Goal: Information Seeking & Learning: Learn about a topic

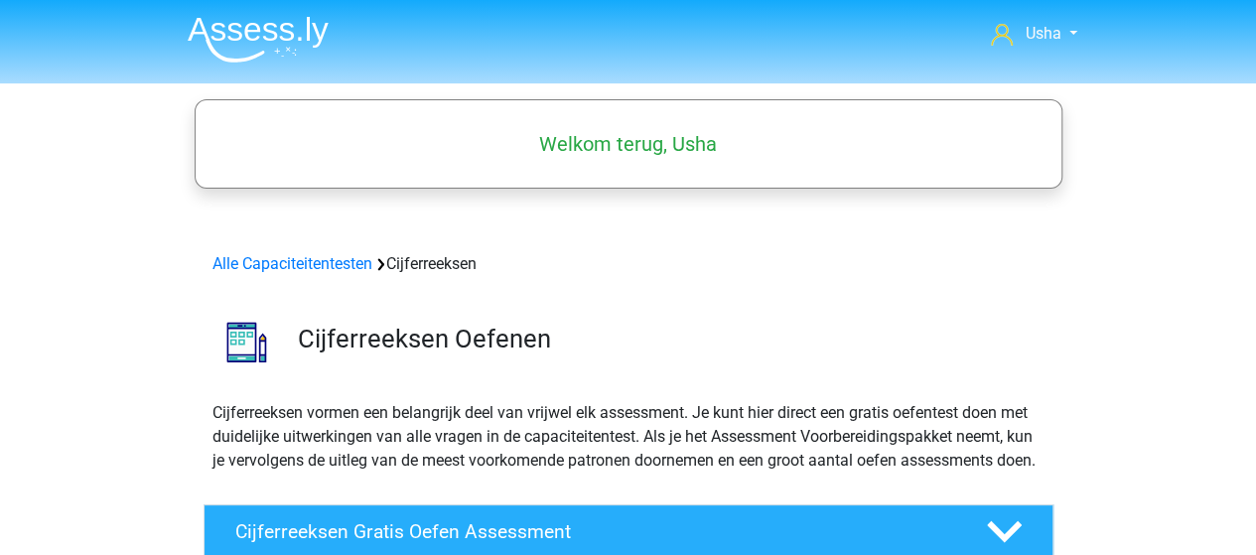
click at [260, 37] on img at bounding box center [258, 39] width 141 height 47
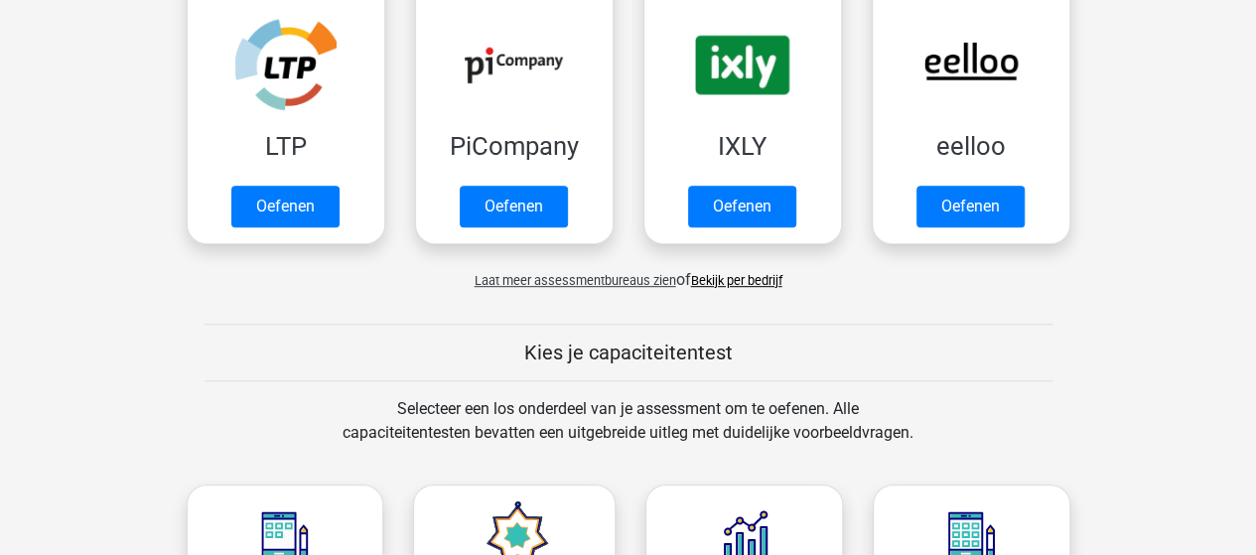
scroll to position [596, 0]
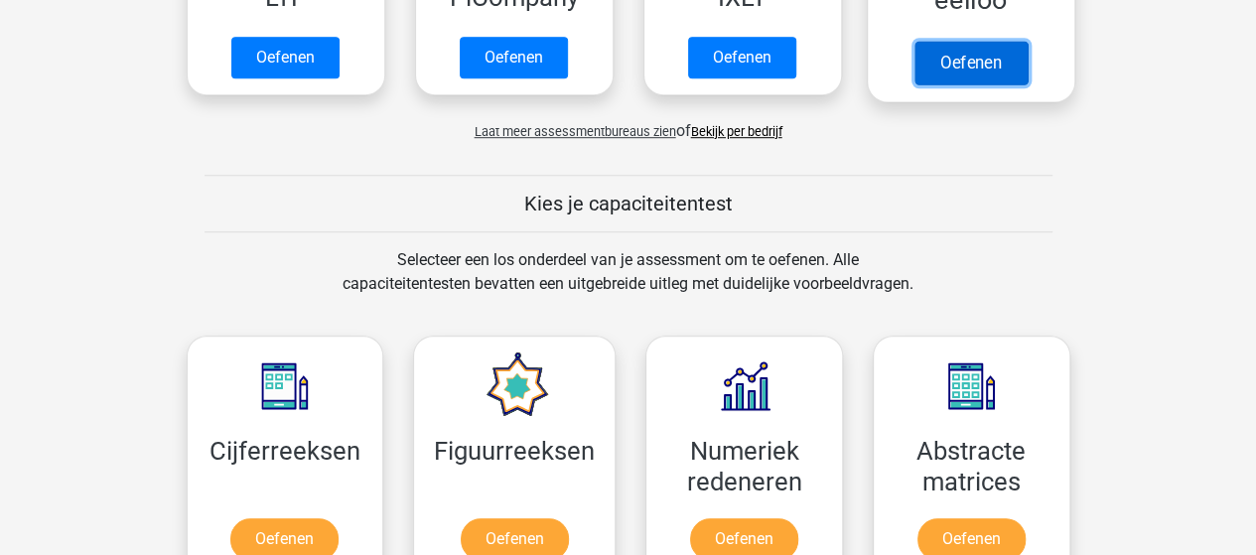
click at [985, 58] on link "Oefenen" at bounding box center [969, 63] width 113 height 44
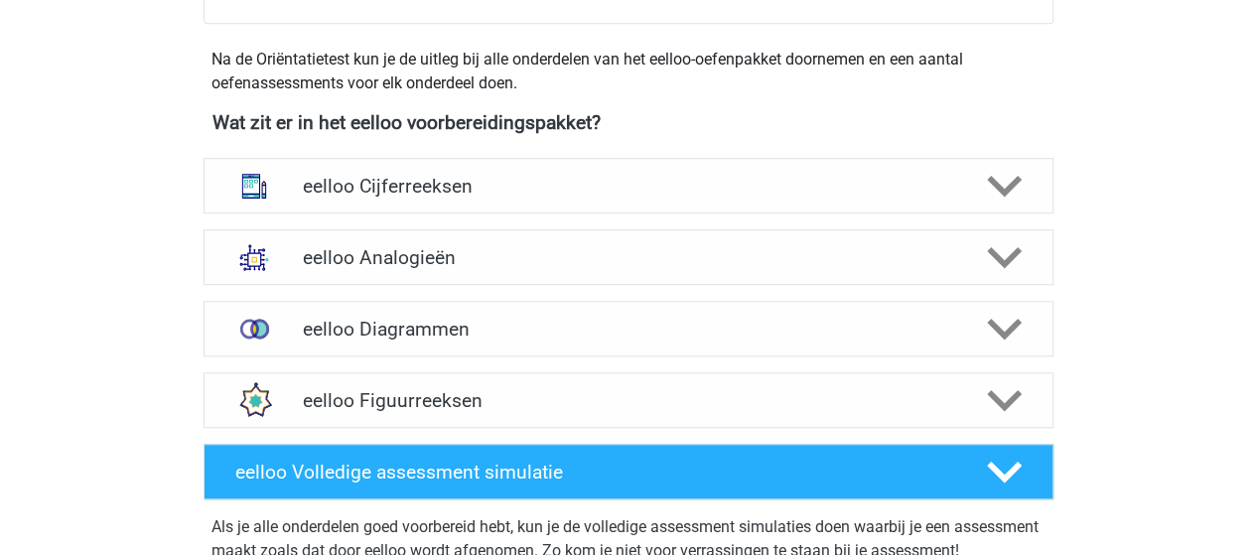
scroll to position [695, 0]
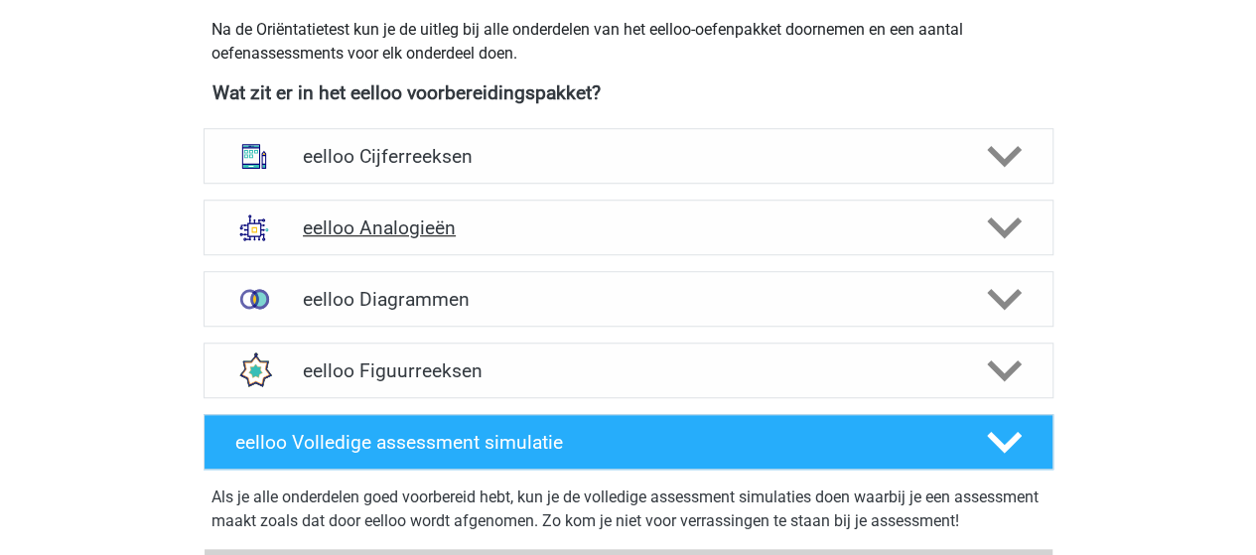
click at [358, 226] on h4 "eelloo Analogieën" at bounding box center [628, 227] width 650 height 23
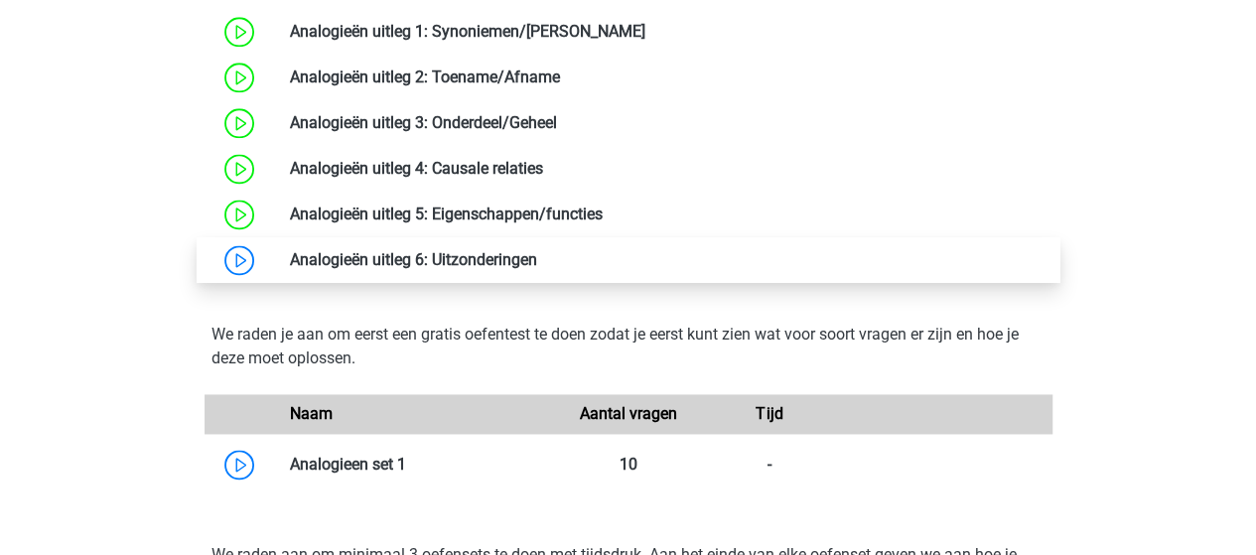
scroll to position [1290, 0]
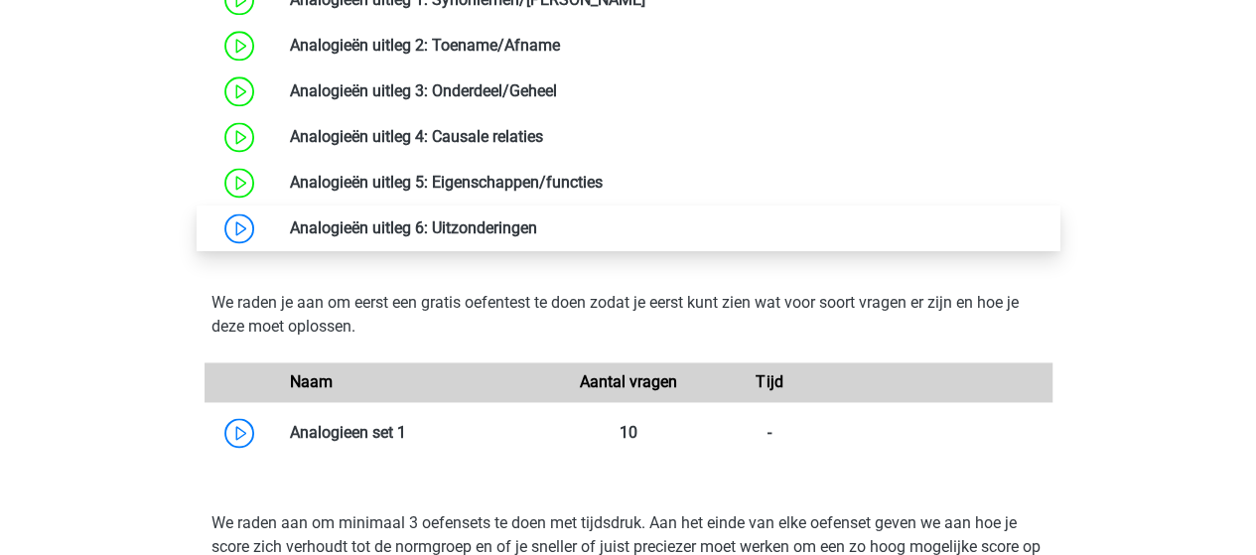
click at [537, 235] on link at bounding box center [537, 227] width 0 height 19
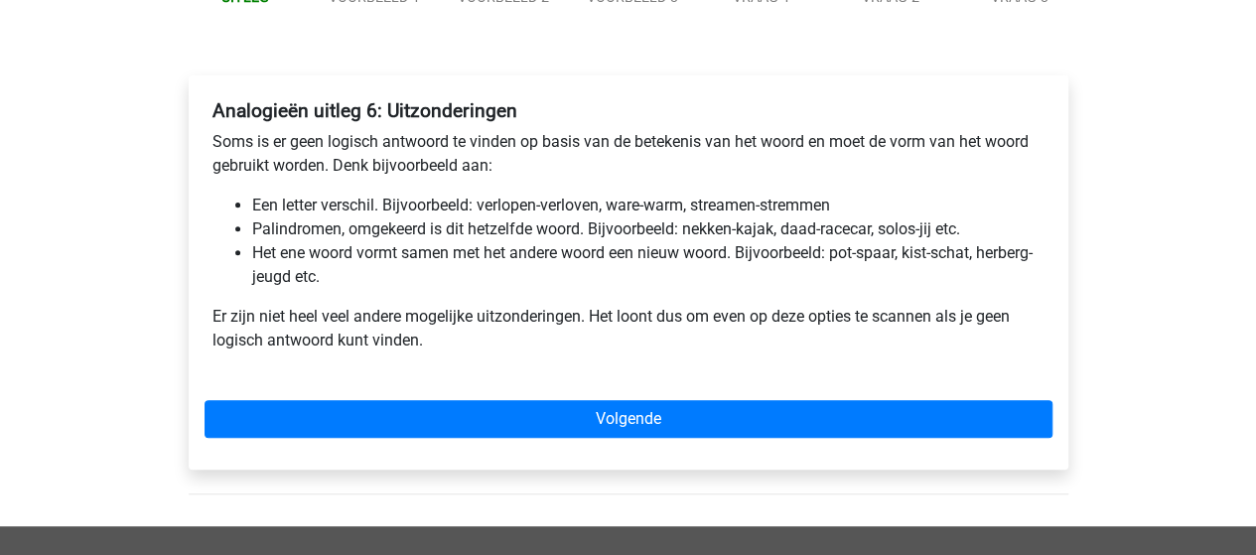
scroll to position [298, 0]
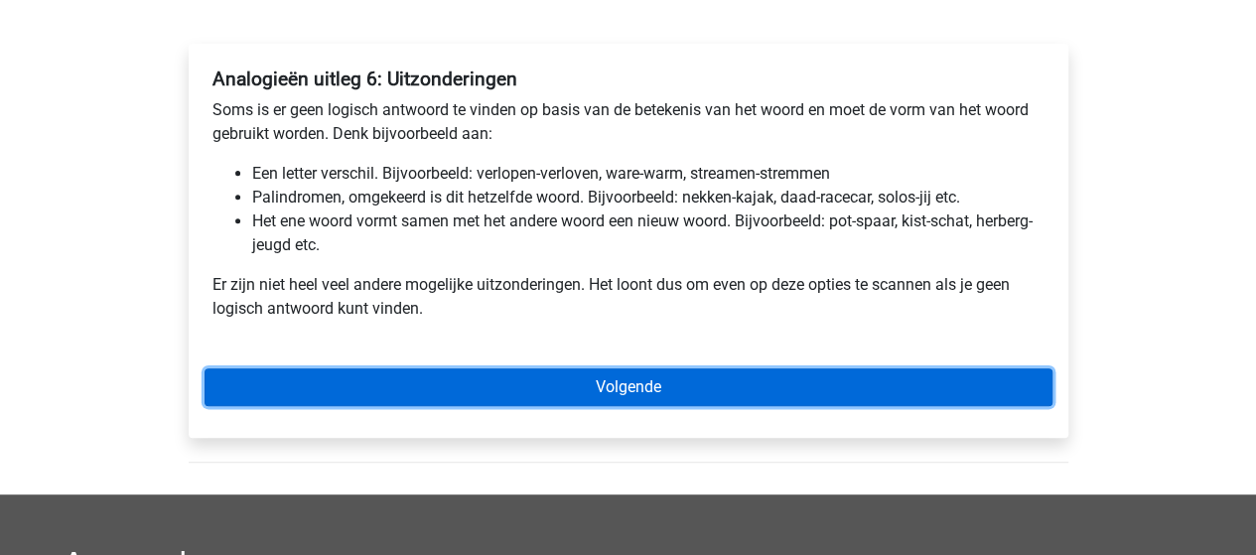
click at [625, 376] on link "Volgende" at bounding box center [628, 387] width 848 height 38
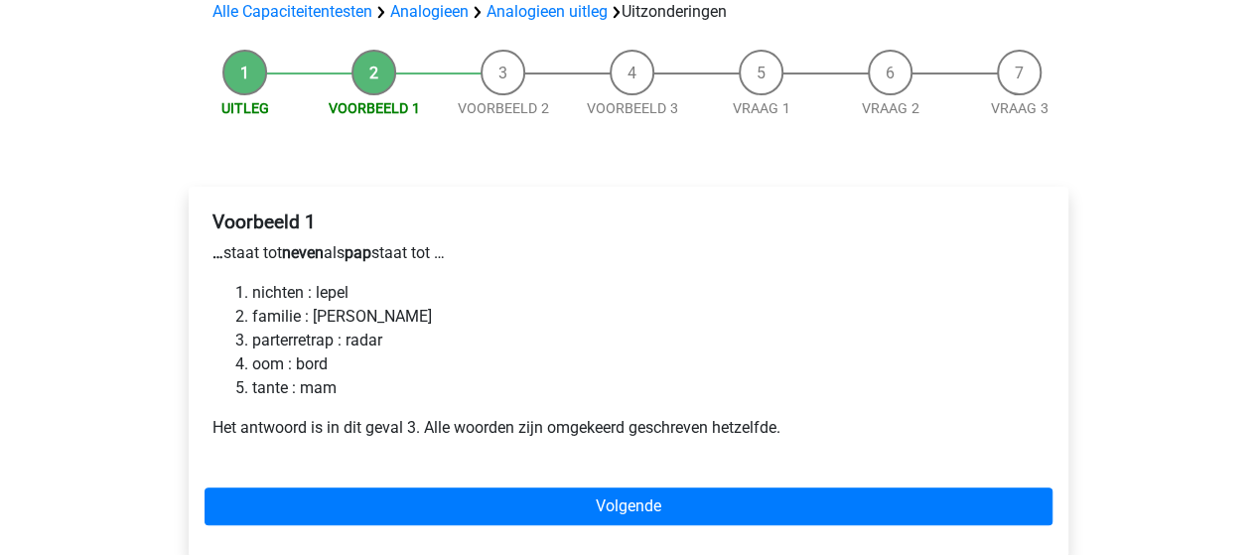
scroll to position [199, 0]
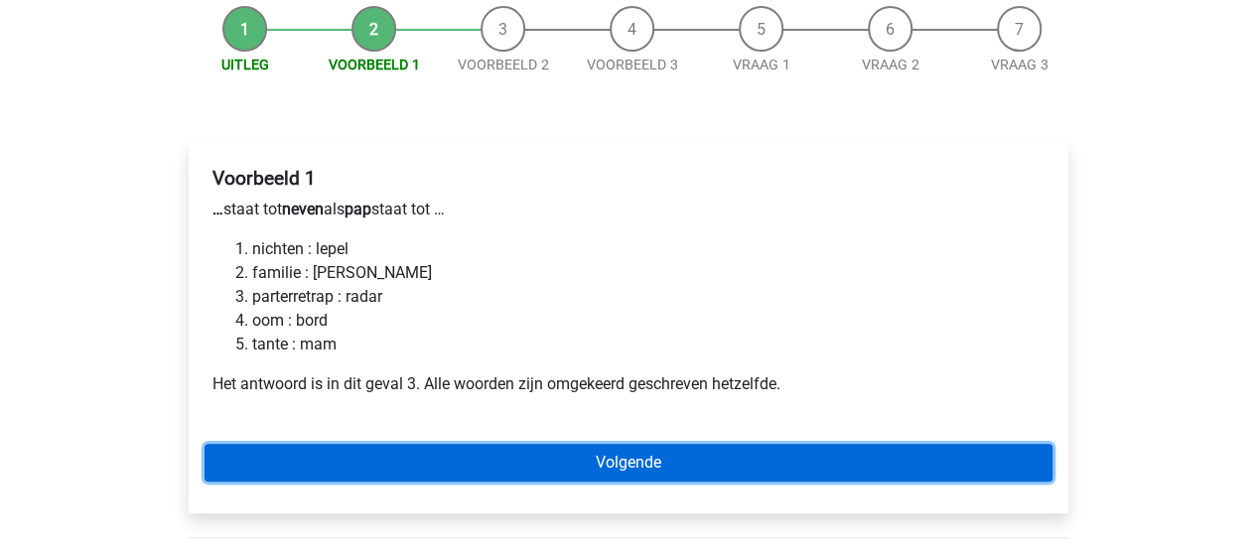
click at [665, 454] on link "Volgende" at bounding box center [628, 463] width 848 height 38
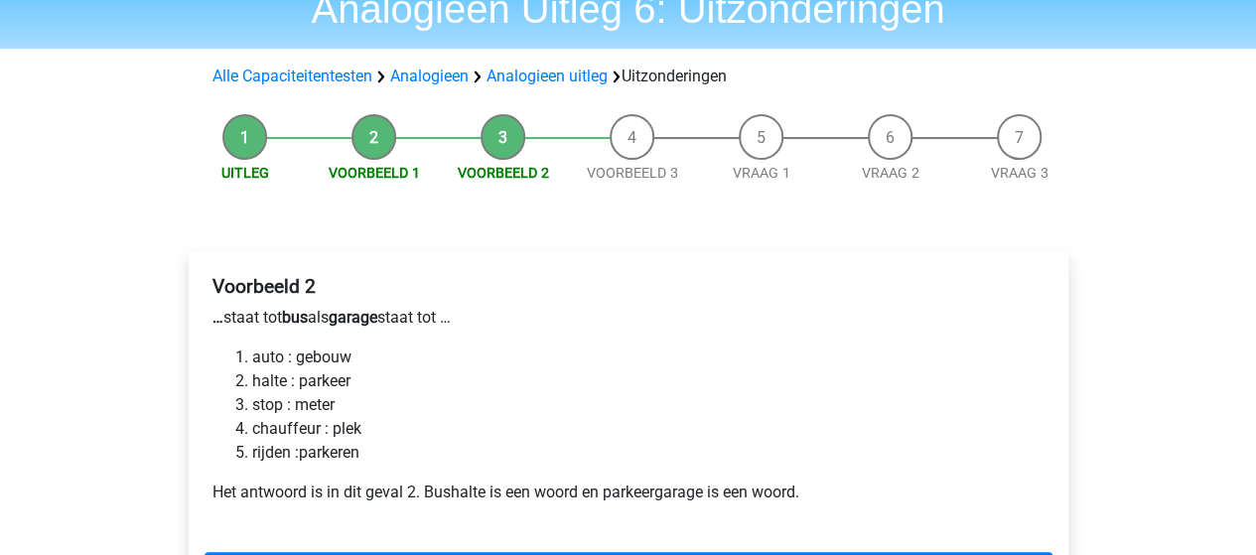
scroll to position [199, 0]
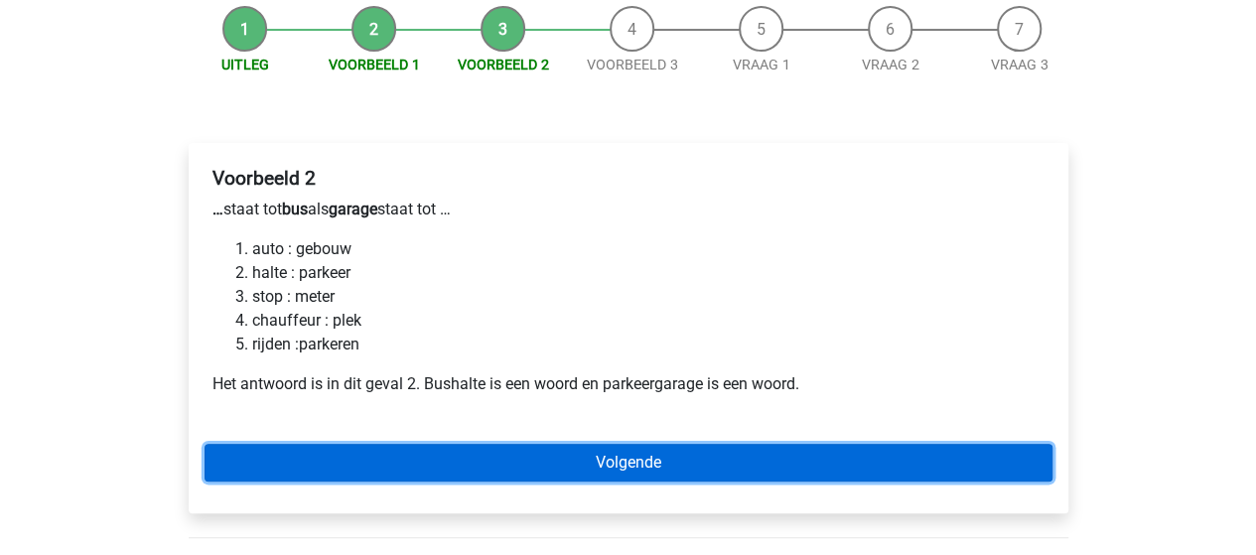
click at [627, 457] on link "Volgende" at bounding box center [628, 463] width 848 height 38
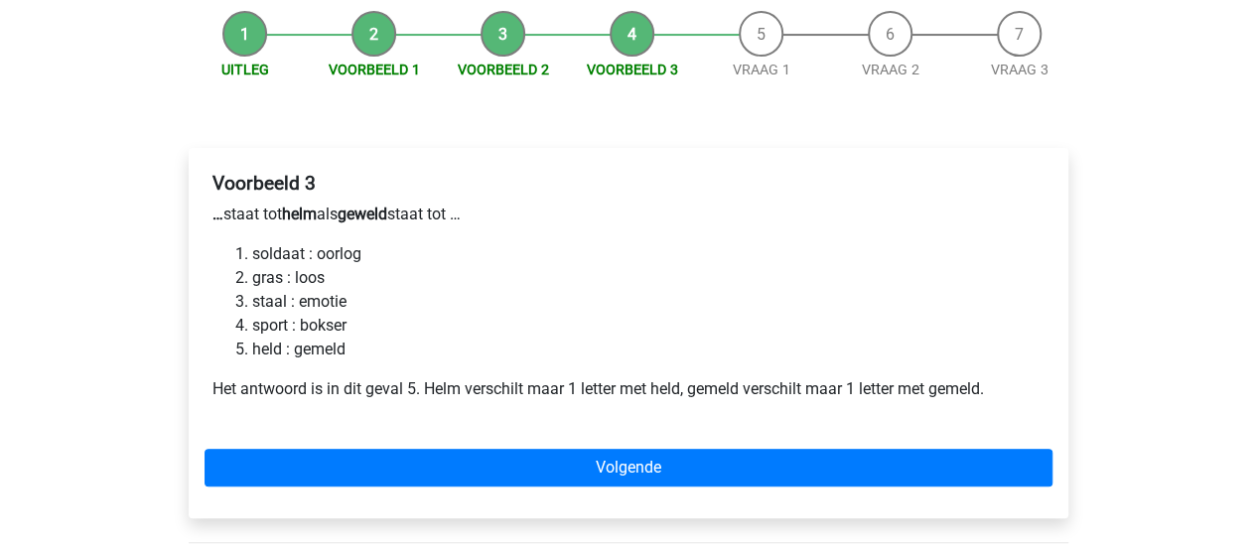
scroll to position [199, 0]
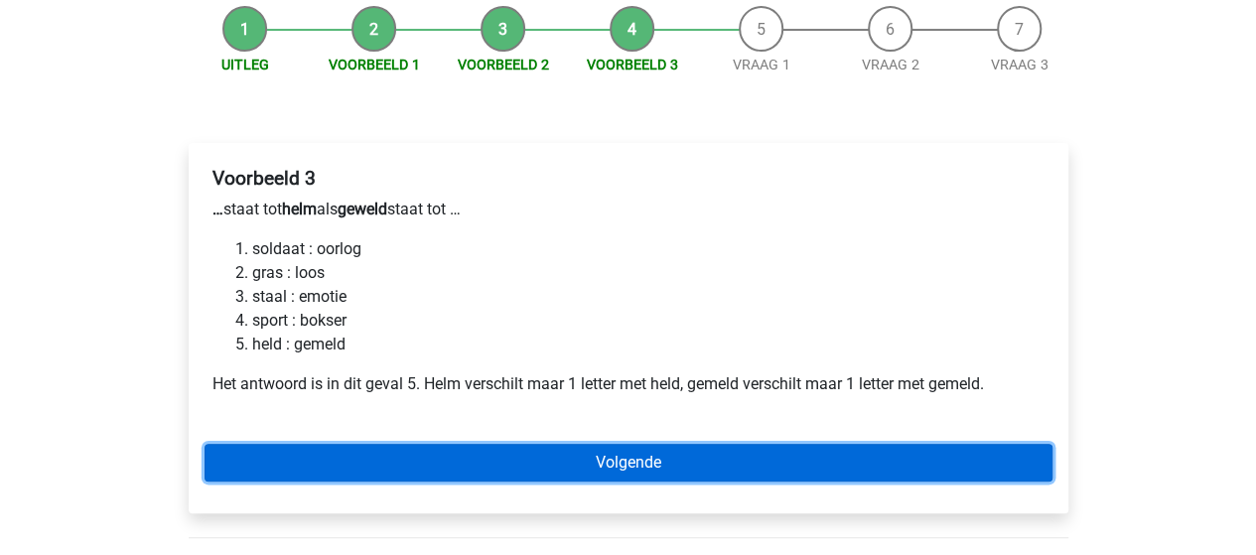
click at [582, 458] on link "Volgende" at bounding box center [628, 463] width 848 height 38
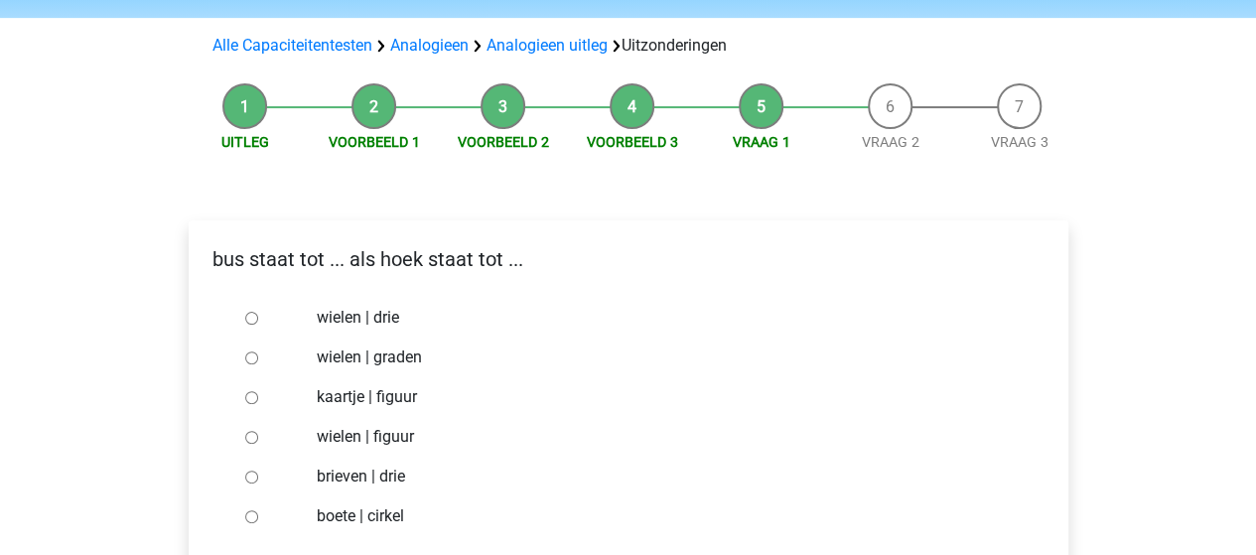
scroll to position [199, 0]
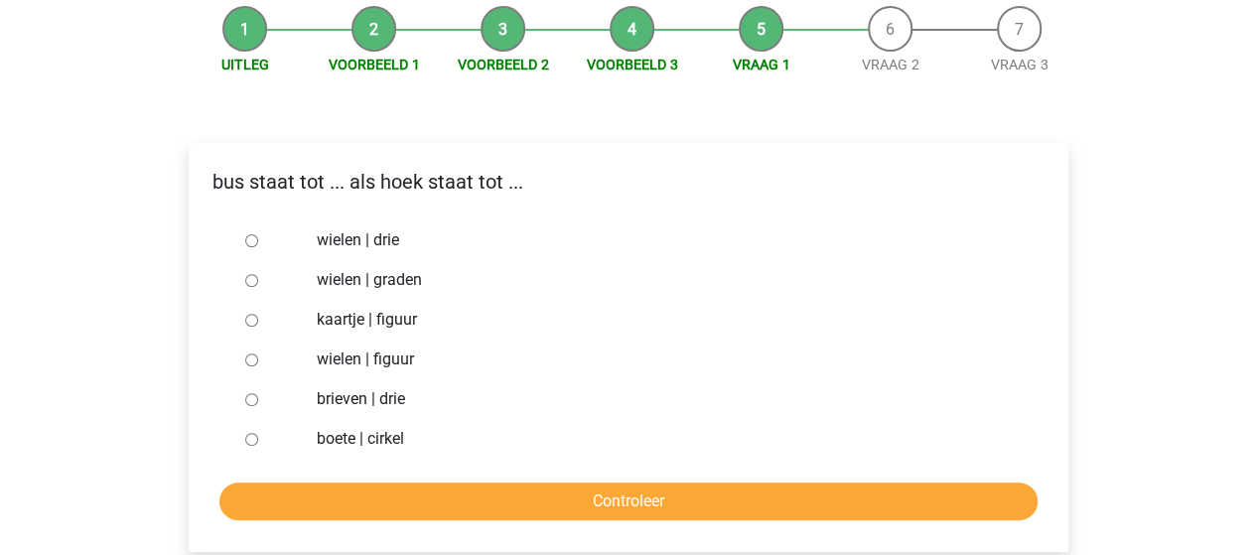
click at [252, 237] on input "wielen | drie" at bounding box center [251, 240] width 13 height 13
radio input "true"
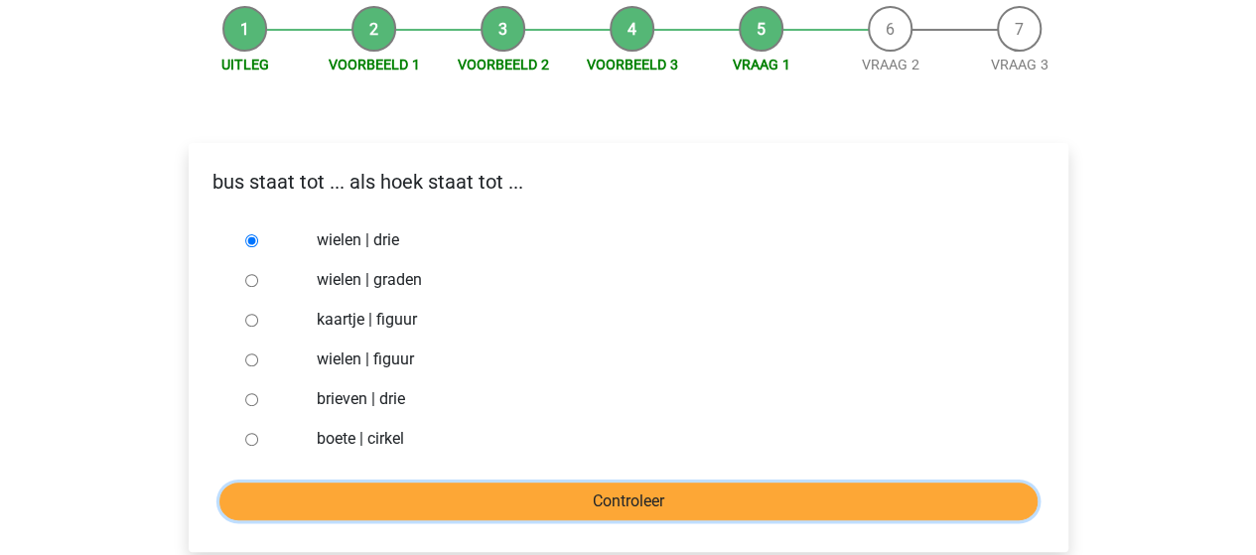
click at [484, 490] on input "Controleer" at bounding box center [628, 501] width 818 height 38
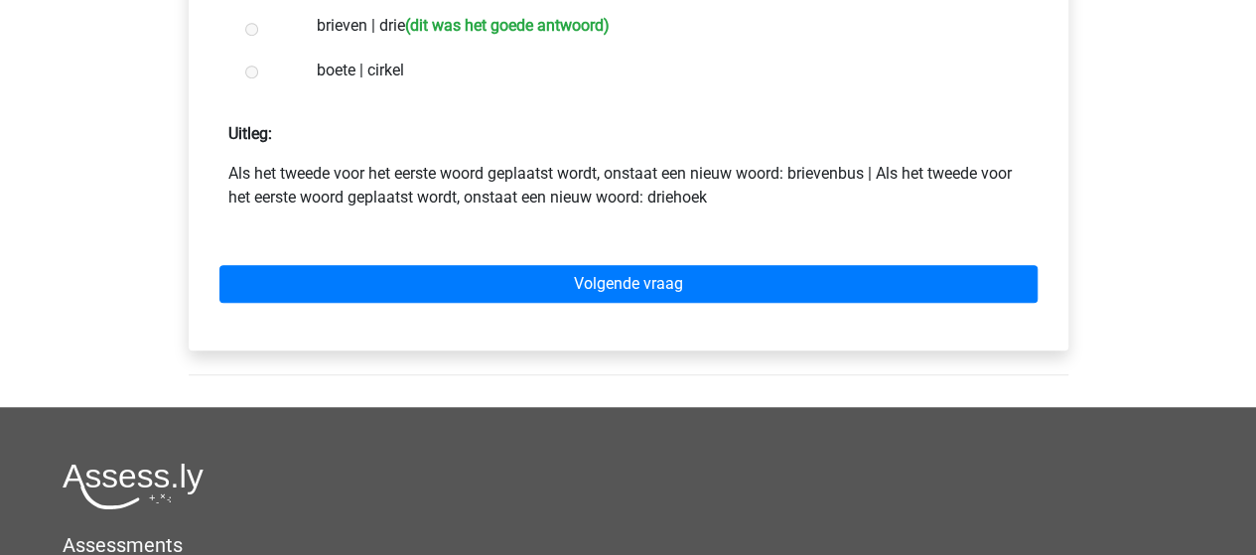
scroll to position [596, 0]
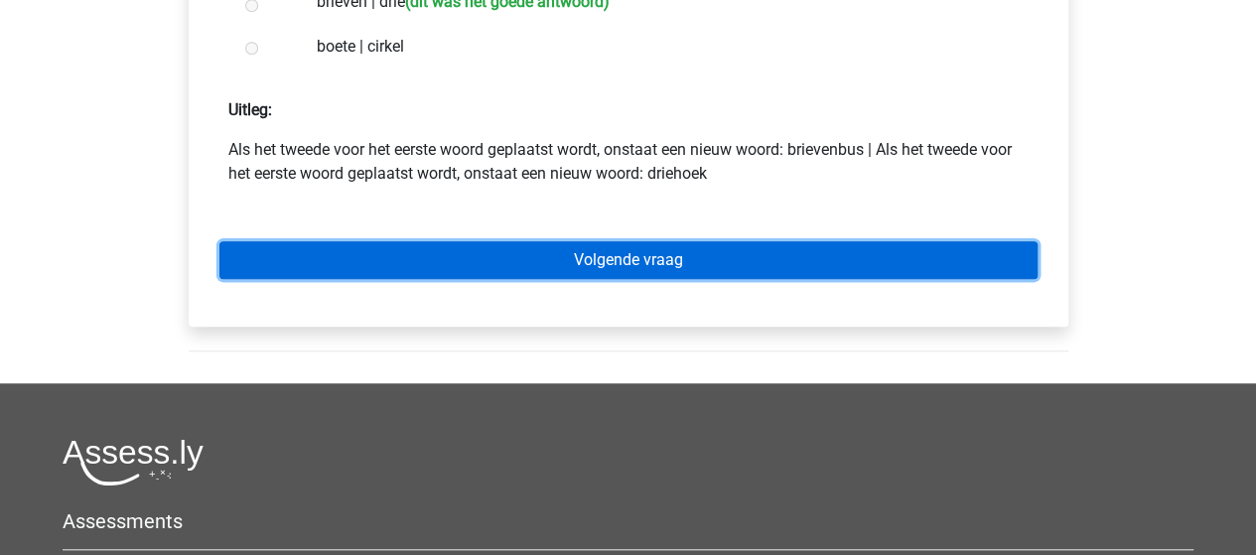
click at [617, 271] on link "Volgende vraag" at bounding box center [628, 260] width 818 height 38
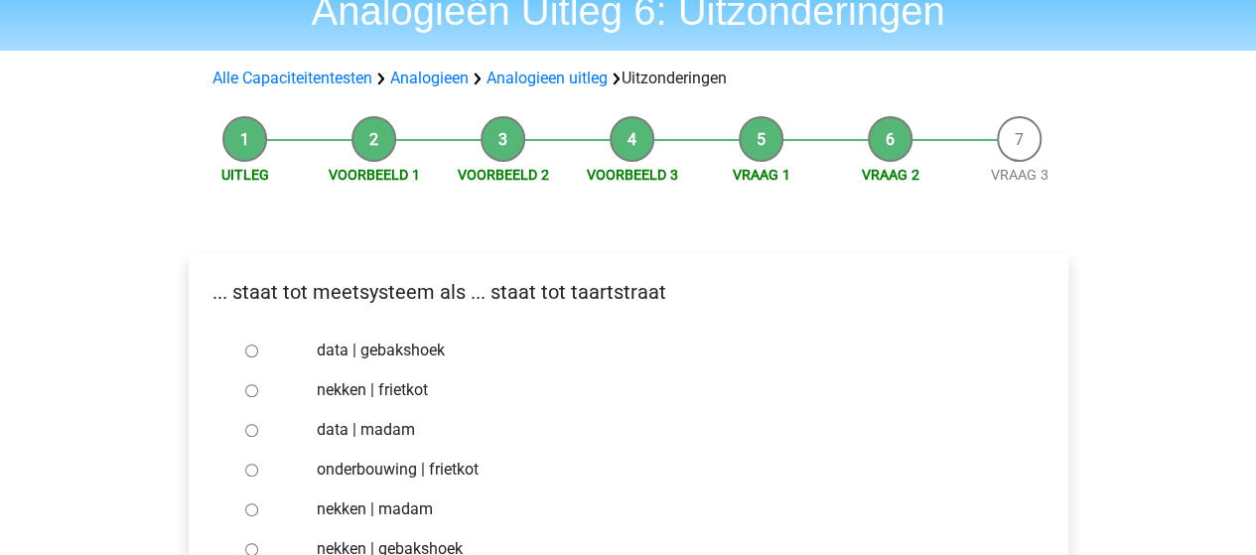
scroll to position [199, 0]
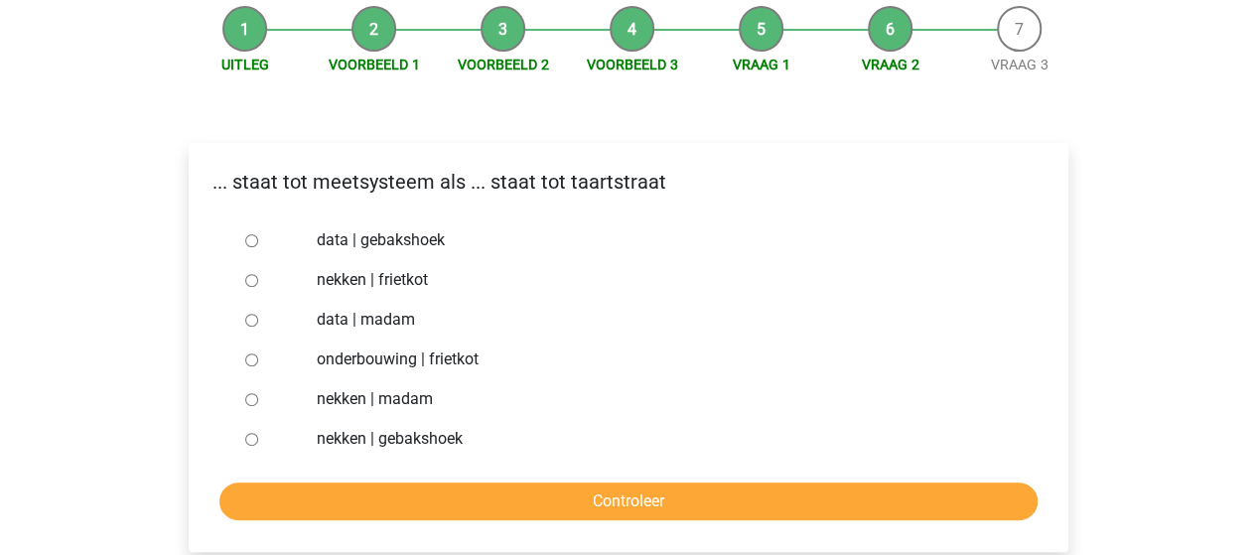
click at [250, 402] on input "nekken | madam" at bounding box center [251, 399] width 13 height 13
radio input "true"
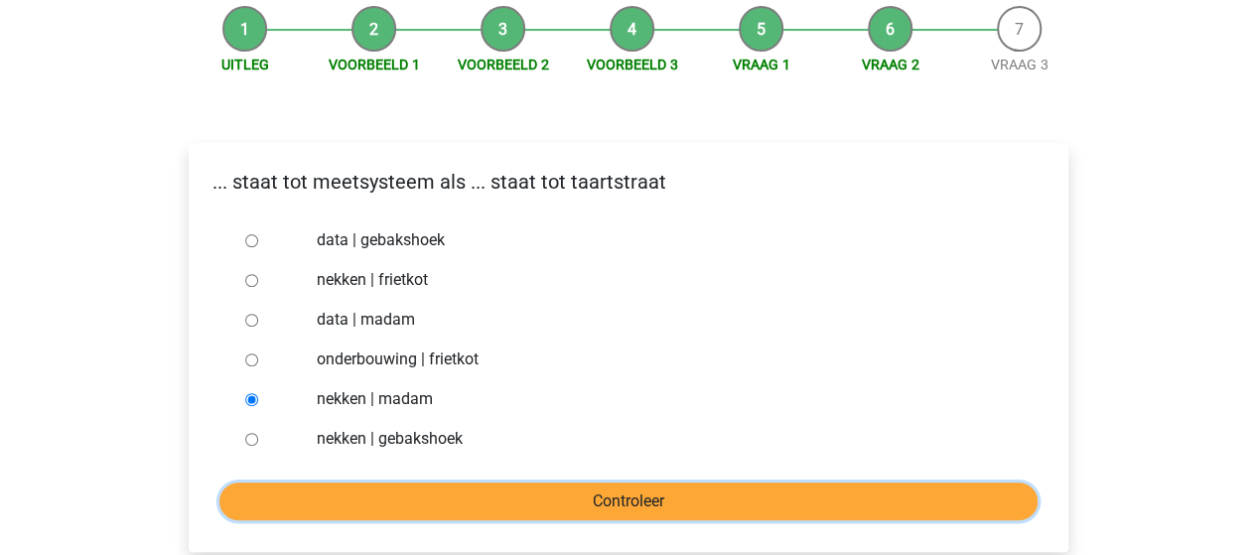
click at [520, 489] on input "Controleer" at bounding box center [628, 501] width 818 height 38
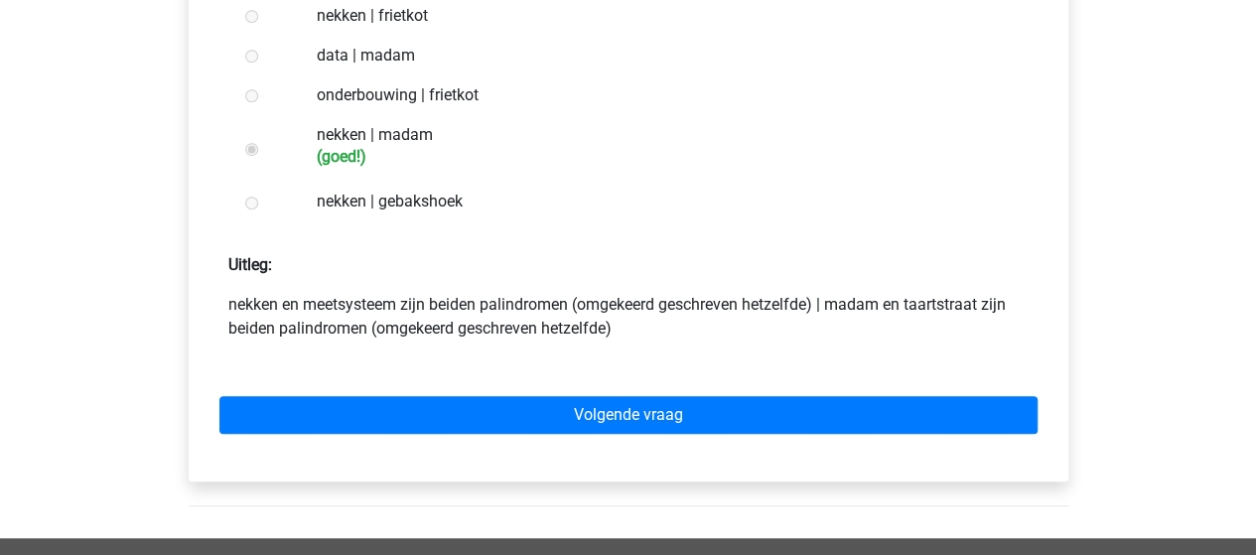
scroll to position [496, 0]
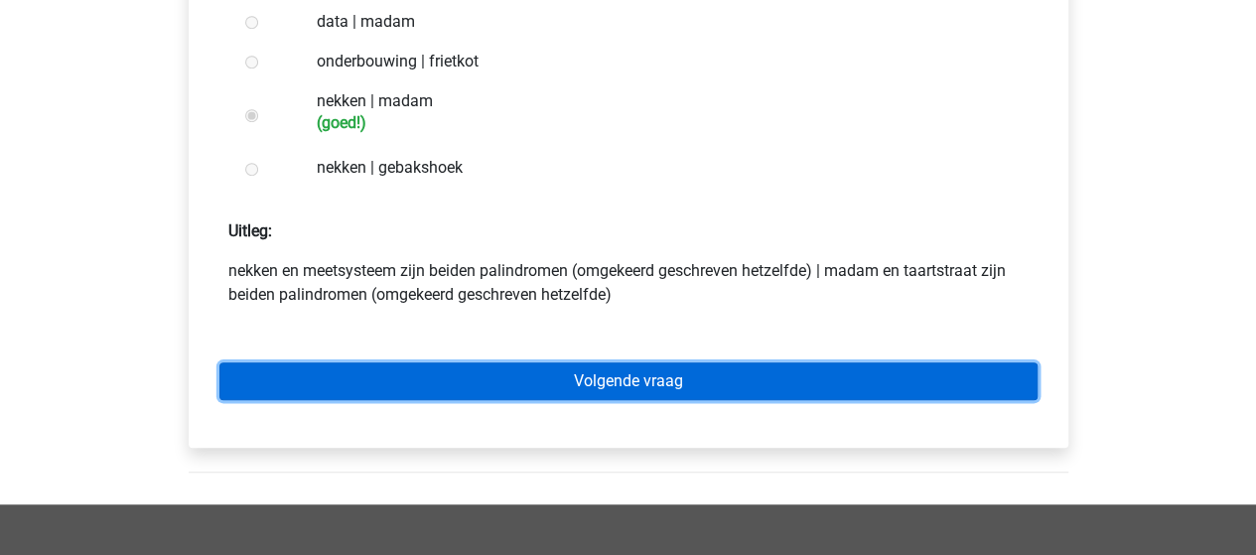
click at [597, 382] on link "Volgende vraag" at bounding box center [628, 381] width 818 height 38
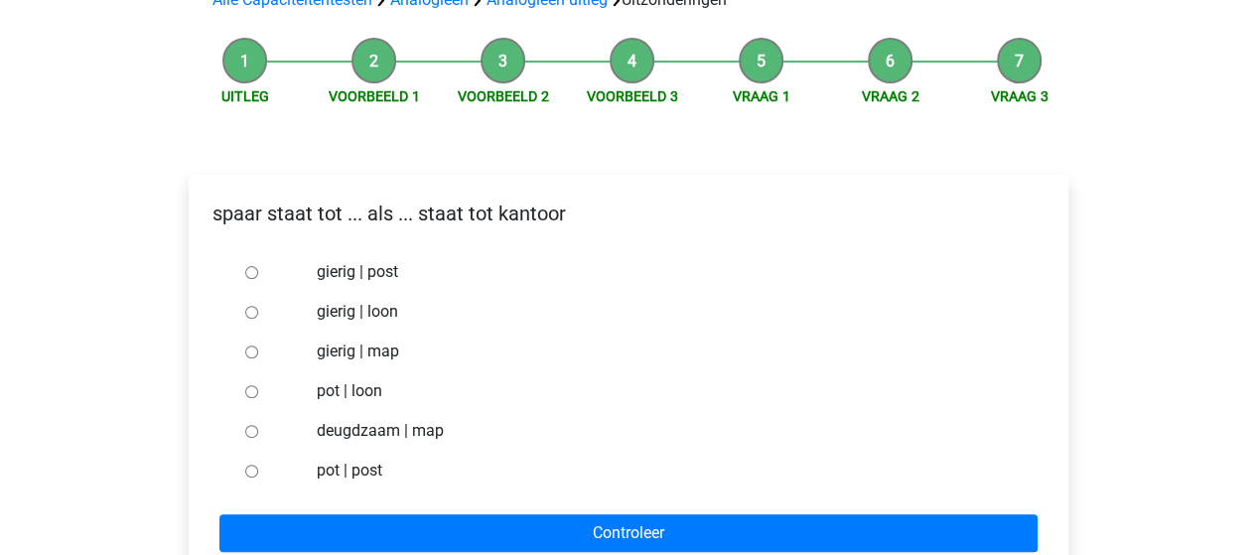
scroll to position [199, 0]
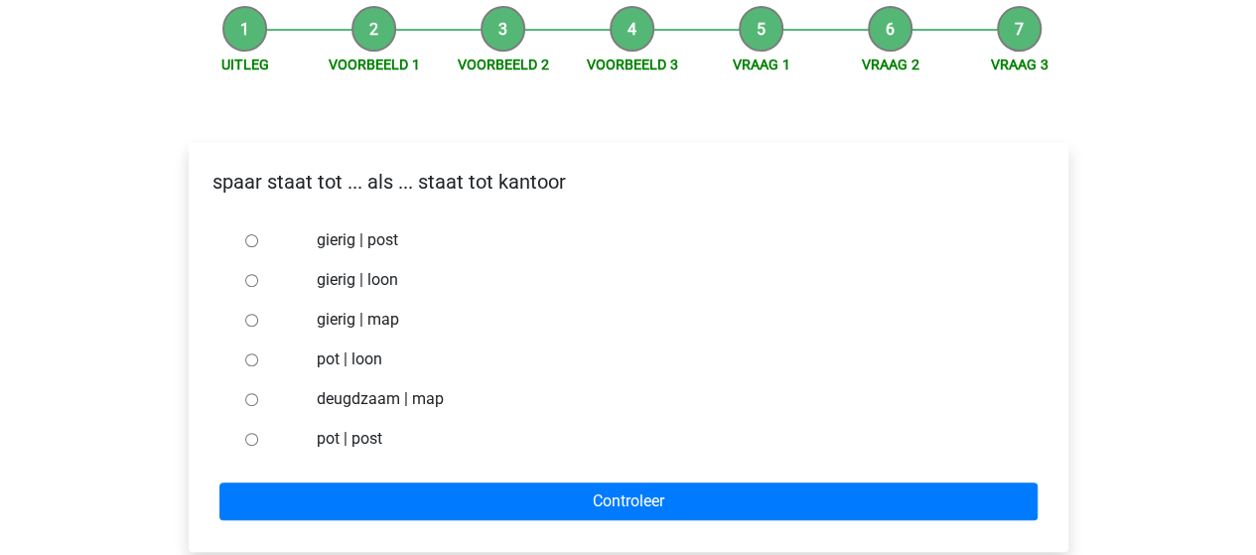
click at [253, 441] on input "pot | post" at bounding box center [251, 439] width 13 height 13
radio input "true"
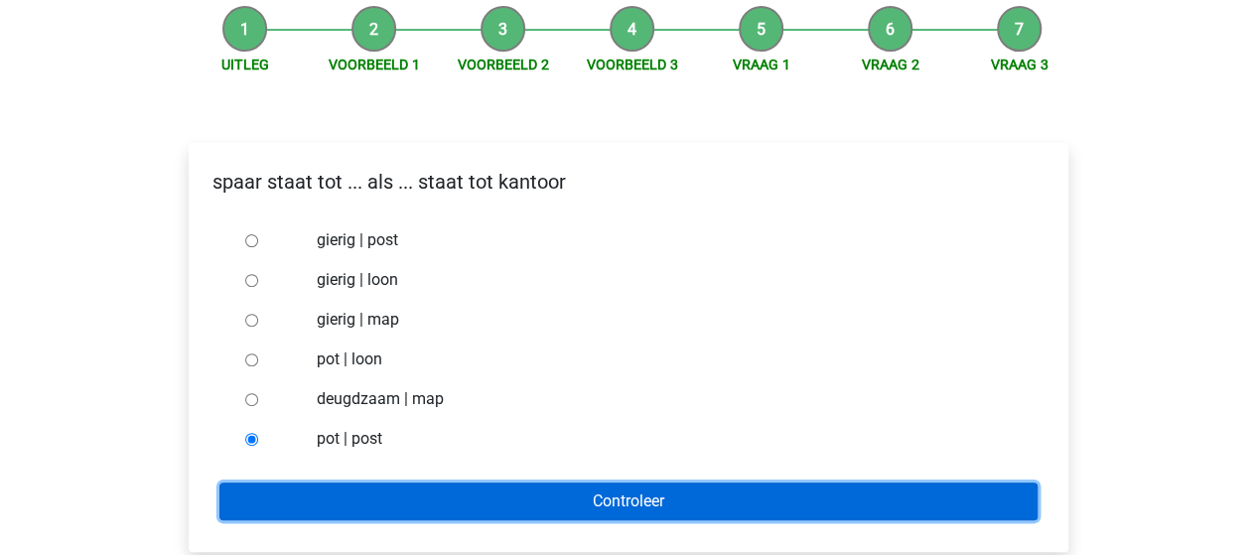
click at [517, 503] on input "Controleer" at bounding box center [628, 501] width 818 height 38
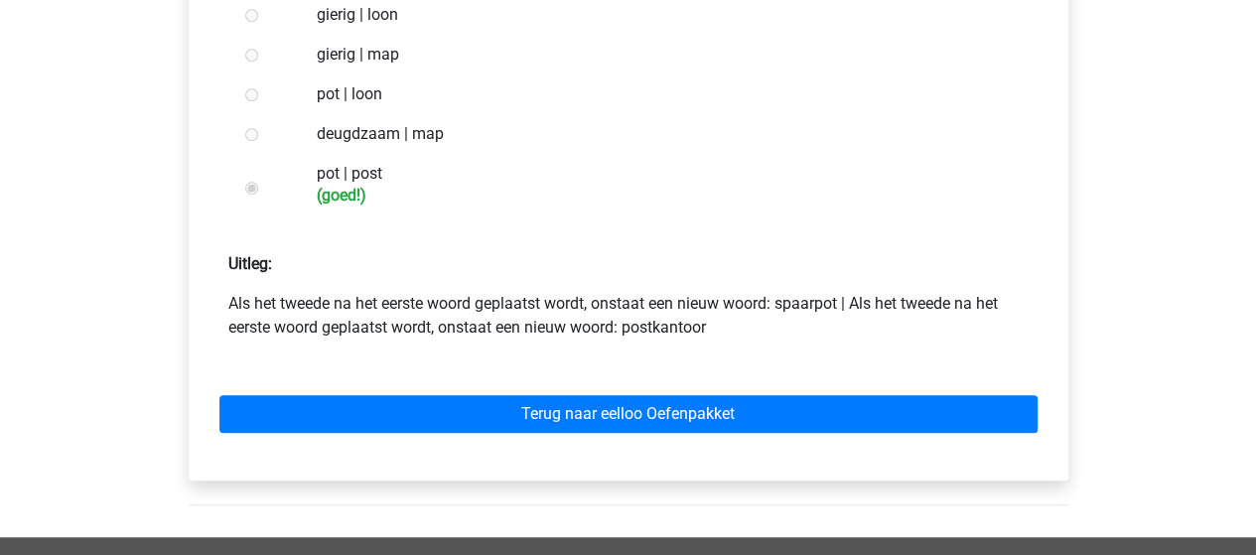
scroll to position [496, 0]
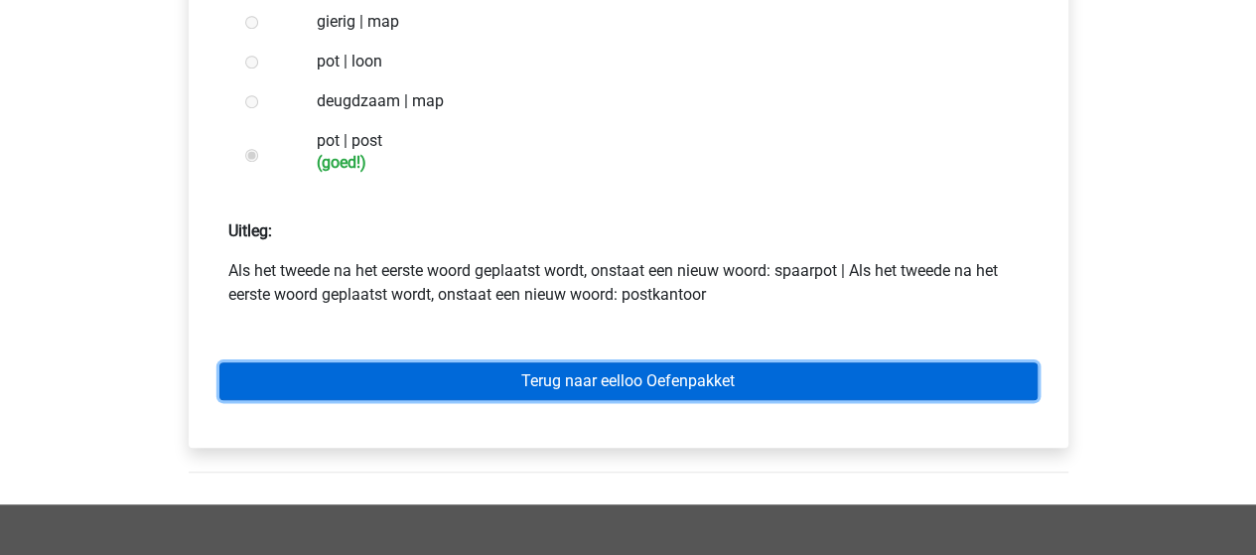
click at [637, 392] on link "Terug naar eelloo Oefenpakket" at bounding box center [628, 381] width 818 height 38
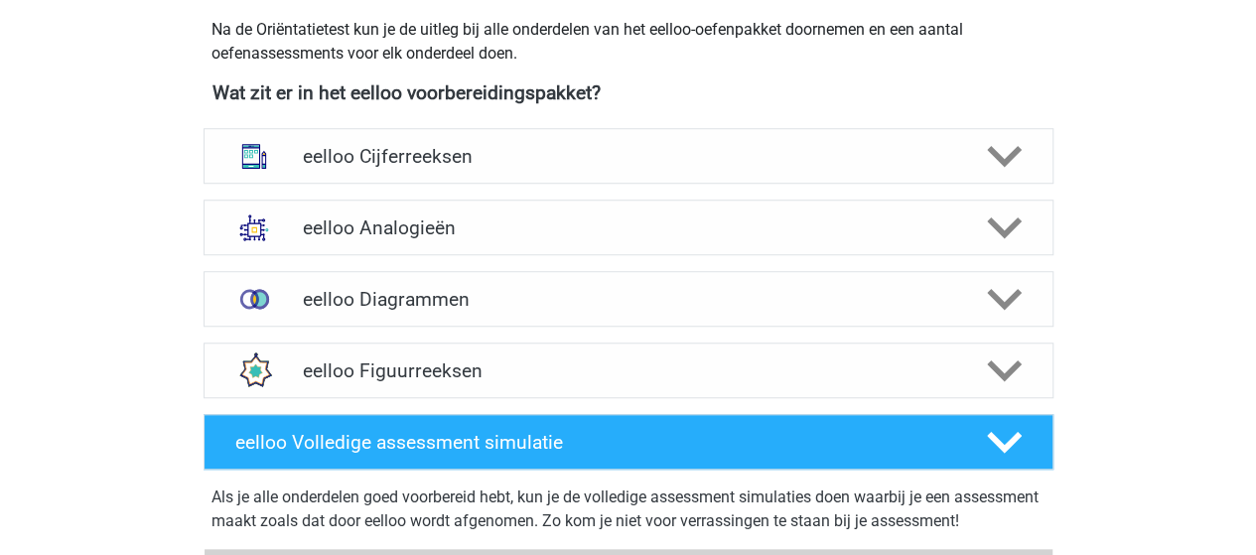
scroll to position [794, 0]
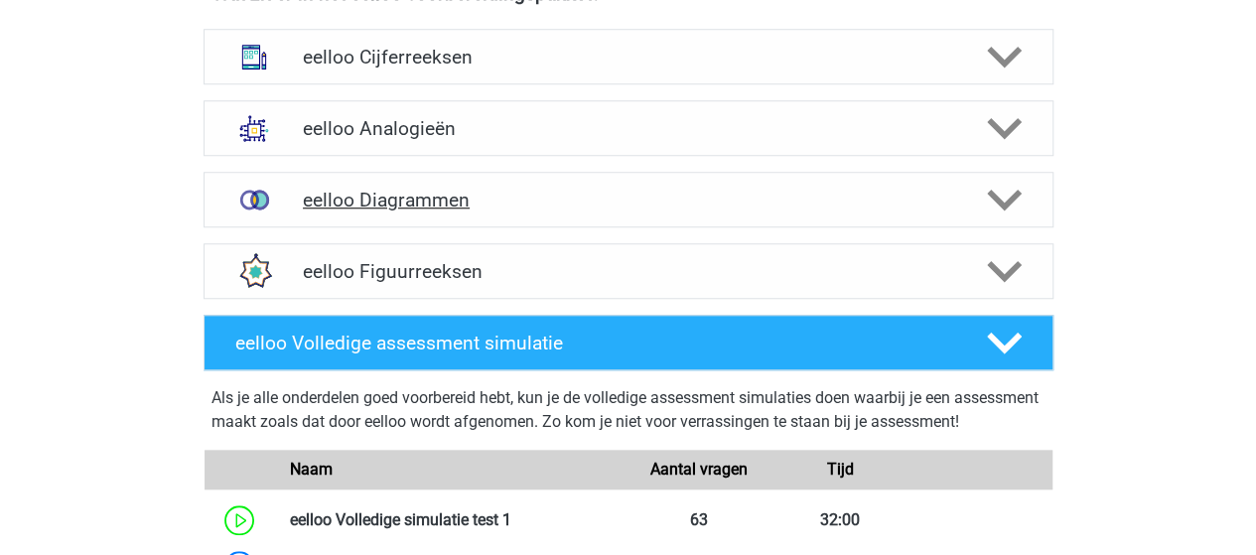
click at [371, 198] on h4 "eelloo Diagrammen" at bounding box center [628, 200] width 650 height 23
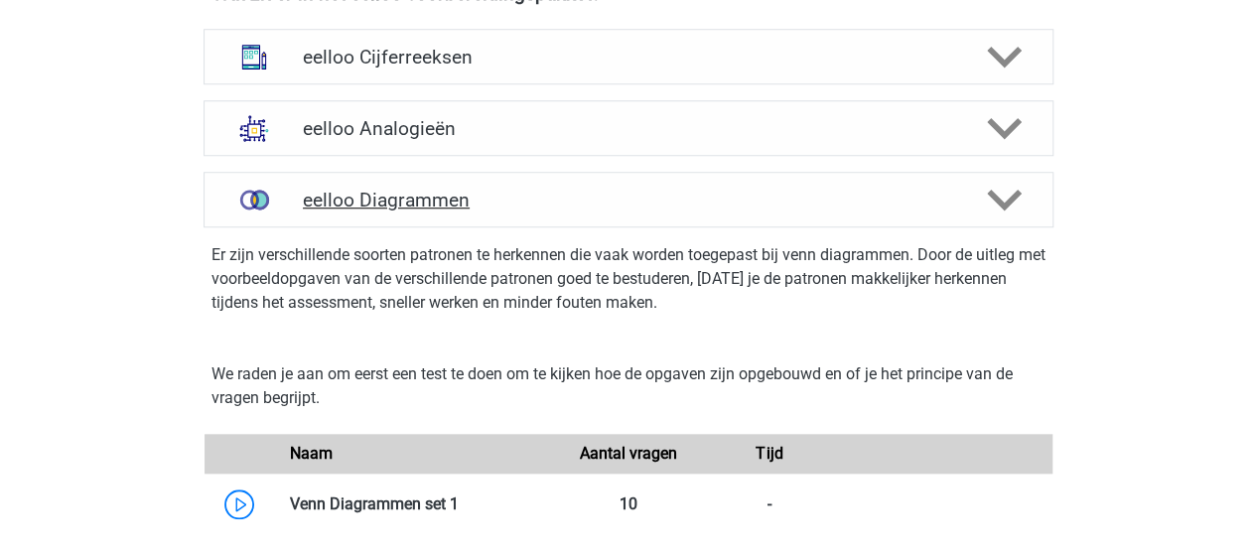
click at [377, 198] on h4 "eelloo Diagrammen" at bounding box center [628, 200] width 650 height 23
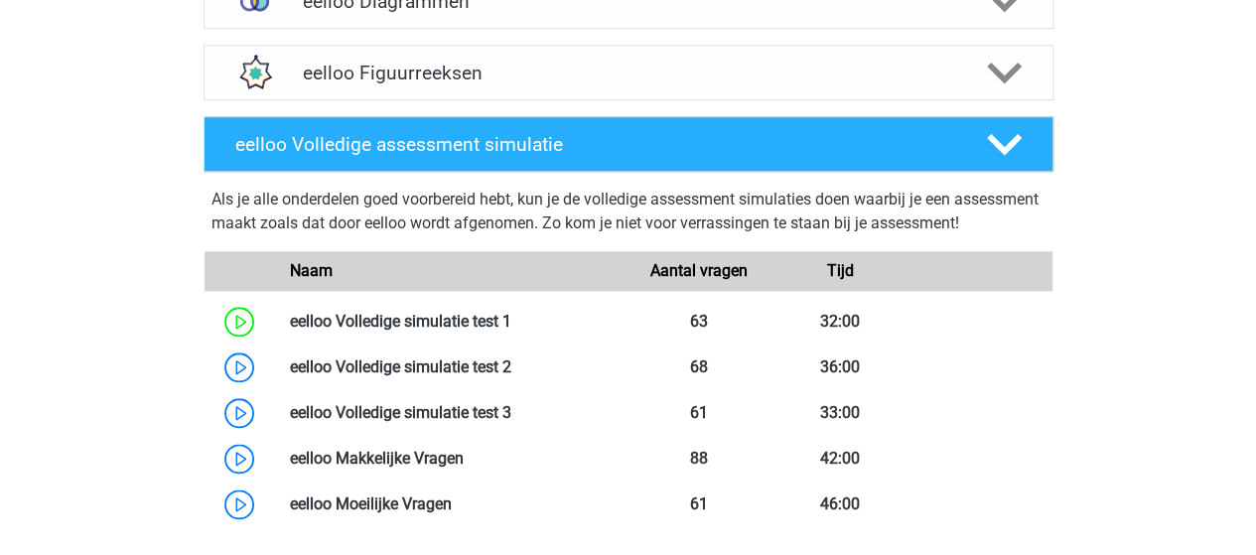
scroll to position [893, 0]
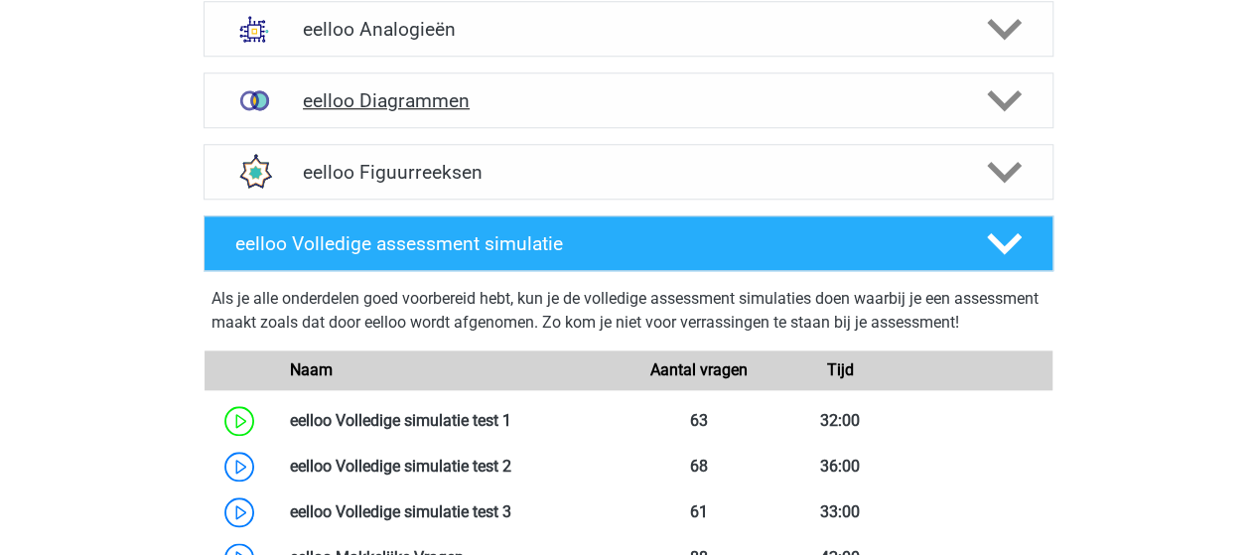
click at [1008, 93] on icon at bounding box center [1004, 100] width 35 height 35
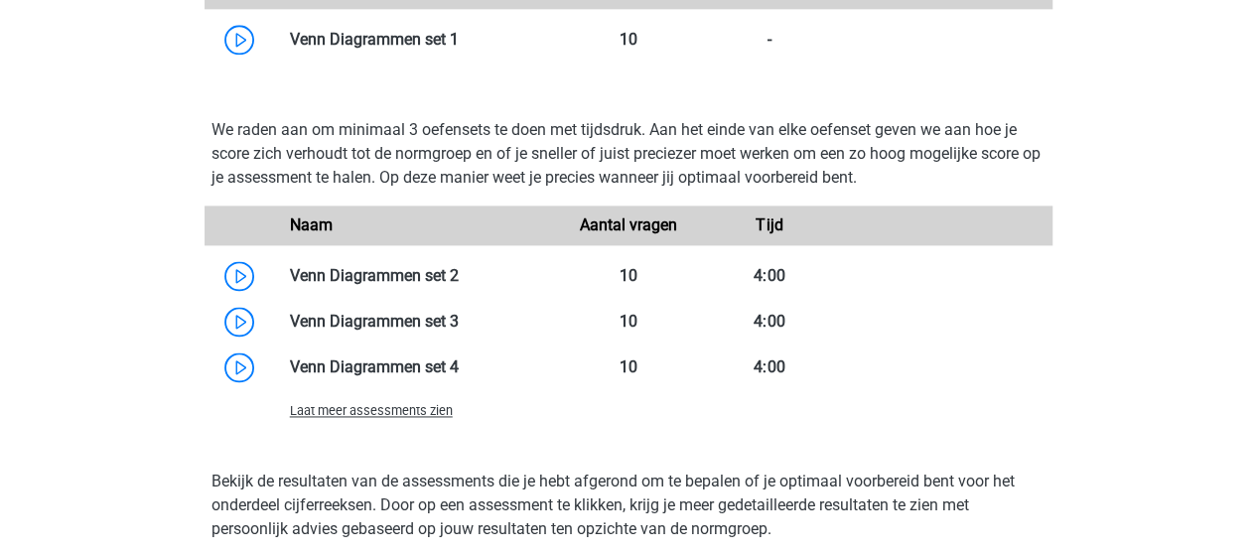
scroll to position [1290, 0]
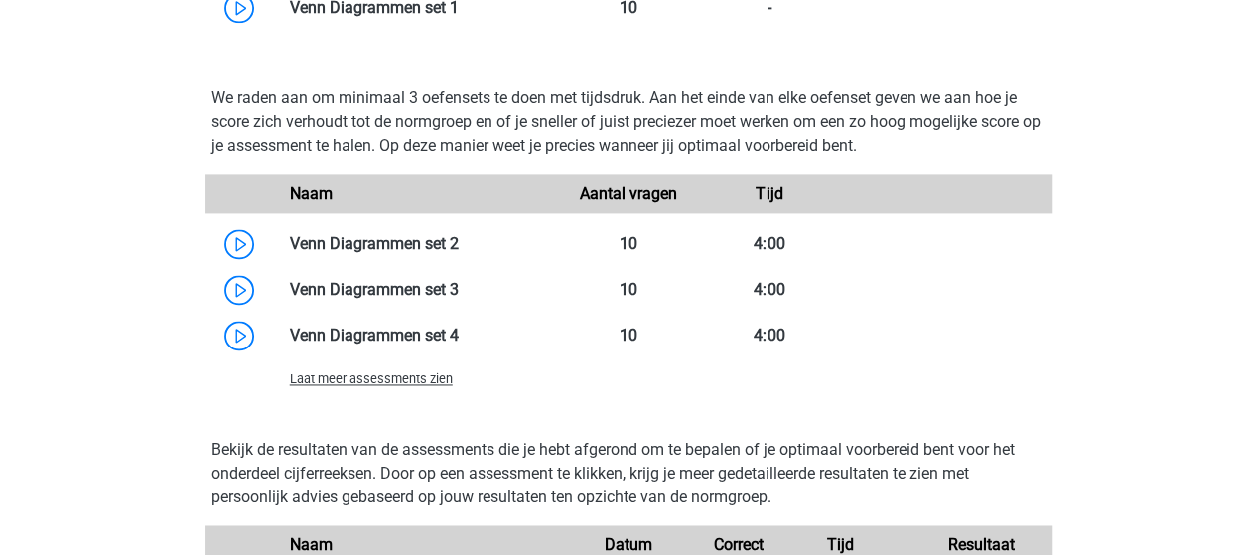
click at [350, 379] on span "Laat meer assessments zien" at bounding box center [371, 378] width 163 height 15
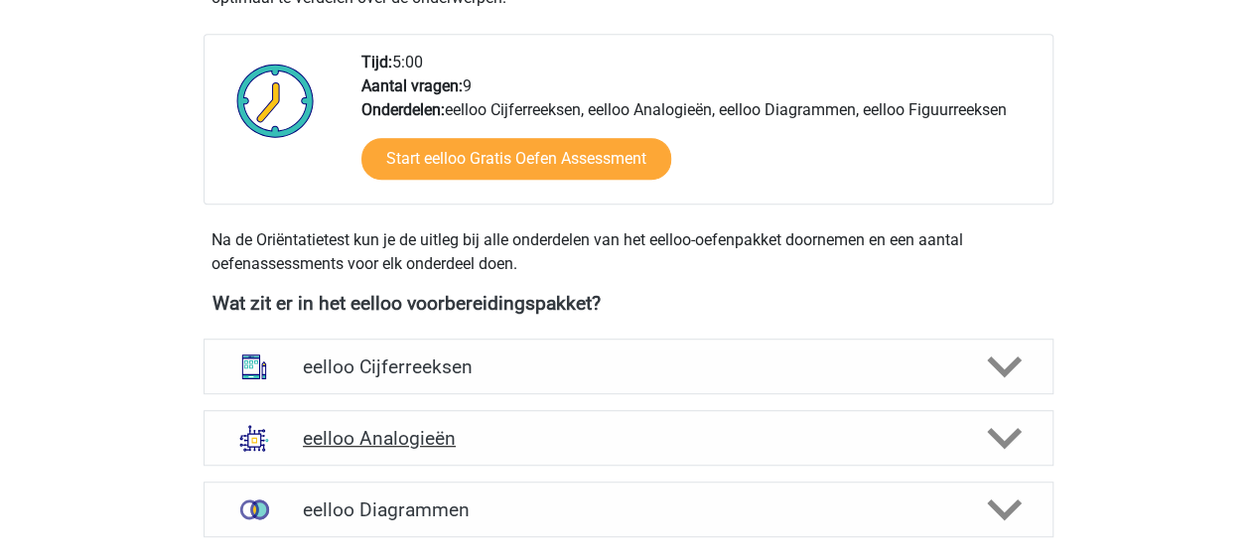
scroll to position [596, 0]
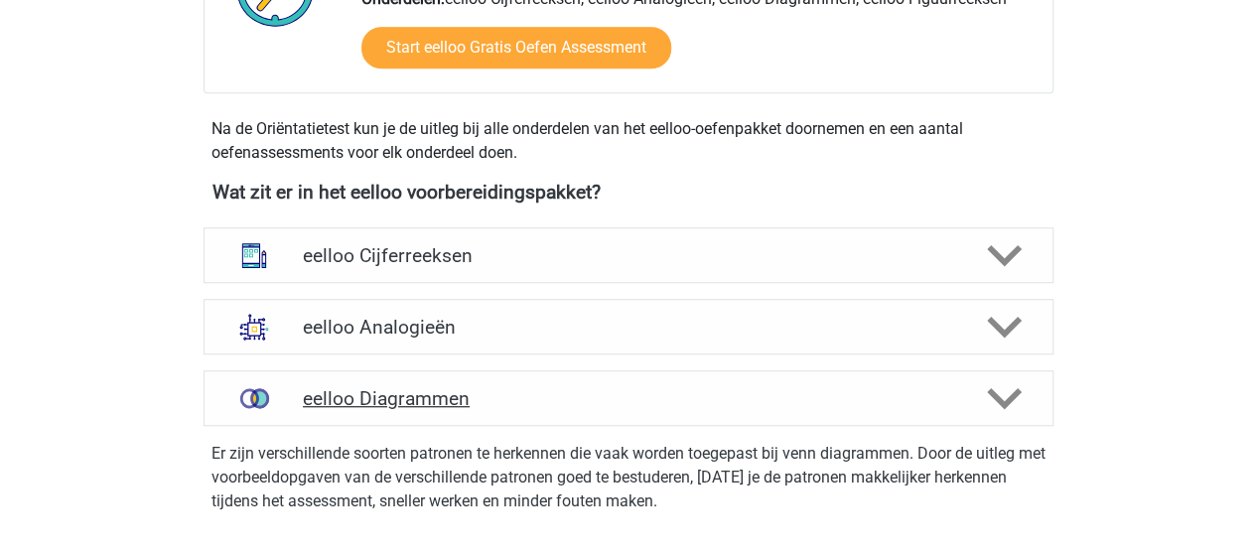
click at [352, 399] on h4 "eelloo Diagrammen" at bounding box center [628, 398] width 650 height 23
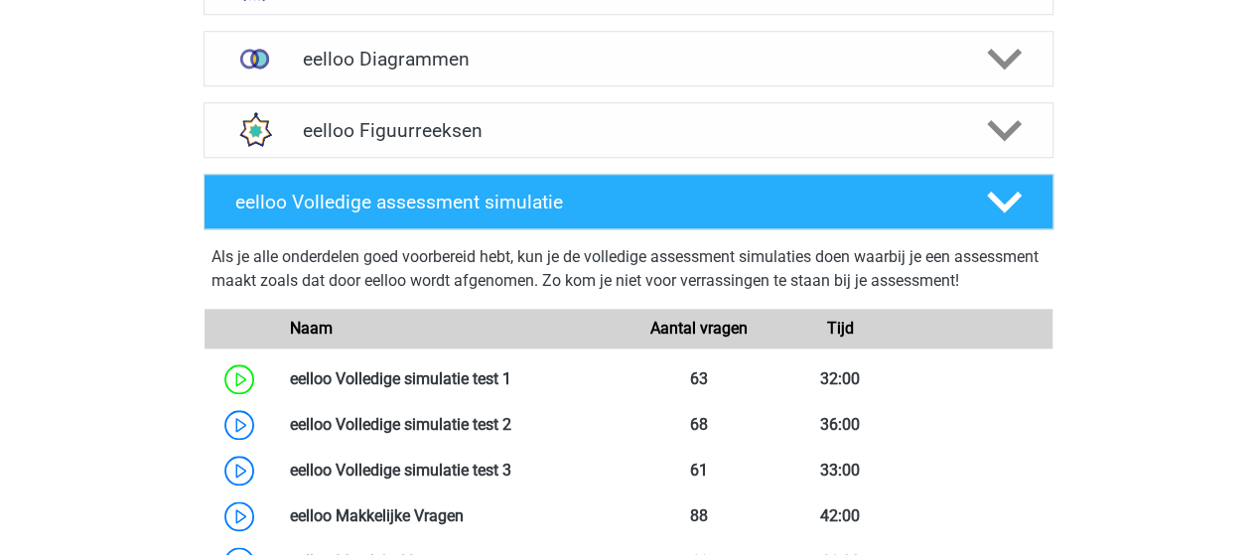
scroll to position [893, 0]
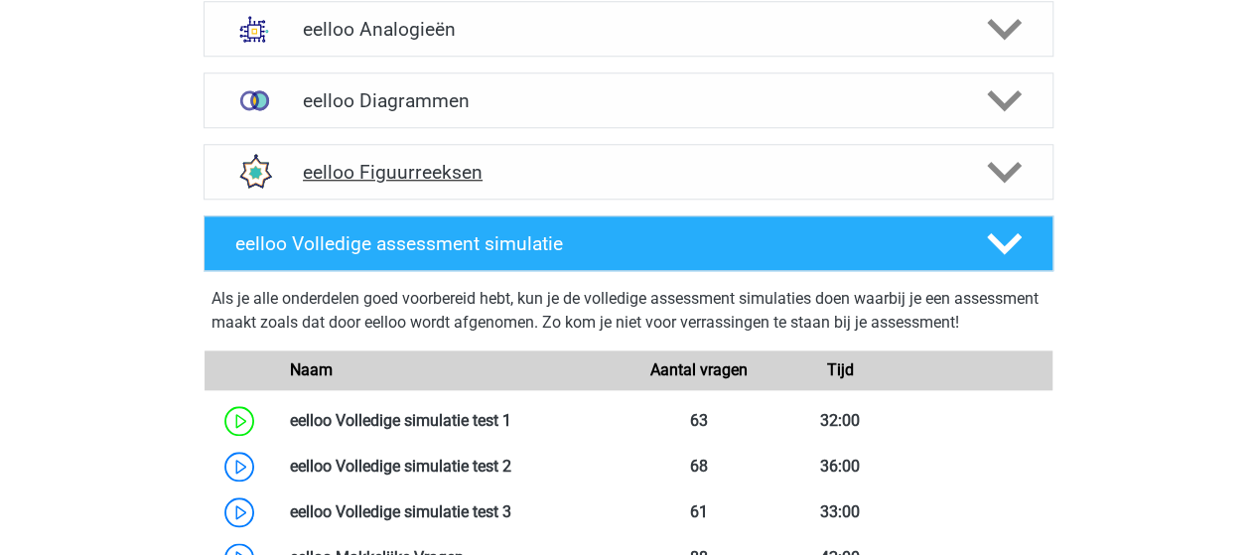
click at [411, 172] on h4 "eelloo Figuurreeksen" at bounding box center [628, 172] width 650 height 23
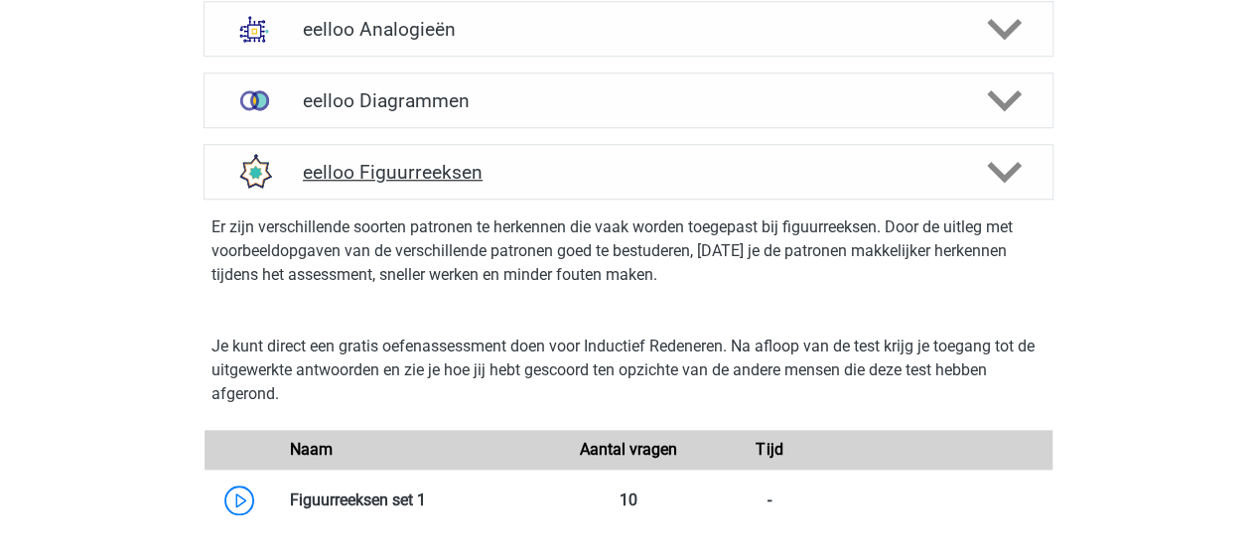
click at [1000, 179] on polygon at bounding box center [1004, 173] width 35 height 22
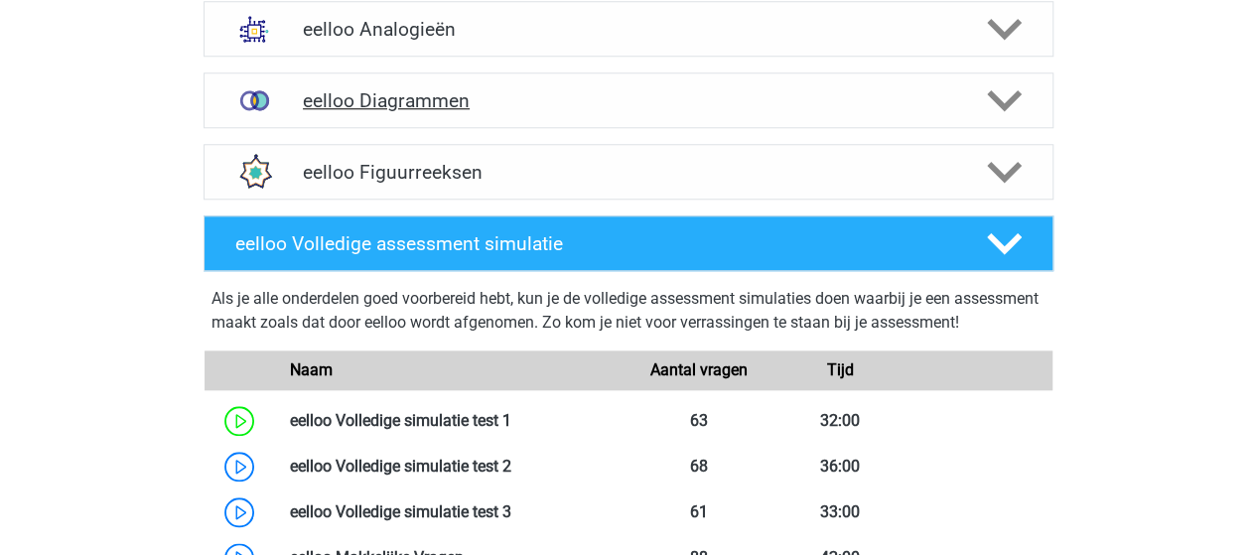
click at [391, 98] on h4 "eelloo Diagrammen" at bounding box center [628, 100] width 650 height 23
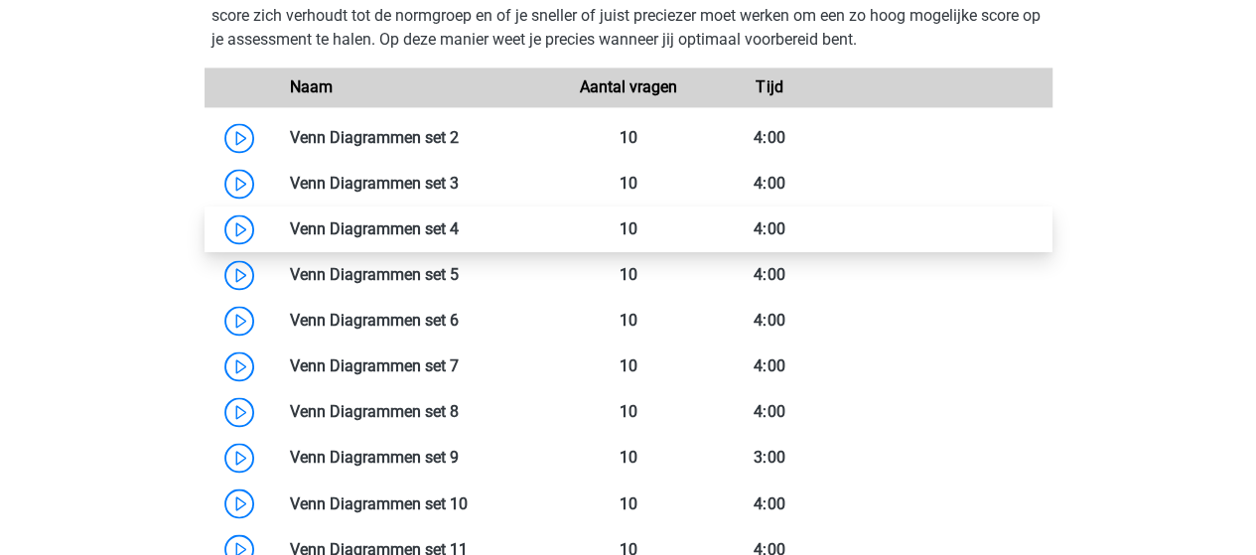
scroll to position [1290, 0]
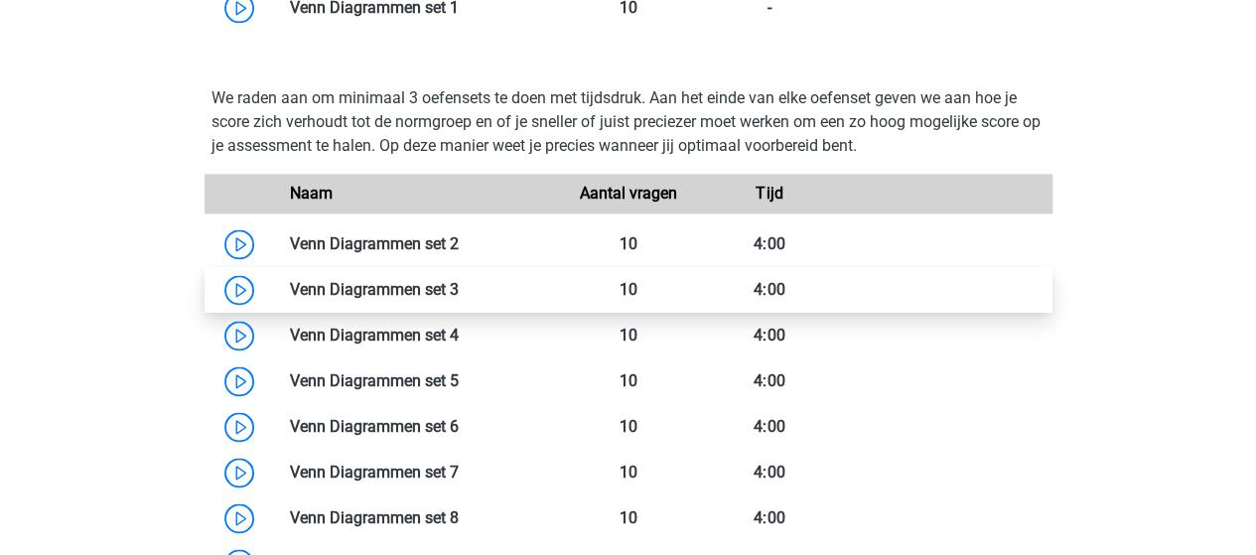
click at [459, 282] on link at bounding box center [459, 289] width 0 height 19
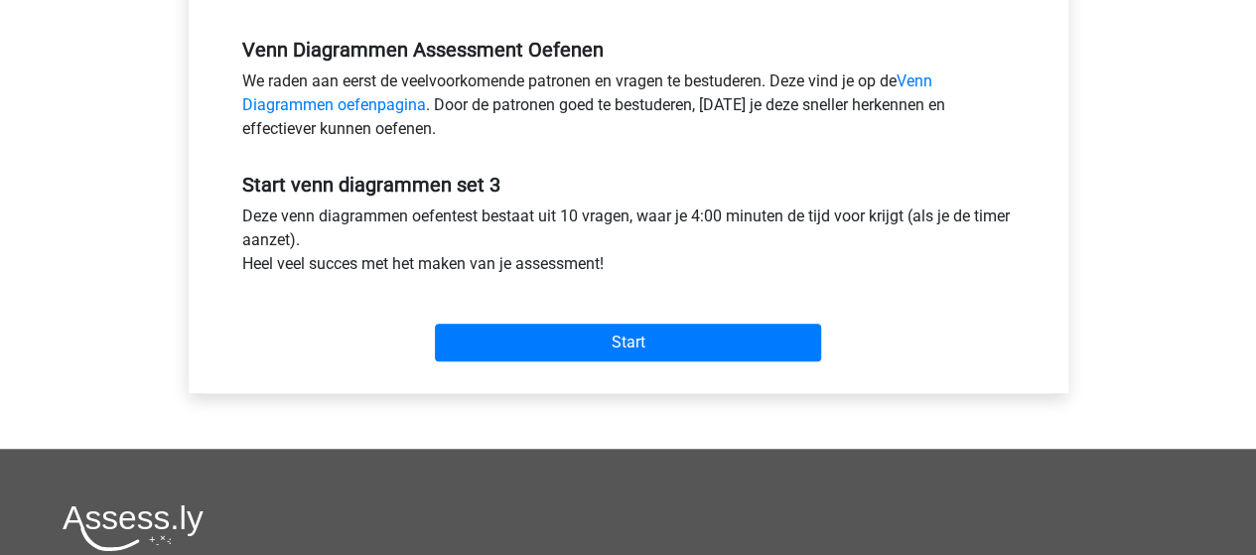
scroll to position [695, 0]
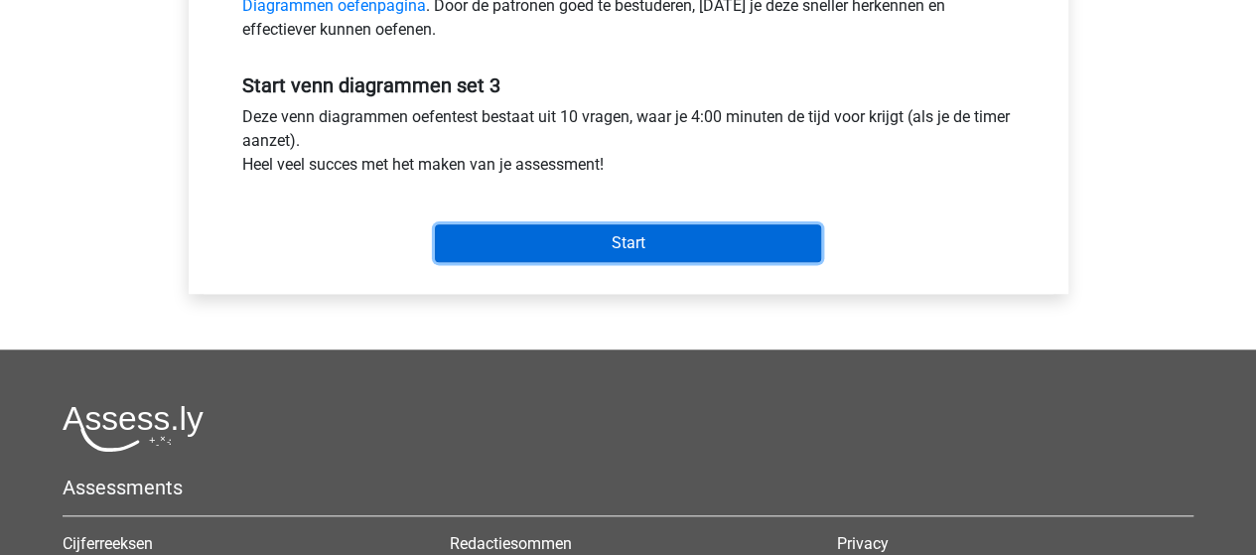
click at [520, 229] on input "Start" at bounding box center [628, 243] width 386 height 38
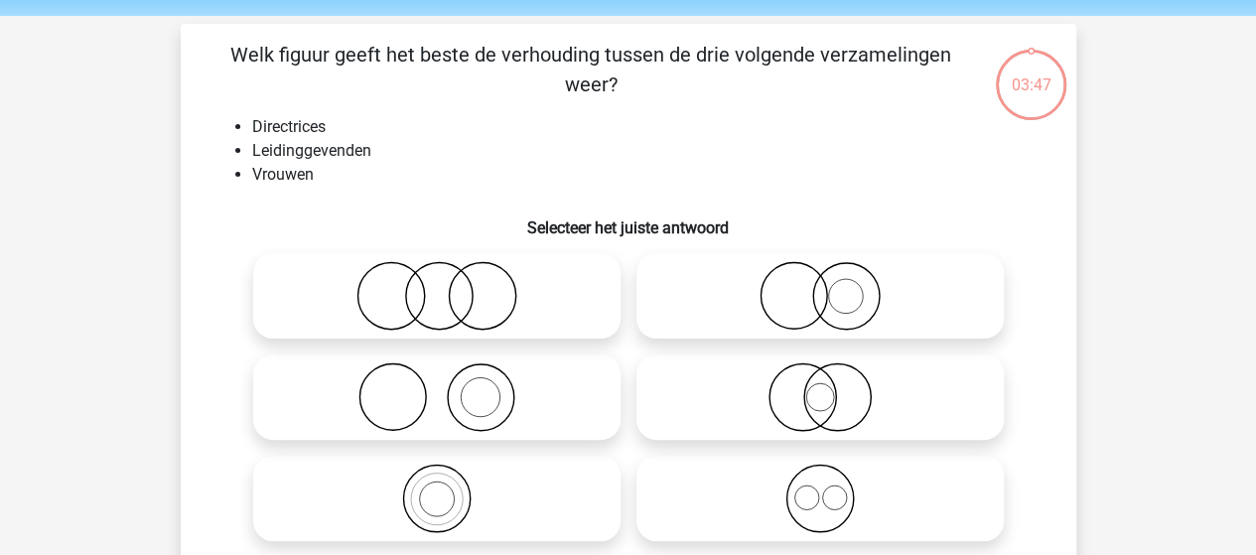
scroll to position [99, 0]
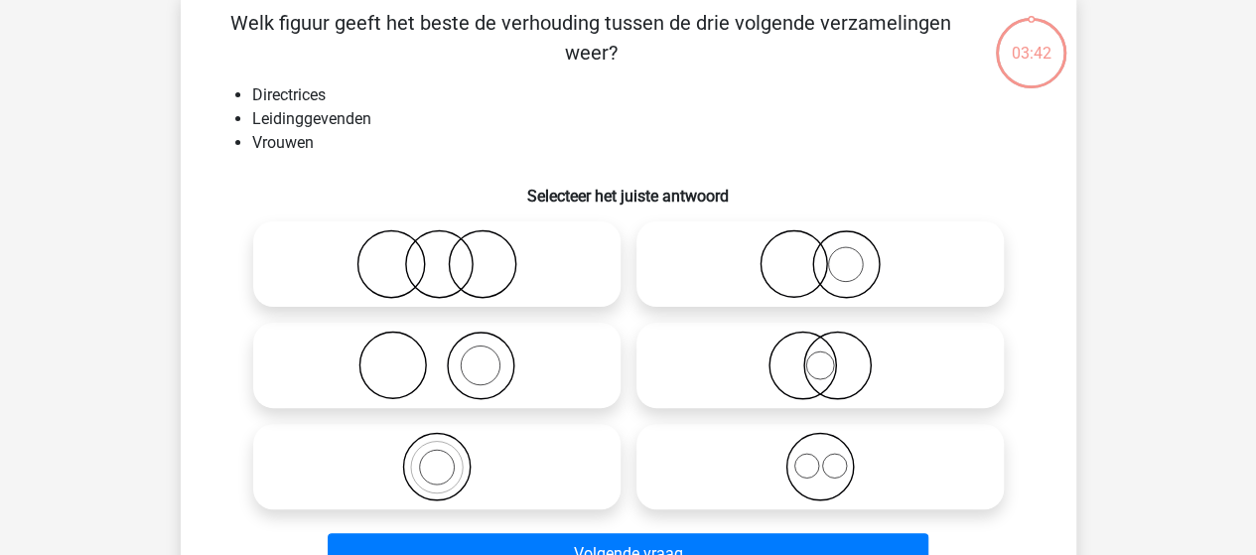
click at [476, 358] on icon at bounding box center [436, 365] width 351 height 69
click at [450, 355] on input "radio" at bounding box center [443, 348] width 13 height 13
radio input "true"
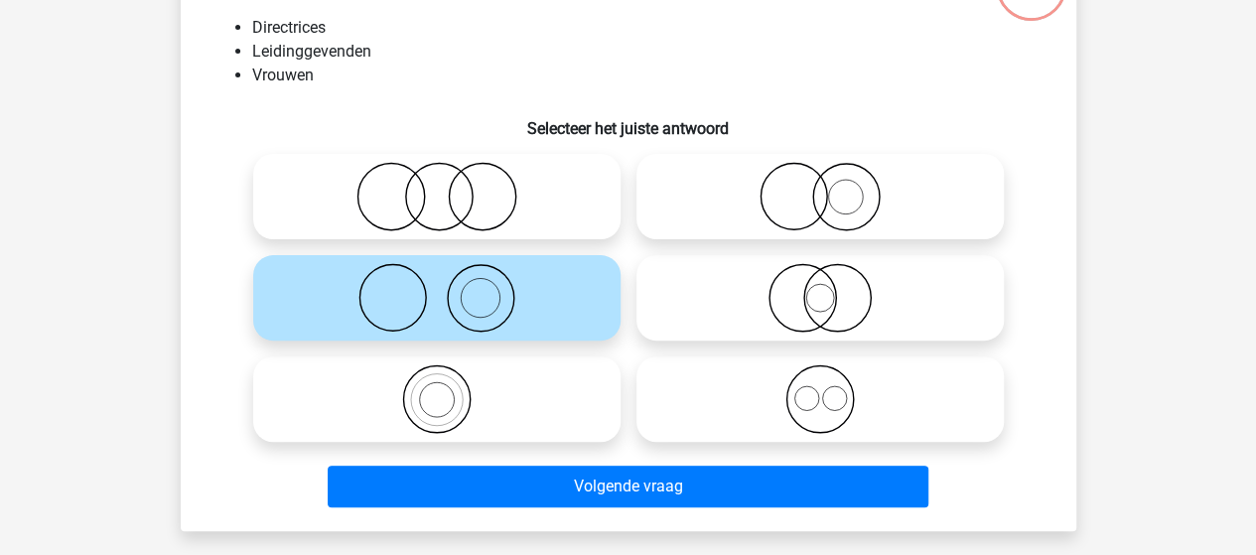
scroll to position [199, 0]
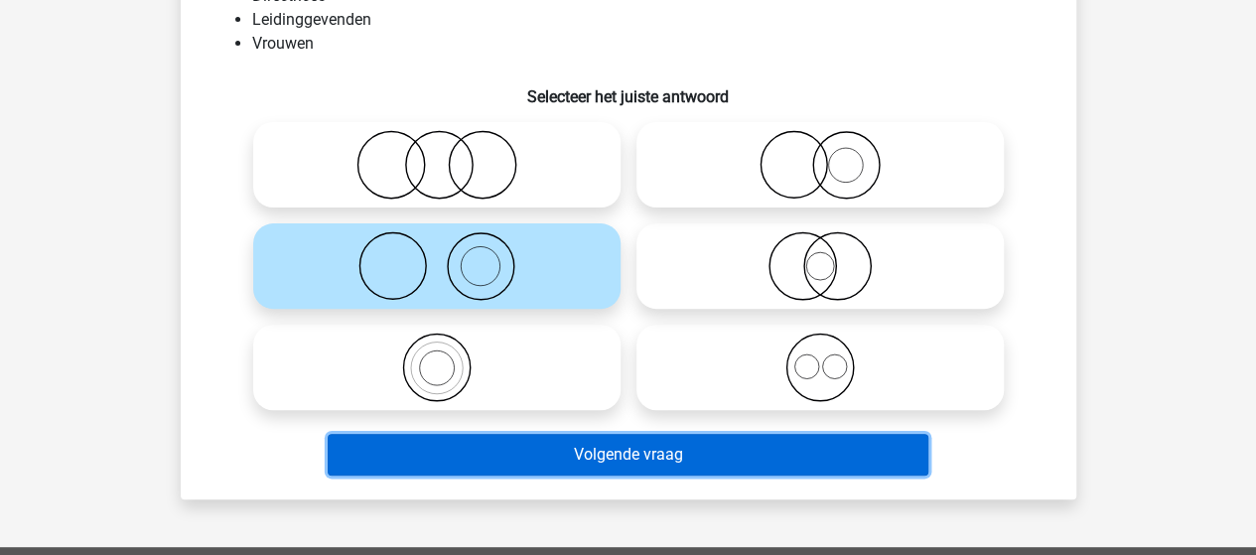
click at [599, 458] on button "Volgende vraag" at bounding box center [628, 455] width 600 height 42
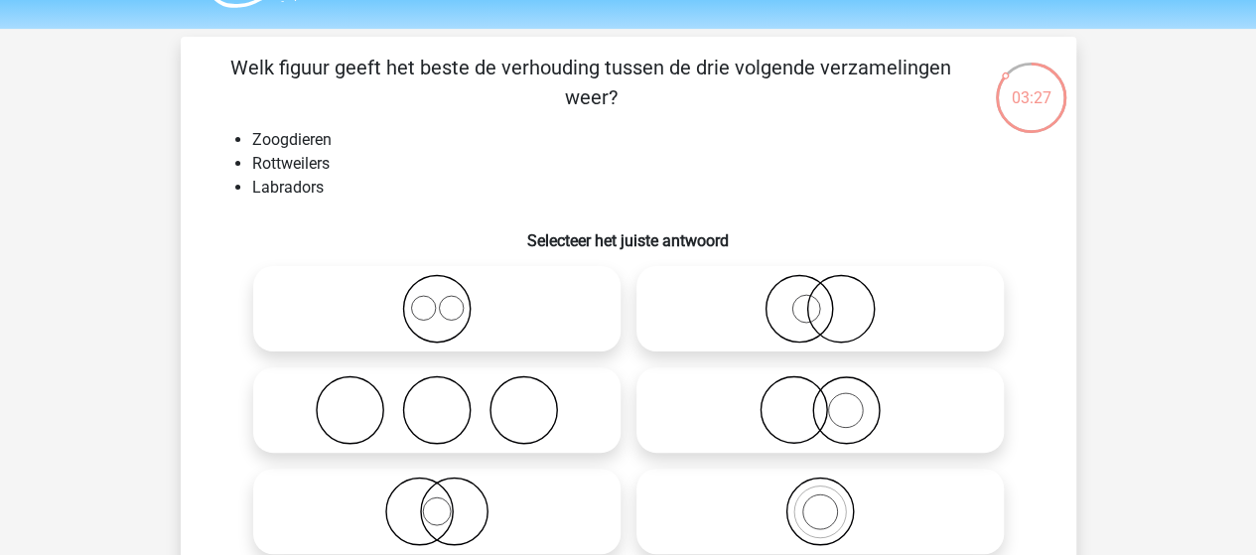
scroll to position [99, 0]
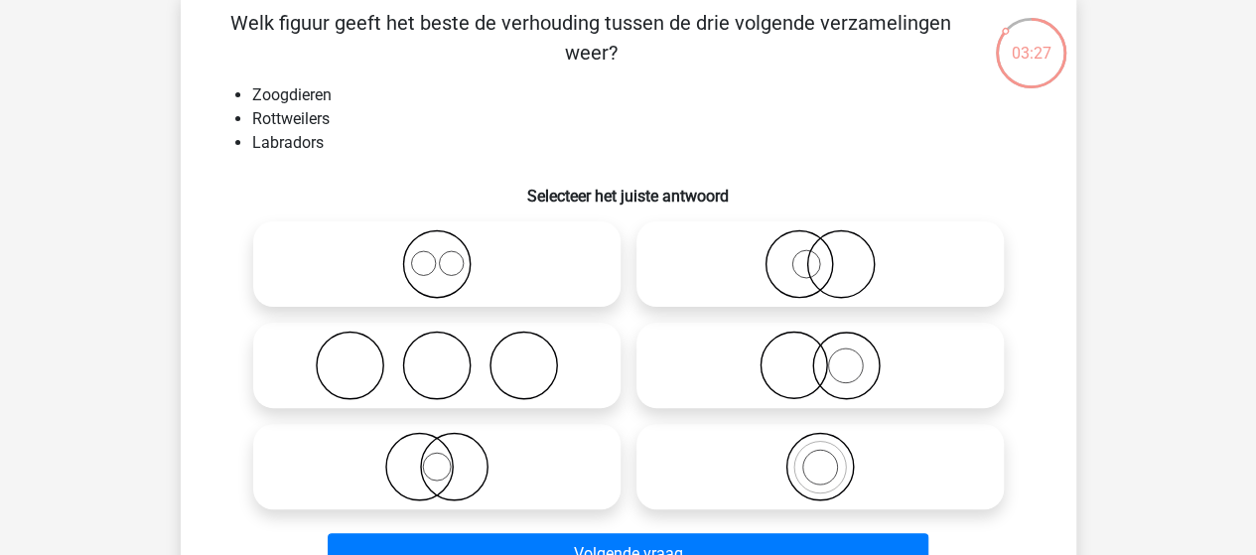
click at [416, 378] on icon at bounding box center [436, 365] width 351 height 69
click at [437, 355] on input "radio" at bounding box center [443, 348] width 13 height 13
radio input "true"
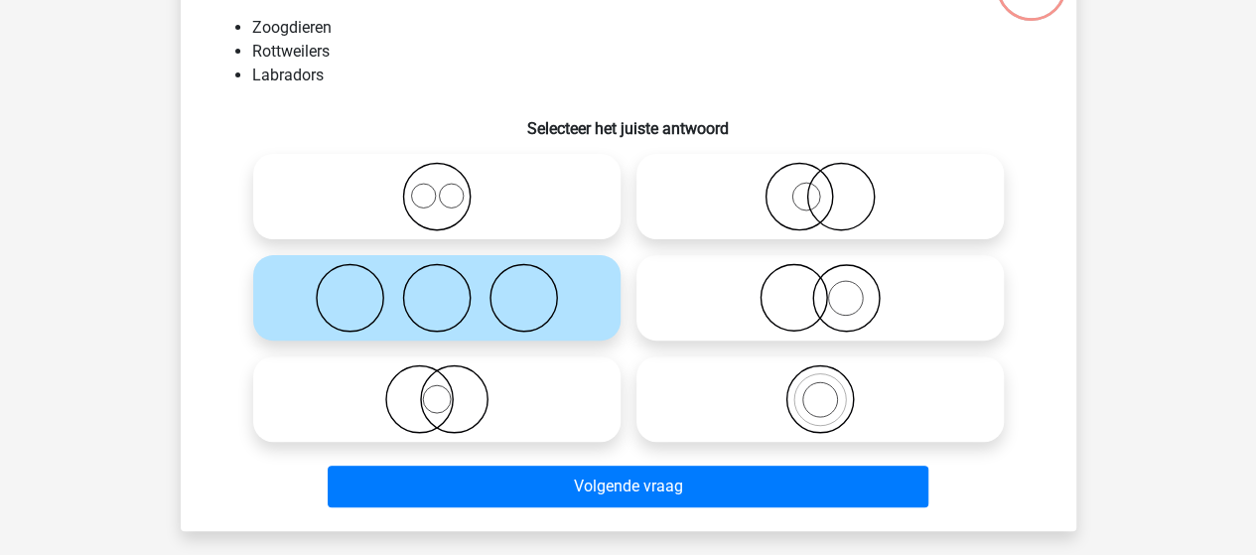
scroll to position [199, 0]
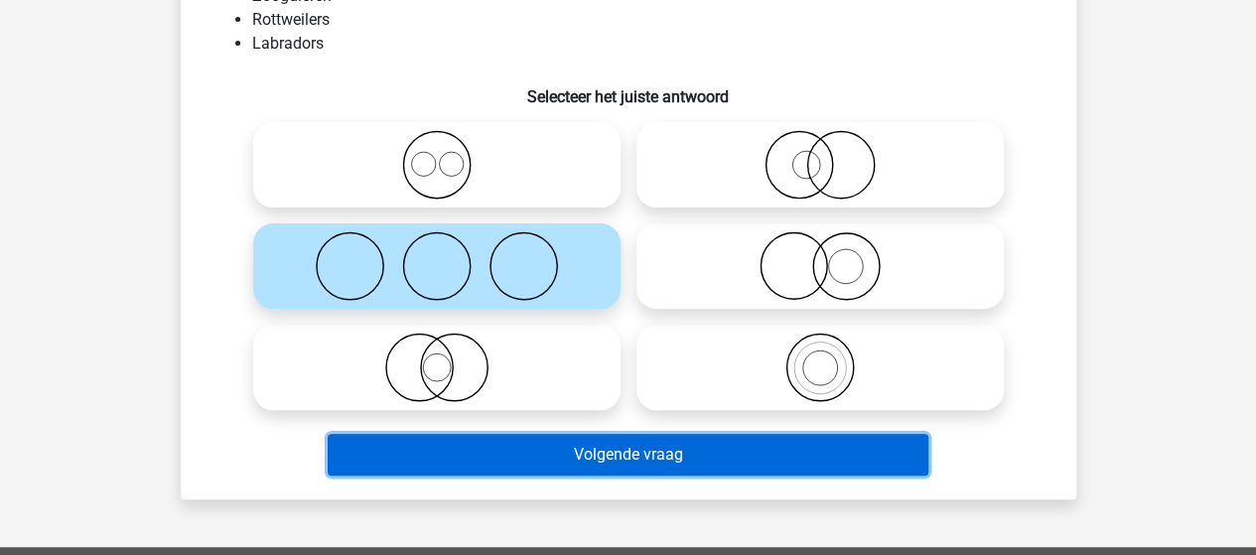
click at [590, 460] on button "Volgende vraag" at bounding box center [628, 455] width 600 height 42
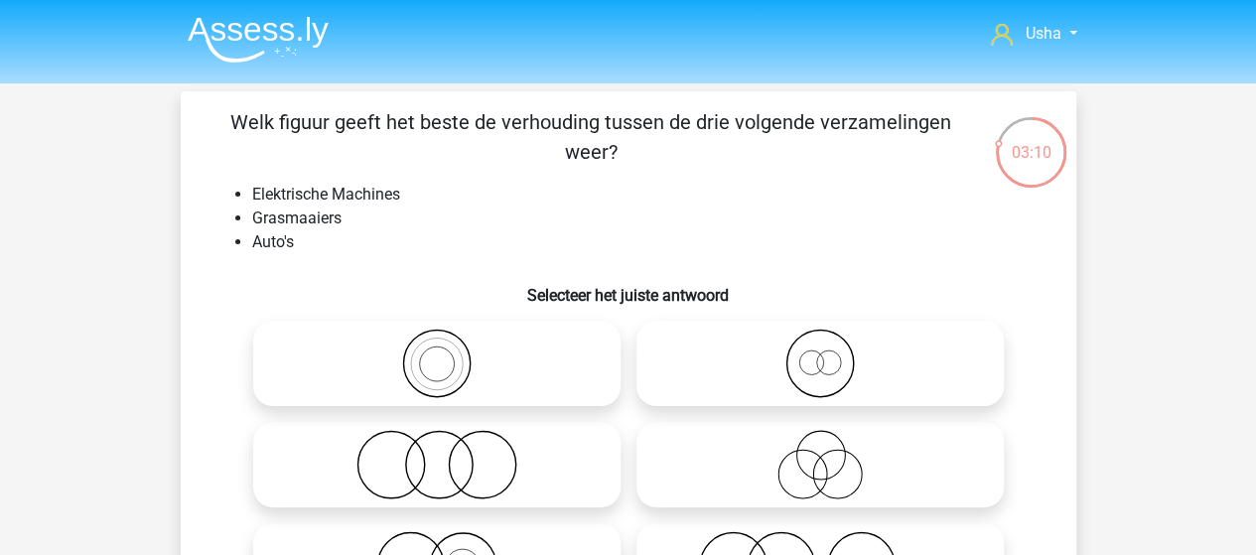
scroll to position [99, 0]
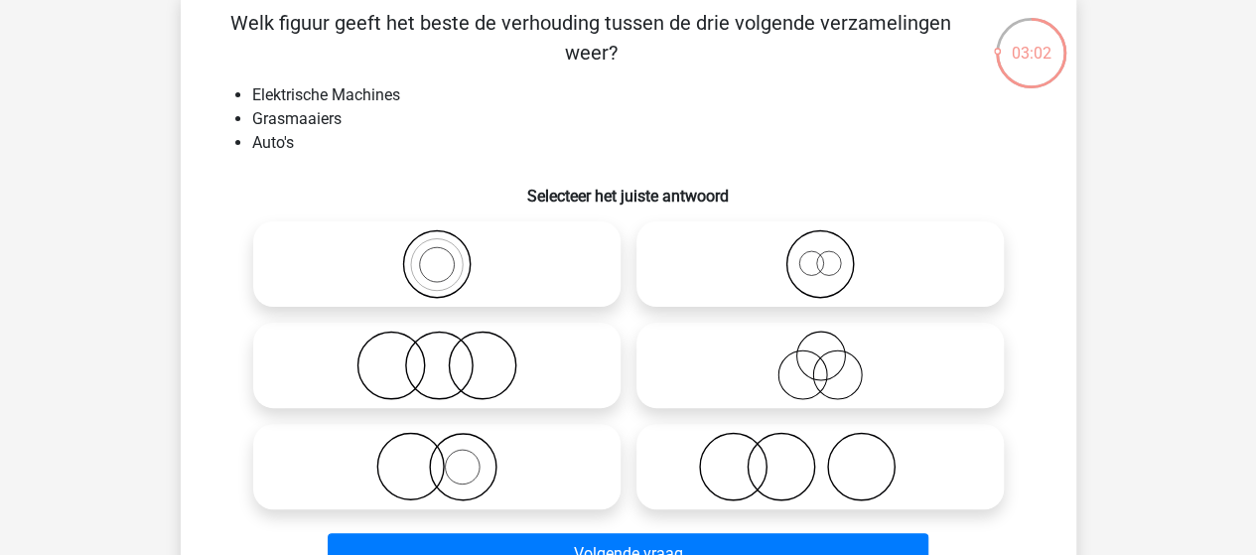
click at [782, 463] on icon at bounding box center [819, 466] width 351 height 69
click at [820, 457] on input "radio" at bounding box center [826, 450] width 13 height 13
radio input "true"
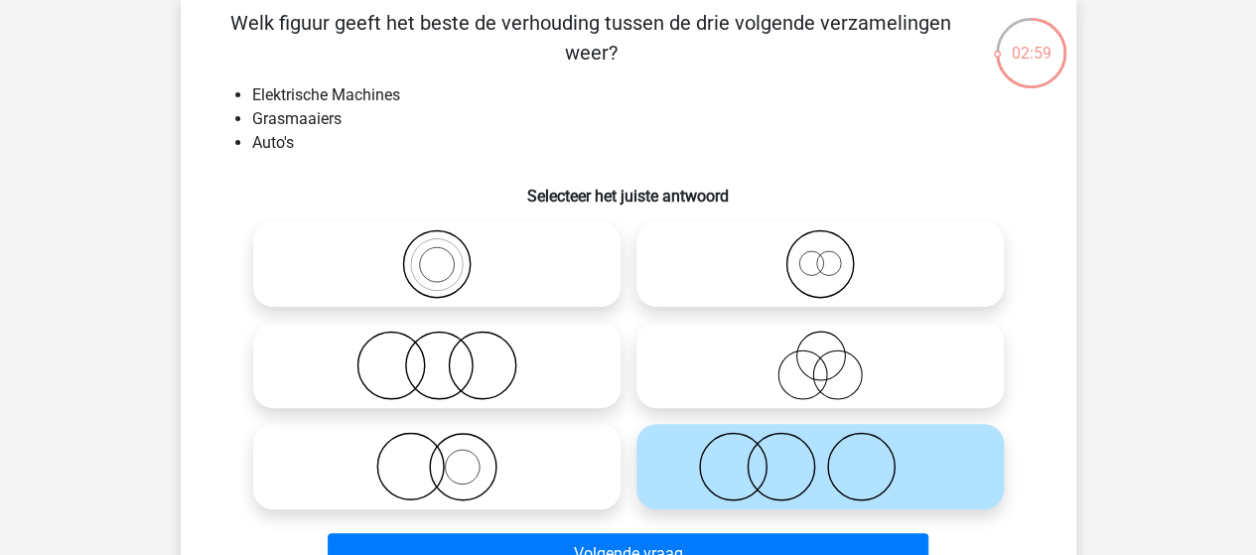
scroll to position [199, 0]
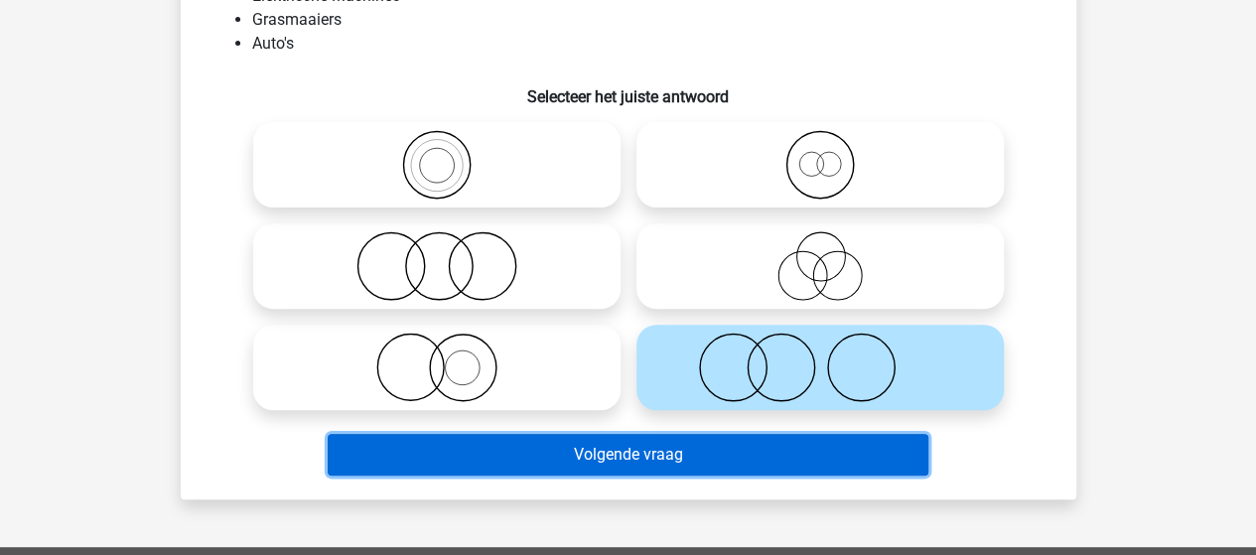
click at [571, 460] on button "Volgende vraag" at bounding box center [628, 455] width 600 height 42
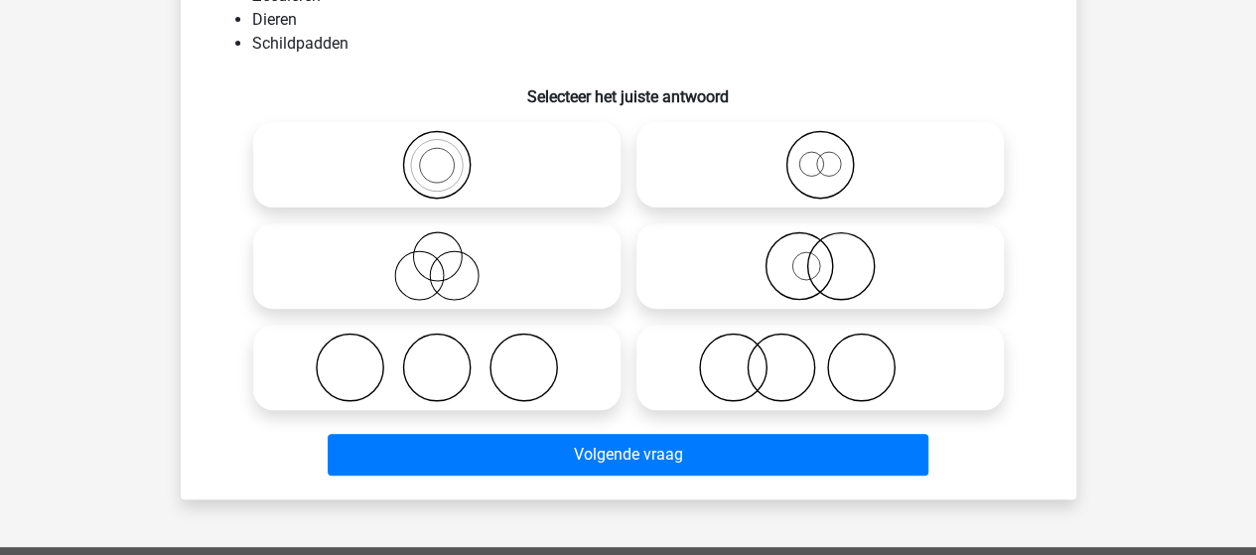
scroll to position [91, 0]
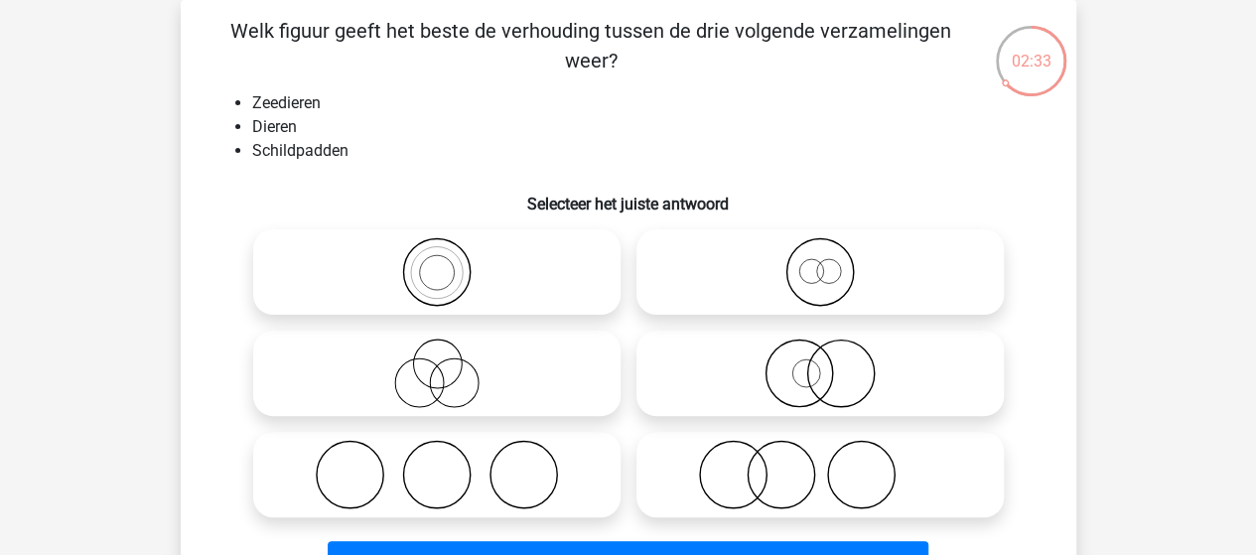
click at [824, 267] on icon at bounding box center [819, 271] width 351 height 69
click at [824, 262] on input "radio" at bounding box center [826, 255] width 13 height 13
radio input "true"
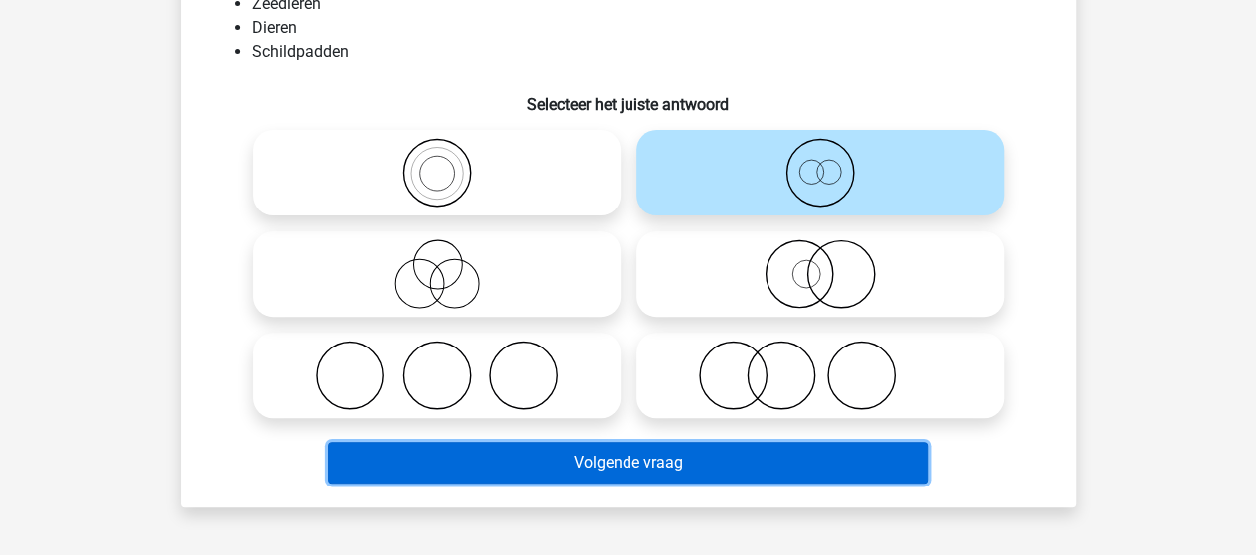
click at [625, 460] on button "Volgende vraag" at bounding box center [628, 463] width 600 height 42
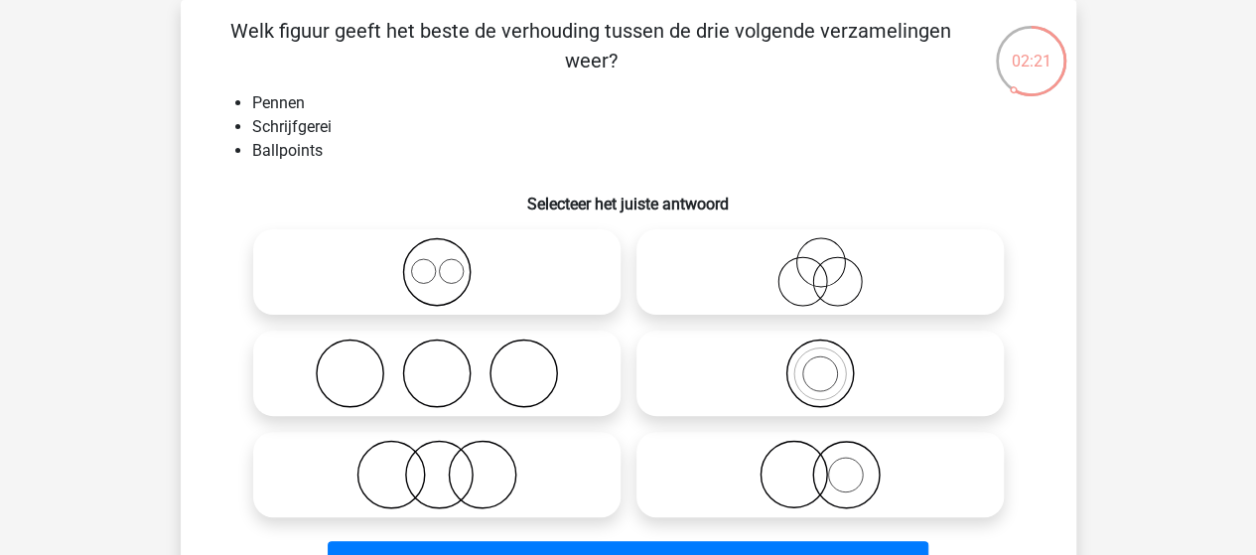
click at [818, 370] on icon at bounding box center [819, 372] width 351 height 69
click at [820, 363] on input "radio" at bounding box center [826, 356] width 13 height 13
radio input "true"
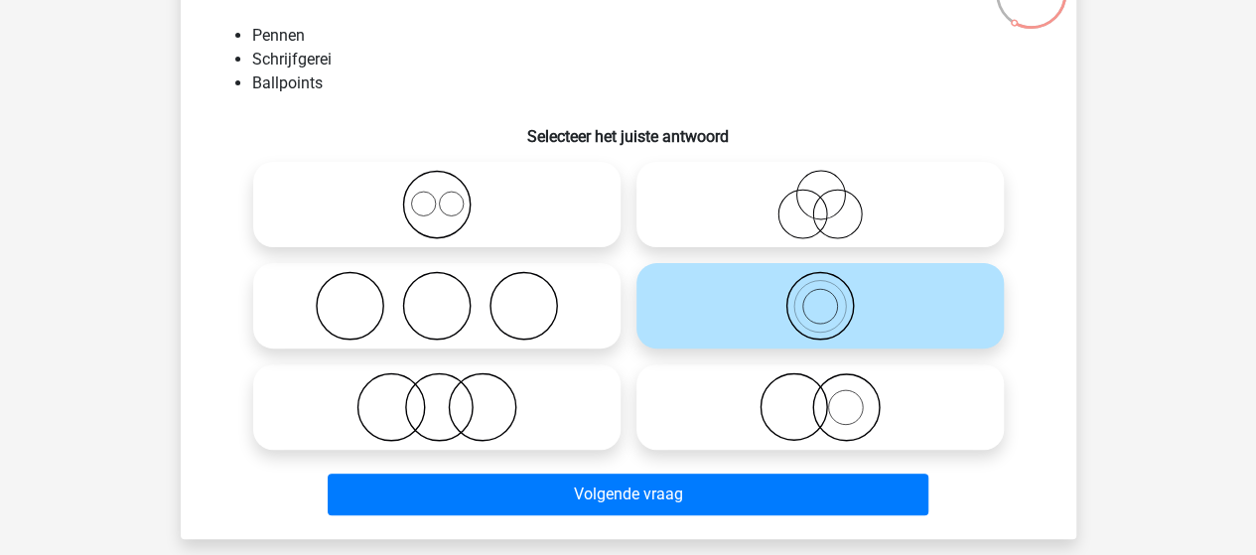
scroll to position [191, 0]
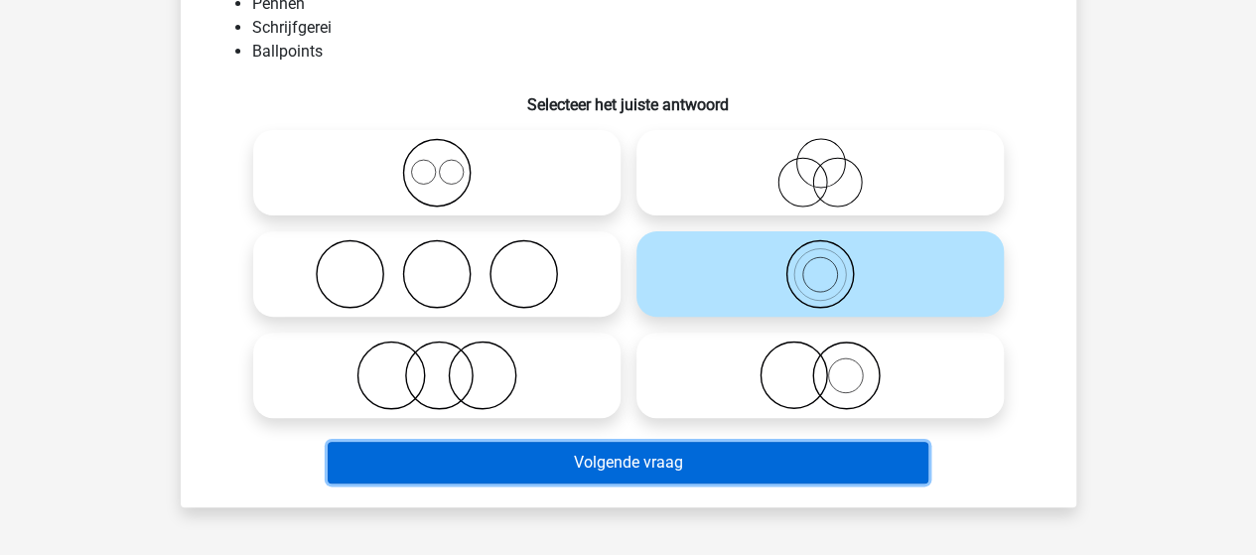
click at [662, 460] on button "Volgende vraag" at bounding box center [628, 463] width 600 height 42
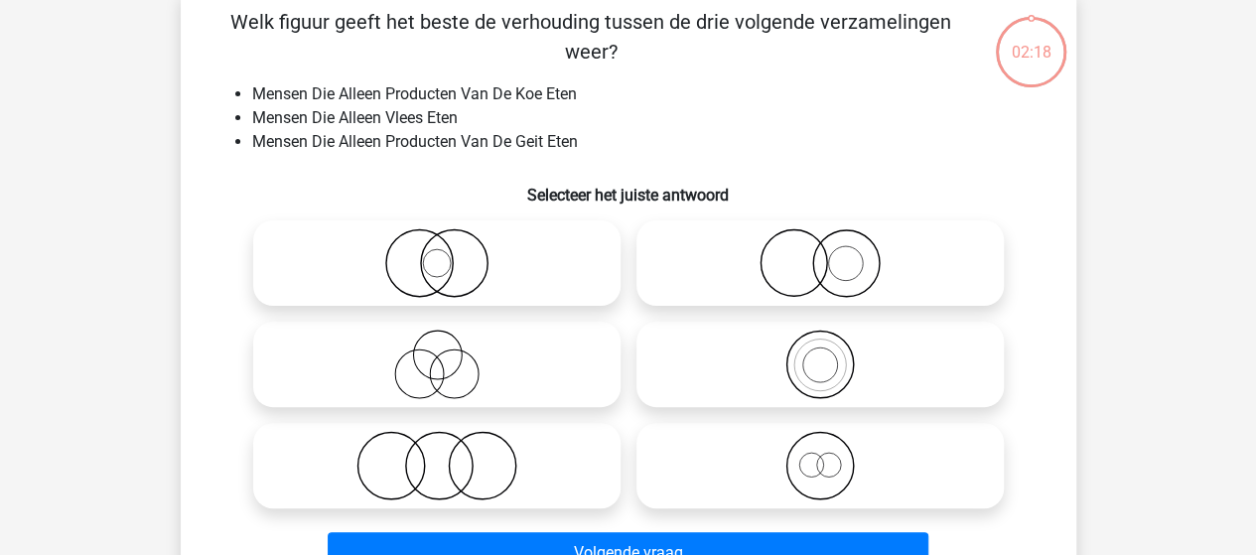
scroll to position [91, 0]
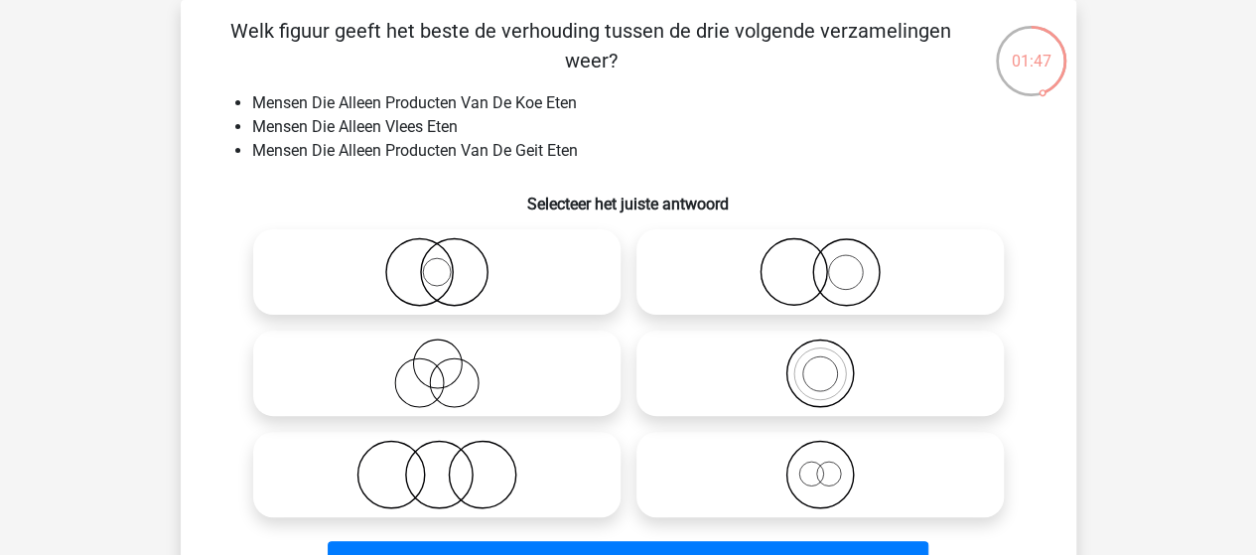
click at [443, 498] on icon at bounding box center [436, 474] width 351 height 69
click at [443, 465] on input "radio" at bounding box center [443, 458] width 13 height 13
radio input "true"
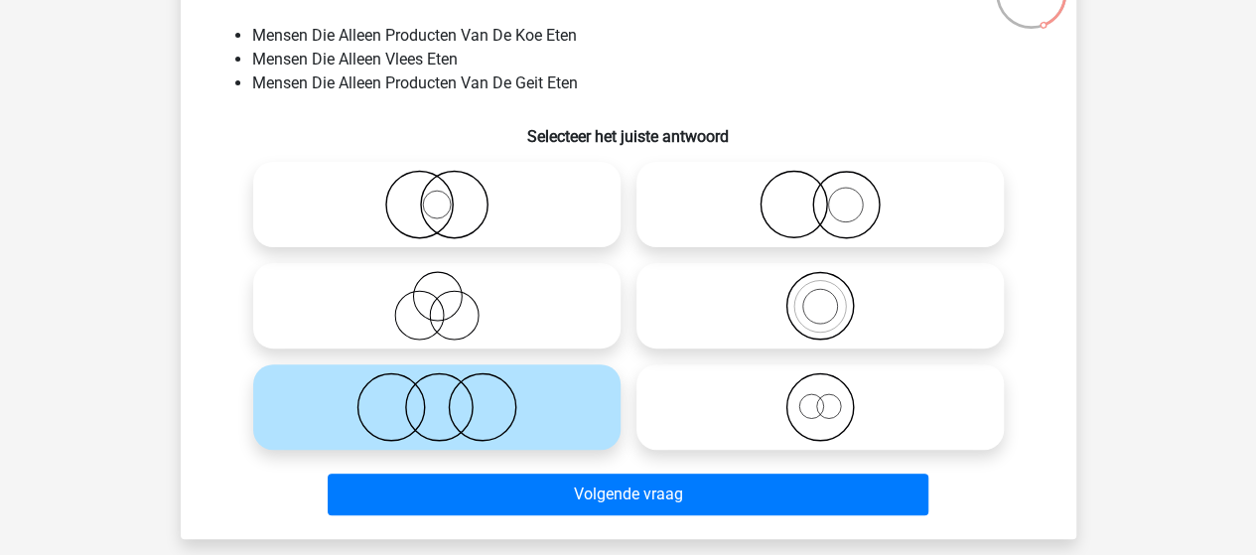
scroll to position [290, 0]
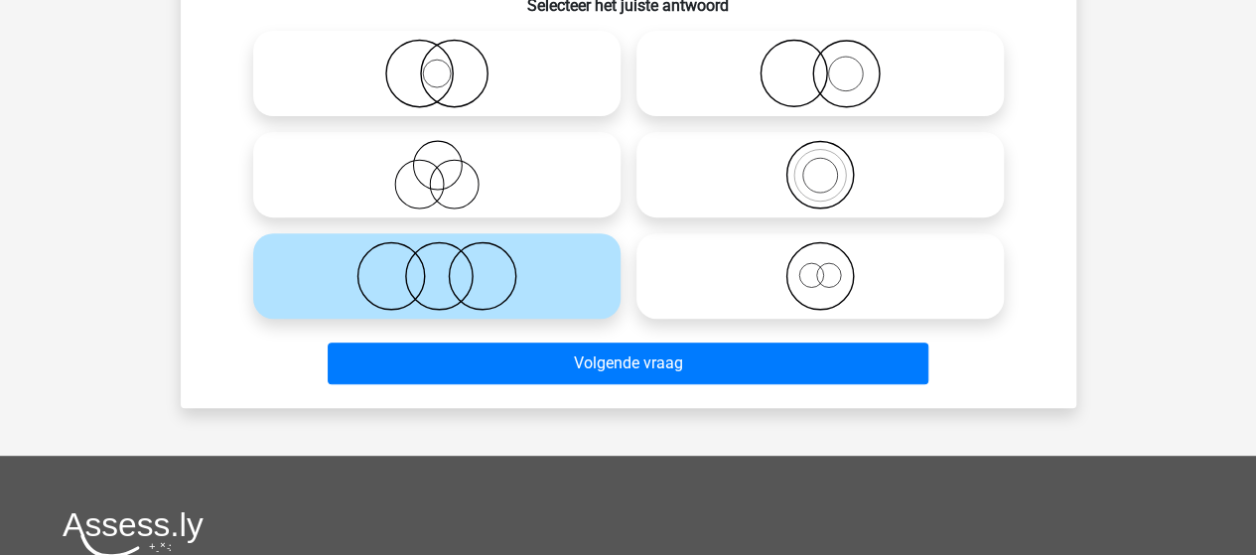
click at [815, 281] on icon at bounding box center [819, 275] width 351 height 69
click at [820, 266] on input "radio" at bounding box center [826, 259] width 13 height 13
radio input "true"
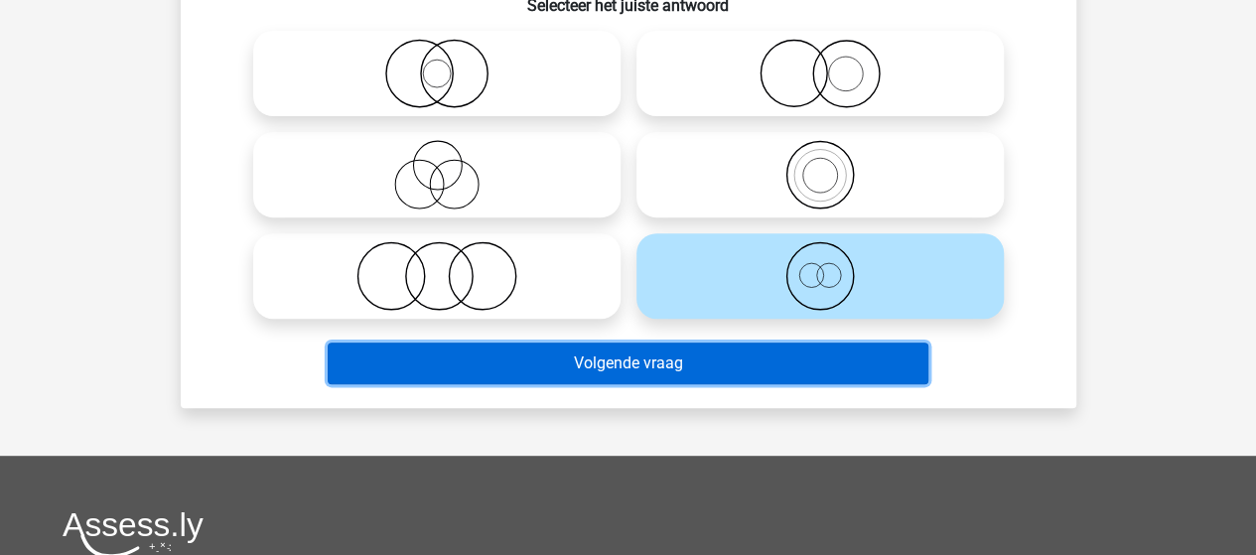
click at [681, 356] on button "Volgende vraag" at bounding box center [628, 363] width 600 height 42
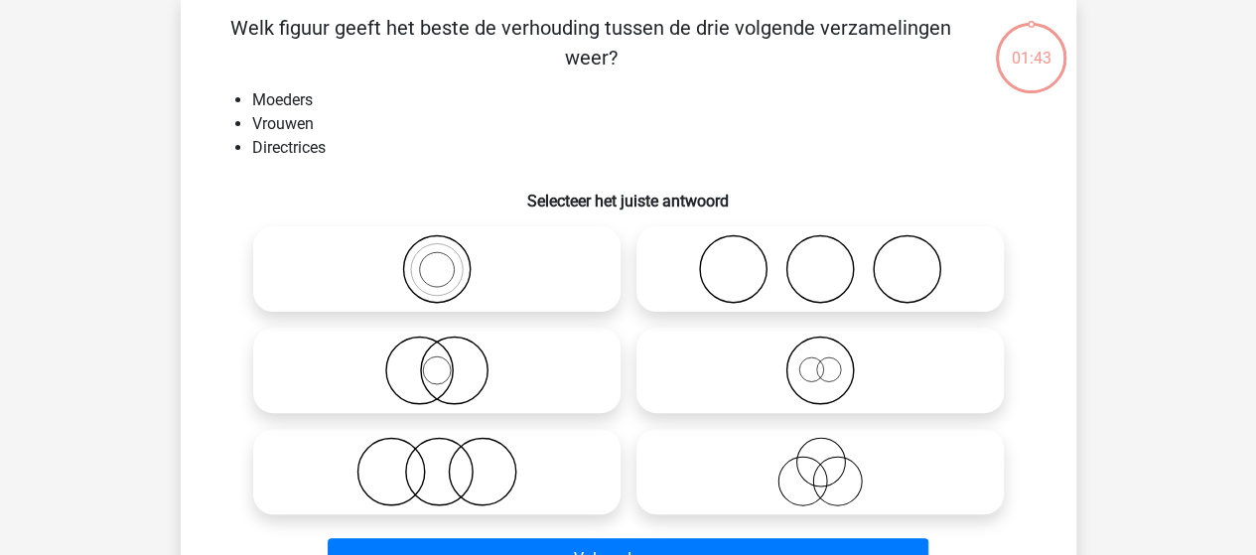
scroll to position [91, 0]
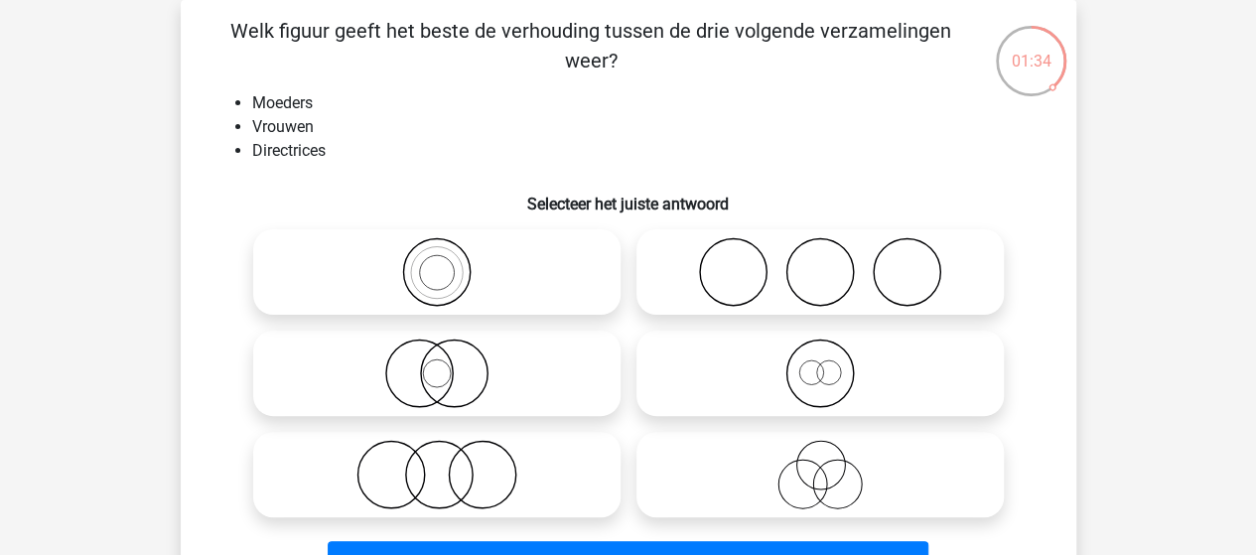
click at [492, 476] on icon at bounding box center [436, 474] width 351 height 69
click at [450, 465] on input "radio" at bounding box center [443, 458] width 13 height 13
radio input "true"
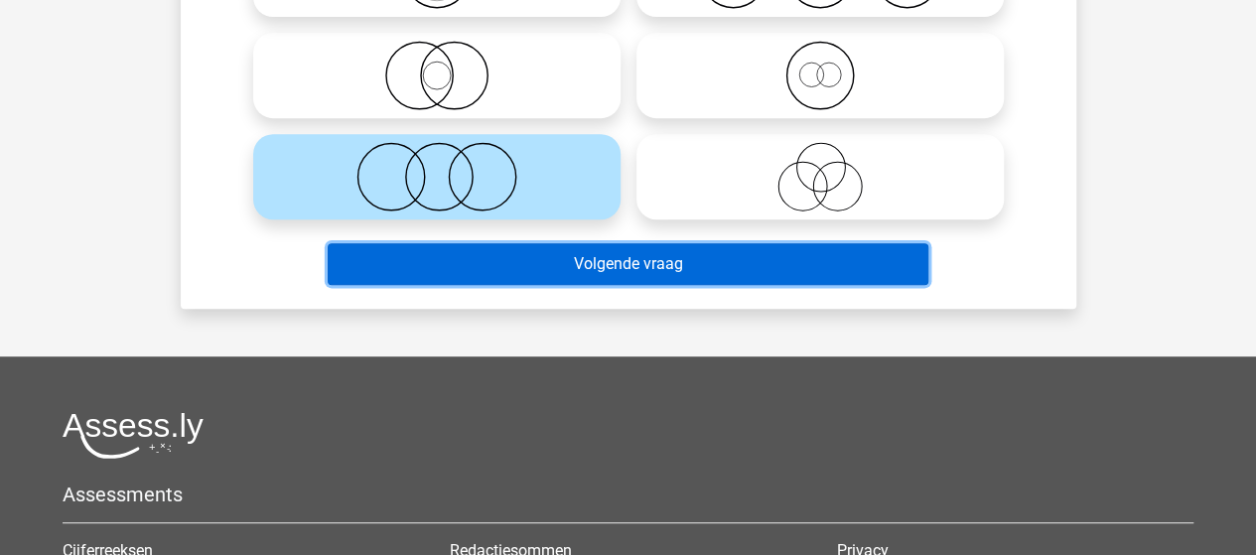
click at [696, 269] on button "Volgende vraag" at bounding box center [628, 264] width 600 height 42
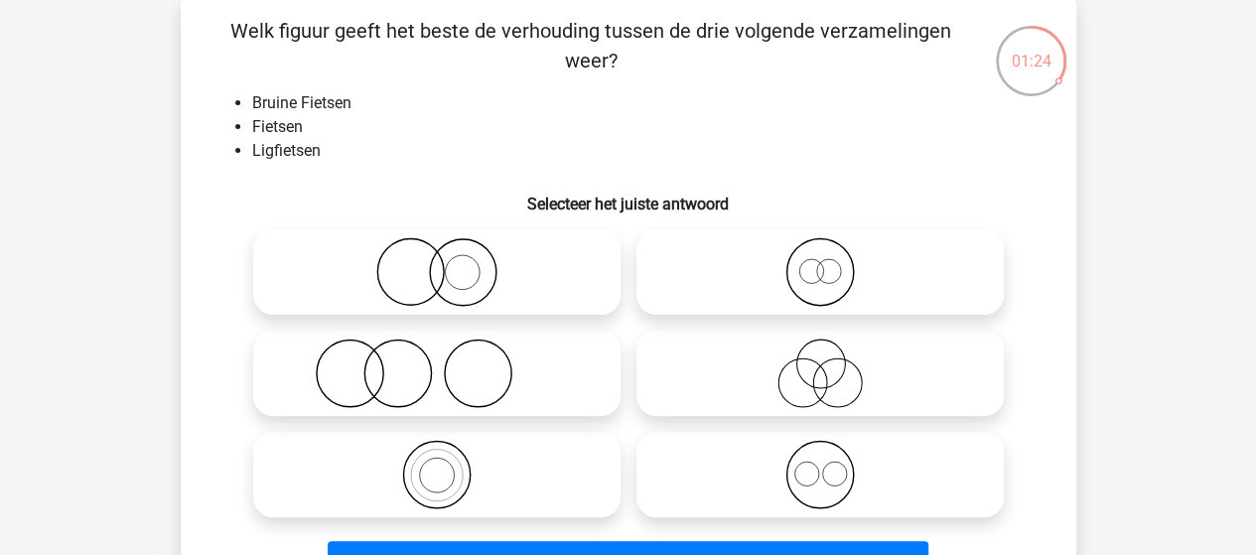
click at [442, 486] on icon at bounding box center [436, 474] width 351 height 69
click at [442, 465] on input "radio" at bounding box center [443, 458] width 13 height 13
radio input "true"
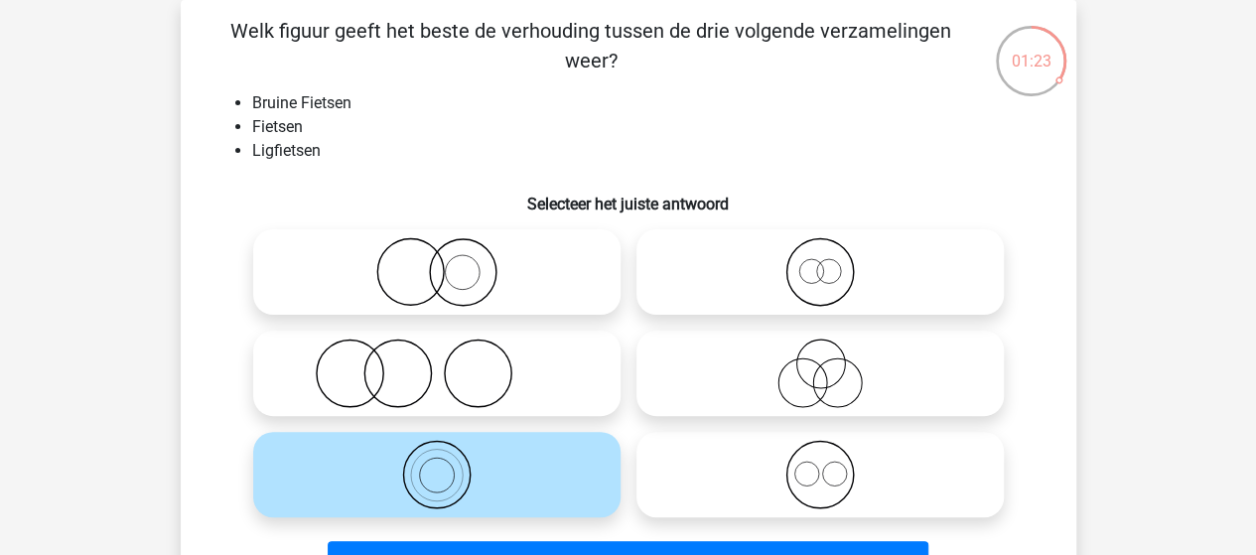
scroll to position [191, 0]
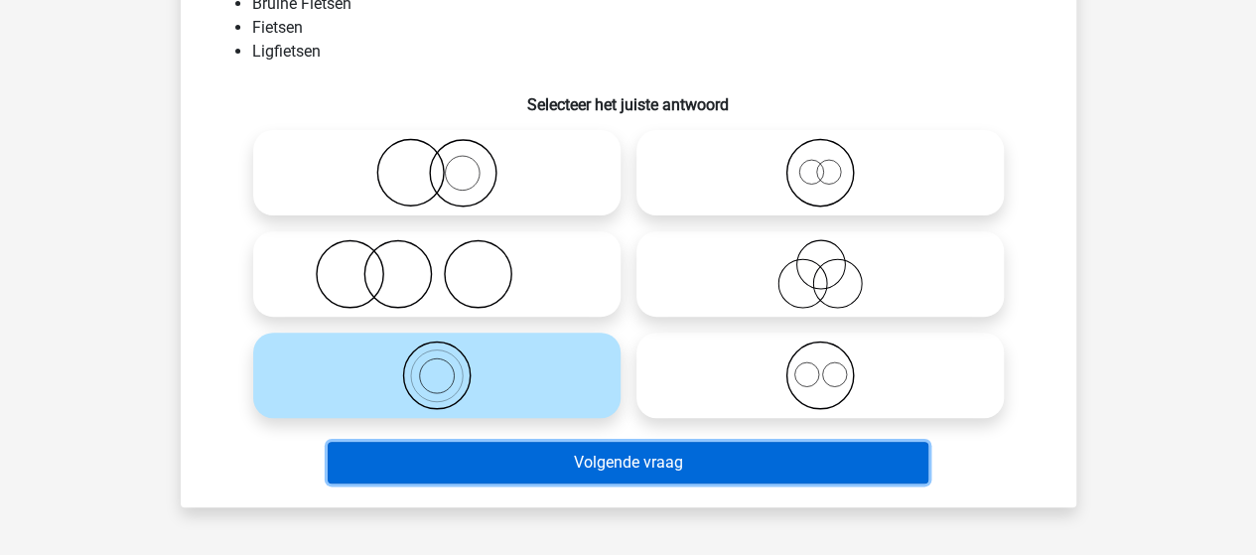
click at [619, 462] on button "Volgende vraag" at bounding box center [628, 463] width 600 height 42
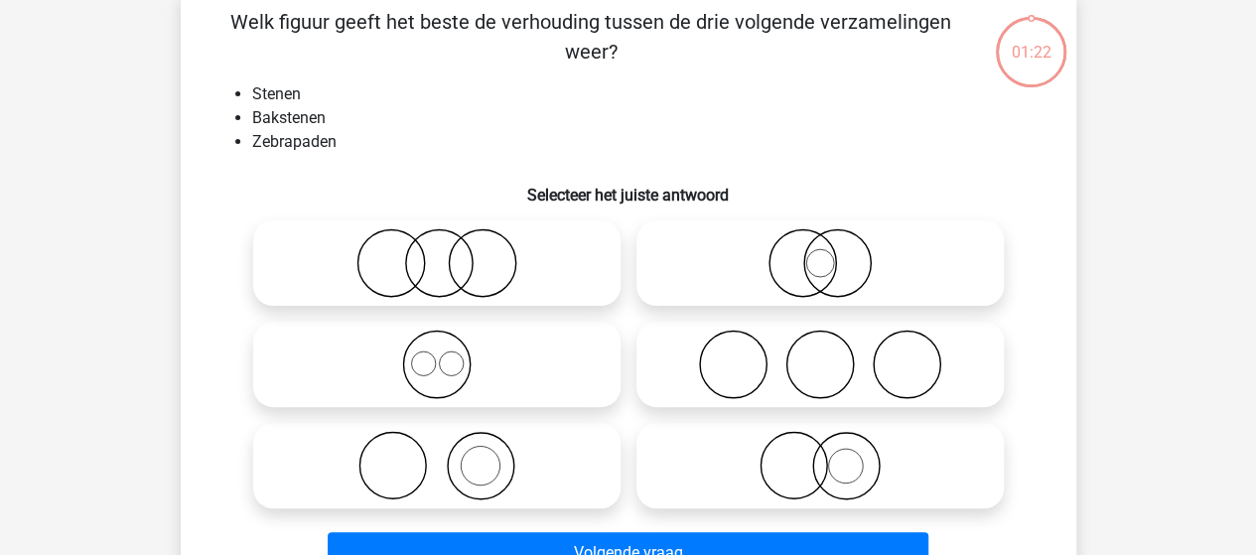
scroll to position [91, 0]
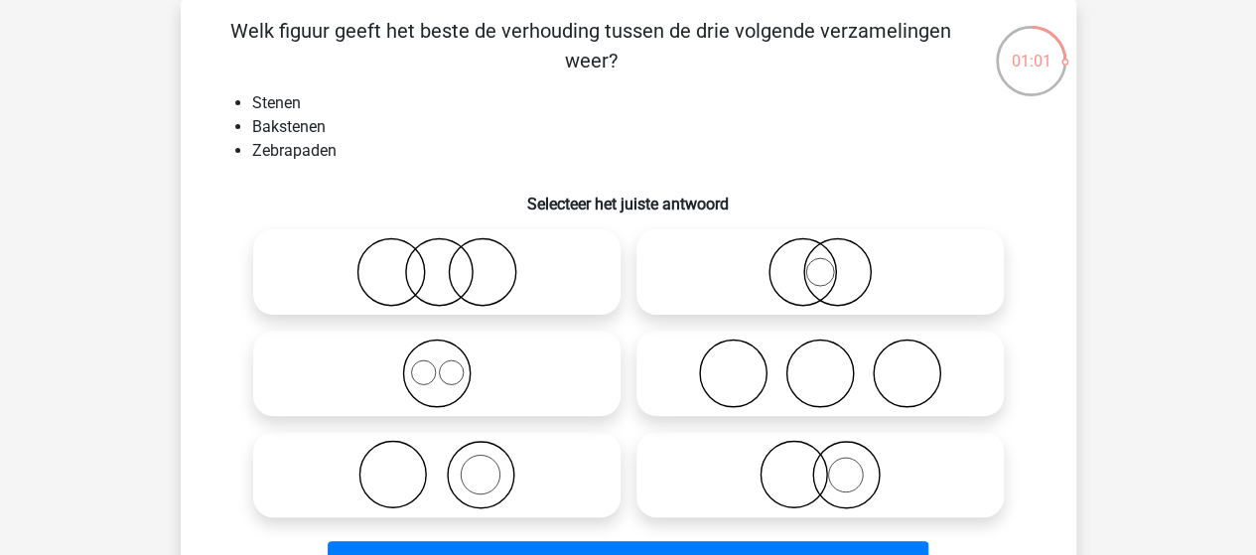
click at [439, 375] on circle at bounding box center [451, 372] width 24 height 24
click at [439, 363] on input "radio" at bounding box center [443, 356] width 13 height 13
radio input "true"
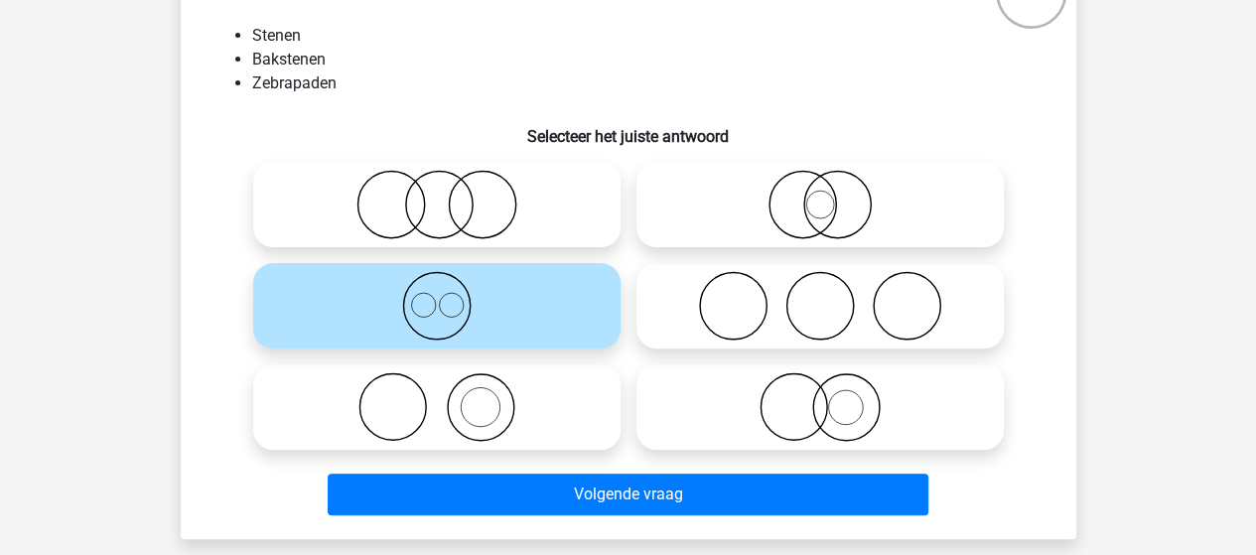
scroll to position [191, 0]
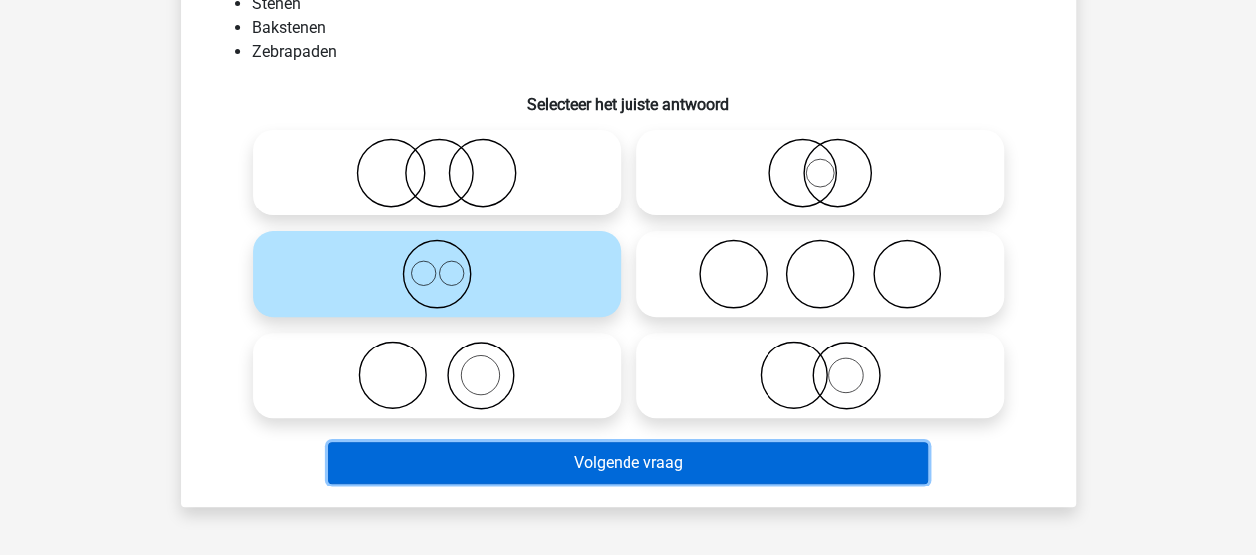
click at [606, 462] on button "Volgende vraag" at bounding box center [628, 463] width 600 height 42
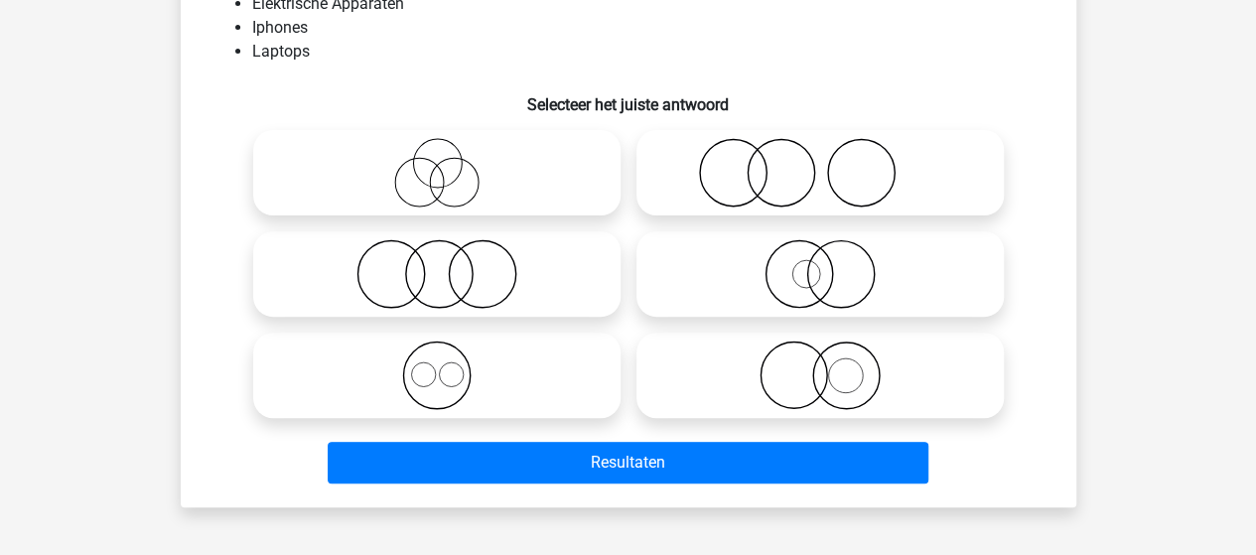
scroll to position [91, 0]
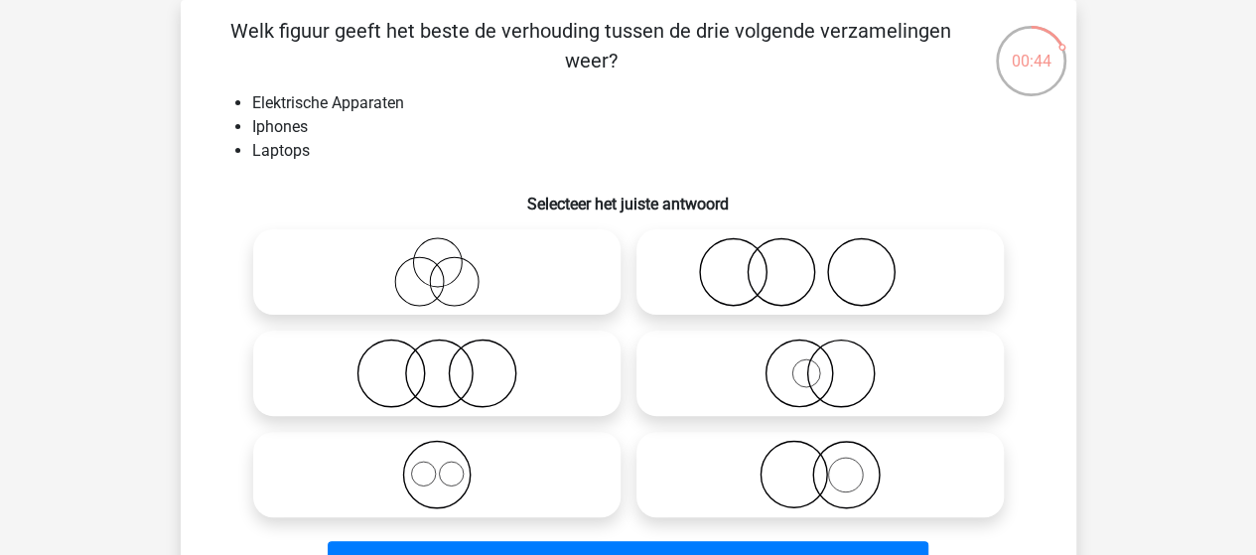
click at [433, 491] on icon at bounding box center [436, 474] width 351 height 69
click at [437, 465] on input "radio" at bounding box center [443, 458] width 13 height 13
radio input "true"
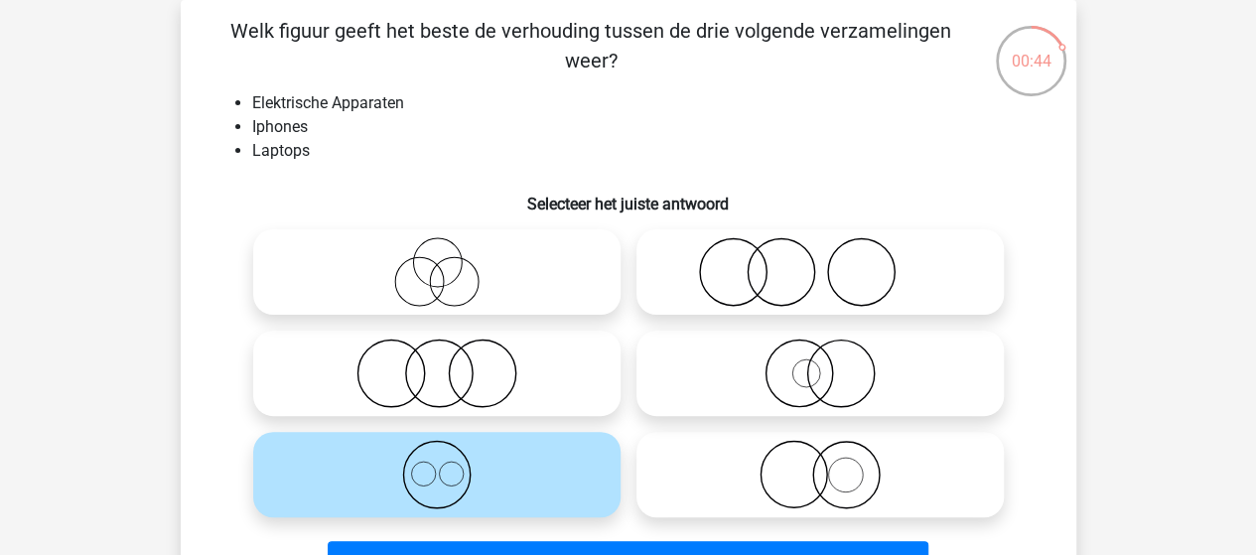
scroll to position [191, 0]
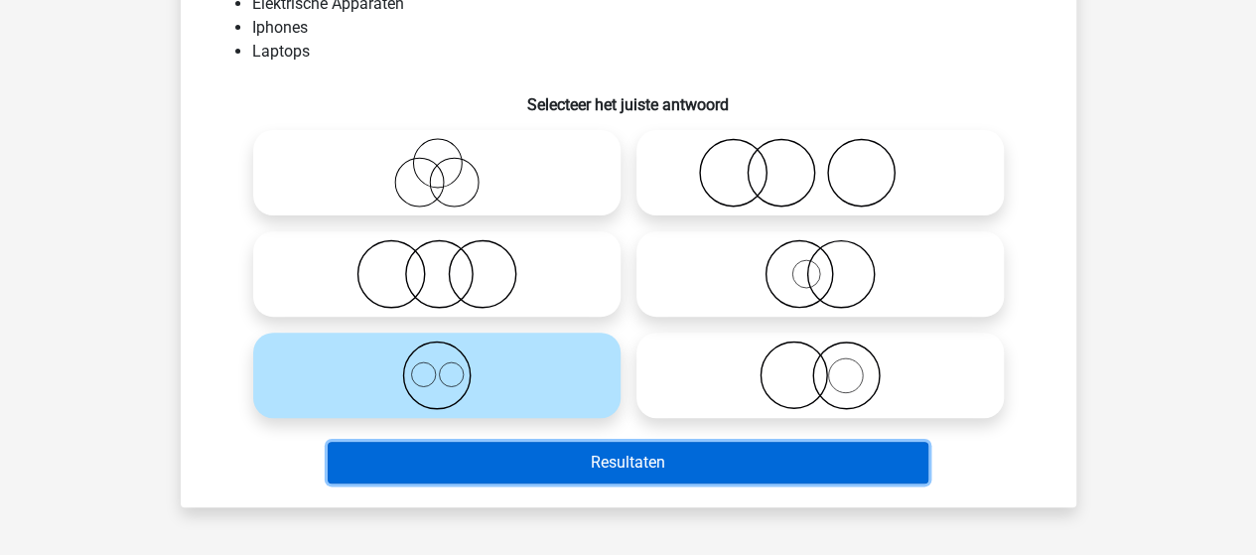
click at [540, 466] on button "Resultaten" at bounding box center [628, 463] width 600 height 42
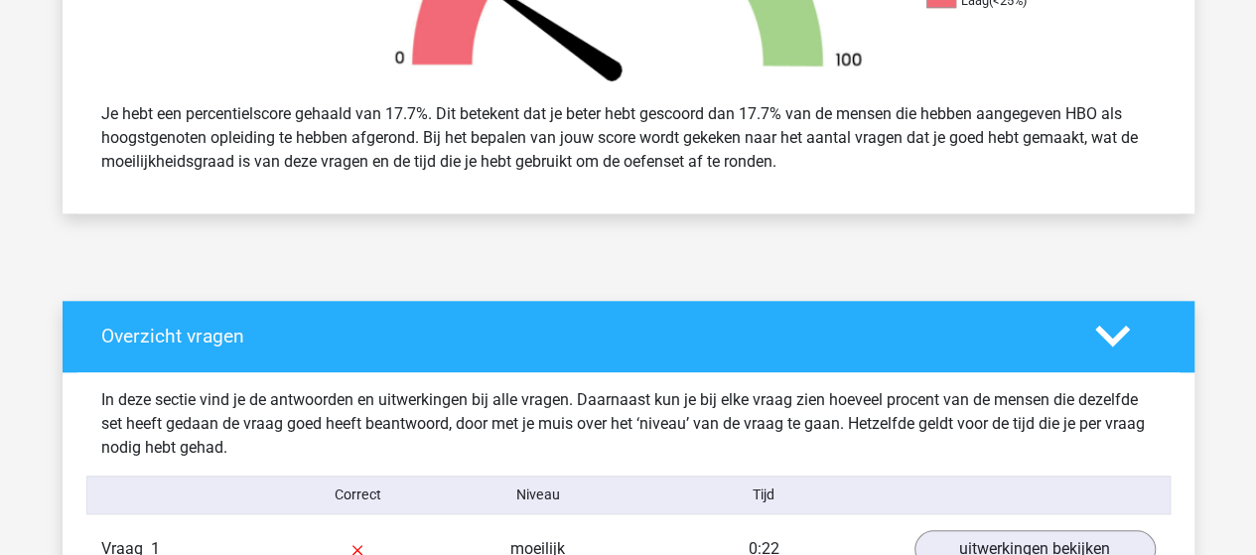
scroll to position [993, 0]
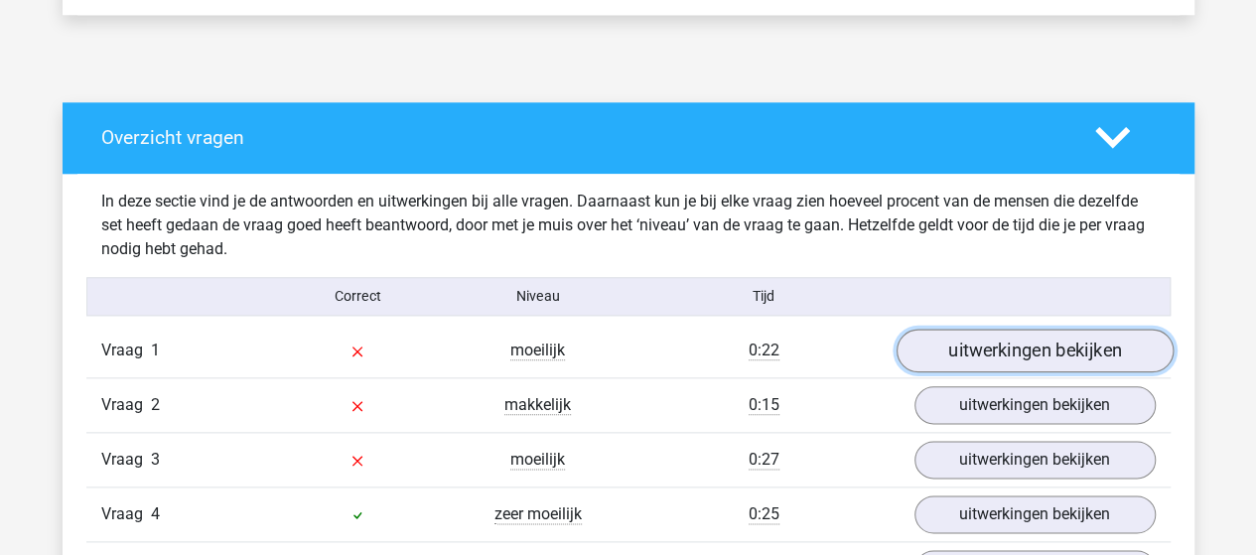
click at [973, 344] on link "uitwerkingen bekijken" at bounding box center [1033, 351] width 277 height 44
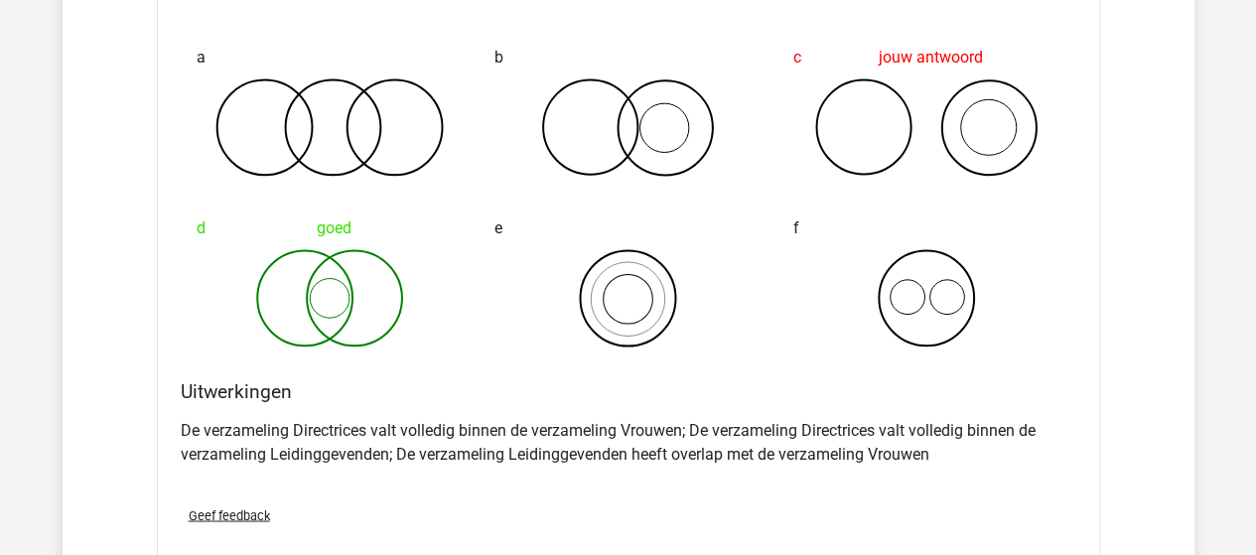
scroll to position [1821, 0]
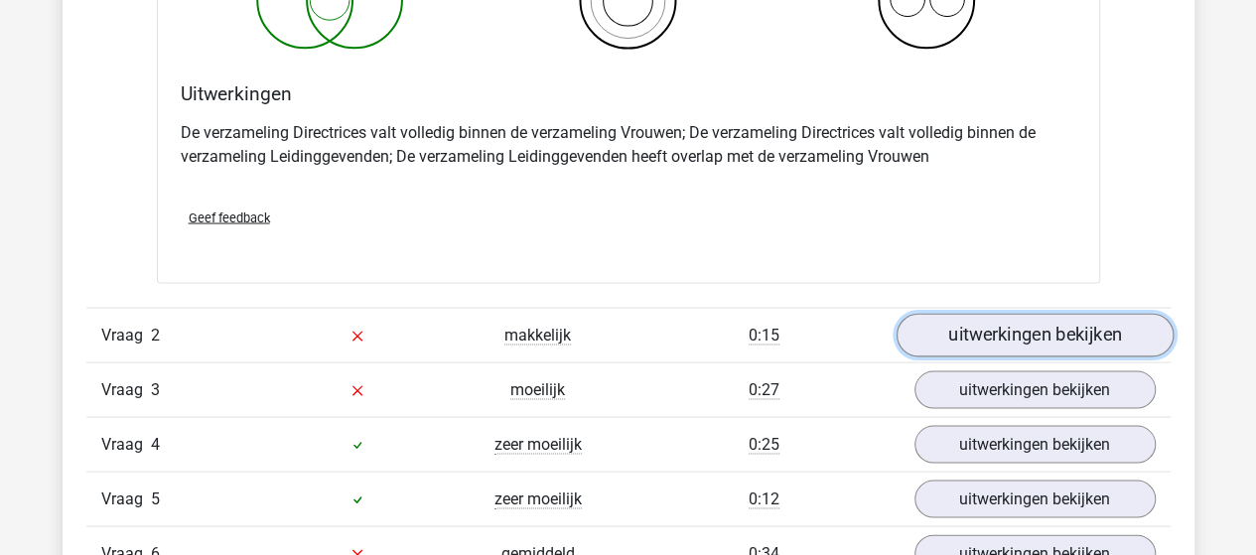
click at [967, 334] on link "uitwerkingen bekijken" at bounding box center [1033, 335] width 277 height 44
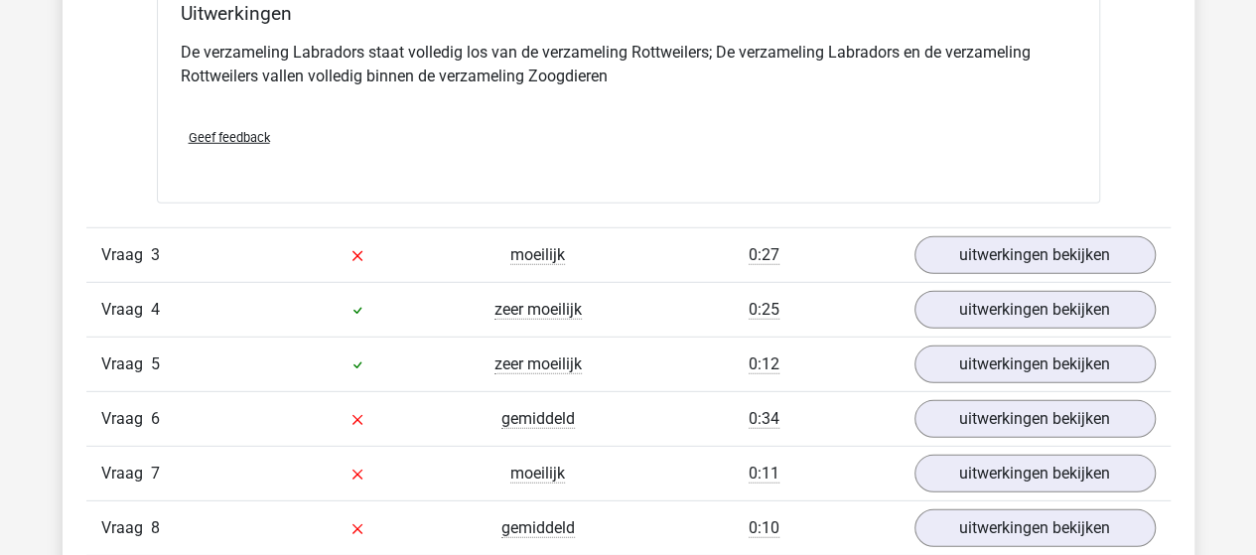
scroll to position [2715, 0]
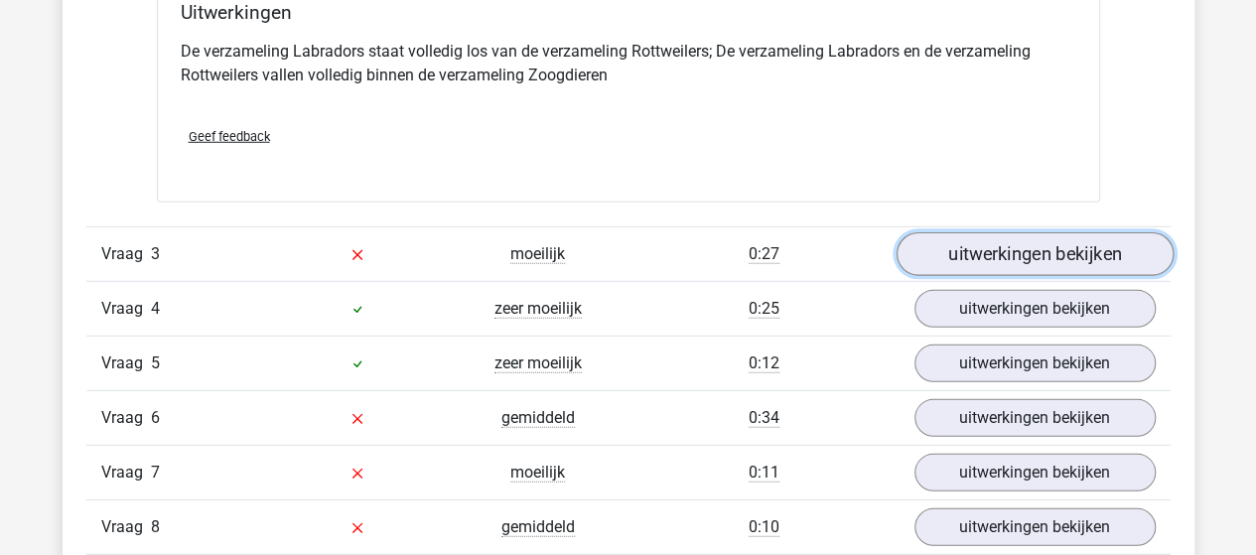
click at [1082, 240] on link "uitwerkingen bekijken" at bounding box center [1033, 255] width 277 height 44
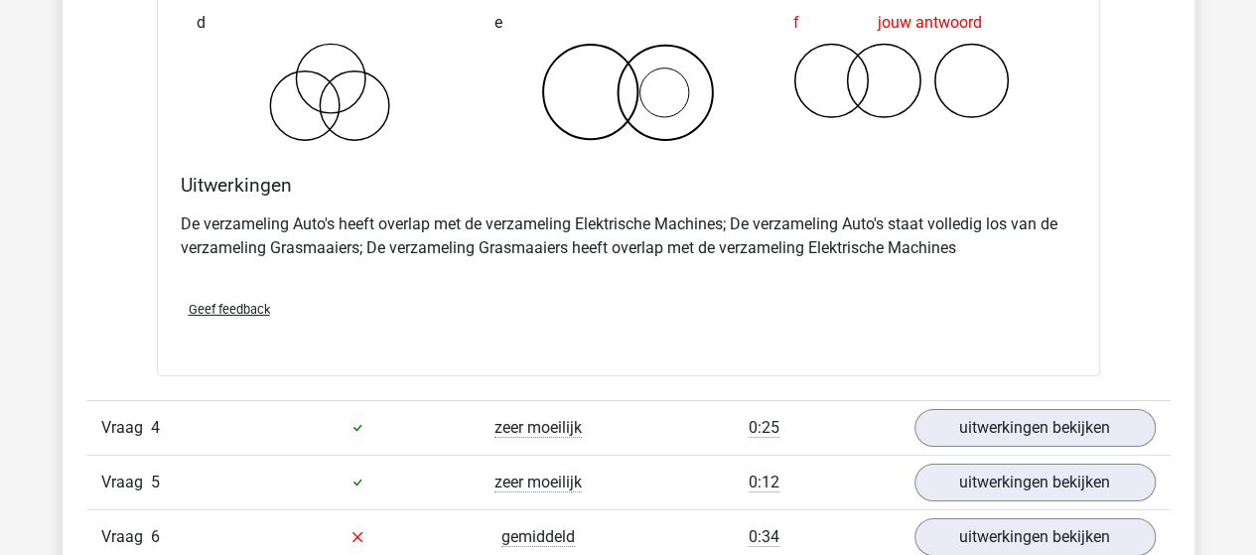
scroll to position [3409, 0]
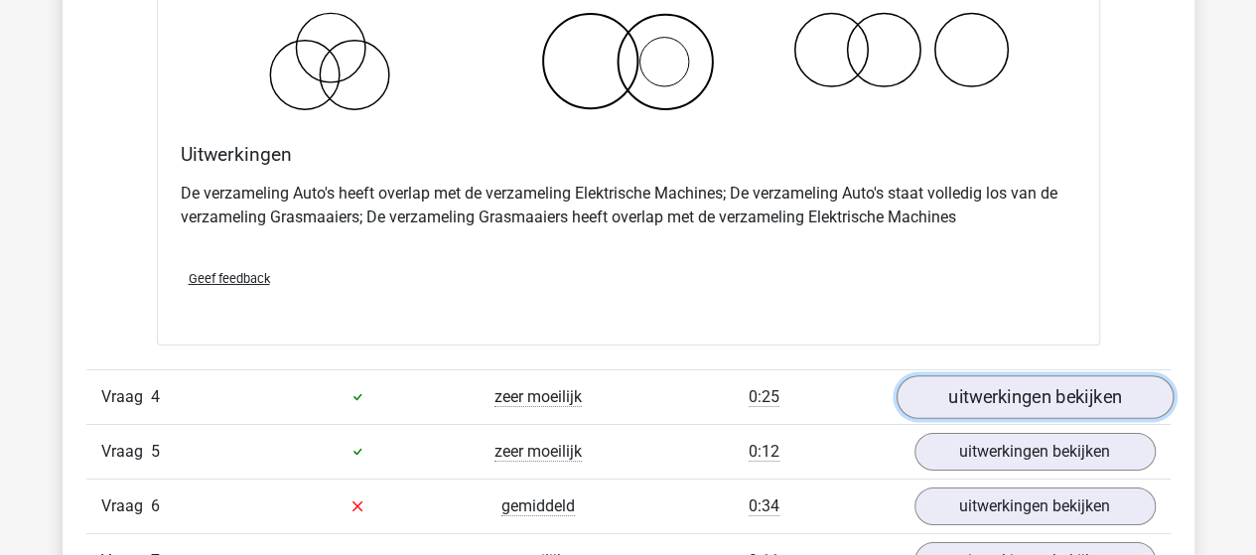
click at [1000, 398] on link "uitwerkingen bekijken" at bounding box center [1033, 397] width 277 height 44
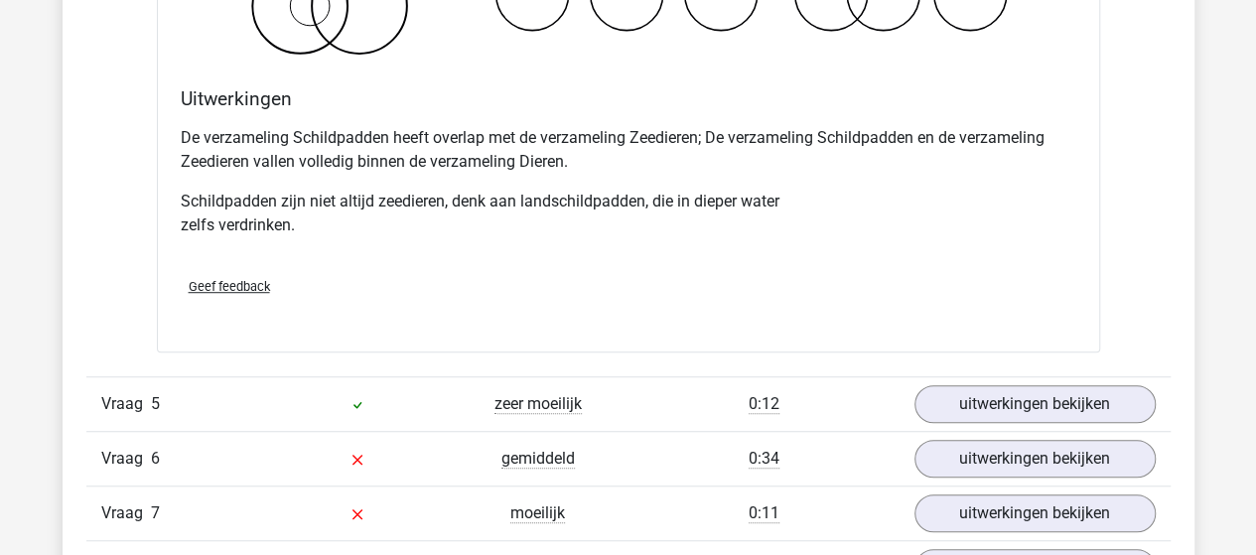
scroll to position [4402, 0]
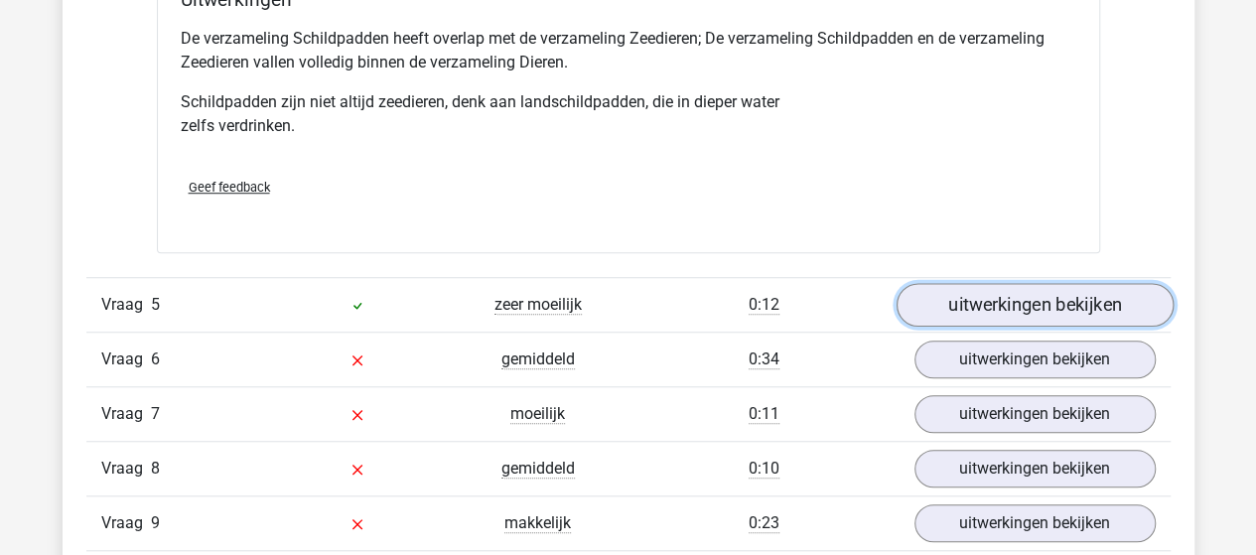
click at [967, 295] on link "uitwerkingen bekijken" at bounding box center [1033, 305] width 277 height 44
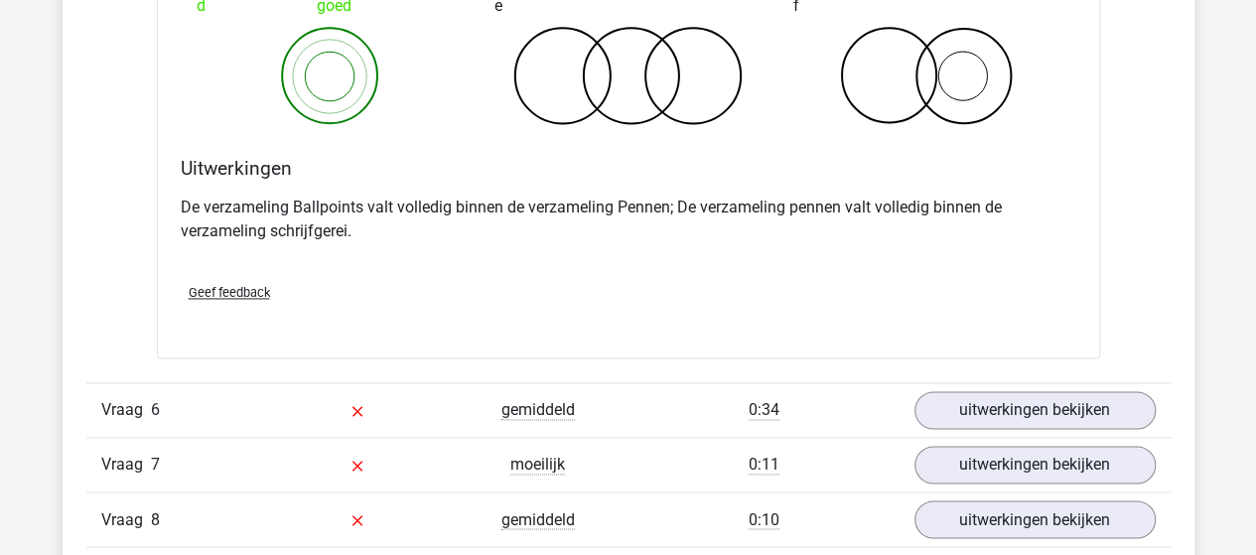
scroll to position [5196, 0]
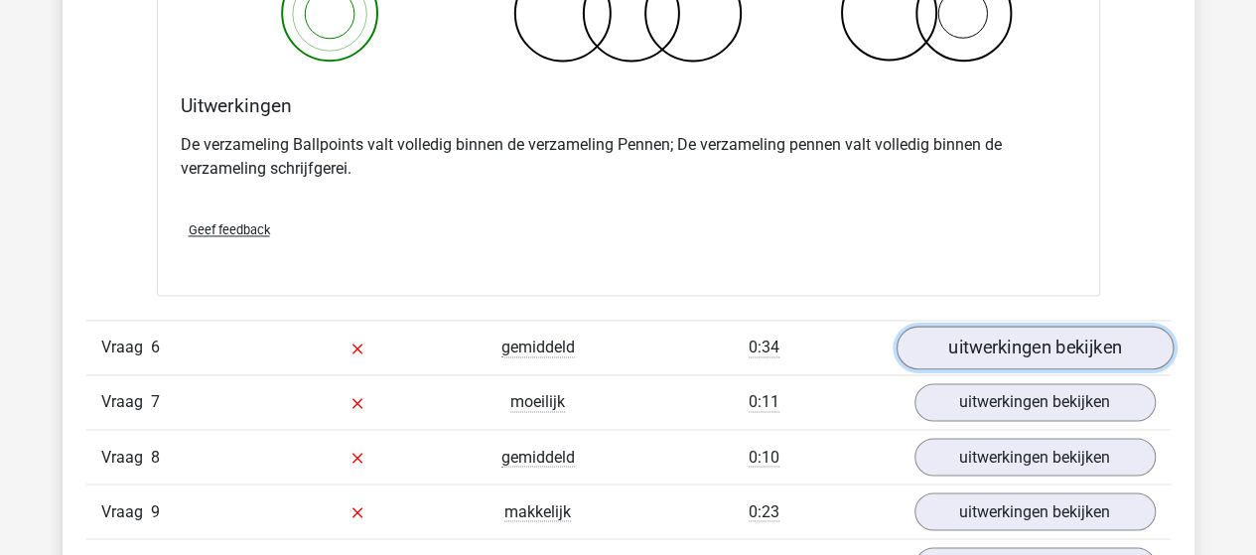
click at [946, 336] on link "uitwerkingen bekijken" at bounding box center [1033, 348] width 277 height 44
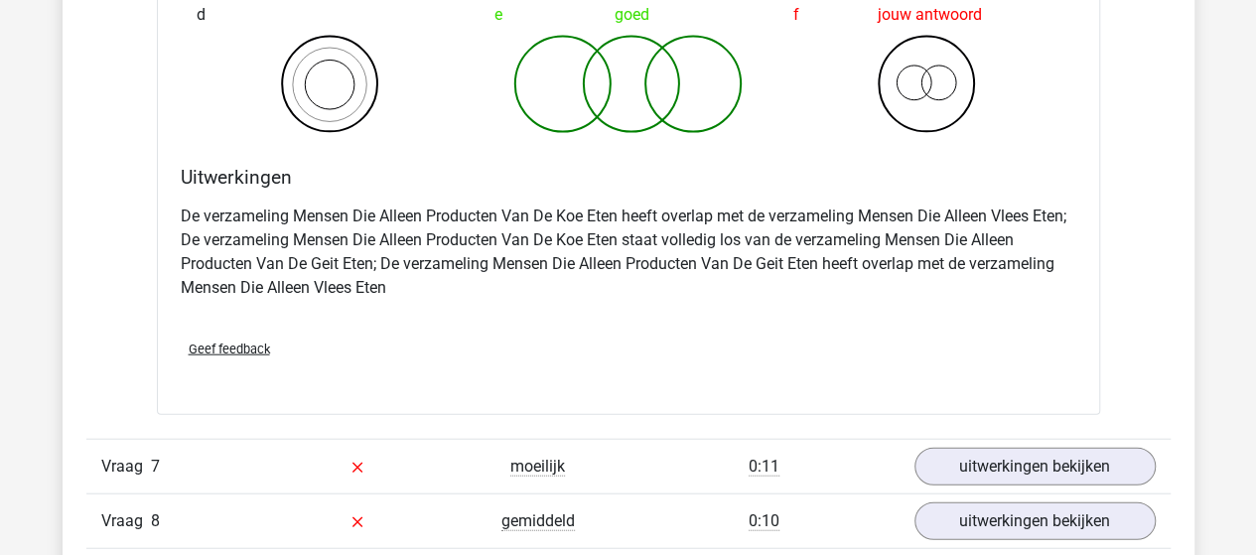
scroll to position [5990, 0]
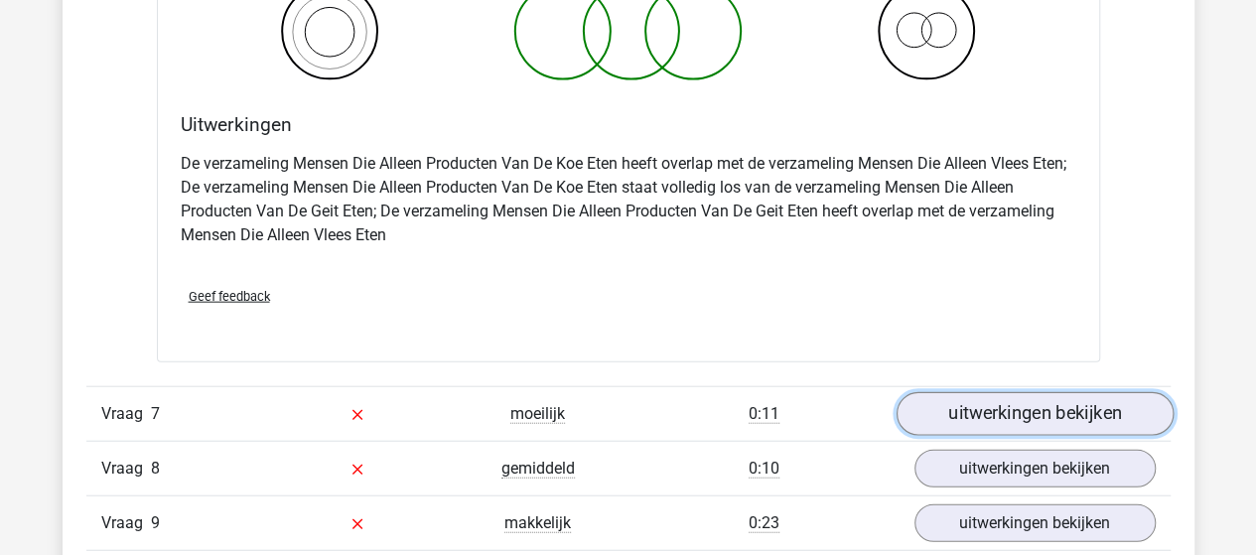
click at [961, 408] on link "uitwerkingen bekijken" at bounding box center [1033, 414] width 277 height 44
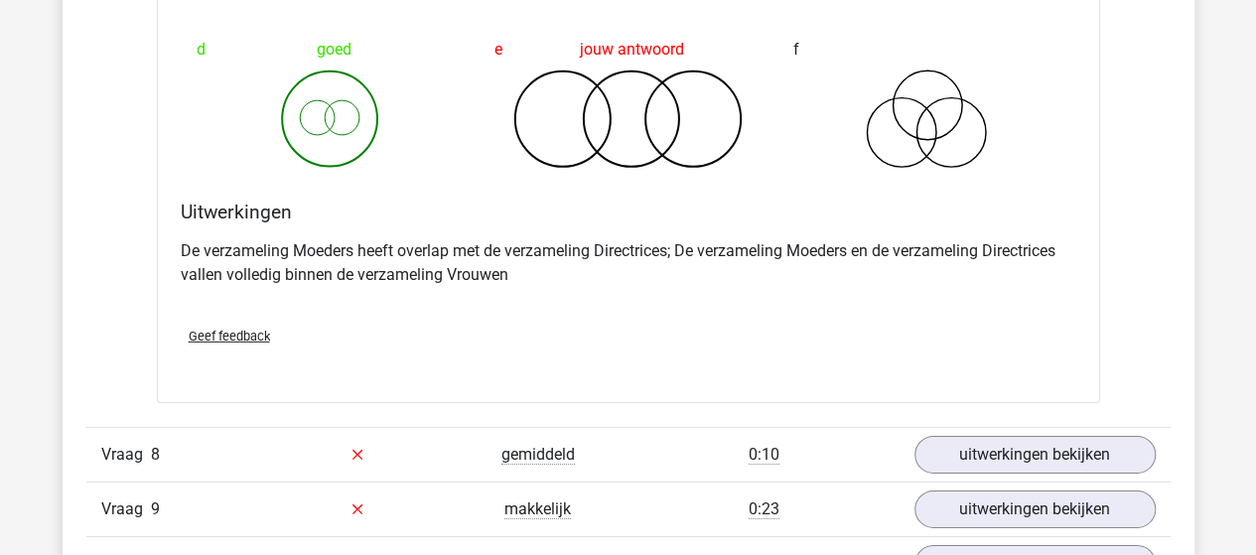
scroll to position [6883, 0]
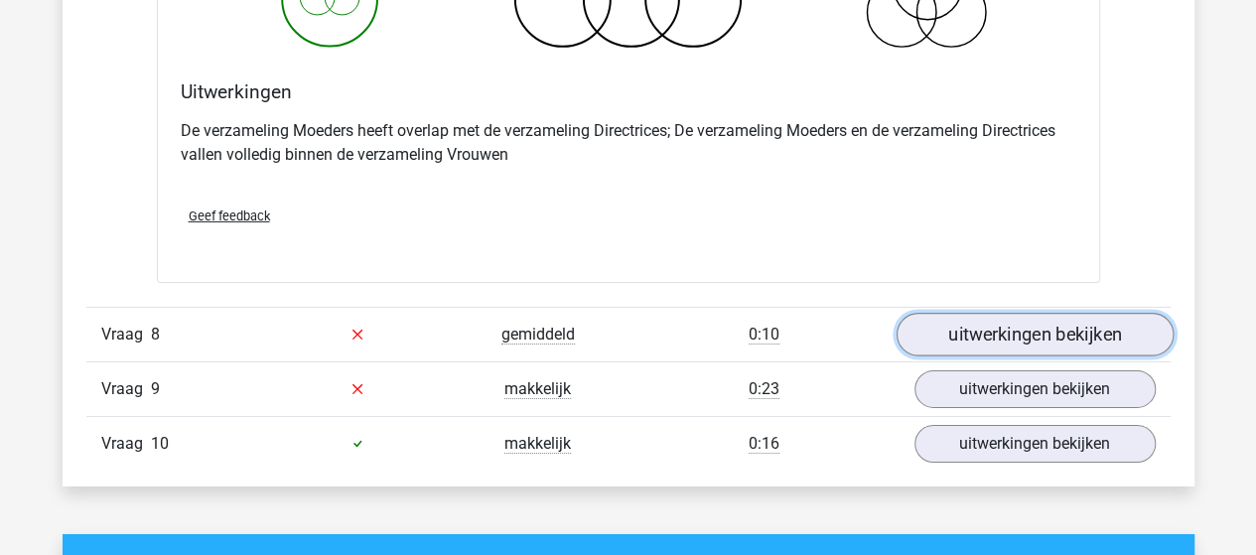
click at [996, 326] on link "uitwerkingen bekijken" at bounding box center [1033, 335] width 277 height 44
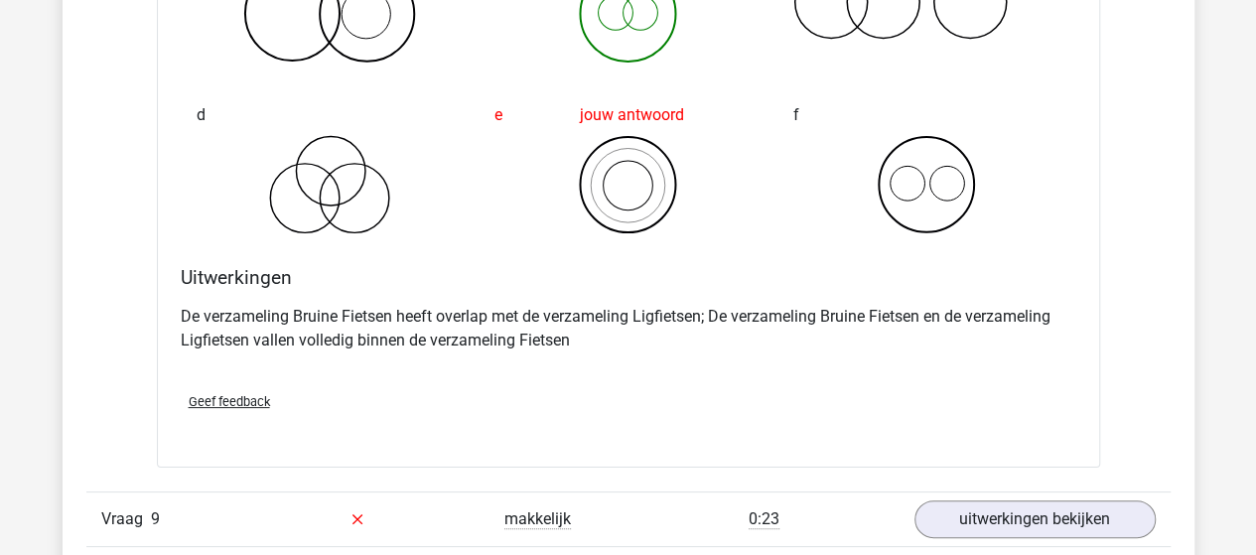
scroll to position [7578, 0]
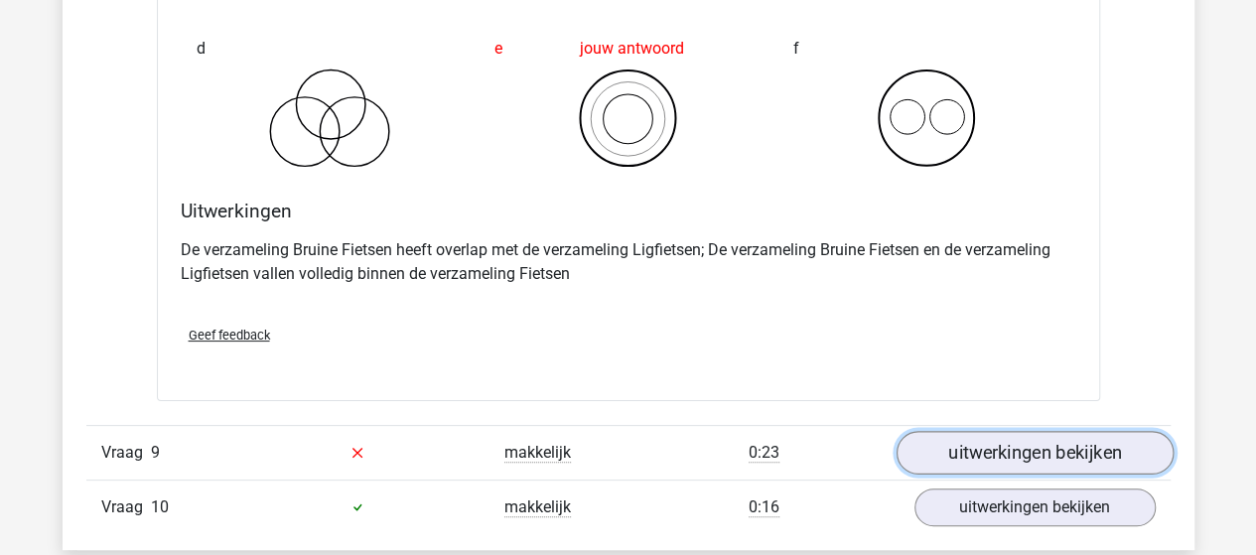
click at [957, 438] on link "uitwerkingen bekijken" at bounding box center [1033, 453] width 277 height 44
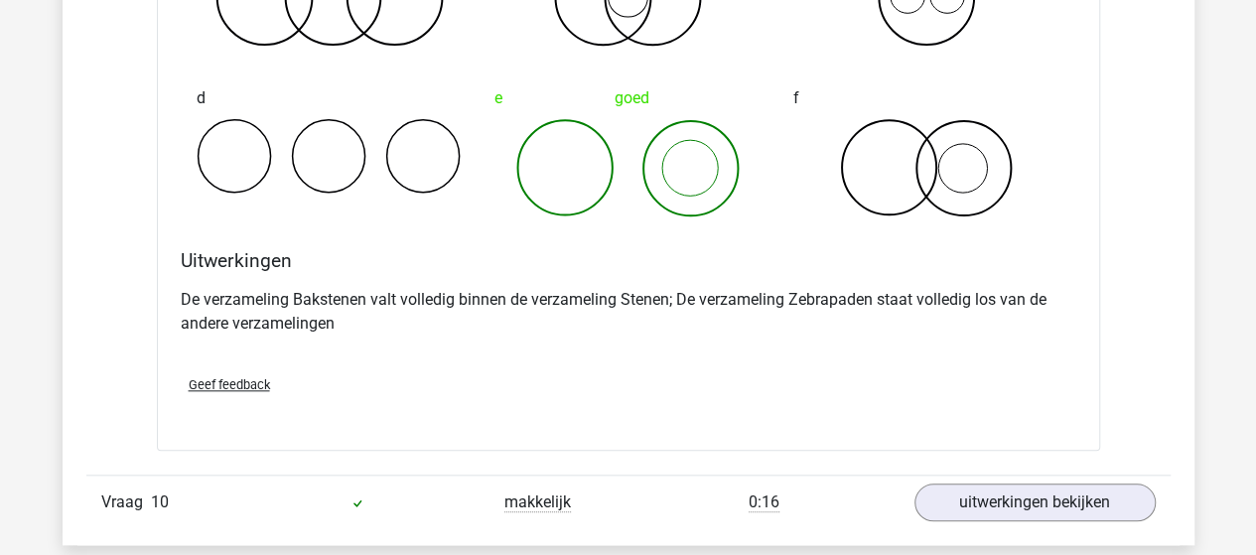
scroll to position [8372, 0]
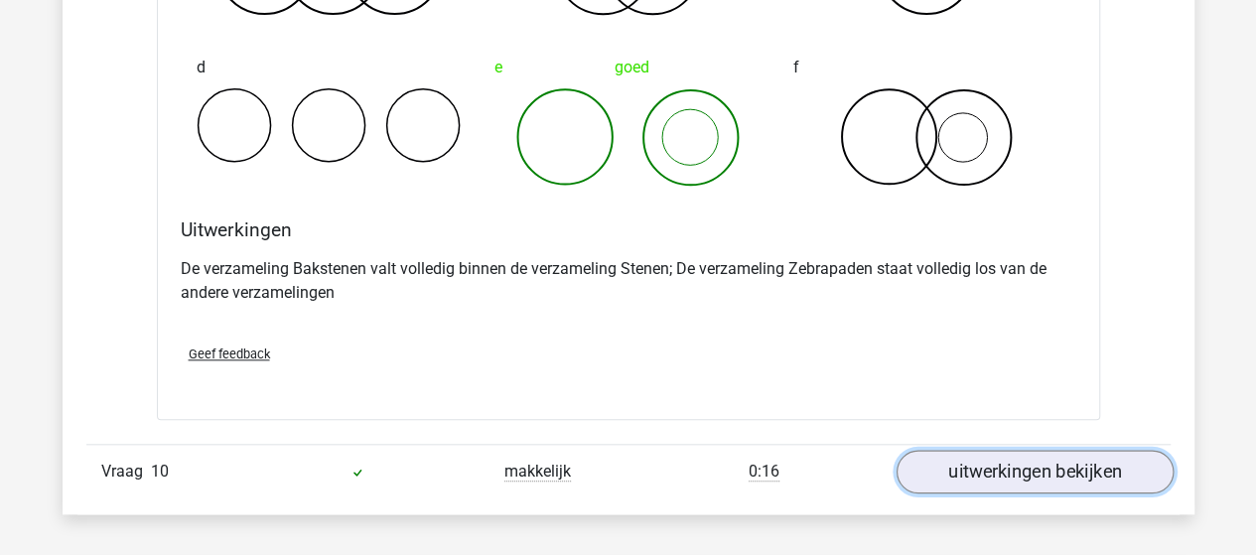
click at [966, 466] on link "uitwerkingen bekijken" at bounding box center [1033, 472] width 277 height 44
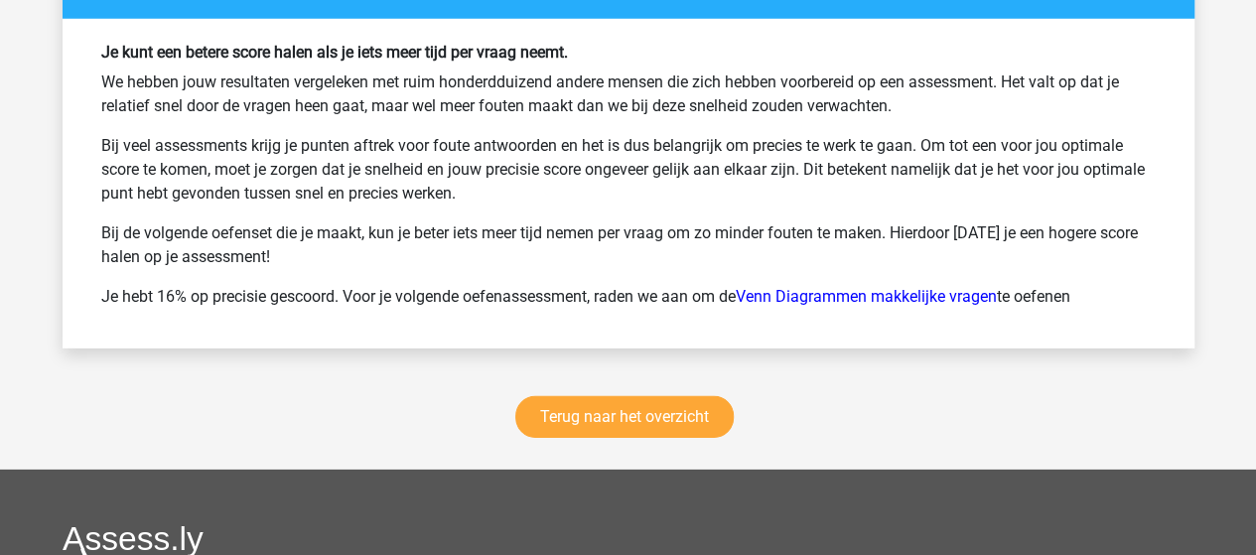
scroll to position [10456, 0]
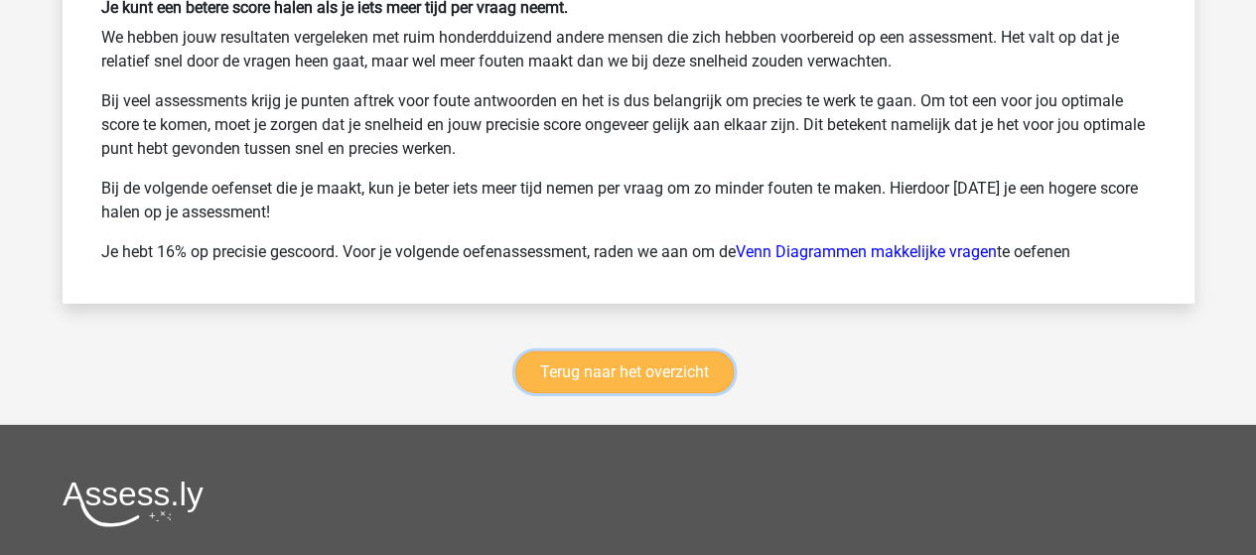
click at [612, 356] on link "Terug naar het overzicht" at bounding box center [624, 372] width 218 height 42
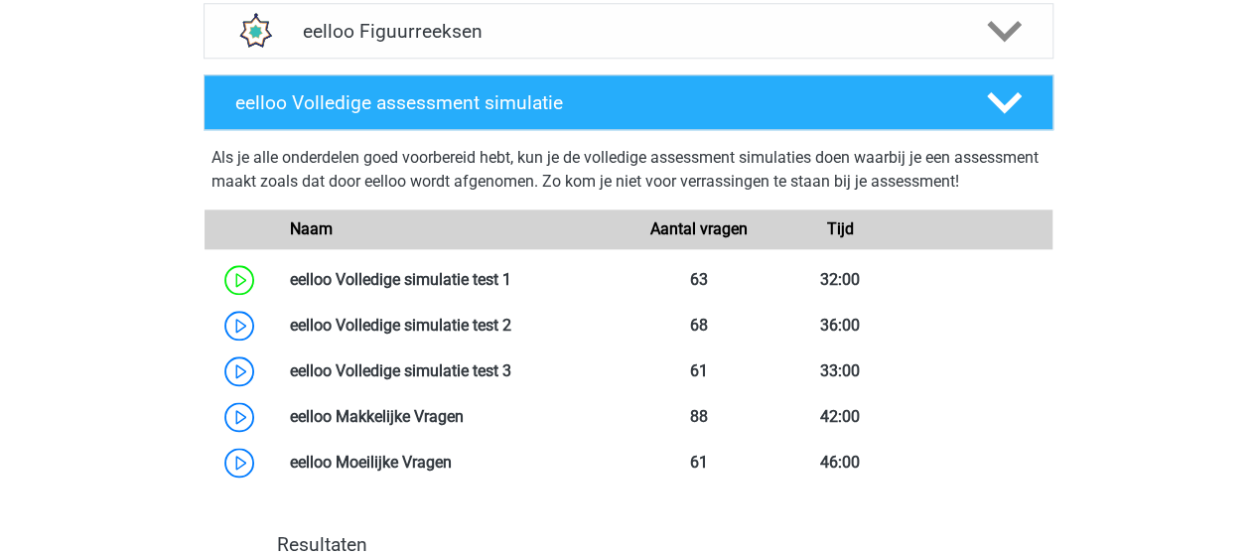
scroll to position [993, 0]
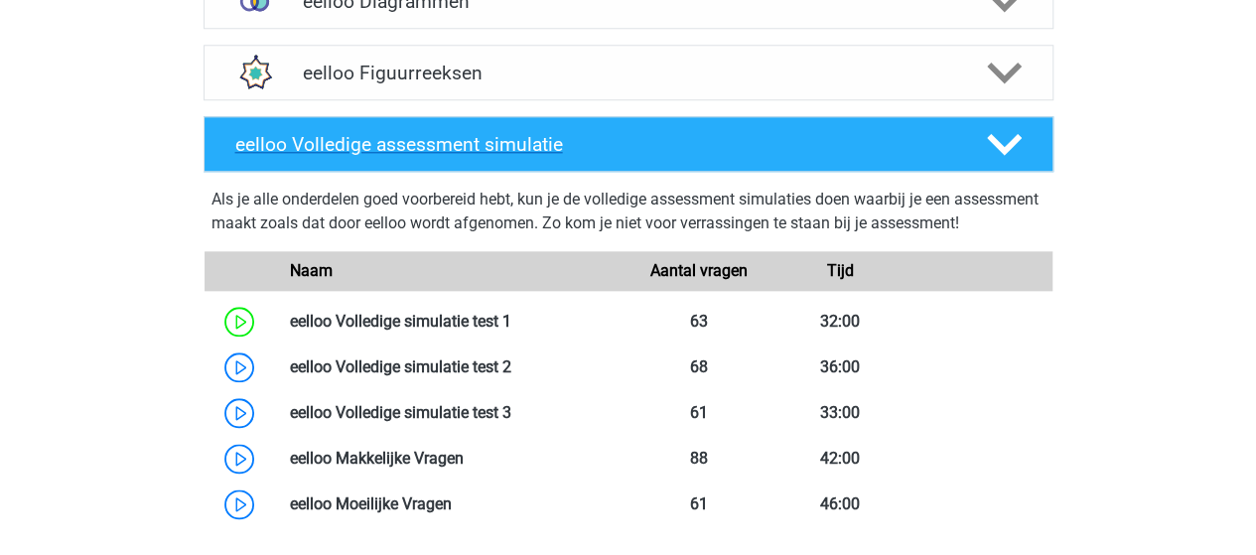
click at [1006, 145] on polygon at bounding box center [1004, 145] width 35 height 22
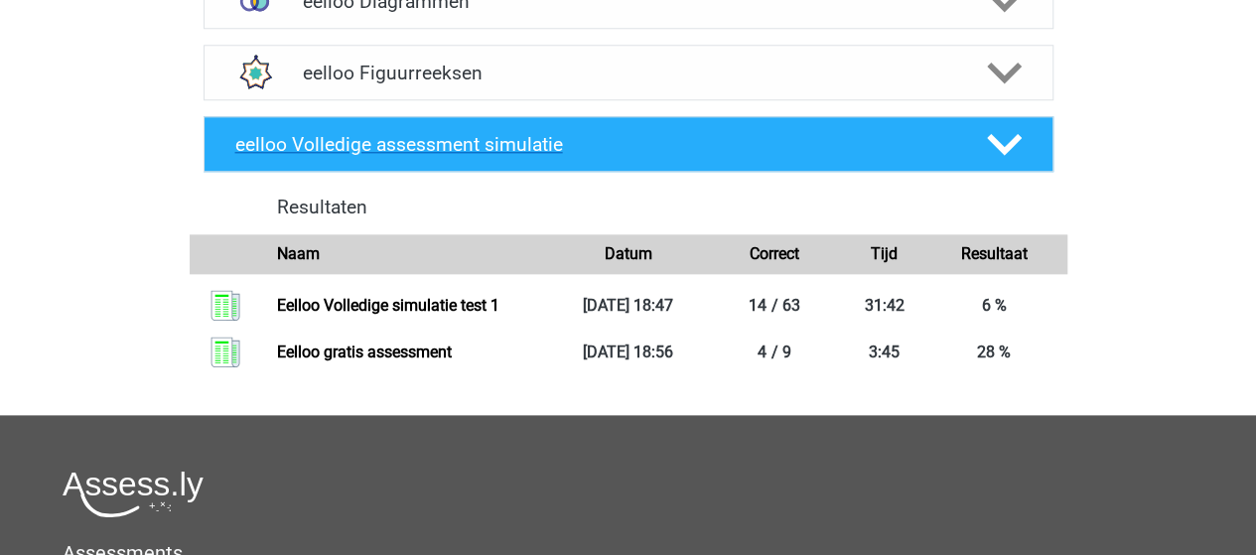
click at [1020, 141] on icon at bounding box center [1004, 144] width 35 height 35
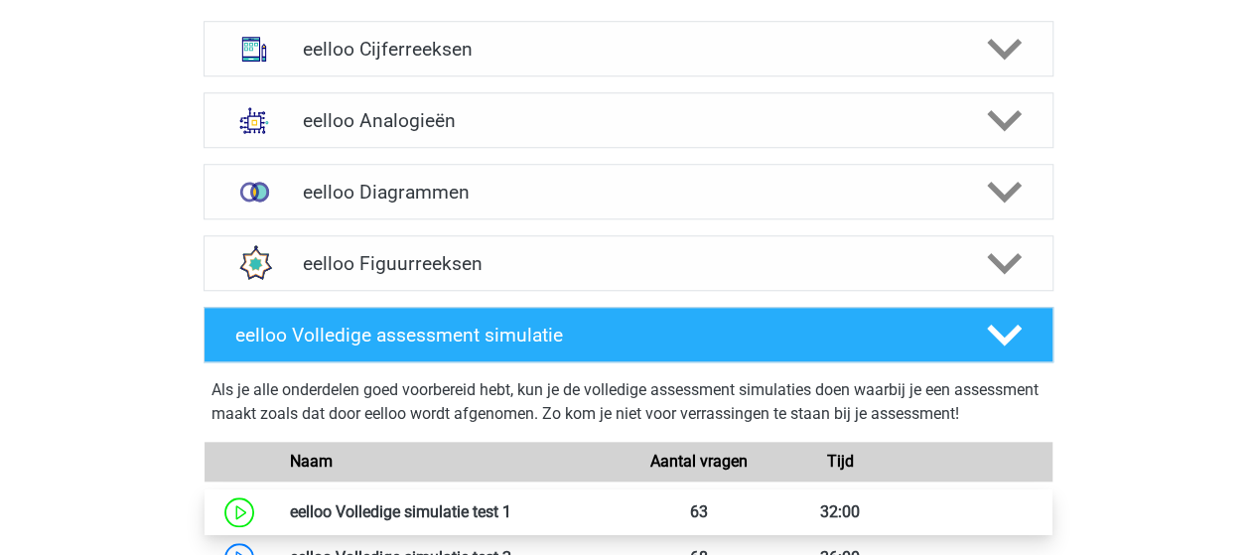
scroll to position [794, 0]
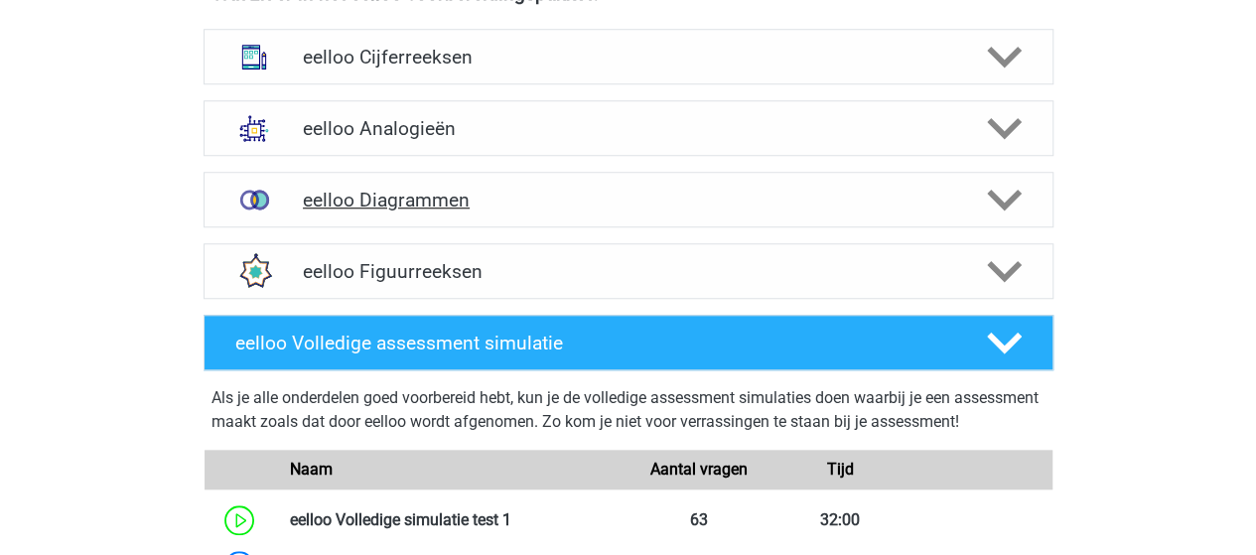
click at [422, 201] on h4 "eelloo Diagrammen" at bounding box center [628, 200] width 650 height 23
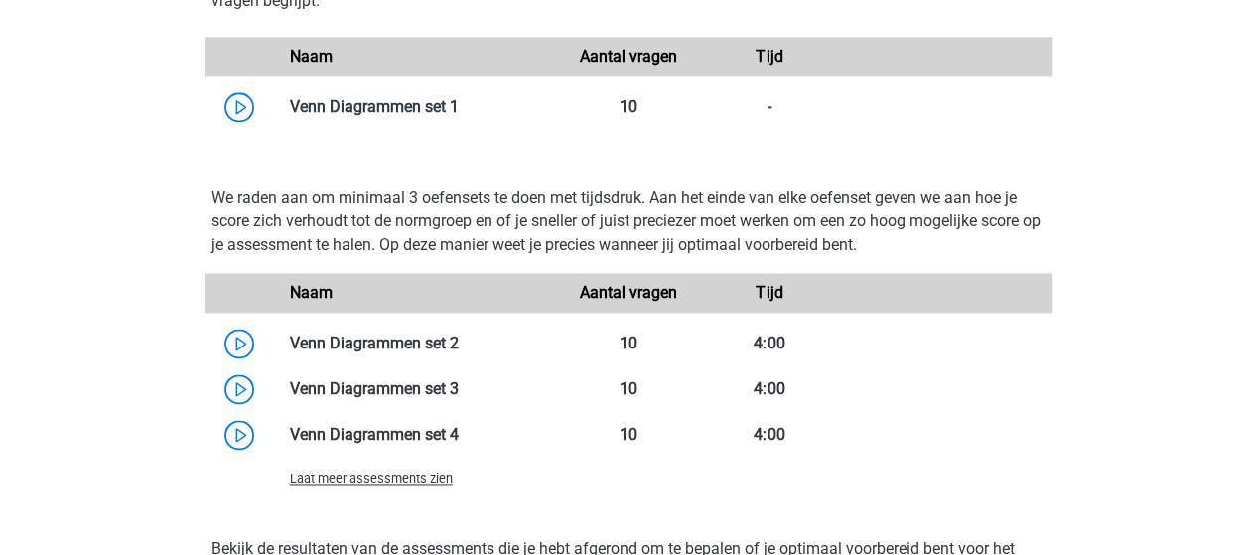
scroll to position [1290, 0]
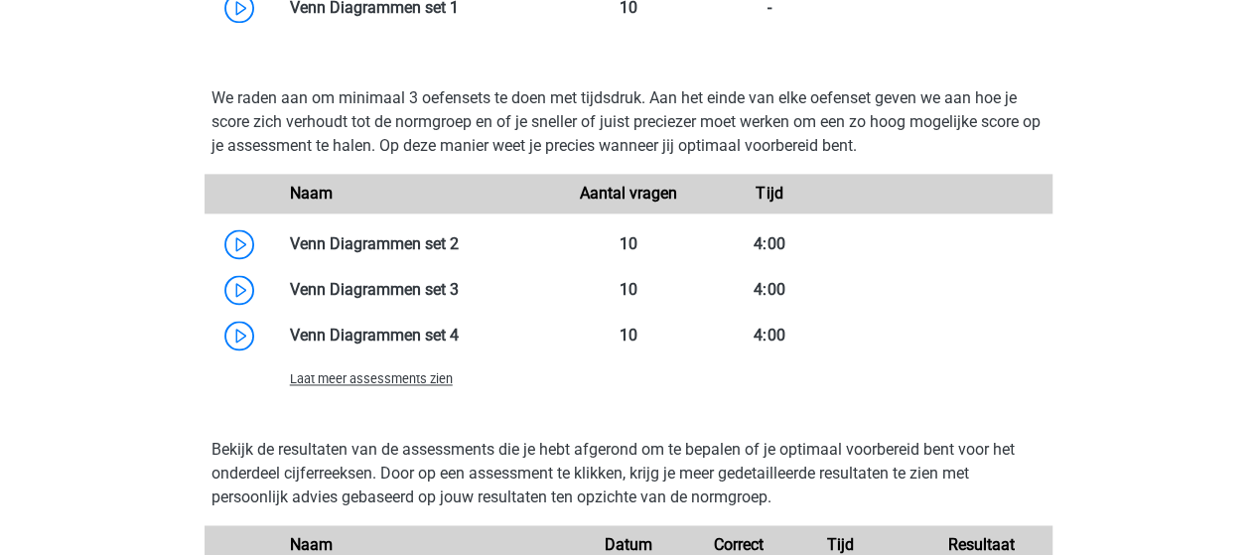
click at [425, 378] on span "Laat meer assessments zien" at bounding box center [371, 378] width 163 height 15
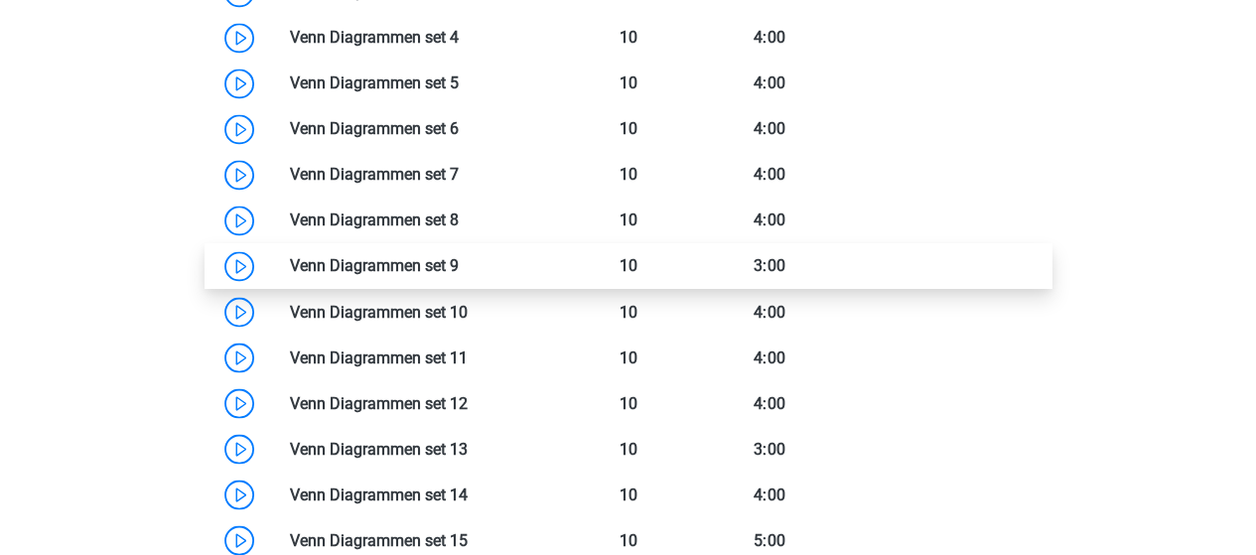
scroll to position [1588, 0]
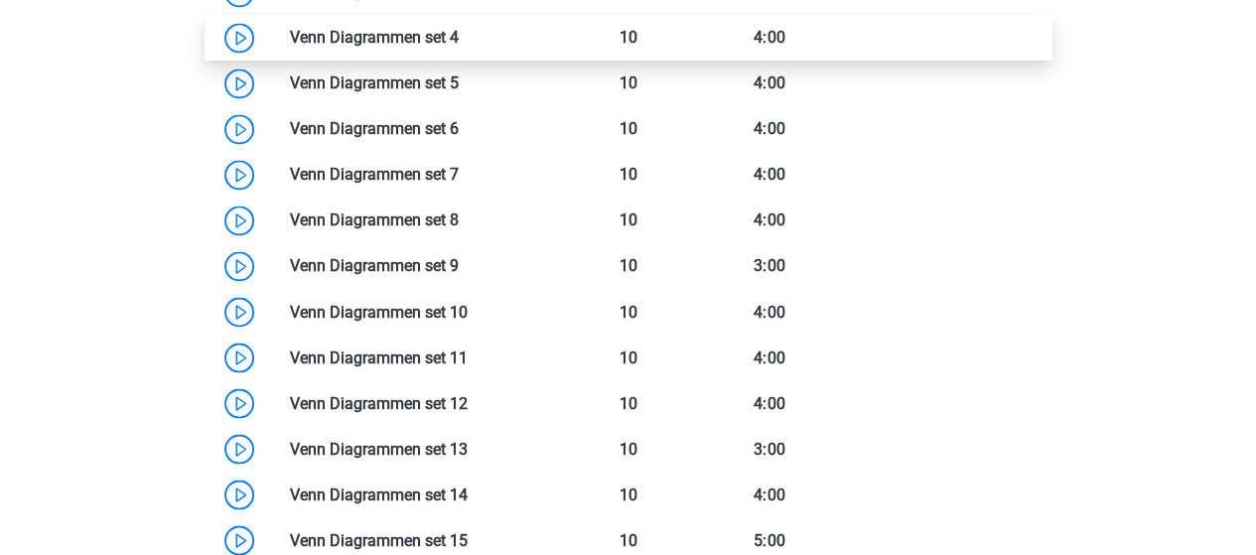
click at [459, 29] on link at bounding box center [459, 37] width 0 height 19
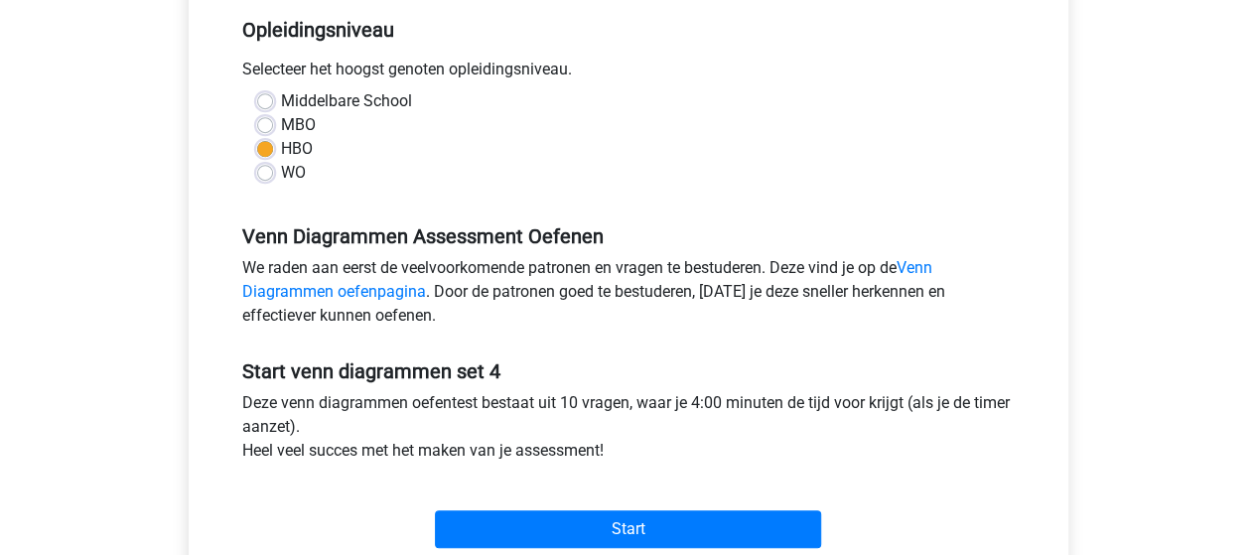
scroll to position [496, 0]
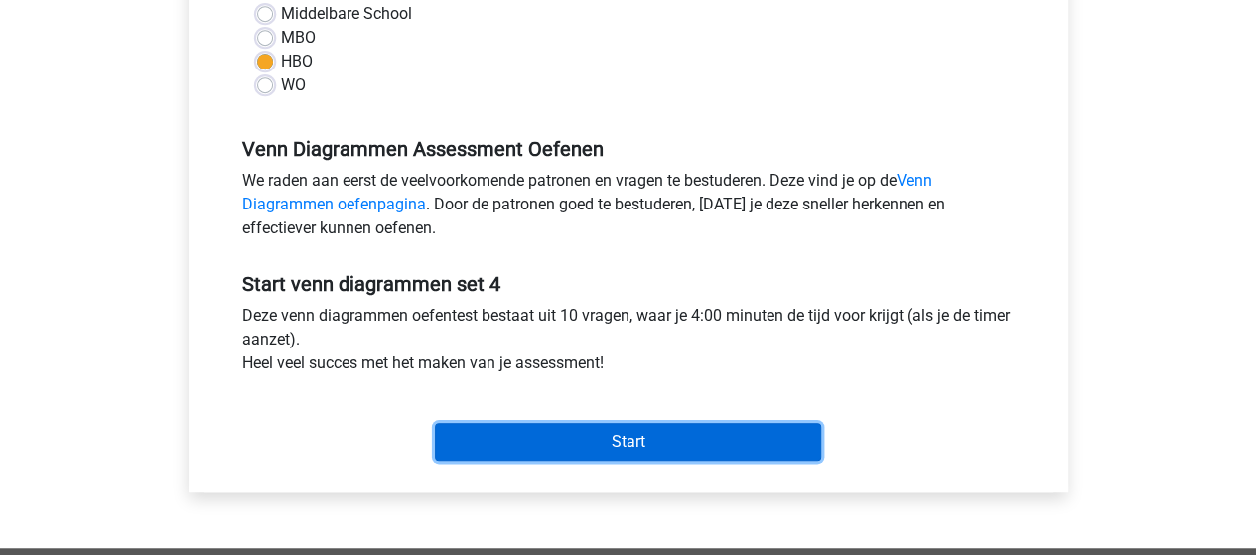
click at [592, 443] on input "Start" at bounding box center [628, 442] width 386 height 38
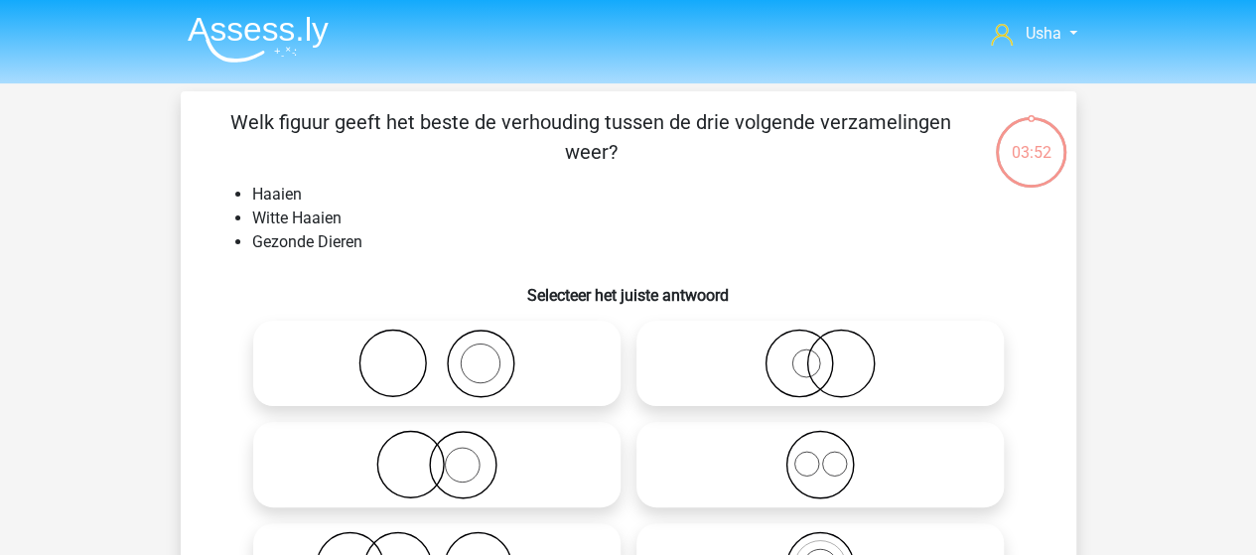
scroll to position [99, 0]
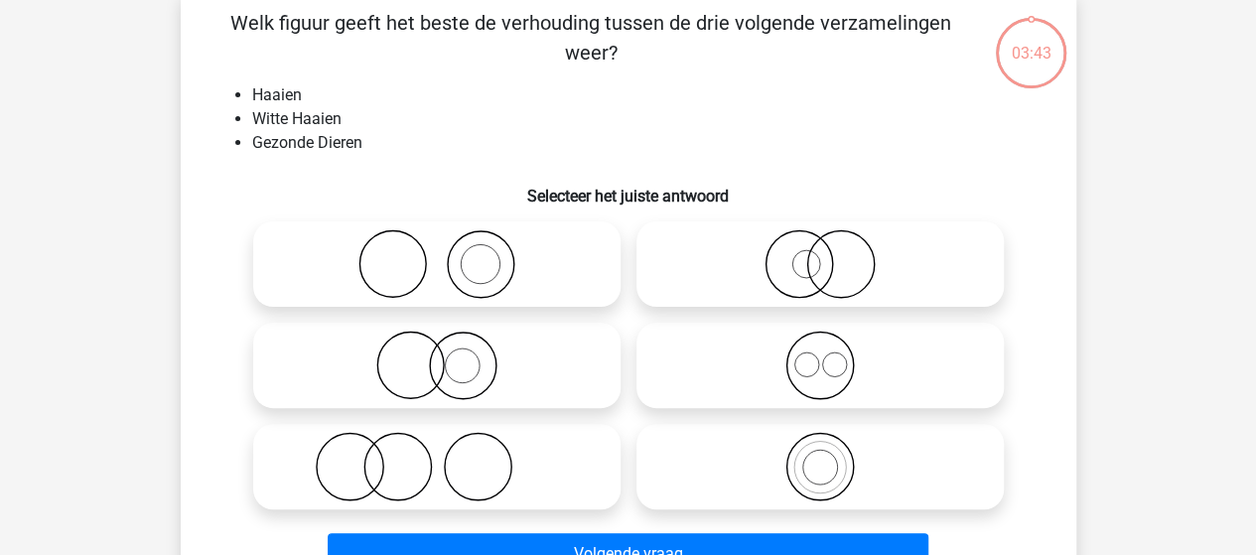
click at [403, 462] on icon at bounding box center [436, 466] width 351 height 69
click at [437, 457] on input "radio" at bounding box center [443, 450] width 13 height 13
radio input "true"
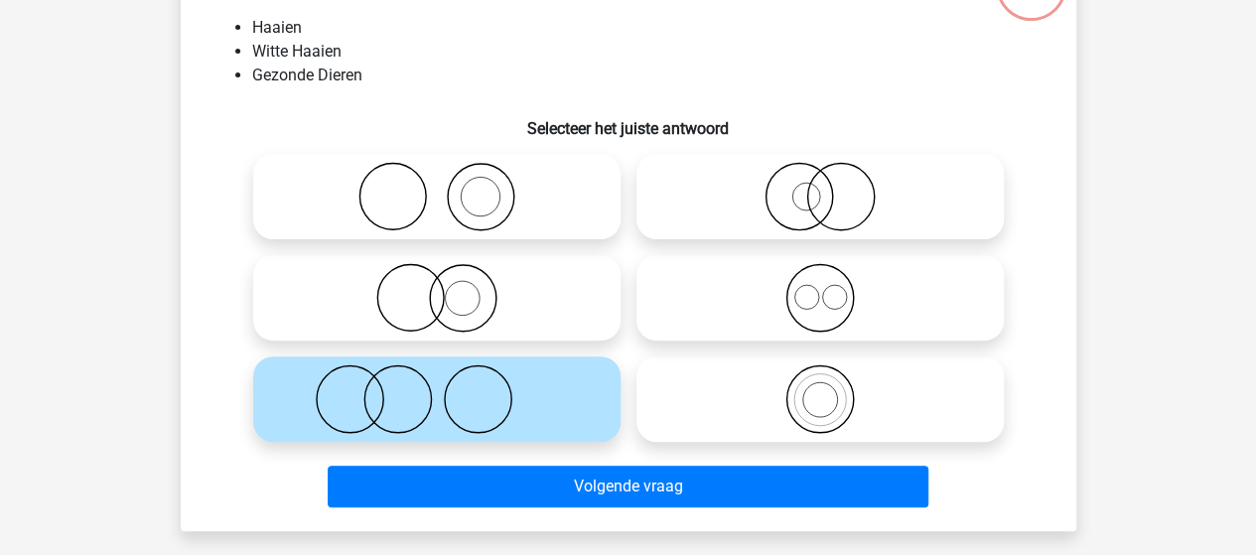
scroll to position [199, 0]
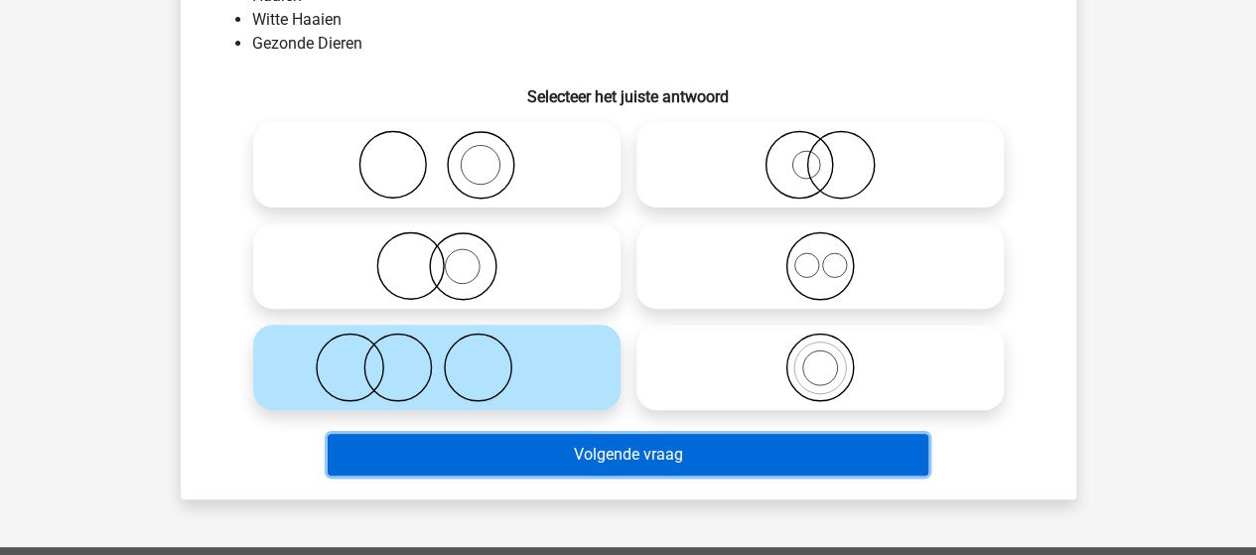
click at [531, 464] on button "Volgende vraag" at bounding box center [628, 455] width 600 height 42
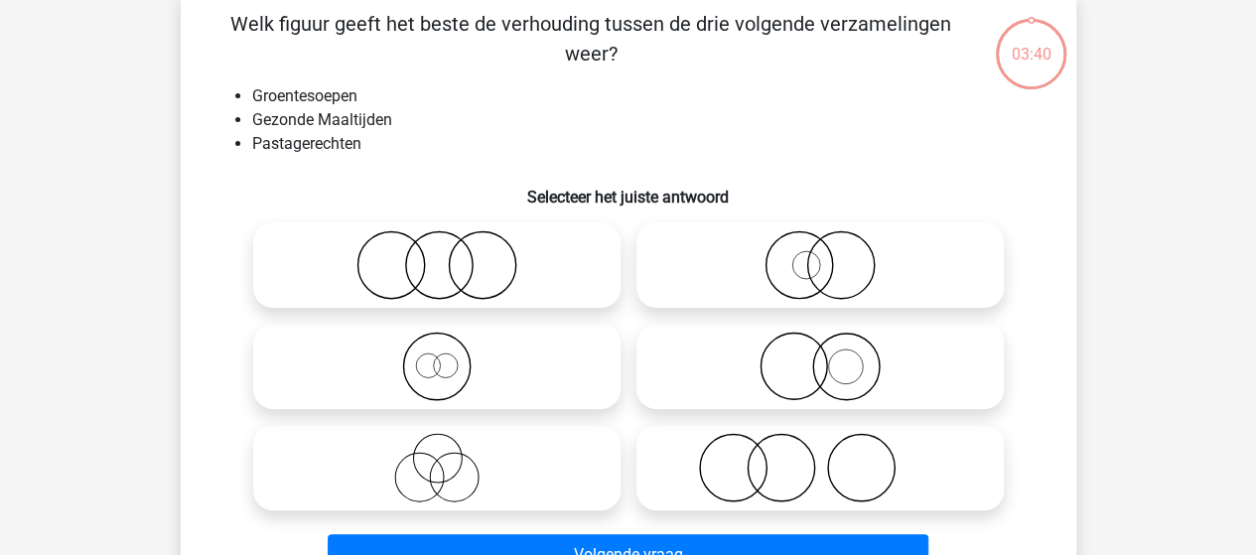
scroll to position [91, 0]
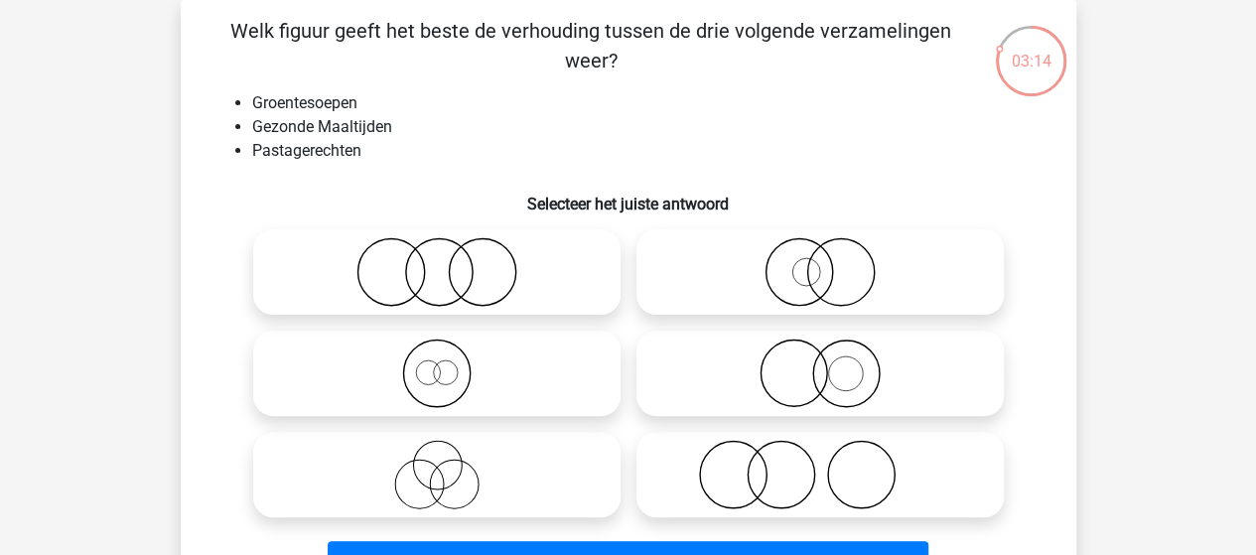
click at [382, 282] on icon at bounding box center [436, 271] width 351 height 69
click at [437, 262] on input "radio" at bounding box center [443, 255] width 13 height 13
radio input "true"
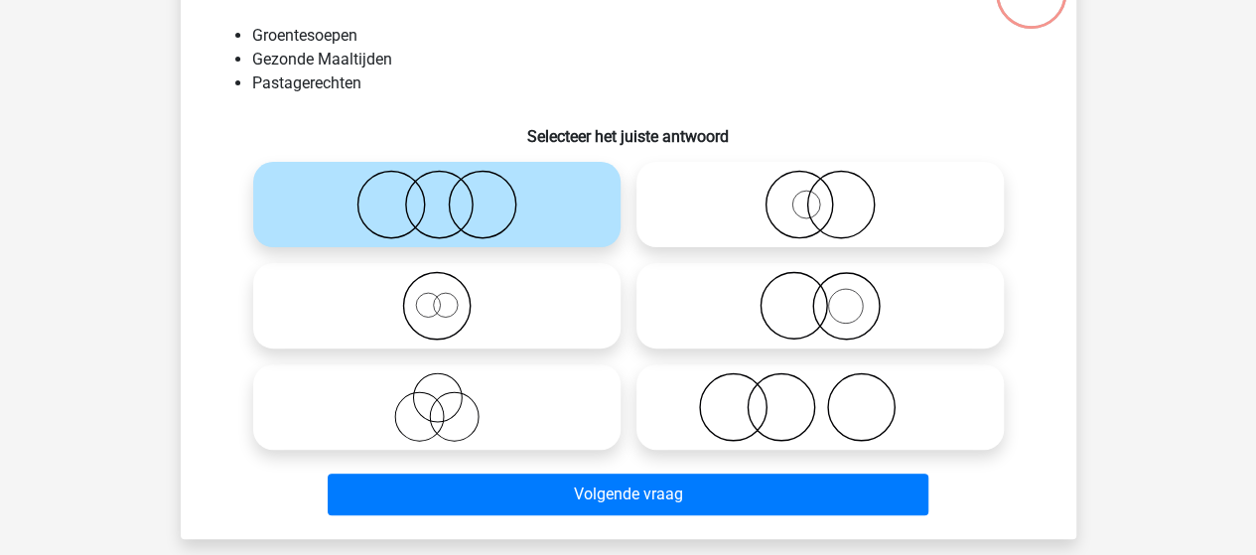
scroll to position [191, 0]
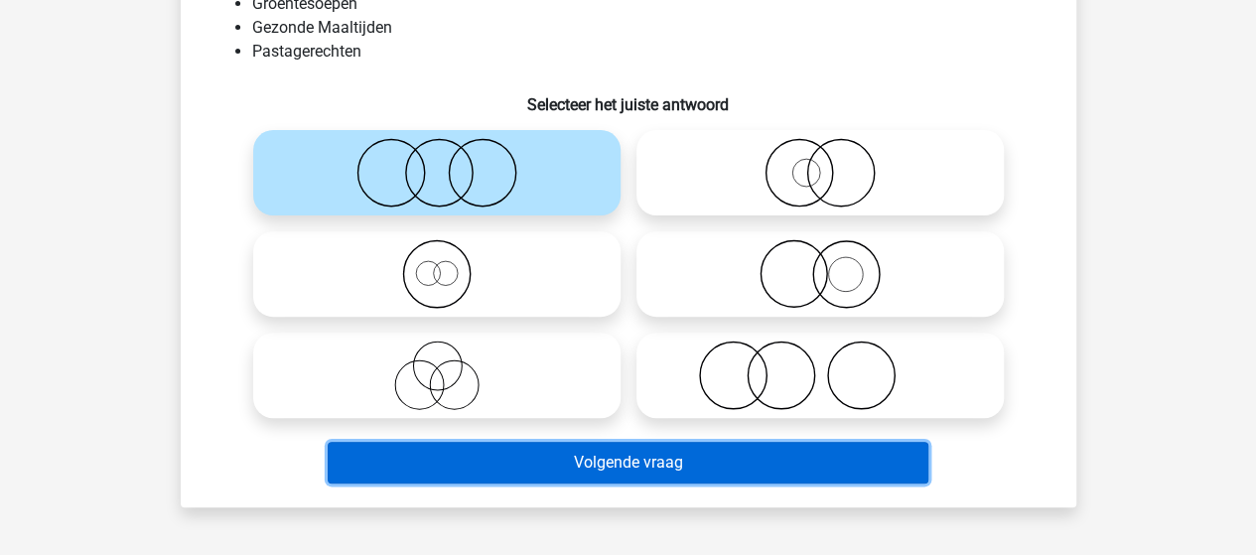
click at [531, 460] on button "Volgende vraag" at bounding box center [628, 463] width 600 height 42
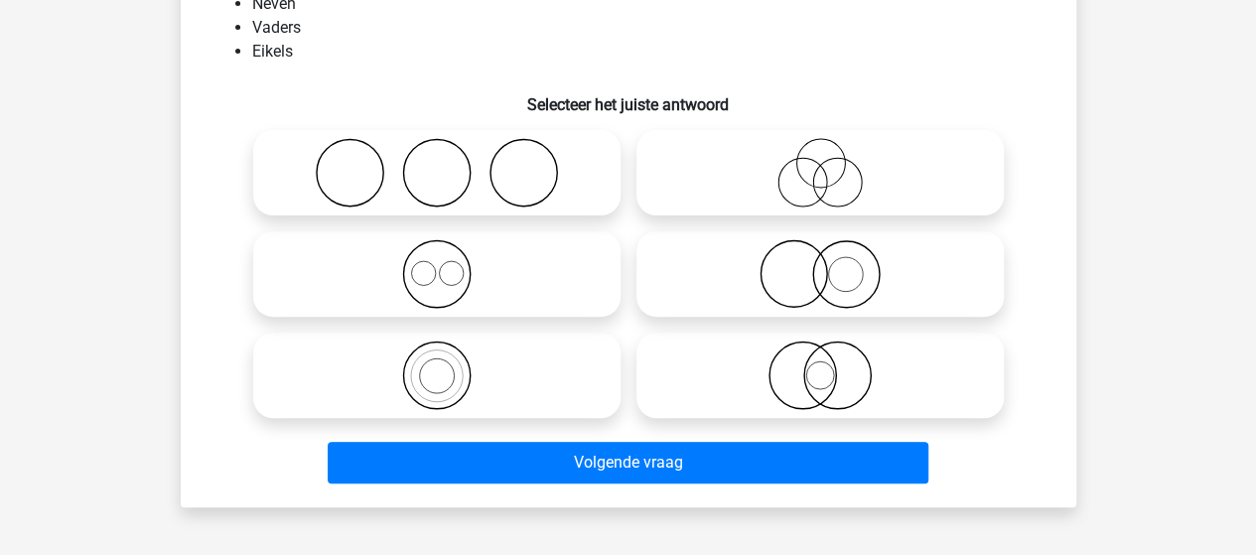
scroll to position [91, 0]
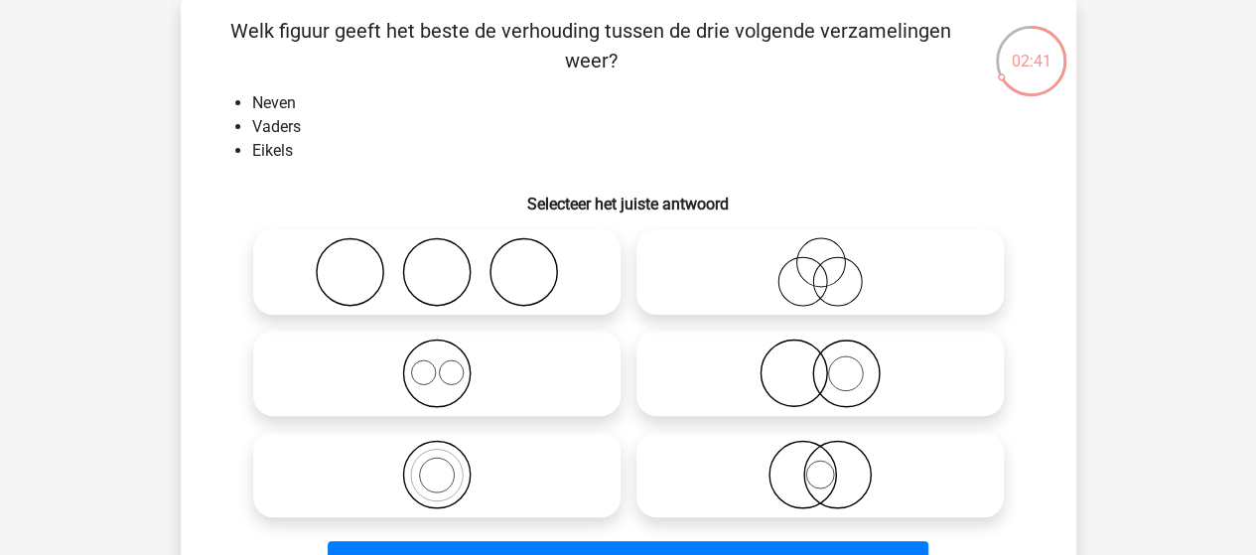
click at [436, 279] on icon at bounding box center [436, 271] width 351 height 69
click at [437, 262] on input "radio" at bounding box center [443, 255] width 13 height 13
radio input "true"
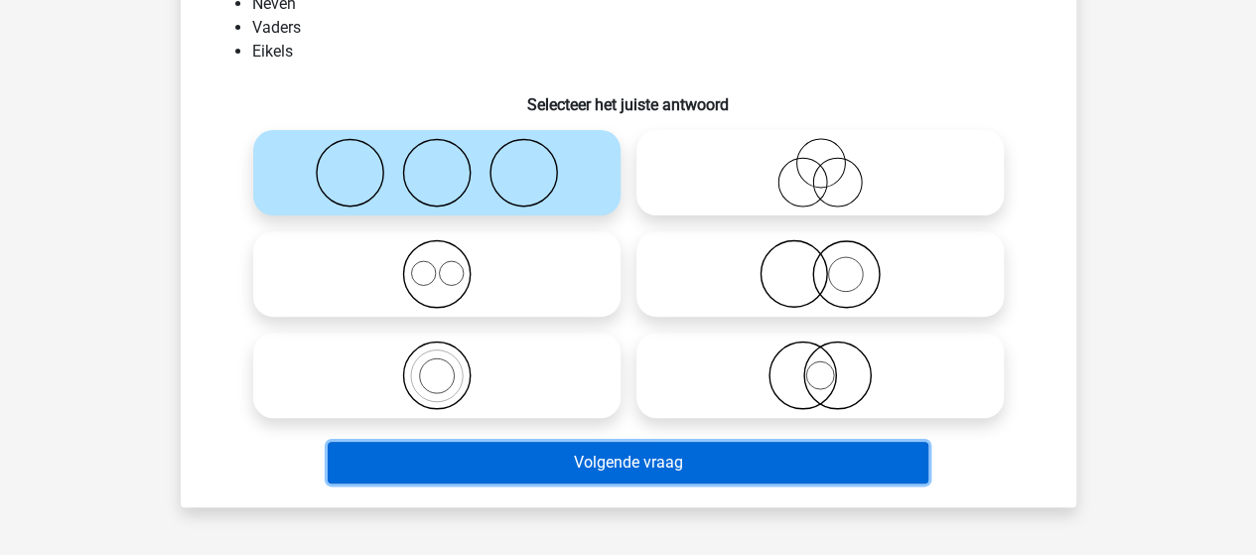
click at [547, 458] on button "Volgende vraag" at bounding box center [628, 463] width 600 height 42
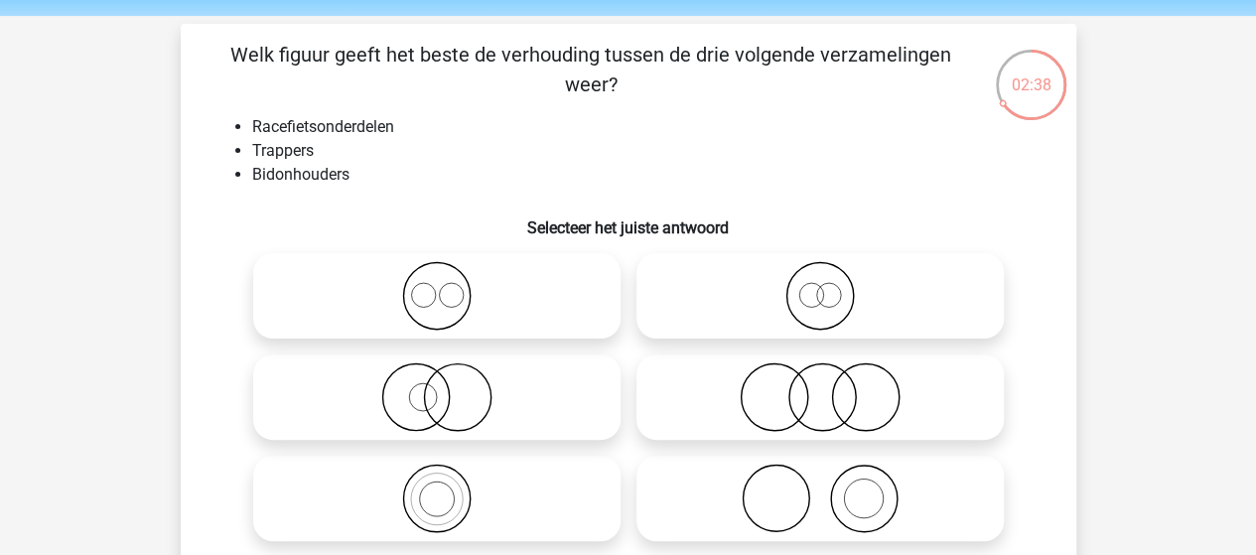
scroll to position [99, 0]
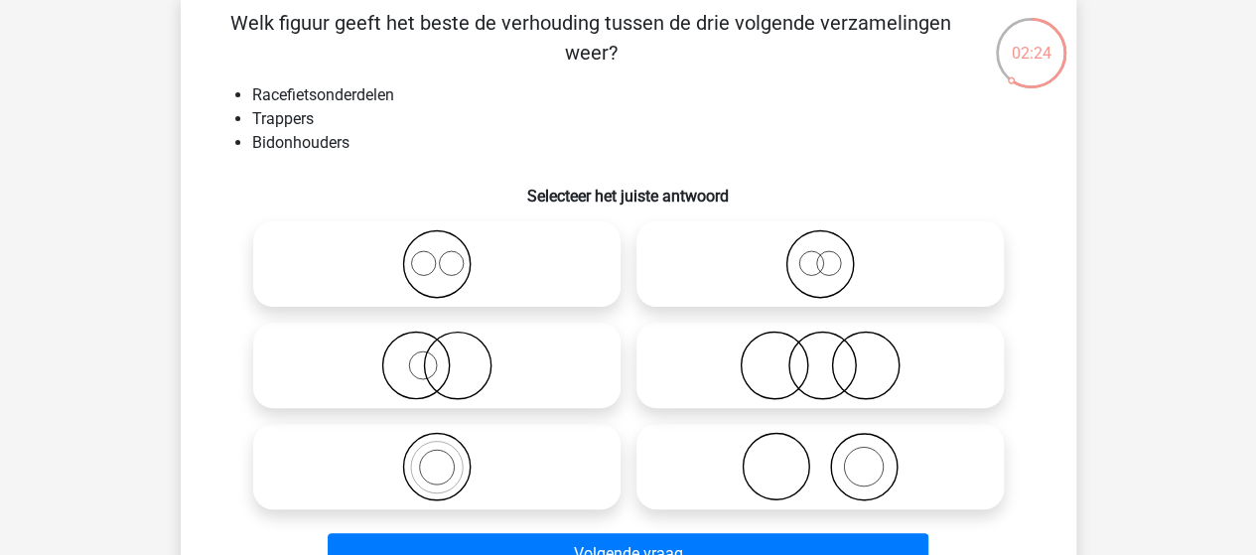
click at [438, 267] on icon at bounding box center [436, 263] width 351 height 69
click at [438, 254] on input "radio" at bounding box center [443, 247] width 13 height 13
radio input "true"
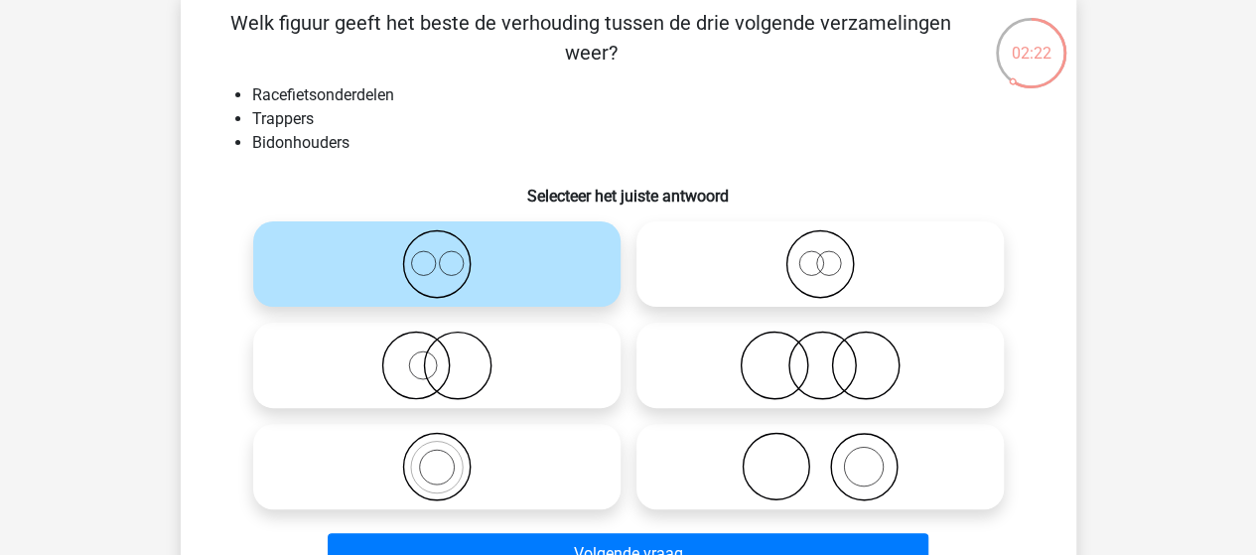
scroll to position [199, 0]
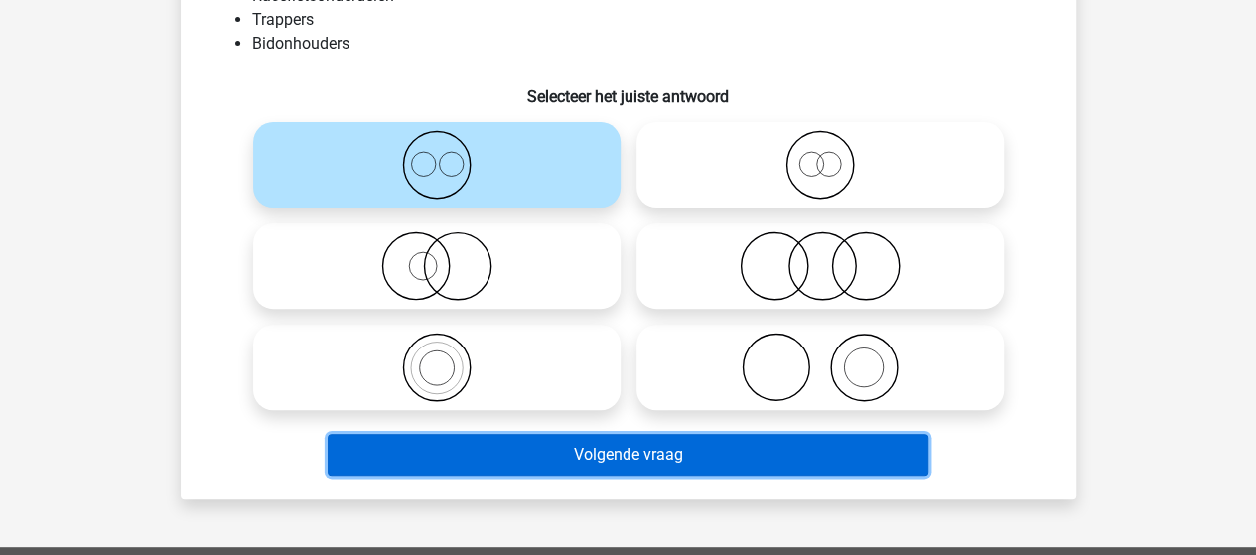
click at [610, 458] on button "Volgende vraag" at bounding box center [628, 455] width 600 height 42
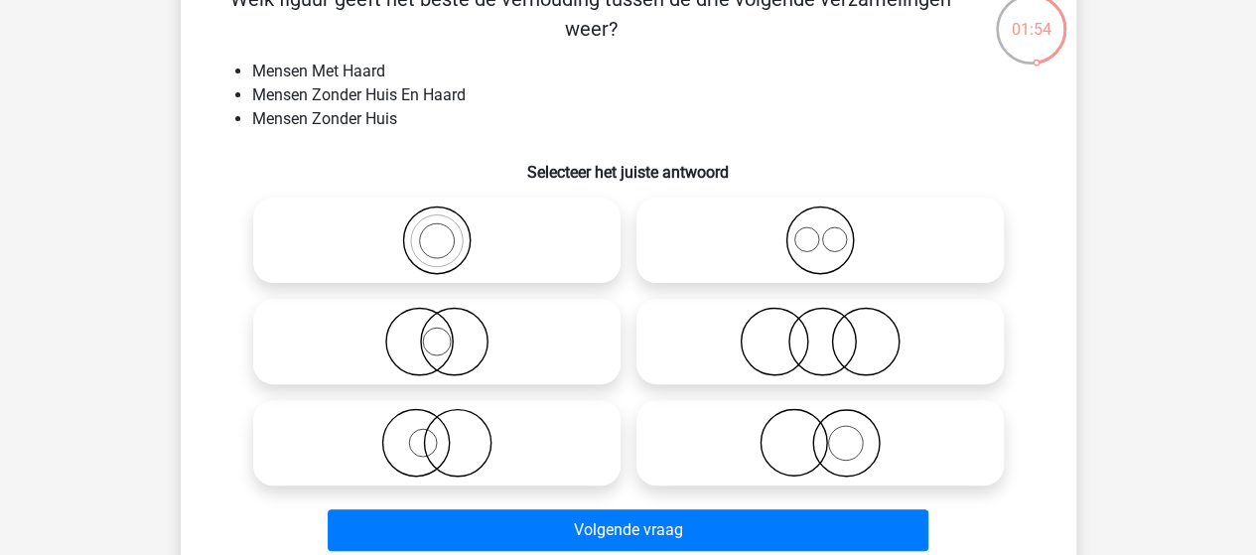
scroll to position [91, 0]
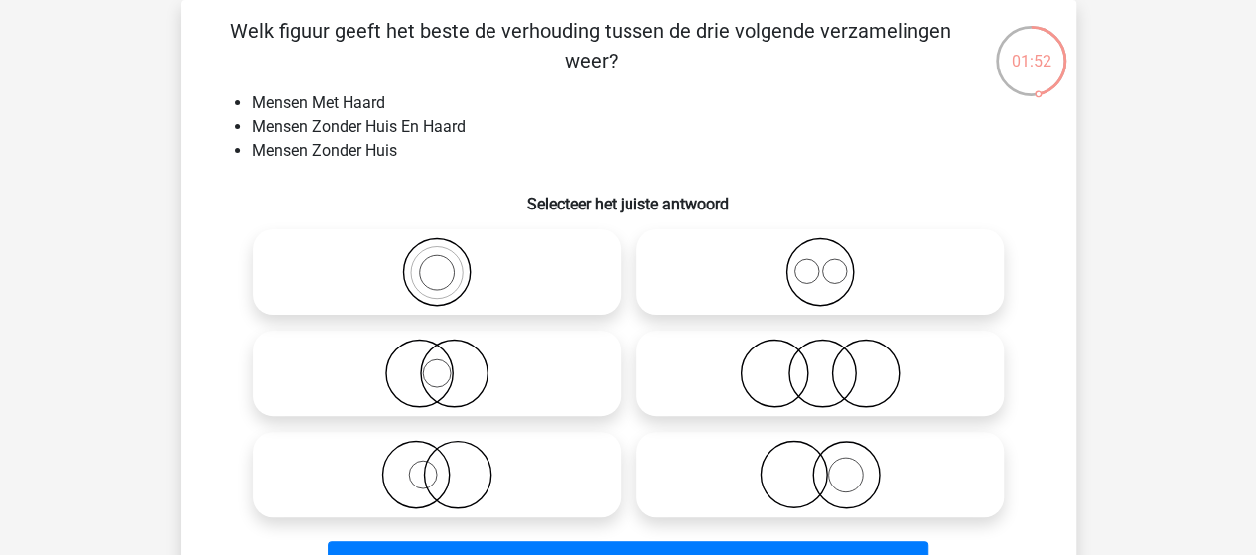
click at [825, 374] on icon at bounding box center [819, 372] width 351 height 69
click at [825, 363] on input "radio" at bounding box center [826, 356] width 13 height 13
radio input "true"
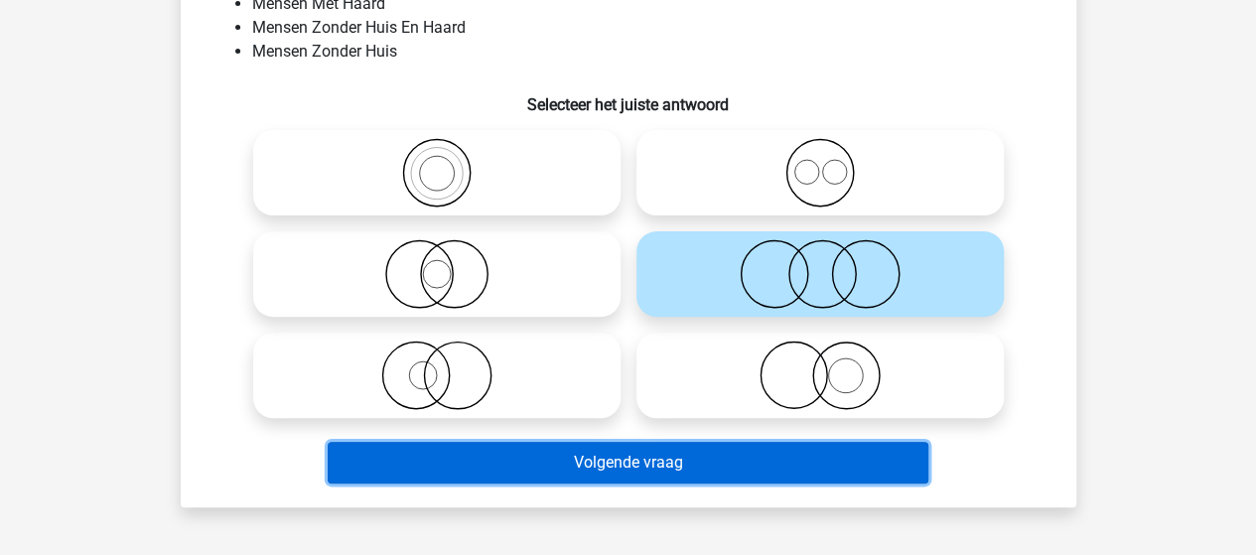
click at [610, 458] on button "Volgende vraag" at bounding box center [628, 463] width 600 height 42
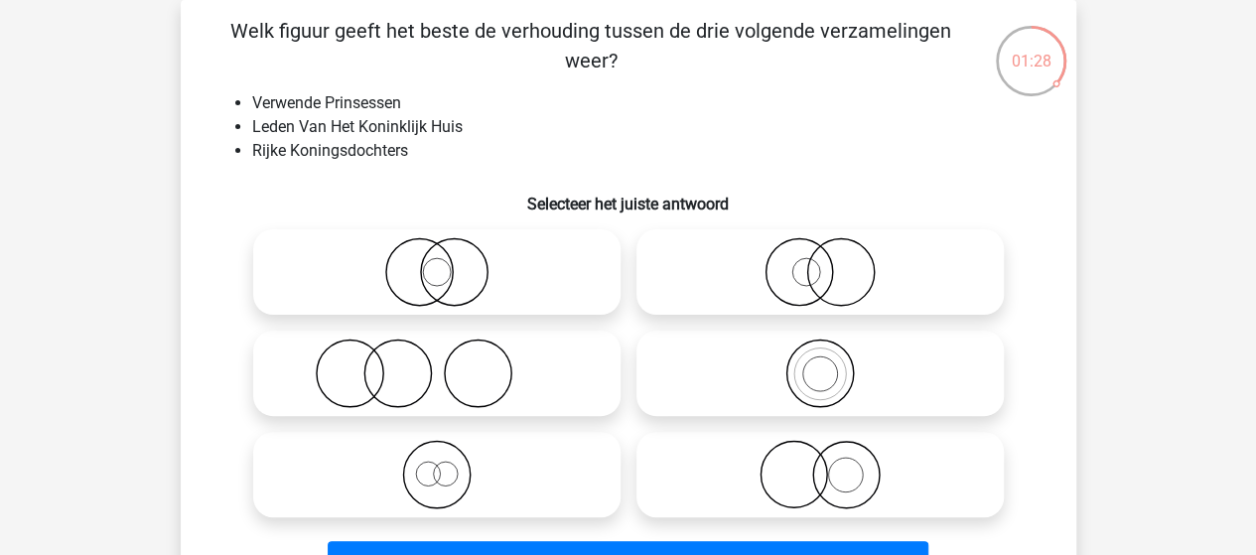
click at [440, 474] on icon at bounding box center [436, 474] width 351 height 69
click at [440, 465] on input "radio" at bounding box center [443, 458] width 13 height 13
radio input "true"
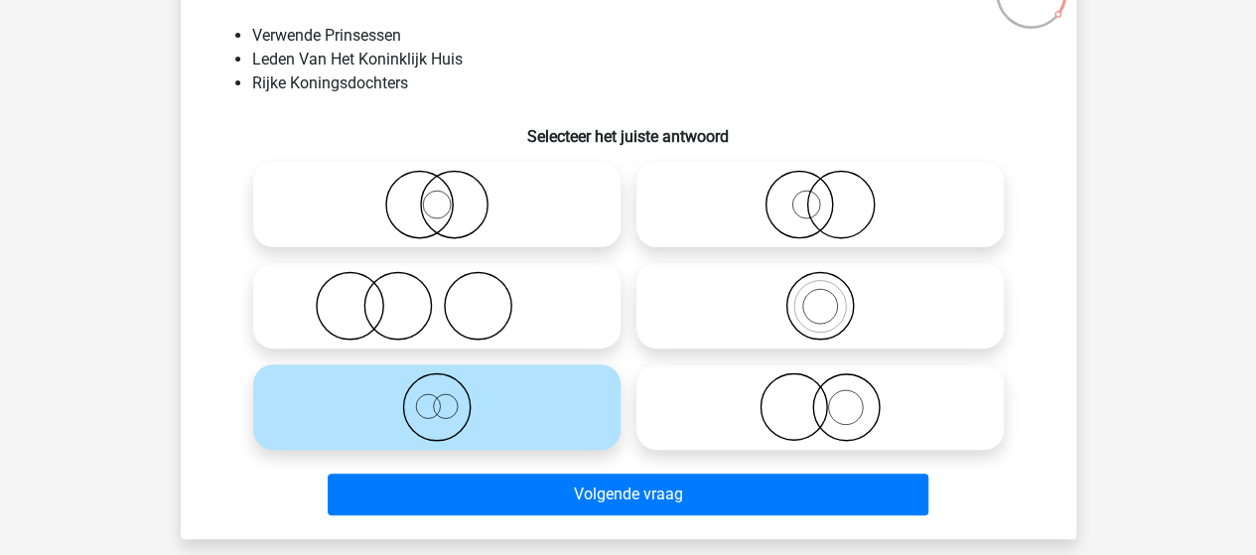
scroll to position [191, 0]
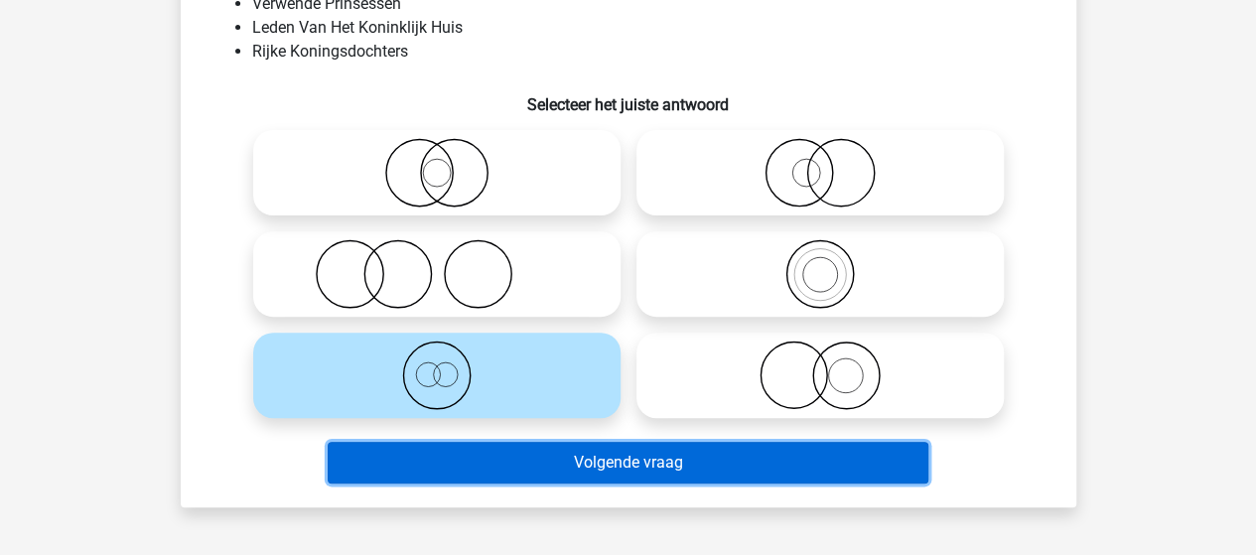
click at [640, 464] on button "Volgende vraag" at bounding box center [628, 463] width 600 height 42
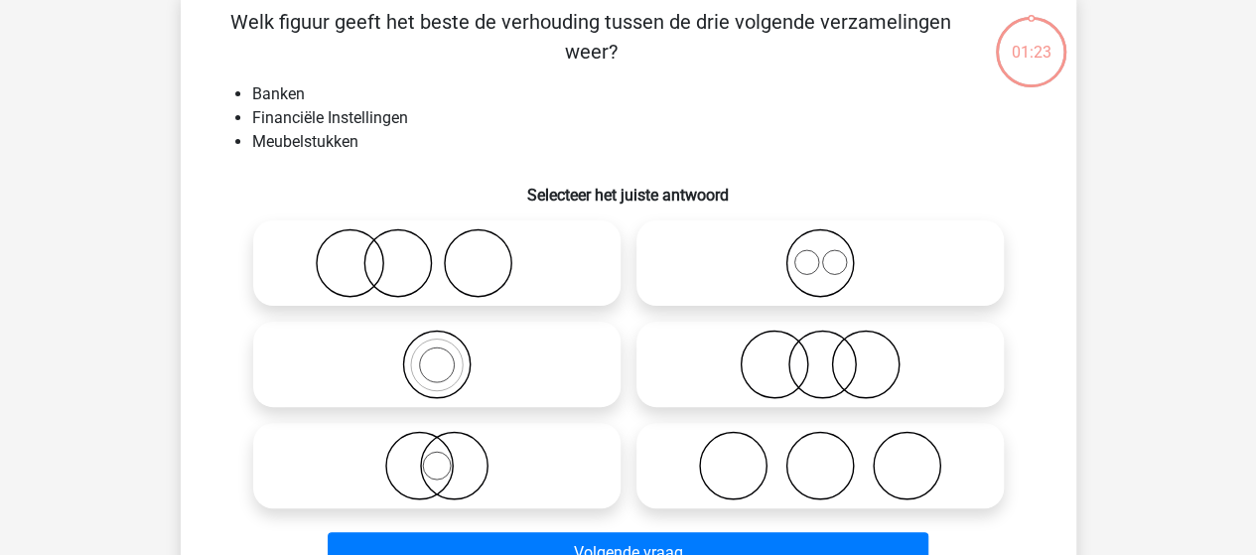
scroll to position [91, 0]
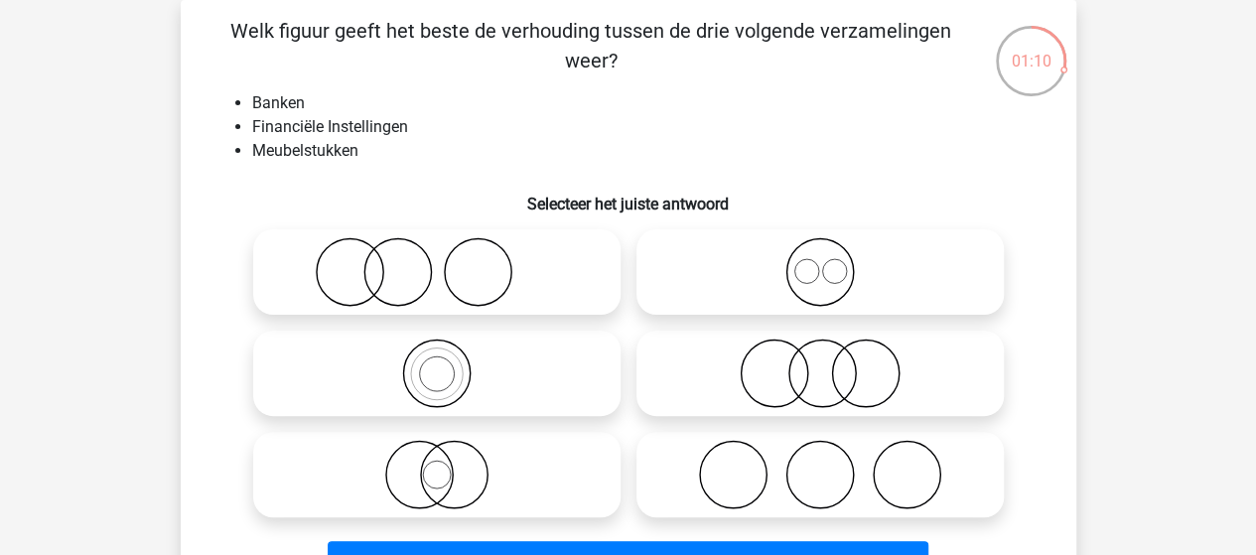
click at [405, 276] on icon at bounding box center [436, 271] width 351 height 69
click at [437, 262] on input "radio" at bounding box center [443, 255] width 13 height 13
radio input "true"
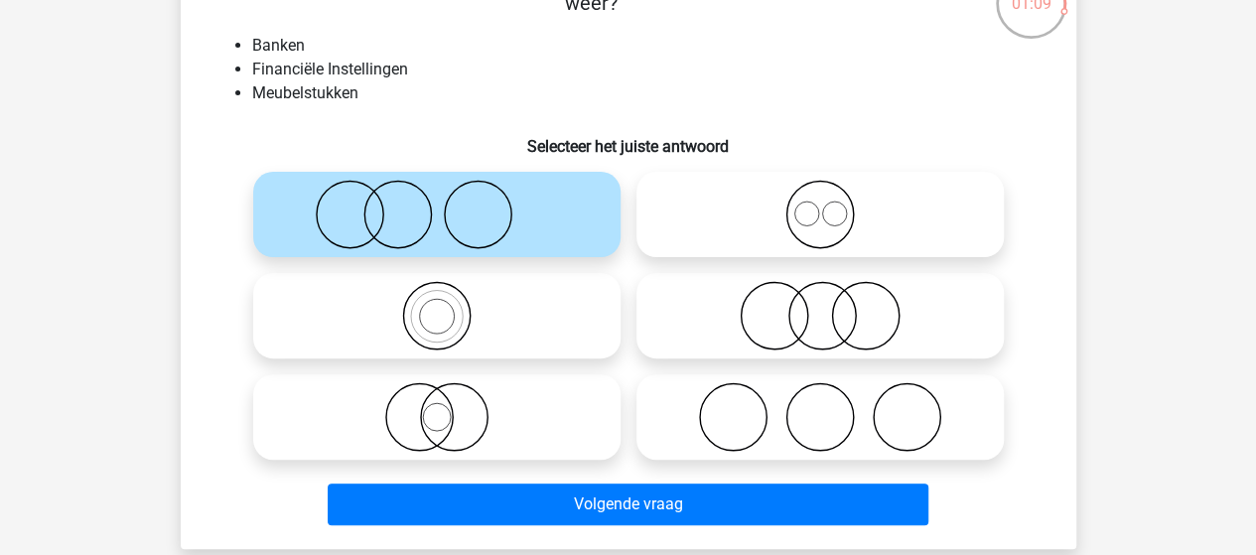
scroll to position [191, 0]
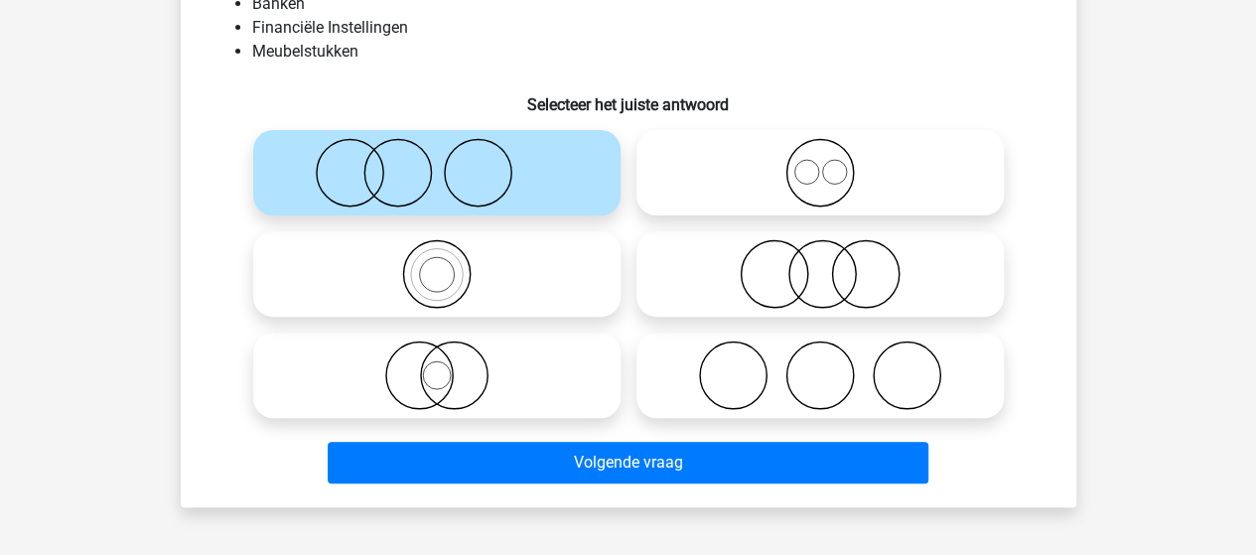
click at [816, 172] on icon at bounding box center [819, 172] width 351 height 69
click at [820, 163] on input "radio" at bounding box center [826, 156] width 13 height 13
radio input "true"
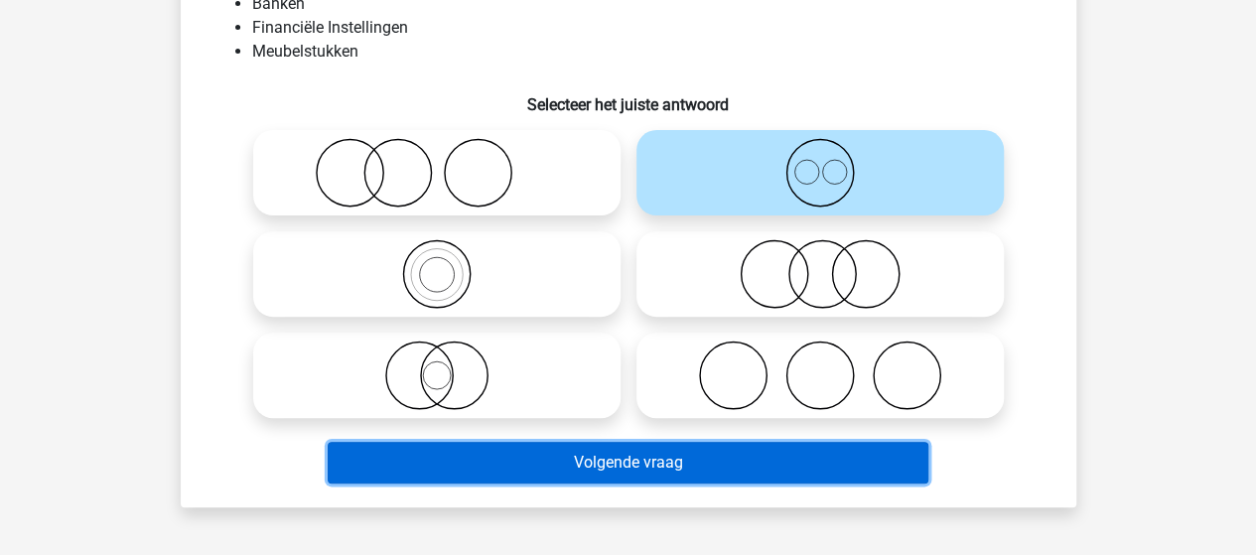
click at [693, 464] on button "Volgende vraag" at bounding box center [628, 463] width 600 height 42
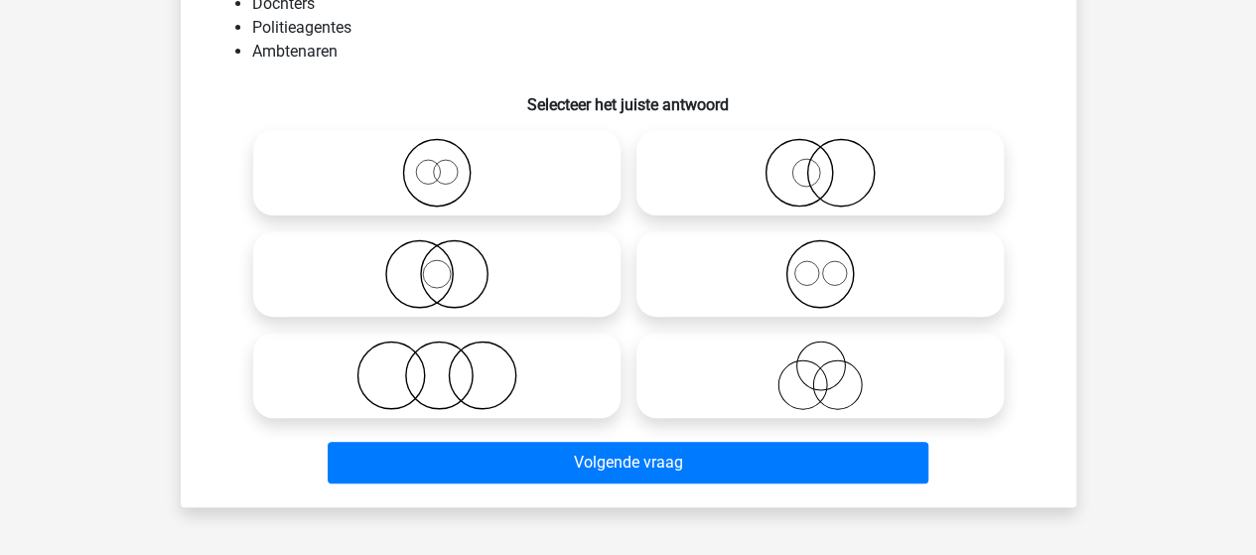
scroll to position [91, 0]
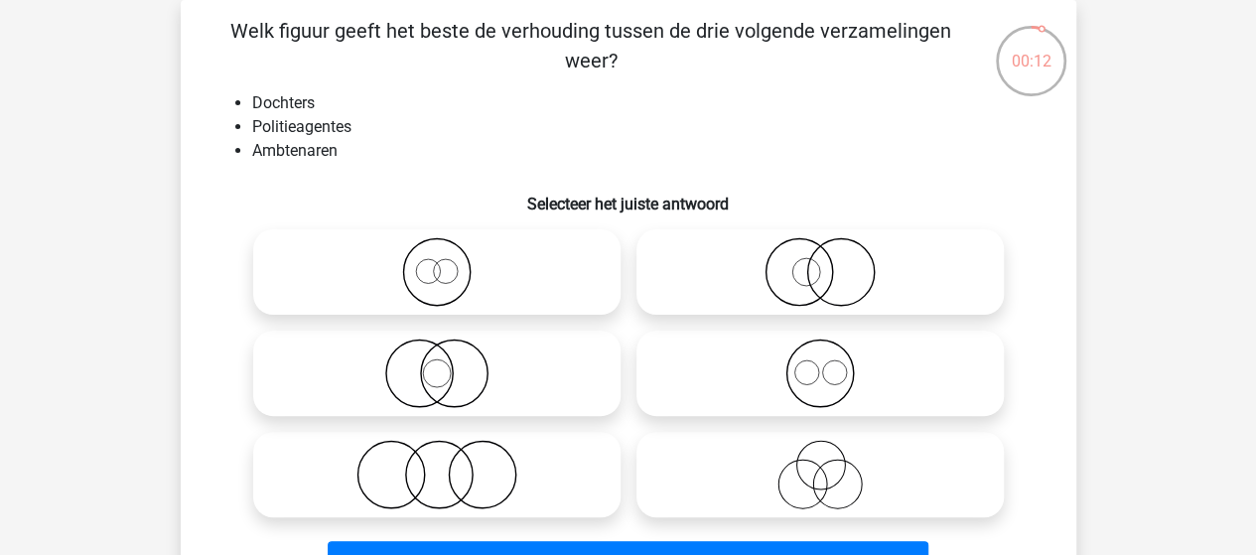
click at [444, 469] on icon at bounding box center [436, 474] width 351 height 69
click at [444, 465] on input "radio" at bounding box center [443, 458] width 13 height 13
radio input "true"
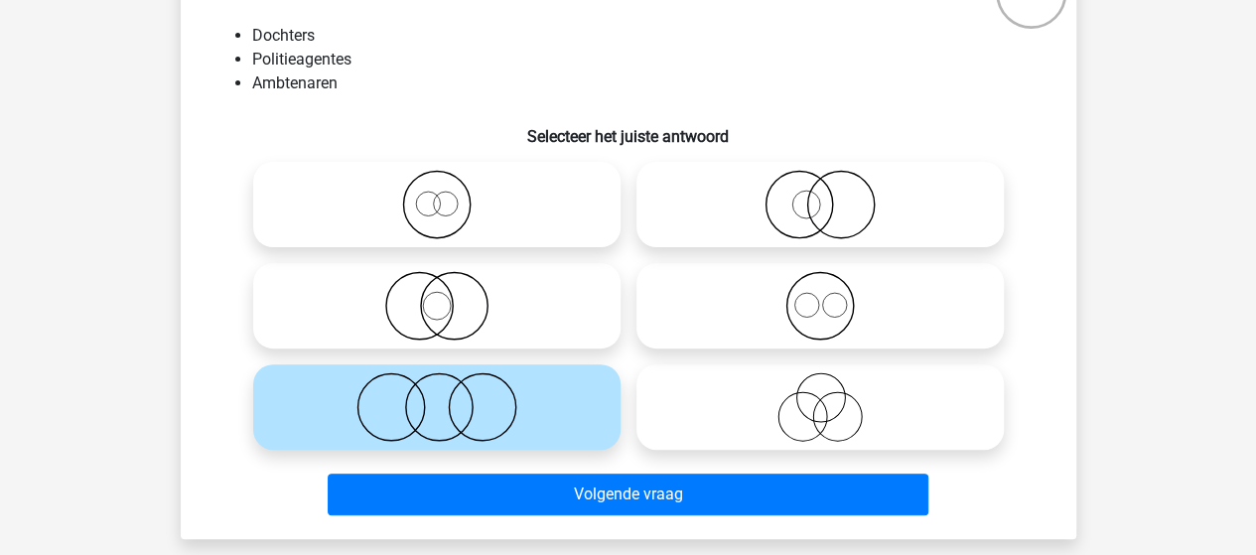
scroll to position [191, 0]
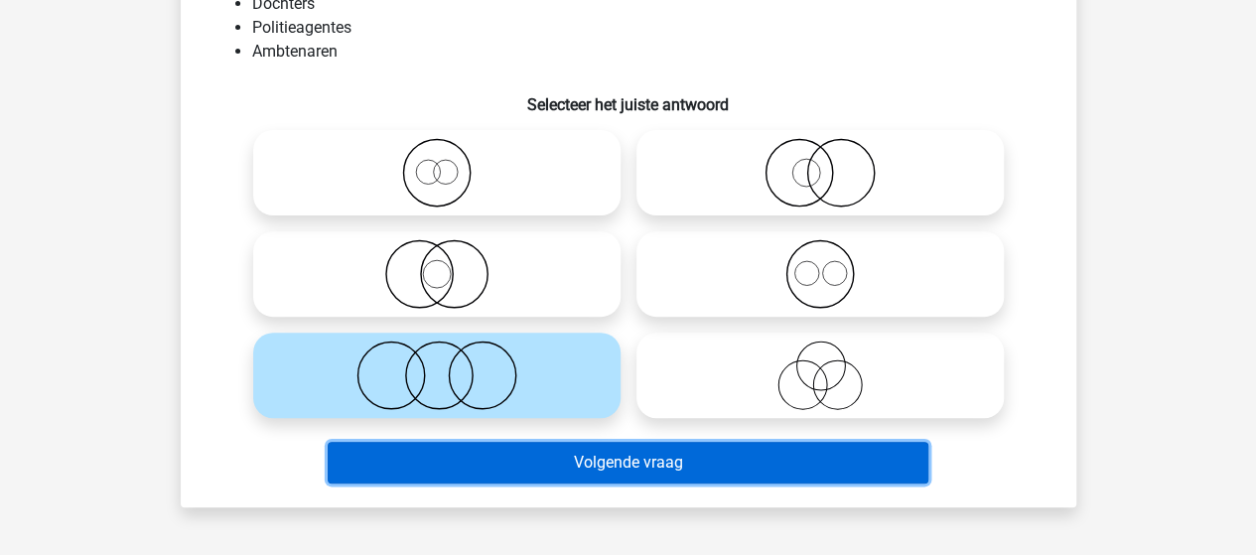
click at [675, 462] on button "Volgende vraag" at bounding box center [628, 463] width 600 height 42
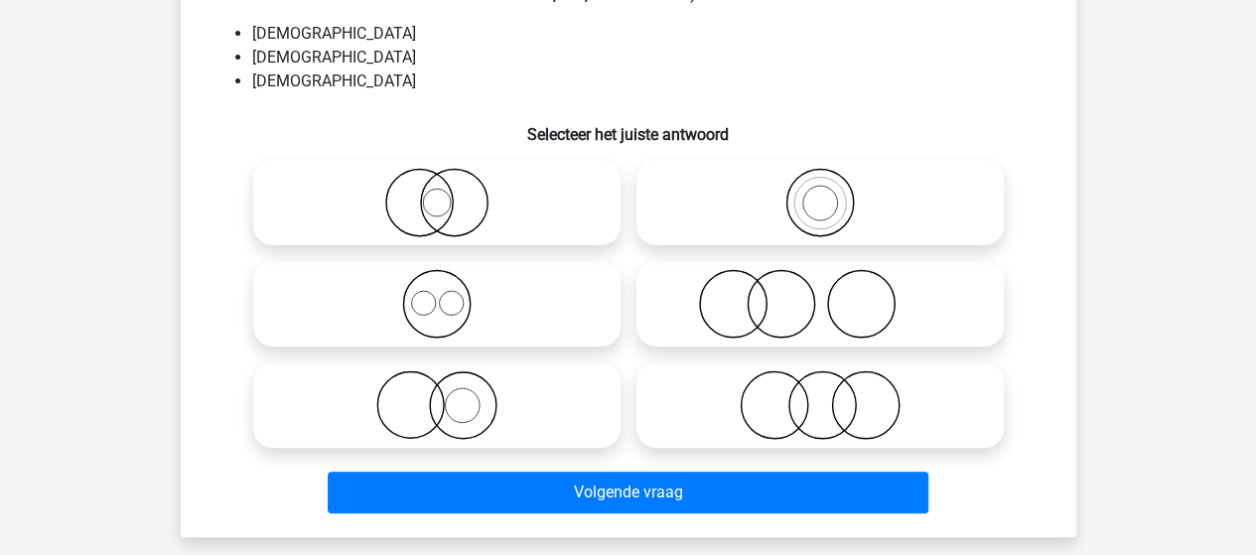
click at [437, 313] on icon at bounding box center [436, 303] width 351 height 69
click at [437, 294] on input "radio" at bounding box center [443, 287] width 13 height 13
radio input "true"
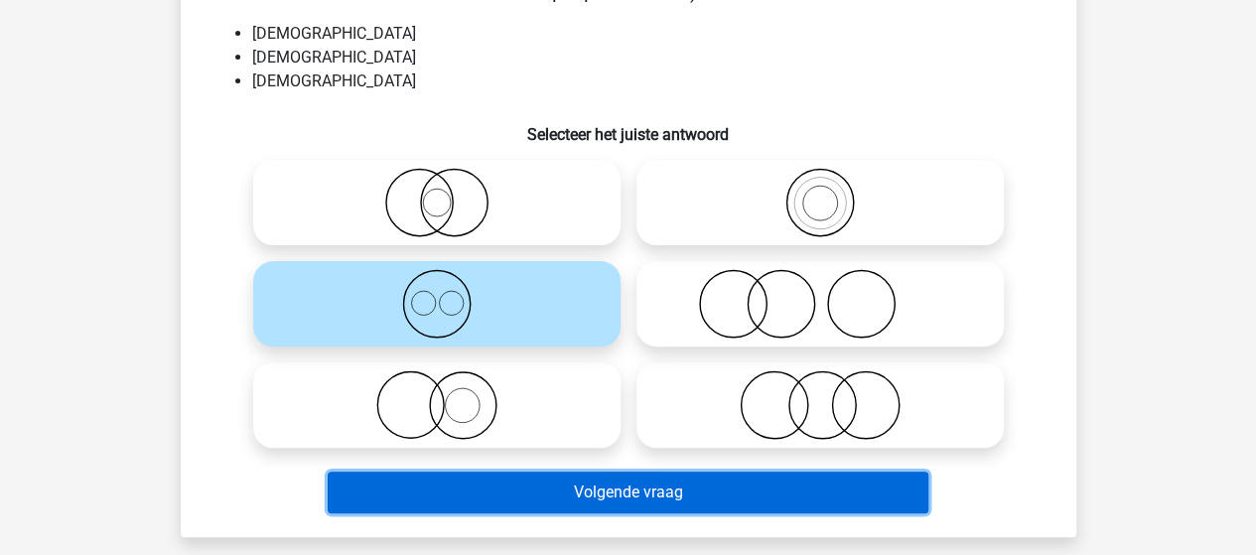
click at [532, 495] on button "Volgende vraag" at bounding box center [628, 492] width 600 height 42
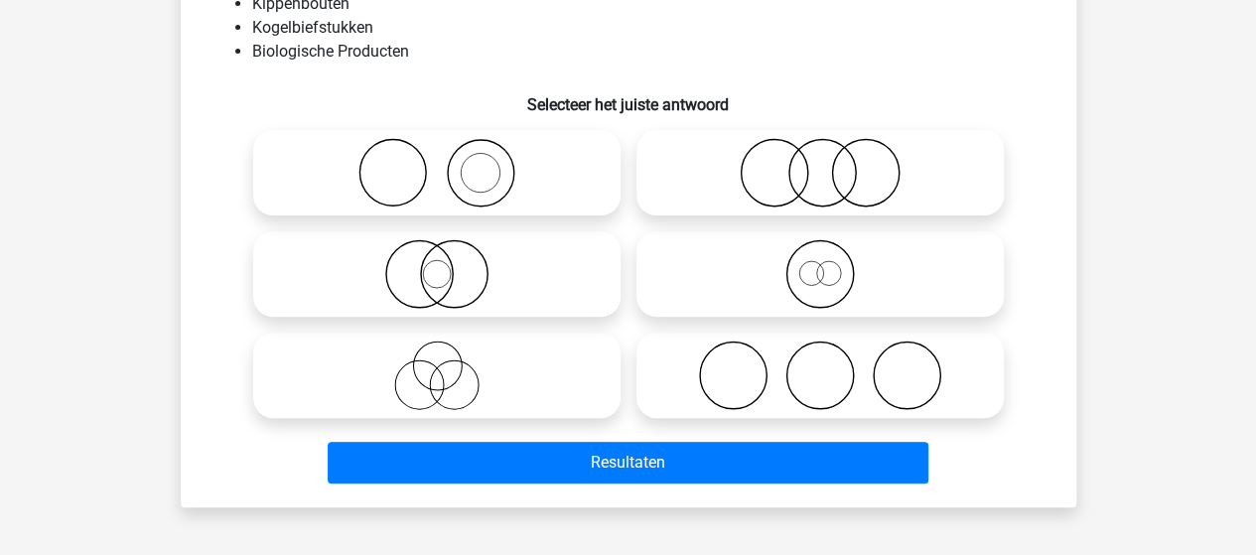
scroll to position [91, 0]
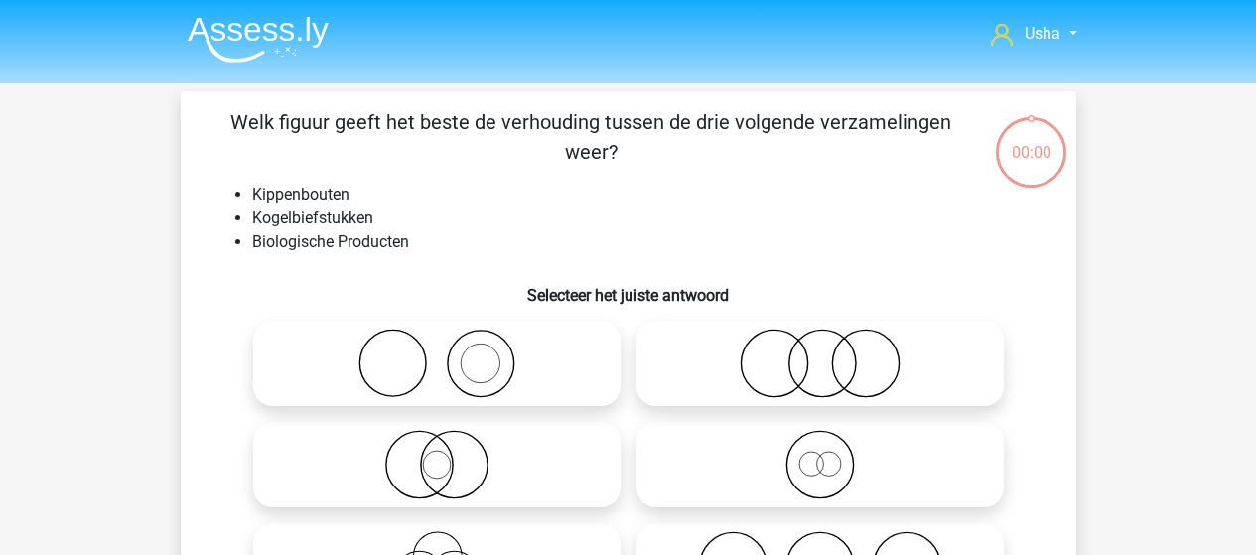
scroll to position [91, 0]
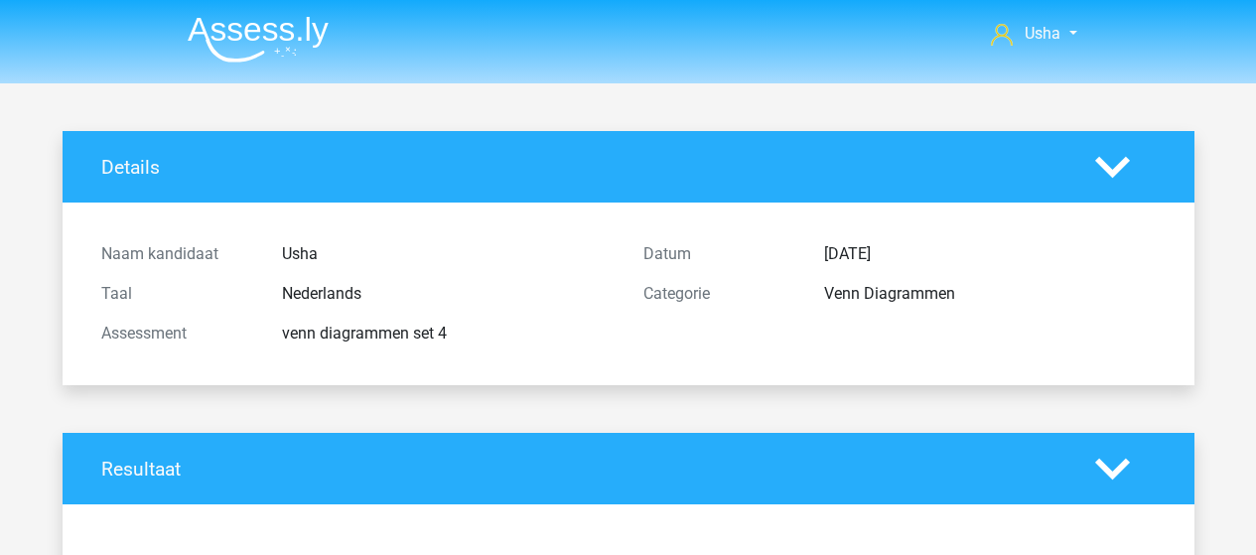
click at [423, 382] on div "Naam kandidaat Usha Taal Nederlands Assessment venn diagrammen set 4 Datum [DAT…" at bounding box center [628, 293] width 1102 height 183
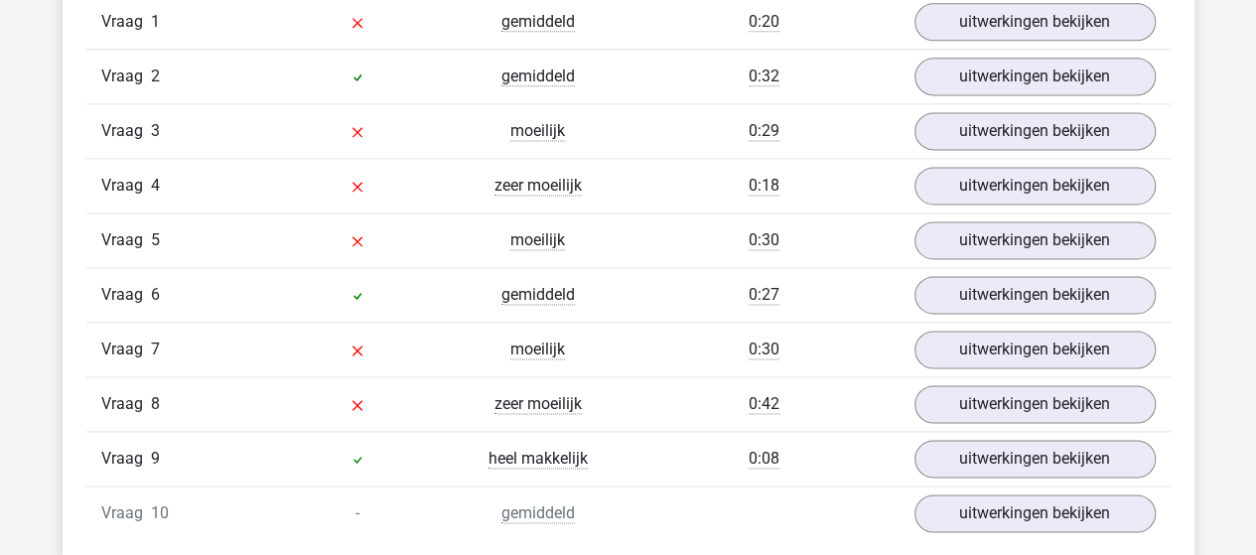
scroll to position [1290, 0]
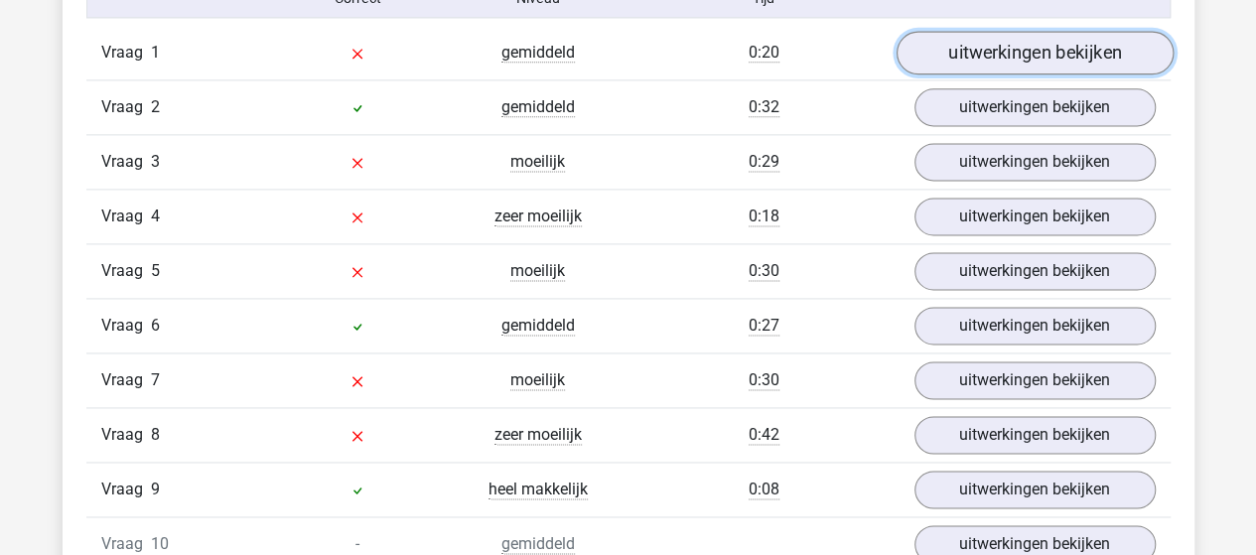
click at [984, 49] on link "uitwerkingen bekijken" at bounding box center [1033, 53] width 277 height 44
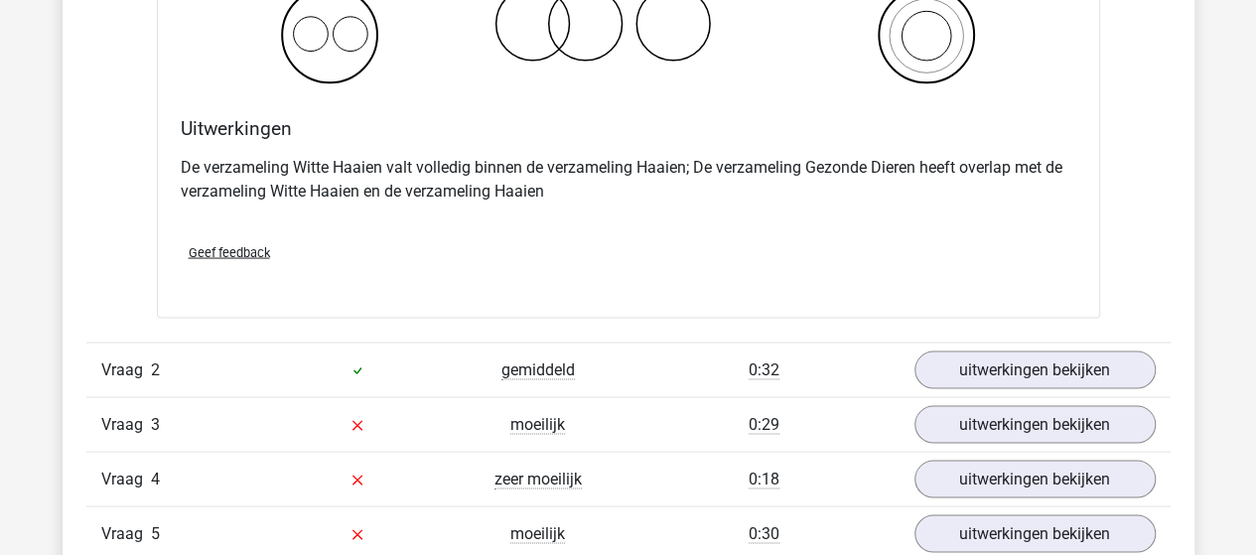
scroll to position [1886, 0]
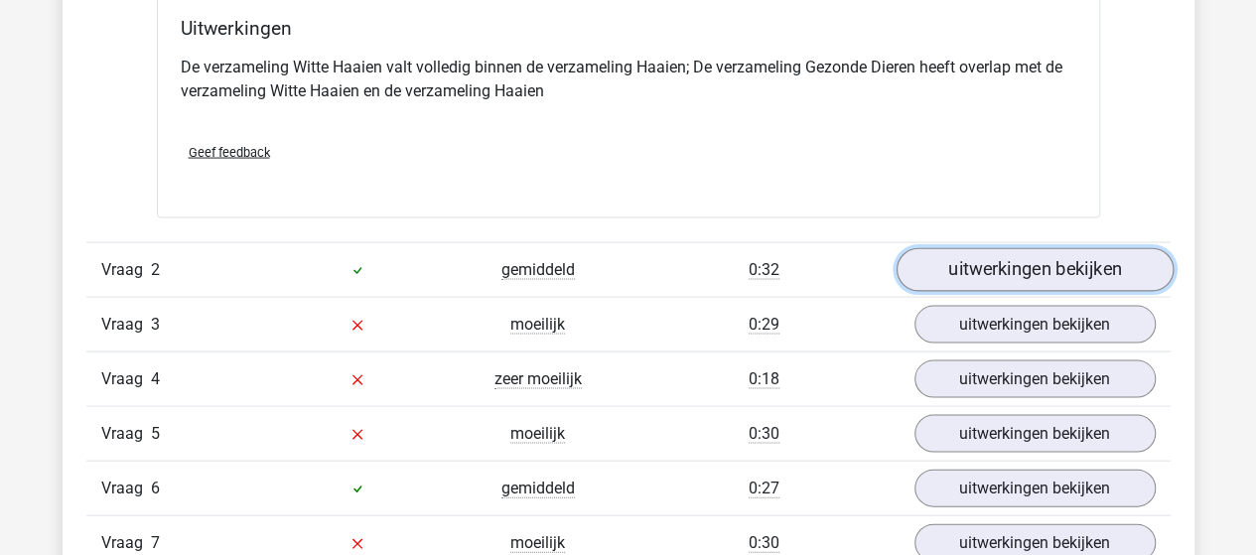
click at [968, 265] on link "uitwerkingen bekijken" at bounding box center [1033, 270] width 277 height 44
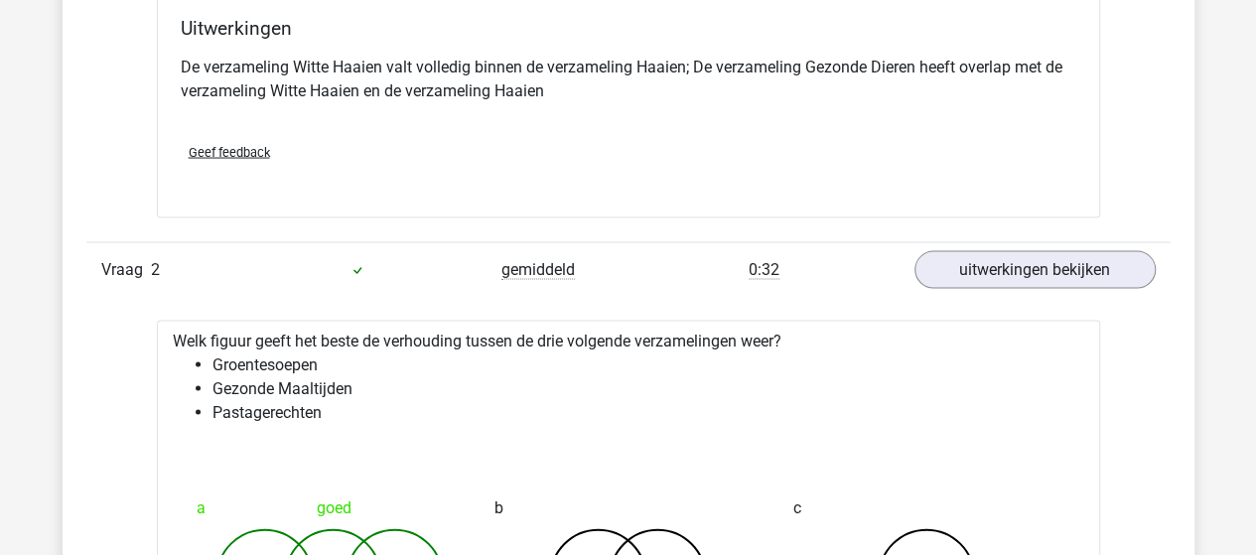
click at [613, 384] on li "Gezonde Maaltijden" at bounding box center [647, 389] width 871 height 24
click at [830, 392] on li "Gezonde Maaltijden" at bounding box center [647, 389] width 871 height 24
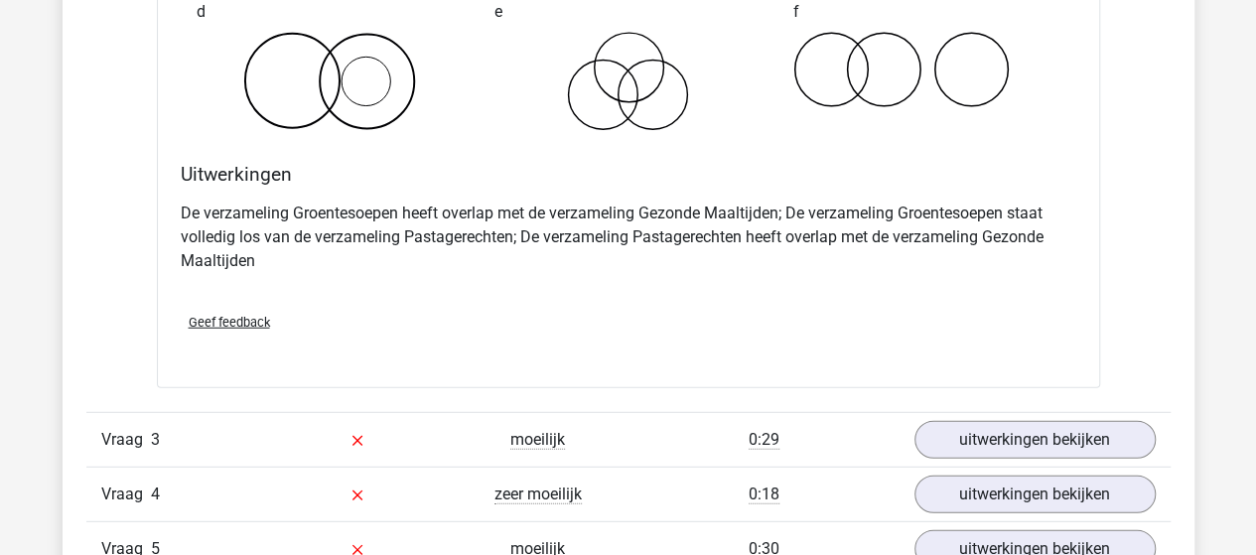
scroll to position [2581, 0]
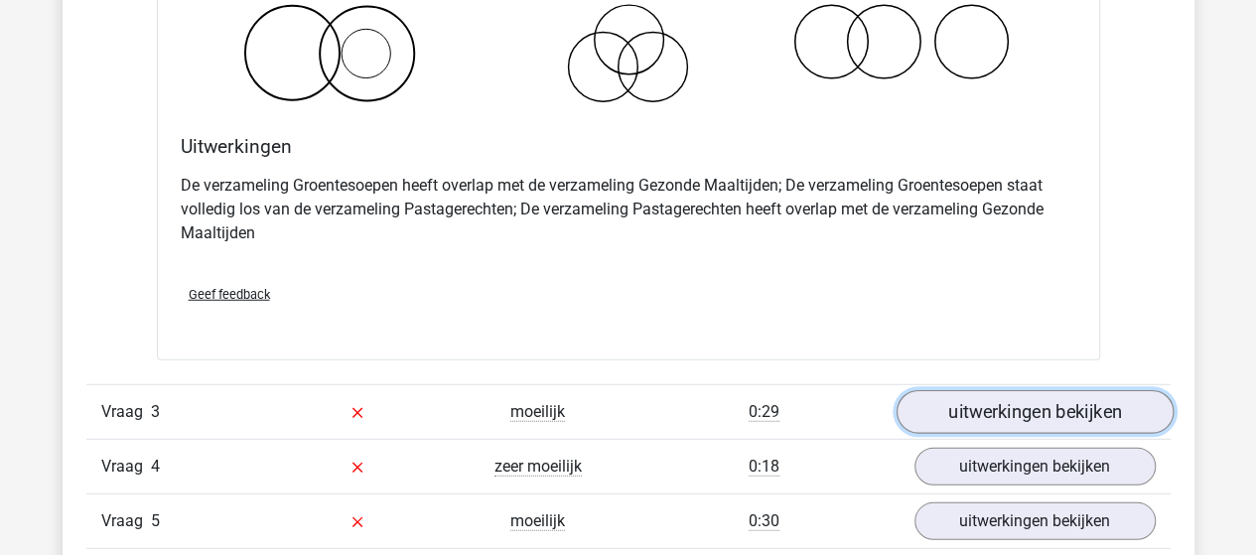
click at [963, 406] on link "uitwerkingen bekijken" at bounding box center [1033, 413] width 277 height 44
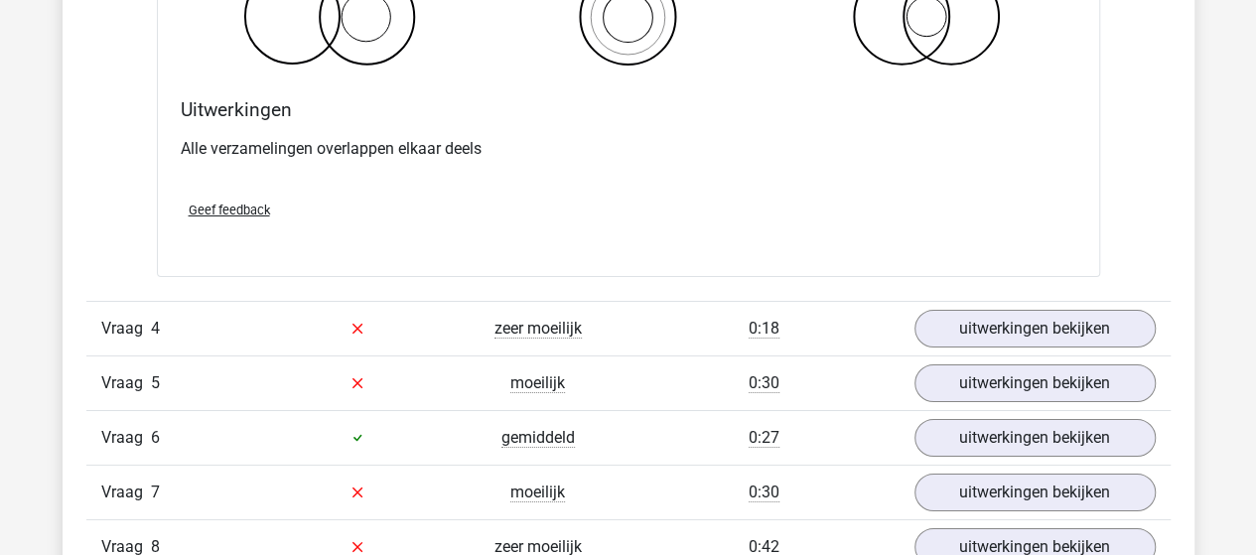
scroll to position [3474, 0]
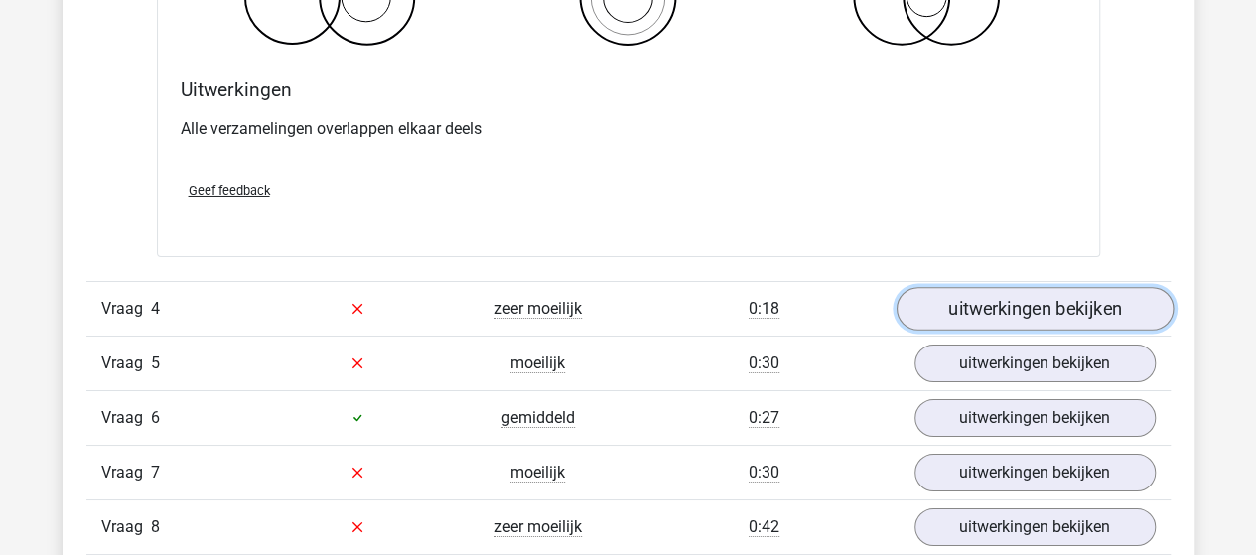
click at [962, 301] on link "uitwerkingen bekijken" at bounding box center [1033, 309] width 277 height 44
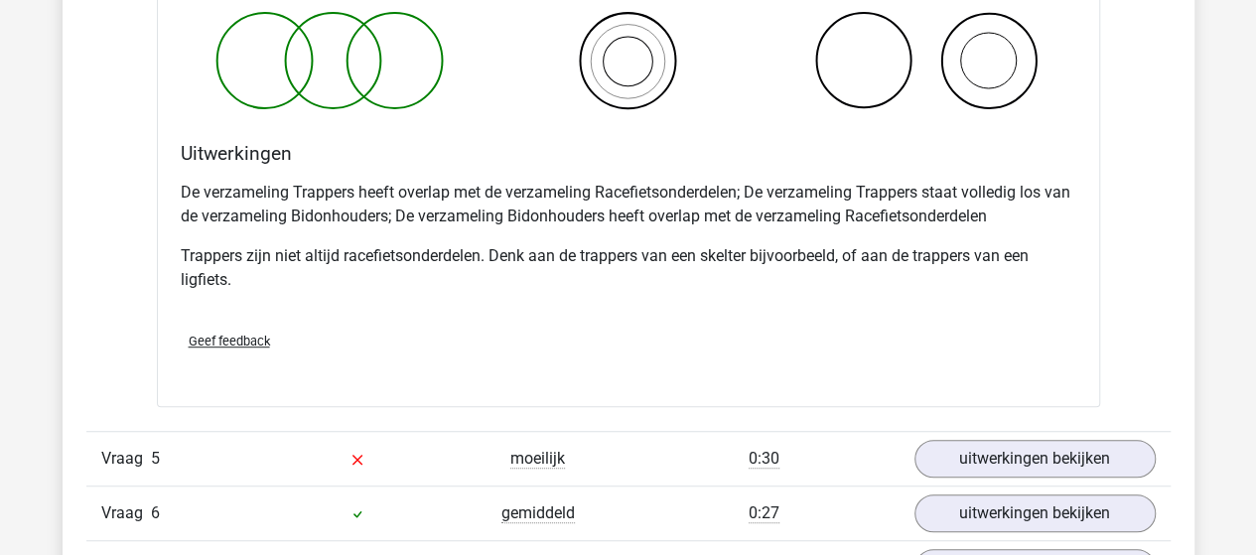
scroll to position [4268, 0]
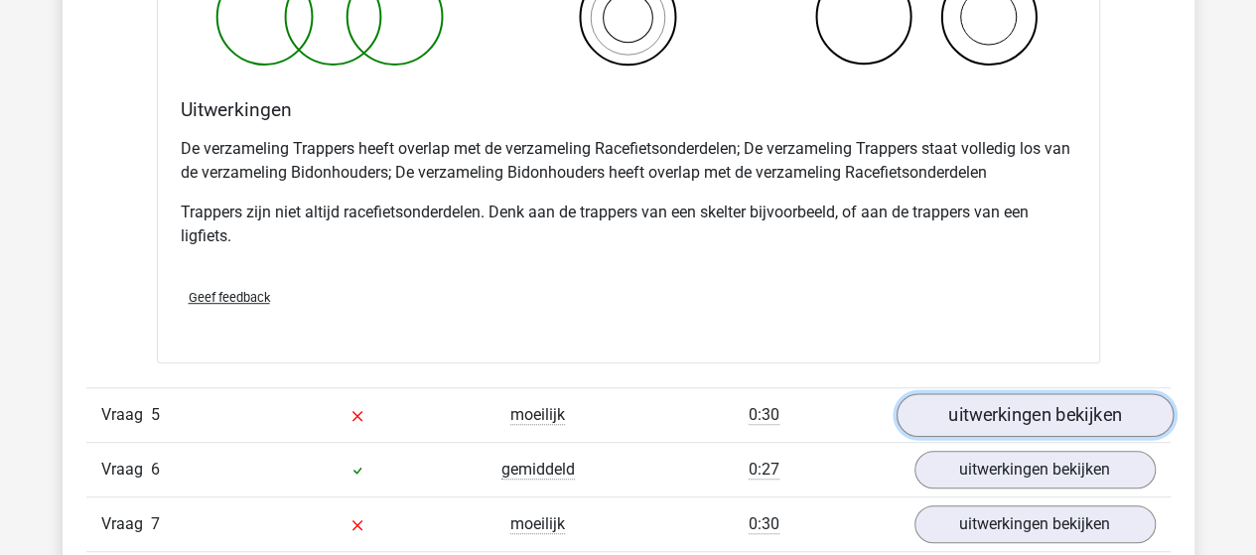
click at [945, 401] on link "uitwerkingen bekijken" at bounding box center [1033, 415] width 277 height 44
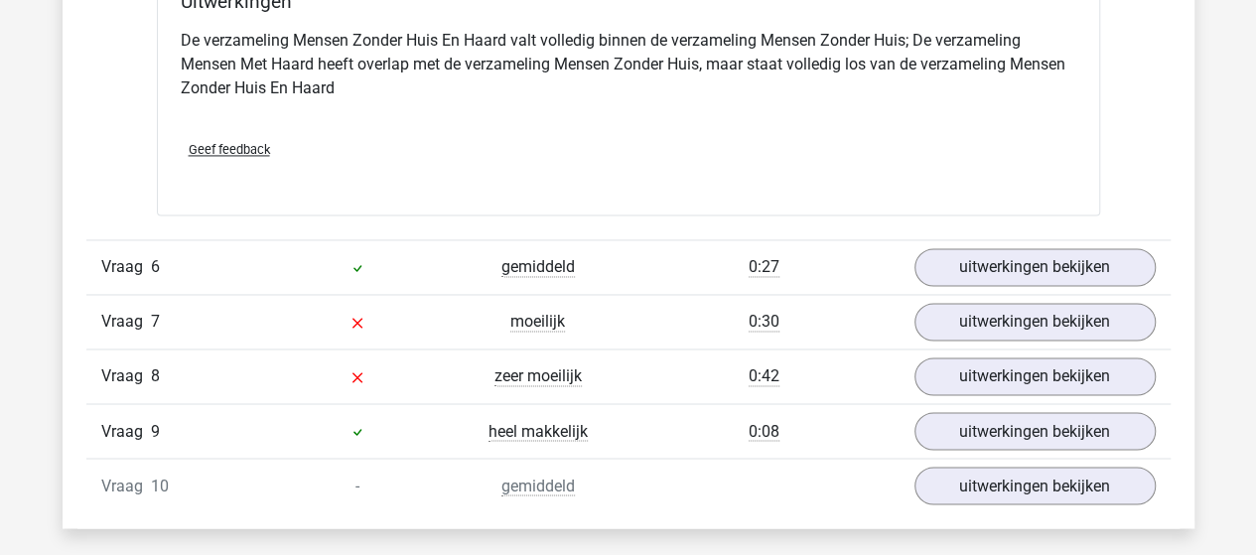
scroll to position [5260, 0]
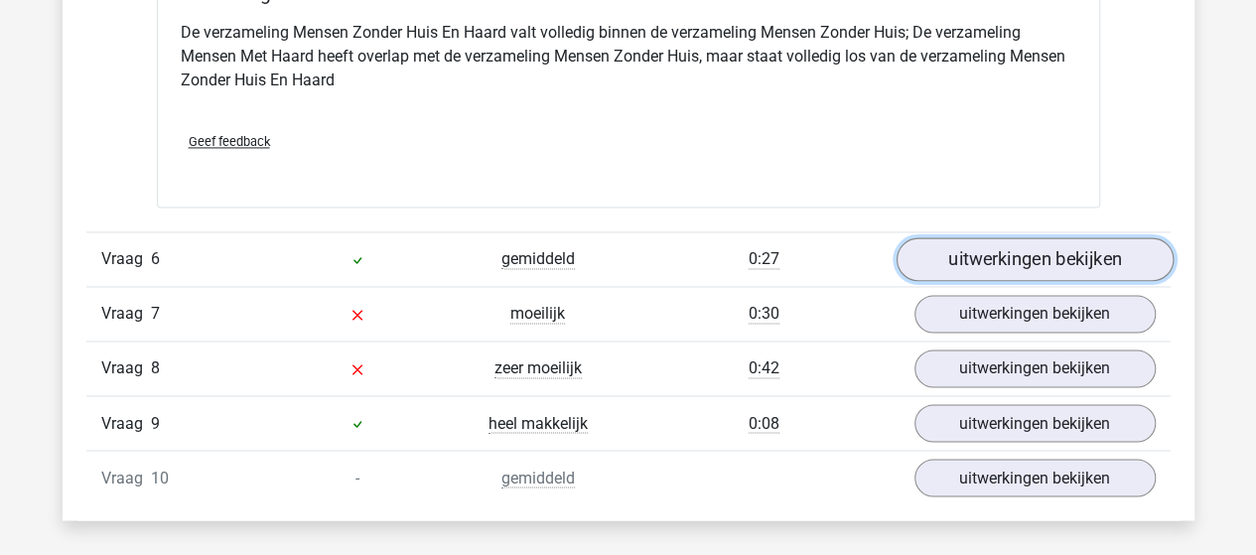
click at [943, 245] on link "uitwerkingen bekijken" at bounding box center [1033, 259] width 277 height 44
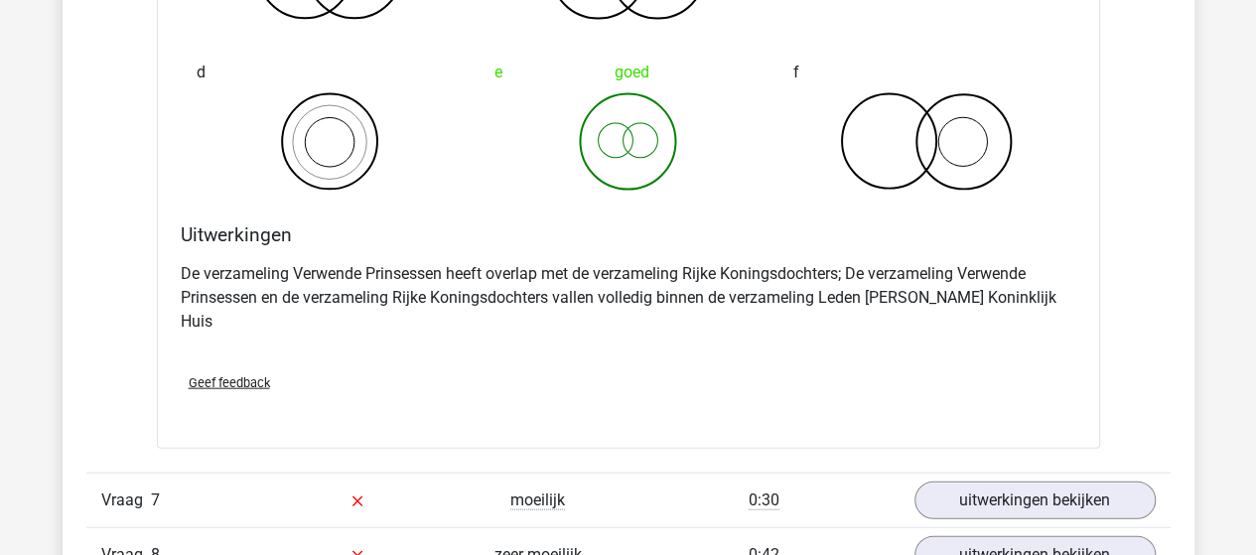
scroll to position [5955, 0]
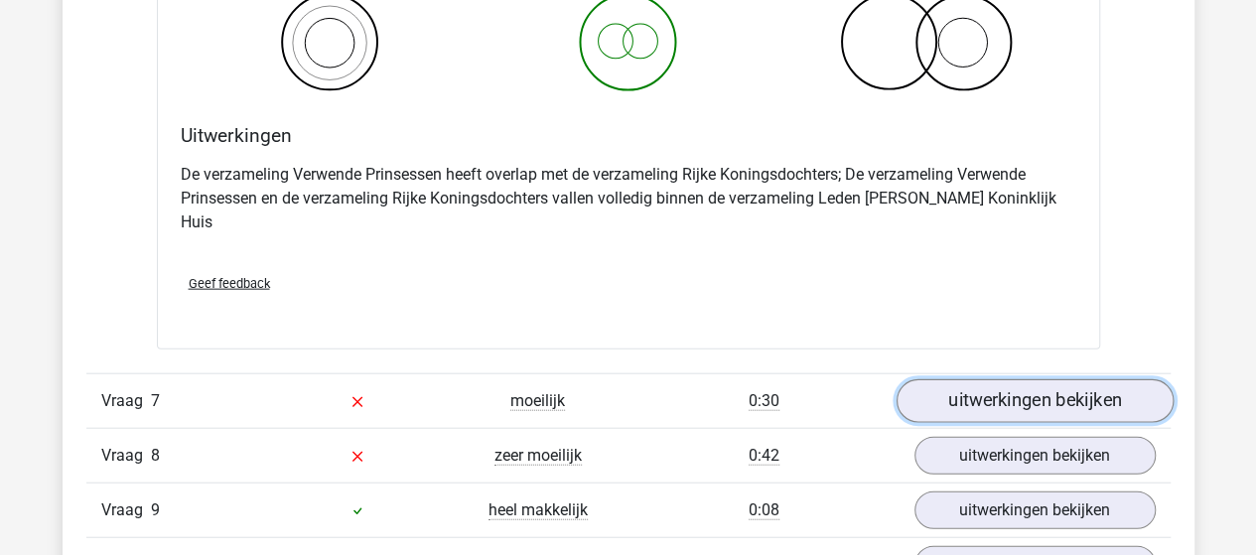
click at [957, 379] on link "uitwerkingen bekijken" at bounding box center [1033, 401] width 277 height 44
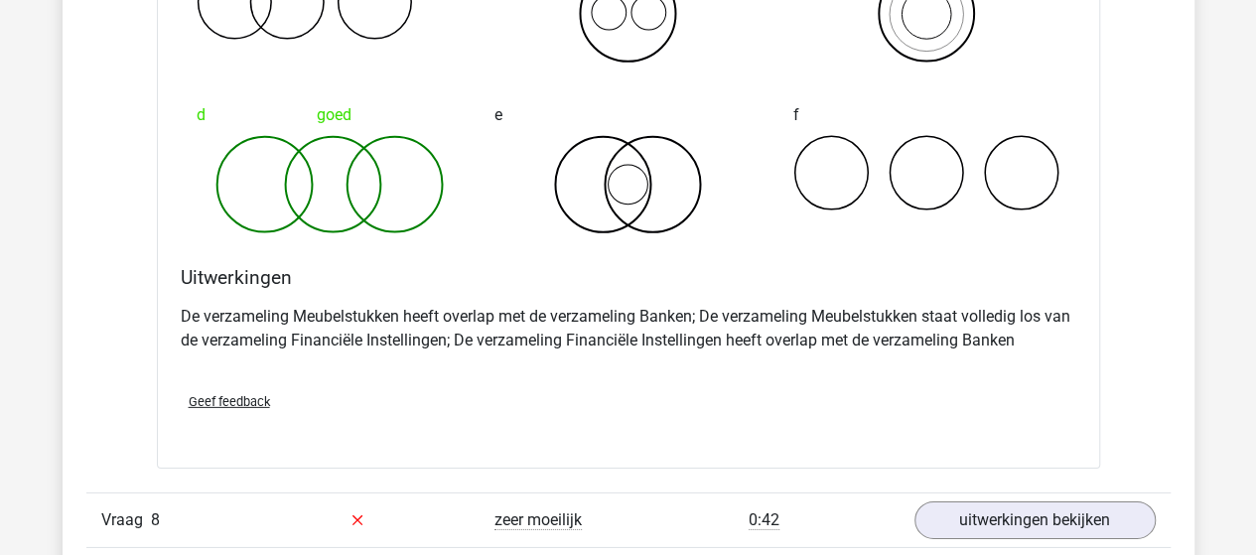
scroll to position [6749, 0]
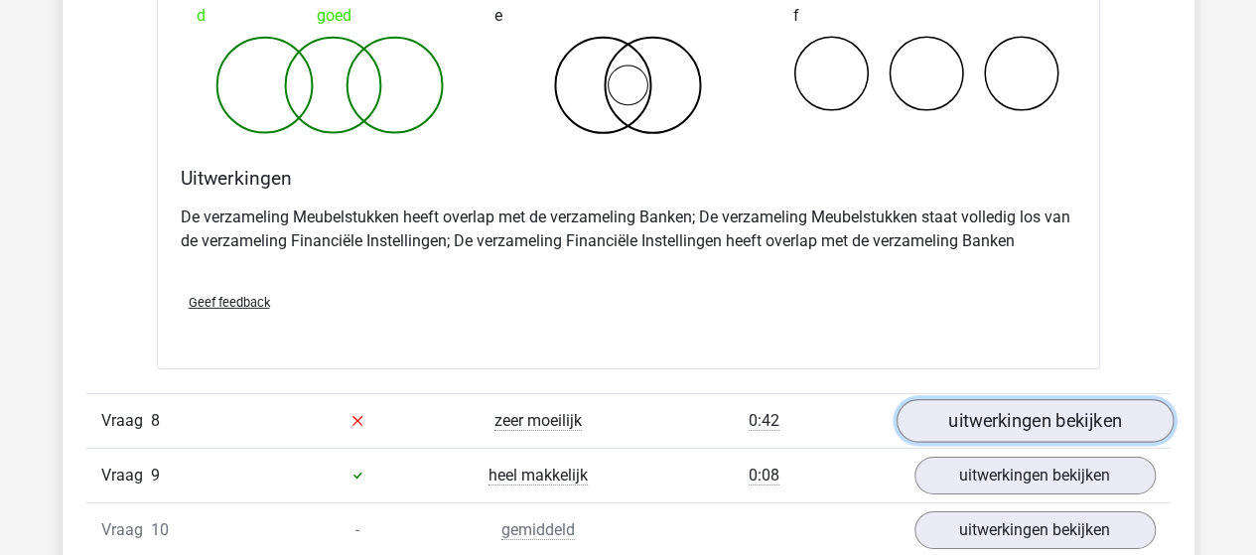
click at [949, 399] on link "uitwerkingen bekijken" at bounding box center [1033, 421] width 277 height 44
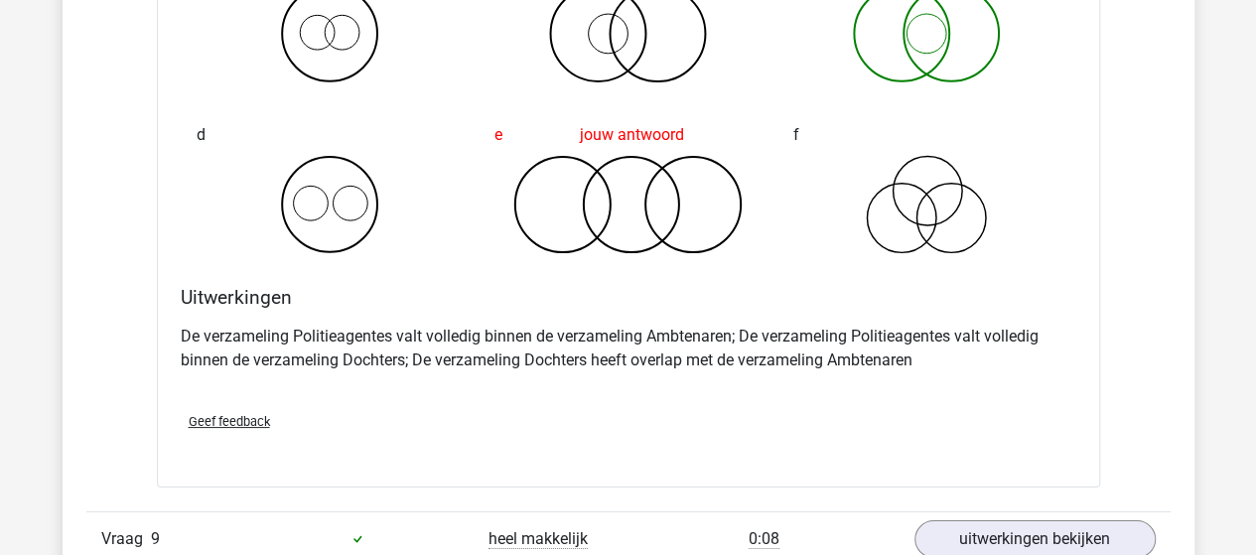
scroll to position [7543, 0]
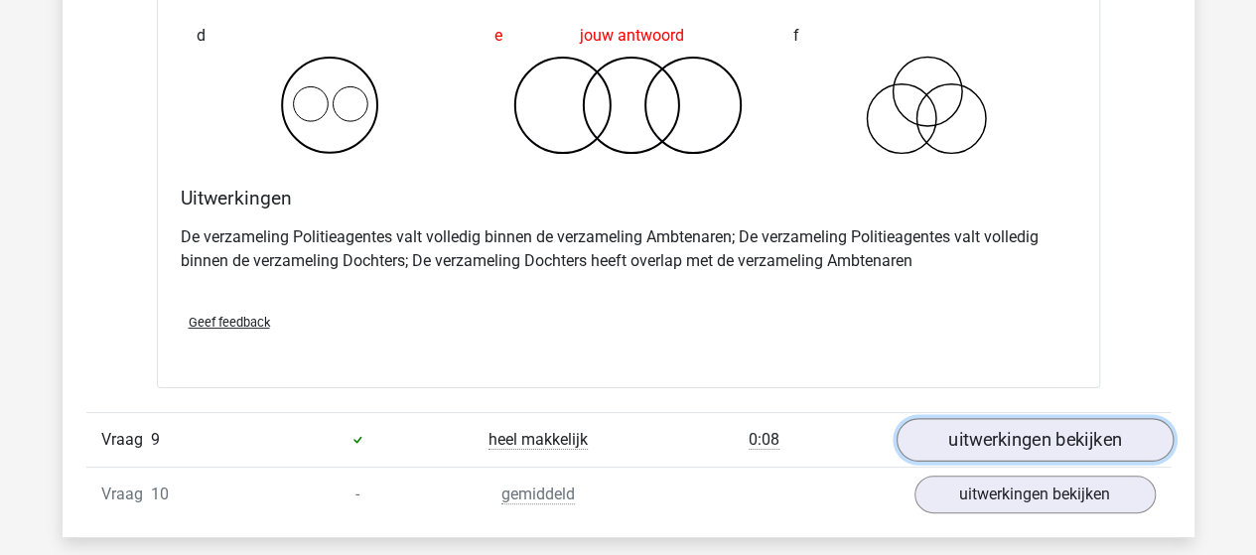
click at [1020, 418] on link "uitwerkingen bekijken" at bounding box center [1033, 440] width 277 height 44
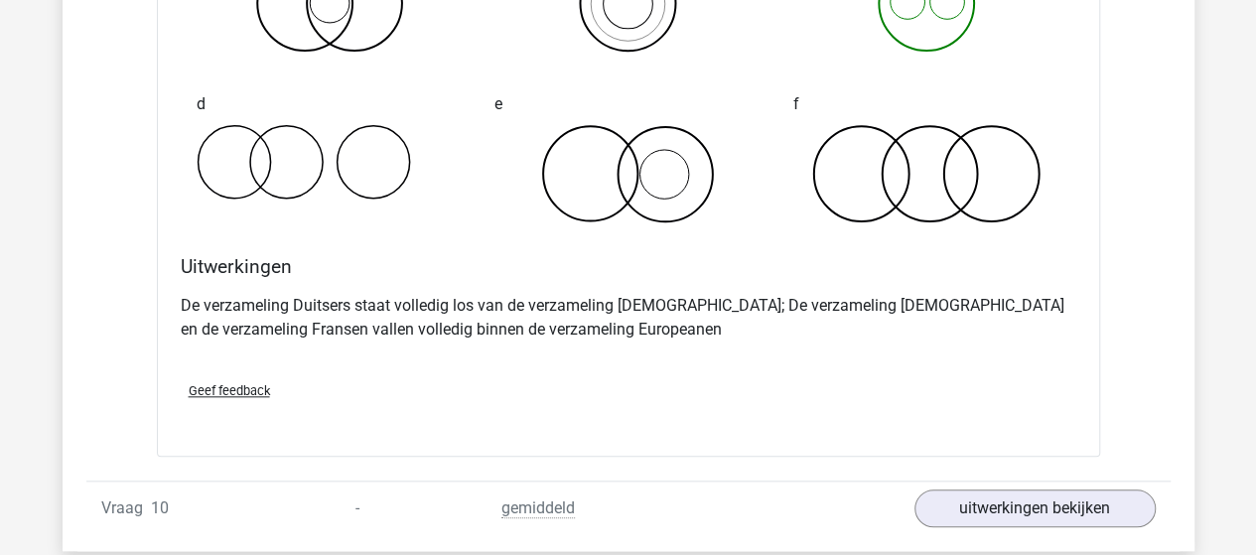
scroll to position [8337, 0]
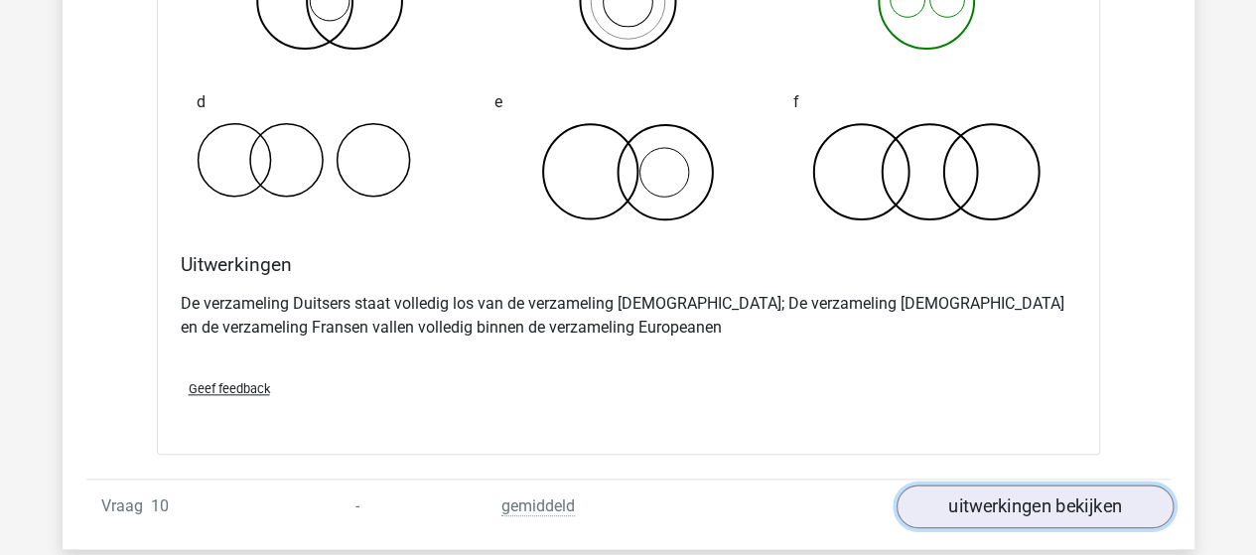
click at [972, 484] on link "uitwerkingen bekijken" at bounding box center [1033, 506] width 277 height 44
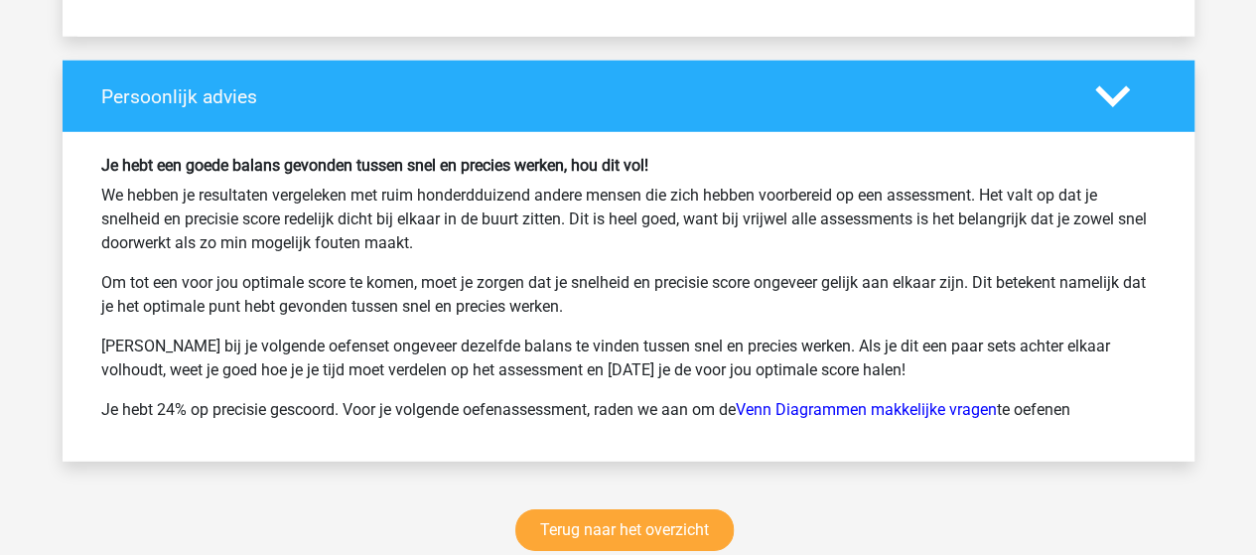
scroll to position [10521, 0]
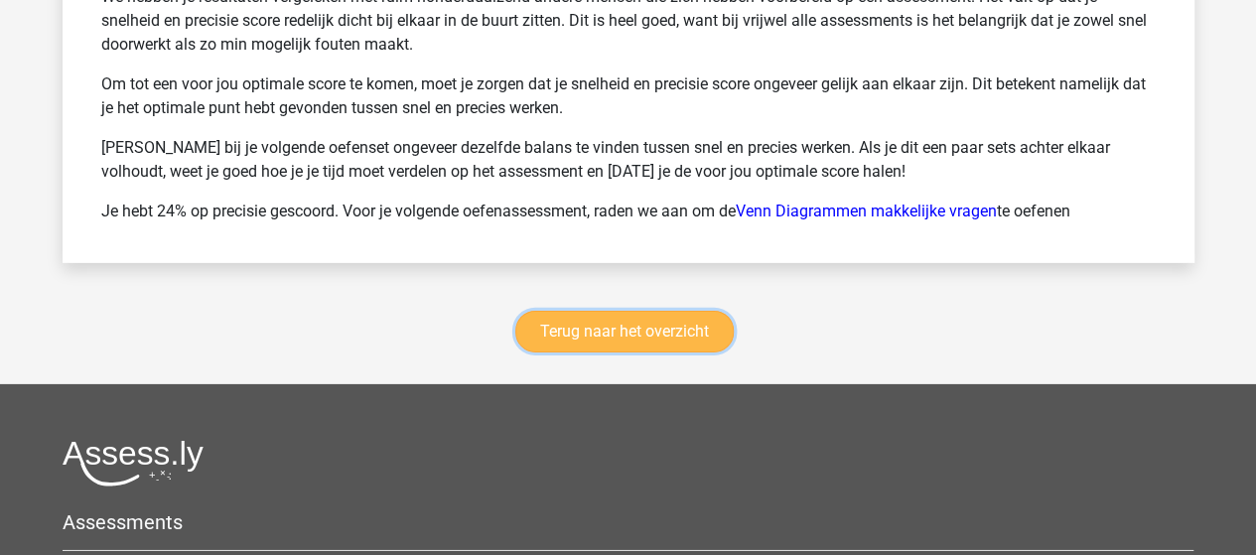
click at [673, 311] on link "Terug naar het overzicht" at bounding box center [624, 332] width 218 height 42
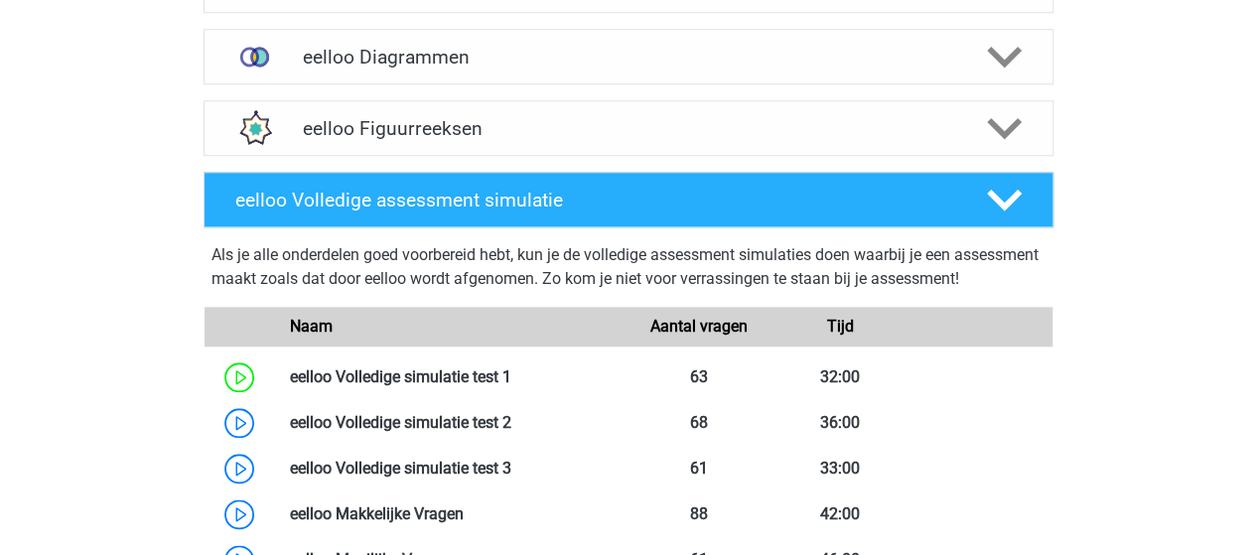
scroll to position [893, 0]
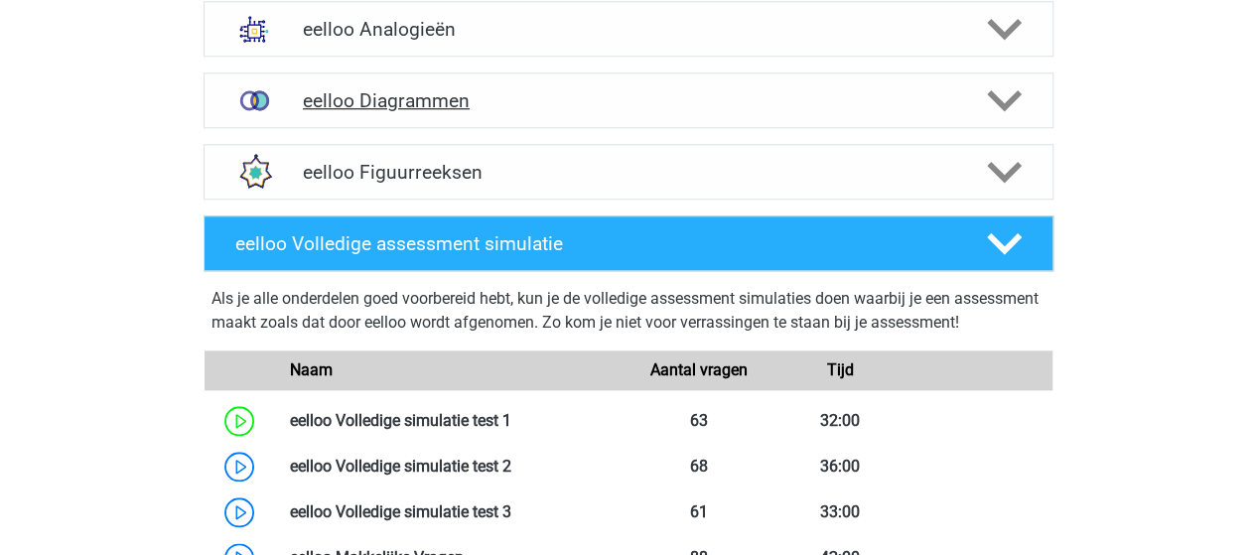
click at [1004, 100] on icon at bounding box center [1004, 100] width 35 height 35
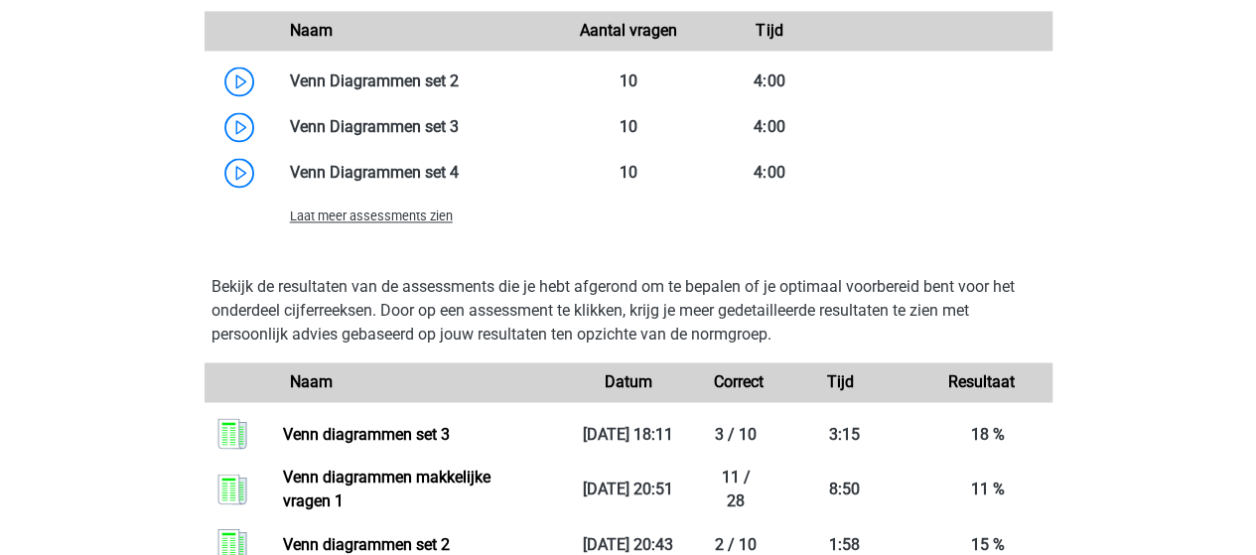
scroll to position [1390, 0]
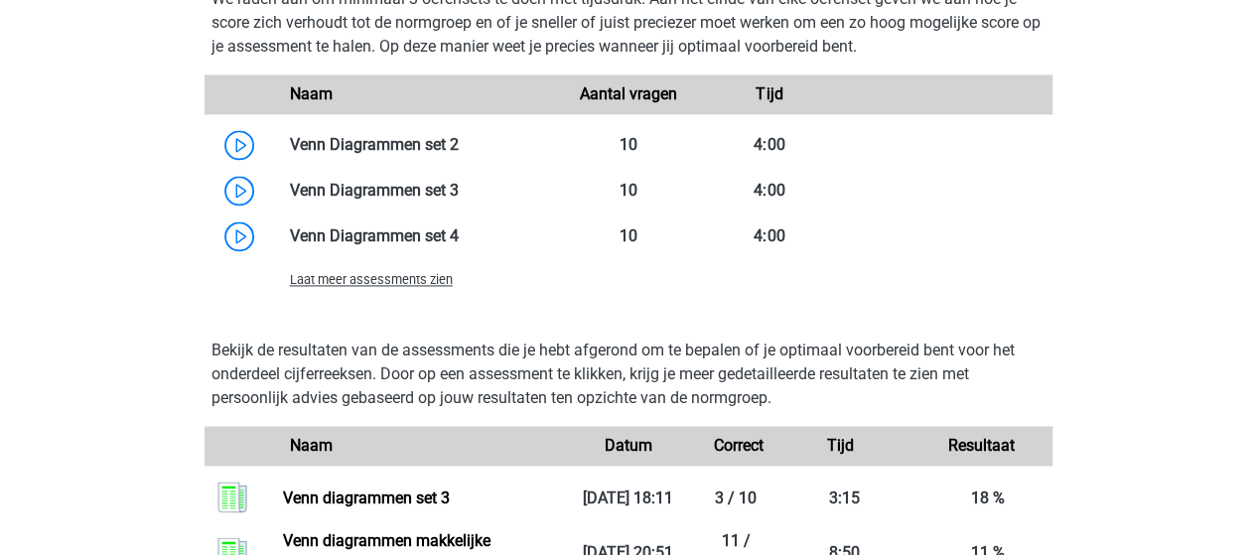
click at [432, 281] on span "Laat meer assessments zien" at bounding box center [371, 279] width 163 height 15
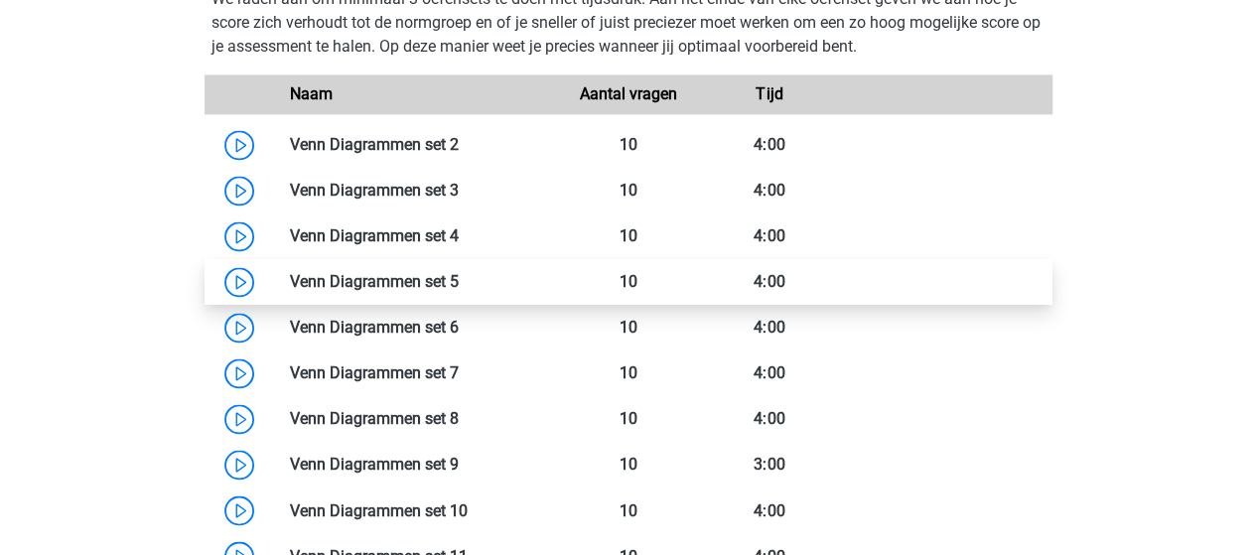
click at [459, 285] on link at bounding box center [459, 281] width 0 height 19
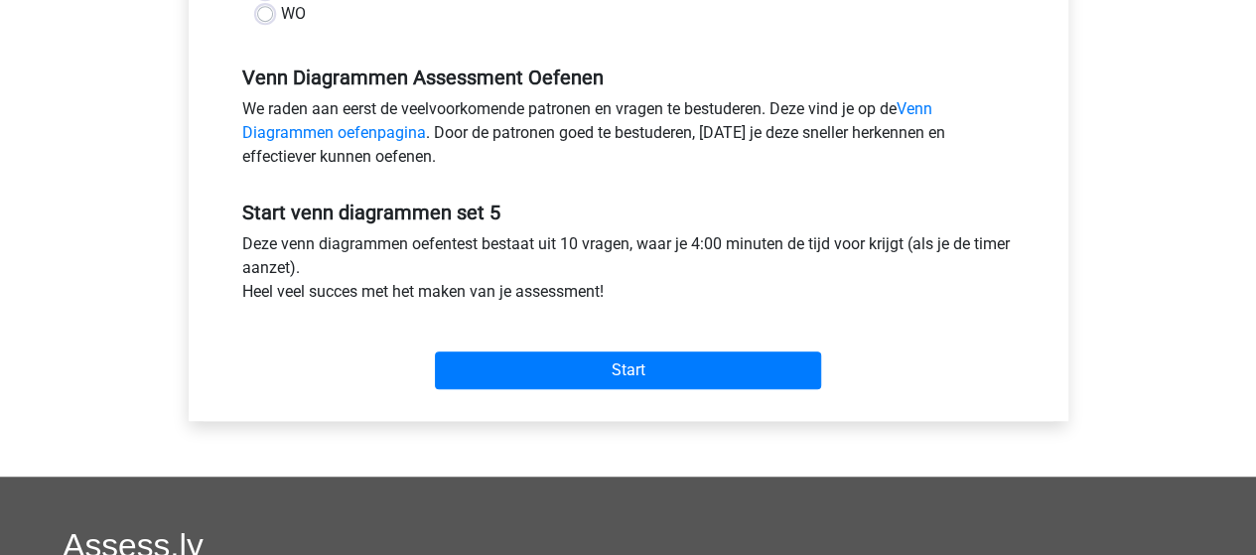
scroll to position [596, 0]
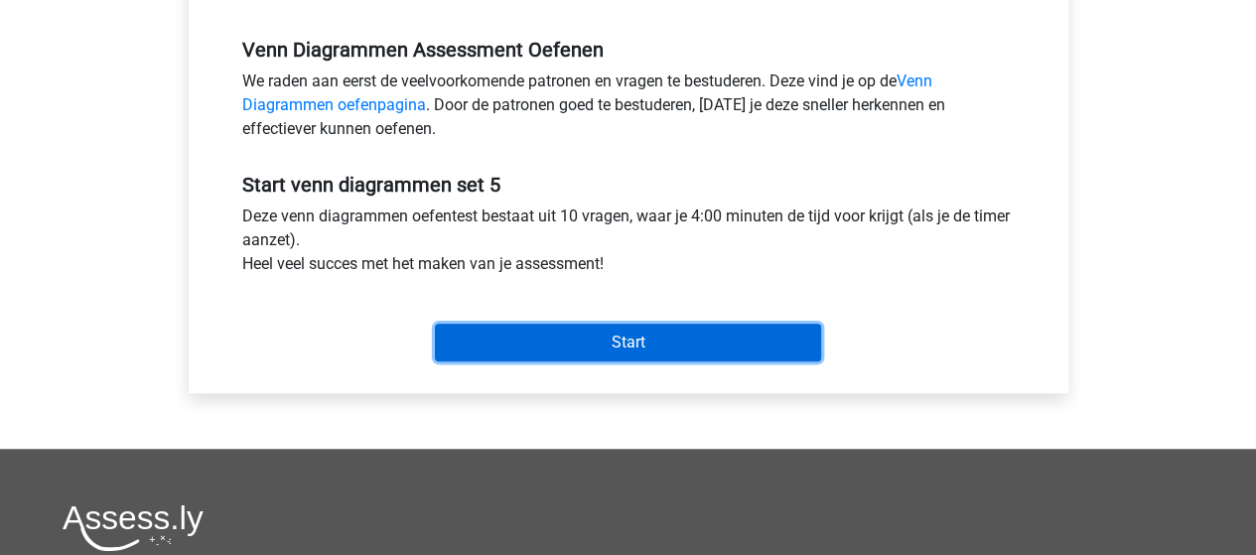
click at [590, 342] on input "Start" at bounding box center [628, 343] width 386 height 38
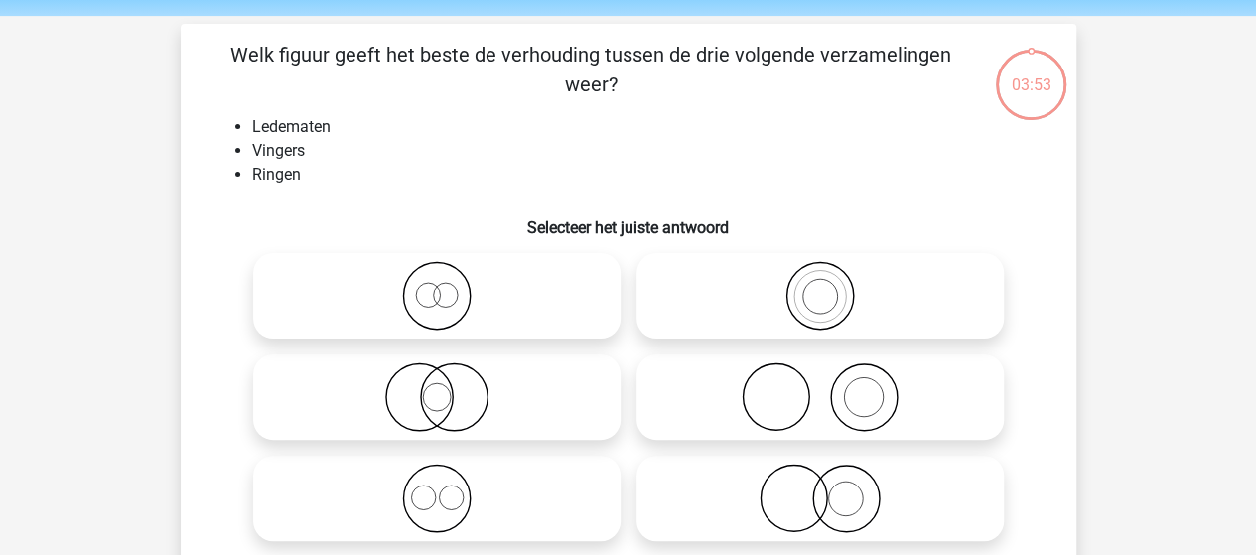
scroll to position [99, 0]
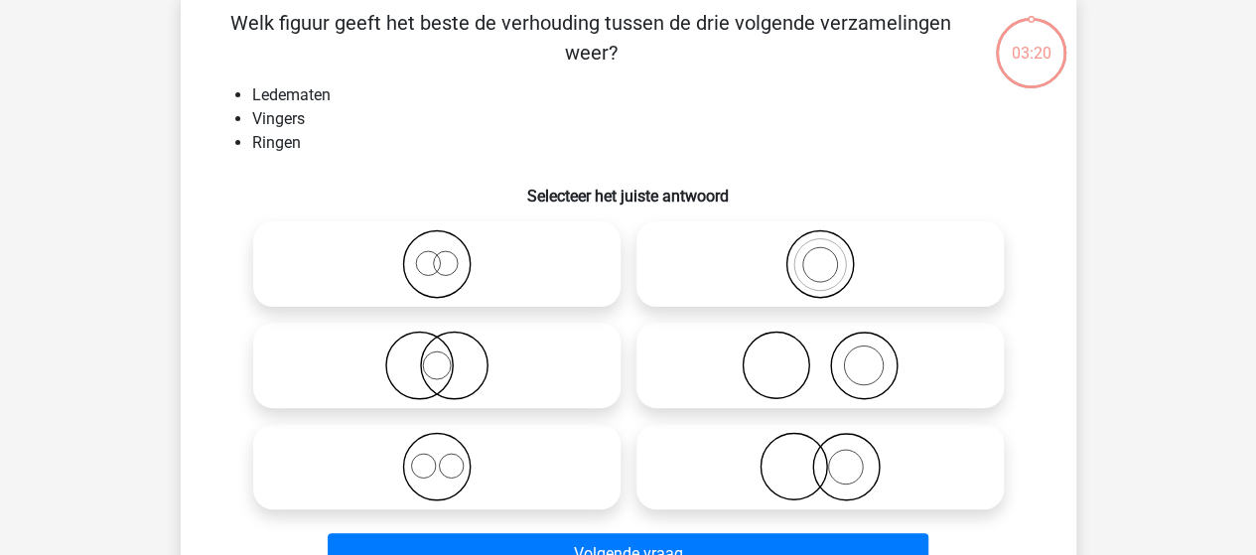
click at [439, 447] on input "radio" at bounding box center [443, 450] width 13 height 13
radio input "true"
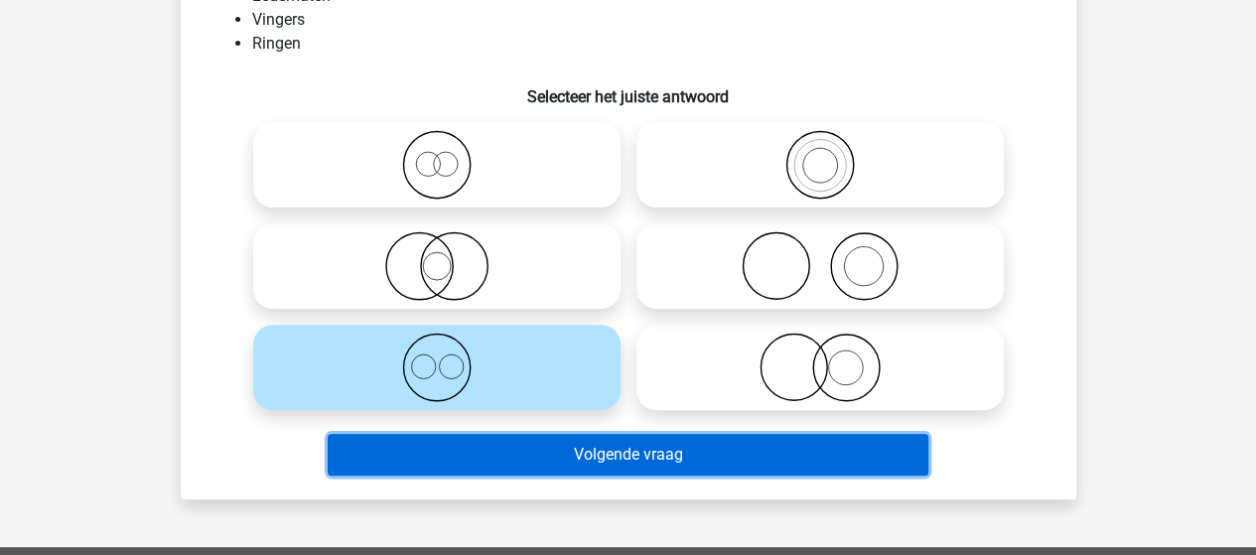
click at [644, 455] on button "Volgende vraag" at bounding box center [628, 455] width 600 height 42
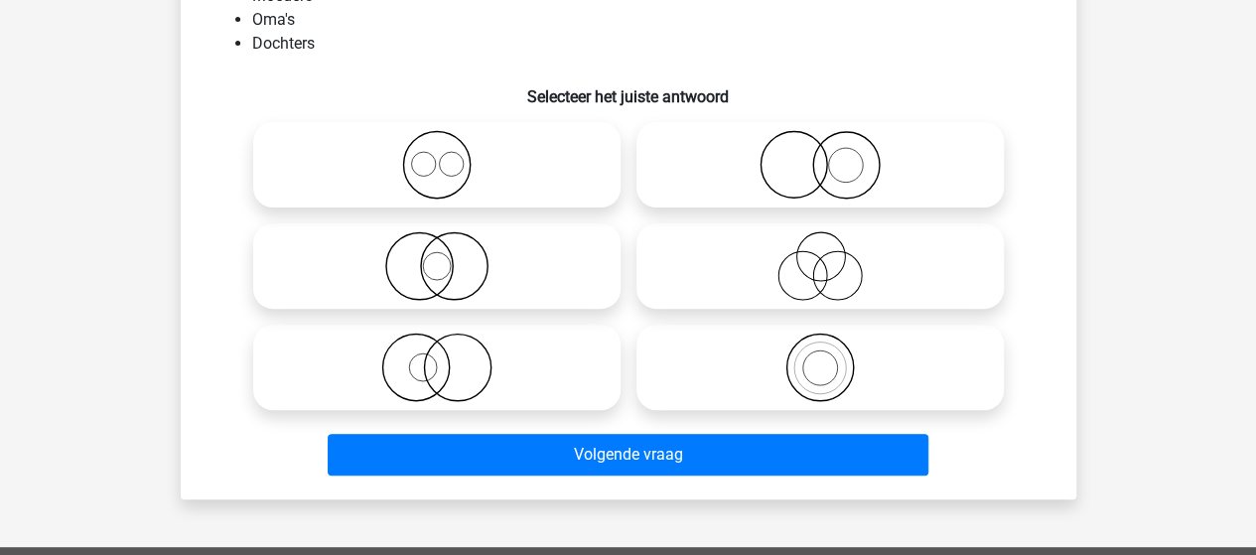
scroll to position [91, 0]
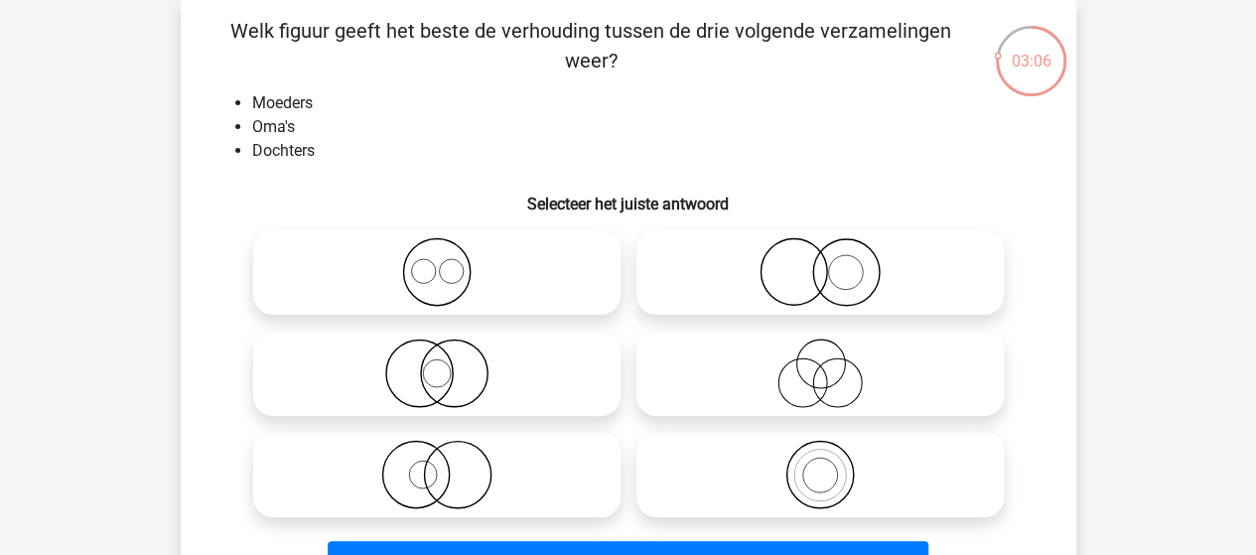
click at [818, 374] on icon at bounding box center [819, 372] width 351 height 69
click at [820, 363] on input "radio" at bounding box center [826, 356] width 13 height 13
radio input "true"
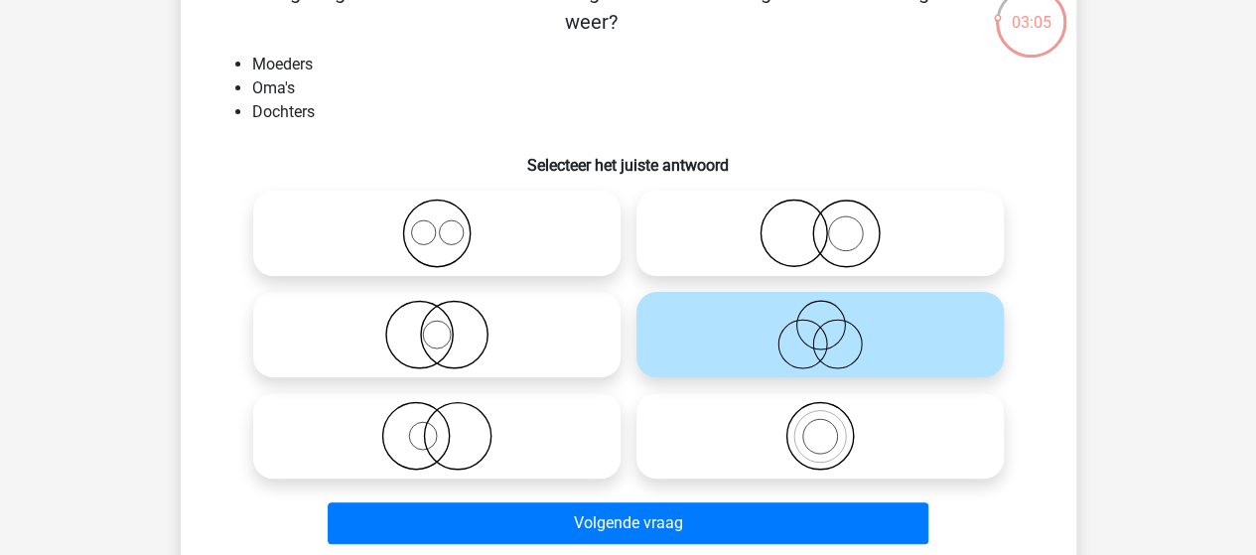
scroll to position [191, 0]
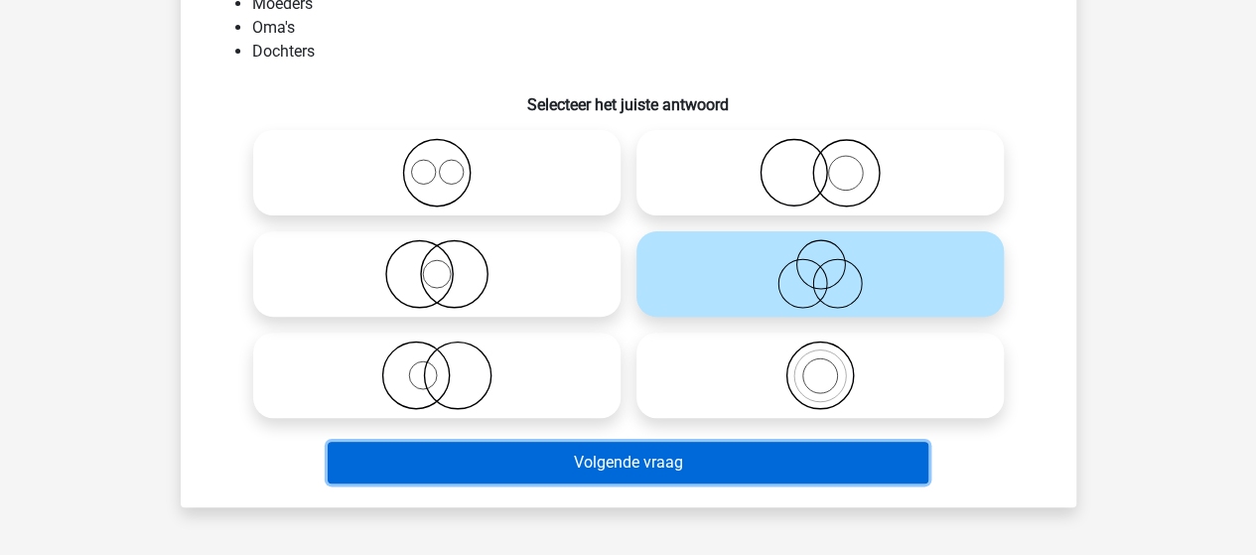
click at [650, 463] on button "Volgende vraag" at bounding box center [628, 463] width 600 height 42
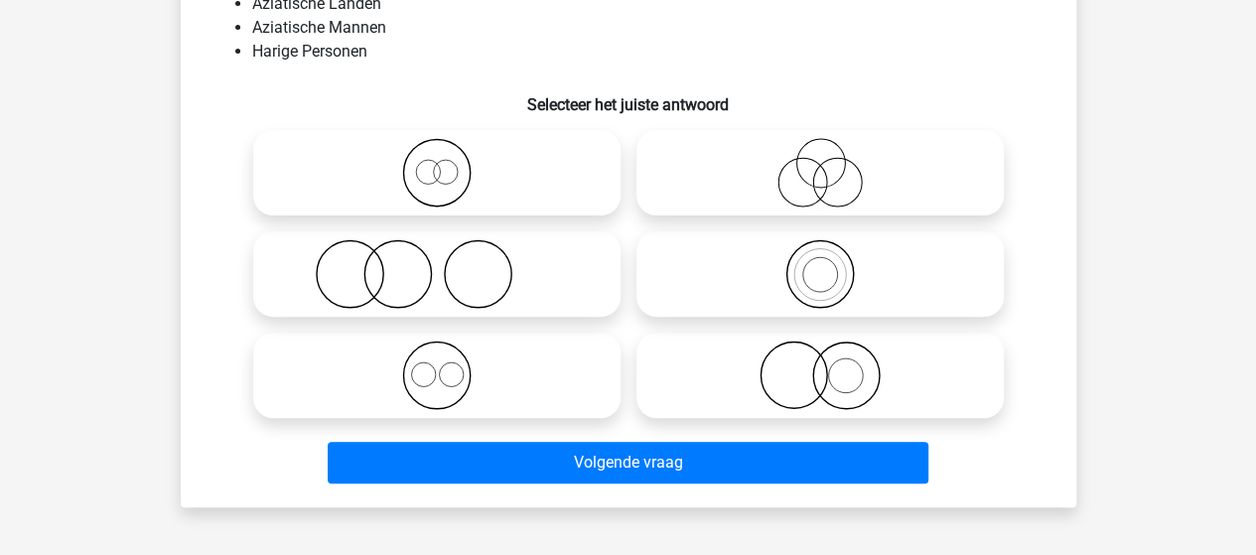
scroll to position [91, 0]
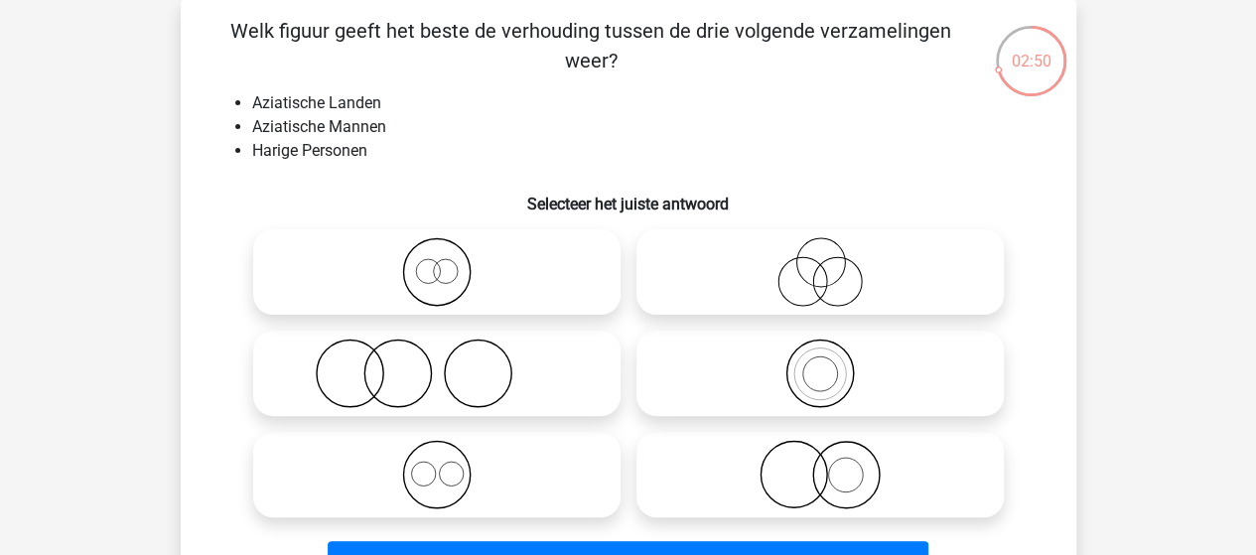
click at [378, 371] on icon at bounding box center [436, 372] width 351 height 69
click at [437, 363] on input "radio" at bounding box center [443, 356] width 13 height 13
radio input "true"
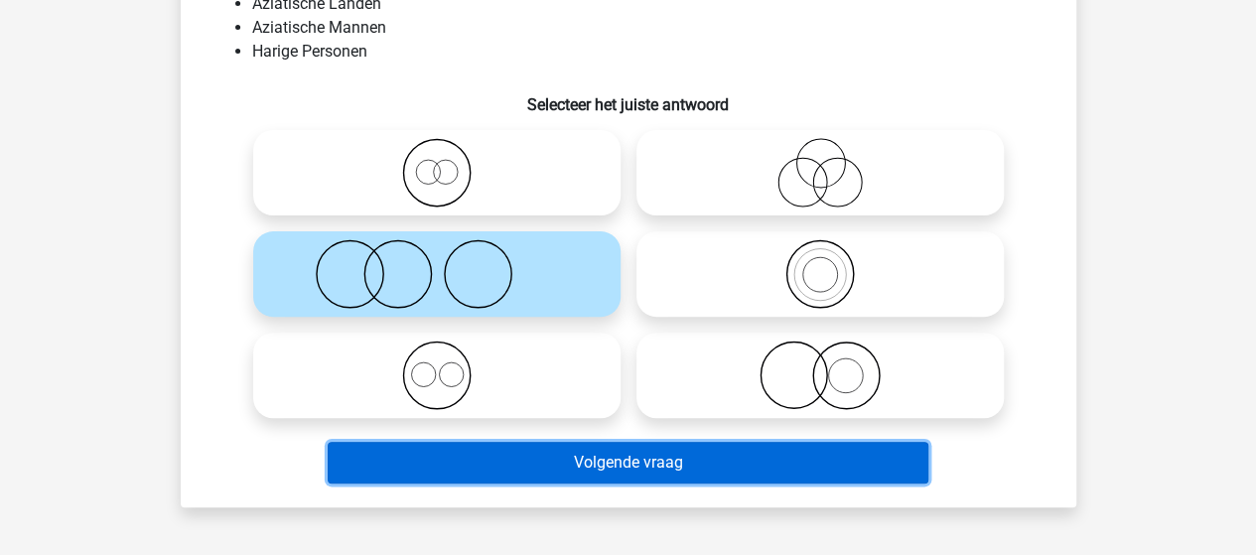
click at [570, 452] on button "Volgende vraag" at bounding box center [628, 463] width 600 height 42
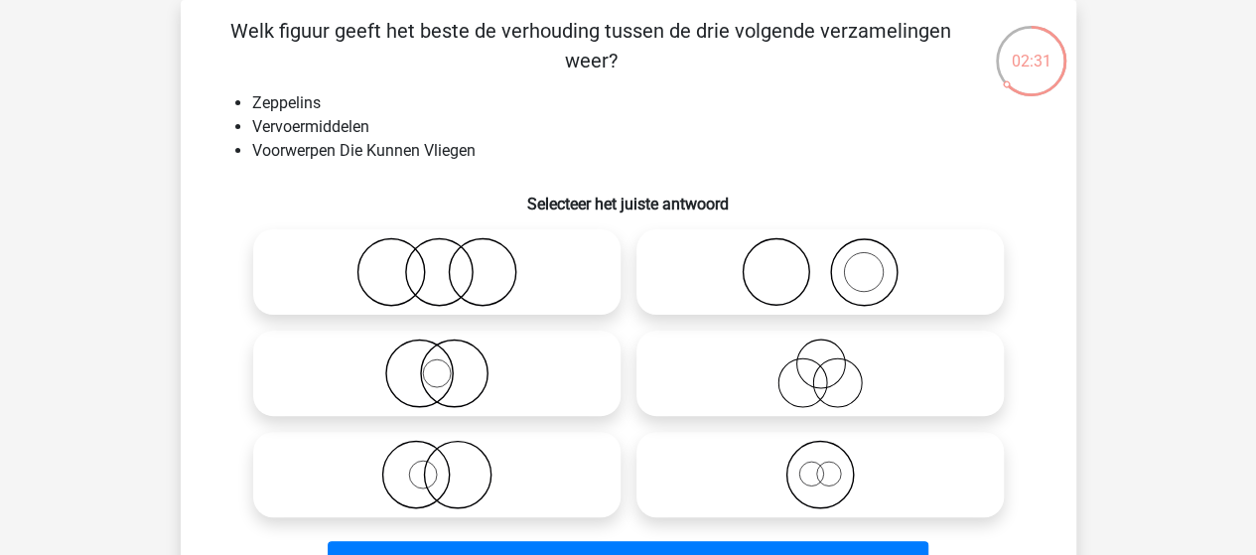
click at [423, 287] on icon at bounding box center [436, 271] width 351 height 69
click at [437, 262] on input "radio" at bounding box center [443, 255] width 13 height 13
radio input "true"
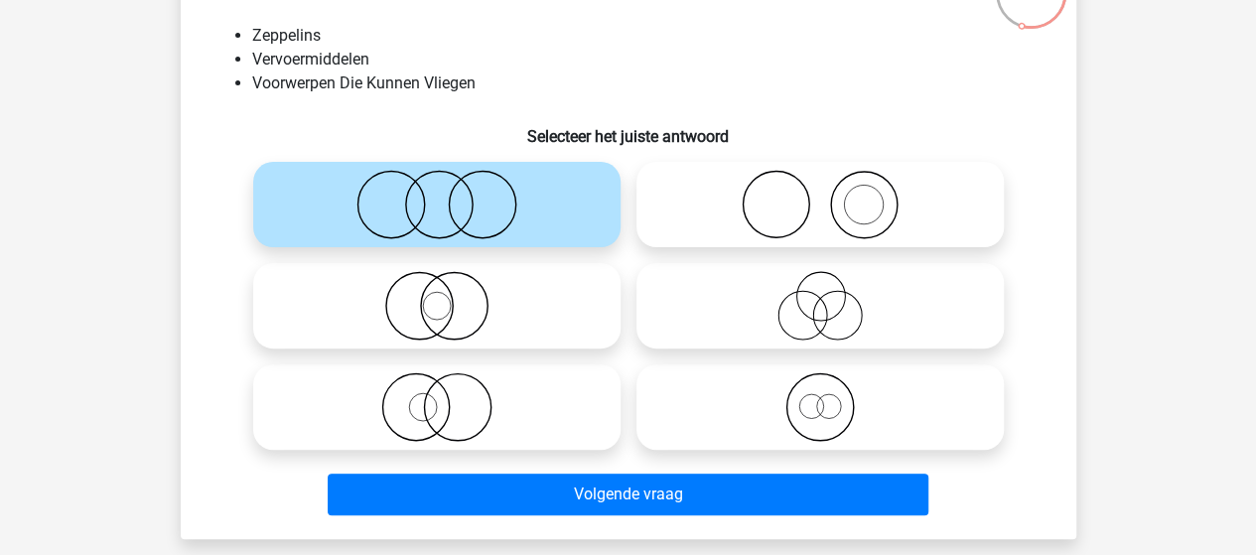
scroll to position [191, 0]
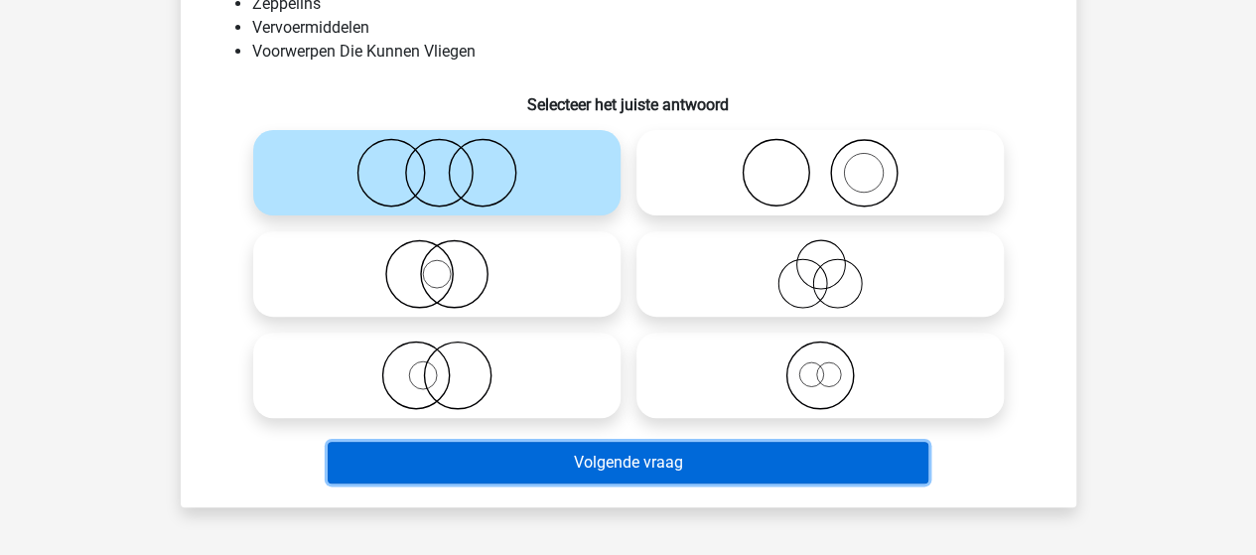
click at [593, 462] on button "Volgende vraag" at bounding box center [628, 463] width 600 height 42
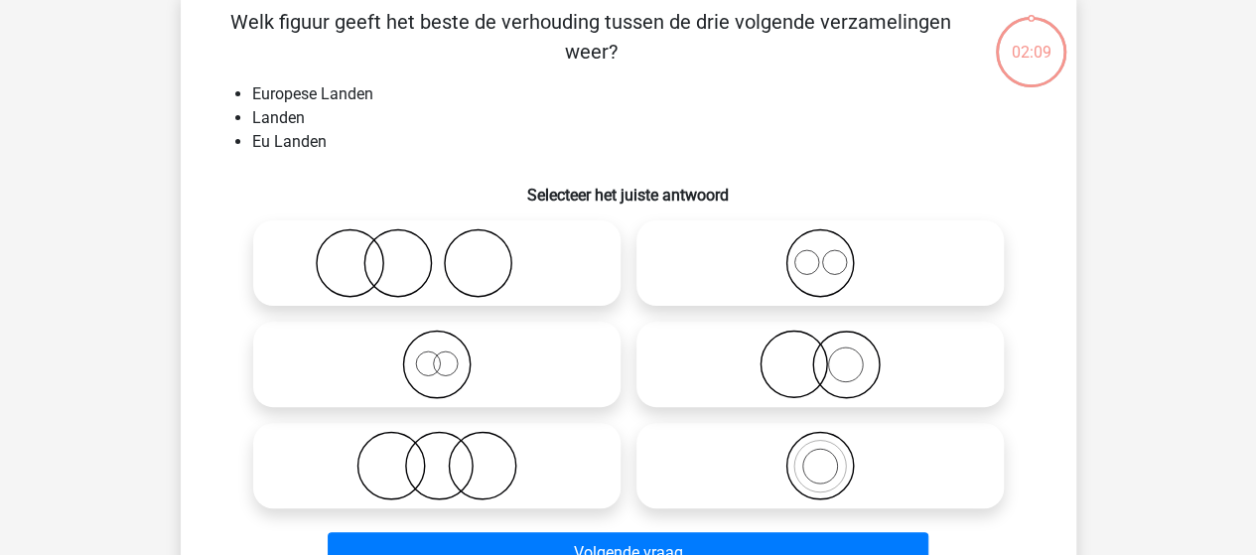
scroll to position [91, 0]
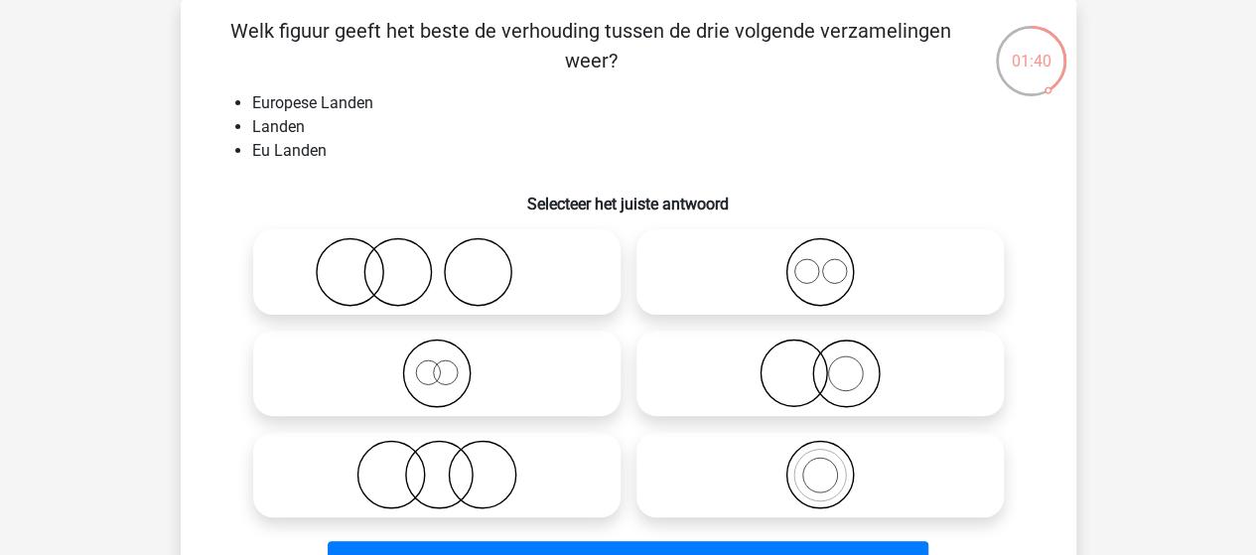
click at [436, 377] on icon at bounding box center [436, 372] width 351 height 69
click at [437, 363] on input "radio" at bounding box center [443, 356] width 13 height 13
radio input "true"
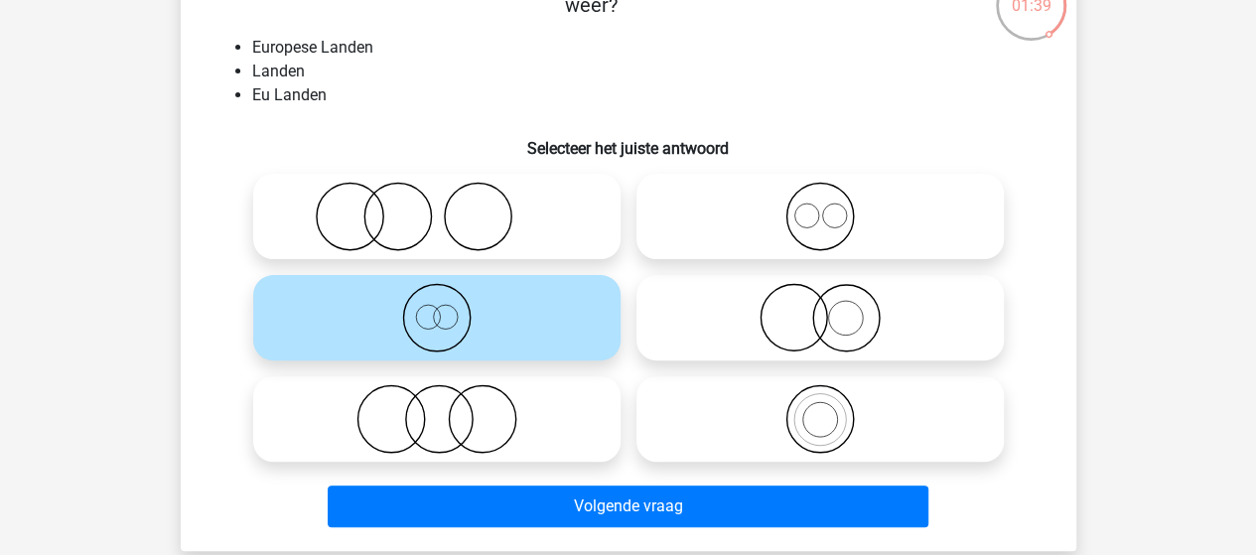
scroll to position [191, 0]
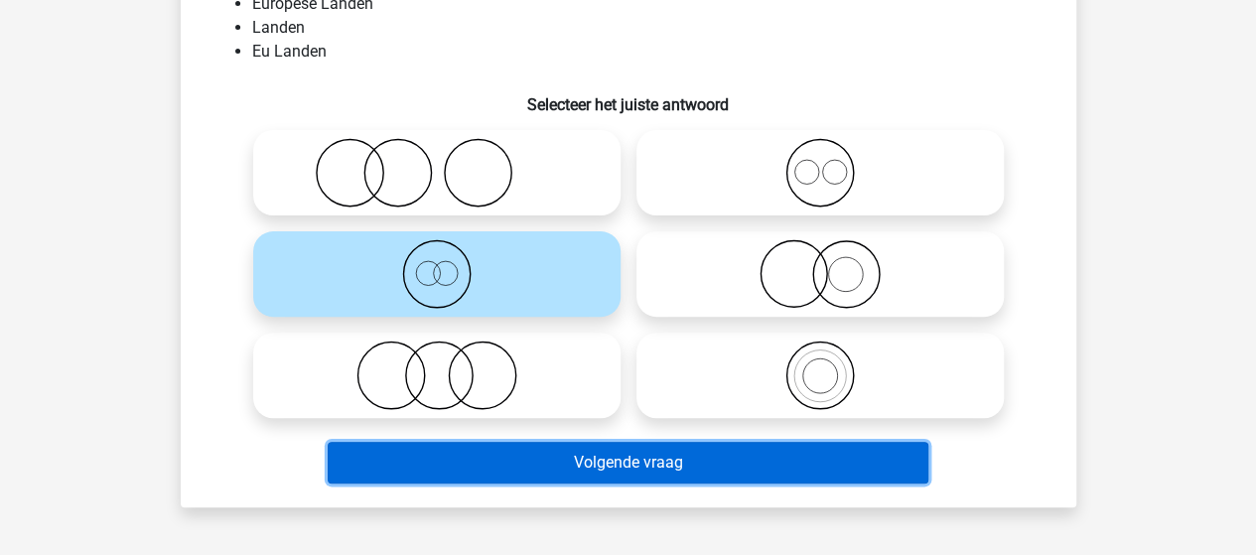
click at [599, 459] on button "Volgende vraag" at bounding box center [628, 463] width 600 height 42
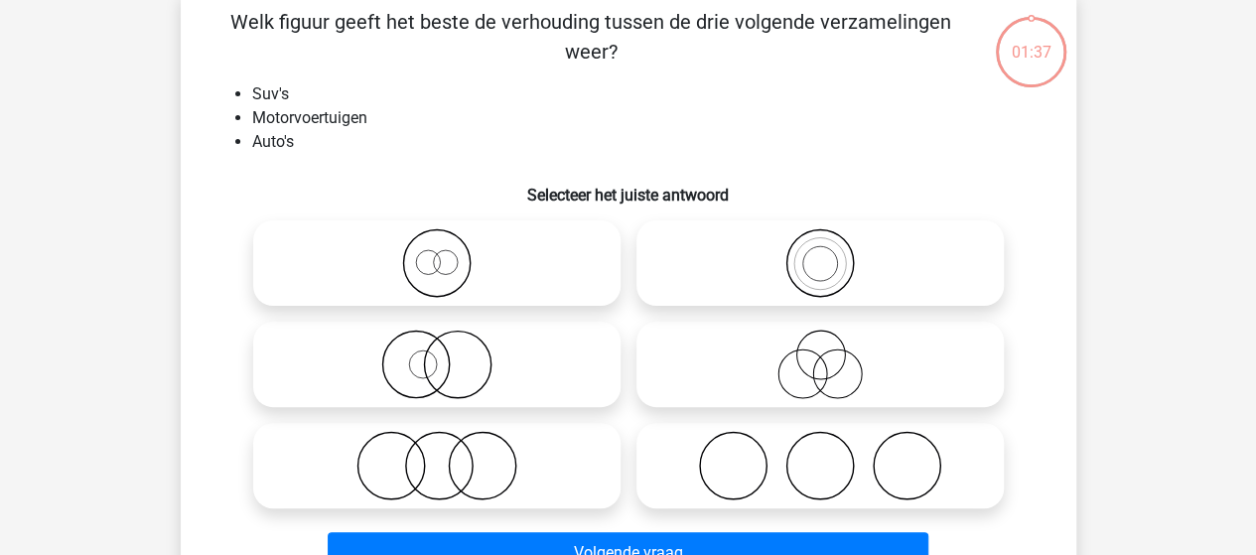
scroll to position [91, 0]
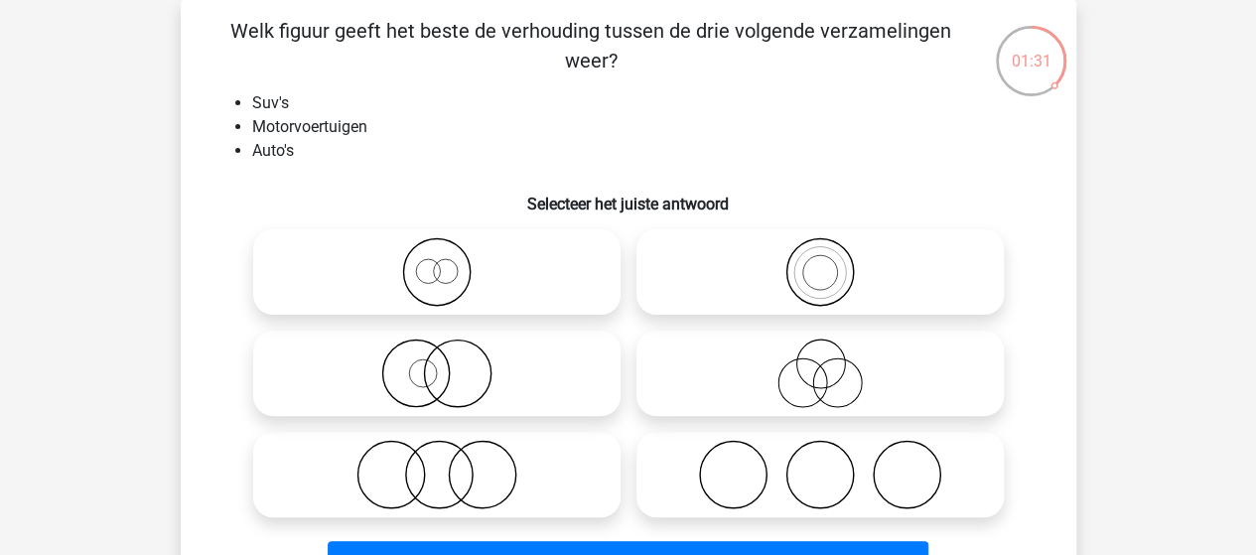
click at [822, 275] on icon at bounding box center [819, 271] width 351 height 69
click at [822, 262] on input "radio" at bounding box center [826, 255] width 13 height 13
radio input "true"
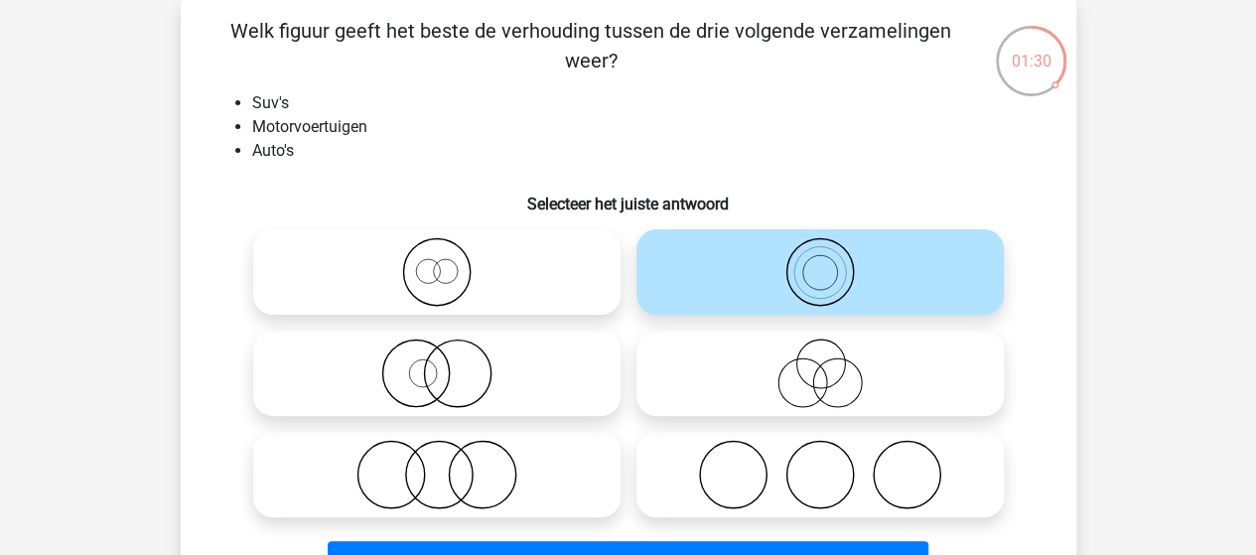
scroll to position [191, 0]
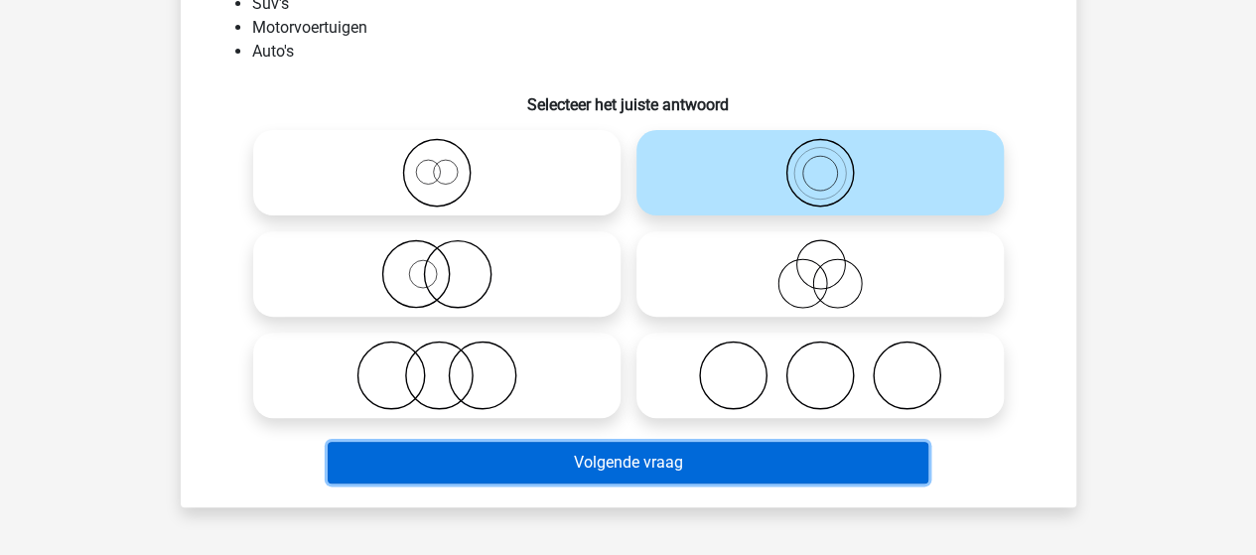
click at [617, 460] on button "Volgende vraag" at bounding box center [628, 463] width 600 height 42
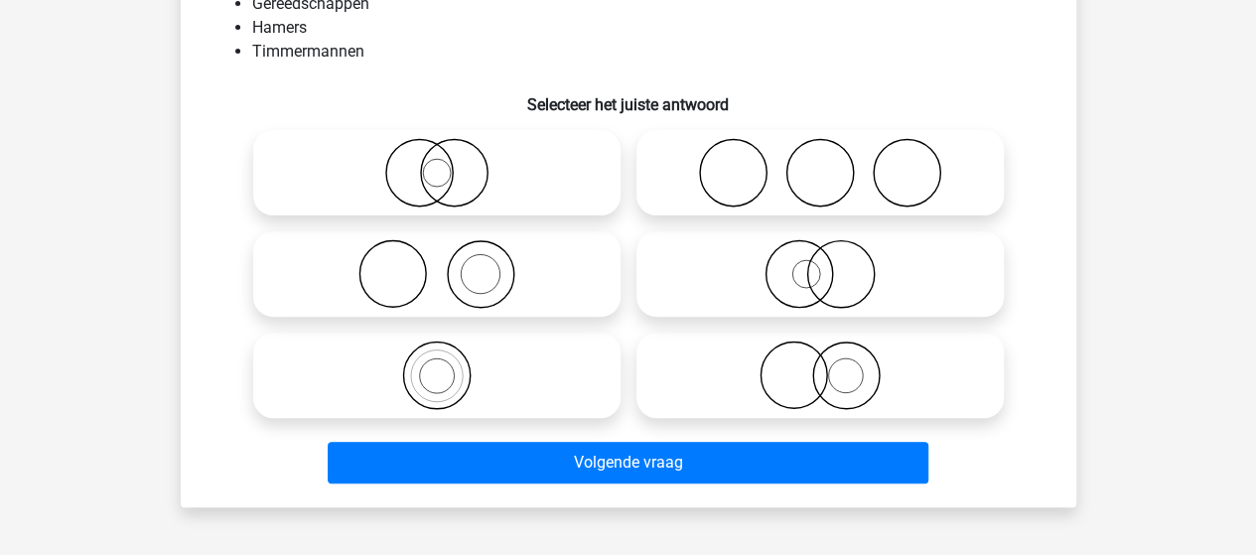
scroll to position [91, 0]
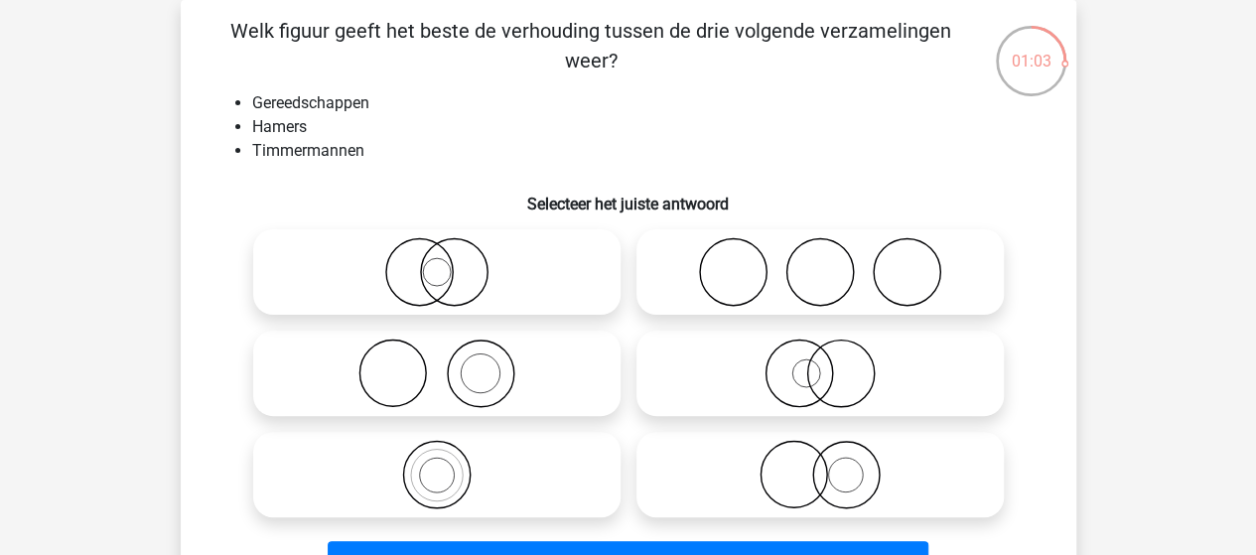
click at [439, 255] on input "radio" at bounding box center [443, 255] width 13 height 13
radio input "true"
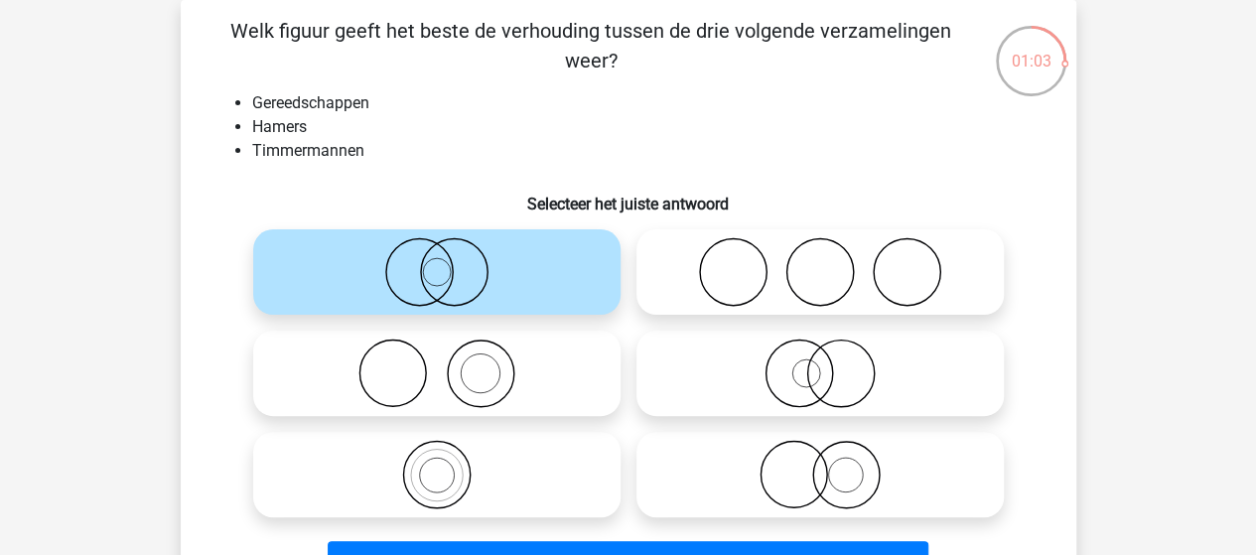
scroll to position [191, 0]
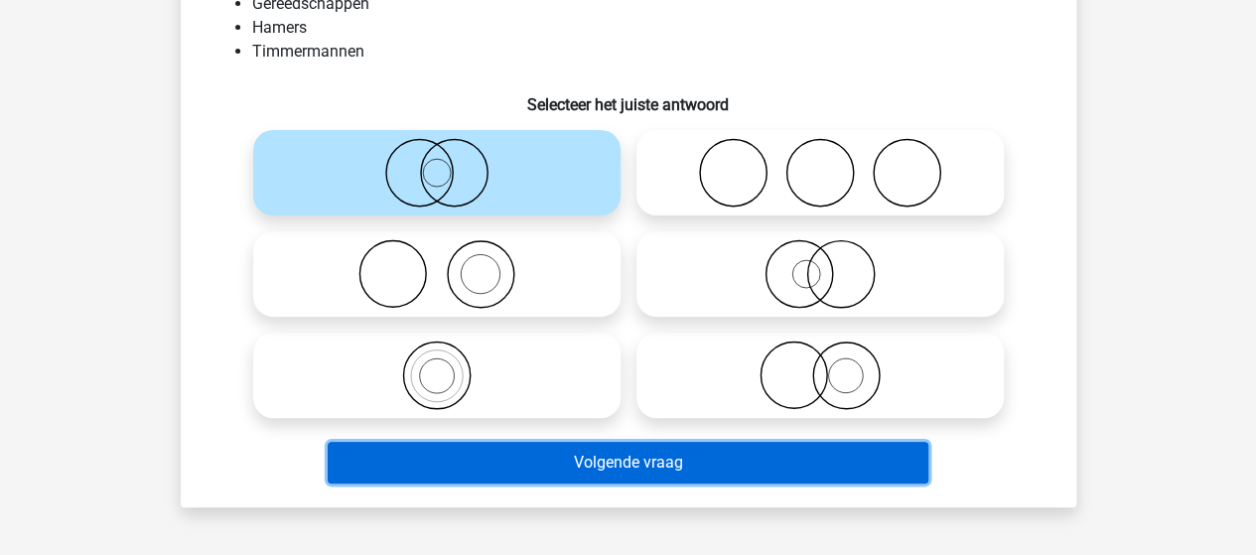
click at [585, 464] on button "Volgende vraag" at bounding box center [628, 463] width 600 height 42
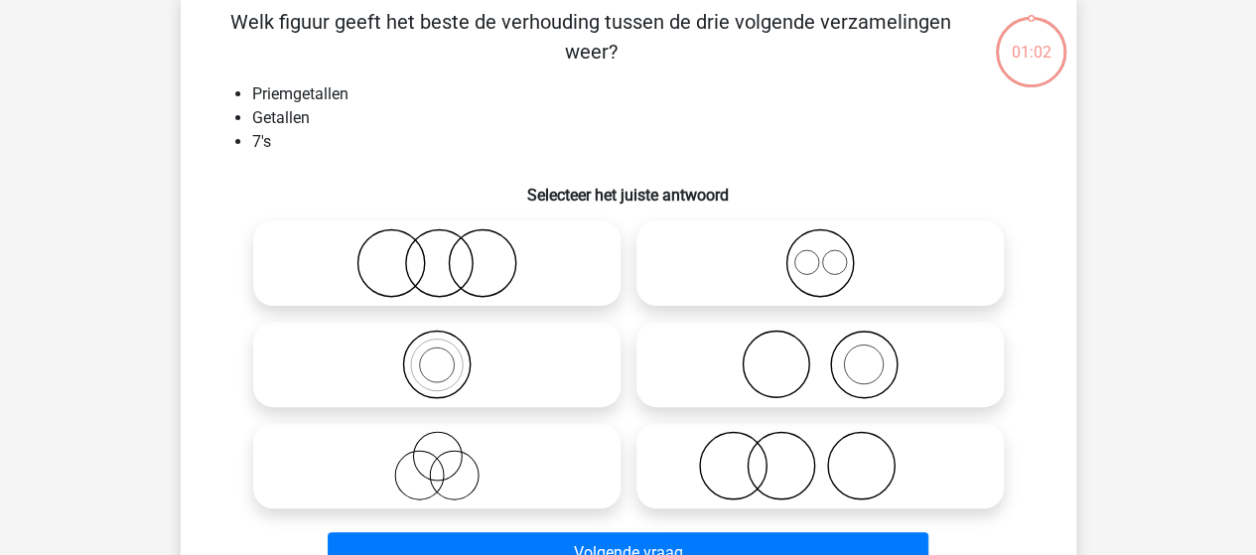
scroll to position [91, 0]
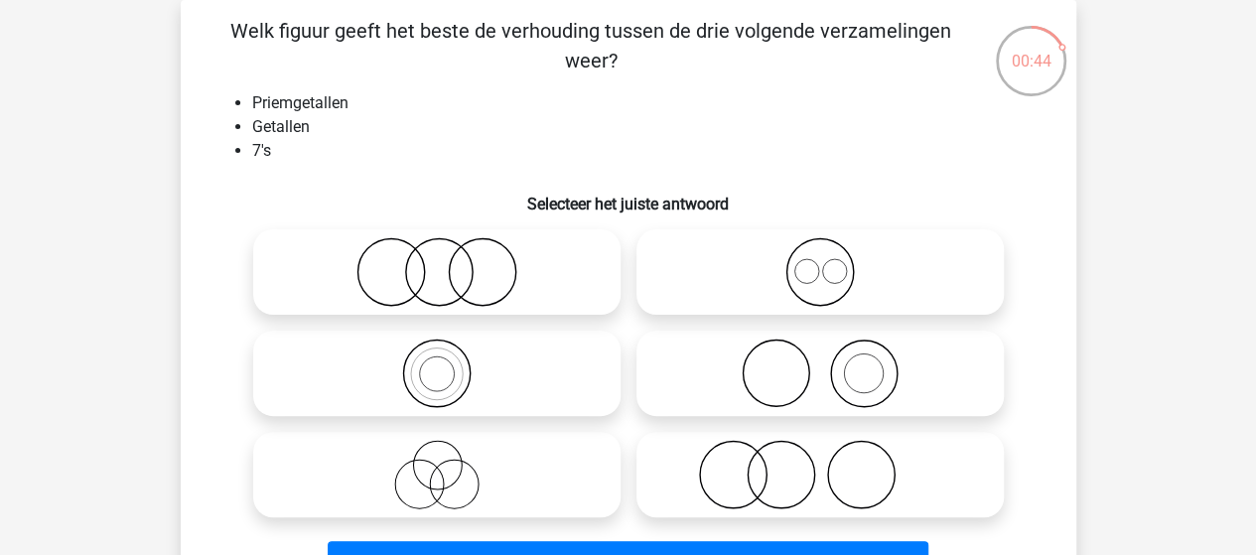
click at [817, 287] on icon at bounding box center [819, 271] width 351 height 69
click at [820, 262] on input "radio" at bounding box center [826, 255] width 13 height 13
radio input "true"
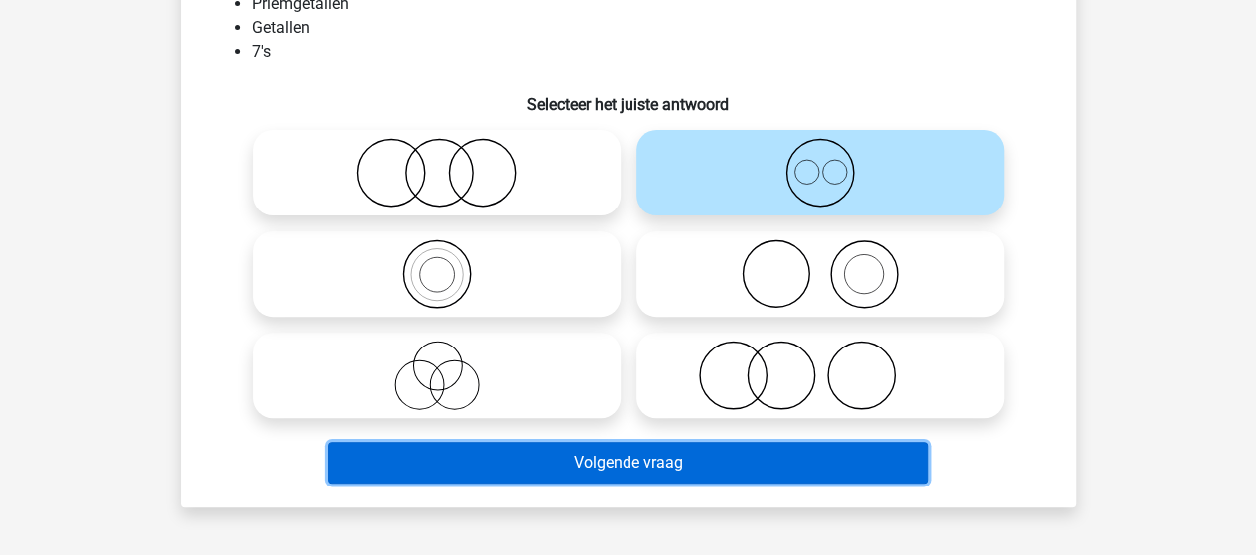
click at [619, 463] on button "Volgende vraag" at bounding box center [628, 463] width 600 height 42
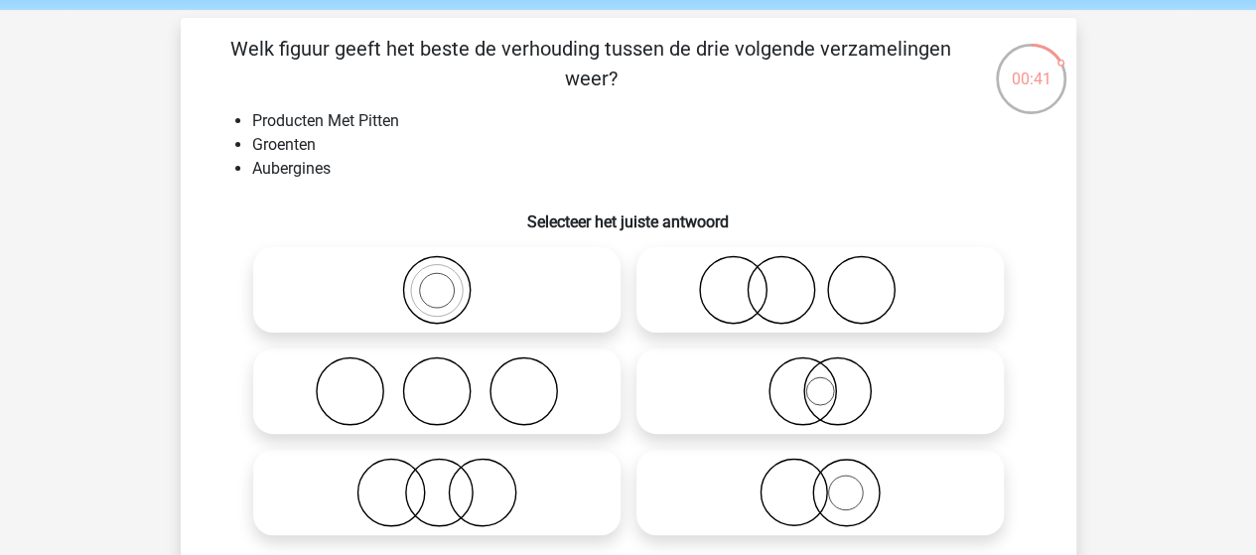
scroll to position [99, 0]
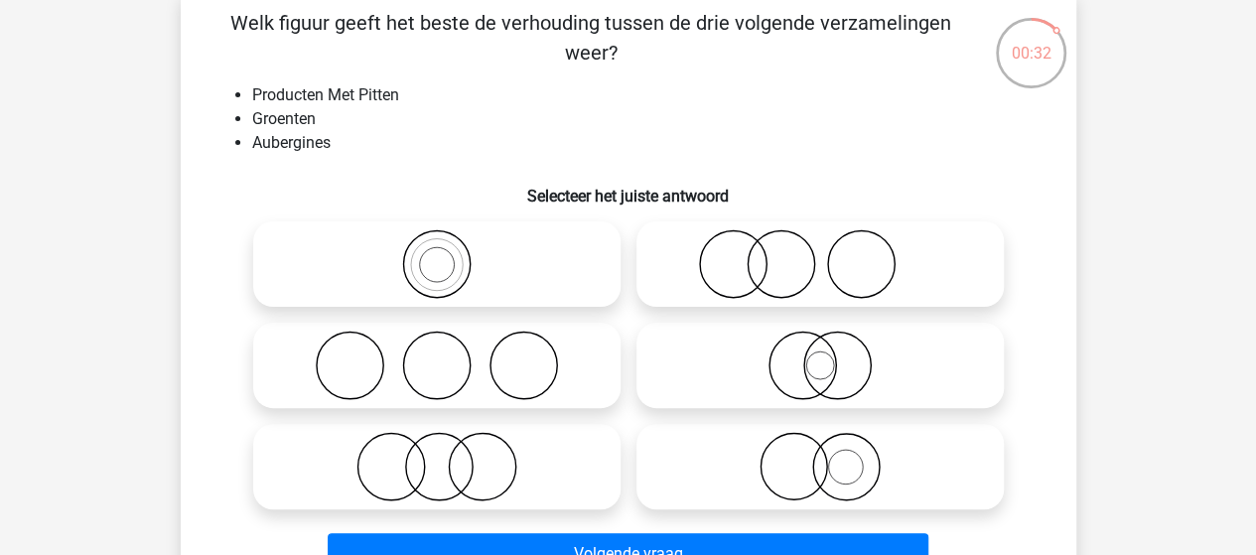
click at [790, 474] on icon at bounding box center [819, 466] width 351 height 69
click at [820, 457] on input "radio" at bounding box center [826, 450] width 13 height 13
radio input "true"
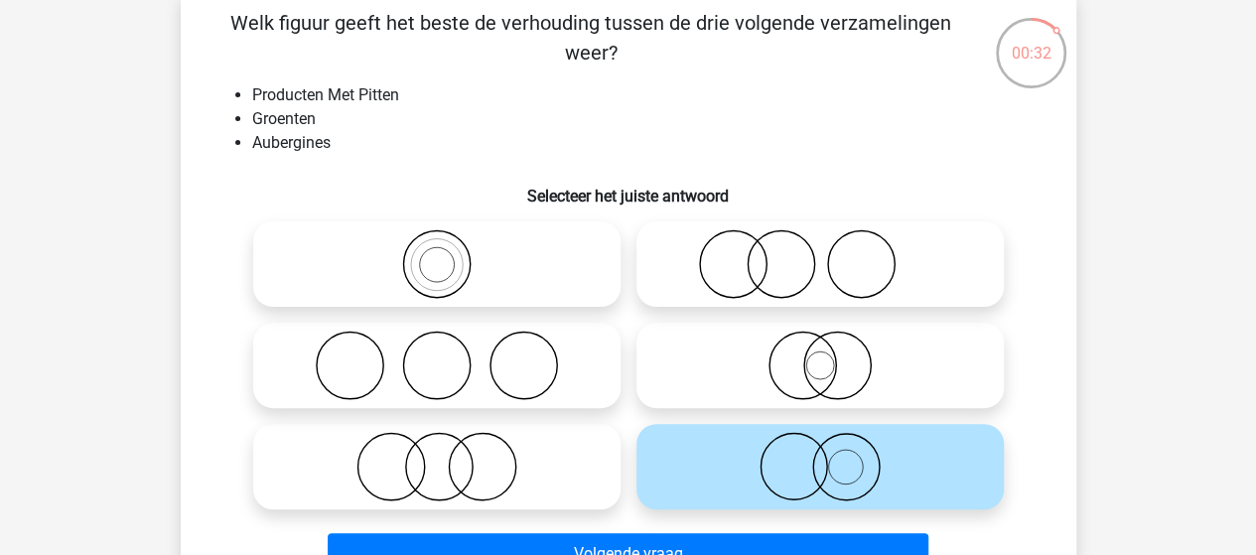
scroll to position [199, 0]
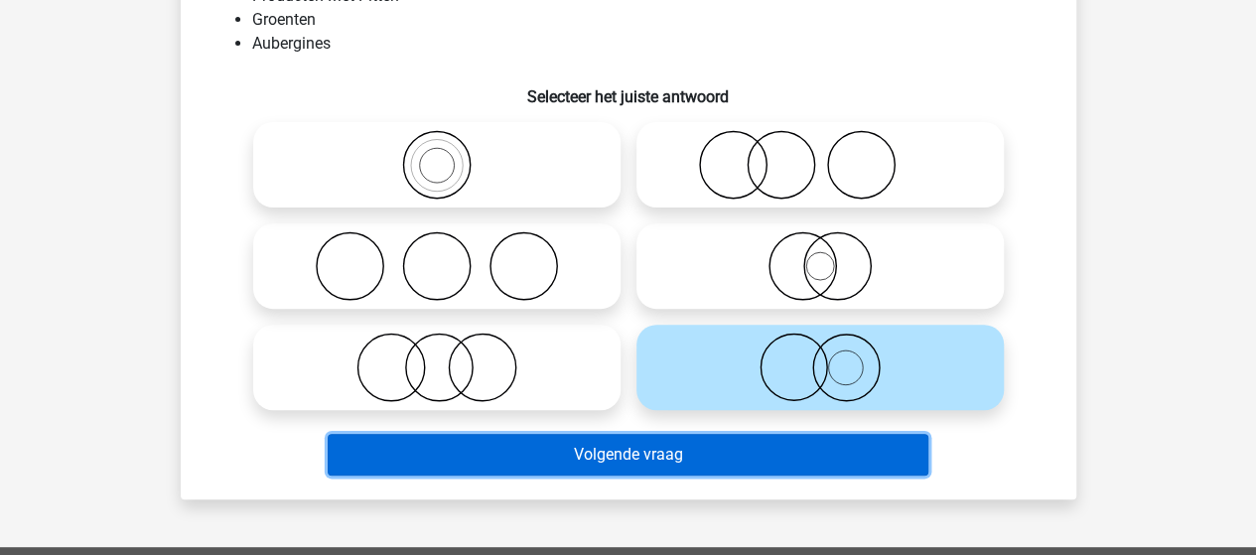
click at [605, 458] on button "Volgende vraag" at bounding box center [628, 455] width 600 height 42
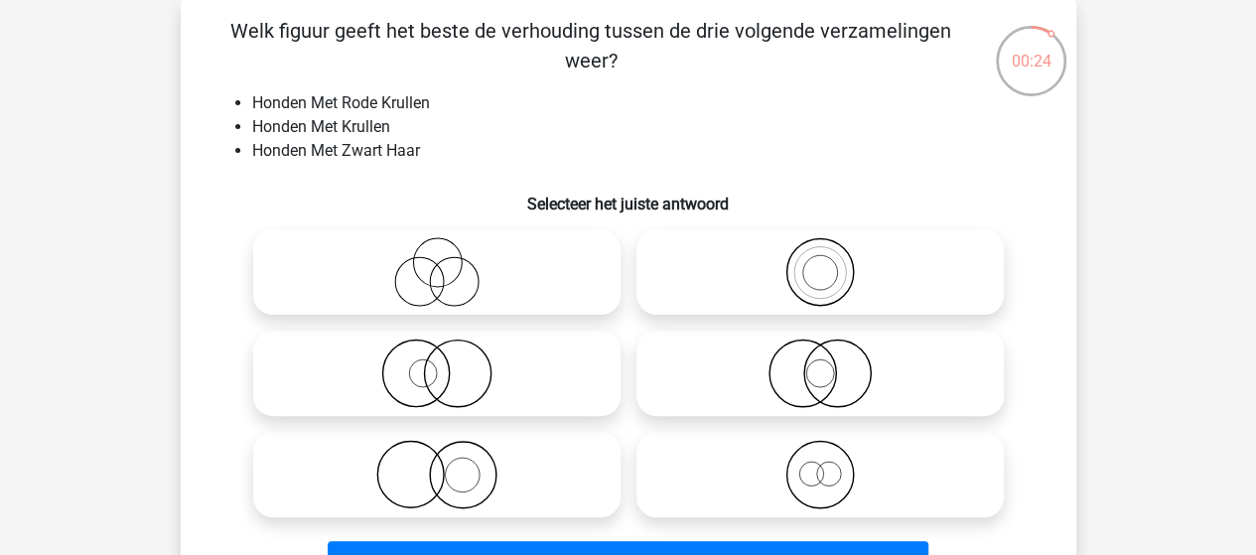
scroll to position [191, 0]
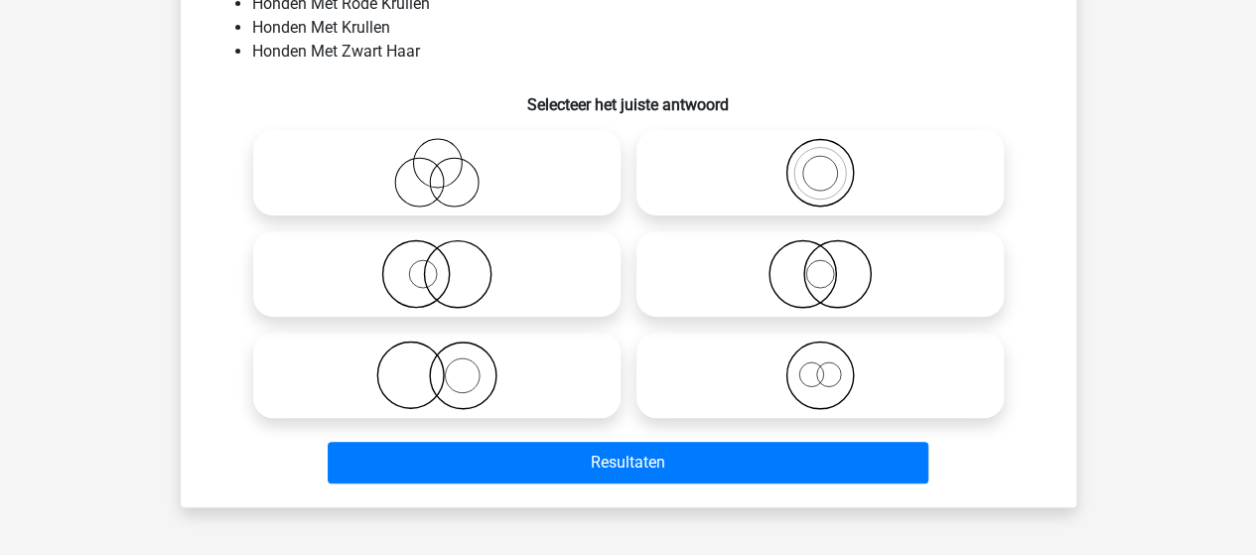
click at [455, 188] on icon at bounding box center [436, 172] width 351 height 69
click at [450, 163] on input "radio" at bounding box center [443, 156] width 13 height 13
radio input "true"
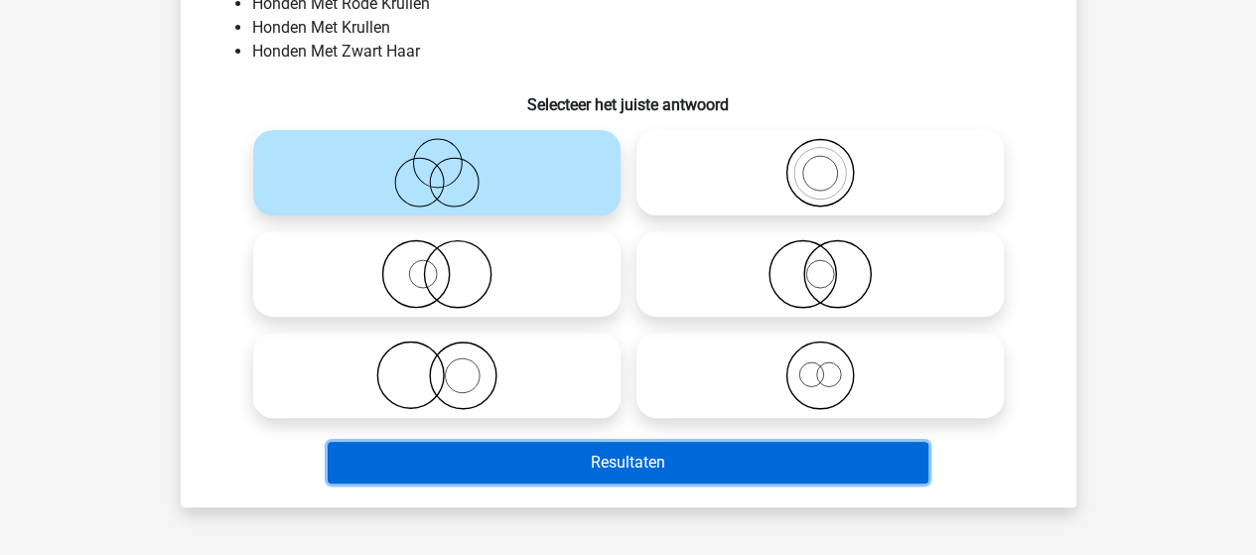
click at [599, 478] on button "Resultaten" at bounding box center [628, 463] width 600 height 42
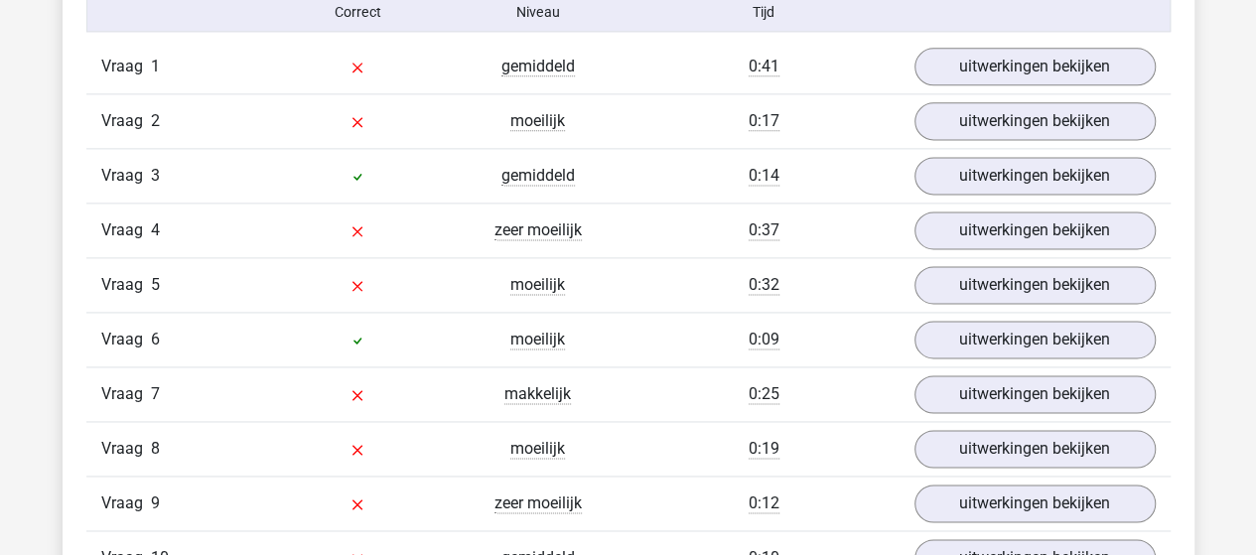
scroll to position [1191, 0]
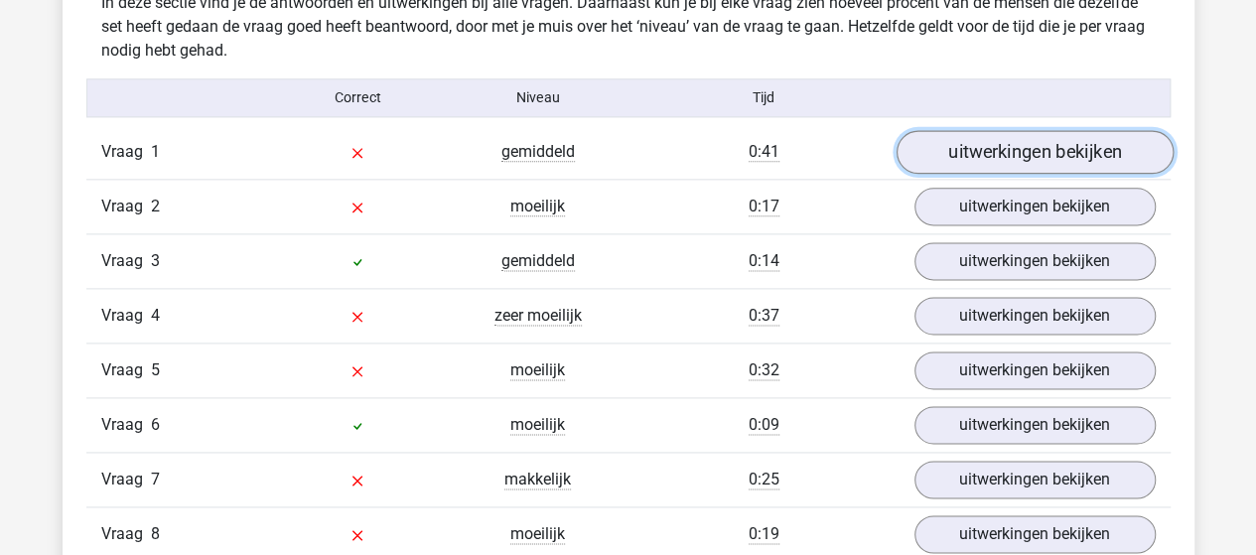
click at [978, 150] on link "uitwerkingen bekijken" at bounding box center [1033, 152] width 277 height 44
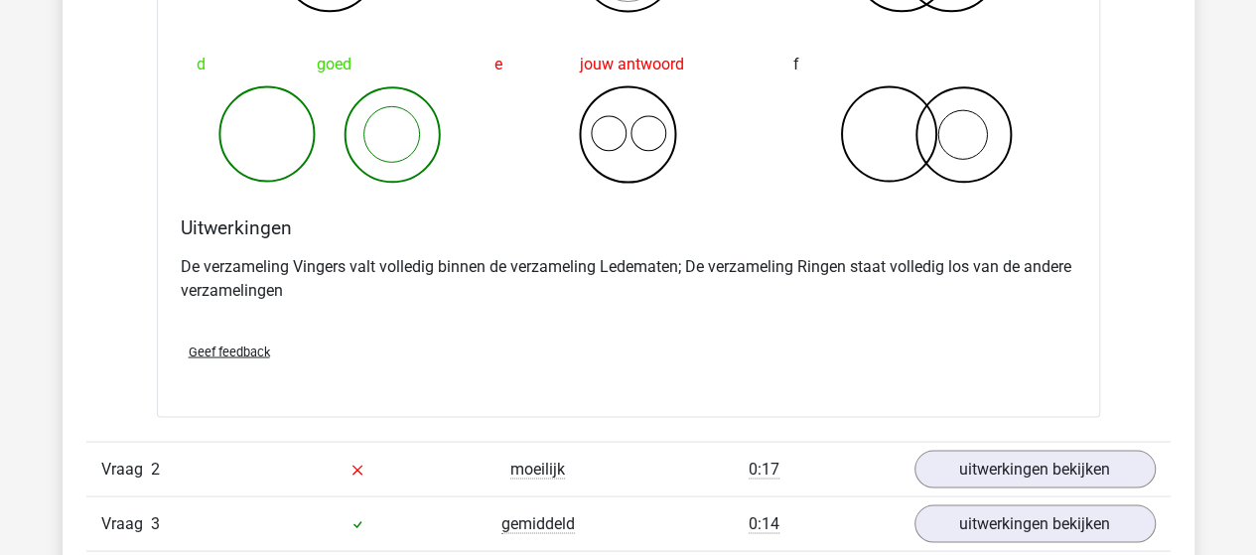
scroll to position [1787, 0]
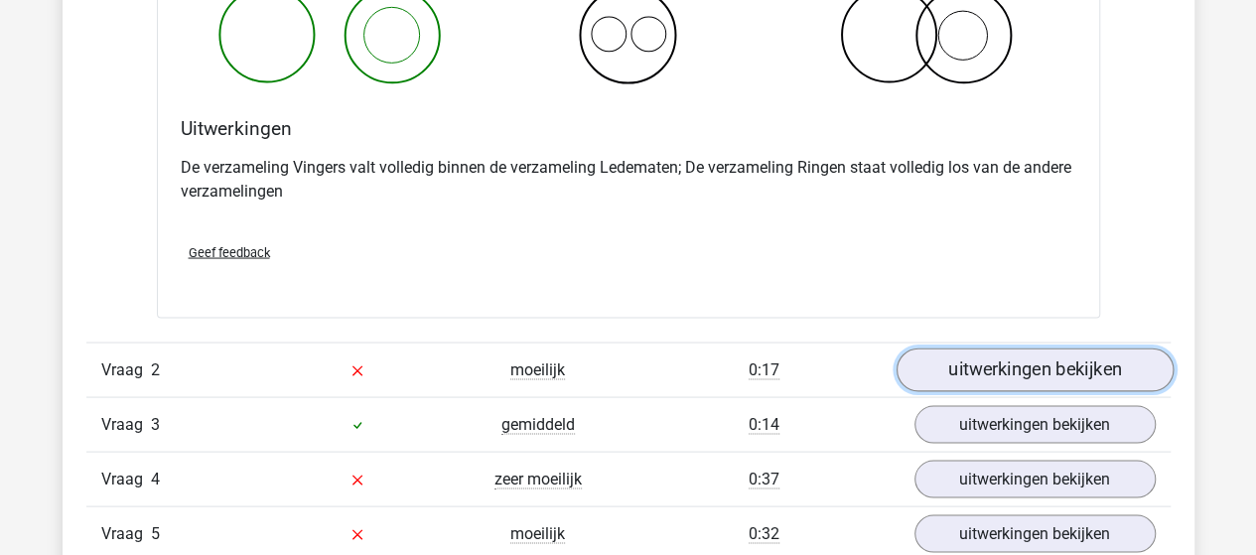
click at [1052, 372] on link "uitwerkingen bekijken" at bounding box center [1033, 369] width 277 height 44
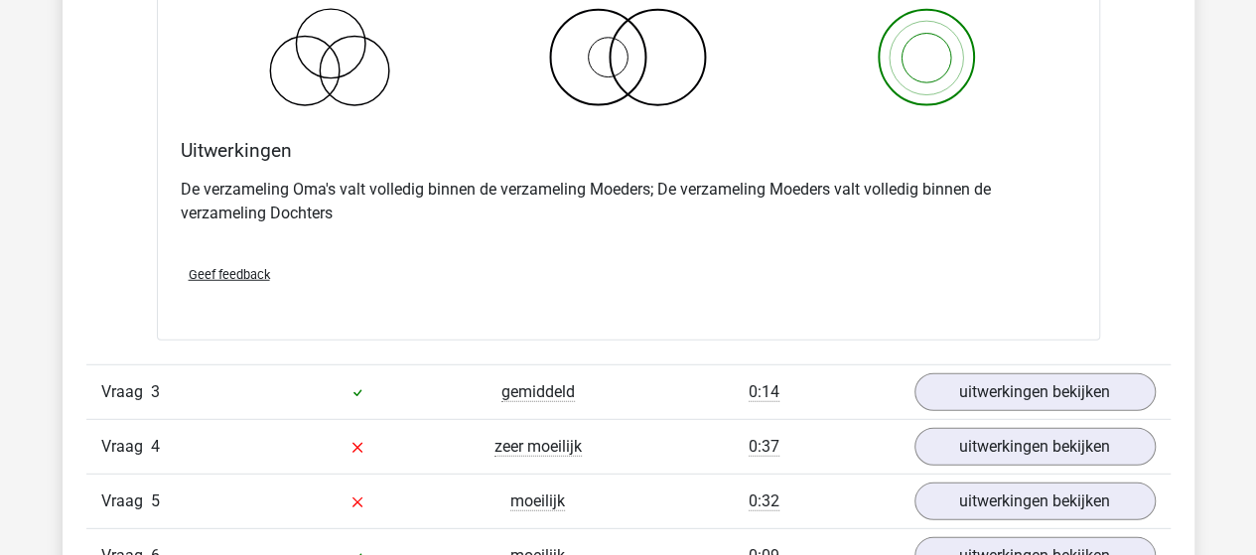
scroll to position [2581, 0]
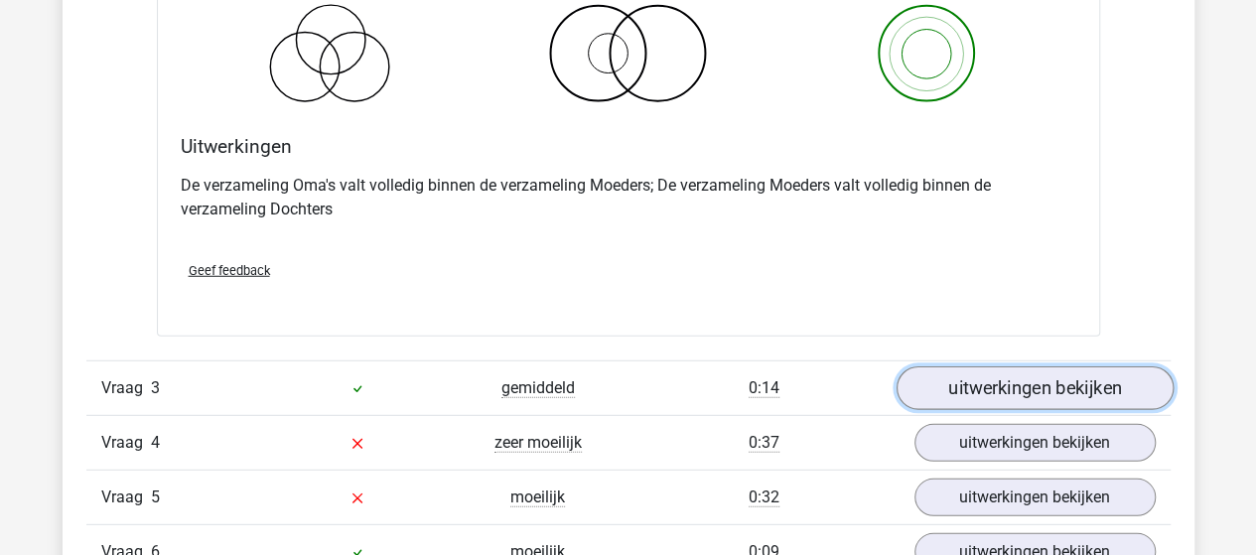
click at [968, 386] on link "uitwerkingen bekijken" at bounding box center [1033, 389] width 277 height 44
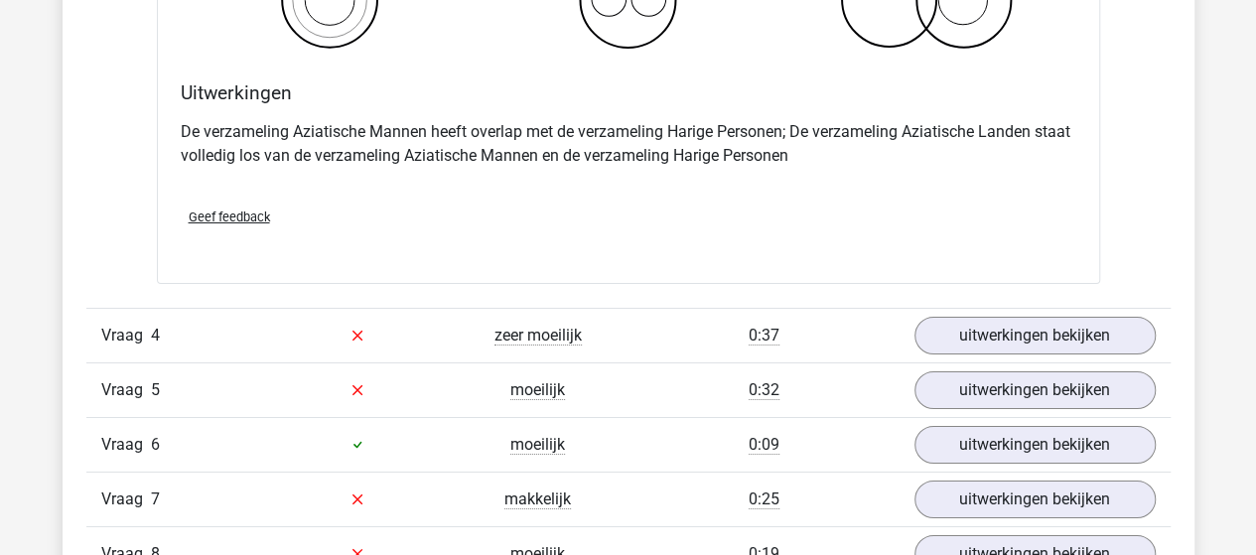
scroll to position [3474, 0]
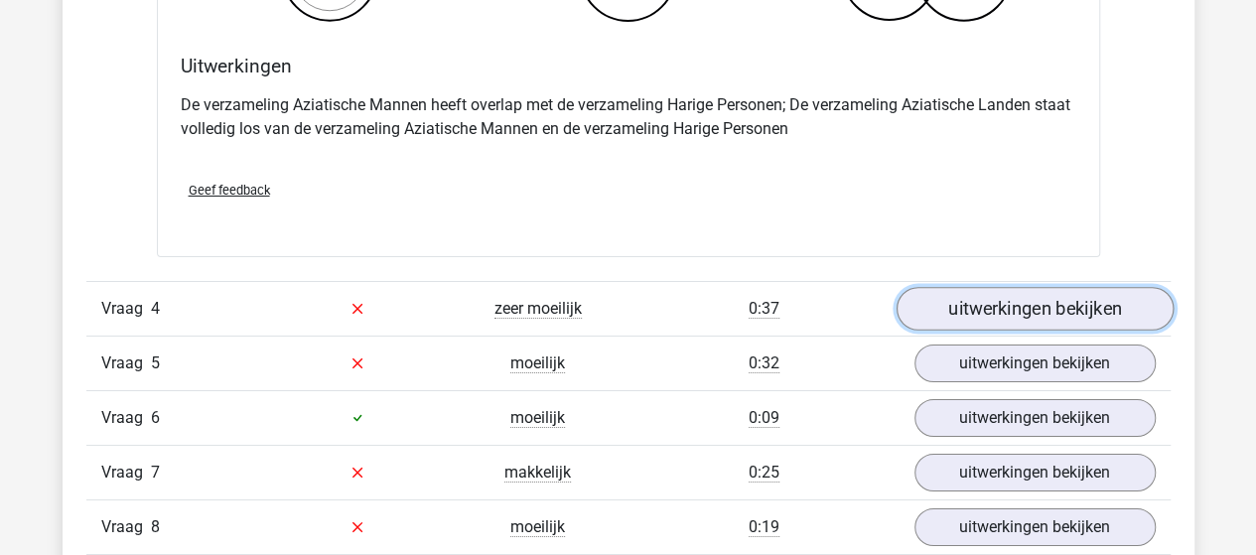
click at [968, 303] on link "uitwerkingen bekijken" at bounding box center [1033, 309] width 277 height 44
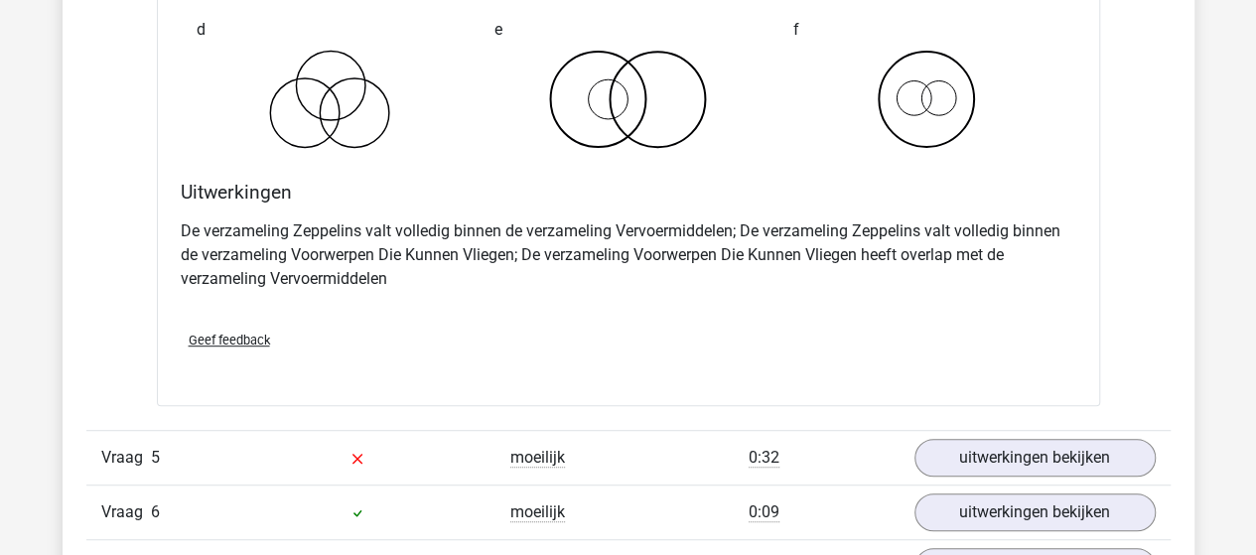
scroll to position [4268, 0]
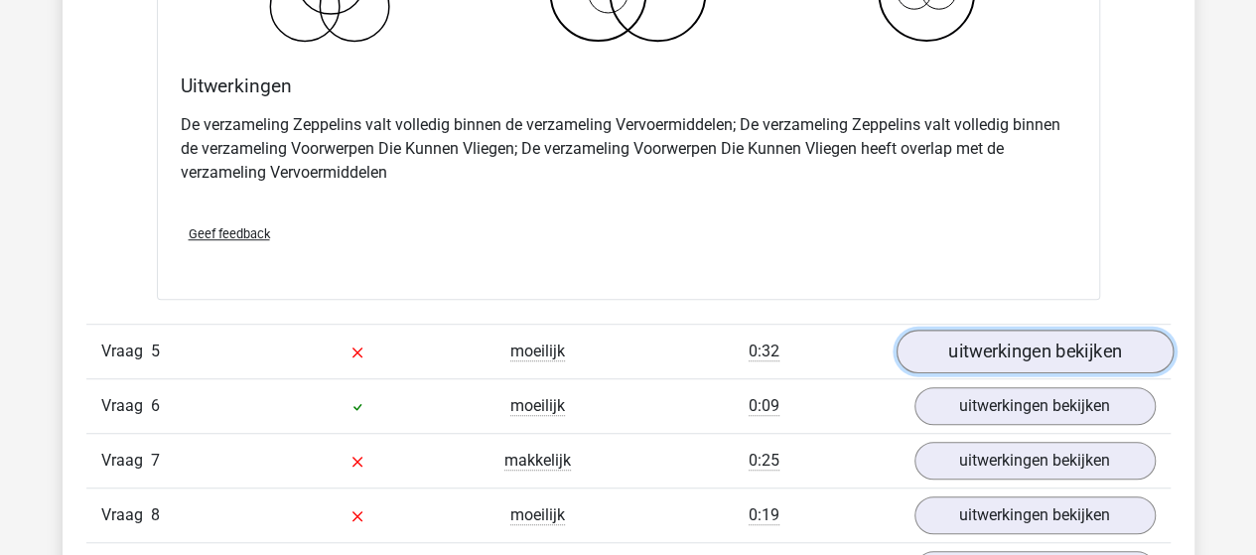
click at [983, 351] on link "uitwerkingen bekijken" at bounding box center [1033, 352] width 277 height 44
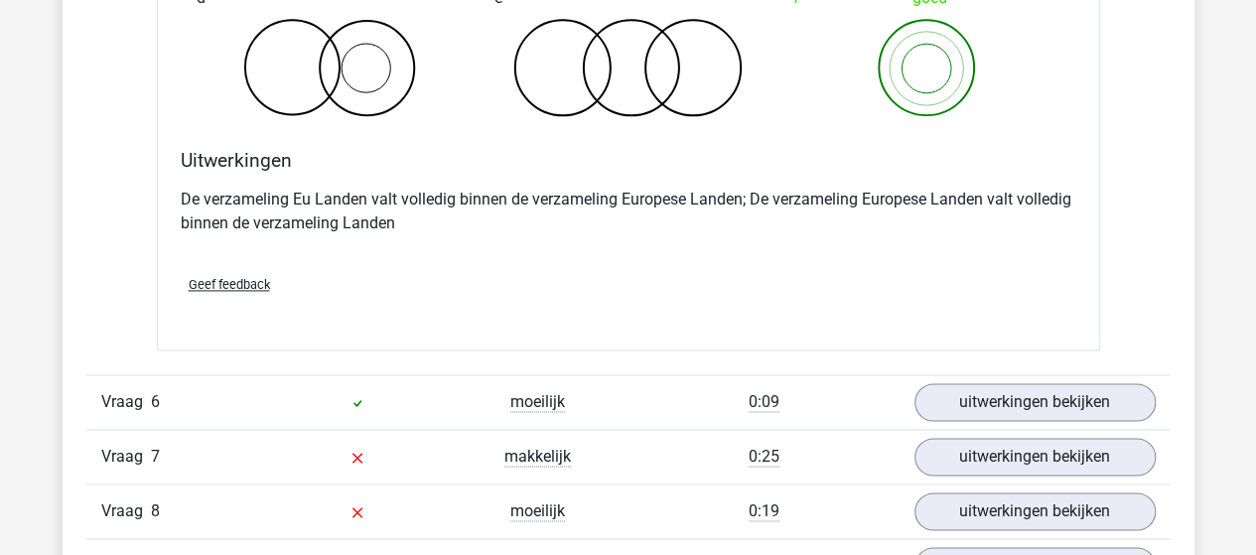
scroll to position [5062, 0]
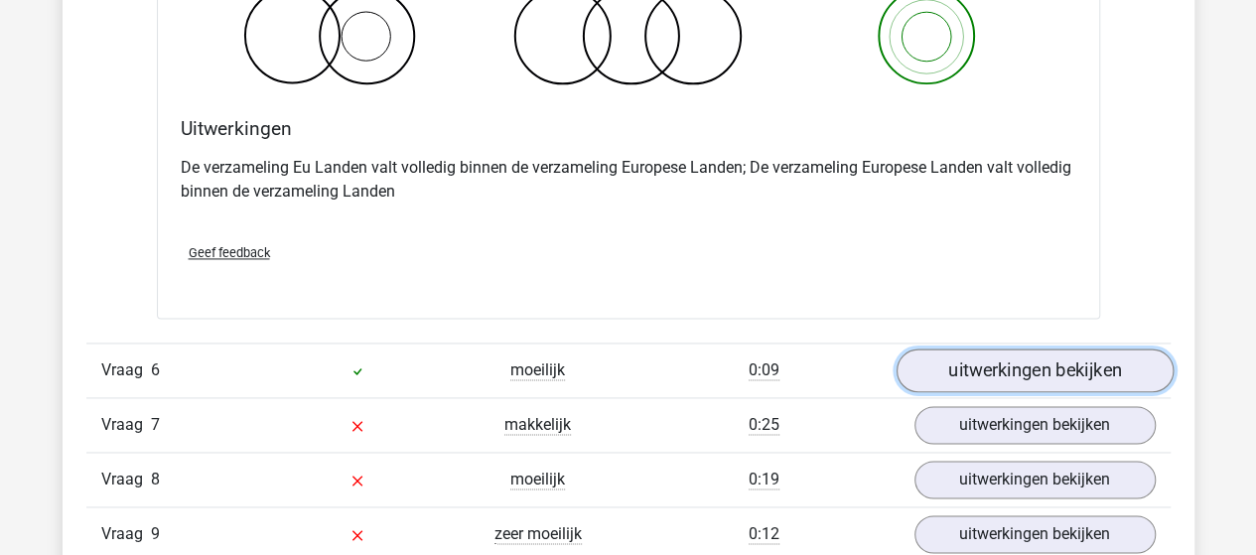
click at [1027, 360] on link "uitwerkingen bekijken" at bounding box center [1033, 370] width 277 height 44
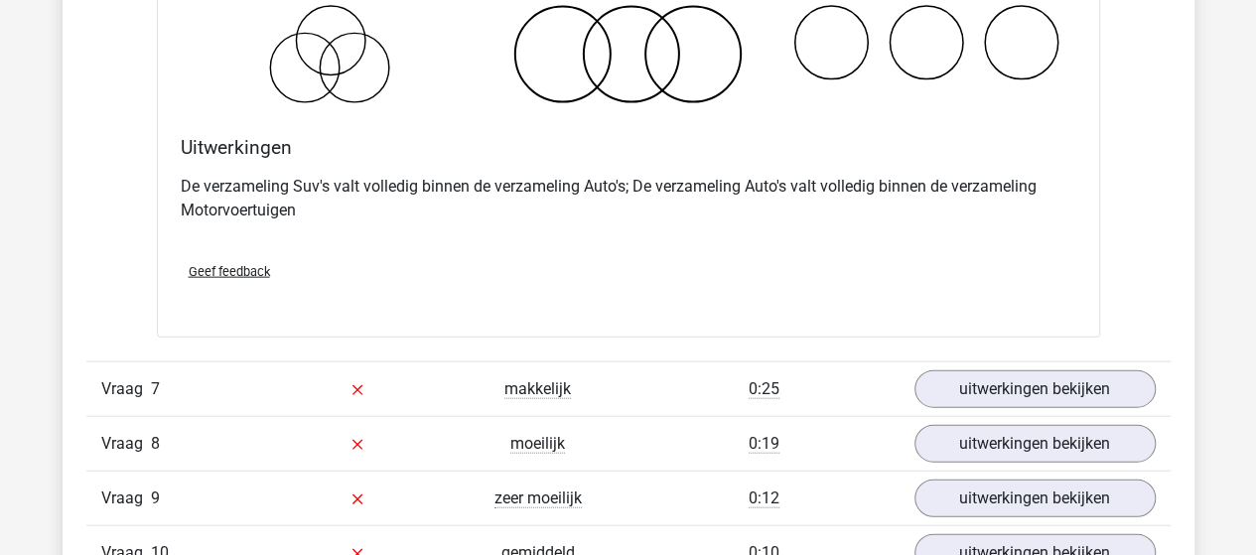
scroll to position [5955, 0]
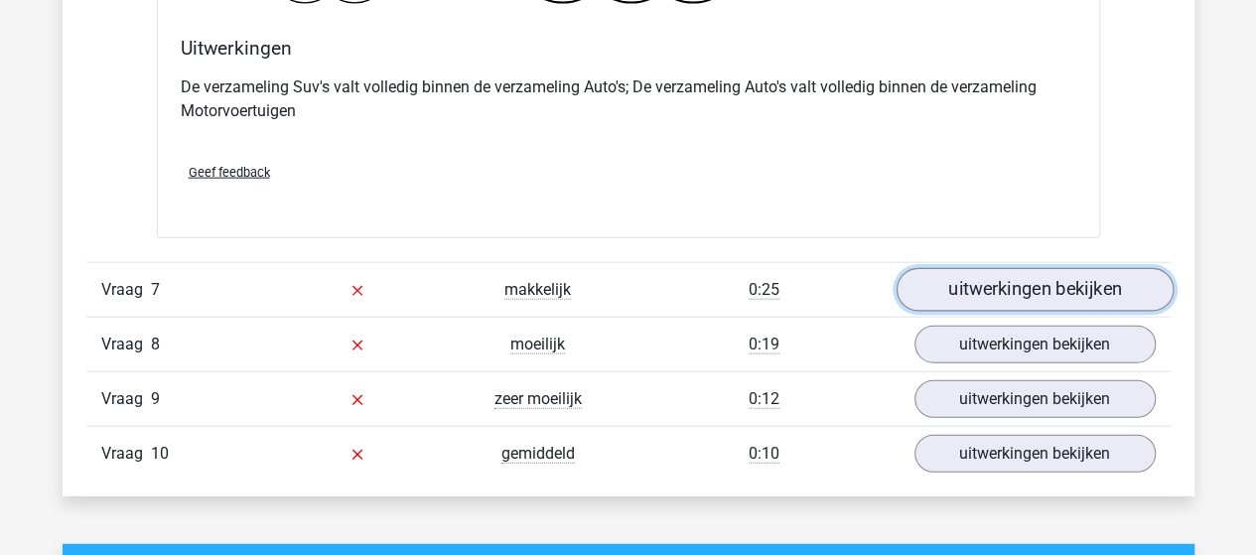
click at [959, 279] on link "uitwerkingen bekijken" at bounding box center [1033, 290] width 277 height 44
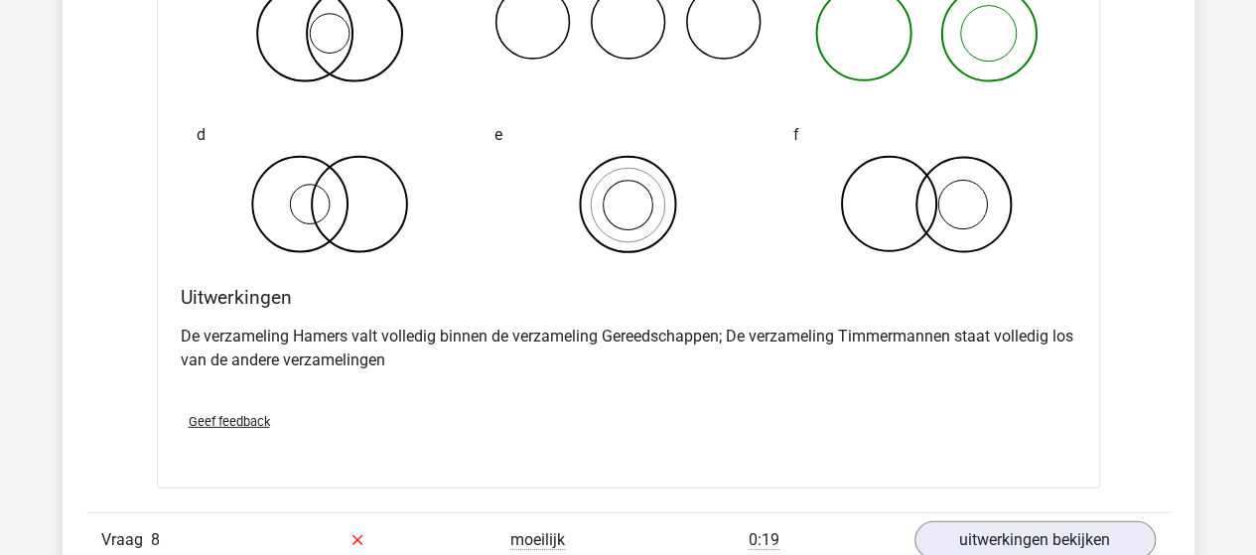
scroll to position [6650, 0]
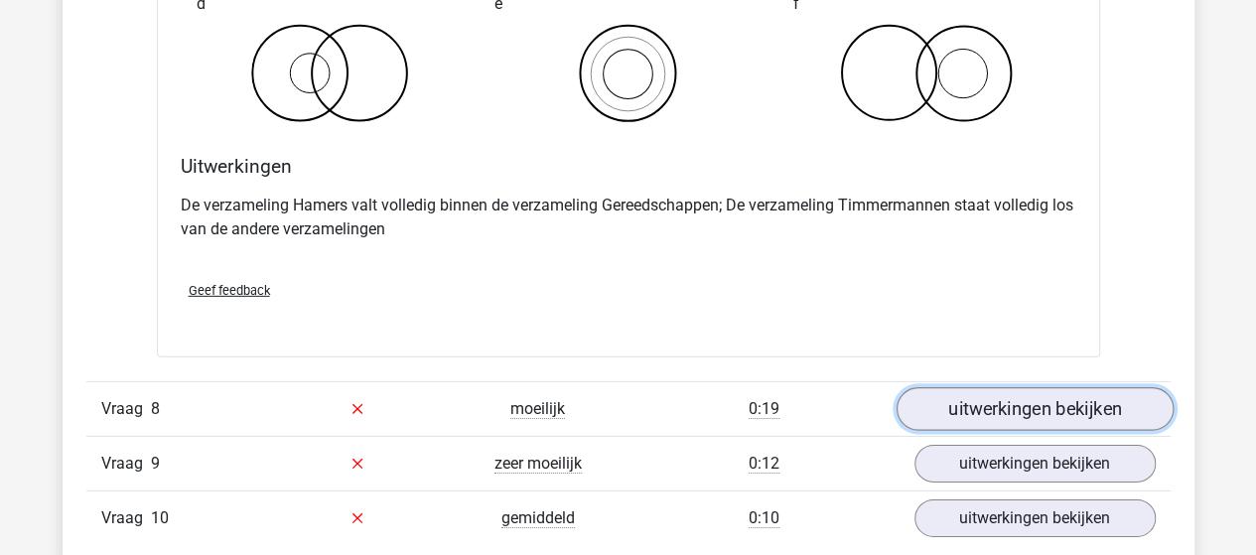
click at [988, 397] on link "uitwerkingen bekijken" at bounding box center [1033, 409] width 277 height 44
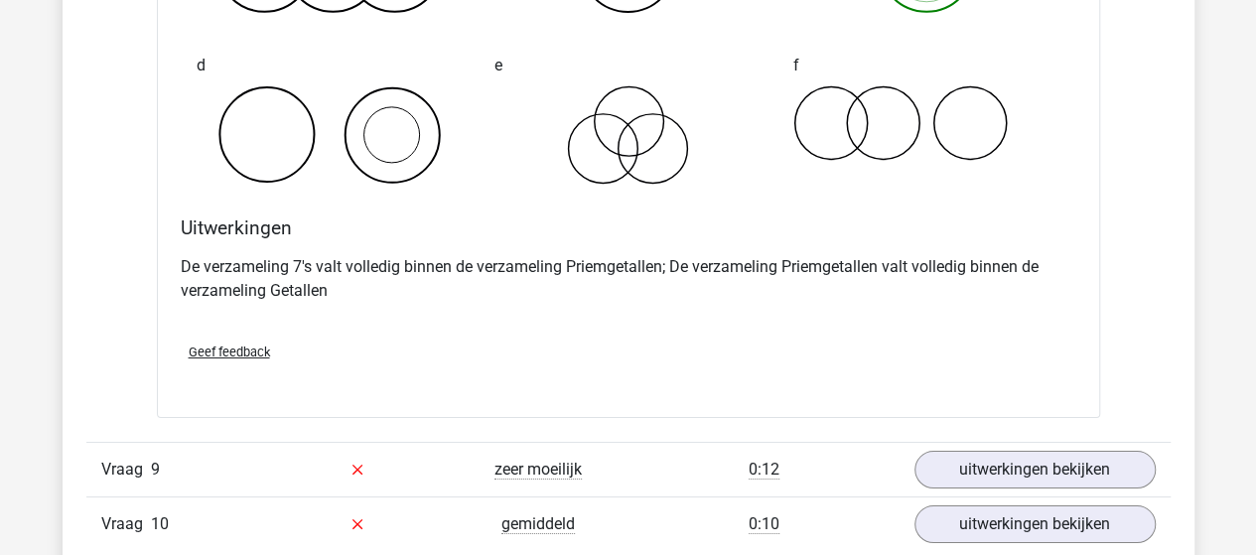
scroll to position [7444, 0]
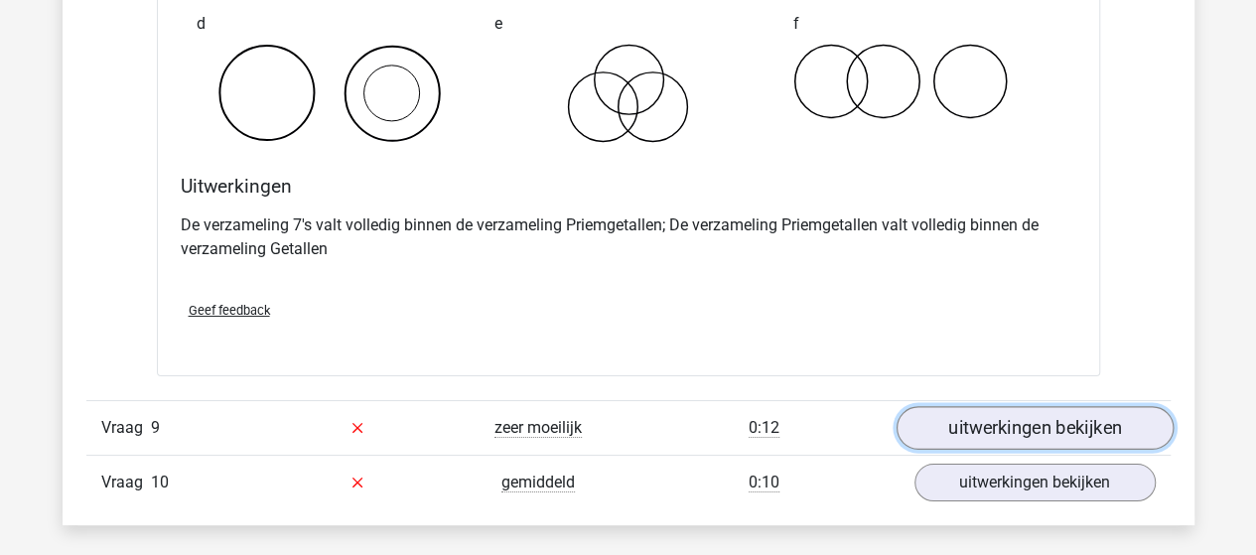
click at [1008, 406] on link "uitwerkingen bekijken" at bounding box center [1033, 428] width 277 height 44
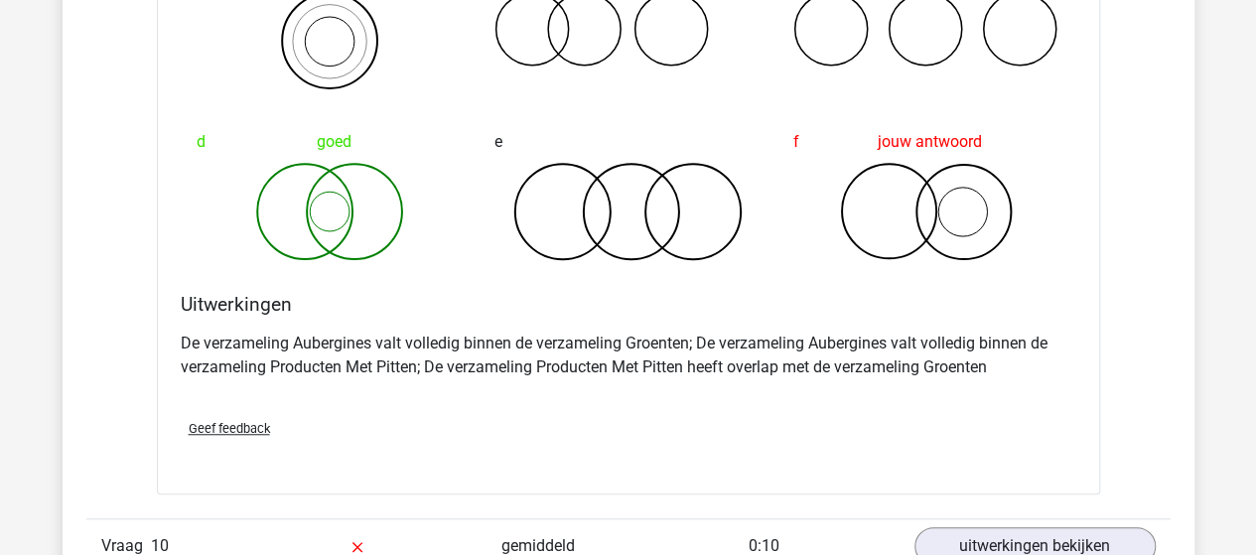
scroll to position [8238, 0]
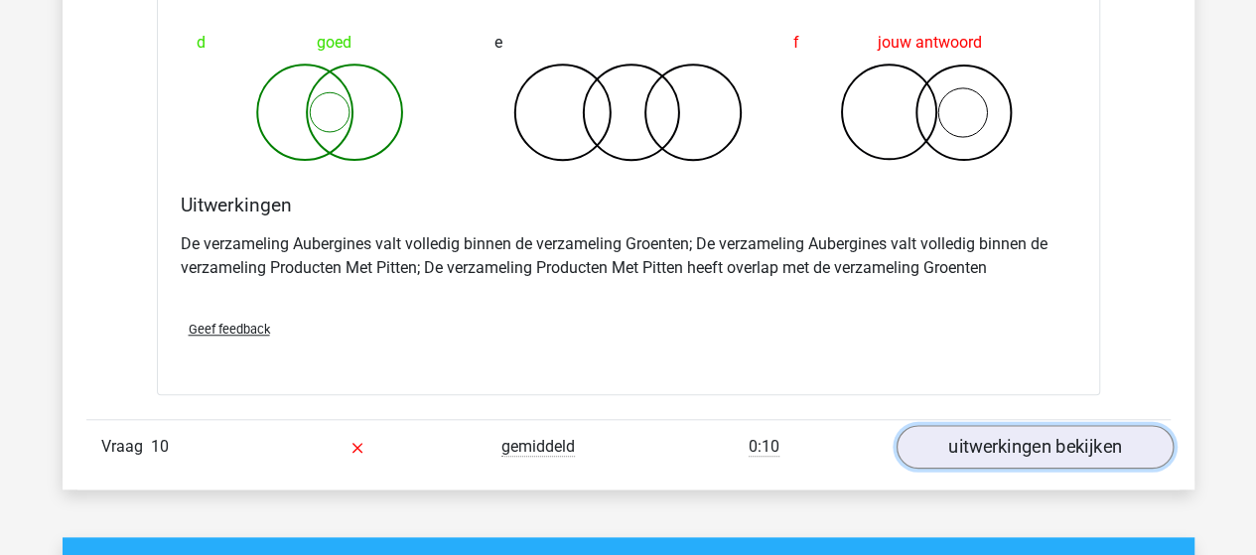
click at [945, 436] on link "uitwerkingen bekijken" at bounding box center [1033, 447] width 277 height 44
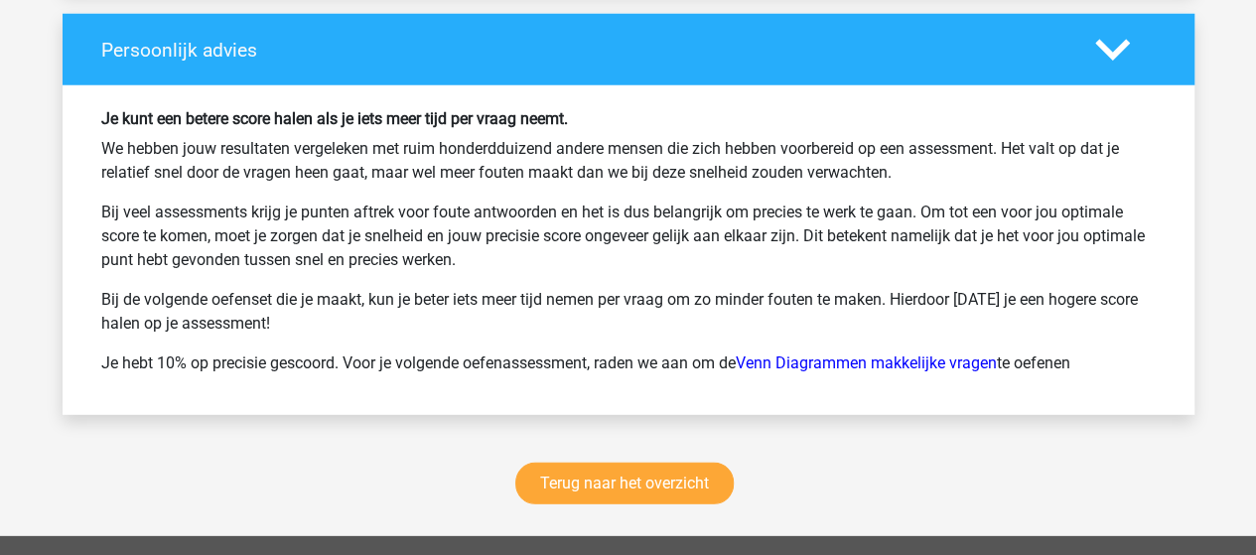
scroll to position [10322, 0]
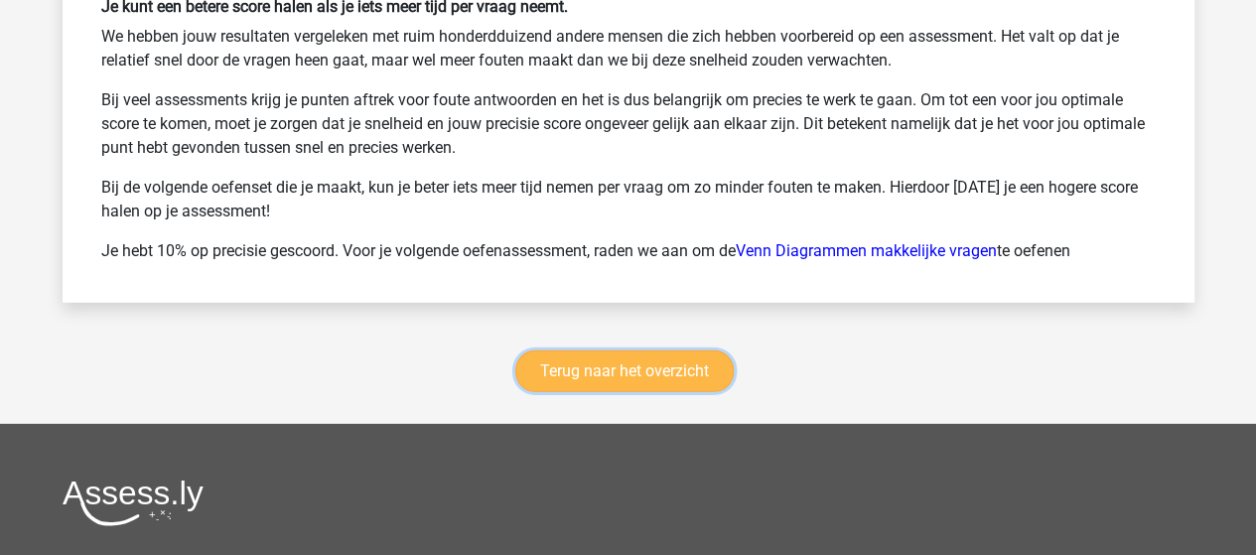
click at [647, 353] on link "Terug naar het overzicht" at bounding box center [624, 371] width 218 height 42
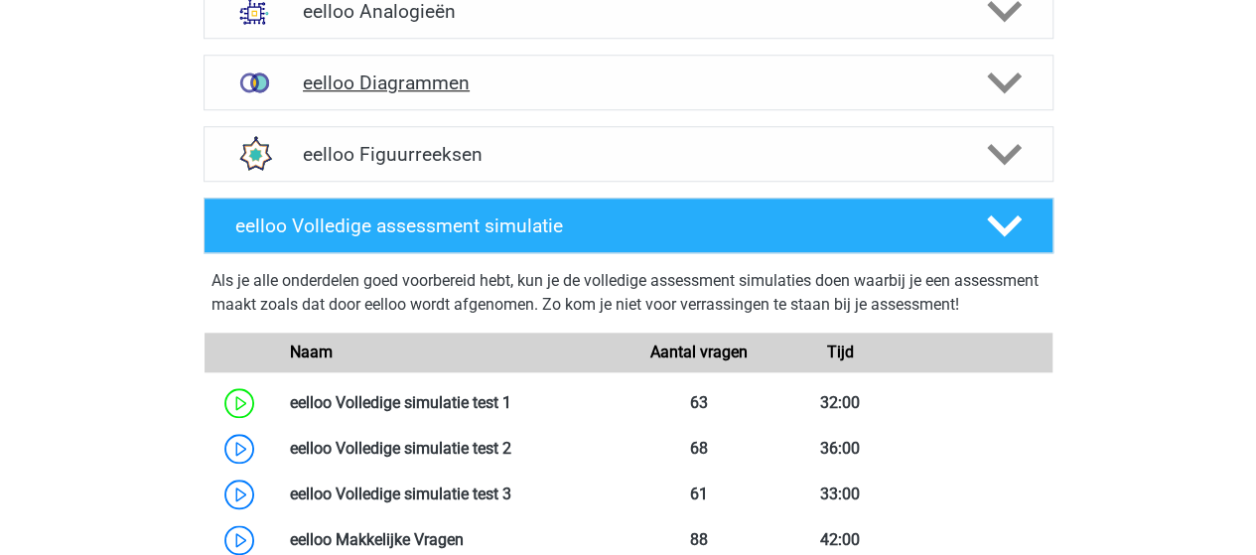
scroll to position [893, 0]
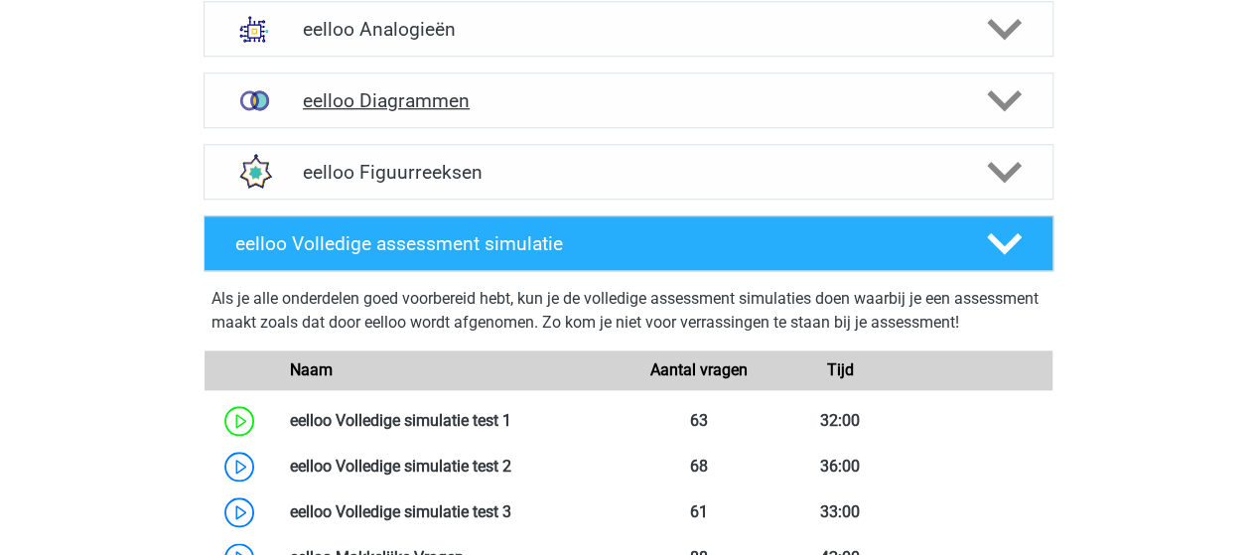
click at [1008, 101] on polygon at bounding box center [1004, 101] width 35 height 22
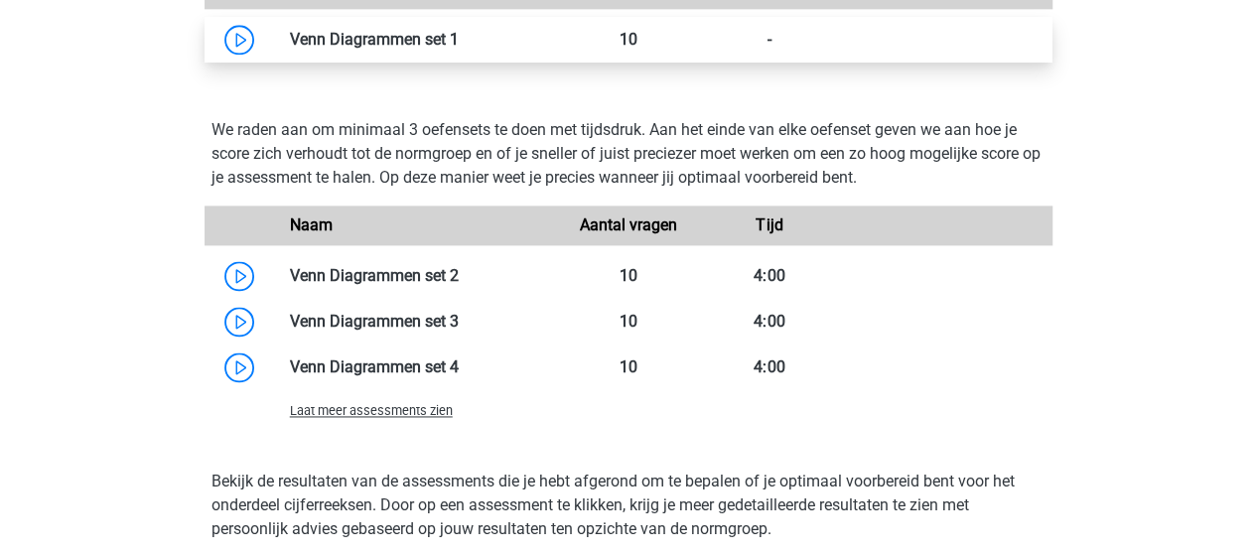
scroll to position [1290, 0]
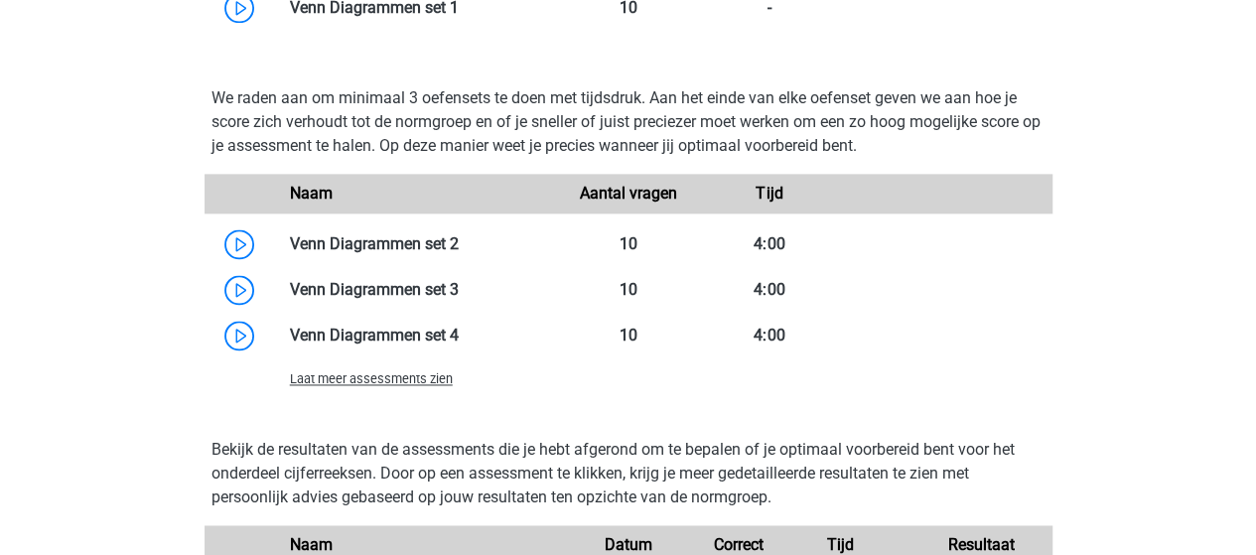
click at [404, 382] on span "Laat meer assessments zien" at bounding box center [371, 378] width 163 height 15
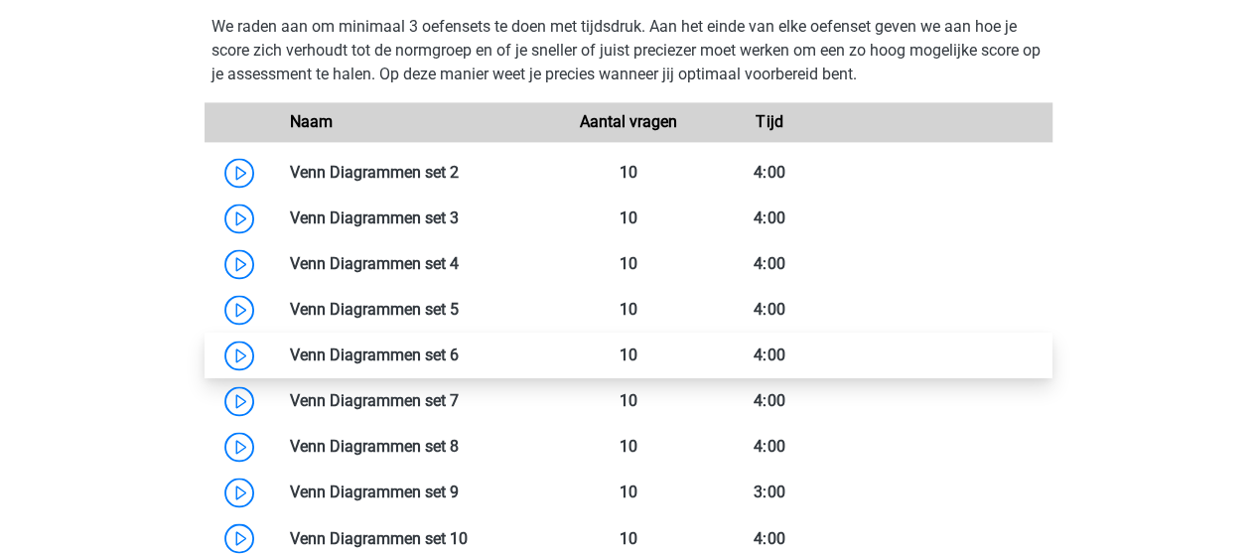
scroll to position [1390, 0]
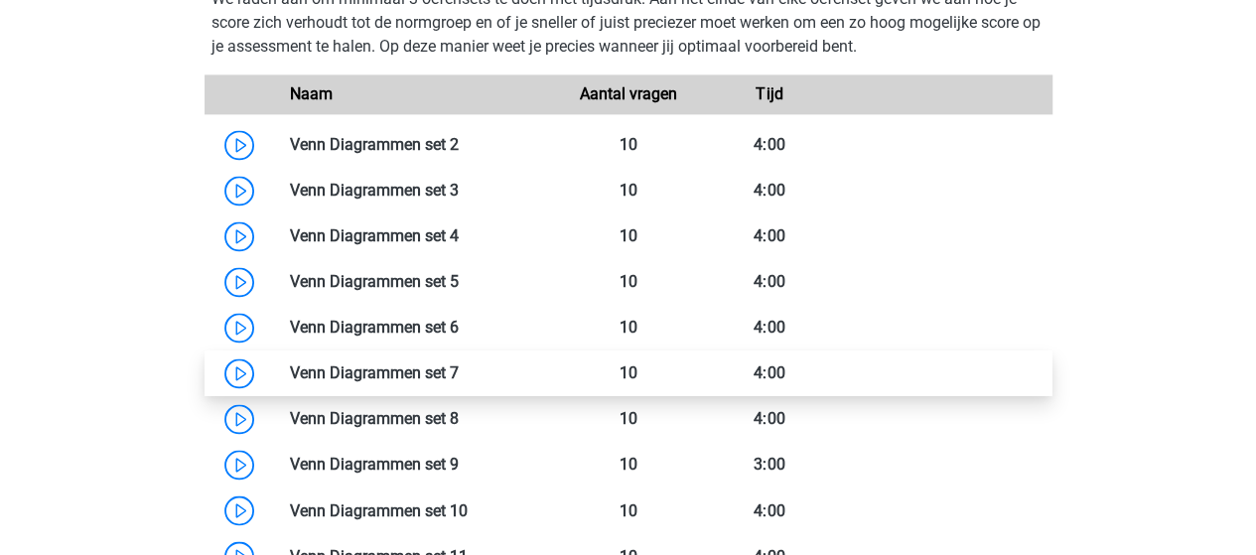
click at [459, 366] on link at bounding box center [459, 372] width 0 height 19
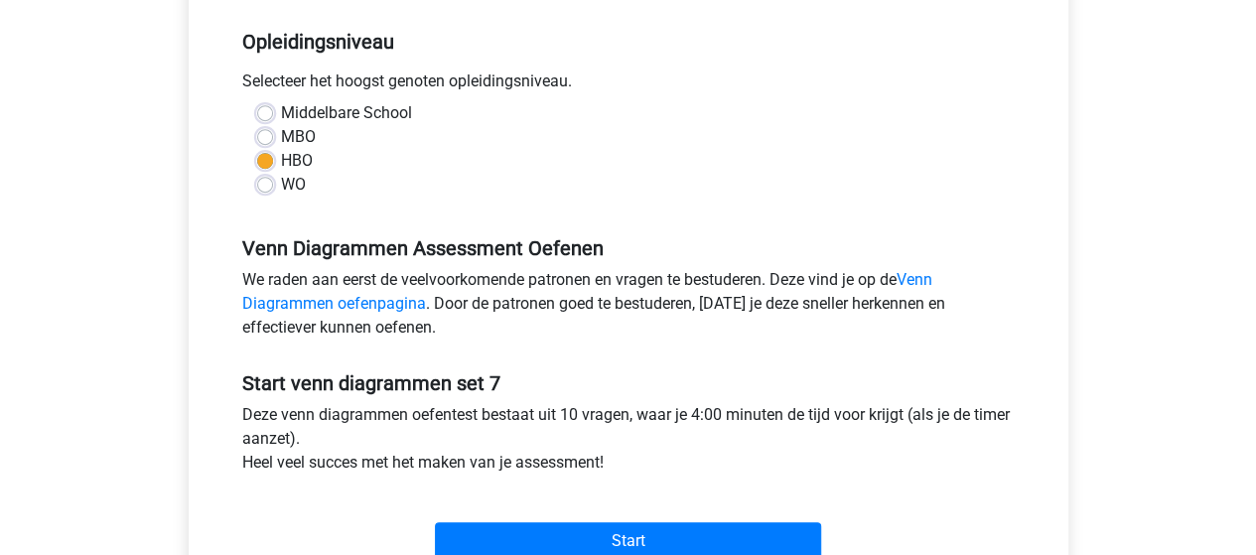
scroll to position [496, 0]
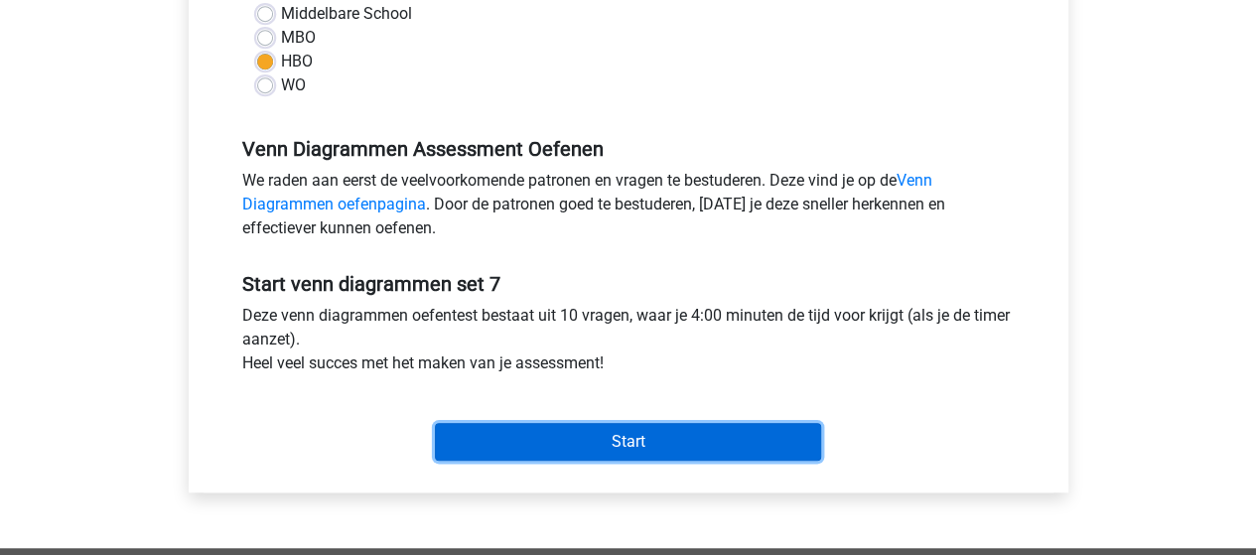
click at [572, 442] on input "Start" at bounding box center [628, 442] width 386 height 38
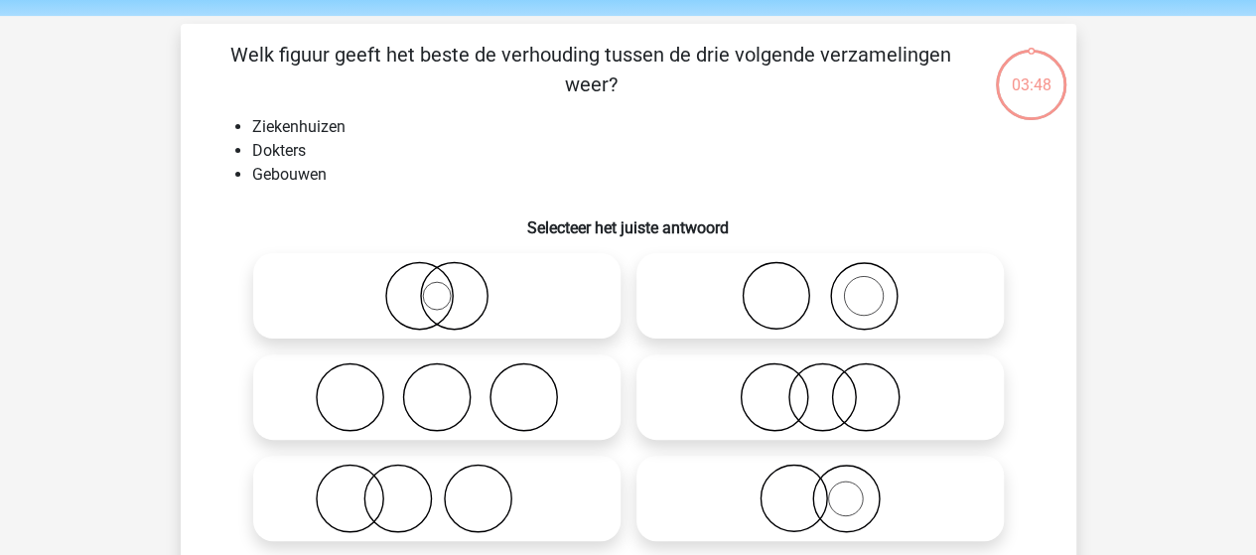
scroll to position [99, 0]
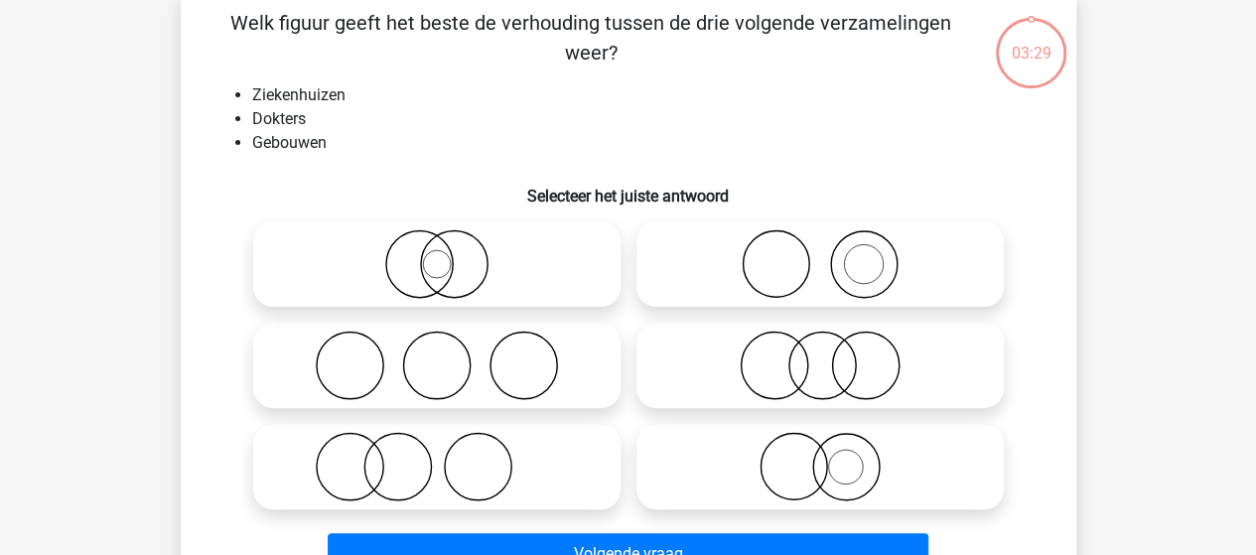
click at [788, 471] on icon at bounding box center [819, 466] width 351 height 69
click at [820, 457] on input "radio" at bounding box center [826, 450] width 13 height 13
radio input "true"
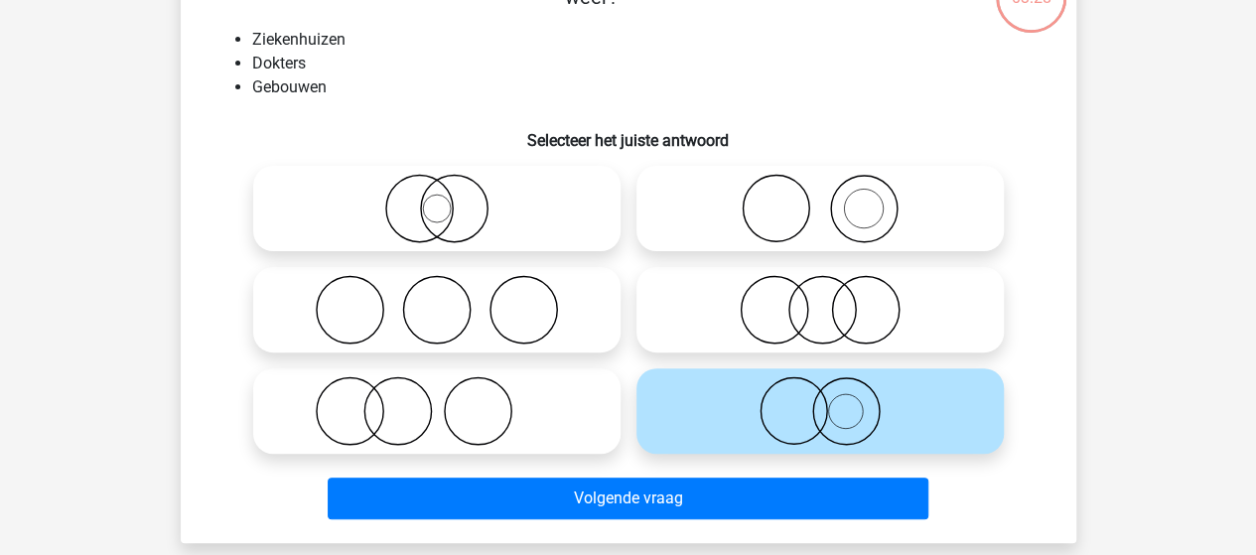
scroll to position [199, 0]
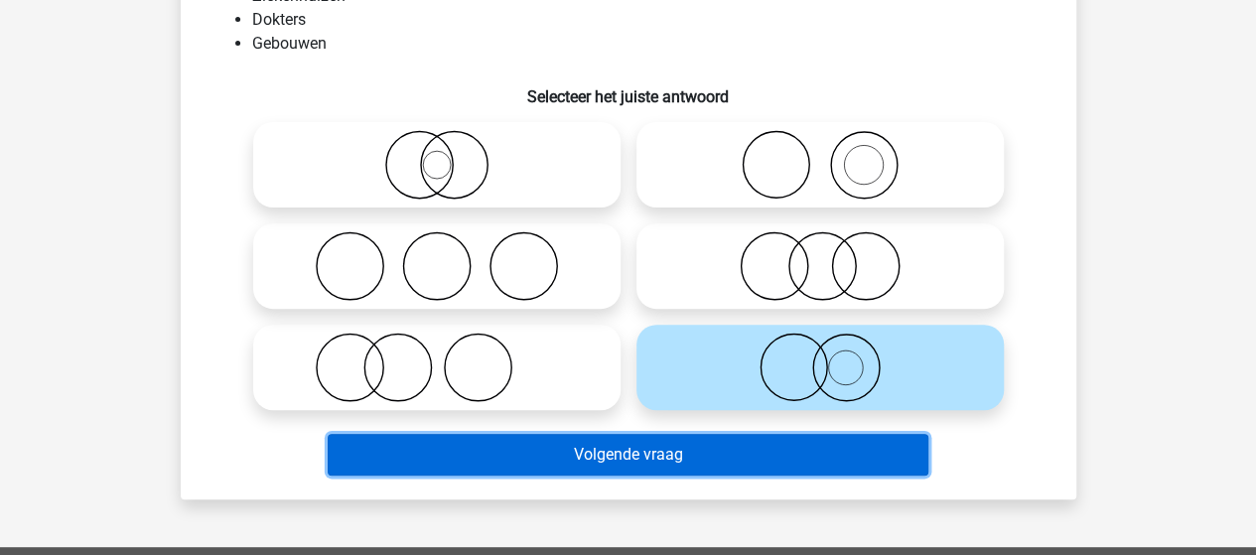
click at [629, 455] on button "Volgende vraag" at bounding box center [628, 455] width 600 height 42
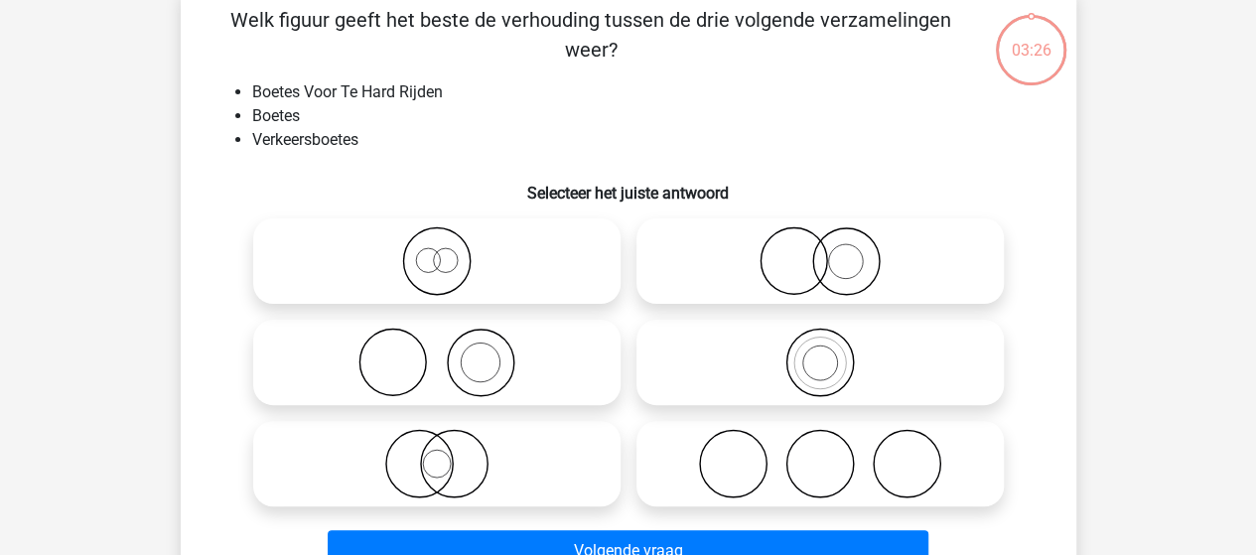
scroll to position [91, 0]
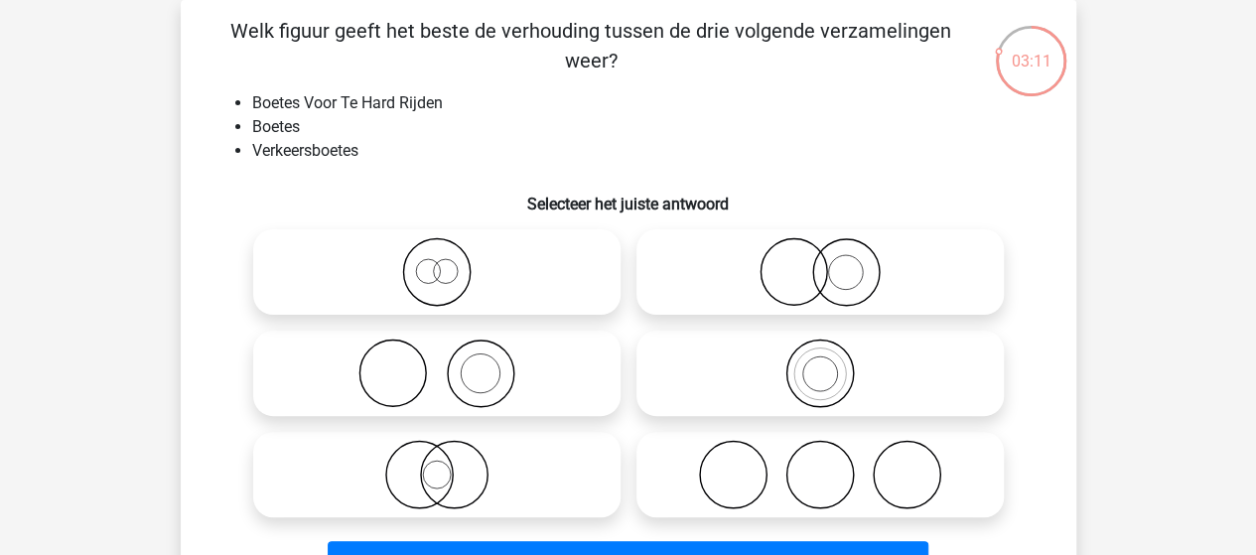
click at [830, 382] on icon at bounding box center [819, 372] width 351 height 69
click at [830, 363] on input "radio" at bounding box center [826, 356] width 13 height 13
radio input "true"
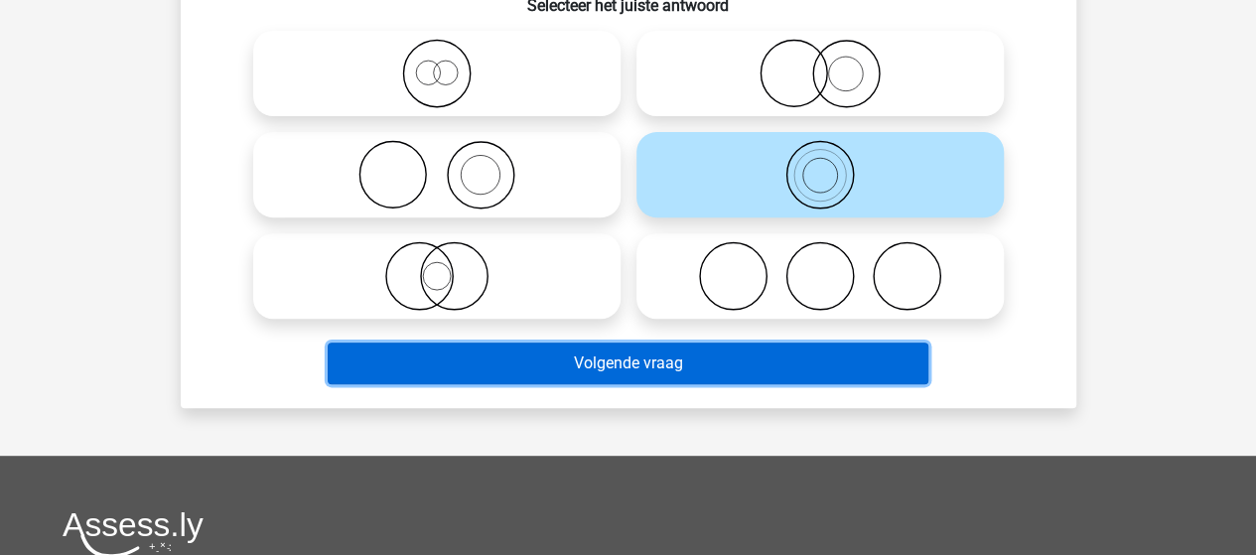
click at [695, 369] on button "Volgende vraag" at bounding box center [628, 363] width 600 height 42
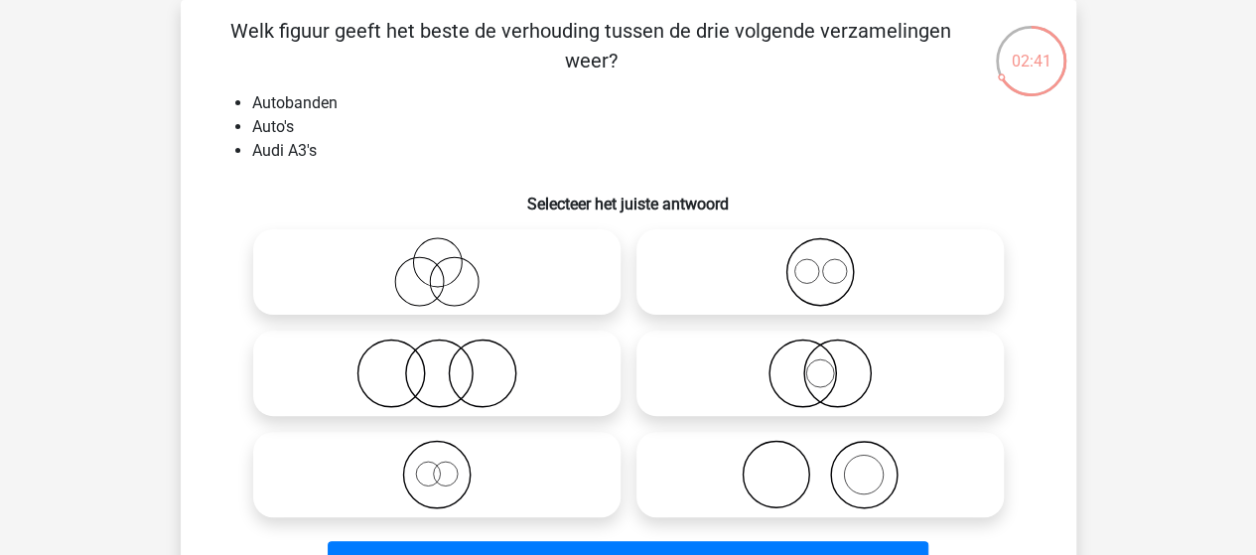
click at [834, 376] on icon at bounding box center [819, 372] width 351 height 69
click at [833, 363] on input "radio" at bounding box center [826, 356] width 13 height 13
radio input "true"
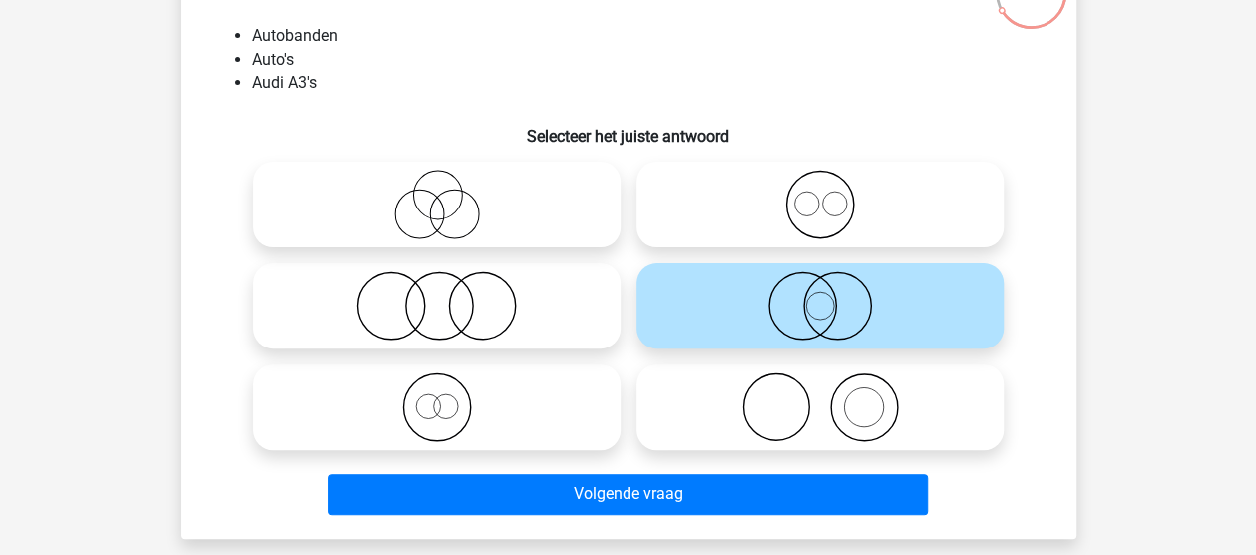
scroll to position [191, 0]
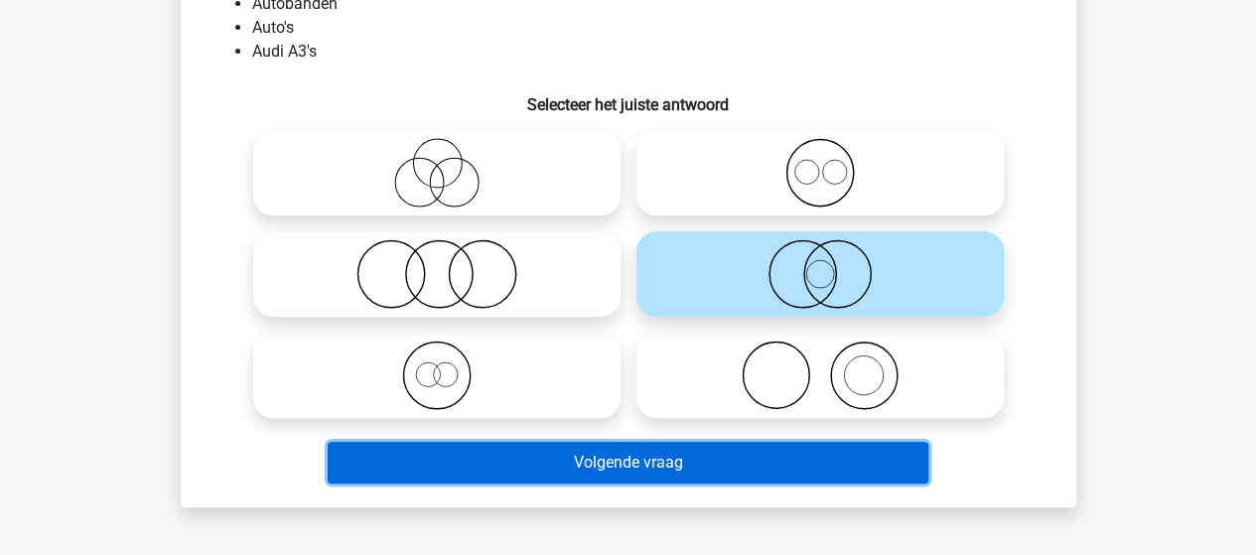
click at [596, 462] on button "Volgende vraag" at bounding box center [628, 463] width 600 height 42
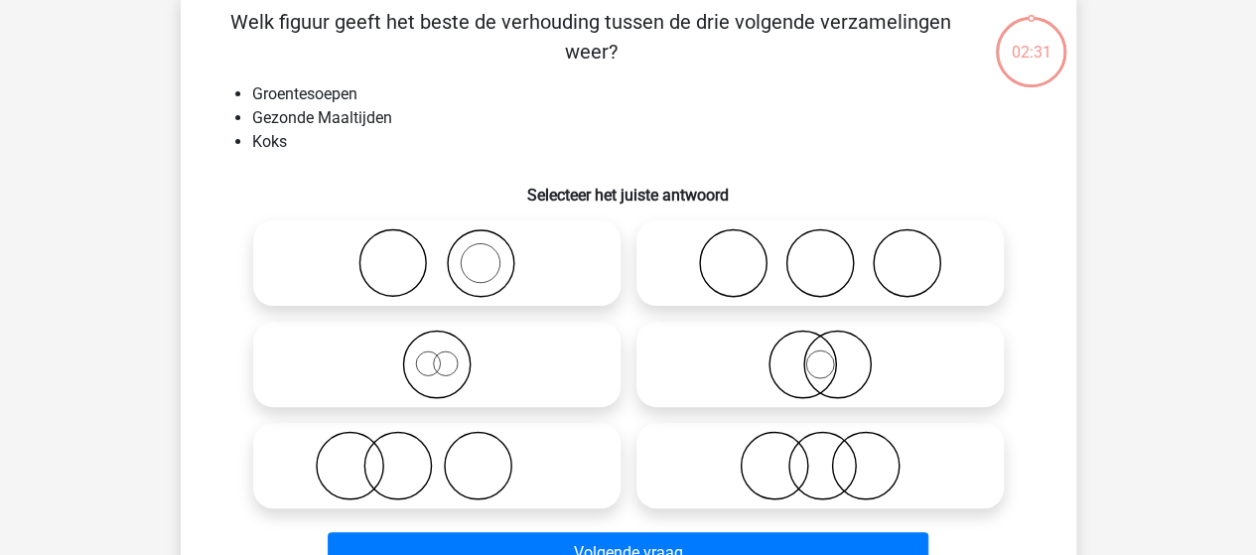
scroll to position [91, 0]
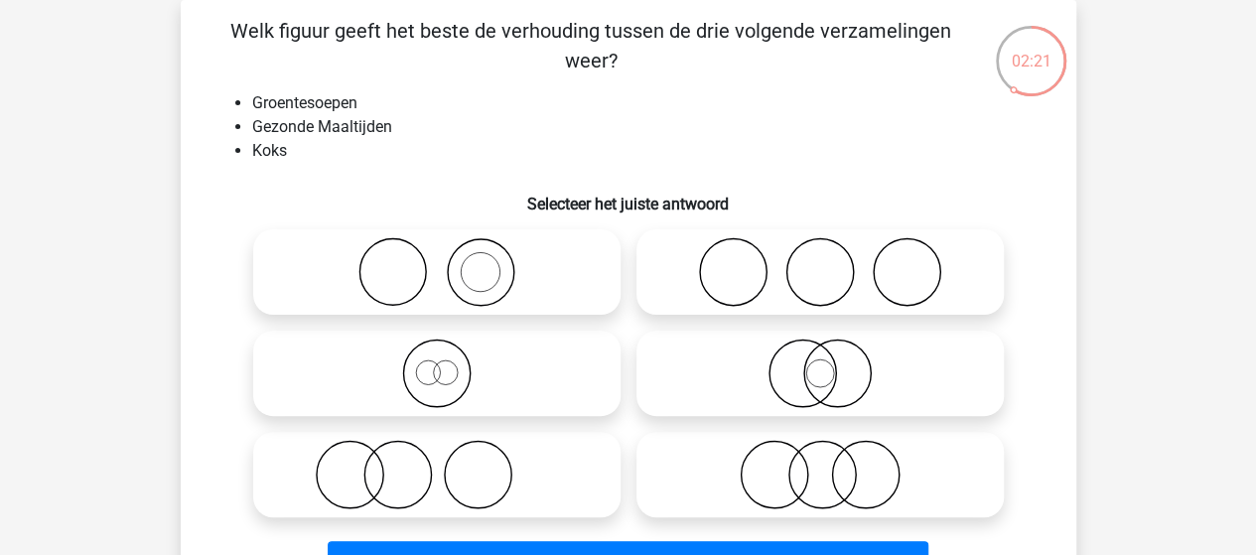
click at [834, 378] on circle at bounding box center [801, 373] width 66 height 66
click at [833, 363] on input "radio" at bounding box center [826, 356] width 13 height 13
radio input "true"
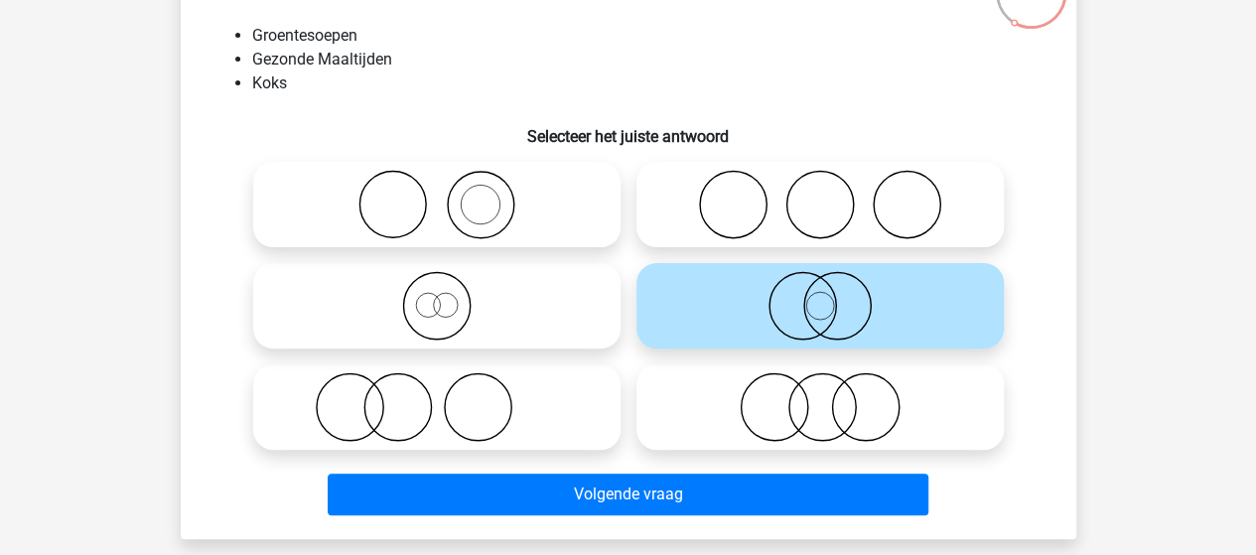
scroll to position [191, 0]
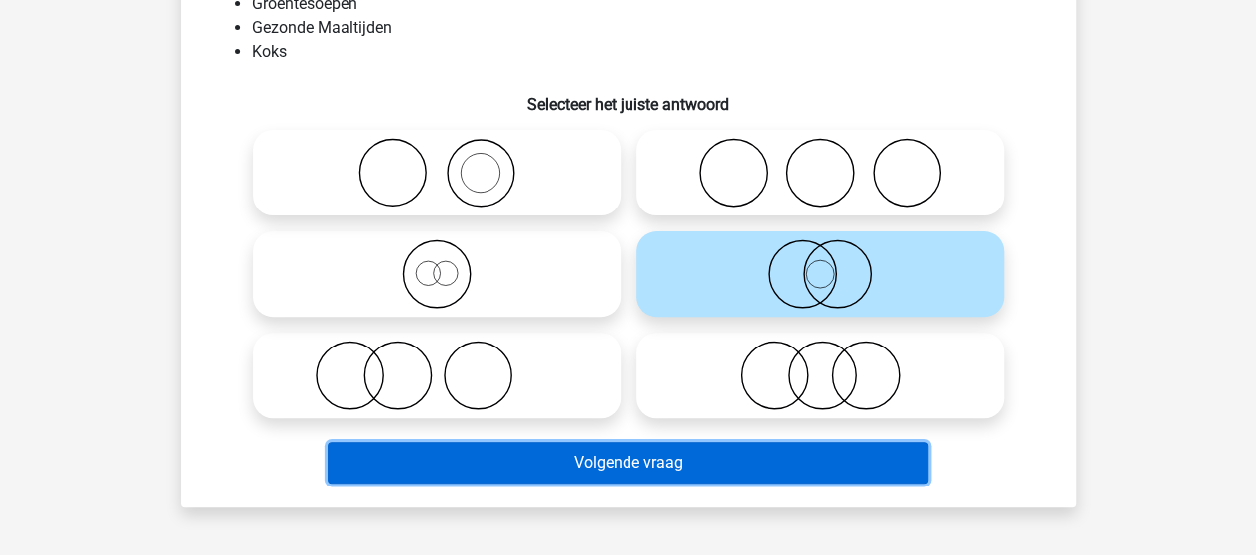
click at [597, 459] on button "Volgende vraag" at bounding box center [628, 463] width 600 height 42
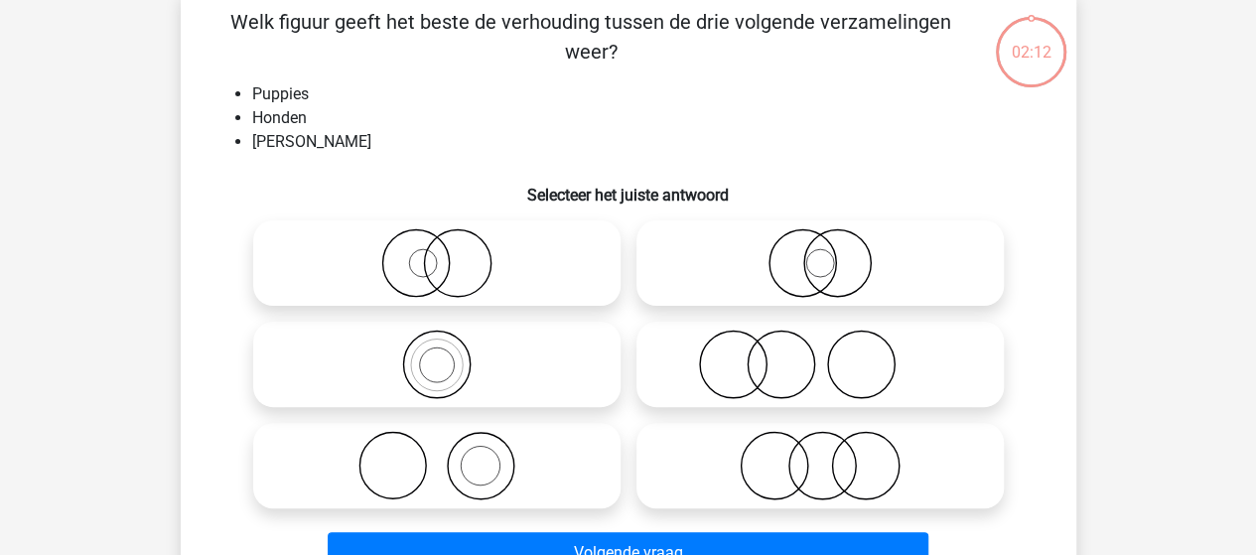
scroll to position [91, 0]
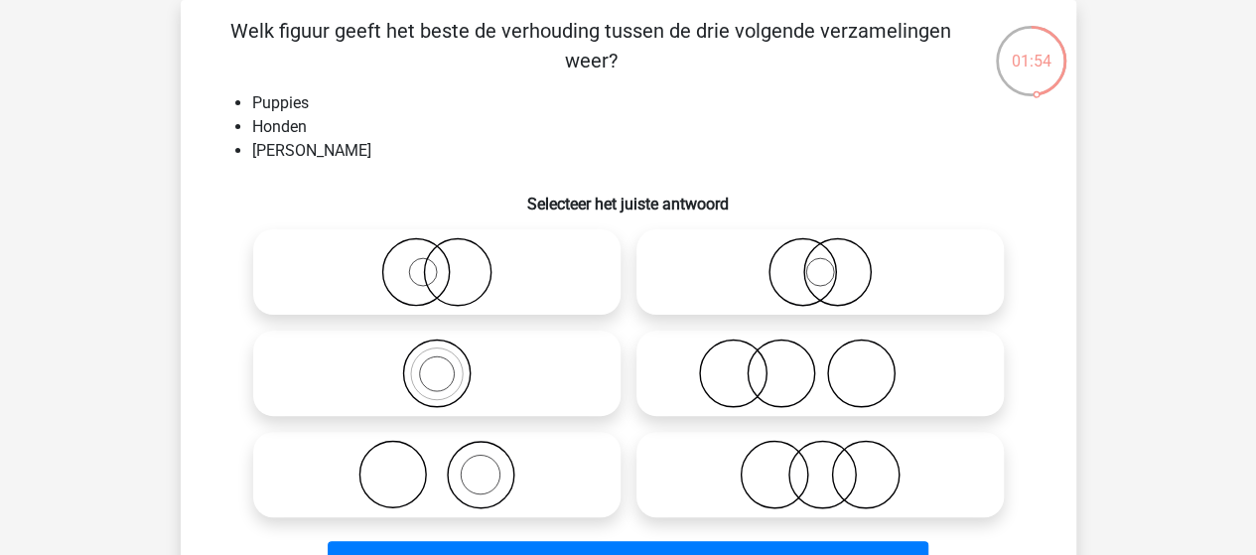
click at [849, 267] on icon at bounding box center [819, 271] width 351 height 69
click at [833, 262] on input "radio" at bounding box center [826, 255] width 13 height 13
radio input "true"
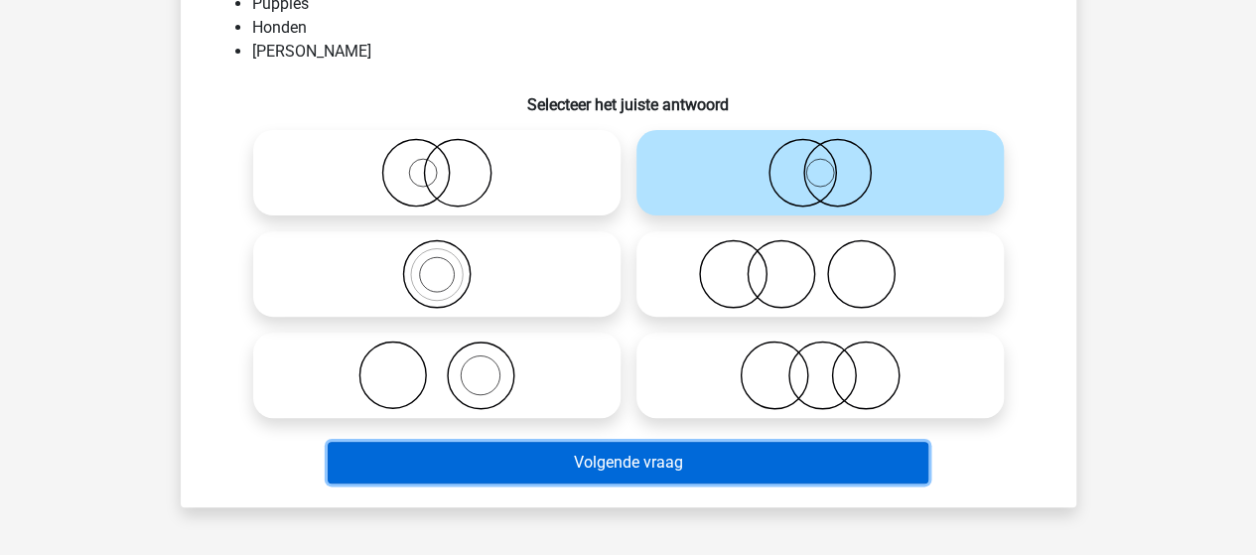
click at [637, 456] on button "Volgende vraag" at bounding box center [628, 463] width 600 height 42
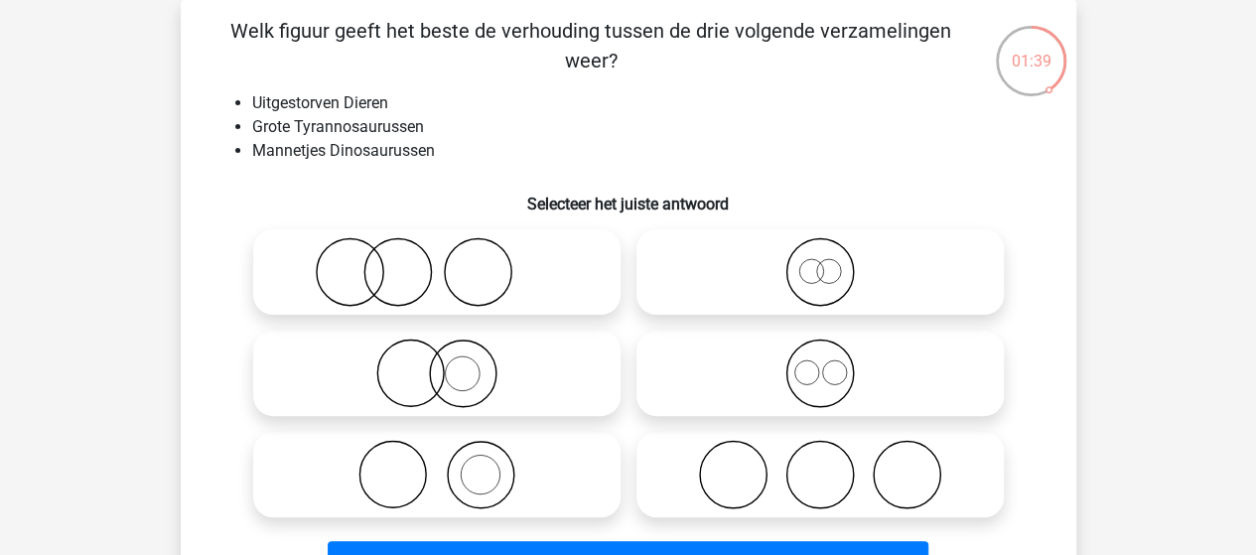
click at [829, 277] on icon at bounding box center [819, 271] width 351 height 69
click at [829, 262] on input "radio" at bounding box center [826, 255] width 13 height 13
radio input "true"
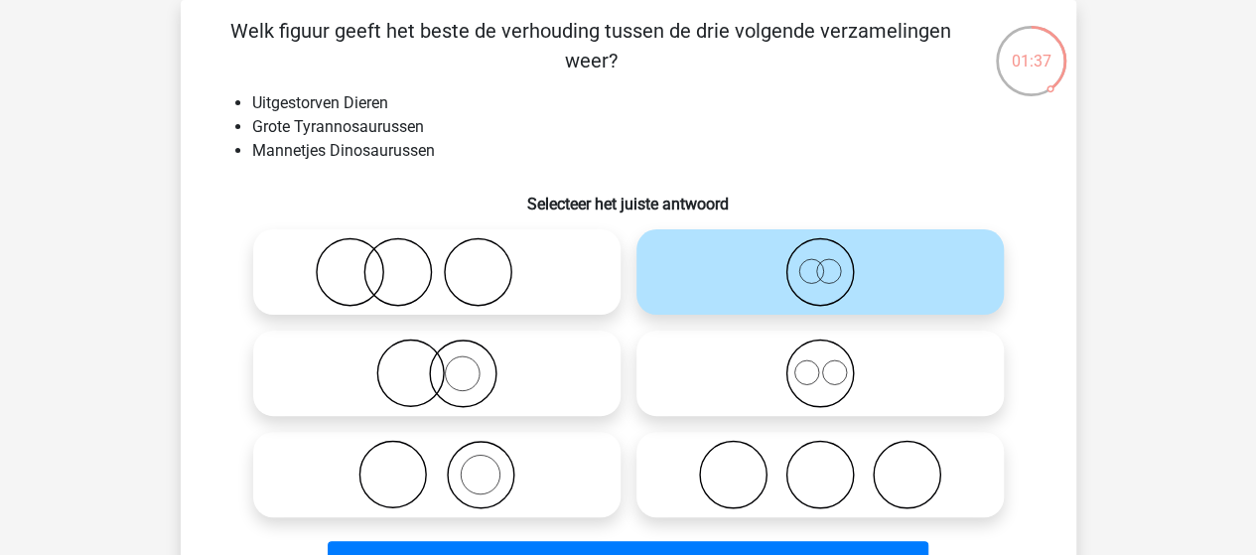
scroll to position [191, 0]
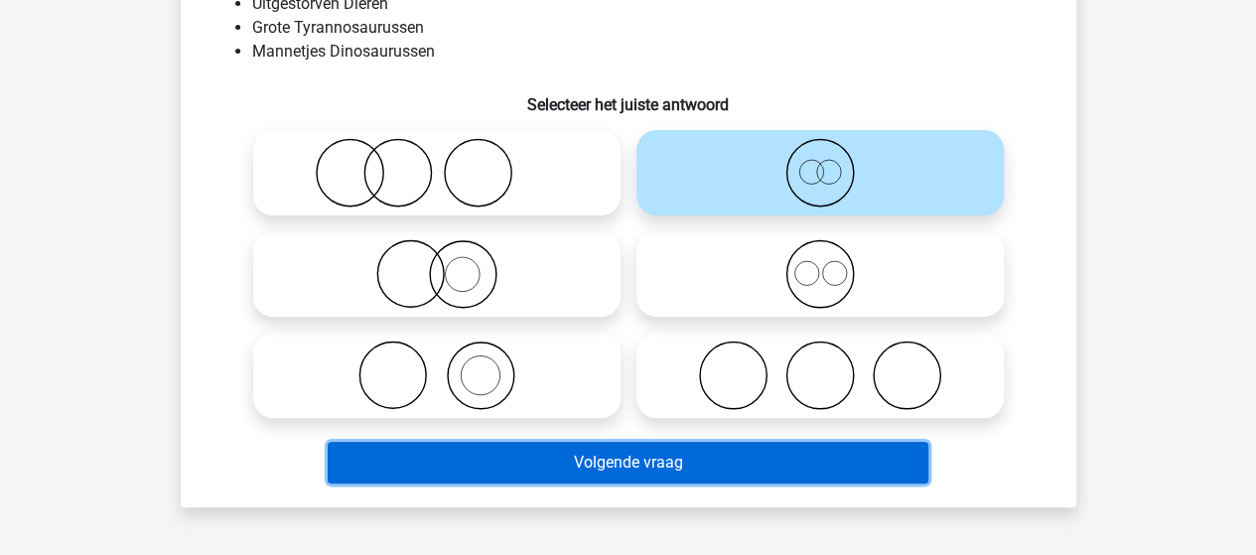
click at [646, 465] on button "Volgende vraag" at bounding box center [628, 463] width 600 height 42
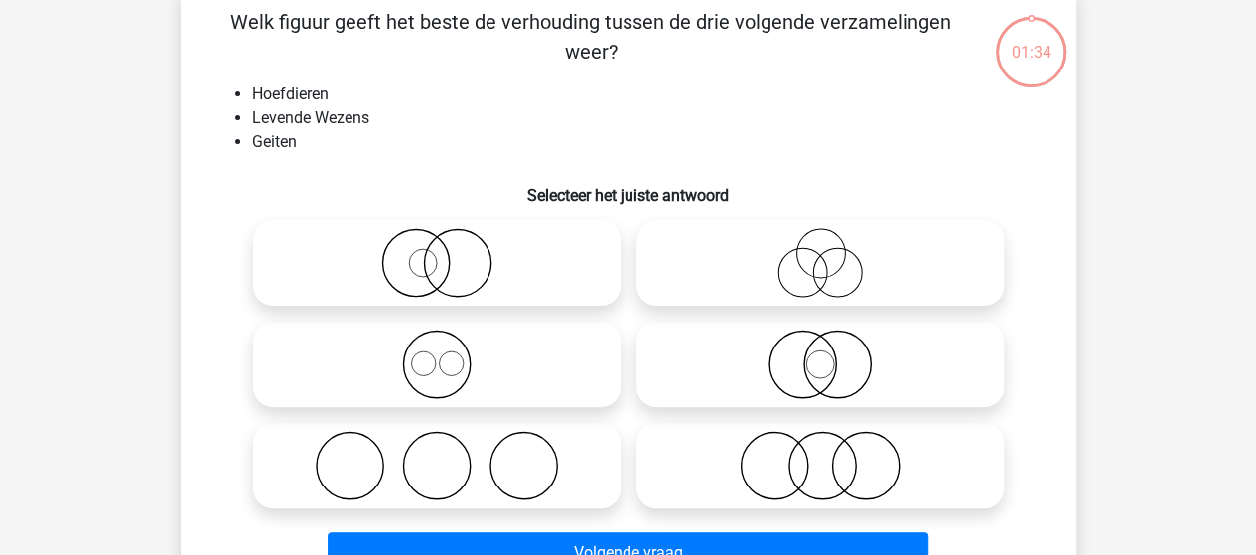
scroll to position [91, 0]
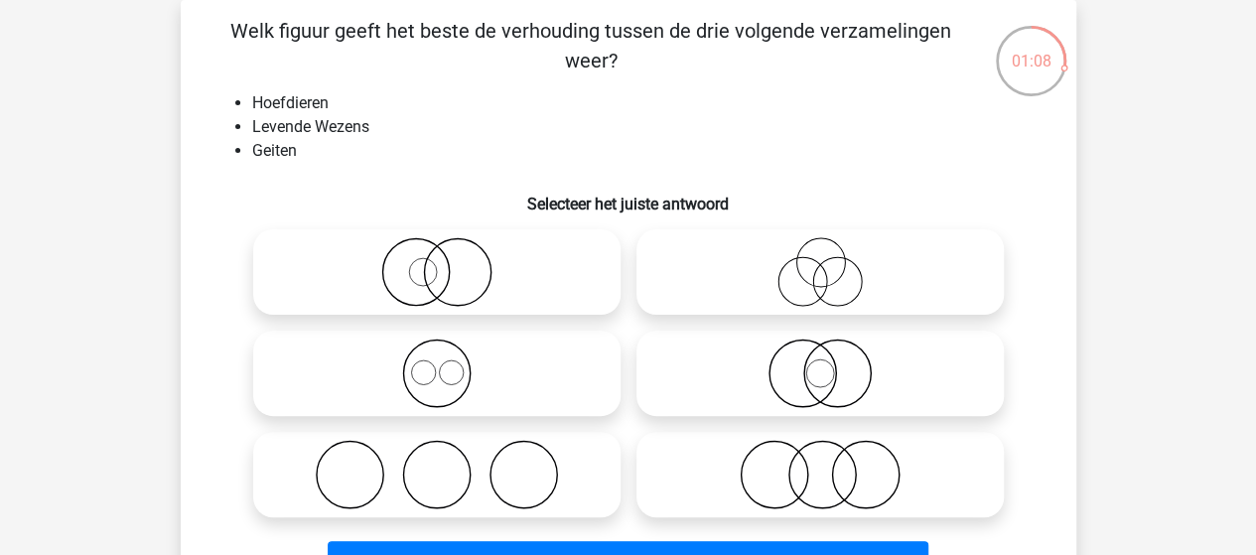
click at [388, 473] on icon at bounding box center [436, 474] width 351 height 69
click at [437, 465] on input "radio" at bounding box center [443, 458] width 13 height 13
radio input "true"
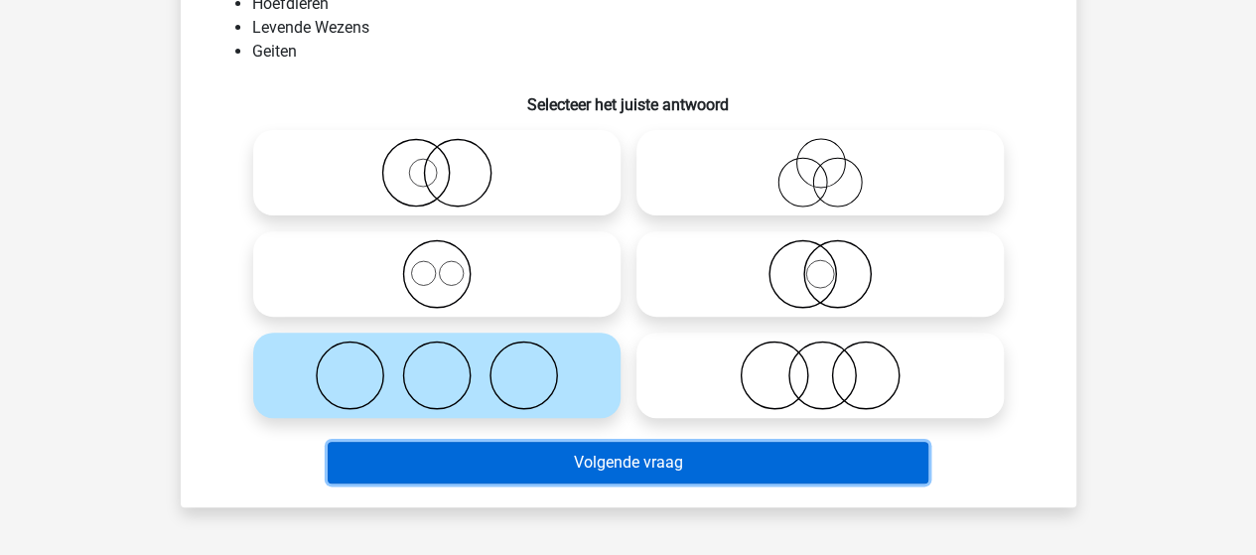
click at [512, 469] on button "Volgende vraag" at bounding box center [628, 463] width 600 height 42
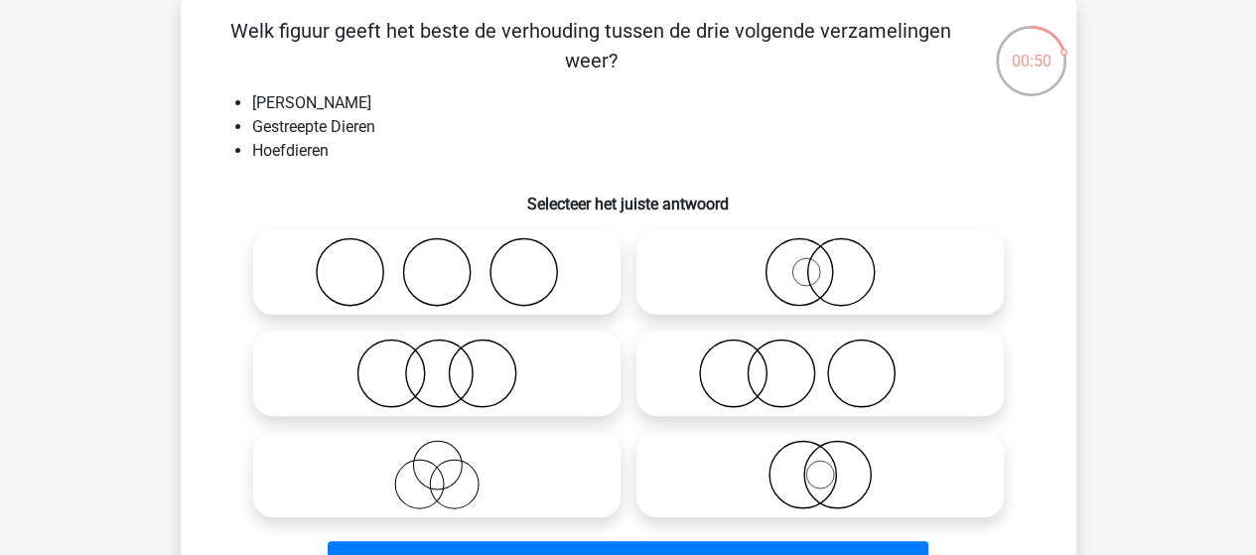
click at [802, 281] on icon at bounding box center [819, 271] width 351 height 69
click at [820, 262] on input "radio" at bounding box center [826, 255] width 13 height 13
radio input "true"
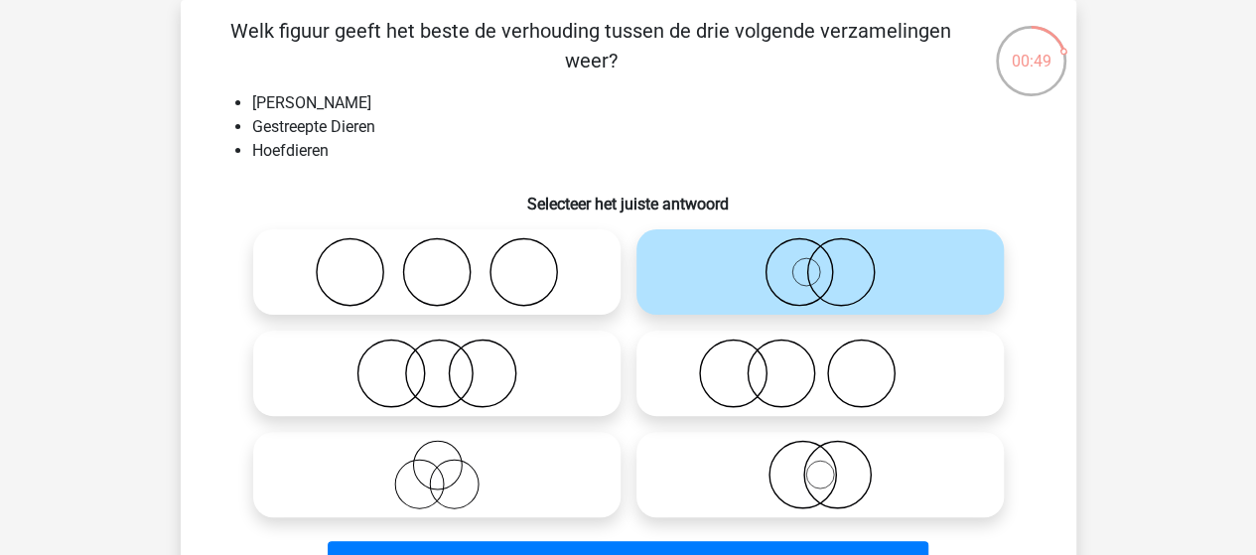
scroll to position [191, 0]
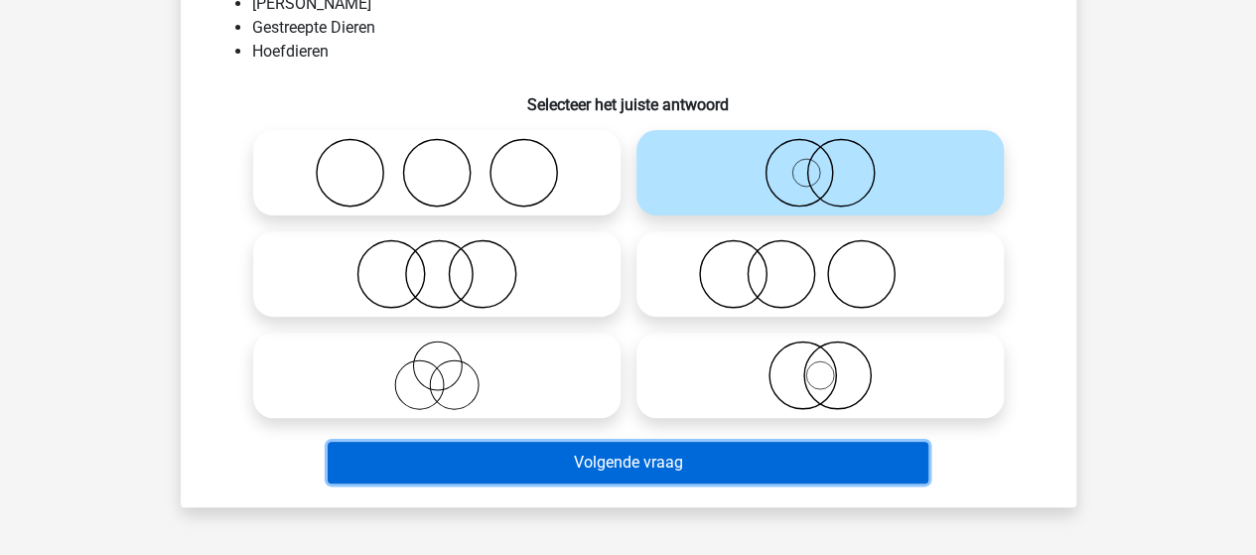
click at [574, 458] on button "Volgende vraag" at bounding box center [628, 463] width 600 height 42
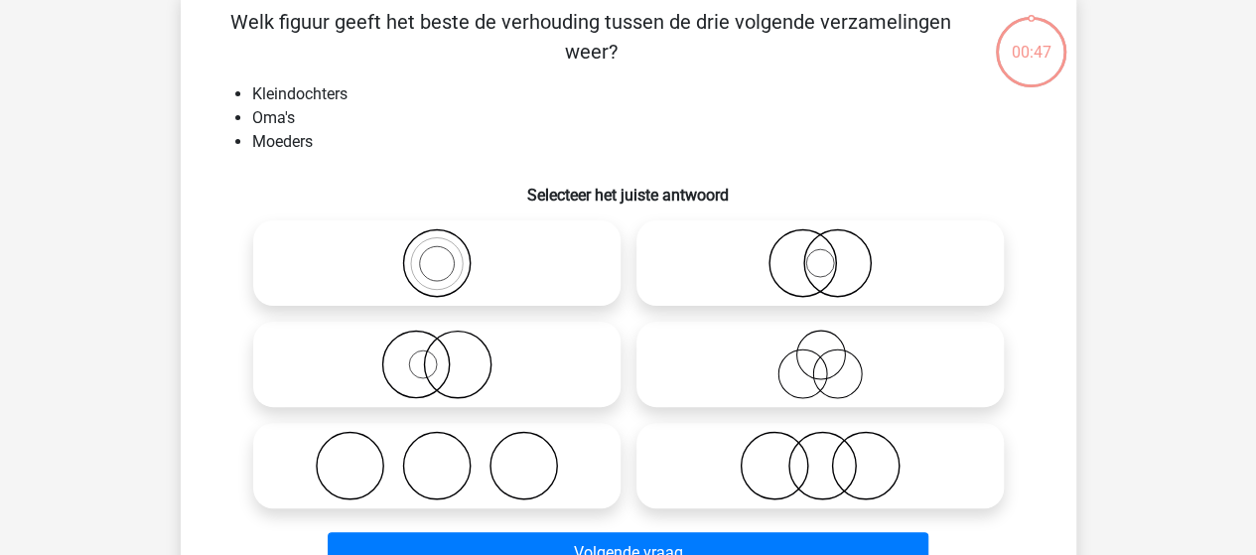
scroll to position [91, 0]
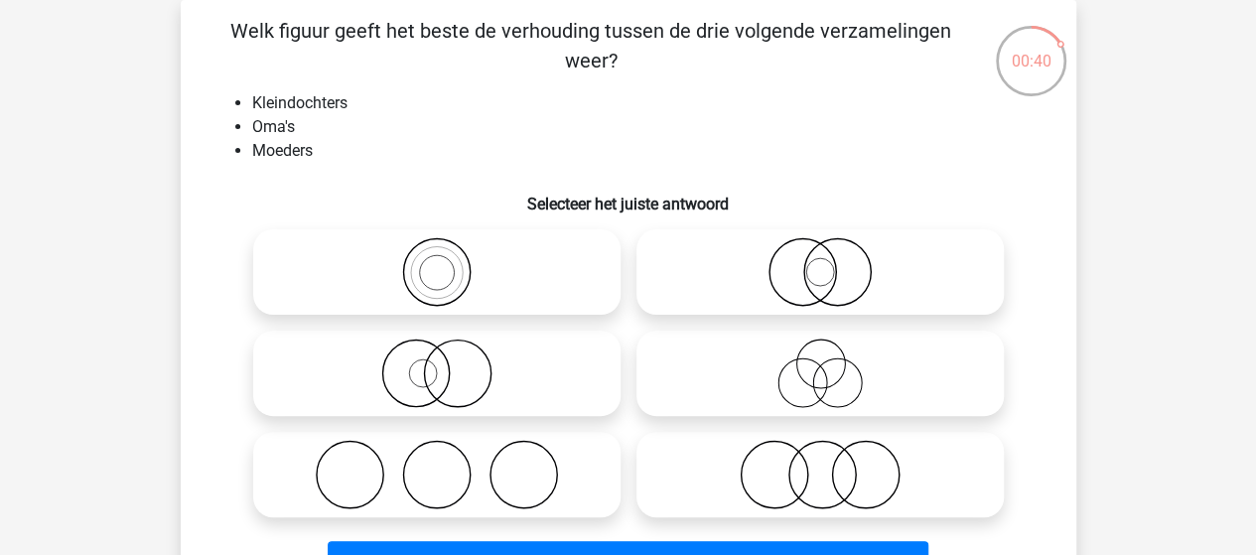
click at [439, 276] on icon at bounding box center [436, 271] width 351 height 69
click at [439, 262] on input "radio" at bounding box center [443, 255] width 13 height 13
radio input "true"
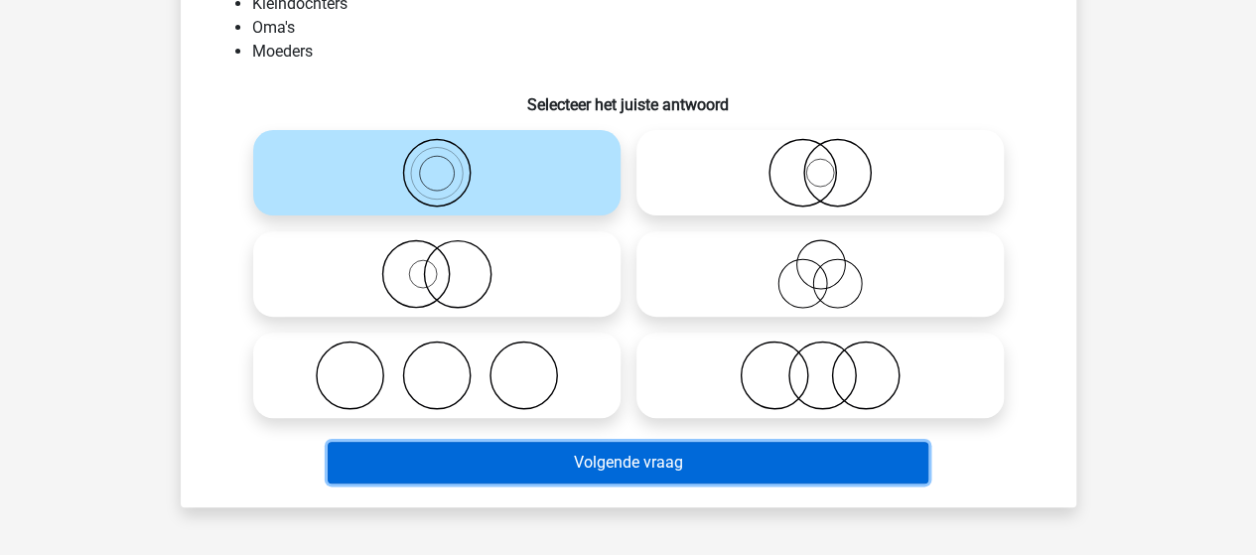
click at [572, 461] on button "Volgende vraag" at bounding box center [628, 463] width 600 height 42
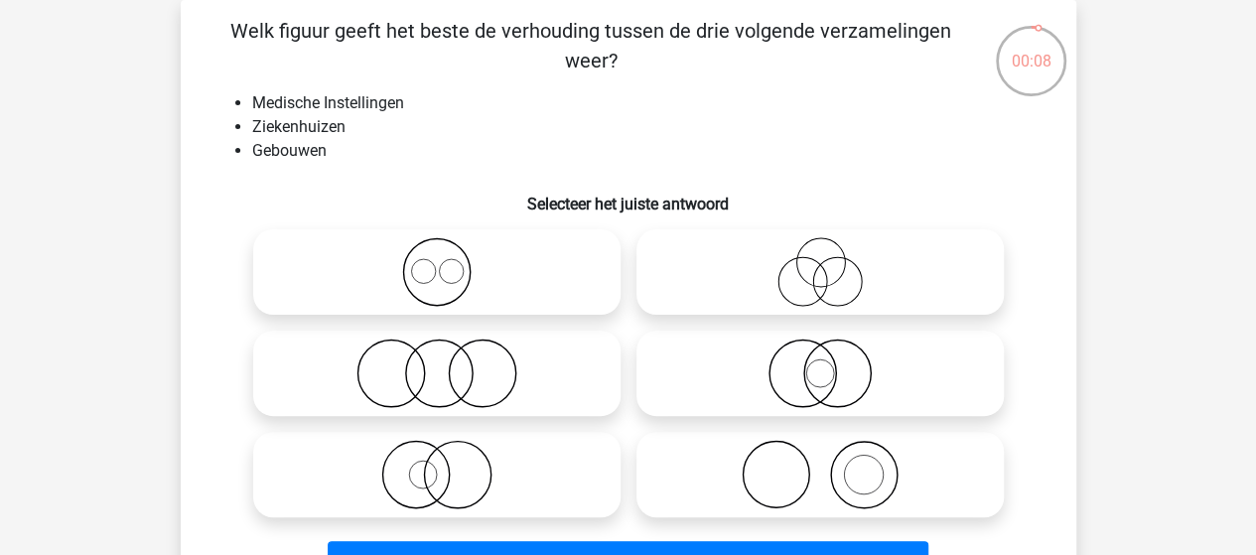
click at [834, 366] on circle at bounding box center [801, 373] width 66 height 66
click at [833, 363] on input "radio" at bounding box center [826, 356] width 13 height 13
radio input "true"
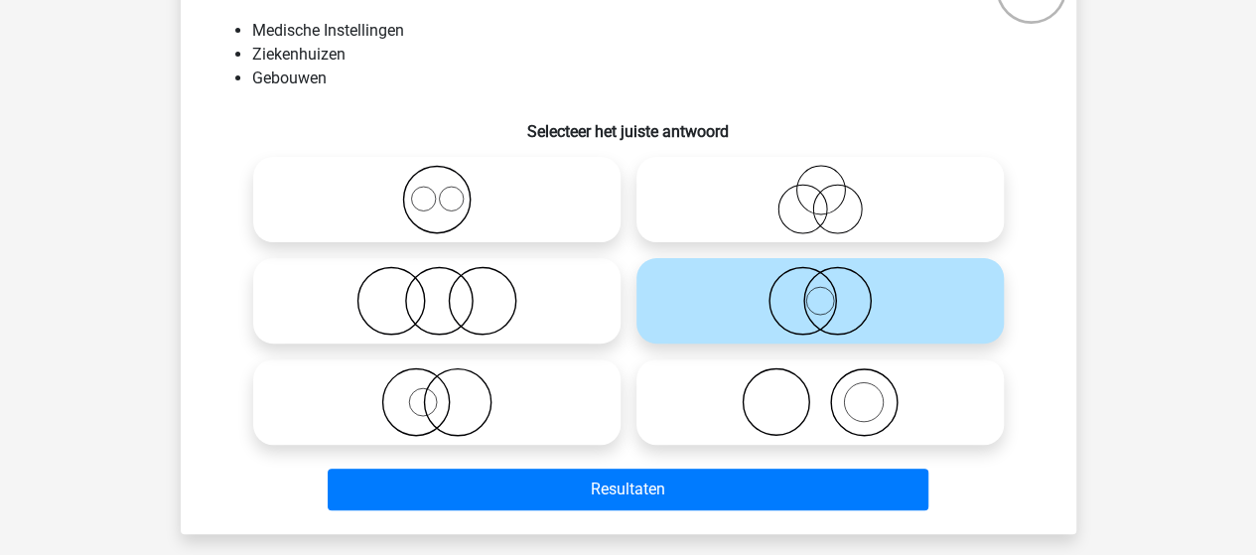
scroll to position [191, 0]
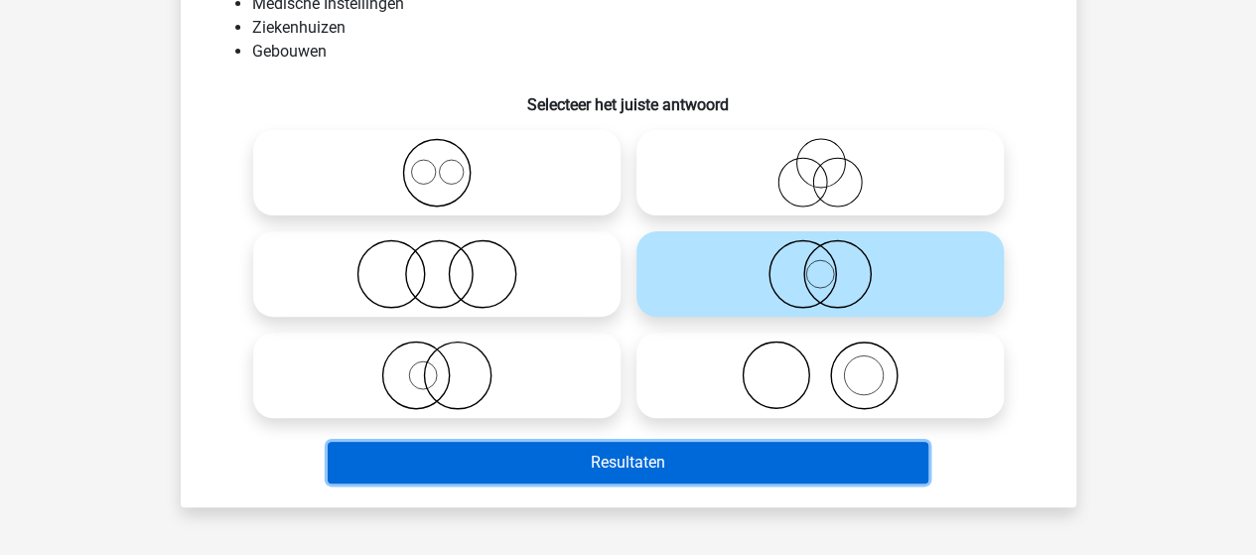
click at [586, 458] on button "Resultaten" at bounding box center [628, 463] width 600 height 42
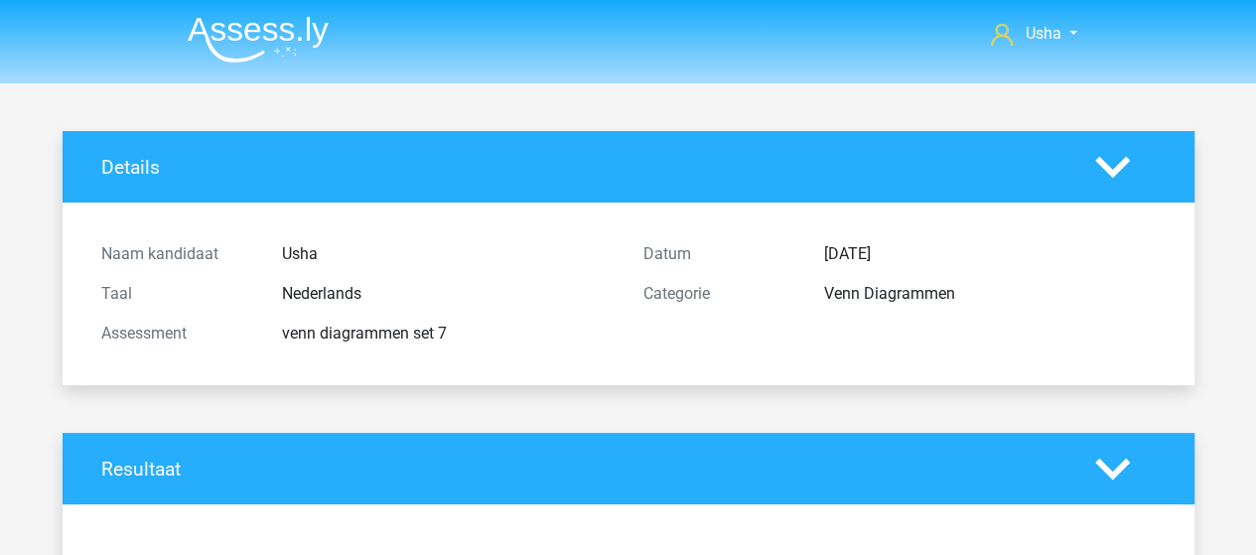
click at [534, 473] on h4 "Resultaat" at bounding box center [583, 469] width 964 height 23
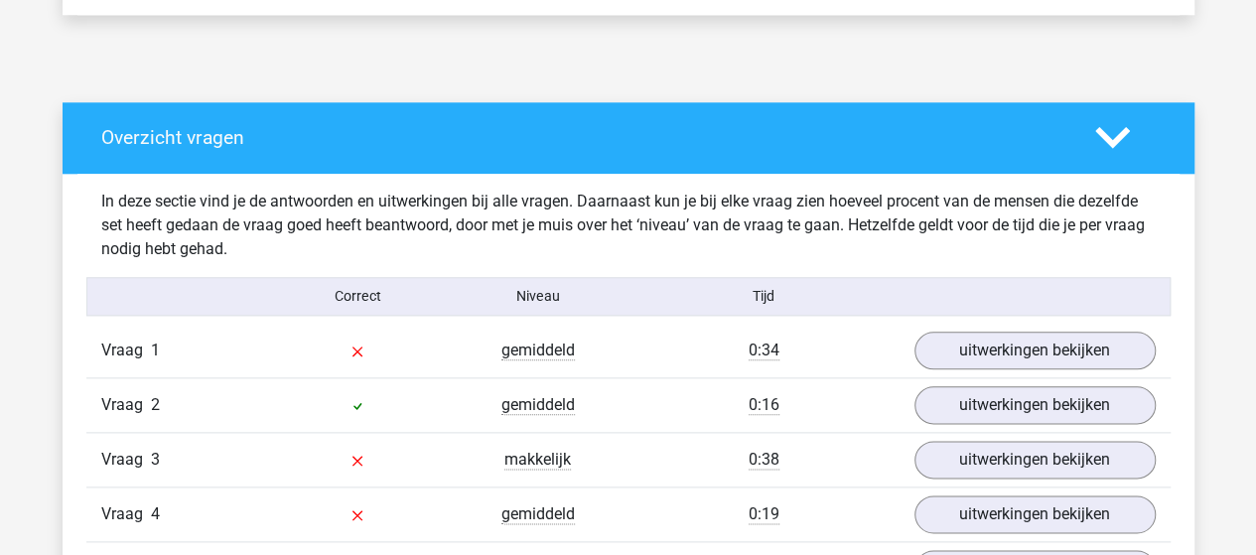
scroll to position [1191, 0]
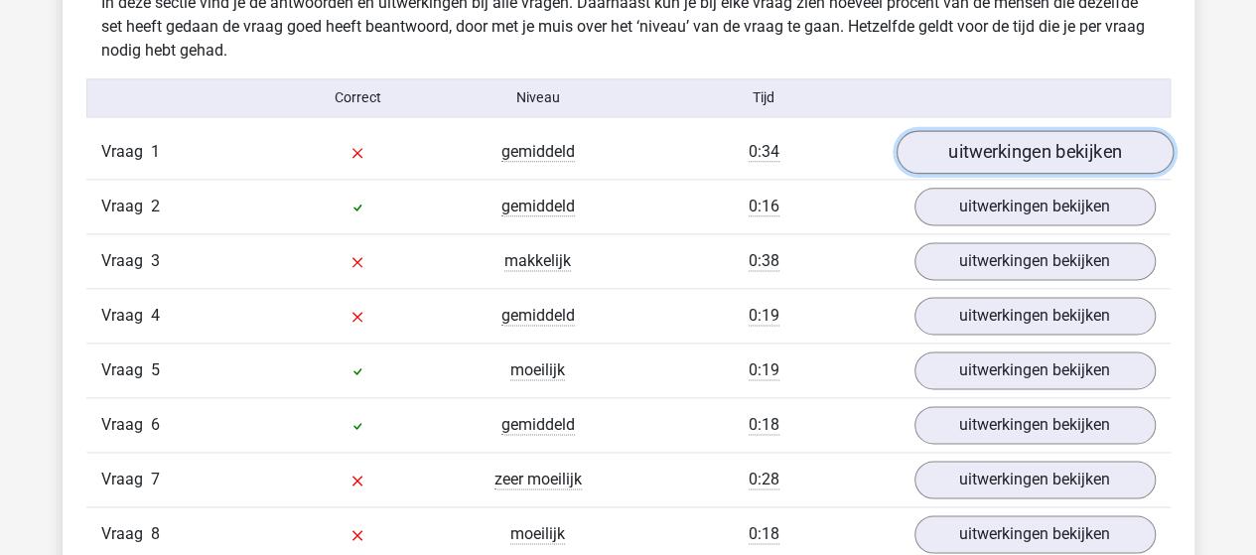
click at [969, 154] on link "uitwerkingen bekijken" at bounding box center [1033, 152] width 277 height 44
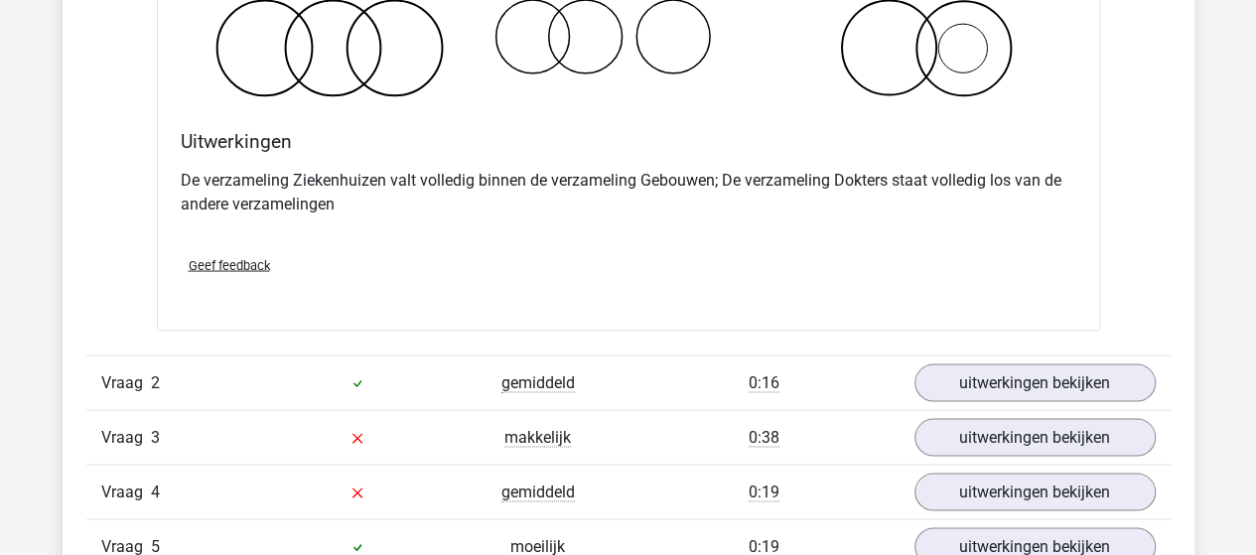
scroll to position [1787, 0]
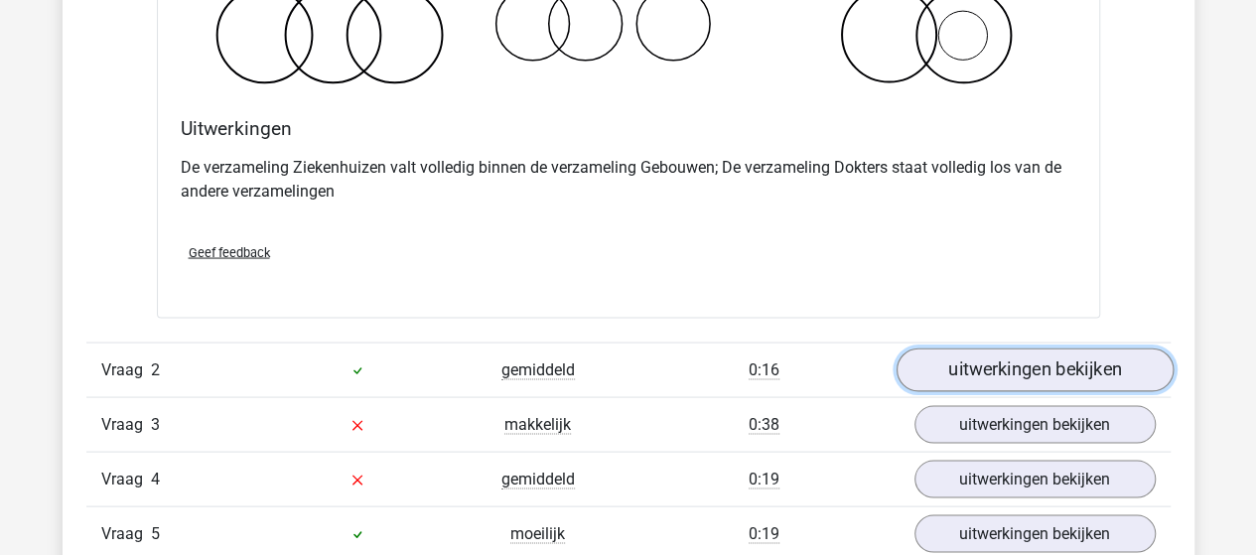
click at [946, 362] on link "uitwerkingen bekijken" at bounding box center [1033, 369] width 277 height 44
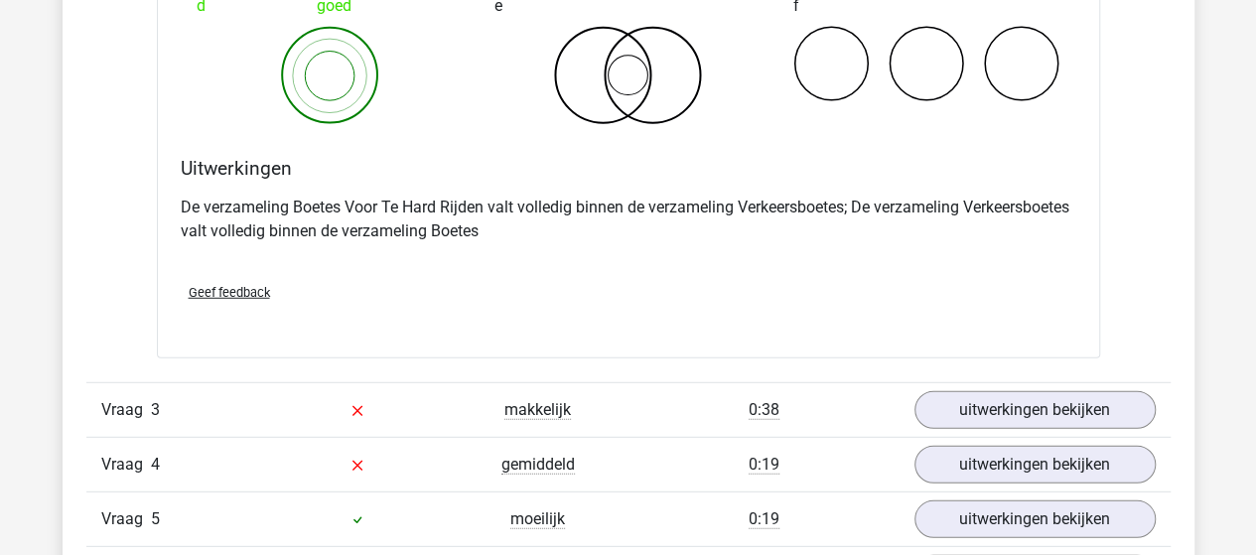
scroll to position [2581, 0]
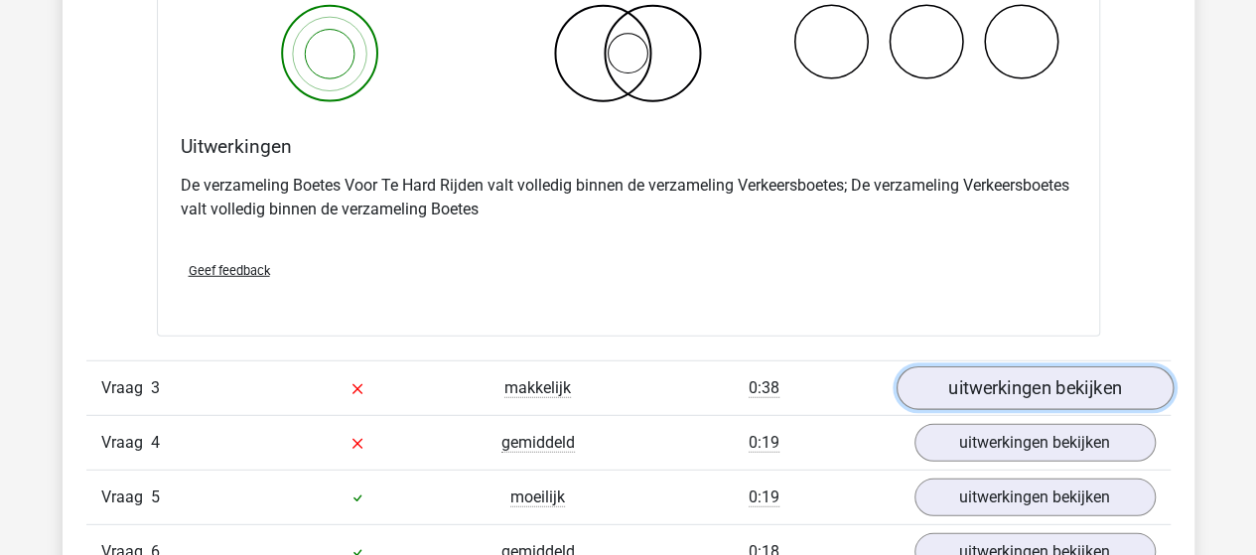
click at [940, 390] on link "uitwerkingen bekijken" at bounding box center [1033, 389] width 277 height 44
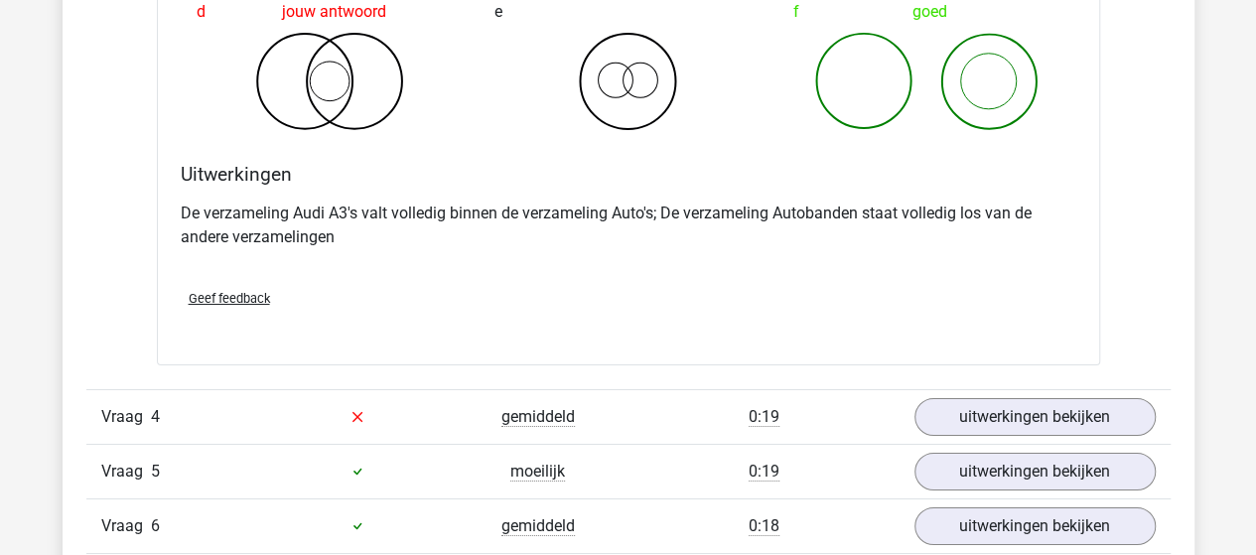
scroll to position [3474, 0]
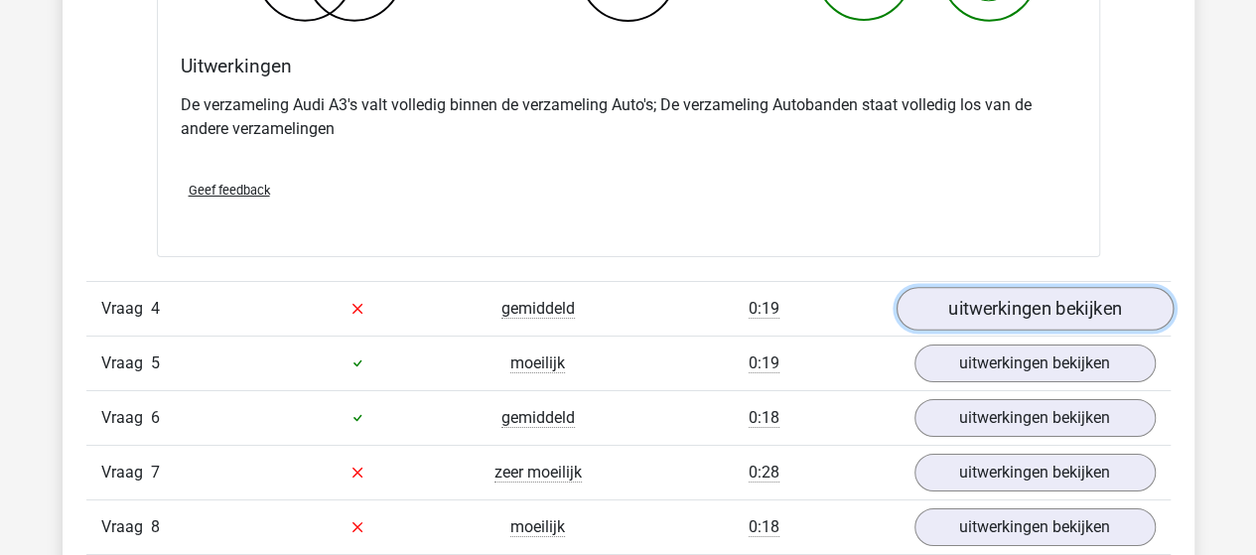
click at [1052, 301] on link "uitwerkingen bekijken" at bounding box center [1033, 309] width 277 height 44
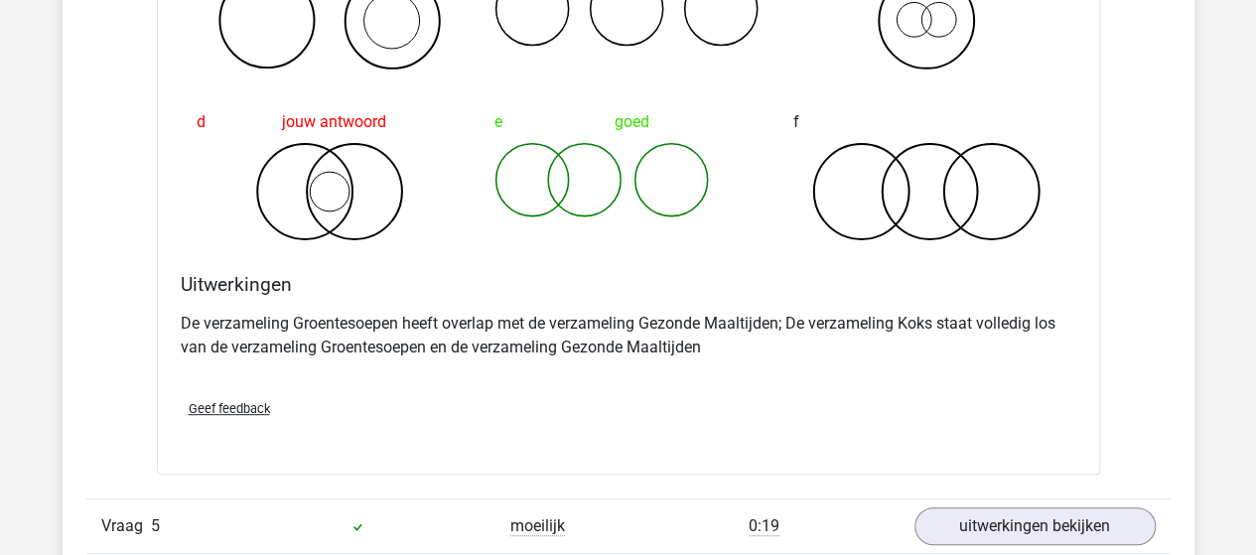
scroll to position [4169, 0]
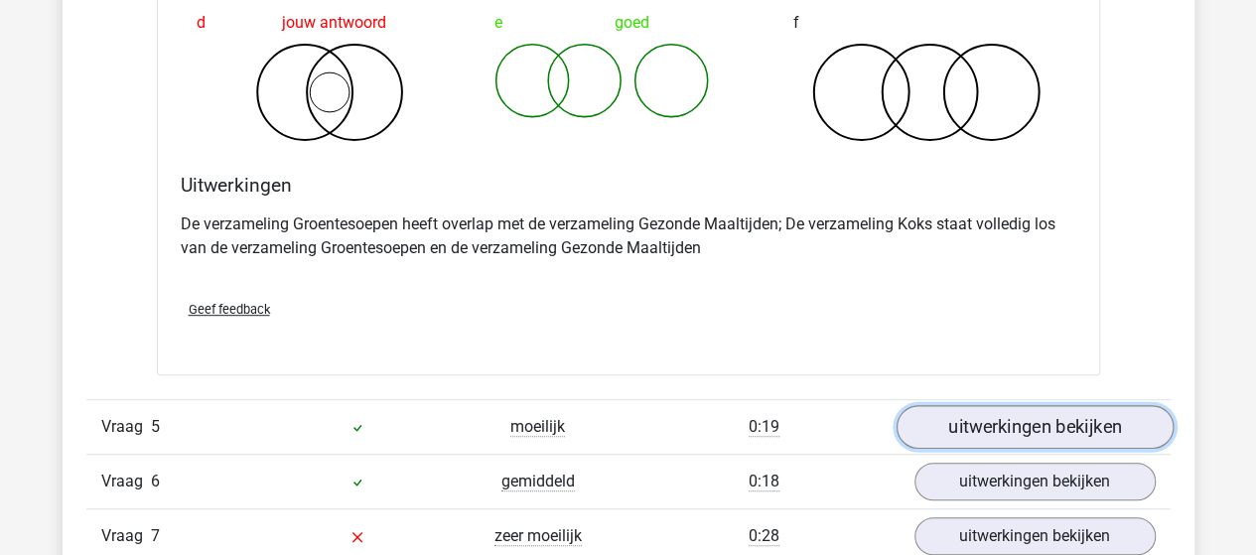
click at [995, 424] on link "uitwerkingen bekijken" at bounding box center [1033, 427] width 277 height 44
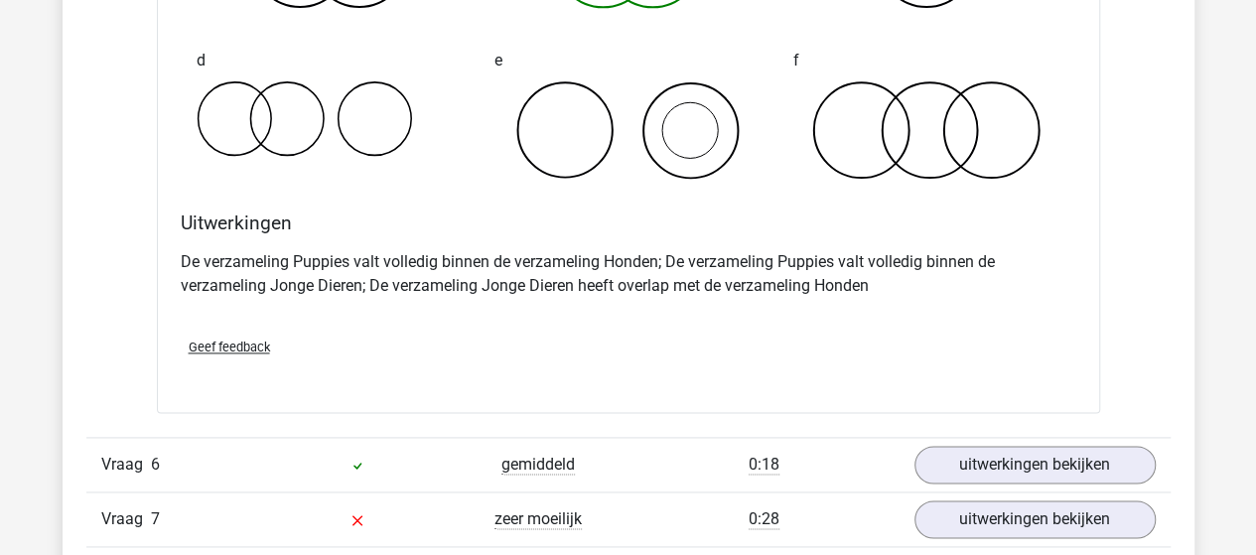
scroll to position [4963, 0]
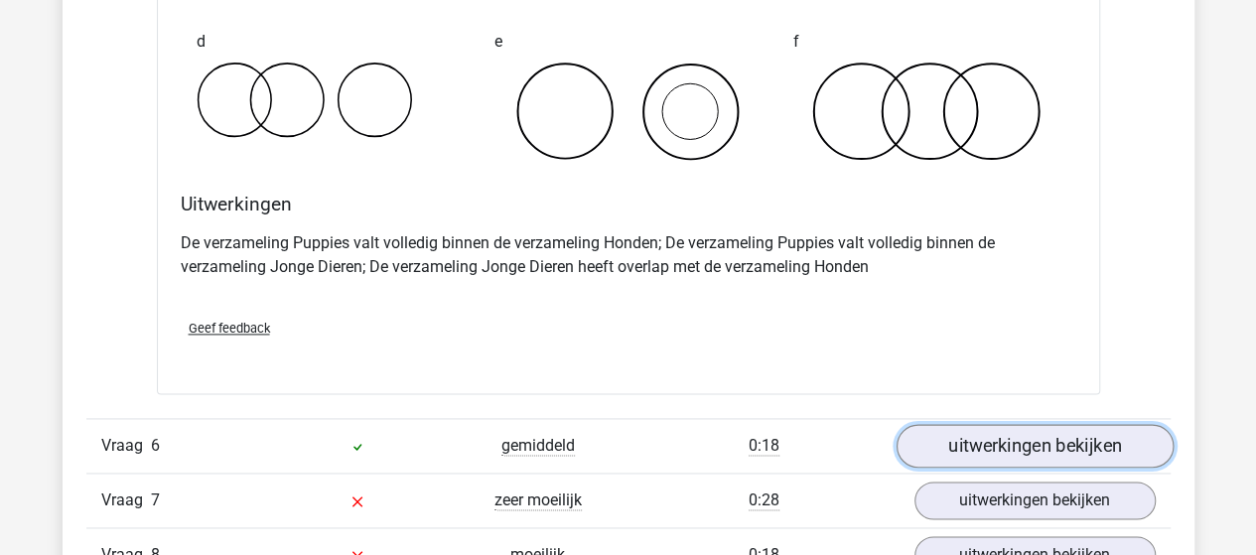
click at [951, 445] on link "uitwerkingen bekijken" at bounding box center [1033, 446] width 277 height 44
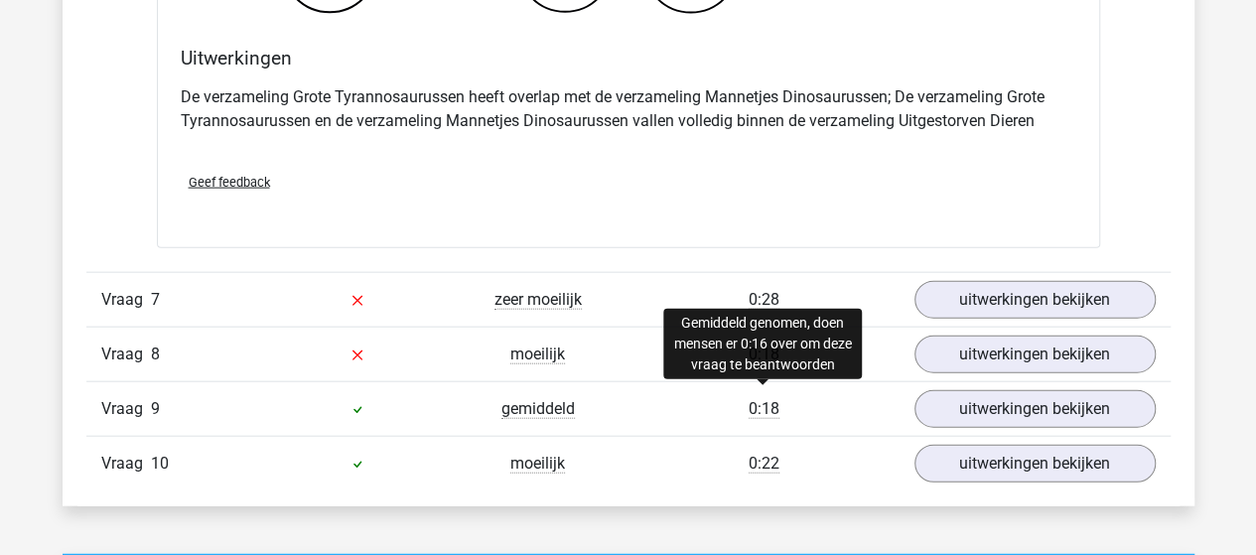
scroll to position [5955, 0]
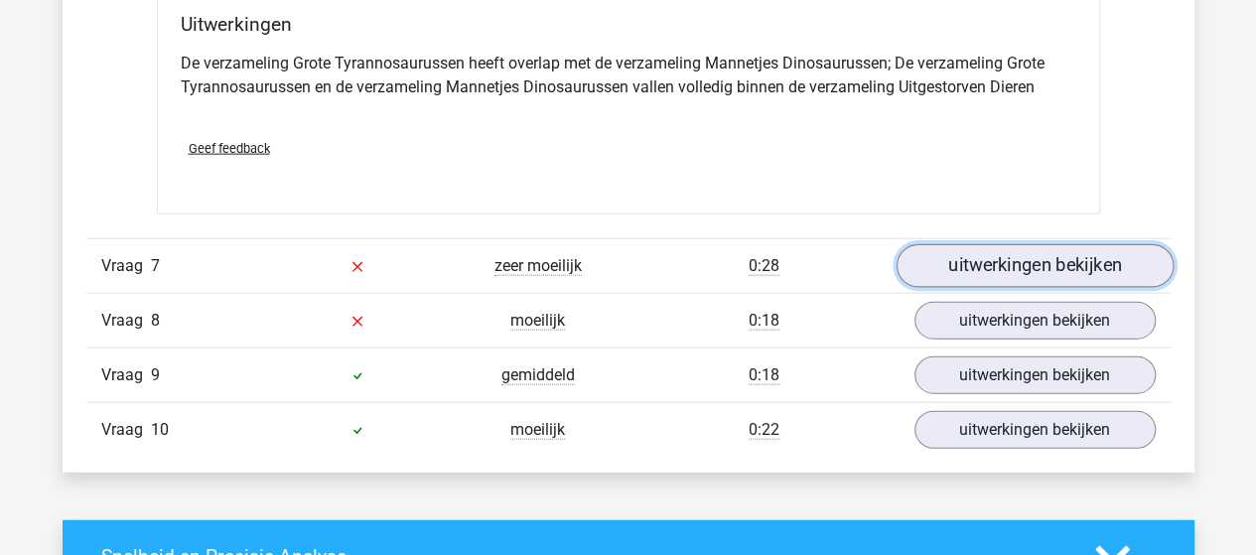
click at [1013, 251] on link "uitwerkingen bekijken" at bounding box center [1033, 266] width 277 height 44
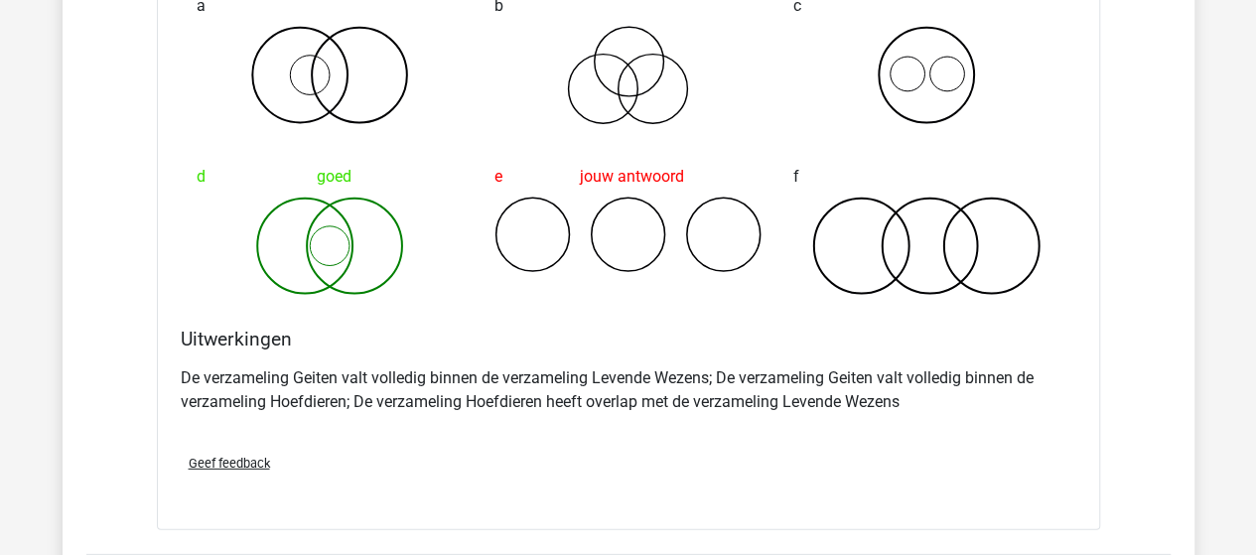
scroll to position [6551, 0]
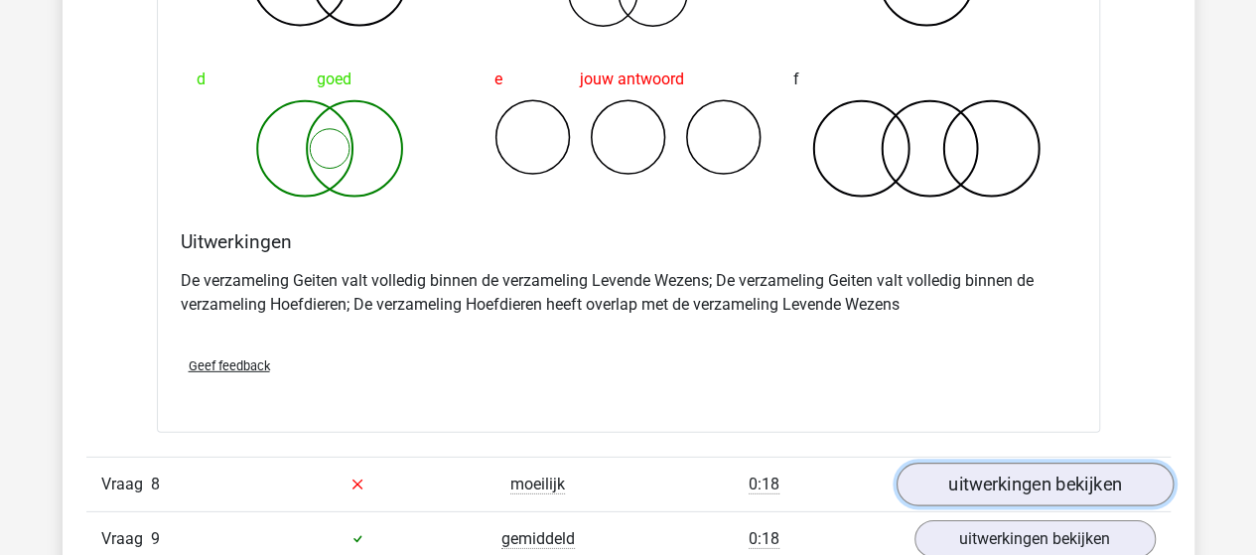
click at [1002, 469] on link "uitwerkingen bekijken" at bounding box center [1033, 485] width 277 height 44
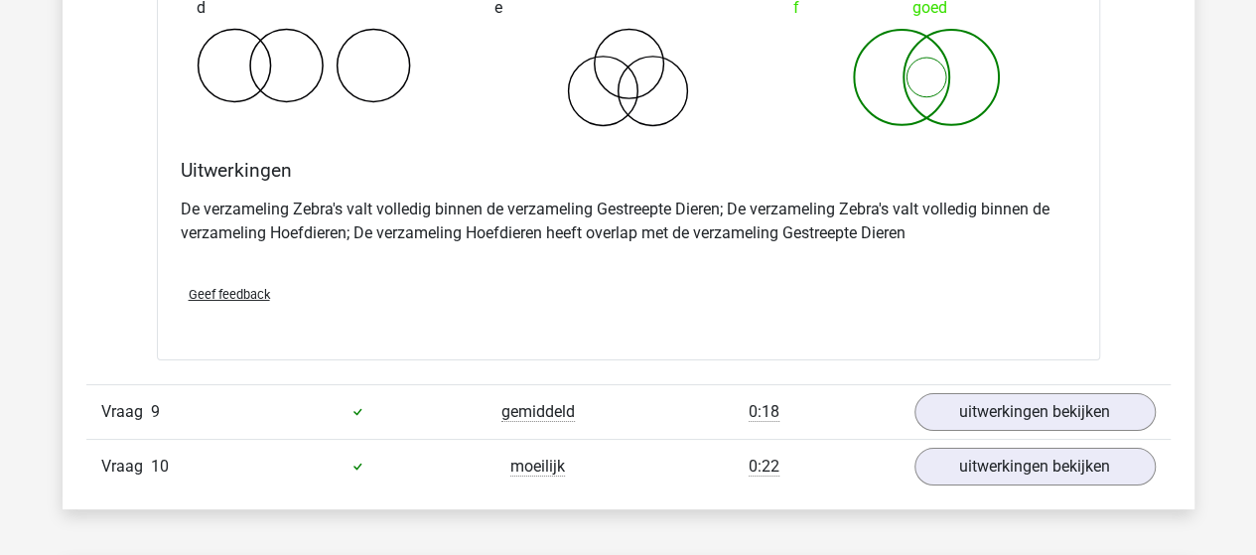
scroll to position [7444, 0]
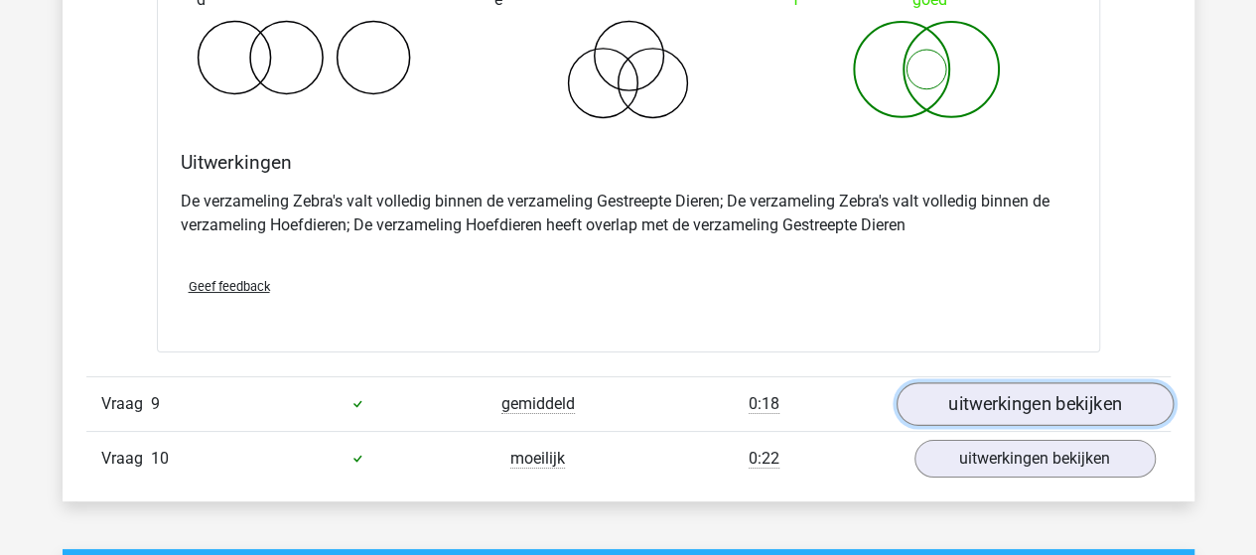
click at [1030, 384] on link "uitwerkingen bekijken" at bounding box center [1033, 404] width 277 height 44
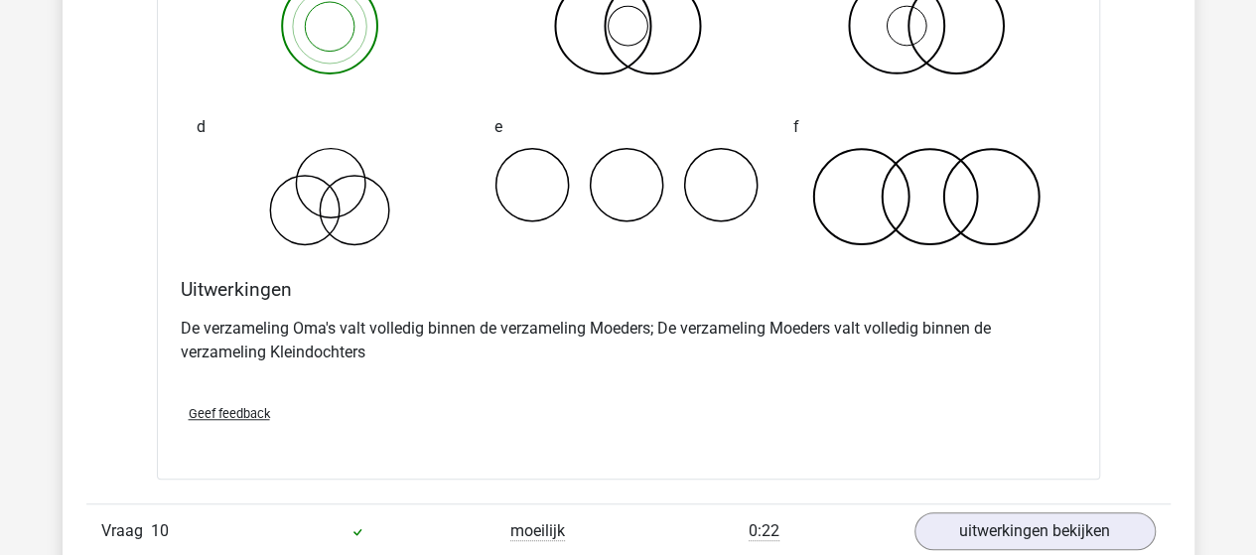
scroll to position [8337, 0]
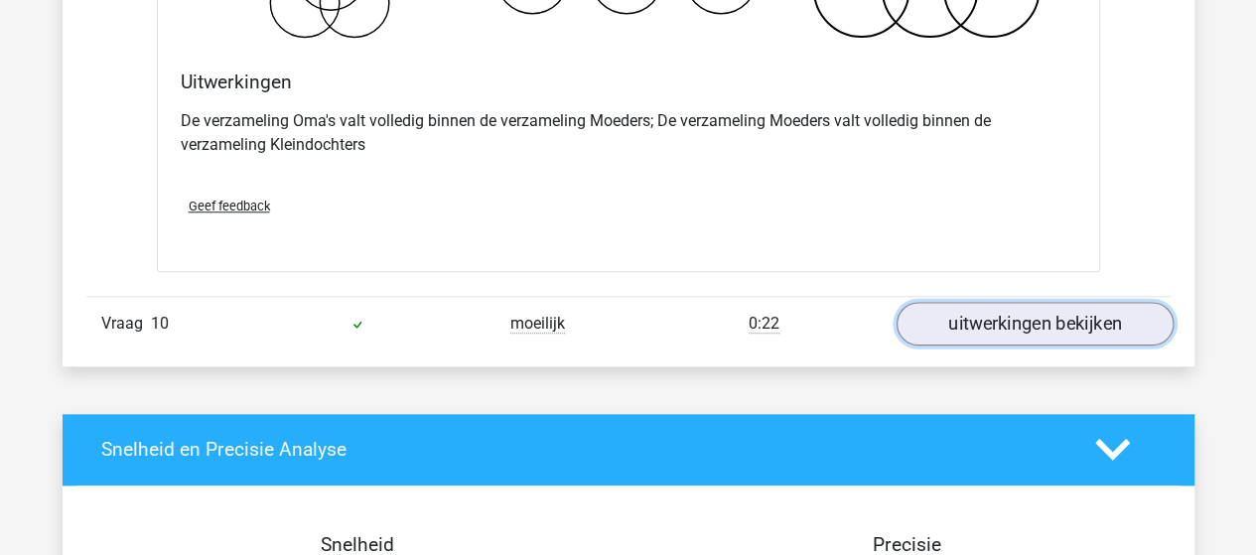
click at [978, 313] on link "uitwerkingen bekijken" at bounding box center [1033, 324] width 277 height 44
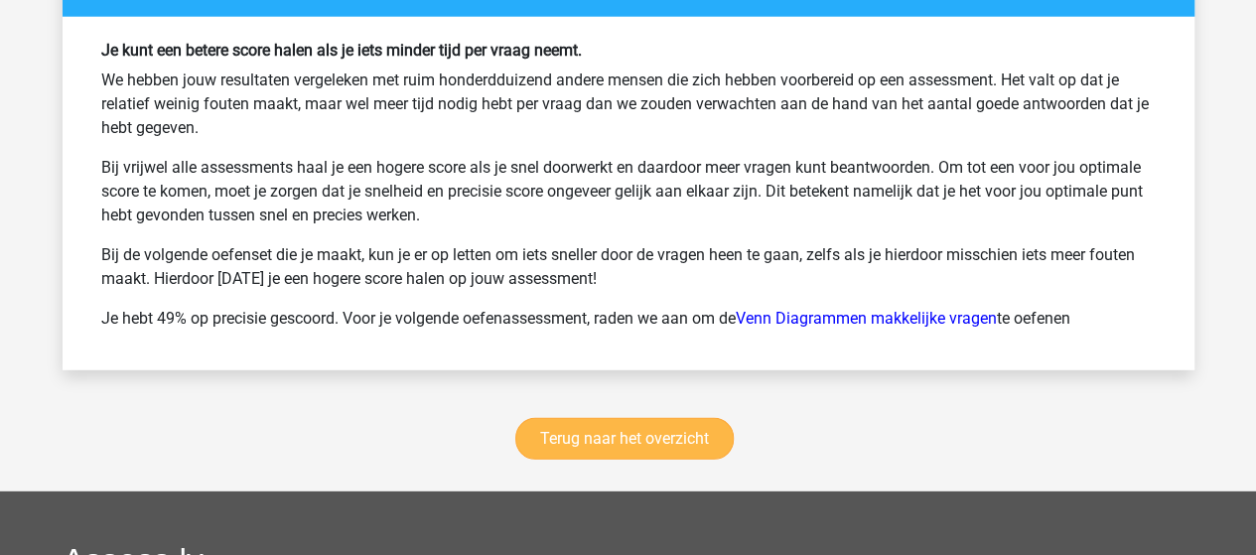
scroll to position [10231, 0]
click at [600, 424] on link "Terug naar het overzicht" at bounding box center [624, 439] width 218 height 42
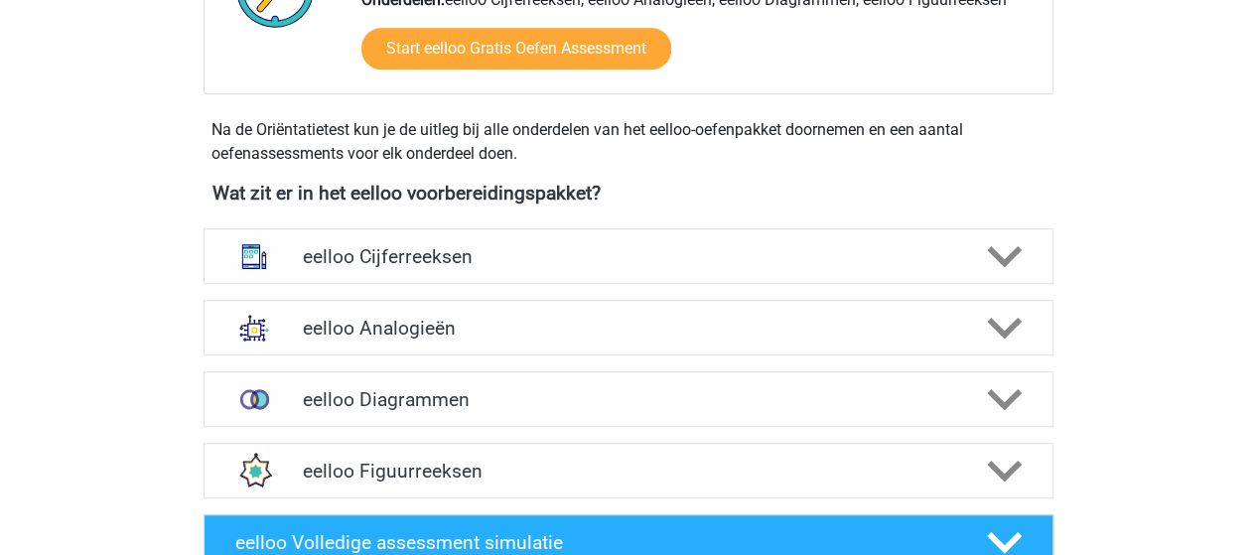
scroll to position [596, 0]
click at [1007, 397] on polygon at bounding box center [1004, 399] width 35 height 22
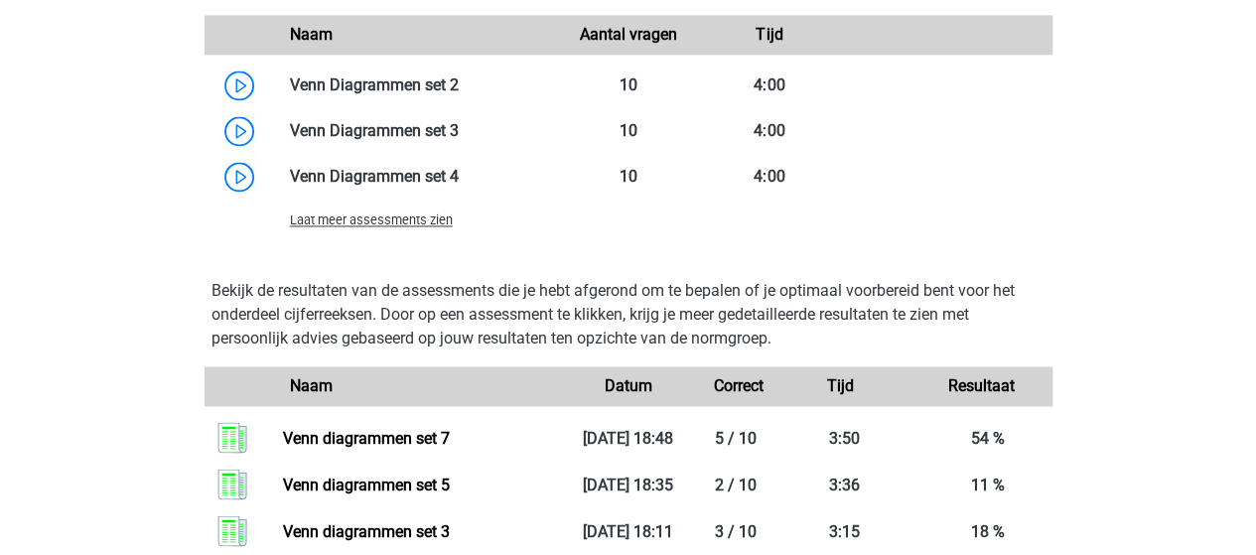
scroll to position [1489, 0]
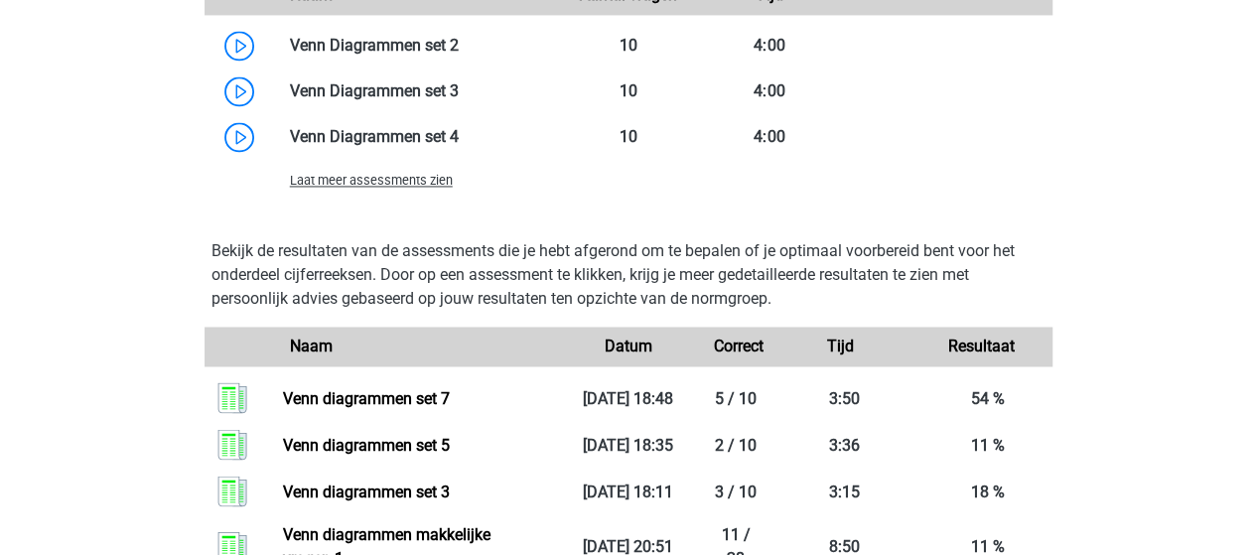
click at [318, 184] on span "Laat meer assessments zien" at bounding box center [371, 180] width 163 height 15
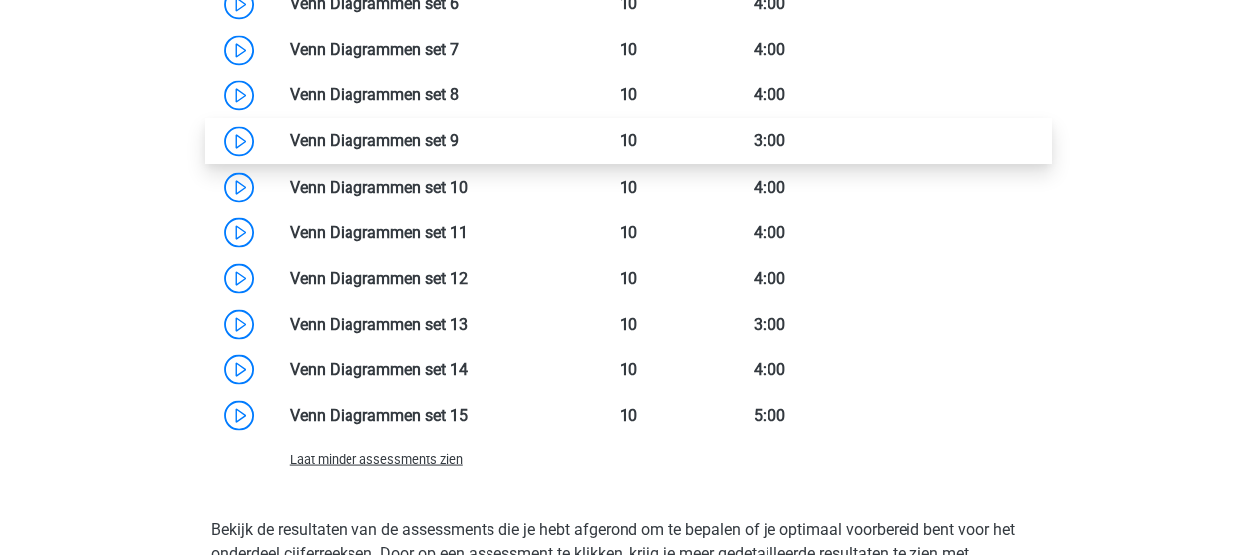
scroll to position [1687, 0]
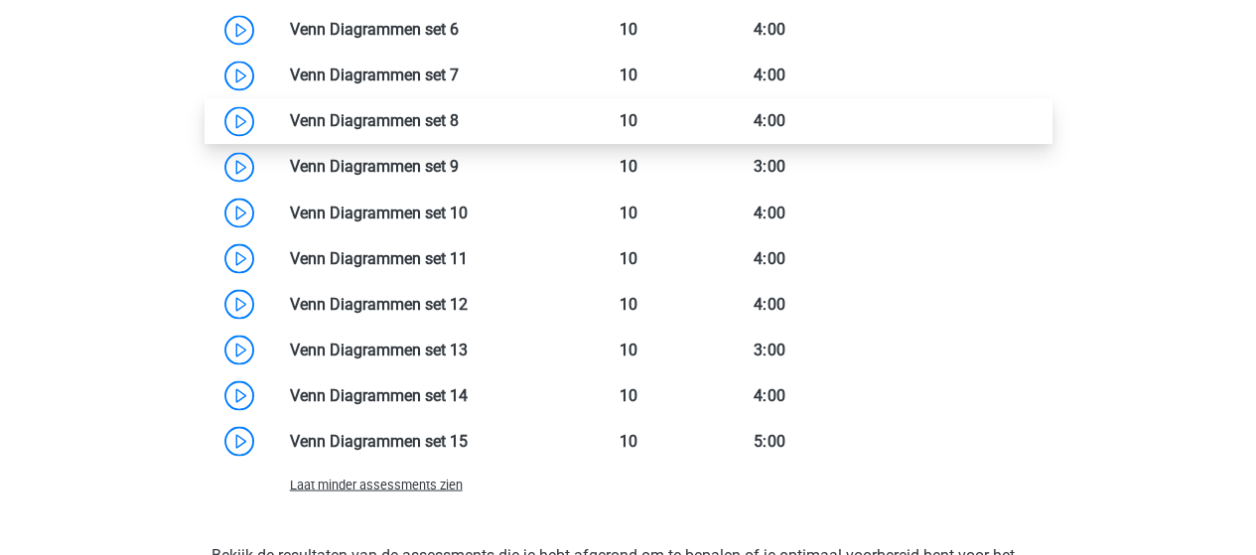
click at [459, 120] on link at bounding box center [459, 120] width 0 height 19
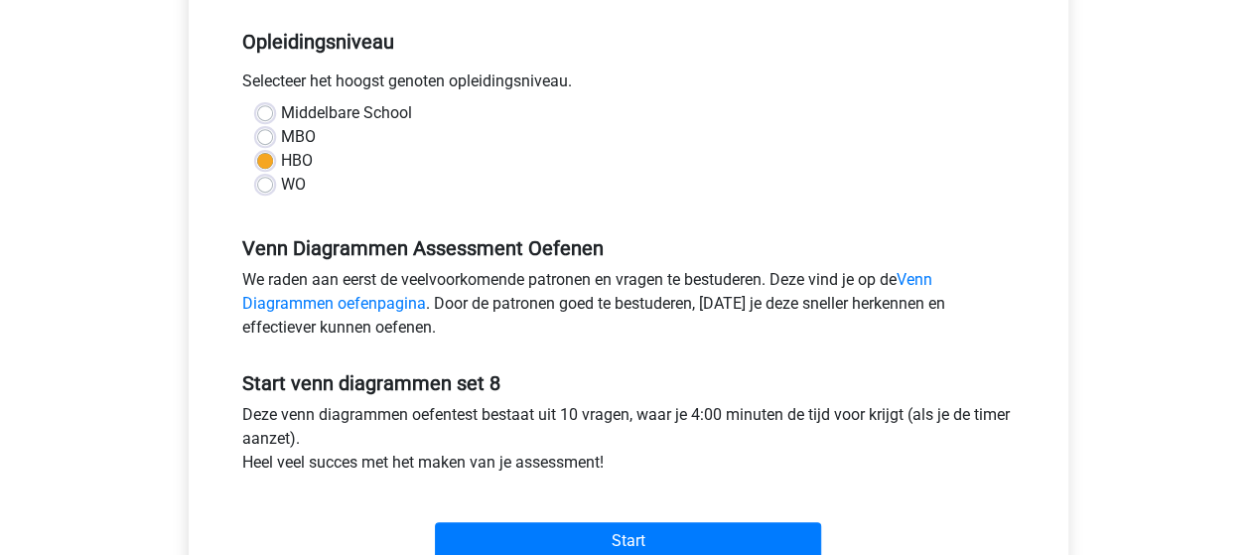
scroll to position [496, 0]
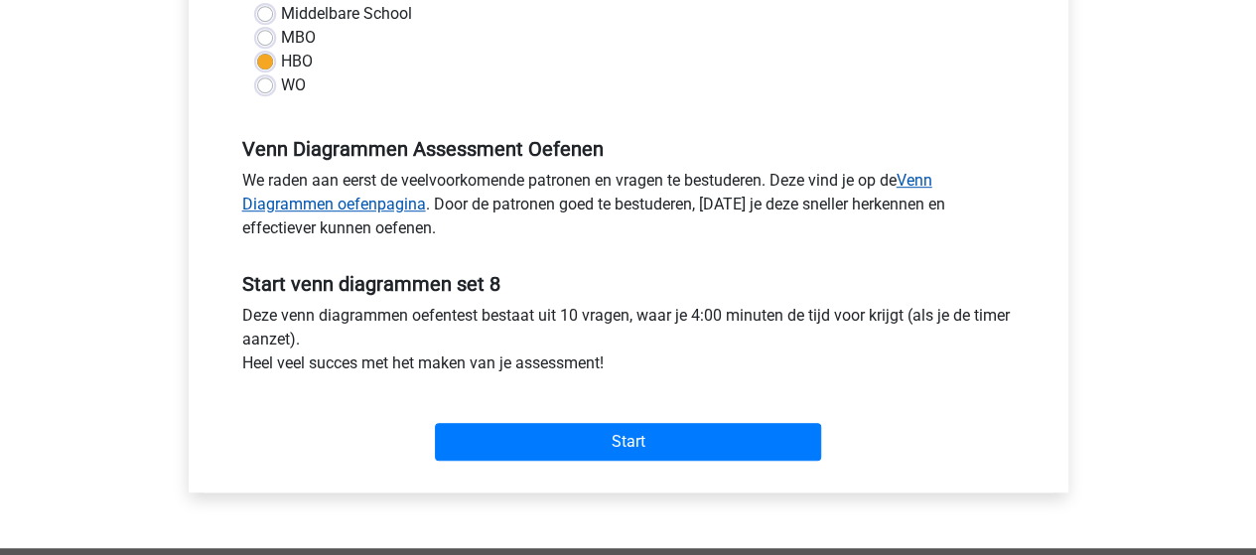
click at [398, 197] on link "Venn Diagrammen oefenpagina" at bounding box center [587, 192] width 690 height 43
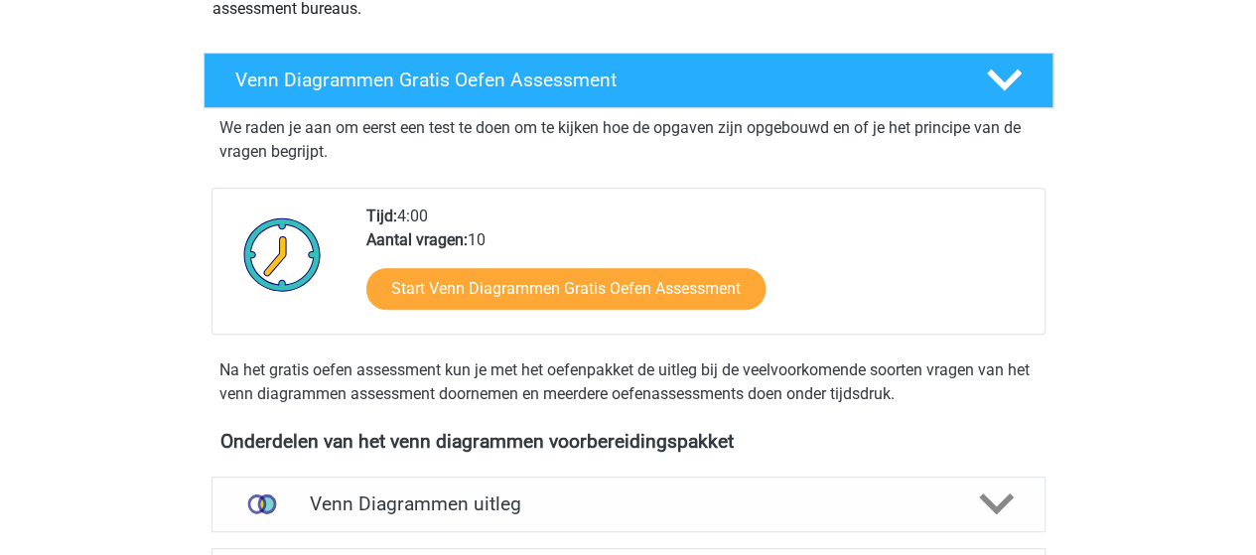
scroll to position [397, 0]
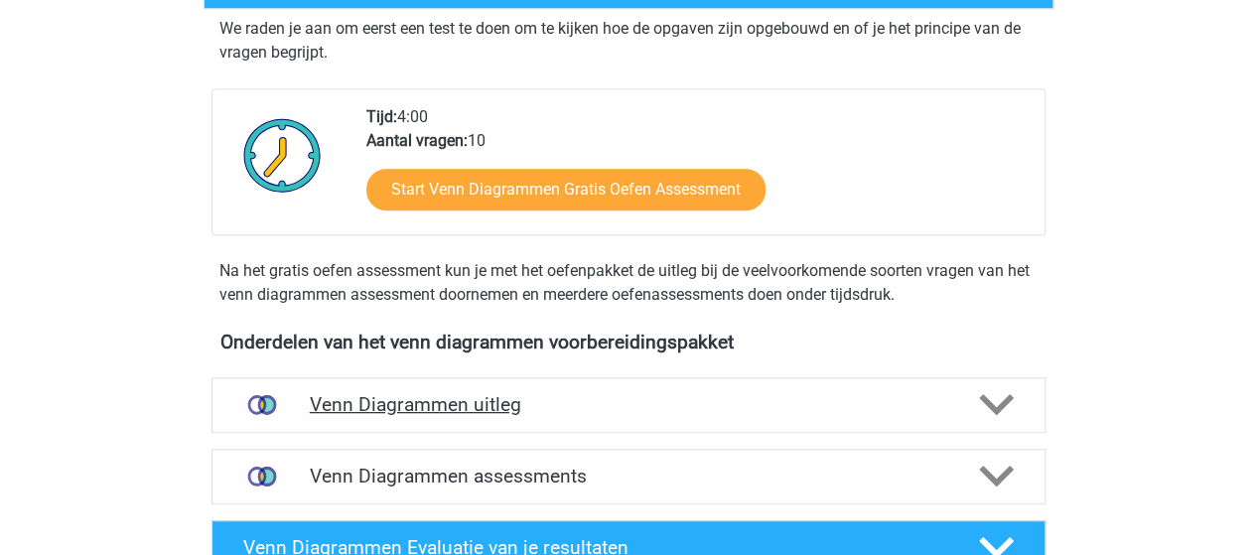
click at [980, 404] on icon at bounding box center [996, 404] width 35 height 35
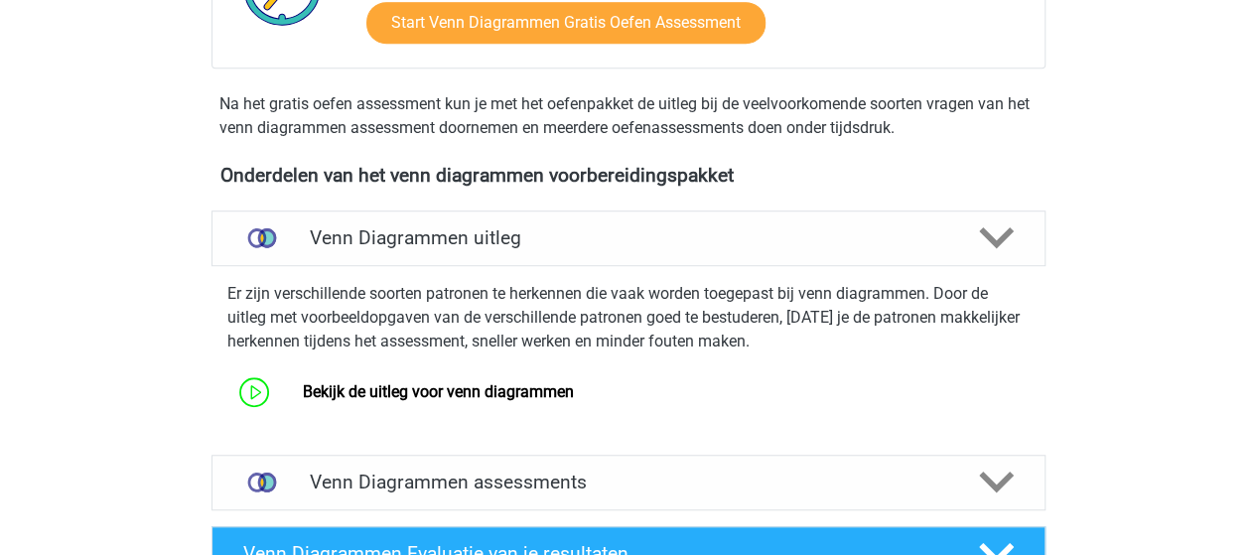
scroll to position [596, 0]
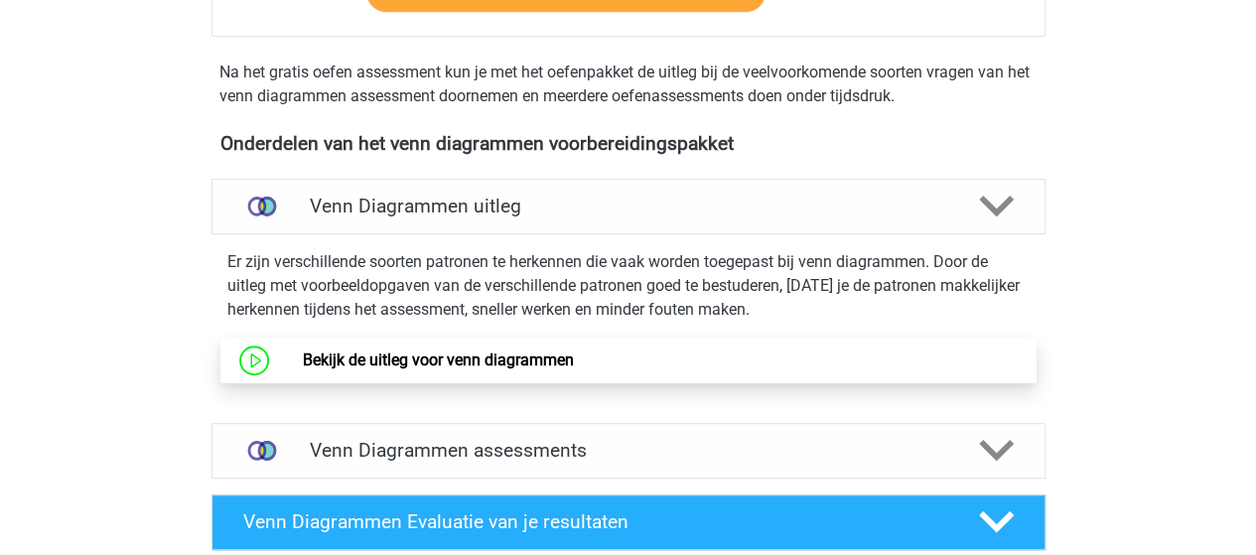
click at [514, 366] on link "Bekijk de uitleg voor venn diagrammen" at bounding box center [438, 359] width 271 height 19
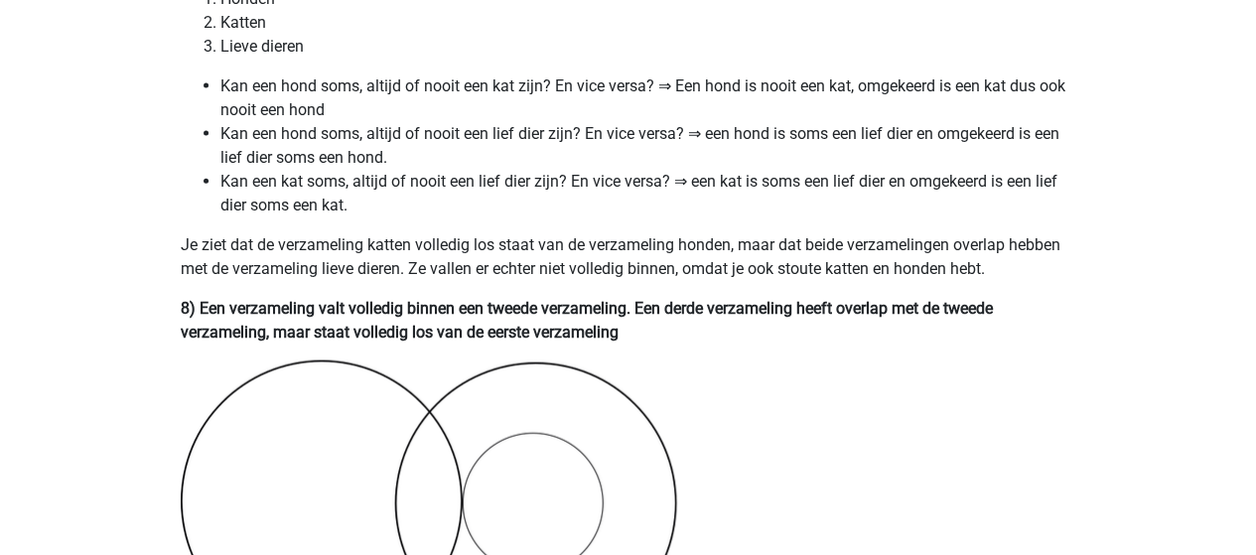
scroll to position [5558, 0]
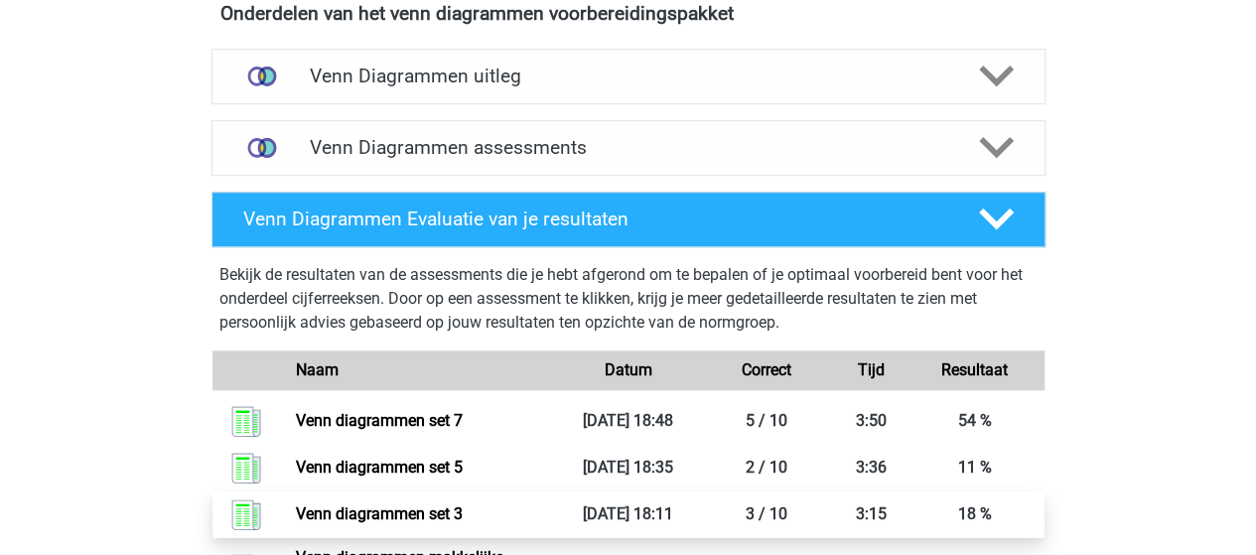
scroll to position [695, 0]
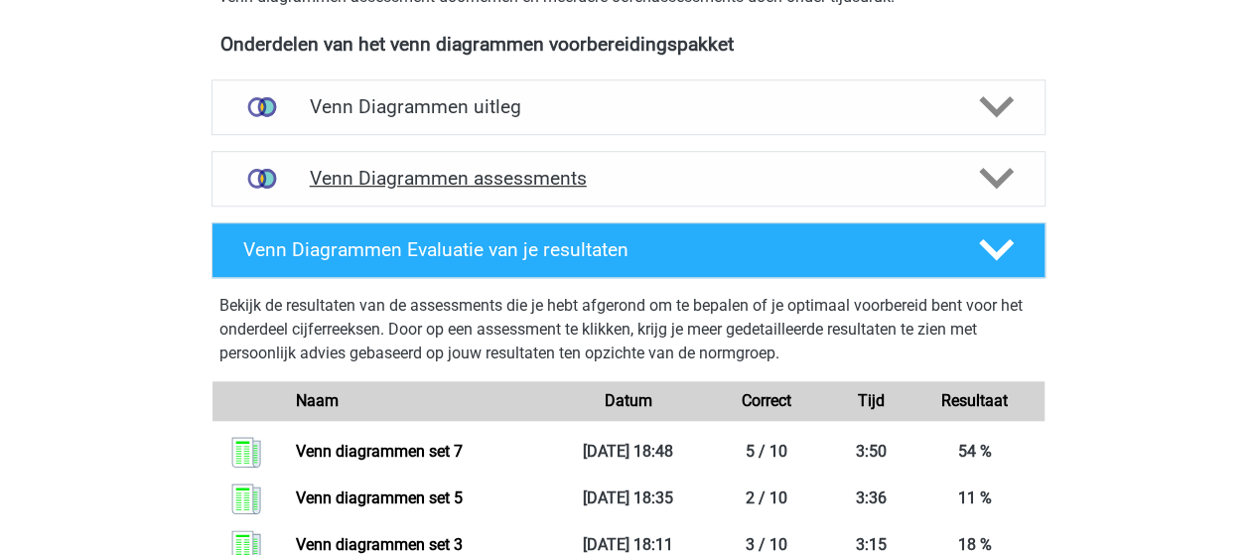
click at [996, 175] on icon at bounding box center [996, 178] width 35 height 35
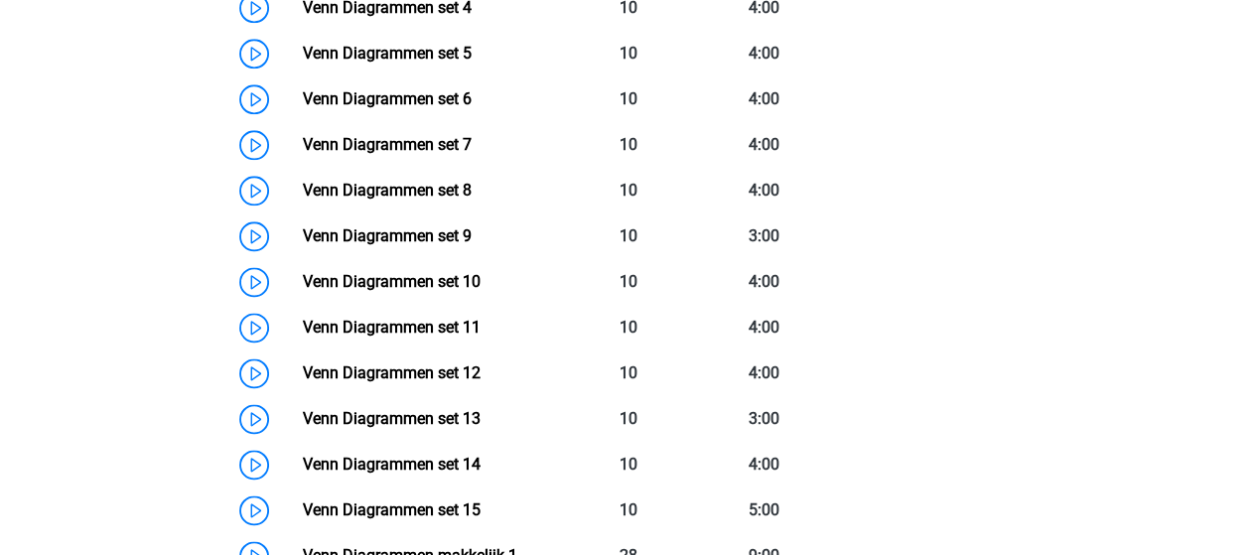
scroll to position [1191, 0]
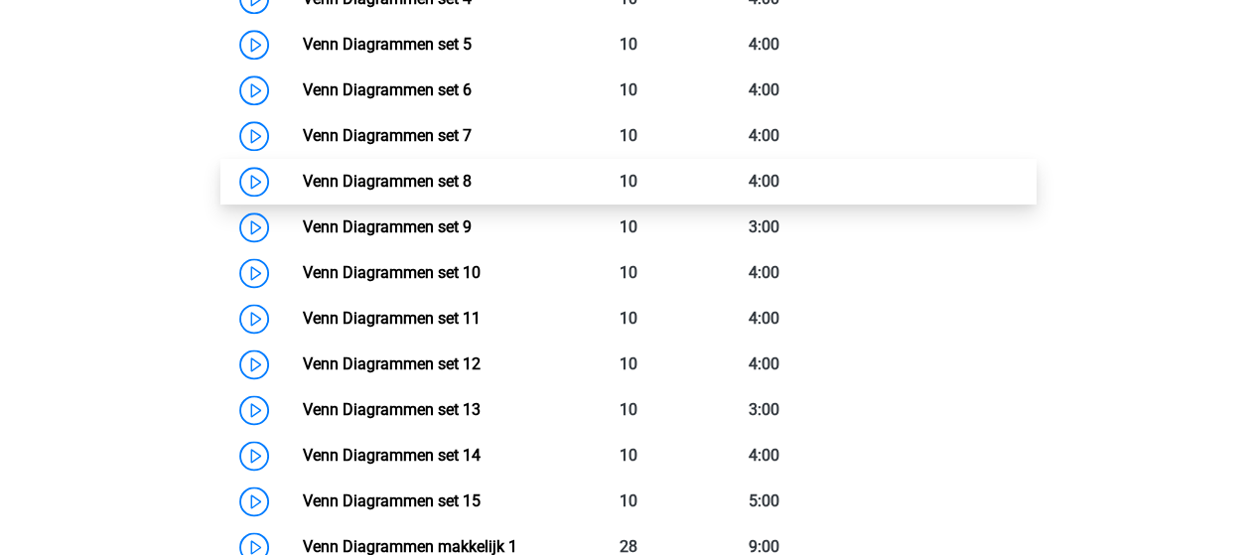
click at [363, 180] on link "Venn Diagrammen set 8" at bounding box center [387, 181] width 169 height 19
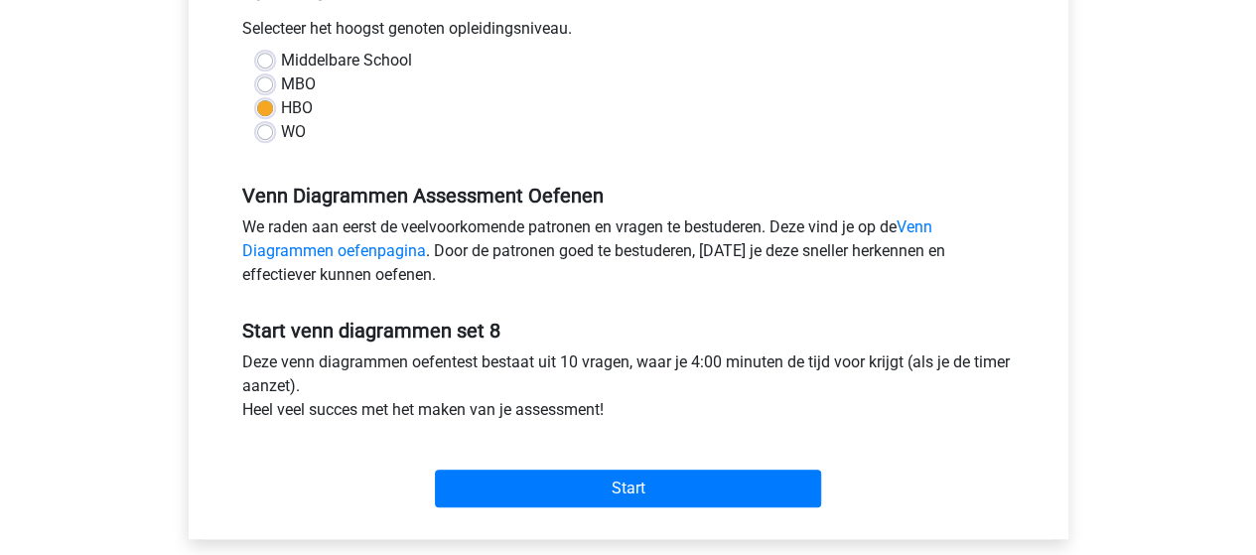
scroll to position [496, 0]
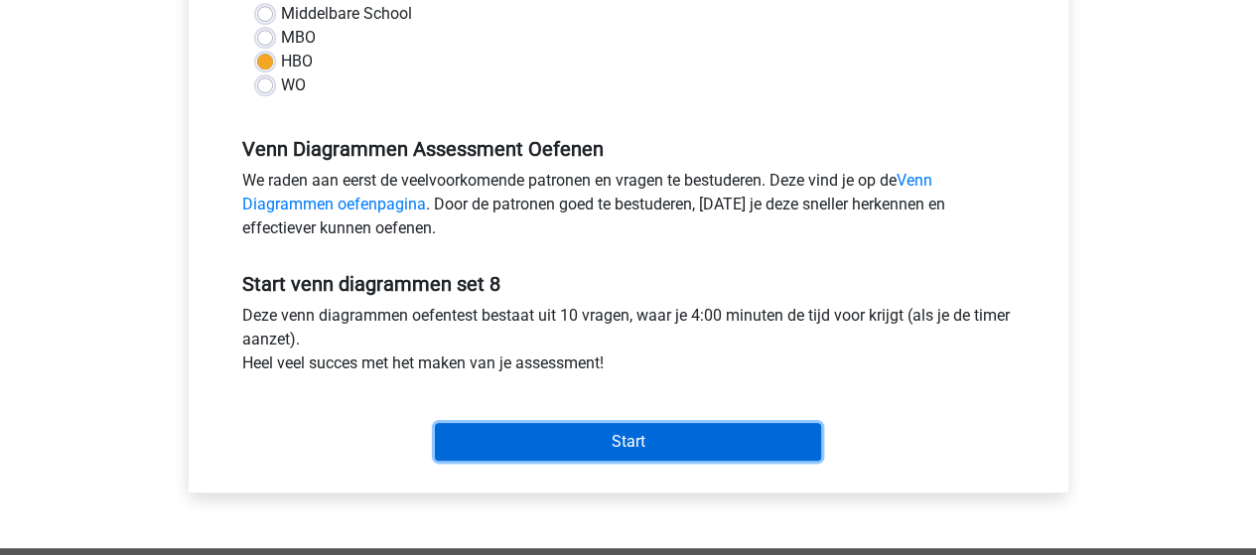
click at [626, 444] on input "Start" at bounding box center [628, 442] width 386 height 38
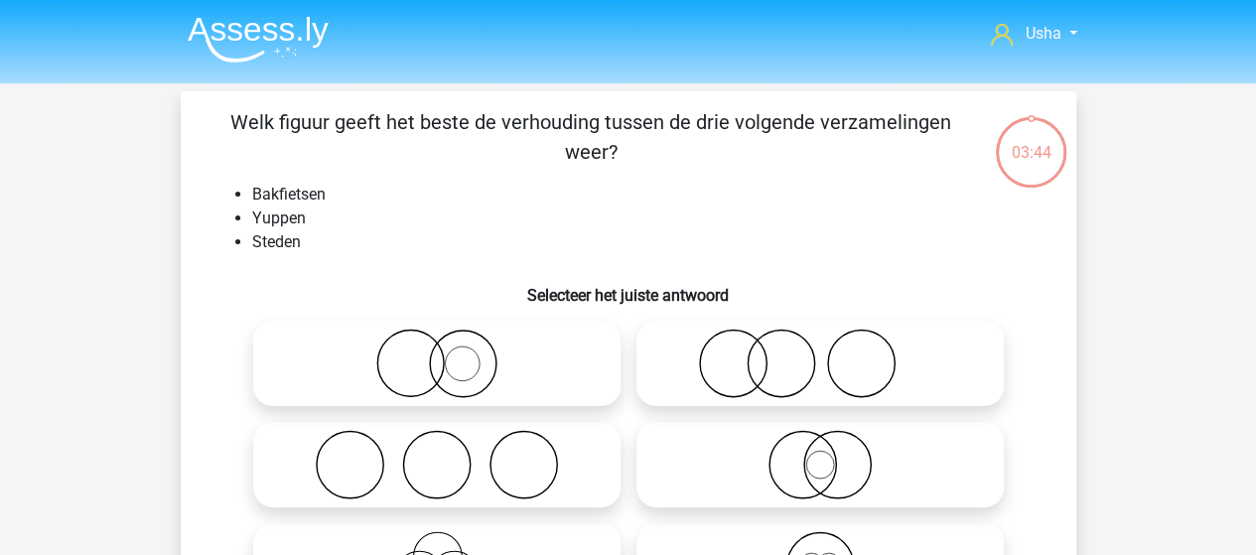
scroll to position [99, 0]
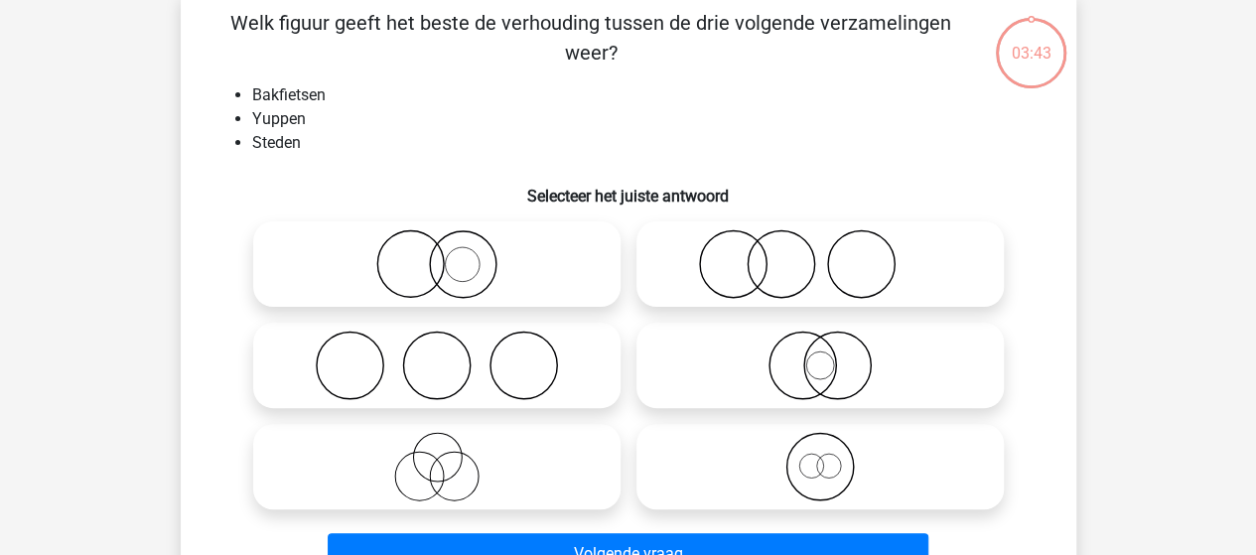
click at [403, 368] on icon at bounding box center [436, 365] width 351 height 69
click at [437, 355] on input "radio" at bounding box center [443, 348] width 13 height 13
radio input "true"
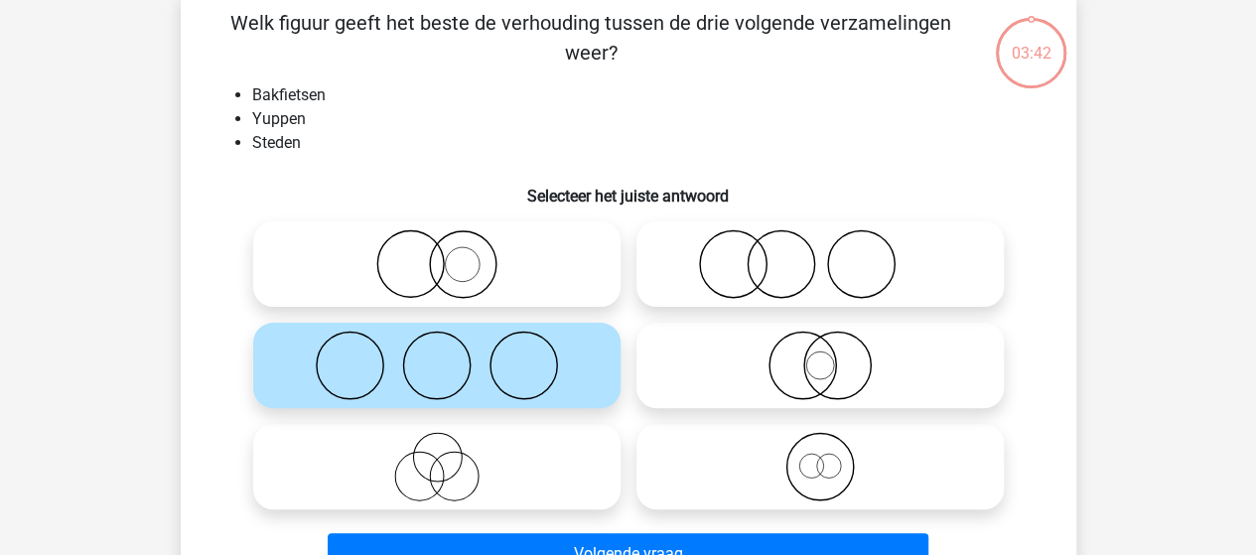
scroll to position [199, 0]
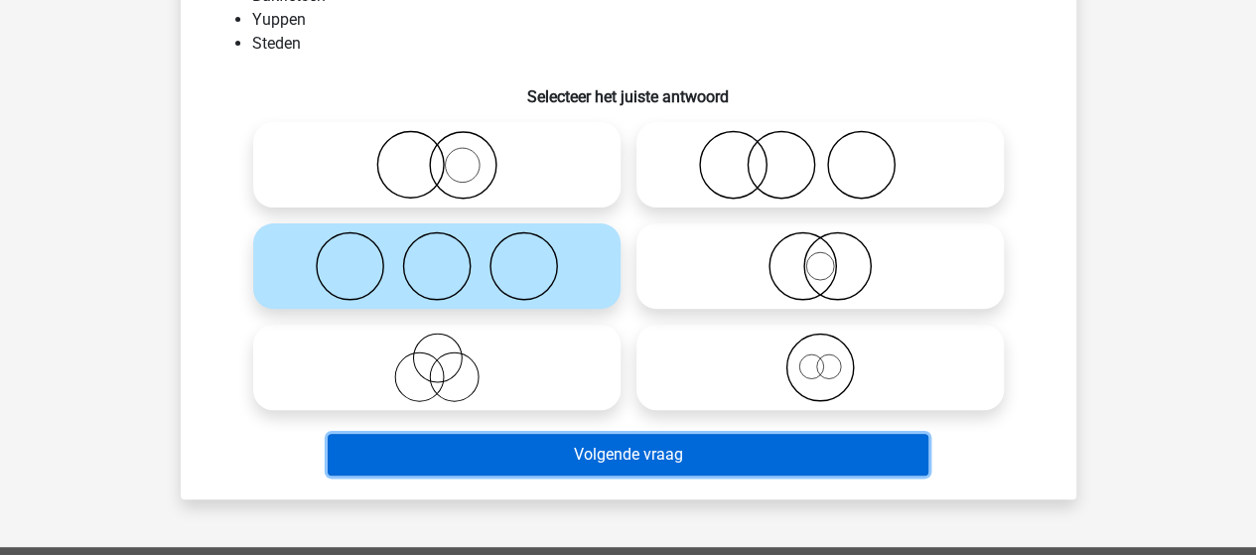
click at [536, 459] on button "Volgende vraag" at bounding box center [628, 455] width 600 height 42
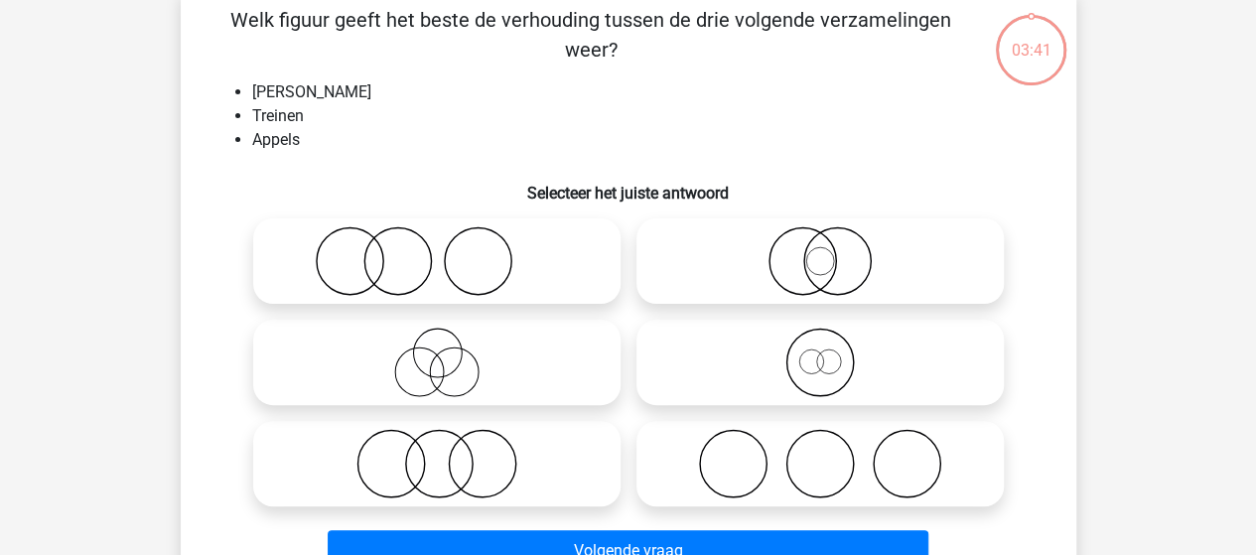
scroll to position [91, 0]
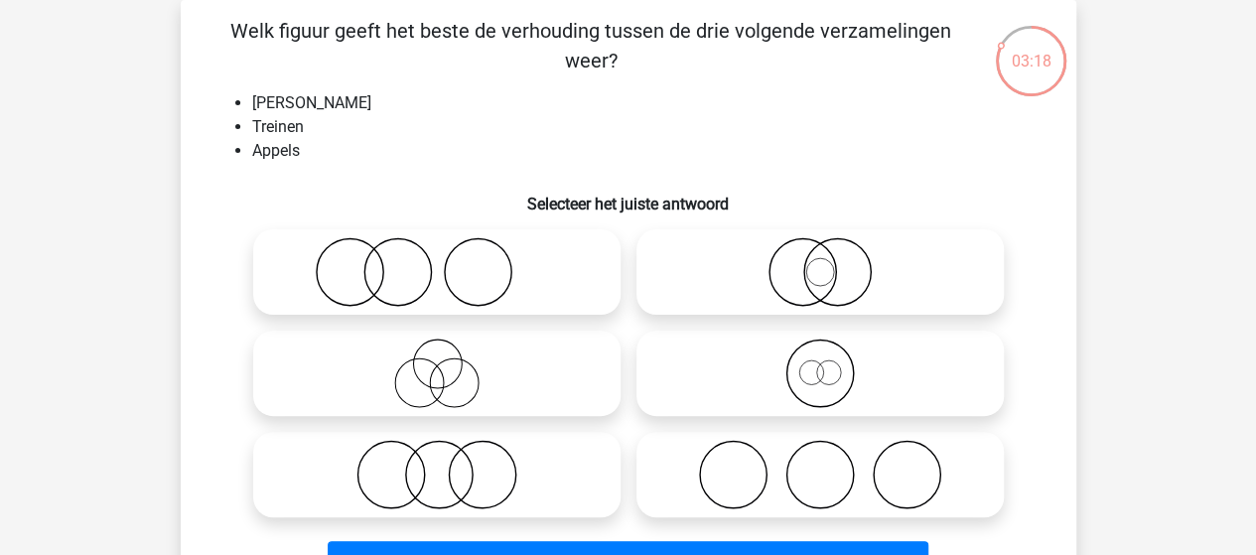
click at [361, 276] on icon at bounding box center [436, 271] width 351 height 69
click at [437, 262] on input "radio" at bounding box center [443, 255] width 13 height 13
radio input "true"
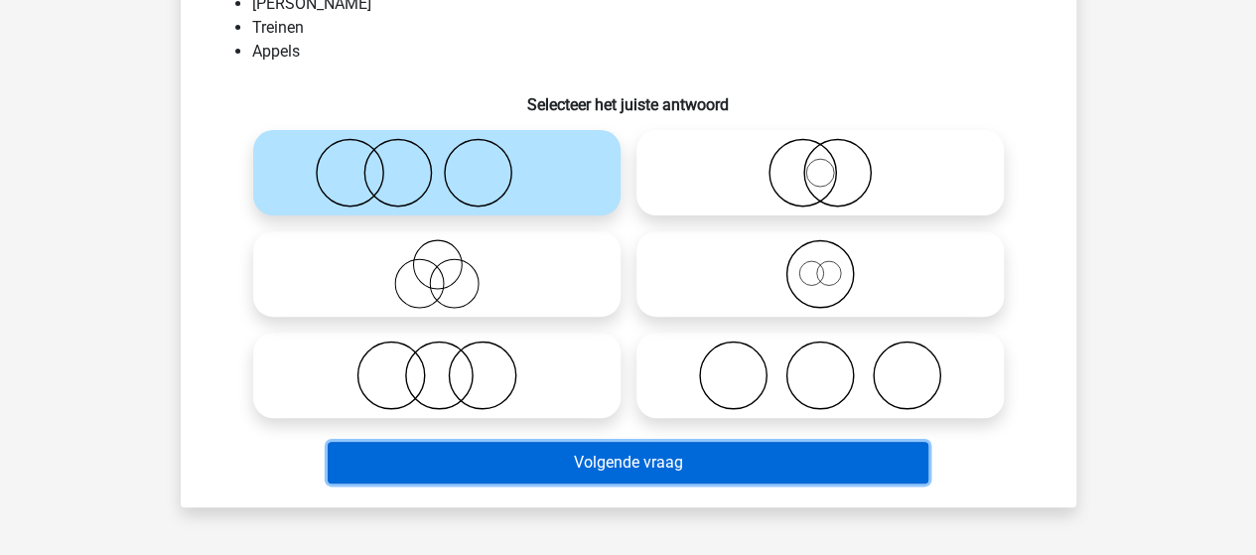
click at [549, 462] on button "Volgende vraag" at bounding box center [628, 463] width 600 height 42
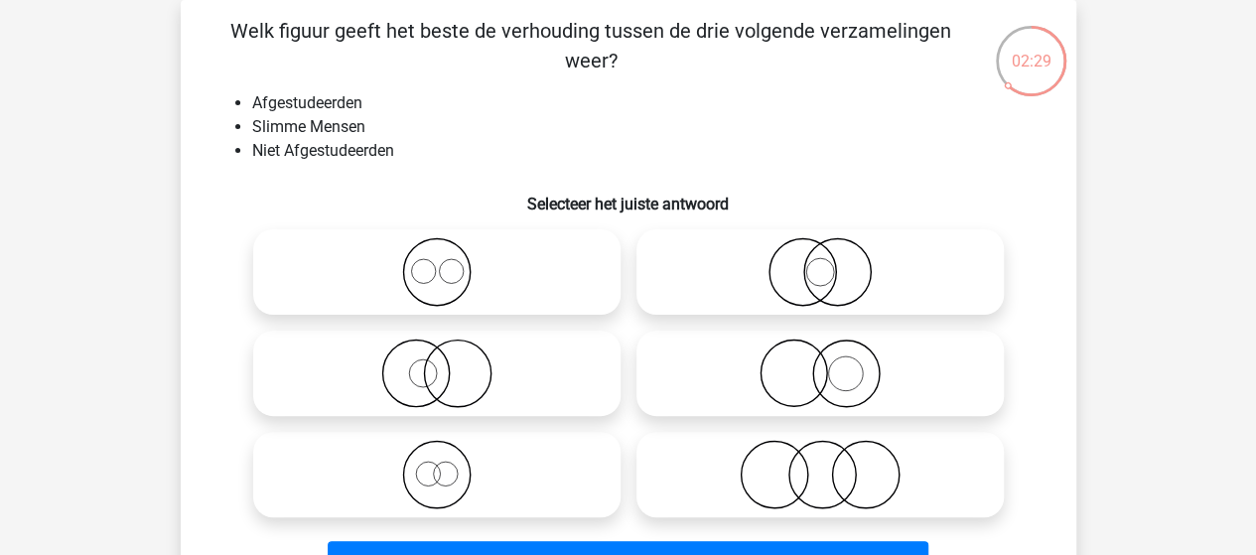
click at [815, 491] on icon at bounding box center [819, 474] width 351 height 69
click at [820, 465] on input "radio" at bounding box center [826, 458] width 13 height 13
radio input "true"
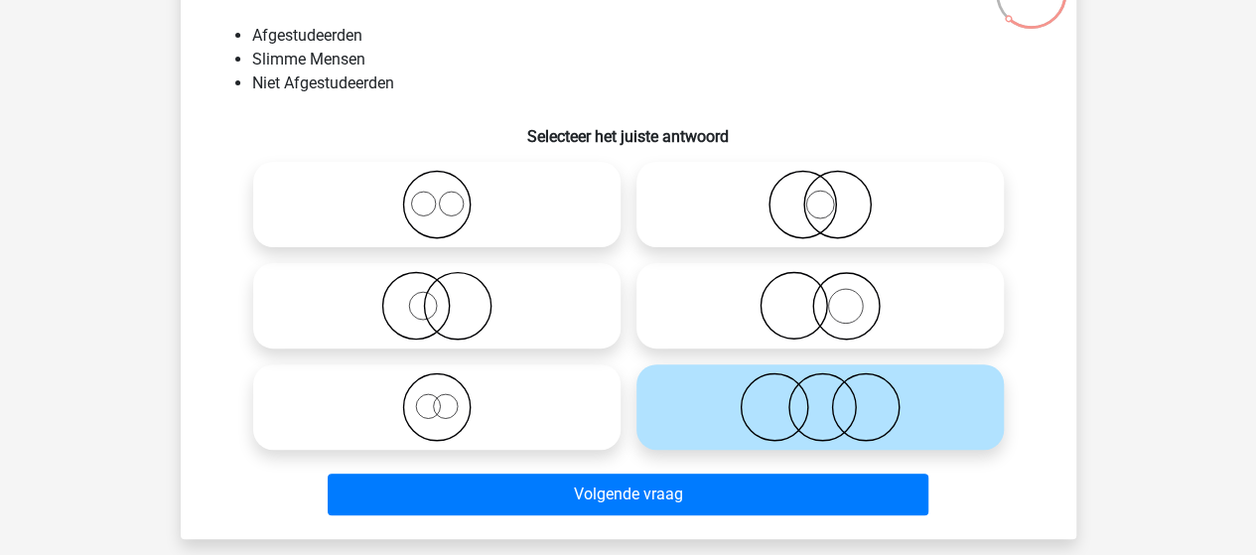
scroll to position [191, 0]
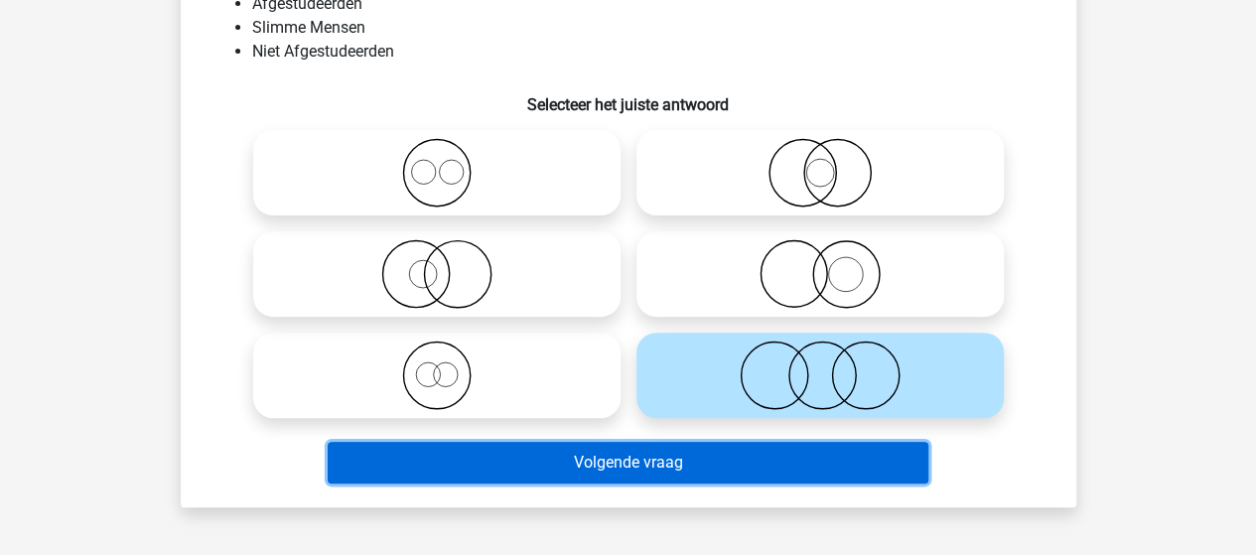
click at [564, 468] on button "Volgende vraag" at bounding box center [628, 463] width 600 height 42
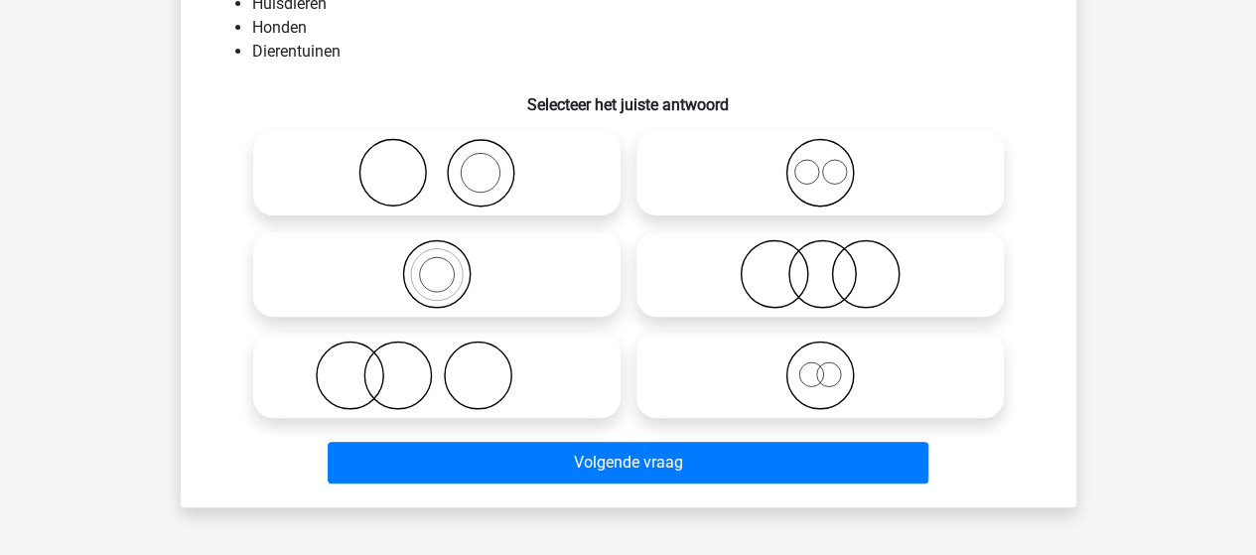
scroll to position [91, 0]
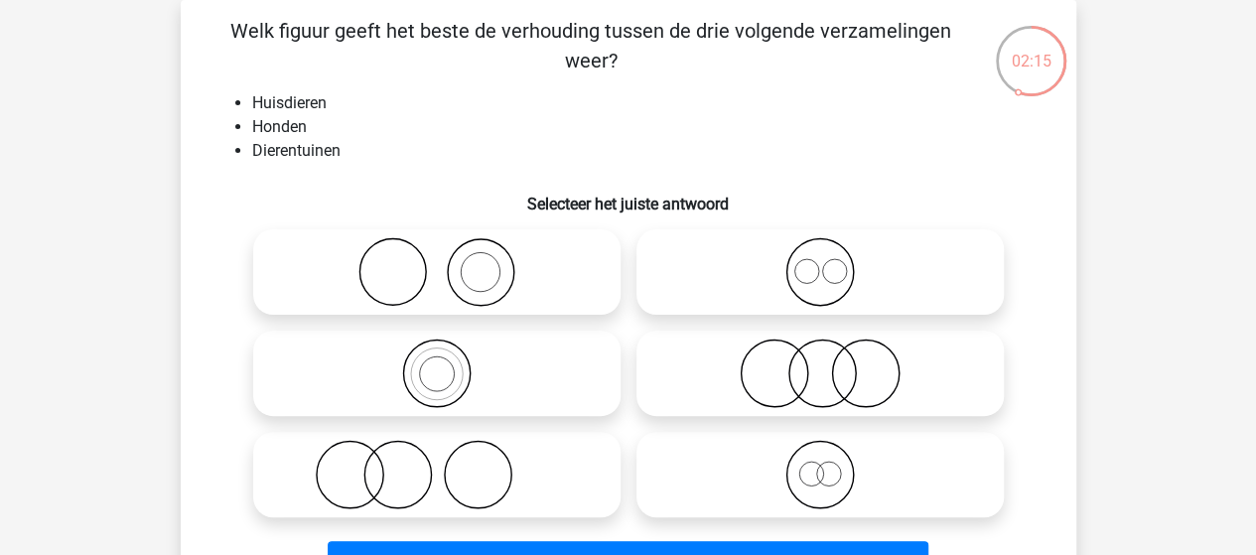
click at [430, 274] on icon at bounding box center [436, 271] width 351 height 69
click at [437, 262] on input "radio" at bounding box center [443, 255] width 13 height 13
radio input "true"
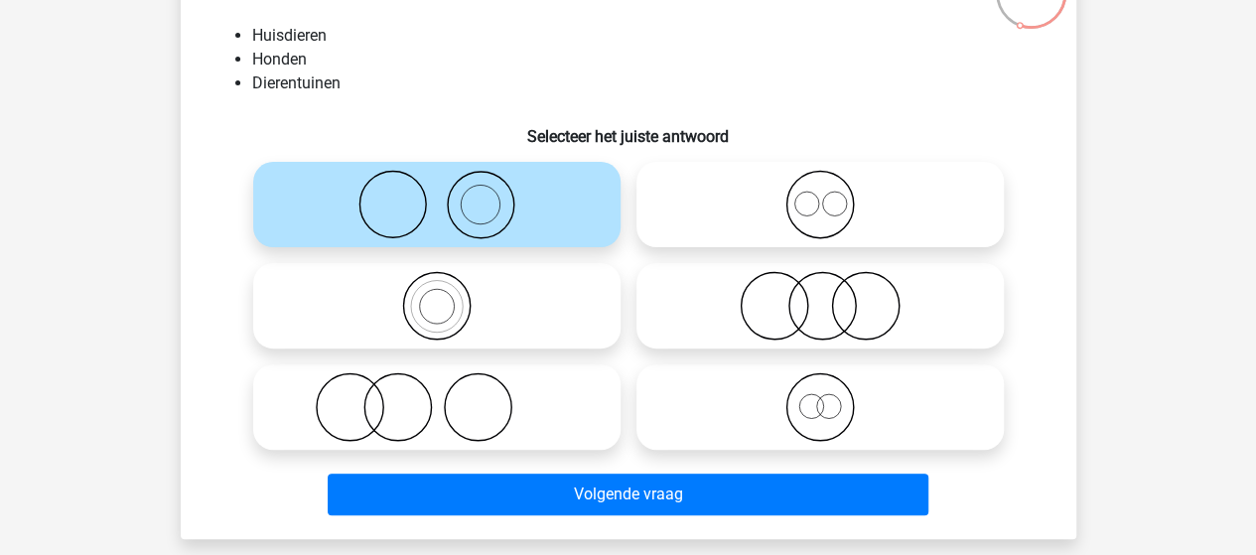
scroll to position [191, 0]
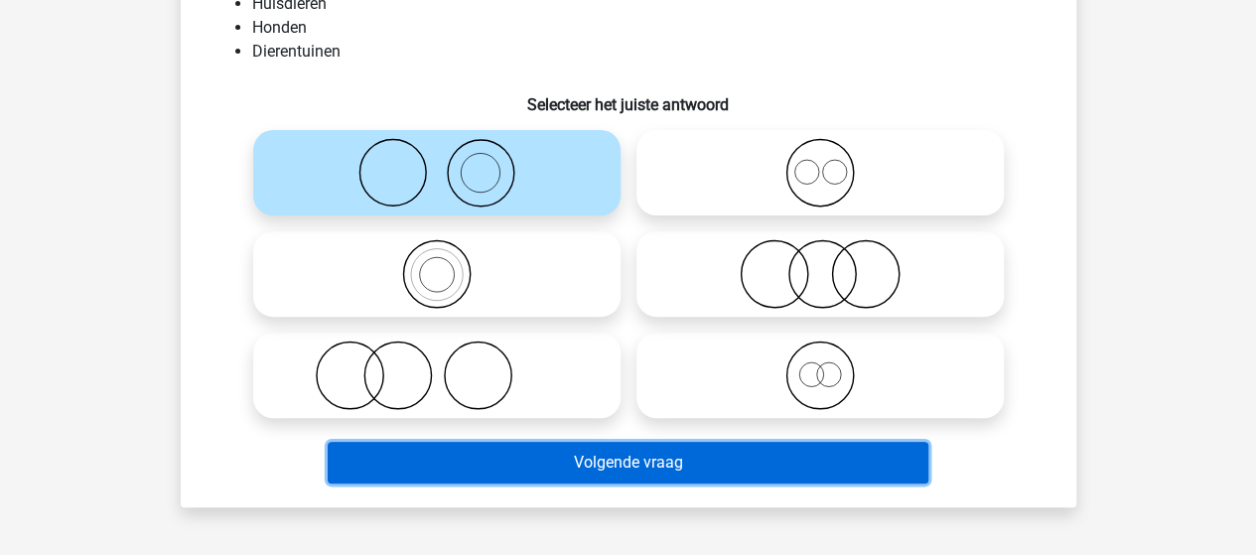
click at [585, 460] on button "Volgende vraag" at bounding box center [628, 463] width 600 height 42
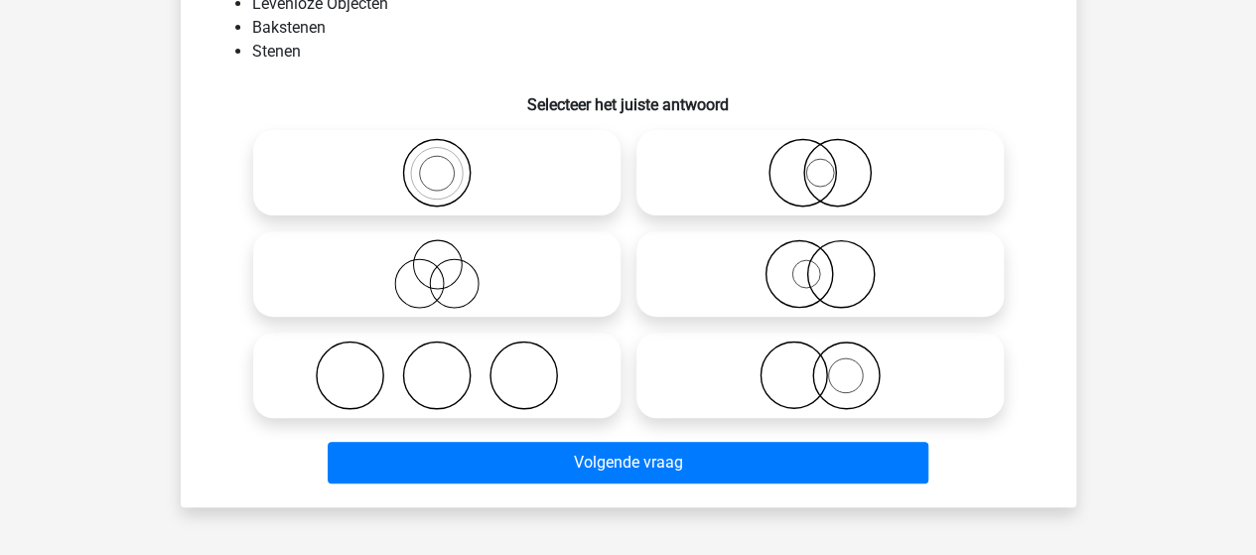
scroll to position [91, 0]
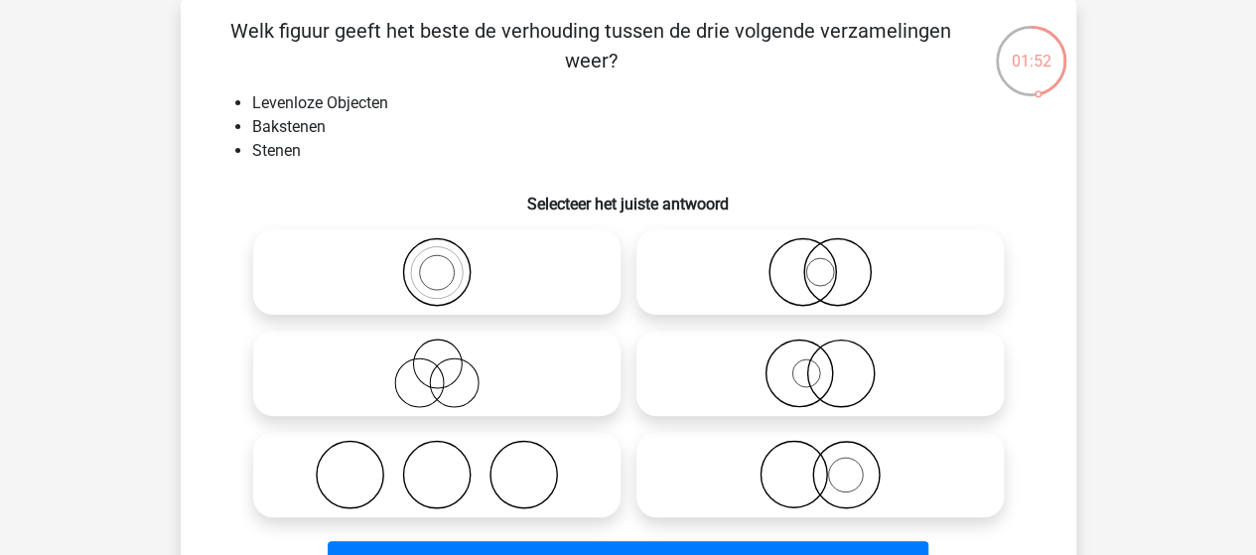
click at [431, 272] on icon at bounding box center [436, 271] width 351 height 69
click at [437, 262] on input "radio" at bounding box center [443, 255] width 13 height 13
radio input "true"
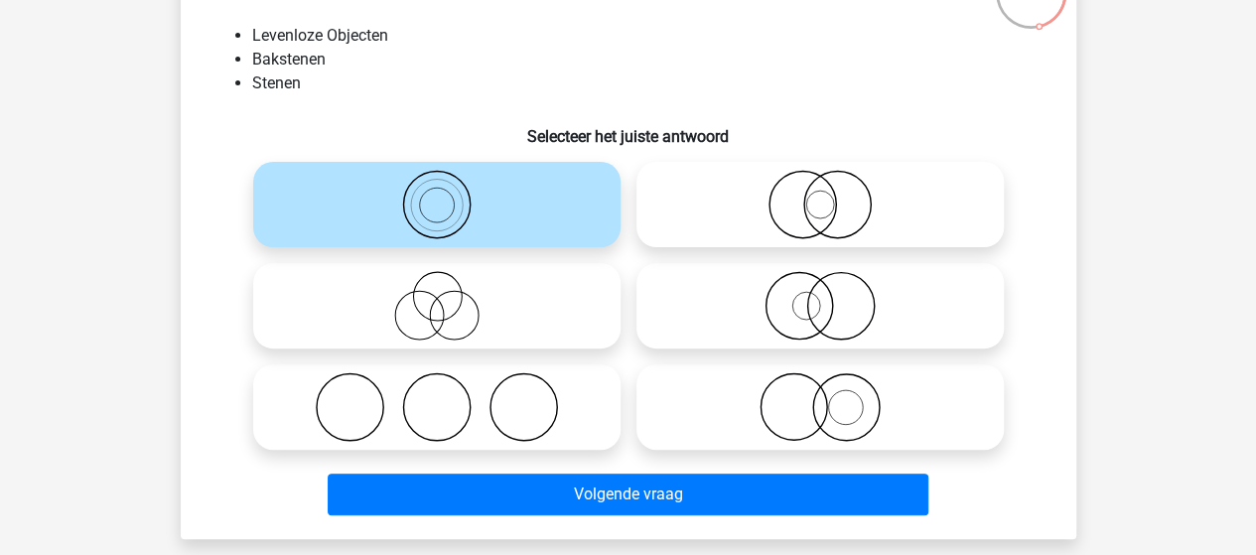
scroll to position [191, 0]
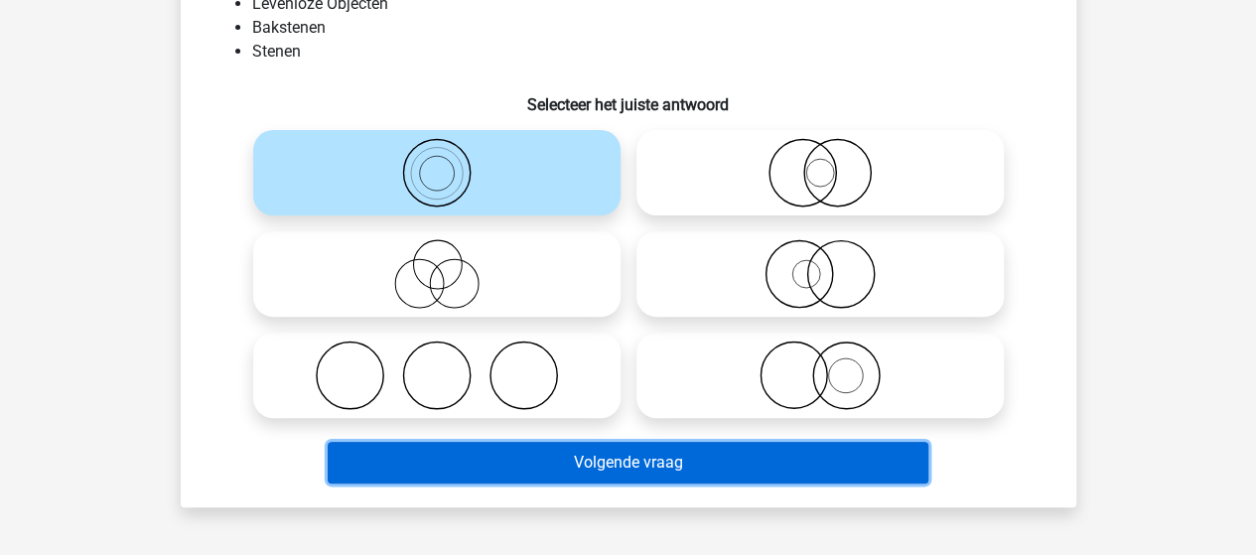
click at [599, 464] on button "Volgende vraag" at bounding box center [628, 463] width 600 height 42
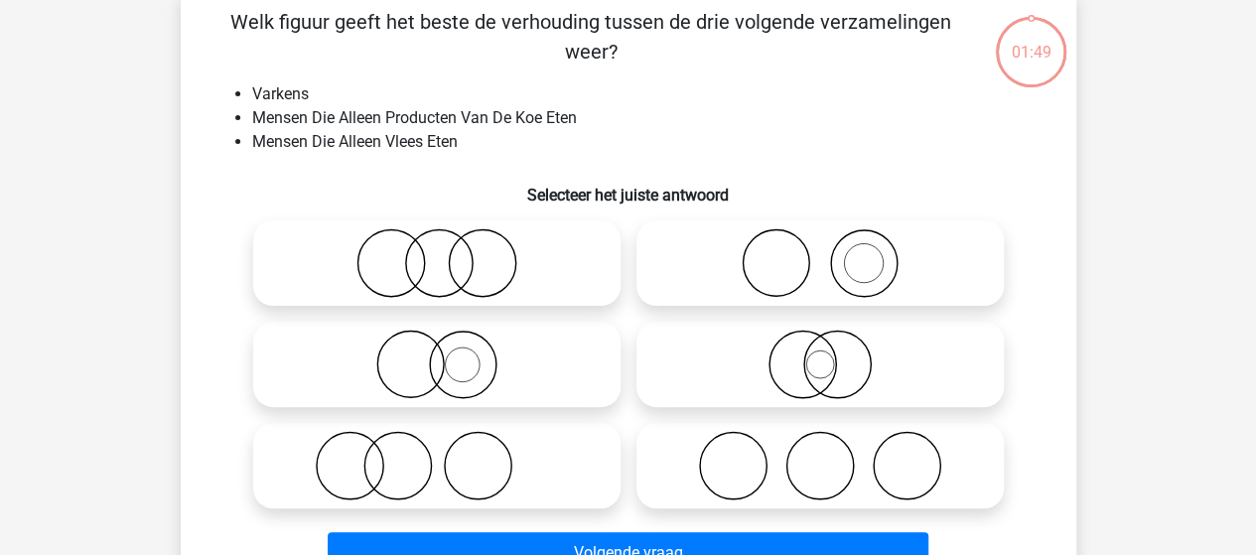
scroll to position [91, 0]
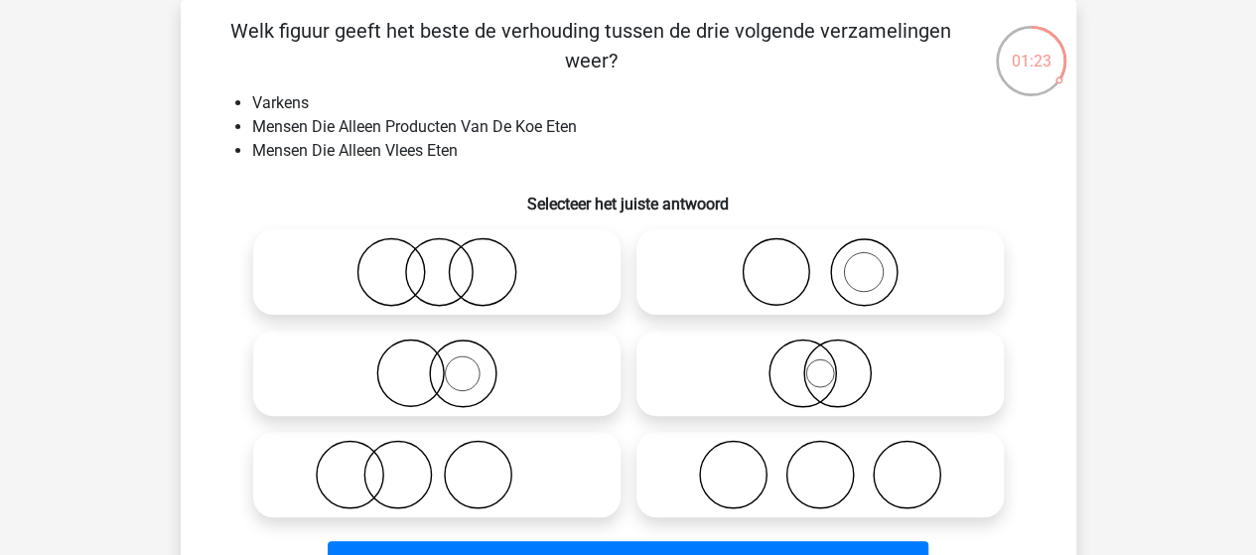
click at [772, 286] on icon at bounding box center [819, 271] width 351 height 69
click at [820, 262] on input "radio" at bounding box center [826, 255] width 13 height 13
radio input "true"
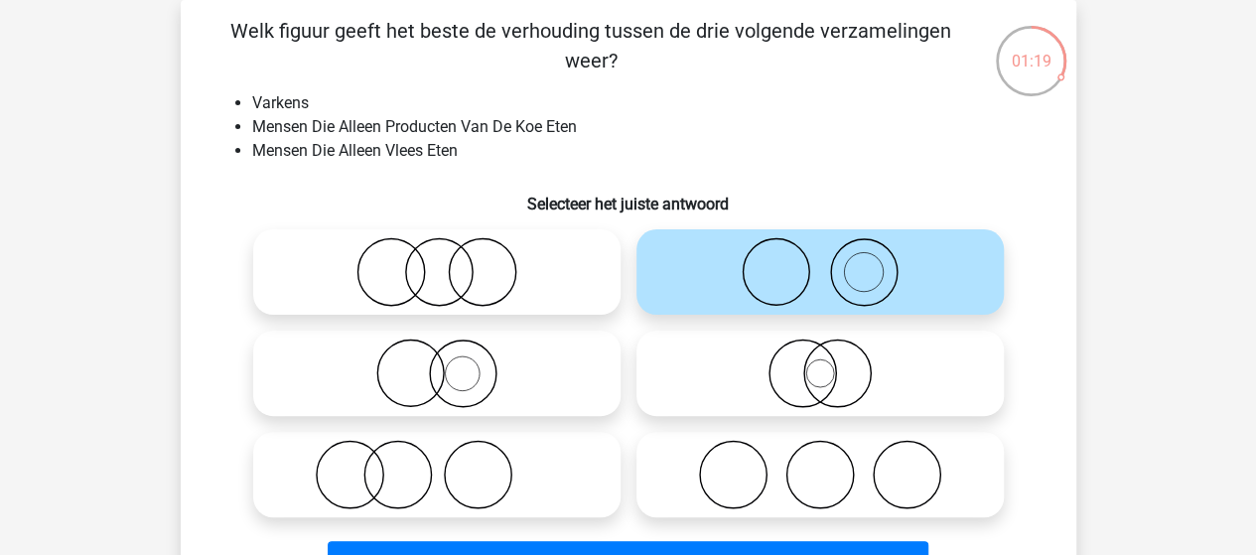
scroll to position [191, 0]
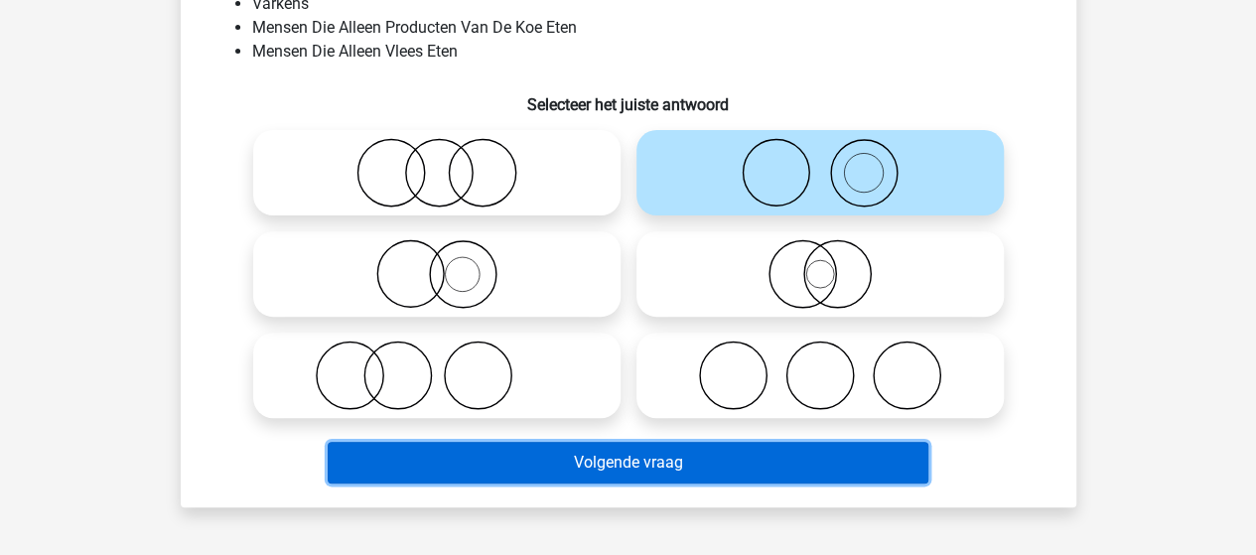
click at [677, 467] on button "Volgende vraag" at bounding box center [628, 463] width 600 height 42
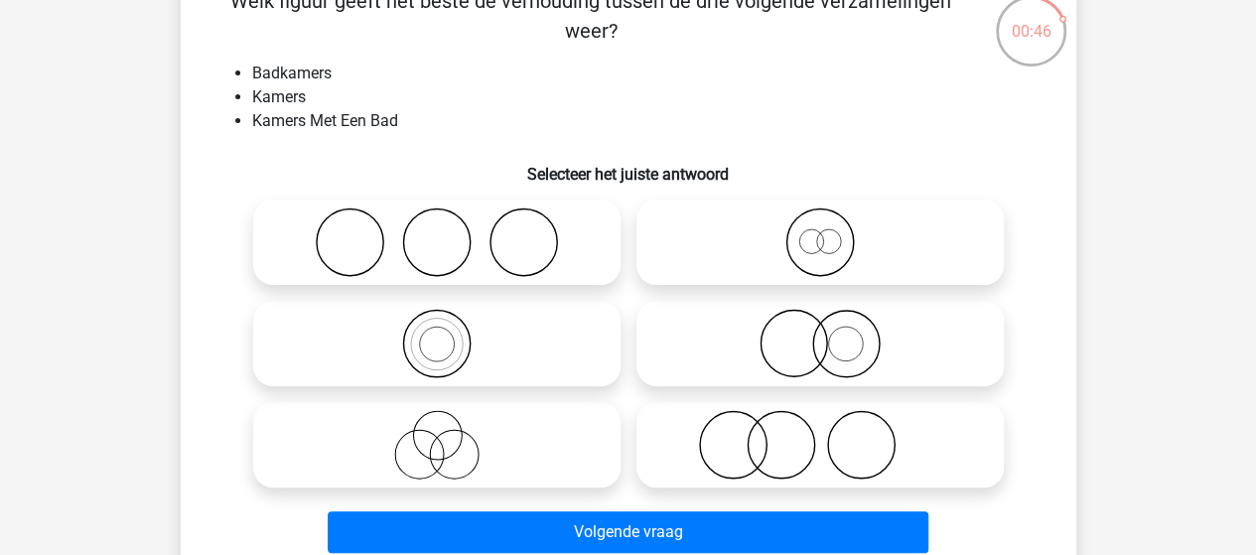
scroll to position [91, 0]
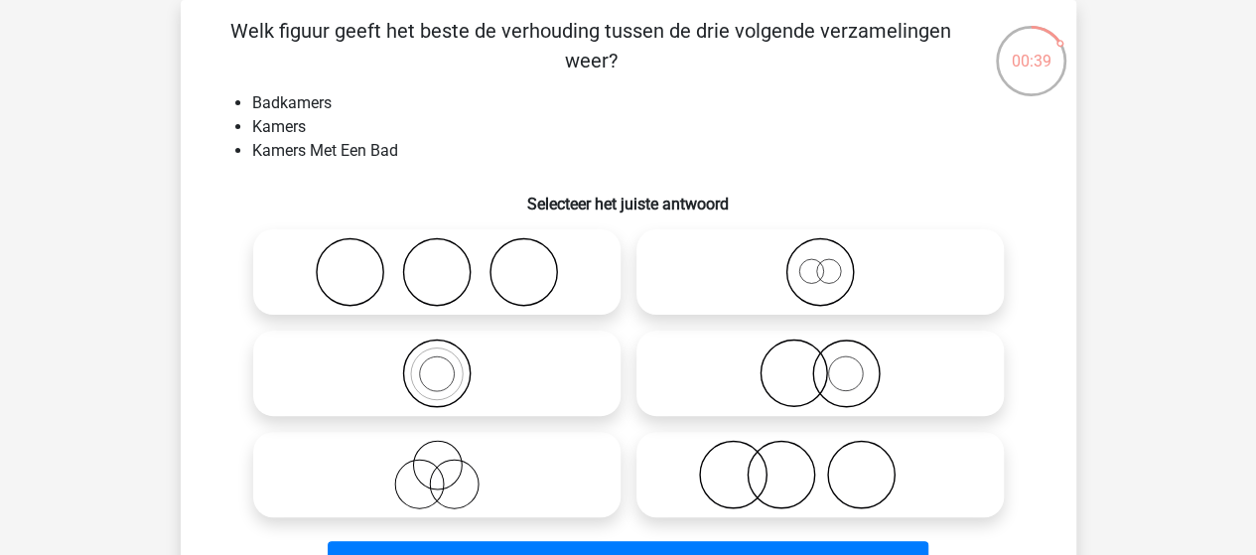
click at [447, 475] on icon at bounding box center [436, 474] width 351 height 69
click at [447, 465] on input "radio" at bounding box center [443, 458] width 13 height 13
radio input "true"
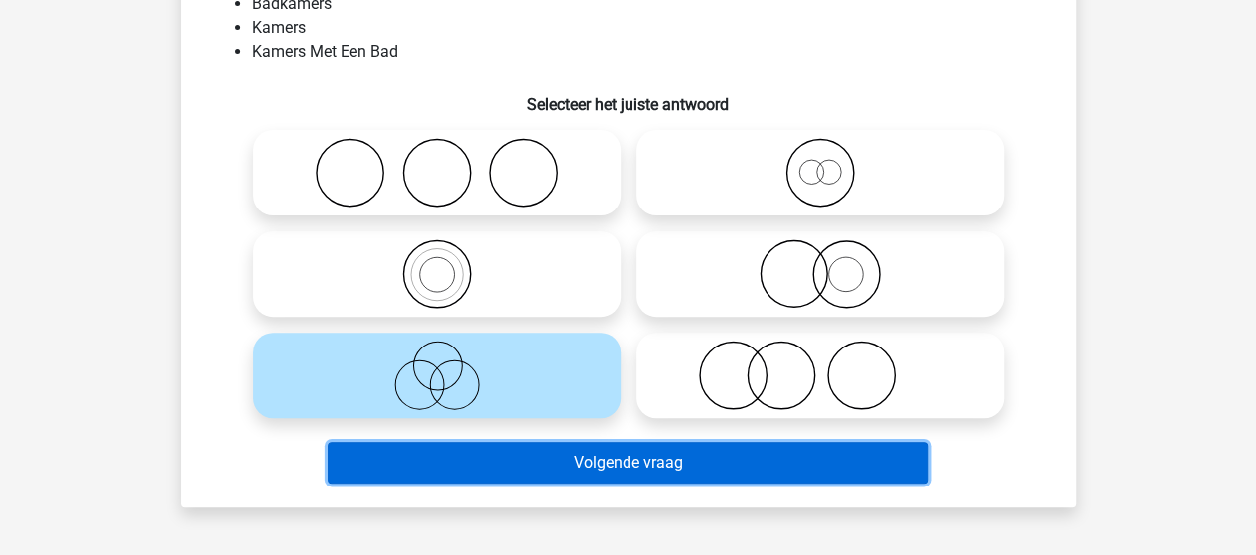
click at [516, 471] on button "Volgende vraag" at bounding box center [628, 463] width 600 height 42
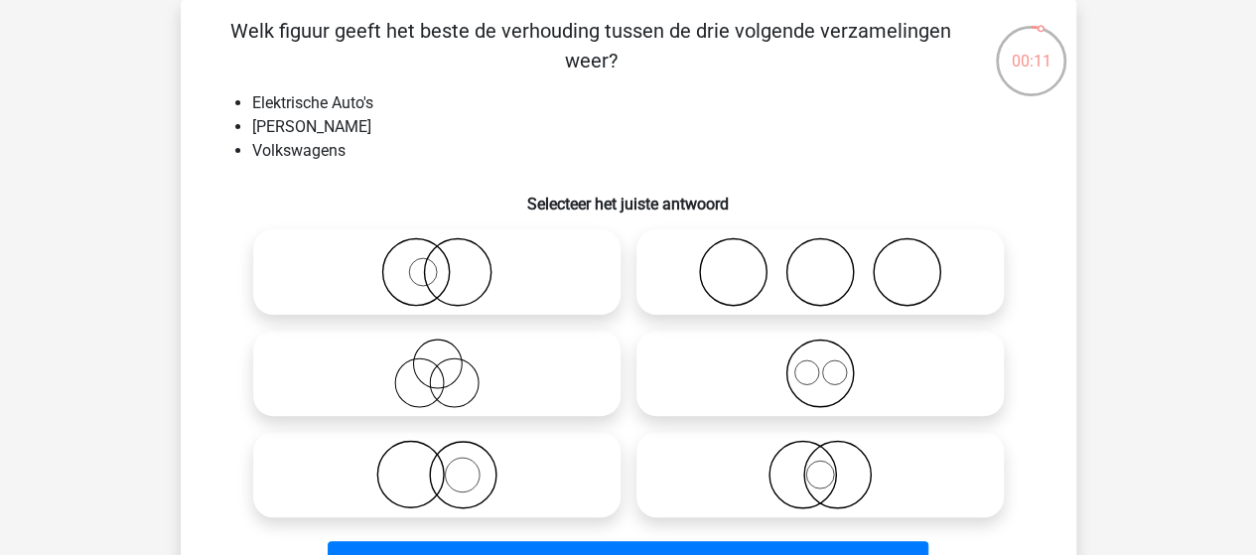
click at [805, 378] on icon at bounding box center [819, 372] width 351 height 69
click at [820, 363] on input "radio" at bounding box center [826, 356] width 13 height 13
radio input "true"
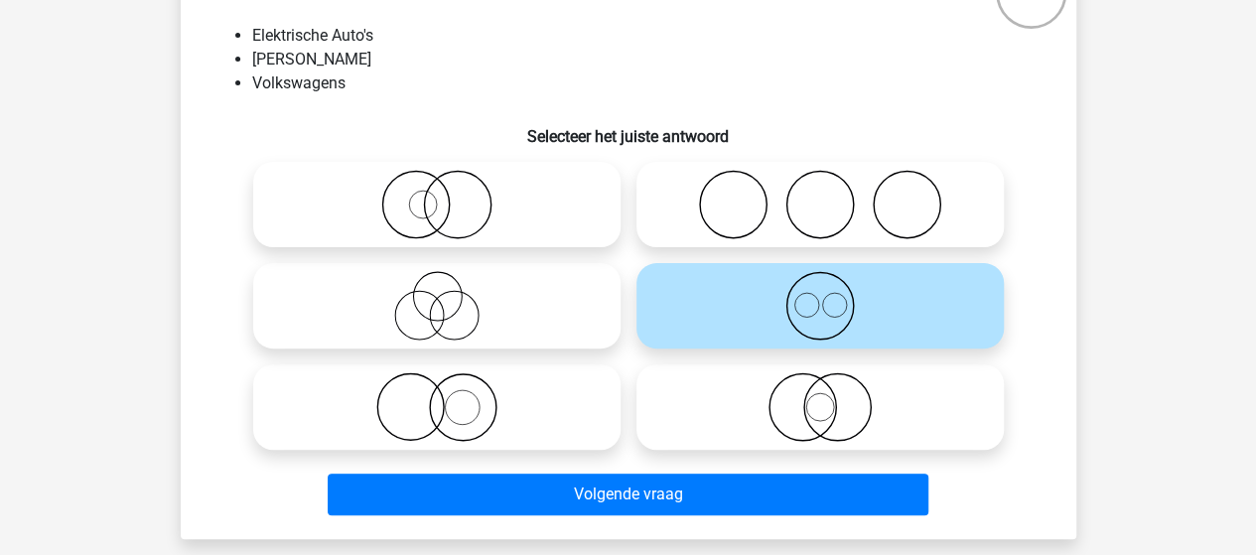
scroll to position [191, 0]
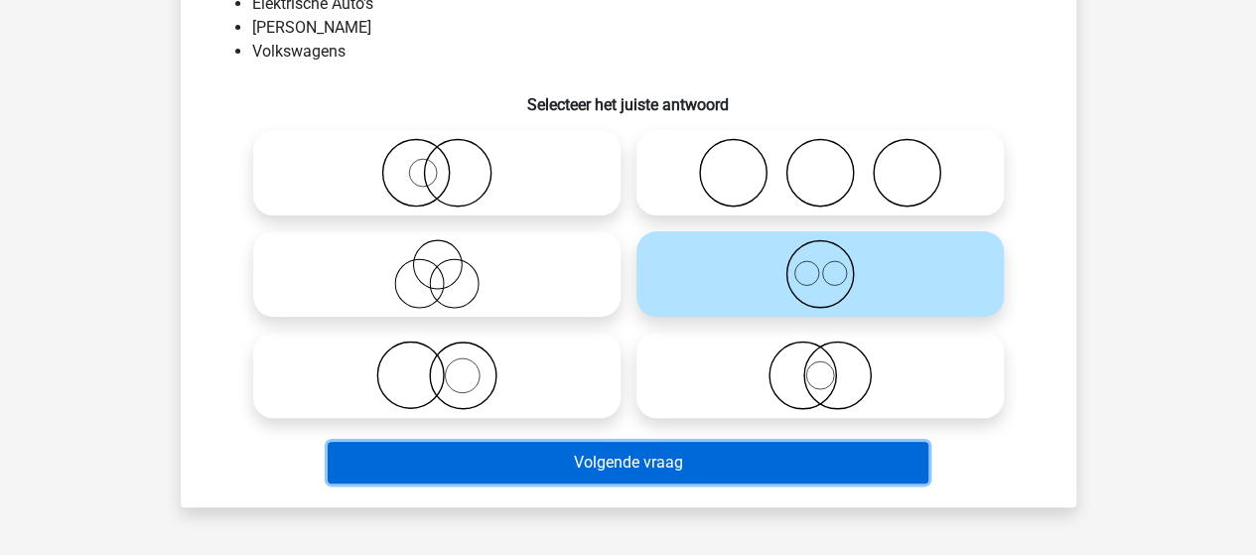
click at [575, 463] on button "Volgende vraag" at bounding box center [628, 463] width 600 height 42
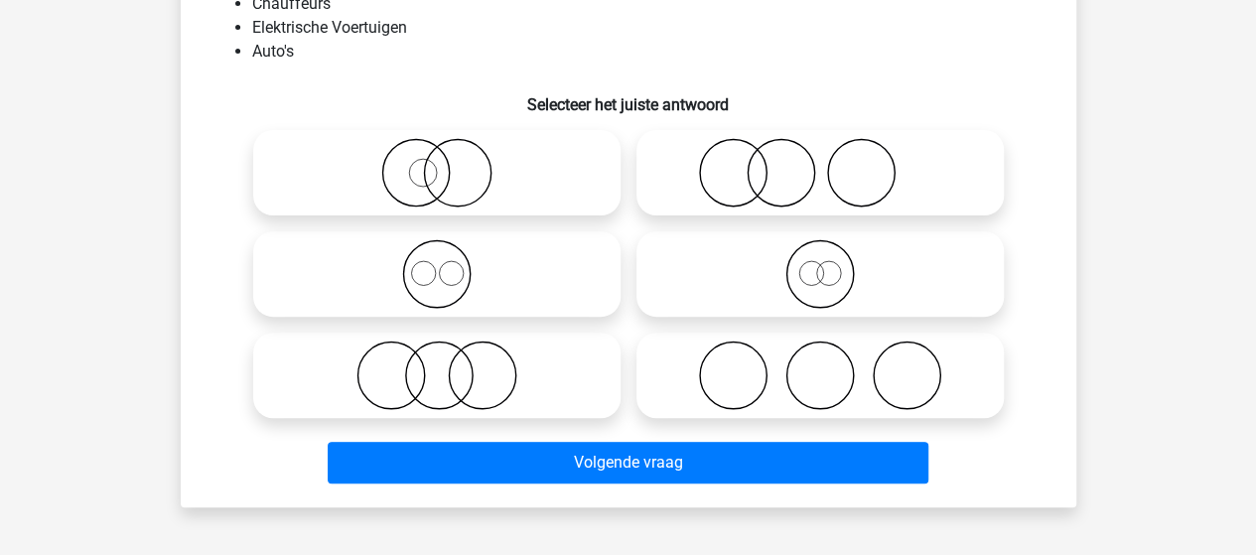
scroll to position [91, 0]
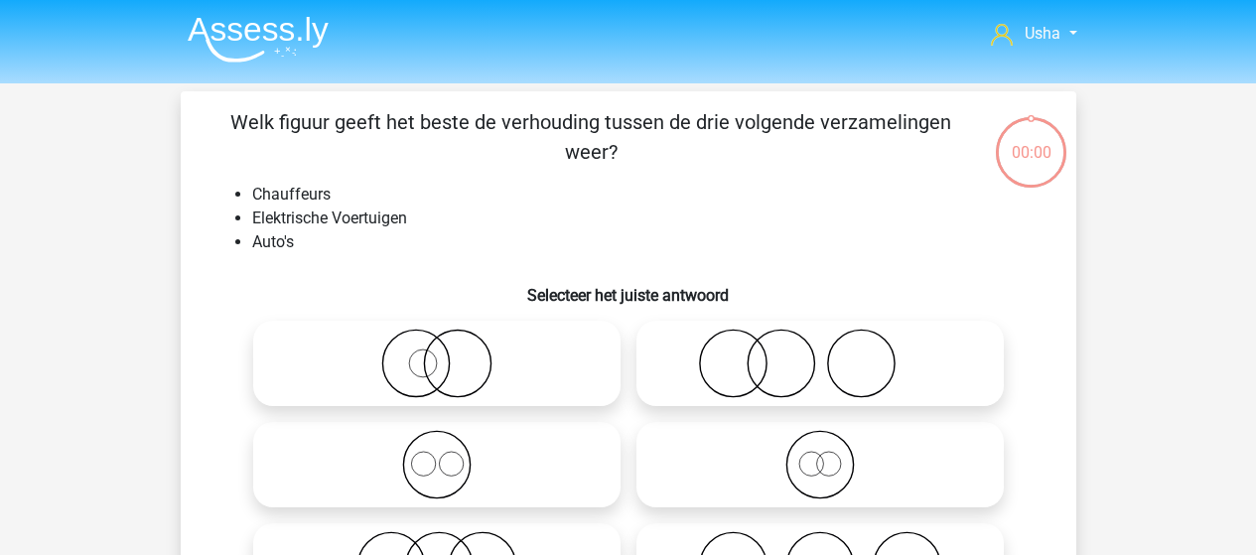
scroll to position [91, 0]
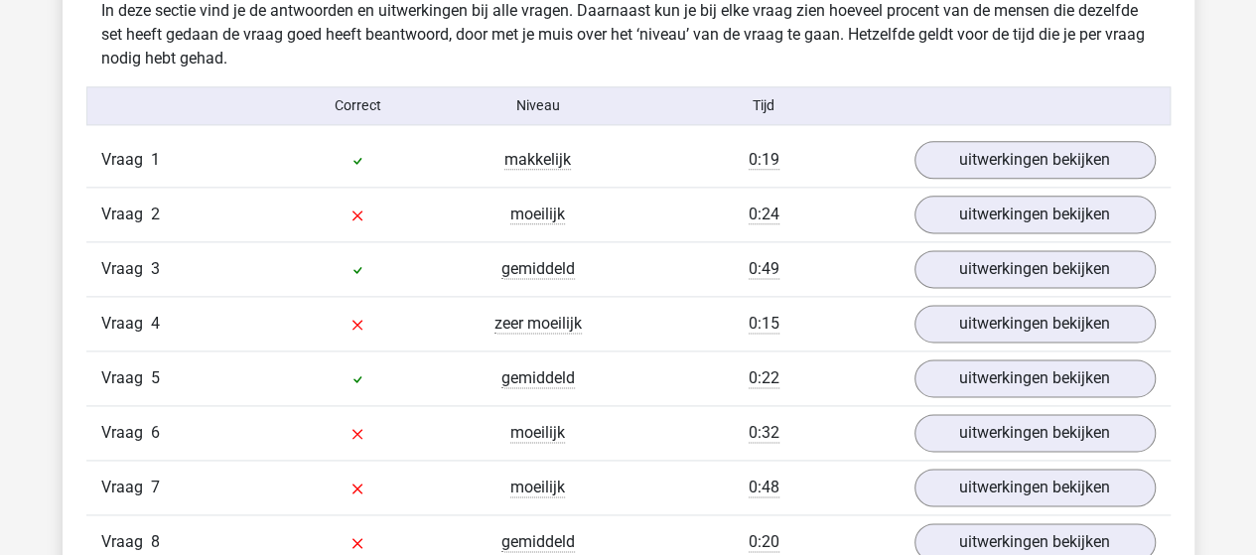
scroll to position [1191, 0]
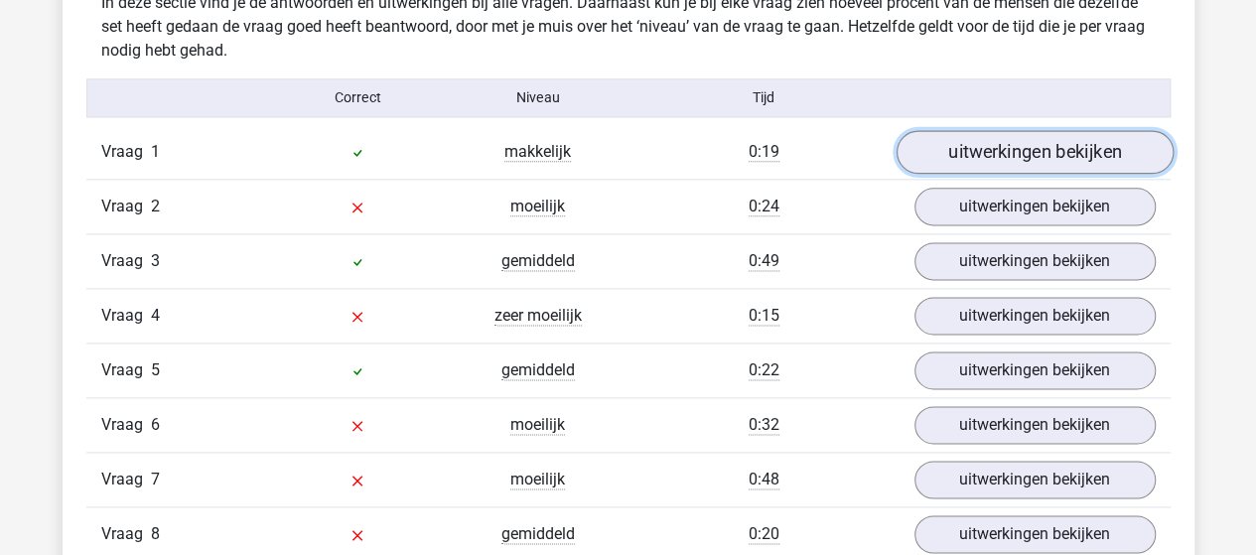
click at [1030, 147] on link "uitwerkingen bekijken" at bounding box center [1033, 152] width 277 height 44
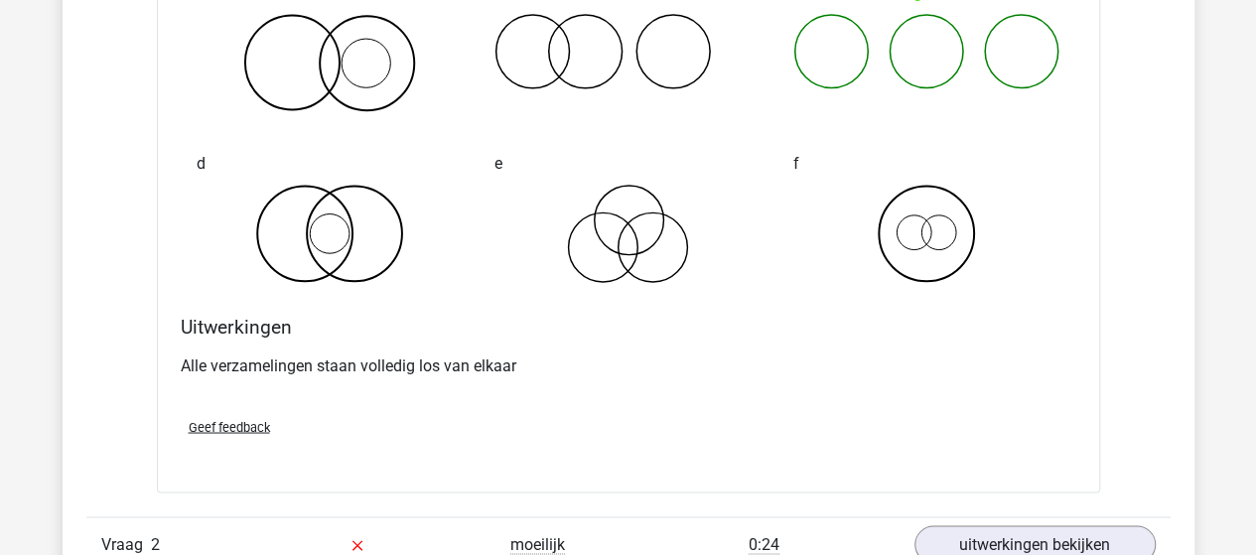
scroll to position [1886, 0]
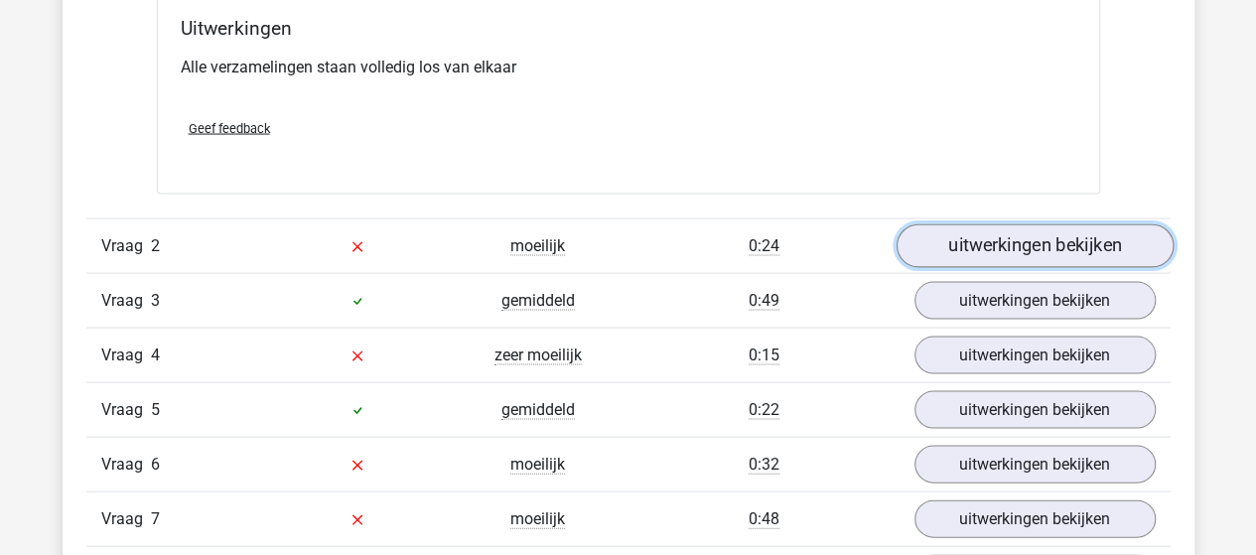
click at [1046, 240] on link "uitwerkingen bekijken" at bounding box center [1033, 246] width 277 height 44
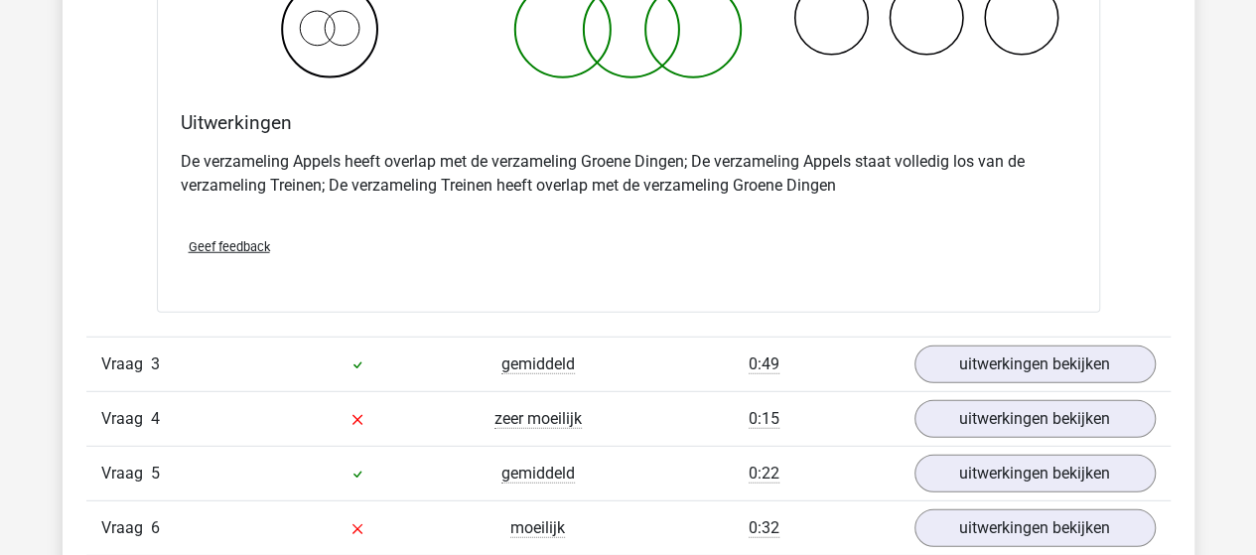
scroll to position [2680, 0]
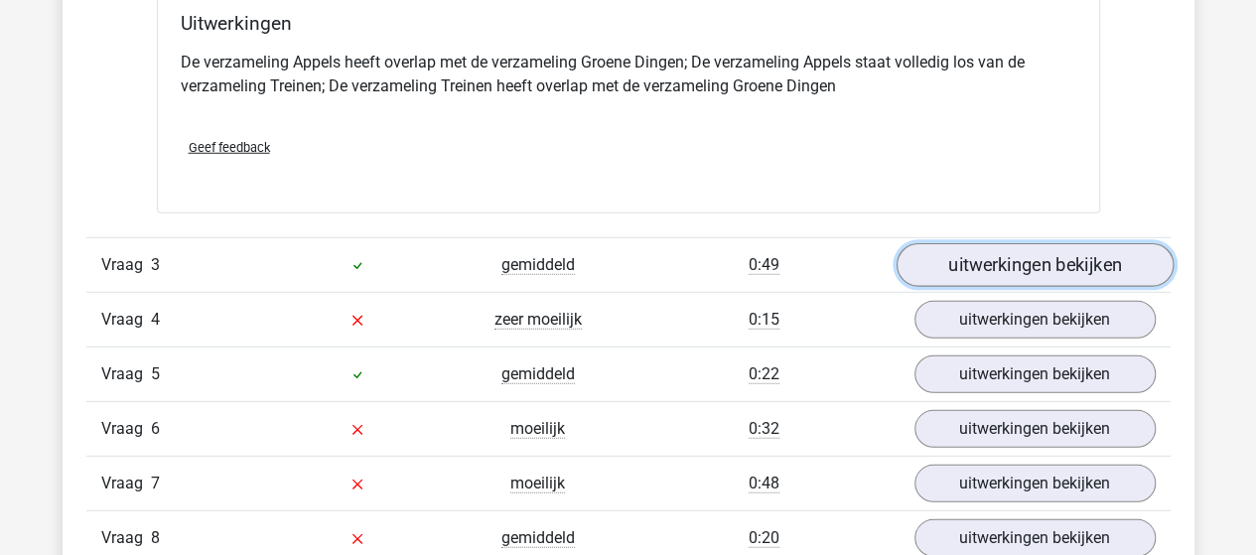
click at [933, 262] on link "uitwerkingen bekijken" at bounding box center [1033, 266] width 277 height 44
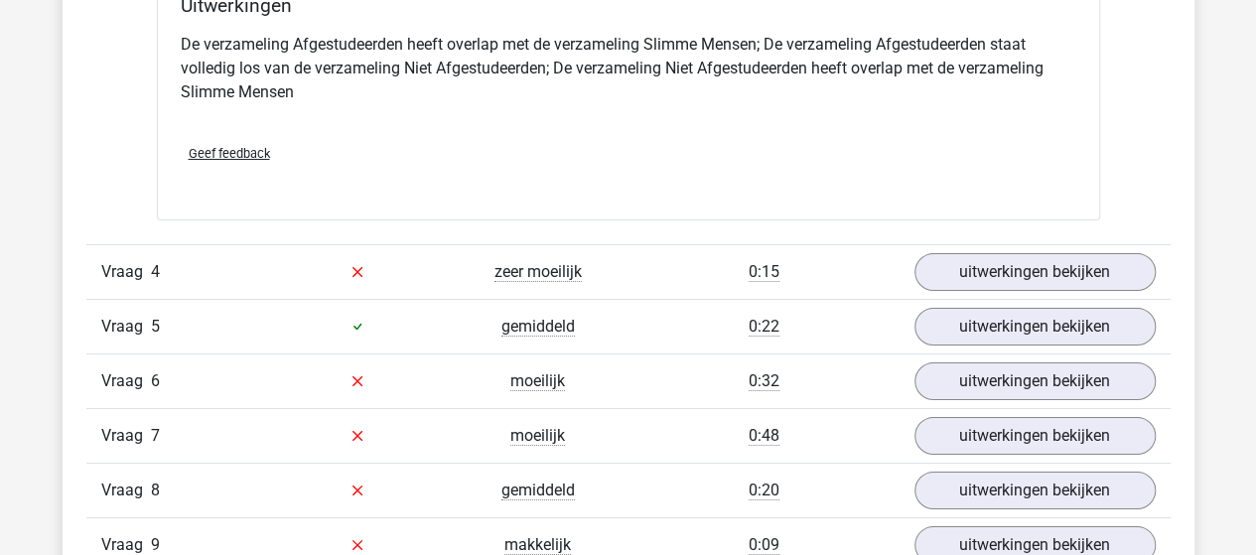
scroll to position [3573, 0]
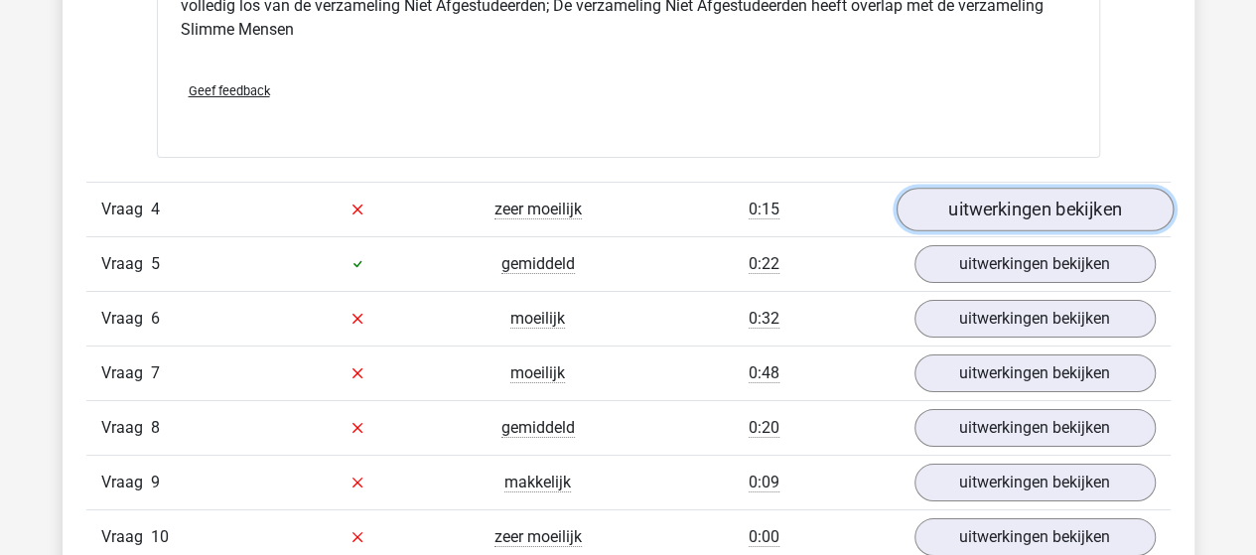
click at [972, 212] on link "uitwerkingen bekijken" at bounding box center [1033, 210] width 277 height 44
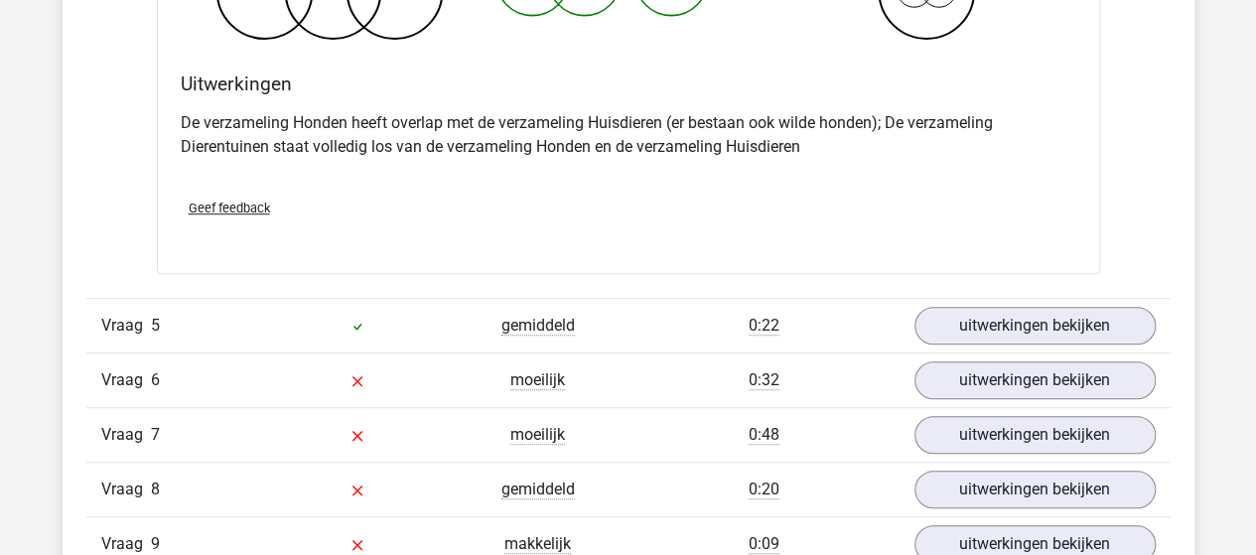
scroll to position [4367, 0]
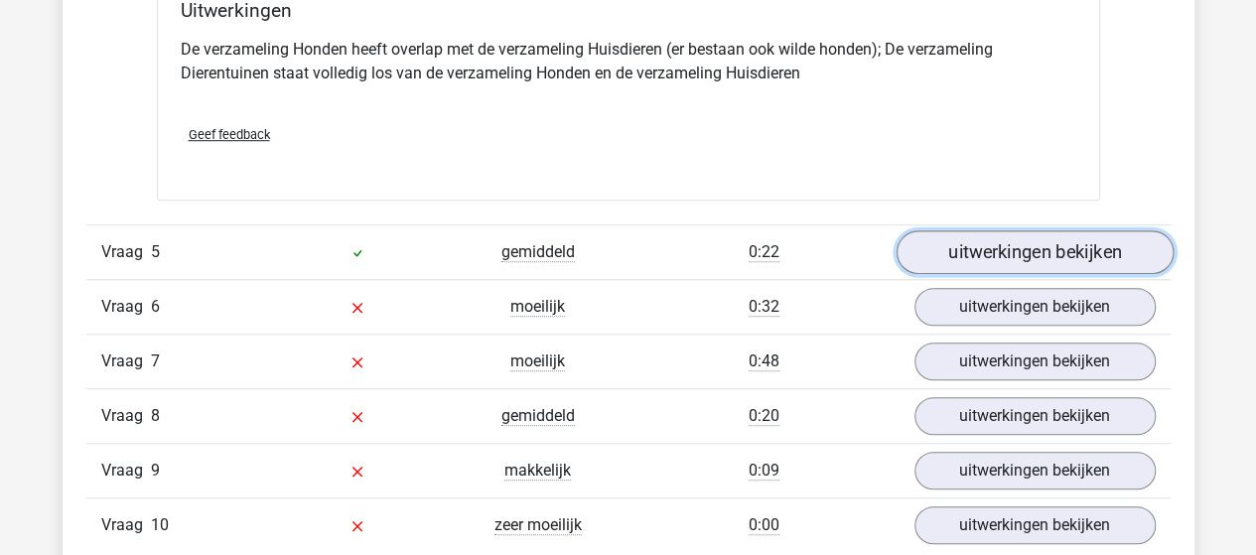
click at [937, 252] on link "uitwerkingen bekijken" at bounding box center [1033, 252] width 277 height 44
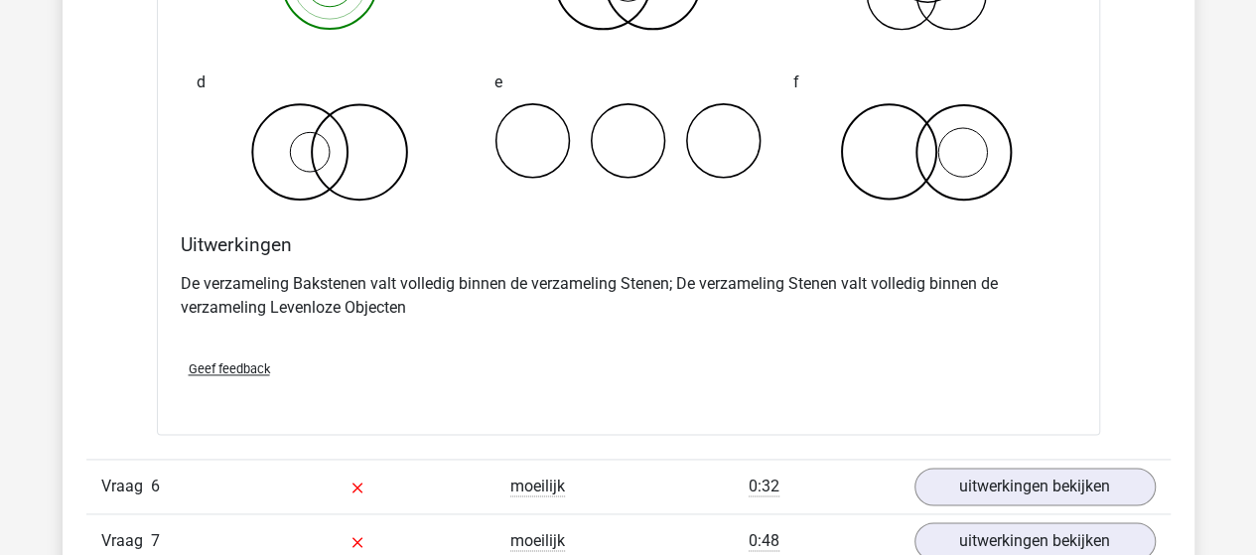
scroll to position [5062, 0]
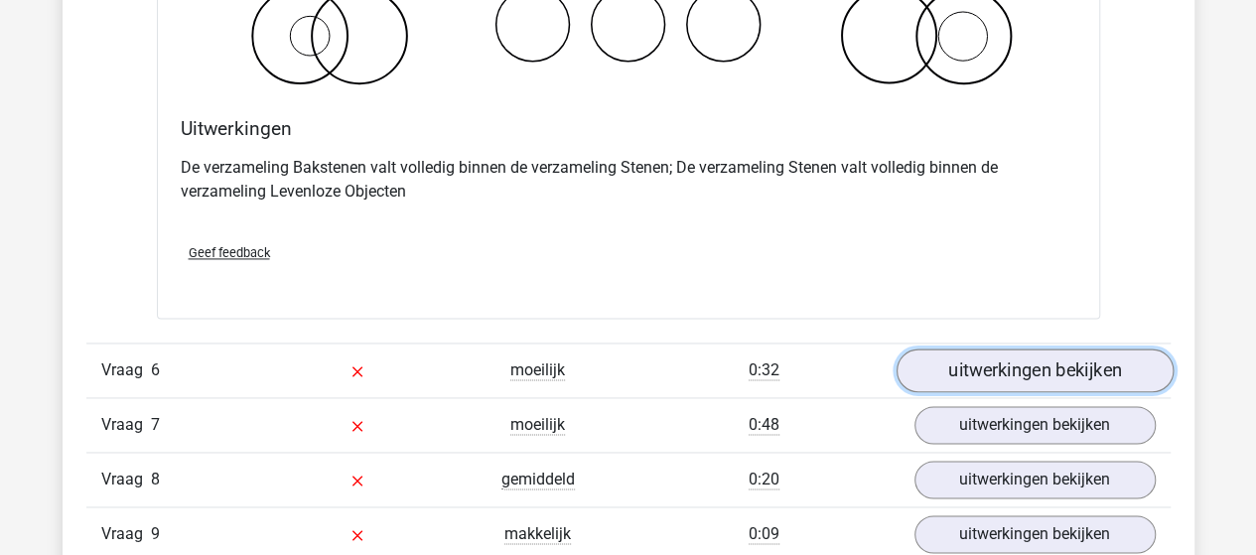
click at [978, 360] on link "uitwerkingen bekijken" at bounding box center [1033, 370] width 277 height 44
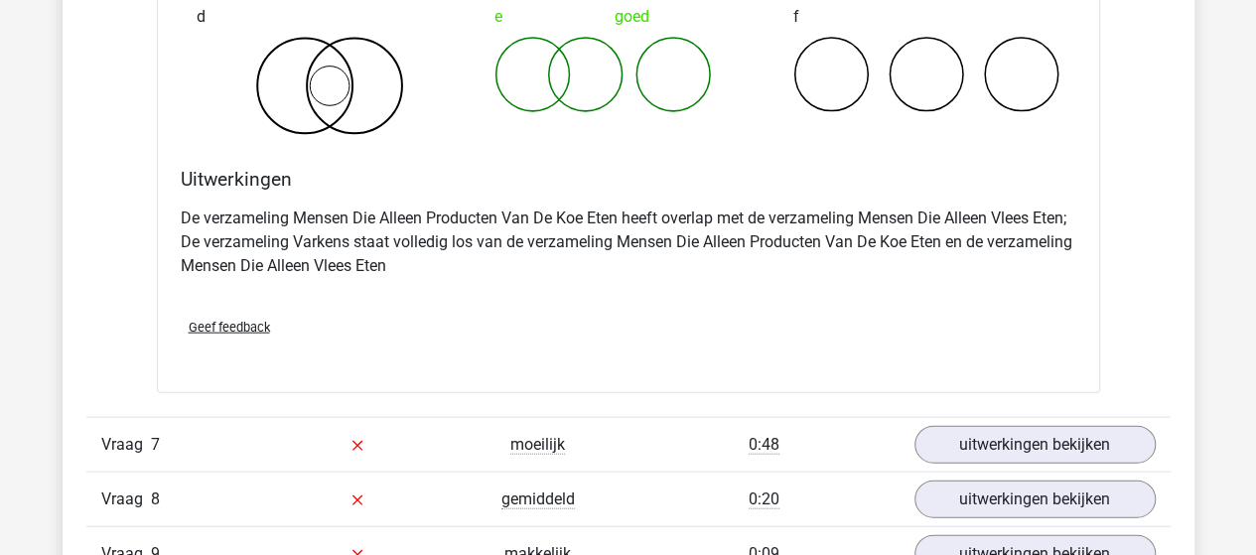
scroll to position [5856, 0]
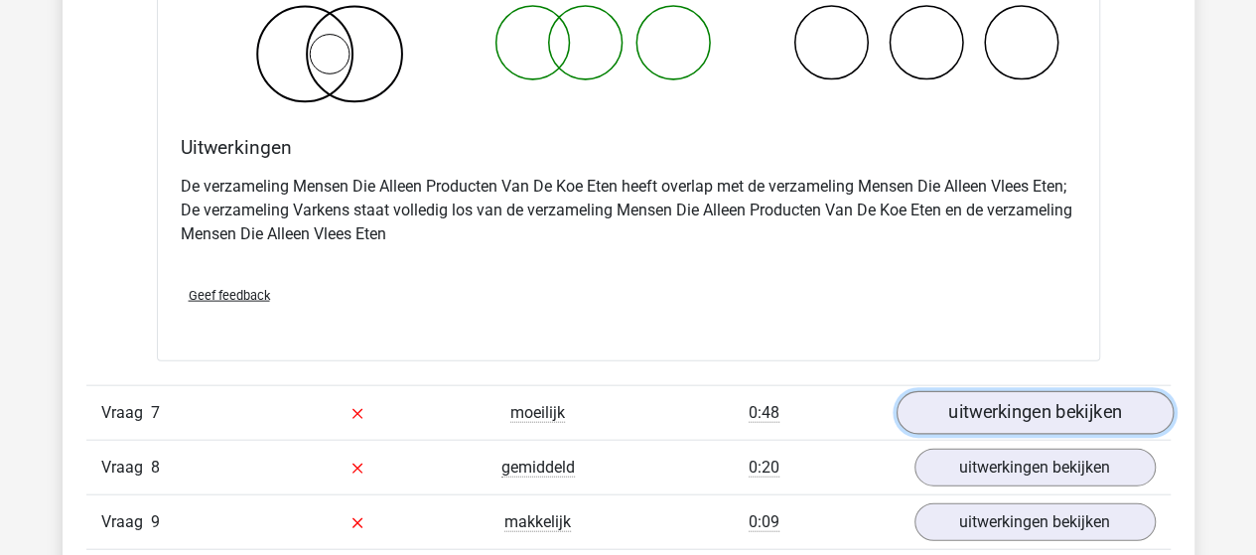
click at [993, 411] on link "uitwerkingen bekijken" at bounding box center [1033, 413] width 277 height 44
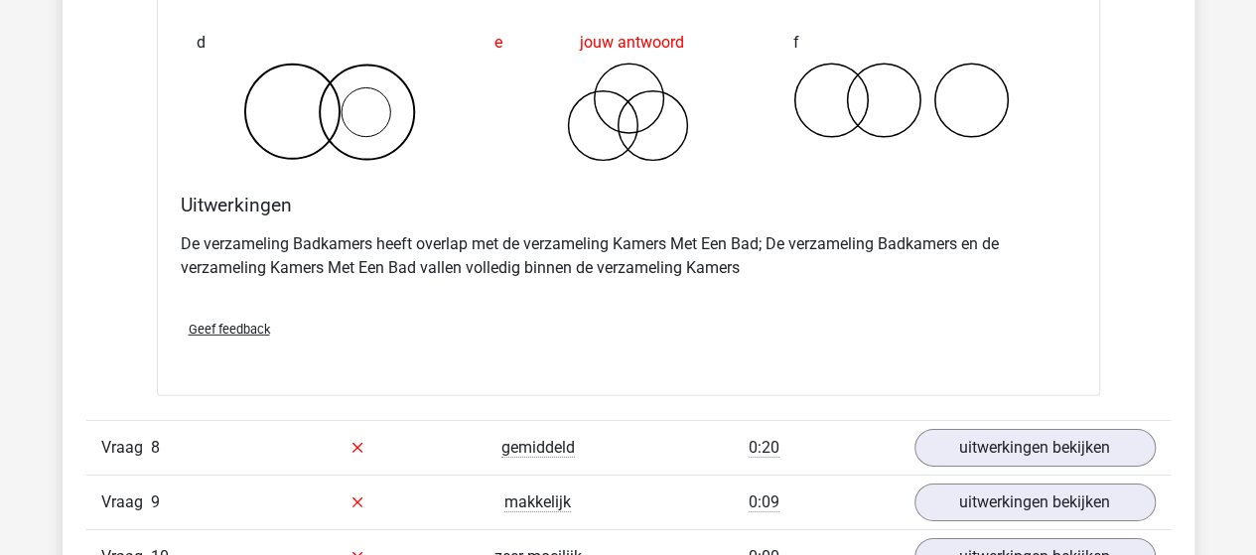
scroll to position [6749, 0]
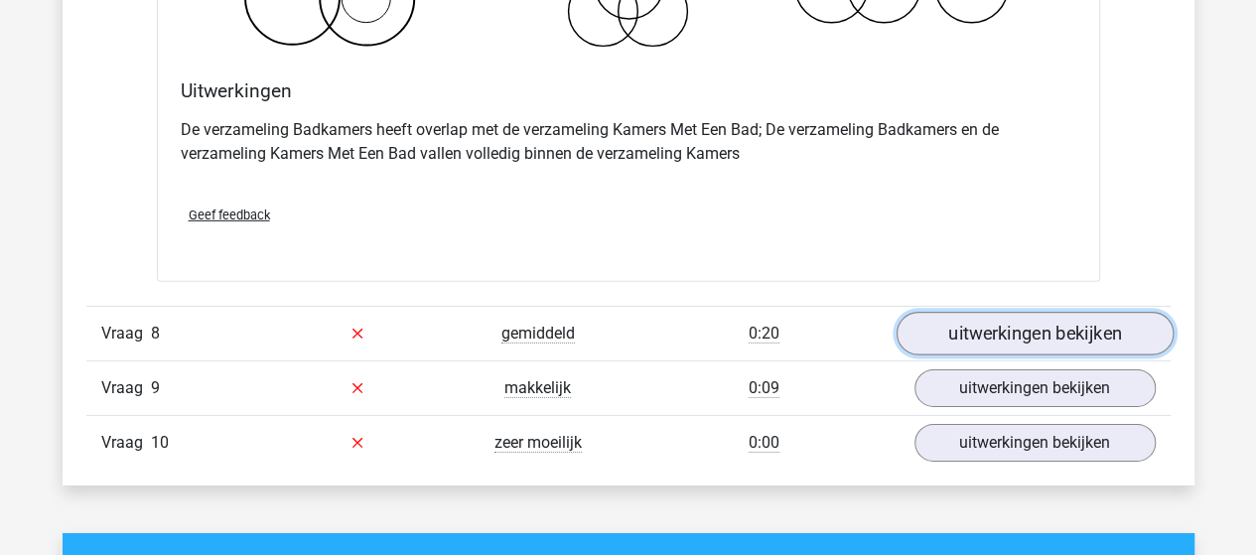
click at [945, 314] on link "uitwerkingen bekijken" at bounding box center [1033, 334] width 277 height 44
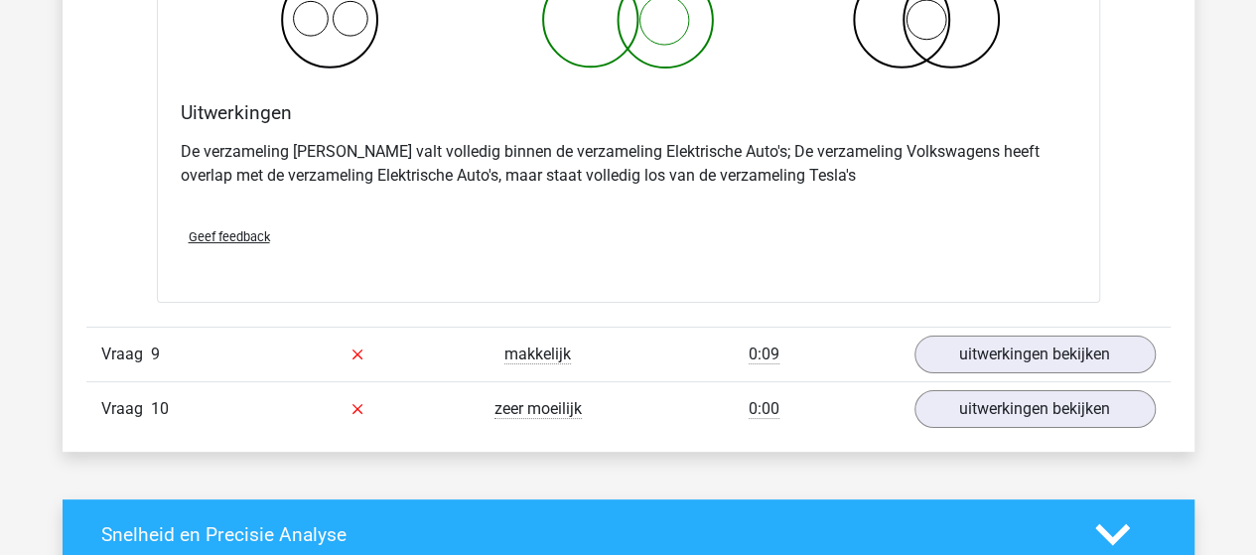
scroll to position [7543, 0]
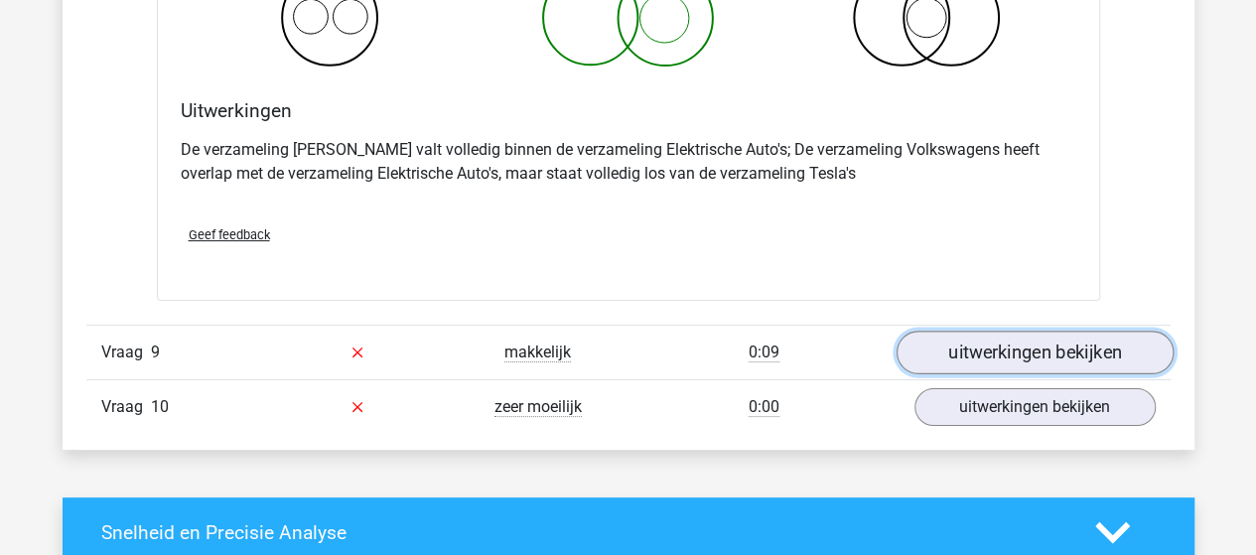
click at [974, 344] on link "uitwerkingen bekijken" at bounding box center [1033, 353] width 277 height 44
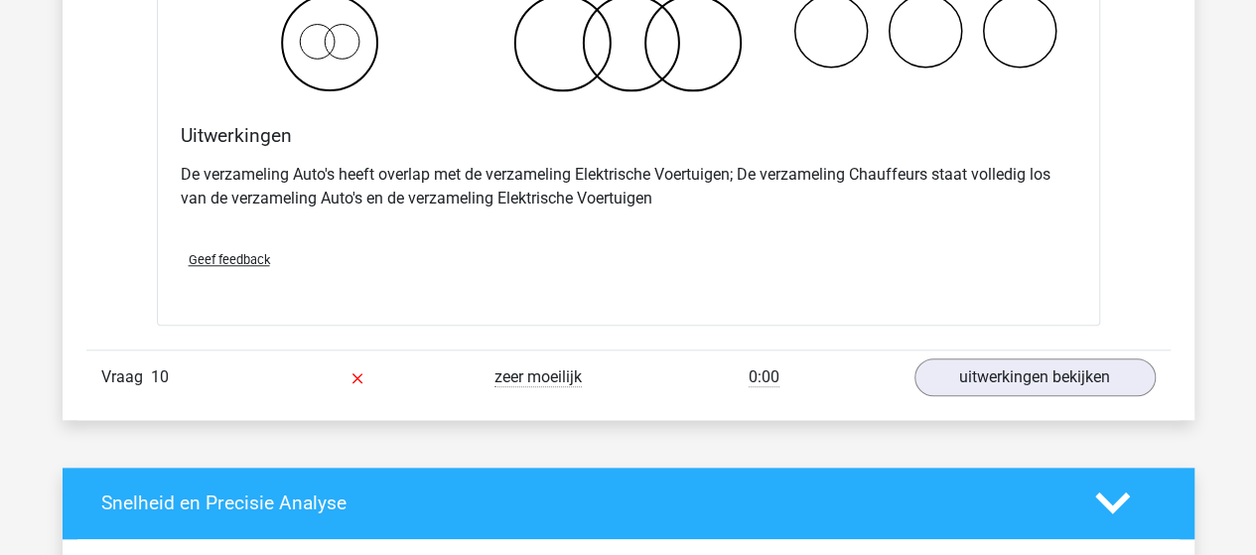
scroll to position [8337, 0]
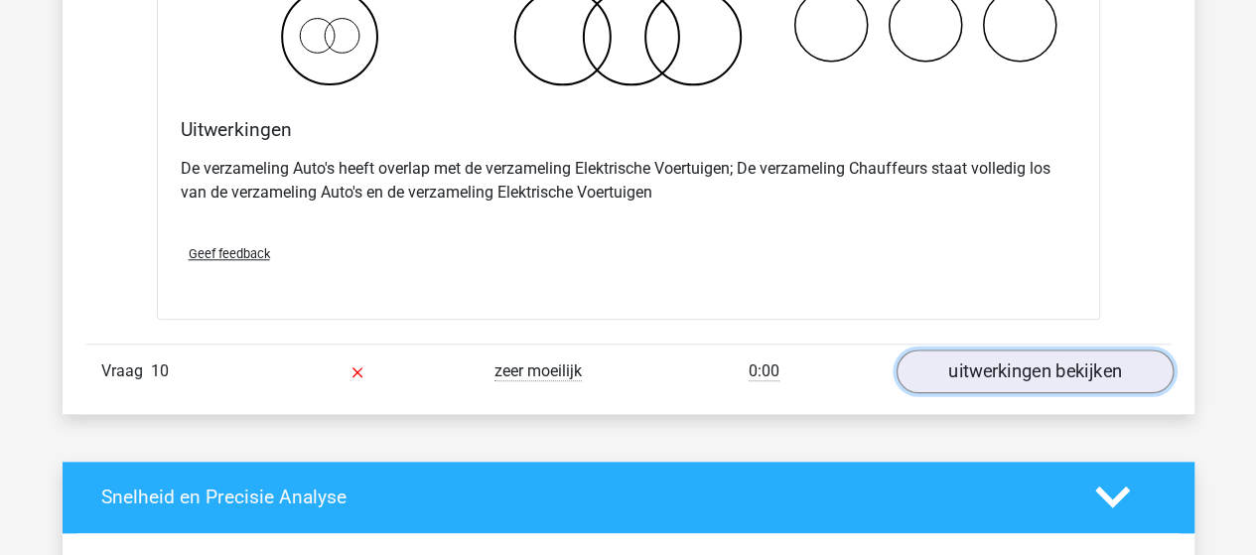
click at [962, 350] on link "uitwerkingen bekijken" at bounding box center [1033, 371] width 277 height 44
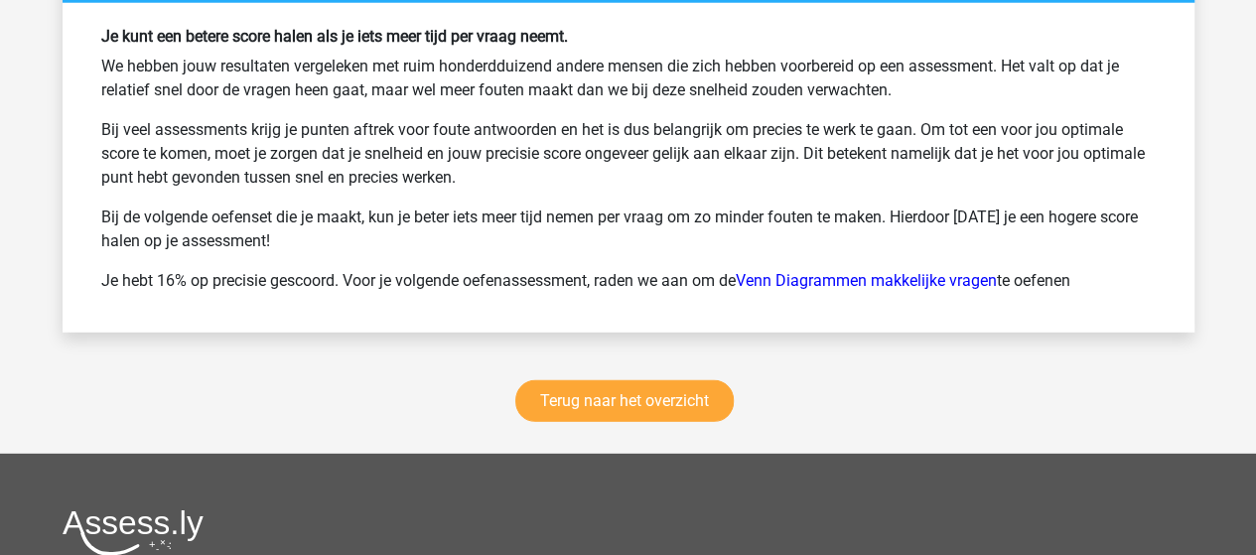
scroll to position [10322, 0]
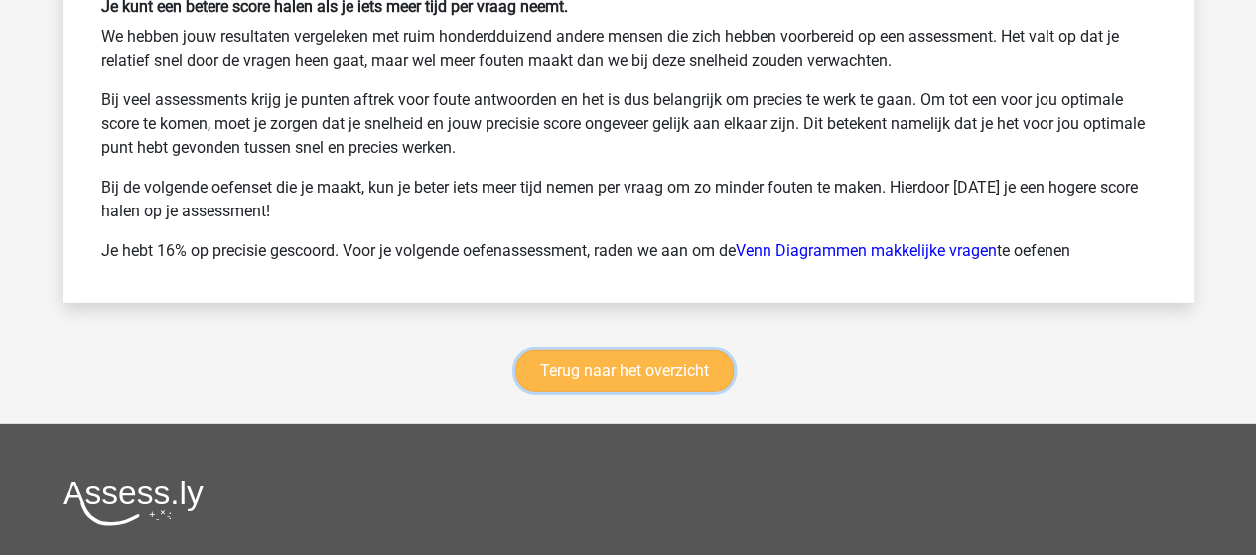
click at [665, 360] on link "Terug naar het overzicht" at bounding box center [624, 371] width 218 height 42
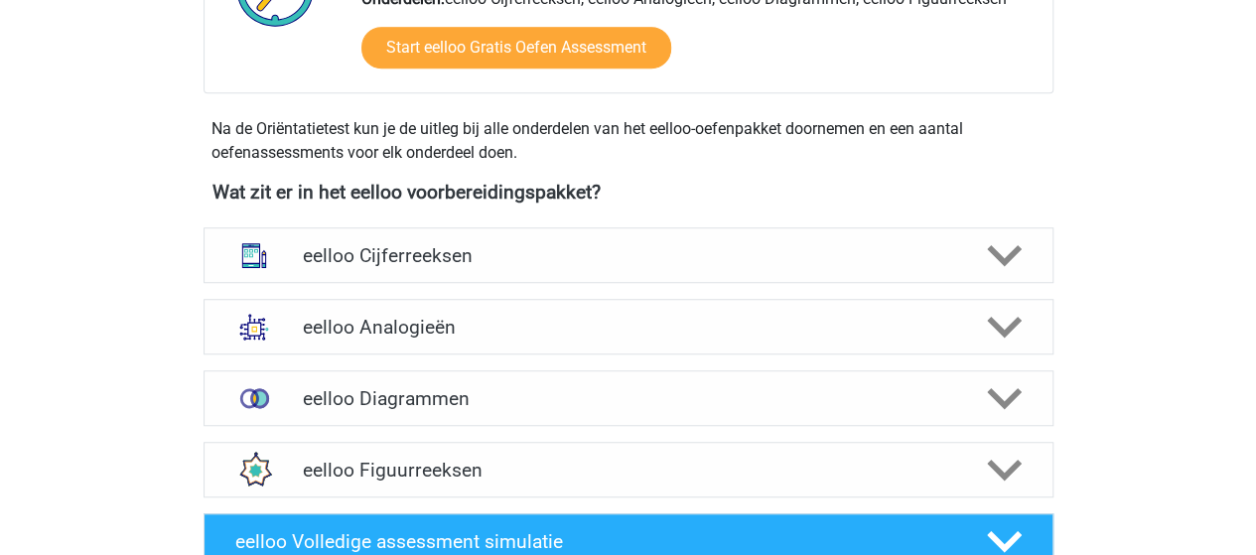
scroll to position [893, 0]
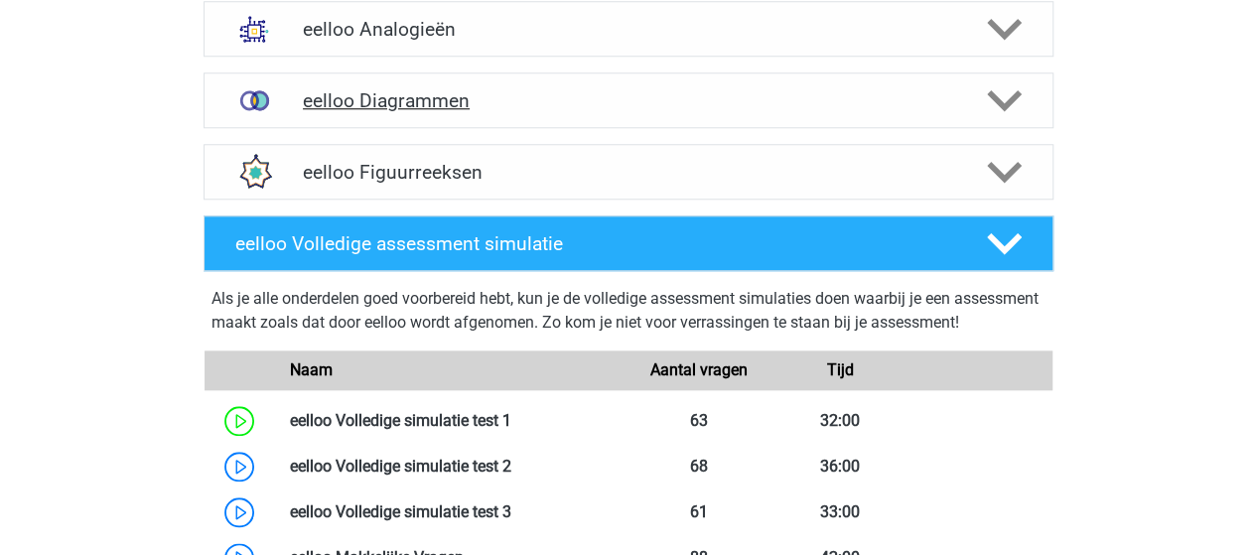
click at [1015, 99] on icon at bounding box center [1004, 100] width 35 height 35
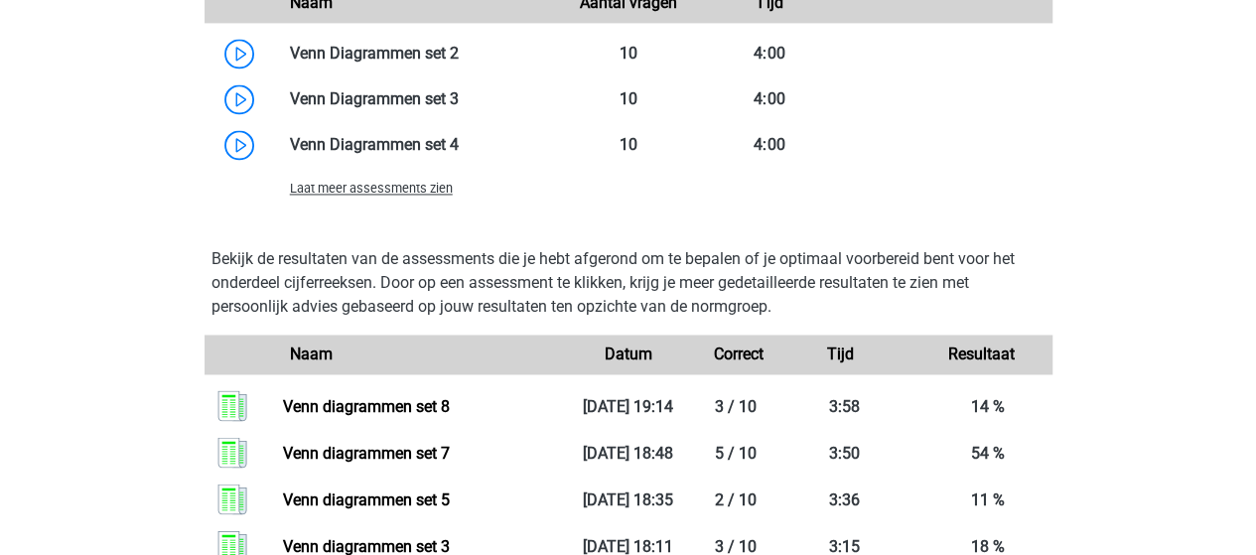
scroll to position [1489, 0]
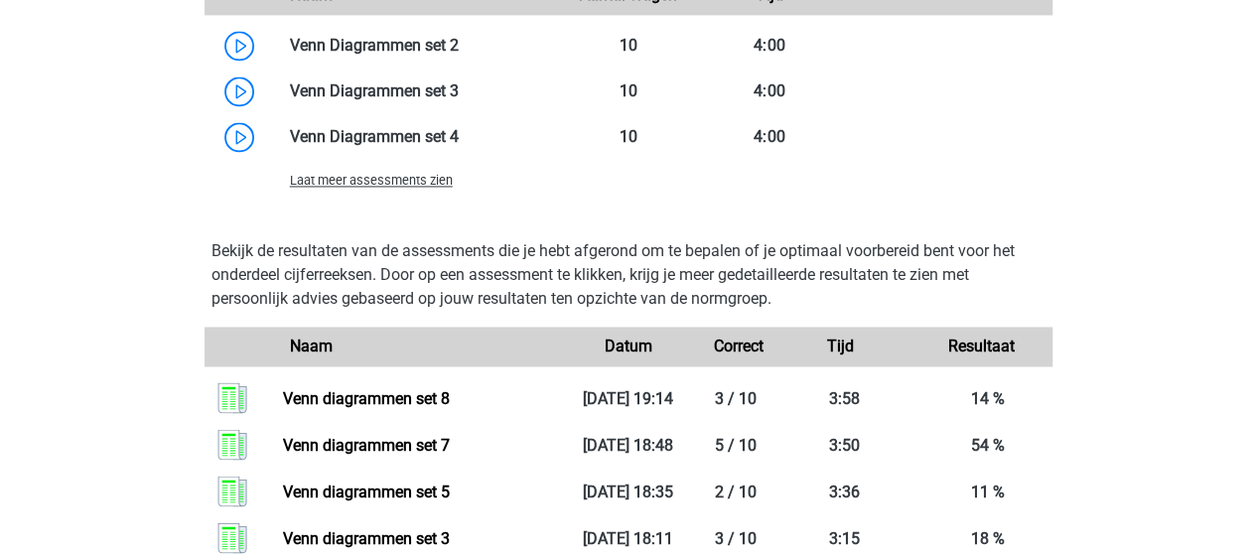
click at [339, 179] on span "Laat meer assessments zien" at bounding box center [371, 180] width 163 height 15
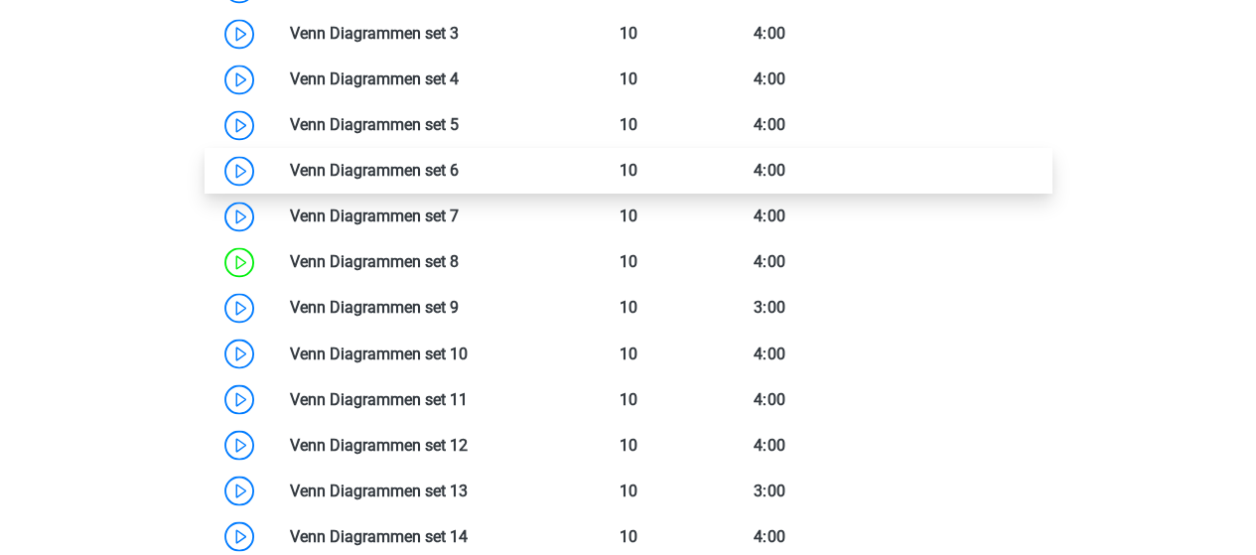
scroll to position [1588, 0]
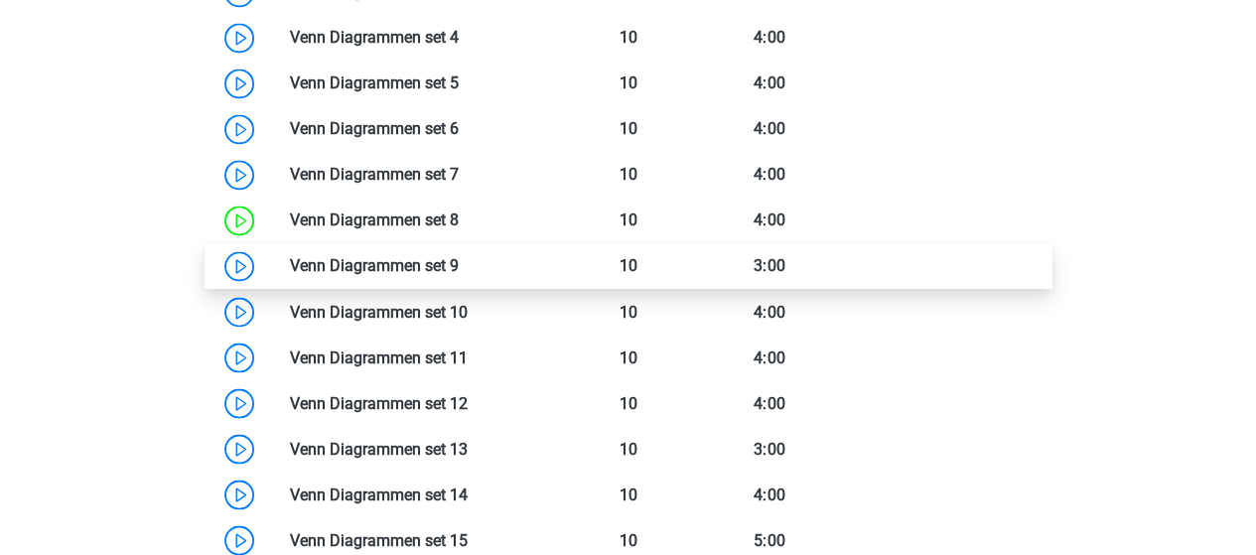
click at [459, 263] on link at bounding box center [459, 265] width 0 height 19
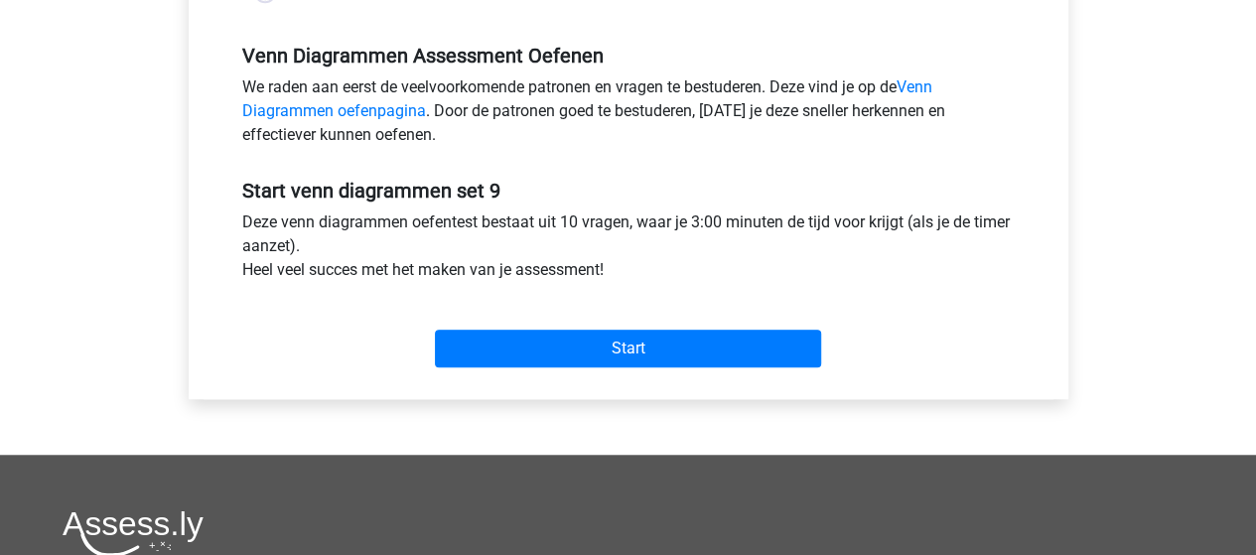
scroll to position [596, 0]
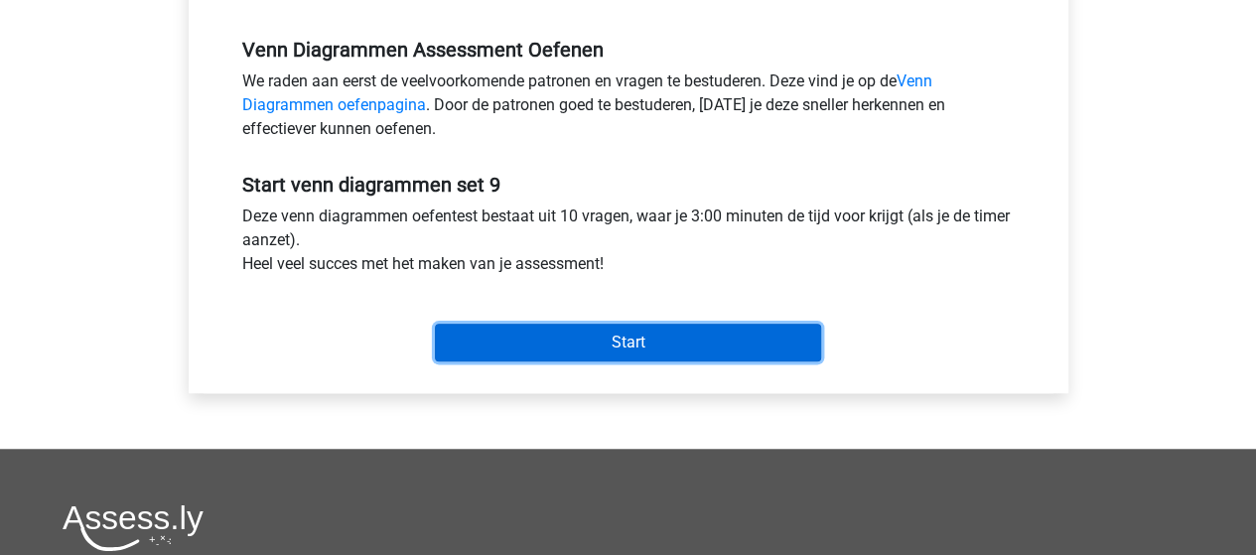
click at [603, 332] on input "Start" at bounding box center [628, 343] width 386 height 38
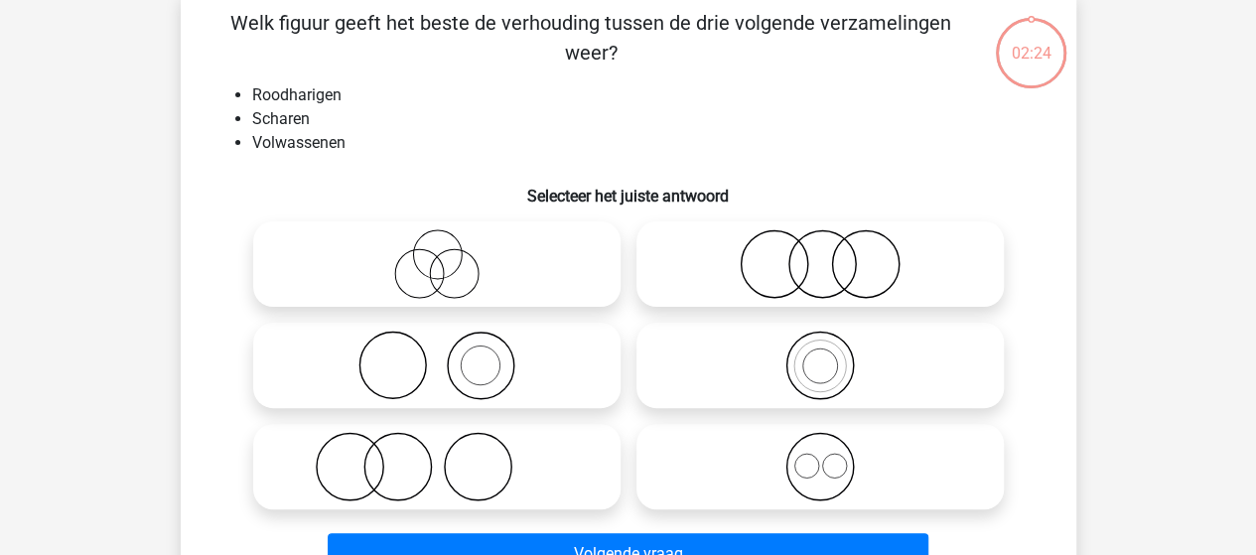
scroll to position [199, 0]
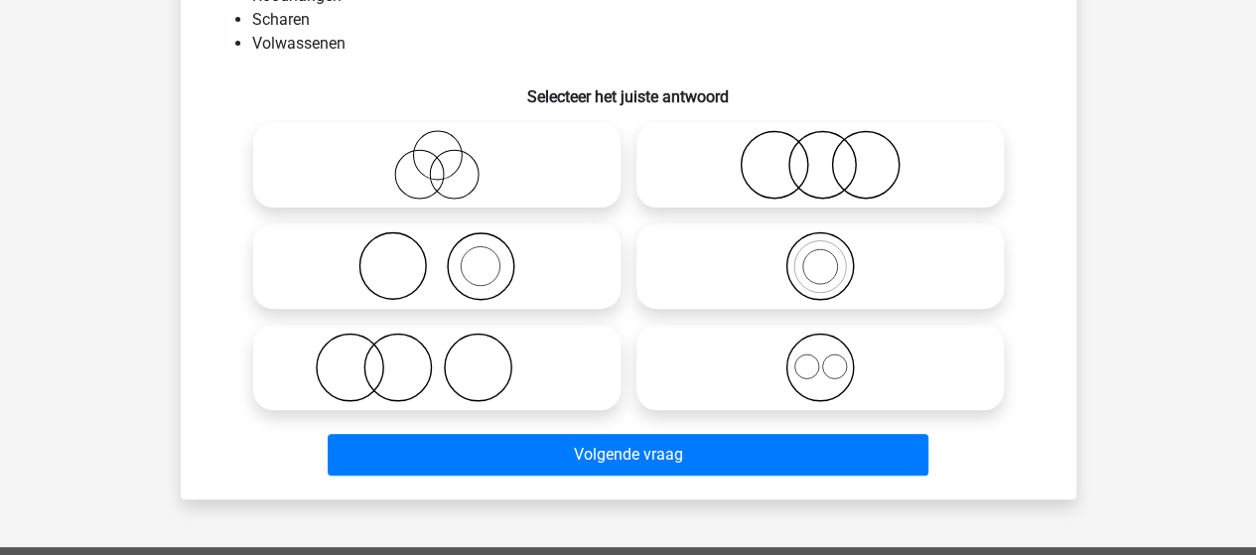
click at [381, 374] on circle at bounding box center [349, 367] width 66 height 66
click at [437, 357] on input "radio" at bounding box center [443, 350] width 13 height 13
radio input "true"
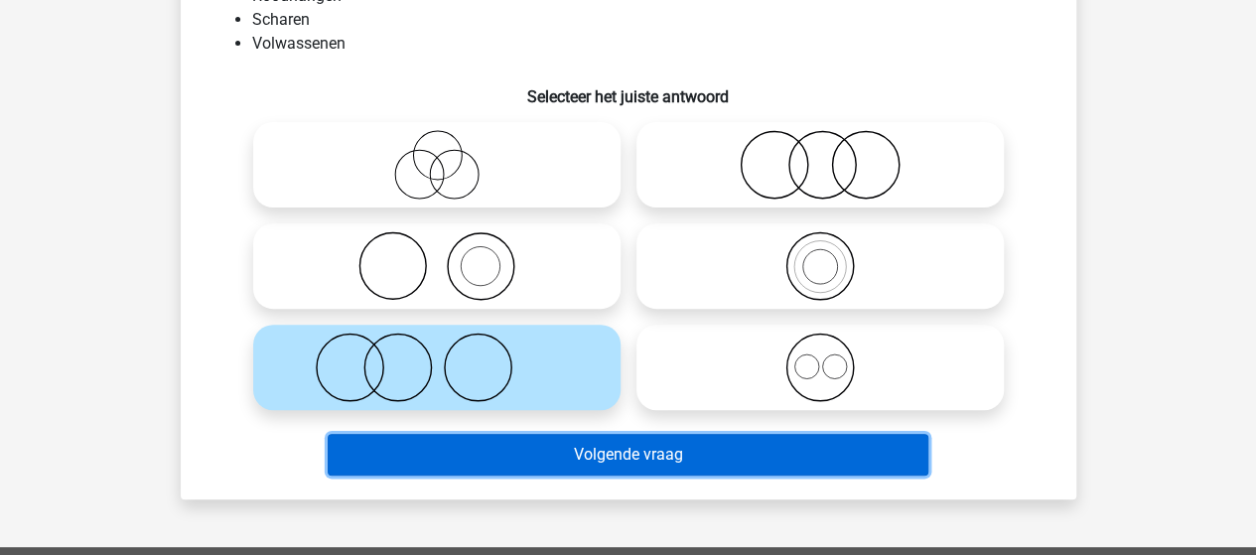
click at [590, 452] on button "Volgende vraag" at bounding box center [628, 455] width 600 height 42
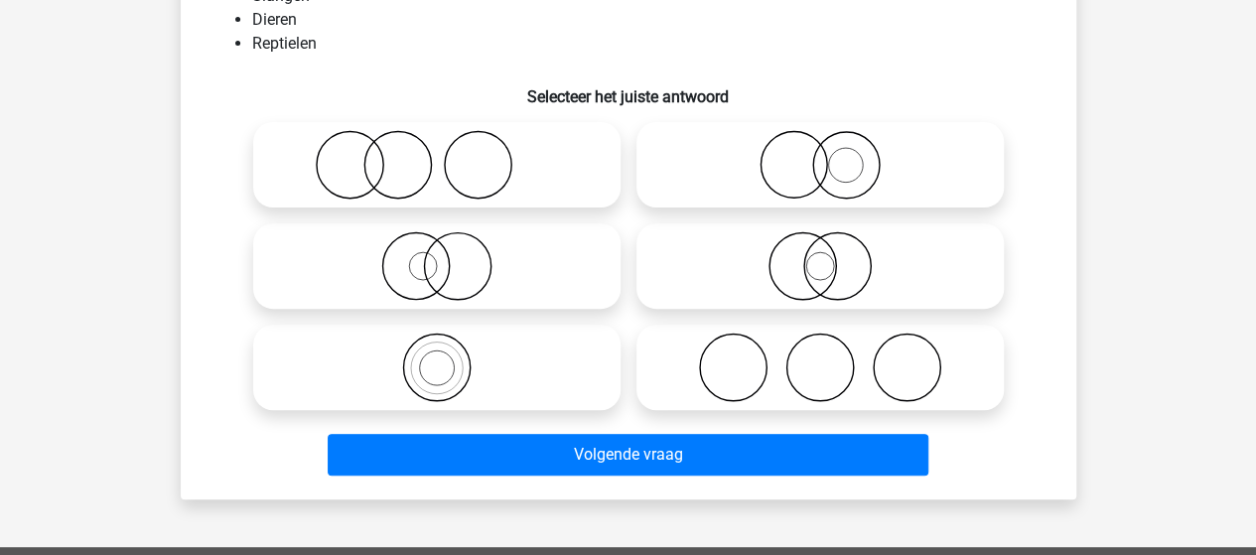
scroll to position [91, 0]
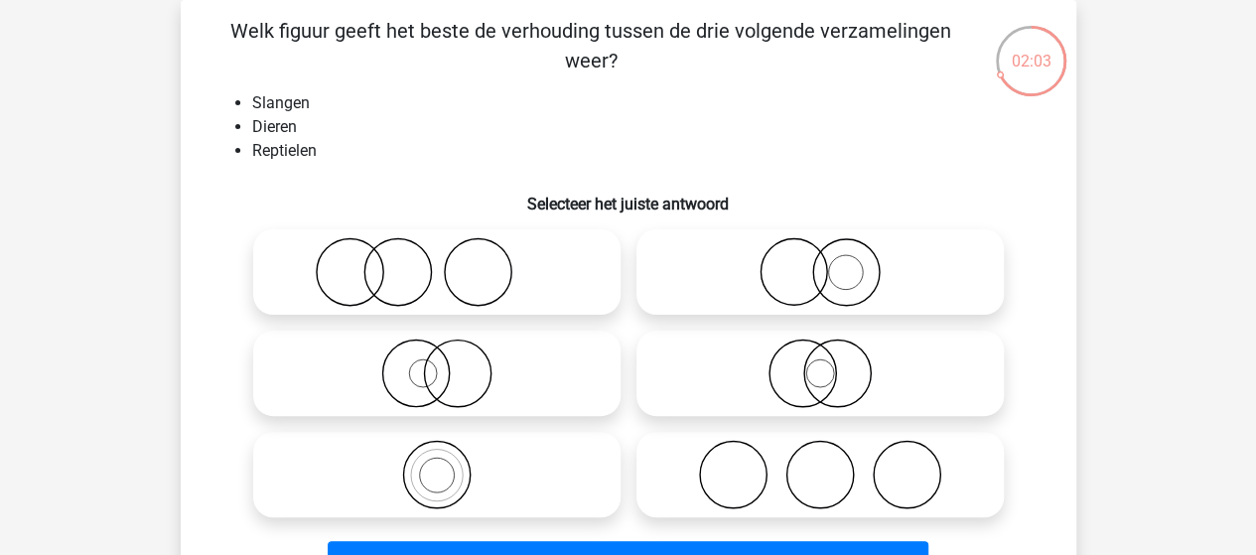
click at [435, 477] on icon at bounding box center [436, 474] width 351 height 69
click at [437, 465] on input "radio" at bounding box center [443, 458] width 13 height 13
radio input "true"
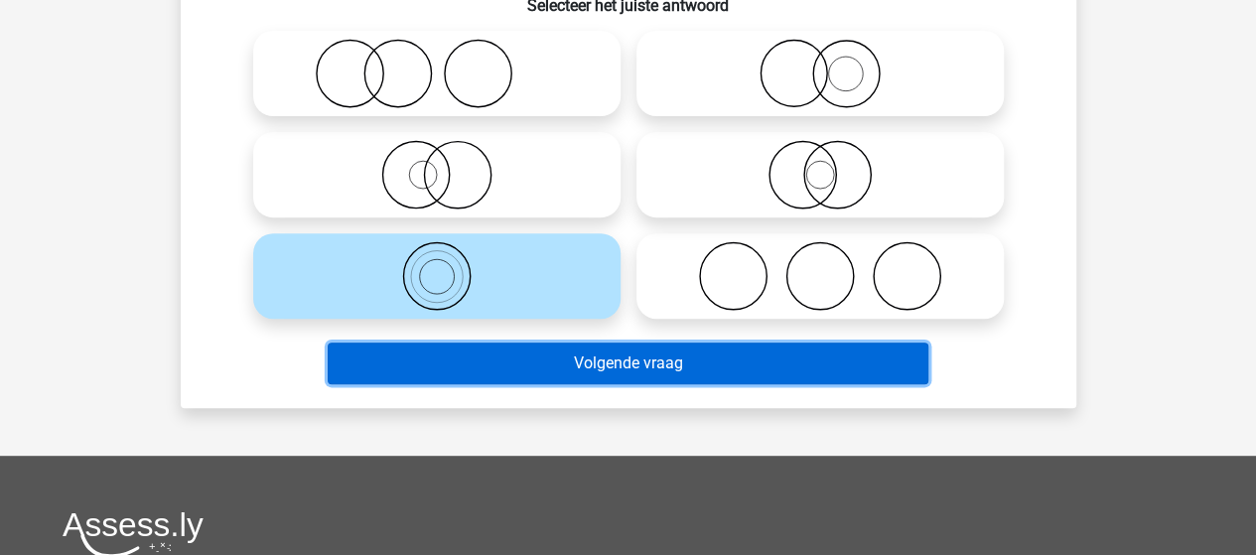
click at [556, 376] on button "Volgende vraag" at bounding box center [628, 363] width 600 height 42
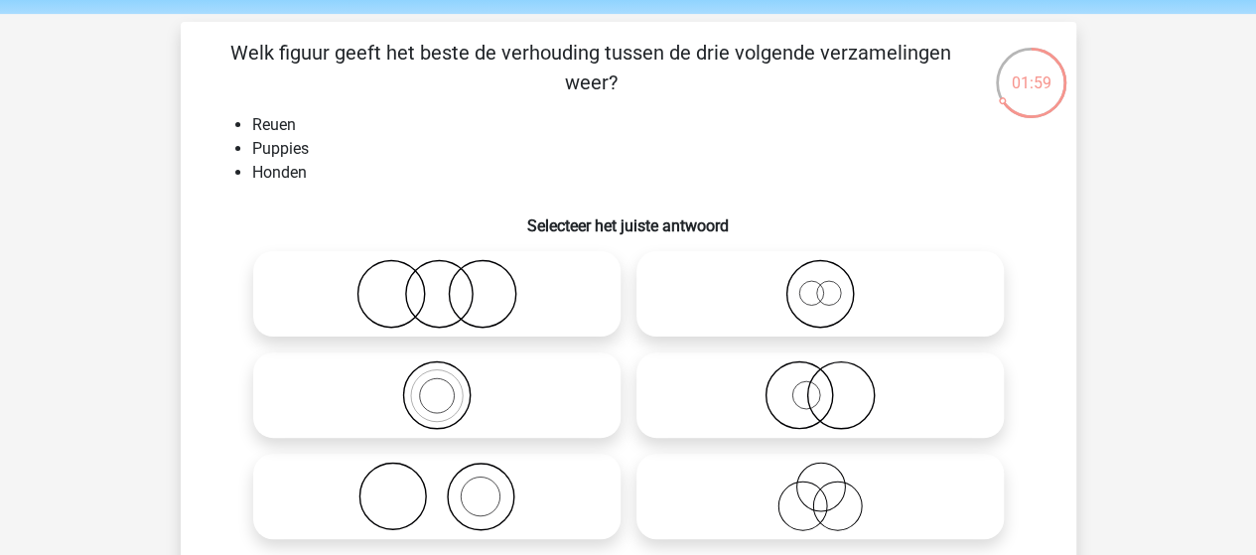
scroll to position [99, 0]
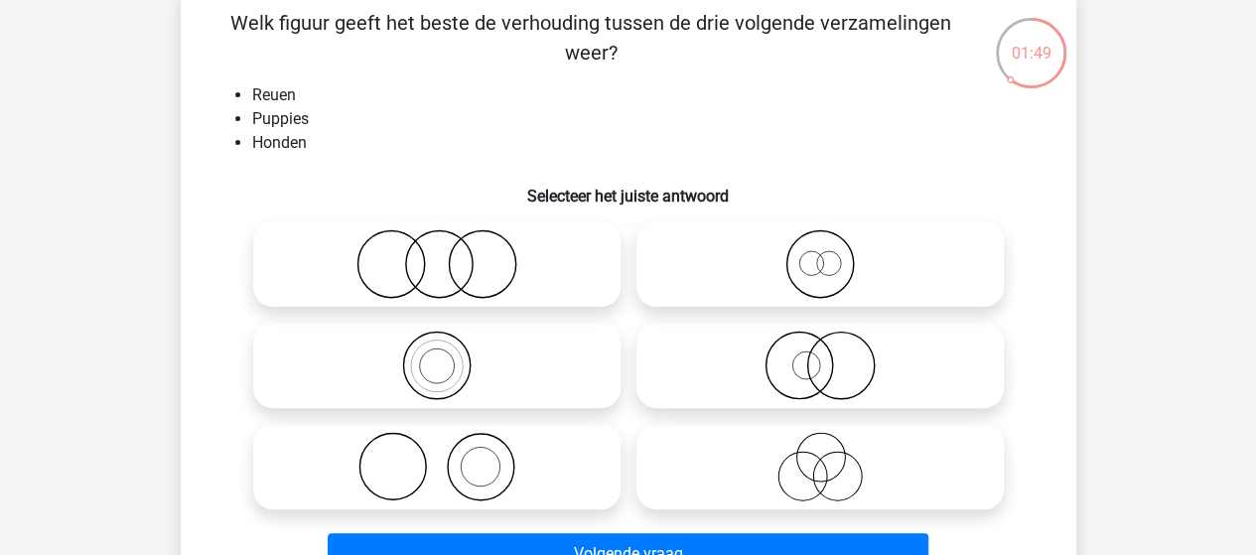
click at [445, 368] on icon at bounding box center [436, 365] width 351 height 69
click at [445, 355] on input "radio" at bounding box center [443, 348] width 13 height 13
radio input "true"
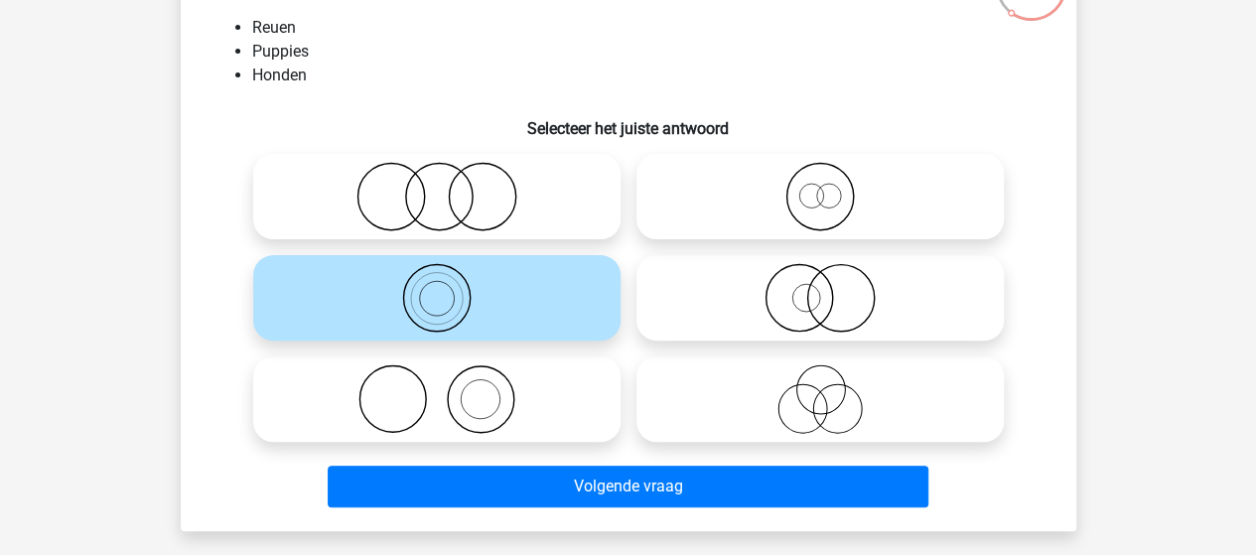
scroll to position [199, 0]
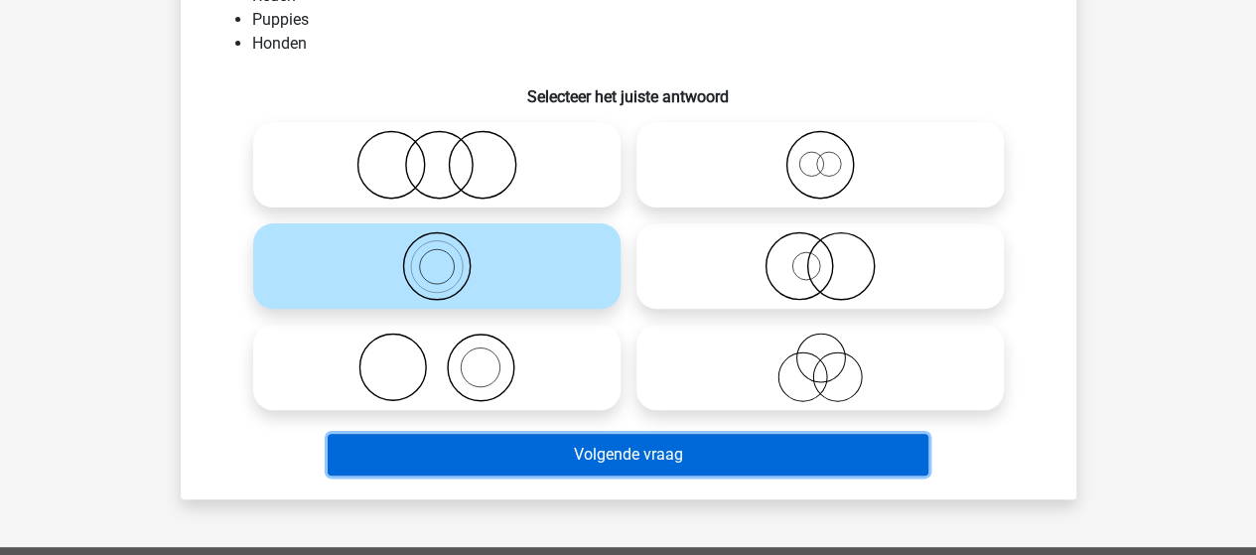
click at [629, 453] on button "Volgende vraag" at bounding box center [628, 455] width 600 height 42
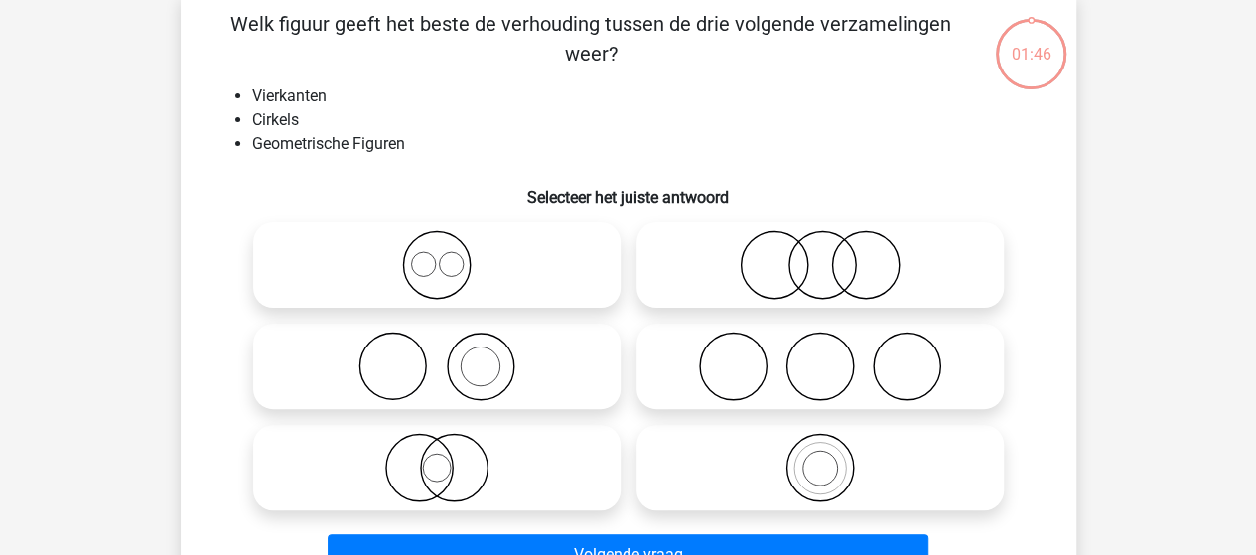
scroll to position [91, 0]
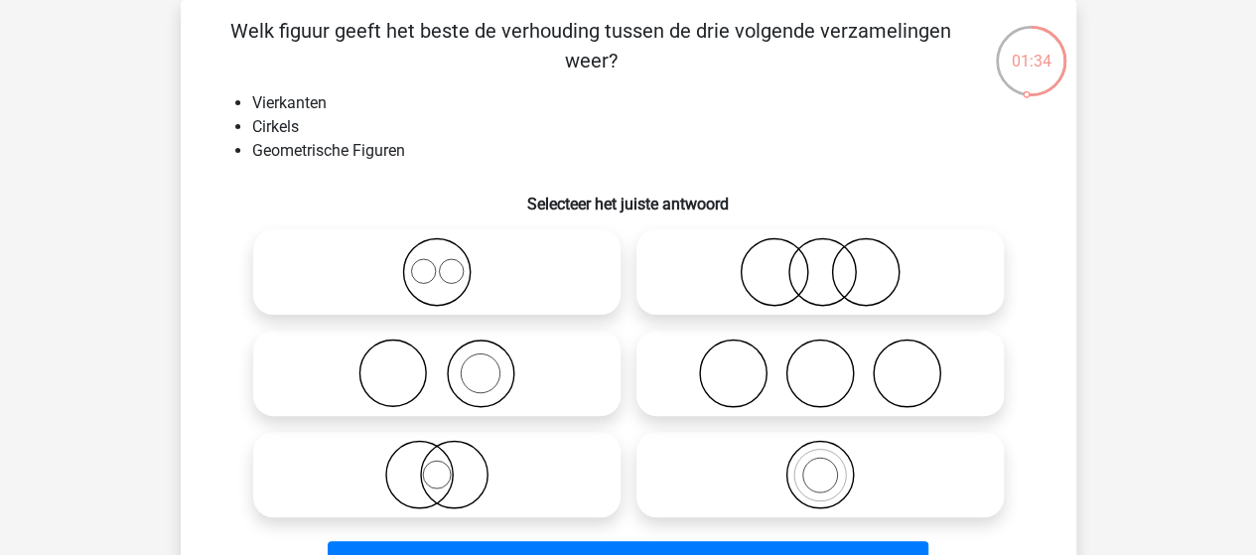
click at [428, 275] on icon at bounding box center [436, 271] width 351 height 69
click at [437, 262] on input "radio" at bounding box center [443, 255] width 13 height 13
radio input "true"
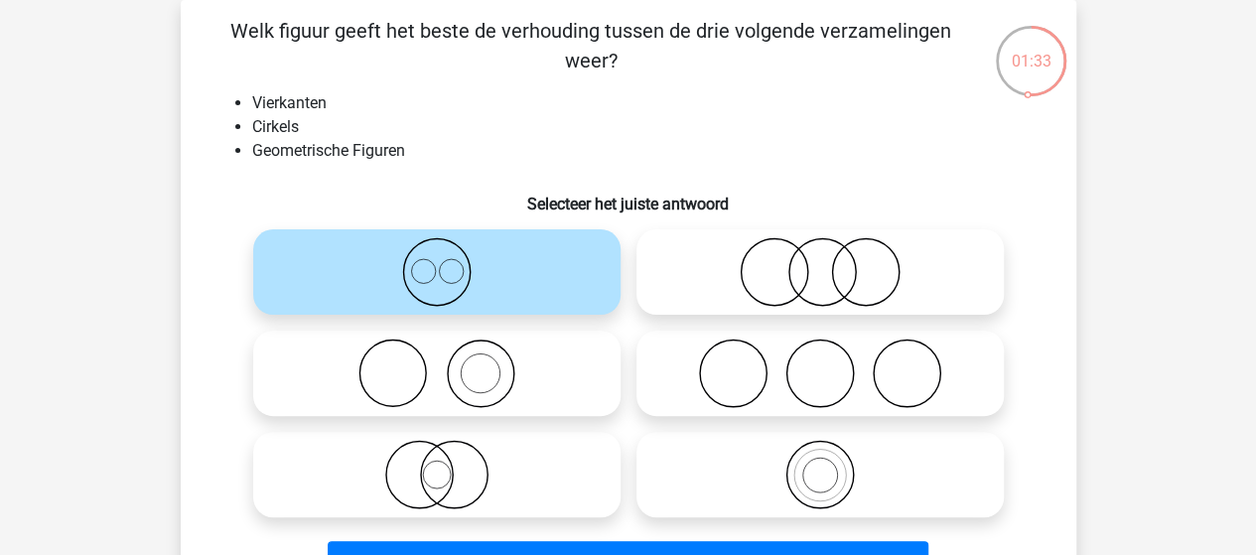
click at [802, 464] on icon at bounding box center [819, 474] width 351 height 69
click at [820, 464] on input "radio" at bounding box center [826, 458] width 13 height 13
radio input "true"
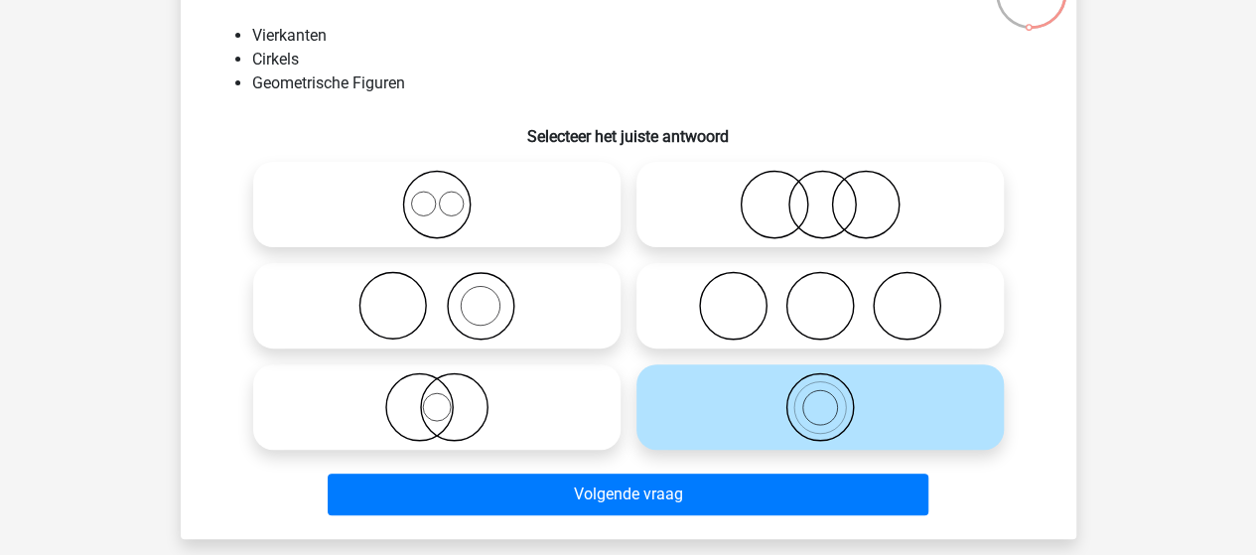
scroll to position [191, 0]
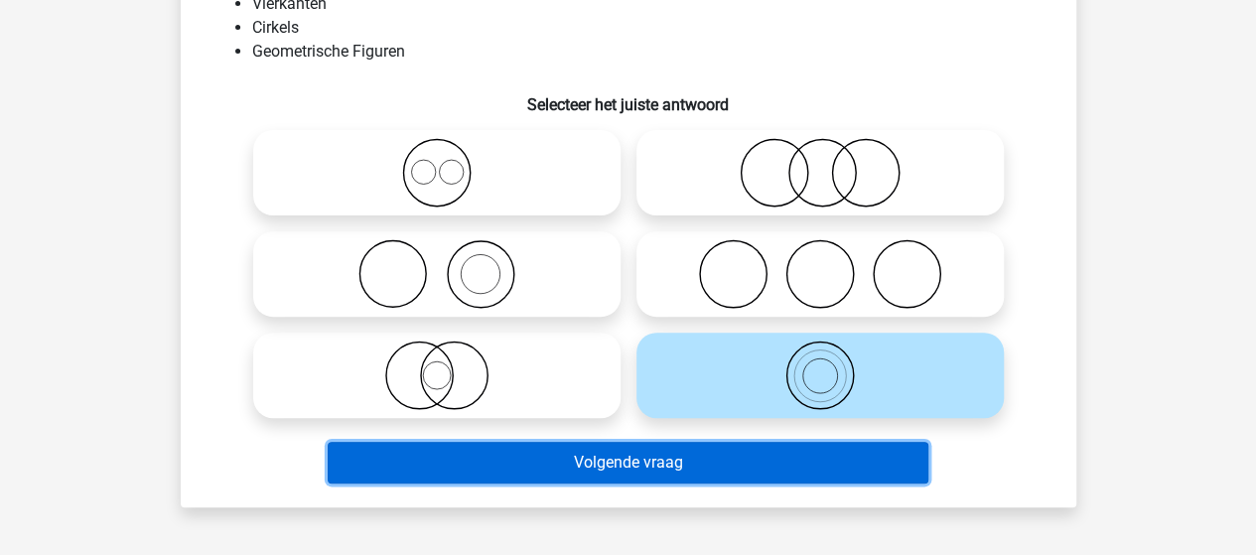
click at [602, 464] on button "Volgende vraag" at bounding box center [628, 463] width 600 height 42
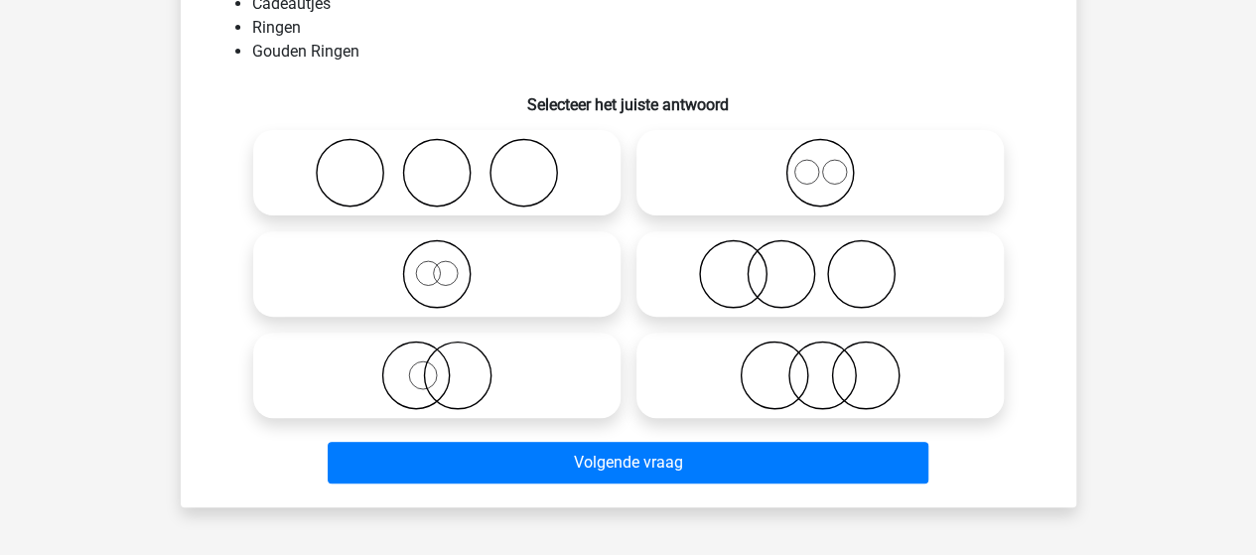
click at [782, 370] on icon at bounding box center [819, 374] width 351 height 69
click at [820, 365] on input "radio" at bounding box center [826, 358] width 13 height 13
radio input "true"
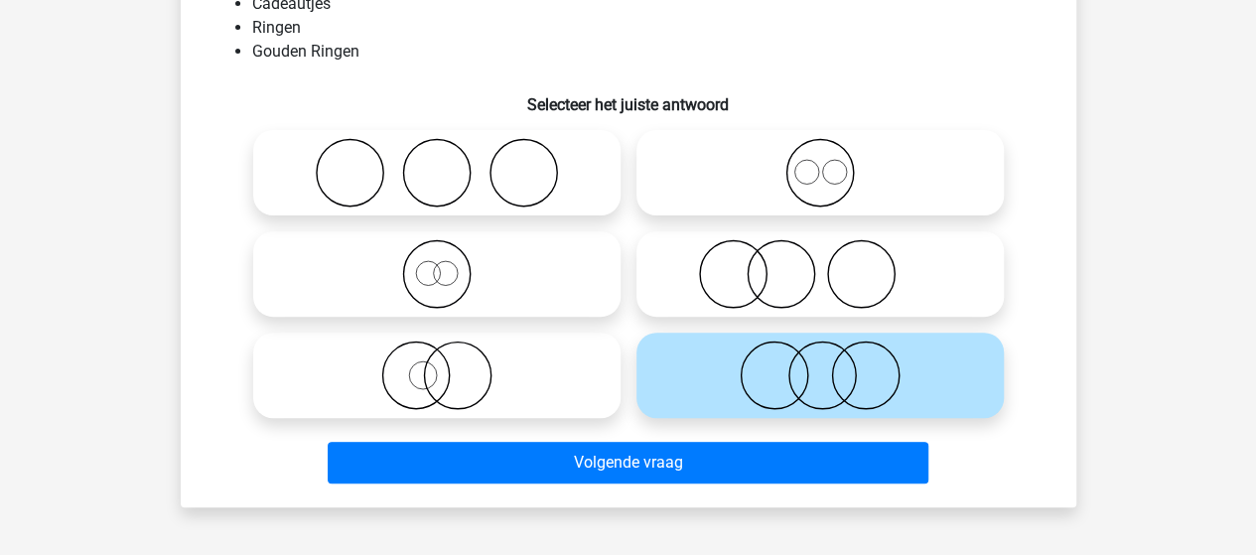
click at [447, 287] on icon at bounding box center [436, 273] width 351 height 69
click at [447, 264] on input "radio" at bounding box center [443, 257] width 13 height 13
radio input "true"
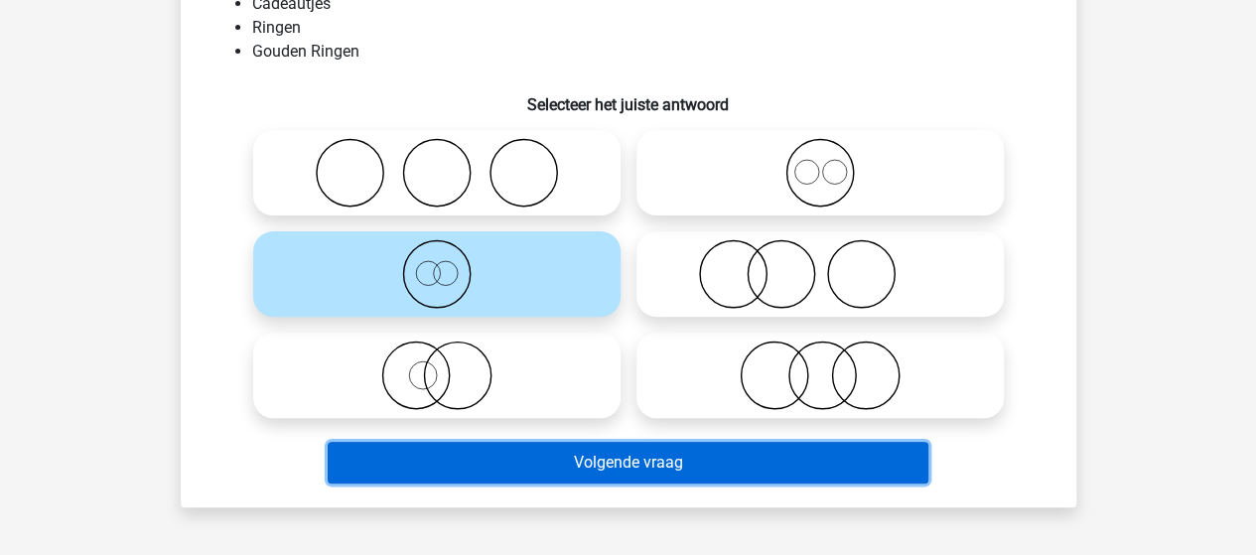
click at [581, 458] on button "Volgende vraag" at bounding box center [628, 463] width 600 height 42
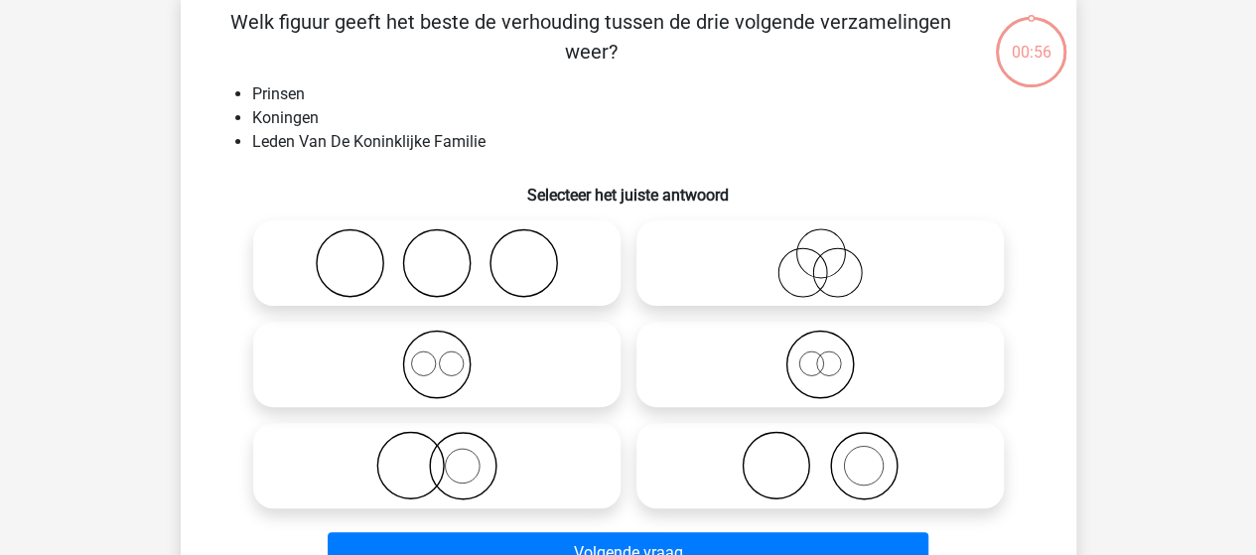
scroll to position [91, 0]
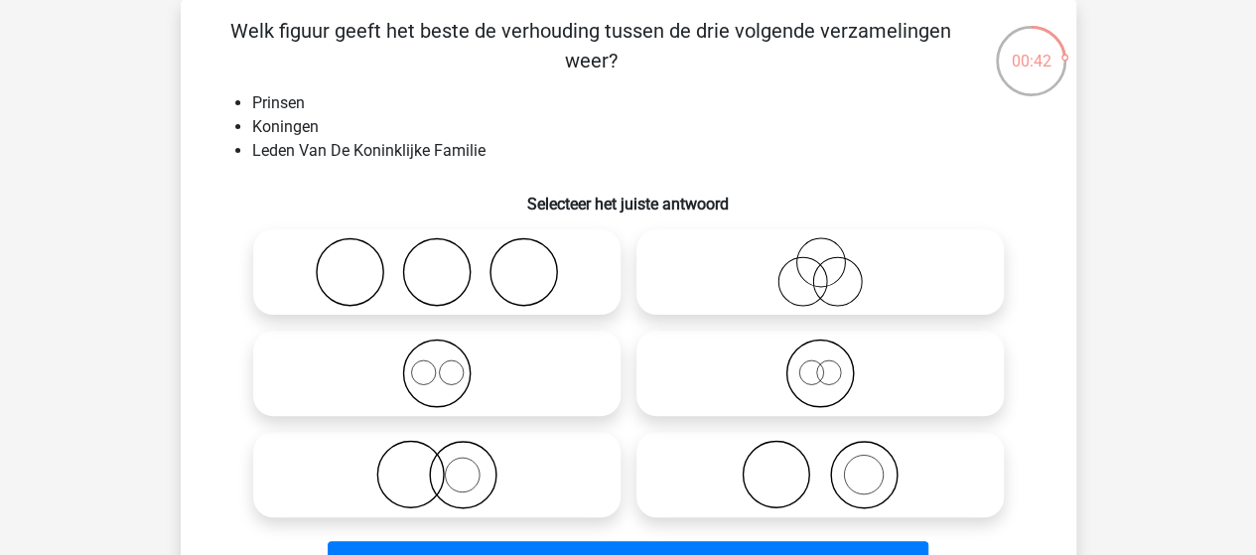
click at [822, 377] on circle at bounding box center [811, 372] width 24 height 24
click at [822, 363] on input "radio" at bounding box center [826, 356] width 13 height 13
radio input "true"
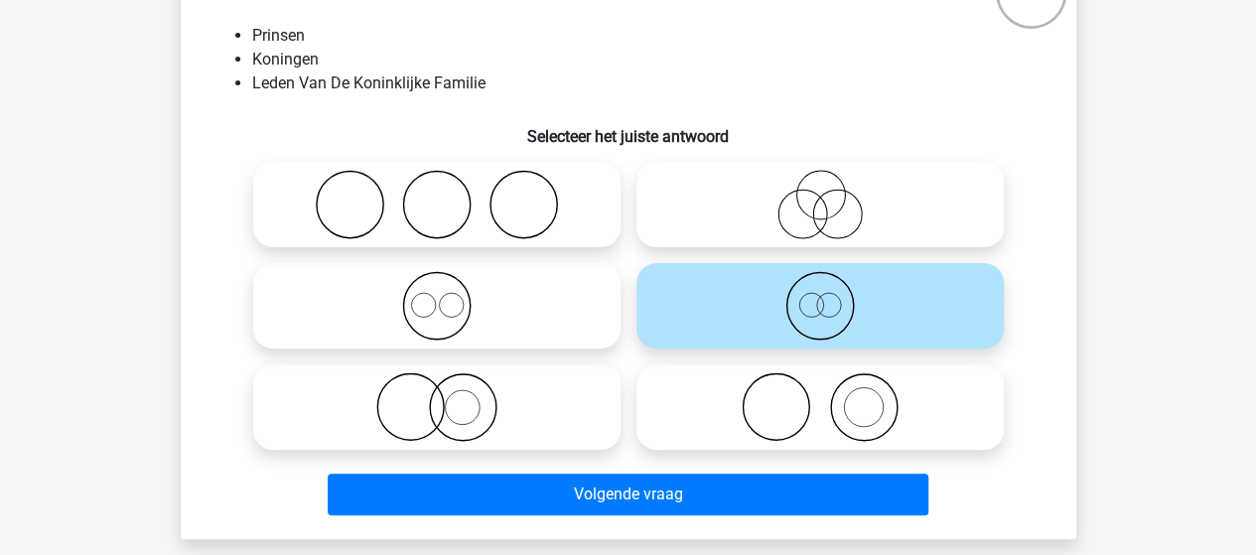
scroll to position [191, 0]
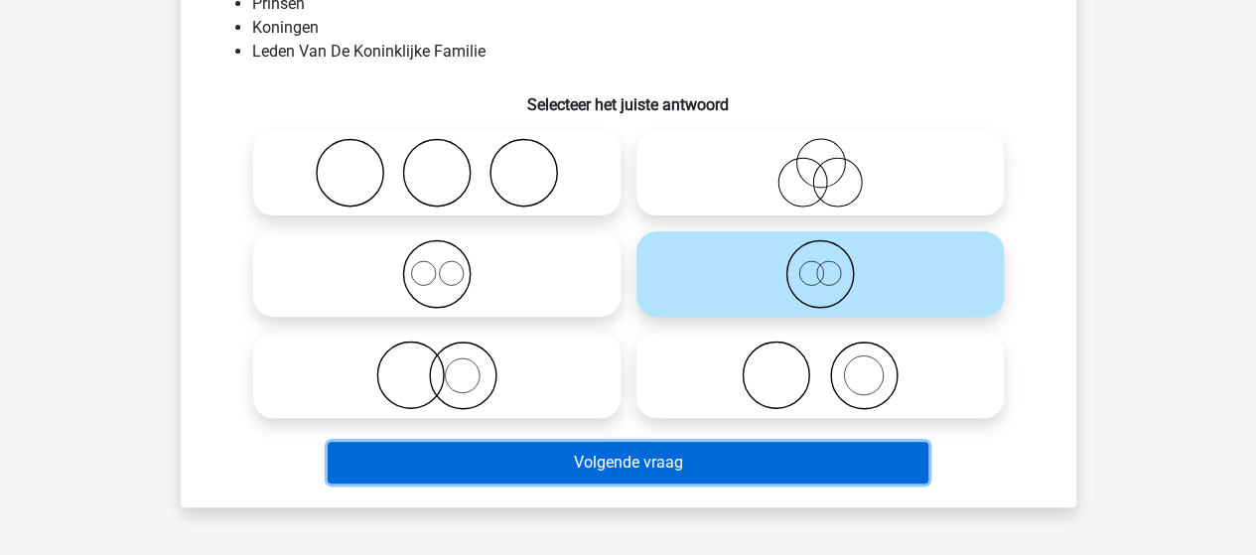
click at [673, 451] on button "Volgende vraag" at bounding box center [628, 463] width 600 height 42
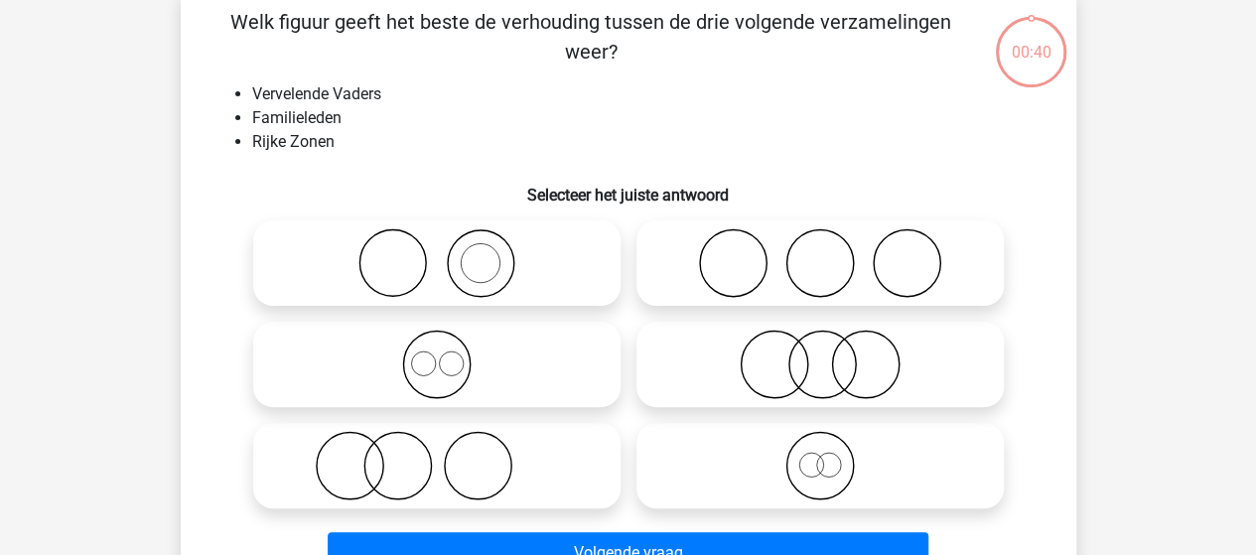
scroll to position [91, 0]
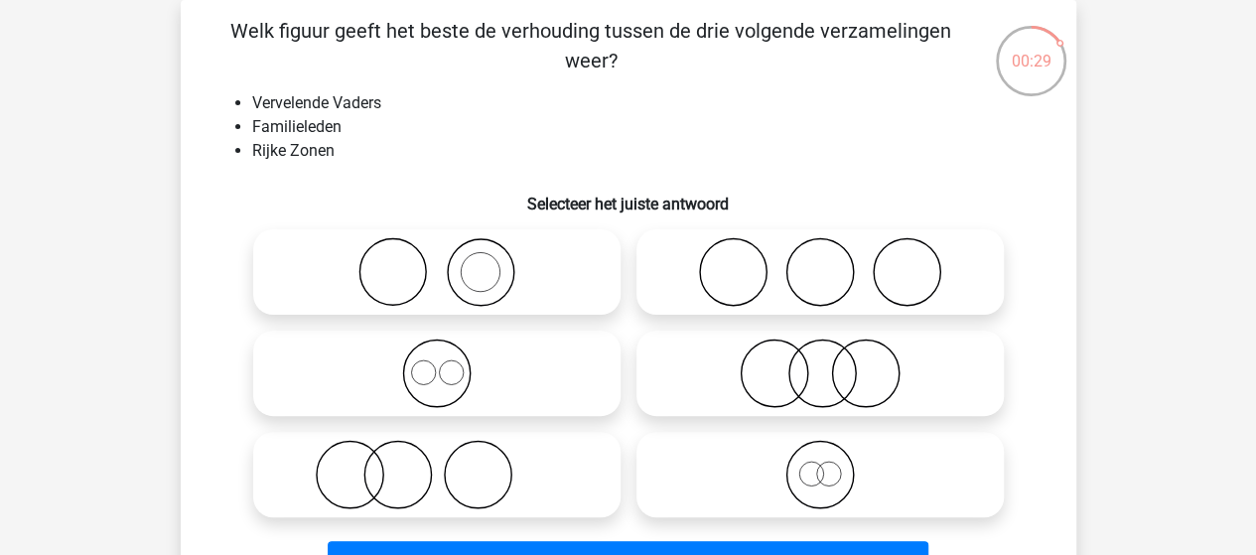
click at [436, 364] on icon at bounding box center [436, 372] width 351 height 69
click at [437, 363] on input "radio" at bounding box center [443, 356] width 13 height 13
radio input "true"
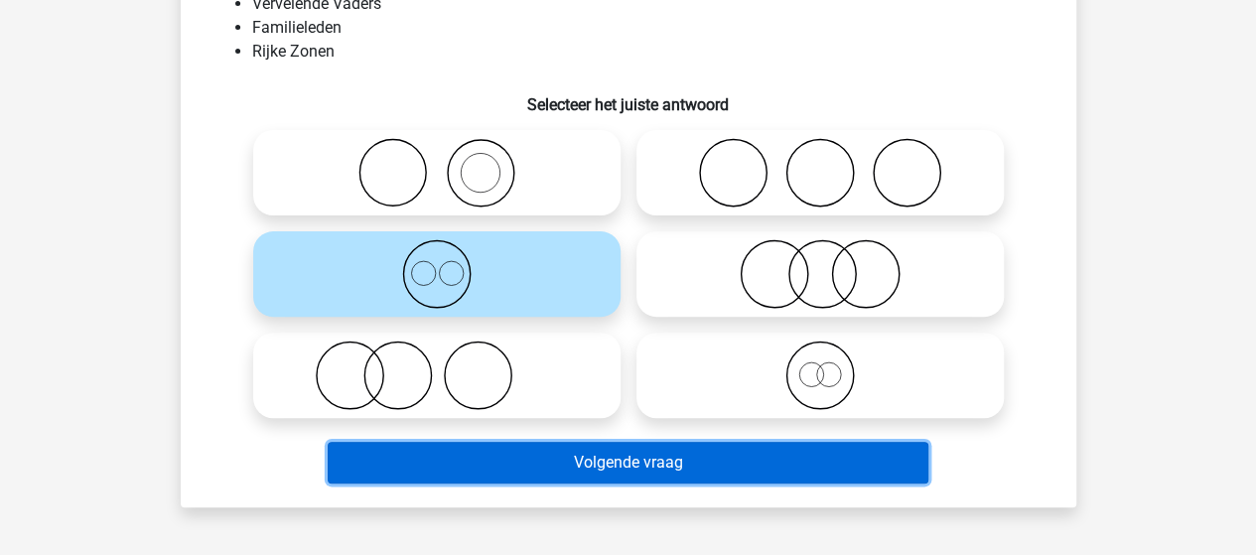
click at [577, 465] on button "Volgende vraag" at bounding box center [628, 463] width 600 height 42
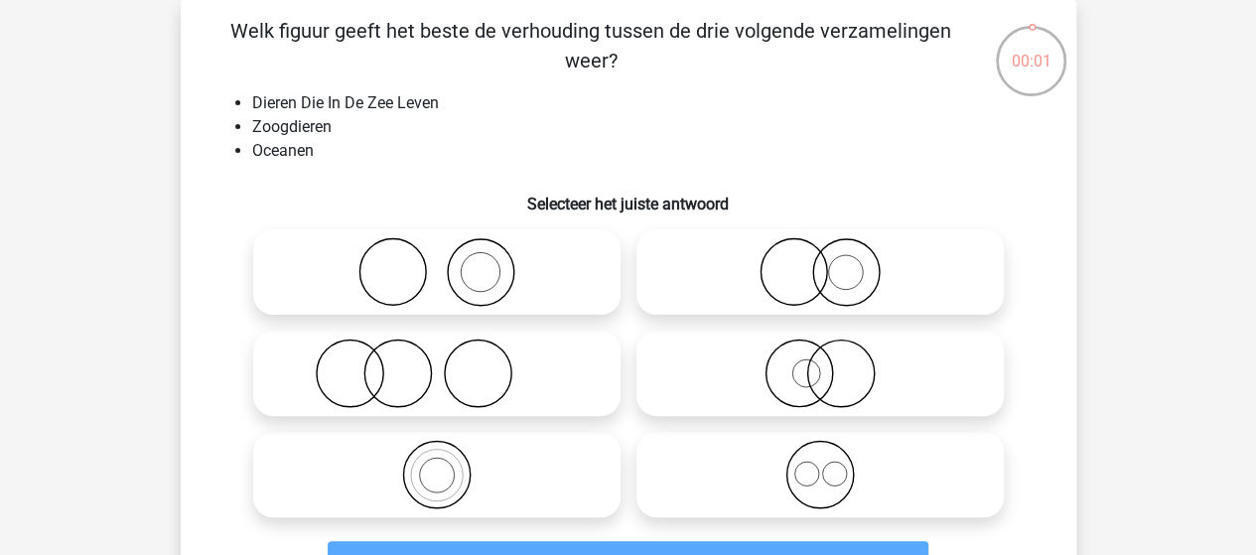
click at [475, 375] on icon at bounding box center [436, 372] width 351 height 69
click at [450, 363] on input "radio" at bounding box center [443, 356] width 13 height 13
radio input "true"
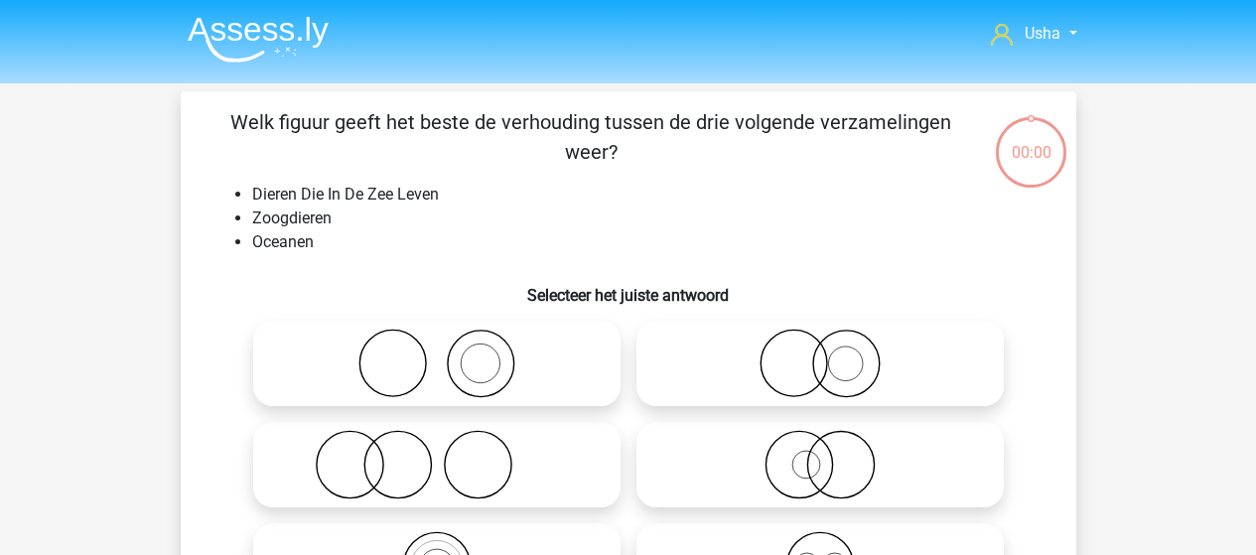
scroll to position [191, 0]
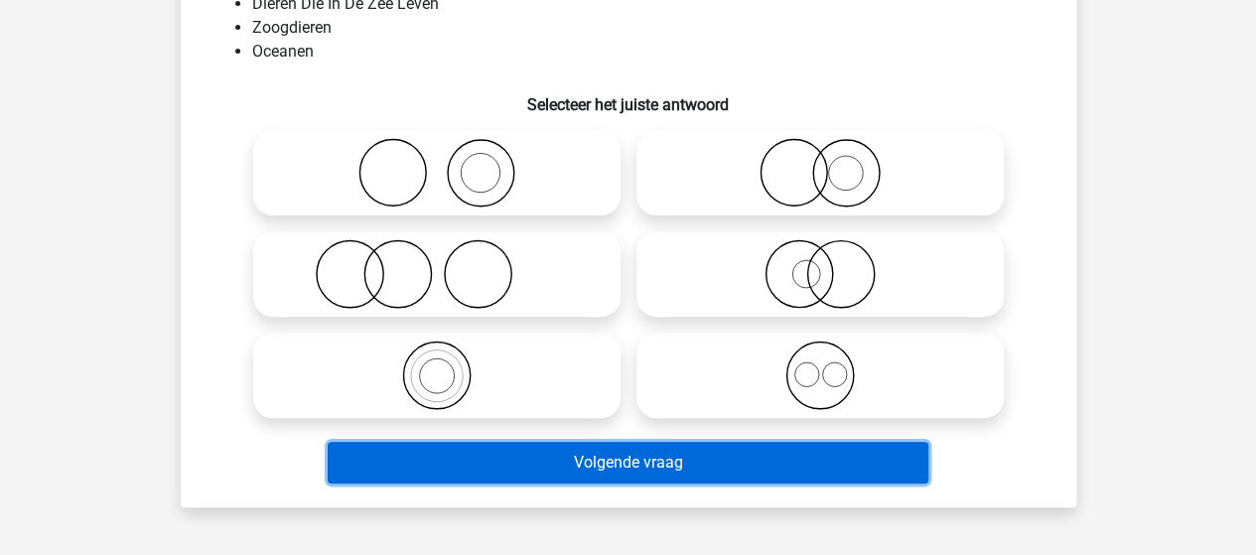
click at [556, 460] on button "Volgende vraag" at bounding box center [628, 463] width 600 height 42
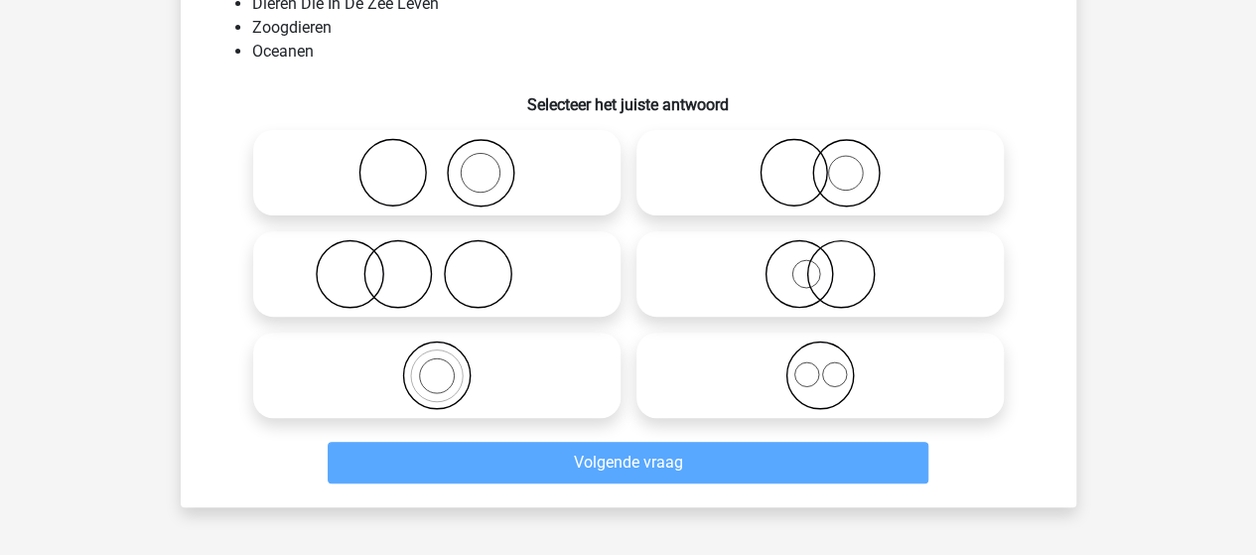
click at [458, 275] on icon at bounding box center [436, 273] width 351 height 69
click at [450, 264] on input "radio" at bounding box center [443, 257] width 13 height 13
radio input "true"
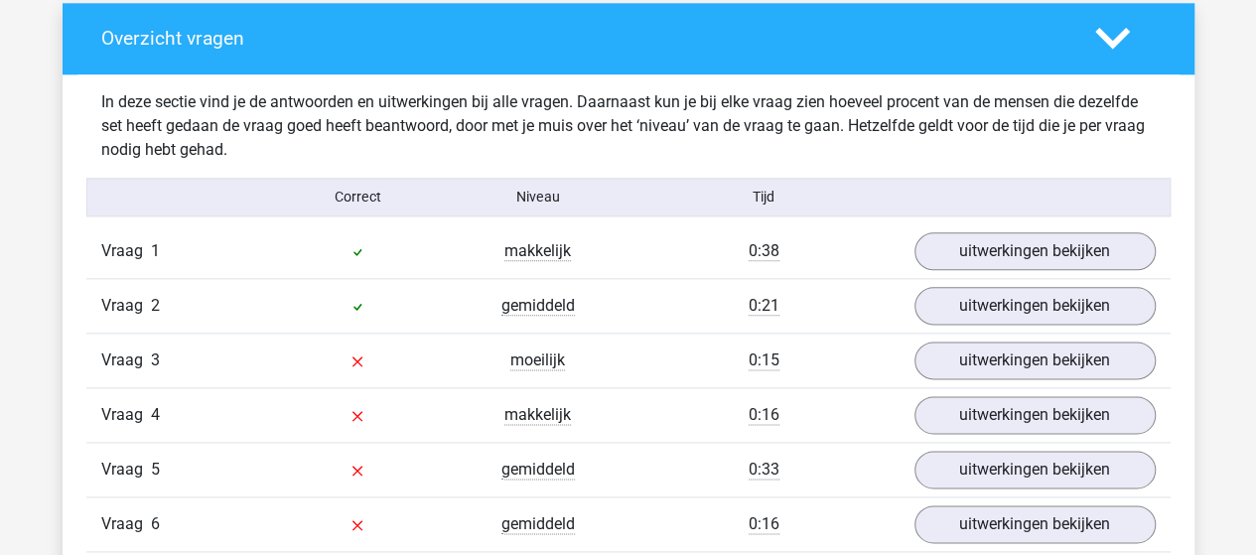
scroll to position [1191, 0]
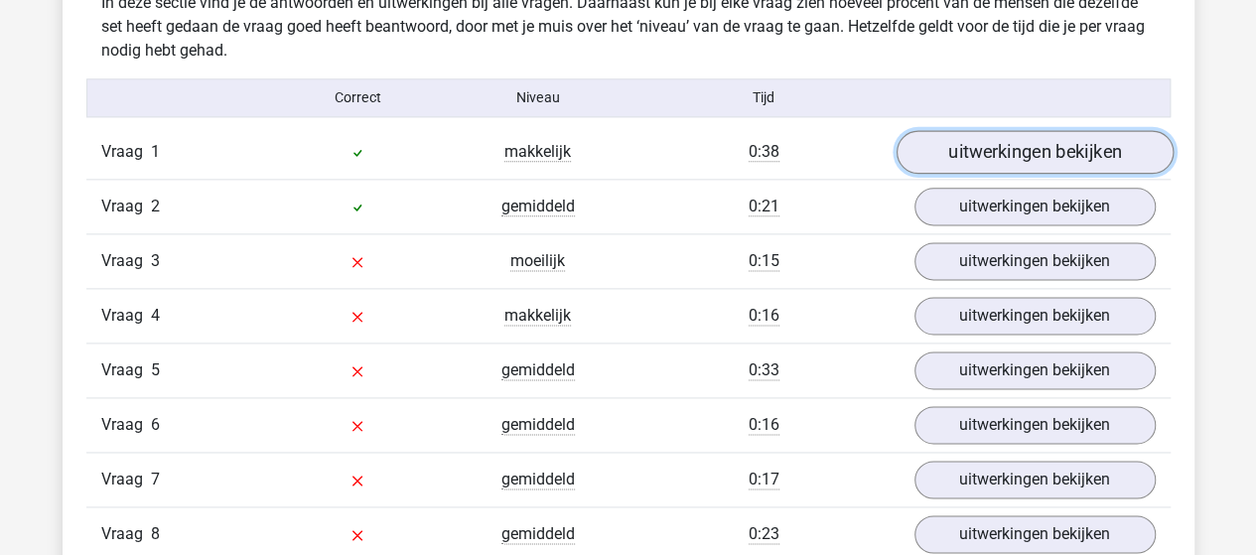
click at [973, 156] on link "uitwerkingen bekijken" at bounding box center [1033, 152] width 277 height 44
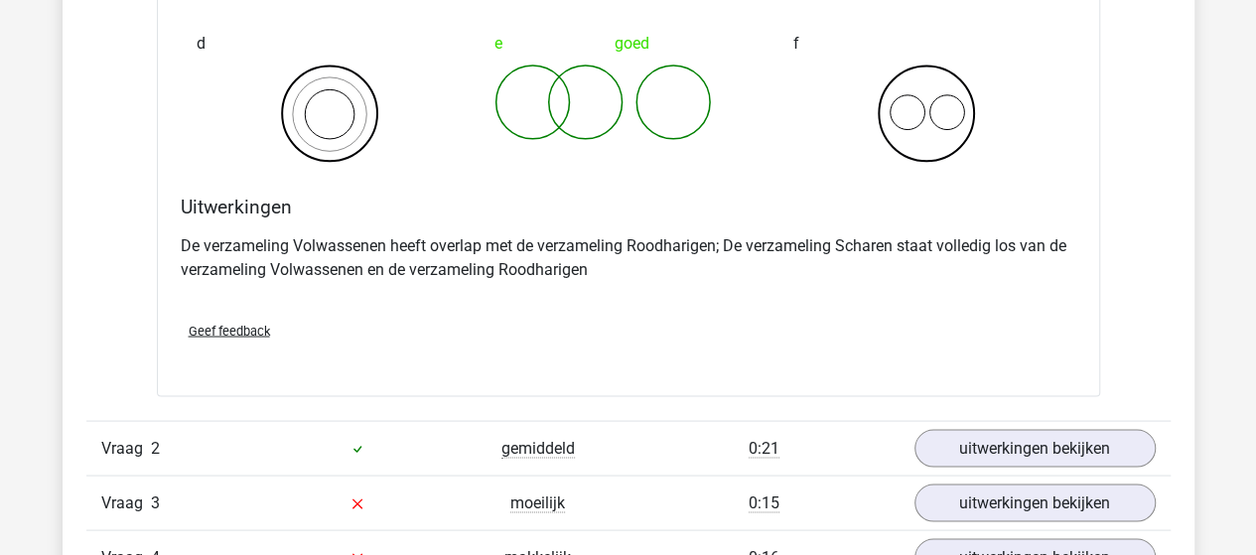
scroll to position [1787, 0]
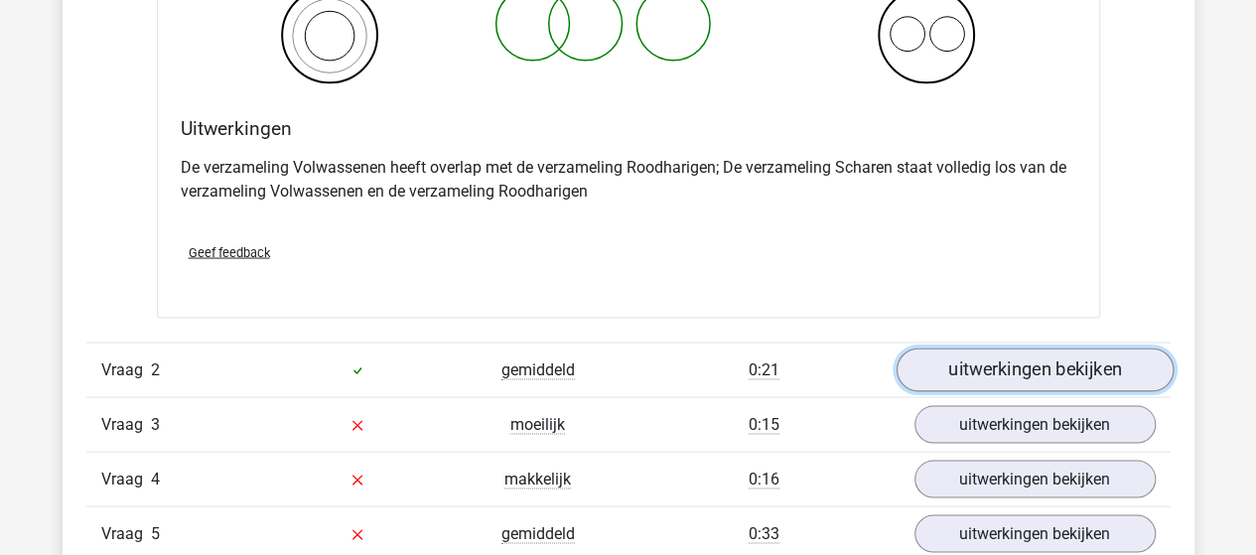
click at [969, 368] on link "uitwerkingen bekijken" at bounding box center [1033, 369] width 277 height 44
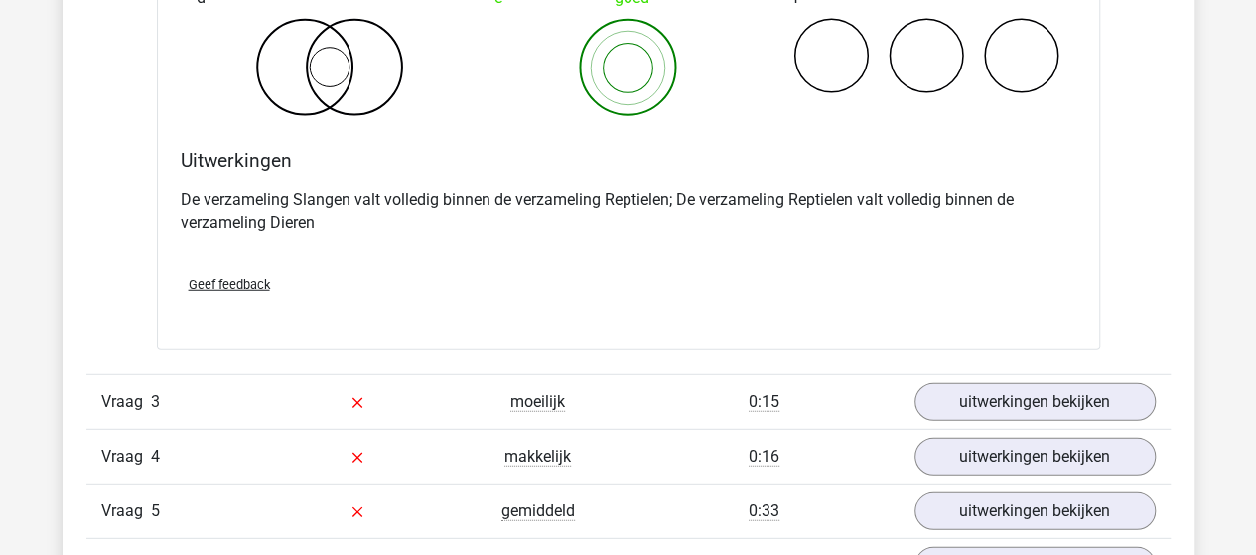
scroll to position [2581, 0]
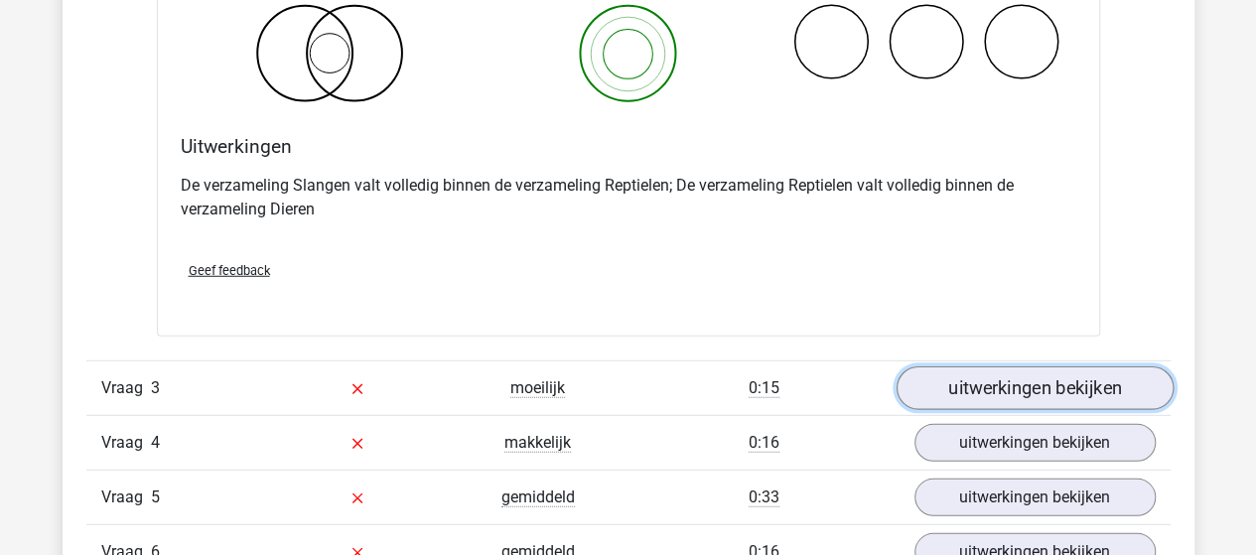
click at [979, 393] on link "uitwerkingen bekijken" at bounding box center [1033, 389] width 277 height 44
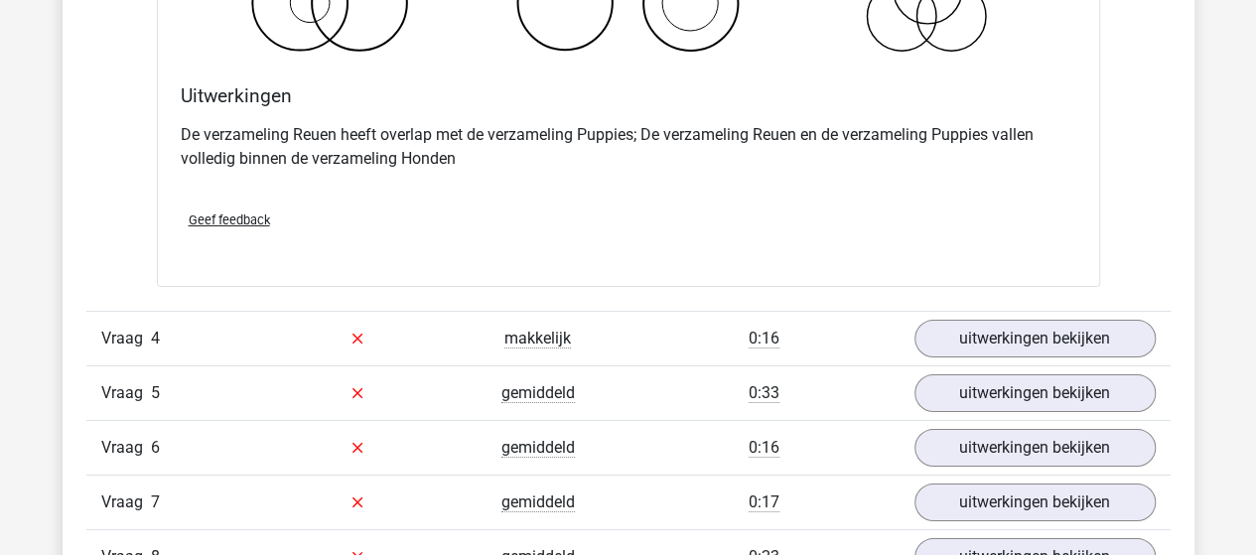
scroll to position [3474, 0]
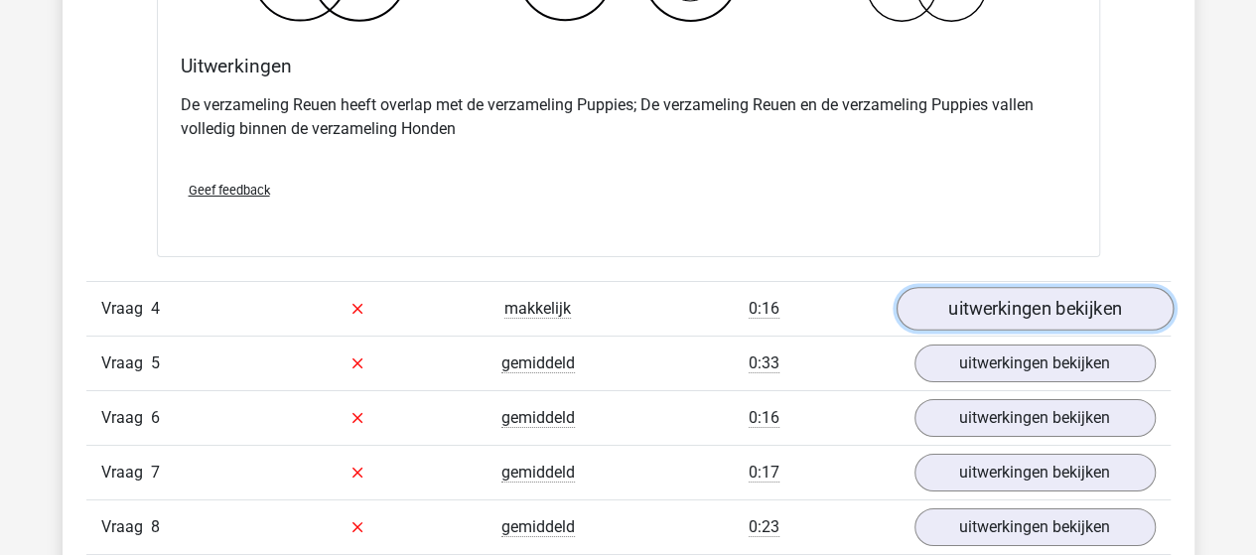
click at [1058, 300] on link "uitwerkingen bekijken" at bounding box center [1033, 309] width 277 height 44
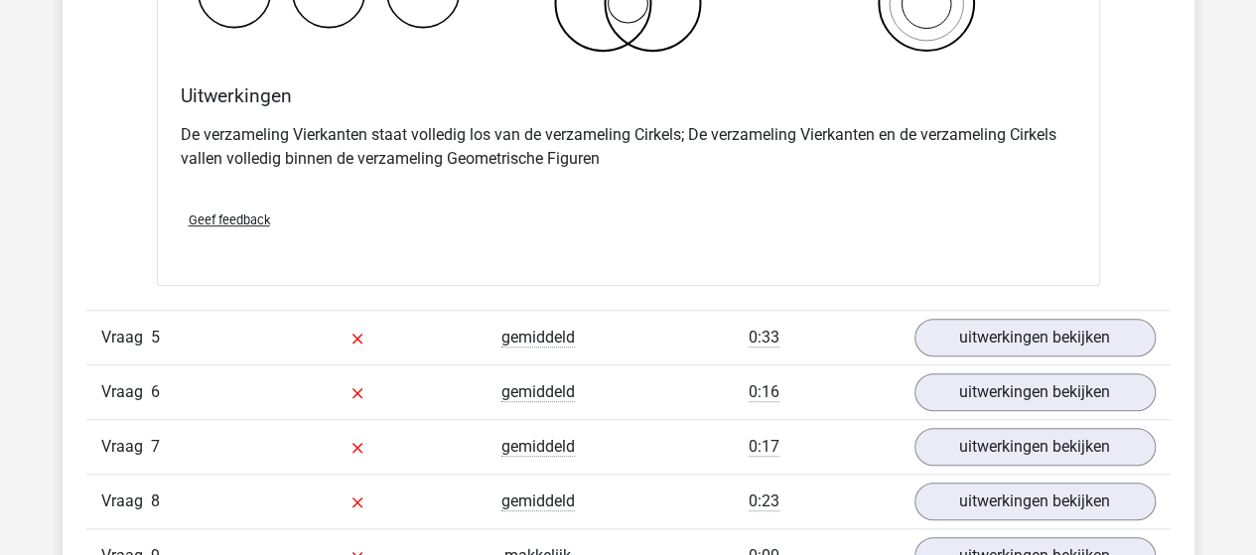
scroll to position [4367, 0]
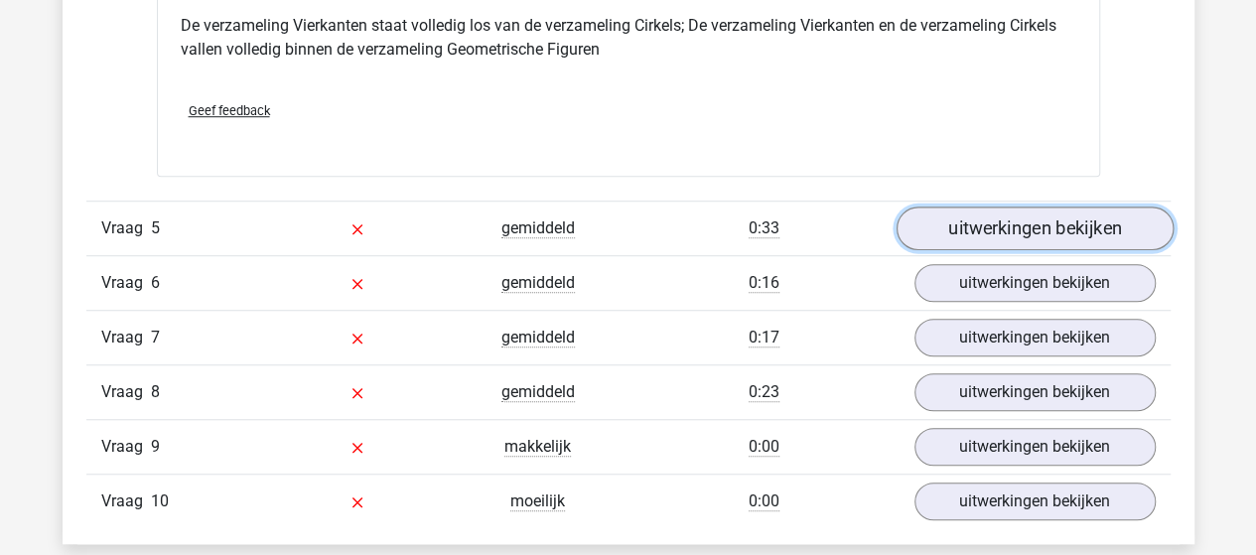
click at [947, 228] on link "uitwerkingen bekijken" at bounding box center [1033, 228] width 277 height 44
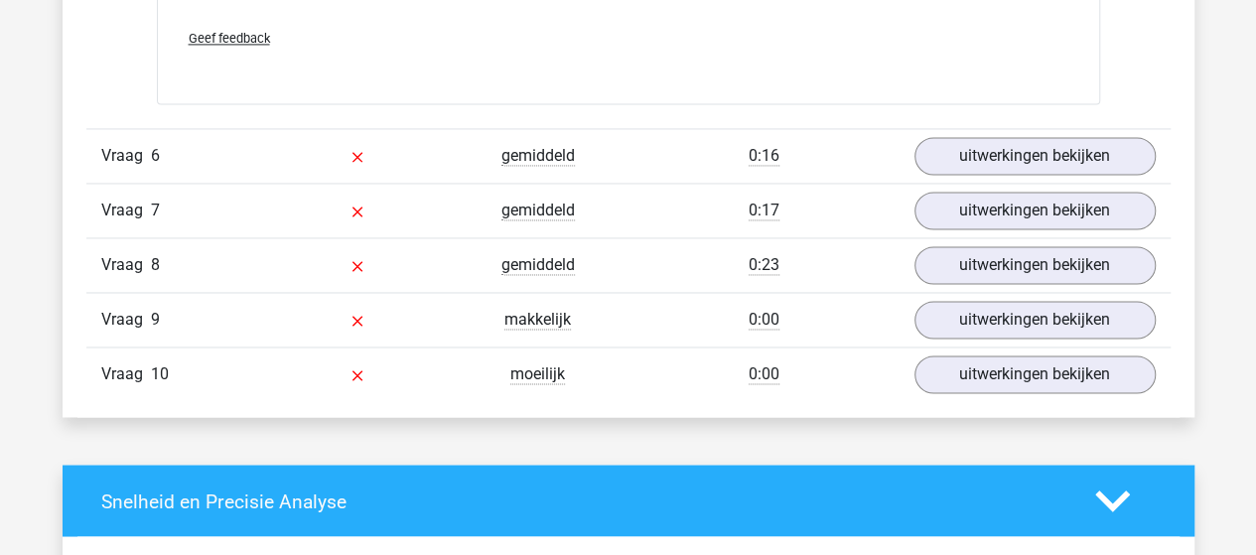
scroll to position [5260, 0]
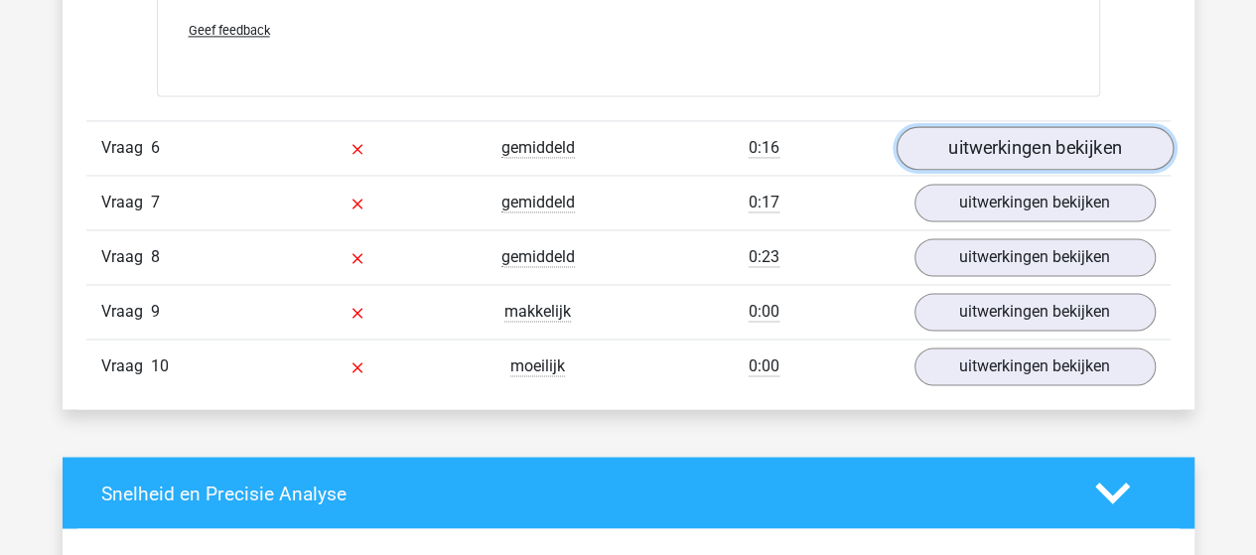
click at [974, 146] on link "uitwerkingen bekijken" at bounding box center [1033, 148] width 277 height 44
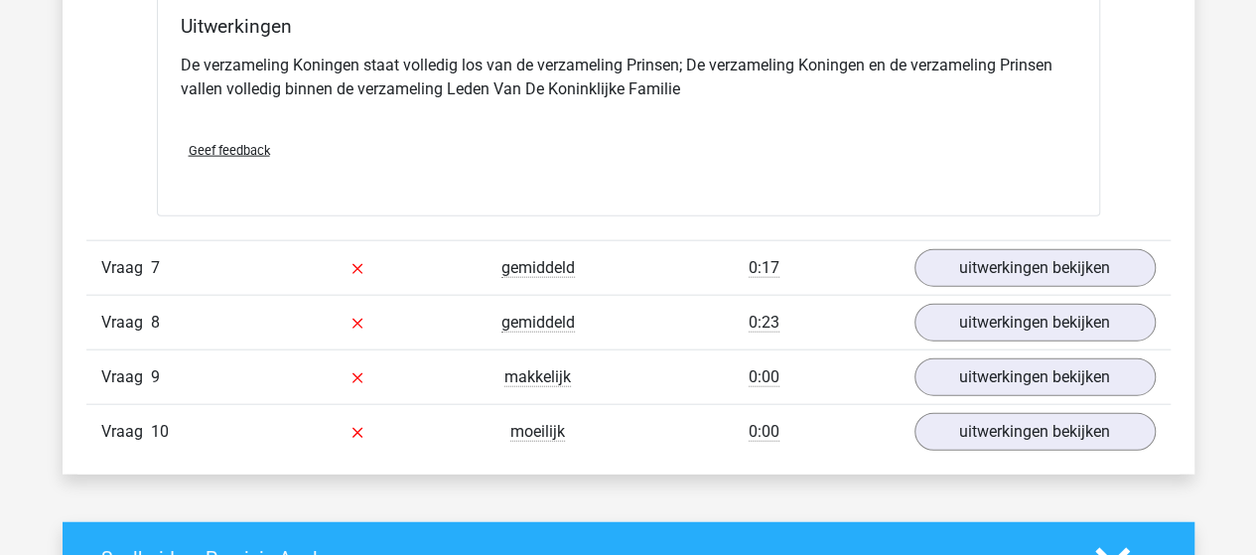
scroll to position [5955, 0]
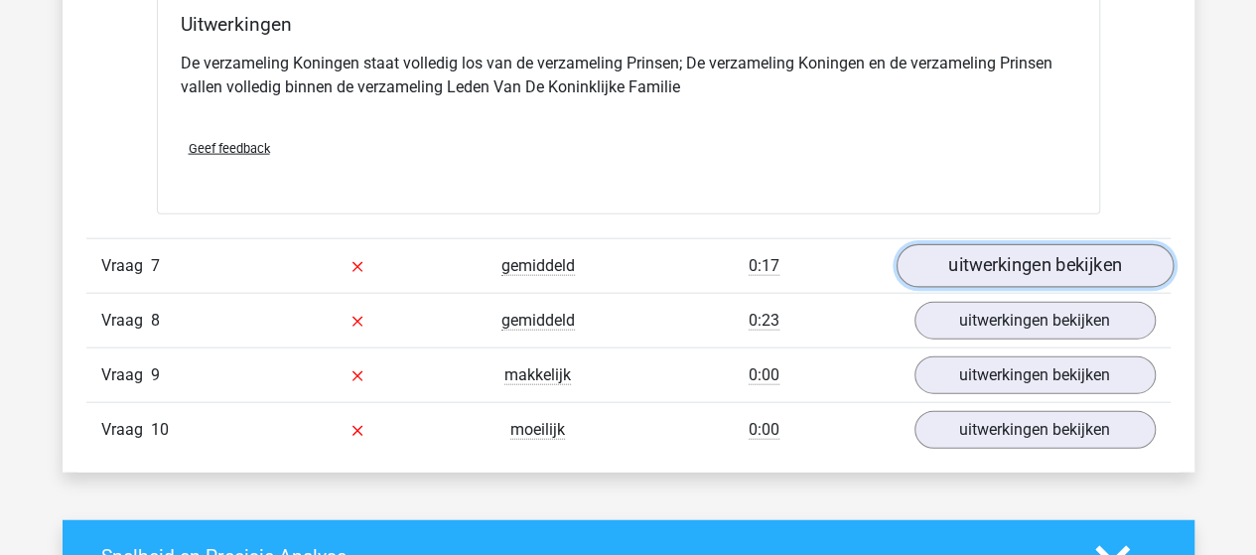
click at [988, 257] on link "uitwerkingen bekijken" at bounding box center [1033, 266] width 277 height 44
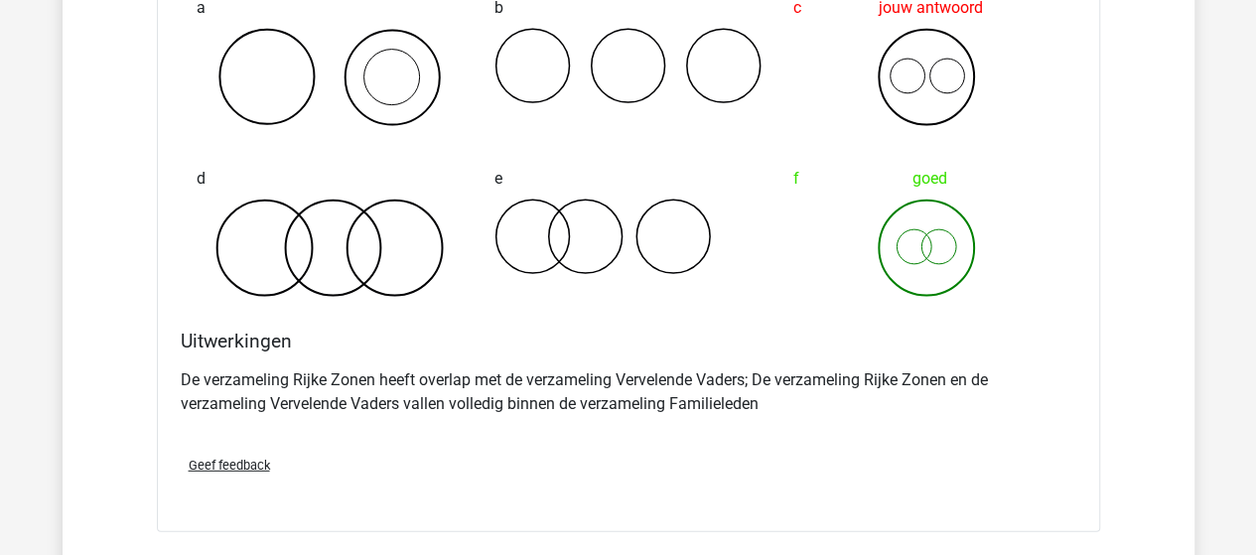
scroll to position [6650, 0]
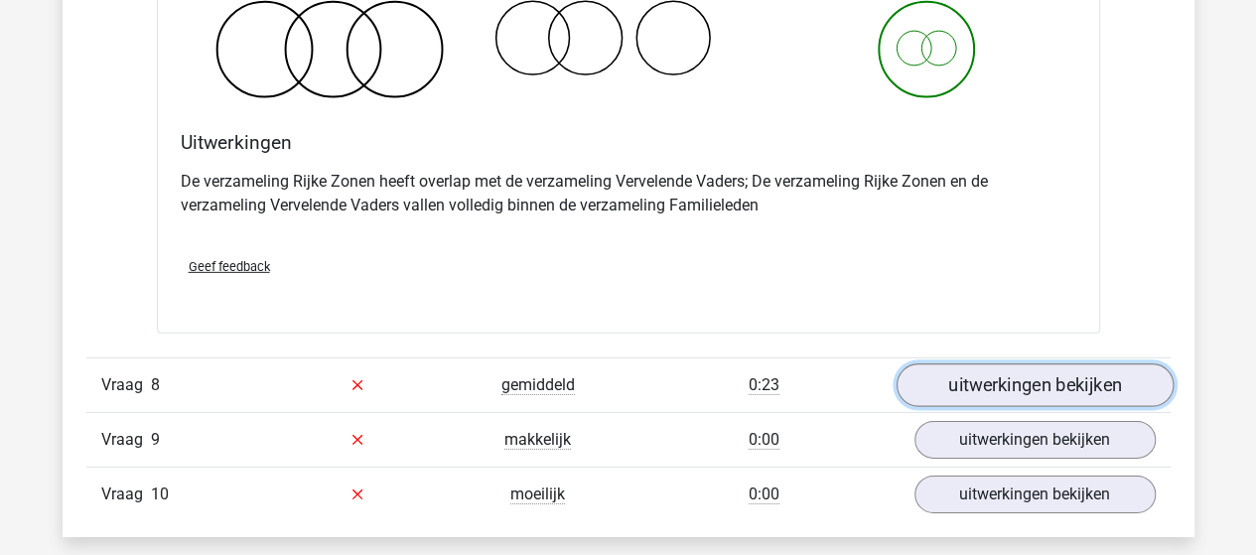
click at [961, 367] on link "uitwerkingen bekijken" at bounding box center [1033, 385] width 277 height 44
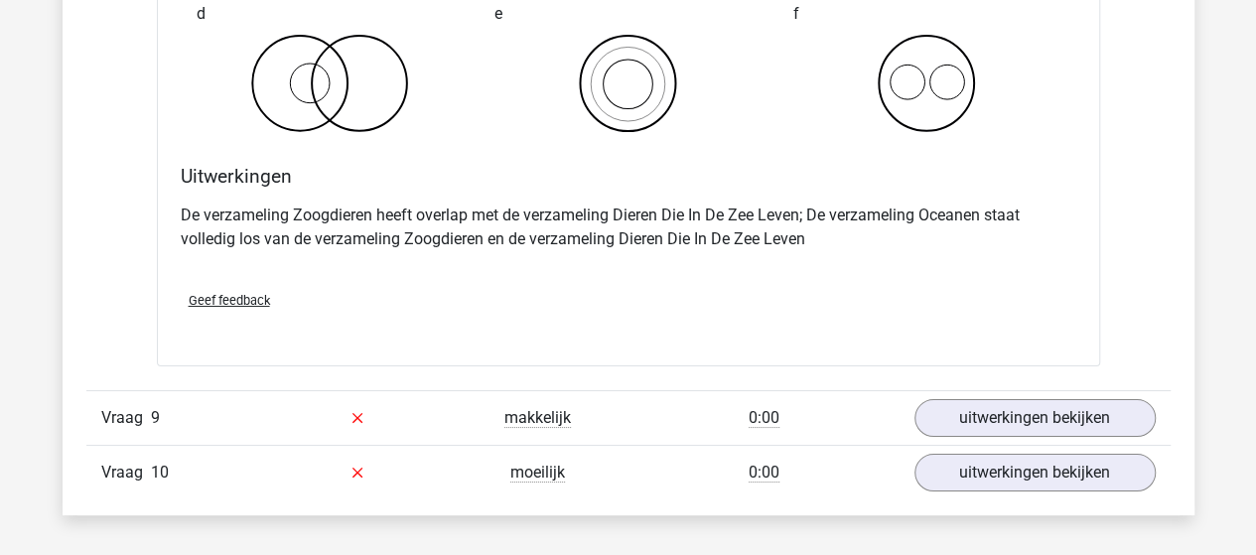
scroll to position [7543, 0]
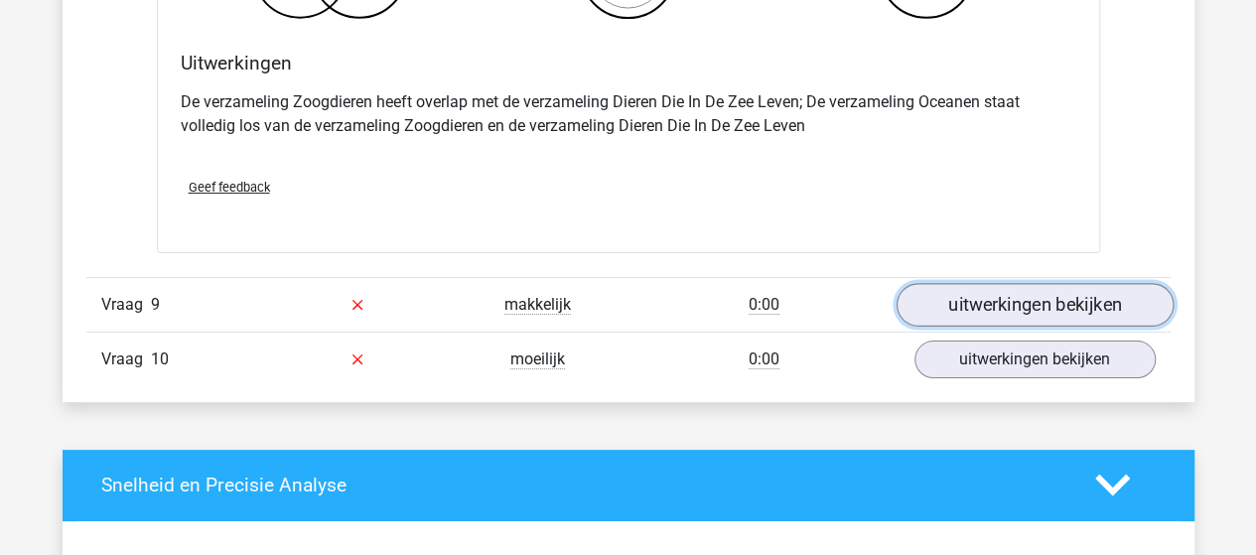
click at [988, 297] on link "uitwerkingen bekijken" at bounding box center [1033, 305] width 277 height 44
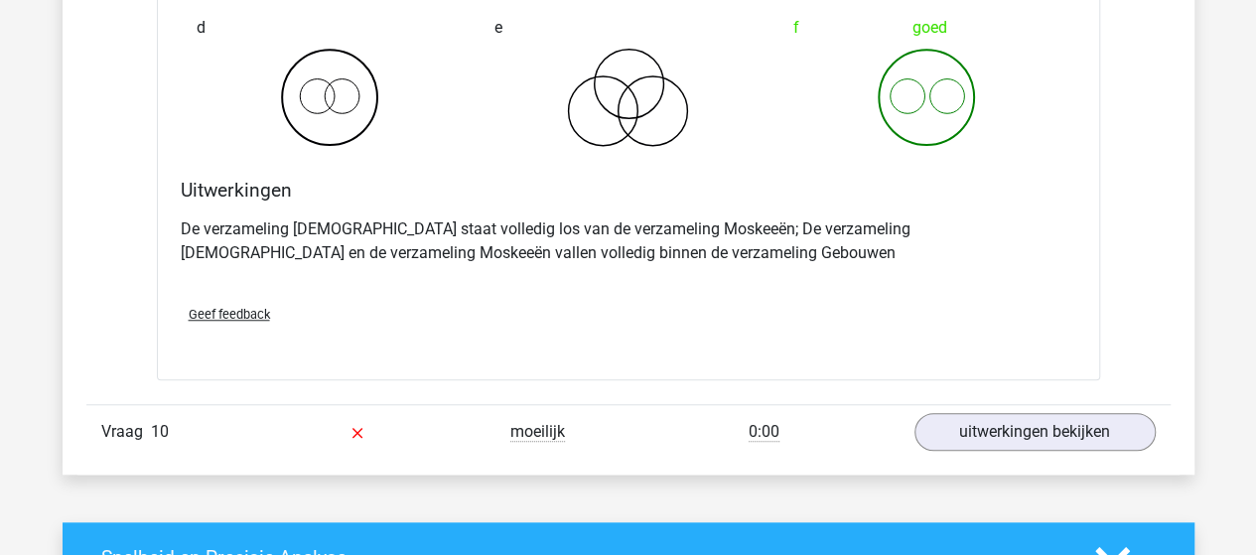
scroll to position [8238, 0]
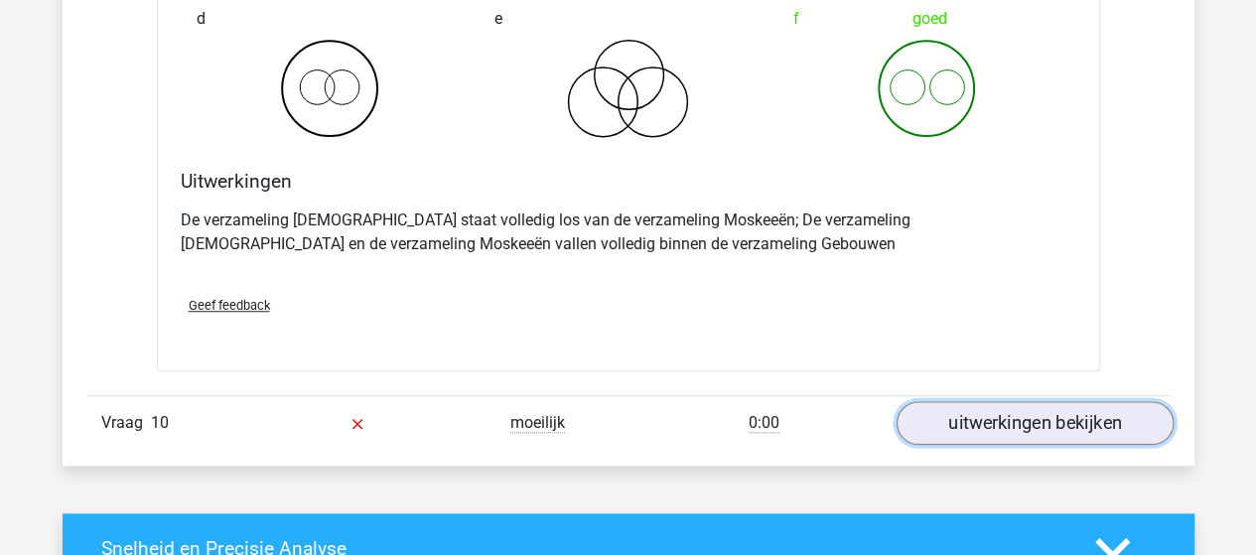
click at [964, 407] on link "uitwerkingen bekijken" at bounding box center [1033, 423] width 277 height 44
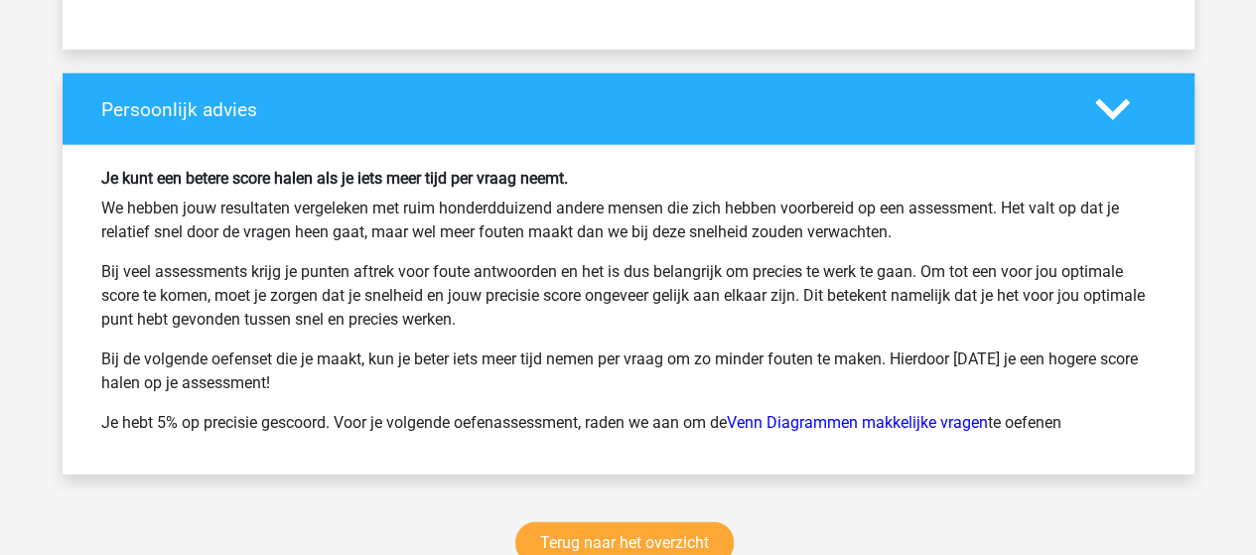
scroll to position [10124, 0]
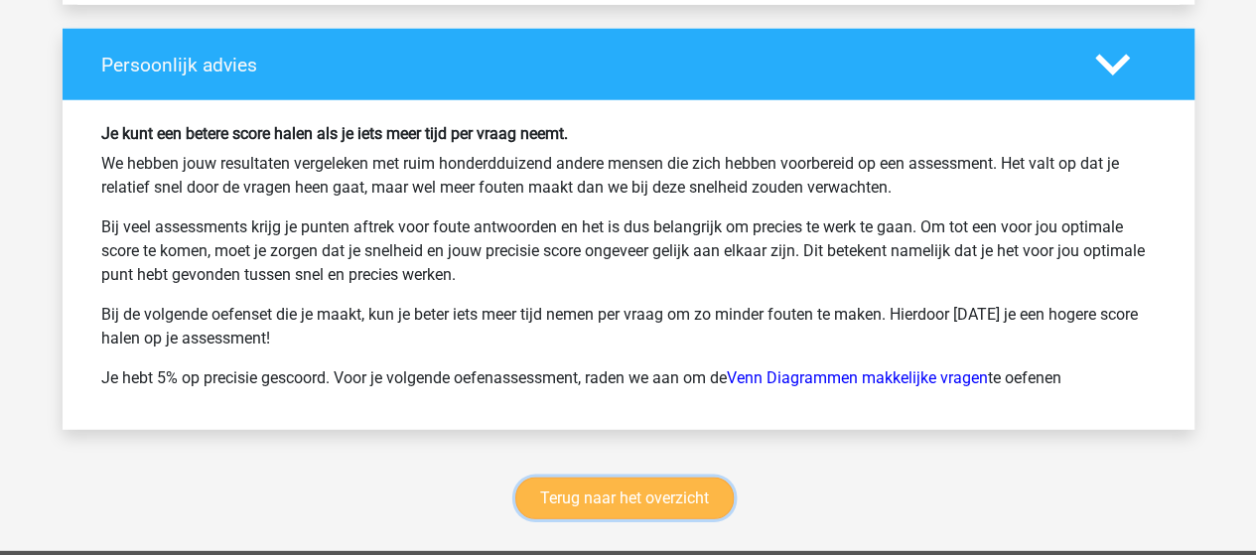
click at [643, 477] on link "Terug naar het overzicht" at bounding box center [624, 498] width 218 height 42
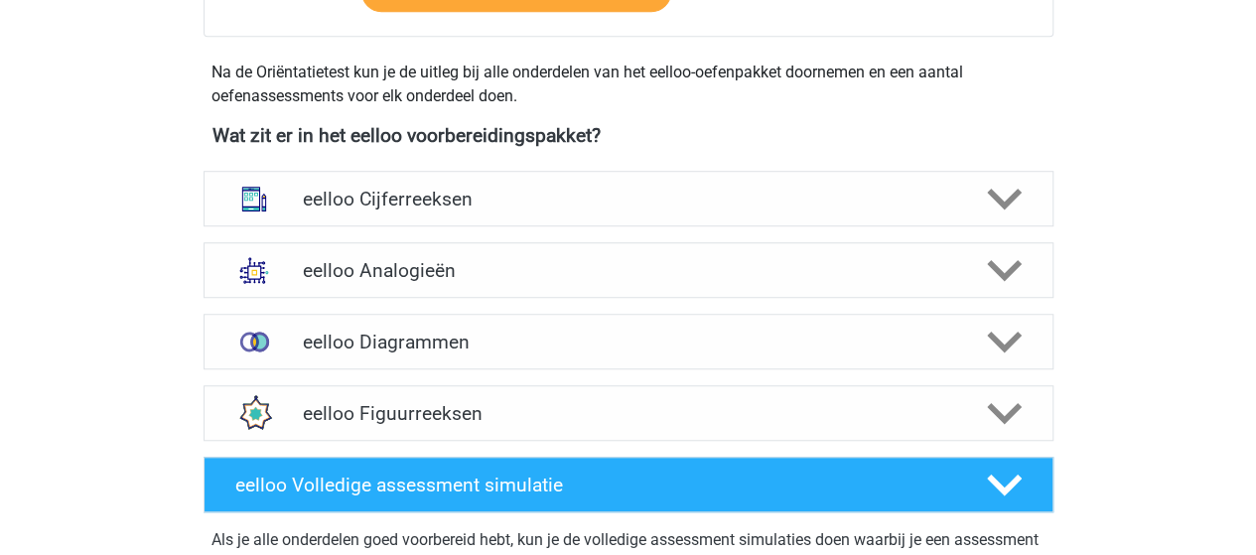
scroll to position [695, 0]
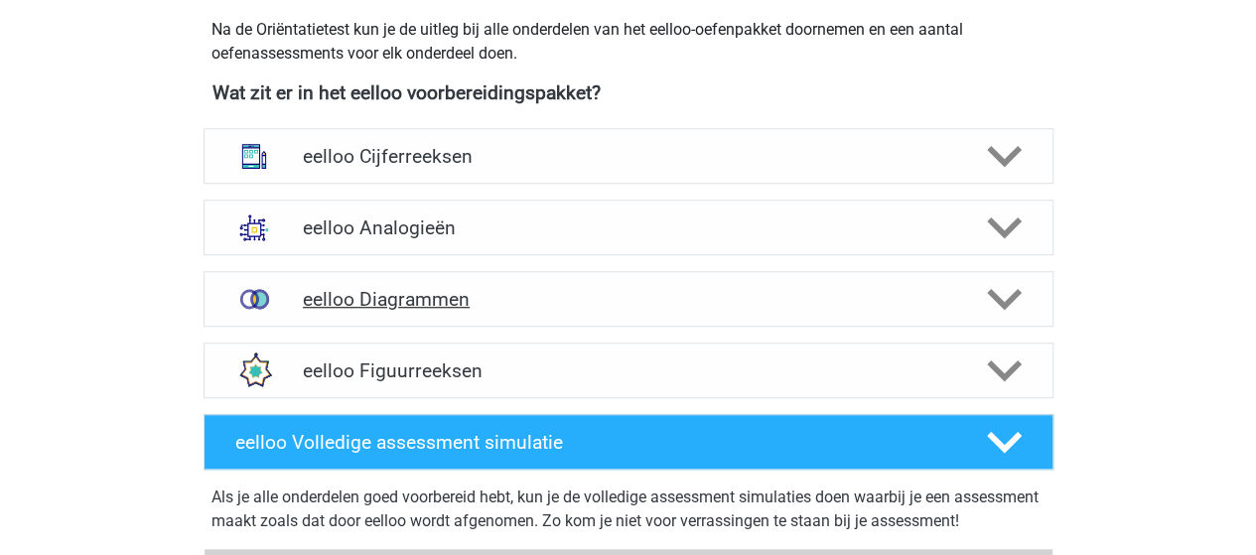
click at [994, 300] on icon at bounding box center [1004, 299] width 35 height 35
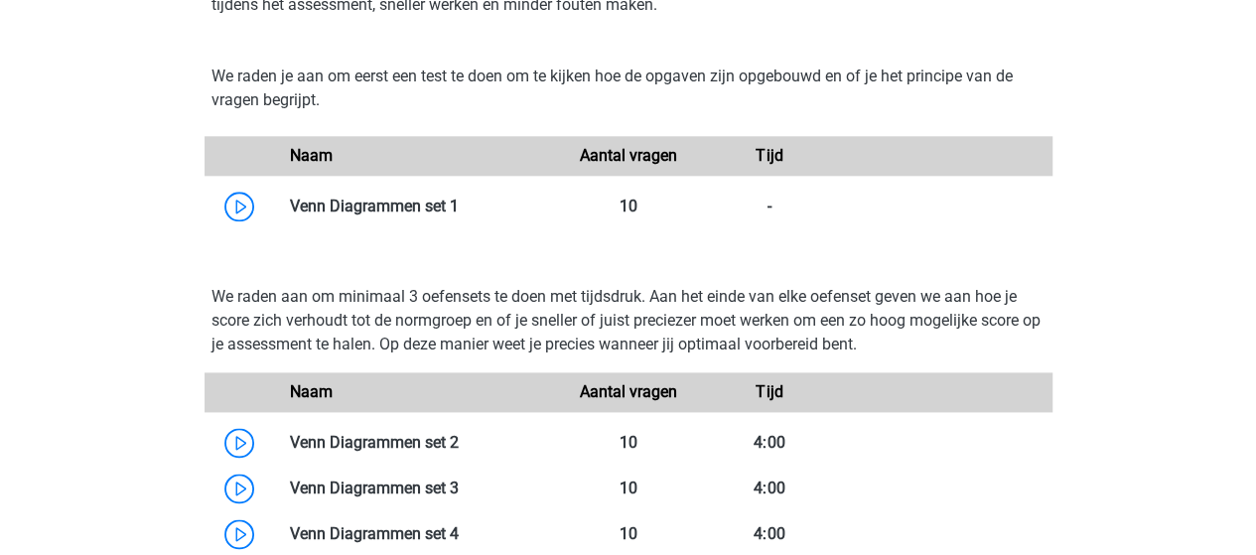
scroll to position [1290, 0]
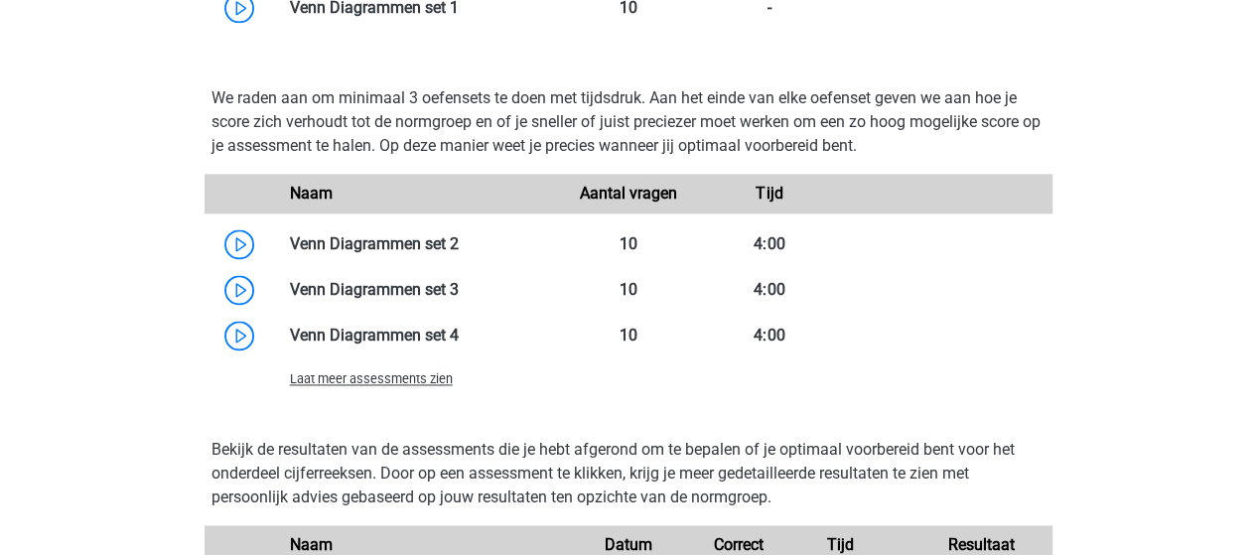
click at [377, 376] on span "Laat meer assessments zien" at bounding box center [371, 378] width 163 height 15
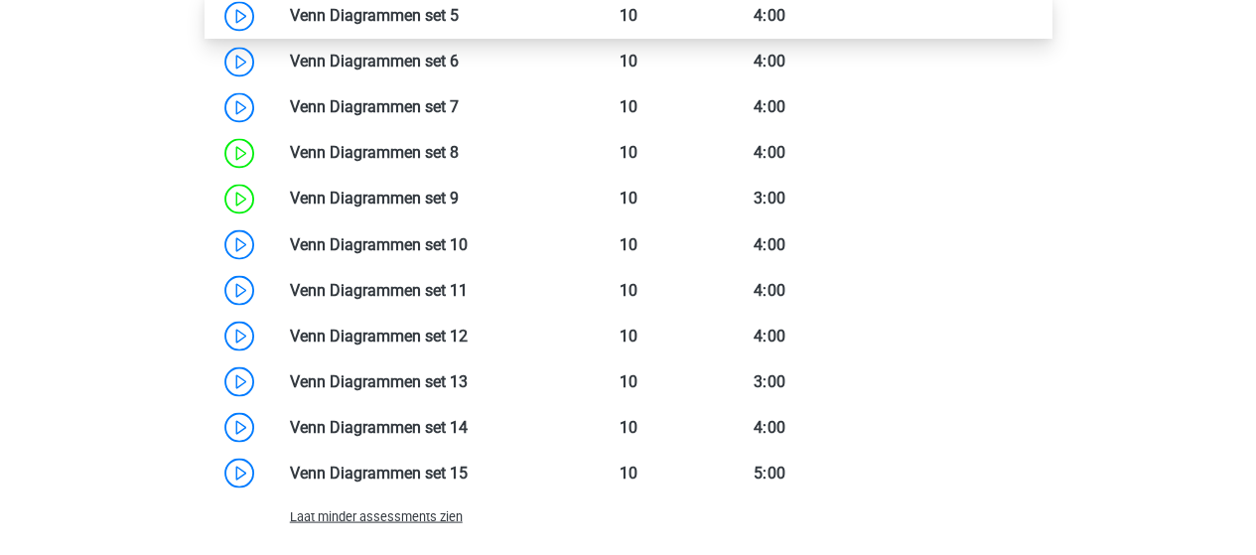
scroll to position [1687, 0]
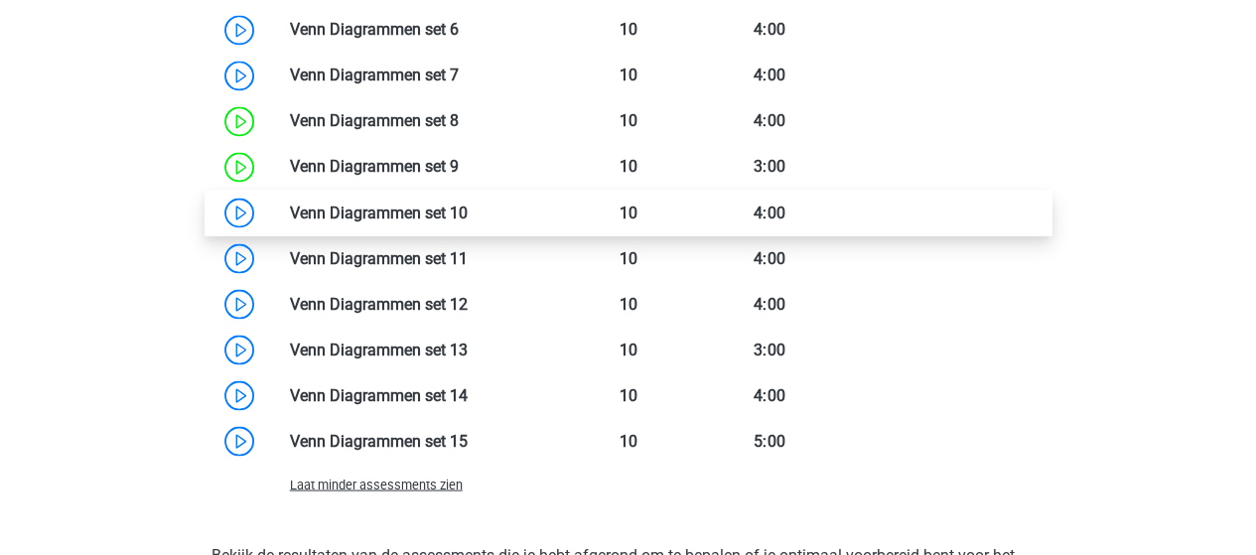
click at [467, 213] on link at bounding box center [467, 211] width 0 height 19
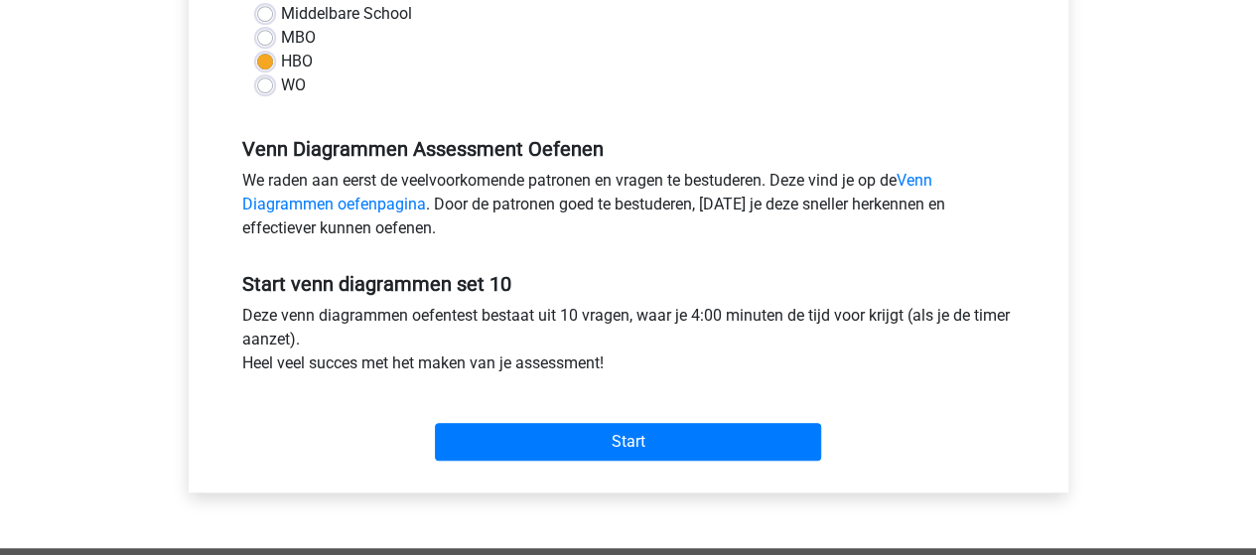
scroll to position [695, 0]
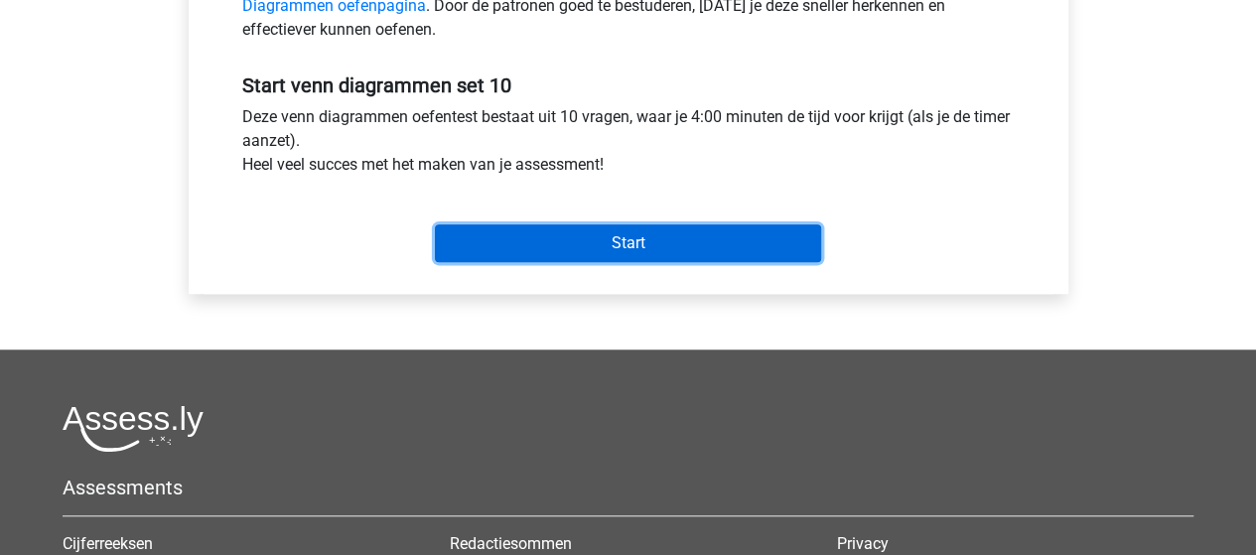
click at [542, 240] on input "Start" at bounding box center [628, 243] width 386 height 38
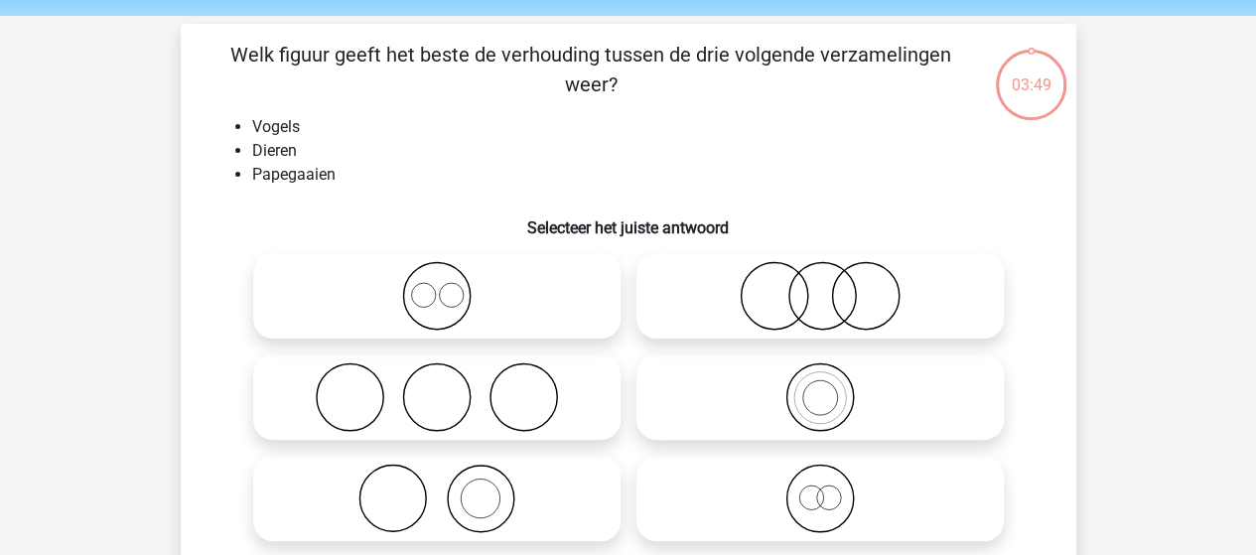
scroll to position [99, 0]
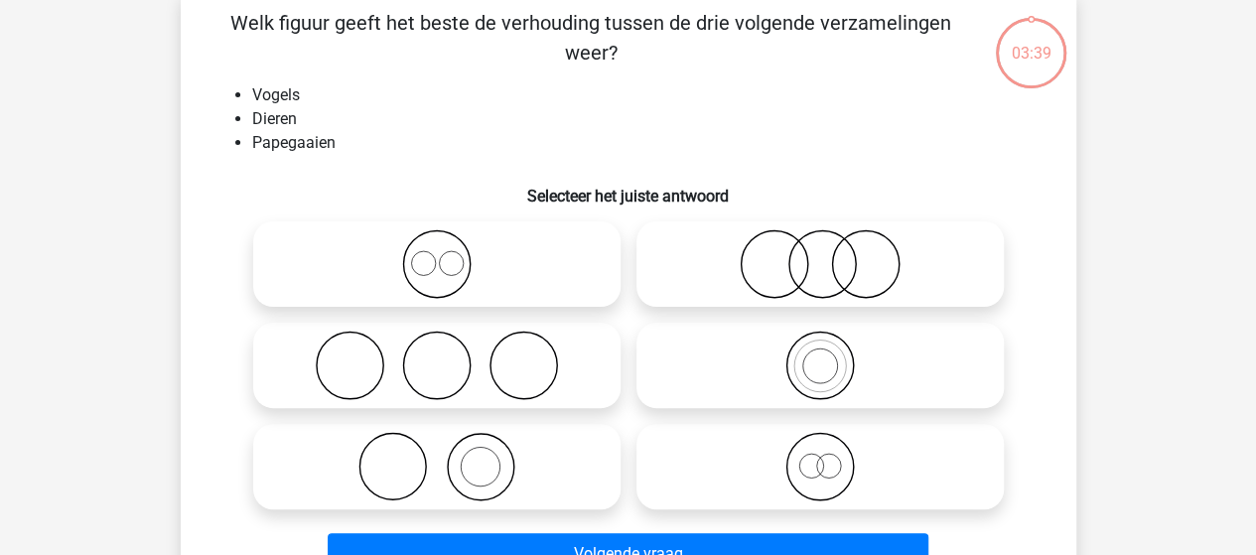
click at [808, 465] on icon at bounding box center [819, 466] width 351 height 69
click at [820, 457] on input "radio" at bounding box center [826, 450] width 13 height 13
radio input "true"
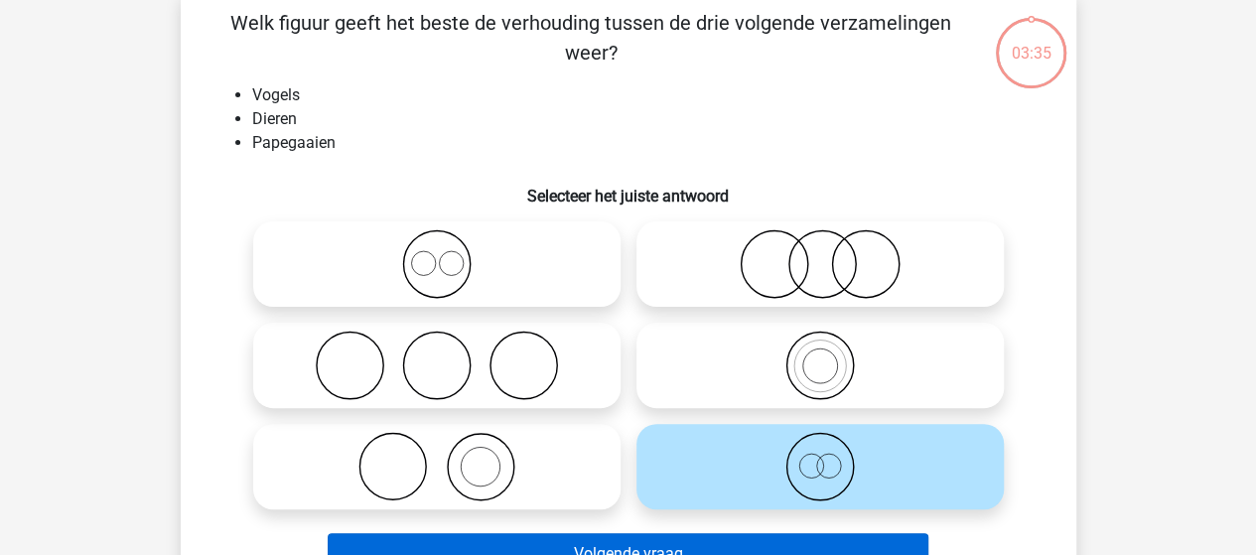
scroll to position [199, 0]
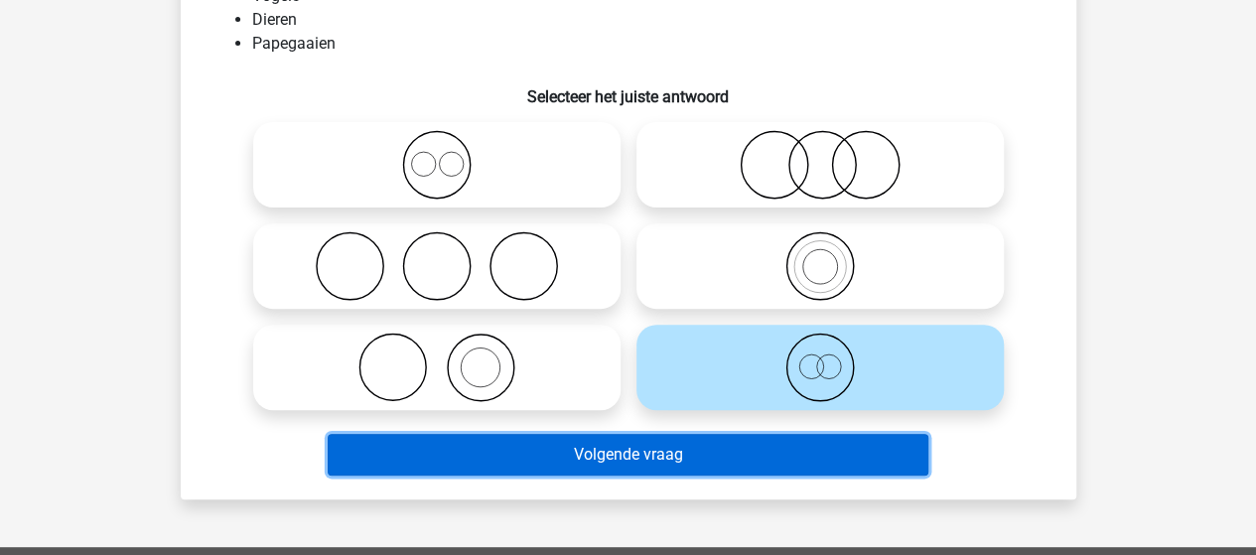
click at [611, 452] on button "Volgende vraag" at bounding box center [628, 455] width 600 height 42
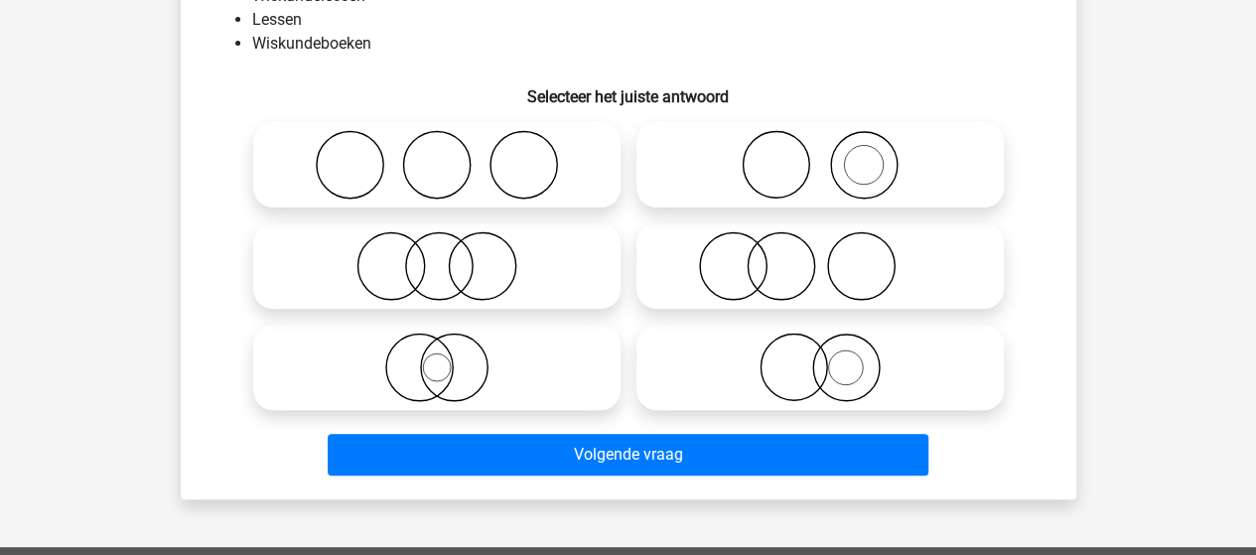
scroll to position [91, 0]
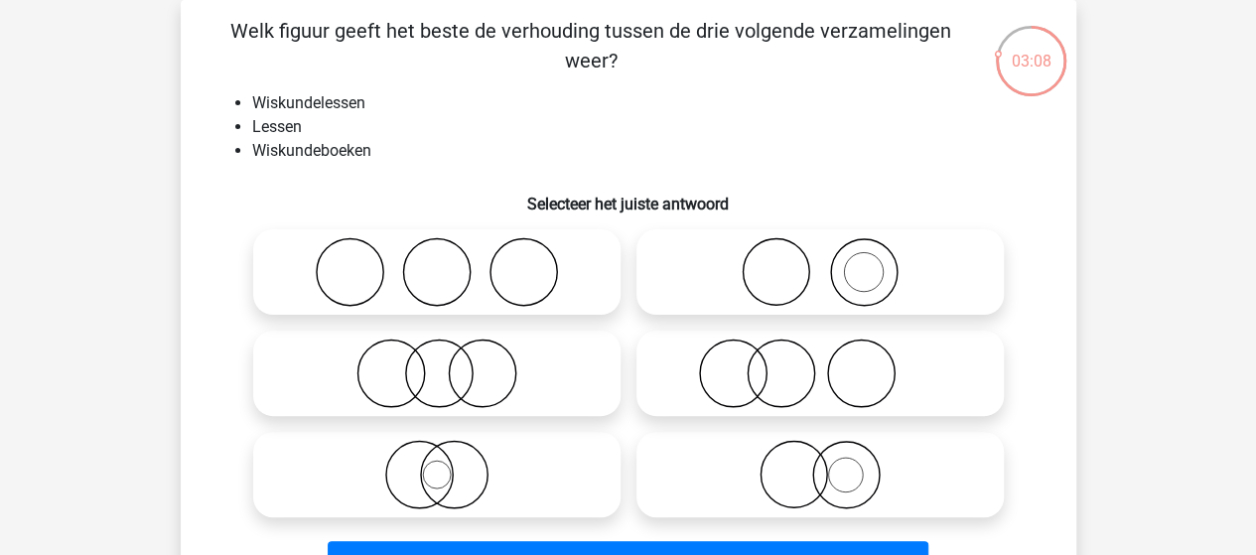
click at [850, 367] on icon at bounding box center [819, 372] width 351 height 69
click at [833, 363] on input "radio" at bounding box center [826, 356] width 13 height 13
radio input "true"
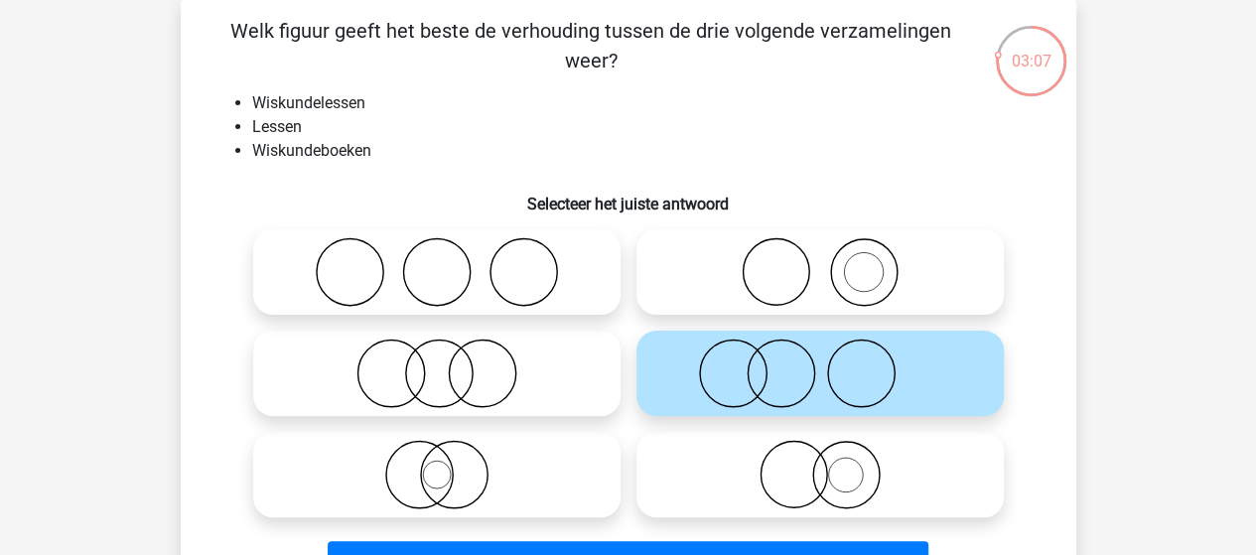
scroll to position [191, 0]
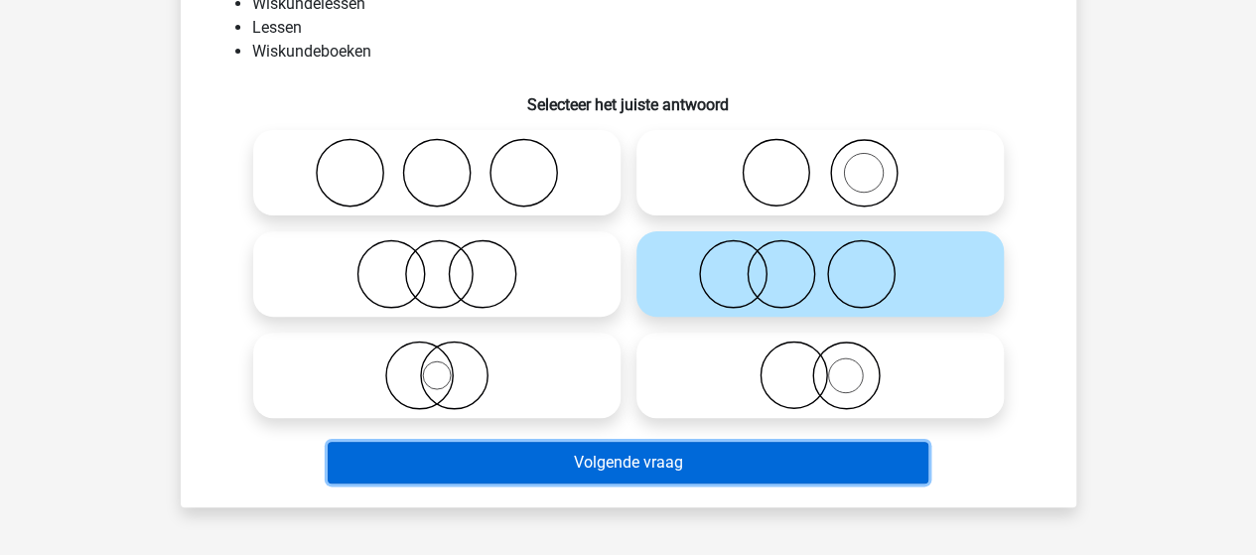
click at [647, 460] on button "Volgende vraag" at bounding box center [628, 463] width 600 height 42
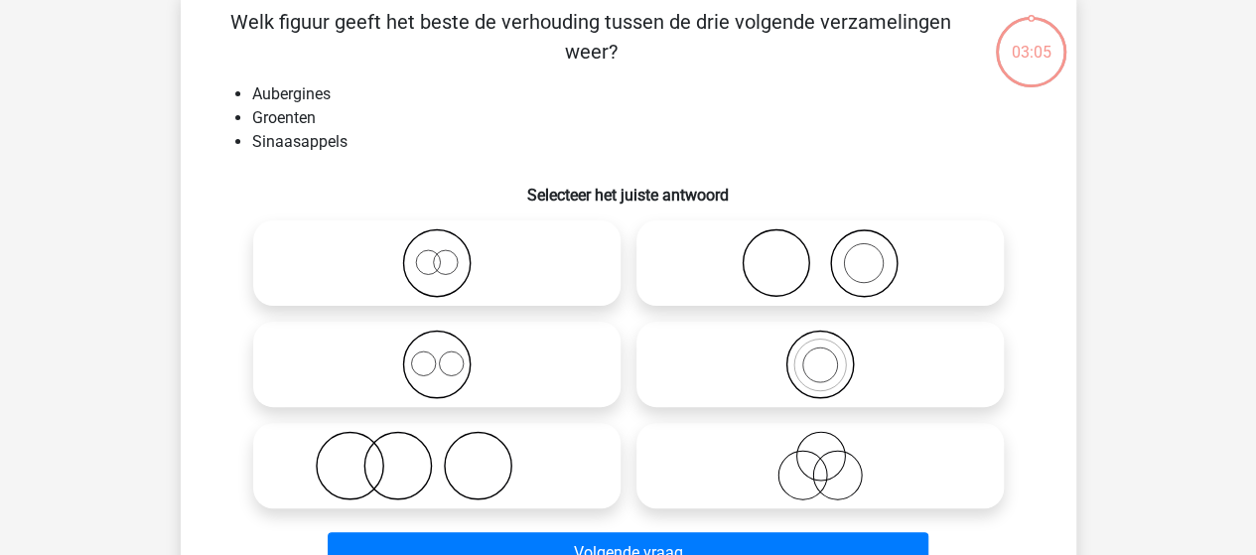
scroll to position [91, 0]
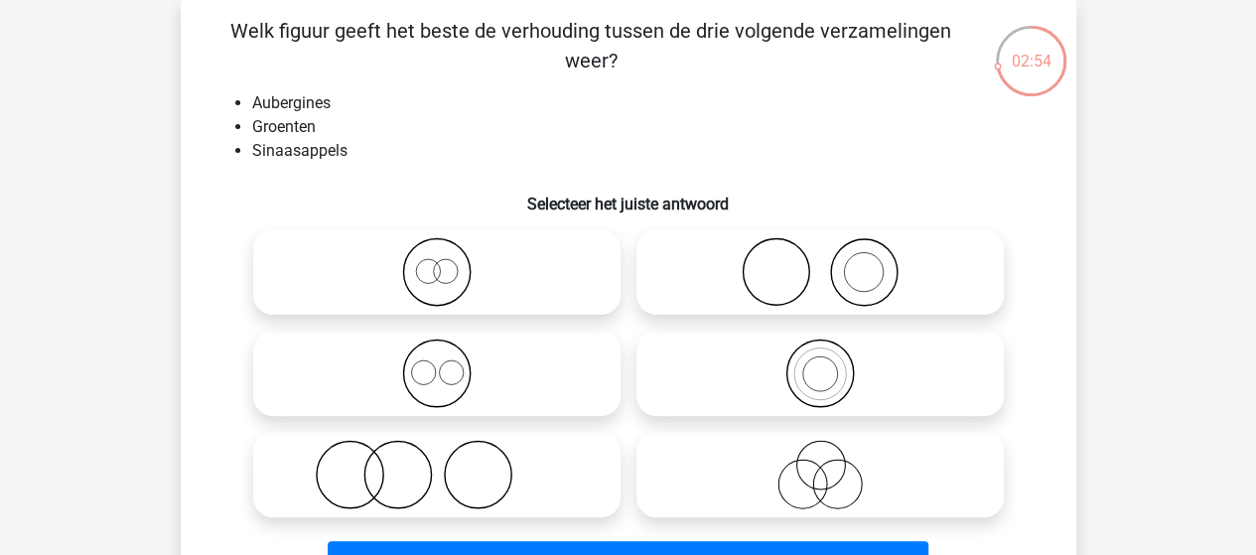
click at [397, 467] on icon at bounding box center [436, 474] width 351 height 69
click at [437, 465] on input "radio" at bounding box center [443, 458] width 13 height 13
radio input "true"
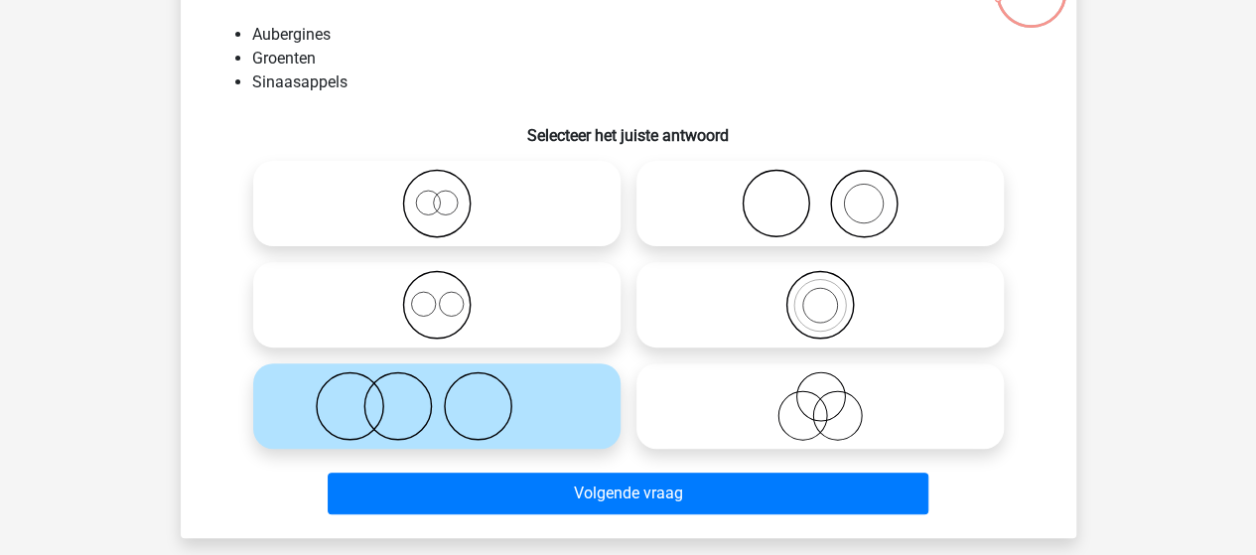
scroll to position [191, 0]
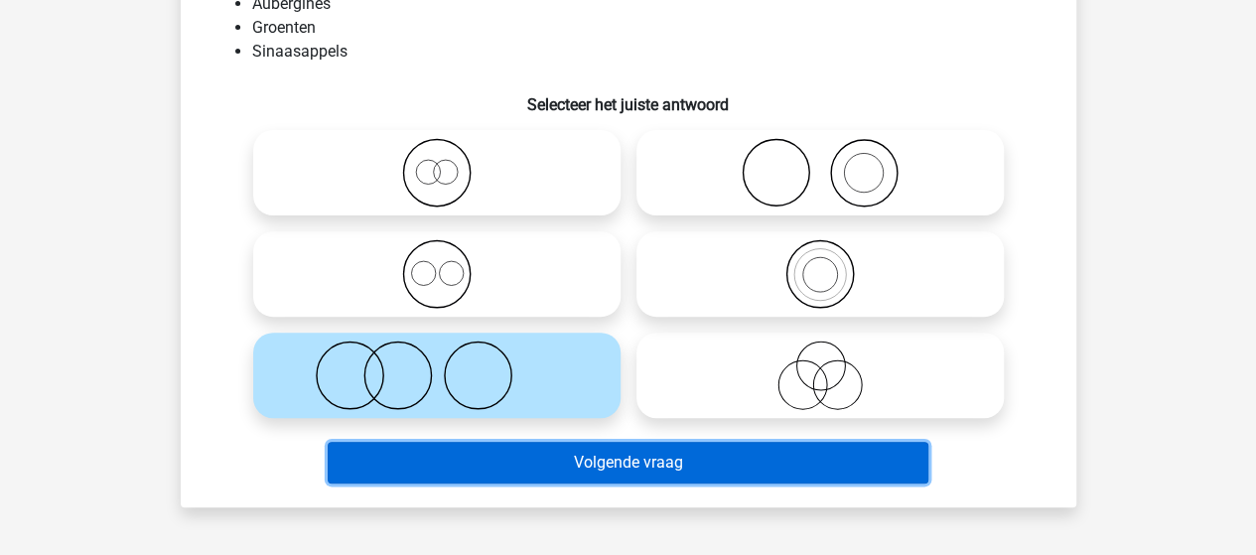
click at [549, 462] on button "Volgende vraag" at bounding box center [628, 463] width 600 height 42
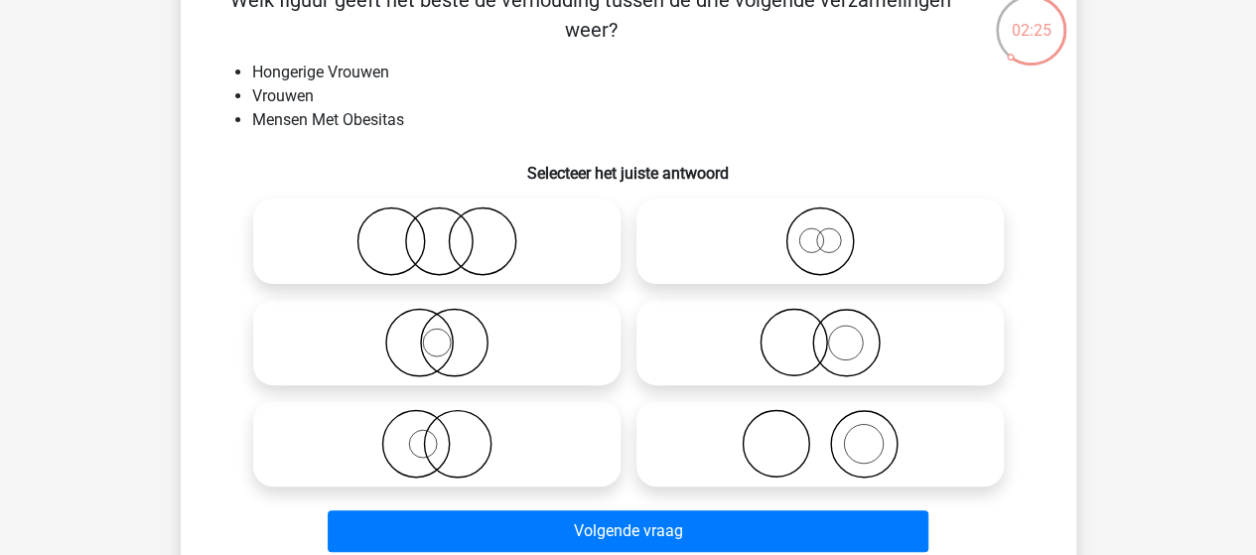
scroll to position [91, 0]
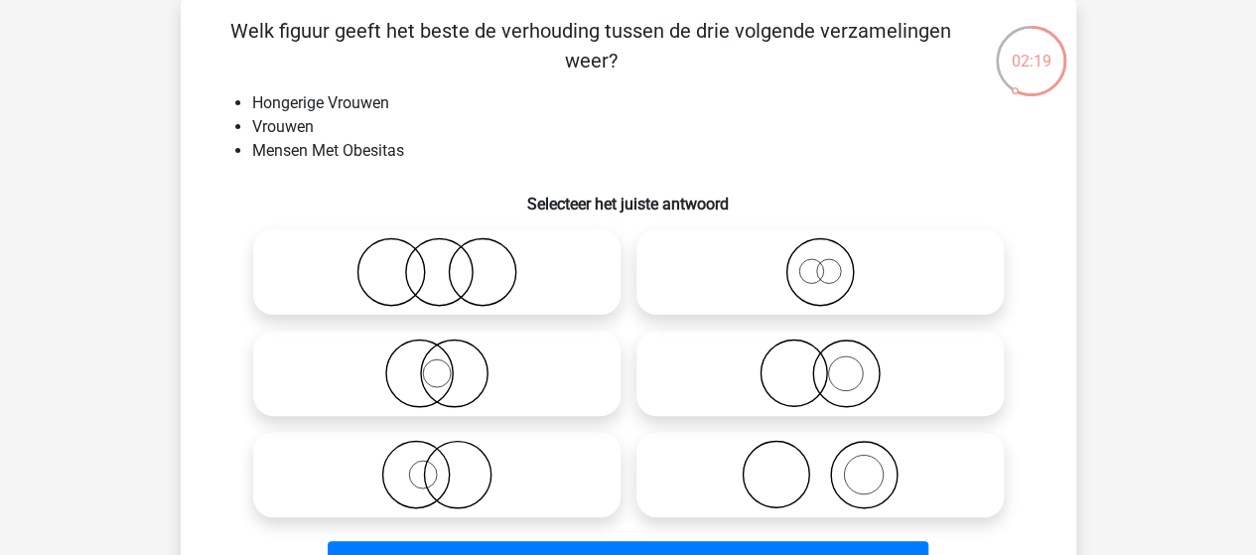
click at [392, 274] on icon at bounding box center [436, 271] width 351 height 69
click at [437, 262] on input "radio" at bounding box center [443, 255] width 13 height 13
radio input "true"
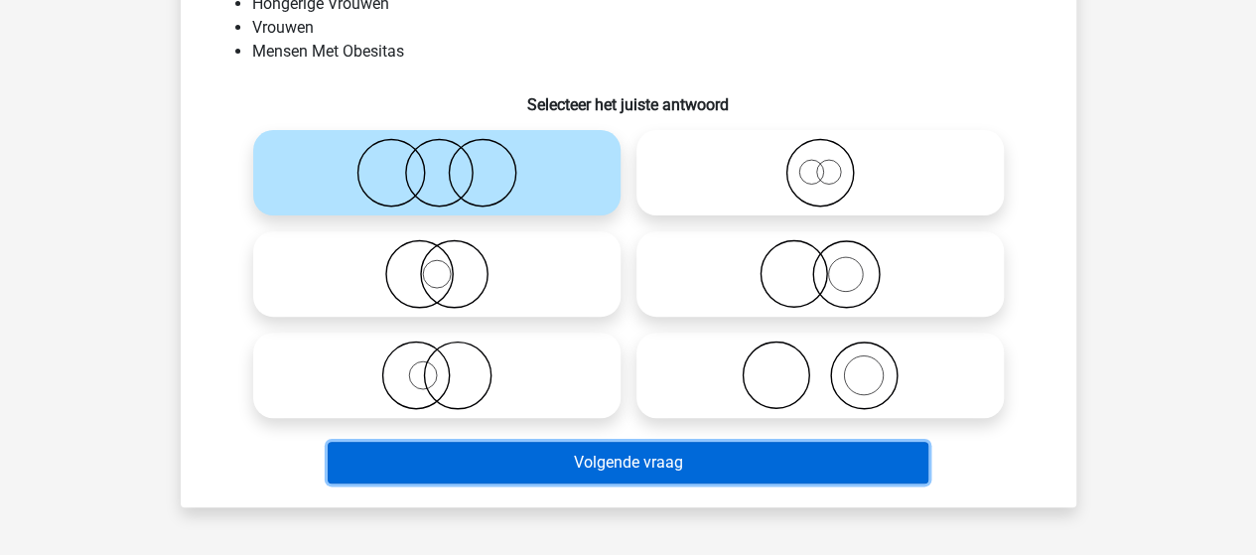
click at [494, 452] on button "Volgende vraag" at bounding box center [628, 463] width 600 height 42
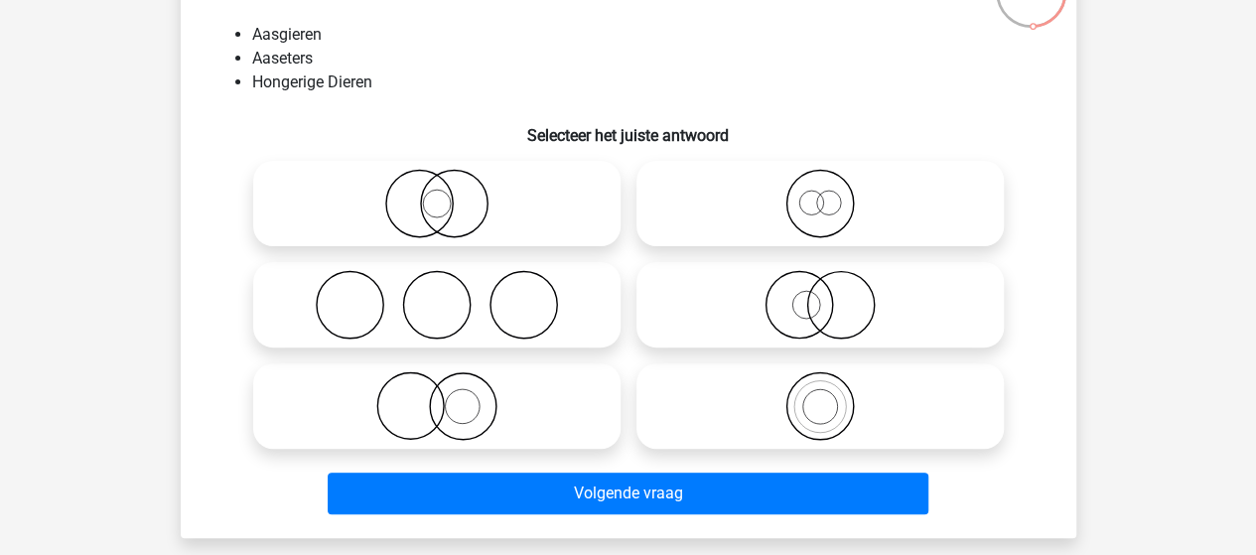
scroll to position [191, 0]
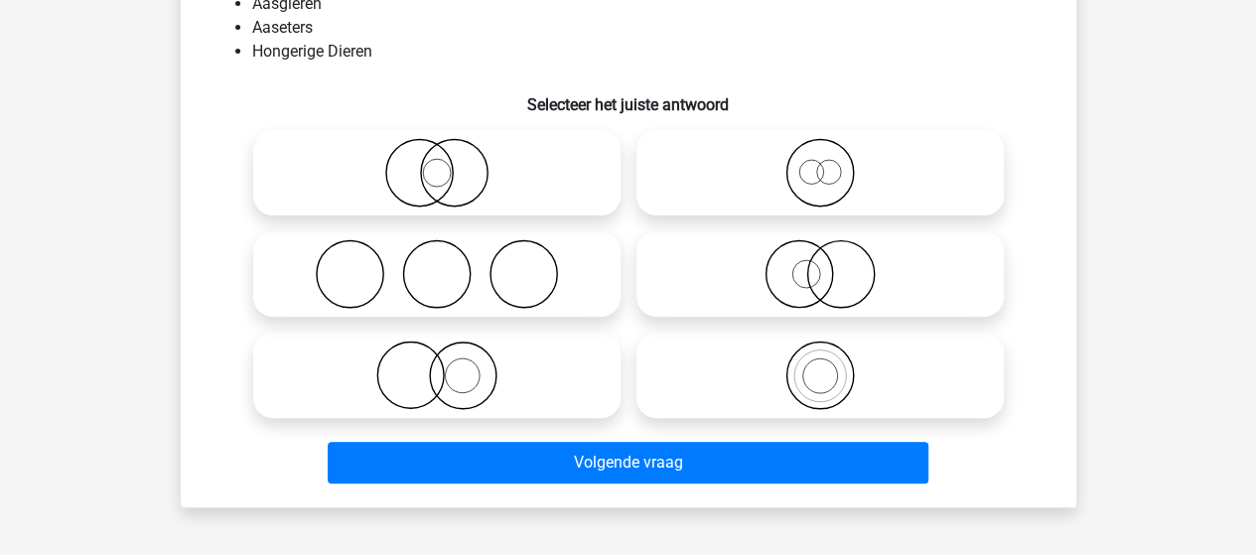
click at [818, 369] on icon at bounding box center [819, 374] width 351 height 69
click at [820, 365] on input "radio" at bounding box center [826, 358] width 13 height 13
radio input "true"
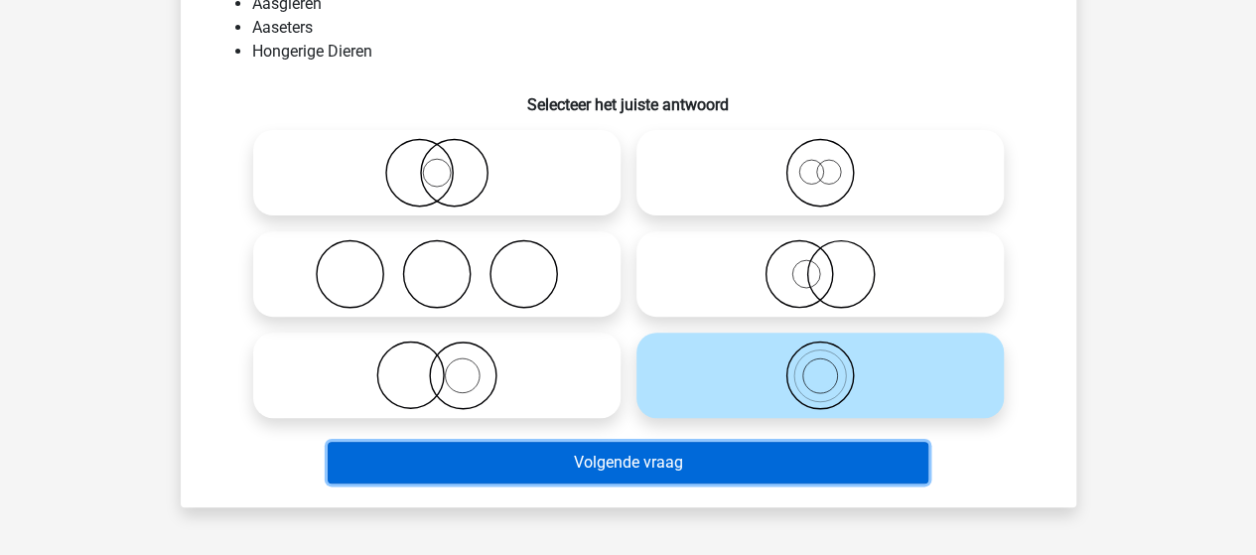
click at [682, 465] on button "Volgende vraag" at bounding box center [628, 463] width 600 height 42
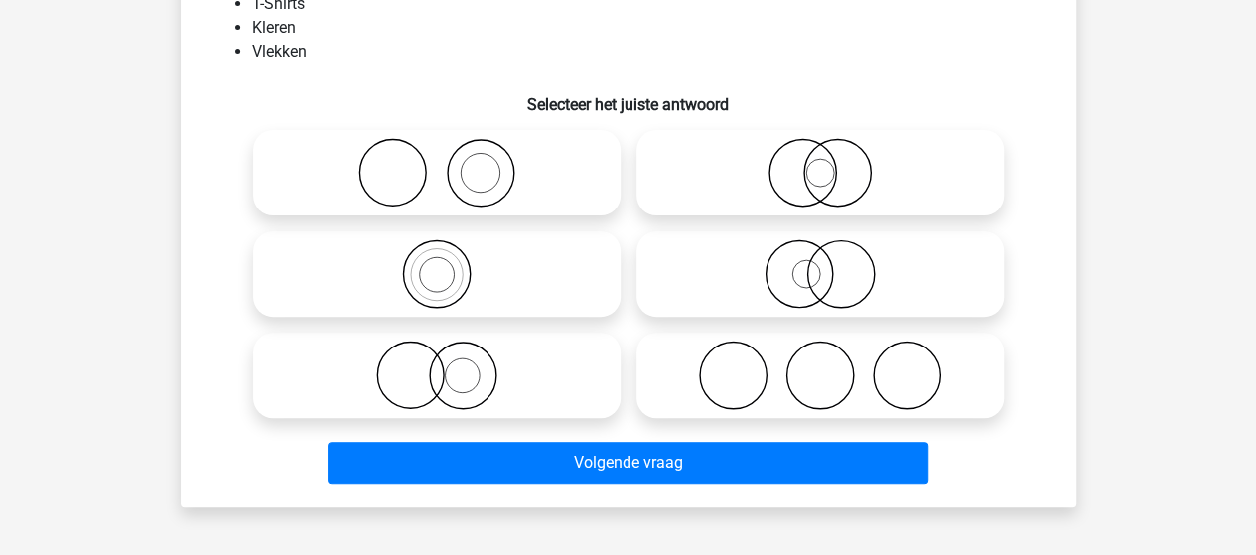
scroll to position [91, 0]
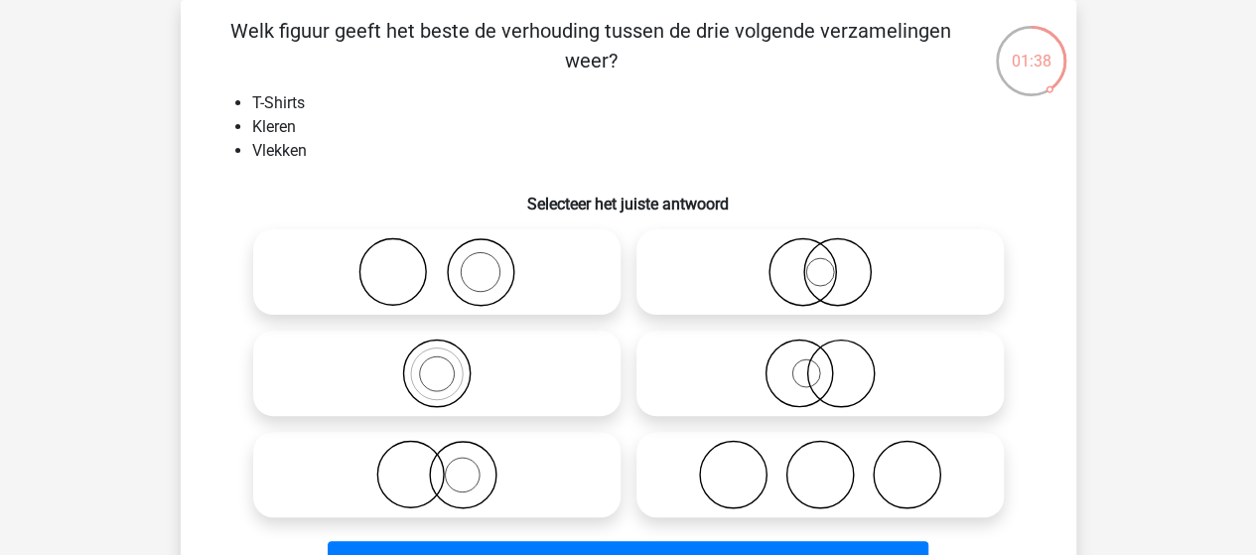
click at [518, 278] on icon at bounding box center [436, 271] width 351 height 69
click at [450, 262] on input "radio" at bounding box center [443, 255] width 13 height 13
radio input "true"
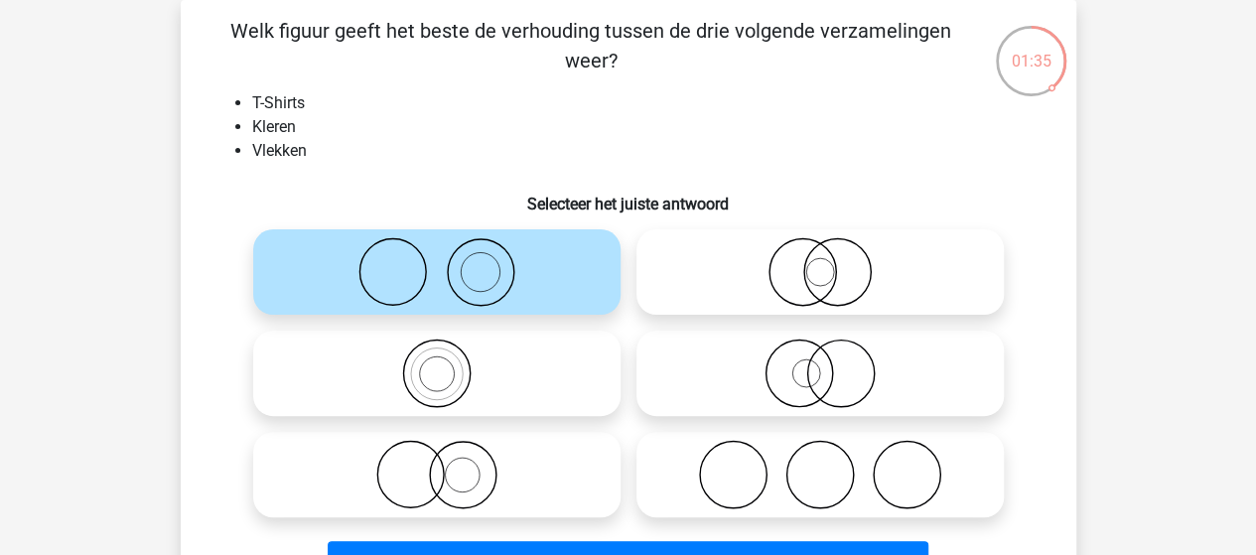
scroll to position [191, 0]
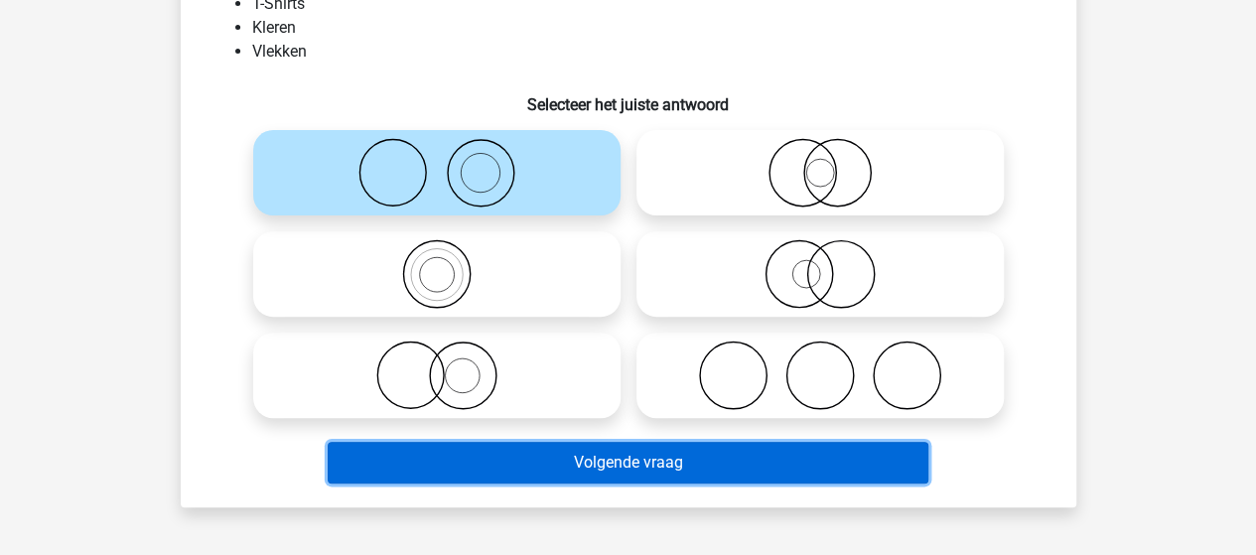
click at [581, 451] on button "Volgende vraag" at bounding box center [628, 463] width 600 height 42
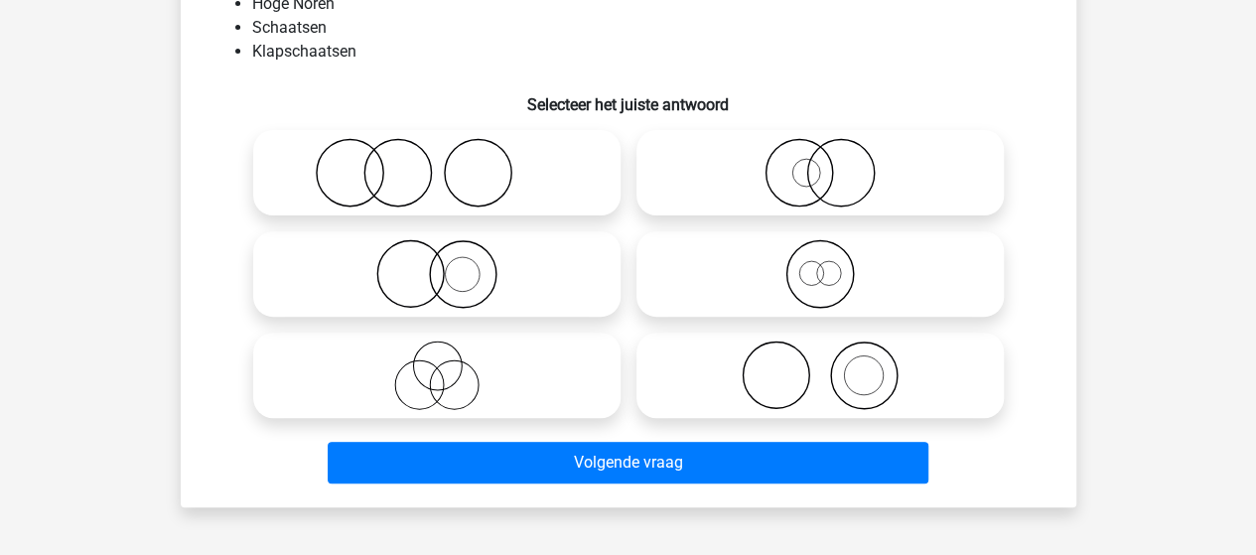
scroll to position [91, 0]
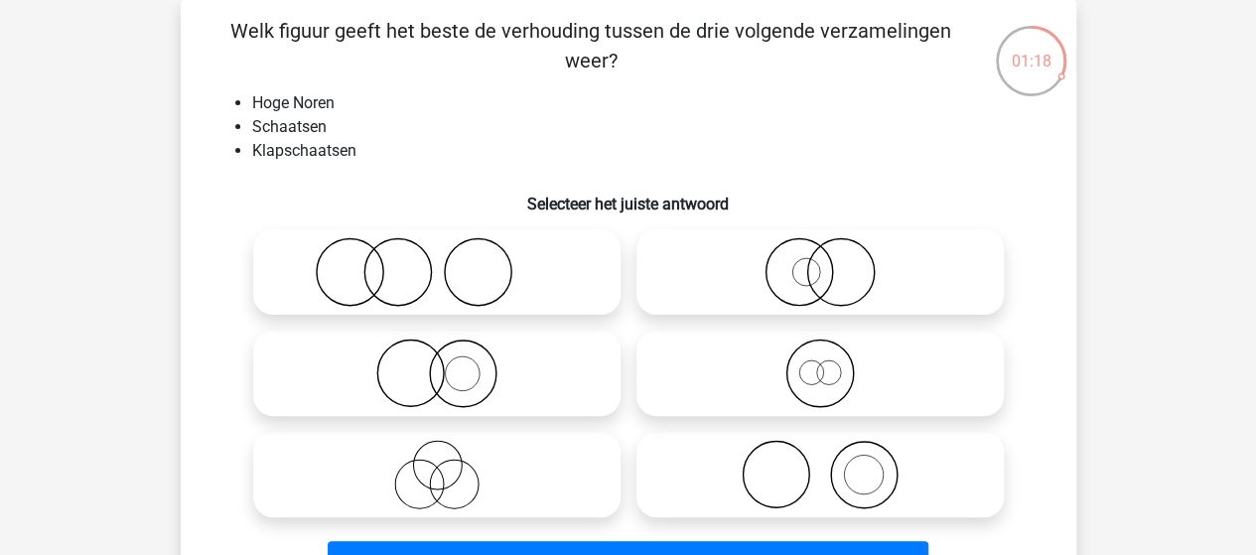
click at [824, 378] on icon at bounding box center [819, 372] width 351 height 69
click at [824, 363] on input "radio" at bounding box center [826, 356] width 13 height 13
radio input "true"
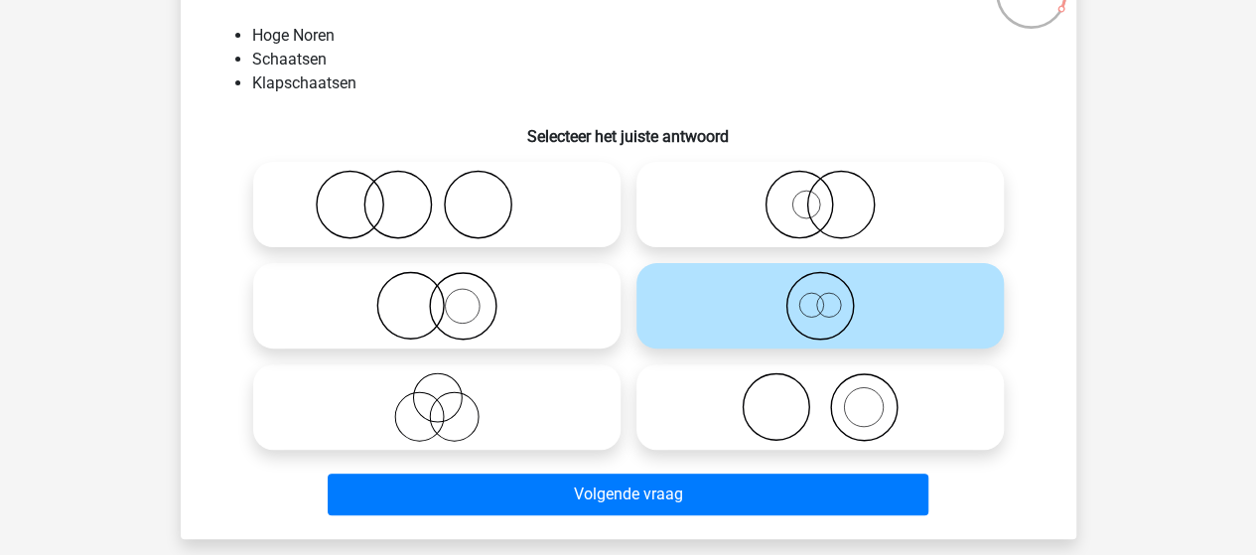
scroll to position [191, 0]
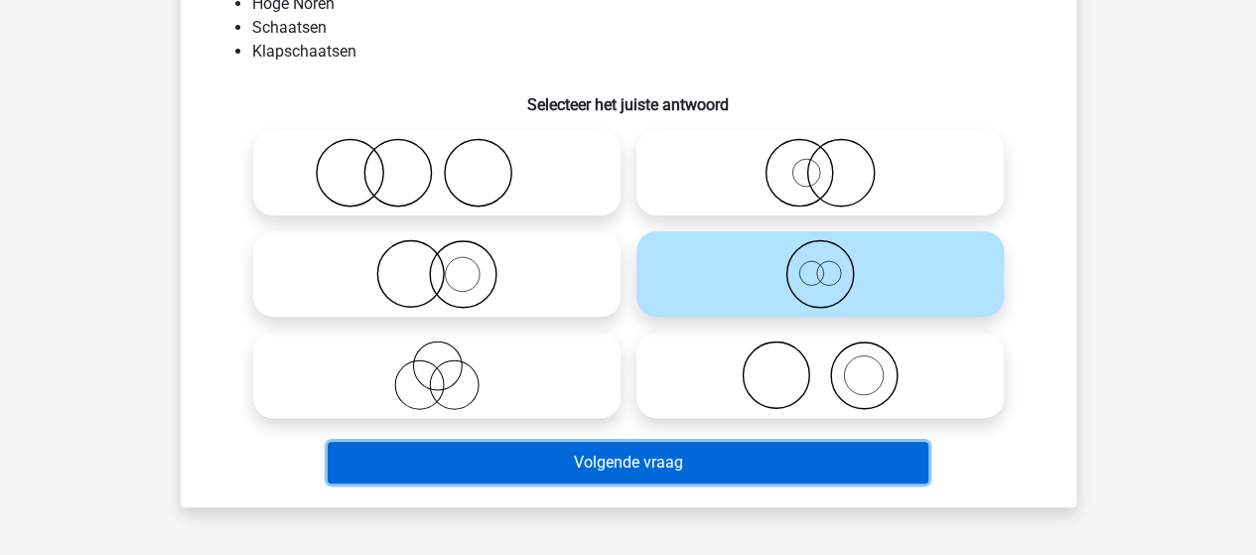
click at [672, 465] on button "Volgende vraag" at bounding box center [628, 463] width 600 height 42
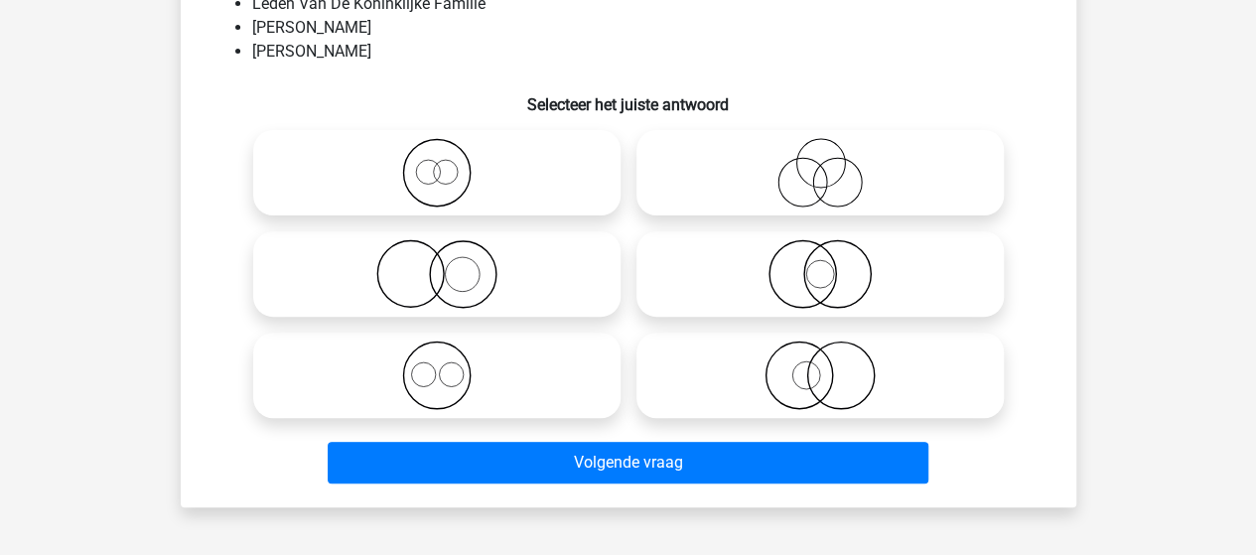
scroll to position [91, 0]
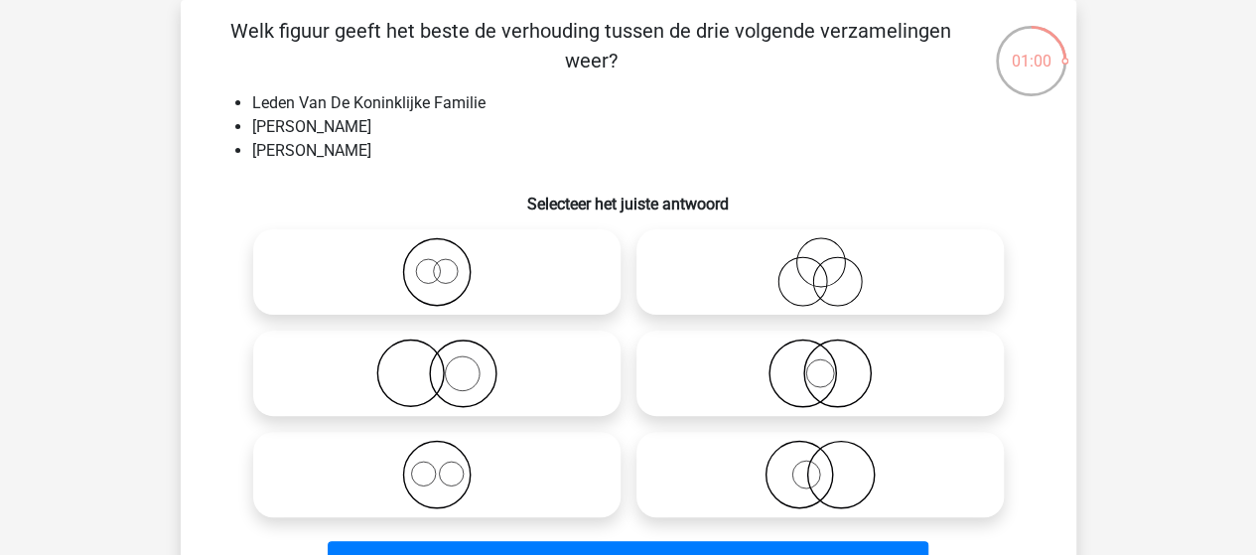
click at [449, 467] on icon at bounding box center [436, 474] width 351 height 69
click at [449, 465] on input "radio" at bounding box center [443, 458] width 13 height 13
radio input "true"
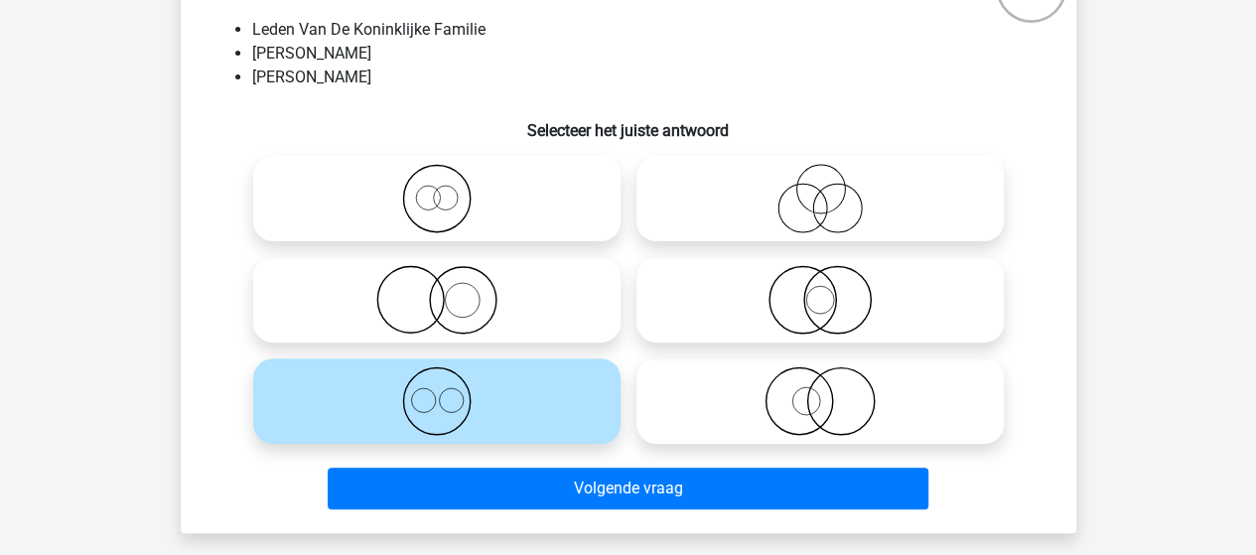
scroll to position [191, 0]
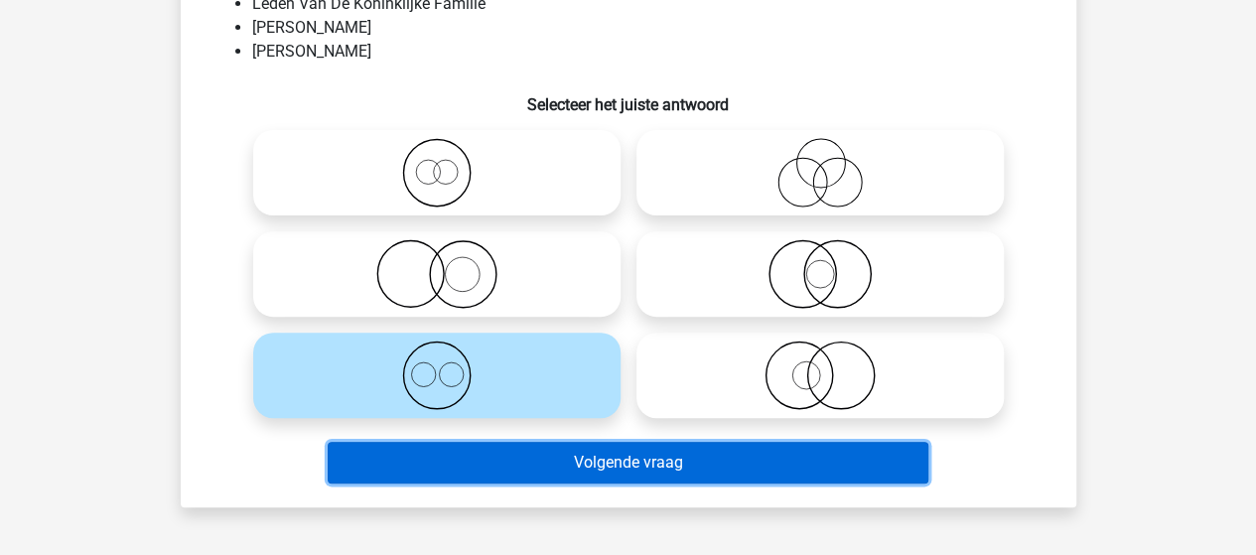
click at [670, 466] on button "Volgende vraag" at bounding box center [628, 463] width 600 height 42
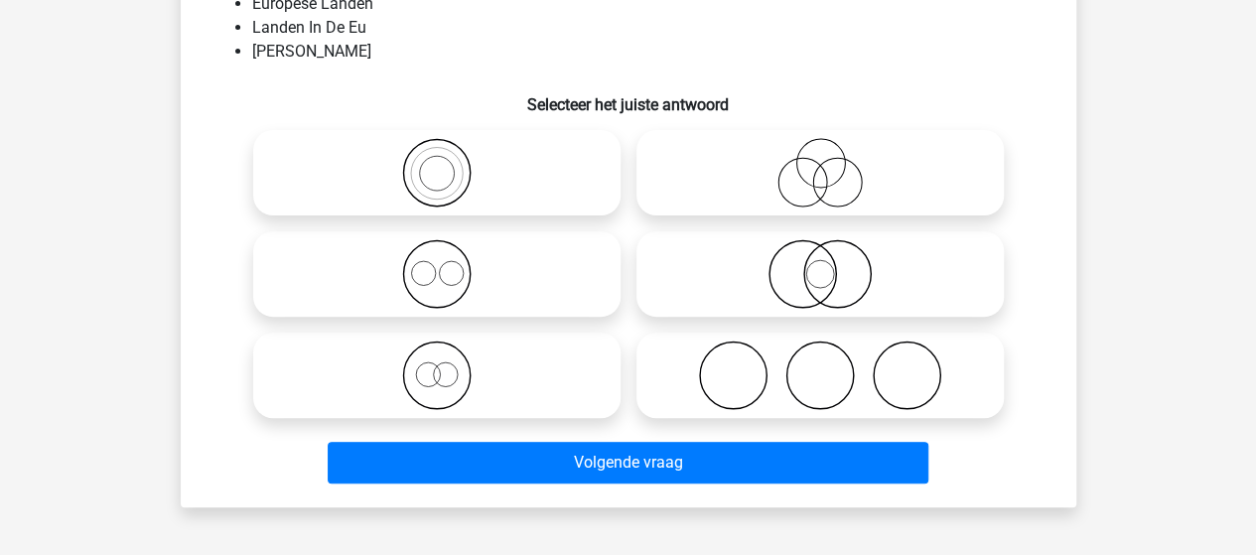
scroll to position [91, 0]
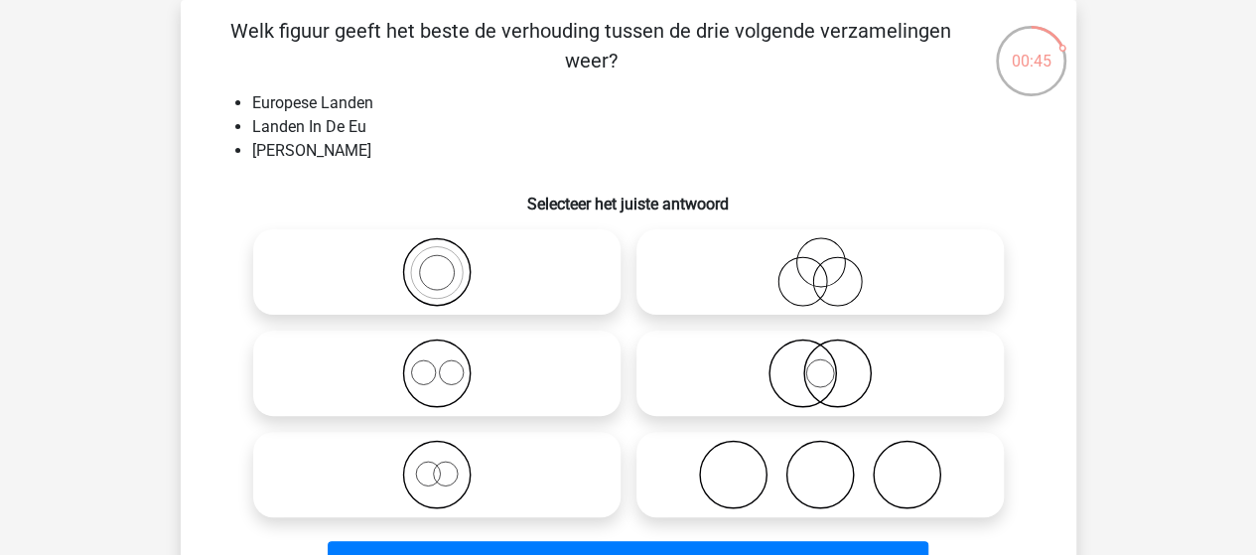
click at [416, 267] on icon at bounding box center [436, 271] width 351 height 69
click at [437, 262] on input "radio" at bounding box center [443, 255] width 13 height 13
radio input "true"
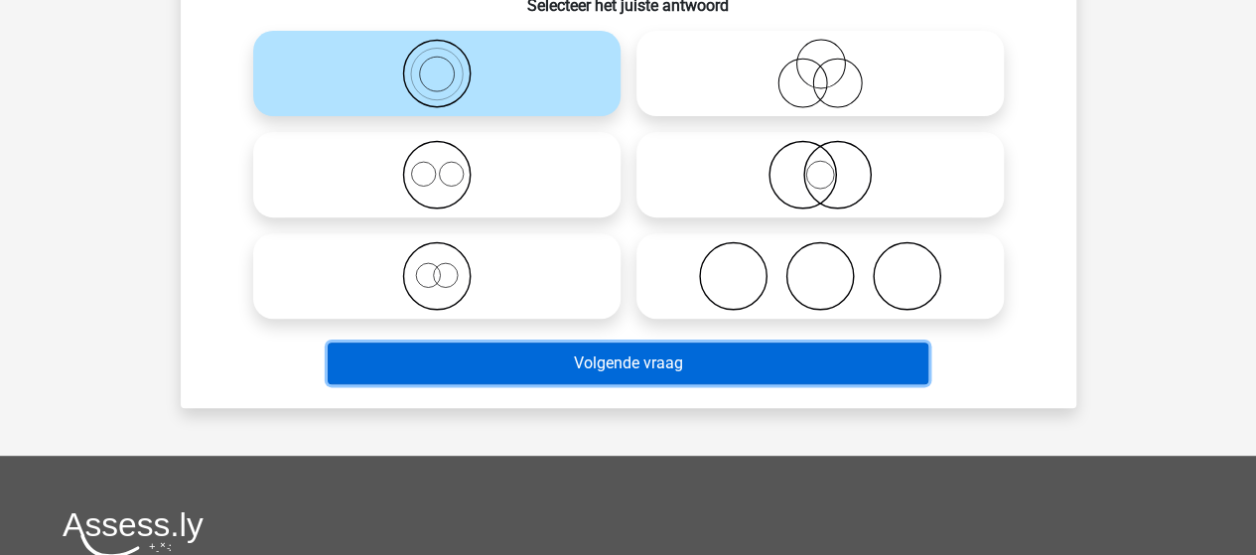
click at [530, 349] on button "Volgende vraag" at bounding box center [628, 363] width 600 height 42
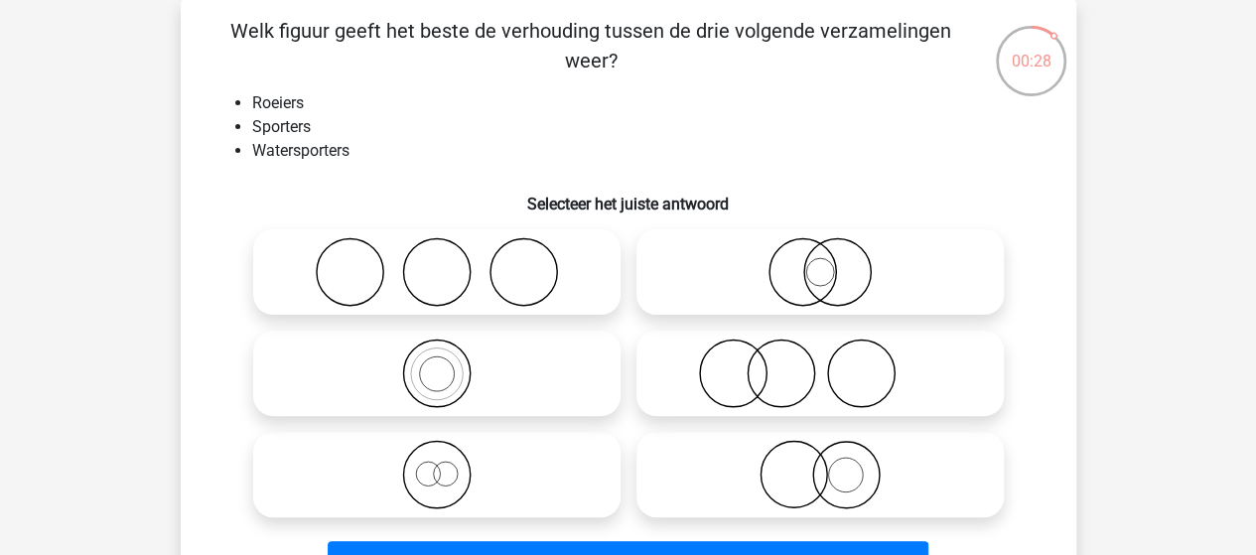
click at [434, 376] on icon at bounding box center [436, 372] width 351 height 69
click at [437, 363] on input "radio" at bounding box center [443, 356] width 13 height 13
radio input "true"
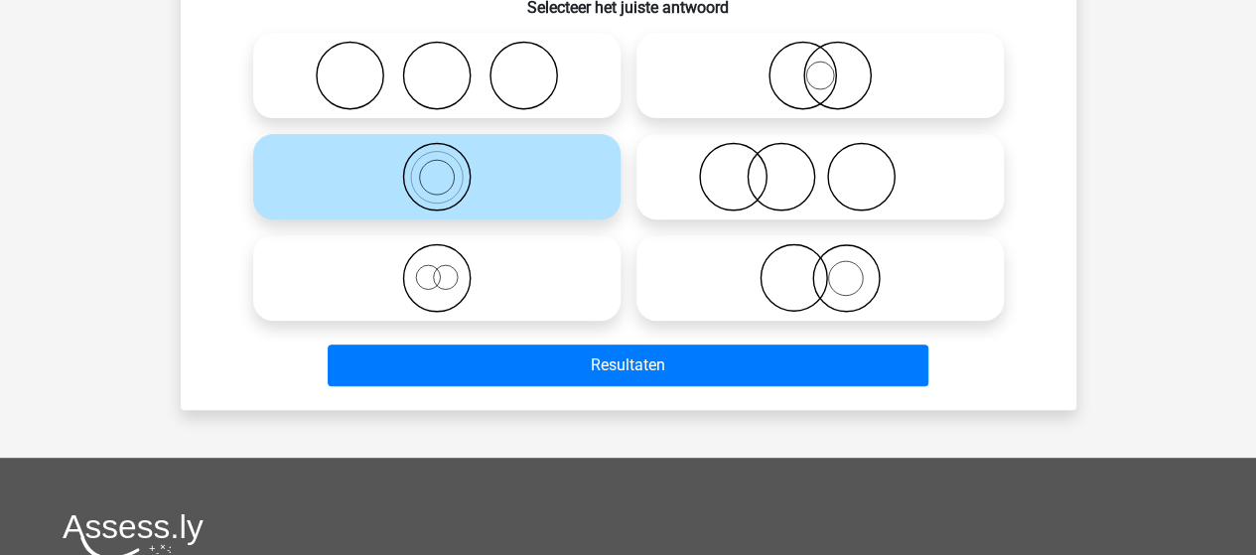
scroll to position [290, 0]
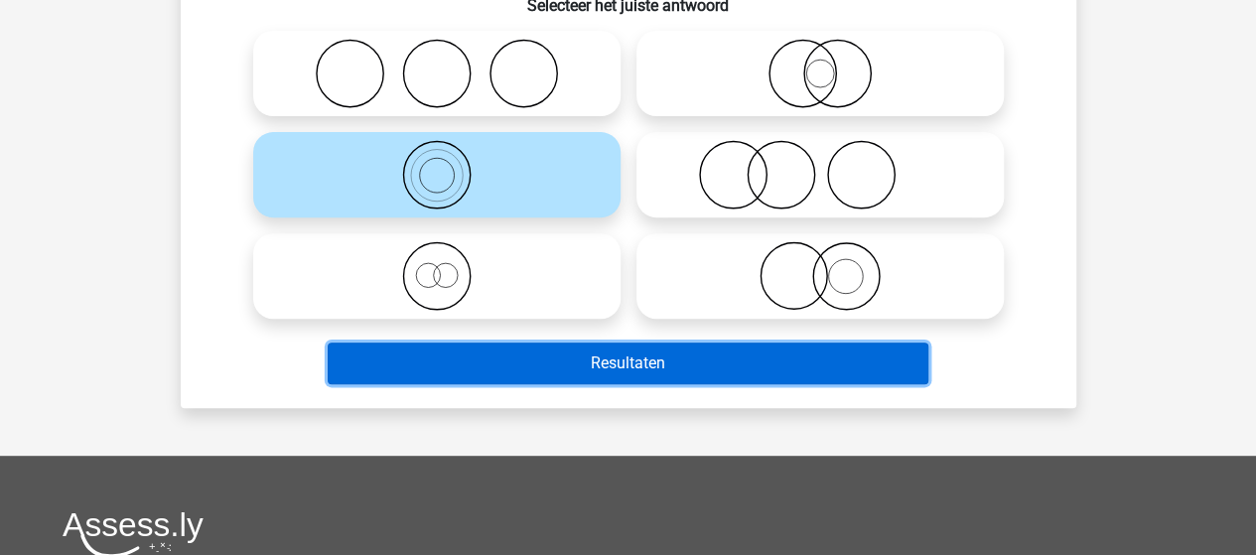
click at [590, 358] on button "Resultaten" at bounding box center [628, 363] width 600 height 42
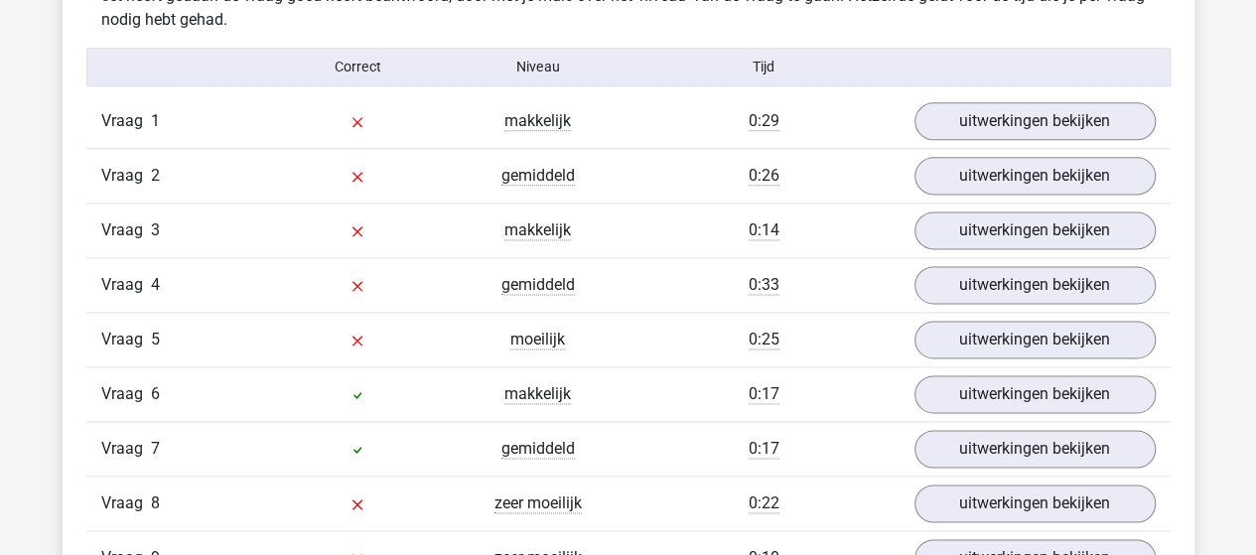
scroll to position [1191, 0]
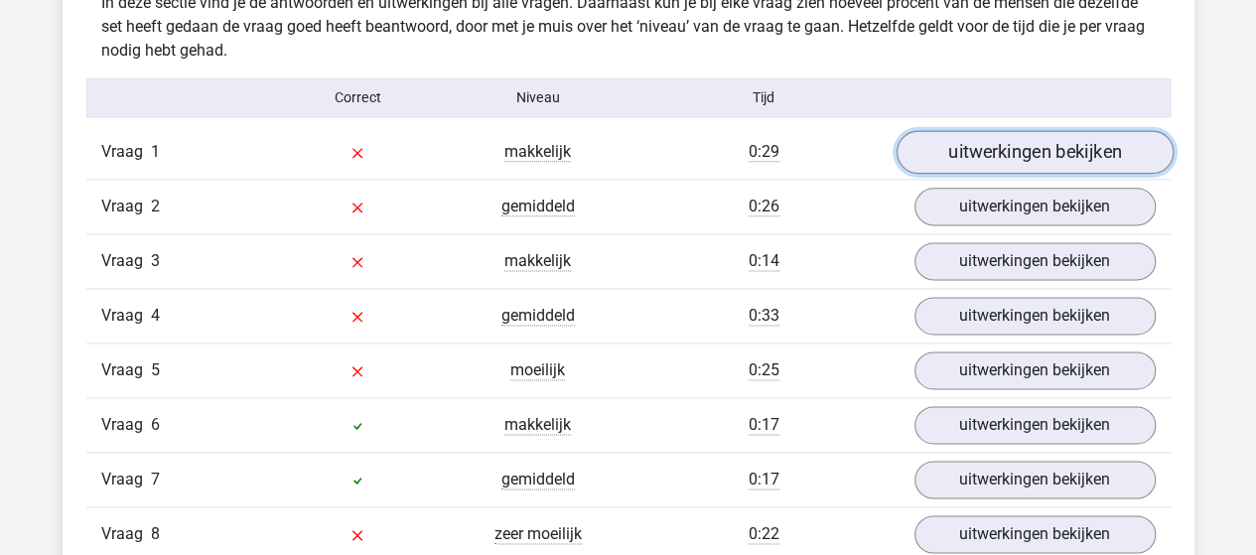
click at [995, 143] on link "uitwerkingen bekijken" at bounding box center [1033, 152] width 277 height 44
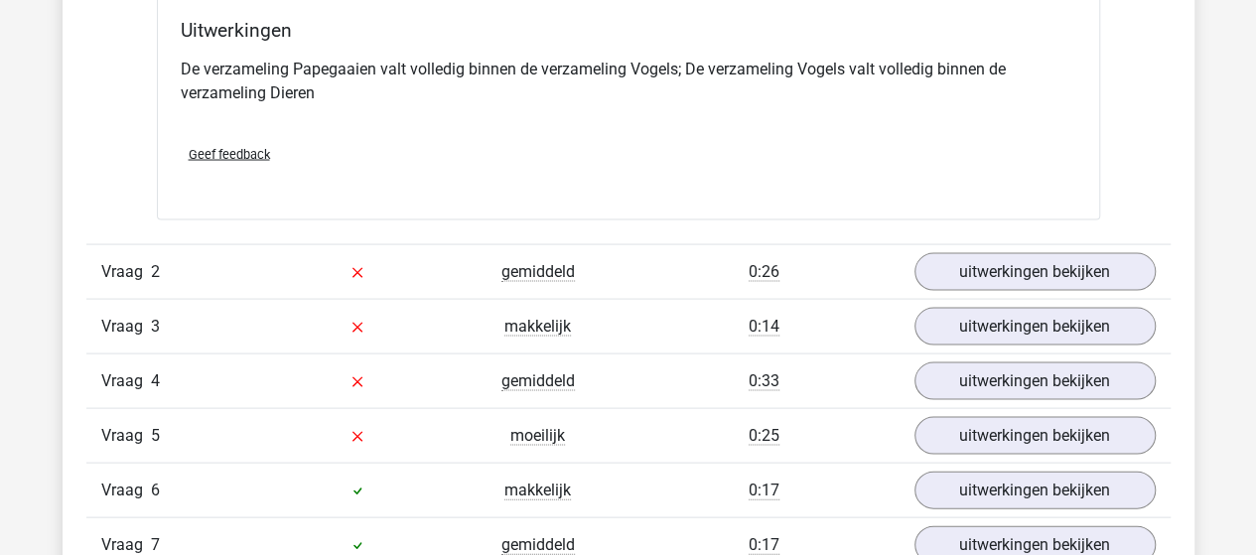
scroll to position [1886, 0]
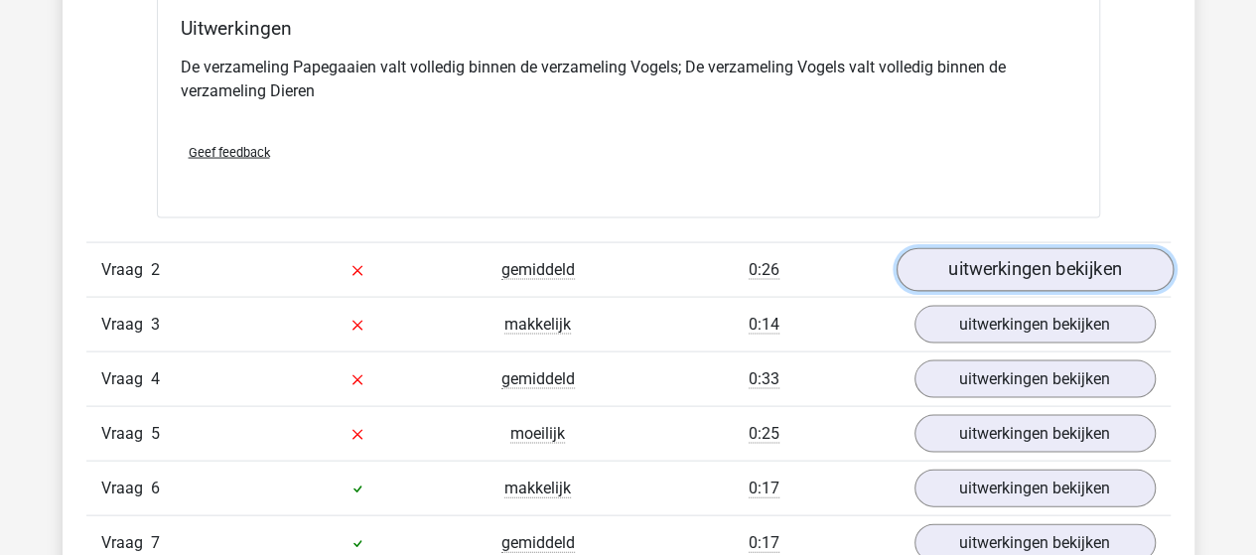
click at [974, 261] on link "uitwerkingen bekijken" at bounding box center [1033, 270] width 277 height 44
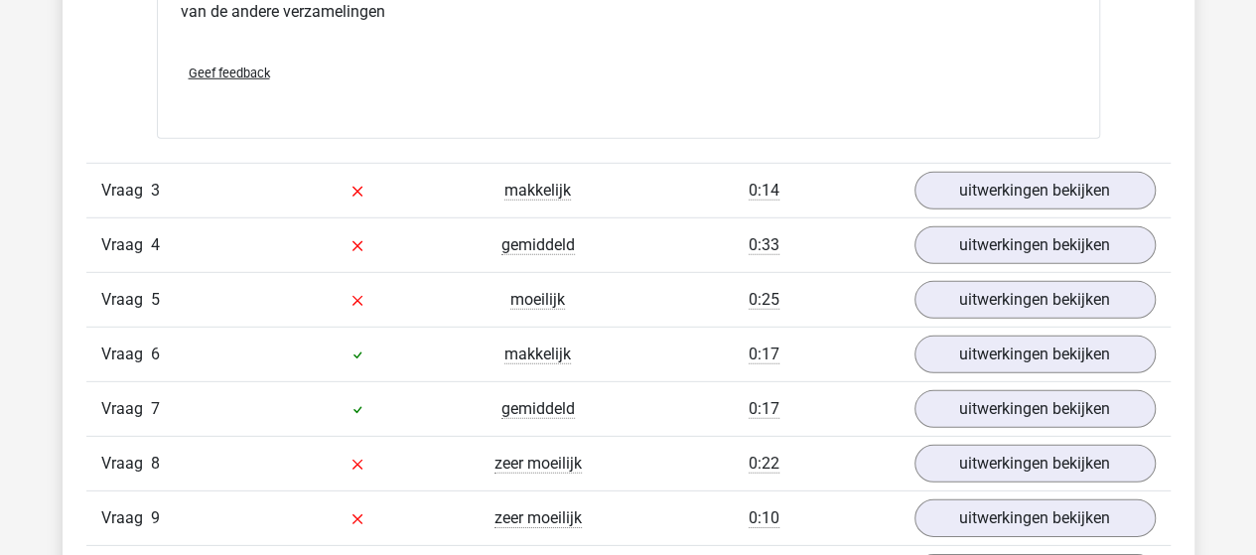
scroll to position [2779, 0]
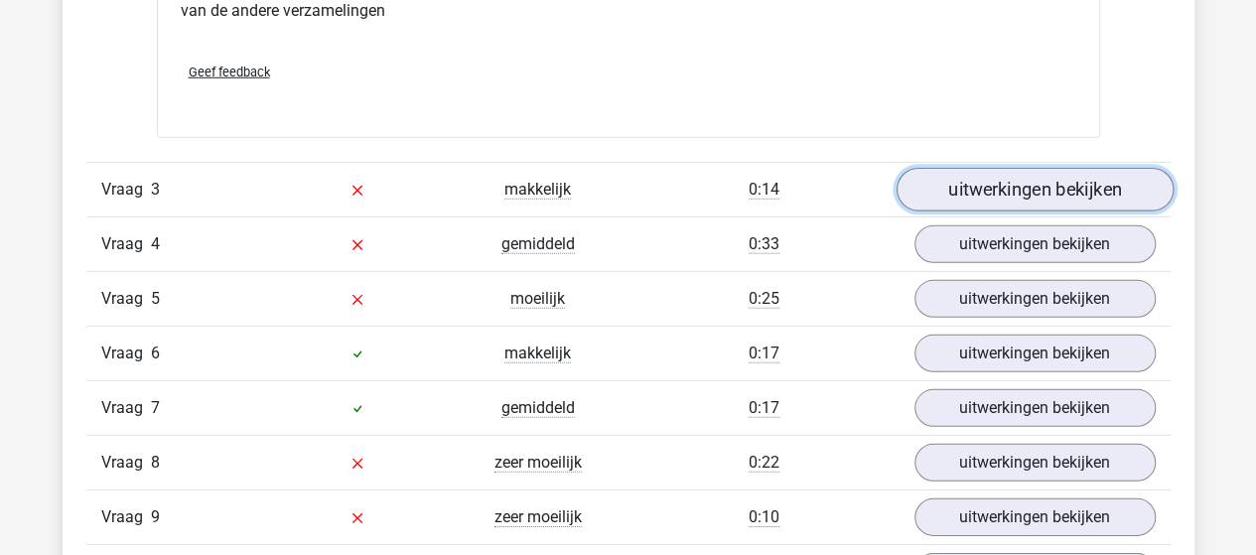
click at [963, 186] on link "uitwerkingen bekijken" at bounding box center [1033, 191] width 277 height 44
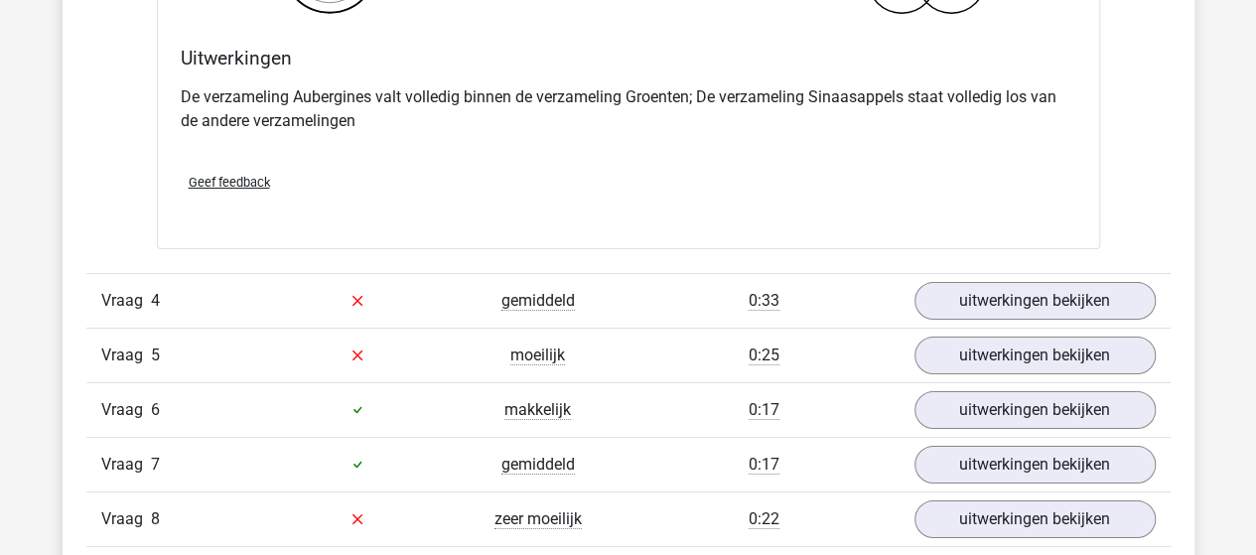
scroll to position [3573, 0]
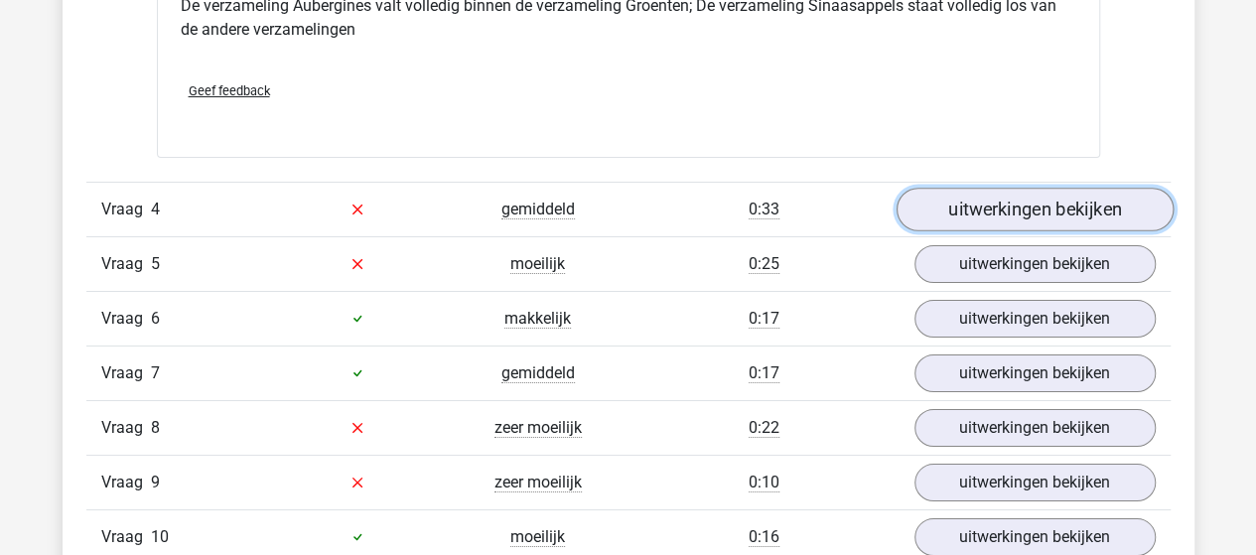
click at [945, 201] on link "uitwerkingen bekijken" at bounding box center [1033, 210] width 277 height 44
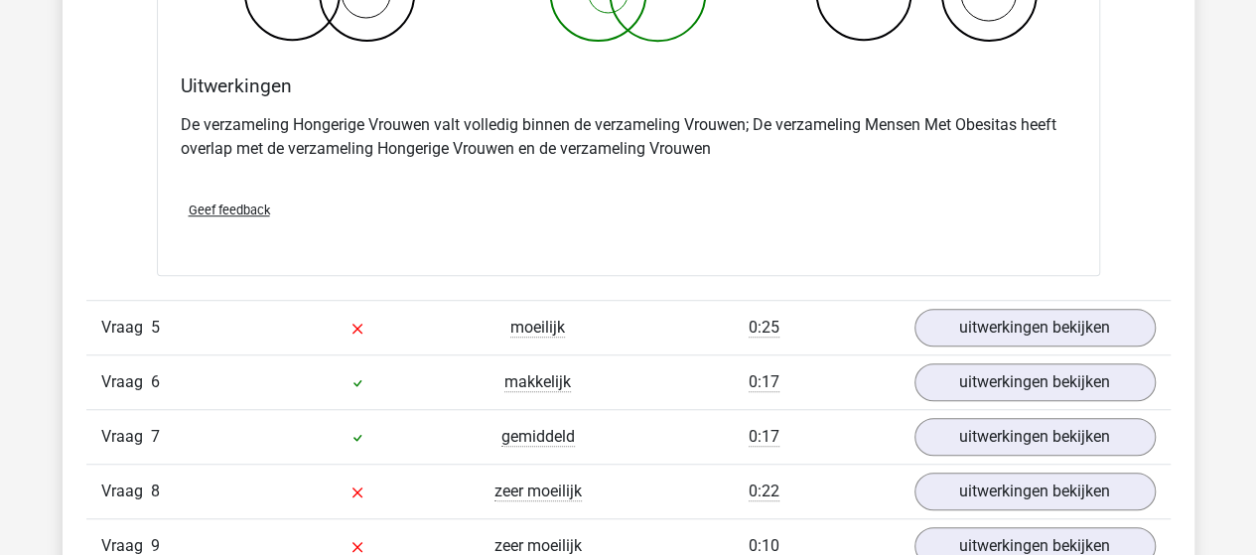
scroll to position [4466, 0]
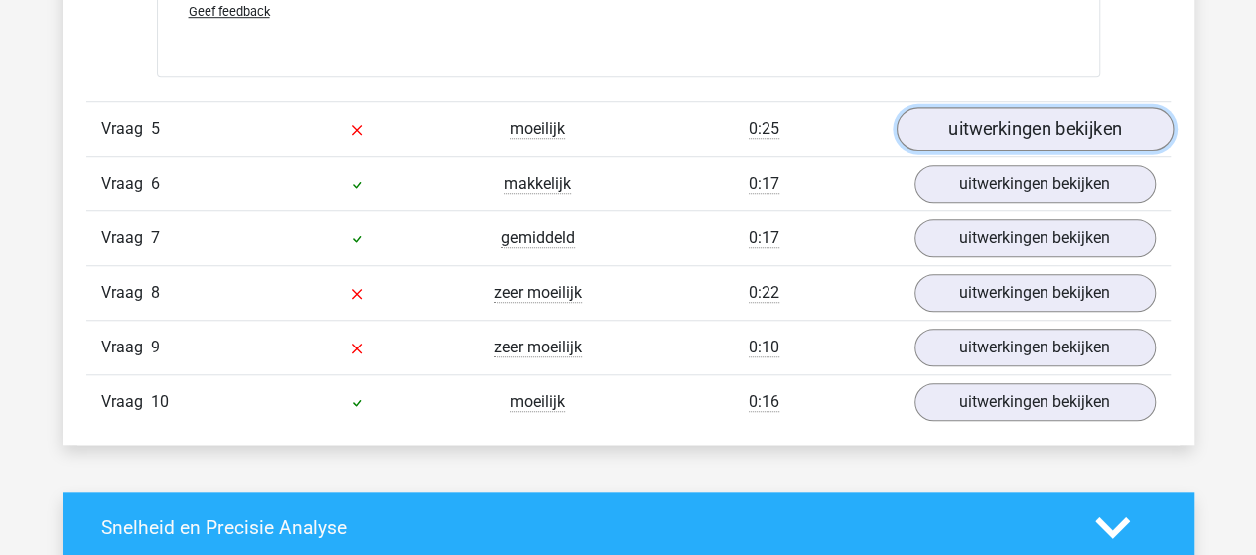
click at [1025, 110] on link "uitwerkingen bekijken" at bounding box center [1033, 129] width 277 height 44
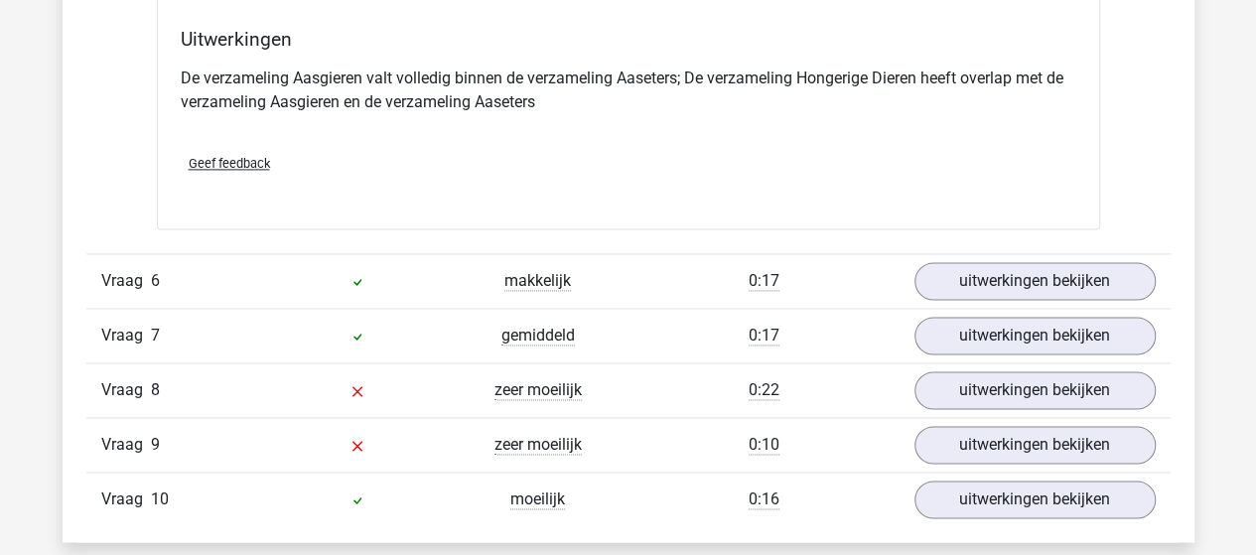
scroll to position [5161, 0]
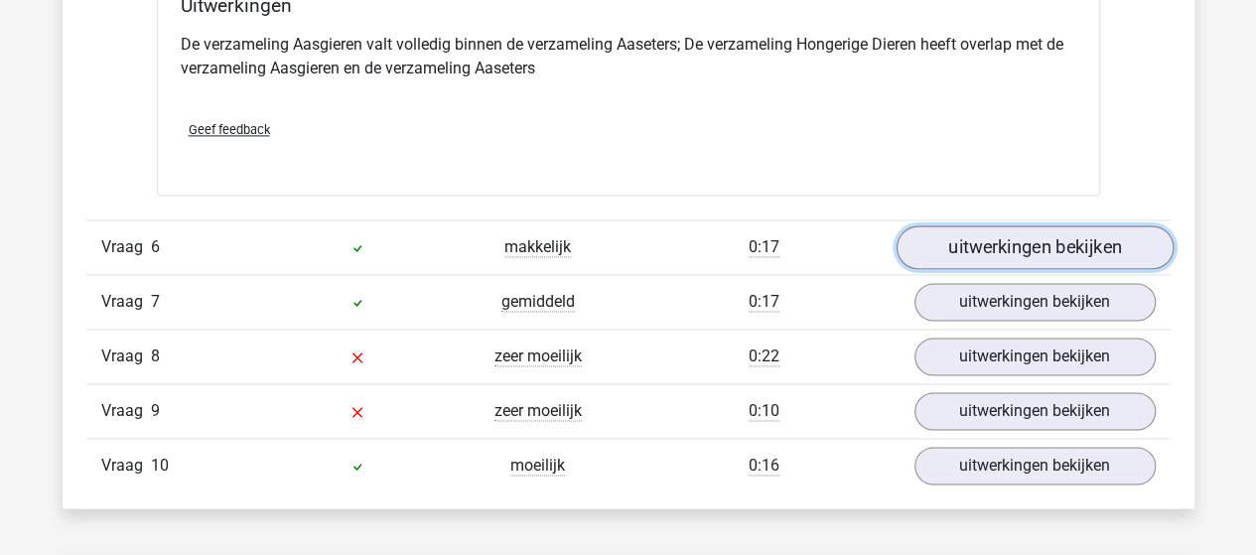
click at [941, 241] on link "uitwerkingen bekijken" at bounding box center [1033, 247] width 277 height 44
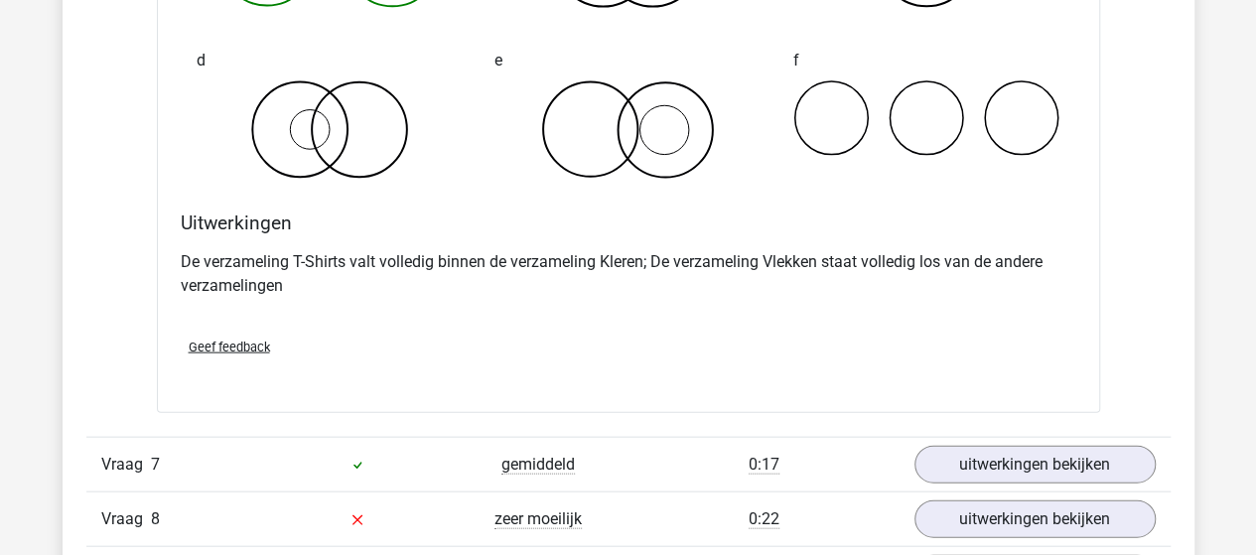
scroll to position [5955, 0]
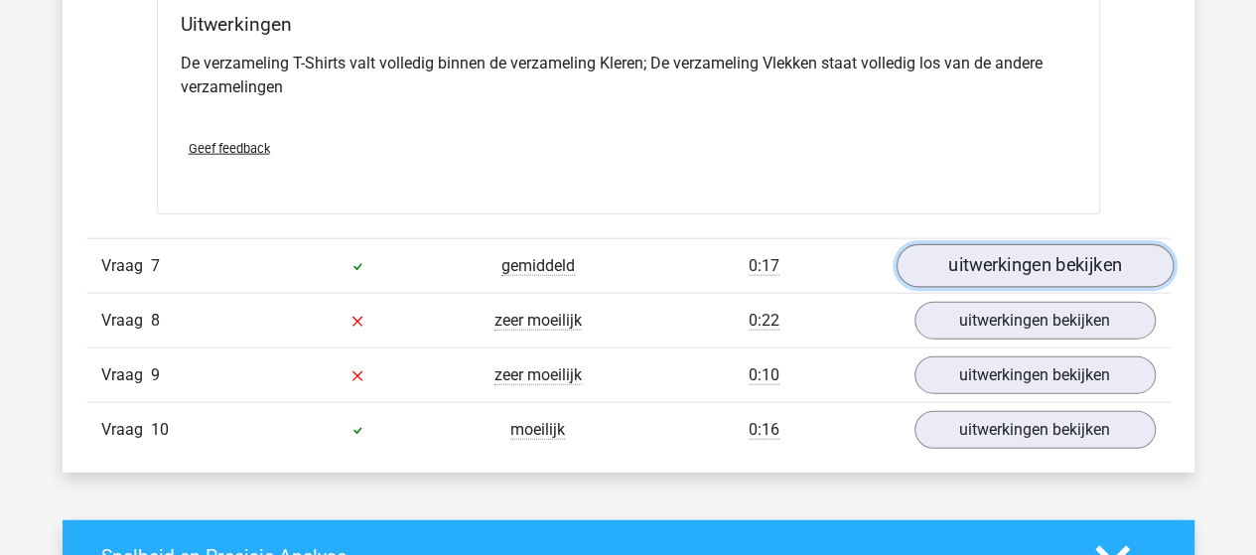
click at [953, 265] on link "uitwerkingen bekijken" at bounding box center [1033, 266] width 277 height 44
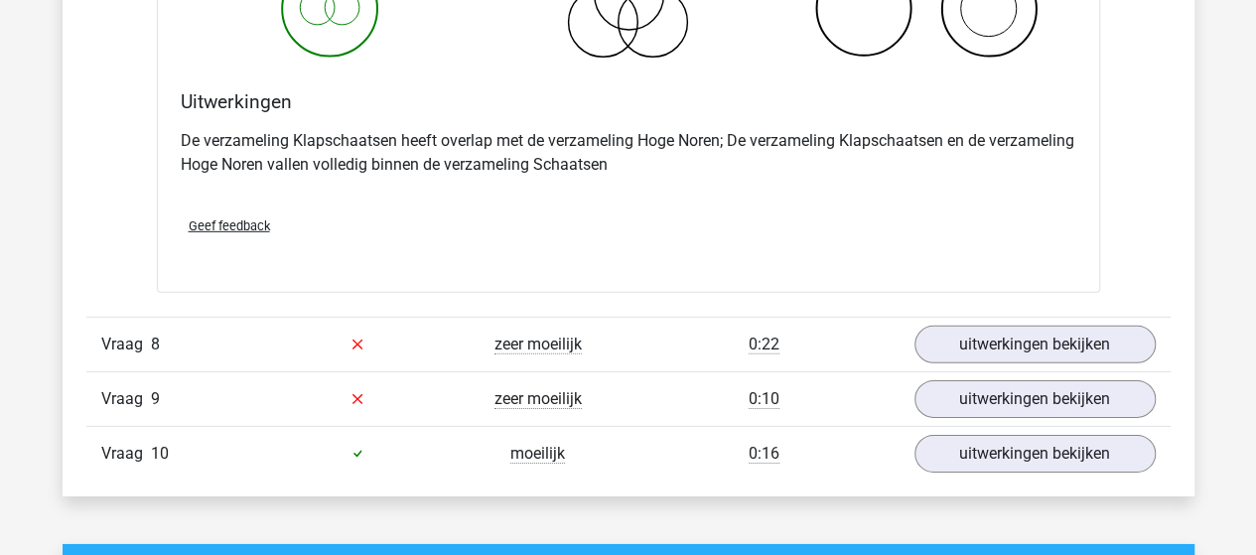
scroll to position [6749, 0]
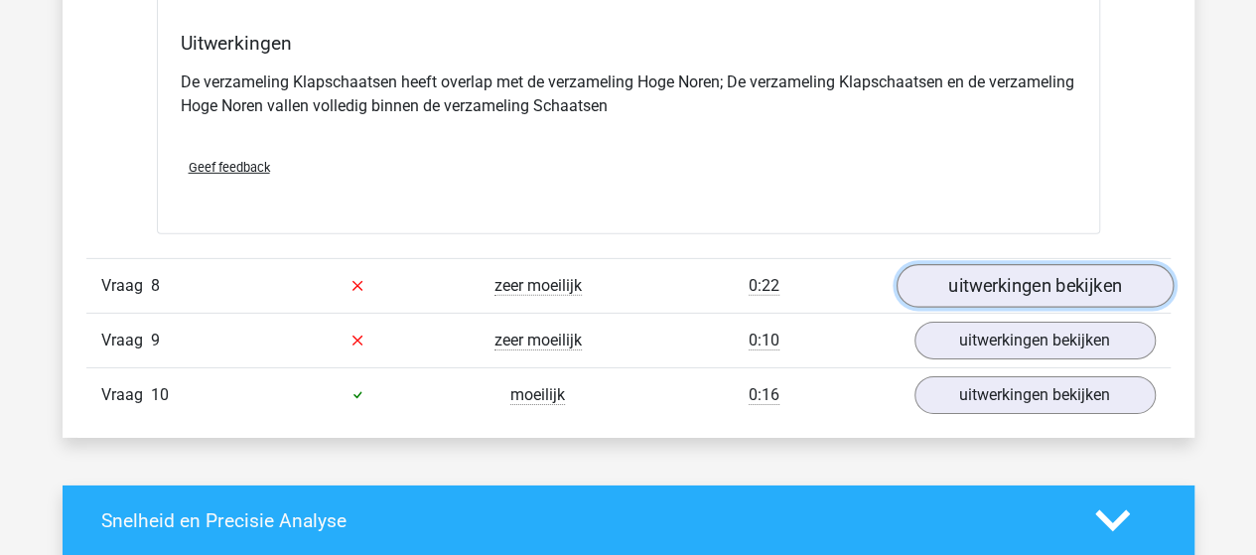
click at [969, 282] on link "uitwerkingen bekijken" at bounding box center [1033, 286] width 277 height 44
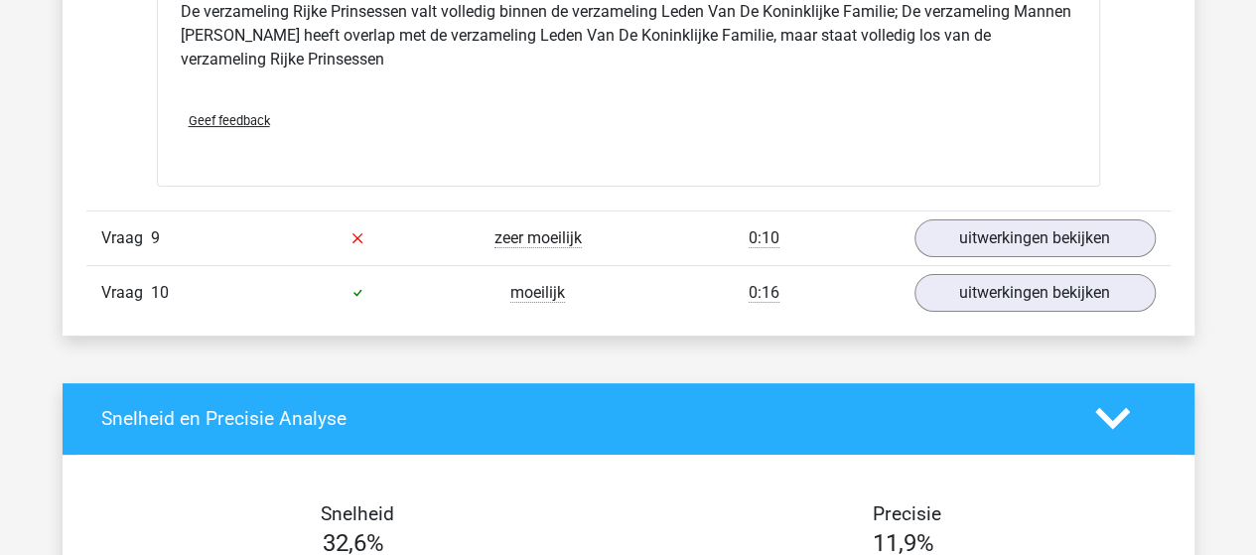
scroll to position [7642, 0]
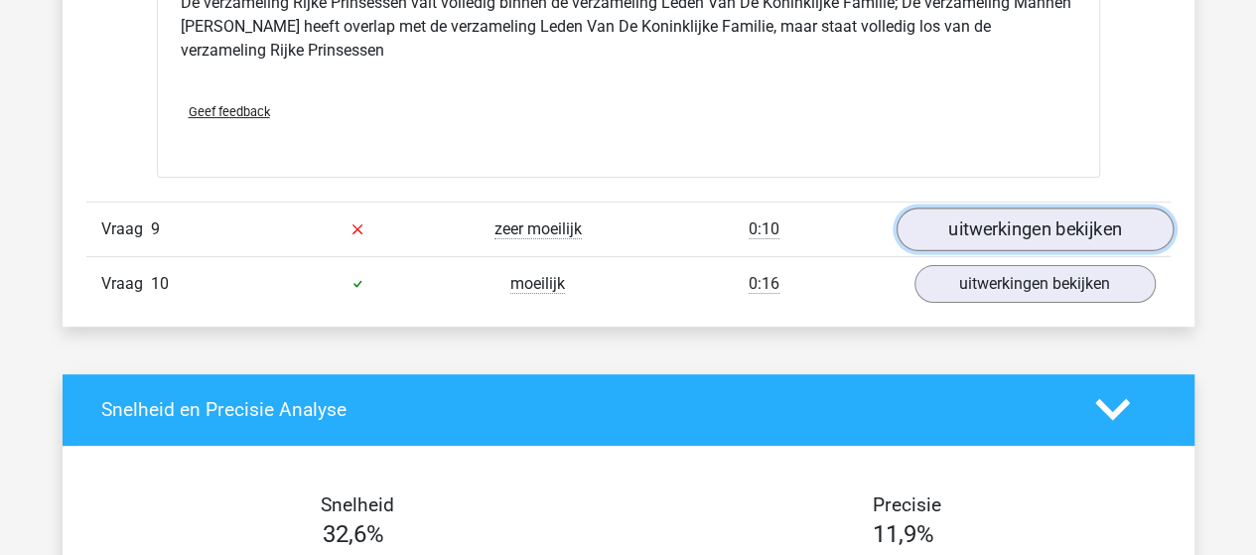
click at [925, 225] on link "uitwerkingen bekijken" at bounding box center [1033, 229] width 277 height 44
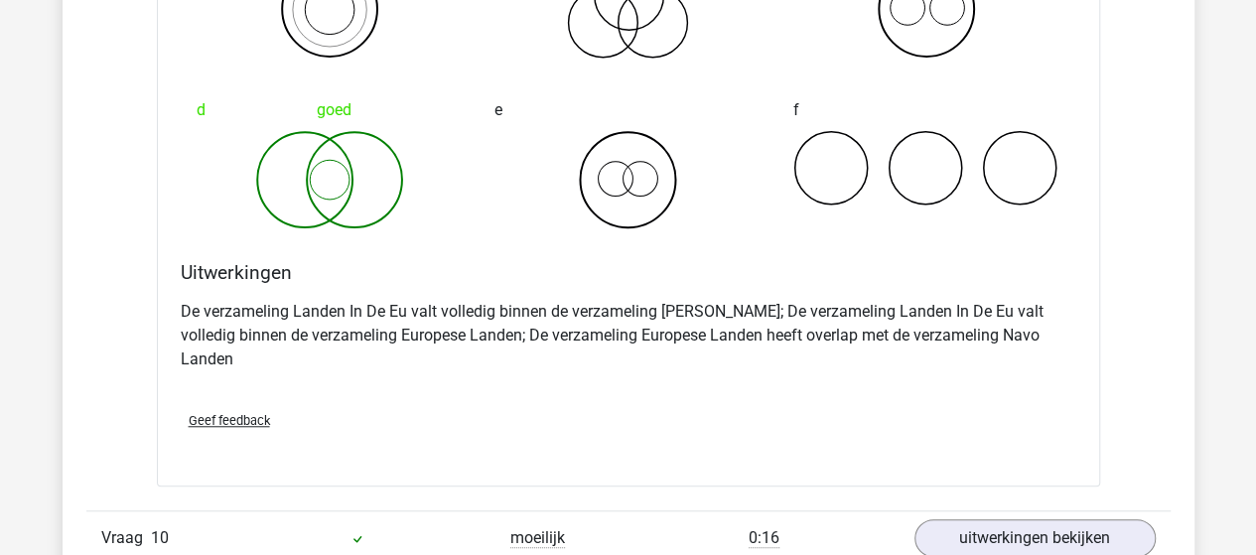
scroll to position [8238, 0]
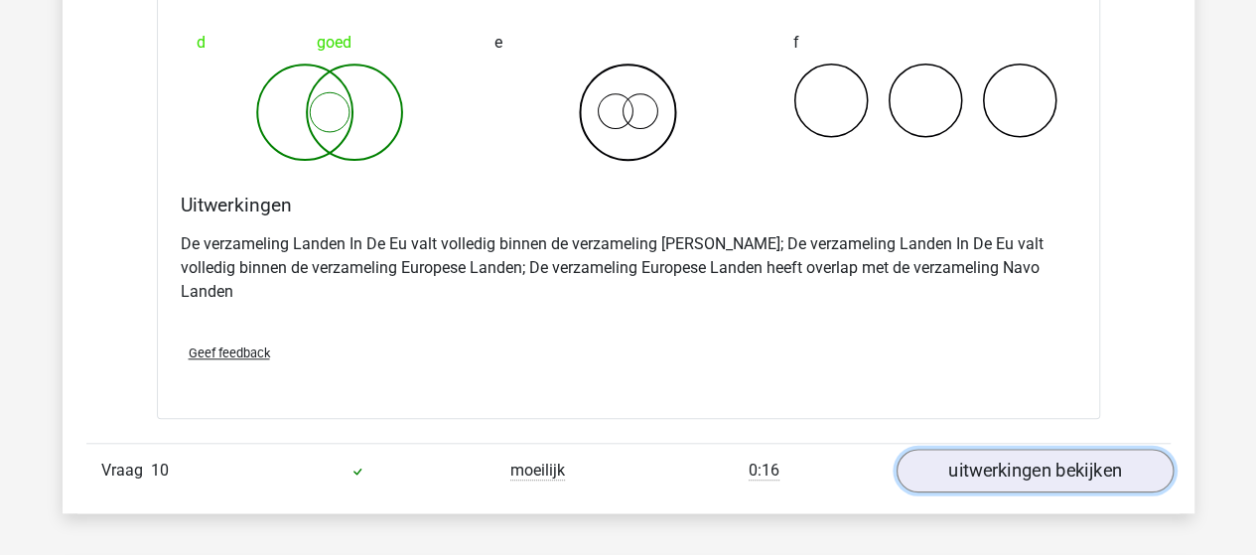
click at [1061, 449] on link "uitwerkingen bekijken" at bounding box center [1033, 471] width 277 height 44
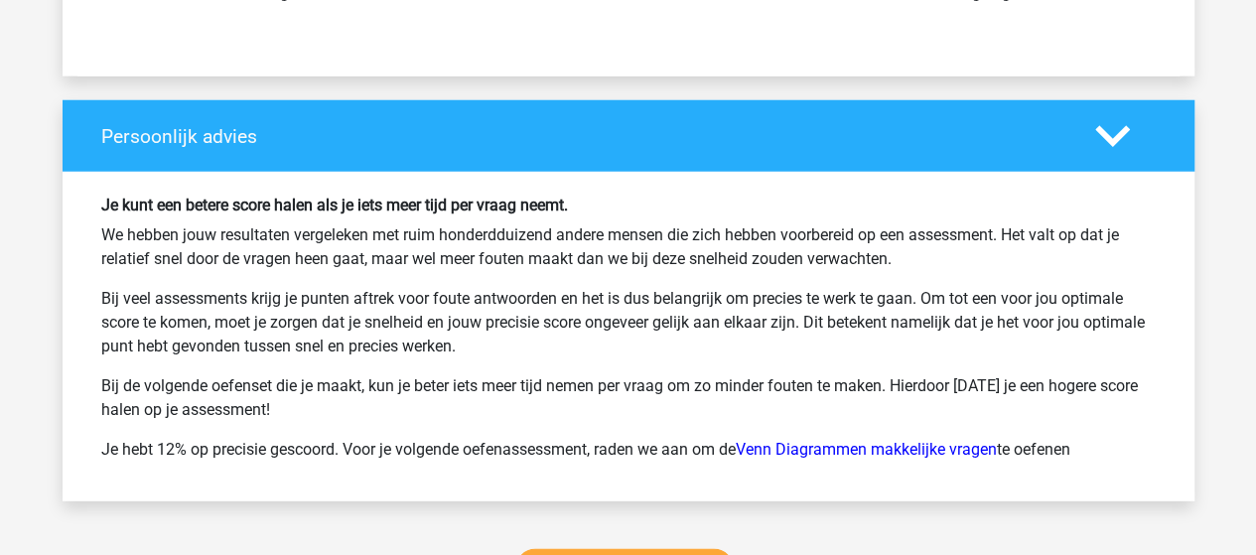
scroll to position [10223, 0]
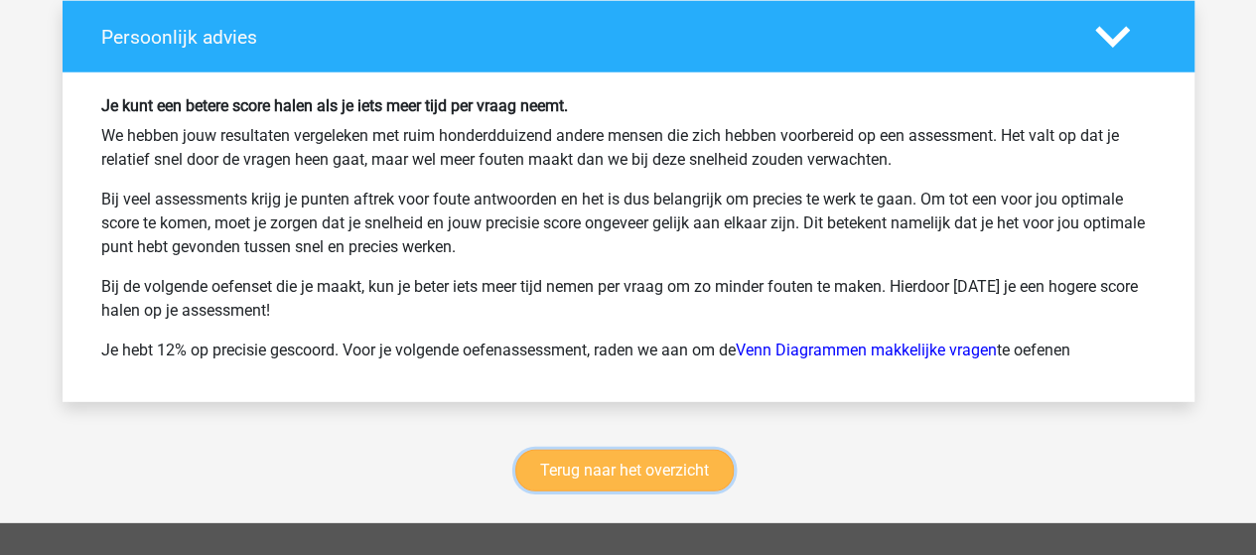
click at [586, 450] on link "Terug naar het overzicht" at bounding box center [624, 471] width 218 height 42
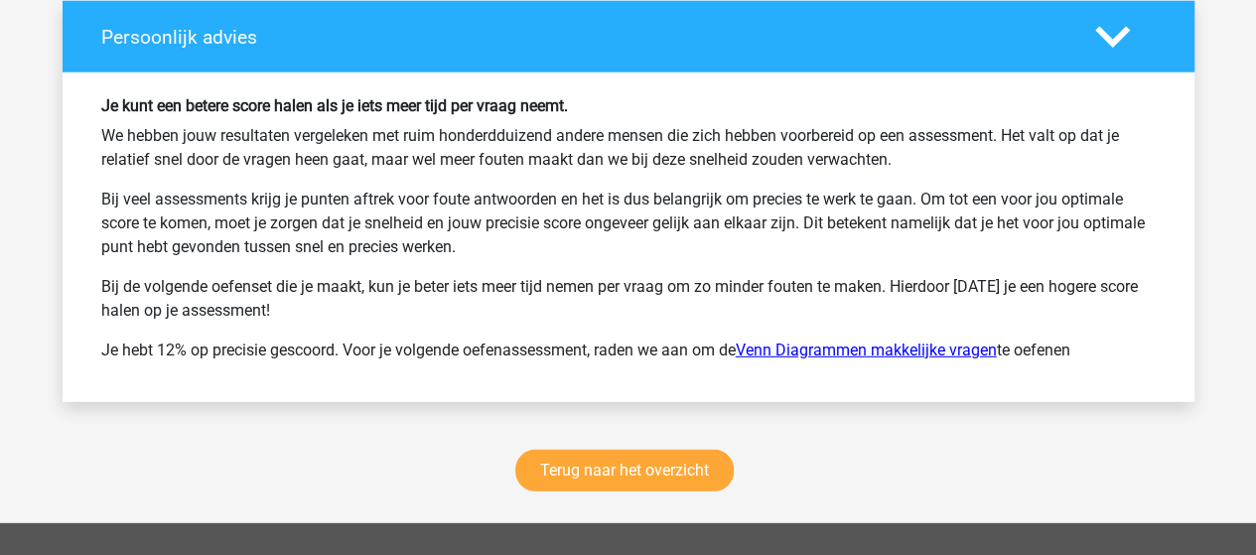
click at [873, 340] on link "Venn Diagrammen makkelijke vragen" at bounding box center [865, 349] width 261 height 19
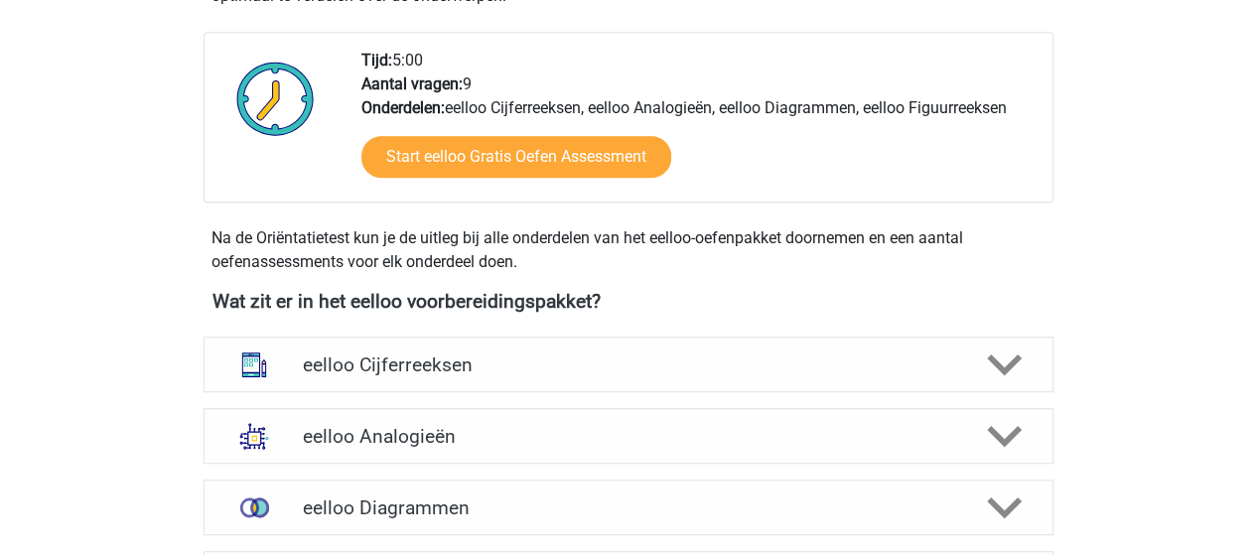
scroll to position [596, 0]
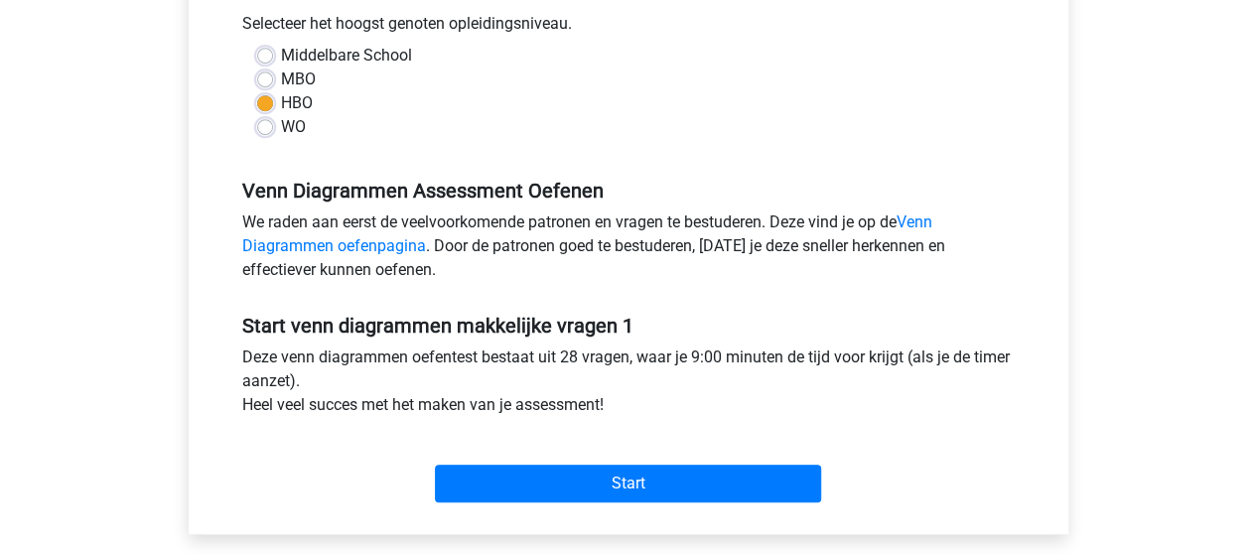
scroll to position [496, 0]
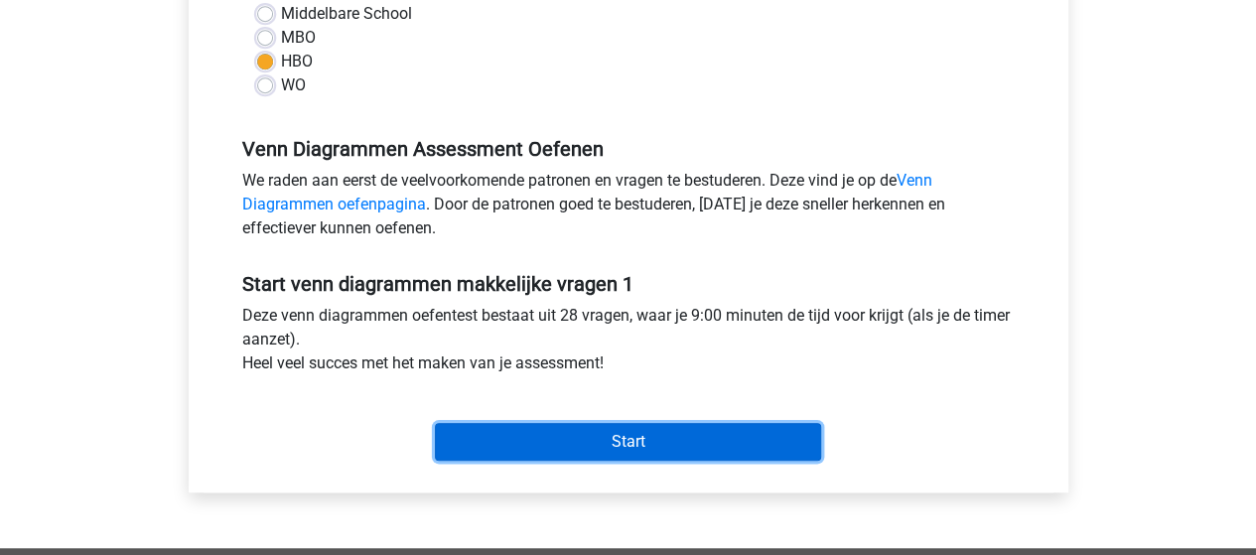
click at [546, 446] on input "Start" at bounding box center [628, 442] width 386 height 38
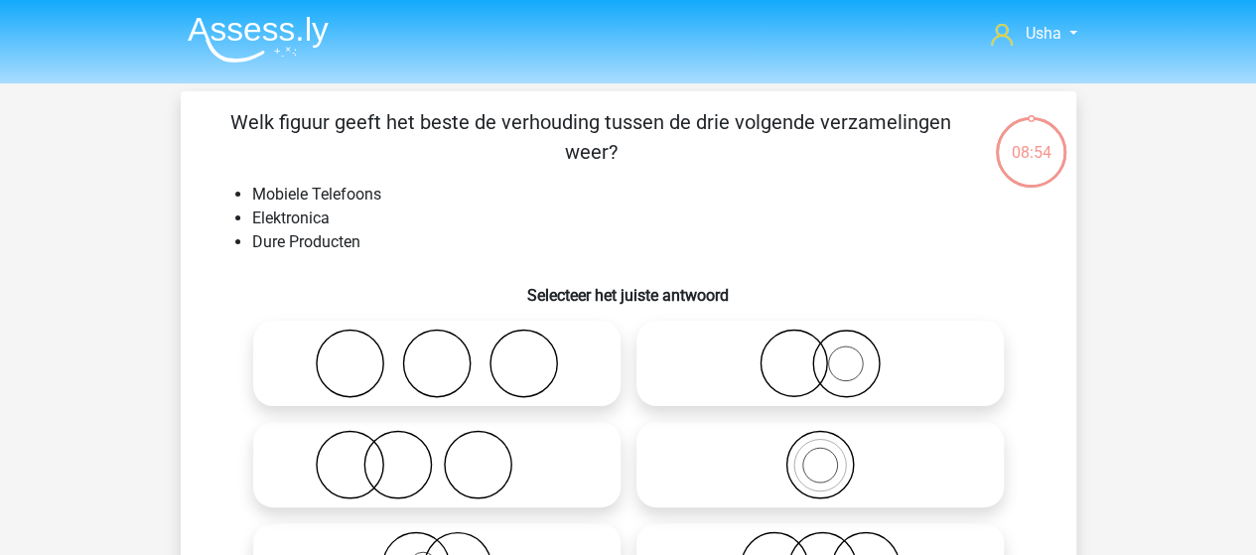
scroll to position [99, 0]
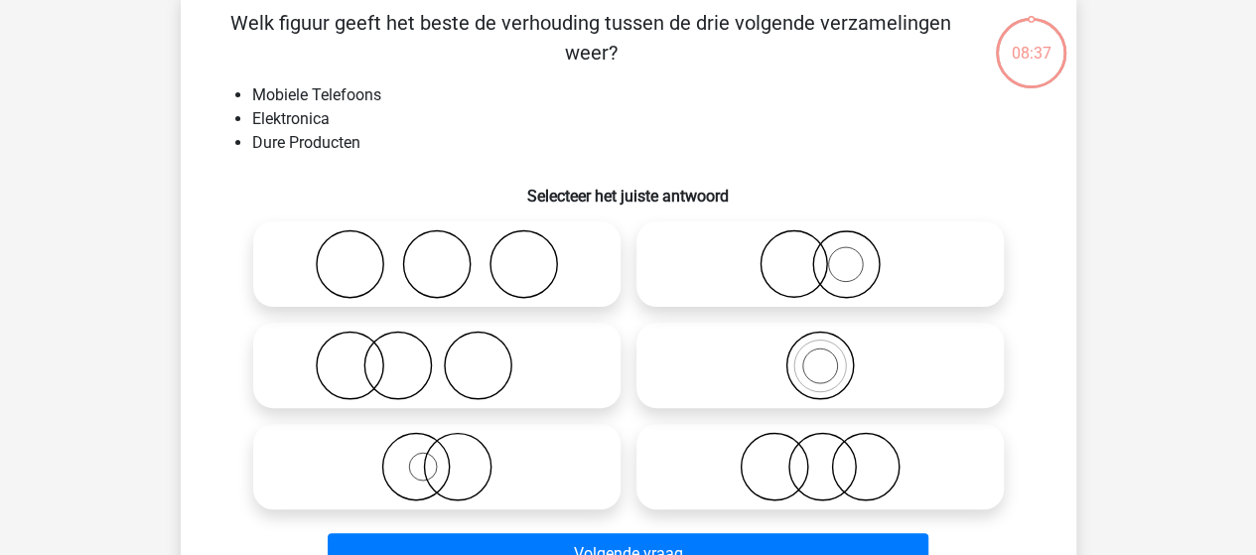
click at [831, 251] on input "radio" at bounding box center [826, 247] width 13 height 13
radio input "true"
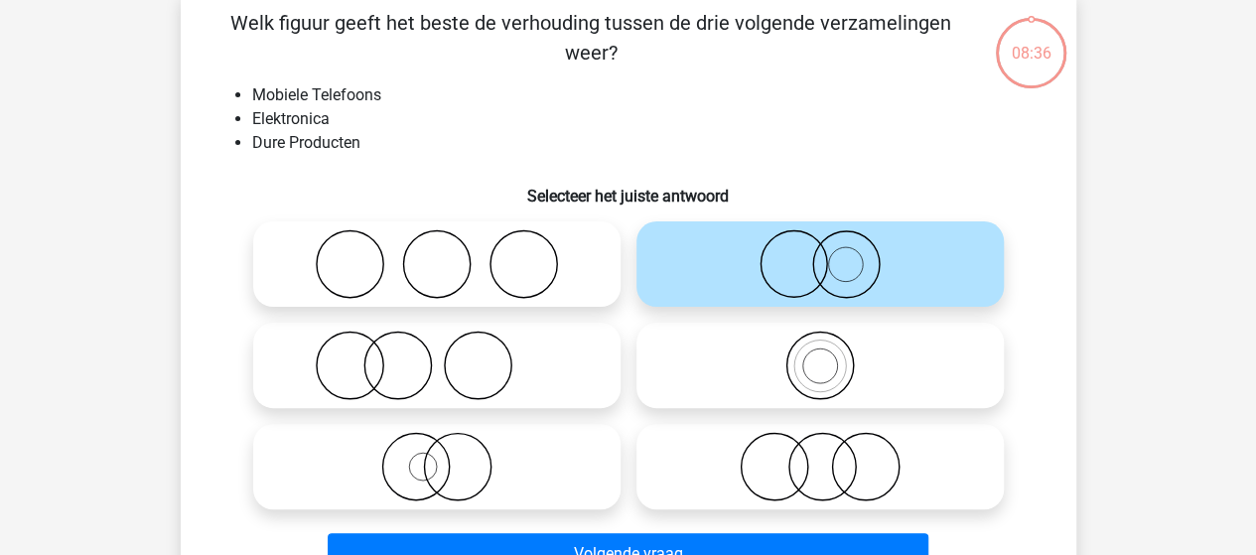
scroll to position [199, 0]
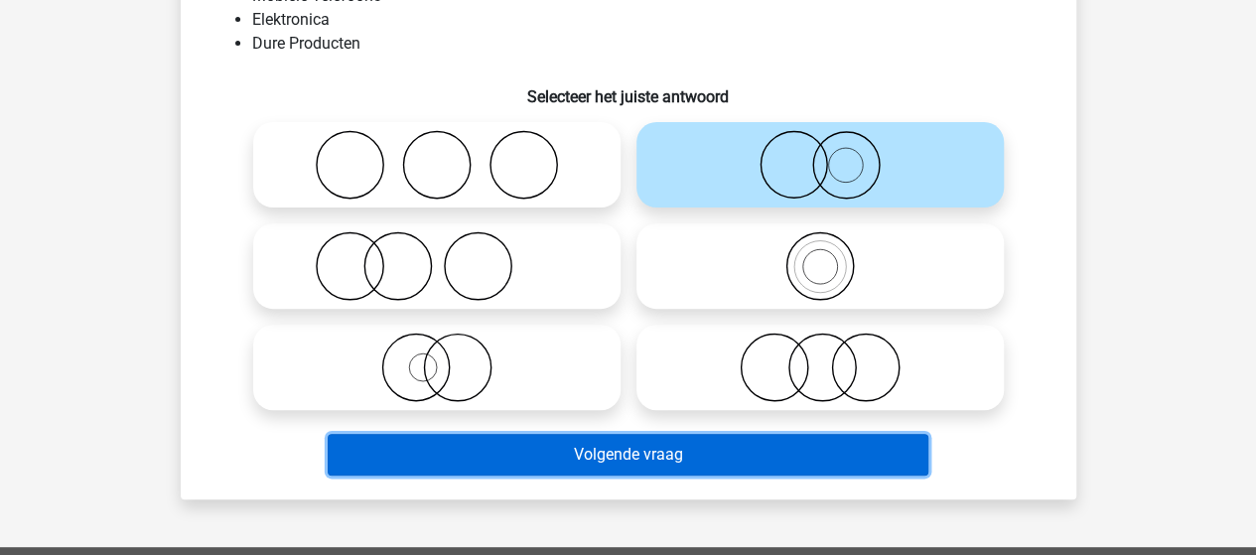
click at [591, 454] on button "Volgende vraag" at bounding box center [628, 455] width 600 height 42
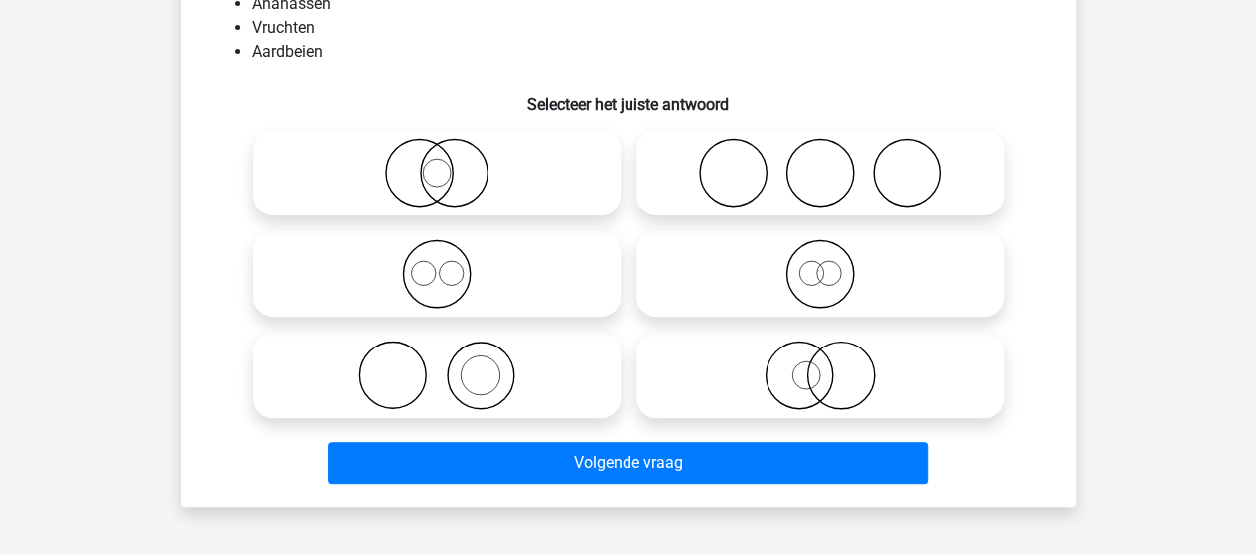
scroll to position [91, 0]
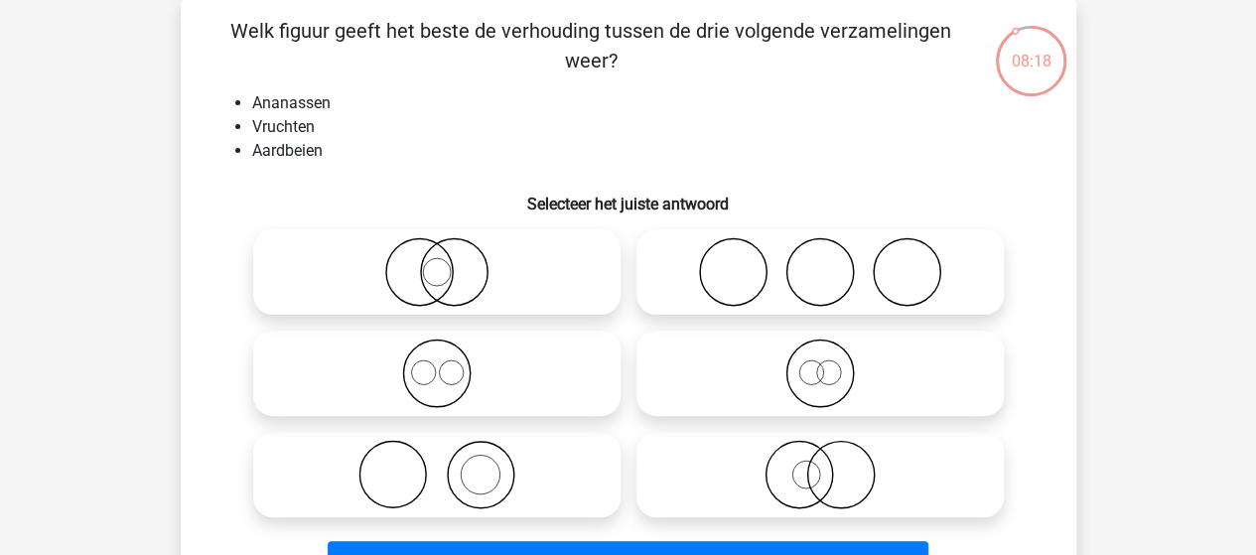
click at [814, 372] on icon at bounding box center [819, 372] width 351 height 69
click at [820, 363] on input "radio" at bounding box center [826, 356] width 13 height 13
radio input "true"
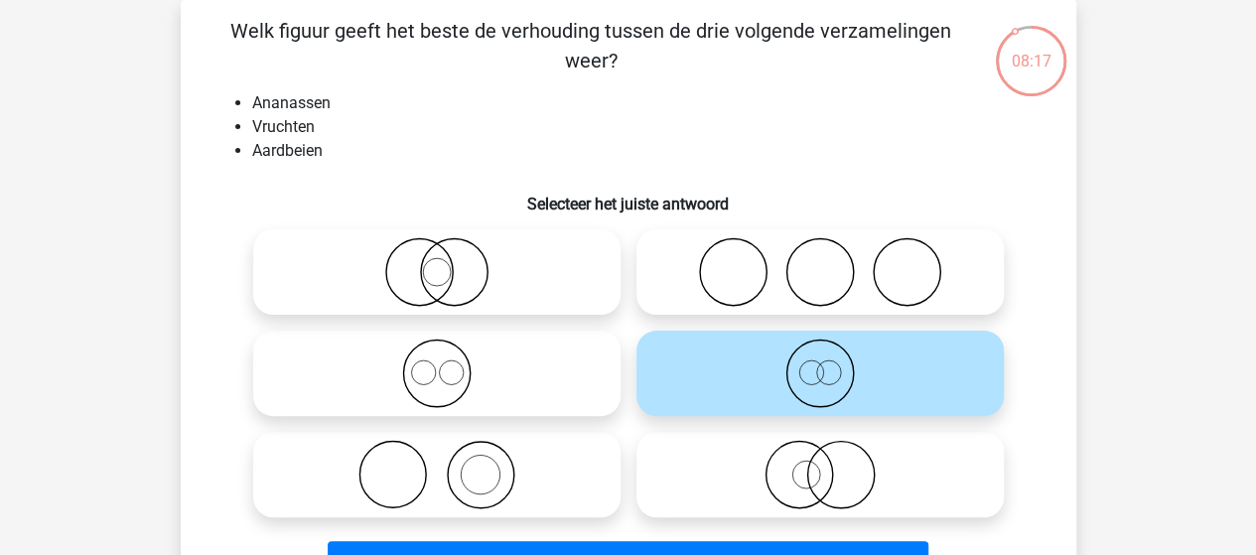
scroll to position [191, 0]
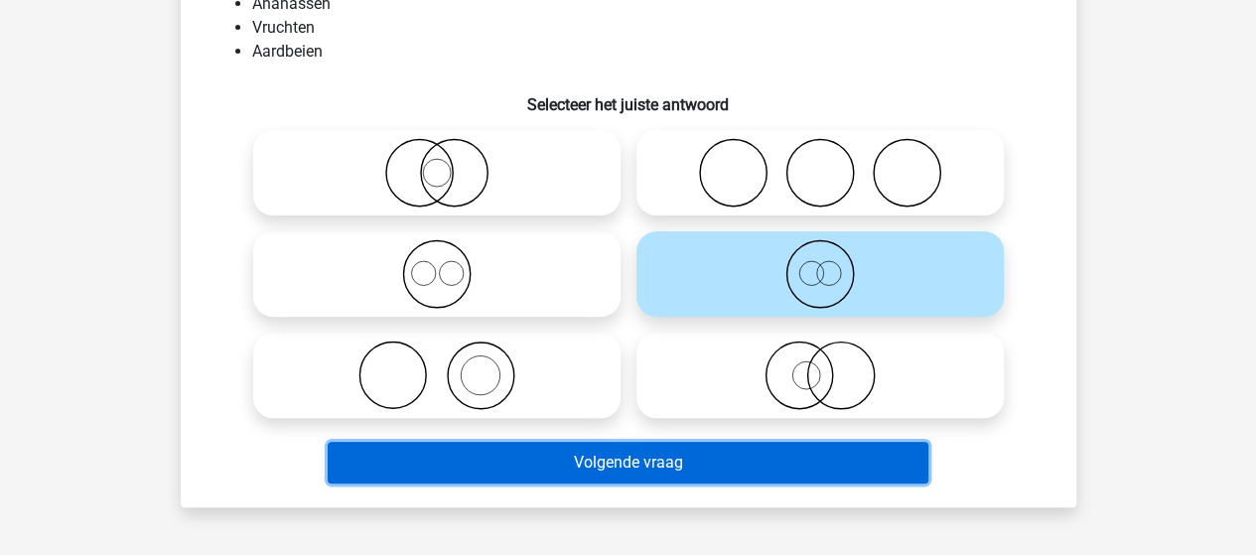
click at [627, 458] on button "Volgende vraag" at bounding box center [628, 463] width 600 height 42
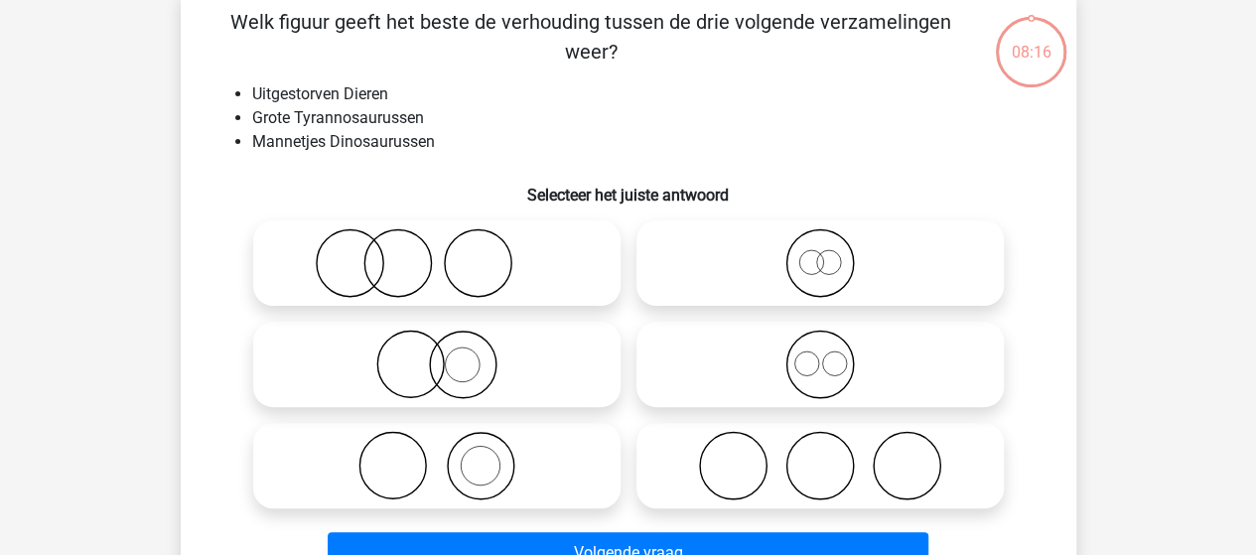
scroll to position [91, 0]
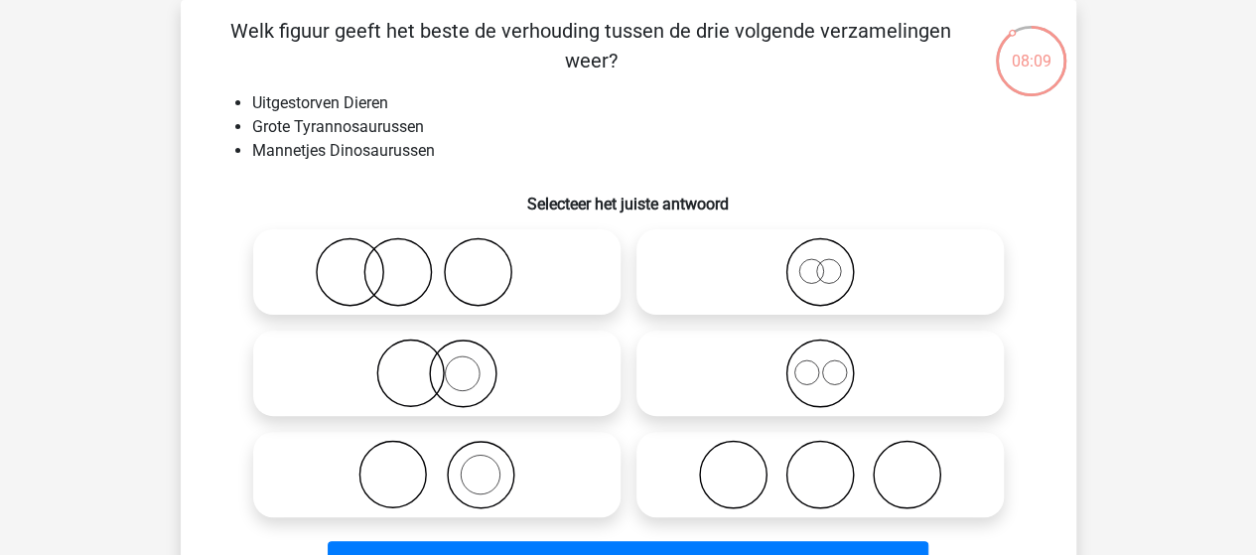
click at [820, 281] on circle at bounding box center [828, 271] width 24 height 24
click at [820, 262] on input "radio" at bounding box center [826, 255] width 13 height 13
radio input "true"
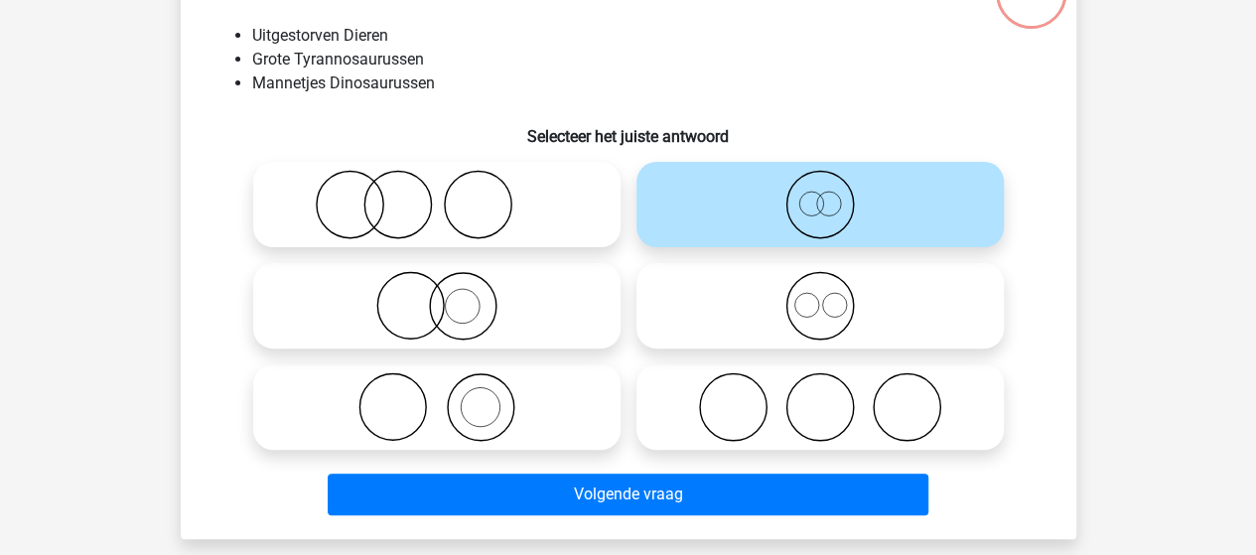
scroll to position [191, 0]
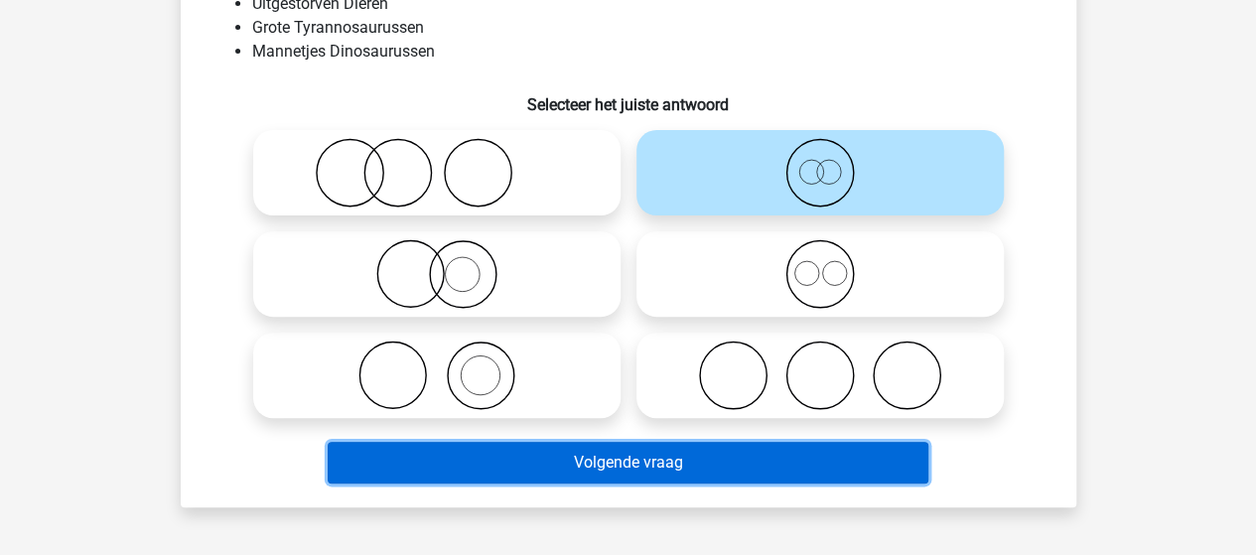
click at [663, 462] on button "Volgende vraag" at bounding box center [628, 463] width 600 height 42
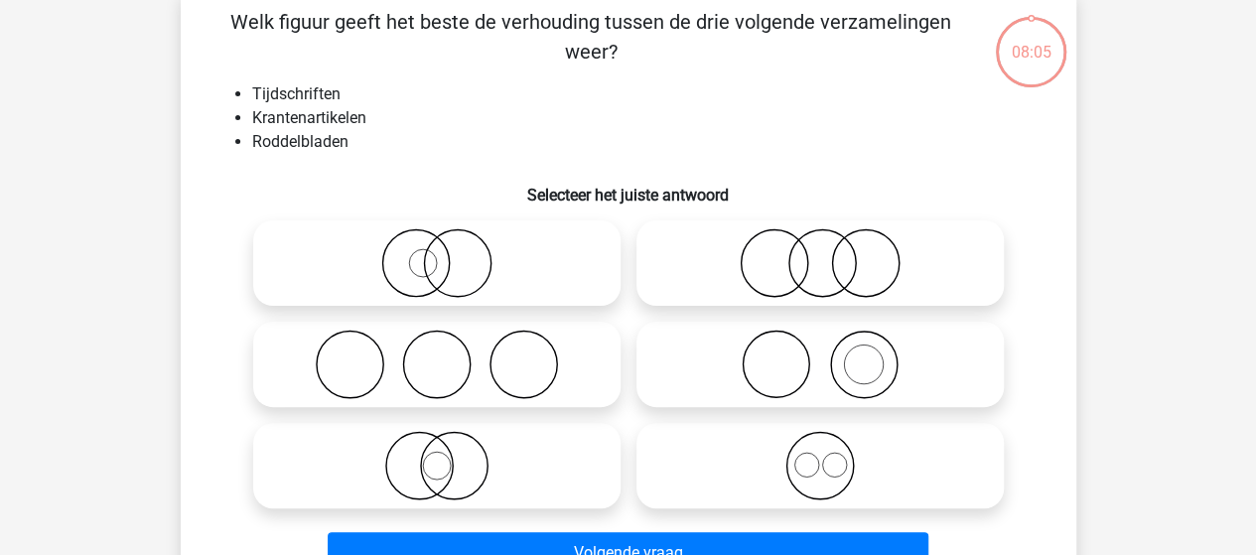
scroll to position [91, 0]
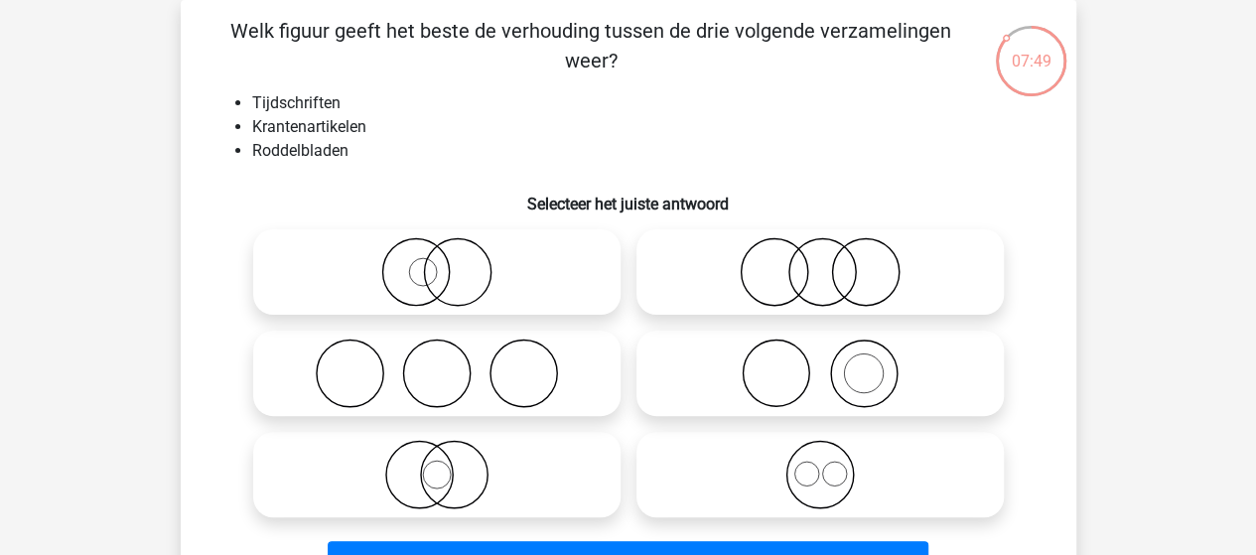
click at [834, 365] on icon at bounding box center [819, 372] width 351 height 69
click at [833, 363] on input "radio" at bounding box center [826, 356] width 13 height 13
radio input "true"
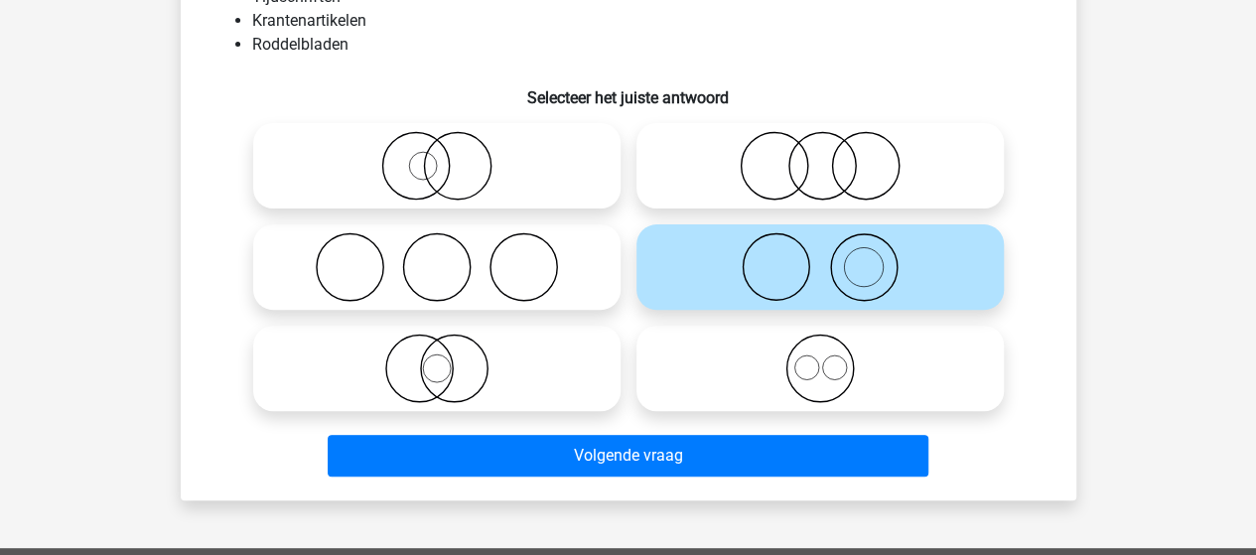
scroll to position [290, 0]
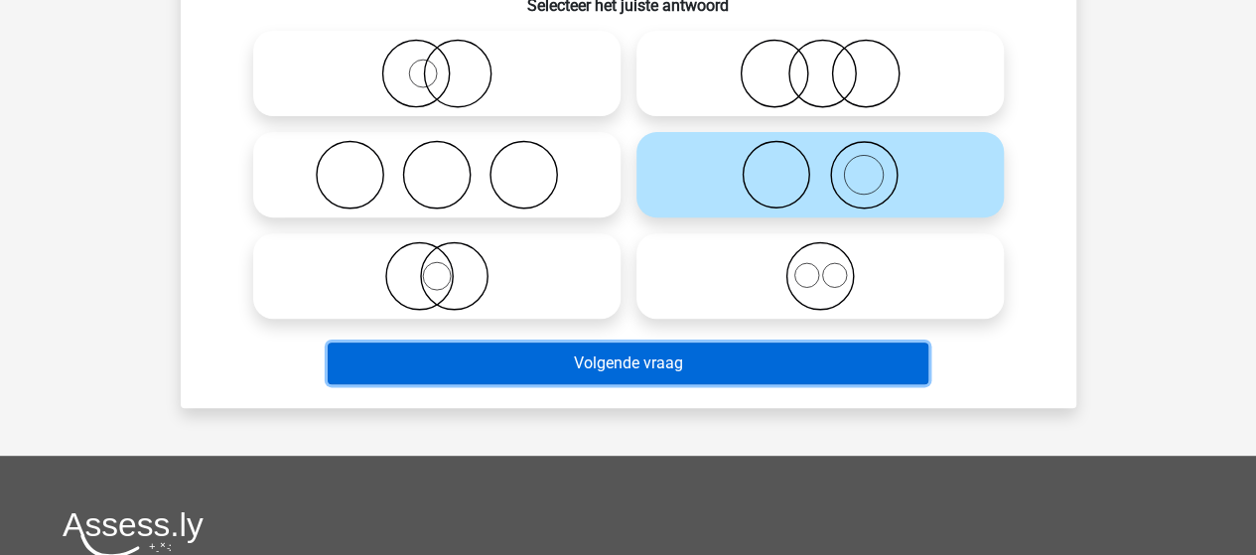
click at [605, 368] on button "Volgende vraag" at bounding box center [628, 363] width 600 height 42
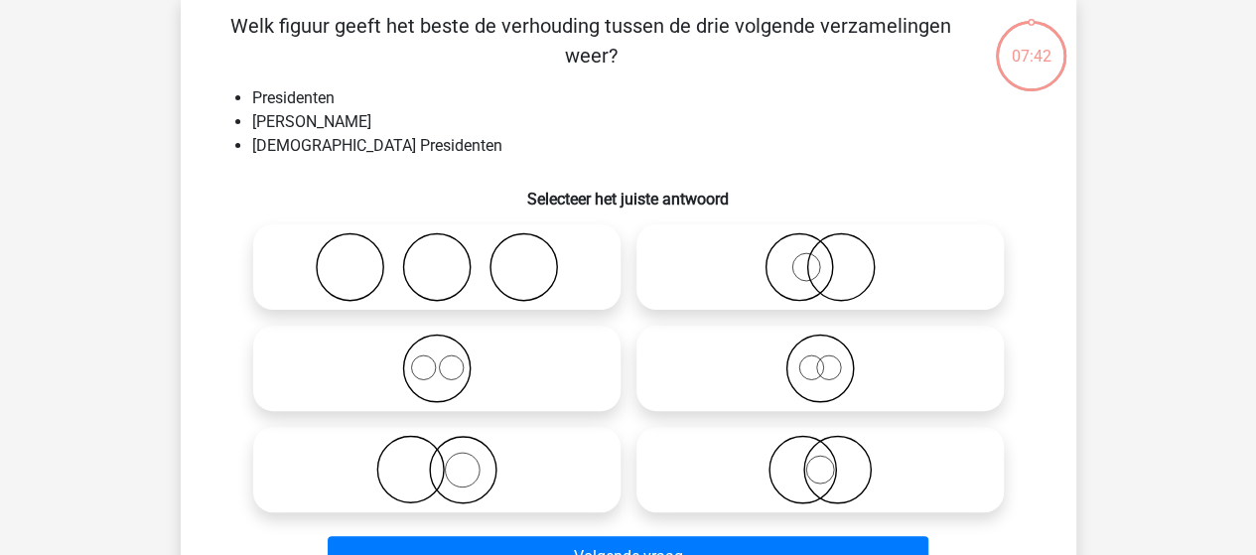
scroll to position [91, 0]
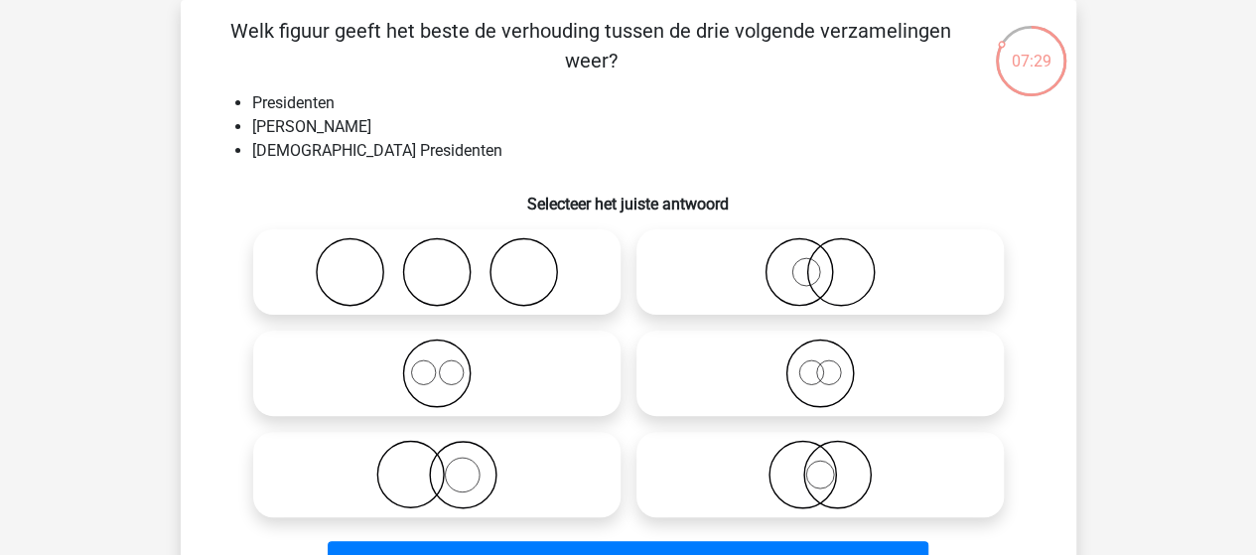
click at [824, 478] on icon at bounding box center [819, 474] width 351 height 69
click at [824, 465] on input "radio" at bounding box center [826, 458] width 13 height 13
radio input "true"
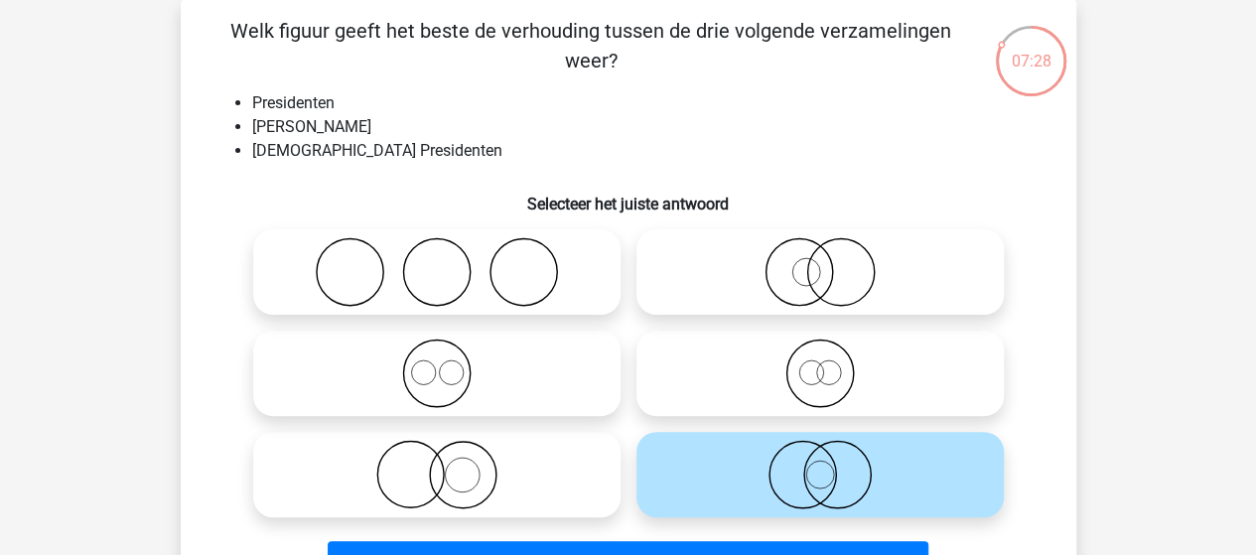
scroll to position [191, 0]
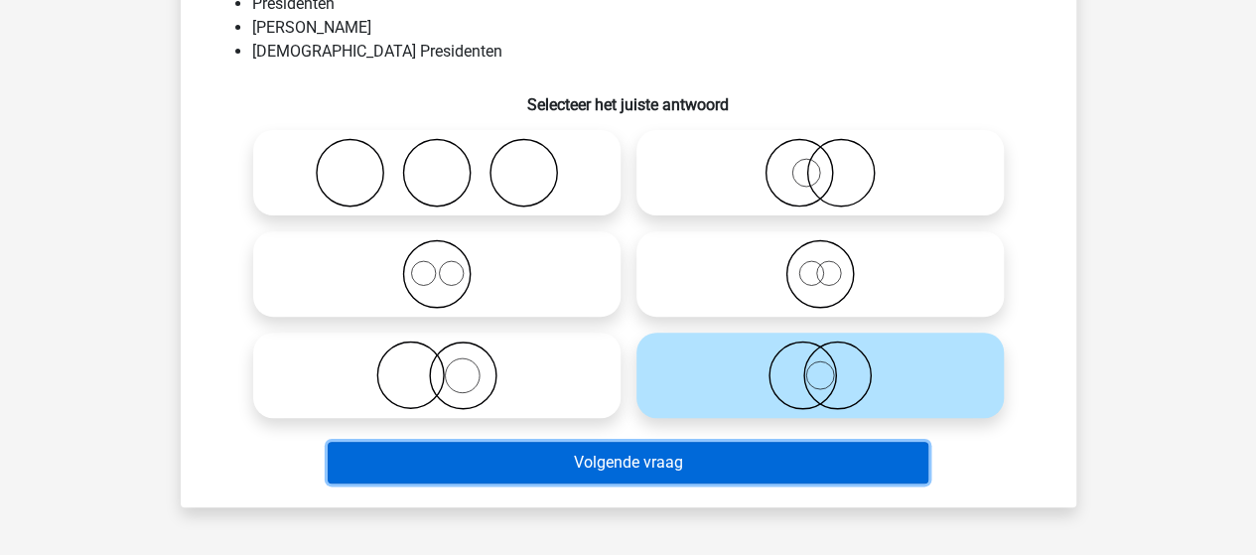
click at [651, 464] on button "Volgende vraag" at bounding box center [628, 463] width 600 height 42
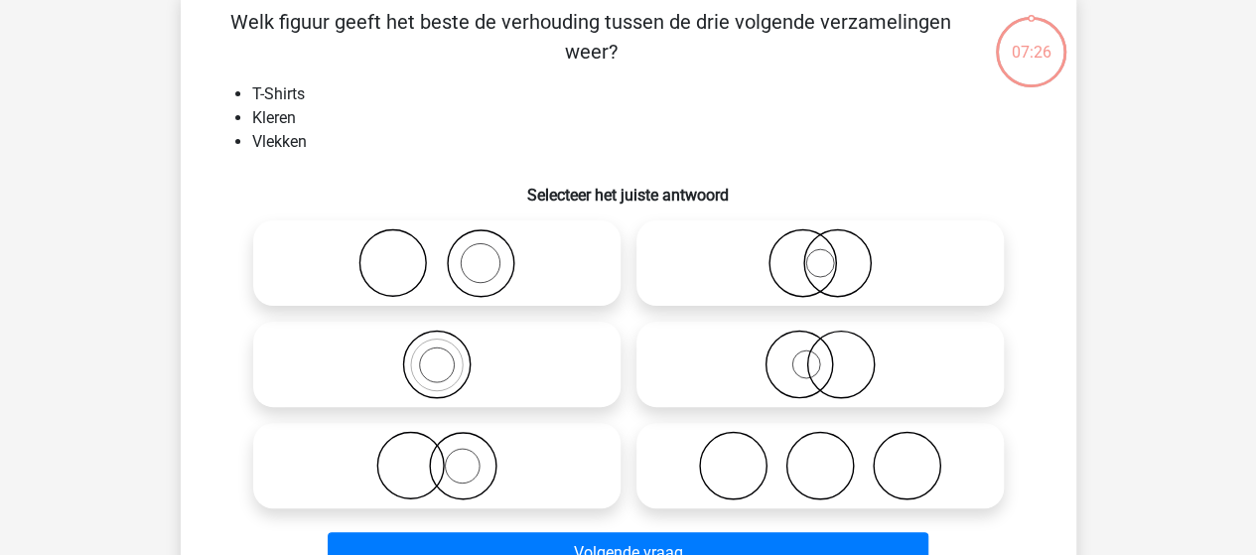
scroll to position [91, 0]
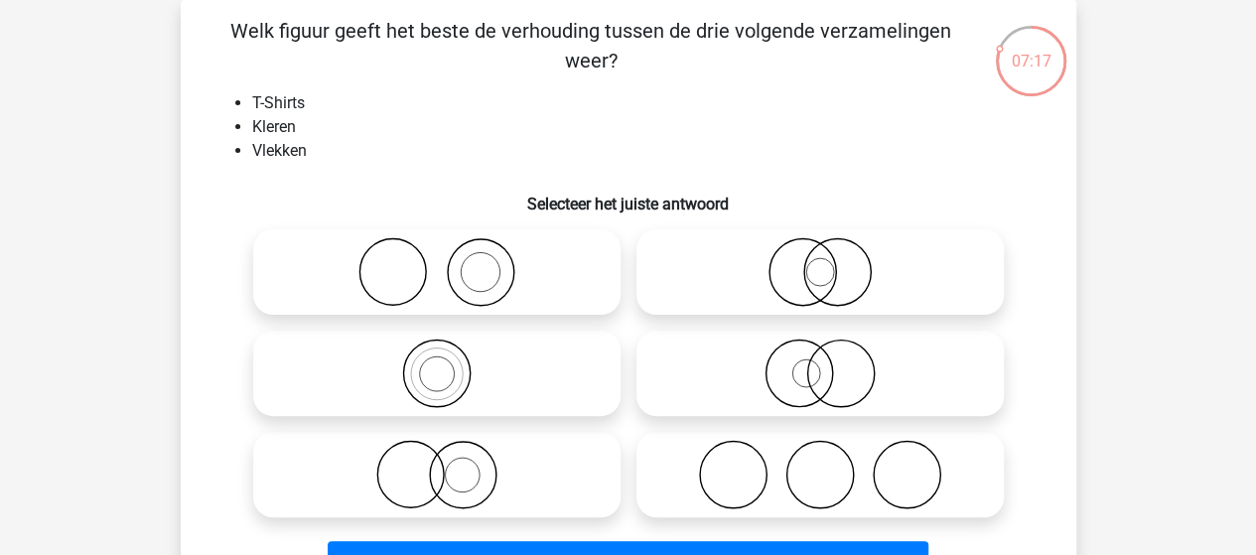
click at [443, 273] on icon at bounding box center [436, 271] width 351 height 69
click at [443, 262] on input "radio" at bounding box center [443, 255] width 13 height 13
radio input "true"
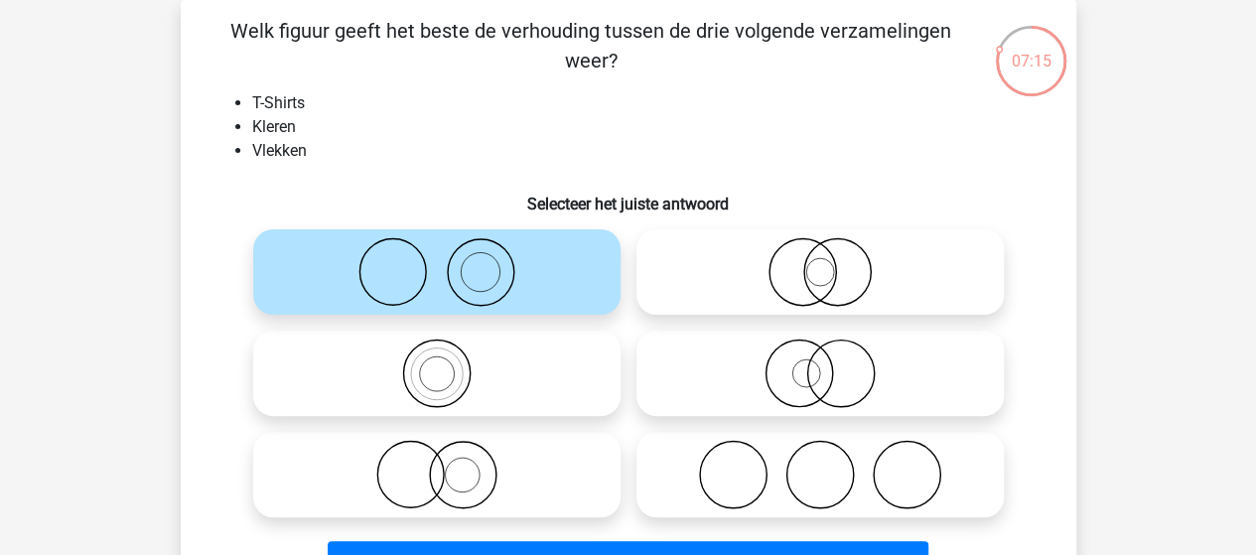
scroll to position [191, 0]
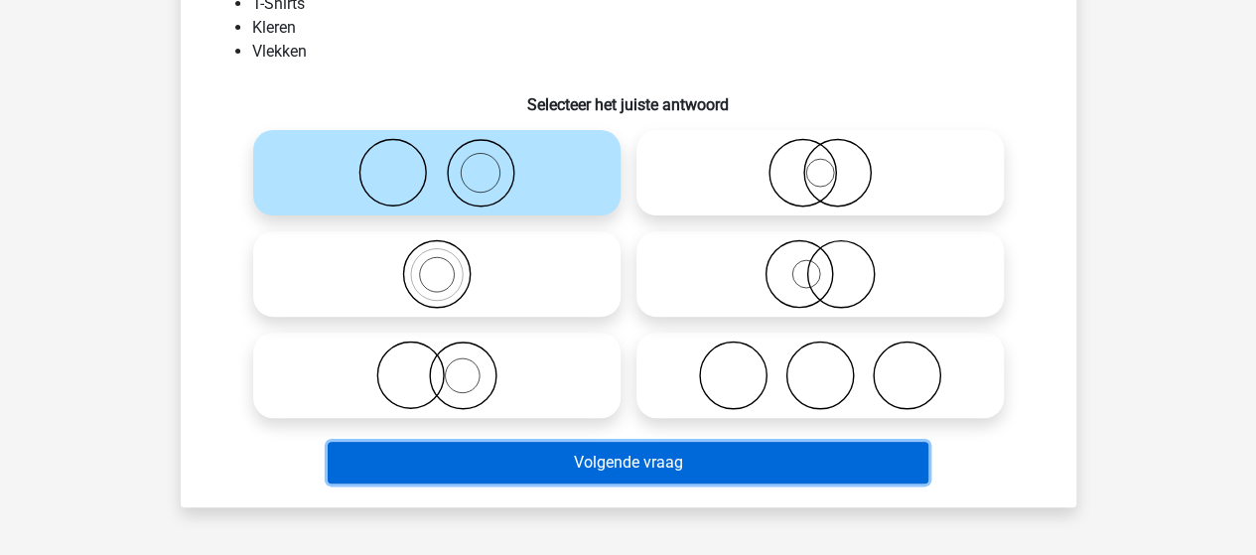
click at [552, 464] on button "Volgende vraag" at bounding box center [628, 463] width 600 height 42
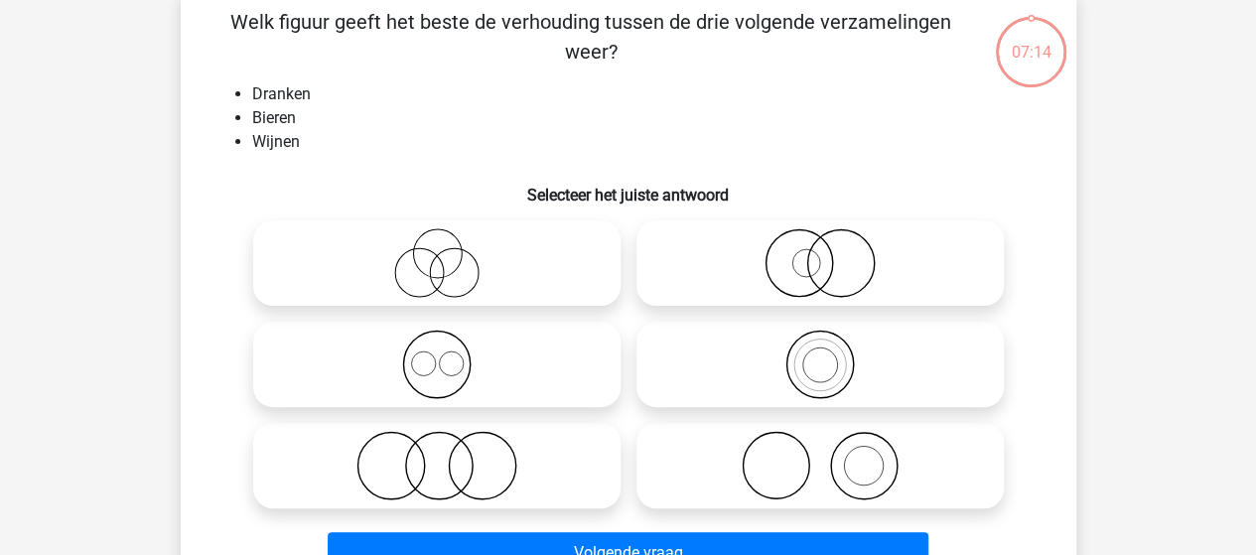
scroll to position [91, 0]
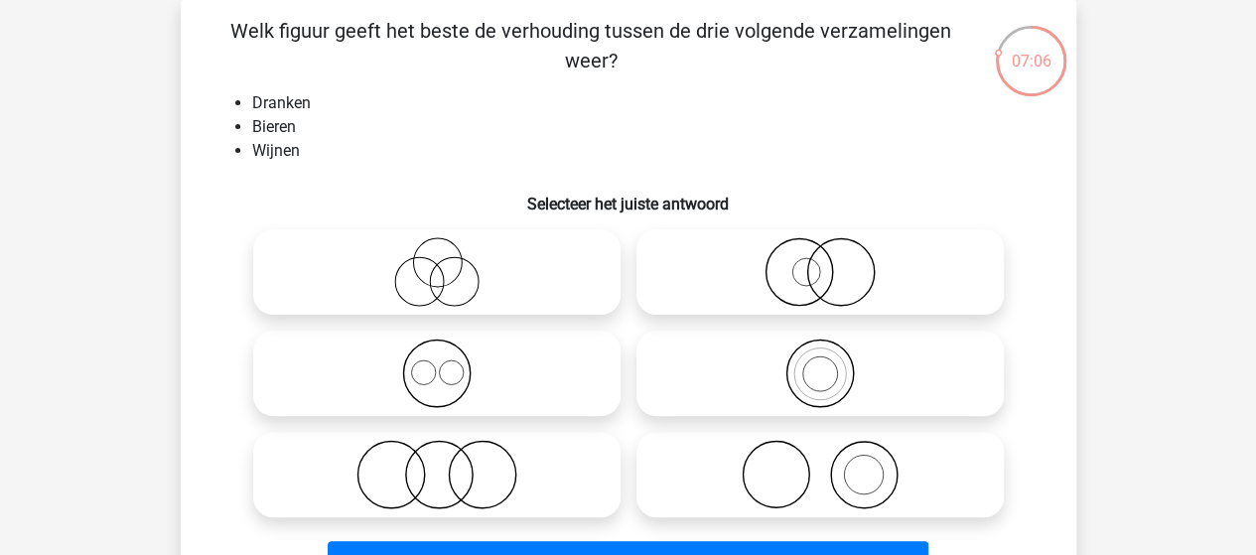
click at [792, 386] on icon at bounding box center [819, 372] width 351 height 69
click at [820, 363] on input "radio" at bounding box center [826, 356] width 13 height 13
radio input "true"
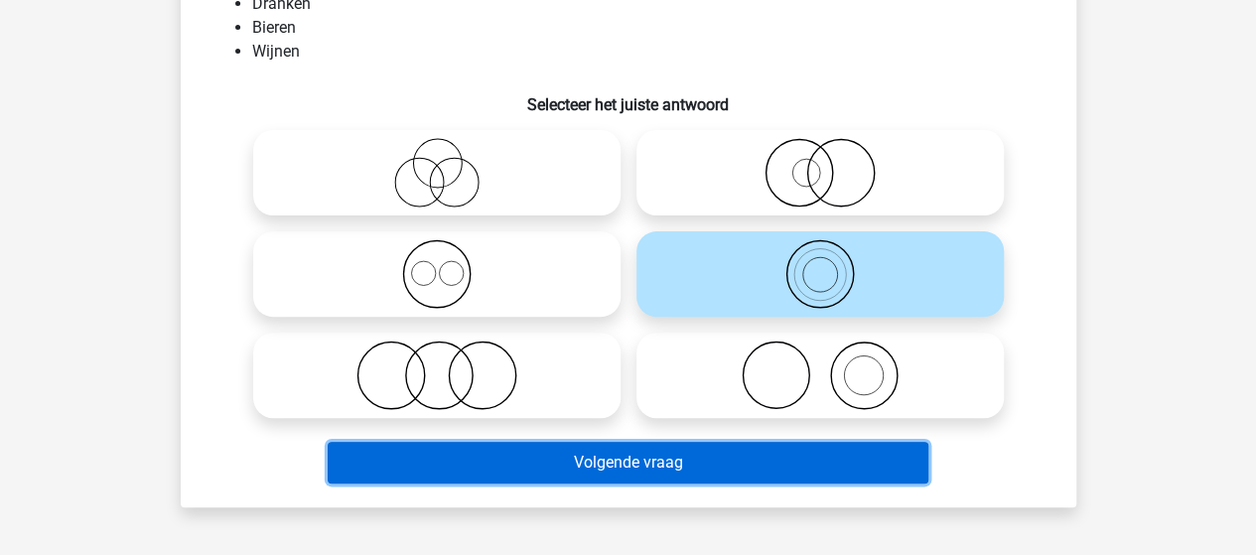
click at [588, 462] on button "Volgende vraag" at bounding box center [628, 463] width 600 height 42
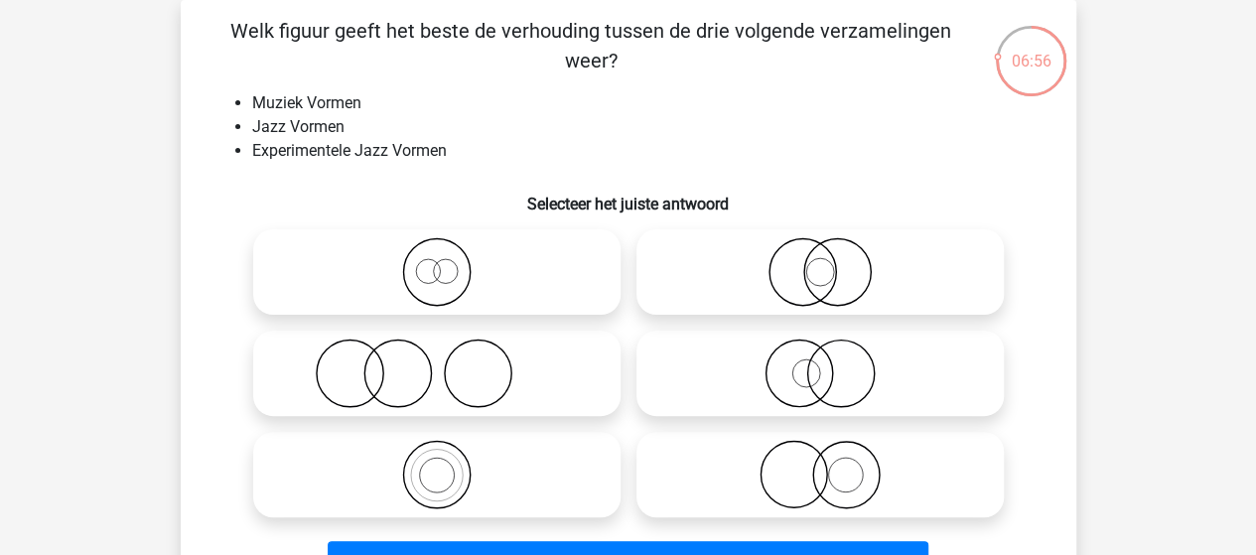
click at [437, 478] on icon at bounding box center [436, 474] width 351 height 69
click at [437, 465] on input "radio" at bounding box center [443, 458] width 13 height 13
radio input "true"
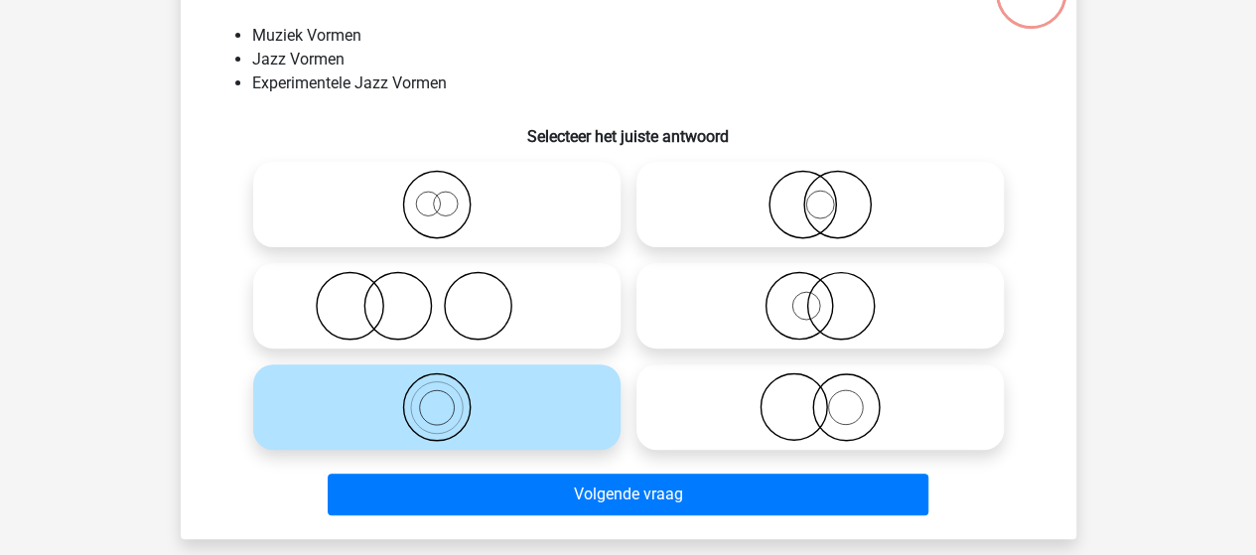
scroll to position [191, 0]
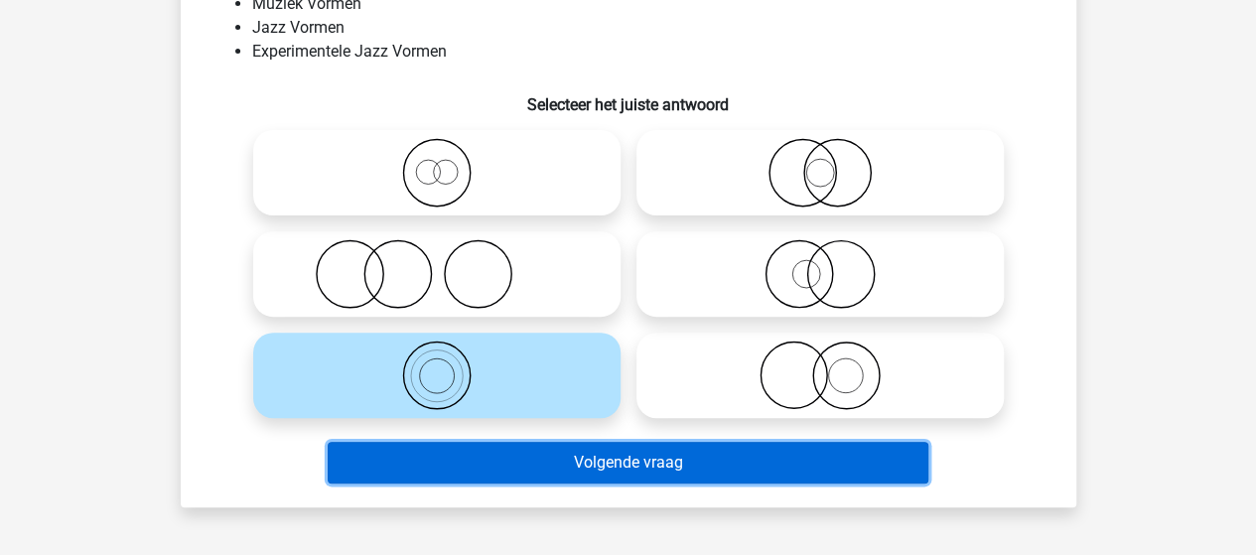
click at [674, 468] on button "Volgende vraag" at bounding box center [628, 463] width 600 height 42
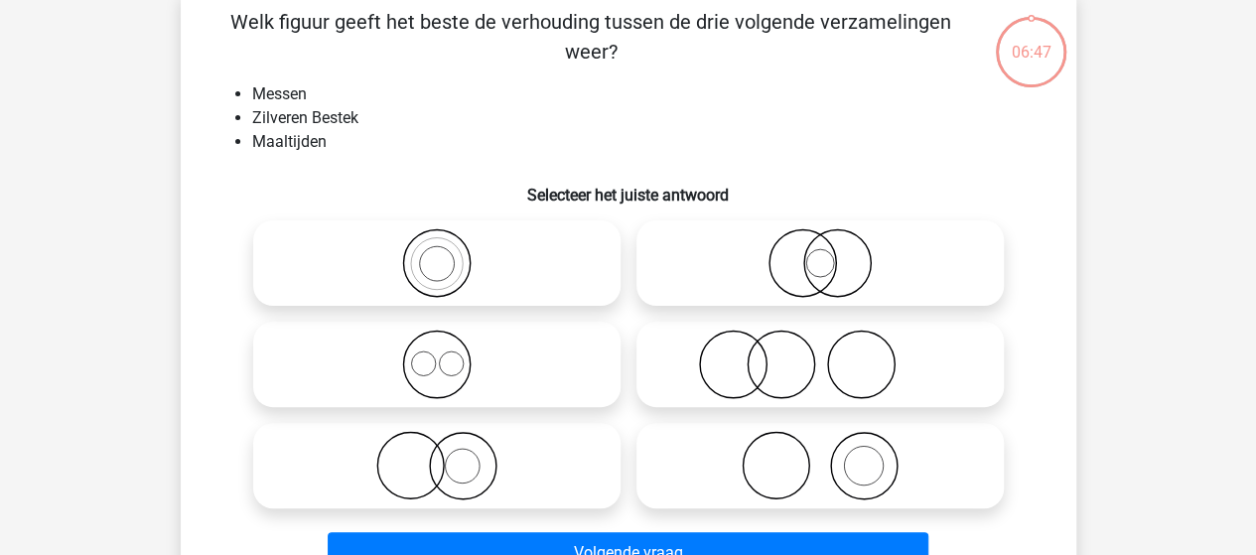
scroll to position [91, 0]
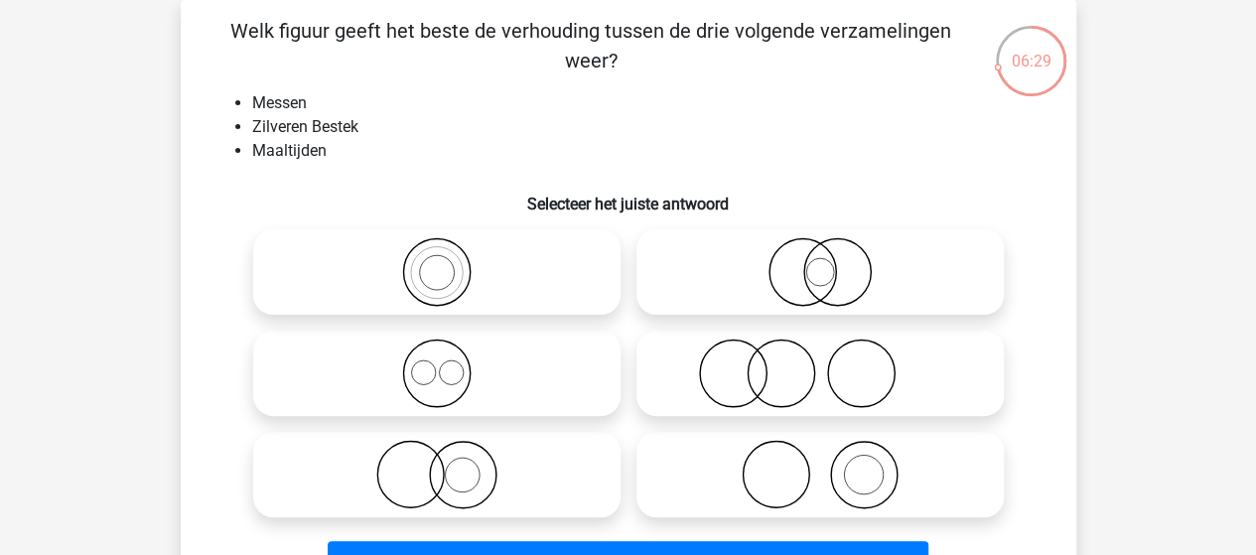
click at [796, 487] on icon at bounding box center [819, 474] width 351 height 69
click at [820, 465] on input "radio" at bounding box center [826, 458] width 13 height 13
radio input "true"
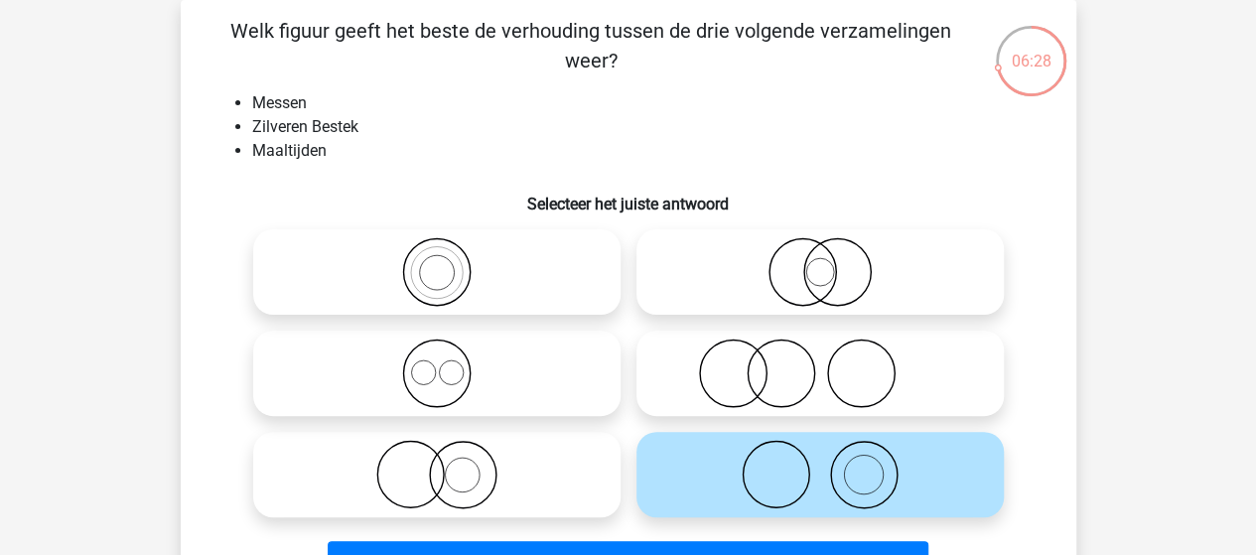
scroll to position [191, 0]
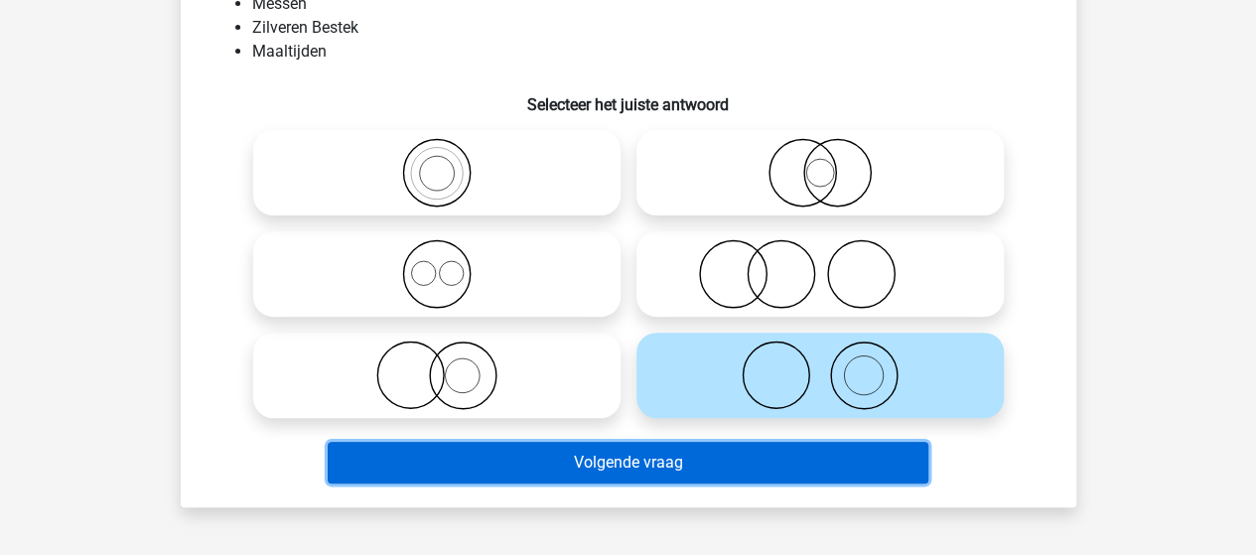
click at [612, 462] on button "Volgende vraag" at bounding box center [628, 463] width 600 height 42
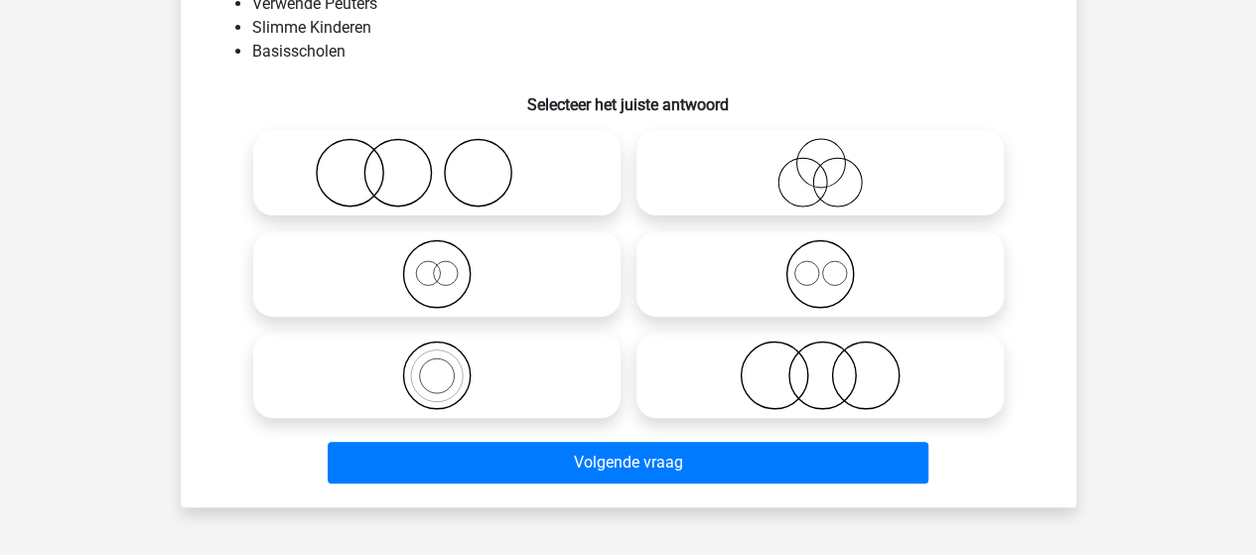
scroll to position [91, 0]
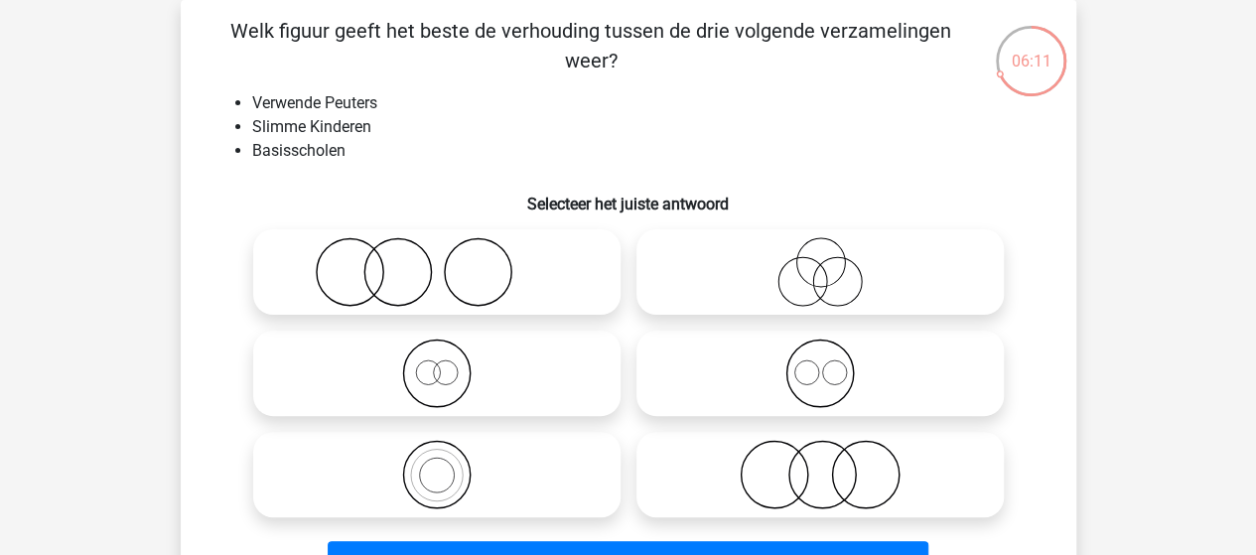
click at [364, 276] on circle at bounding box center [397, 272] width 66 height 66
click at [437, 262] on input "radio" at bounding box center [443, 255] width 13 height 13
radio input "true"
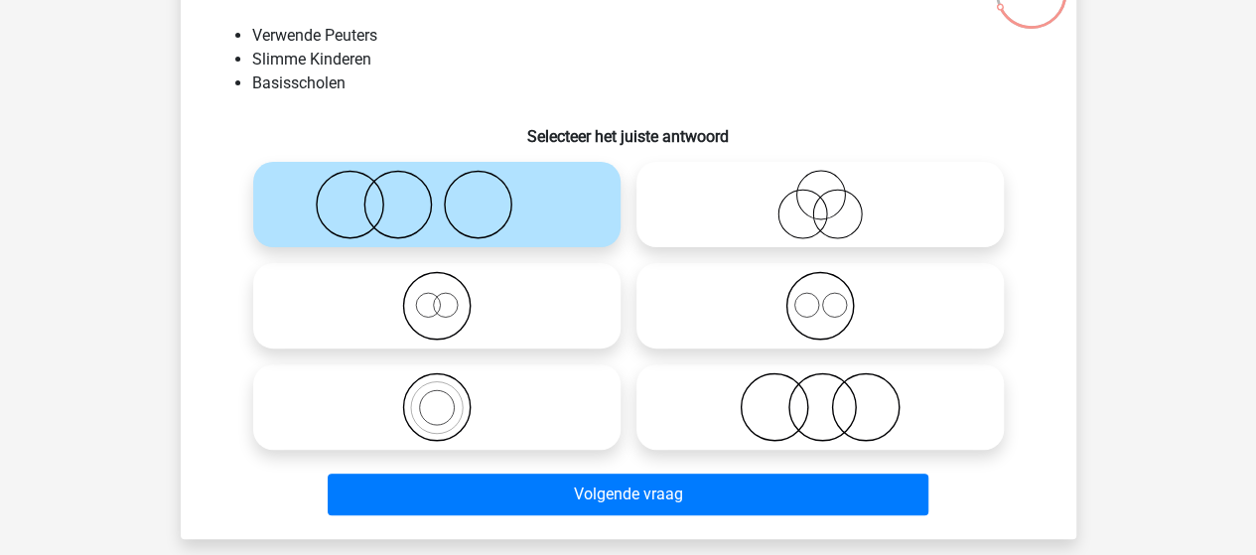
scroll to position [191, 0]
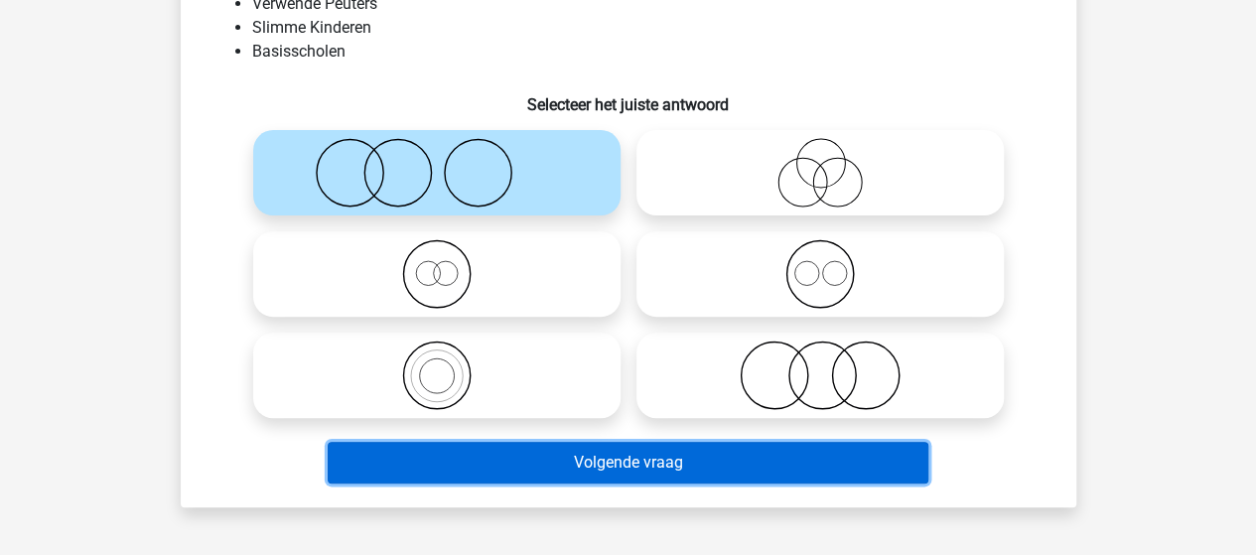
click at [547, 466] on button "Volgende vraag" at bounding box center [628, 463] width 600 height 42
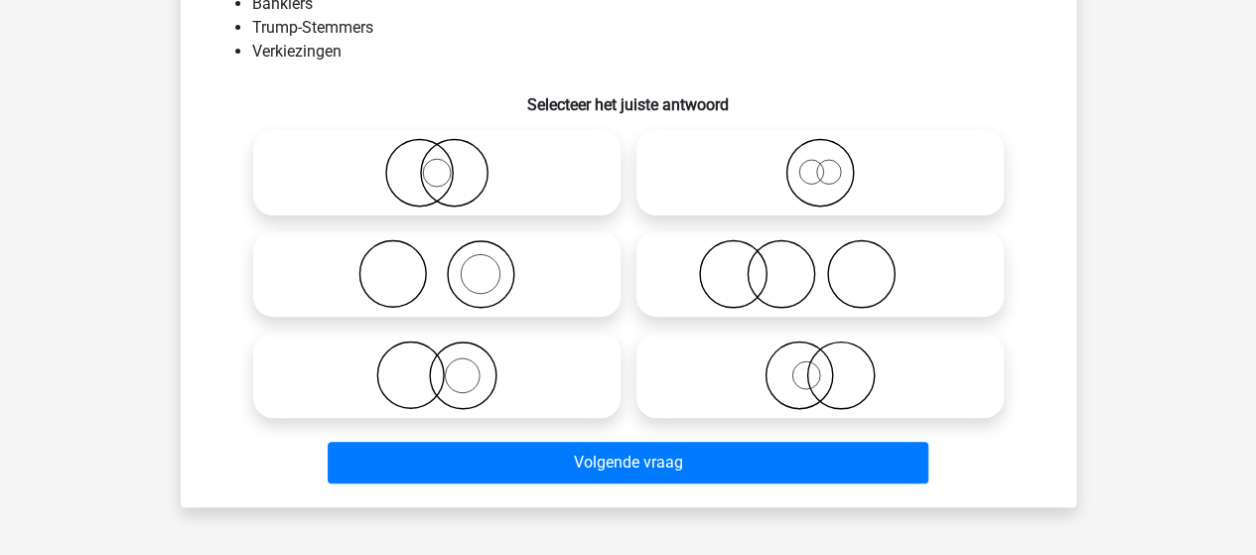
scroll to position [91, 0]
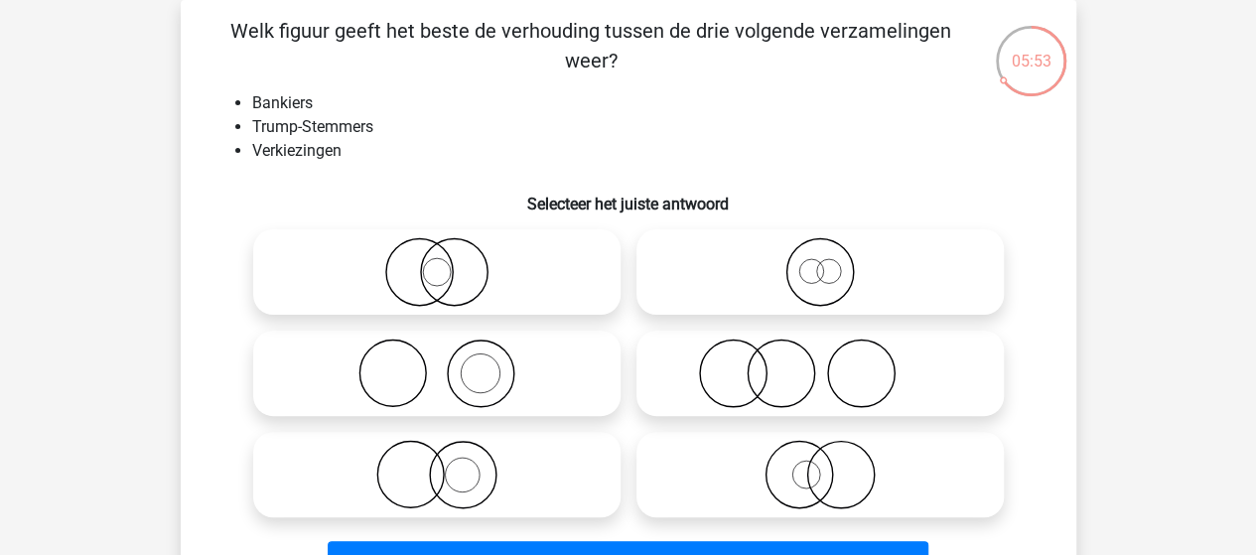
click at [418, 378] on icon at bounding box center [436, 372] width 351 height 69
click at [437, 363] on input "radio" at bounding box center [443, 356] width 13 height 13
radio input "true"
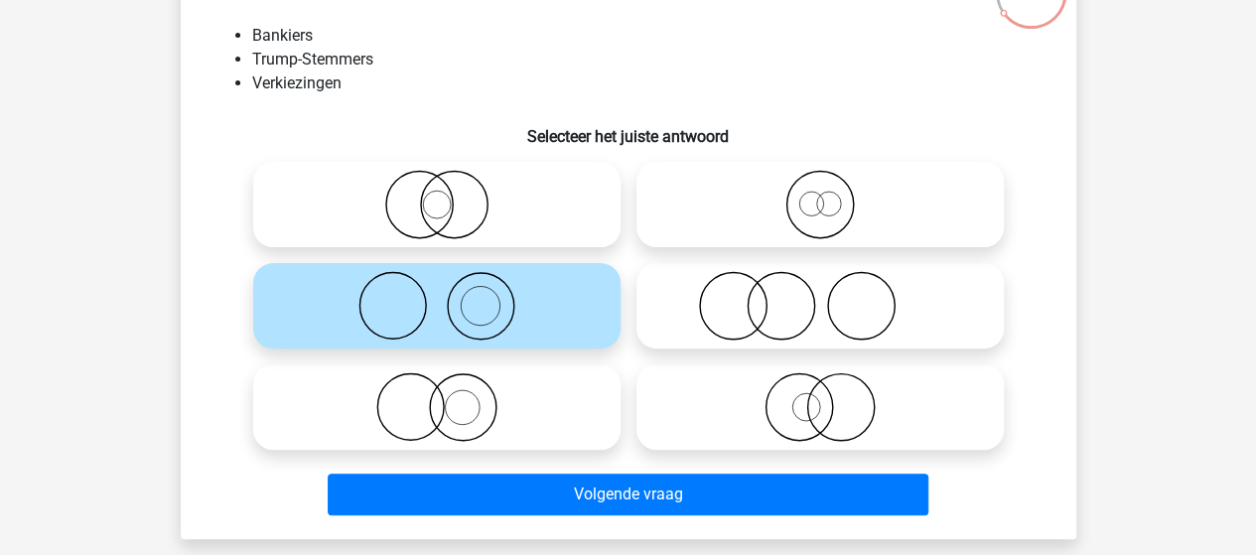
scroll to position [191, 0]
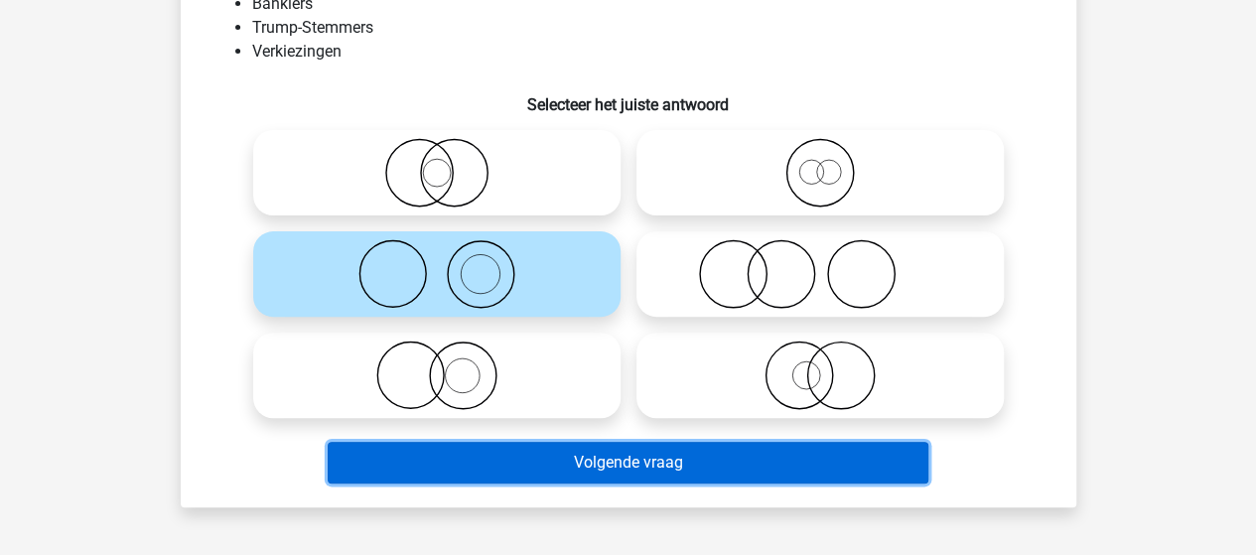
click at [548, 464] on button "Volgende vraag" at bounding box center [628, 463] width 600 height 42
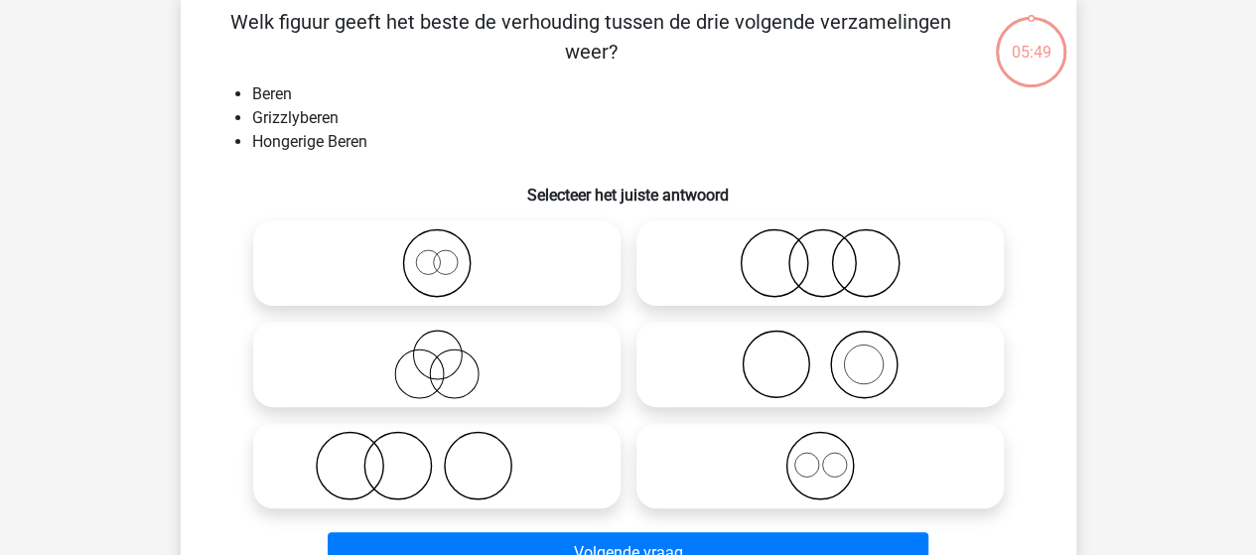
scroll to position [91, 0]
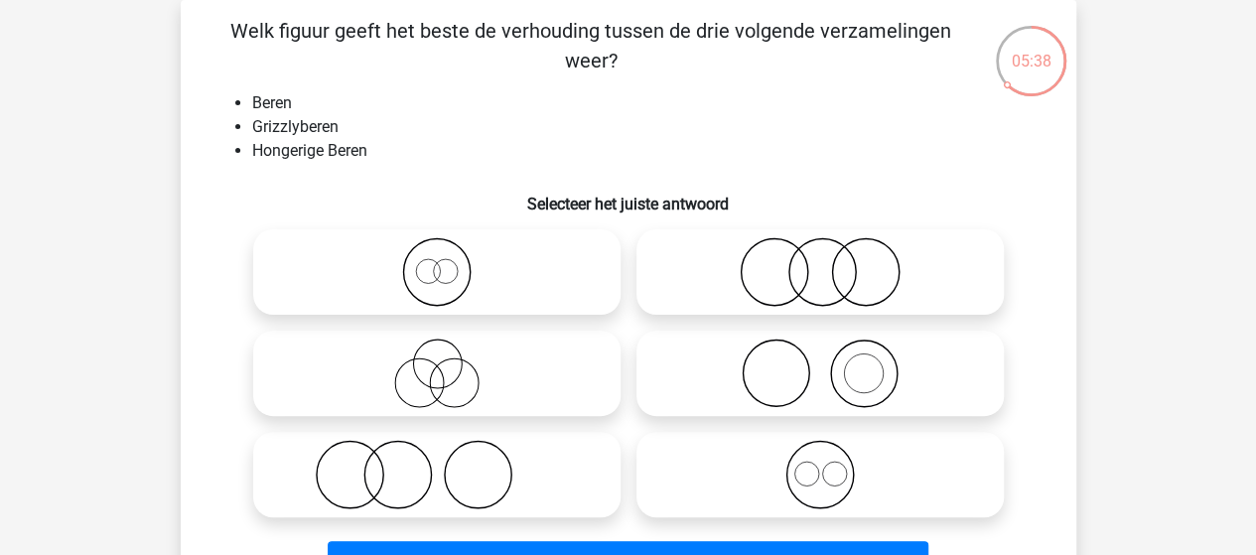
click at [443, 281] on icon at bounding box center [436, 271] width 351 height 69
click at [443, 262] on input "radio" at bounding box center [443, 255] width 13 height 13
radio input "true"
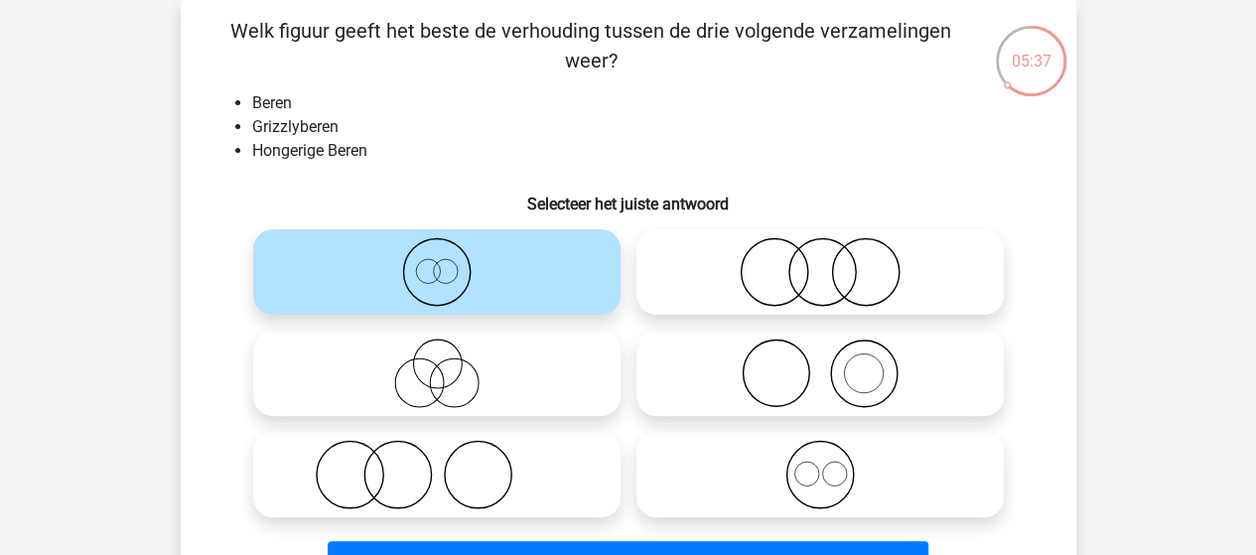
scroll to position [191, 0]
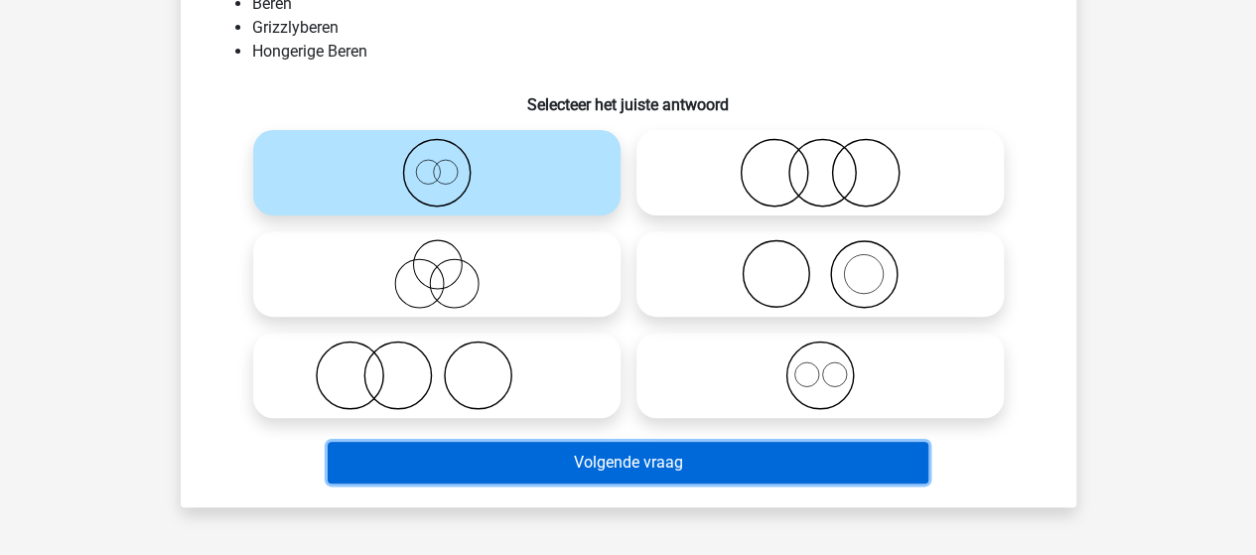
click at [601, 456] on button "Volgende vraag" at bounding box center [628, 463] width 600 height 42
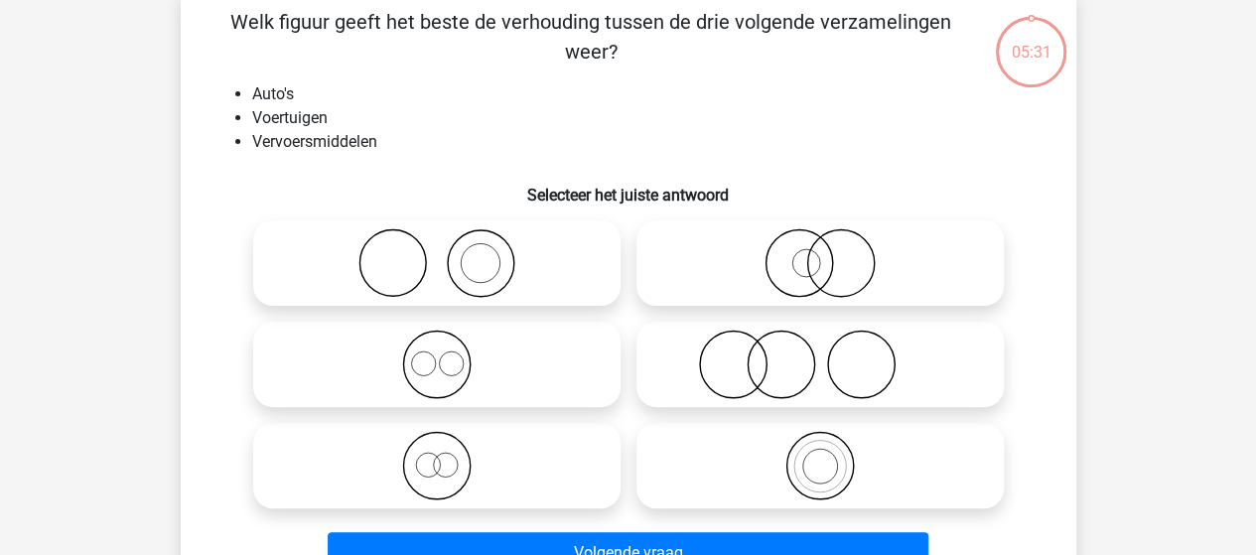
scroll to position [91, 0]
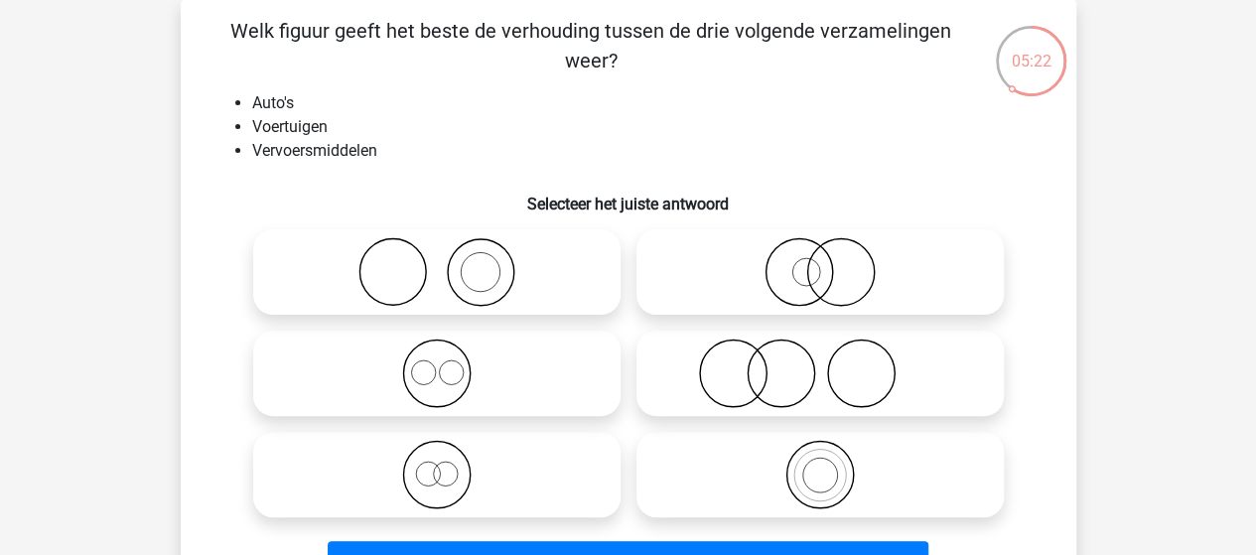
click at [805, 481] on icon at bounding box center [819, 474] width 351 height 69
click at [820, 465] on input "radio" at bounding box center [826, 458] width 13 height 13
radio input "true"
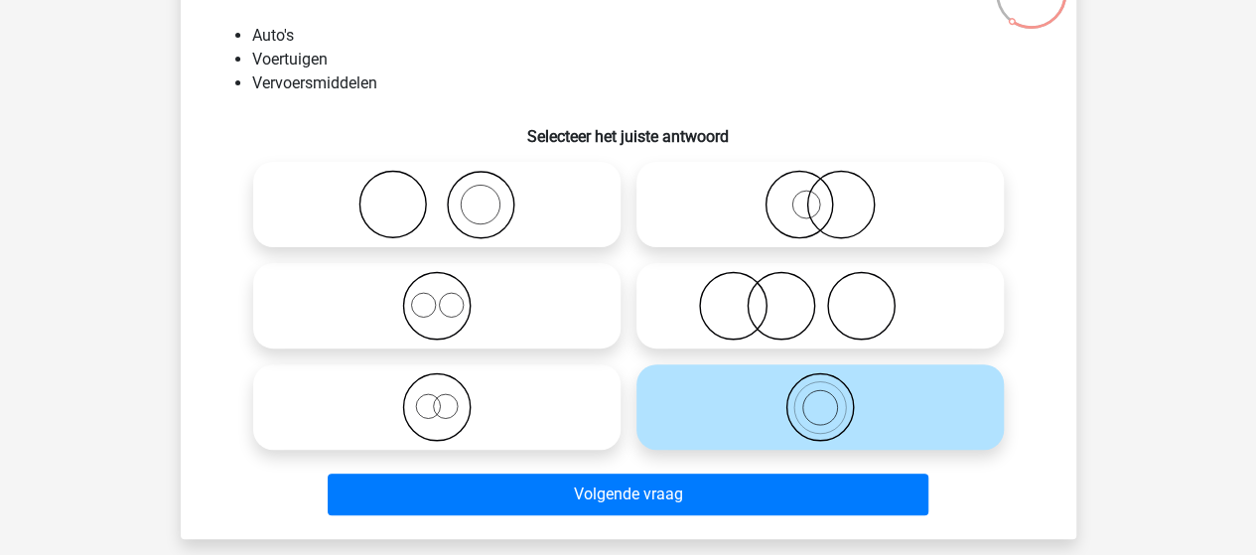
scroll to position [191, 0]
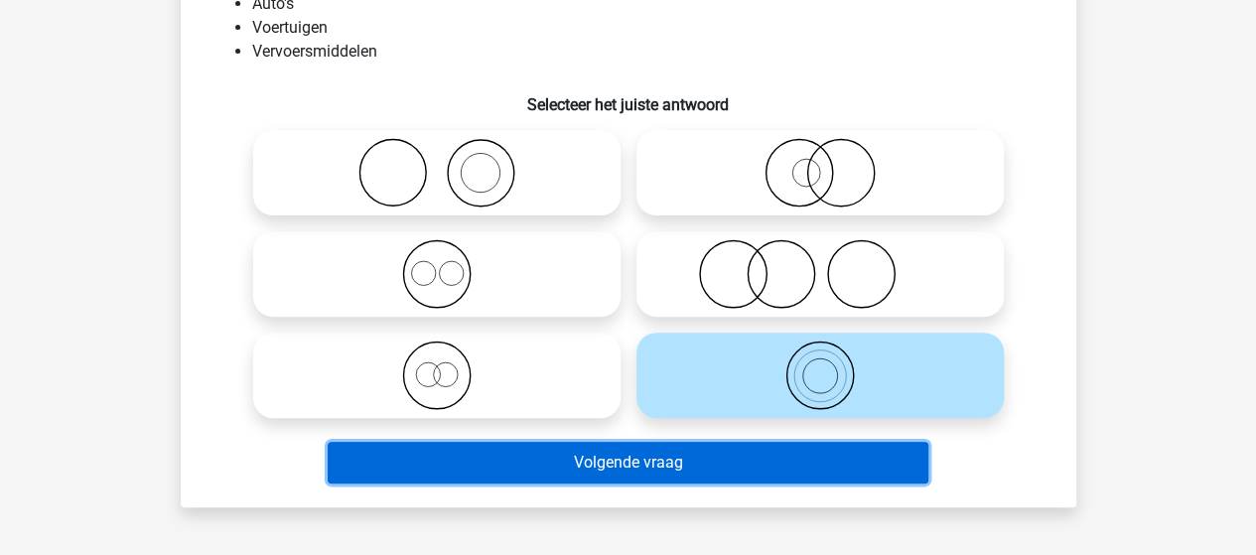
click at [635, 462] on button "Volgende vraag" at bounding box center [628, 463] width 600 height 42
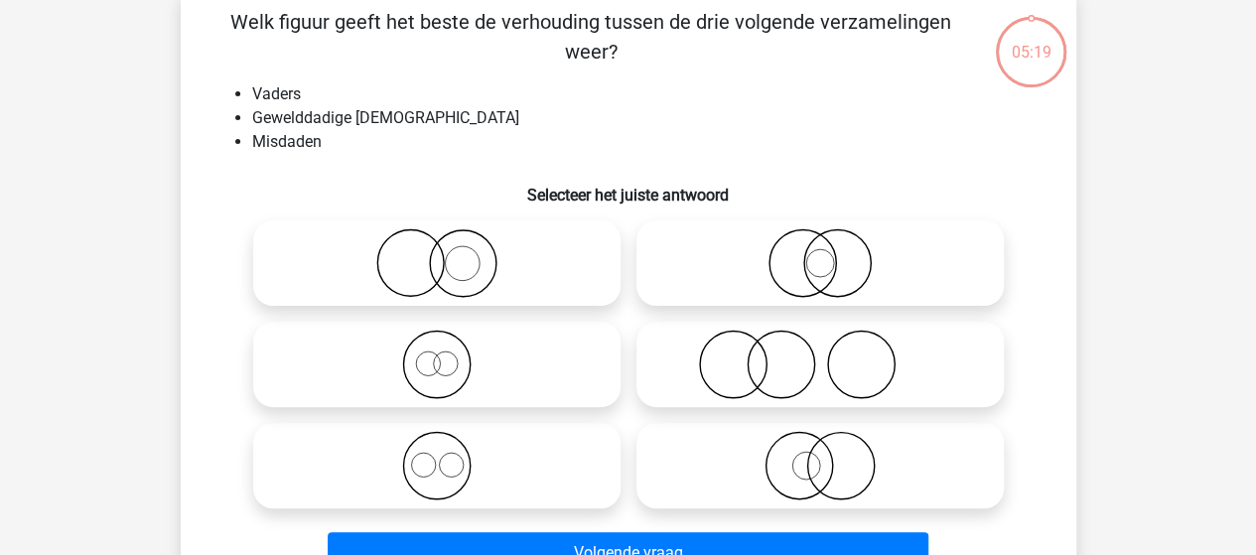
scroll to position [91, 0]
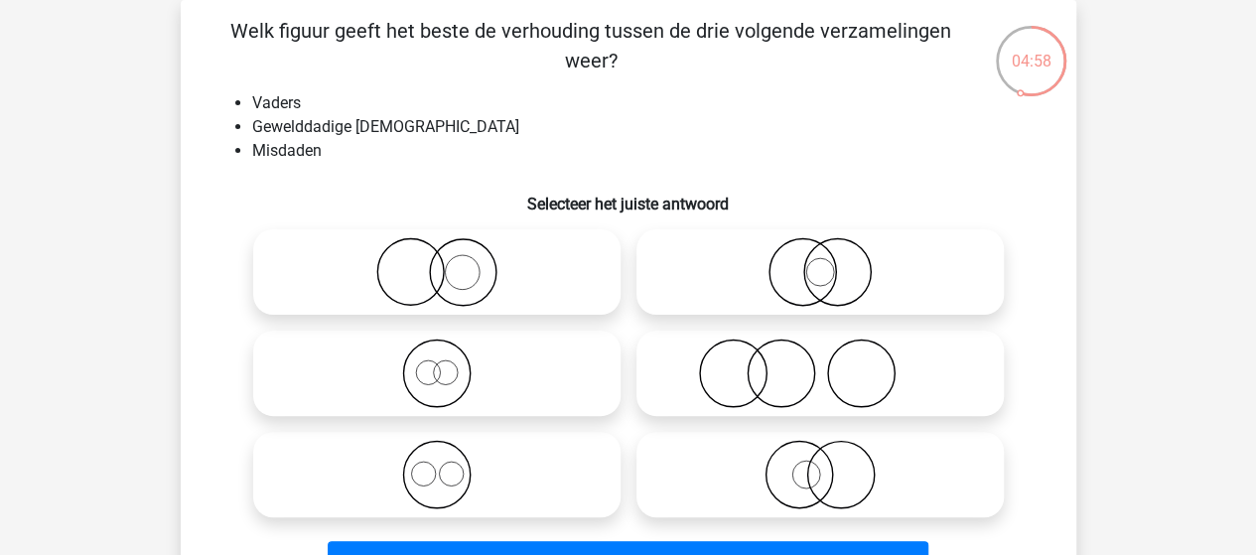
click at [784, 358] on icon at bounding box center [819, 372] width 351 height 69
click at [820, 358] on input "radio" at bounding box center [826, 356] width 13 height 13
radio input "true"
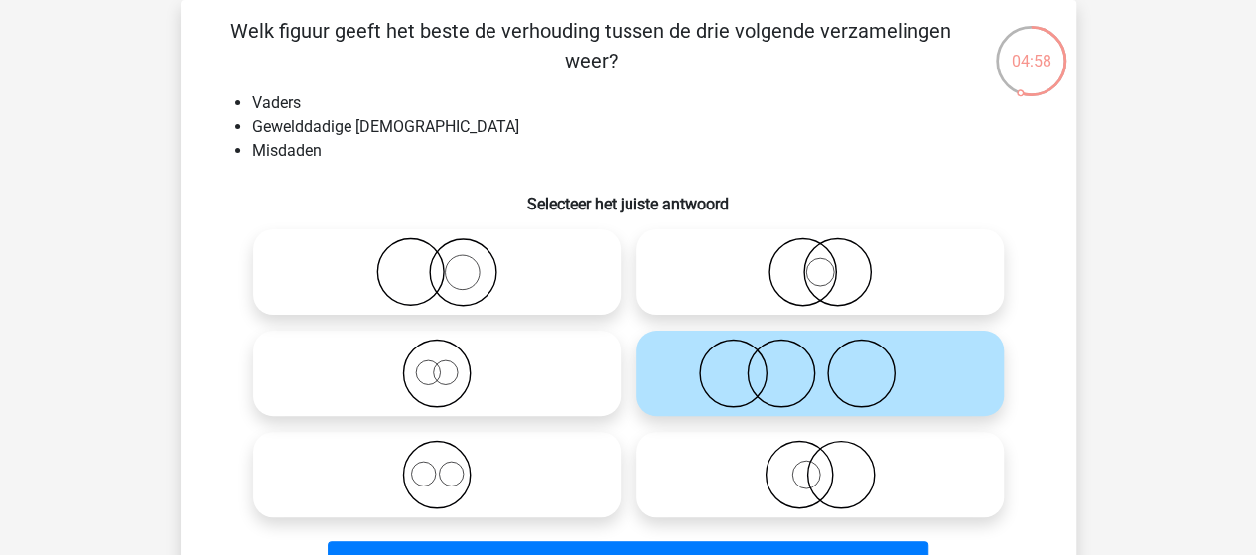
scroll to position [191, 0]
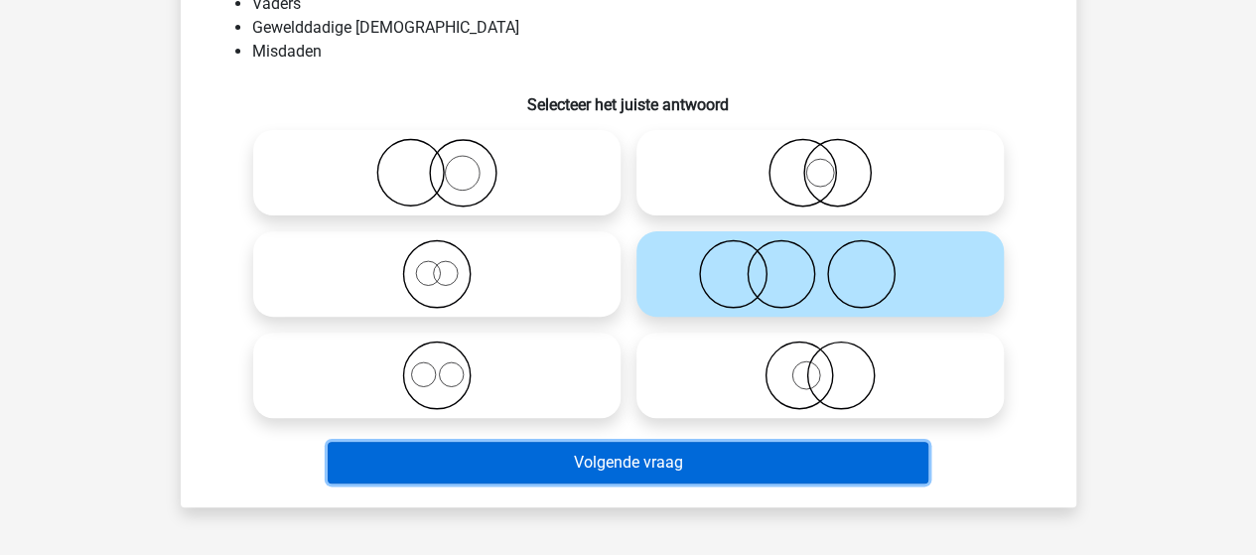
click at [688, 458] on button "Volgende vraag" at bounding box center [628, 463] width 600 height 42
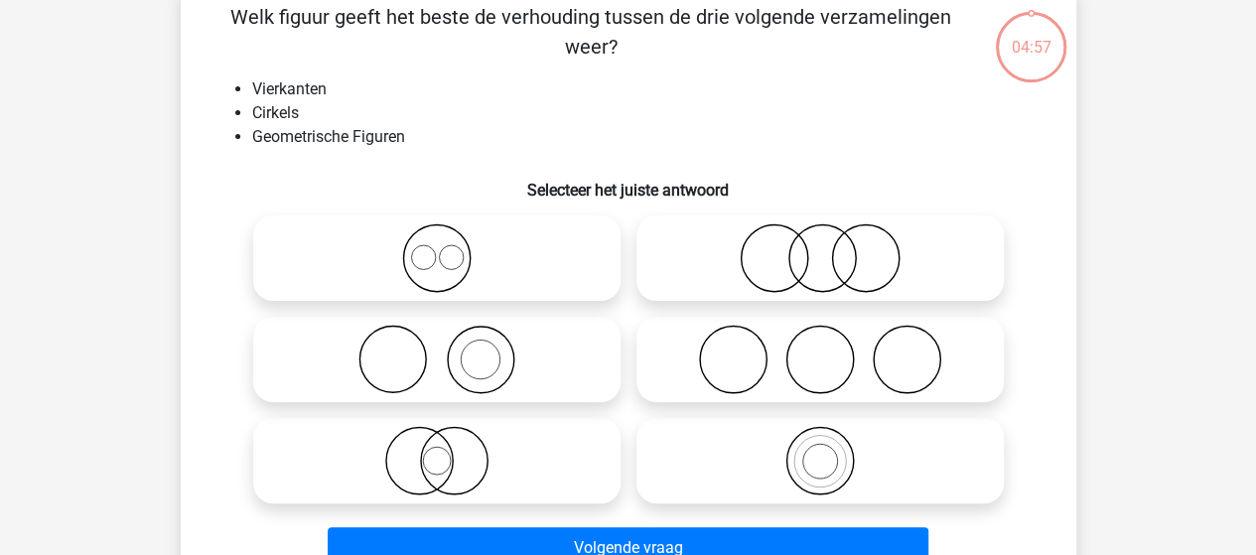
scroll to position [91, 0]
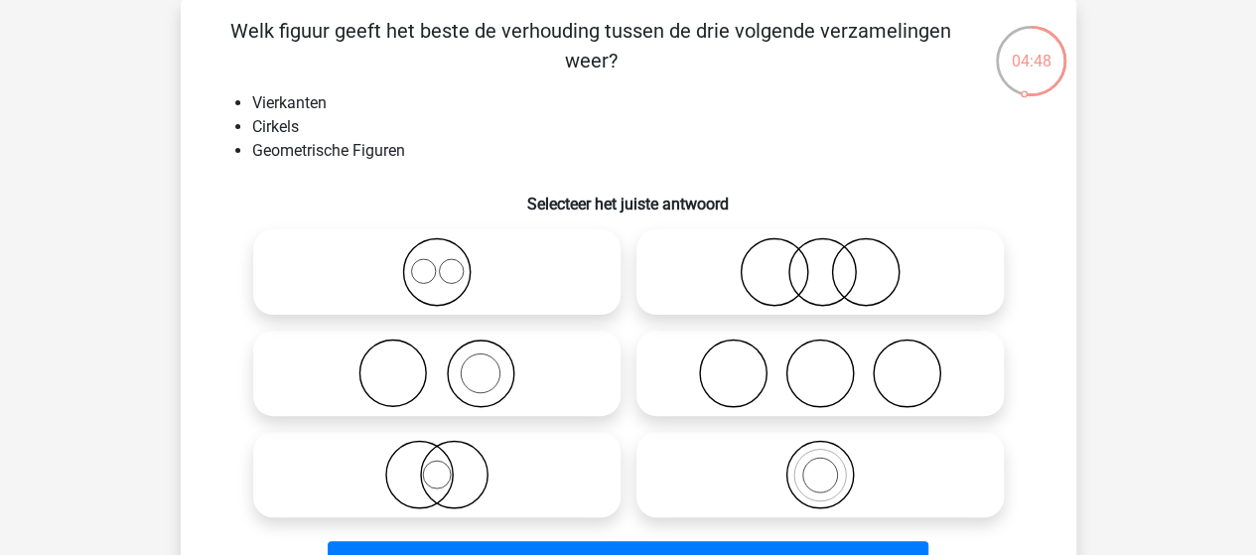
click at [450, 278] on icon at bounding box center [436, 271] width 351 height 69
click at [450, 262] on input "radio" at bounding box center [443, 255] width 13 height 13
radio input "true"
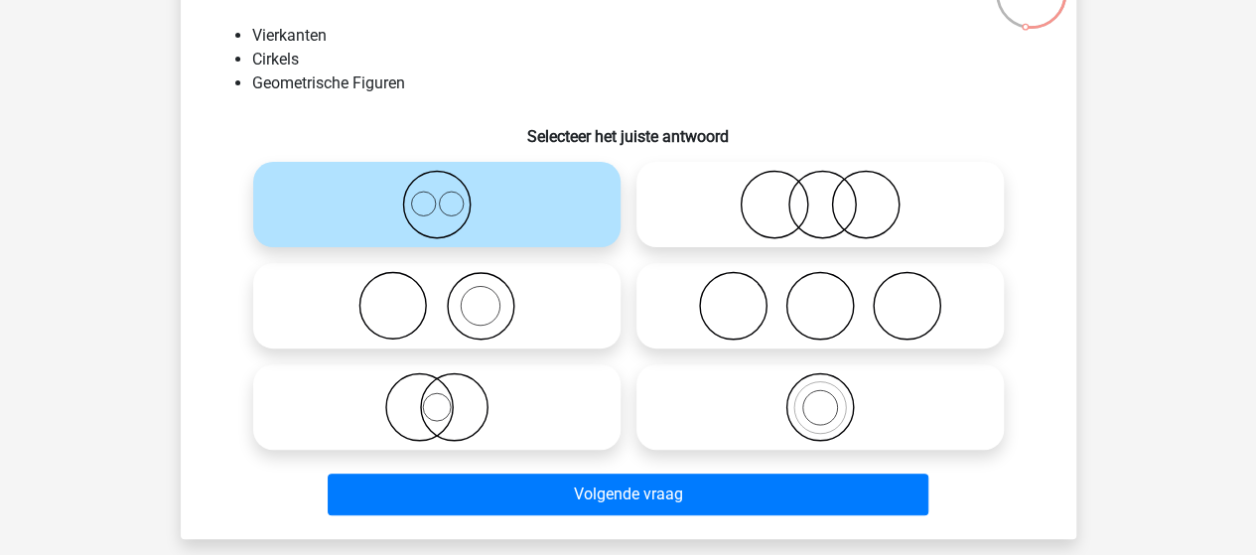
scroll to position [191, 0]
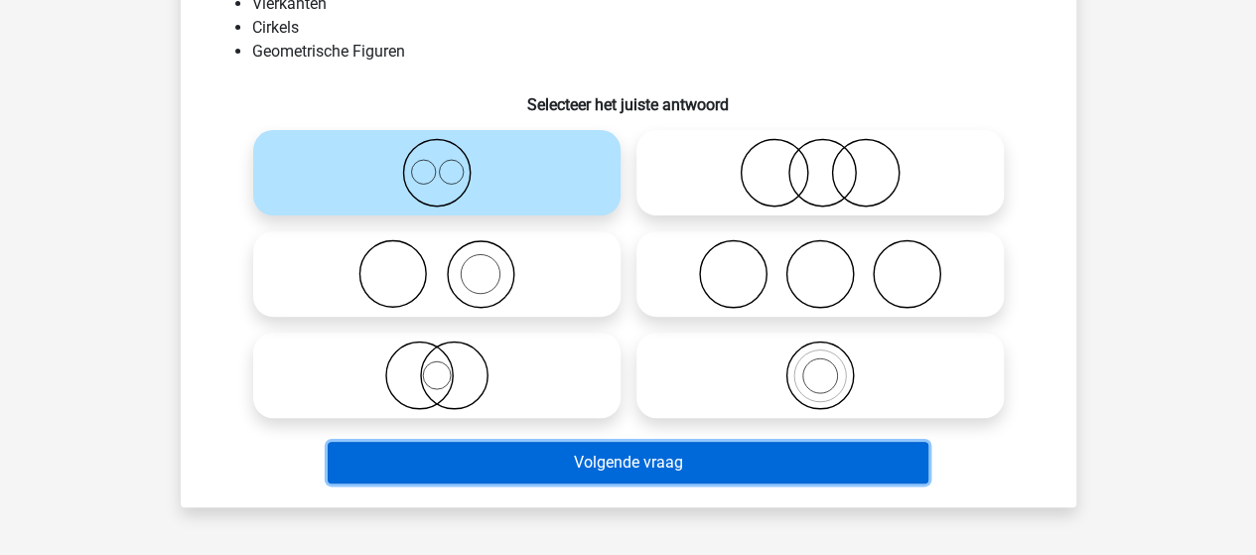
click at [637, 454] on button "Volgende vraag" at bounding box center [628, 463] width 600 height 42
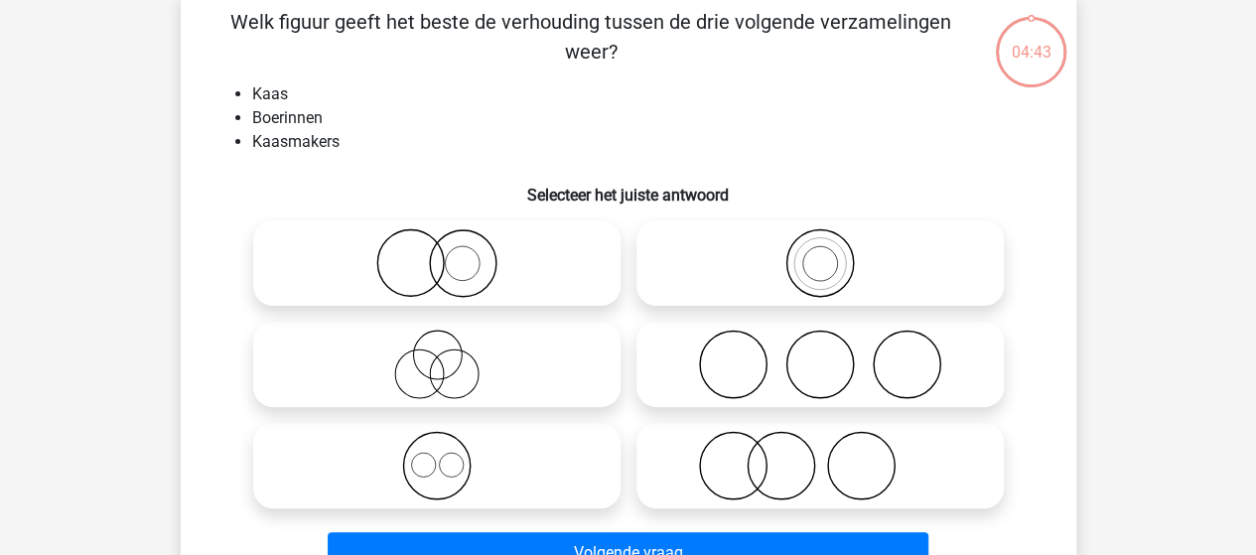
scroll to position [91, 0]
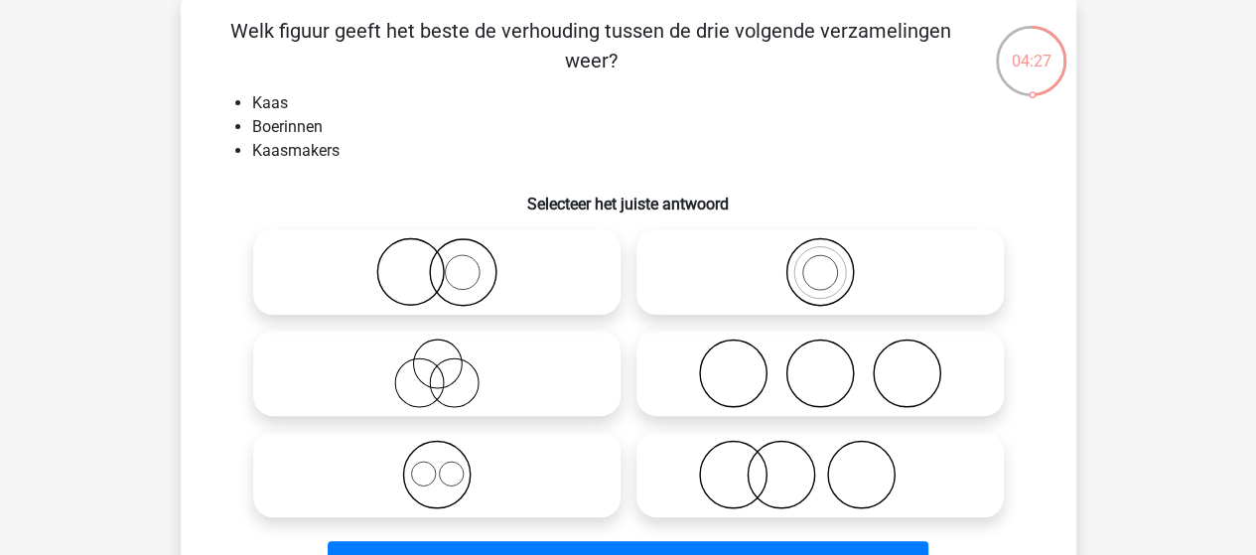
click at [754, 477] on icon at bounding box center [819, 474] width 351 height 69
click at [820, 465] on input "radio" at bounding box center [826, 458] width 13 height 13
radio input "true"
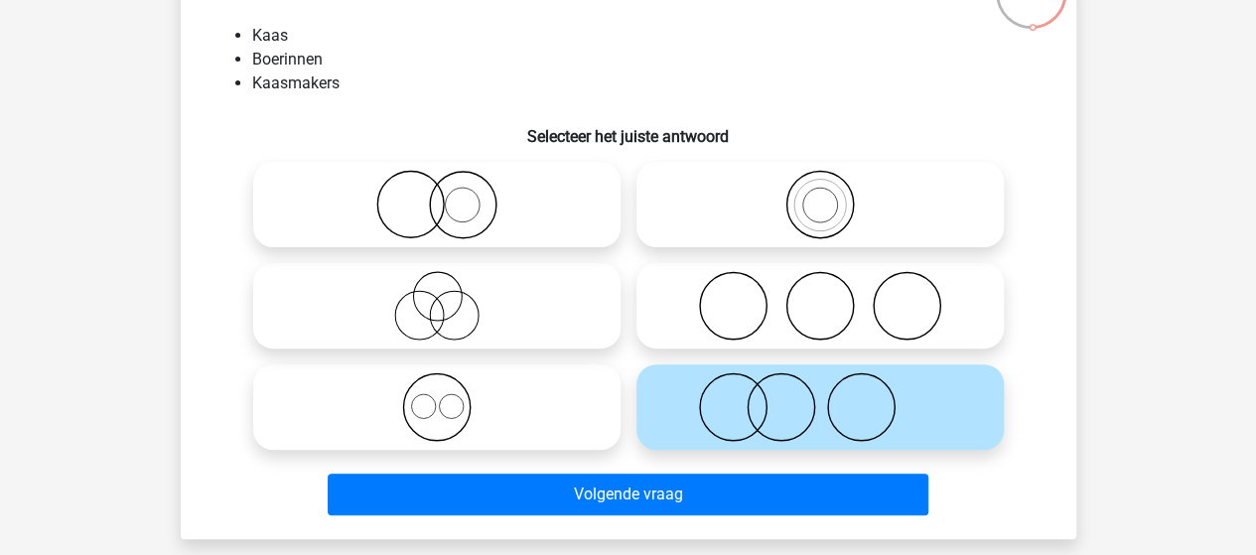
scroll to position [191, 0]
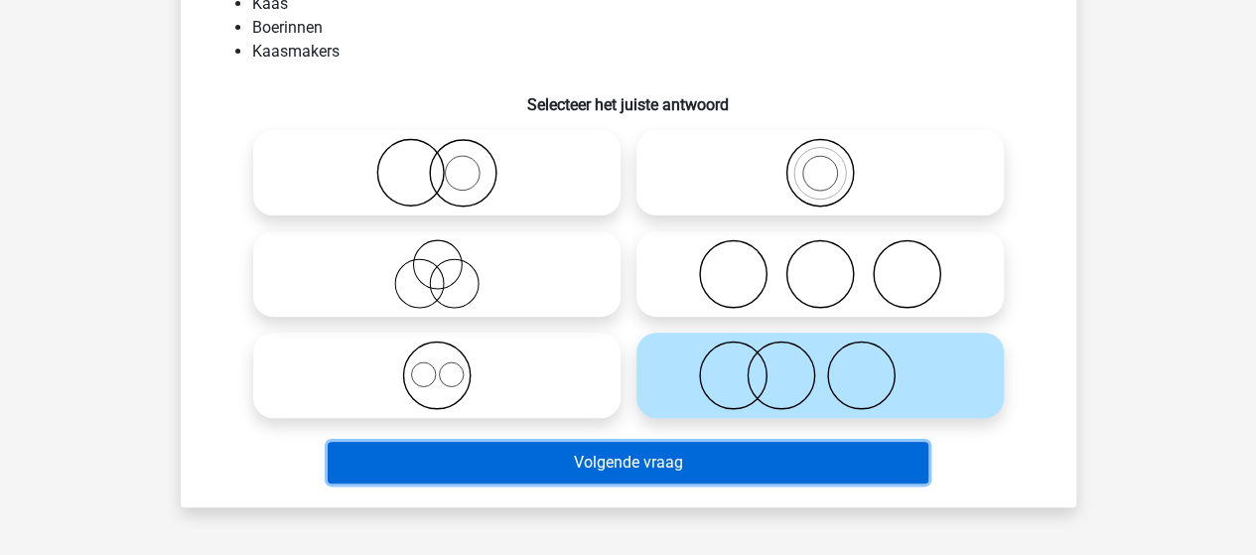
click at [610, 461] on button "Volgende vraag" at bounding box center [628, 463] width 600 height 42
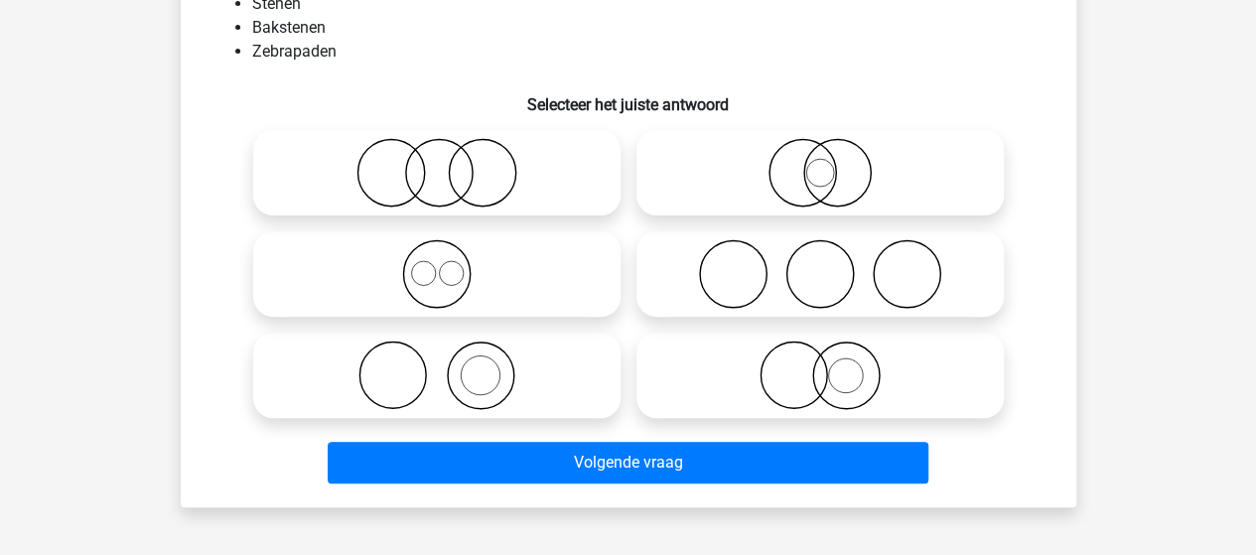
scroll to position [91, 0]
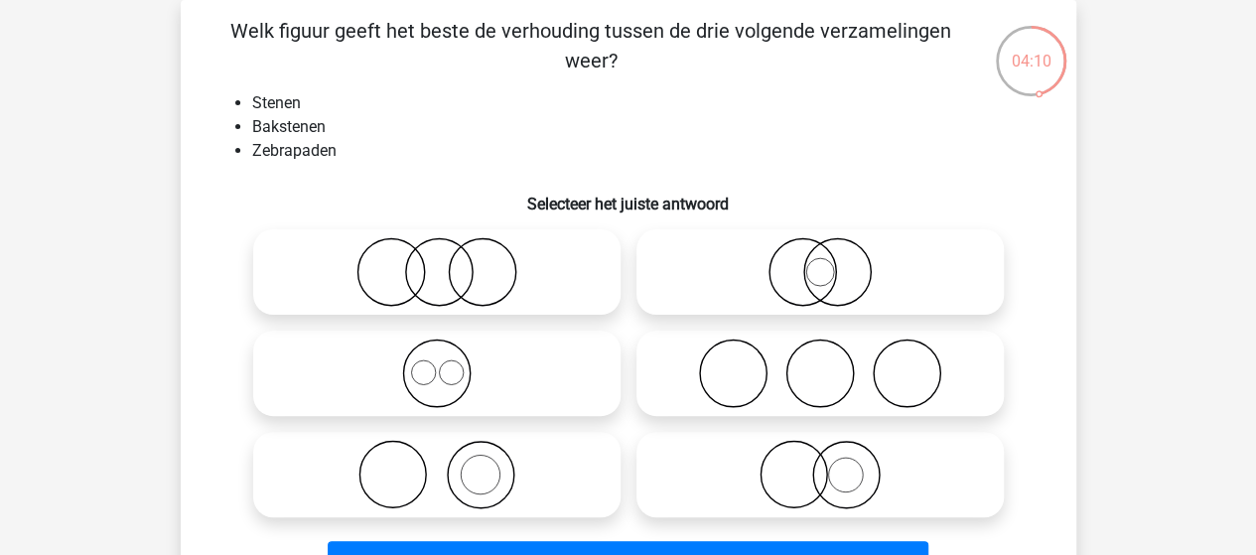
click at [467, 470] on icon at bounding box center [436, 474] width 351 height 69
click at [450, 465] on input "radio" at bounding box center [443, 458] width 13 height 13
radio input "true"
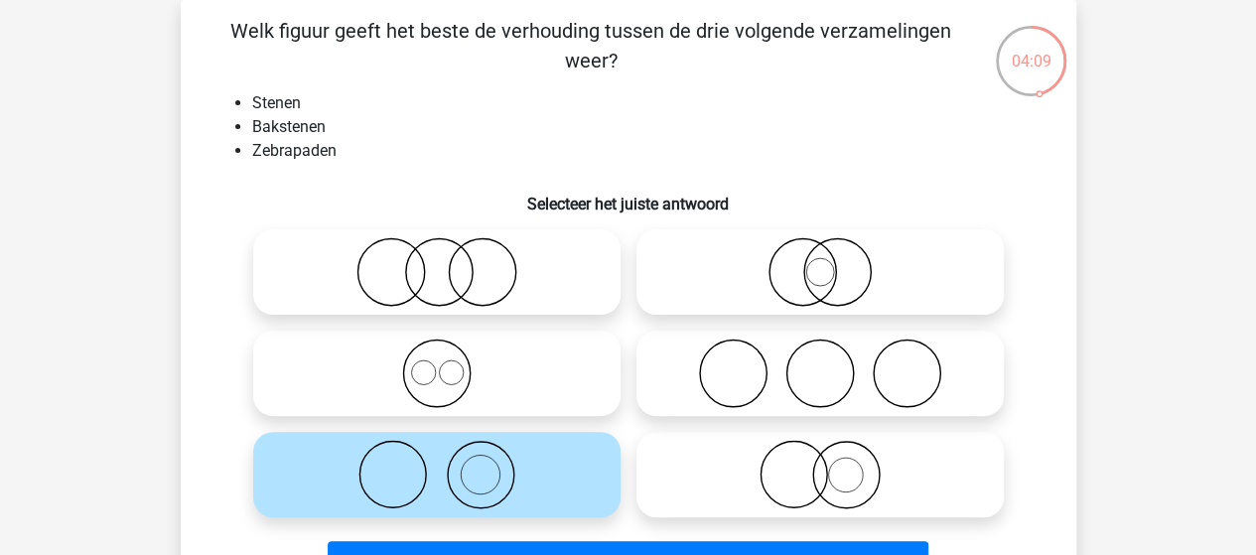
scroll to position [191, 0]
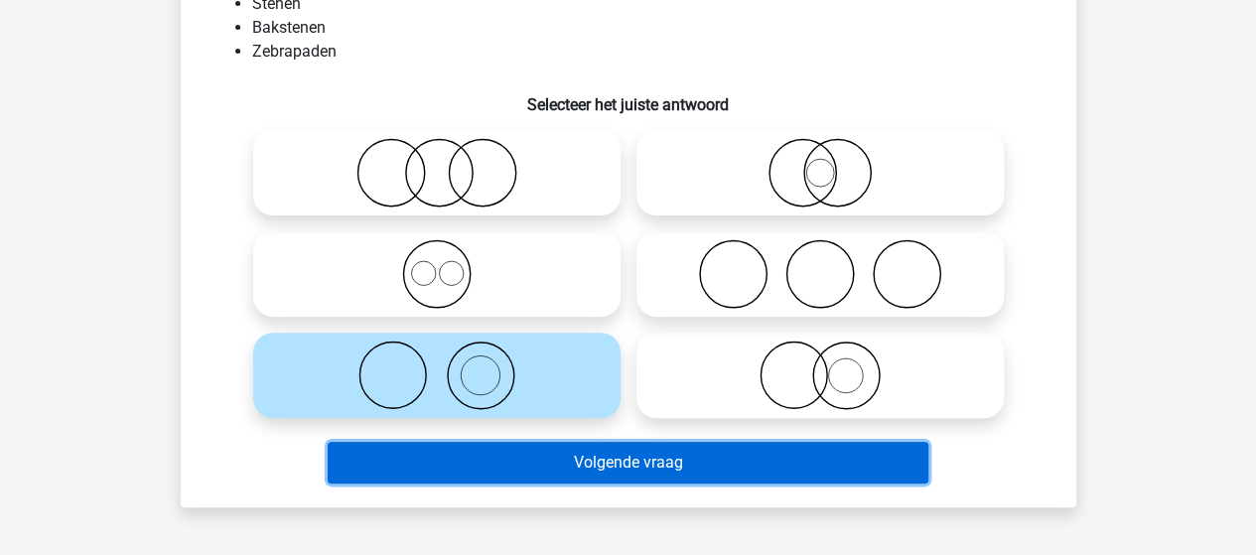
click at [621, 464] on button "Volgende vraag" at bounding box center [628, 463] width 600 height 42
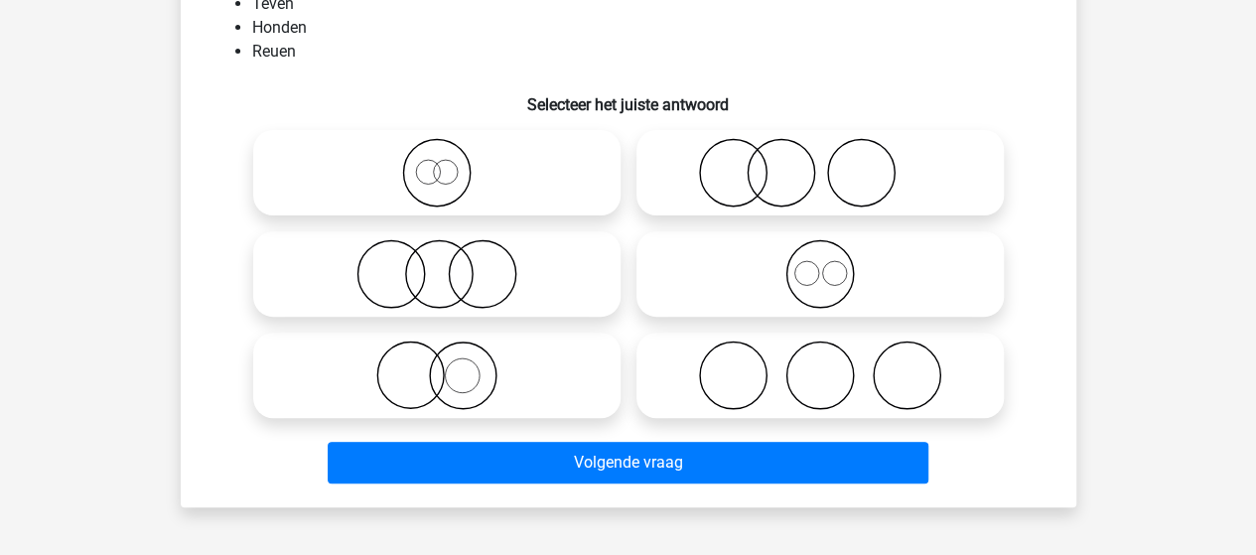
scroll to position [91, 0]
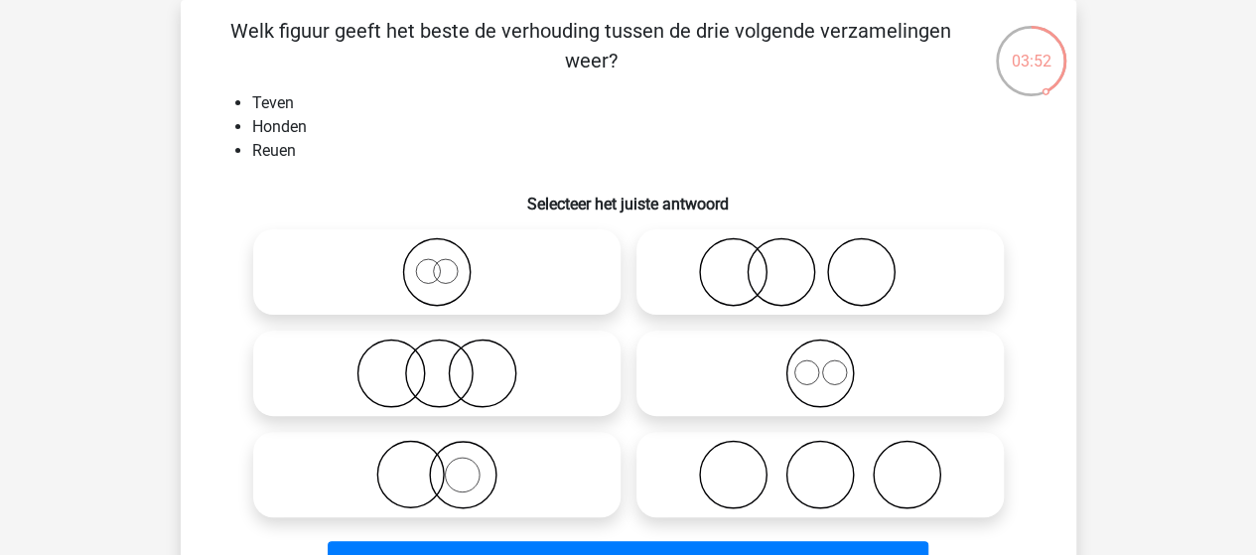
click at [433, 273] on icon at bounding box center [436, 271] width 351 height 69
click at [437, 262] on input "radio" at bounding box center [443, 255] width 13 height 13
radio input "true"
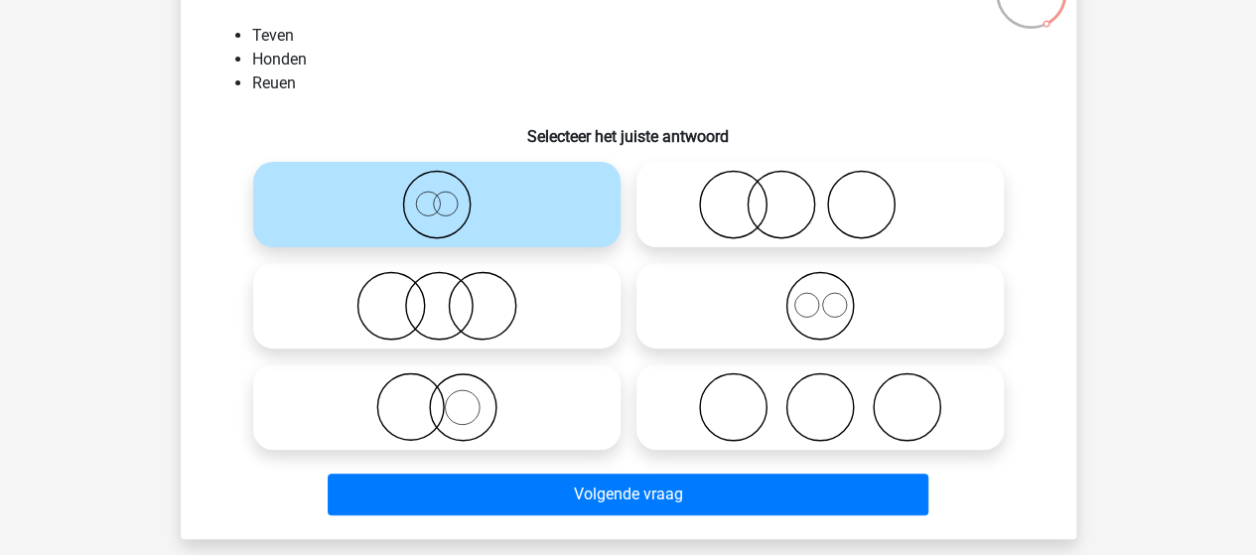
scroll to position [191, 0]
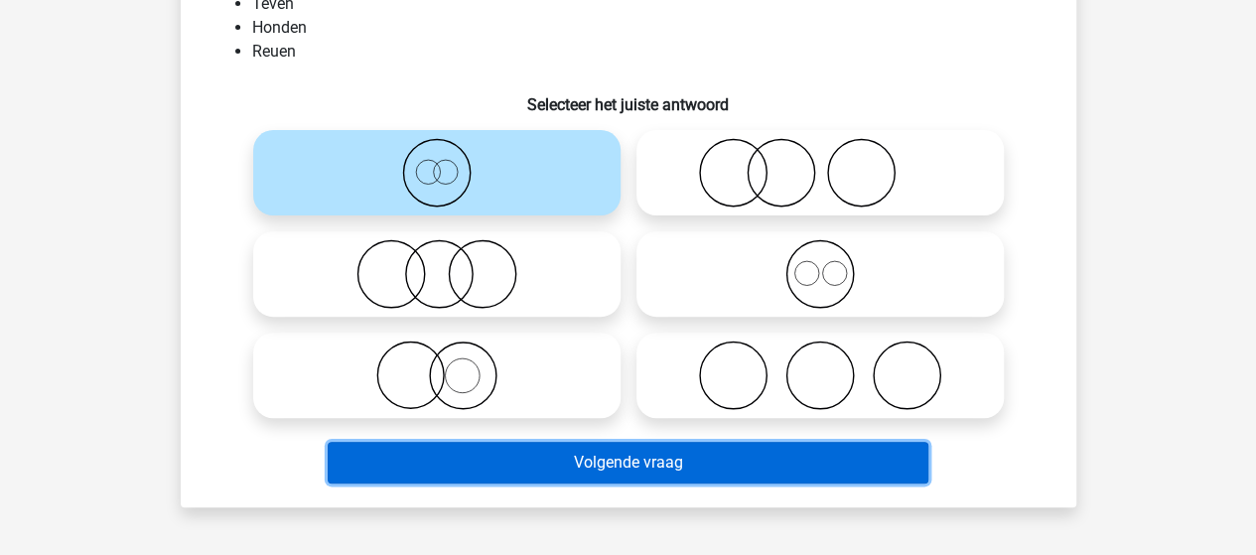
click at [599, 456] on button "Volgende vraag" at bounding box center [628, 463] width 600 height 42
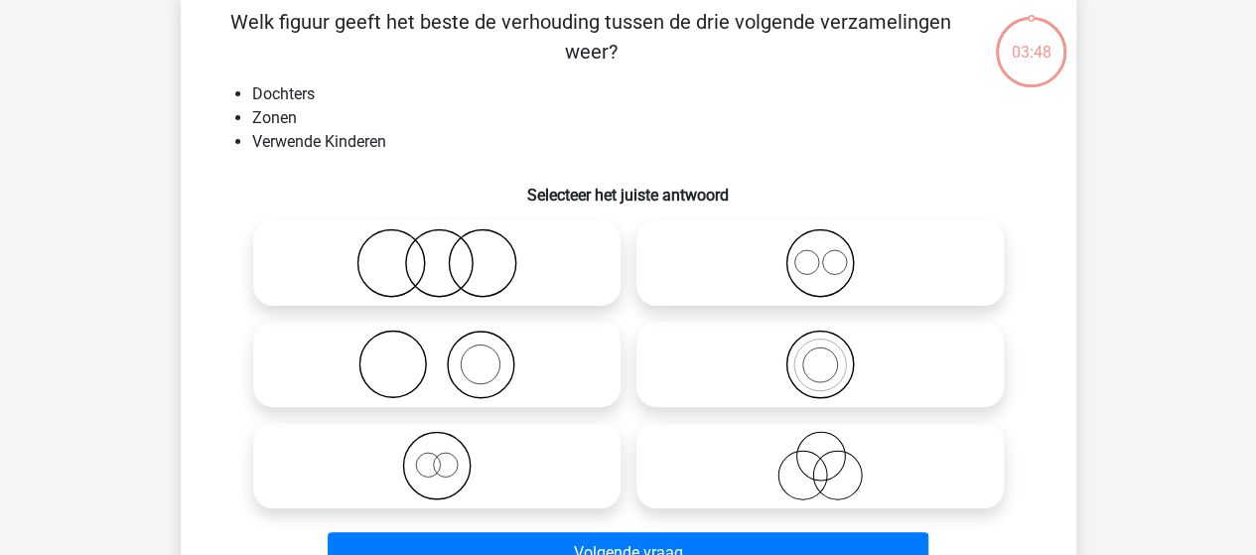
scroll to position [91, 0]
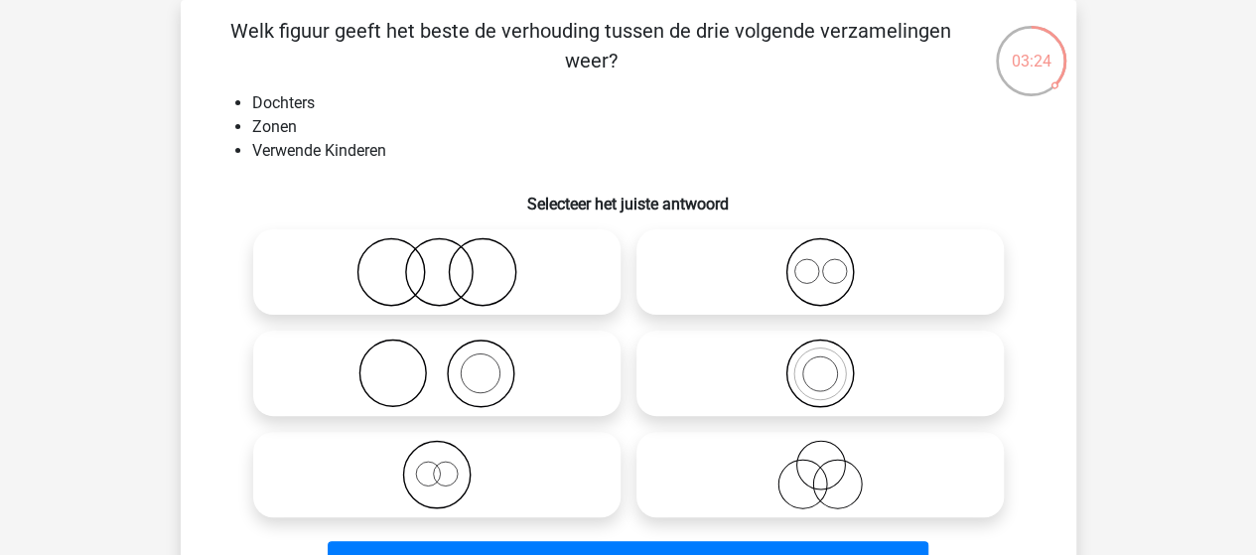
click at [494, 374] on icon at bounding box center [436, 372] width 351 height 69
click at [450, 363] on input "radio" at bounding box center [443, 356] width 13 height 13
radio input "true"
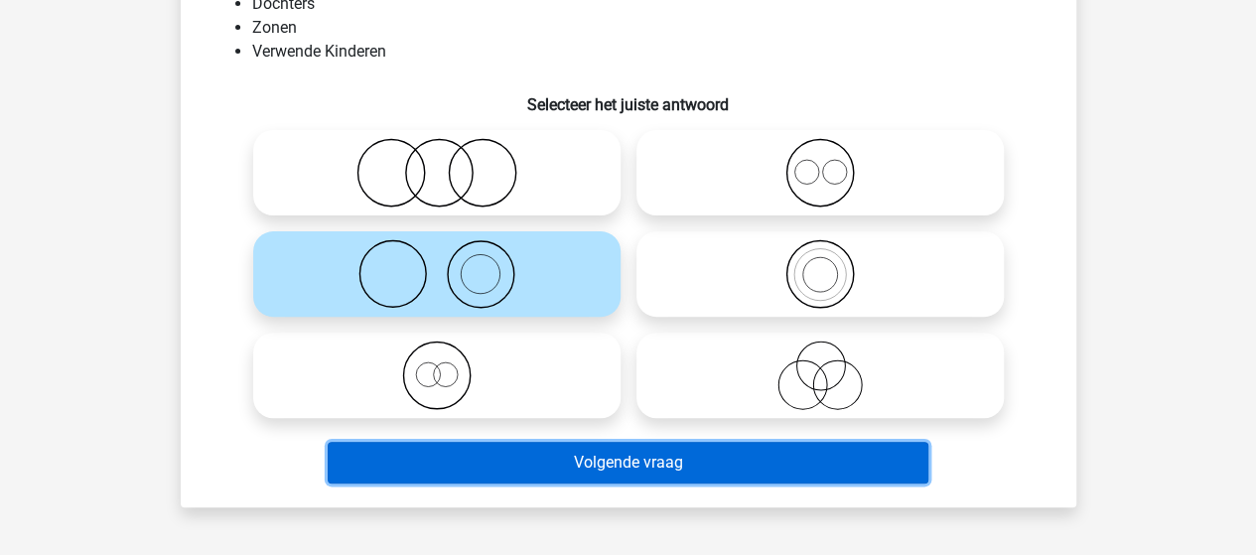
click at [634, 460] on button "Volgende vraag" at bounding box center [628, 463] width 600 height 42
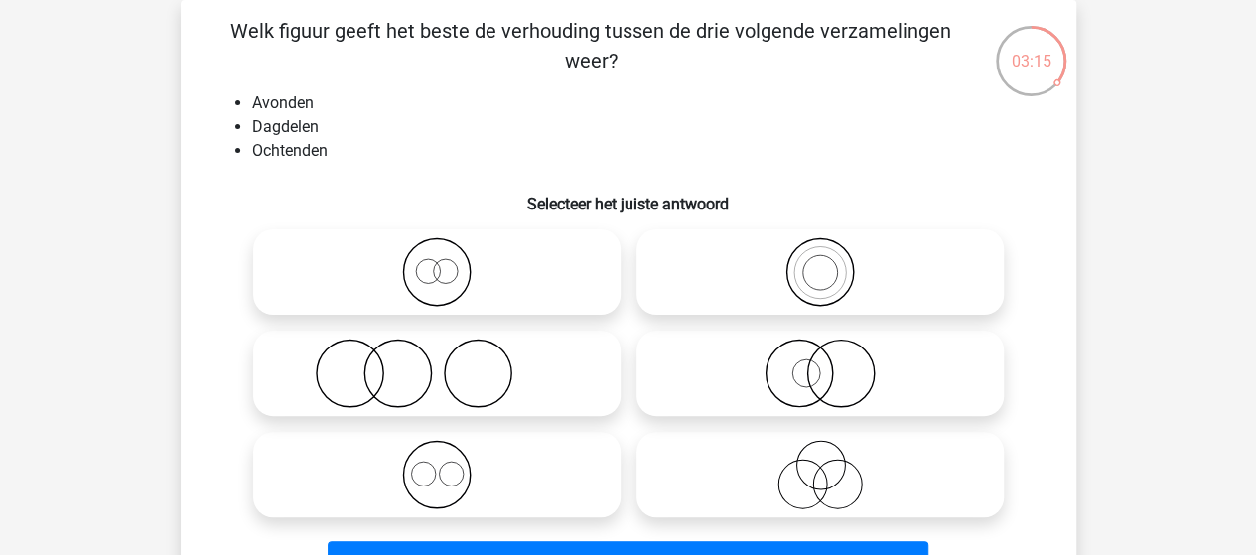
click at [446, 462] on input "radio" at bounding box center [443, 458] width 13 height 13
radio input "true"
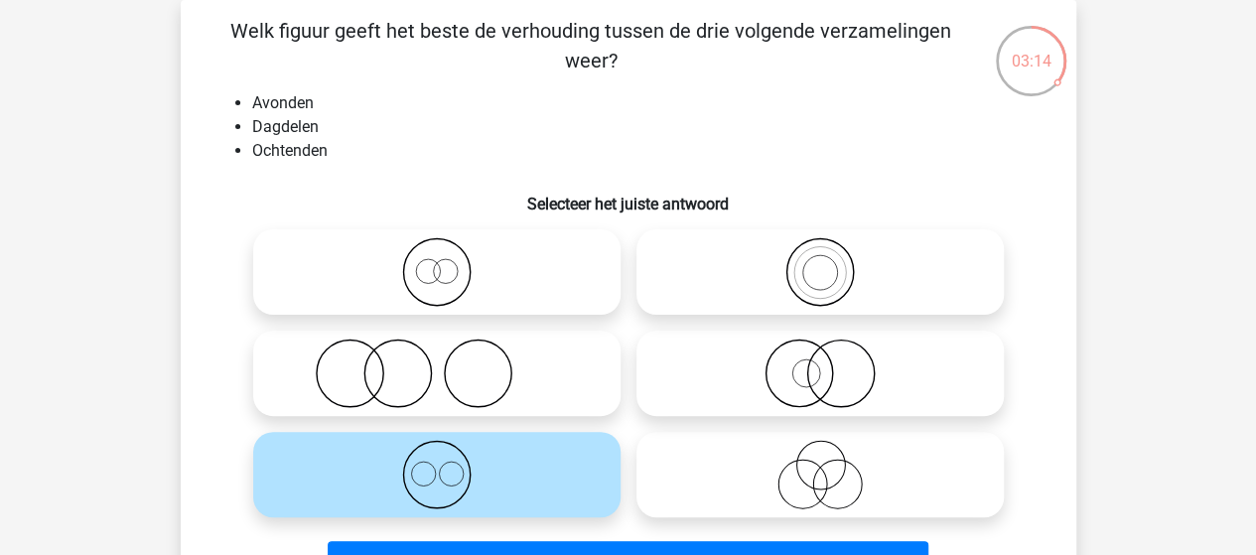
scroll to position [191, 0]
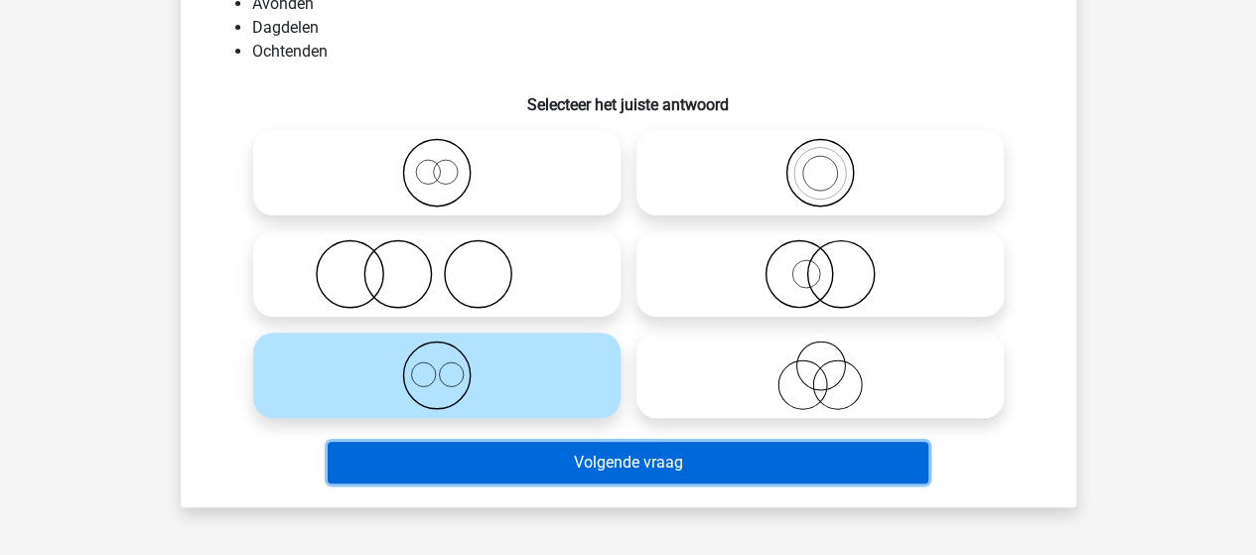
click at [627, 461] on button "Volgende vraag" at bounding box center [628, 463] width 600 height 42
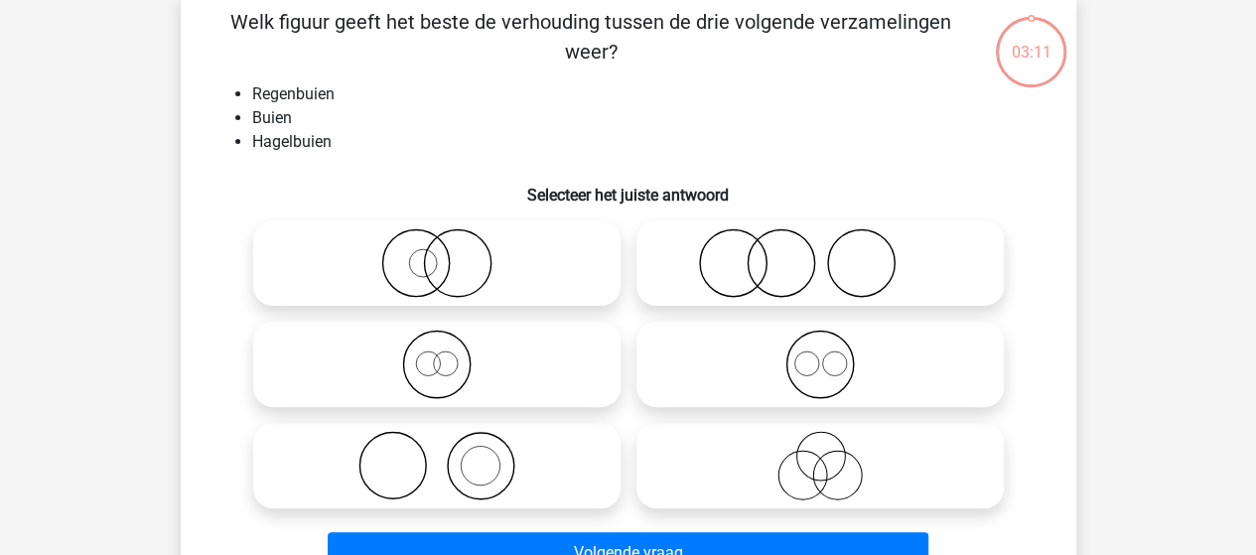
scroll to position [91, 0]
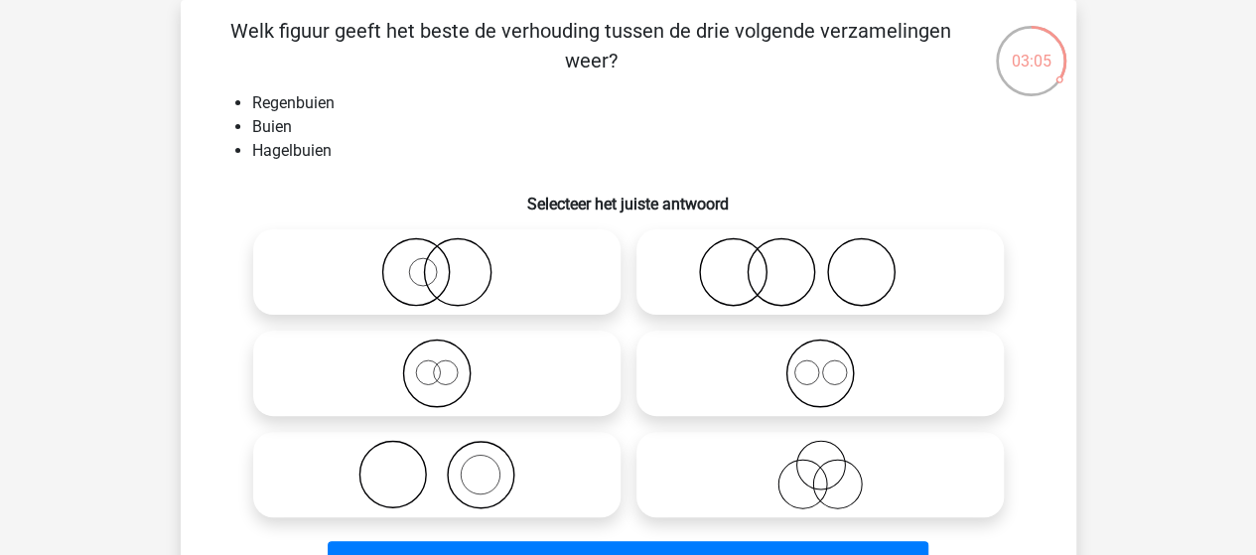
click at [451, 376] on icon at bounding box center [436, 372] width 351 height 69
click at [450, 363] on input "radio" at bounding box center [443, 356] width 13 height 13
radio input "true"
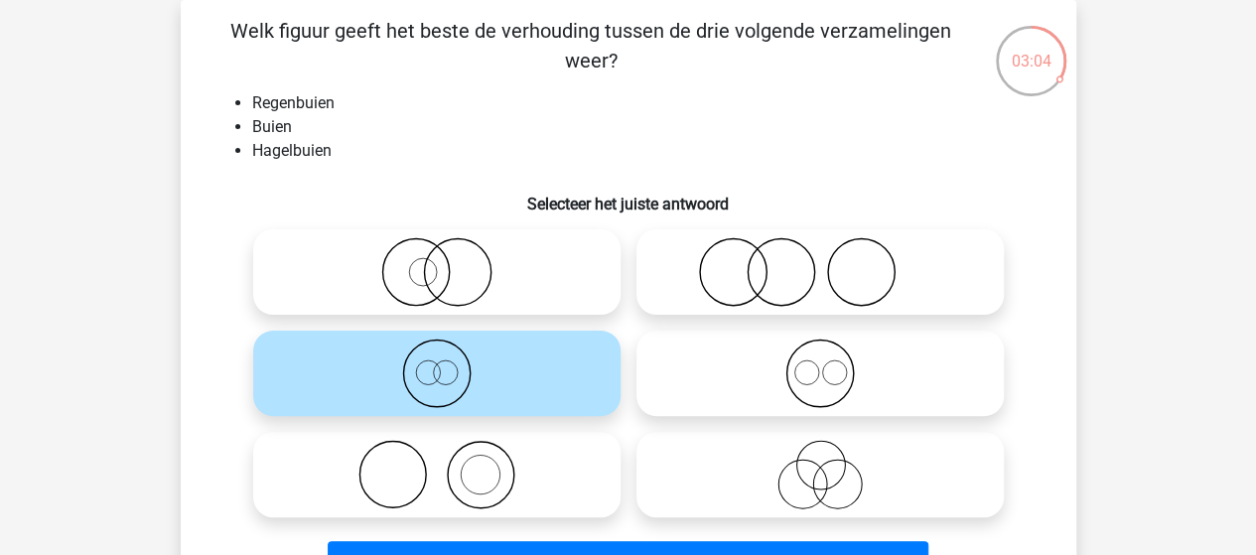
scroll to position [191, 0]
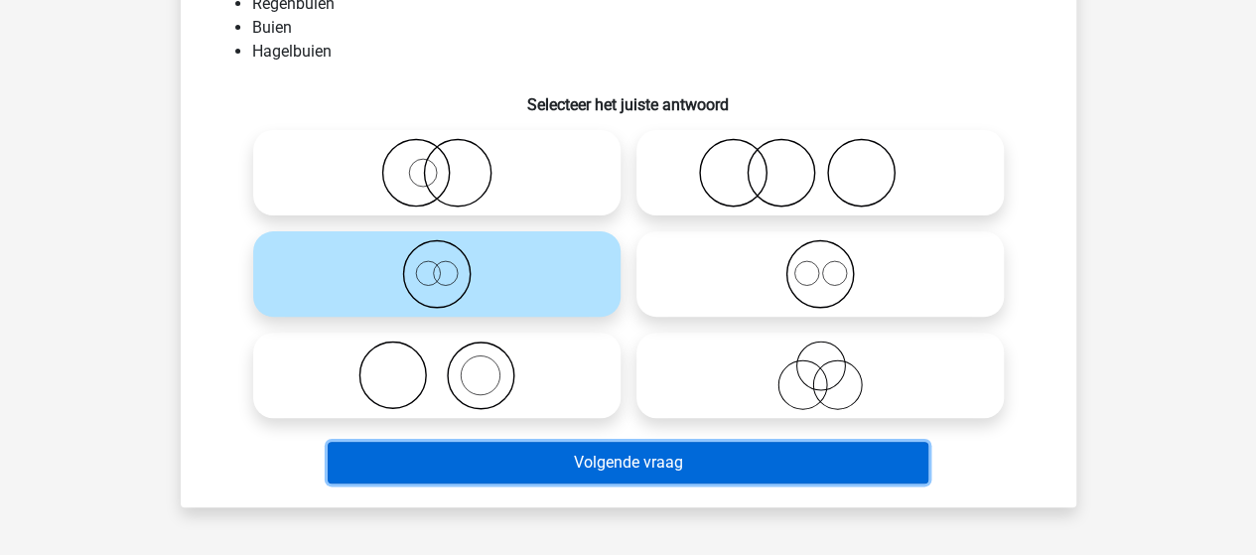
click at [592, 452] on button "Volgende vraag" at bounding box center [628, 463] width 600 height 42
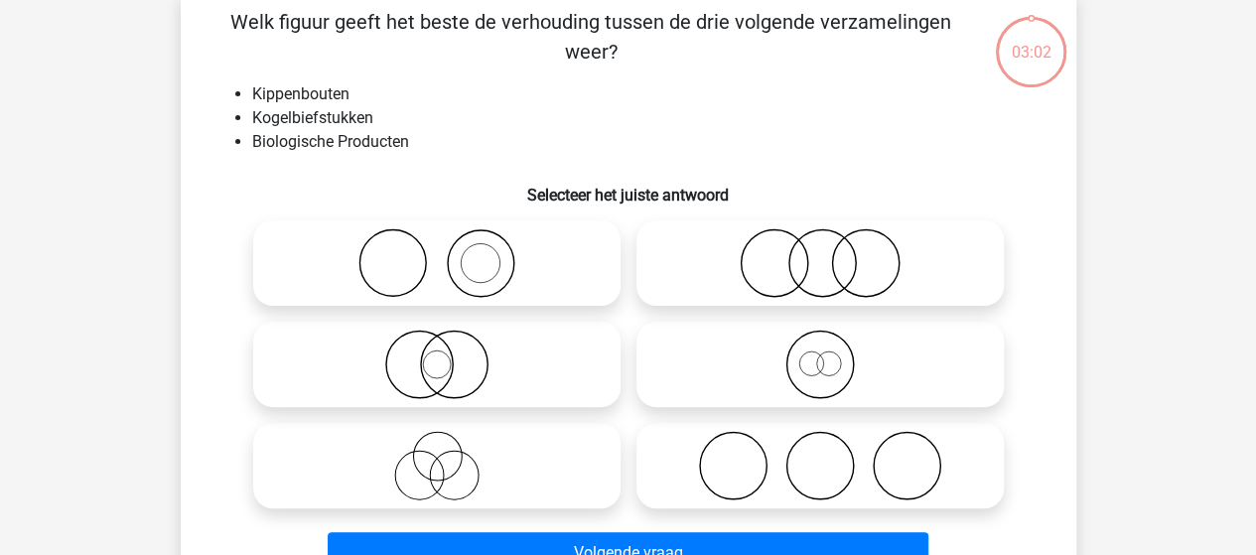
scroll to position [91, 0]
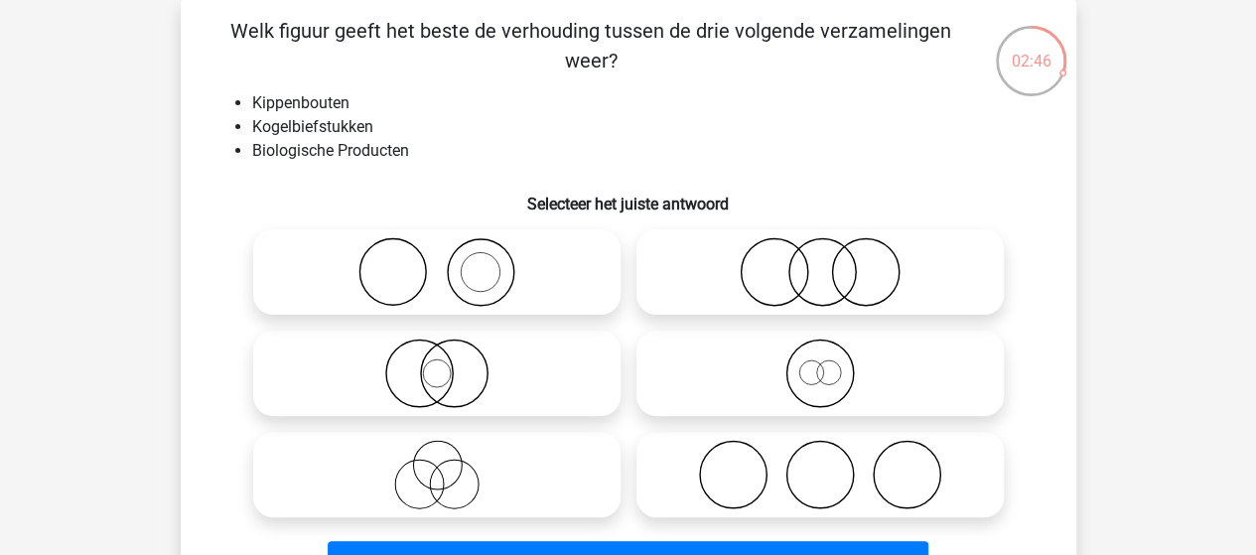
click at [821, 267] on icon at bounding box center [819, 271] width 351 height 69
click at [821, 262] on input "radio" at bounding box center [826, 255] width 13 height 13
radio input "true"
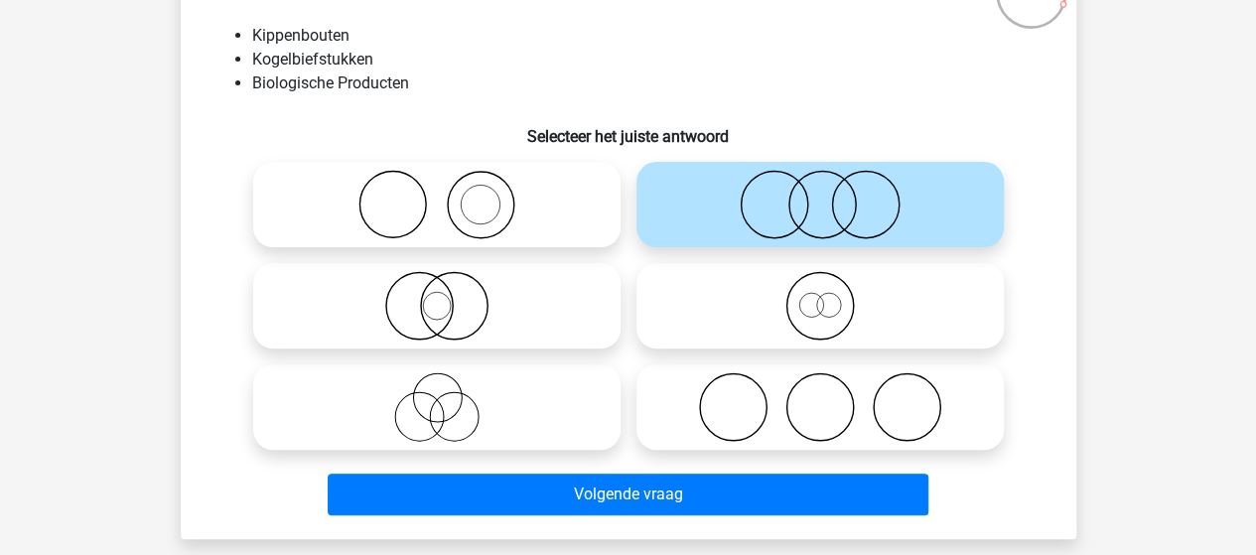
scroll to position [191, 0]
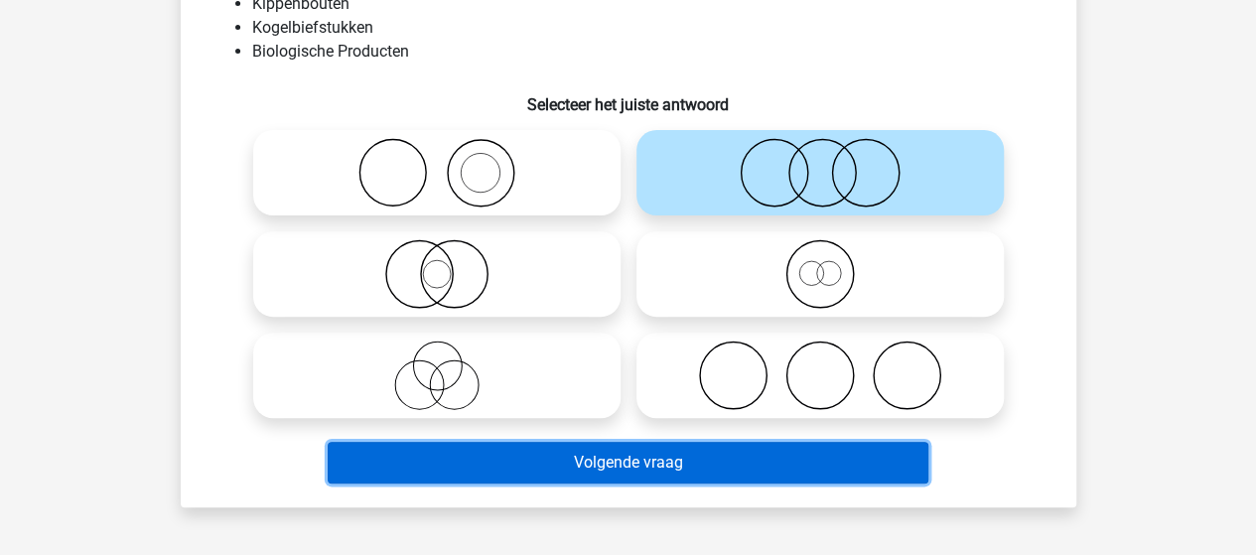
click at [655, 471] on button "Volgende vraag" at bounding box center [628, 463] width 600 height 42
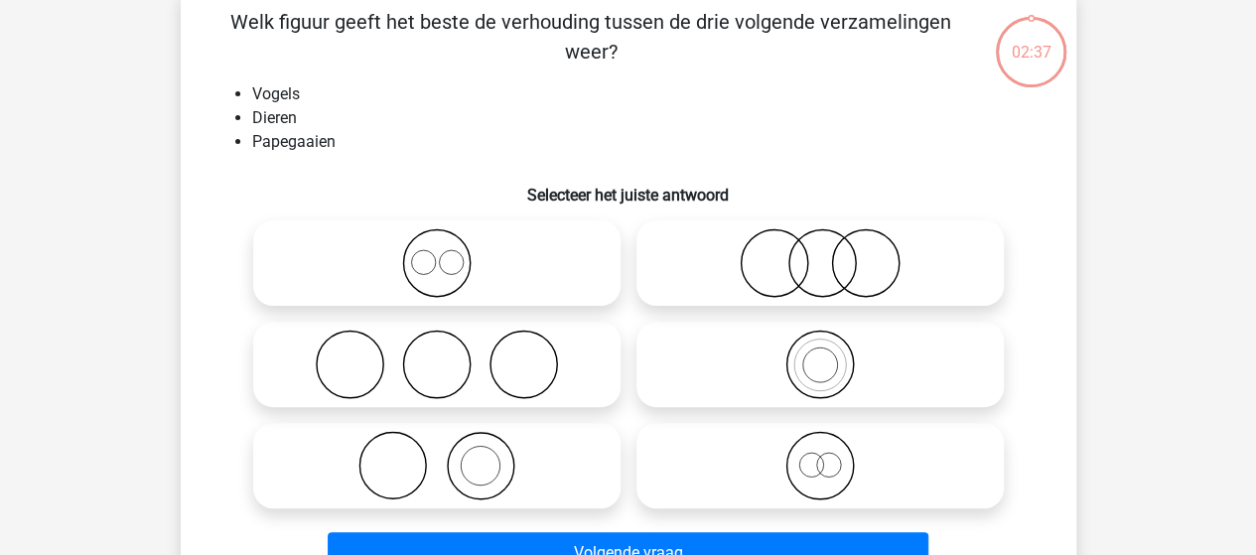
scroll to position [91, 0]
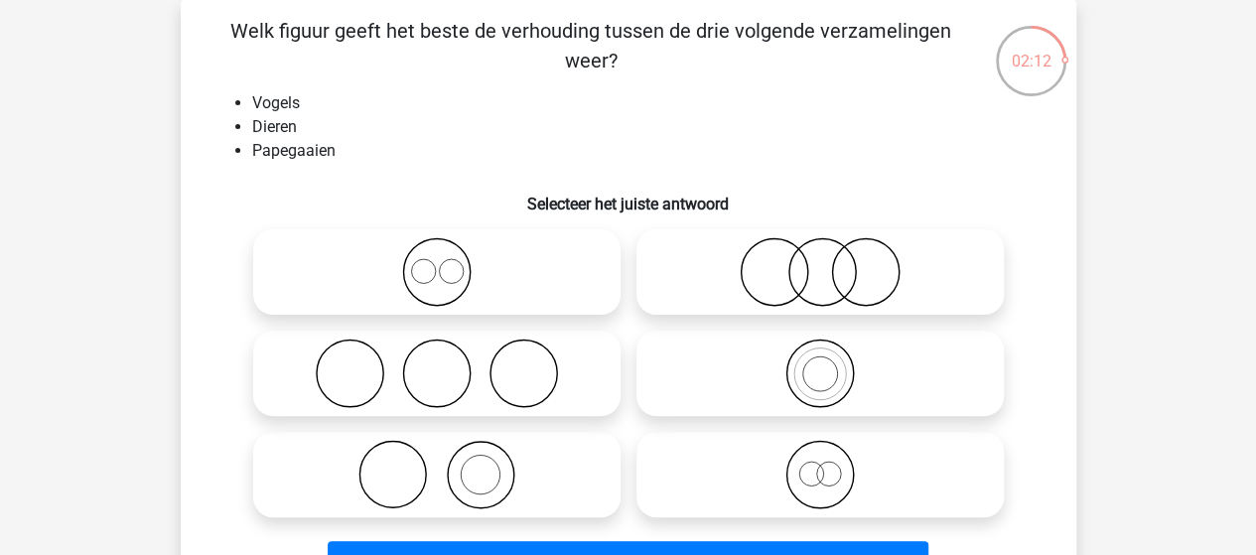
click at [828, 484] on icon at bounding box center [819, 474] width 351 height 69
click at [828, 465] on input "radio" at bounding box center [826, 458] width 13 height 13
radio input "true"
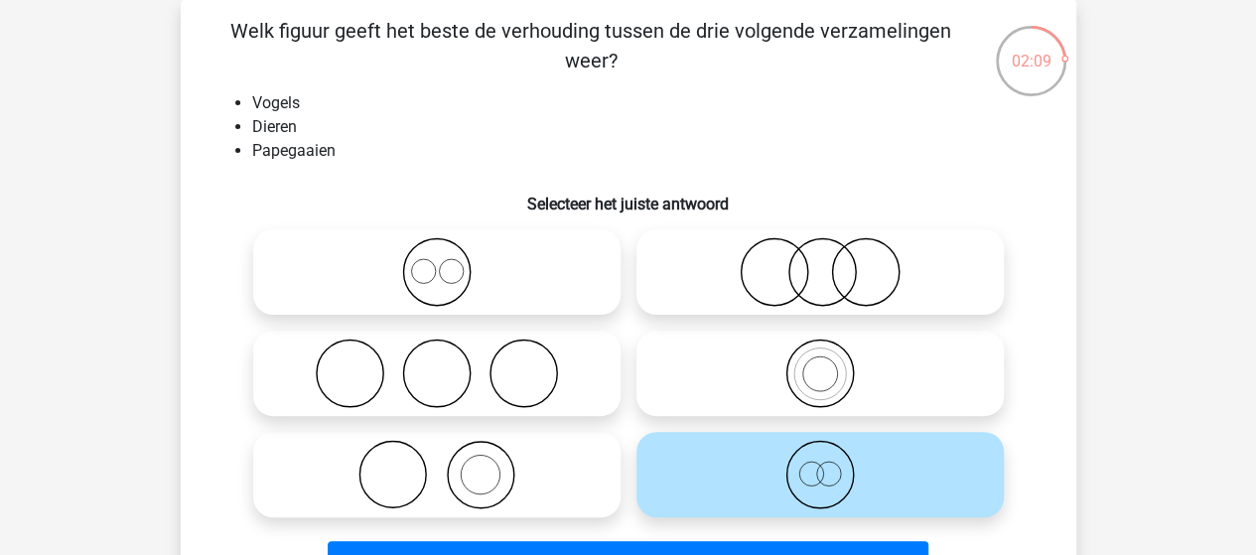
click at [823, 368] on icon at bounding box center [819, 372] width 351 height 69
click at [823, 363] on input "radio" at bounding box center [826, 356] width 13 height 13
radio input "true"
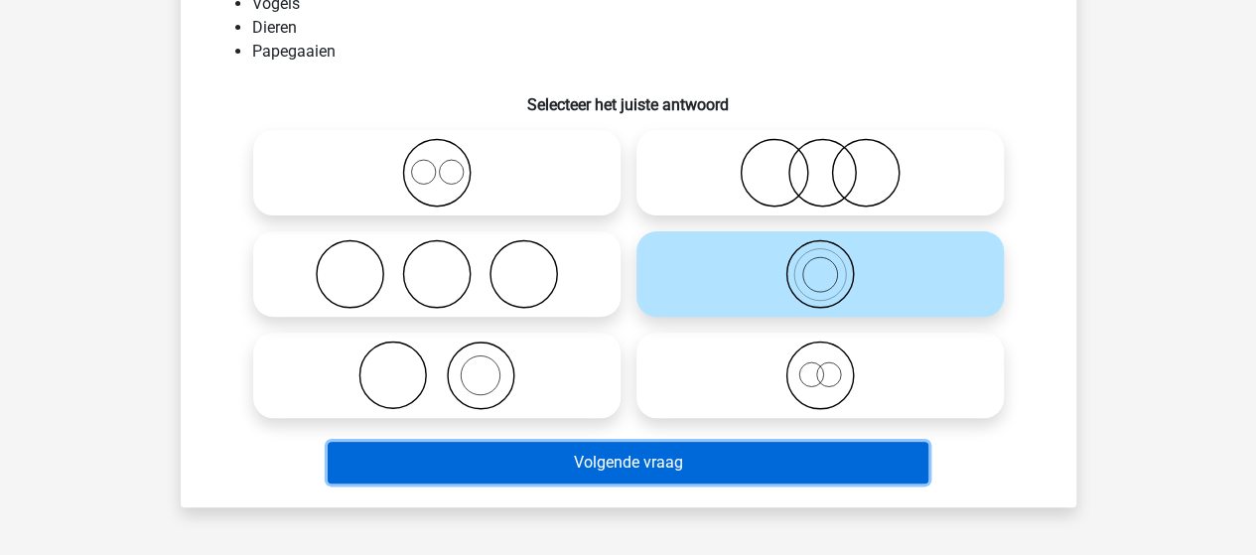
click at [633, 466] on button "Volgende vraag" at bounding box center [628, 463] width 600 height 42
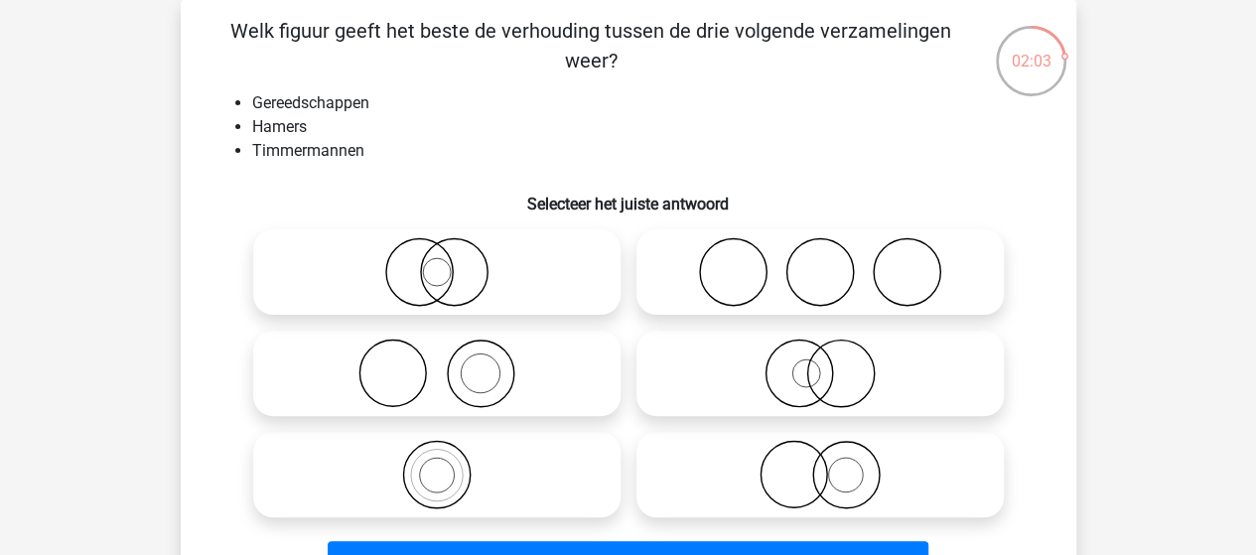
click at [468, 366] on icon at bounding box center [436, 372] width 351 height 69
click at [450, 363] on input "radio" at bounding box center [443, 356] width 13 height 13
radio input "true"
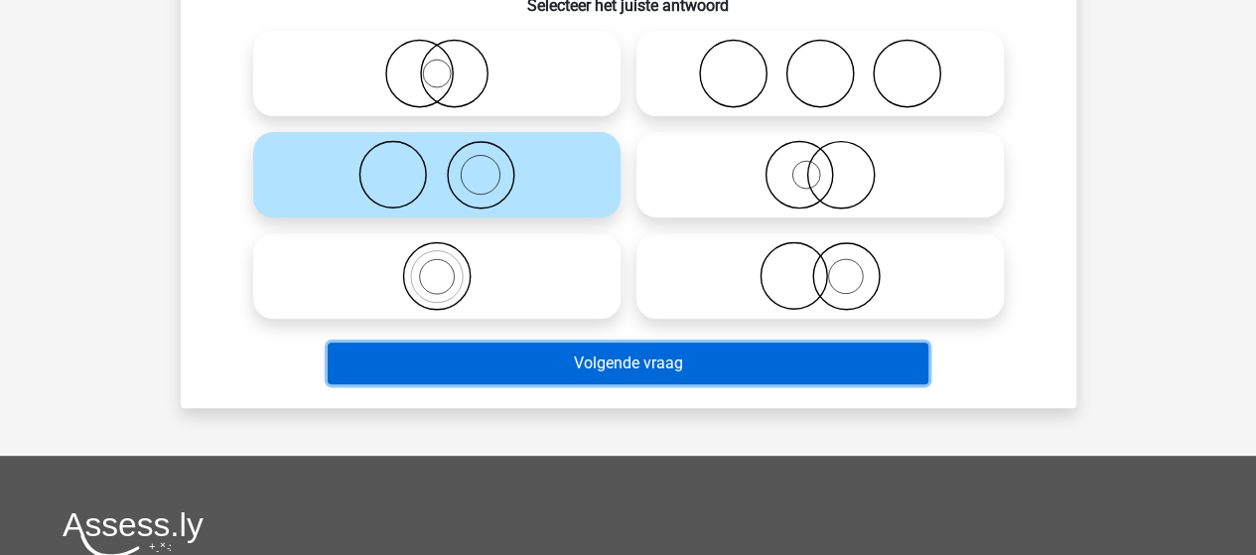
click at [615, 360] on button "Volgende vraag" at bounding box center [628, 363] width 600 height 42
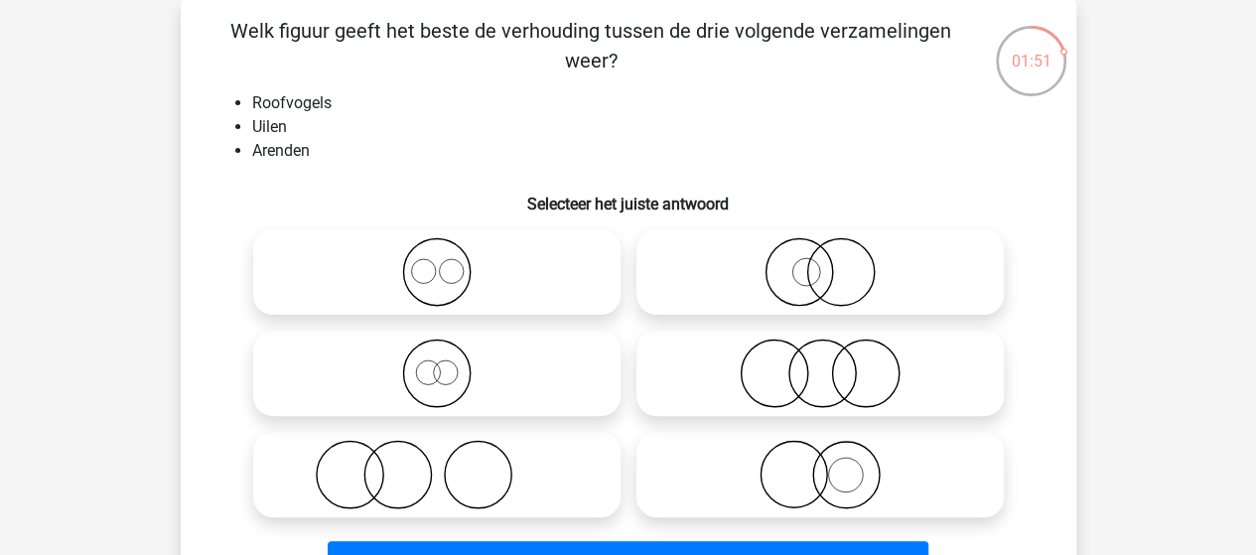
click at [441, 375] on icon at bounding box center [436, 372] width 351 height 69
click at [441, 363] on input "radio" at bounding box center [443, 356] width 13 height 13
radio input "true"
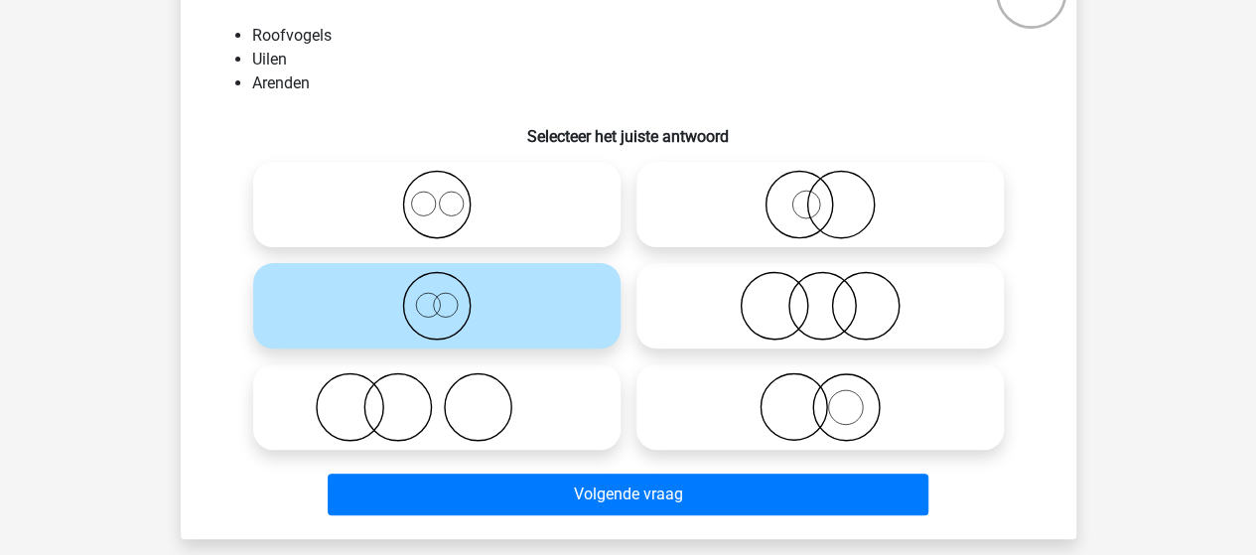
scroll to position [191, 0]
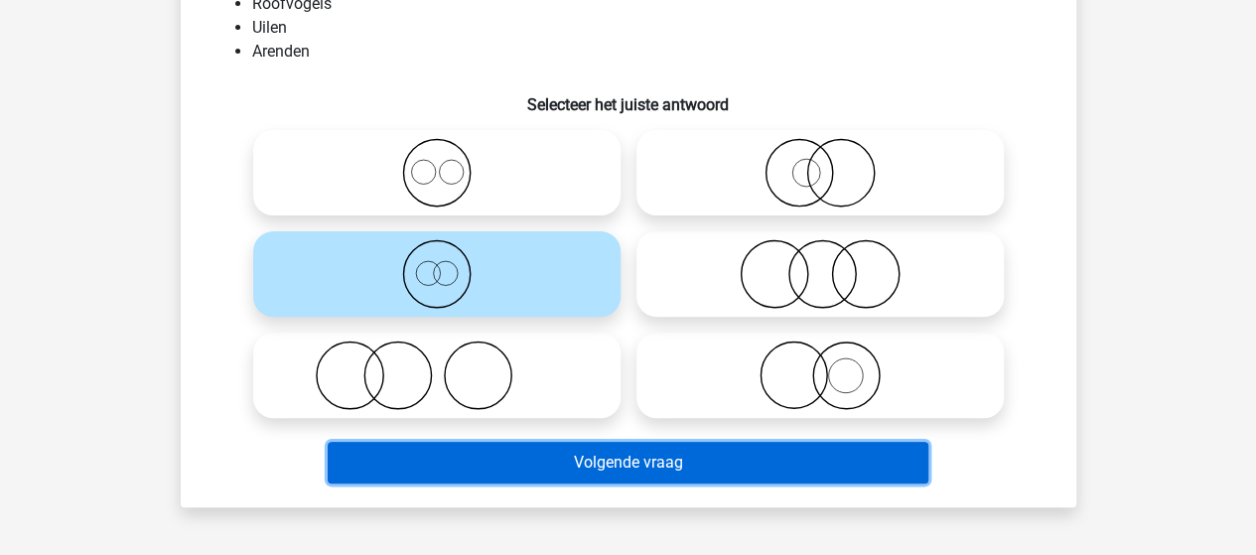
click at [603, 464] on button "Volgende vraag" at bounding box center [628, 463] width 600 height 42
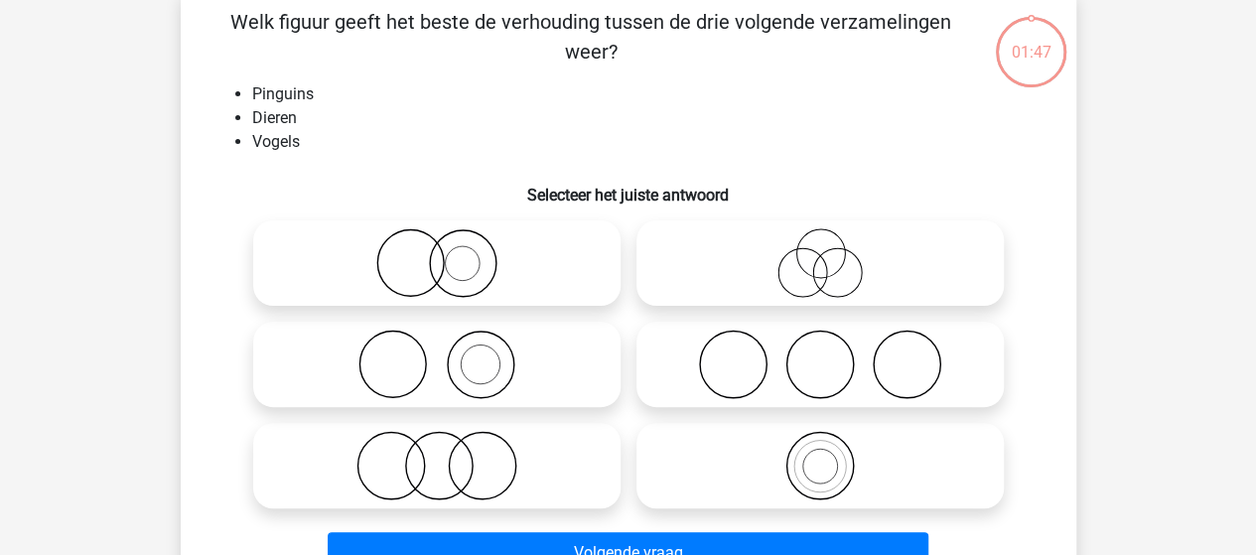
scroll to position [91, 0]
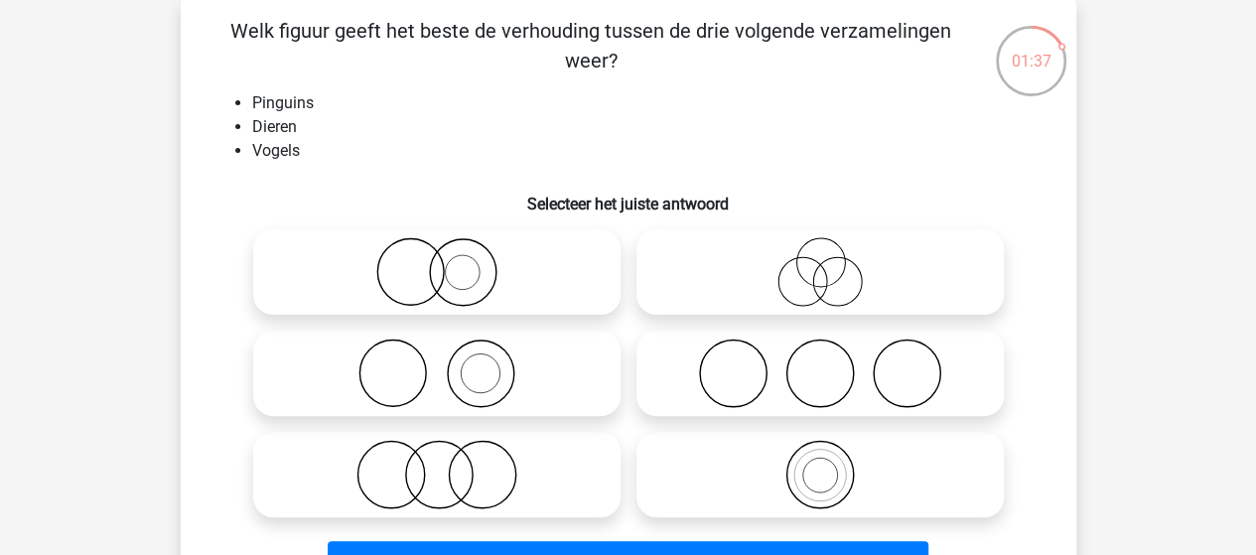
click at [815, 484] on icon at bounding box center [819, 474] width 351 height 69
click at [820, 465] on input "radio" at bounding box center [826, 458] width 13 height 13
radio input "true"
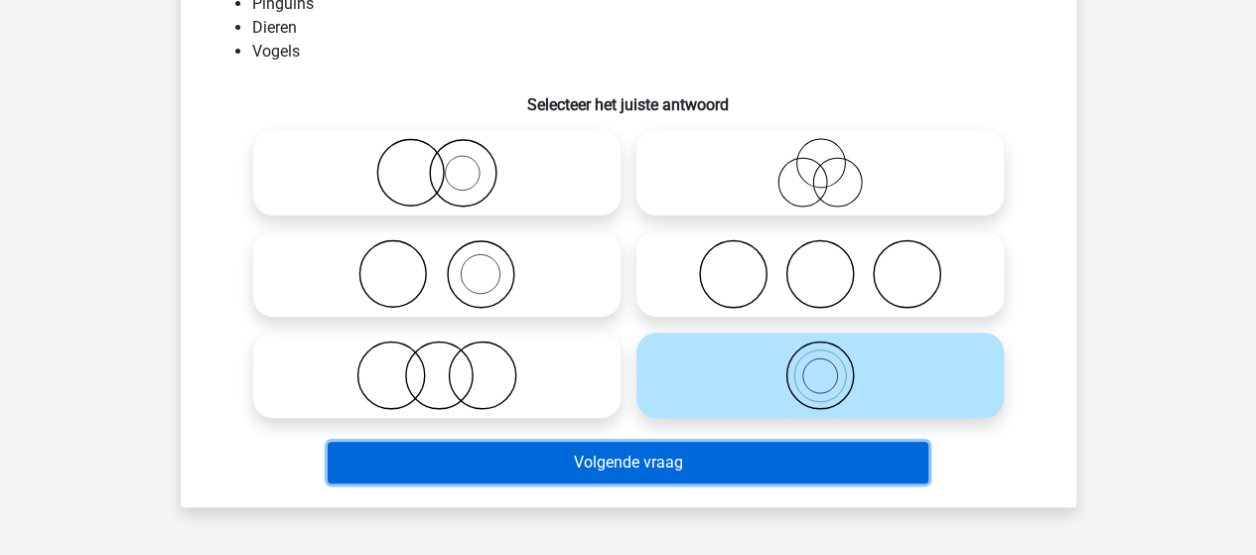
click at [670, 458] on button "Volgende vraag" at bounding box center [628, 463] width 600 height 42
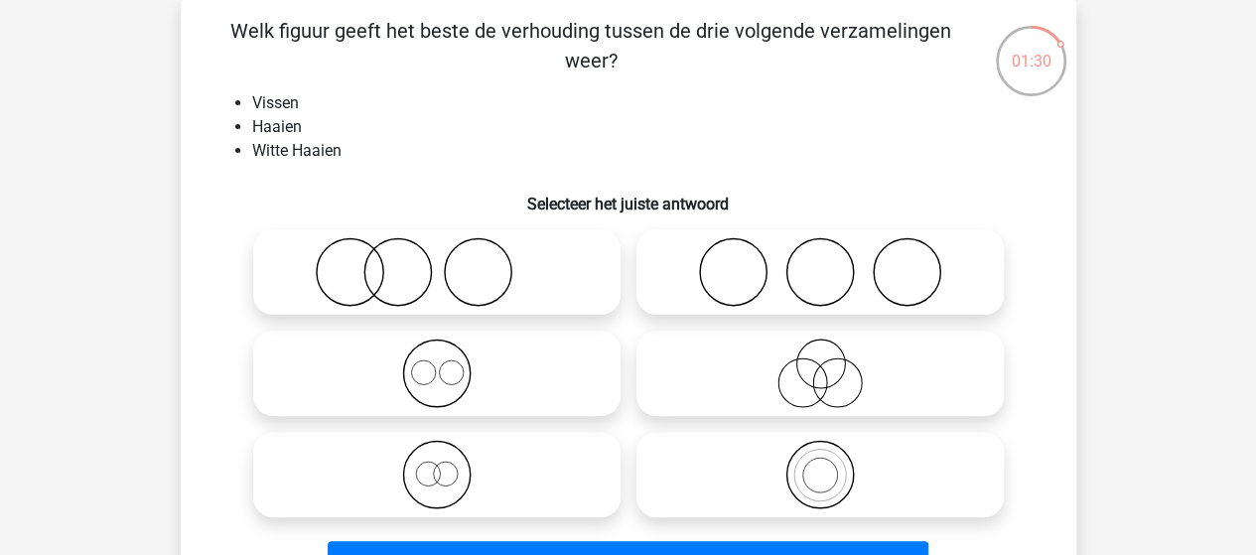
click at [369, 283] on icon at bounding box center [436, 271] width 351 height 69
click at [437, 262] on input "radio" at bounding box center [443, 255] width 13 height 13
radio input "true"
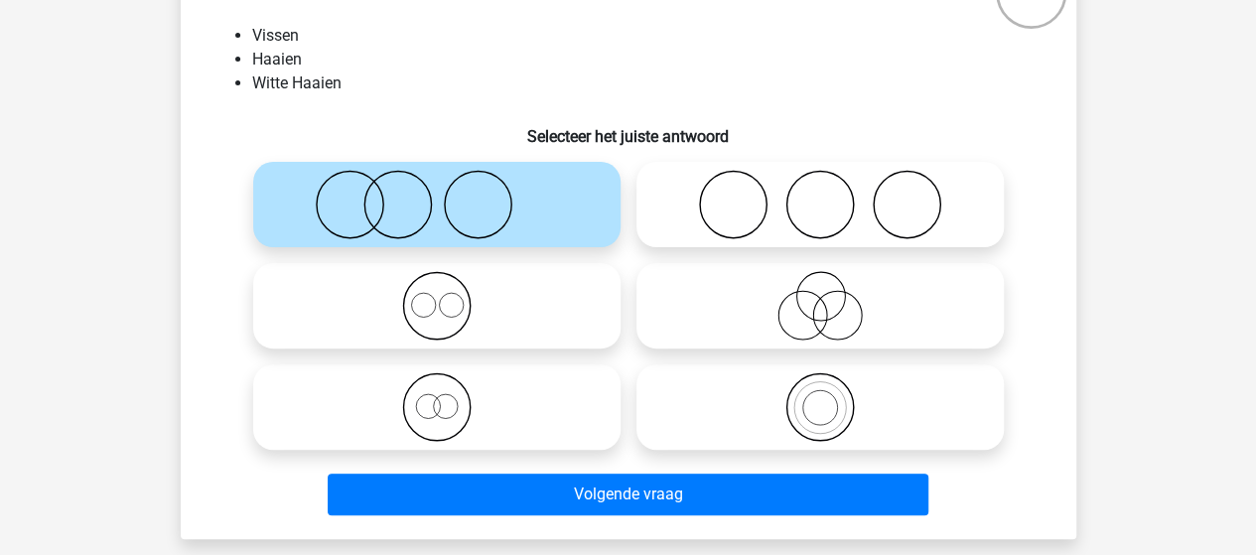
scroll to position [191, 0]
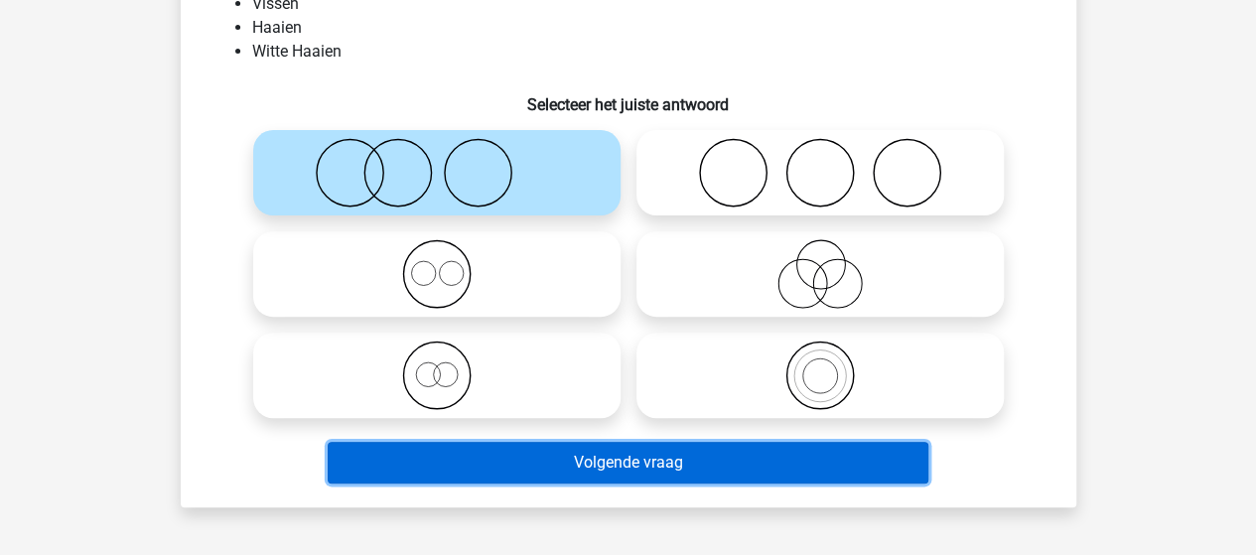
click at [551, 466] on button "Volgende vraag" at bounding box center [628, 463] width 600 height 42
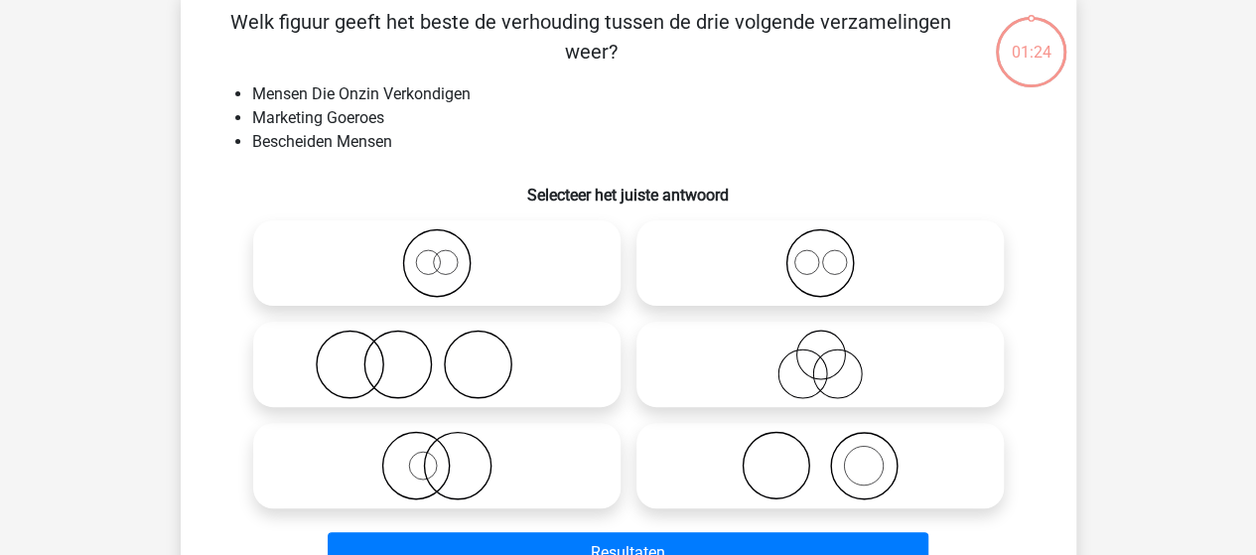
scroll to position [91, 0]
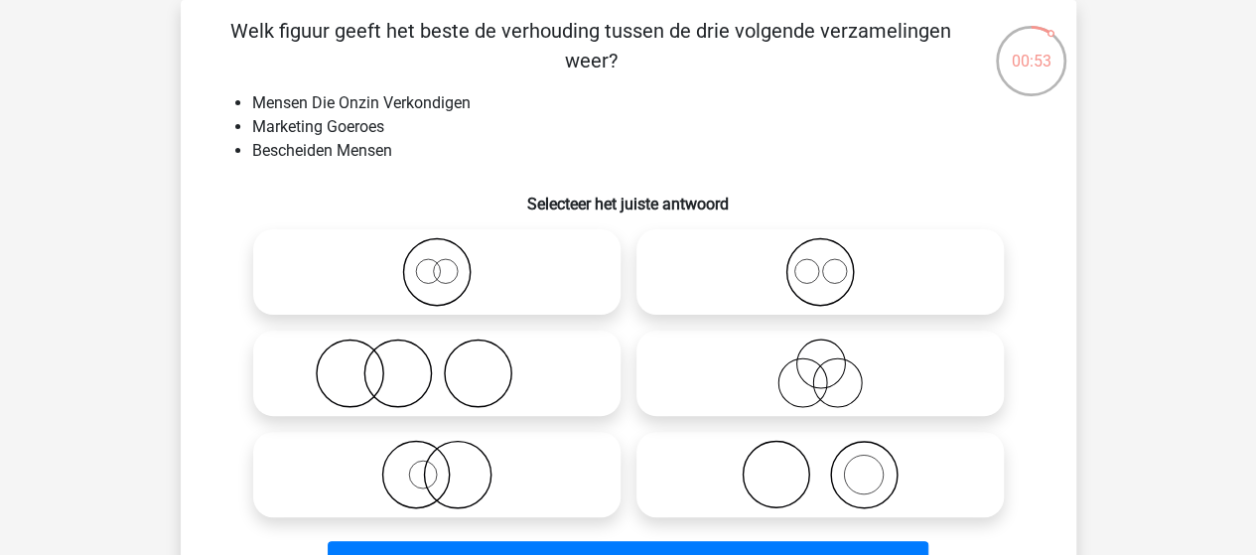
click at [413, 378] on icon at bounding box center [436, 372] width 351 height 69
click at [437, 363] on input "radio" at bounding box center [443, 356] width 13 height 13
radio input "true"
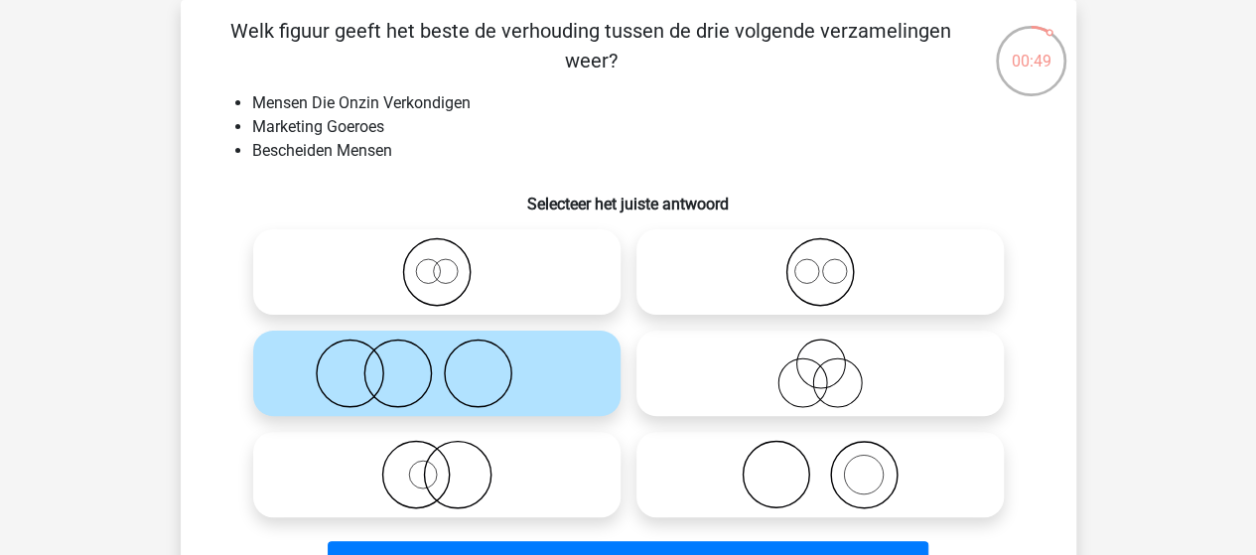
scroll to position [191, 0]
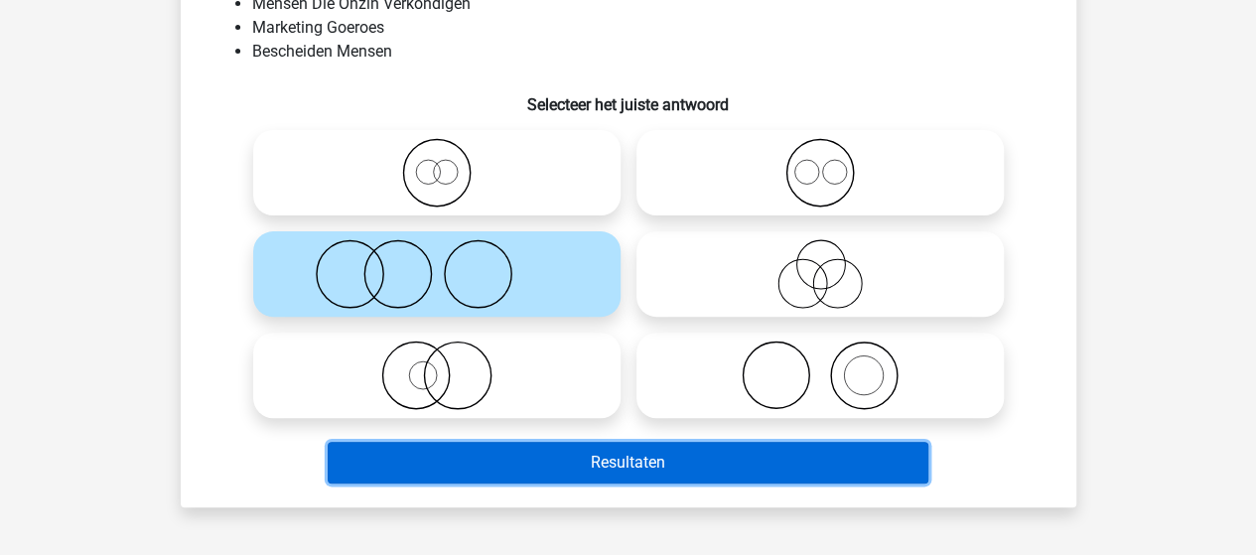
click at [506, 456] on button "Resultaten" at bounding box center [628, 463] width 600 height 42
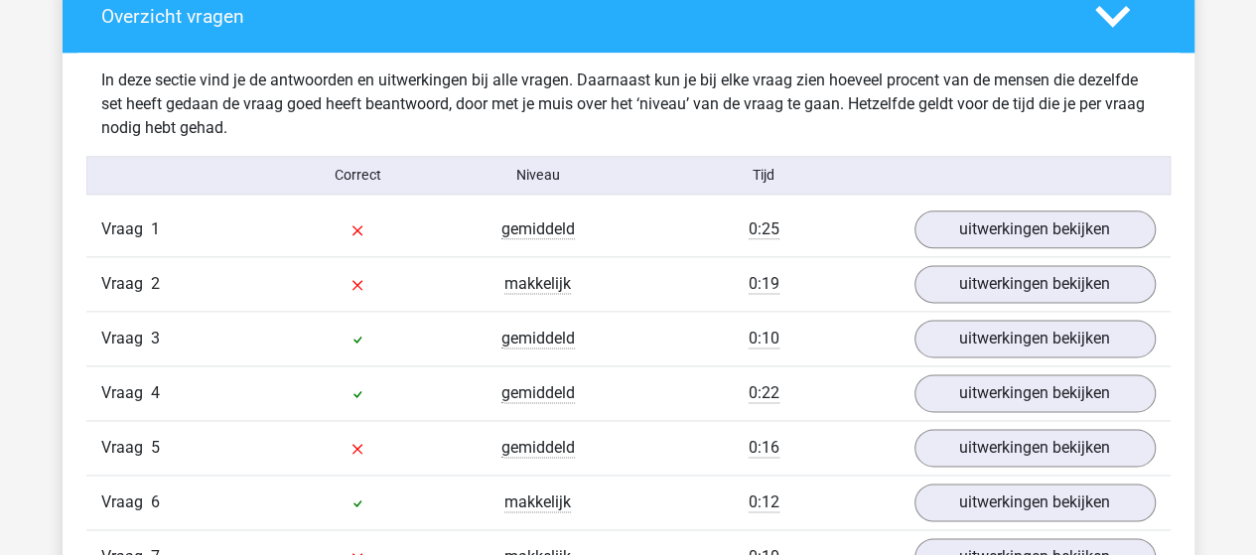
scroll to position [1191, 0]
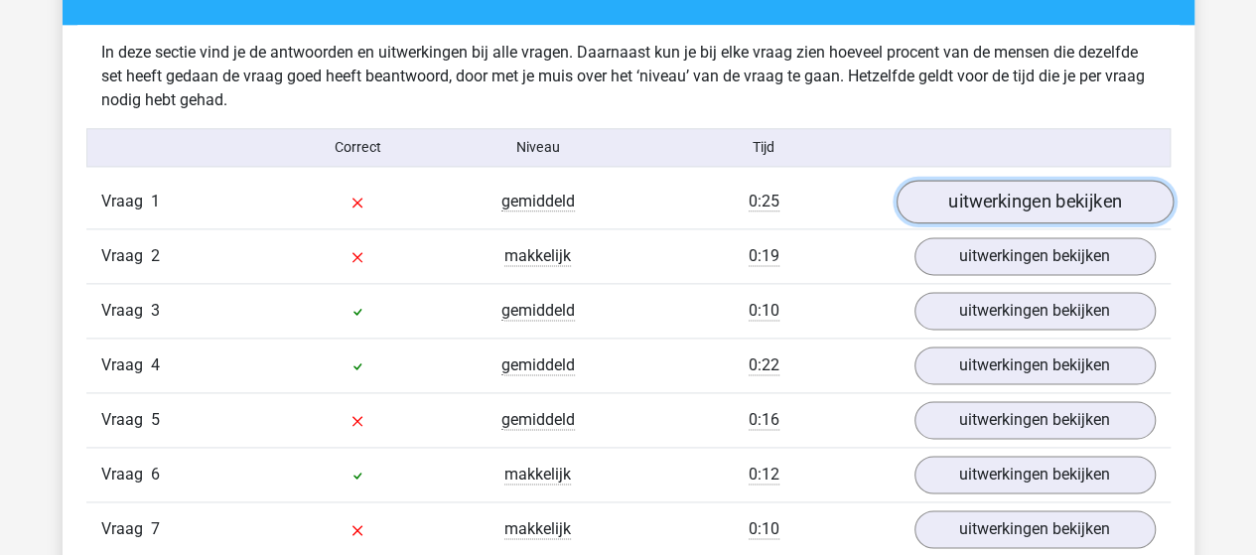
click at [963, 195] on link "uitwerkingen bekijken" at bounding box center [1033, 202] width 277 height 44
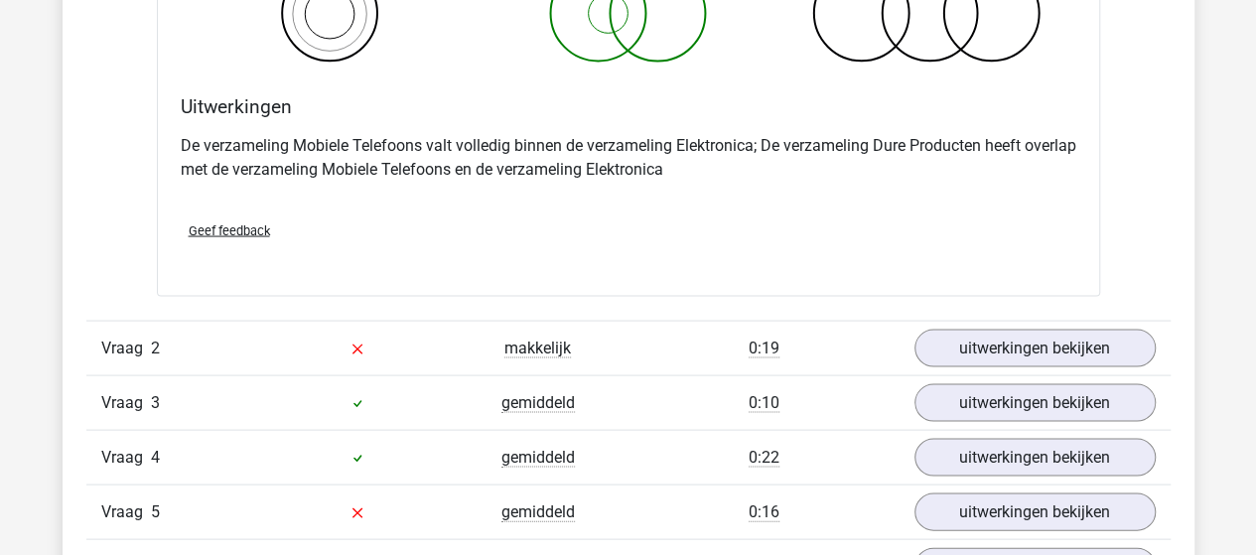
scroll to position [1886, 0]
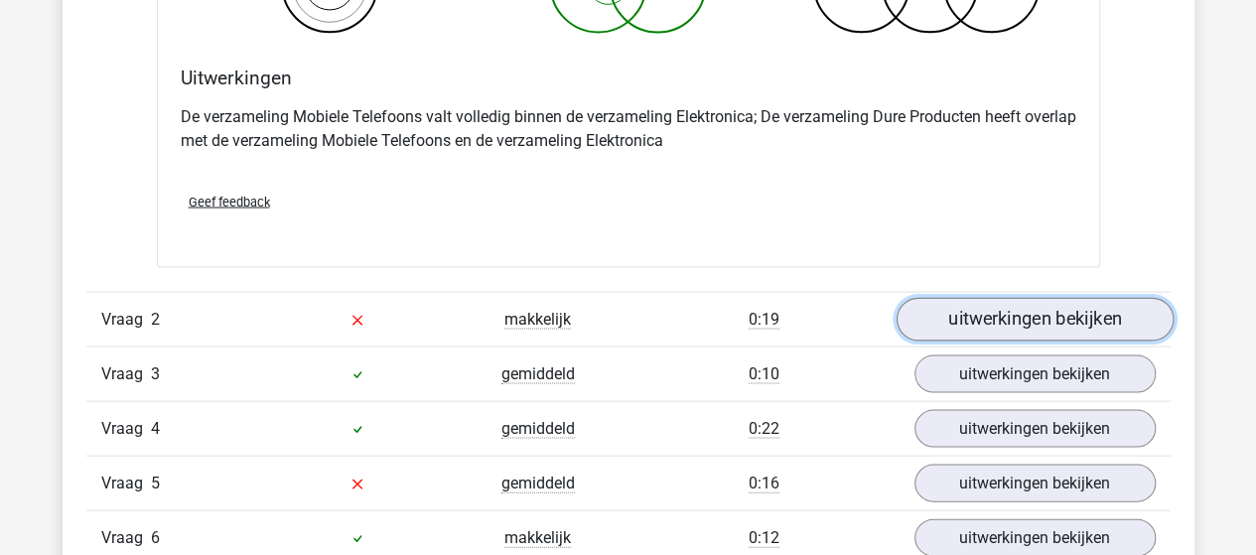
click at [996, 323] on link "uitwerkingen bekijken" at bounding box center [1033, 320] width 277 height 44
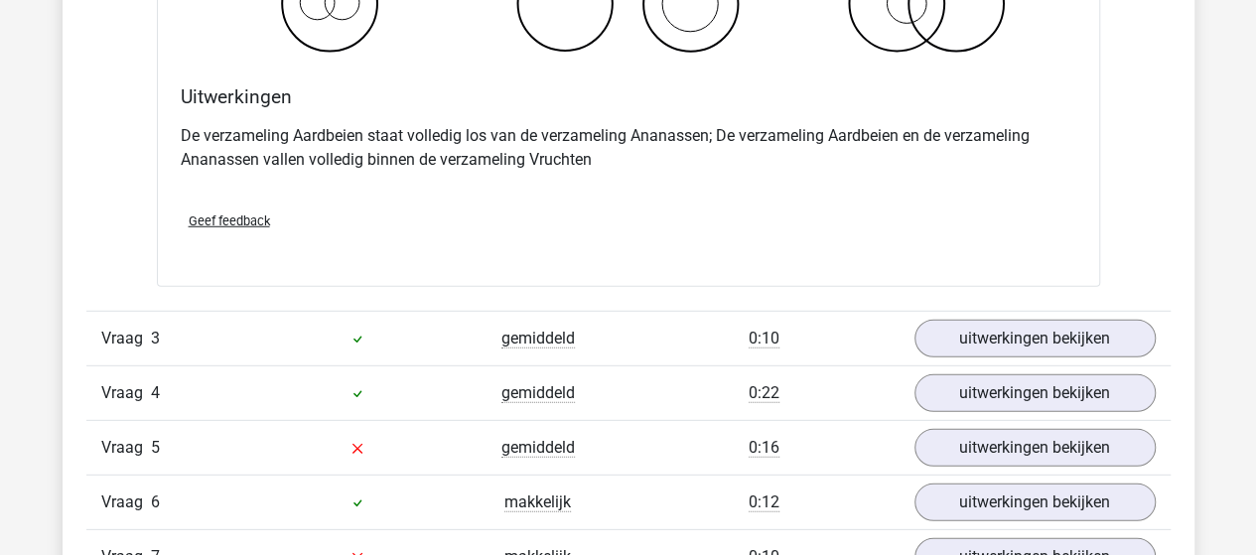
scroll to position [2779, 0]
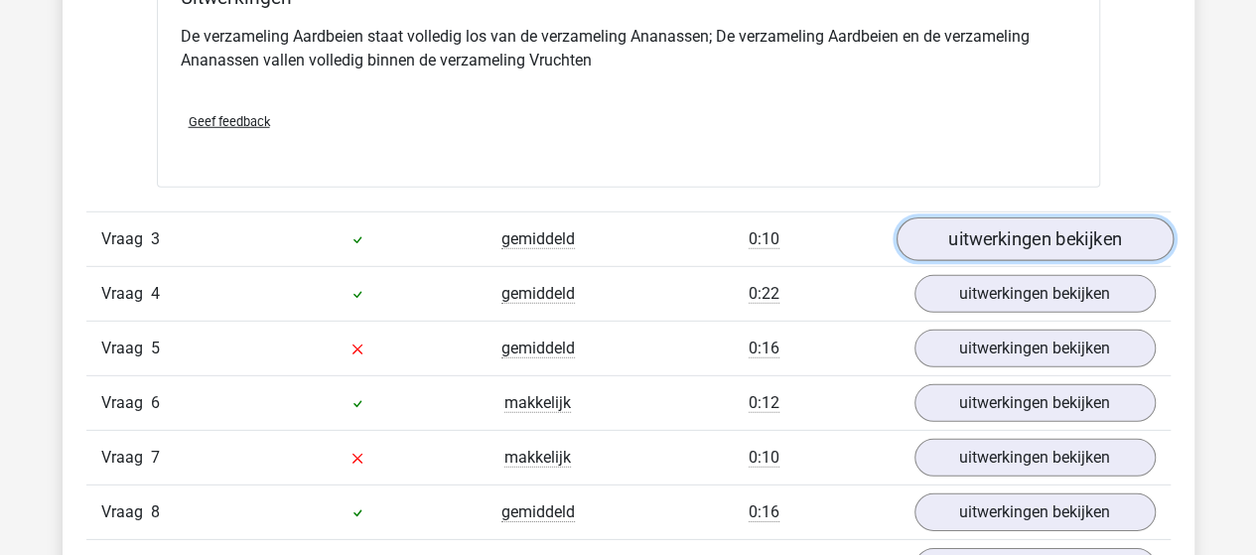
click at [955, 236] on link "uitwerkingen bekijken" at bounding box center [1033, 240] width 277 height 44
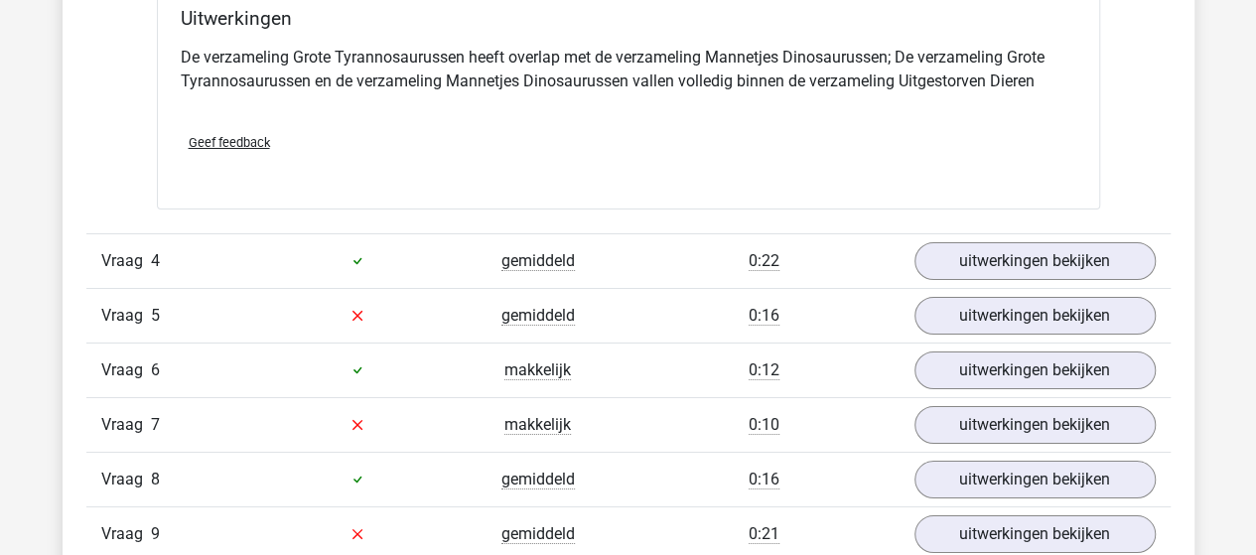
scroll to position [3573, 0]
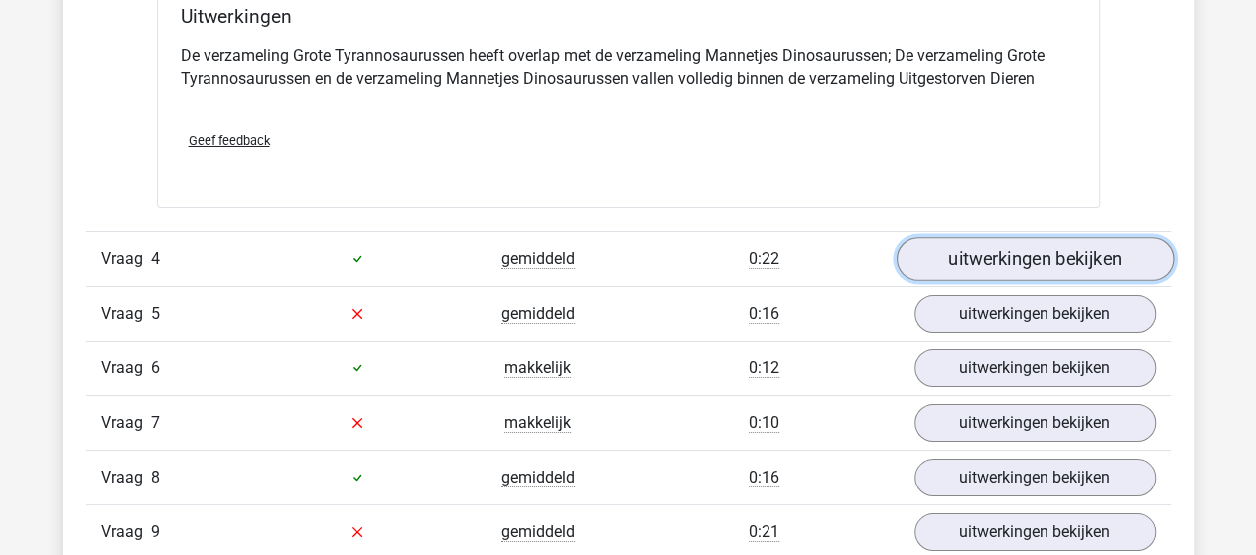
click at [1014, 264] on link "uitwerkingen bekijken" at bounding box center [1033, 259] width 277 height 44
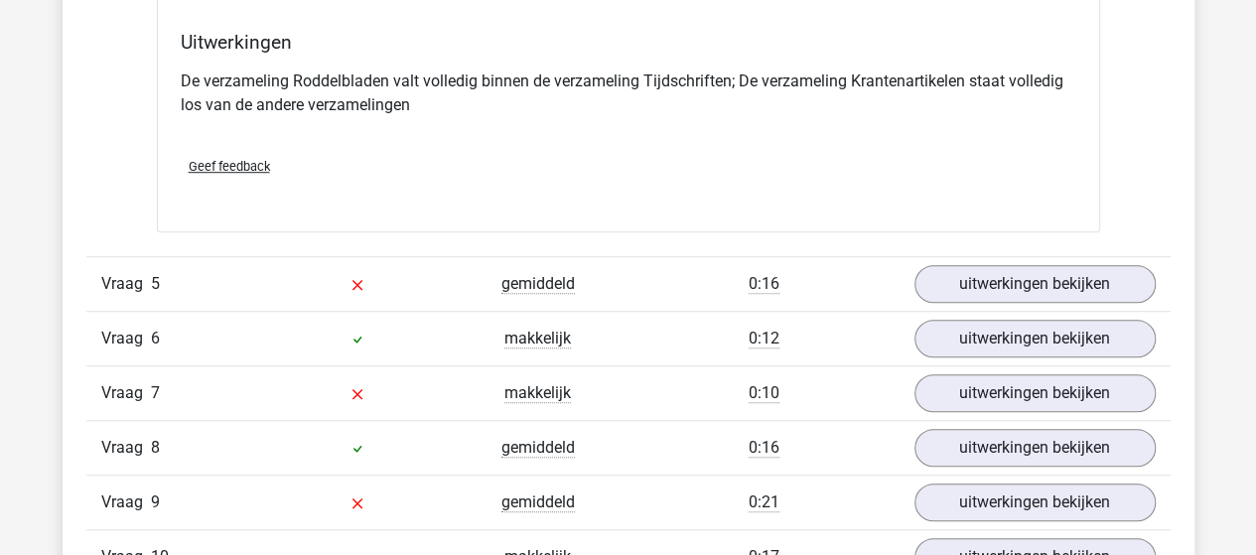
scroll to position [4367, 0]
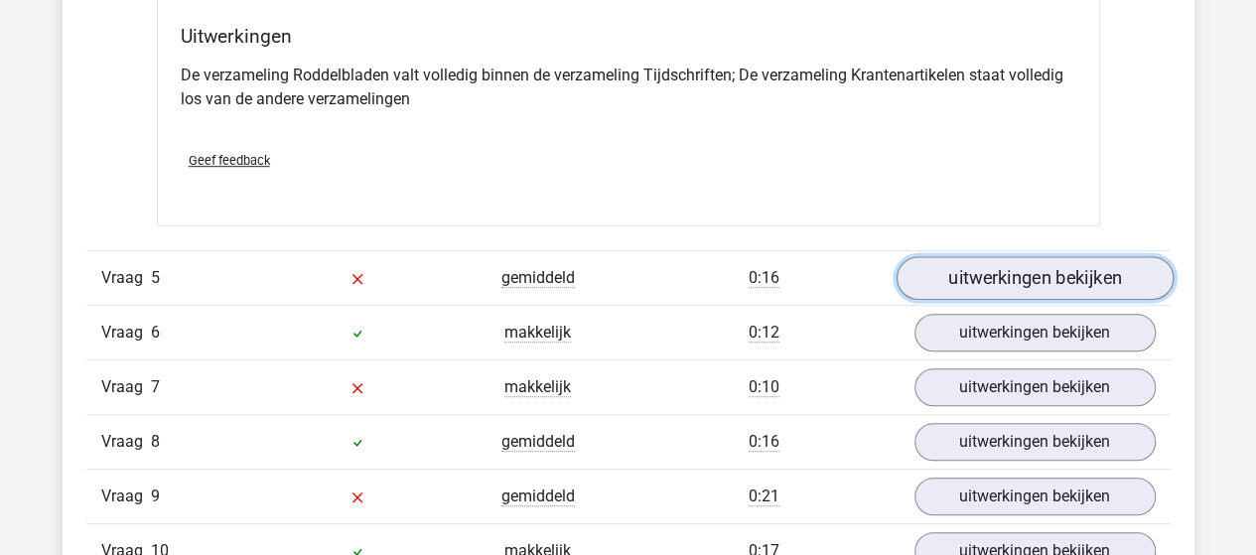
click at [977, 258] on link "uitwerkingen bekijken" at bounding box center [1033, 278] width 277 height 44
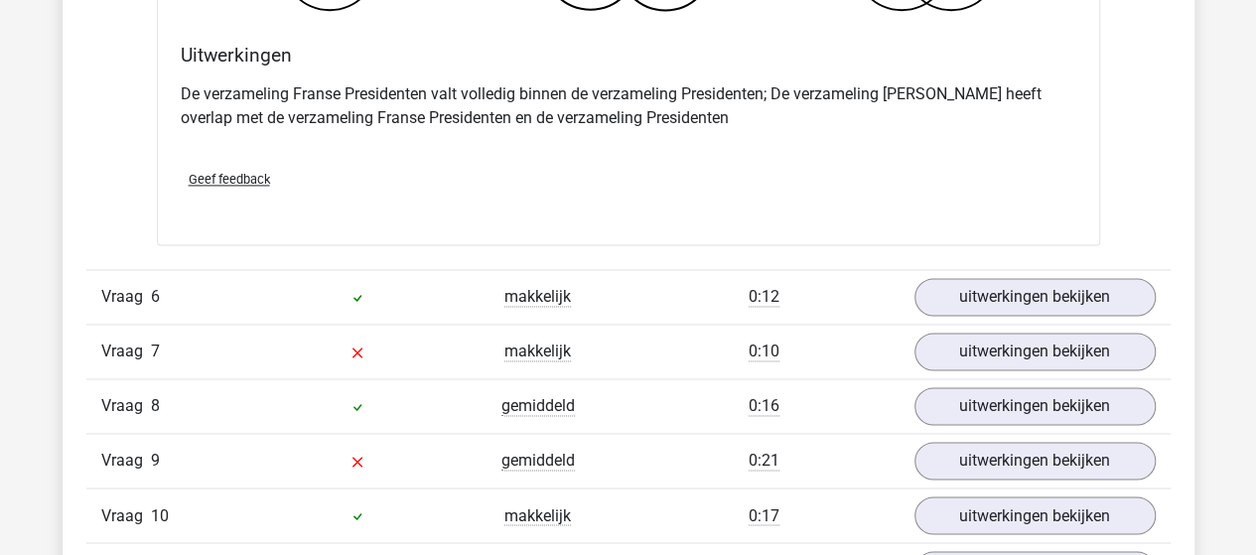
scroll to position [5260, 0]
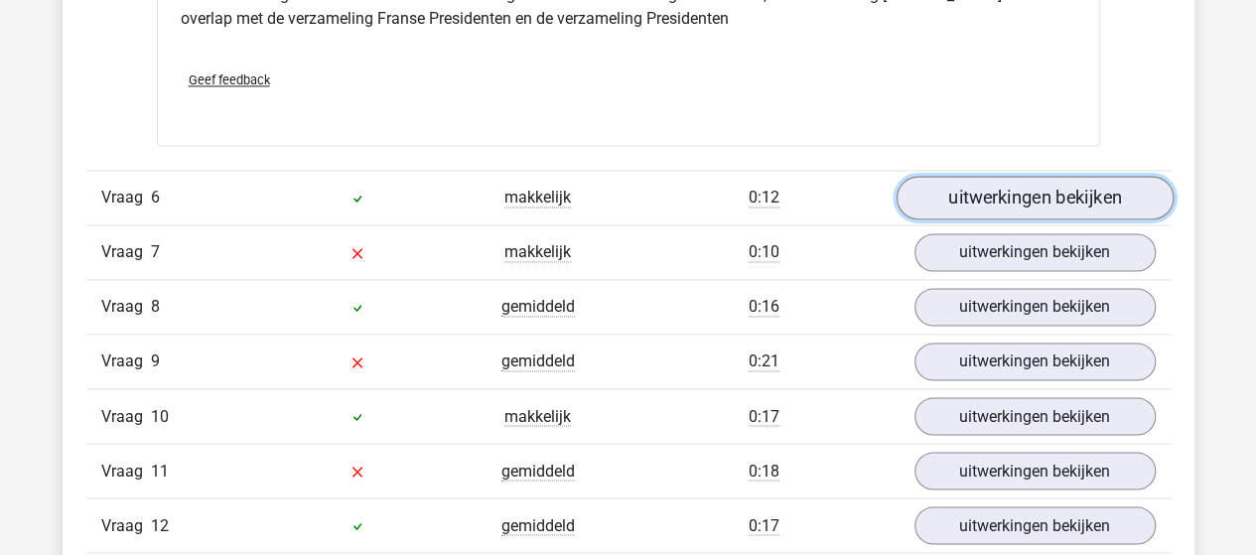
click at [957, 177] on link "uitwerkingen bekijken" at bounding box center [1033, 198] width 277 height 44
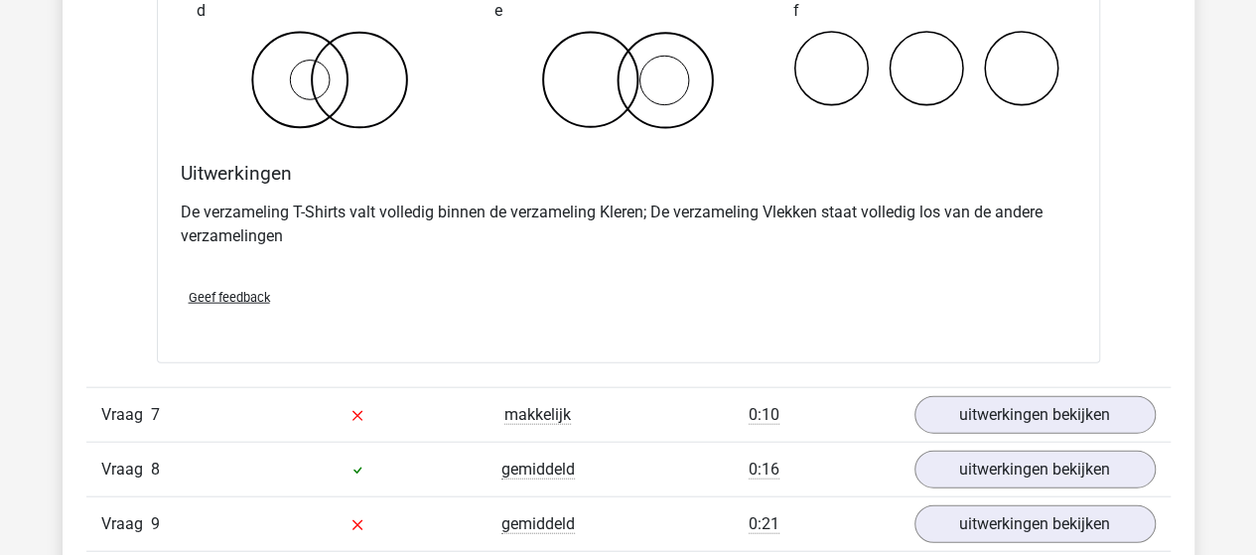
scroll to position [5955, 0]
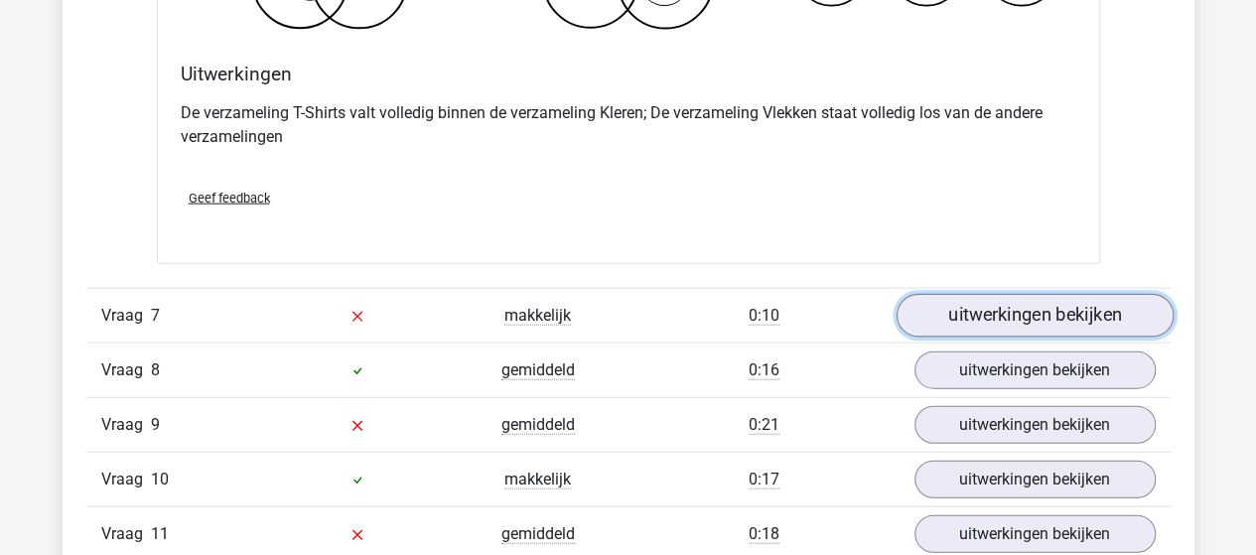
click at [969, 304] on link "uitwerkingen bekijken" at bounding box center [1033, 316] width 277 height 44
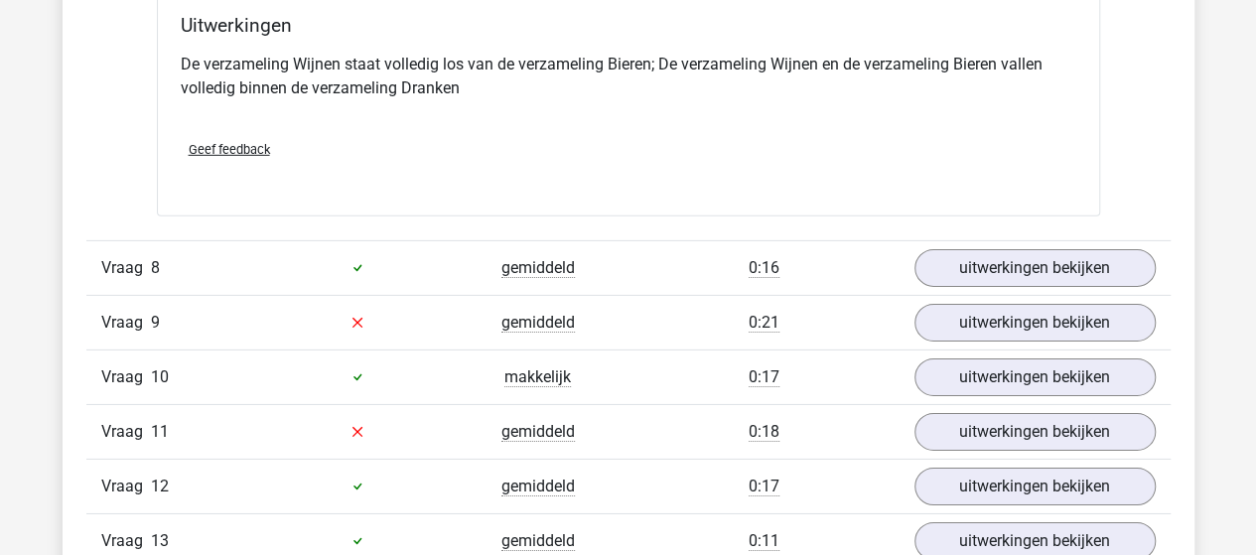
scroll to position [6848, 0]
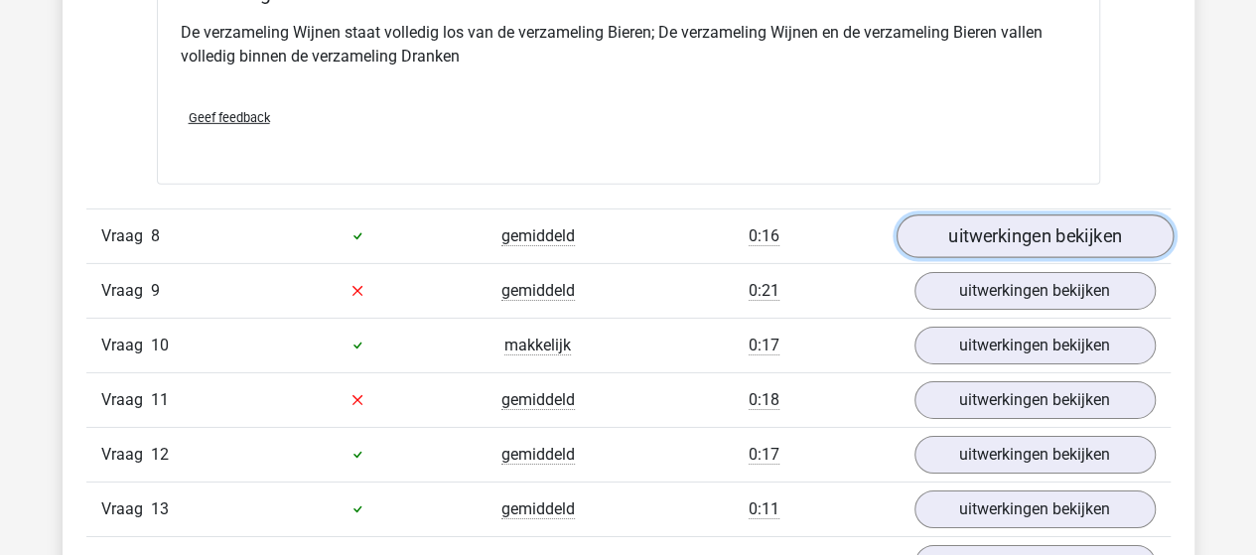
click at [969, 215] on link "uitwerkingen bekijken" at bounding box center [1033, 236] width 277 height 44
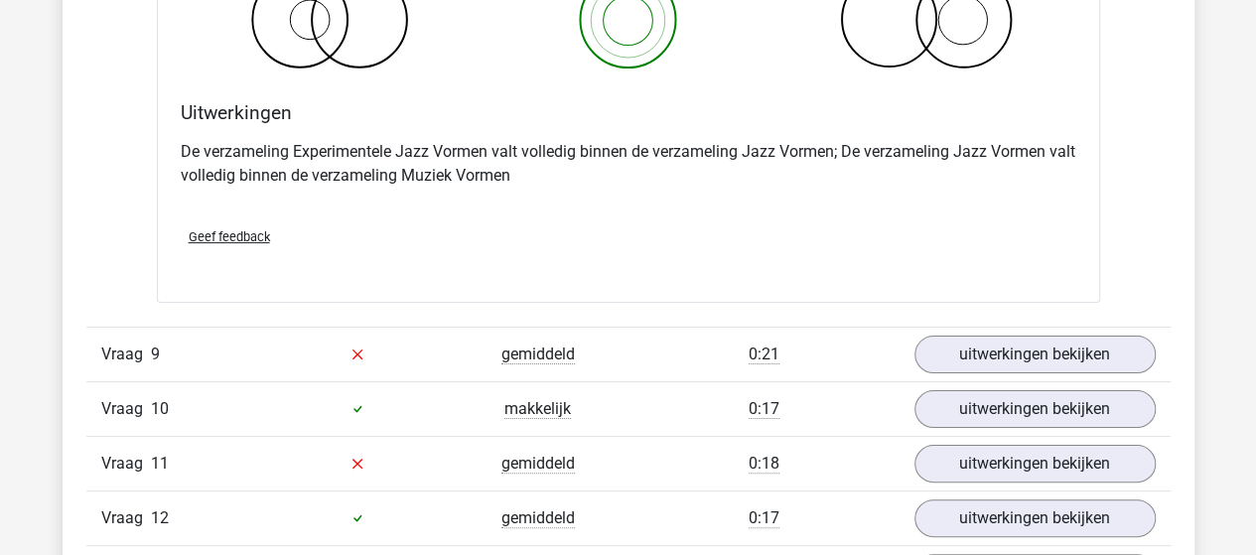
scroll to position [7642, 0]
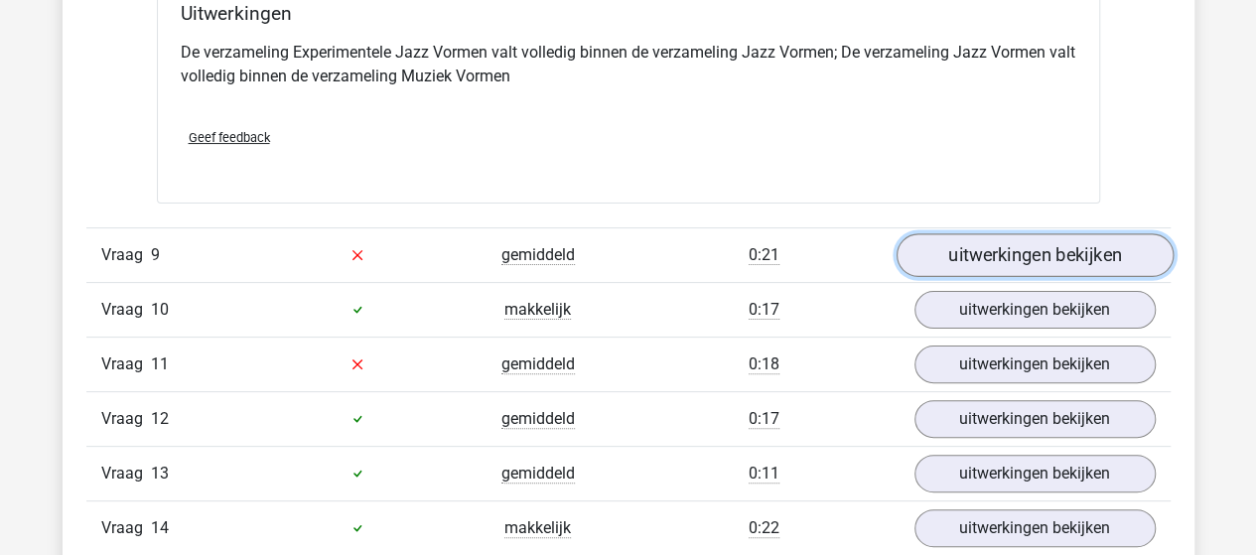
click at [1042, 235] on link "uitwerkingen bekijken" at bounding box center [1033, 255] width 277 height 44
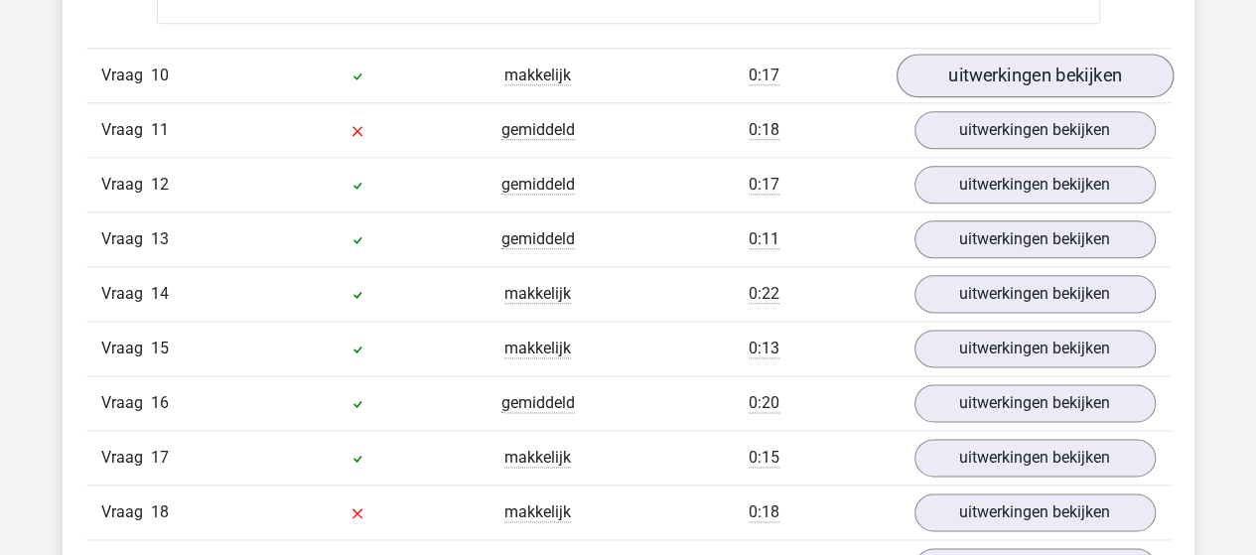
scroll to position [8536, 0]
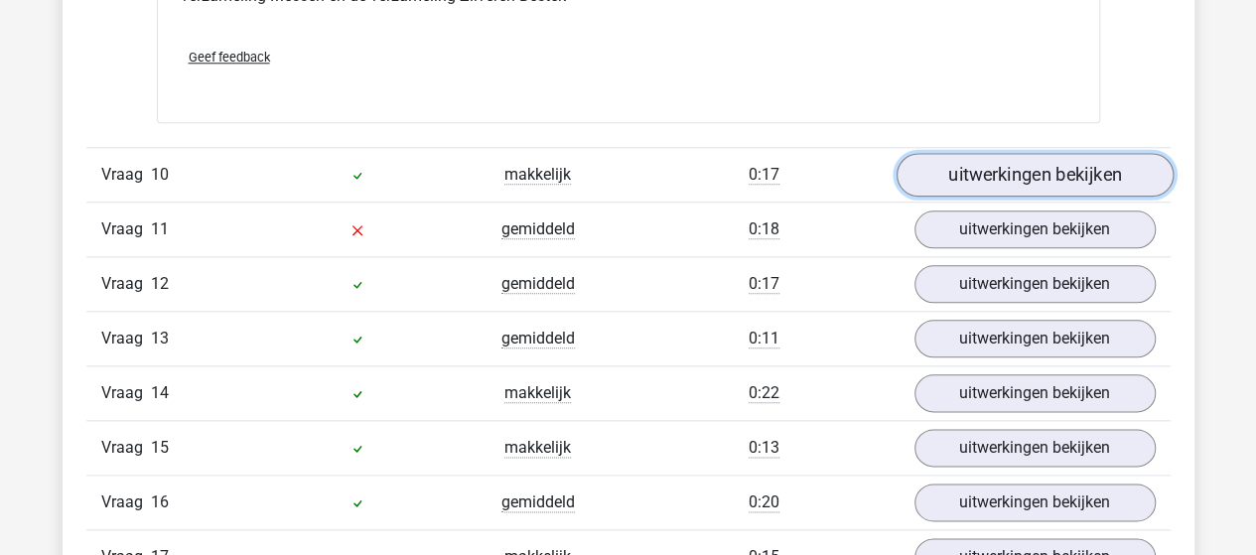
click at [1004, 162] on link "uitwerkingen bekijken" at bounding box center [1033, 175] width 277 height 44
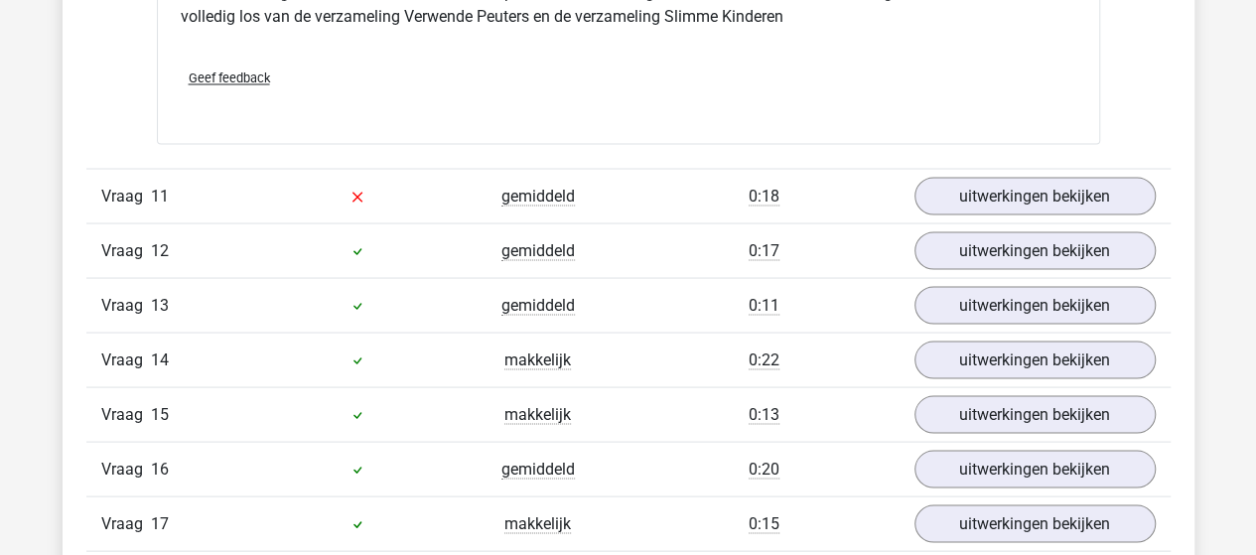
scroll to position [9330, 0]
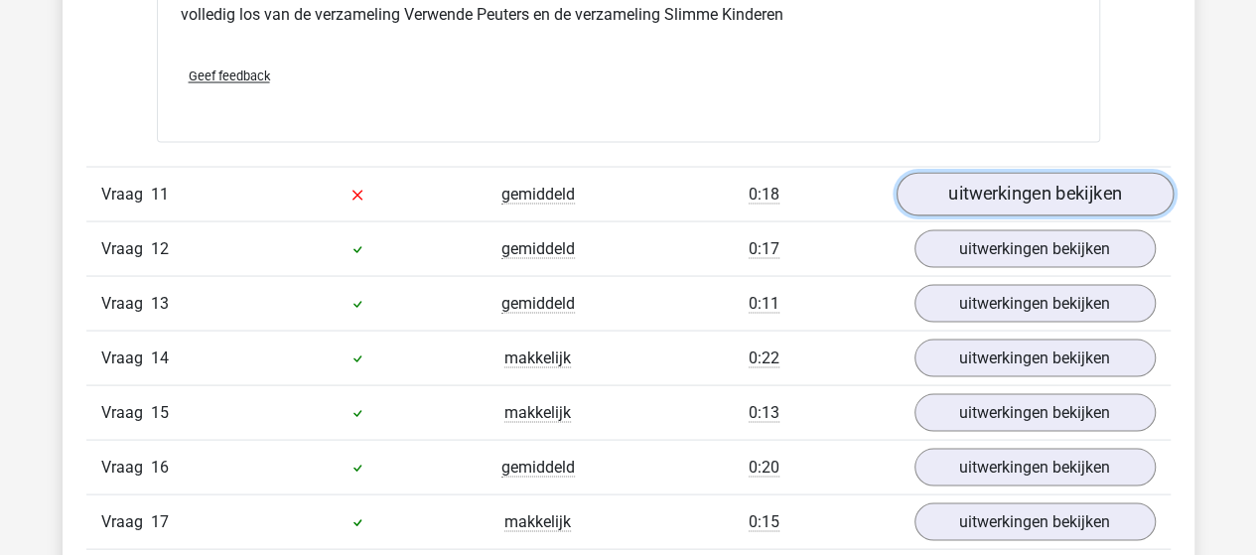
click at [1026, 174] on link "uitwerkingen bekijken" at bounding box center [1033, 194] width 277 height 44
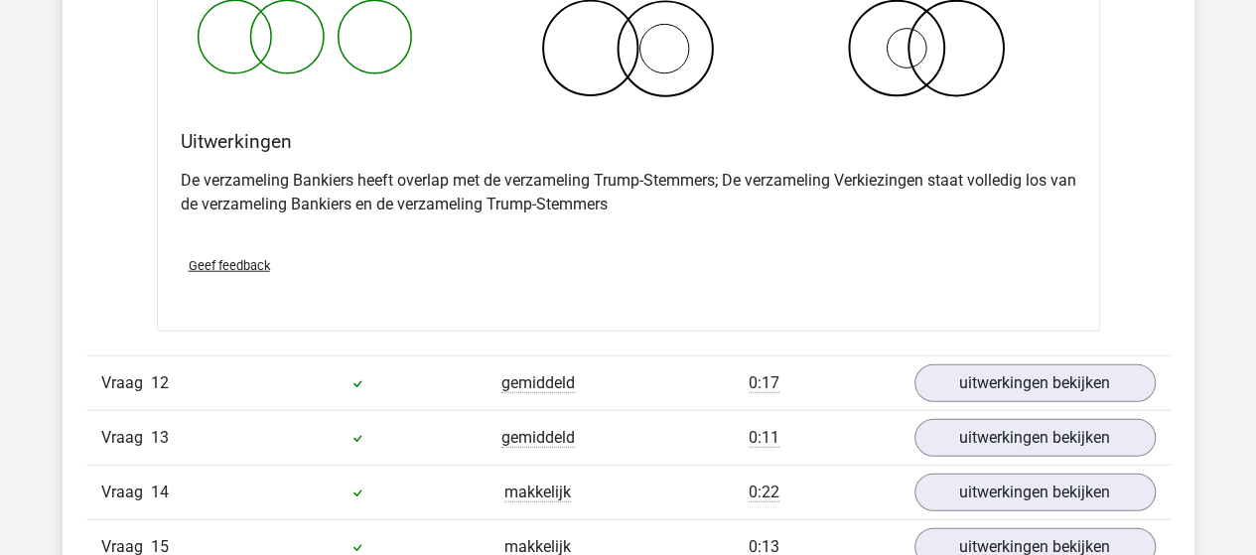
scroll to position [10024, 0]
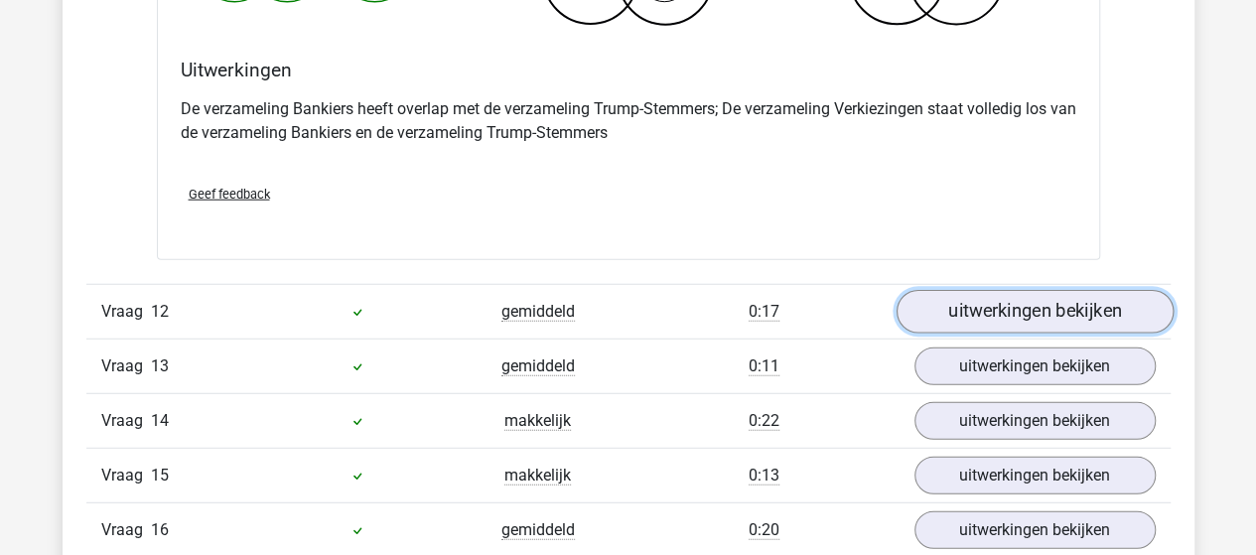
click at [975, 291] on link "uitwerkingen bekijken" at bounding box center [1033, 313] width 277 height 44
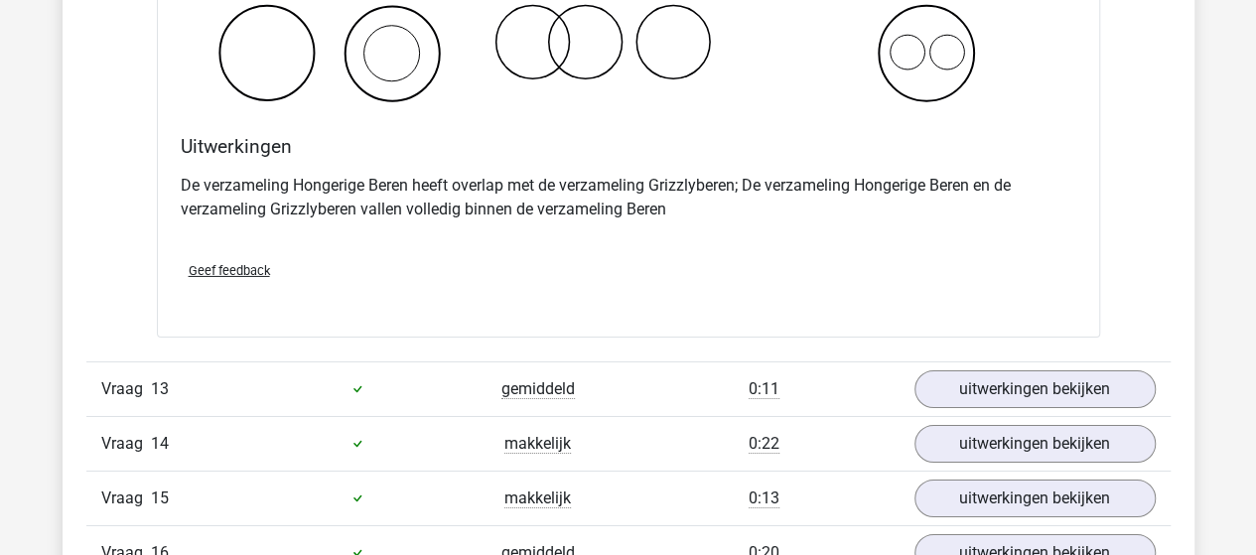
scroll to position [10819, 0]
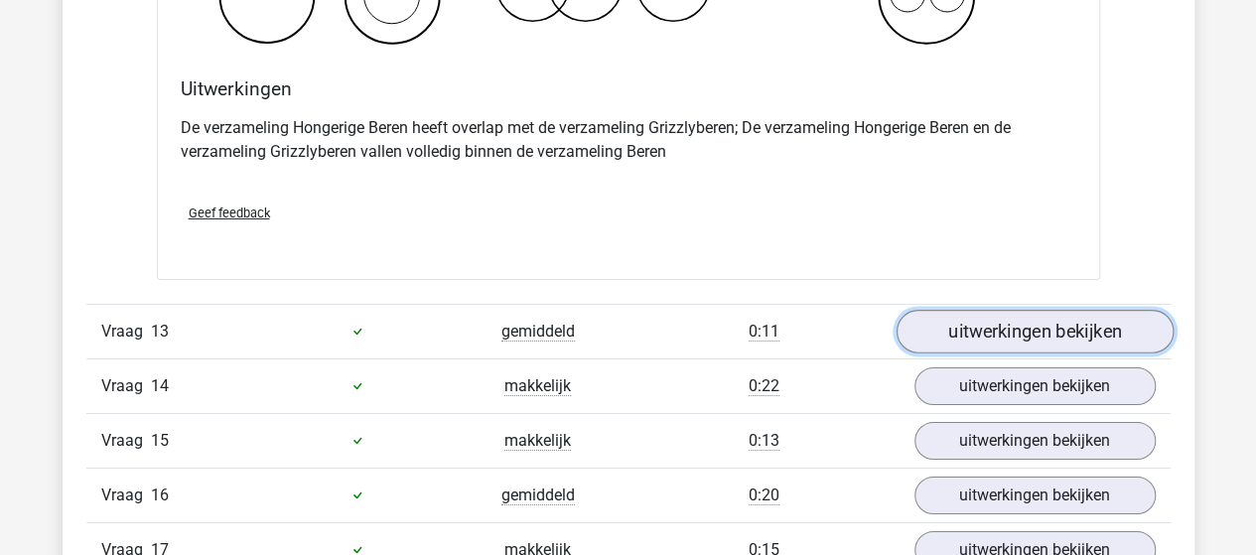
click at [972, 315] on link "uitwerkingen bekijken" at bounding box center [1033, 332] width 277 height 44
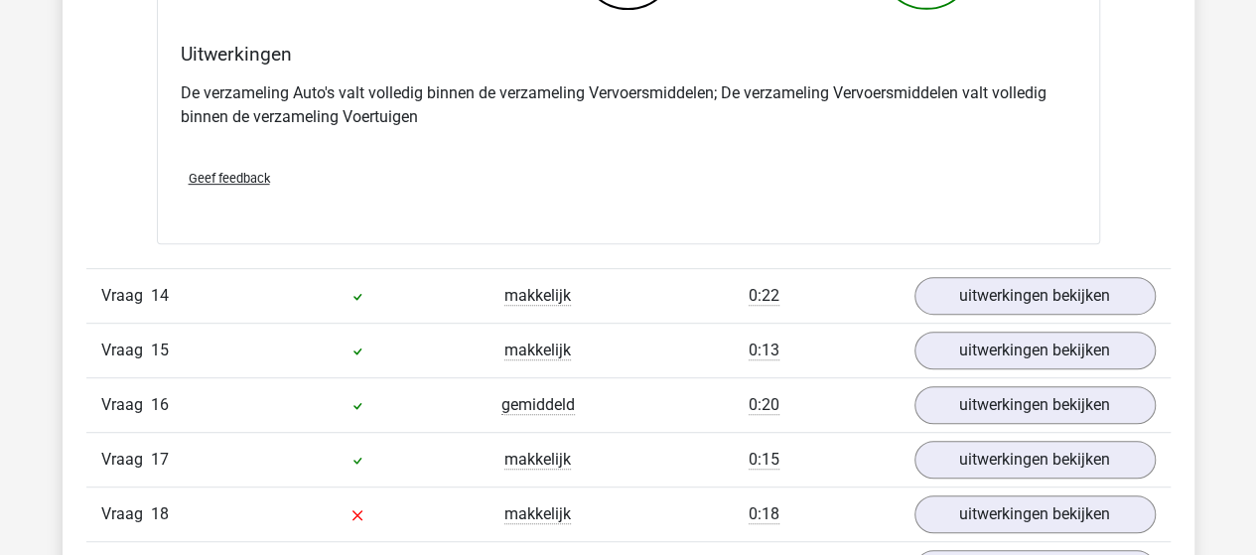
scroll to position [11712, 0]
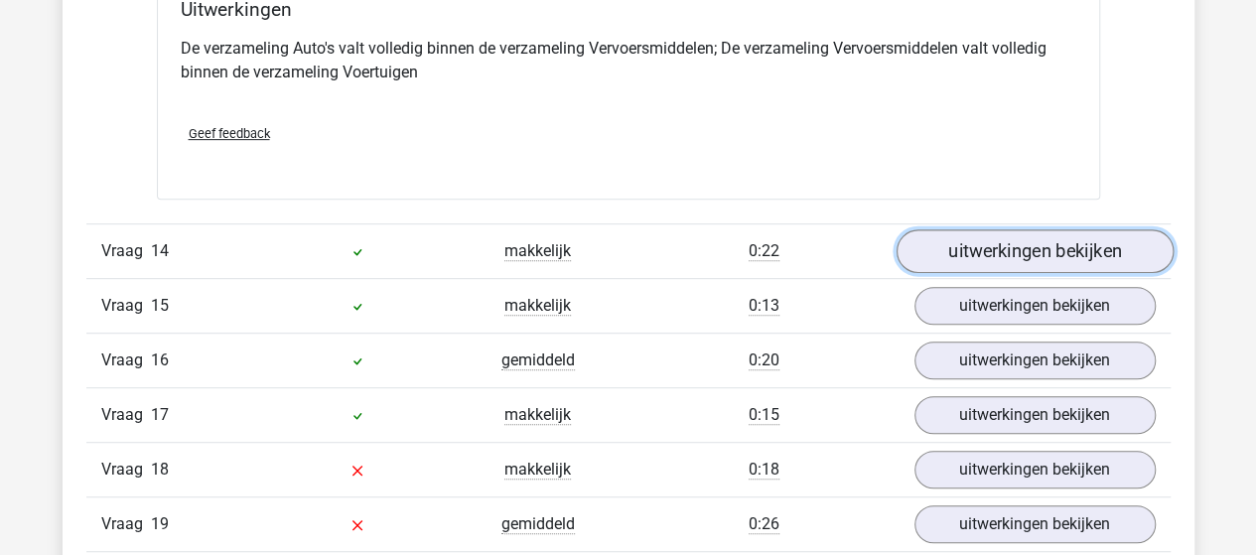
click at [984, 229] on link "uitwerkingen bekijken" at bounding box center [1033, 251] width 277 height 44
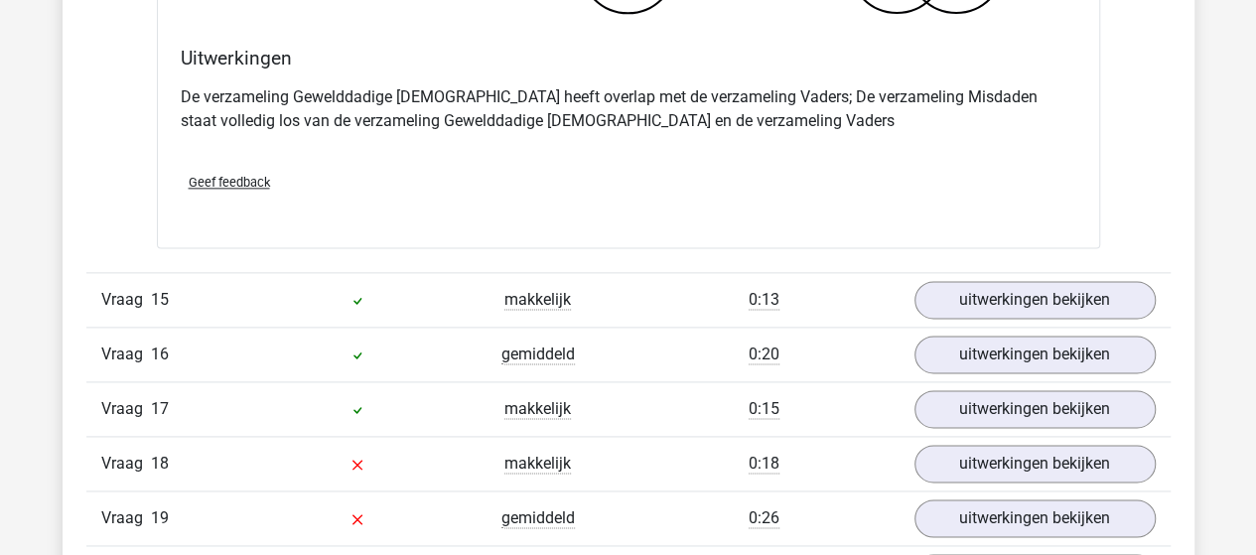
scroll to position [12506, 0]
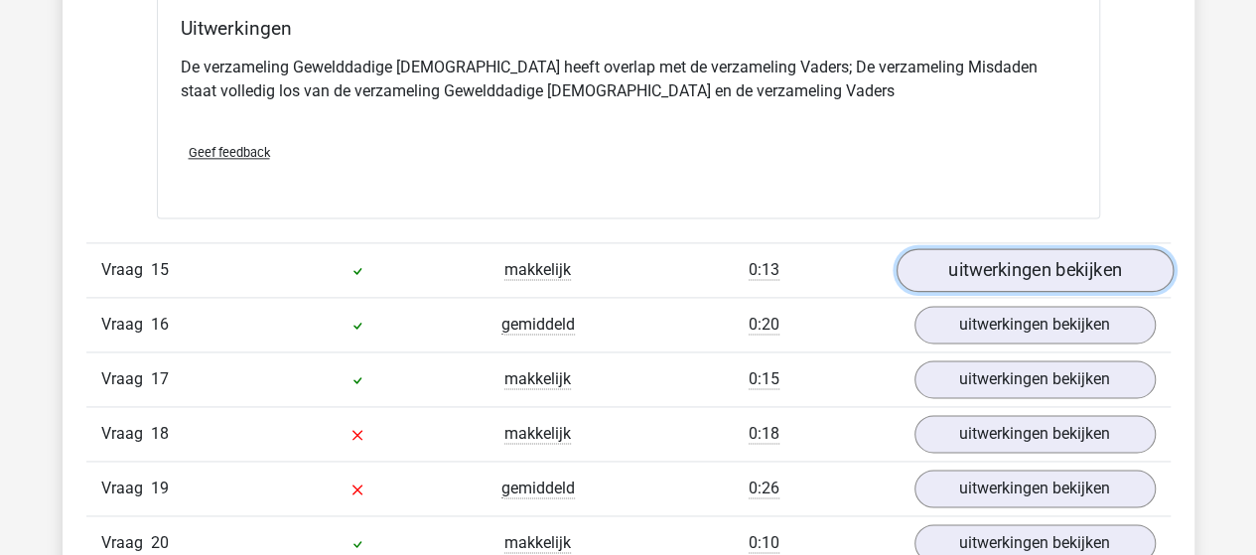
click at [957, 248] on link "uitwerkingen bekijken" at bounding box center [1033, 270] width 277 height 44
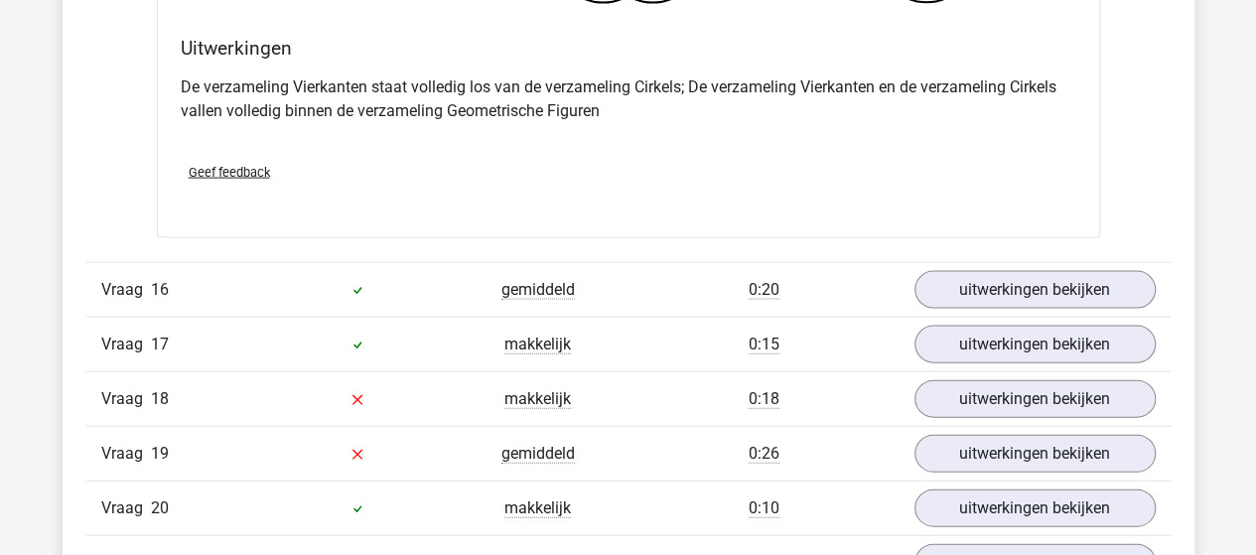
scroll to position [13300, 0]
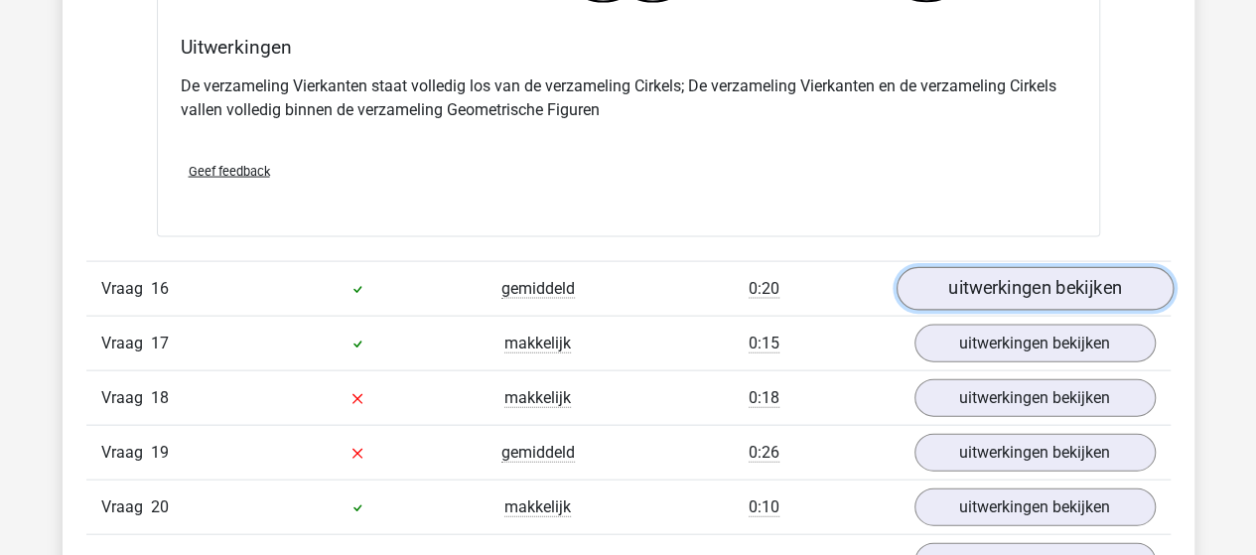
click at [951, 267] on link "uitwerkingen bekijken" at bounding box center [1033, 289] width 277 height 44
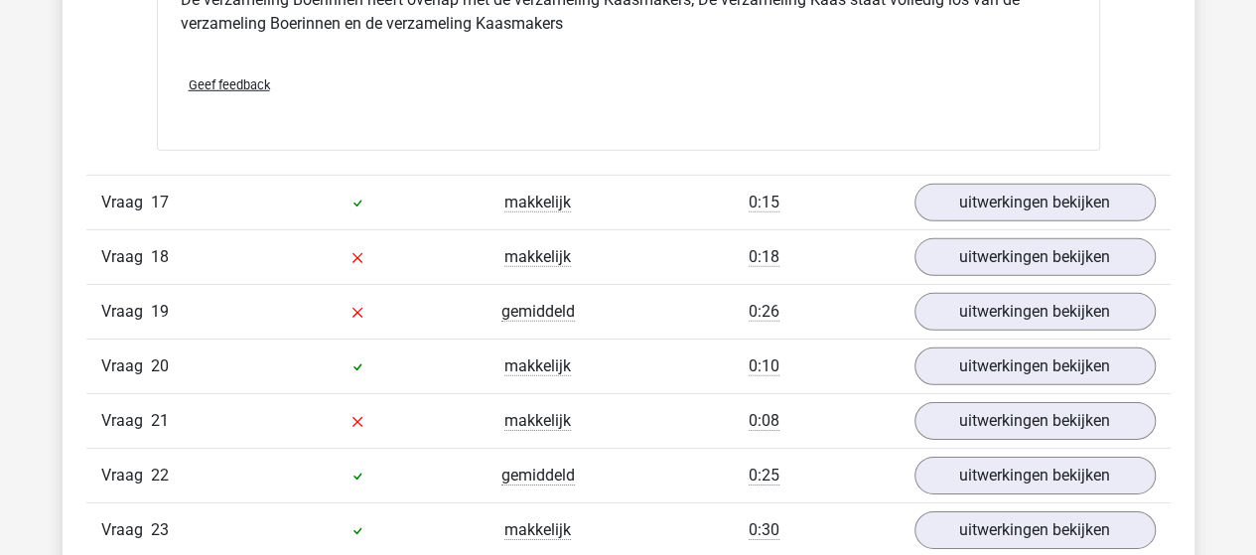
scroll to position [14193, 0]
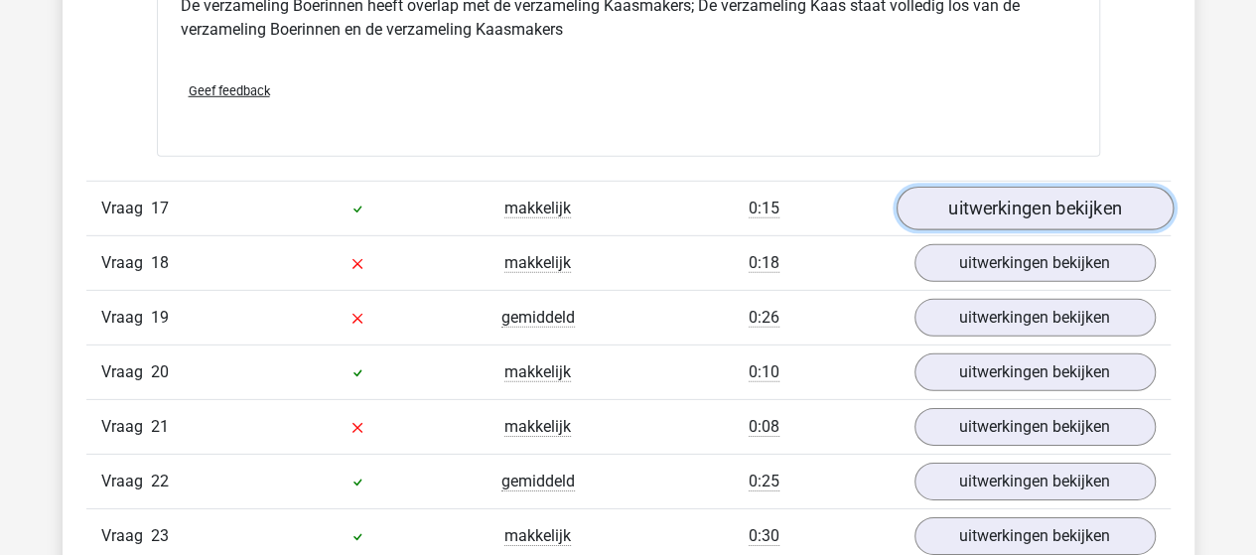
click at [1024, 188] on link "uitwerkingen bekijken" at bounding box center [1033, 210] width 277 height 44
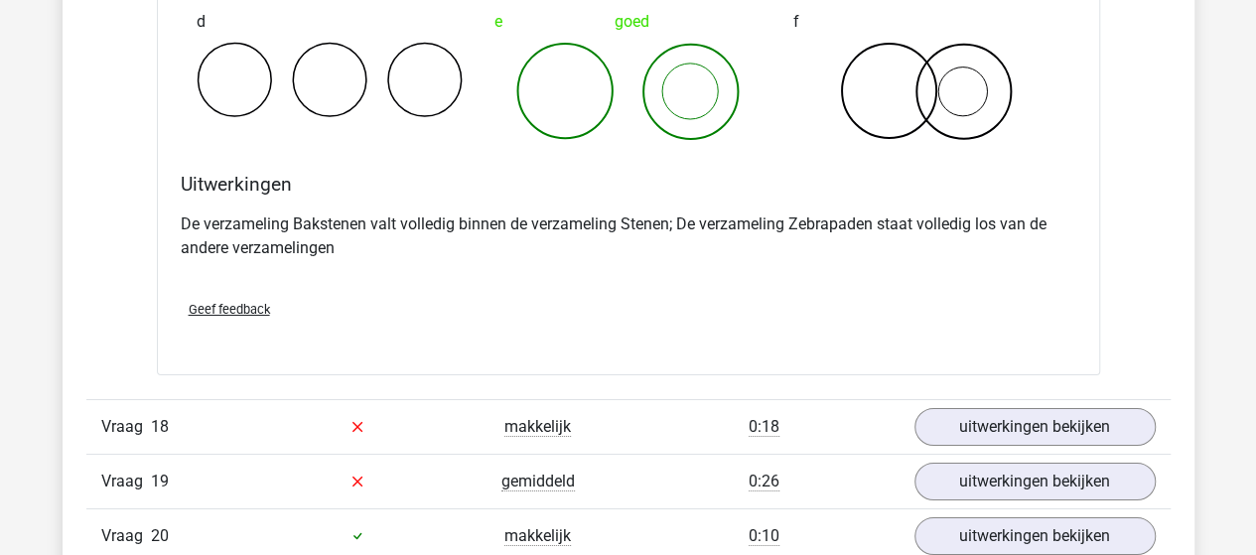
scroll to position [14888, 0]
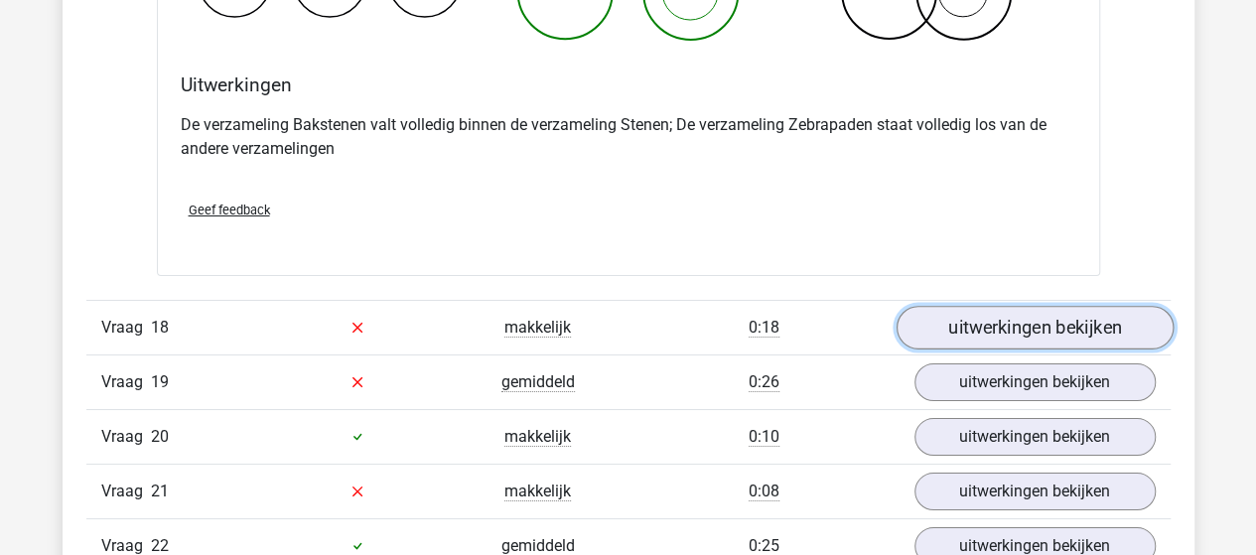
click at [923, 311] on link "uitwerkingen bekijken" at bounding box center [1033, 328] width 277 height 44
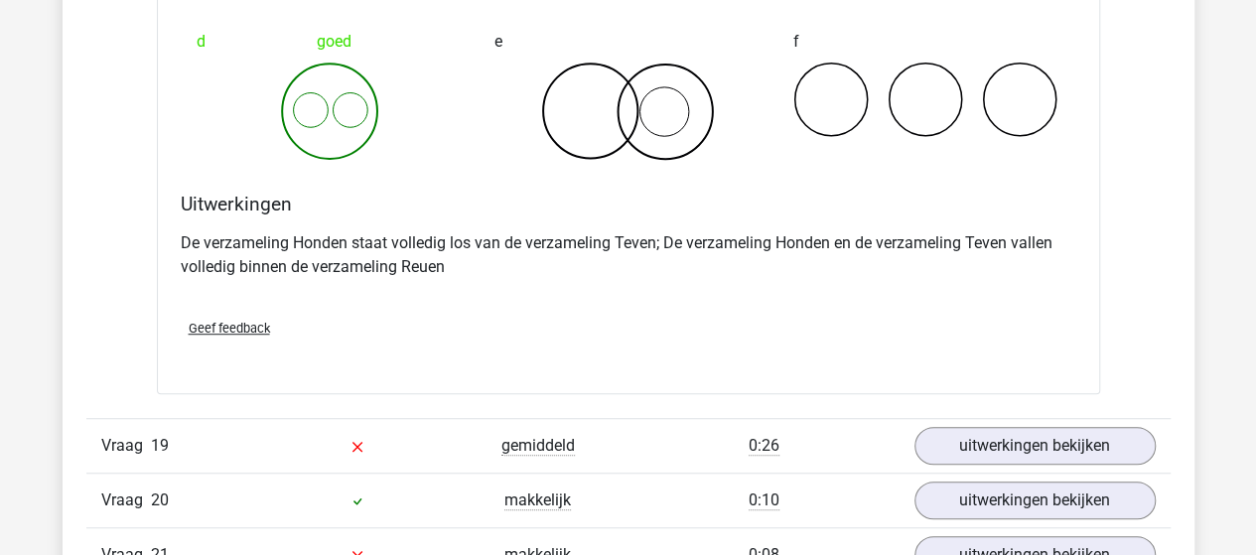
scroll to position [15682, 0]
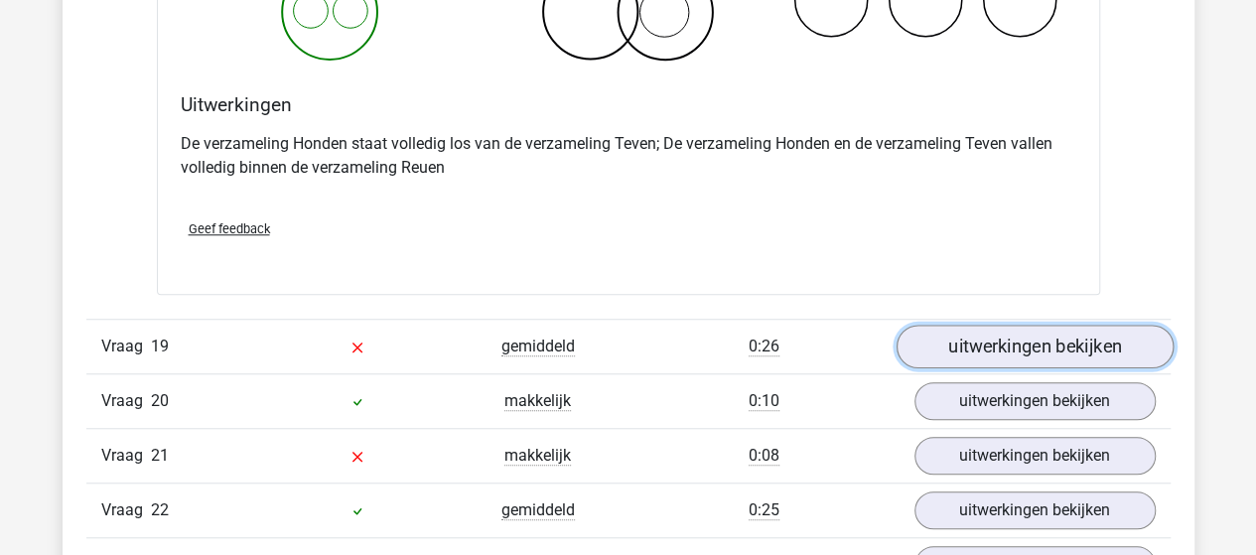
click at [1004, 325] on link "uitwerkingen bekijken" at bounding box center [1033, 347] width 277 height 44
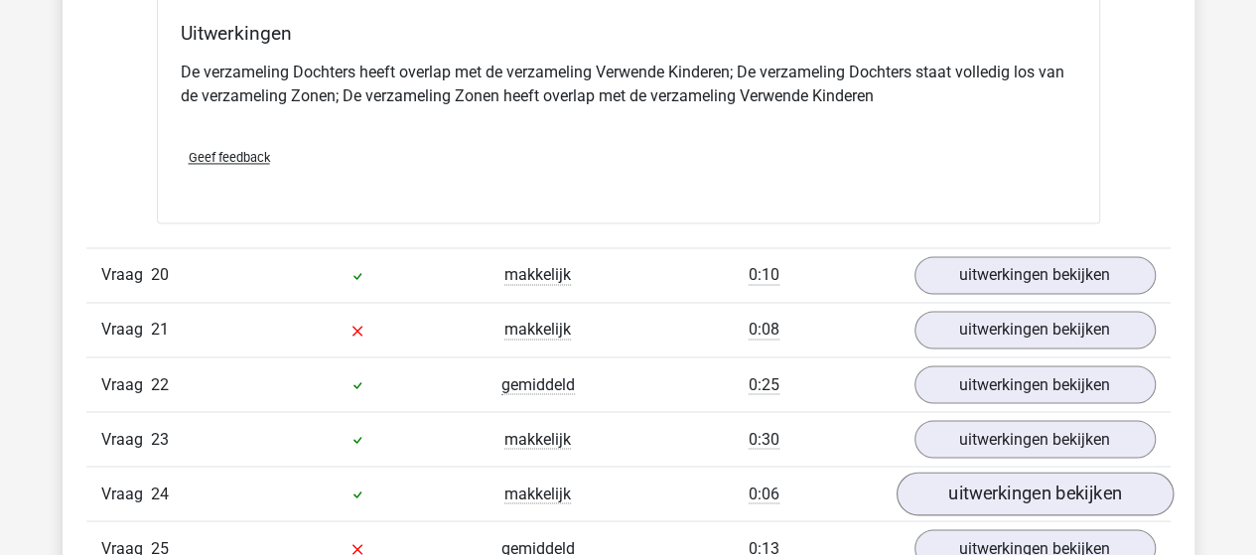
scroll to position [16674, 0]
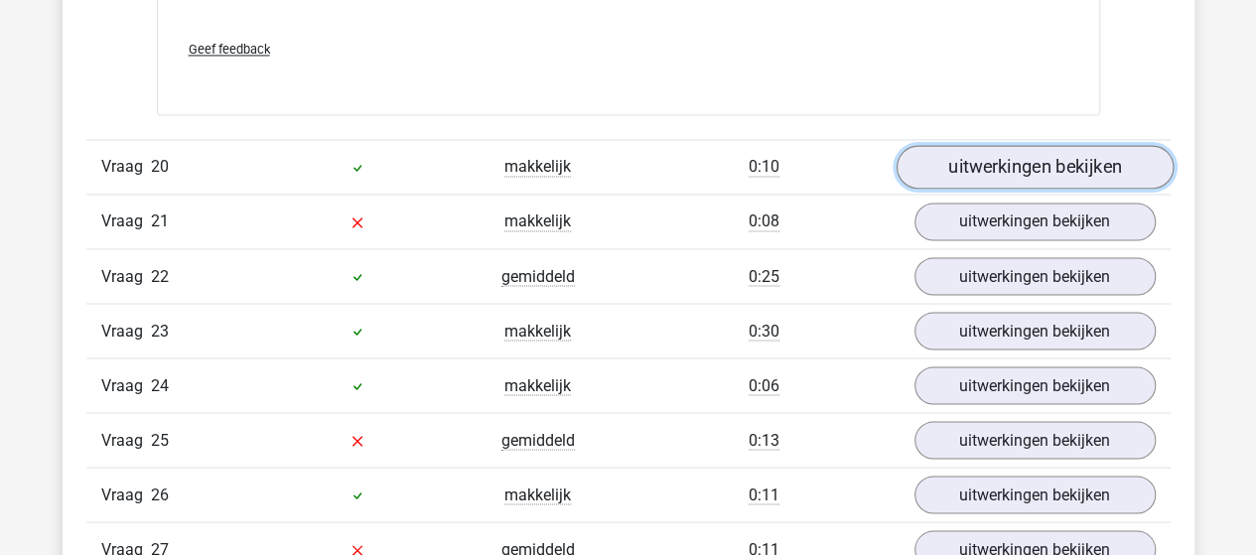
click at [985, 145] on link "uitwerkingen bekijken" at bounding box center [1033, 167] width 277 height 44
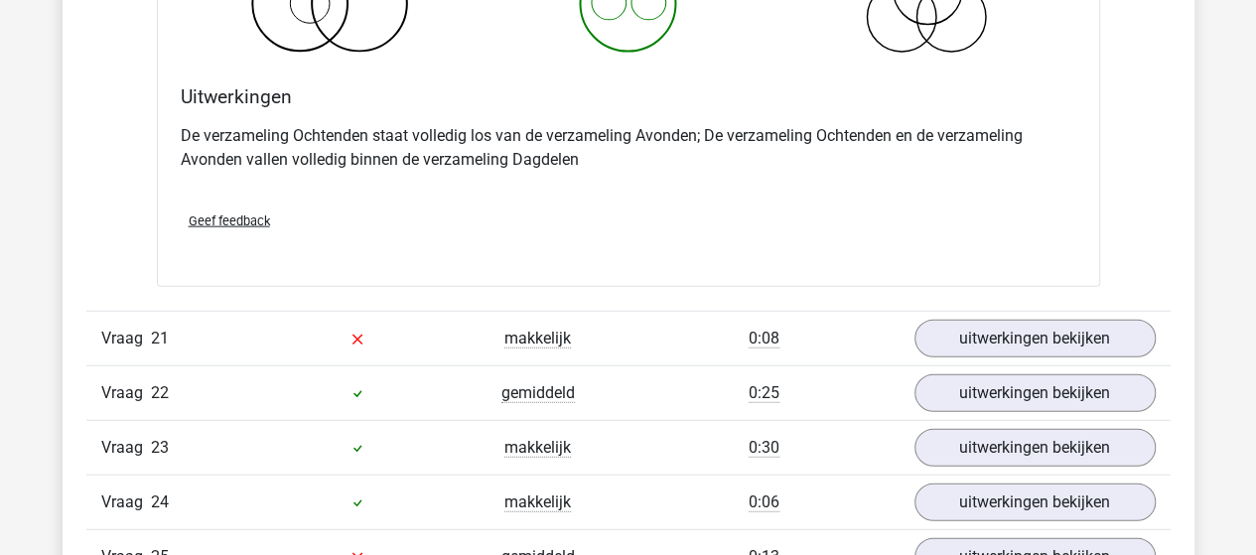
scroll to position [17369, 0]
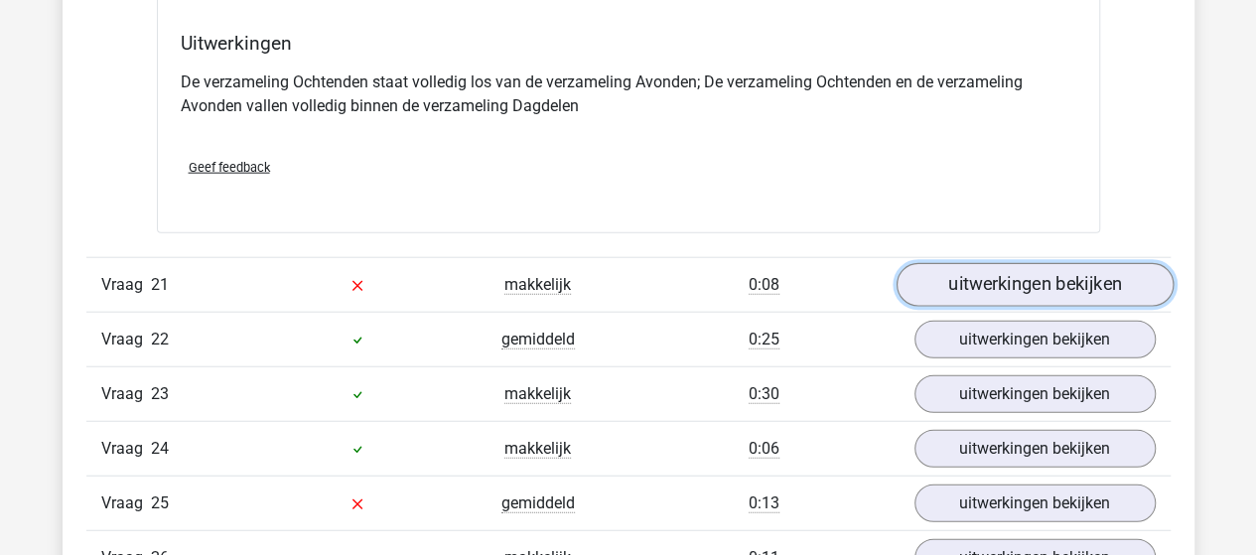
click at [931, 263] on link "uitwerkingen bekijken" at bounding box center [1033, 285] width 277 height 44
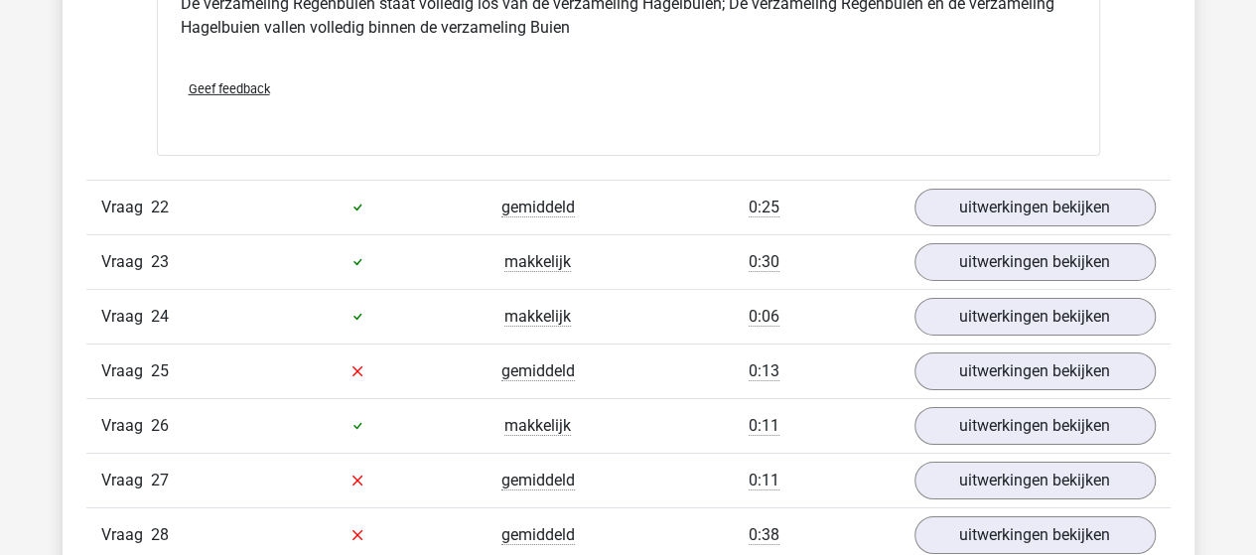
scroll to position [18262, 0]
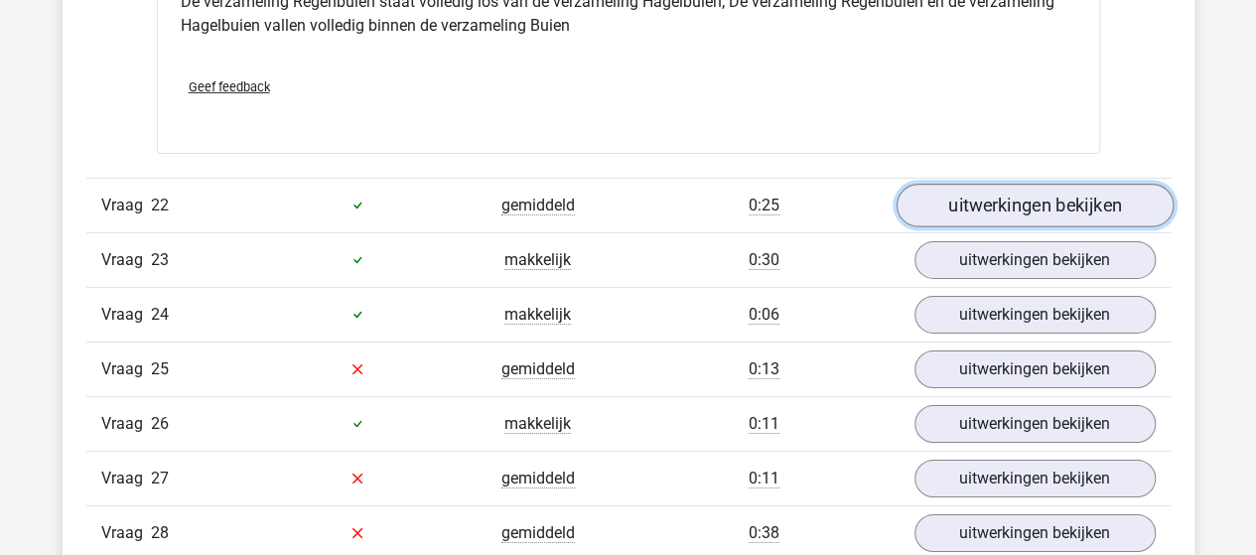
click at [946, 184] on link "uitwerkingen bekijken" at bounding box center [1033, 206] width 277 height 44
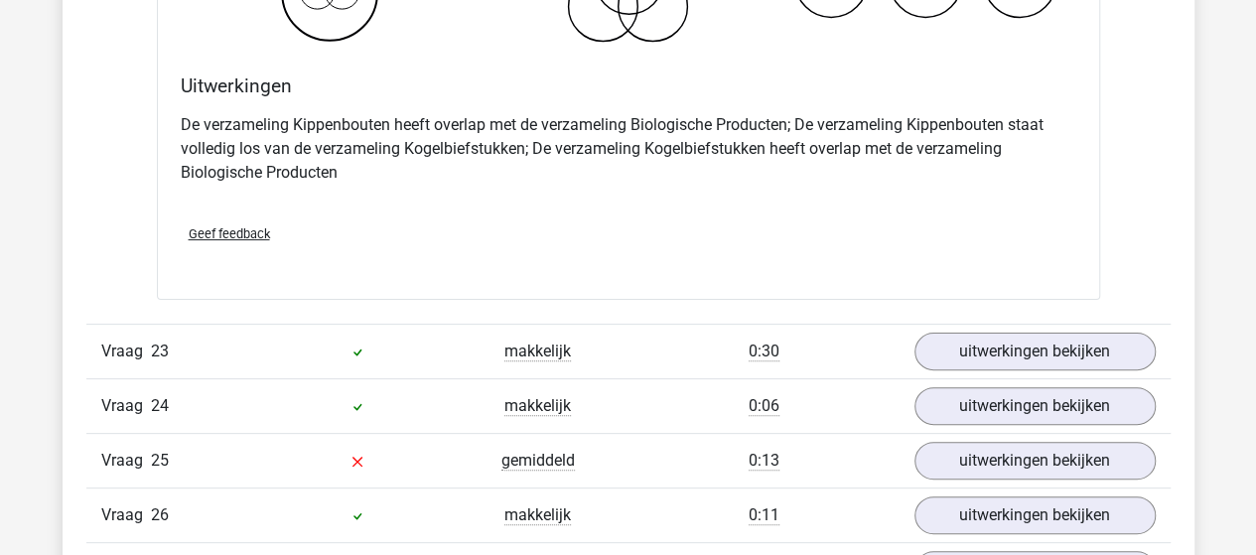
scroll to position [18957, 0]
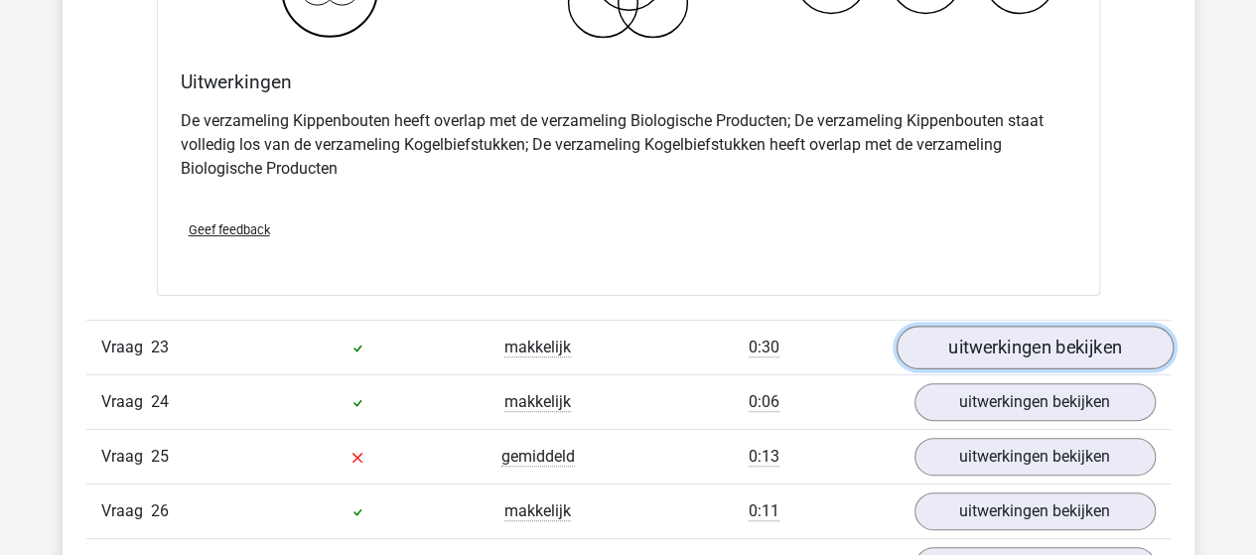
click at [915, 326] on link "uitwerkingen bekijken" at bounding box center [1033, 348] width 277 height 44
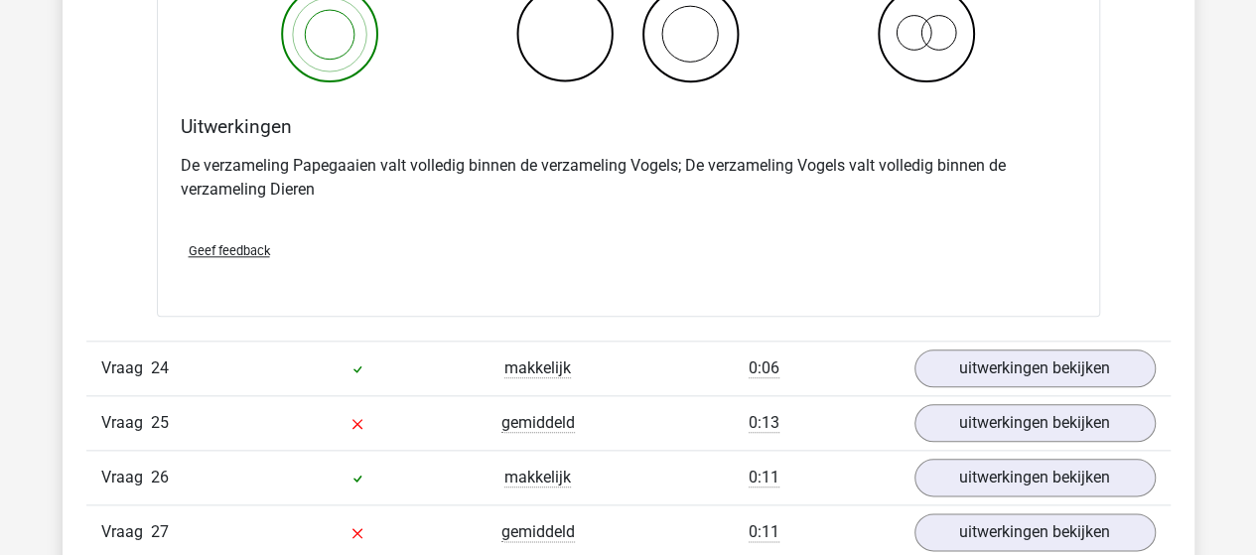
scroll to position [19751, 0]
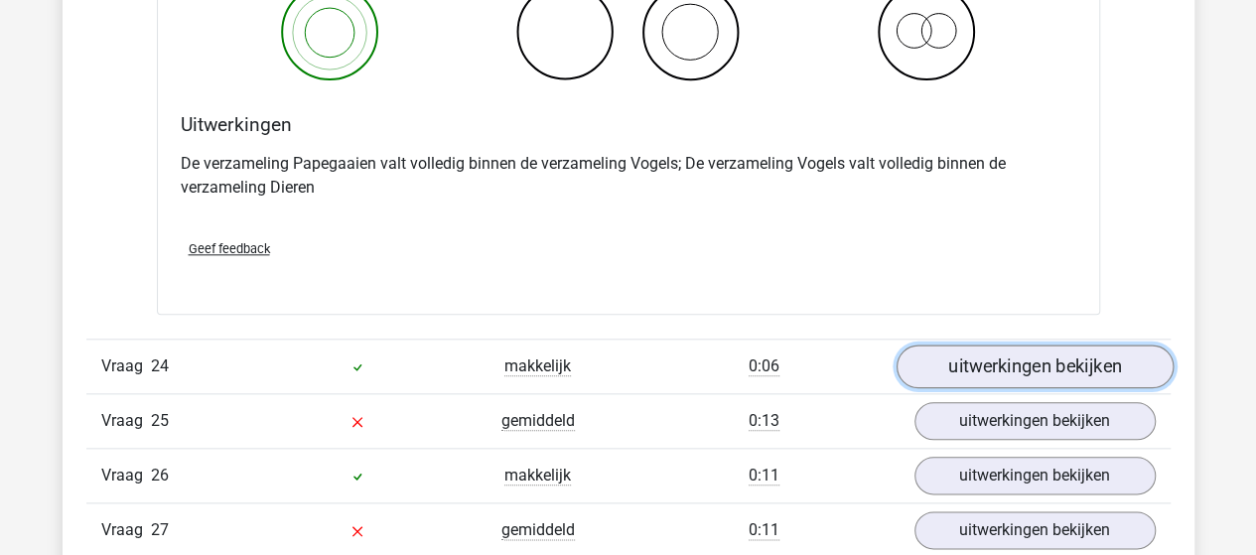
click at [992, 344] on link "uitwerkingen bekijken" at bounding box center [1033, 366] width 277 height 44
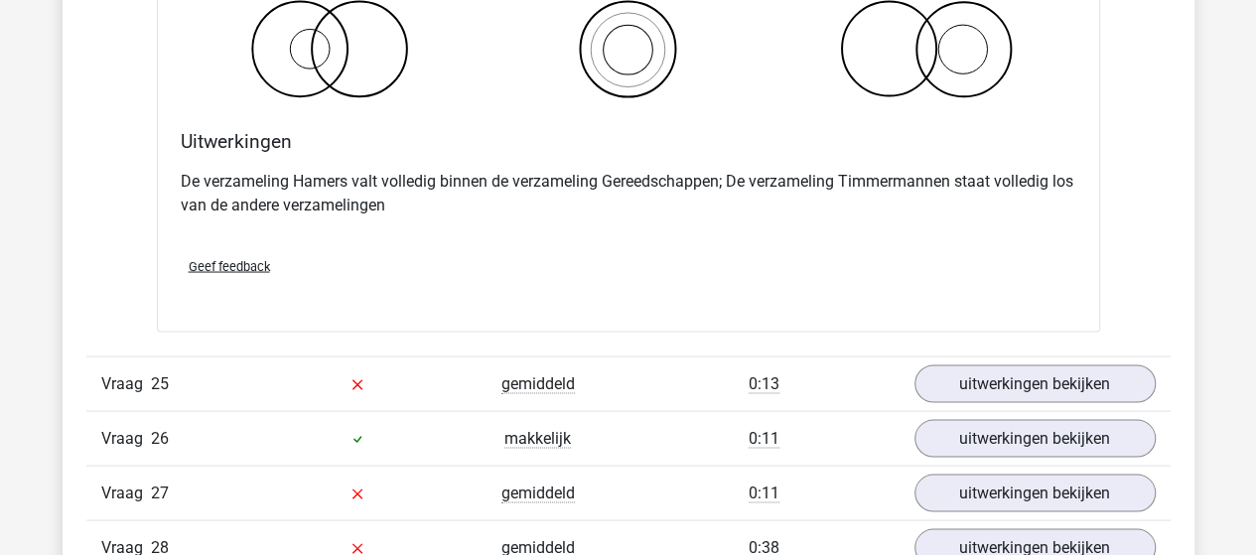
scroll to position [20645, 0]
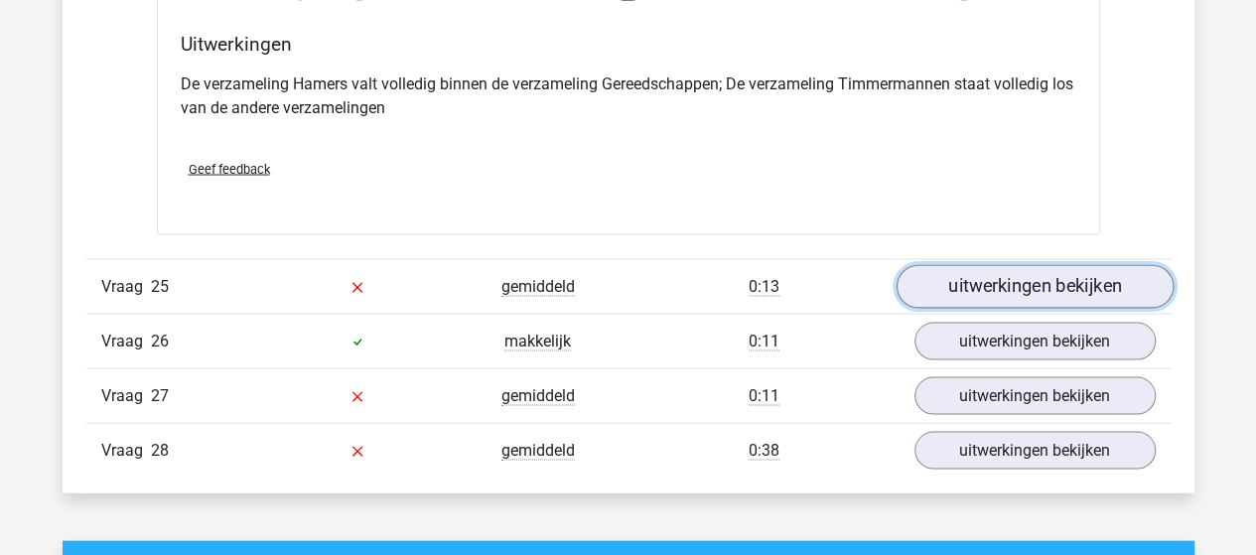
click at [969, 264] on link "uitwerkingen bekijken" at bounding box center [1033, 286] width 277 height 44
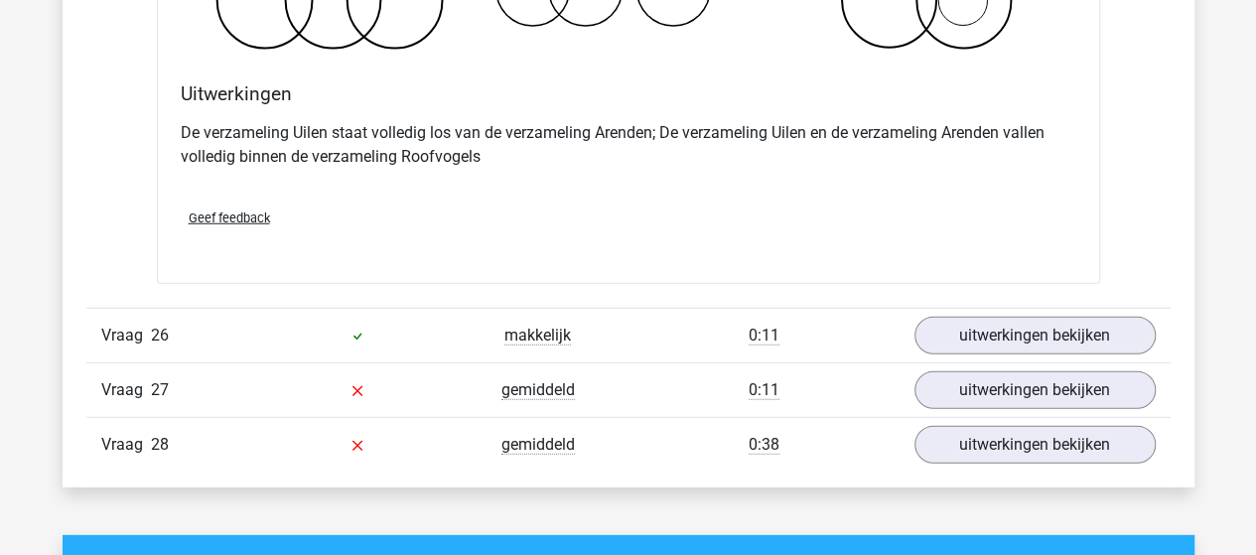
scroll to position [21439, 0]
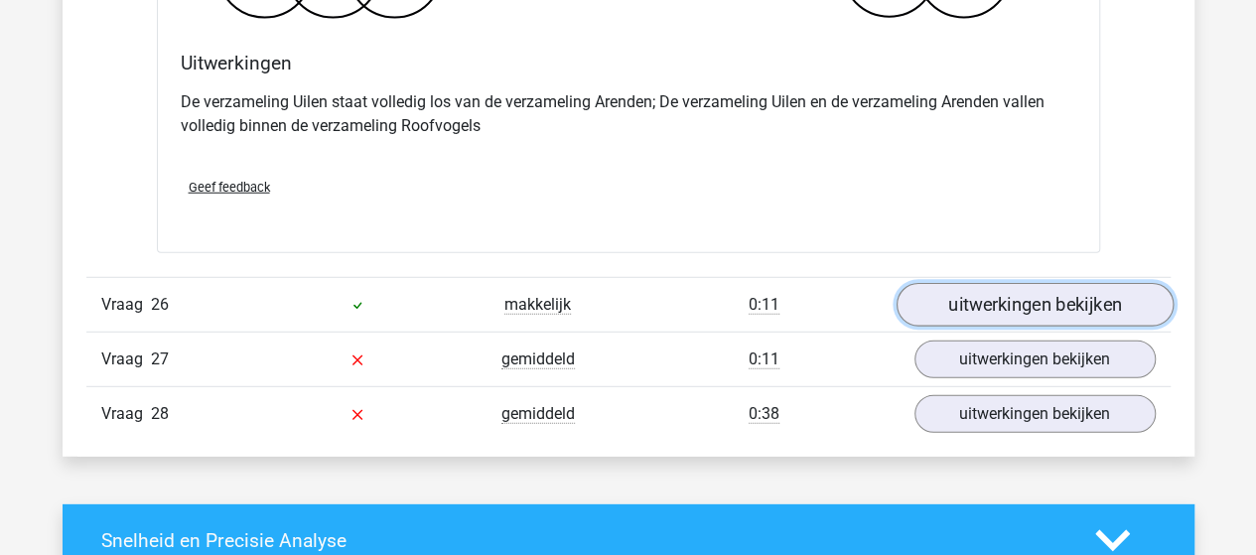
click at [989, 284] on link "uitwerkingen bekijken" at bounding box center [1033, 306] width 277 height 44
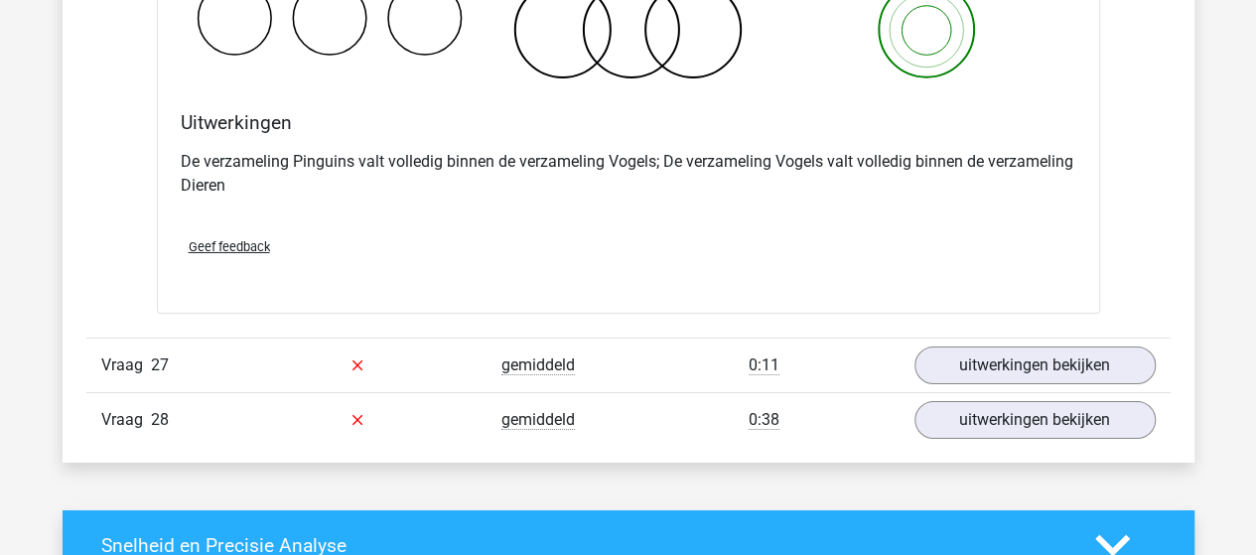
scroll to position [22233, 0]
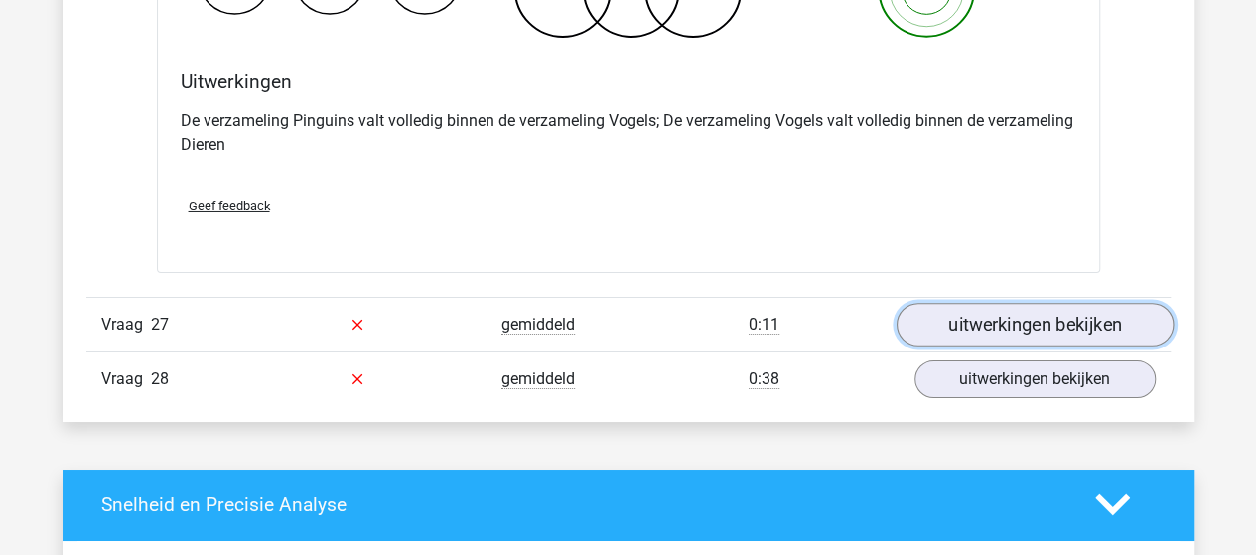
click at [957, 303] on link "uitwerkingen bekijken" at bounding box center [1033, 325] width 277 height 44
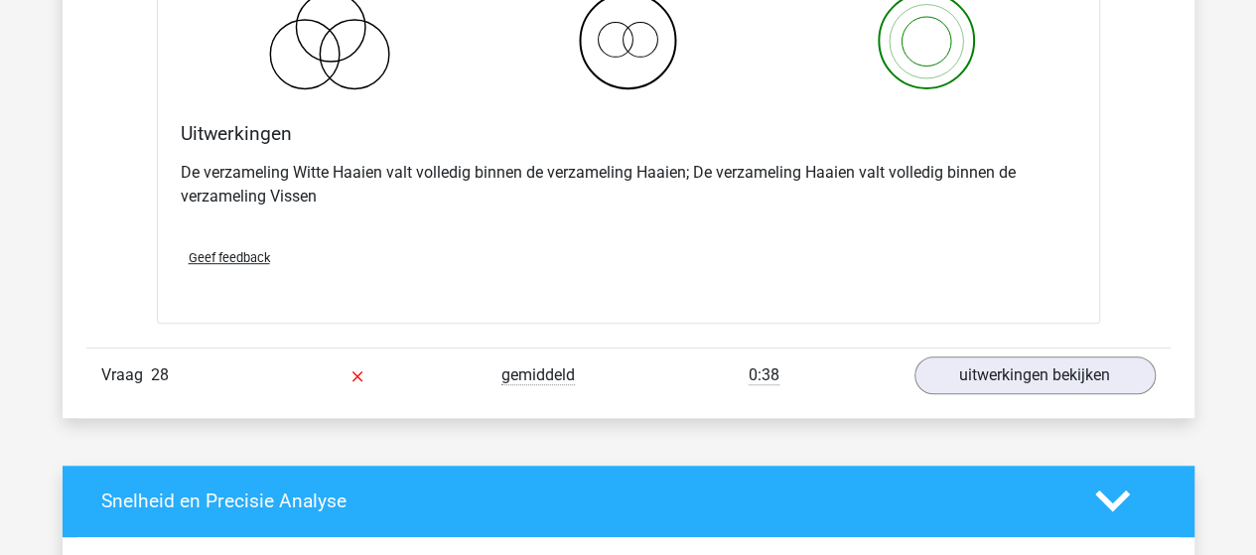
scroll to position [23027, 0]
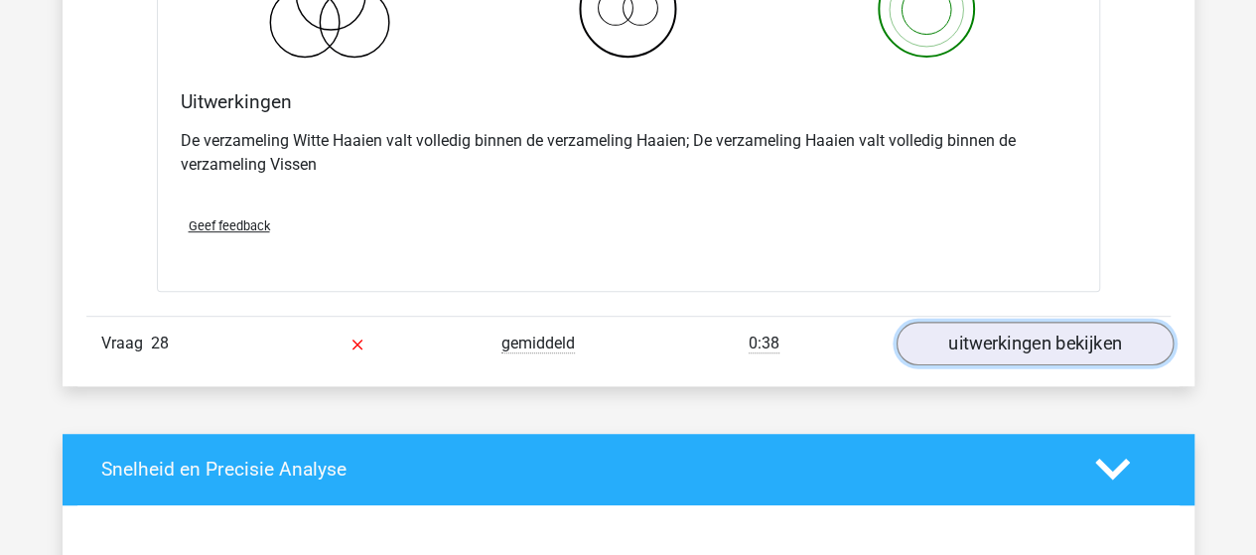
click at [1039, 322] on link "uitwerkingen bekijken" at bounding box center [1033, 344] width 277 height 44
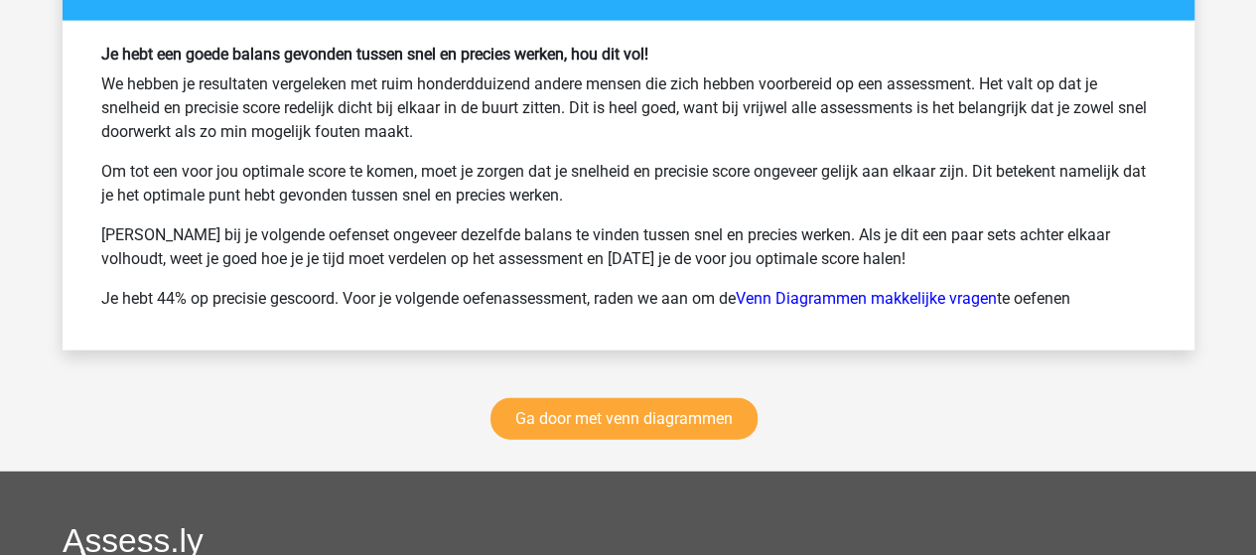
scroll to position [25012, 0]
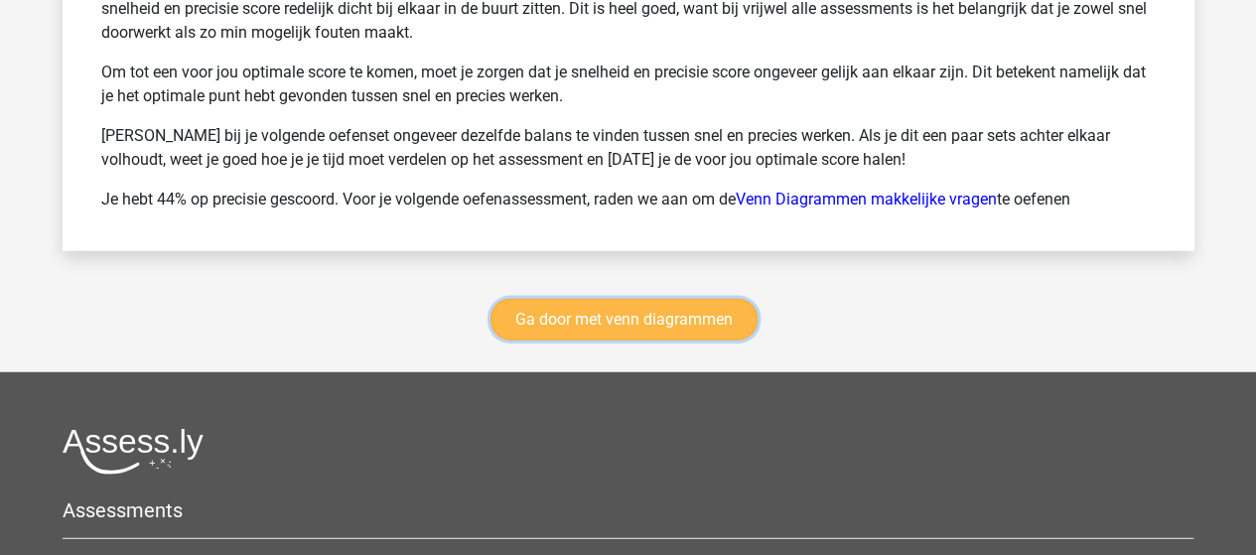
click at [622, 299] on link "Ga door met venn diagrammen" at bounding box center [623, 320] width 267 height 42
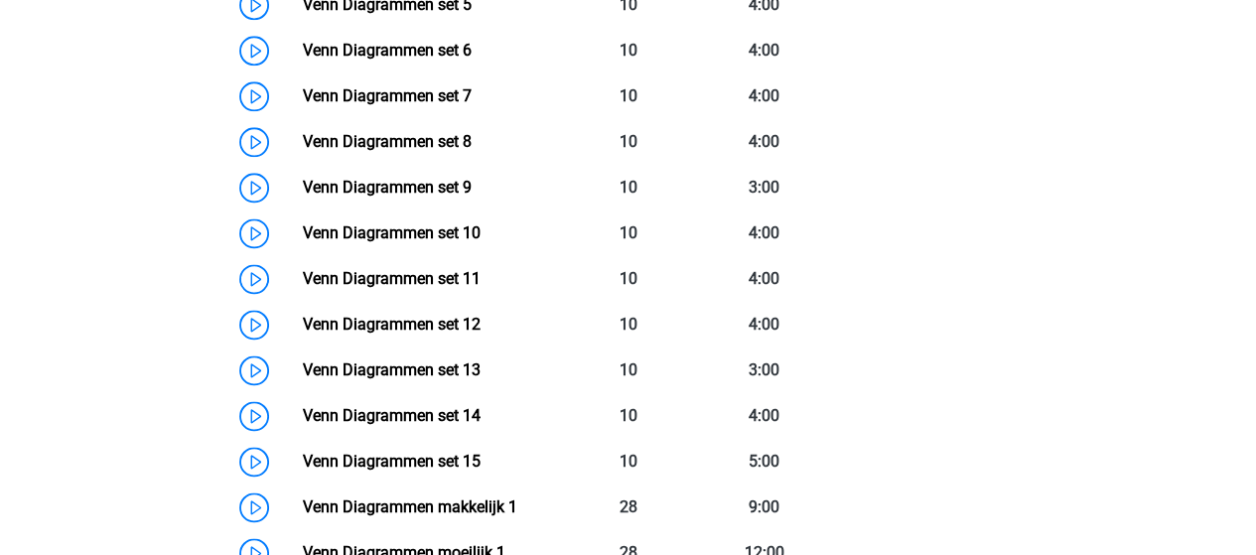
scroll to position [1233, 0]
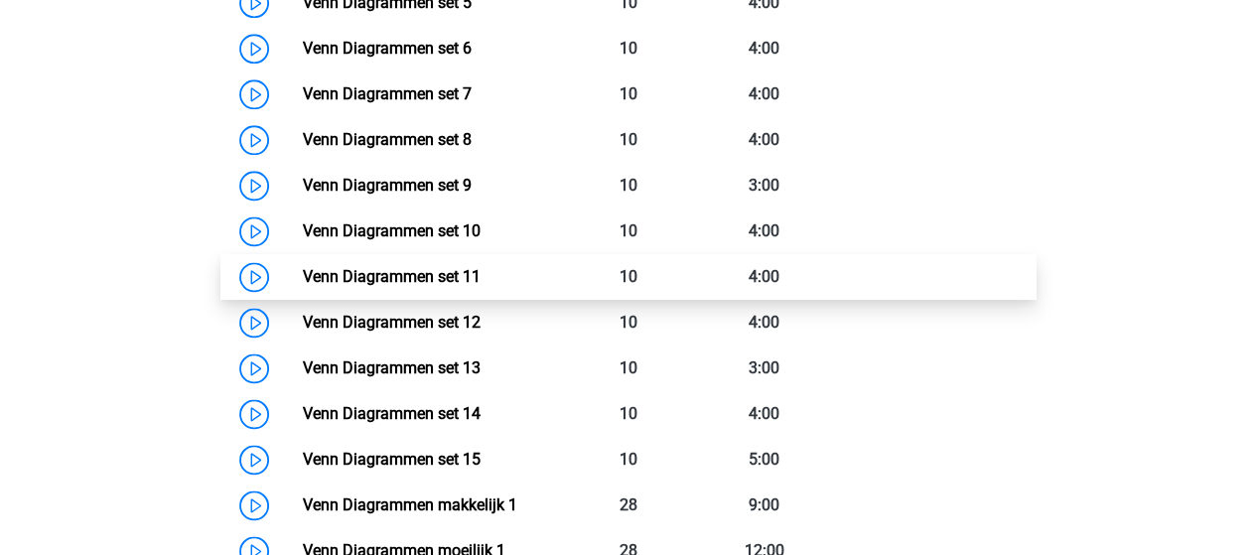
click at [424, 275] on link "Venn Diagrammen set 11" at bounding box center [392, 276] width 178 height 19
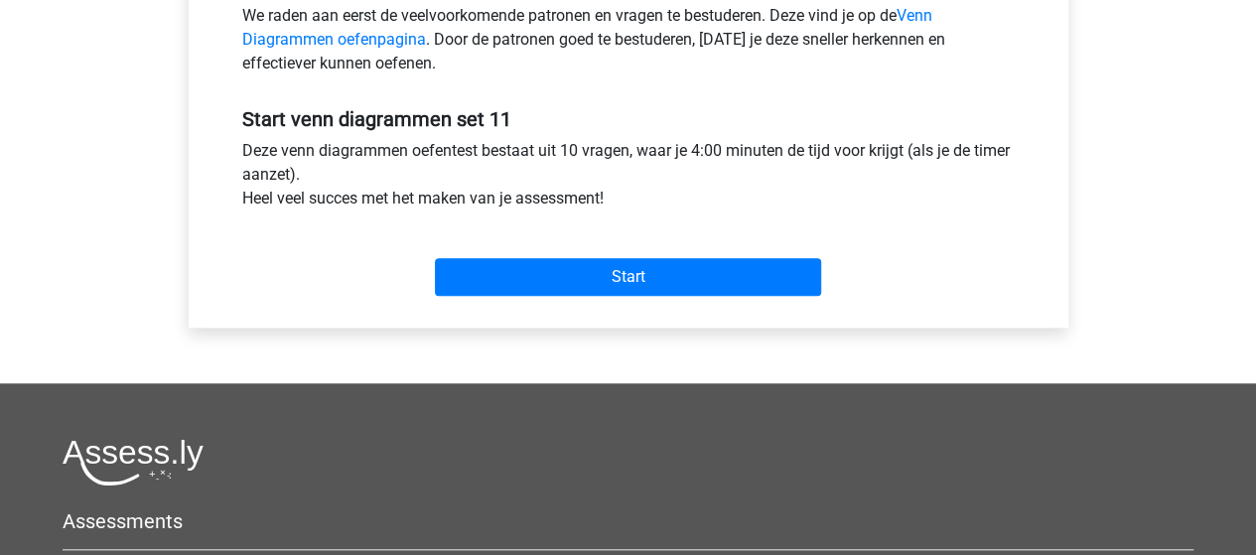
scroll to position [695, 0]
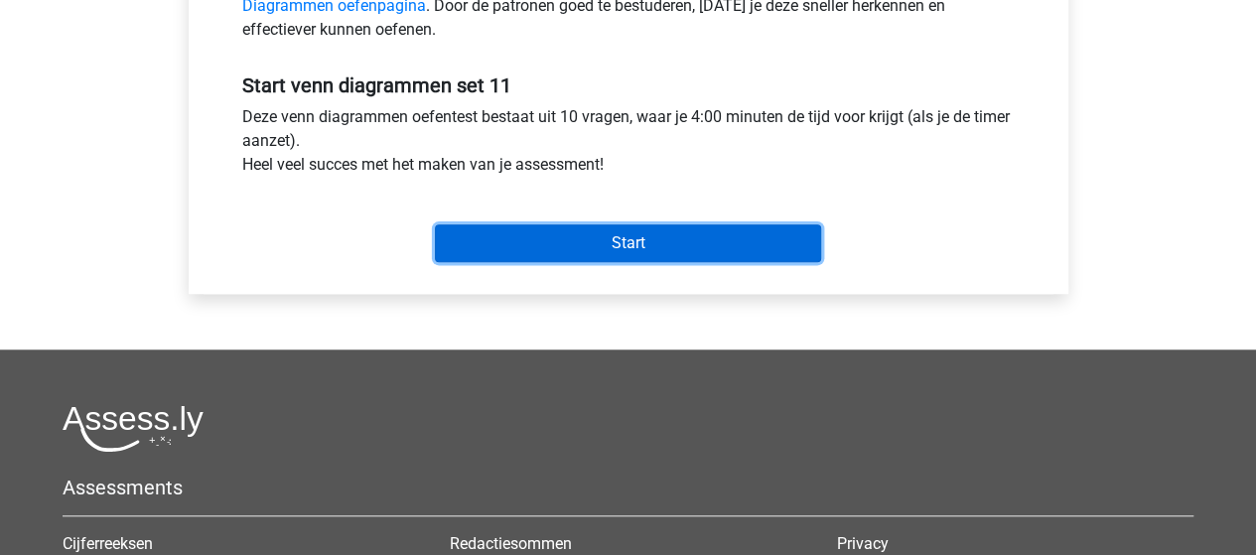
click at [523, 251] on input "Start" at bounding box center [628, 243] width 386 height 38
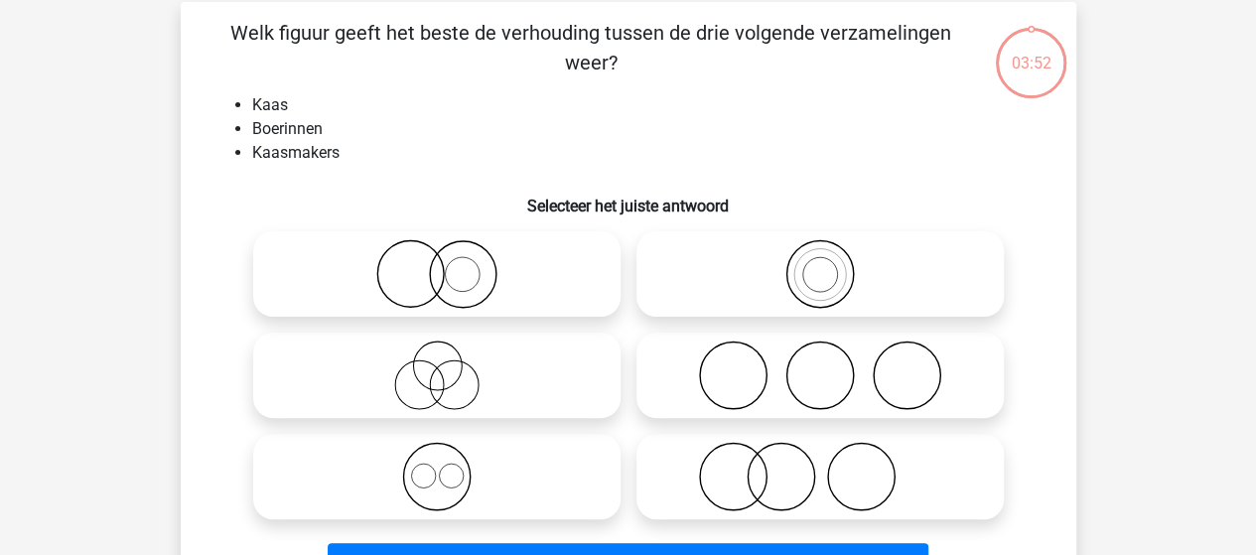
scroll to position [99, 0]
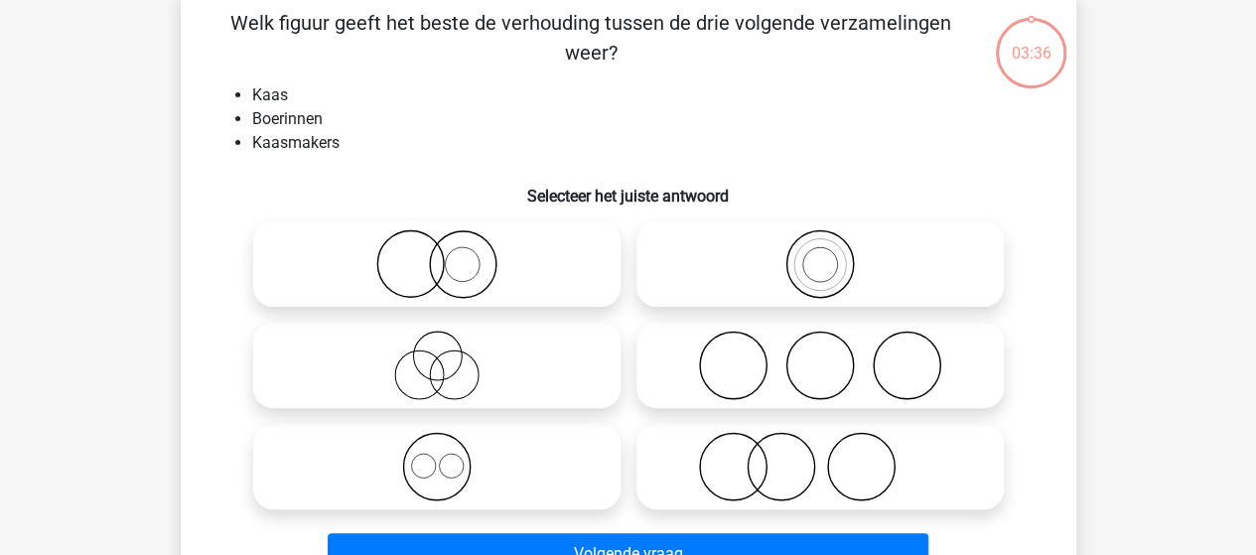
click at [732, 464] on icon at bounding box center [819, 466] width 351 height 69
click at [820, 457] on input "radio" at bounding box center [826, 450] width 13 height 13
radio input "true"
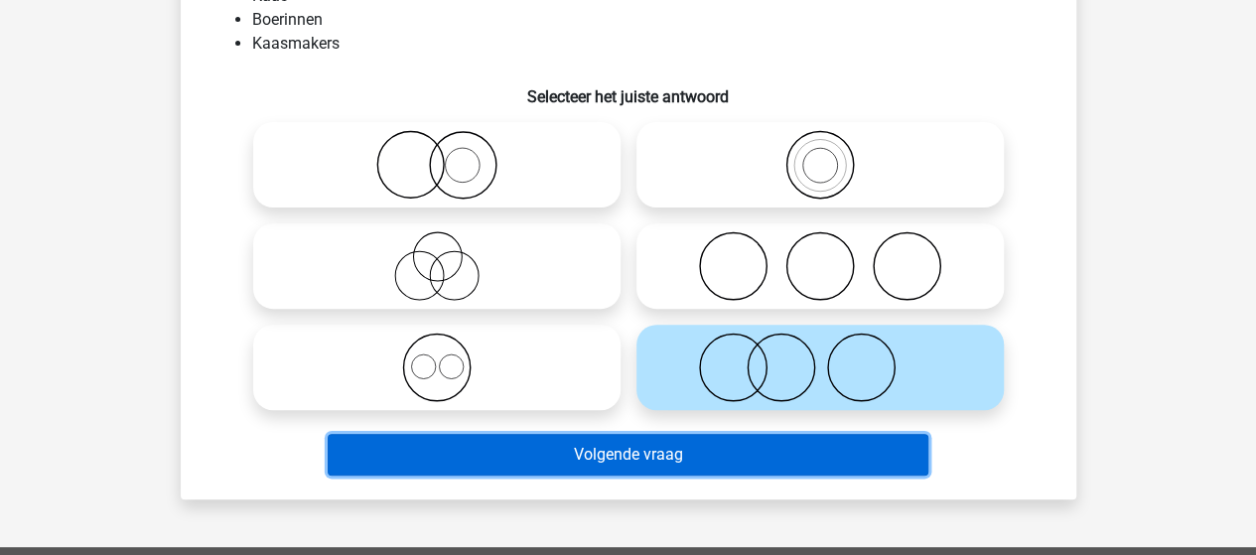
click at [672, 458] on button "Volgende vraag" at bounding box center [628, 455] width 600 height 42
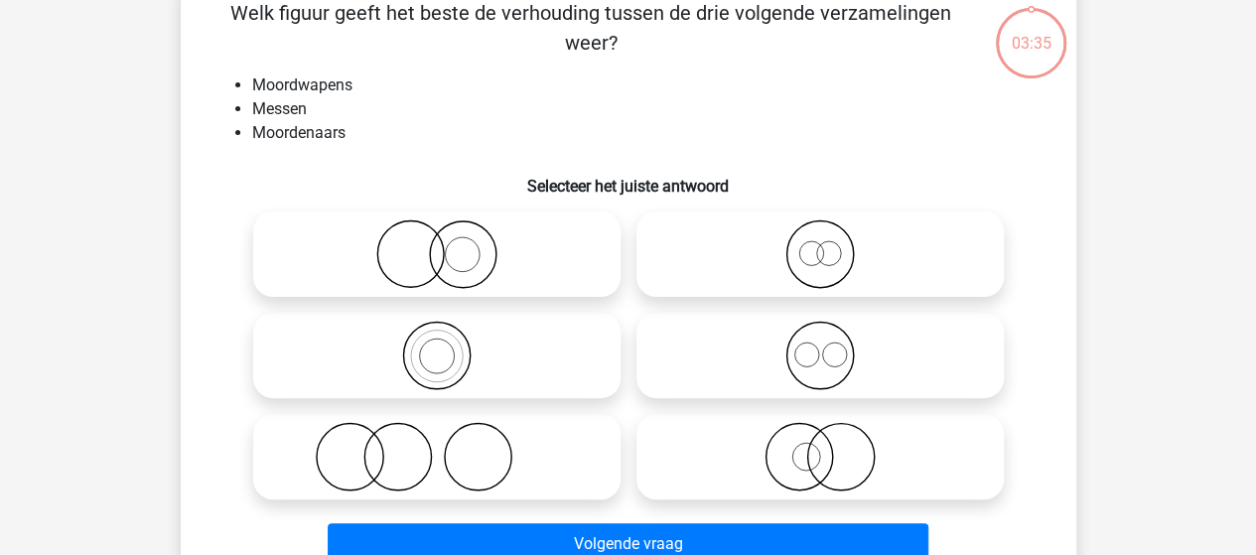
scroll to position [91, 0]
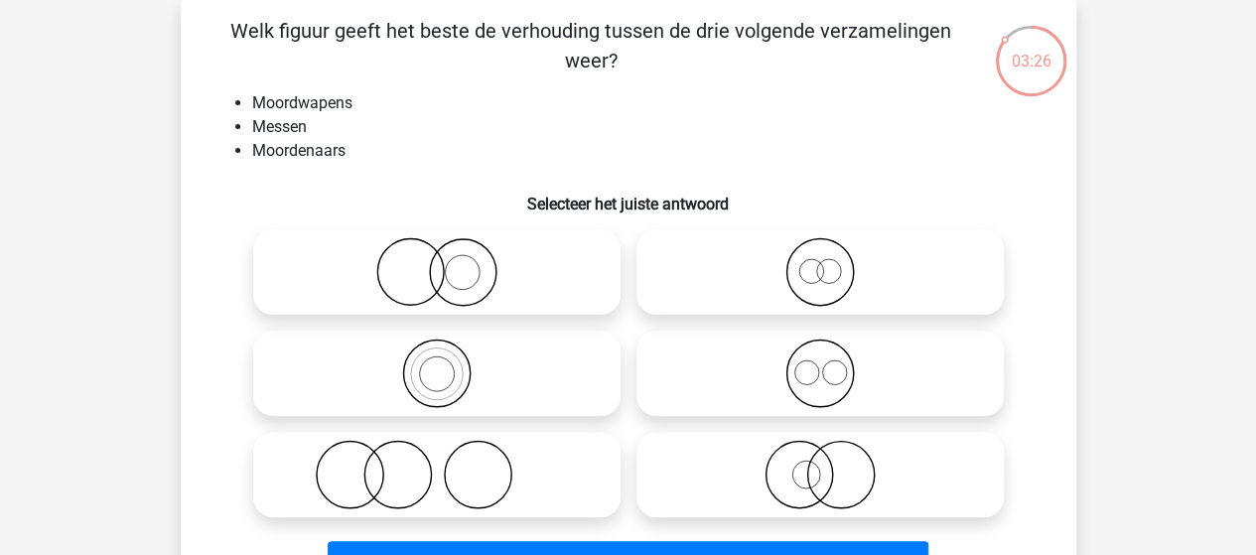
click at [420, 464] on icon at bounding box center [436, 474] width 351 height 69
click at [437, 464] on input "radio" at bounding box center [443, 458] width 13 height 13
radio input "true"
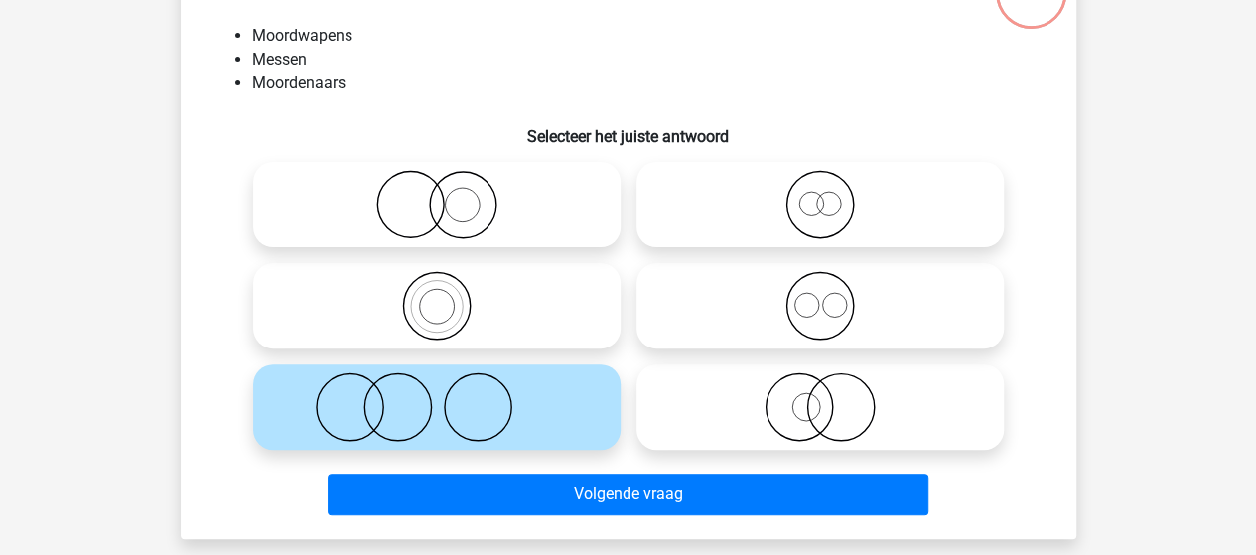
scroll to position [191, 0]
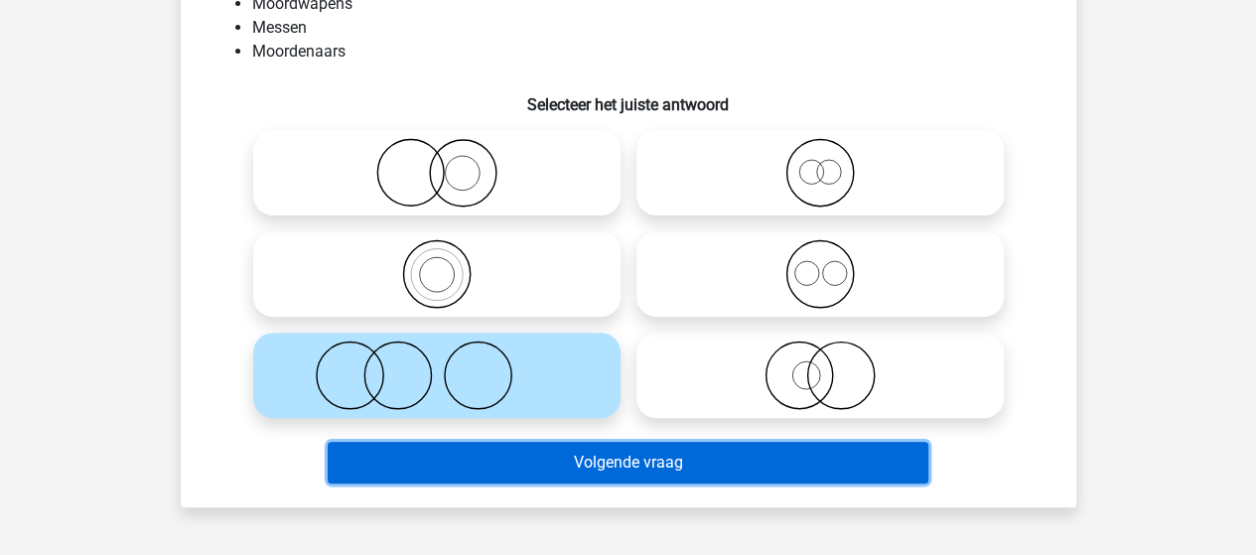
click at [558, 463] on button "Volgende vraag" at bounding box center [628, 463] width 600 height 42
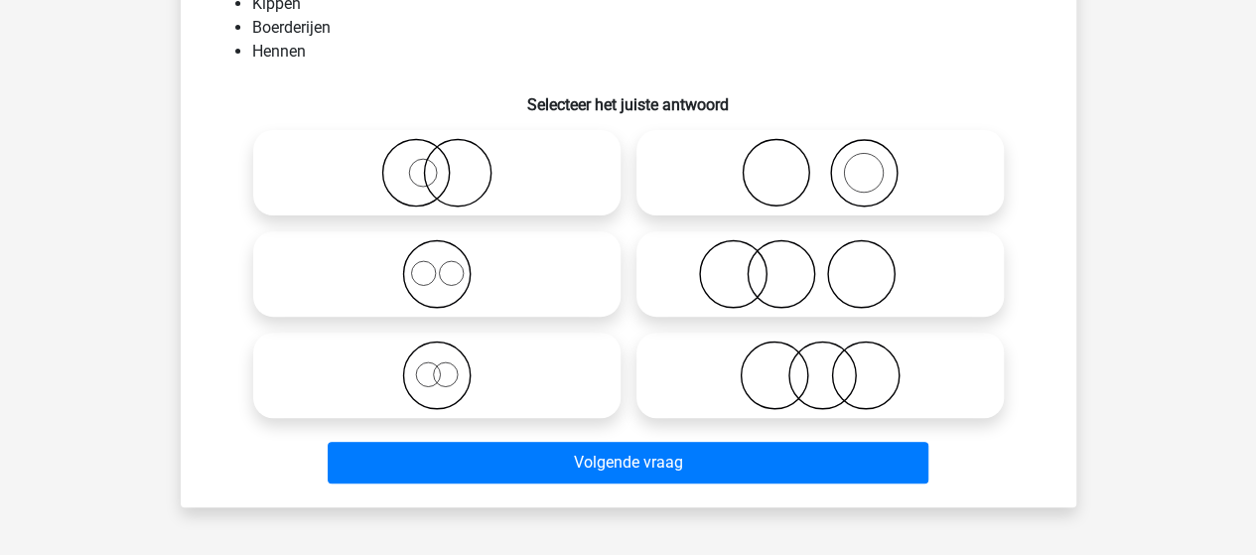
scroll to position [91, 0]
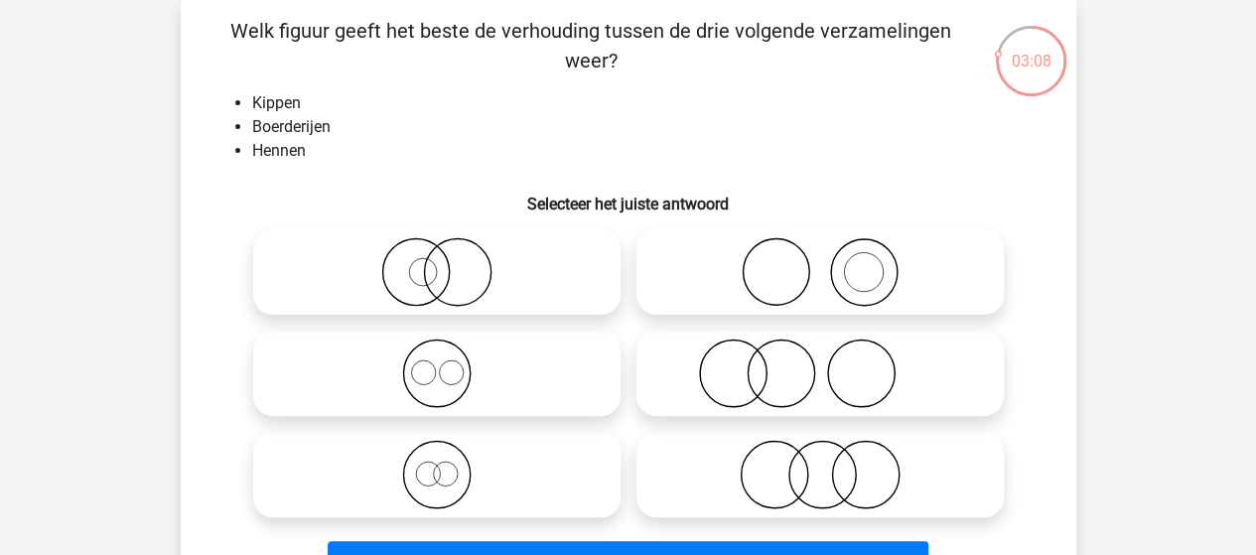
click at [859, 281] on icon at bounding box center [819, 271] width 351 height 69
click at [833, 262] on input "radio" at bounding box center [826, 255] width 13 height 13
radio input "true"
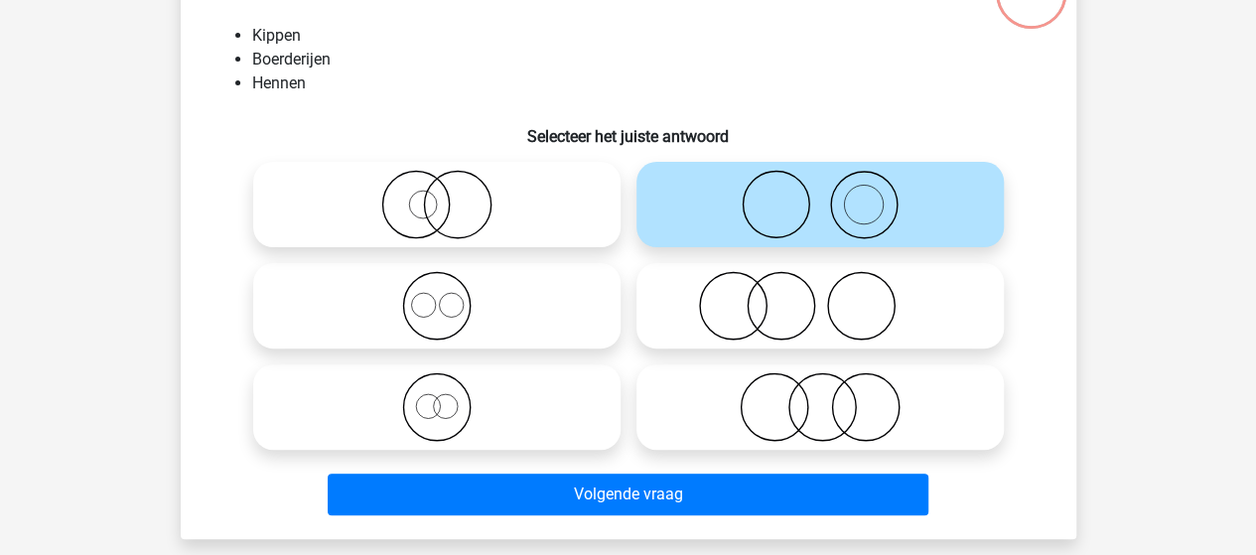
scroll to position [191, 0]
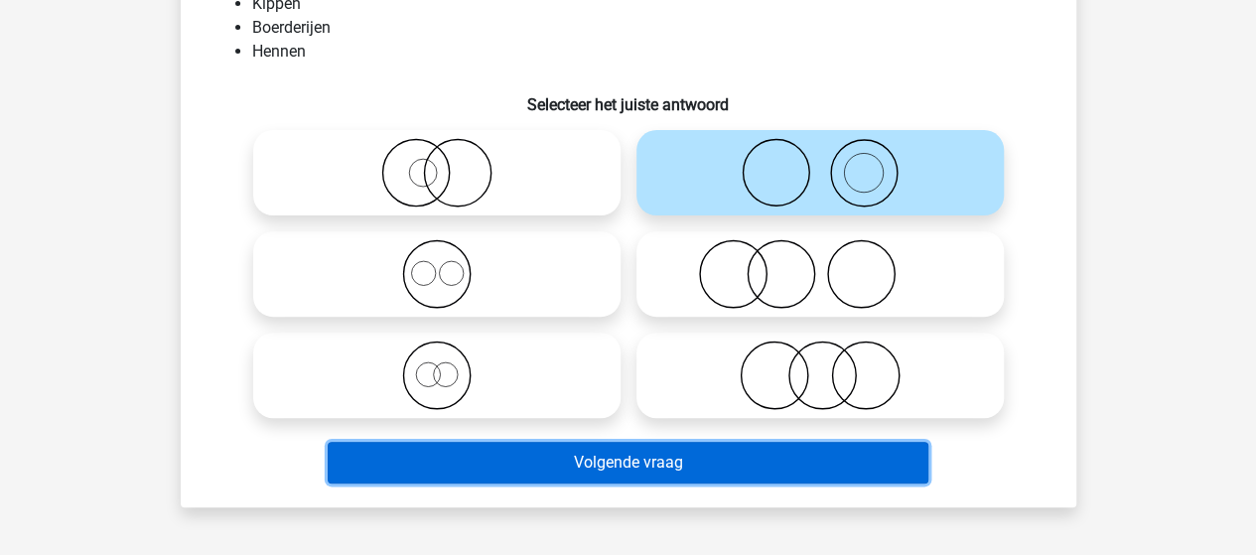
click at [633, 455] on button "Volgende vraag" at bounding box center [628, 463] width 600 height 42
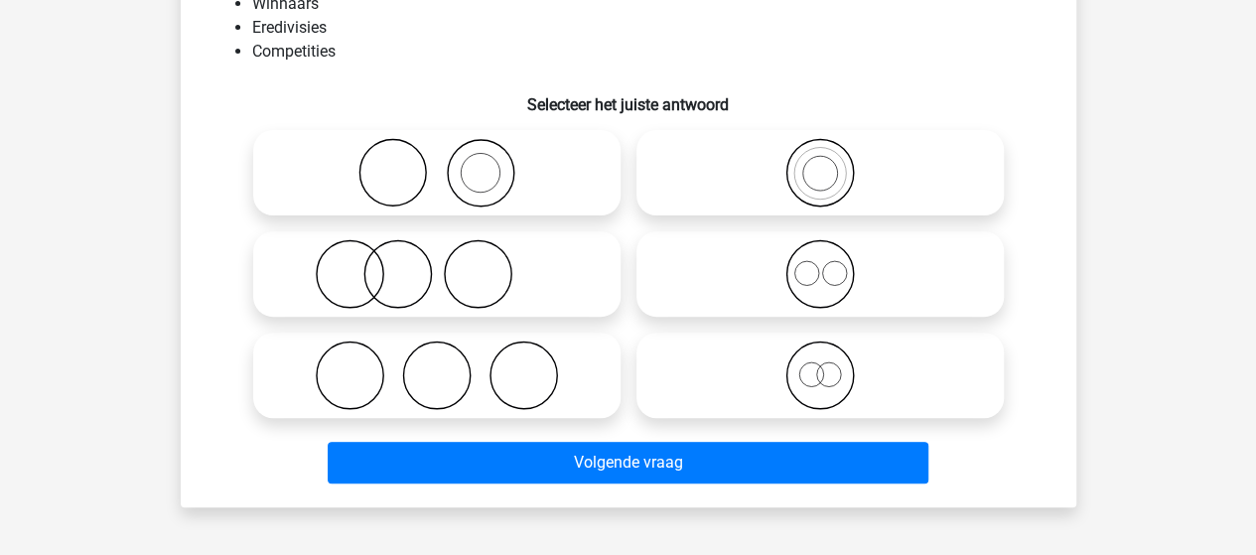
click at [827, 368] on icon at bounding box center [819, 374] width 351 height 69
click at [827, 365] on input "radio" at bounding box center [826, 358] width 13 height 13
radio input "true"
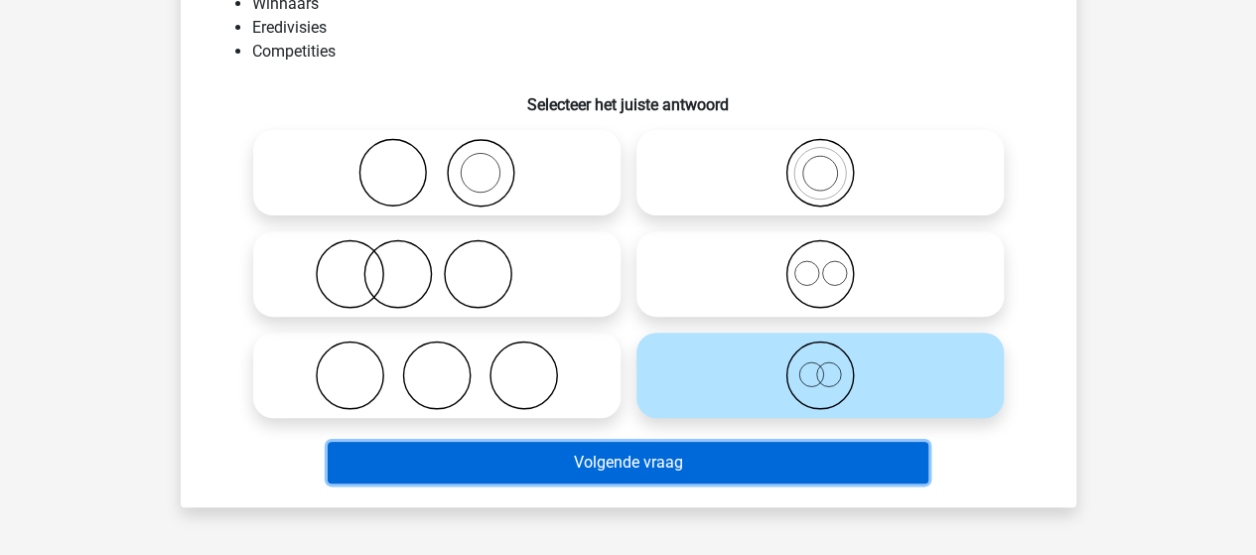
click at [638, 458] on button "Volgende vraag" at bounding box center [628, 463] width 600 height 42
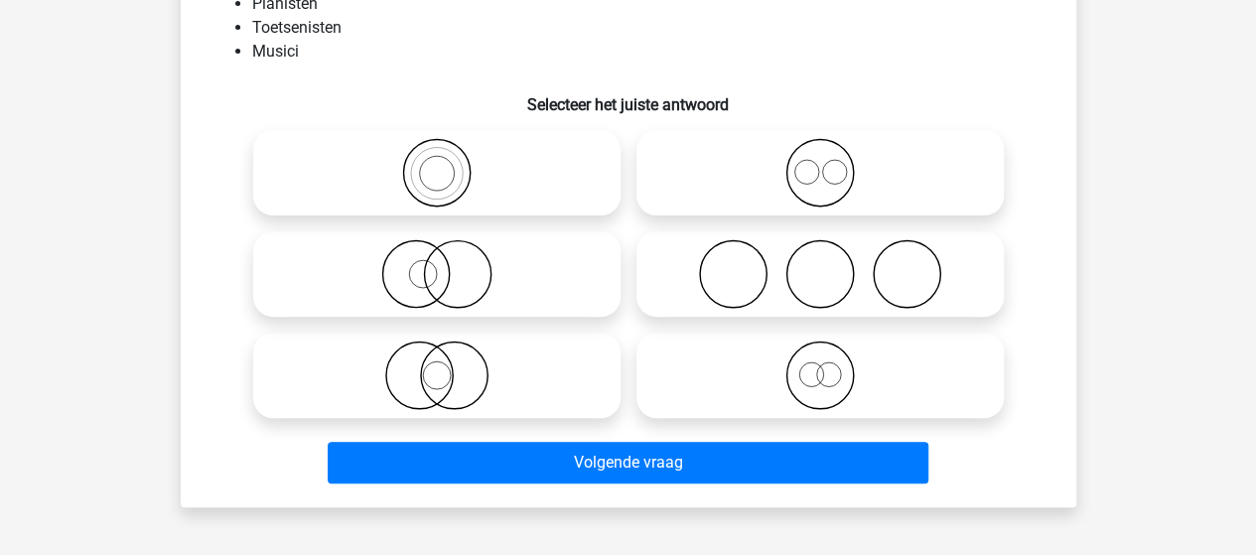
click at [443, 166] on icon at bounding box center [436, 172] width 351 height 69
click at [443, 163] on input "radio" at bounding box center [443, 156] width 13 height 13
radio input "true"
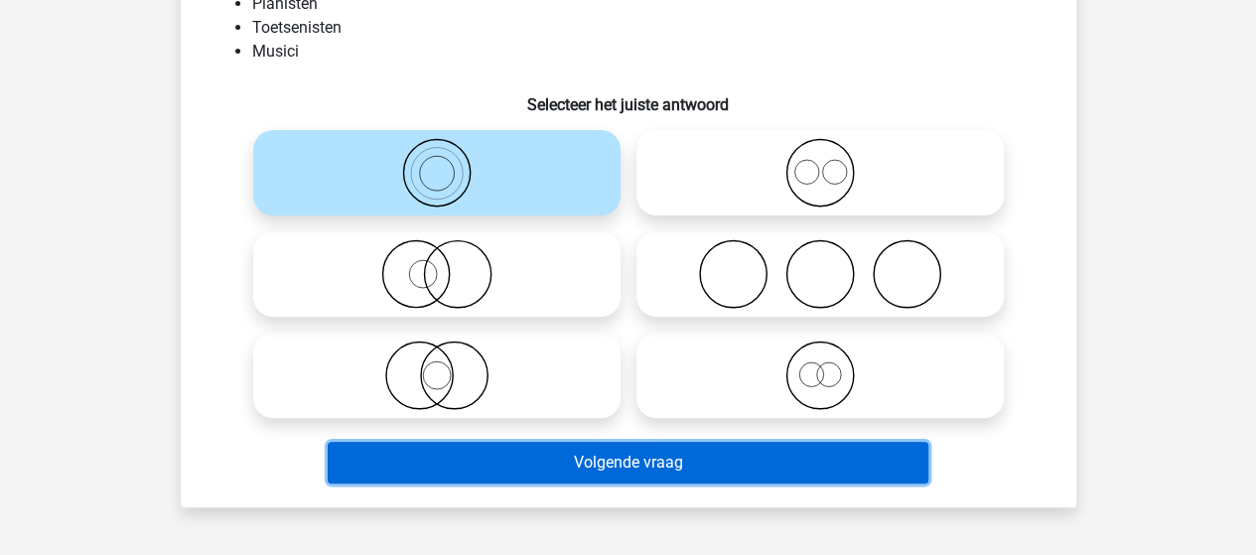
click at [563, 454] on button "Volgende vraag" at bounding box center [628, 463] width 600 height 42
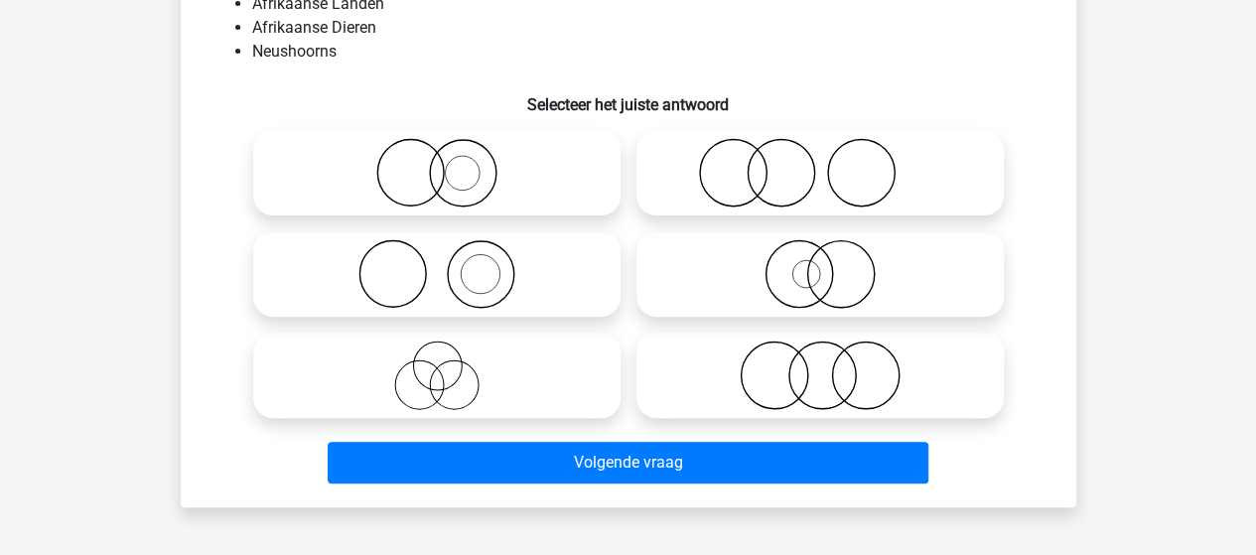
scroll to position [91, 0]
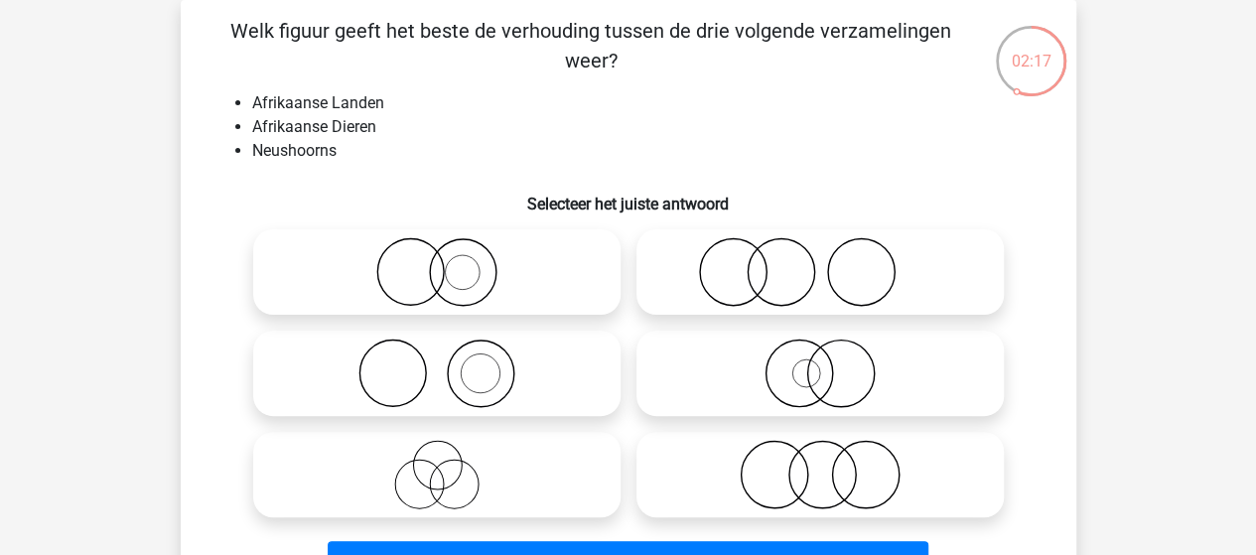
click at [435, 372] on icon at bounding box center [436, 372] width 351 height 69
click at [437, 363] on input "radio" at bounding box center [443, 356] width 13 height 13
radio input "true"
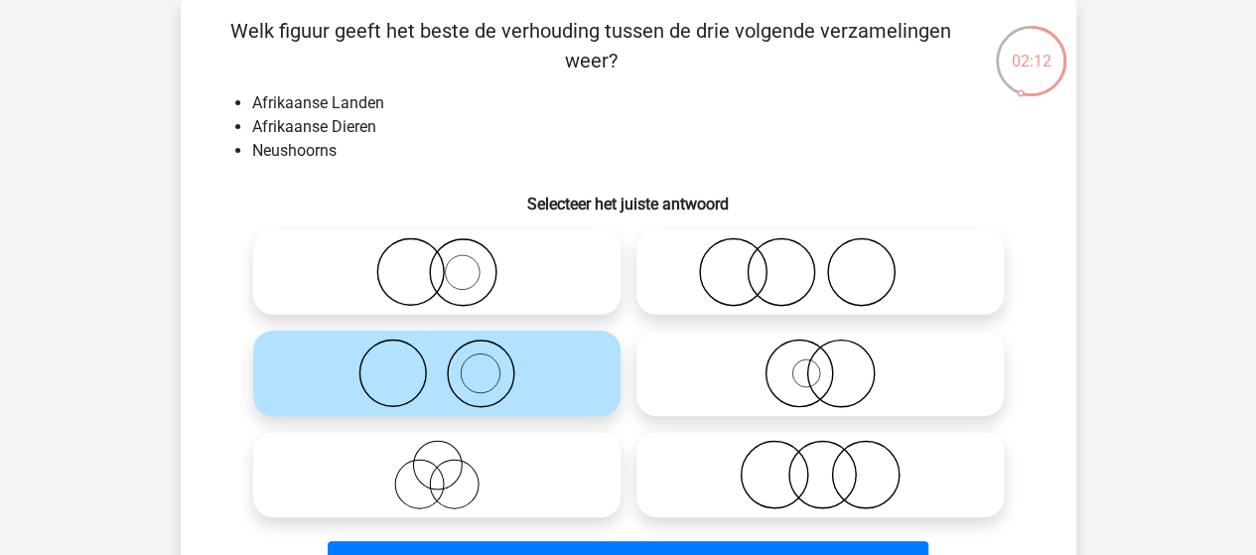
scroll to position [191, 0]
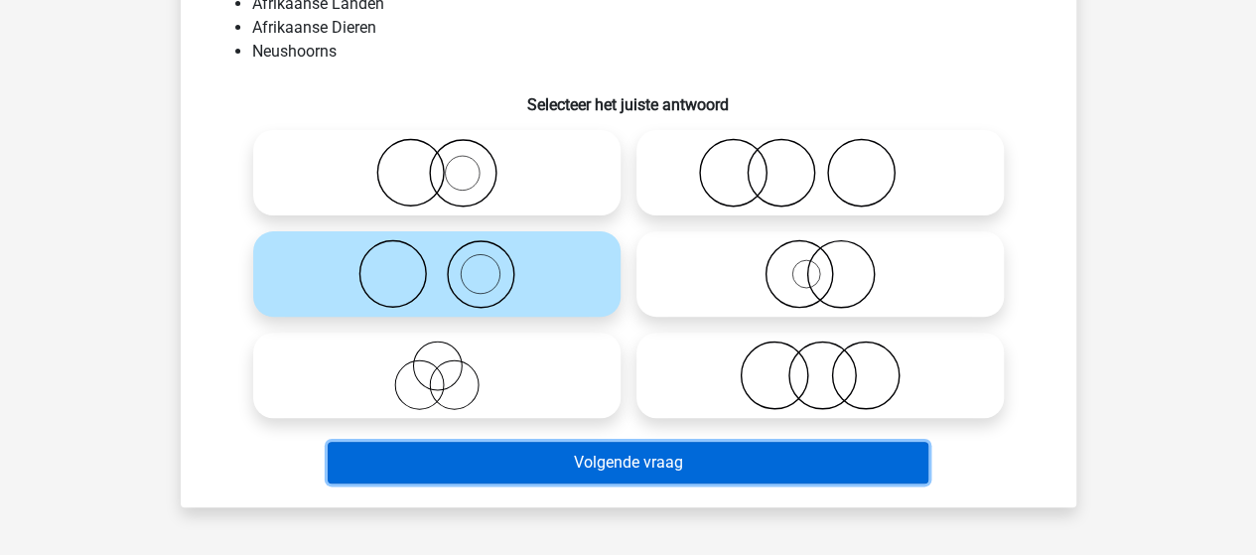
click at [564, 479] on button "Volgende vraag" at bounding box center [628, 463] width 600 height 42
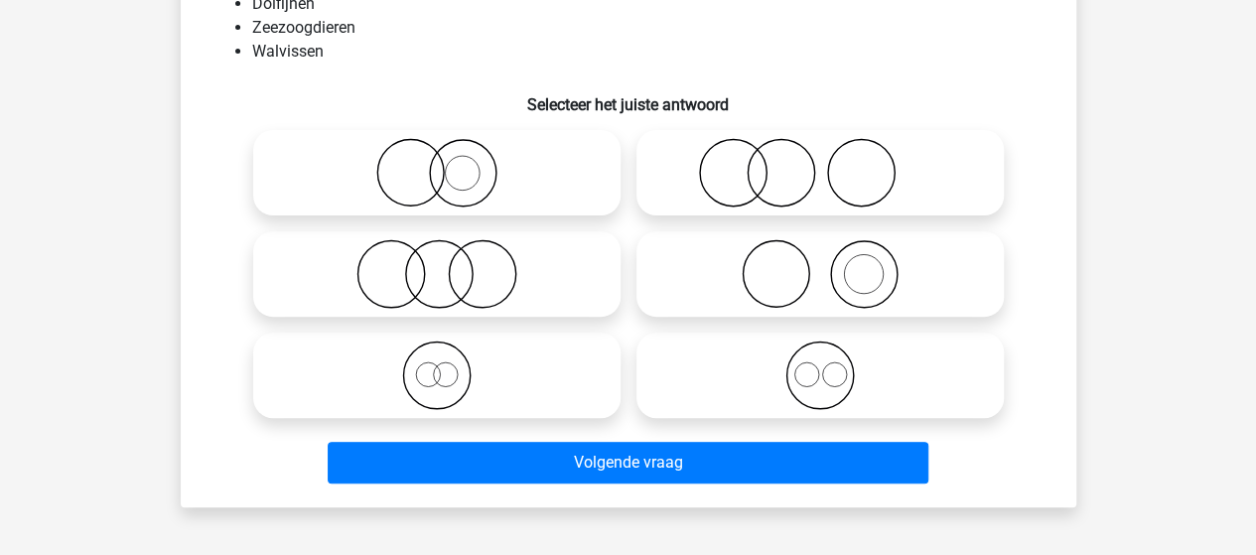
click at [439, 386] on icon at bounding box center [436, 374] width 351 height 69
click at [439, 365] on input "radio" at bounding box center [443, 358] width 13 height 13
radio input "true"
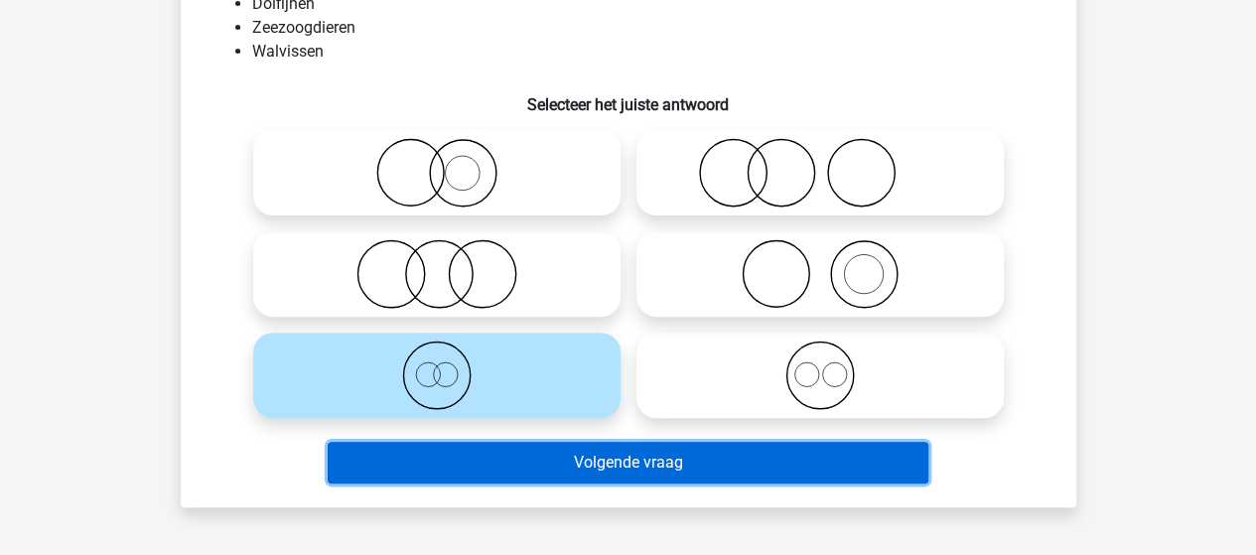
click at [606, 465] on button "Volgende vraag" at bounding box center [628, 463] width 600 height 42
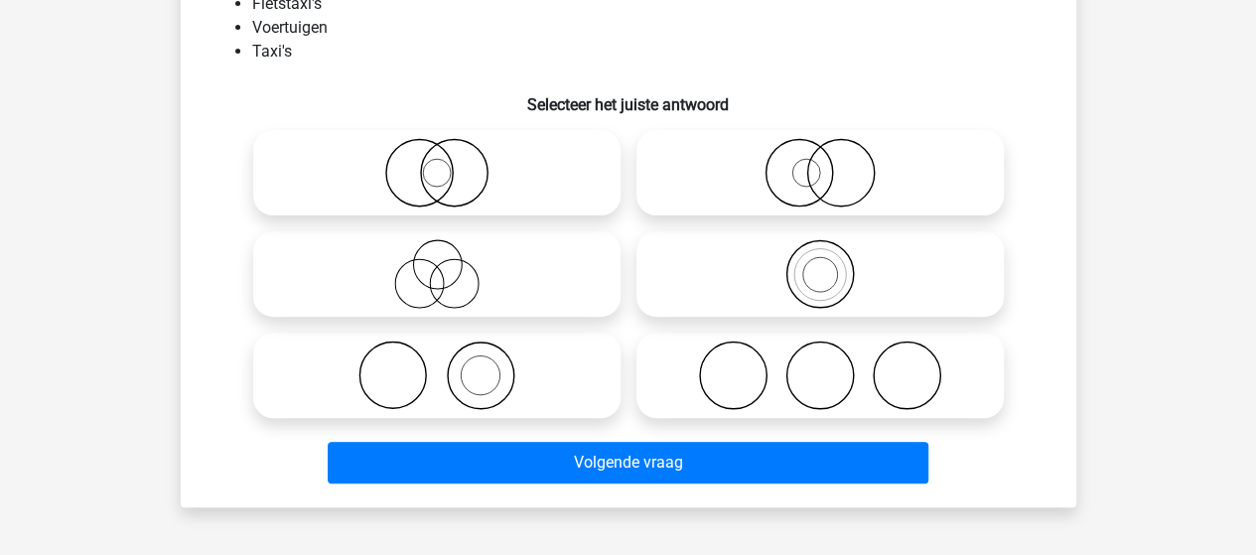
scroll to position [91, 0]
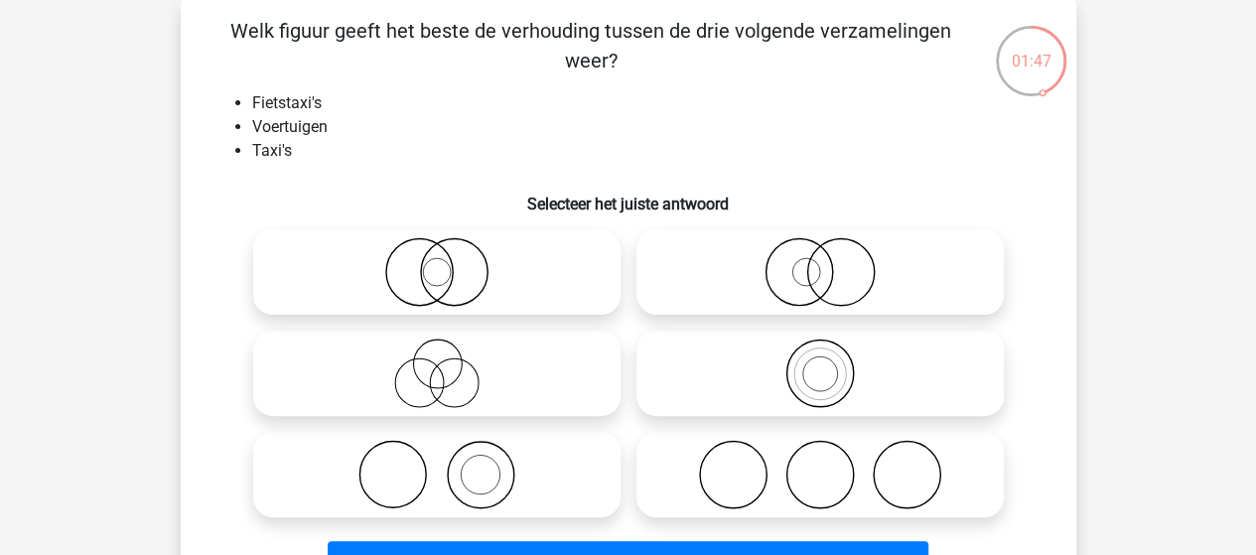
click at [786, 376] on icon at bounding box center [819, 372] width 351 height 69
click at [820, 363] on input "radio" at bounding box center [826, 356] width 13 height 13
radio input "true"
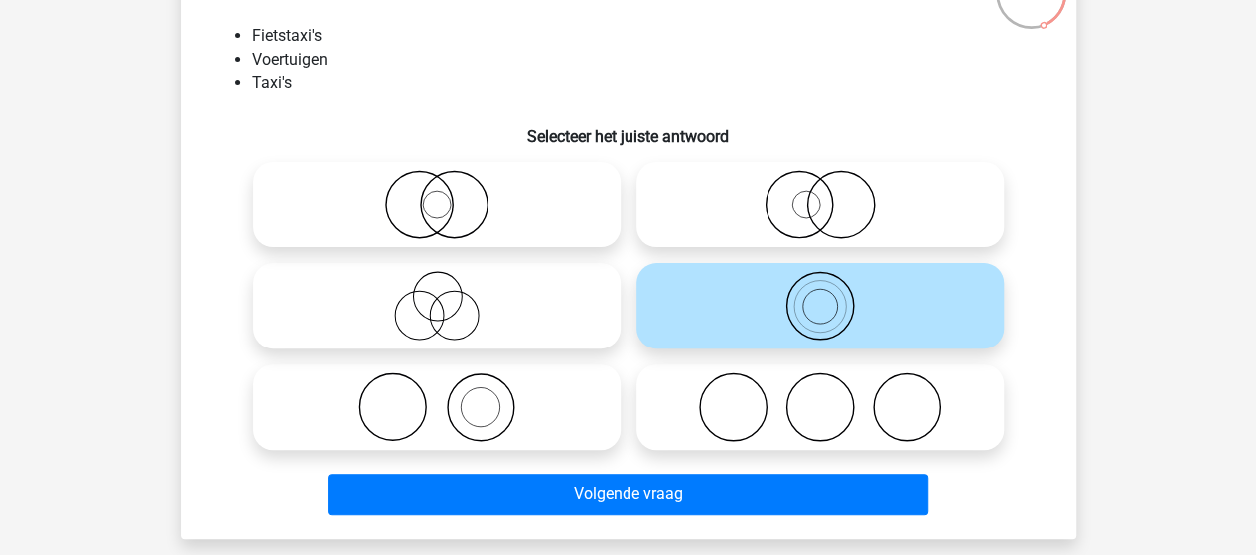
scroll to position [191, 0]
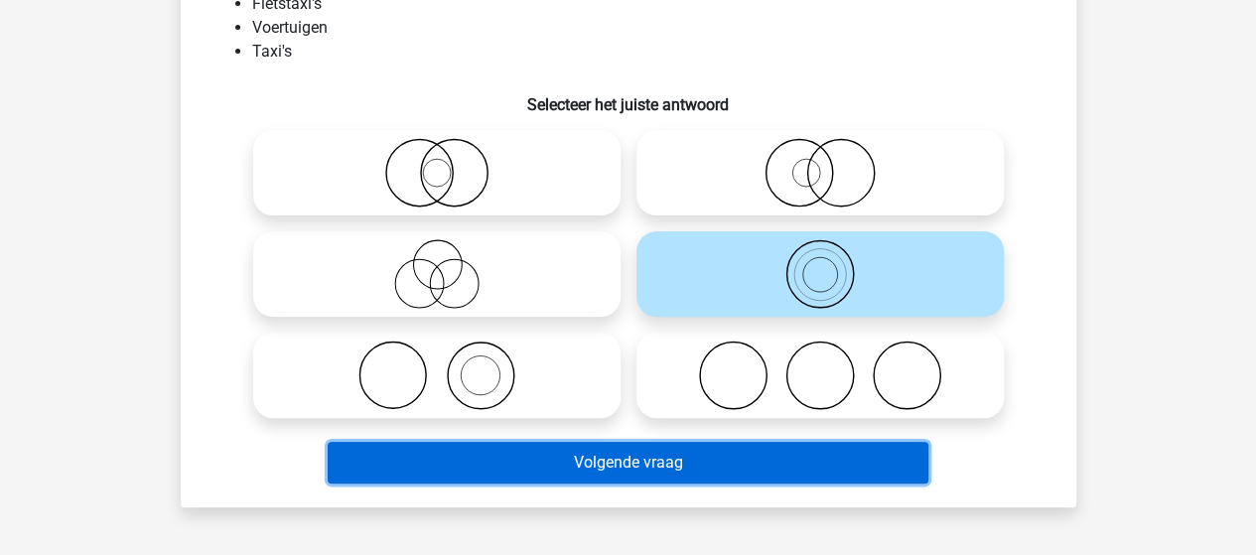
click at [651, 460] on button "Volgende vraag" at bounding box center [628, 463] width 600 height 42
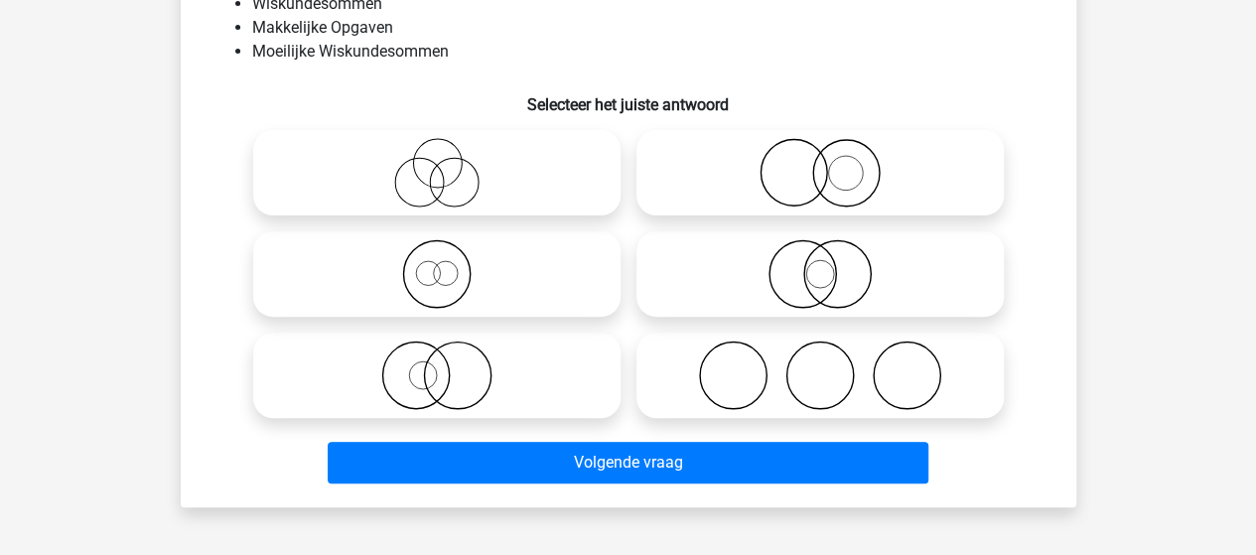
scroll to position [91, 0]
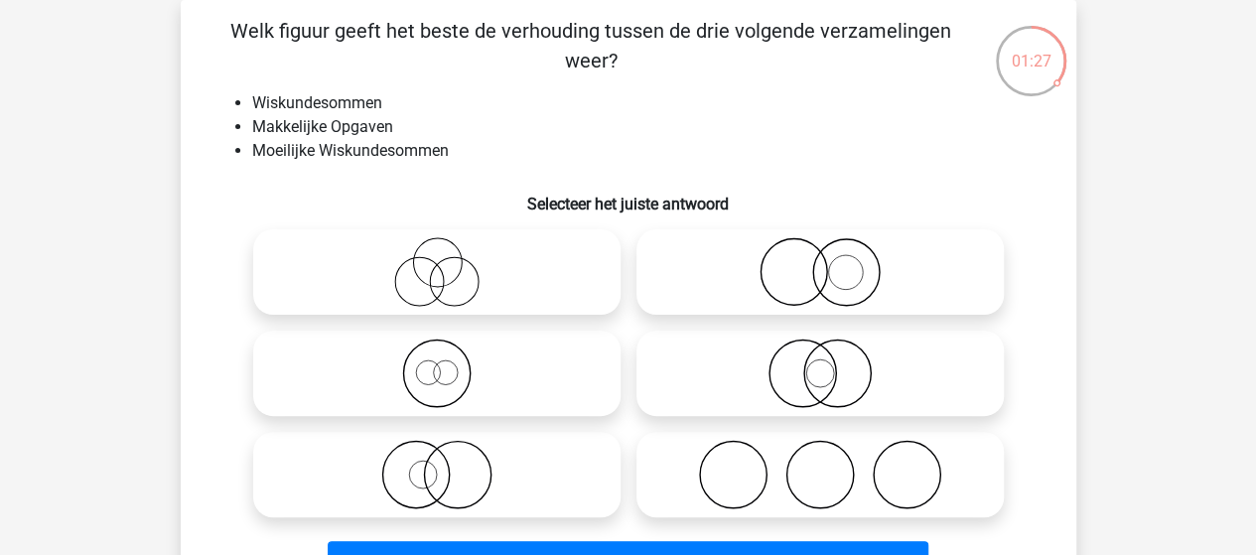
click at [437, 381] on icon at bounding box center [436, 372] width 351 height 69
click at [437, 363] on input "radio" at bounding box center [443, 356] width 13 height 13
radio input "true"
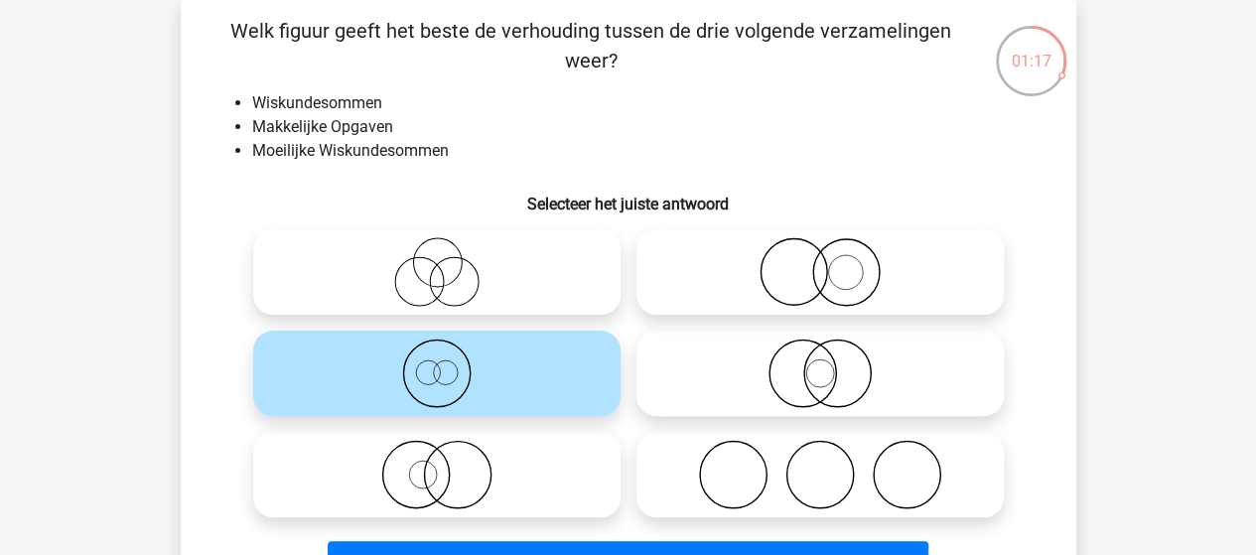
click at [828, 360] on input "radio" at bounding box center [826, 356] width 13 height 13
radio input "true"
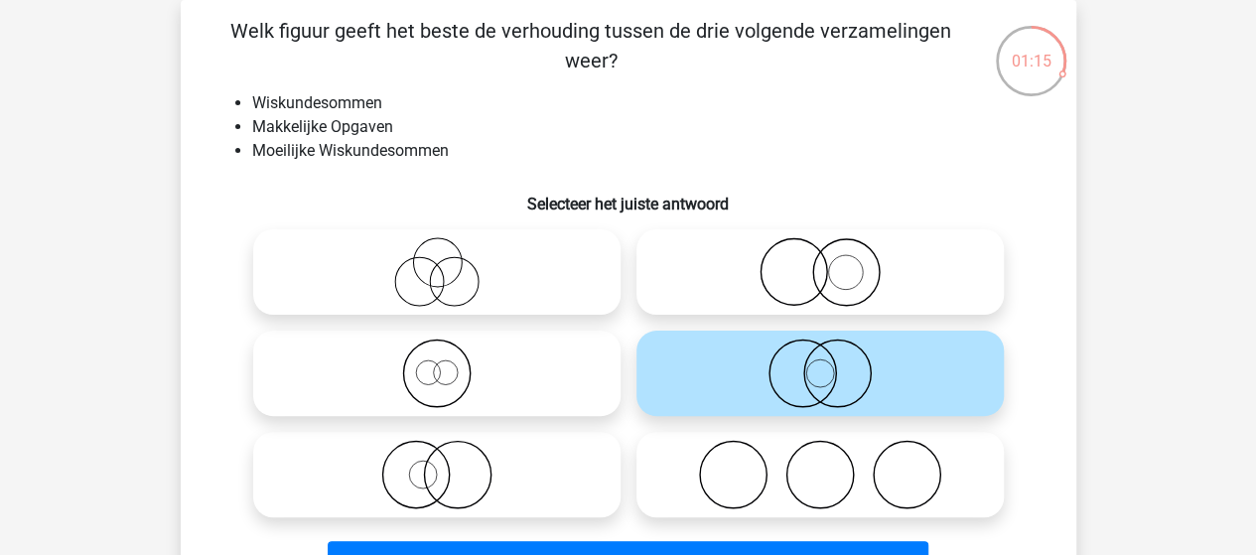
scroll to position [191, 0]
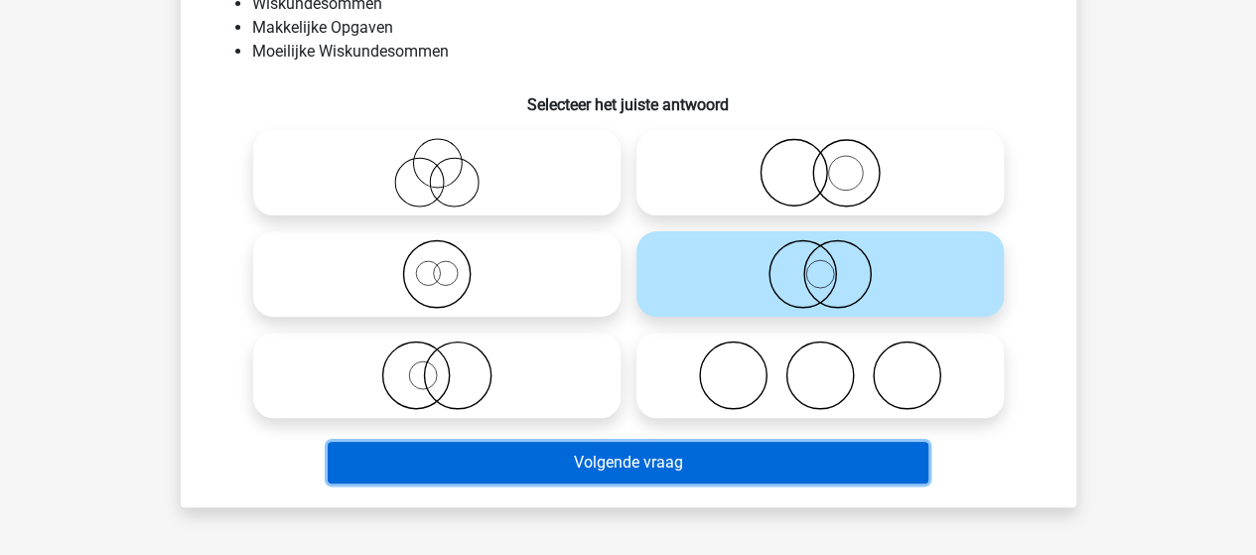
click at [596, 462] on button "Volgende vraag" at bounding box center [628, 463] width 600 height 42
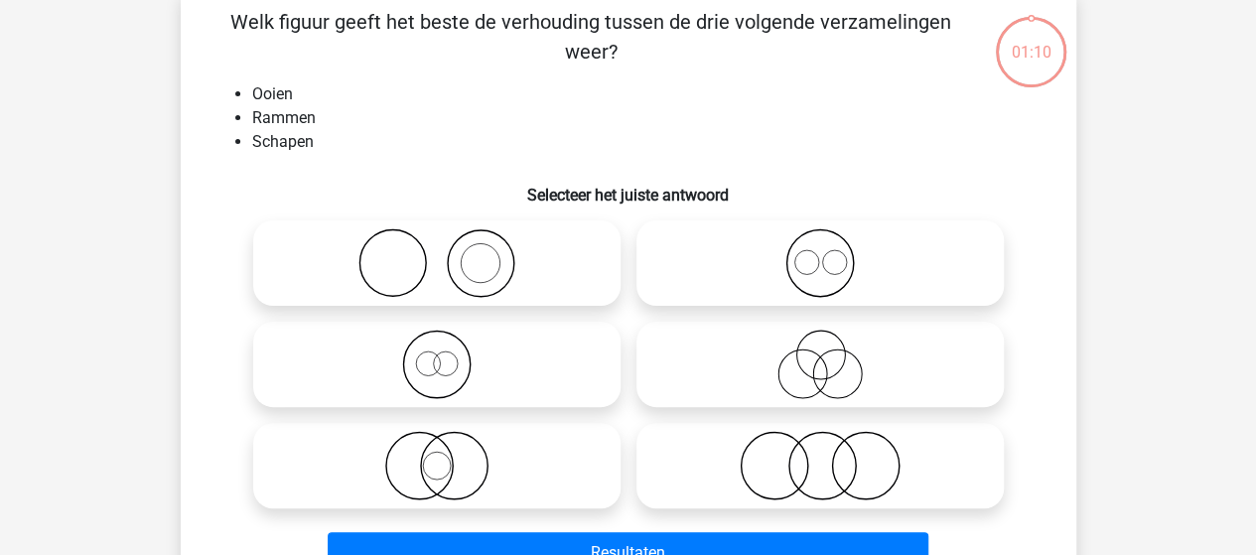
scroll to position [91, 0]
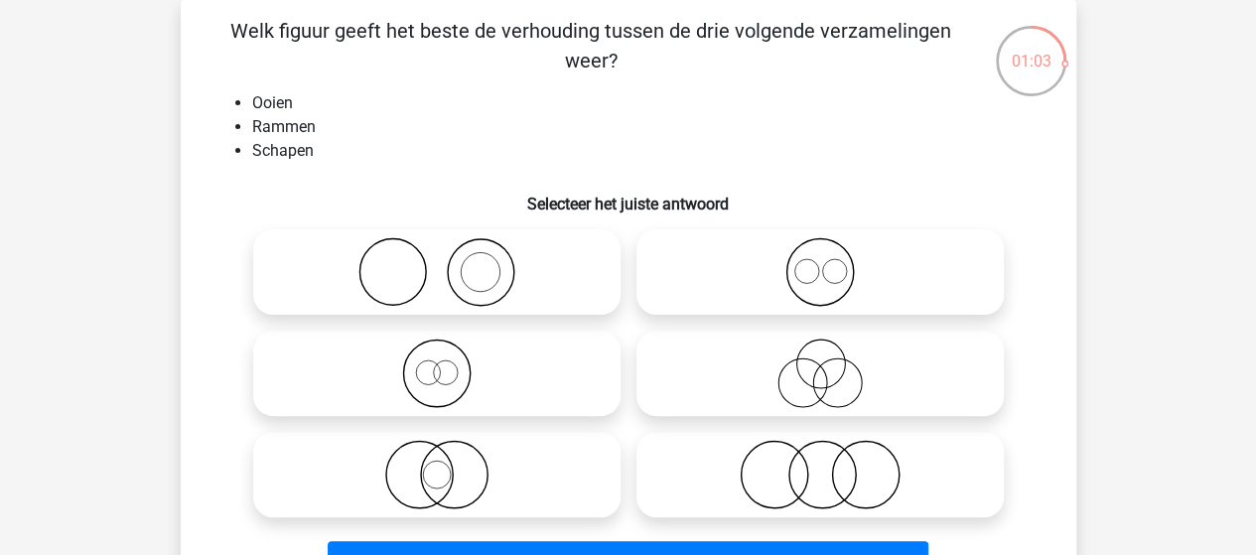
click at [825, 271] on icon at bounding box center [819, 271] width 351 height 69
click at [825, 262] on input "radio" at bounding box center [826, 255] width 13 height 13
radio input "true"
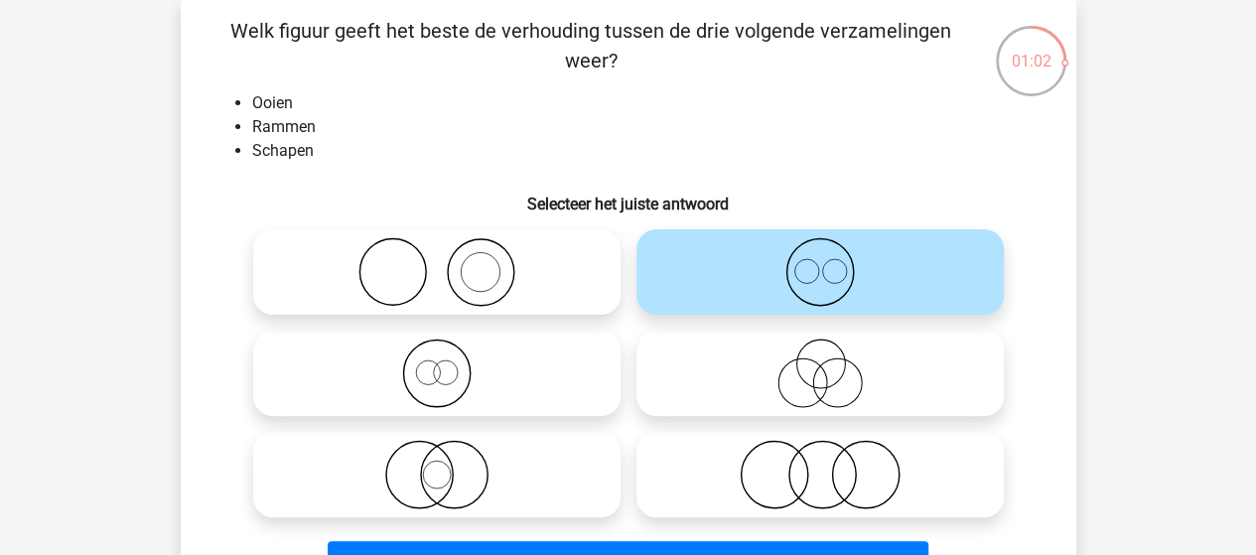
scroll to position [191, 0]
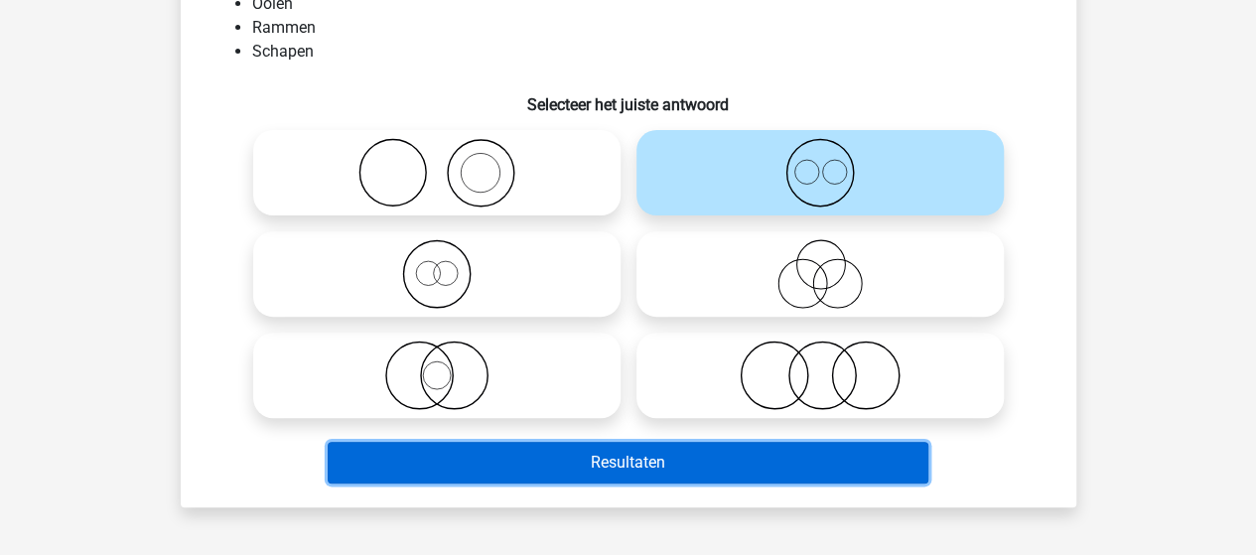
click at [657, 462] on button "Resultaten" at bounding box center [628, 463] width 600 height 42
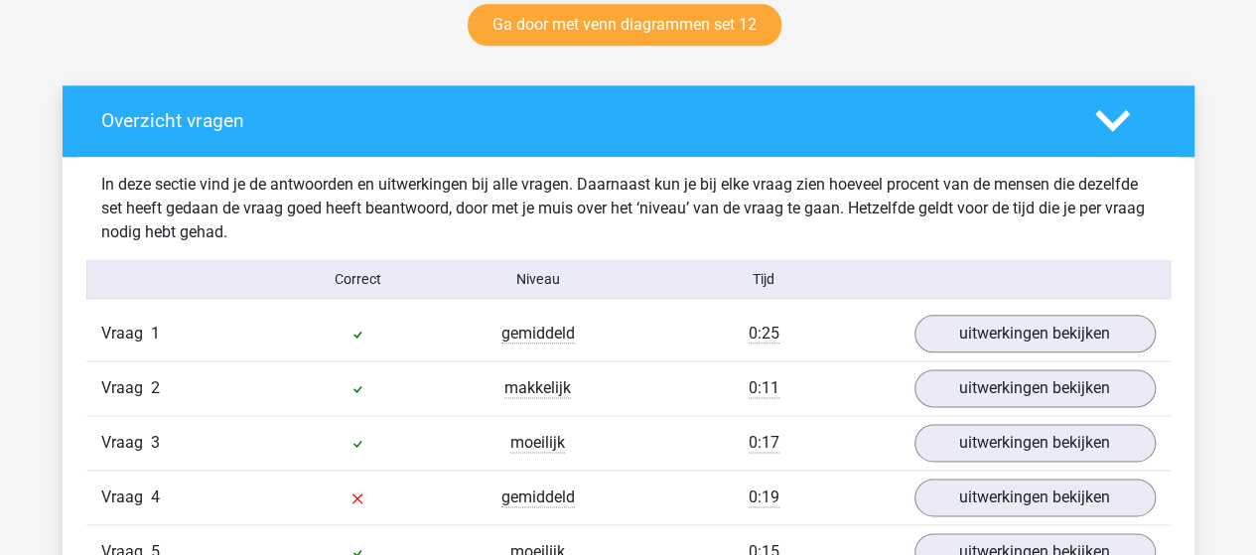
scroll to position [1092, 0]
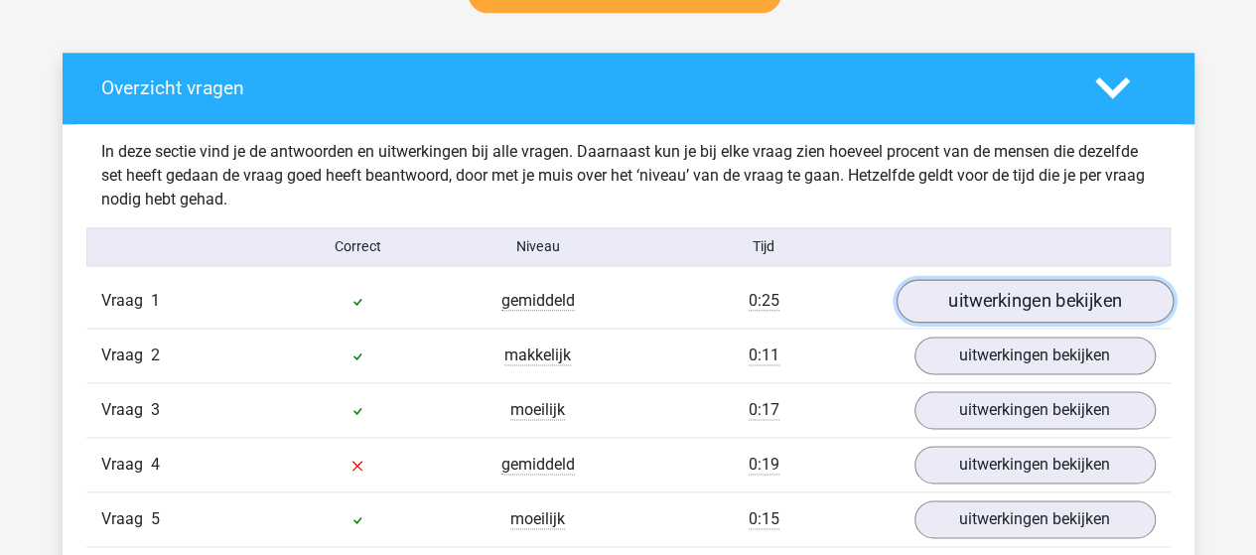
click at [941, 310] on link "uitwerkingen bekijken" at bounding box center [1033, 301] width 277 height 44
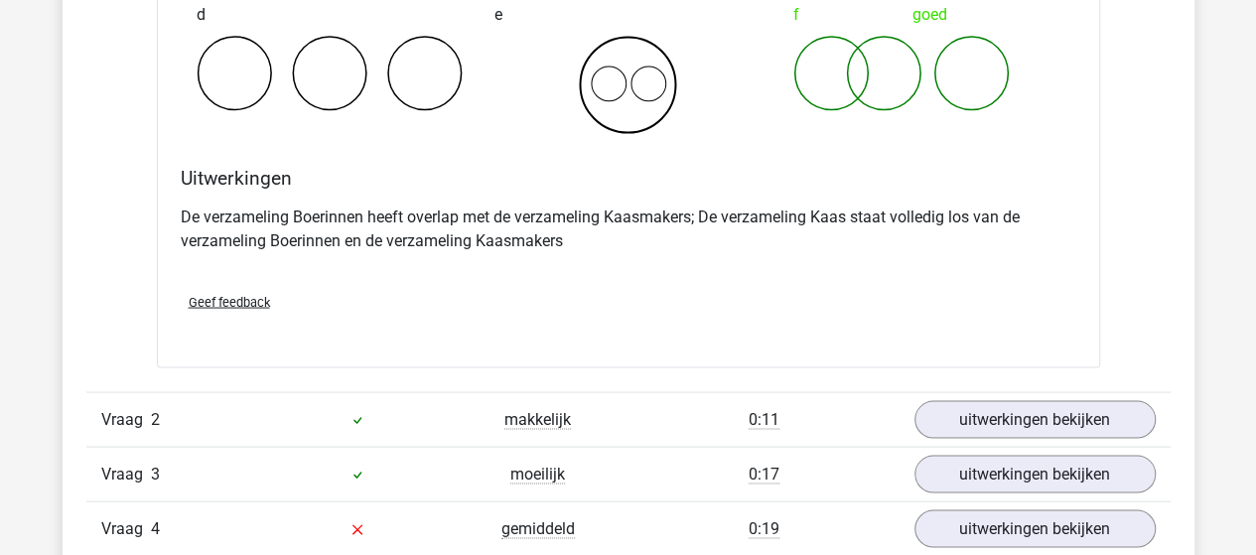
scroll to position [1886, 0]
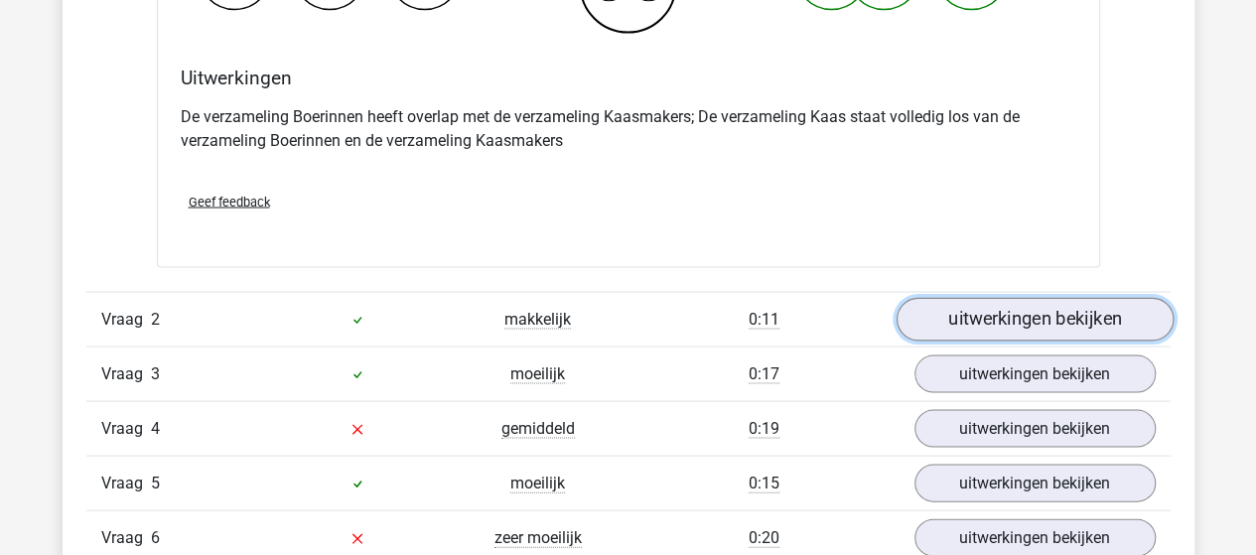
click at [1011, 316] on link "uitwerkingen bekijken" at bounding box center [1033, 320] width 277 height 44
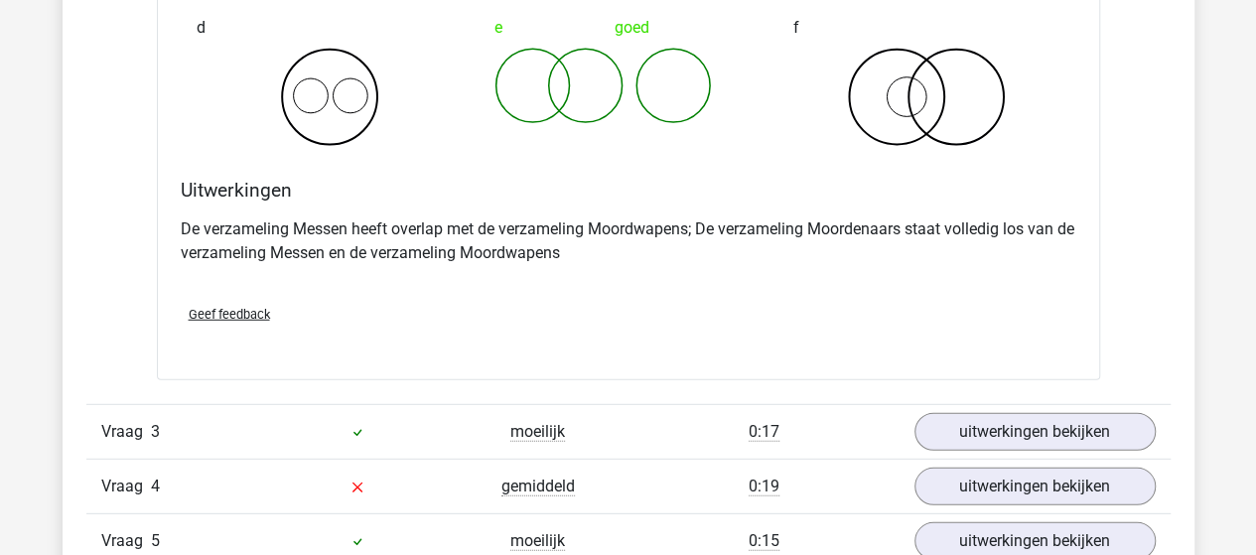
scroll to position [2779, 0]
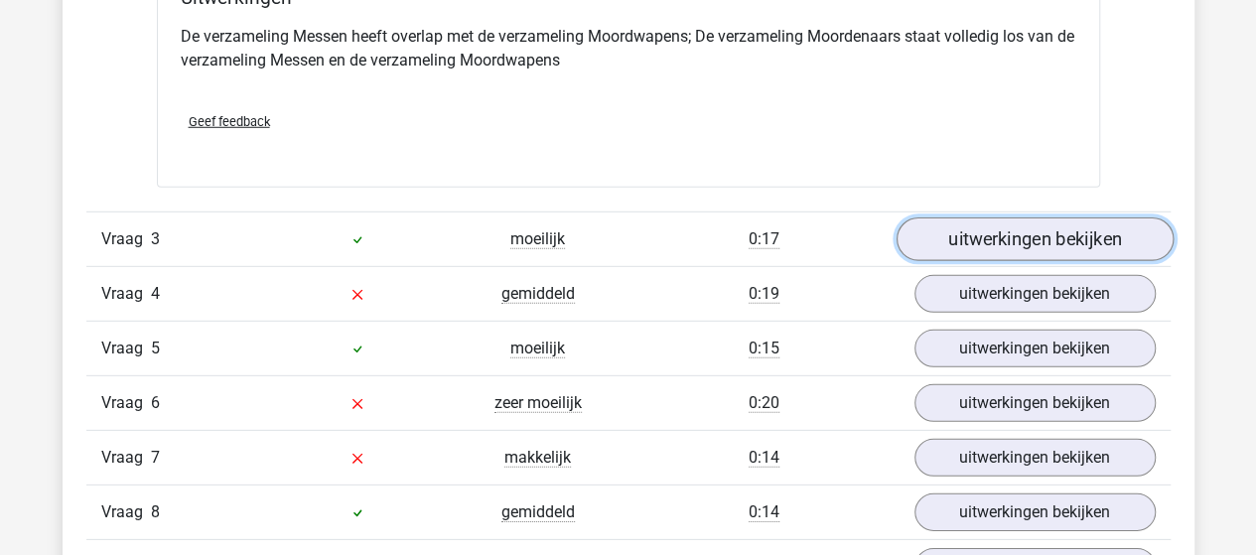
click at [972, 239] on link "uitwerkingen bekijken" at bounding box center [1033, 240] width 277 height 44
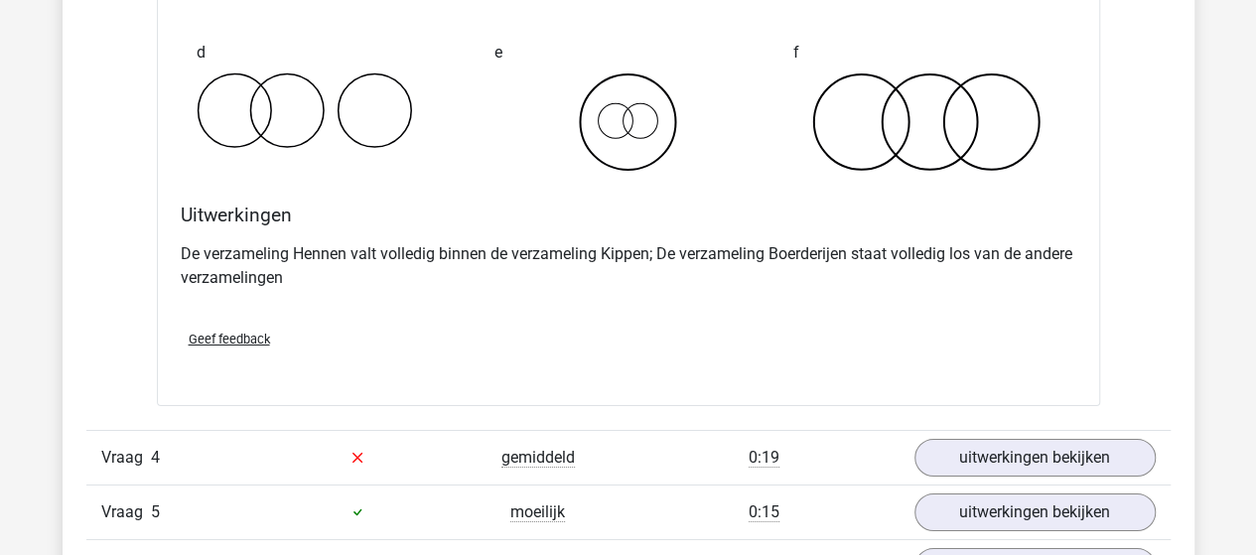
scroll to position [3474, 0]
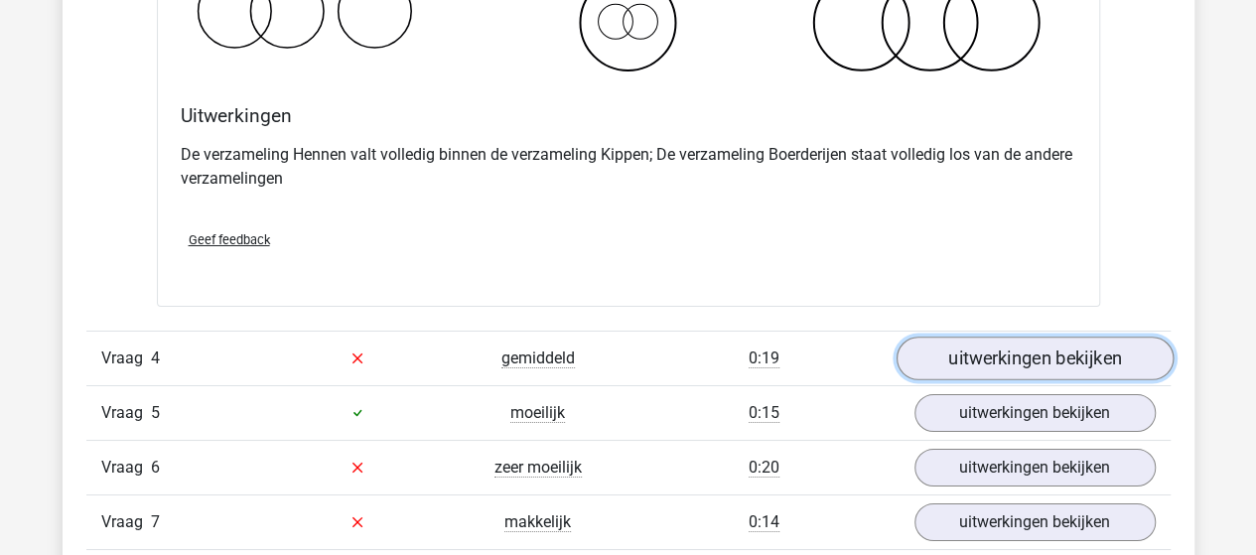
click at [945, 348] on link "uitwerkingen bekijken" at bounding box center [1033, 358] width 277 height 44
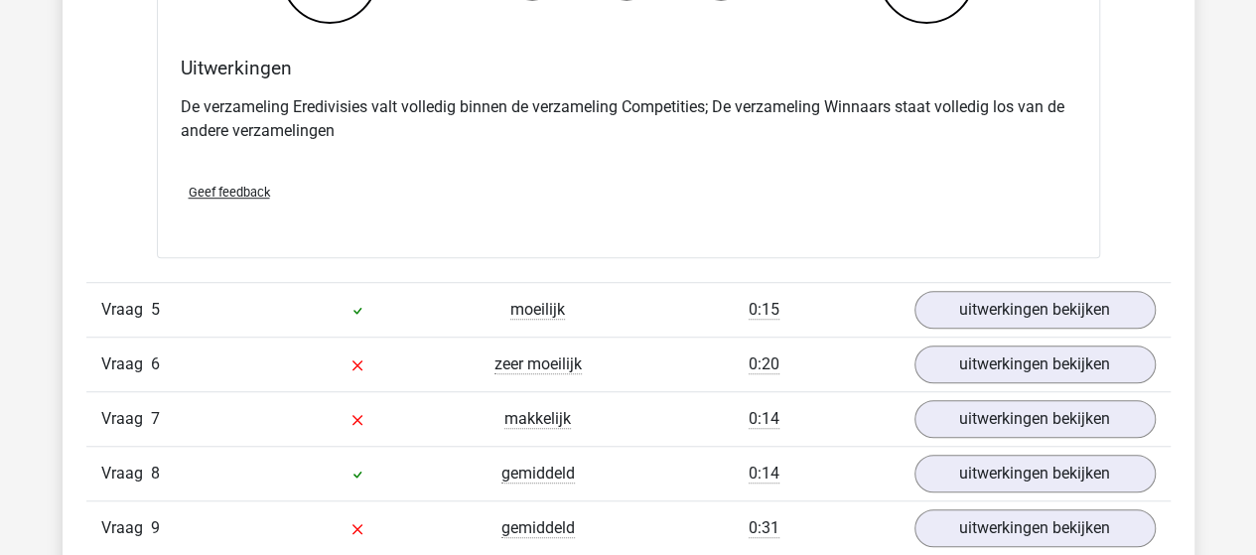
scroll to position [4367, 0]
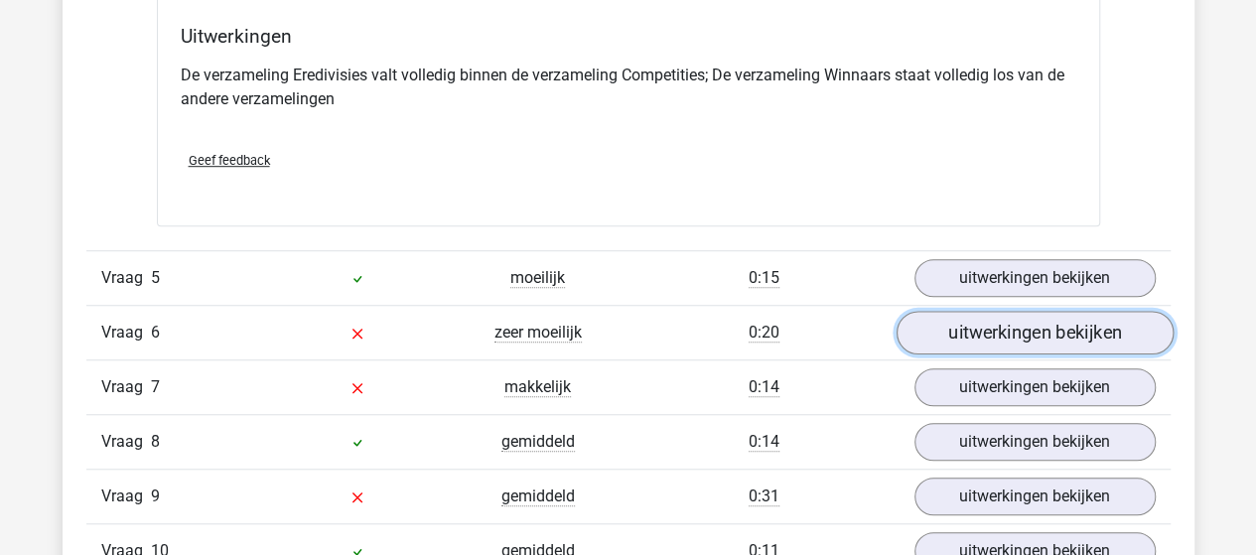
click at [931, 324] on link "uitwerkingen bekijken" at bounding box center [1033, 333] width 277 height 44
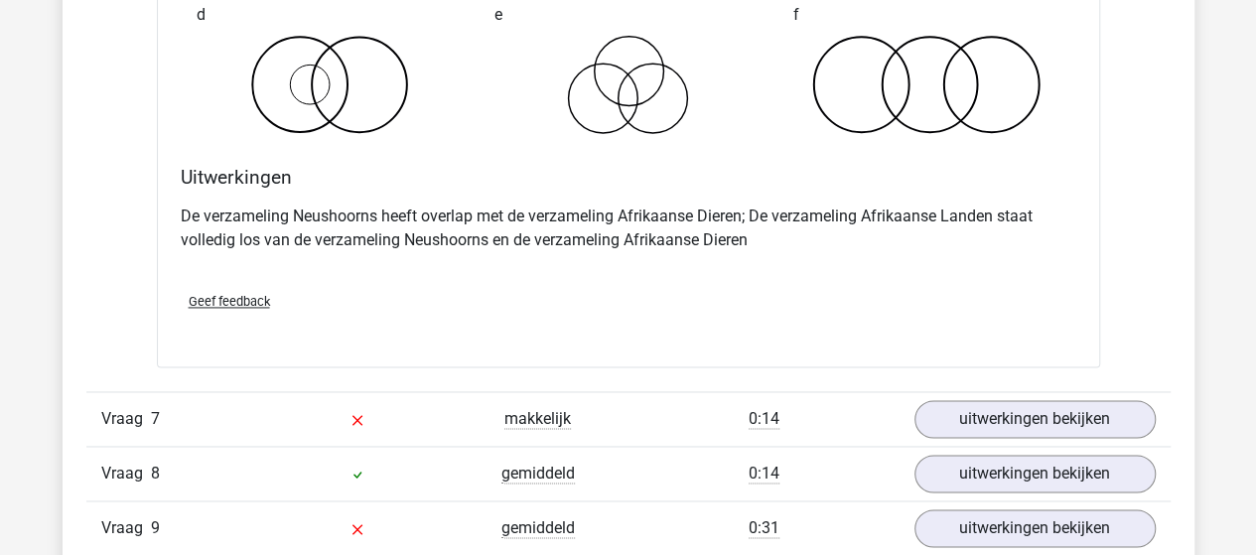
scroll to position [5260, 0]
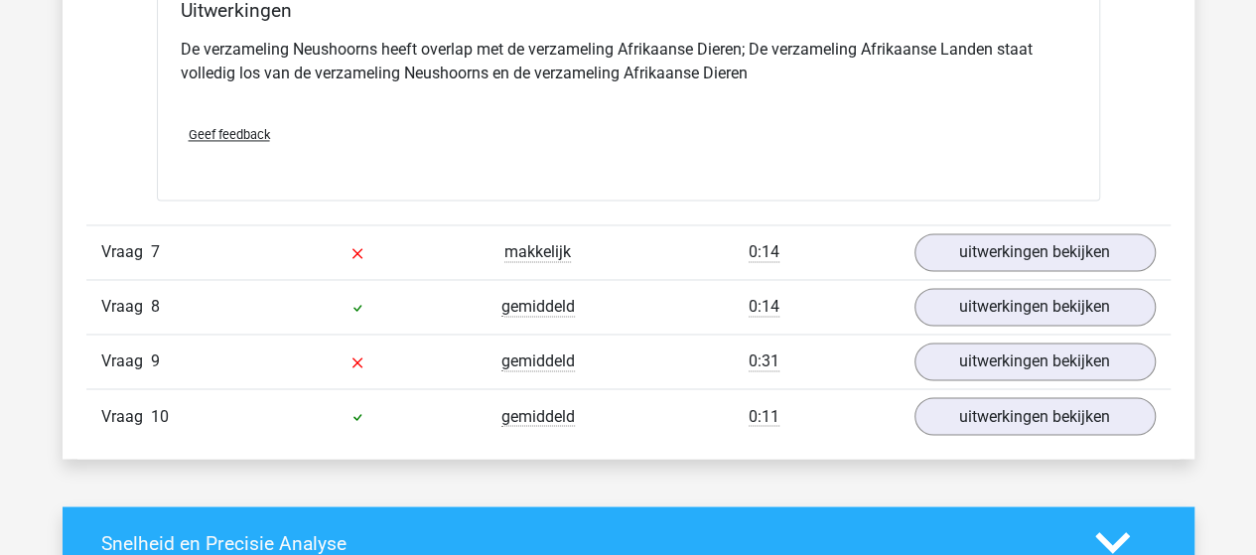
click at [975, 261] on div "Vraag 7 makkelijk 0:14 uitwerkingen bekijken" at bounding box center [628, 251] width 1084 height 55
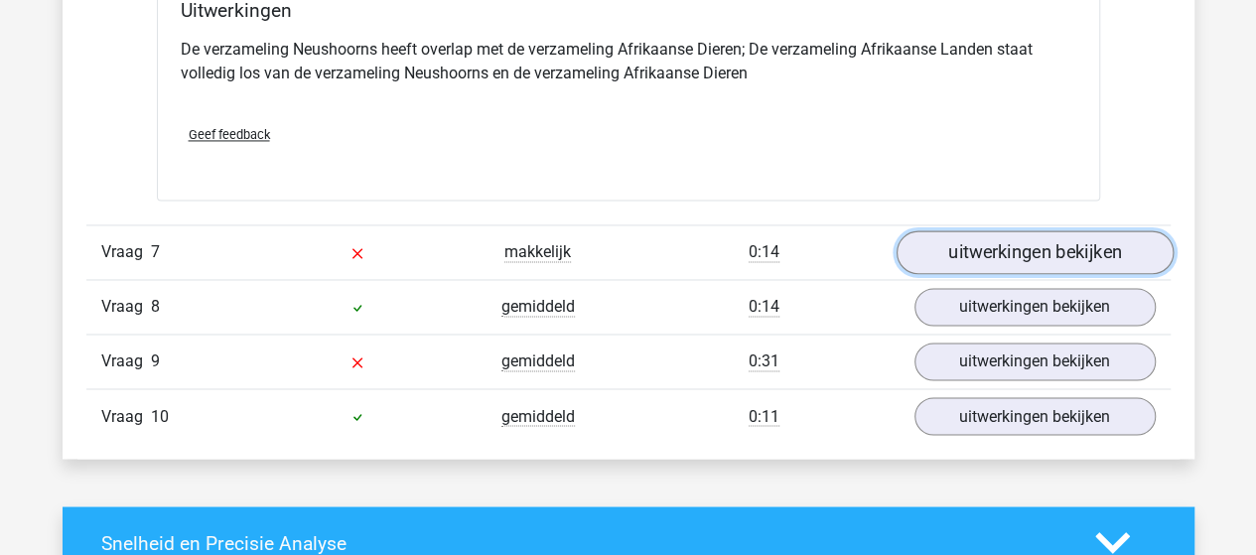
click at [974, 252] on link "uitwerkingen bekijken" at bounding box center [1033, 252] width 277 height 44
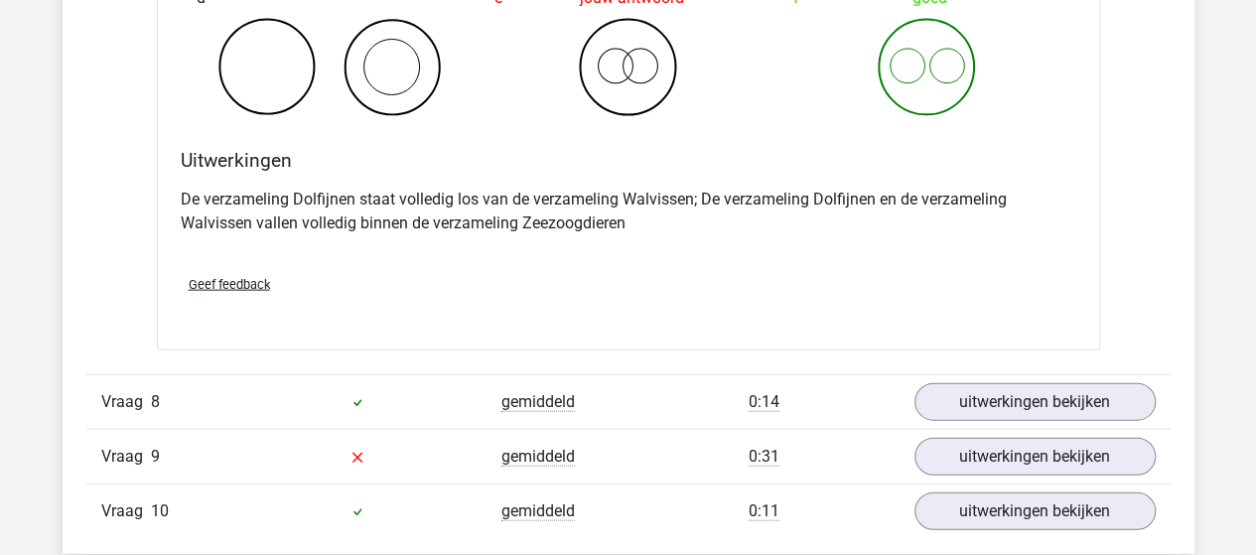
scroll to position [5955, 0]
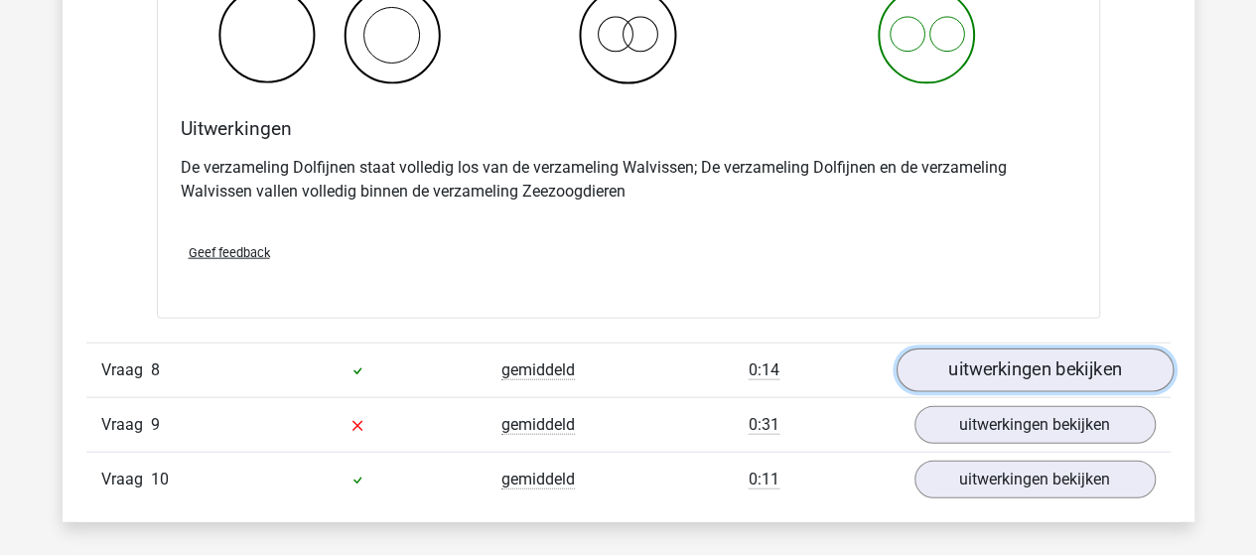
click at [1010, 356] on link "uitwerkingen bekijken" at bounding box center [1033, 370] width 277 height 44
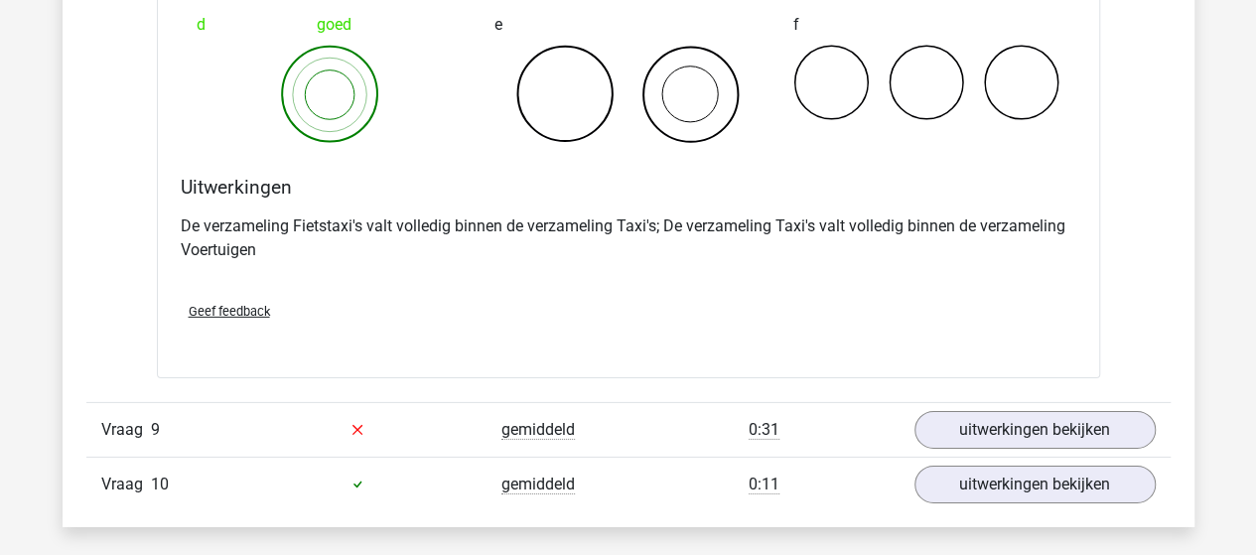
scroll to position [6749, 0]
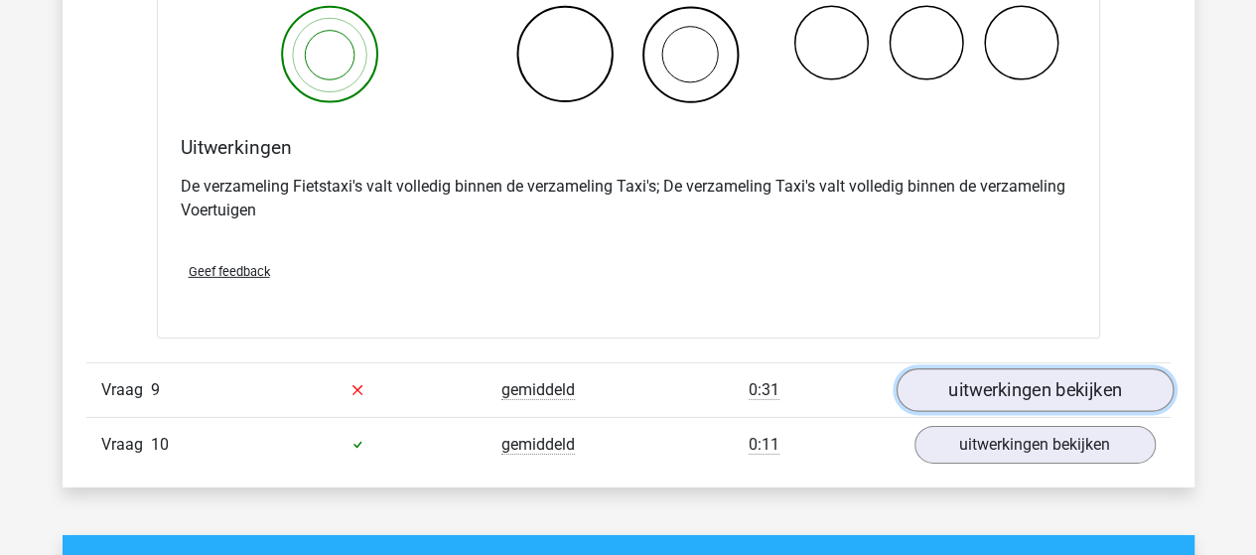
click at [970, 382] on link "uitwerkingen bekijken" at bounding box center [1033, 390] width 277 height 44
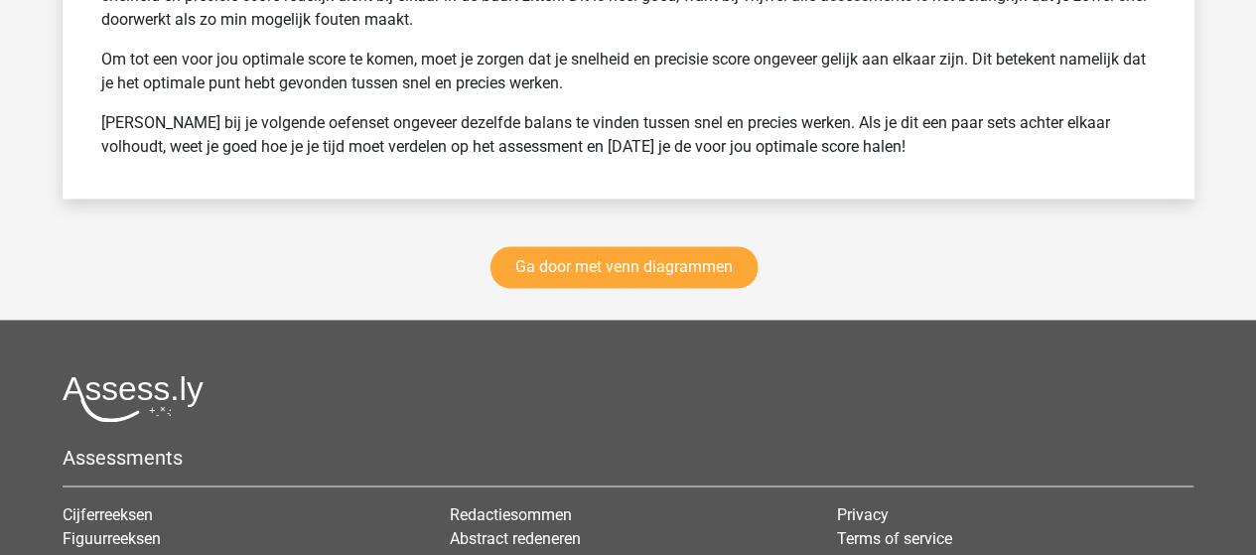
scroll to position [9032, 0]
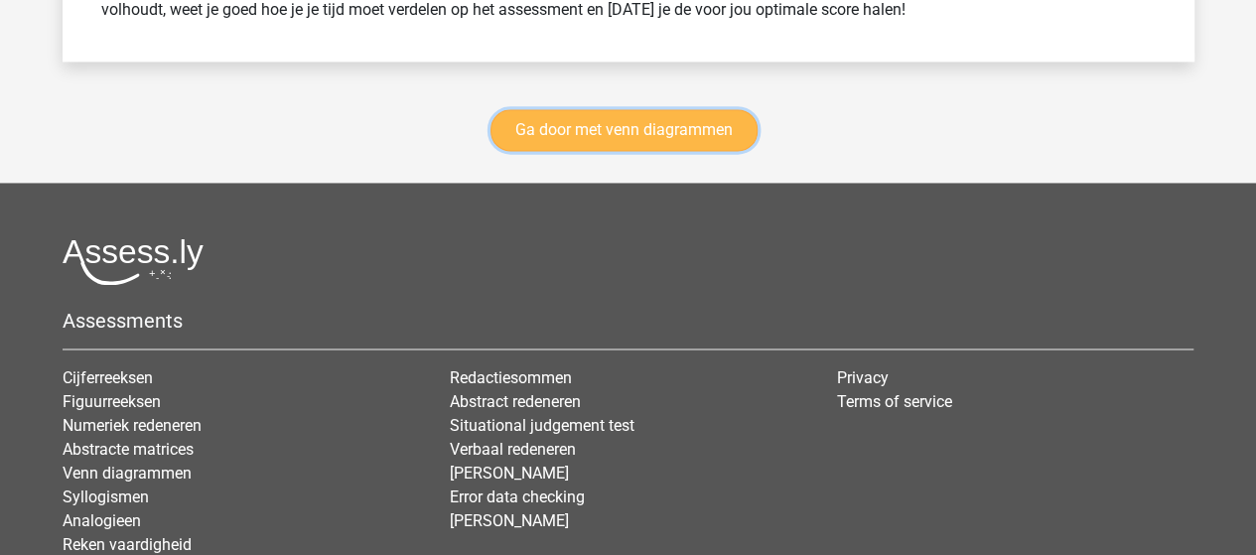
click at [605, 114] on link "Ga door met venn diagrammen" at bounding box center [623, 130] width 267 height 42
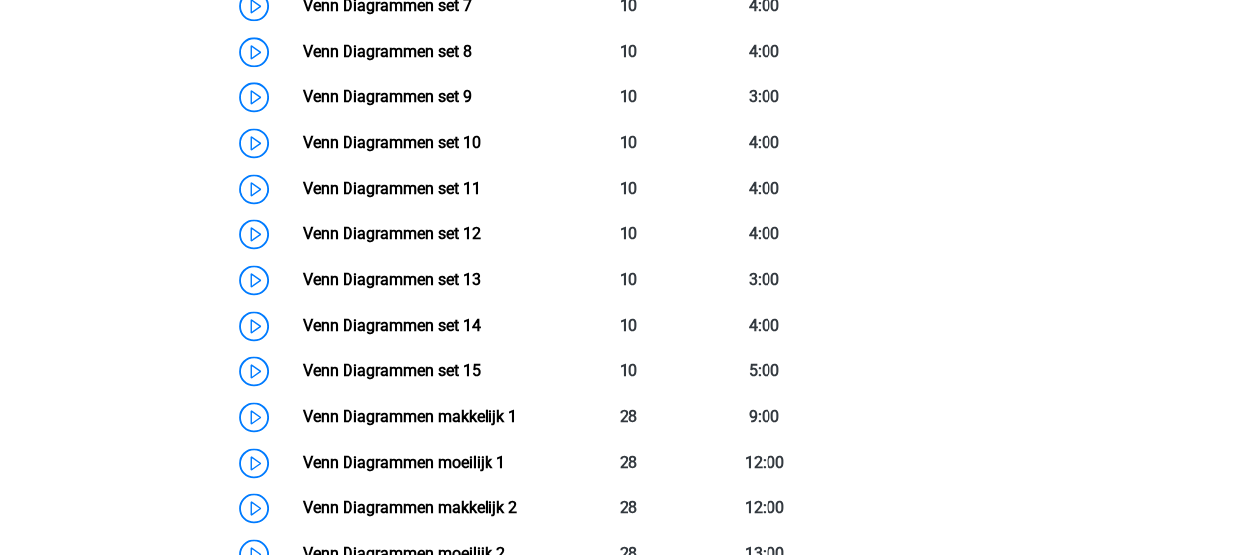
scroll to position [1322, 0]
click at [1147, 253] on div "Usha usha.mangal@hotmail.com Nederlands English" at bounding box center [628, 289] width 1256 height 3223
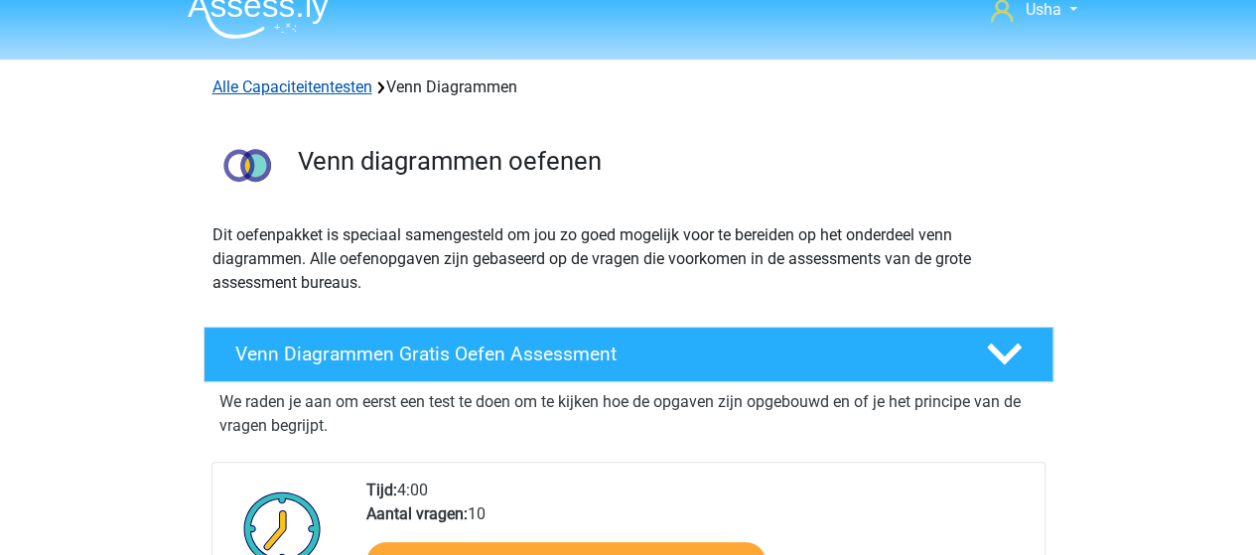
scroll to position [0, 0]
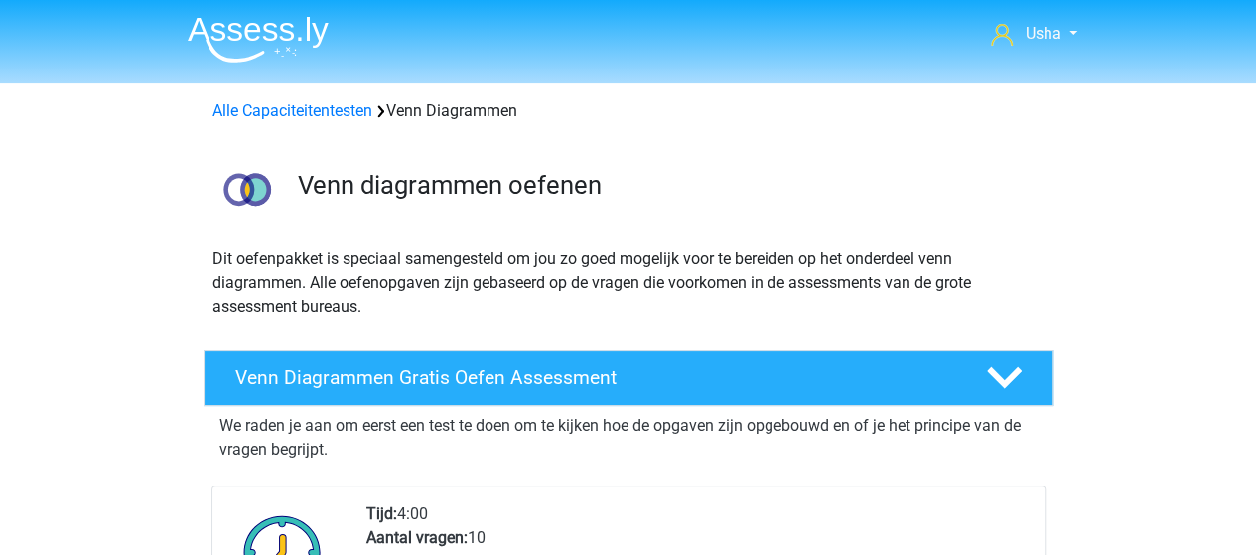
click at [254, 39] on img at bounding box center [258, 39] width 141 height 47
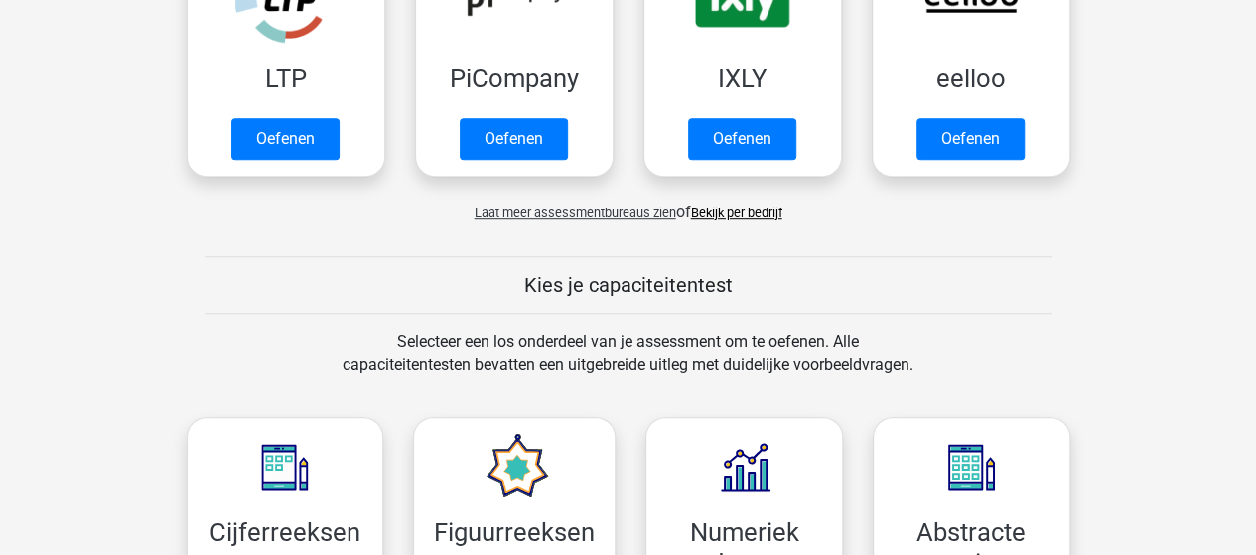
scroll to position [496, 0]
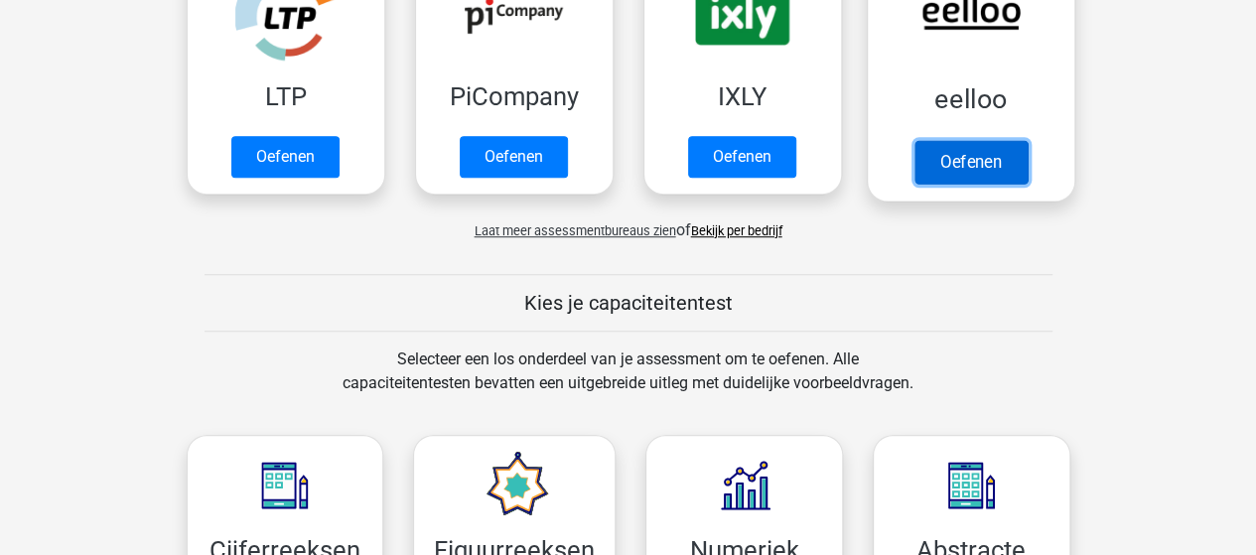
click at [955, 159] on link "Oefenen" at bounding box center [969, 162] width 113 height 44
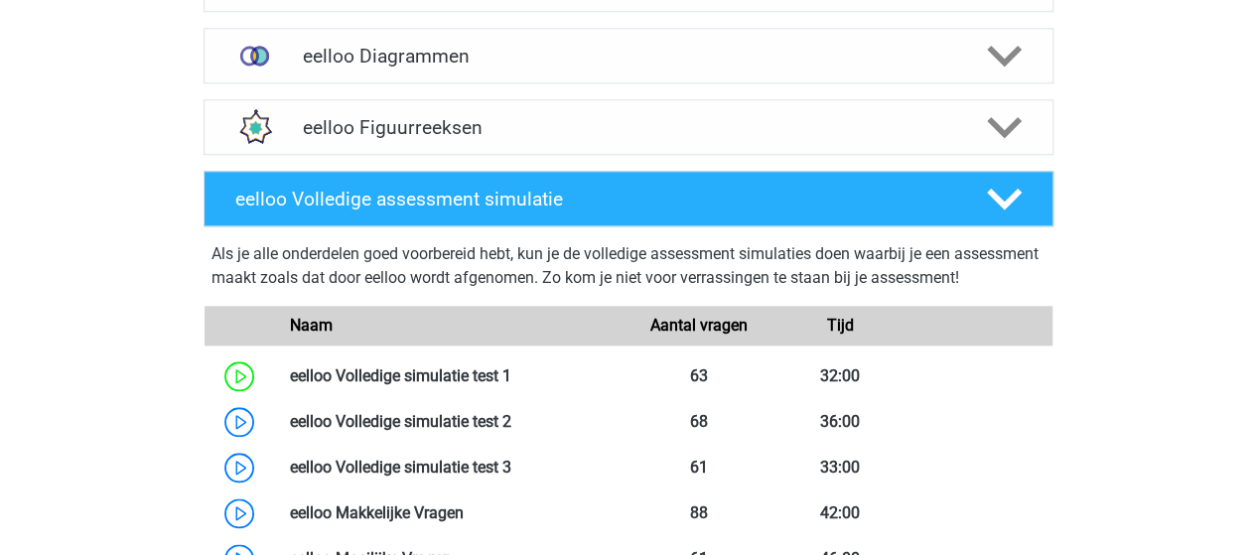
scroll to position [794, 0]
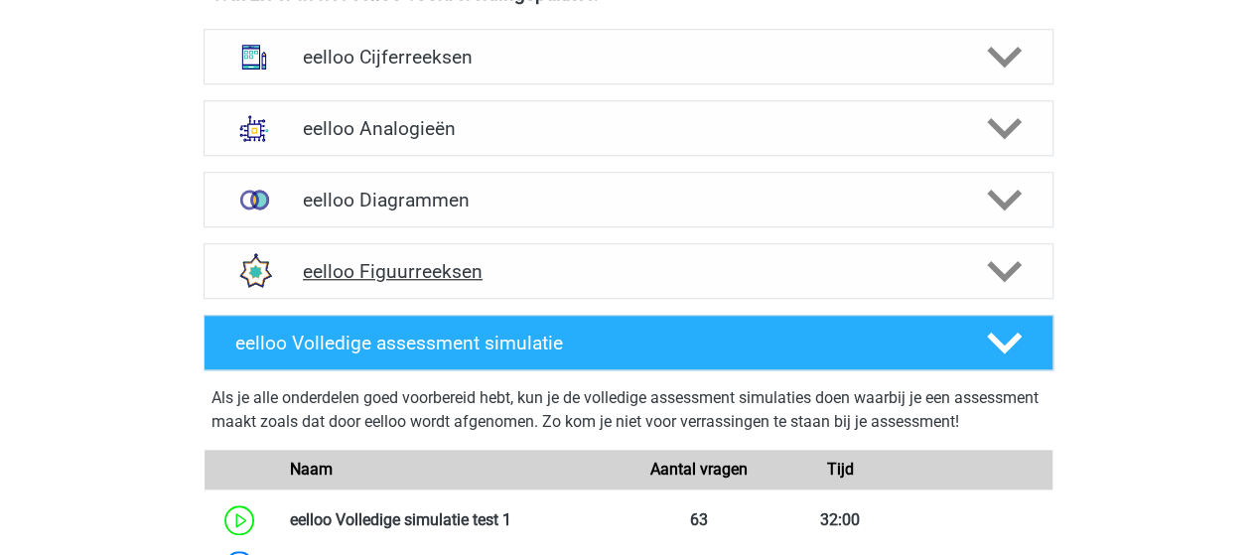
click at [384, 273] on h4 "eelloo Figuurreeksen" at bounding box center [628, 271] width 650 height 23
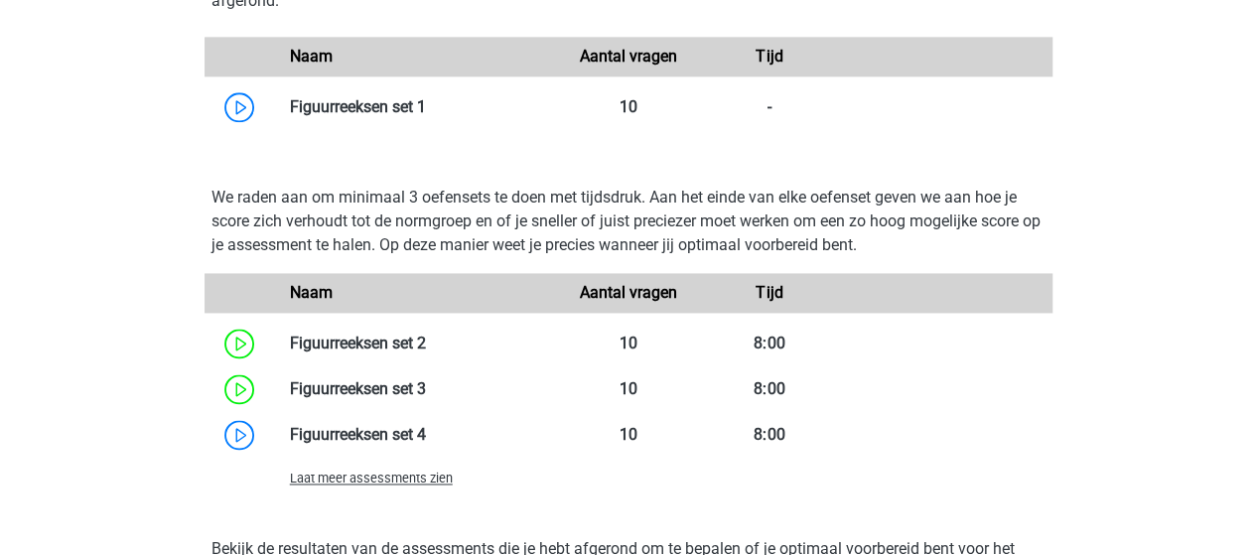
scroll to position [1390, 0]
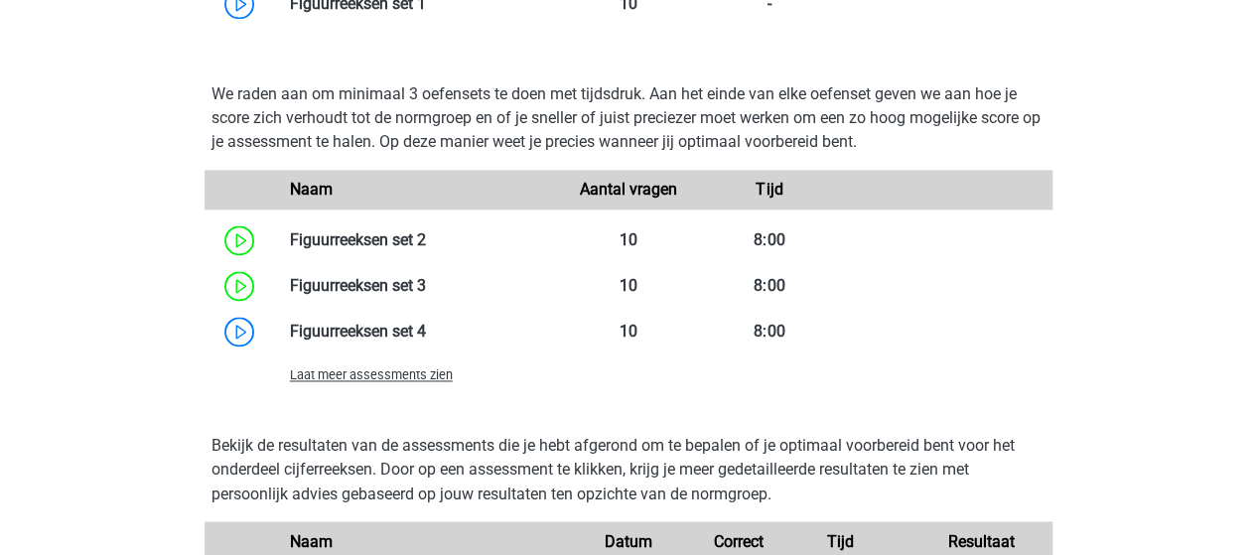
click at [382, 380] on span "Laat meer assessments zien" at bounding box center [371, 374] width 163 height 15
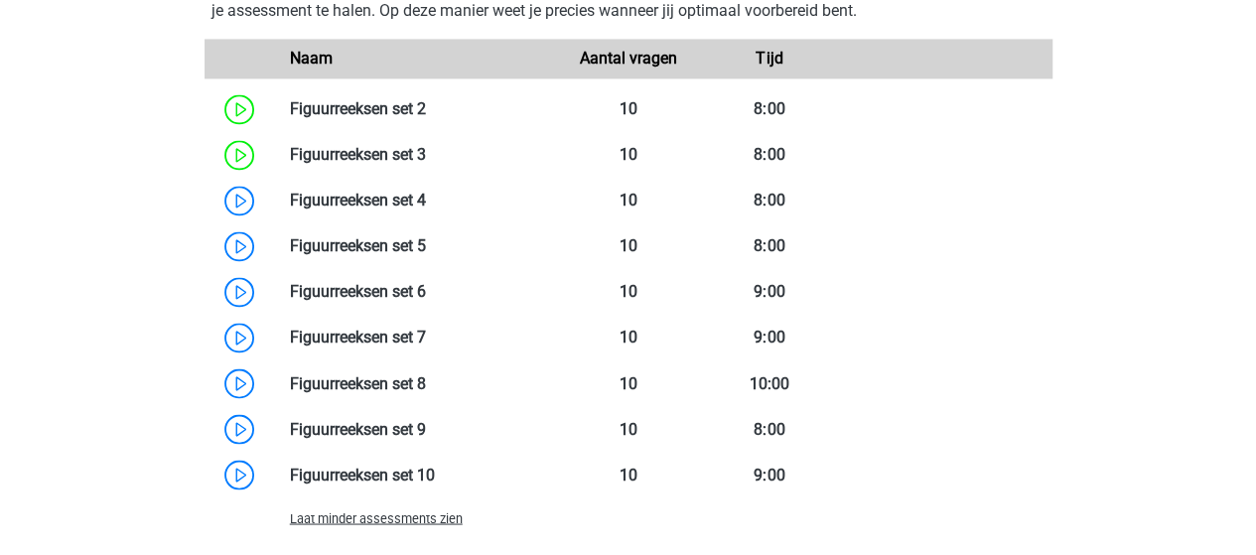
scroll to position [1489, 0]
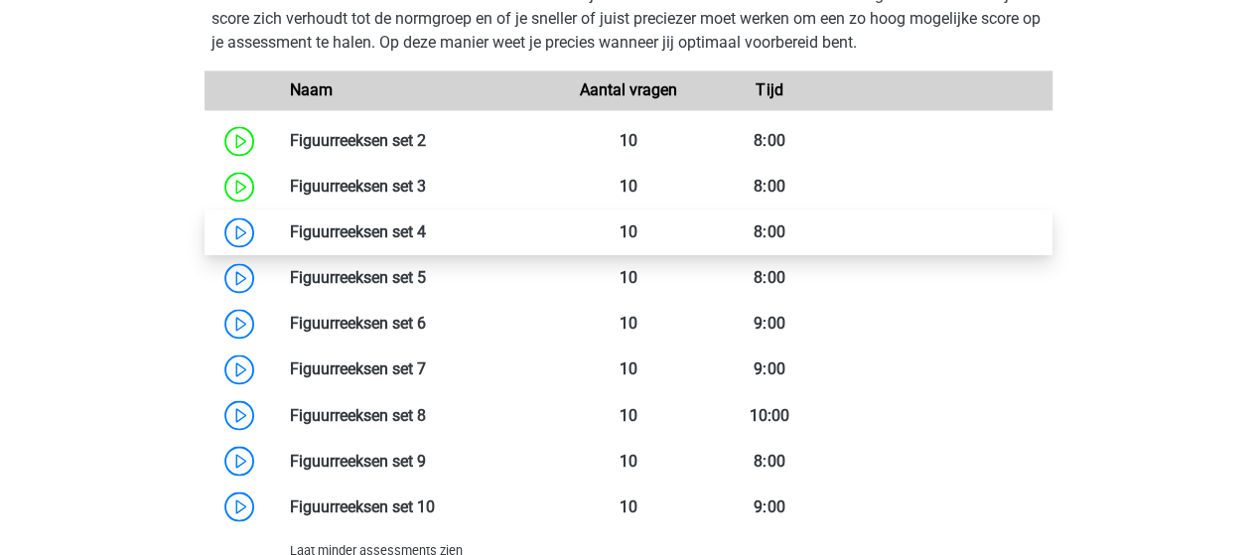
click at [426, 239] on link at bounding box center [426, 231] width 0 height 19
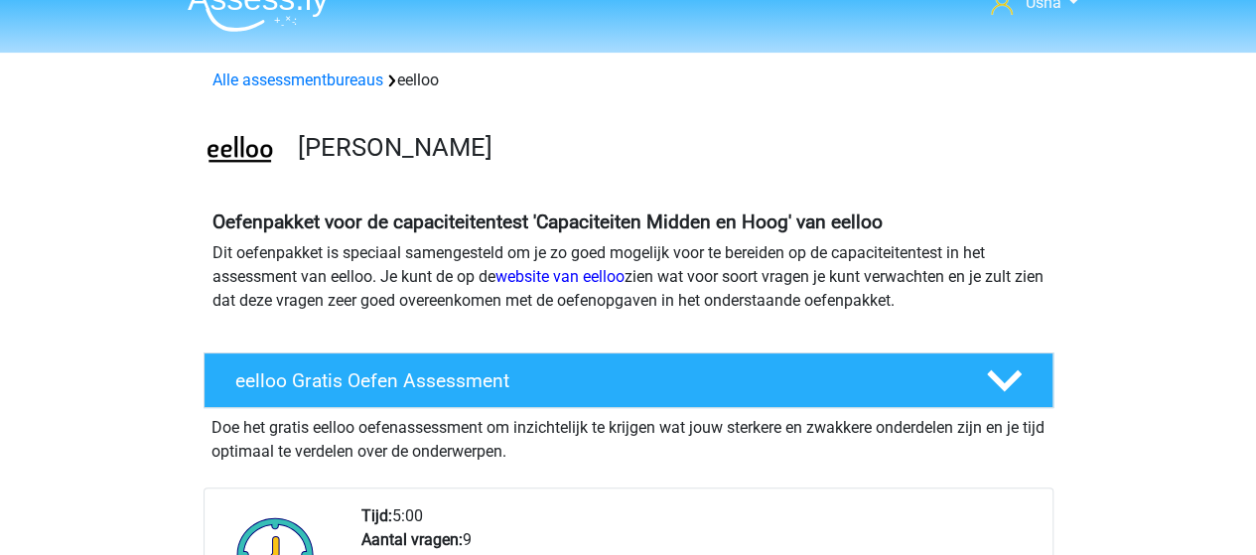
scroll to position [0, 0]
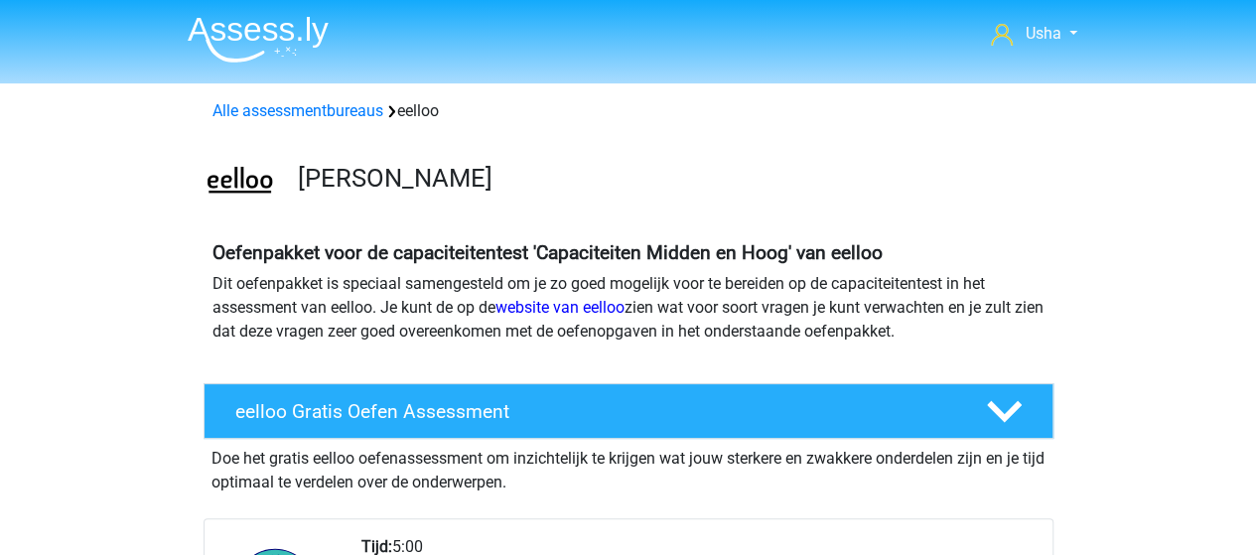
click at [226, 29] on img at bounding box center [258, 39] width 141 height 47
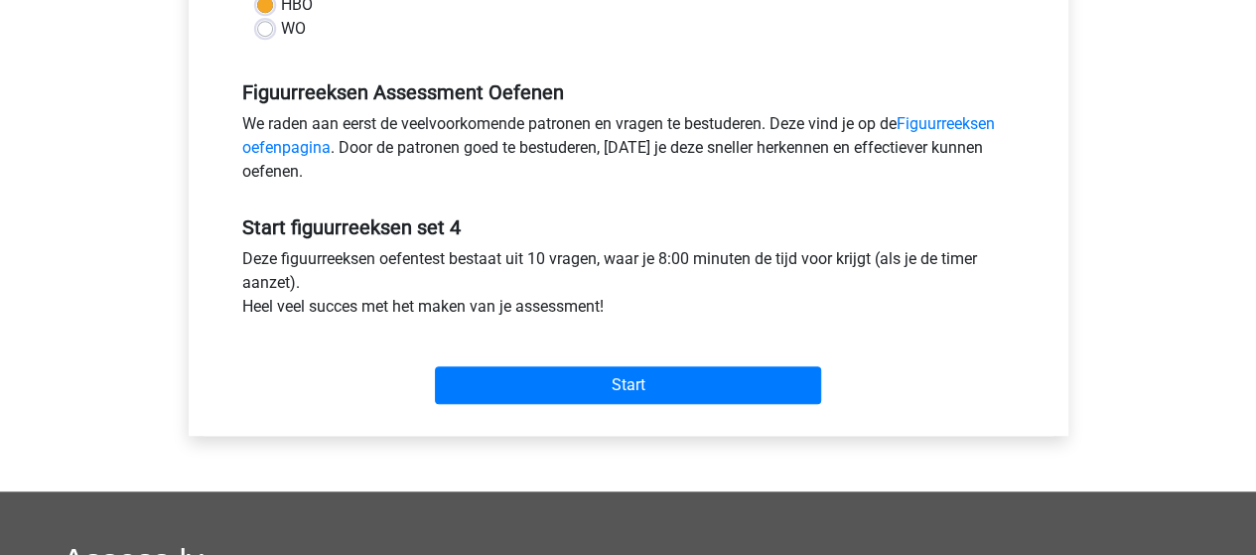
scroll to position [596, 0]
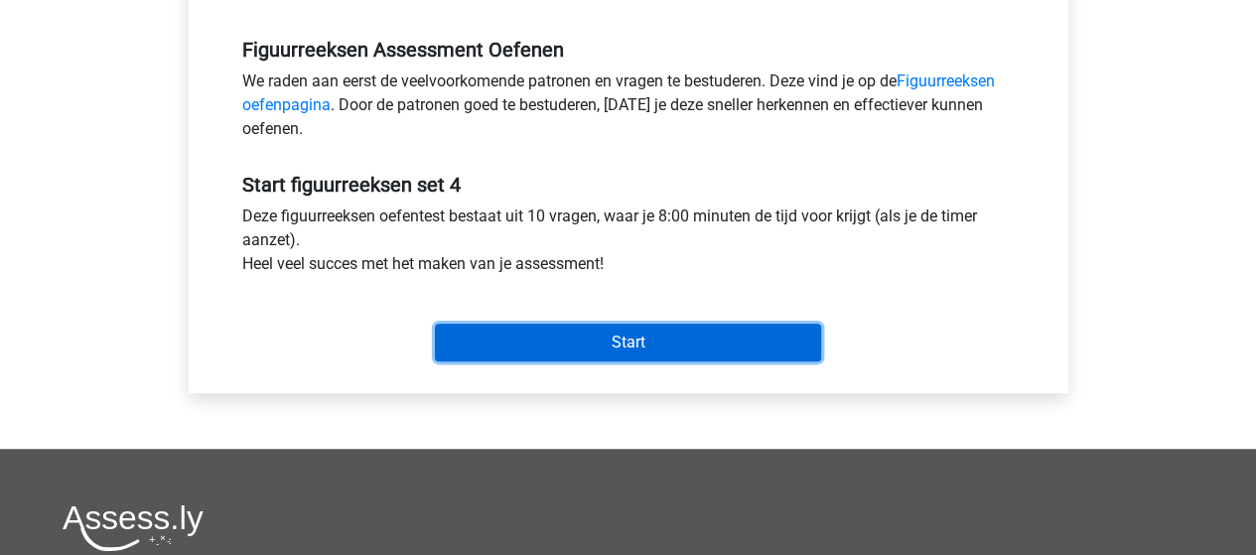
click at [470, 340] on input "Start" at bounding box center [628, 343] width 386 height 38
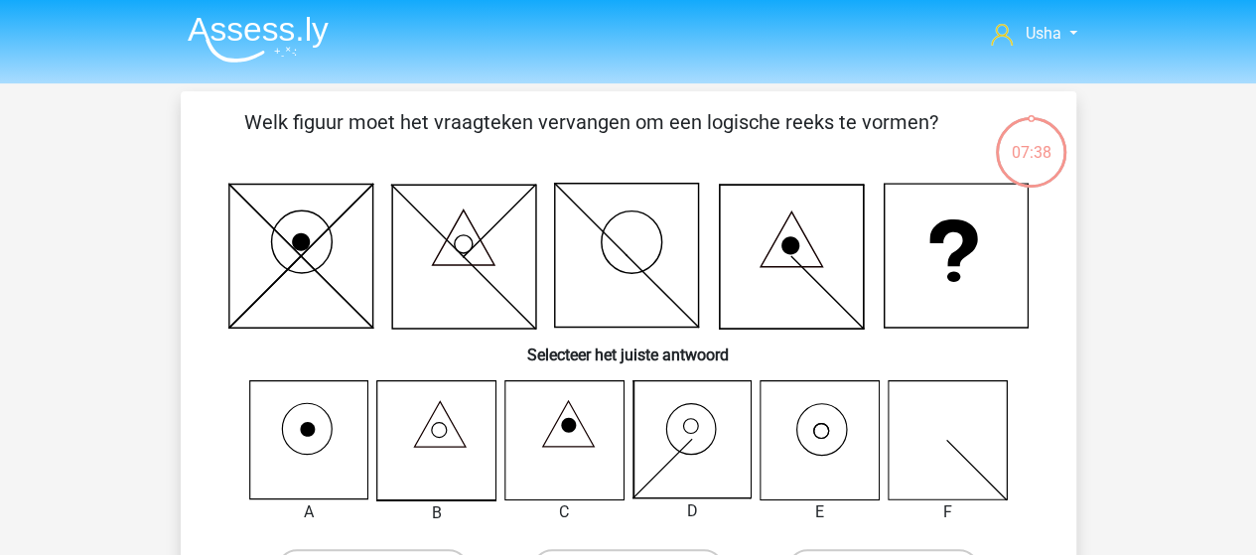
click at [442, 429] on icon at bounding box center [436, 440] width 118 height 118
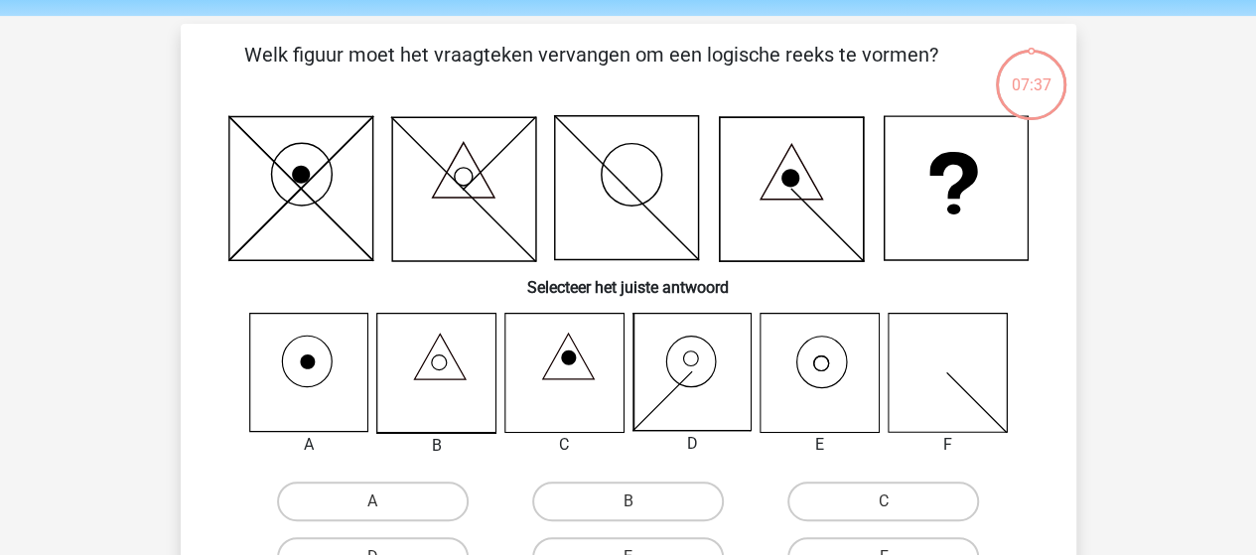
scroll to position [99, 0]
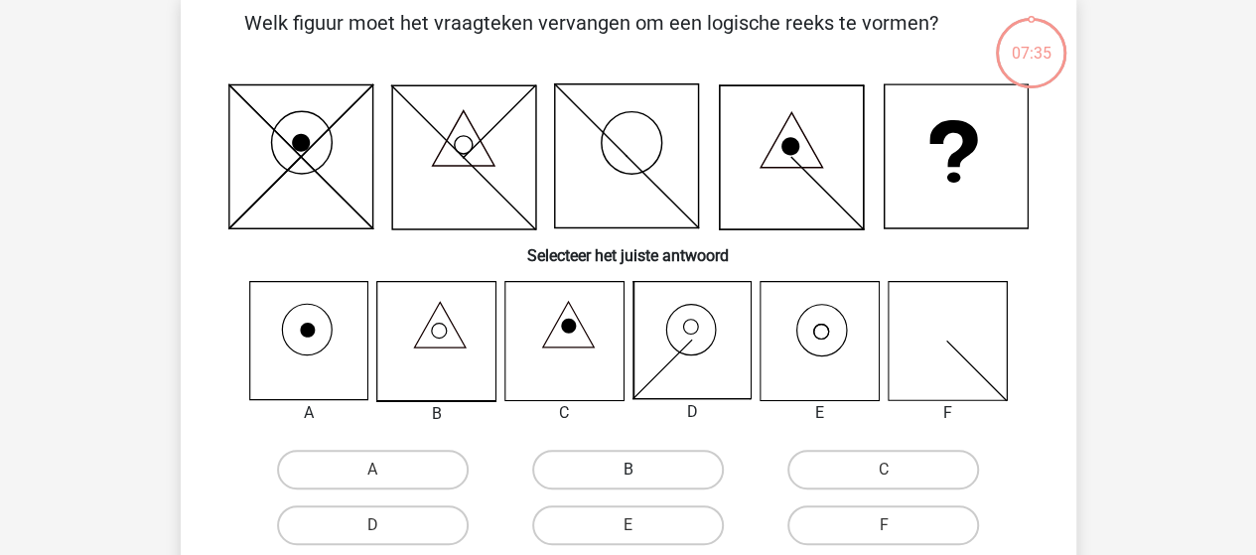
click at [604, 464] on label "B" at bounding box center [628, 470] width 192 height 40
click at [627, 469] on input "B" at bounding box center [633, 475] width 13 height 13
radio input "true"
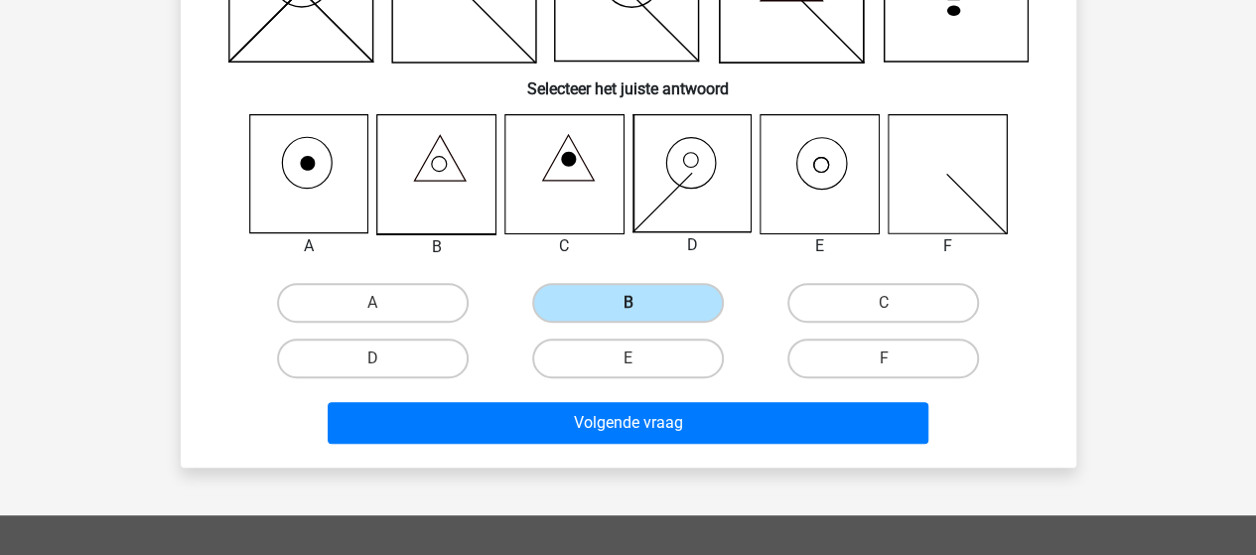
scroll to position [298, 0]
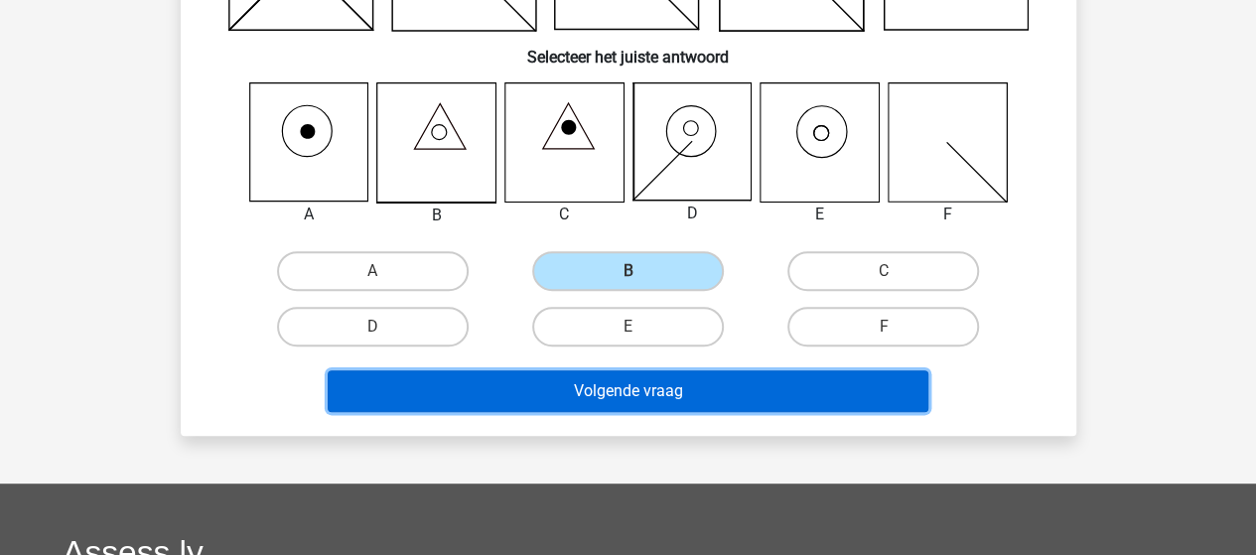
click at [601, 392] on button "Volgende vraag" at bounding box center [628, 391] width 600 height 42
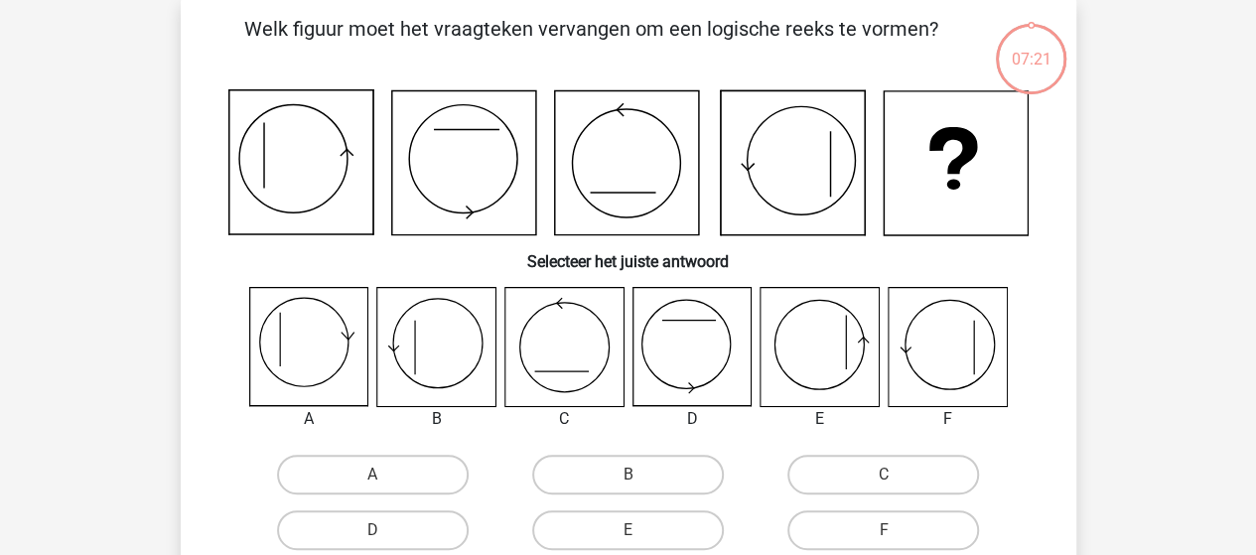
scroll to position [91, 0]
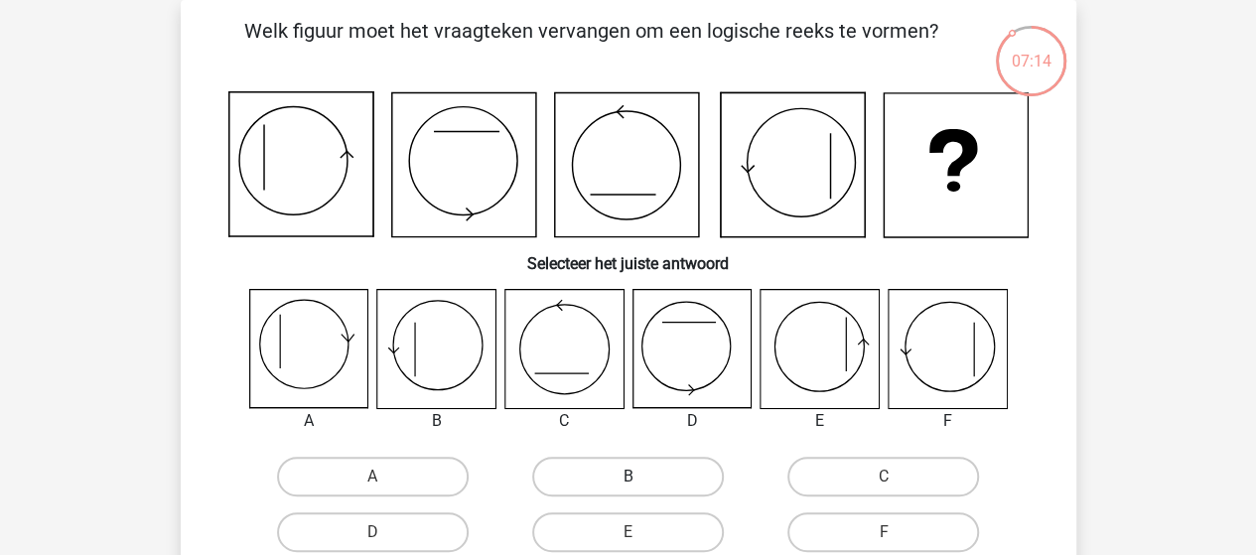
click at [597, 472] on label "B" at bounding box center [628, 477] width 192 height 40
click at [627, 476] on input "B" at bounding box center [633, 482] width 13 height 13
radio input "true"
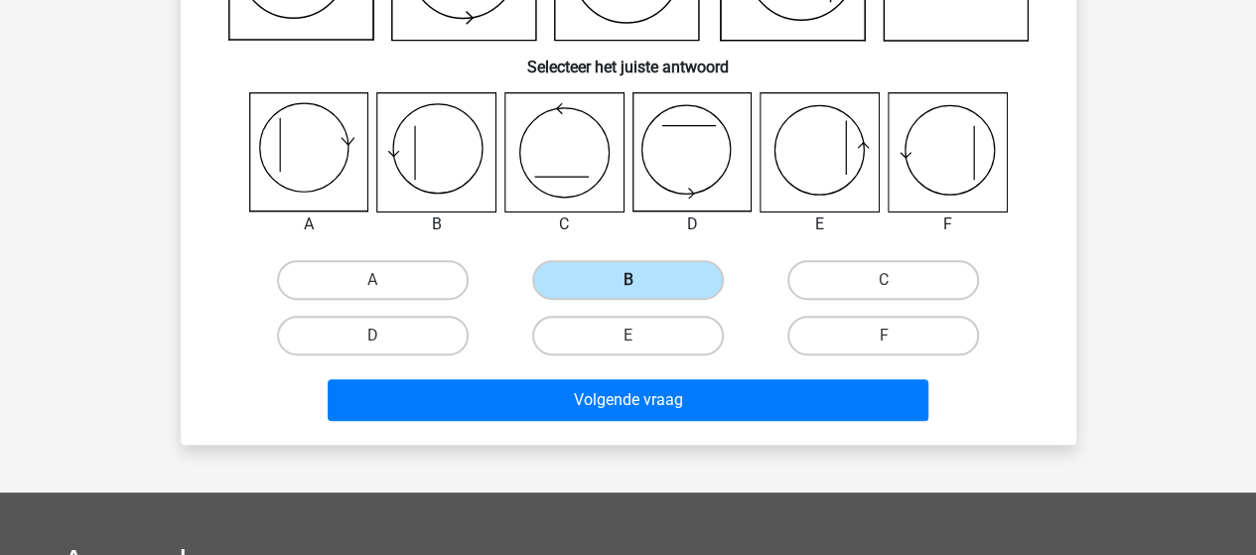
scroll to position [290, 0]
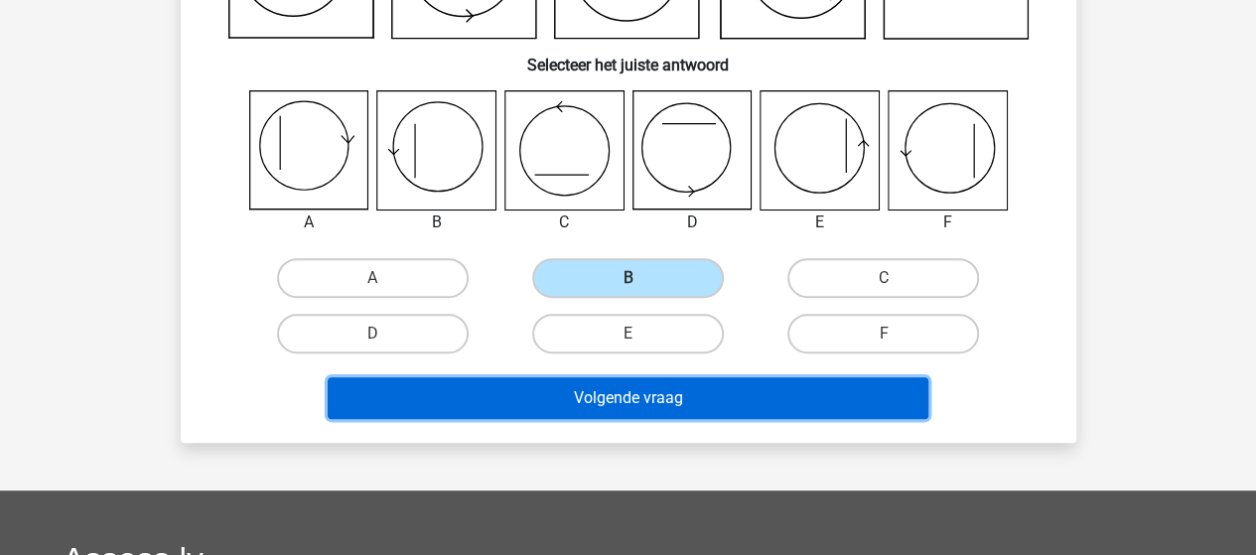
click at [675, 403] on button "Volgende vraag" at bounding box center [628, 398] width 600 height 42
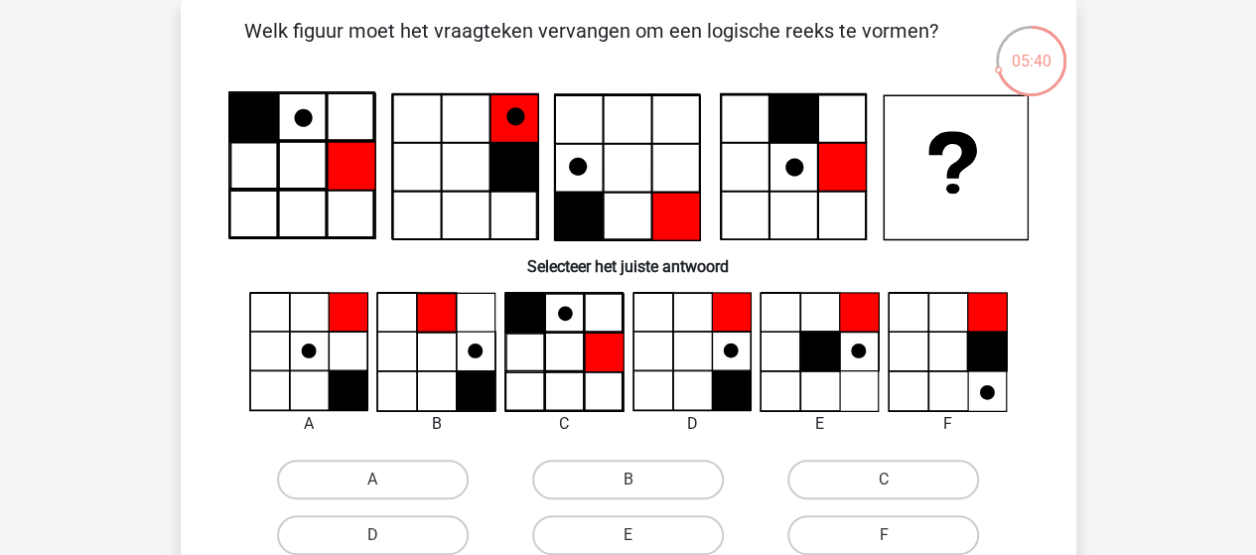
scroll to position [191, 0]
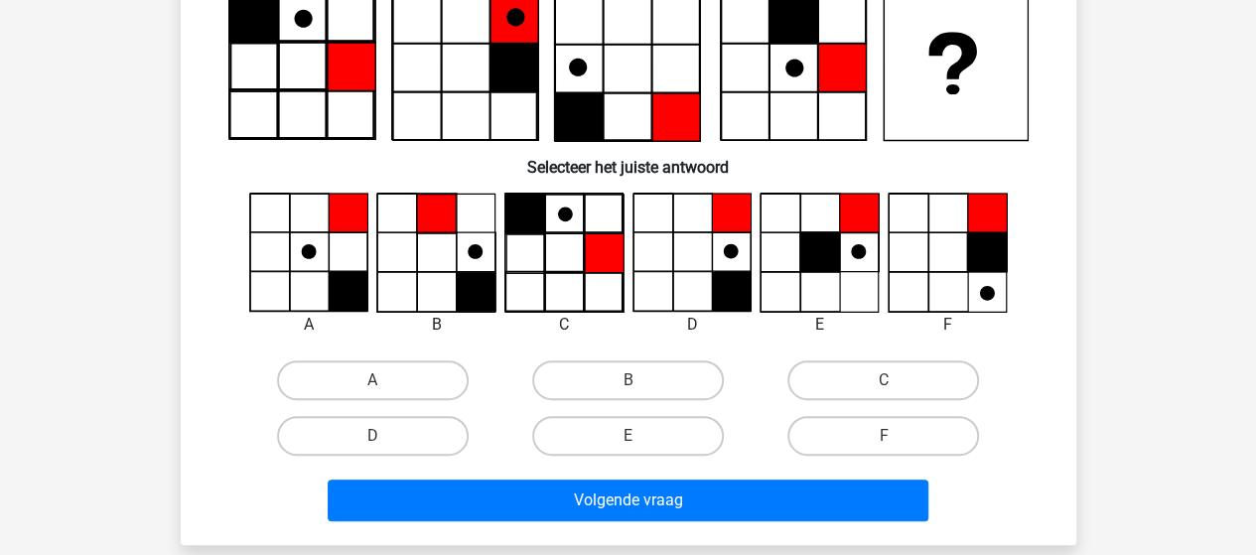
click at [789, 245] on icon at bounding box center [819, 254] width 118 height 118
click at [673, 271] on icon at bounding box center [691, 254] width 118 height 118
click at [865, 386] on label "C" at bounding box center [883, 380] width 192 height 40
click at [883, 386] on input "C" at bounding box center [889, 386] width 13 height 13
radio input "true"
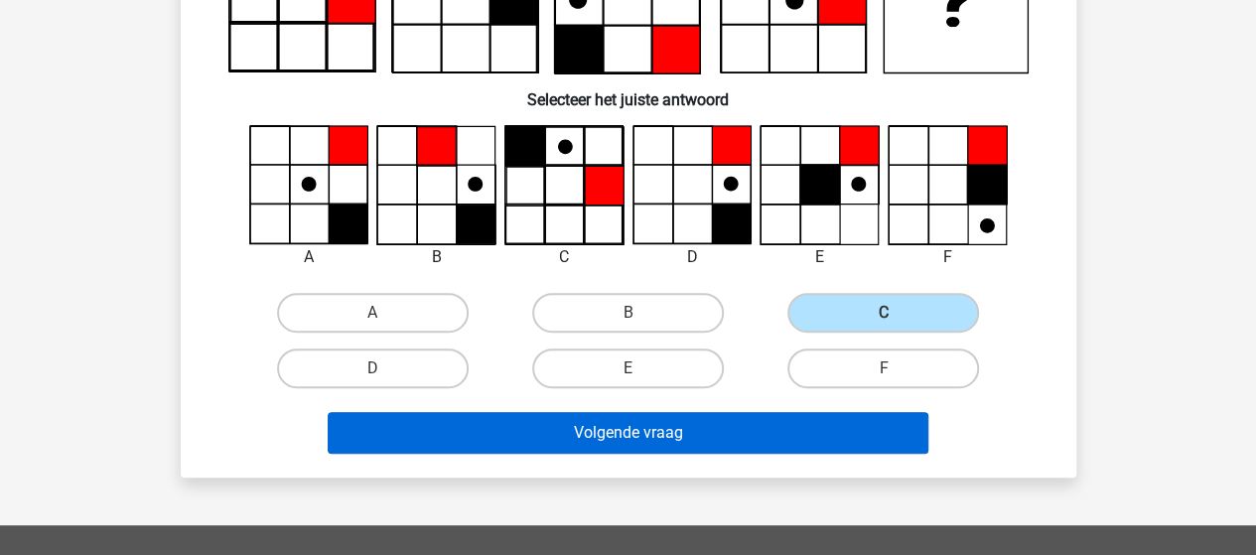
scroll to position [290, 0]
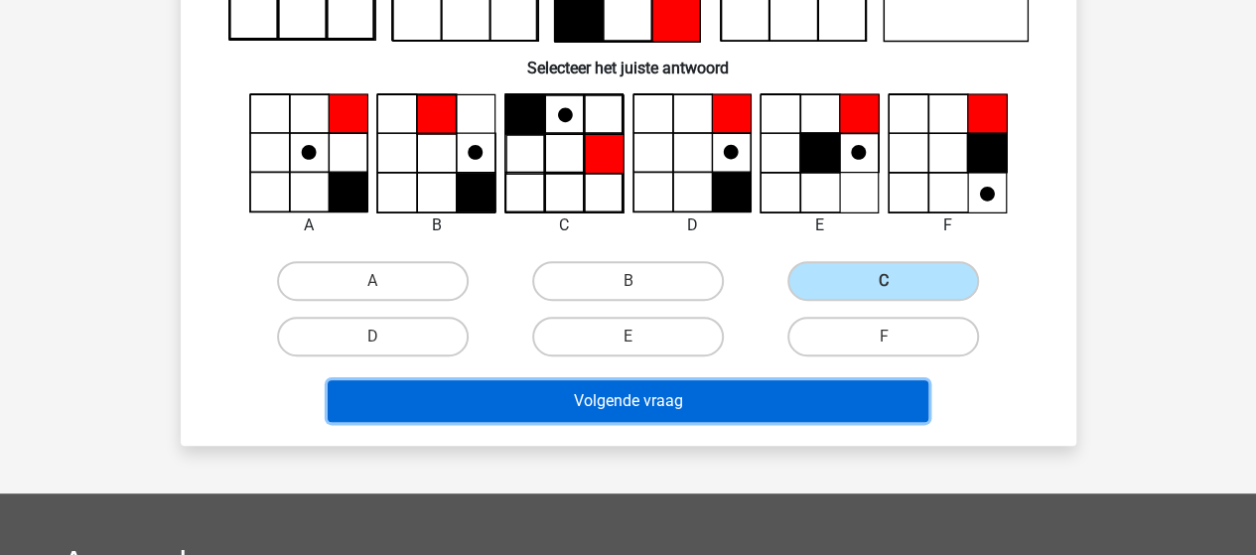
click at [701, 397] on button "Volgende vraag" at bounding box center [628, 401] width 600 height 42
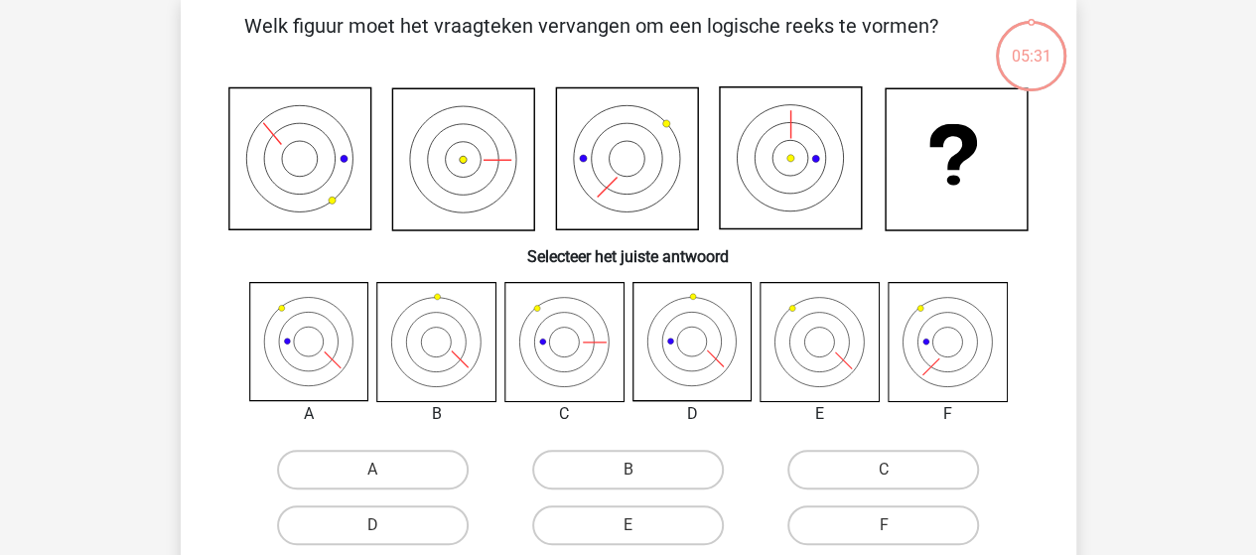
scroll to position [91, 0]
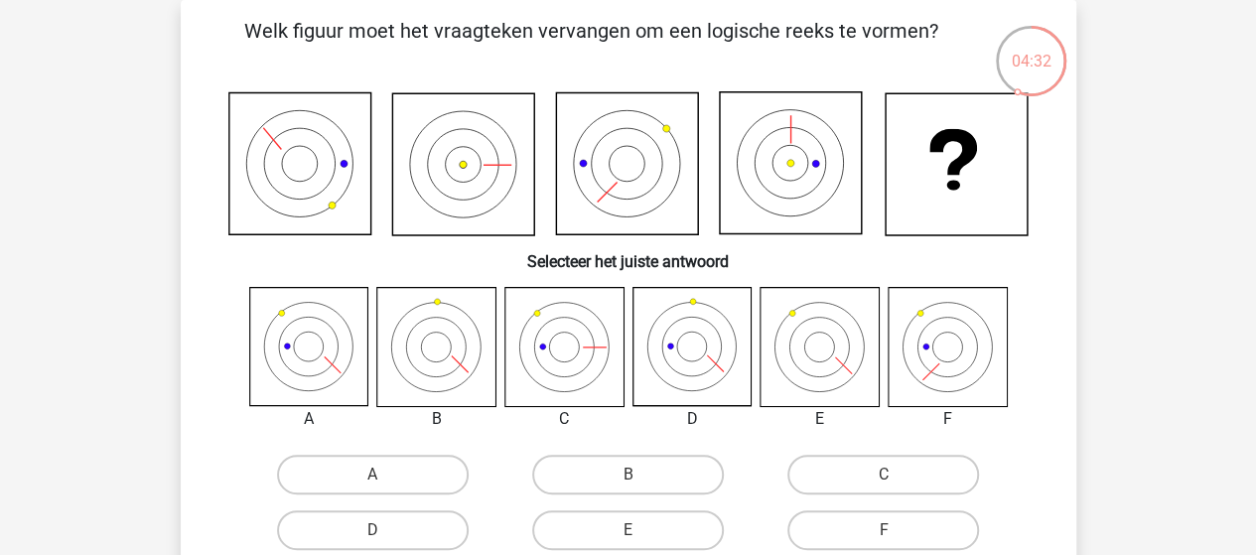
click at [572, 321] on icon at bounding box center [563, 347] width 118 height 118
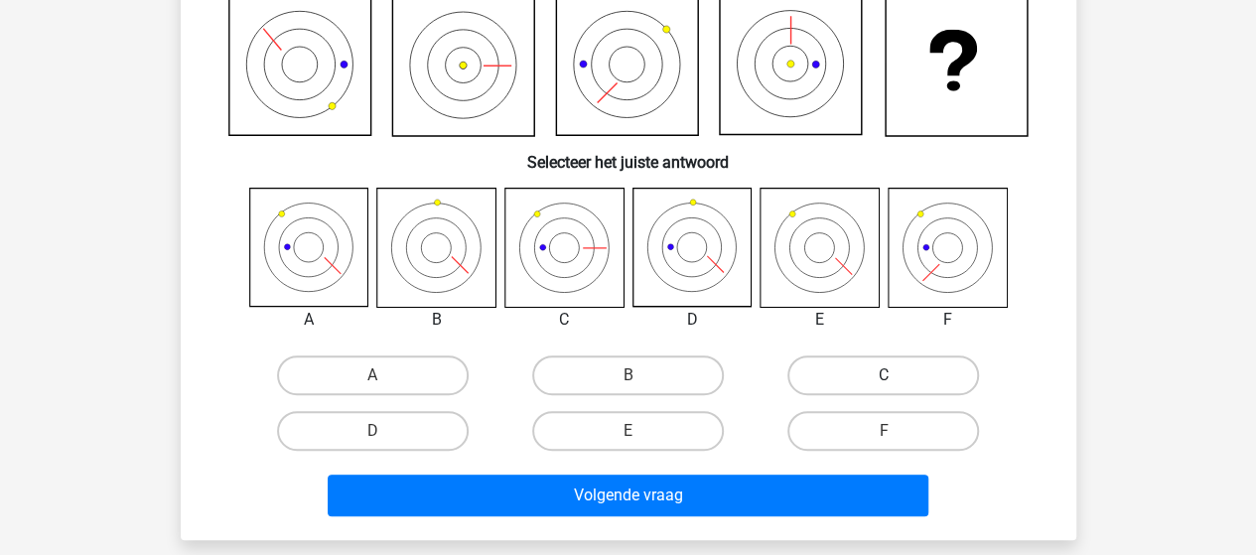
click at [939, 372] on label "C" at bounding box center [883, 375] width 192 height 40
click at [896, 375] on input "C" at bounding box center [889, 381] width 13 height 13
radio input "true"
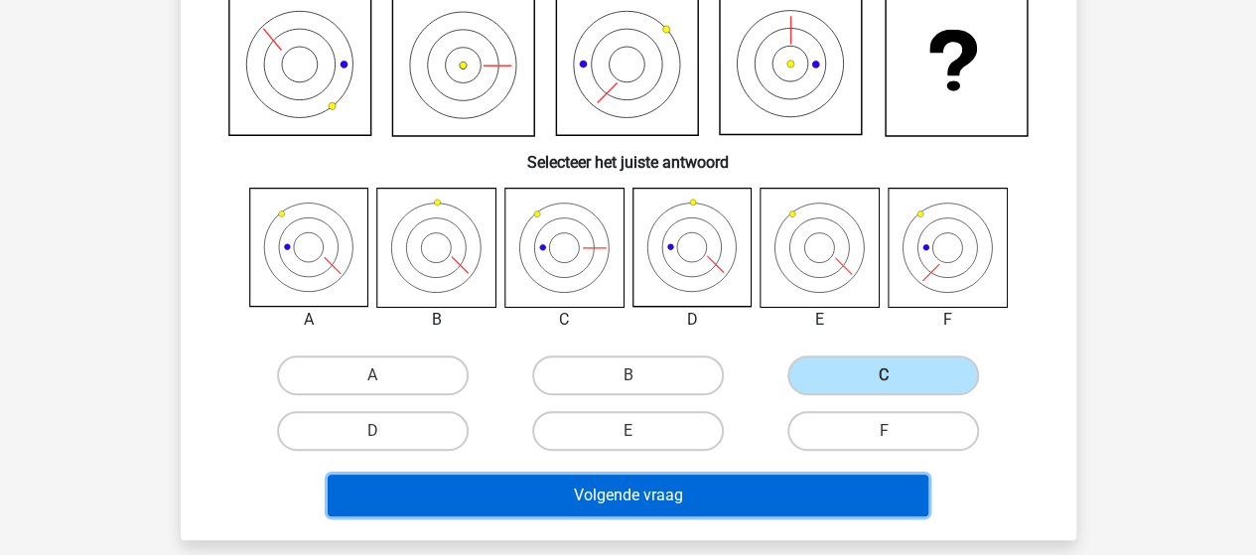
click at [656, 490] on button "Volgende vraag" at bounding box center [628, 495] width 600 height 42
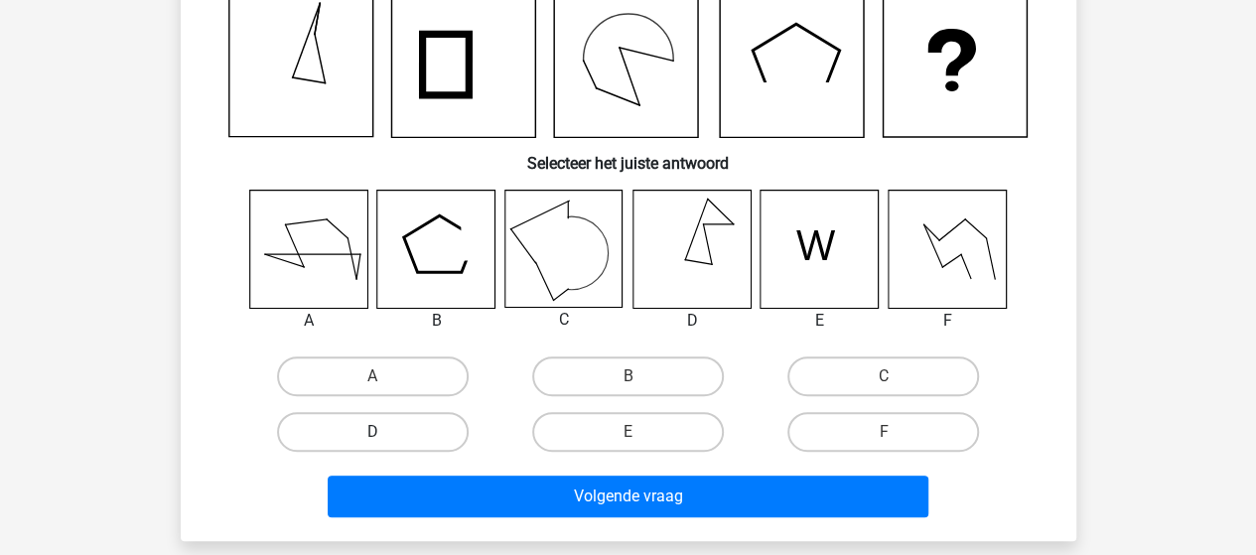
click at [375, 430] on label "D" at bounding box center [373, 432] width 192 height 40
click at [375, 432] on input "D" at bounding box center [378, 438] width 13 height 13
radio input "true"
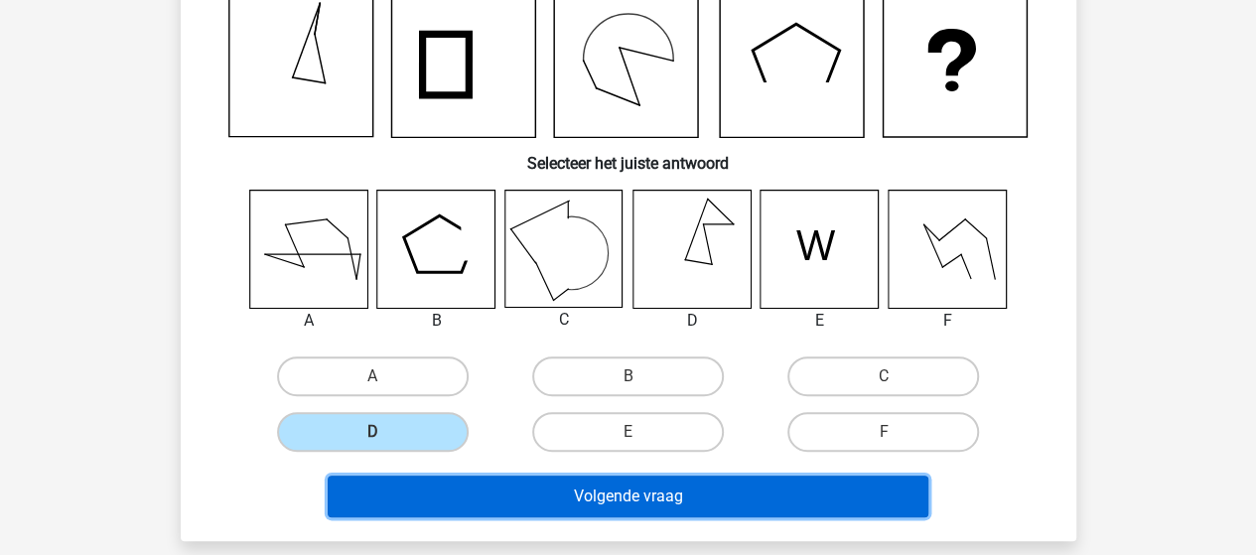
click at [611, 497] on button "Volgende vraag" at bounding box center [628, 496] width 600 height 42
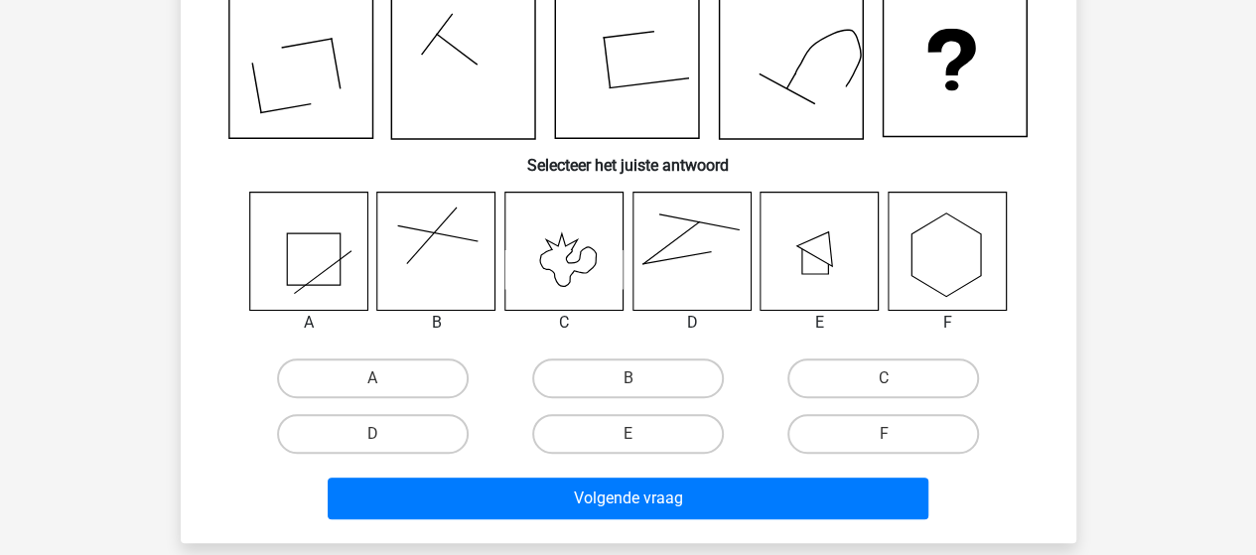
scroll to position [91, 0]
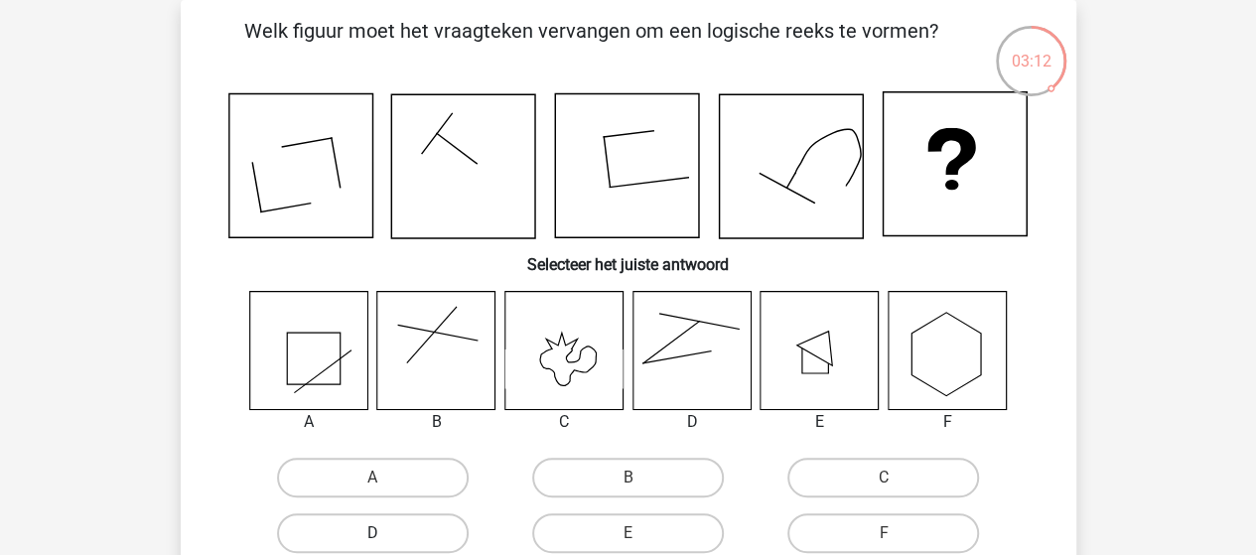
click at [399, 529] on label "D" at bounding box center [373, 533] width 192 height 40
click at [385, 533] on input "D" at bounding box center [378, 539] width 13 height 13
radio input "true"
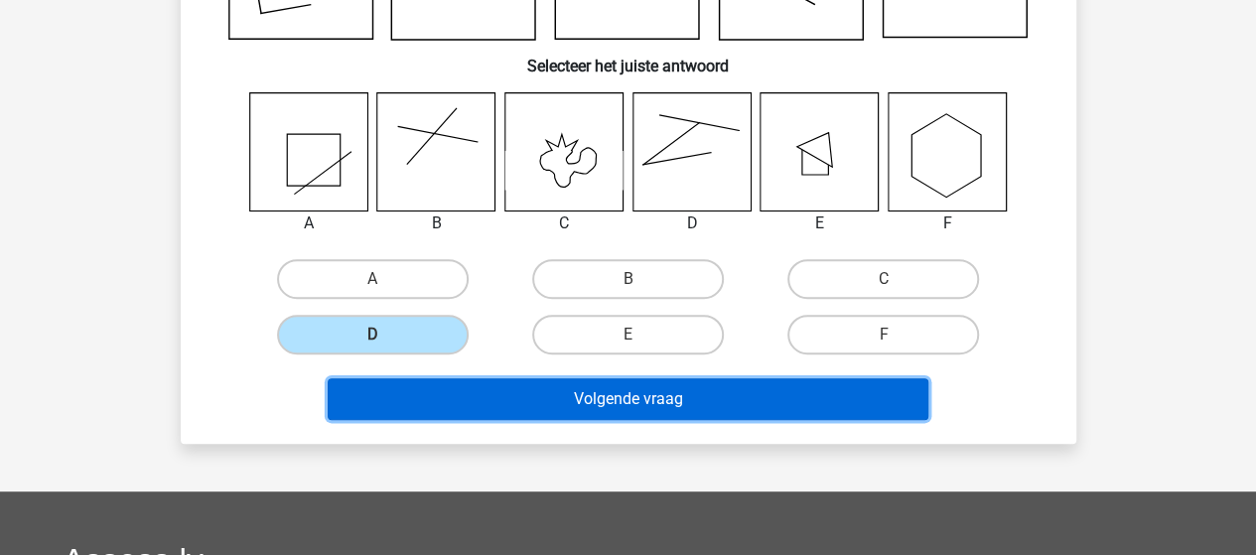
click at [577, 399] on button "Volgende vraag" at bounding box center [628, 399] width 600 height 42
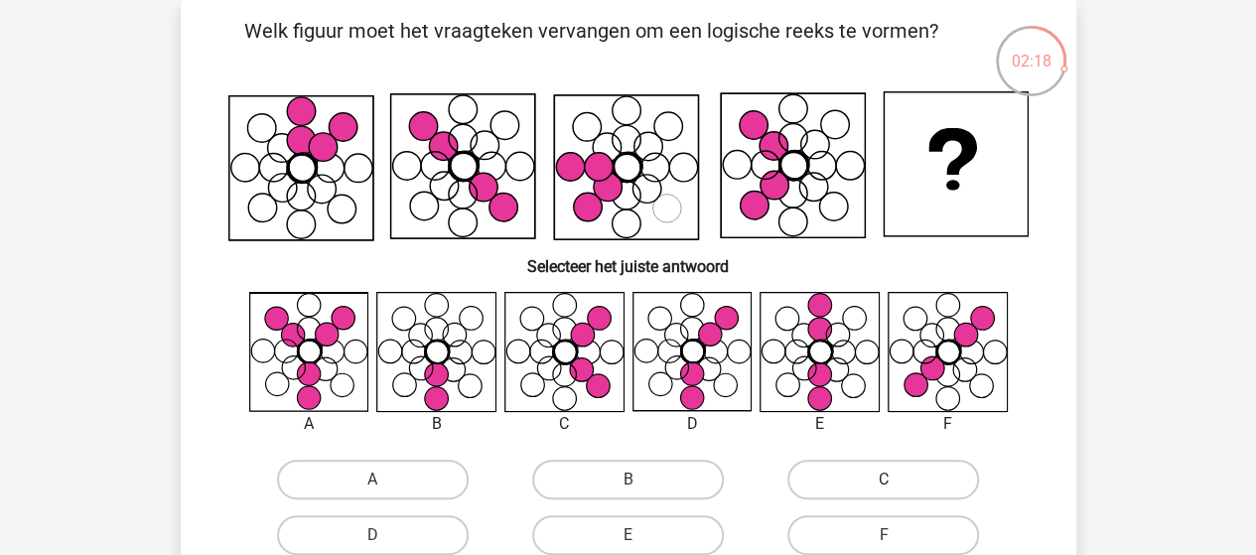
scroll to position [191, 0]
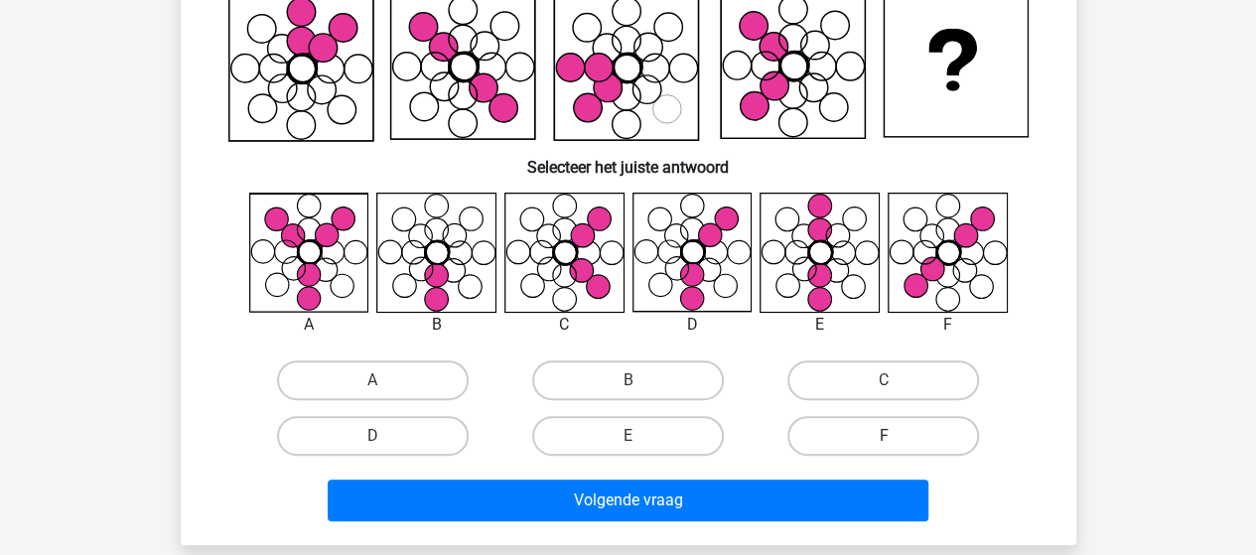
click at [845, 429] on label "F" at bounding box center [883, 436] width 192 height 40
click at [883, 436] on input "F" at bounding box center [889, 442] width 13 height 13
radio input "true"
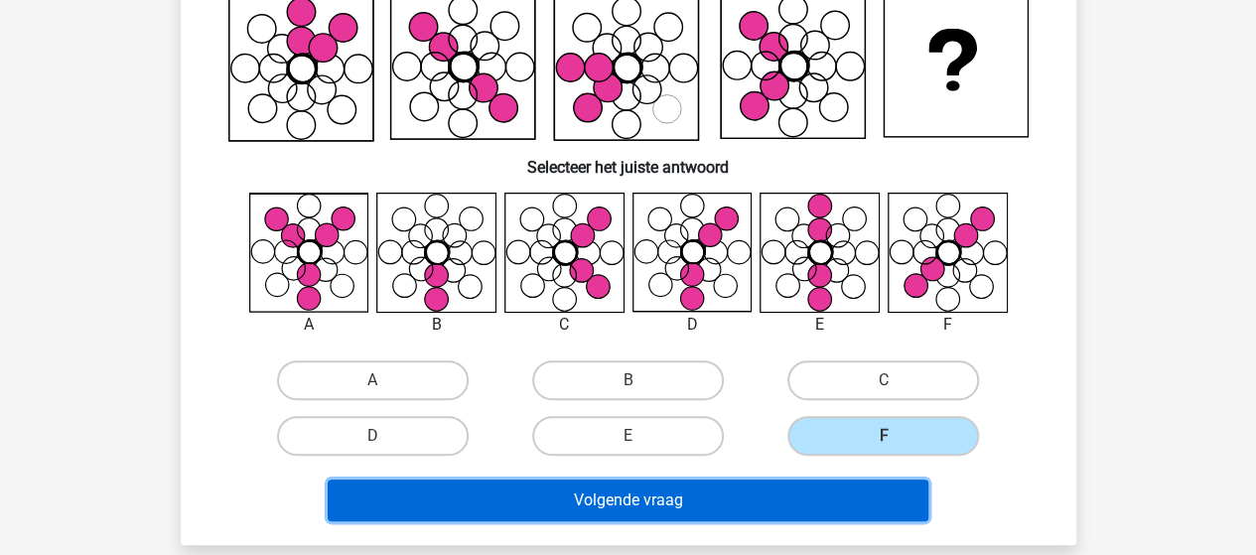
click at [704, 489] on button "Volgende vraag" at bounding box center [628, 500] width 600 height 42
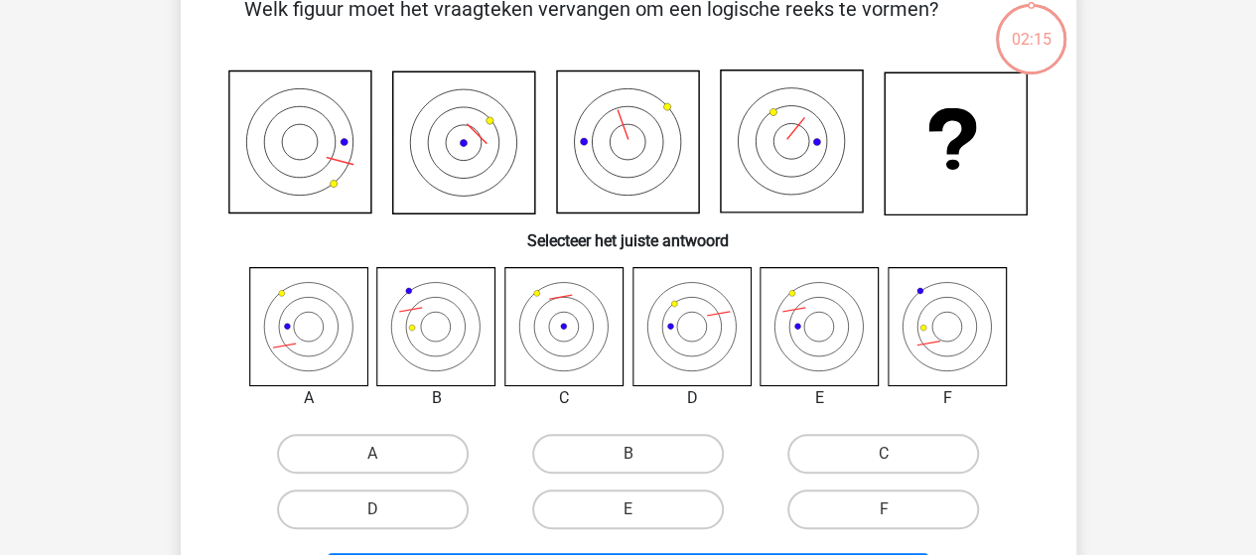
scroll to position [91, 0]
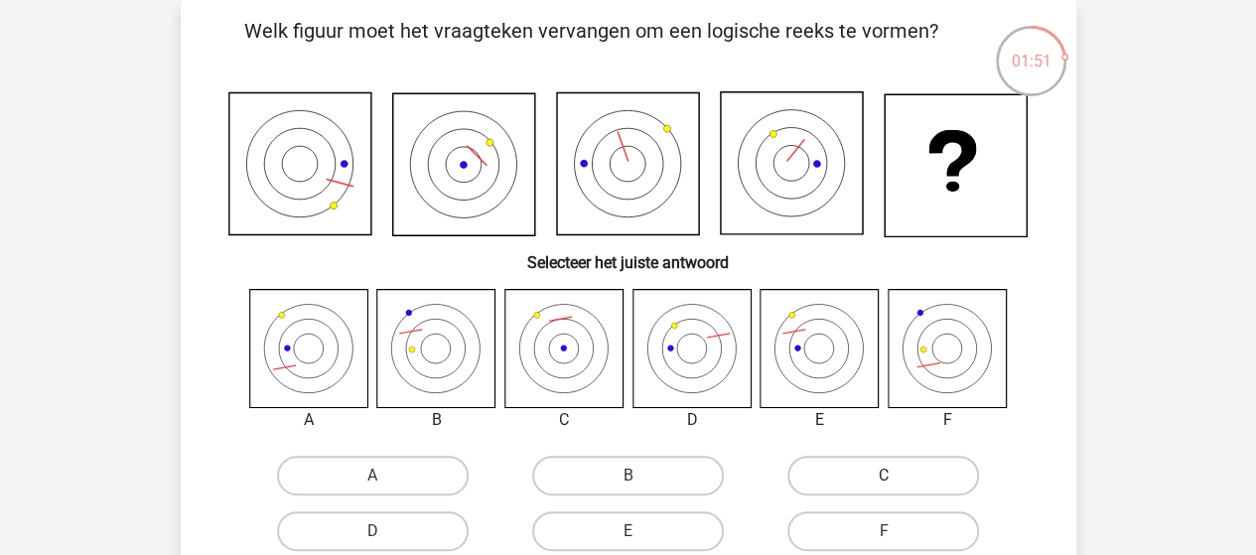
click at [856, 469] on label "C" at bounding box center [883, 476] width 192 height 40
click at [883, 475] on input "C" at bounding box center [889, 481] width 13 height 13
radio input "true"
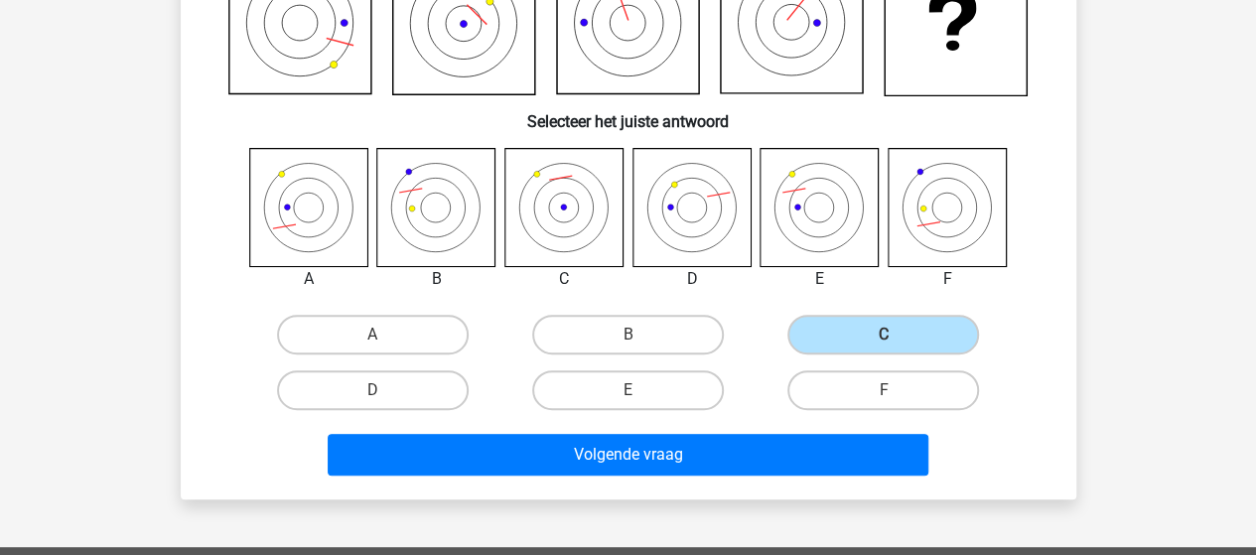
scroll to position [290, 0]
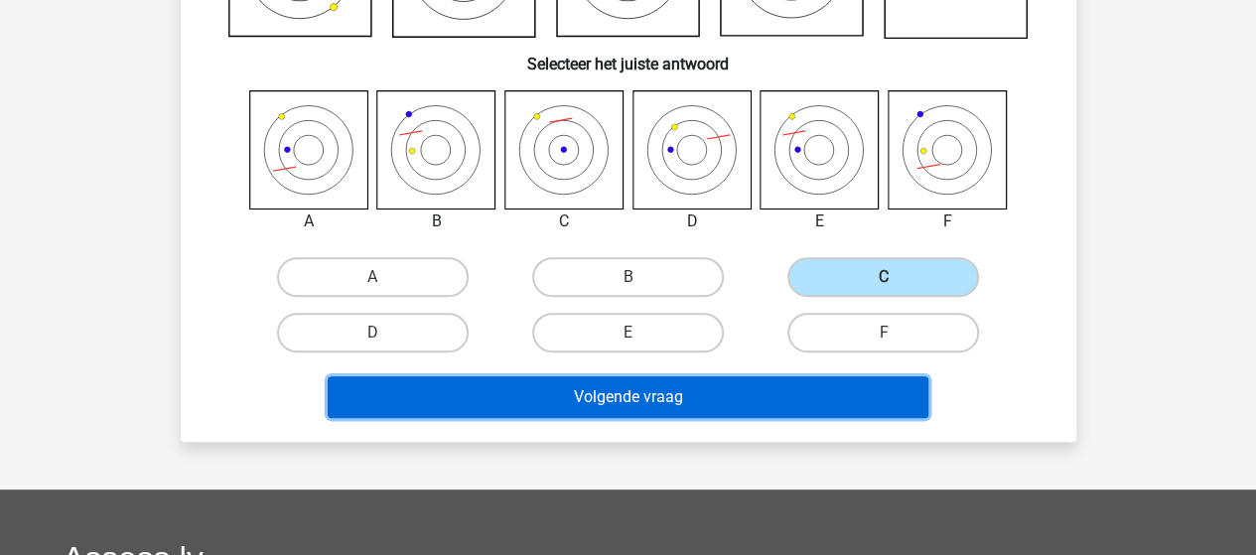
click at [618, 395] on button "Volgende vraag" at bounding box center [628, 397] width 600 height 42
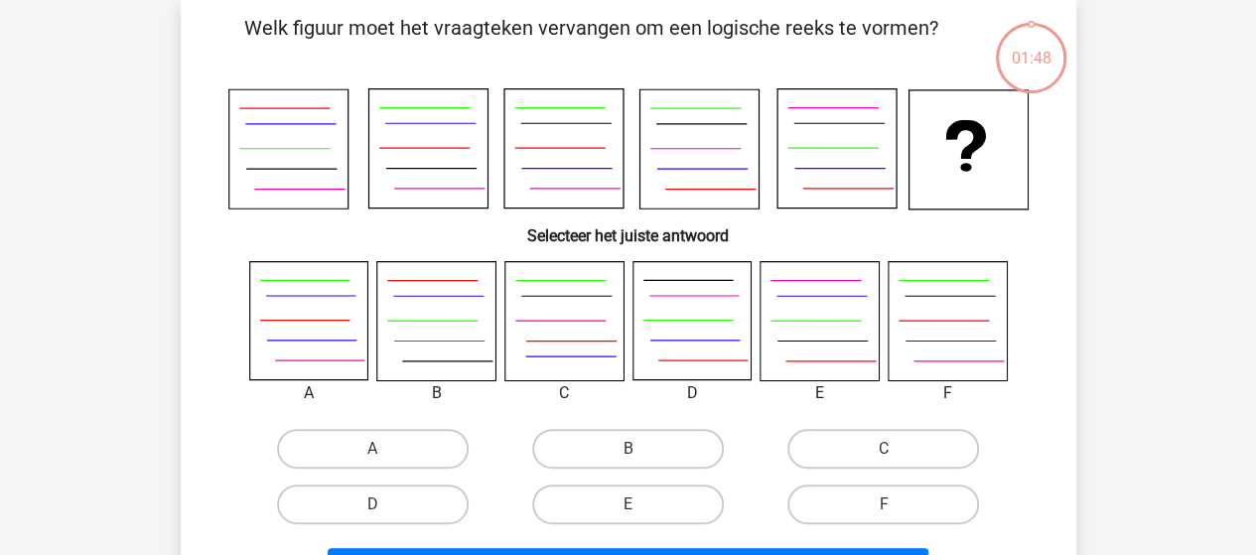
scroll to position [91, 0]
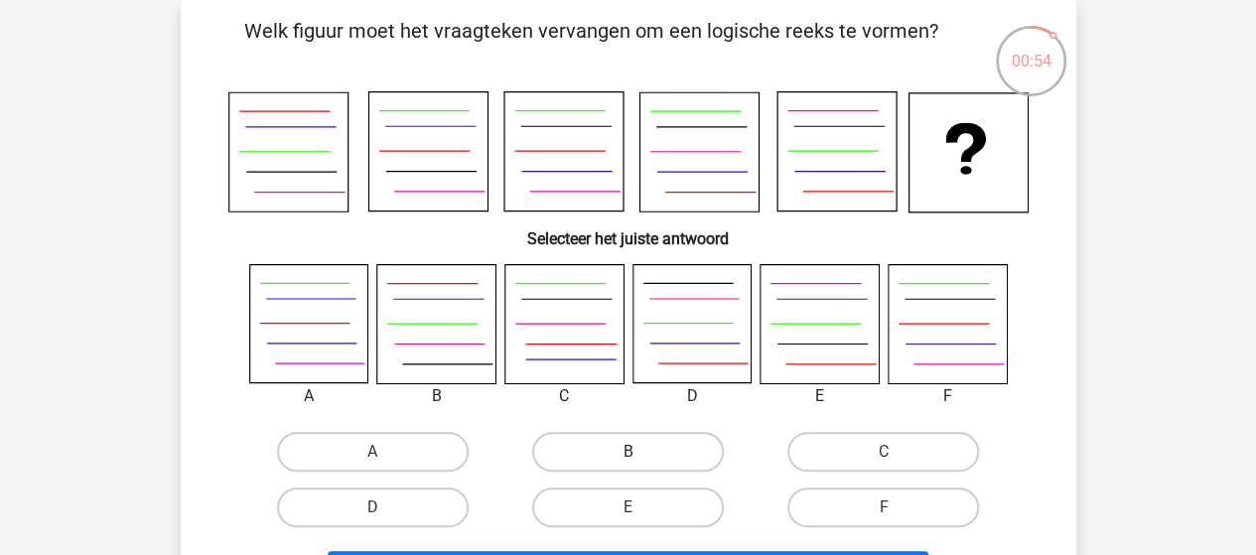
click at [616, 439] on label "B" at bounding box center [628, 452] width 192 height 40
click at [627, 452] on input "B" at bounding box center [633, 458] width 13 height 13
radio input "true"
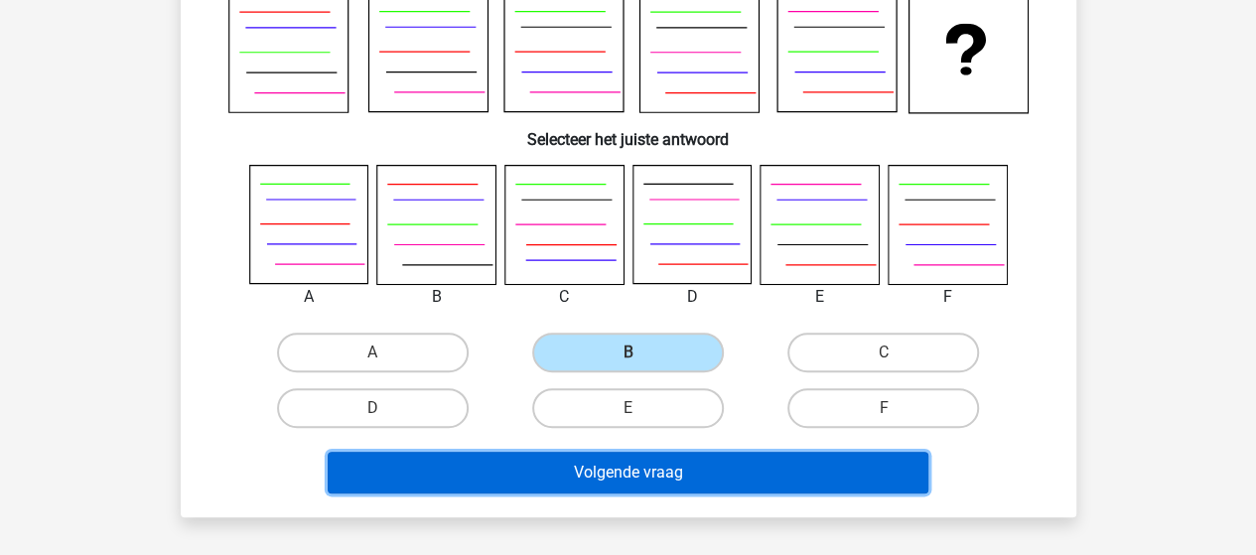
click at [635, 473] on button "Volgende vraag" at bounding box center [628, 473] width 600 height 42
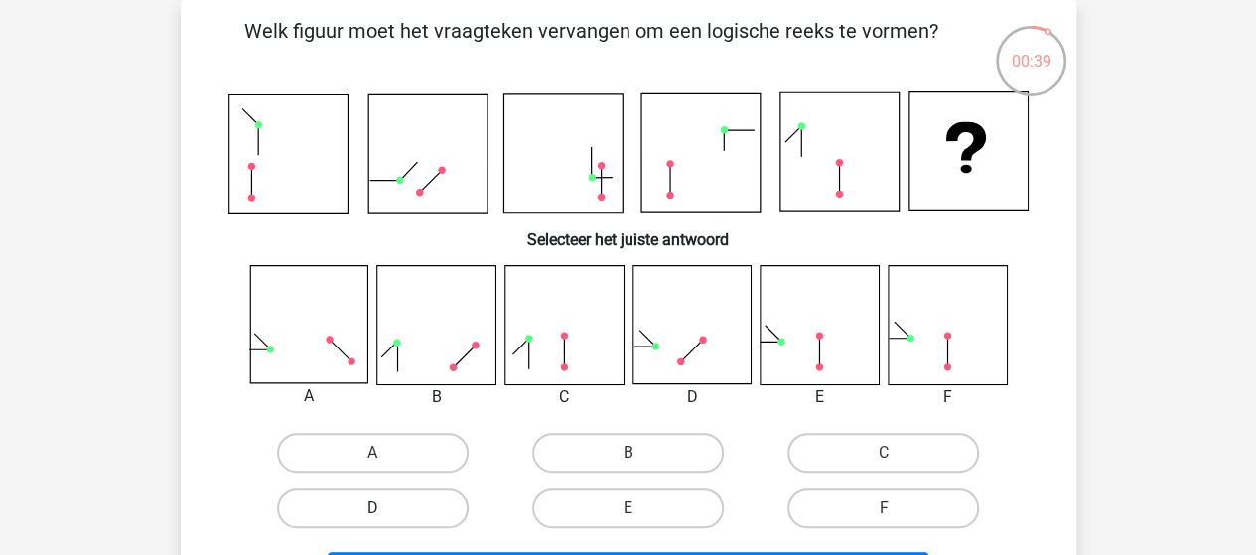
click at [419, 500] on label "D" at bounding box center [373, 508] width 192 height 40
click at [385, 508] on input "D" at bounding box center [378, 514] width 13 height 13
radio input "true"
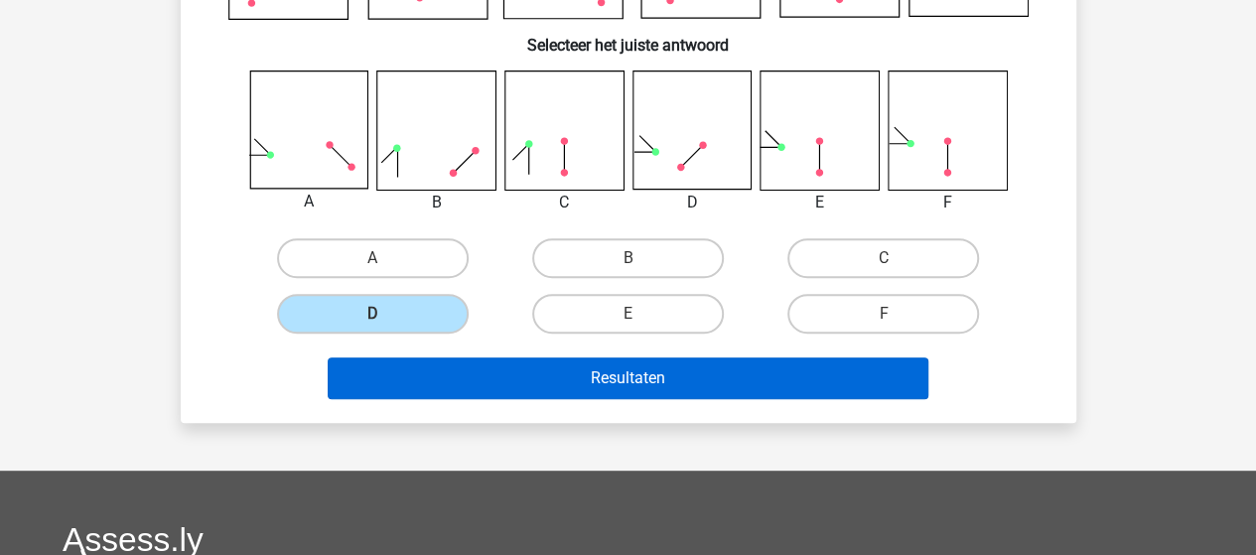
scroll to position [290, 0]
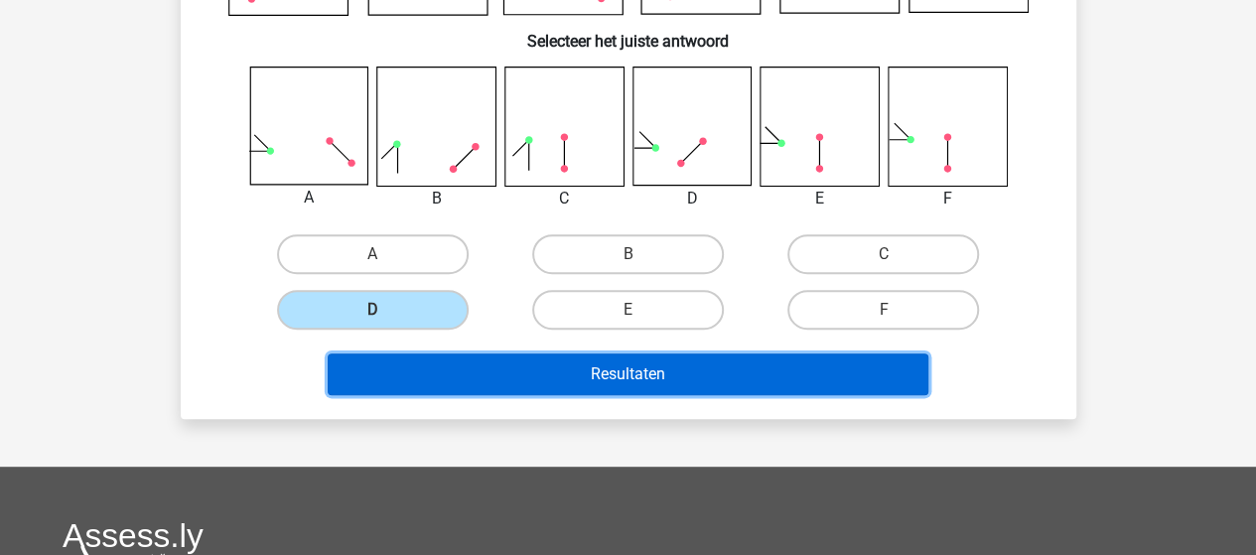
click at [597, 367] on button "Resultaten" at bounding box center [628, 374] width 600 height 42
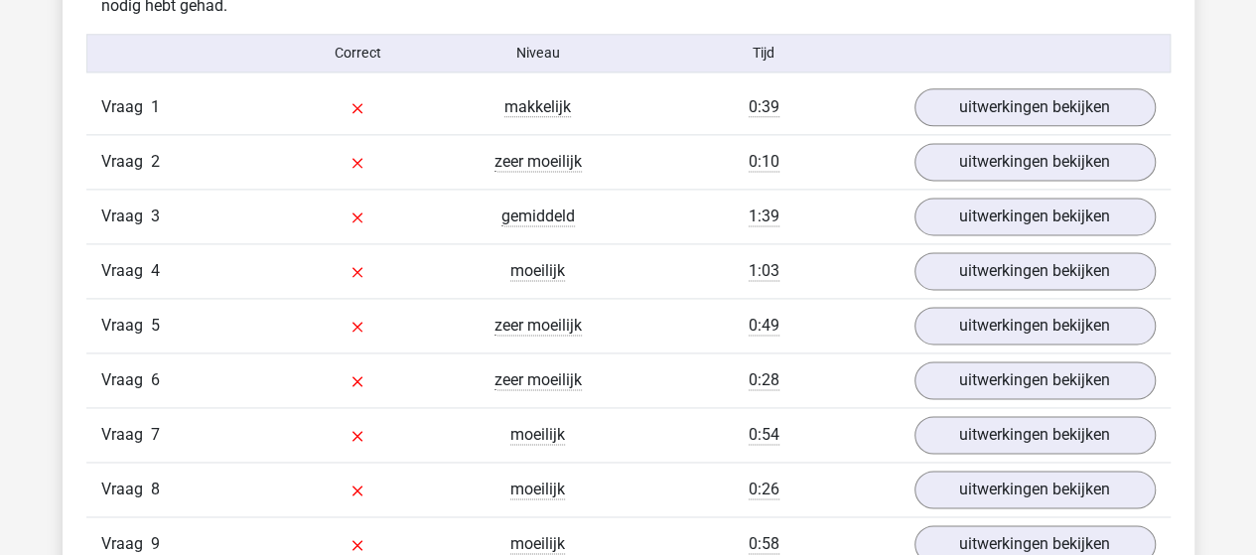
scroll to position [1092, 0]
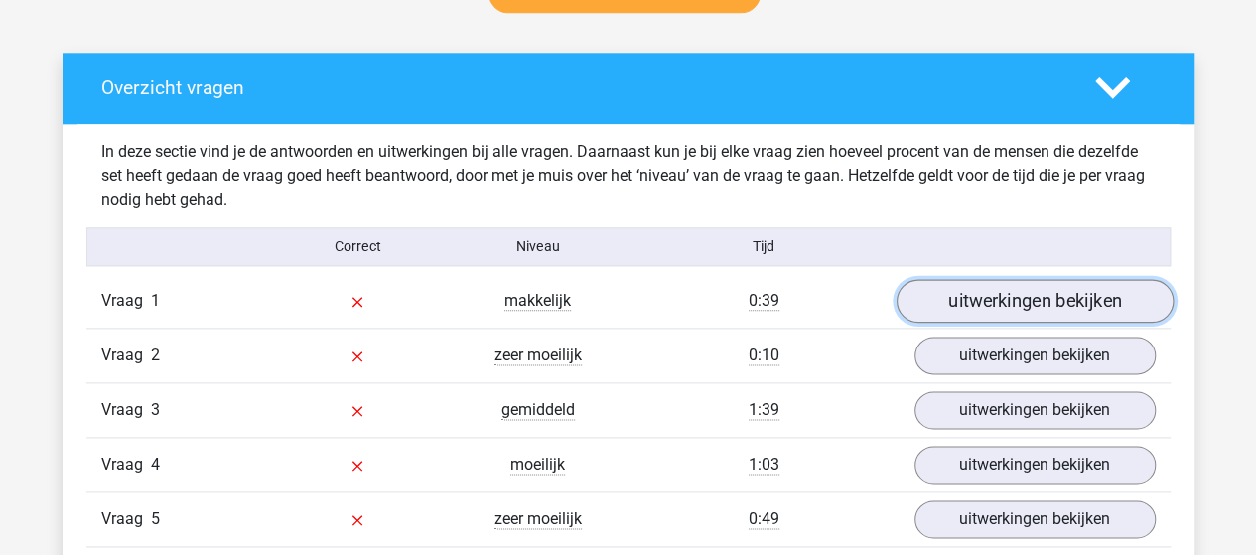
click at [1034, 295] on link "uitwerkingen bekijken" at bounding box center [1033, 301] width 277 height 44
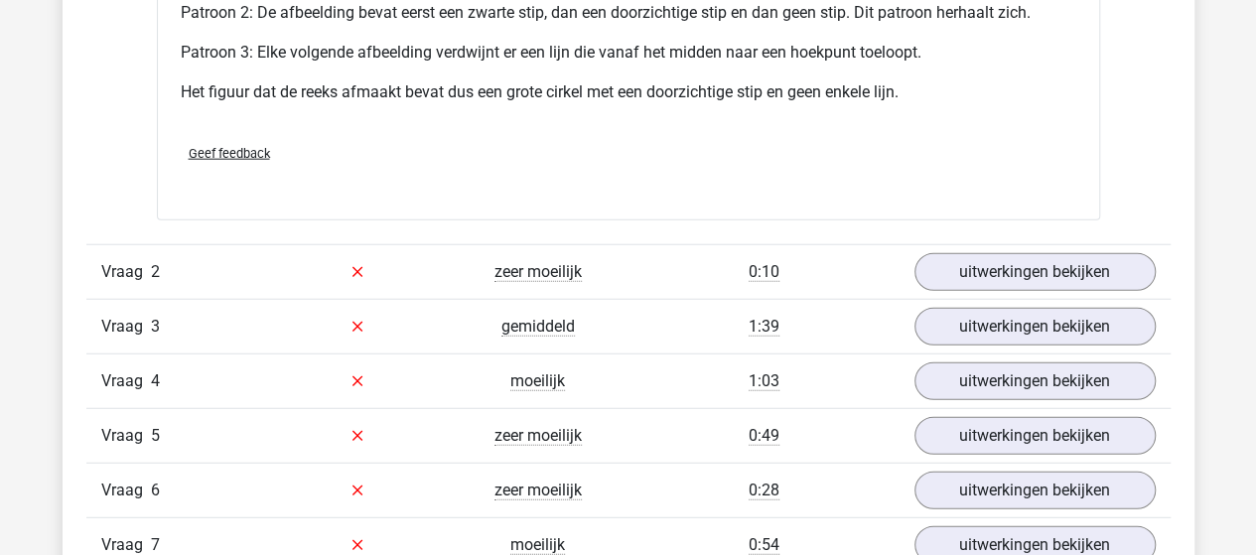
scroll to position [2481, 0]
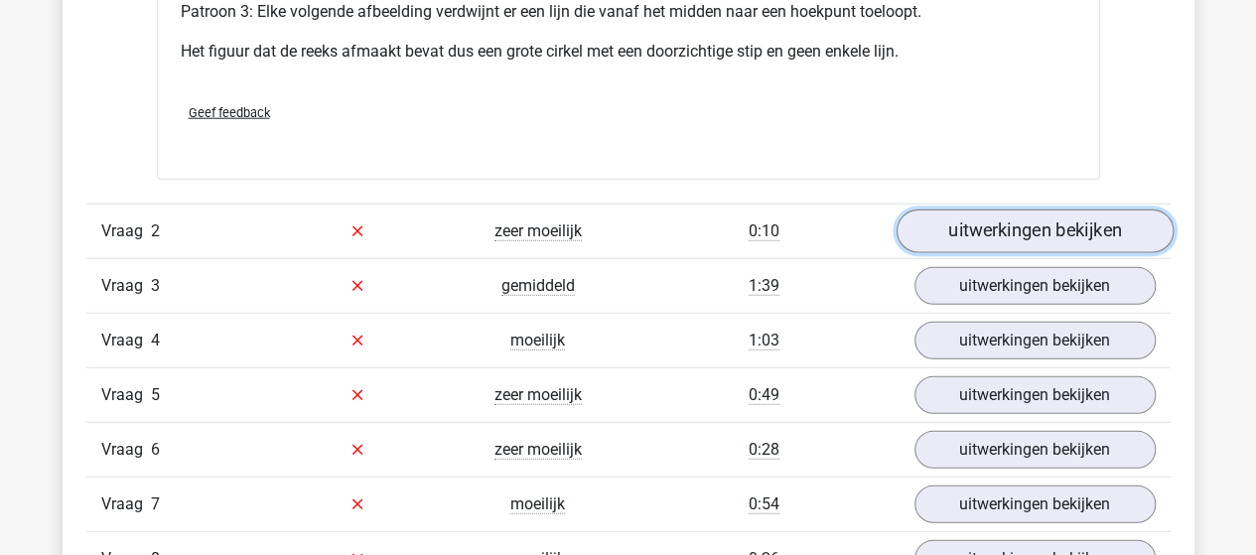
click at [1025, 223] on link "uitwerkingen bekijken" at bounding box center [1033, 231] width 277 height 44
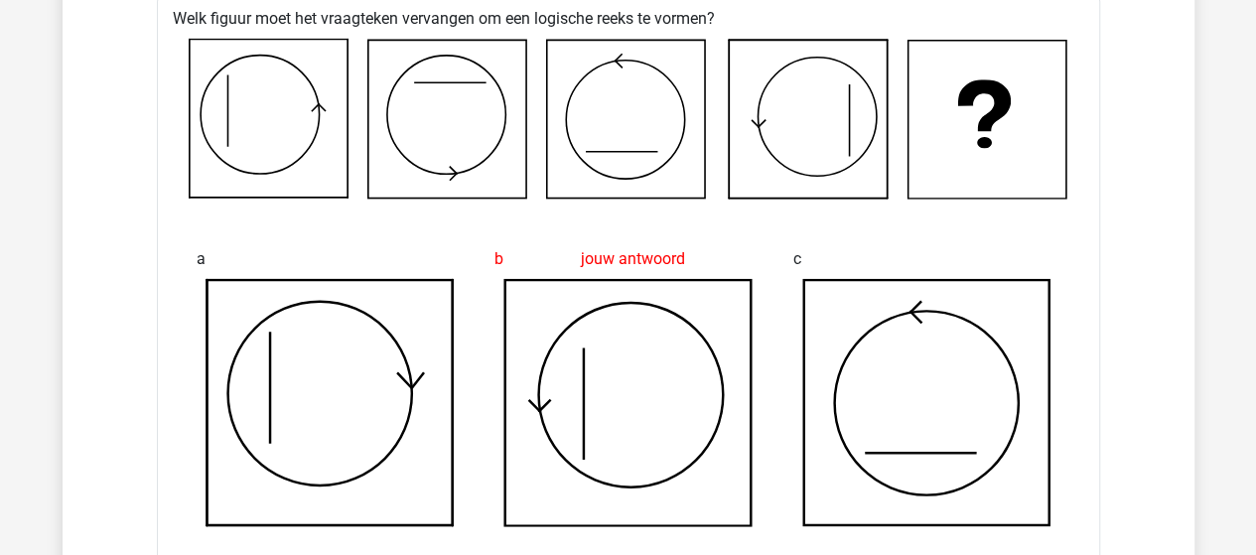
scroll to position [2779, 0]
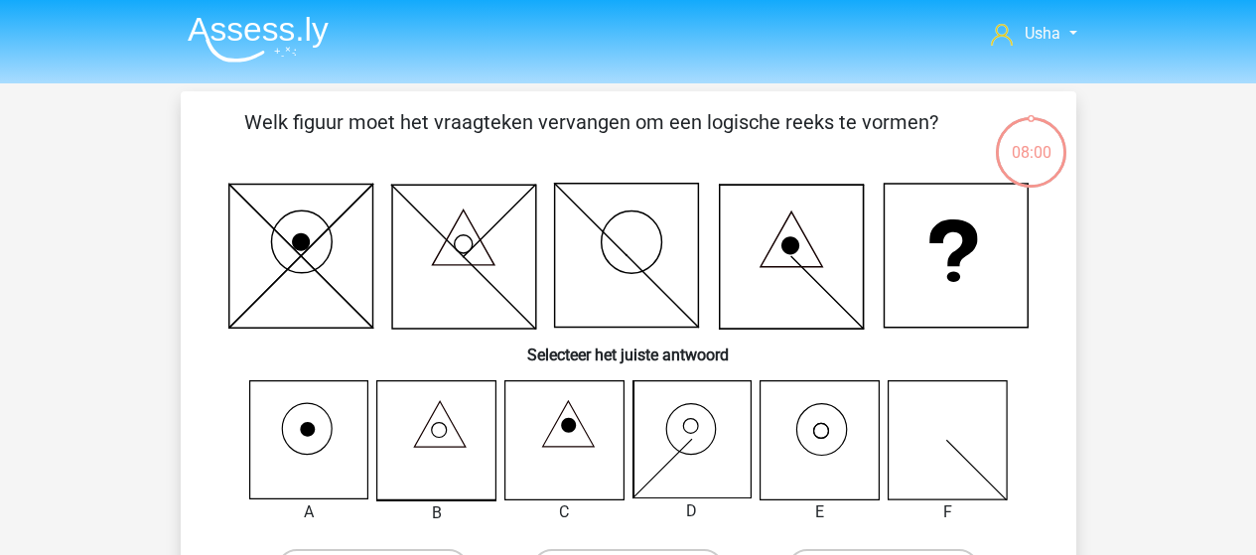
scroll to position [290, 0]
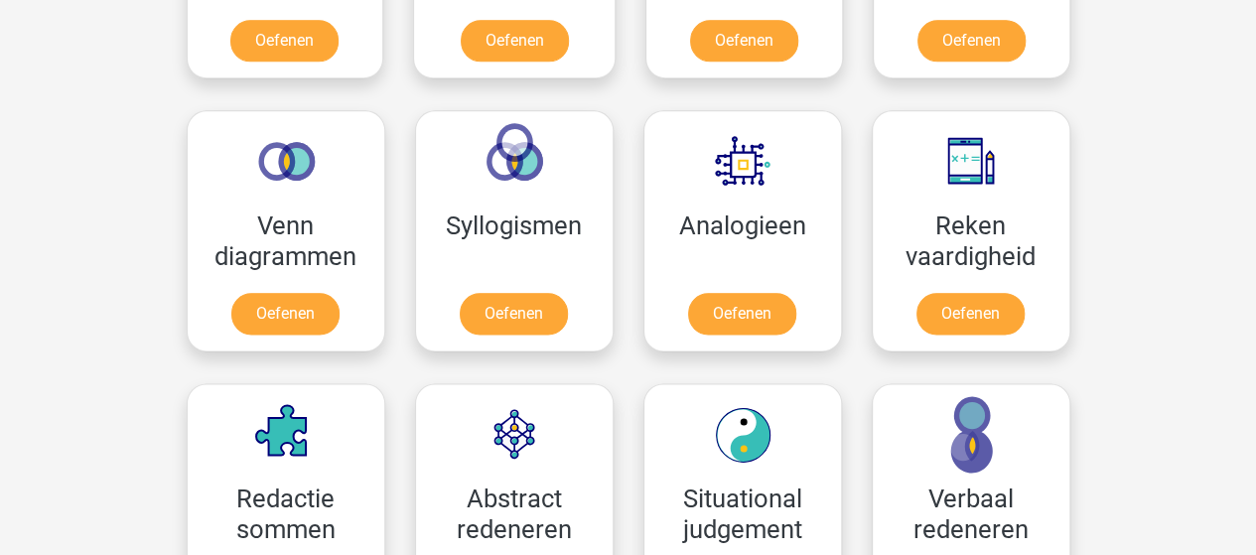
scroll to position [1191, 0]
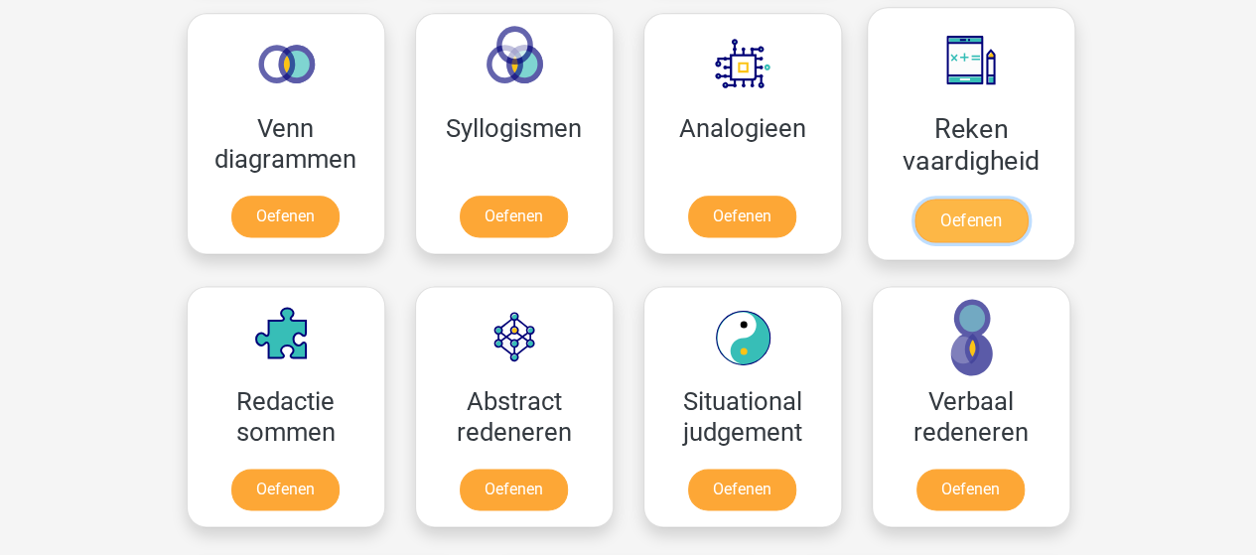
click at [952, 199] on link "Oefenen" at bounding box center [969, 221] width 113 height 44
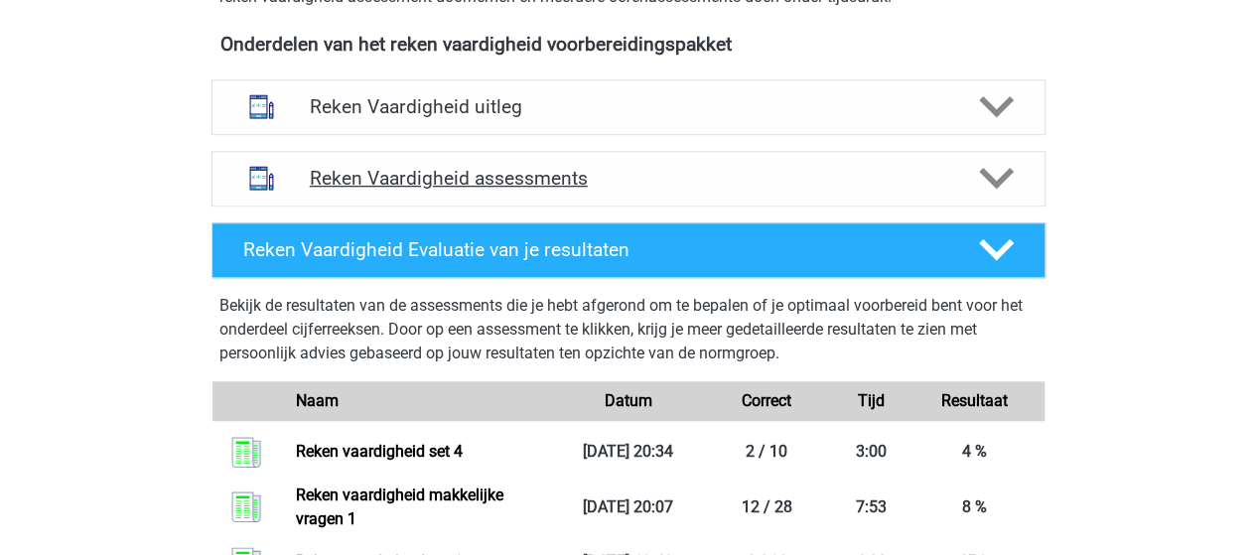
scroll to position [695, 0]
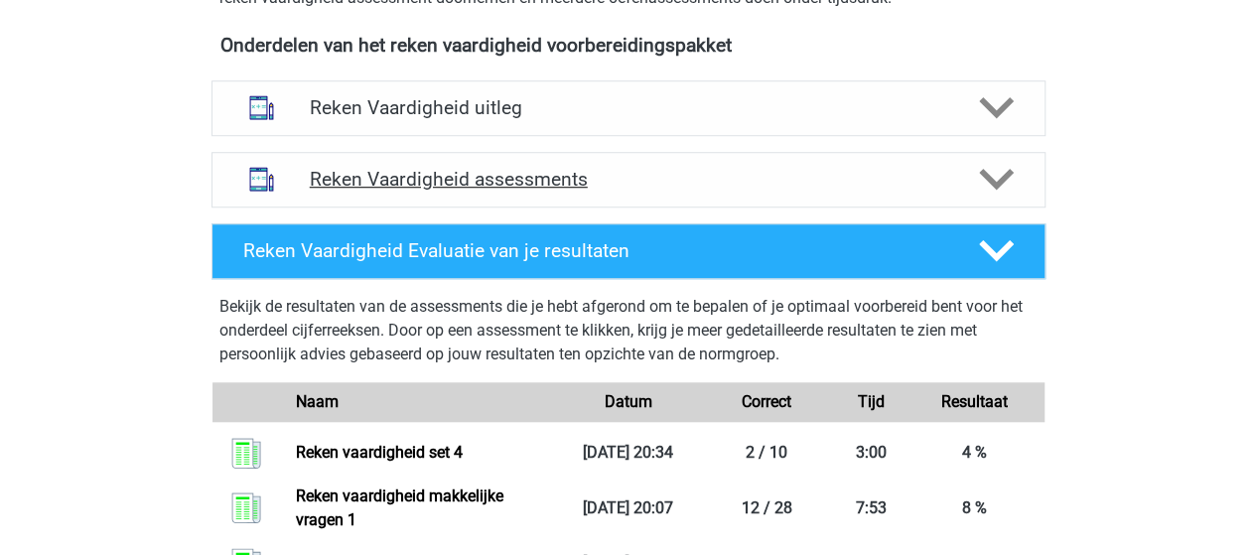
click at [991, 170] on icon at bounding box center [996, 179] width 35 height 35
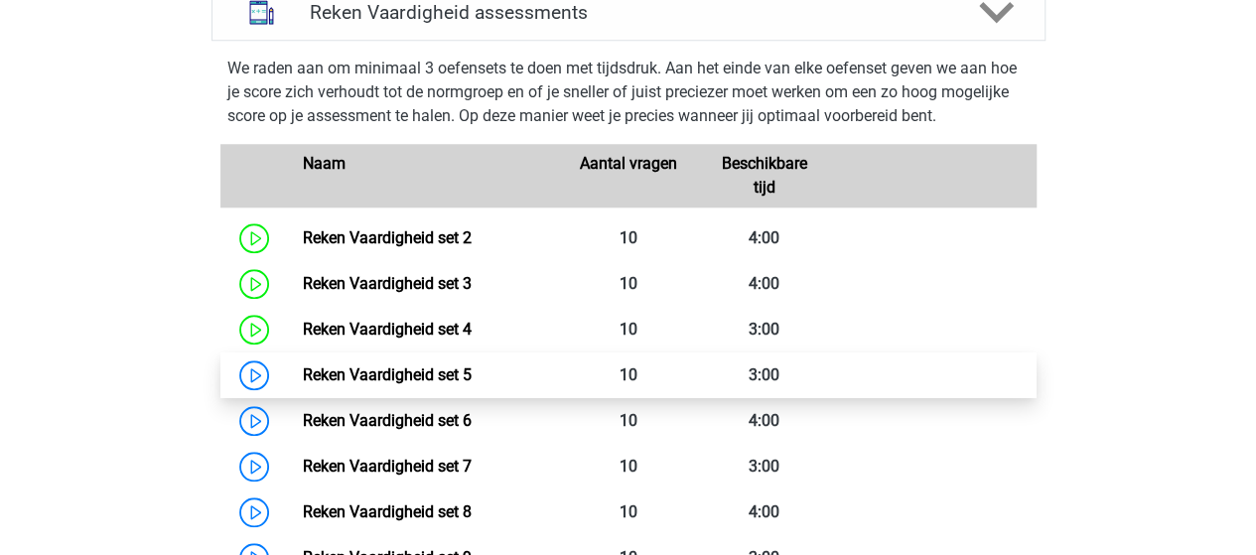
scroll to position [893, 0]
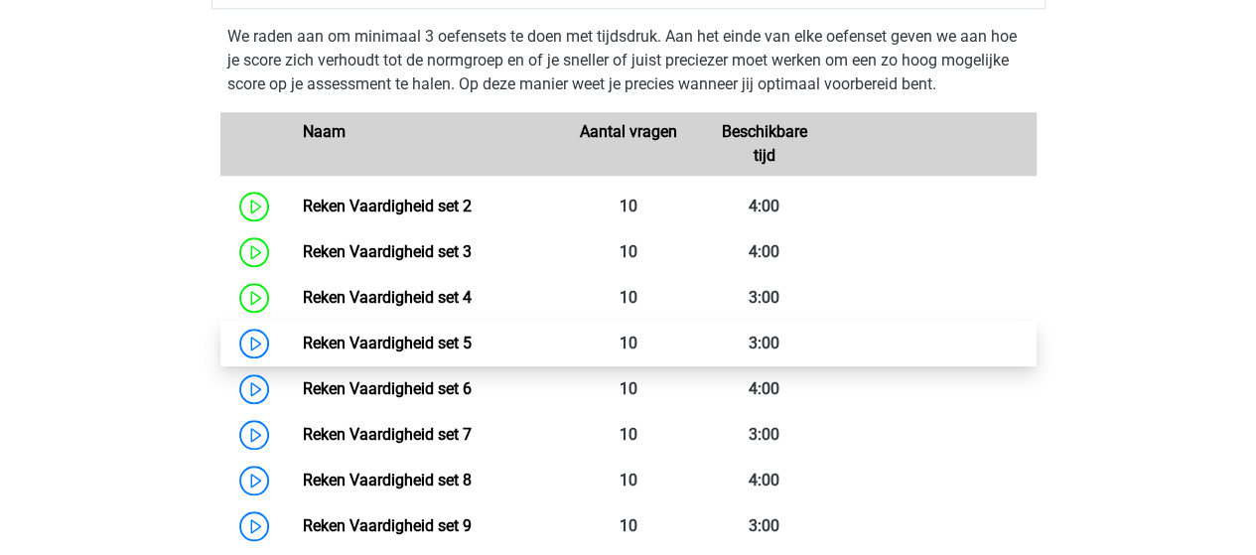
click at [318, 335] on link "Reken Vaardigheid set 5" at bounding box center [387, 342] width 169 height 19
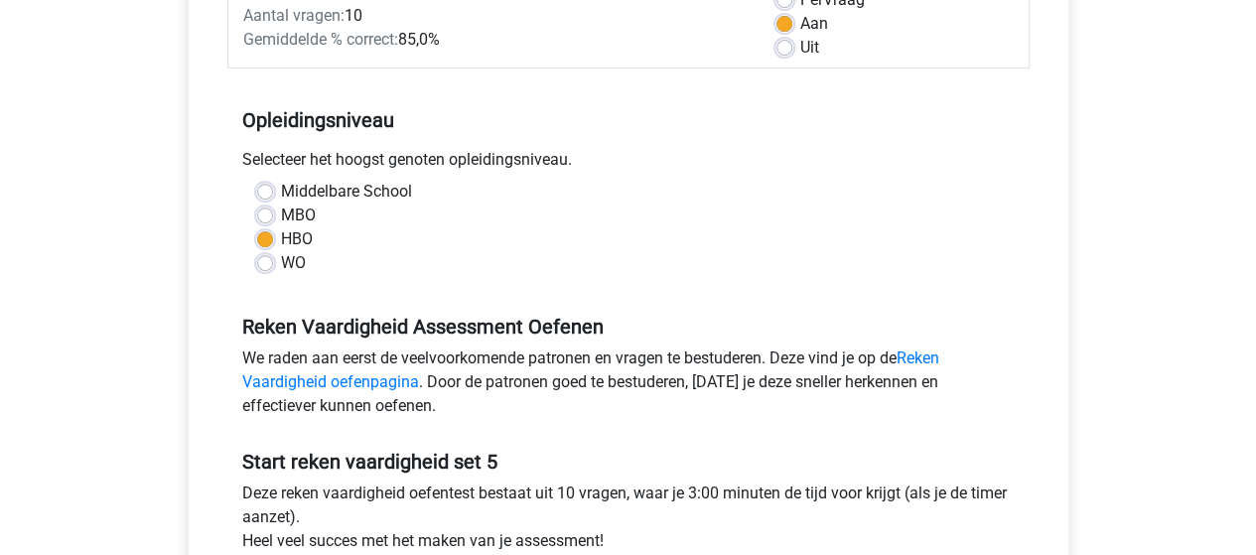
scroll to position [496, 0]
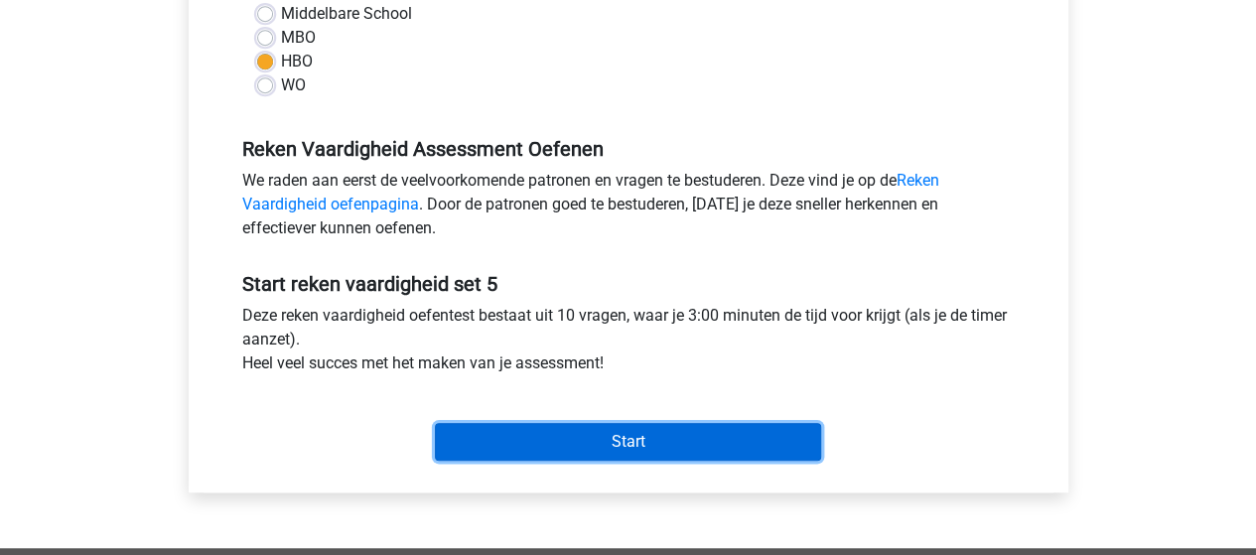
click at [506, 439] on input "Start" at bounding box center [628, 442] width 386 height 38
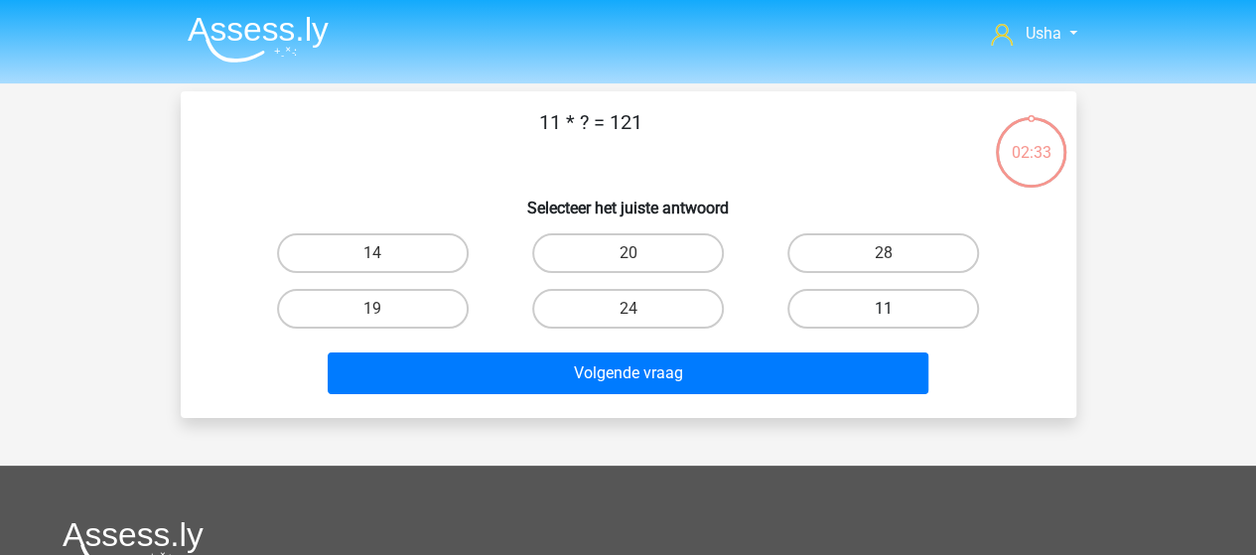
click at [870, 298] on label "11" at bounding box center [883, 309] width 192 height 40
click at [883, 309] on input "11" at bounding box center [889, 315] width 13 height 13
radio input "true"
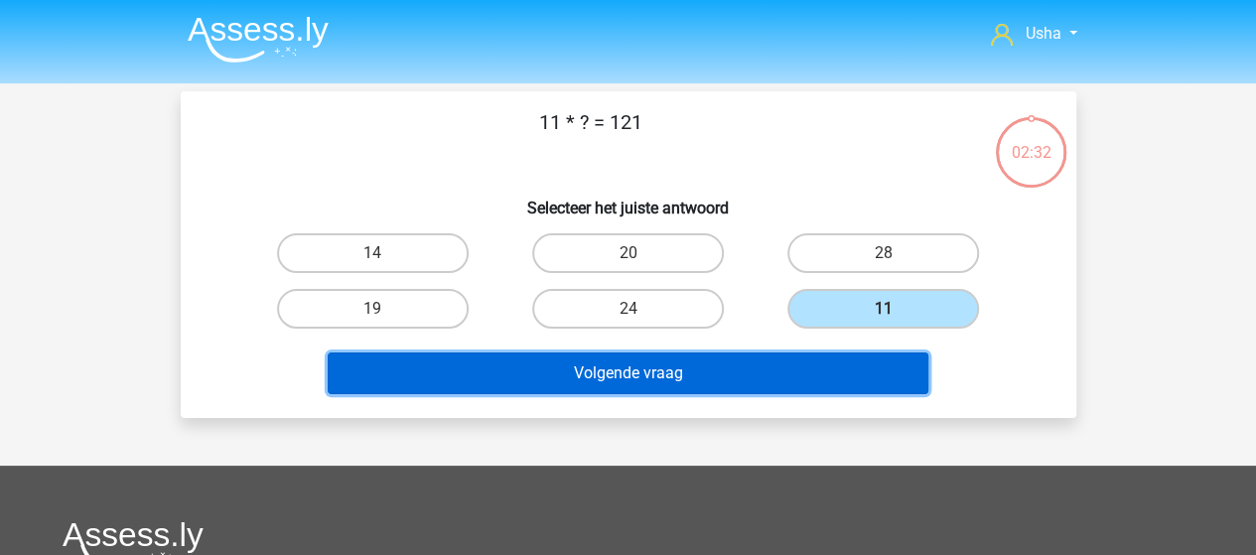
click at [733, 372] on button "Volgende vraag" at bounding box center [628, 373] width 600 height 42
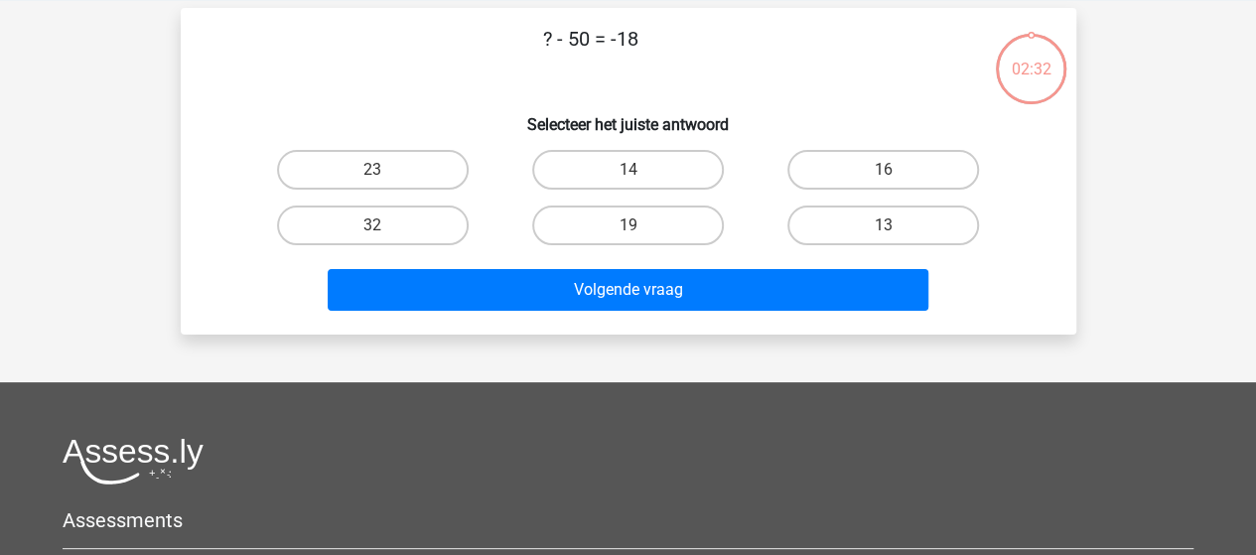
scroll to position [91, 0]
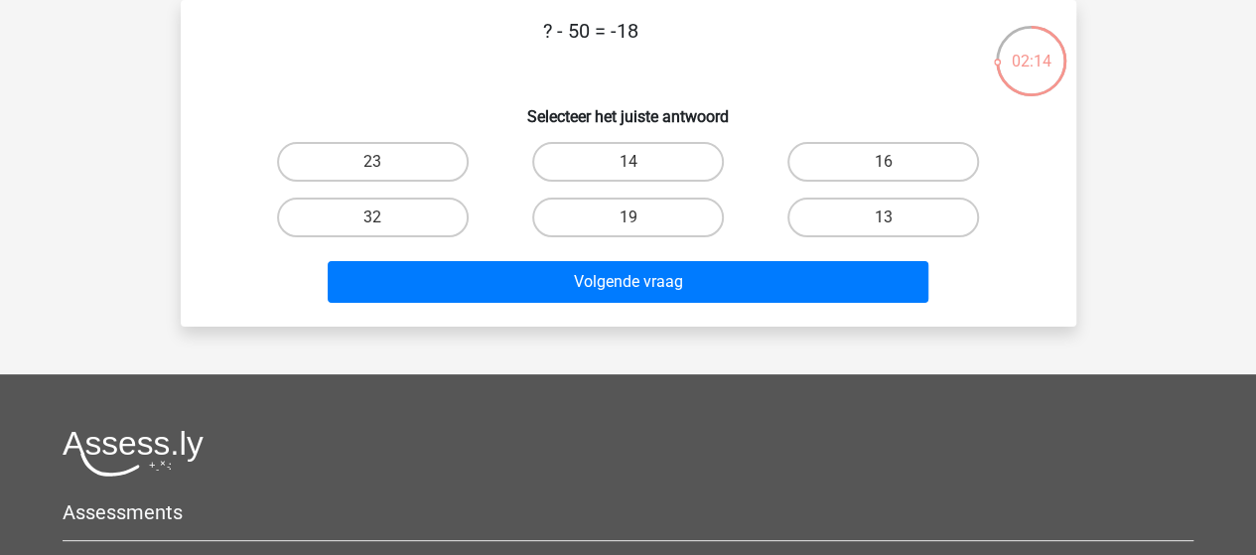
click at [379, 219] on input "32" at bounding box center [378, 223] width 13 height 13
radio input "true"
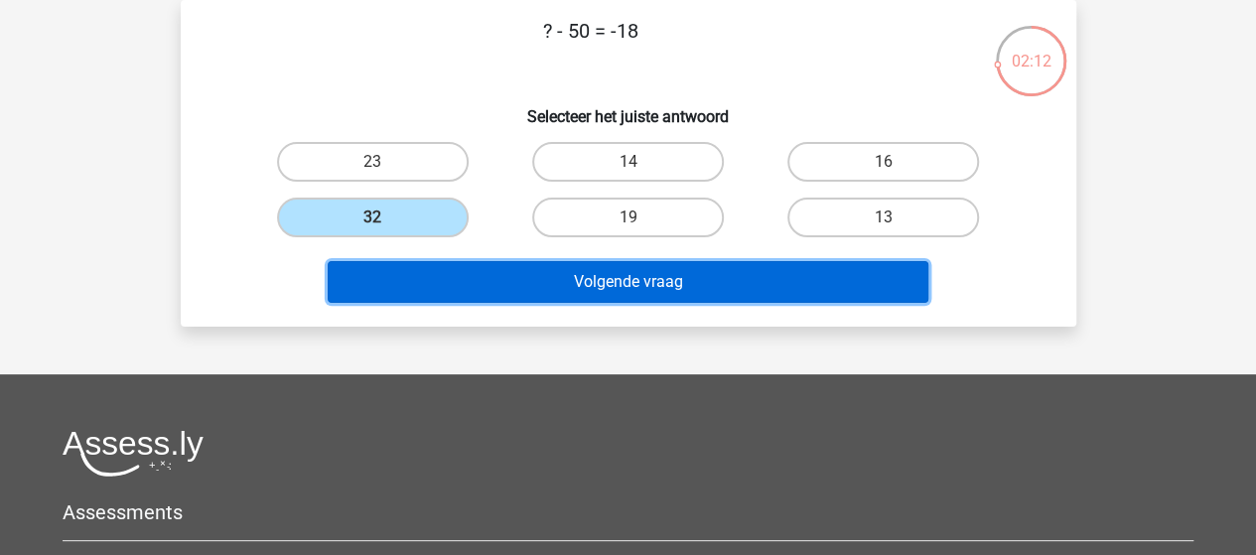
click at [525, 278] on button "Volgende vraag" at bounding box center [628, 282] width 600 height 42
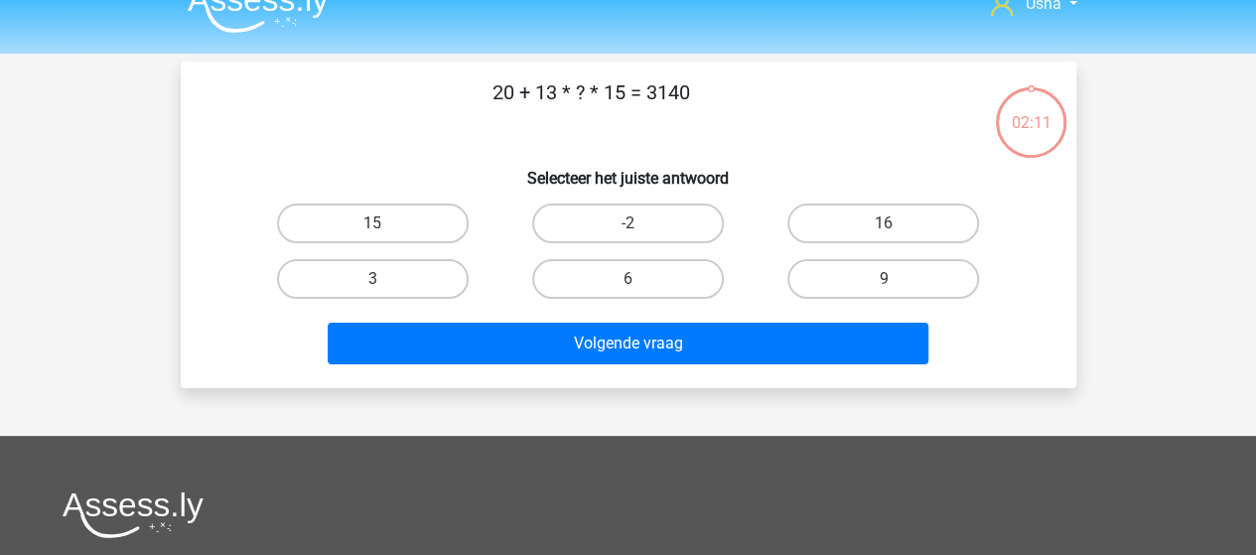
scroll to position [0, 0]
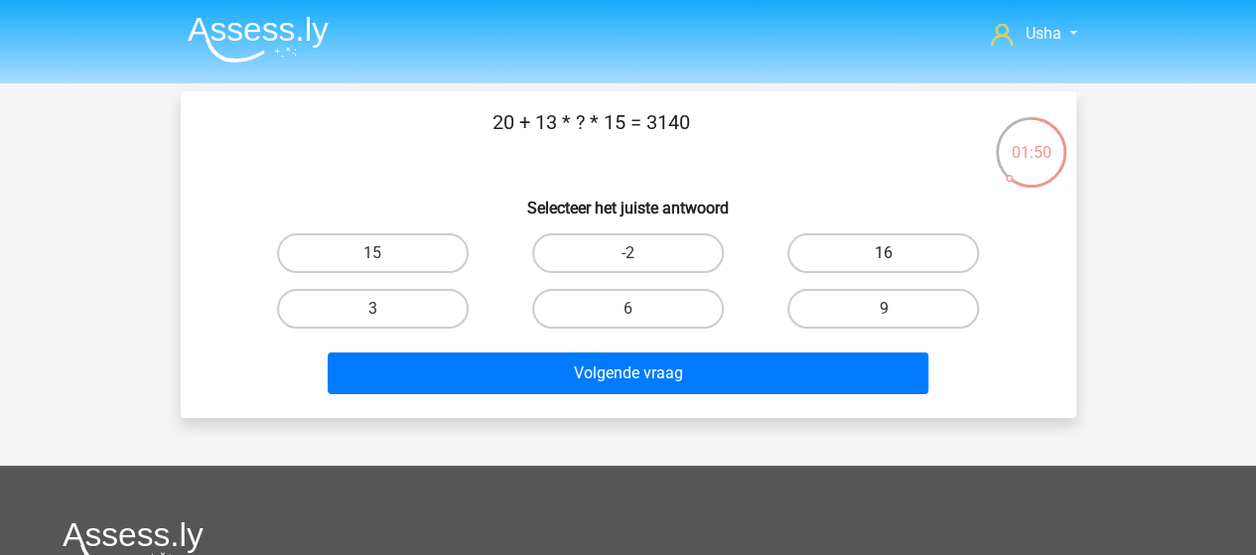
click at [852, 249] on label "16" at bounding box center [883, 253] width 192 height 40
click at [883, 253] on input "16" at bounding box center [889, 259] width 13 height 13
radio input "true"
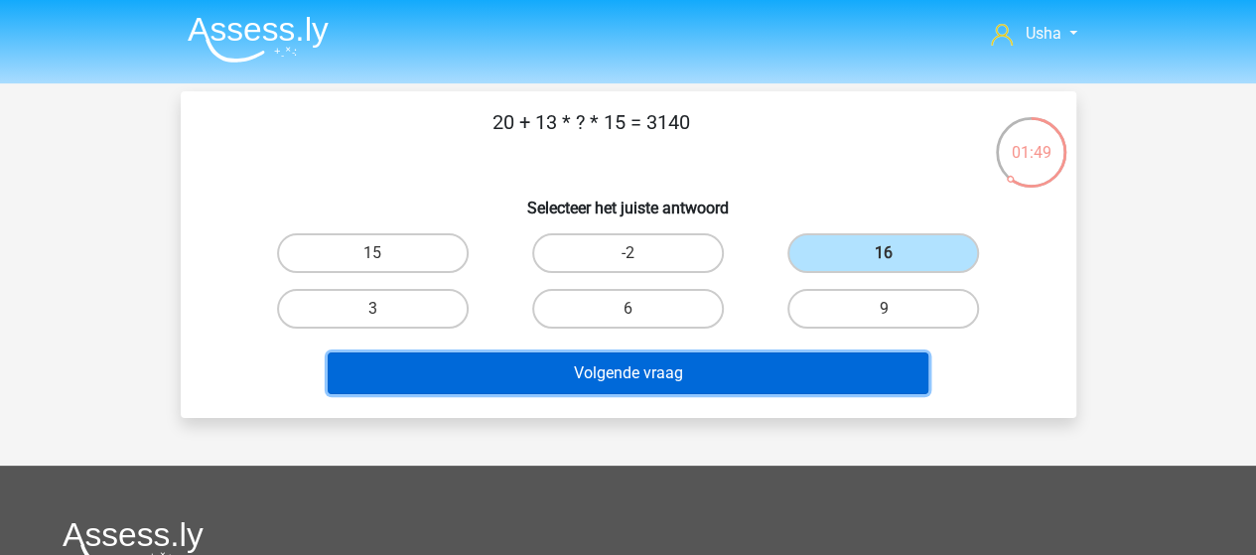
click at [637, 375] on button "Volgende vraag" at bounding box center [628, 373] width 600 height 42
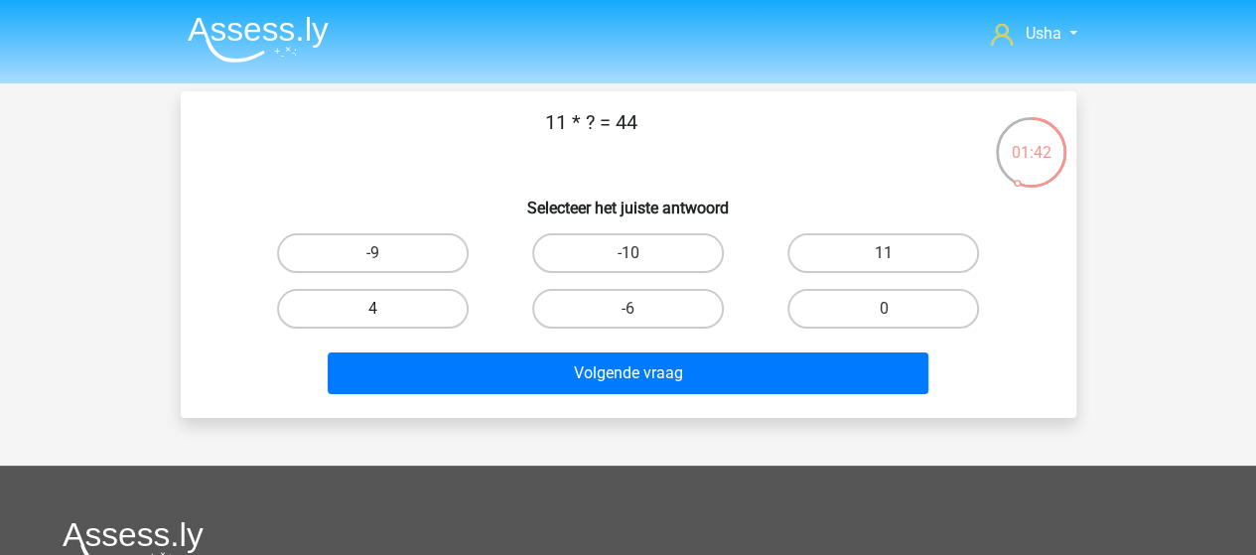
click at [427, 310] on label "4" at bounding box center [373, 309] width 192 height 40
click at [385, 310] on input "4" at bounding box center [378, 315] width 13 height 13
radio input "true"
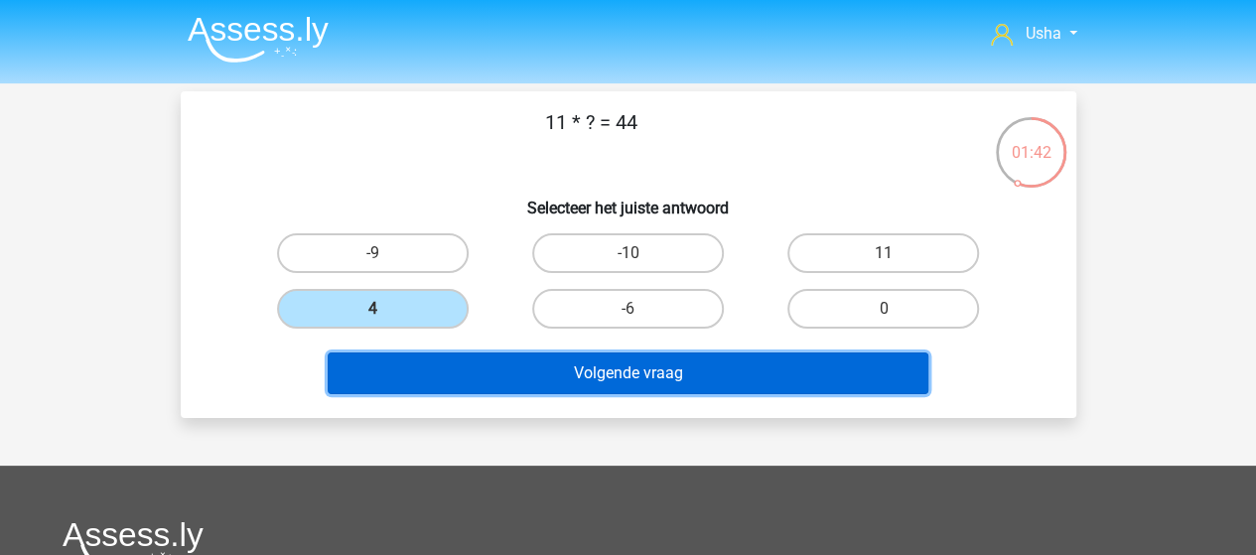
click at [544, 390] on button "Volgende vraag" at bounding box center [628, 373] width 600 height 42
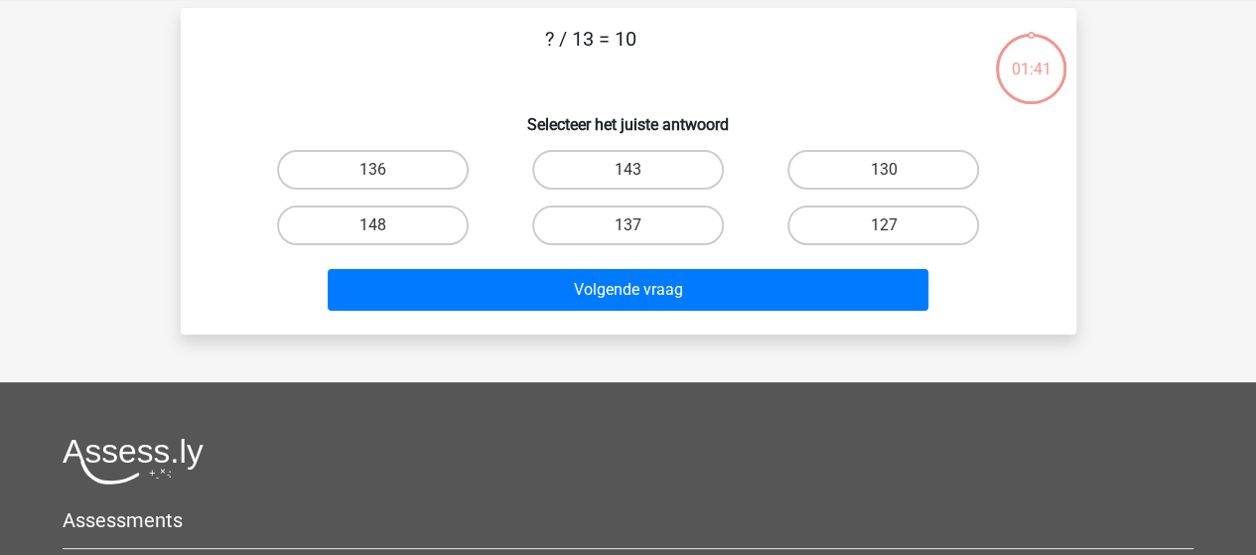
scroll to position [91, 0]
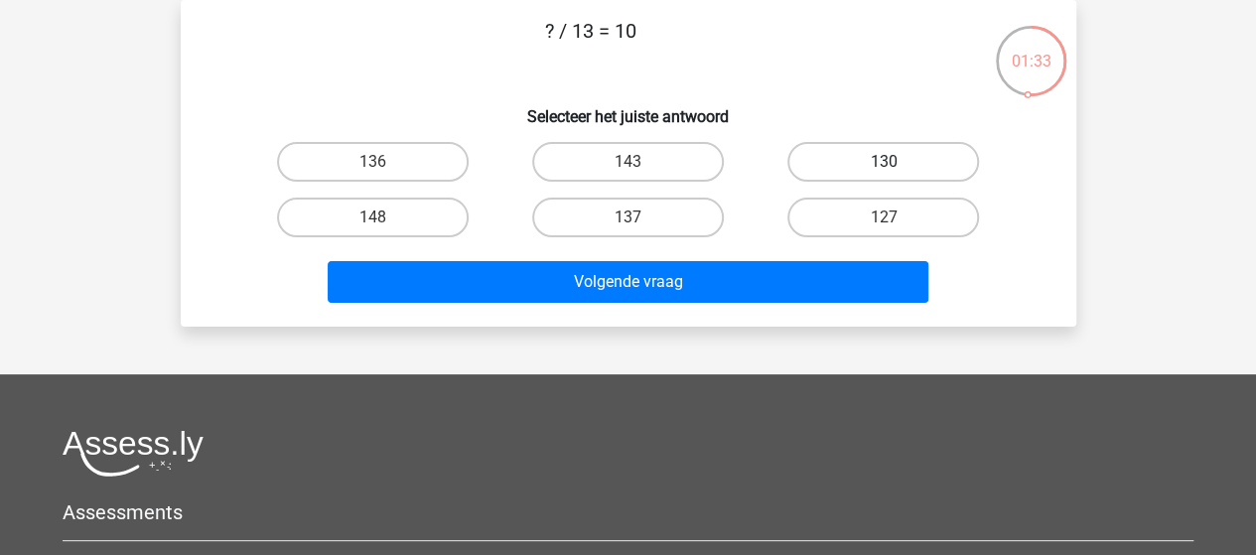
click at [877, 163] on label "130" at bounding box center [883, 162] width 192 height 40
click at [883, 163] on input "130" at bounding box center [889, 168] width 13 height 13
radio input "true"
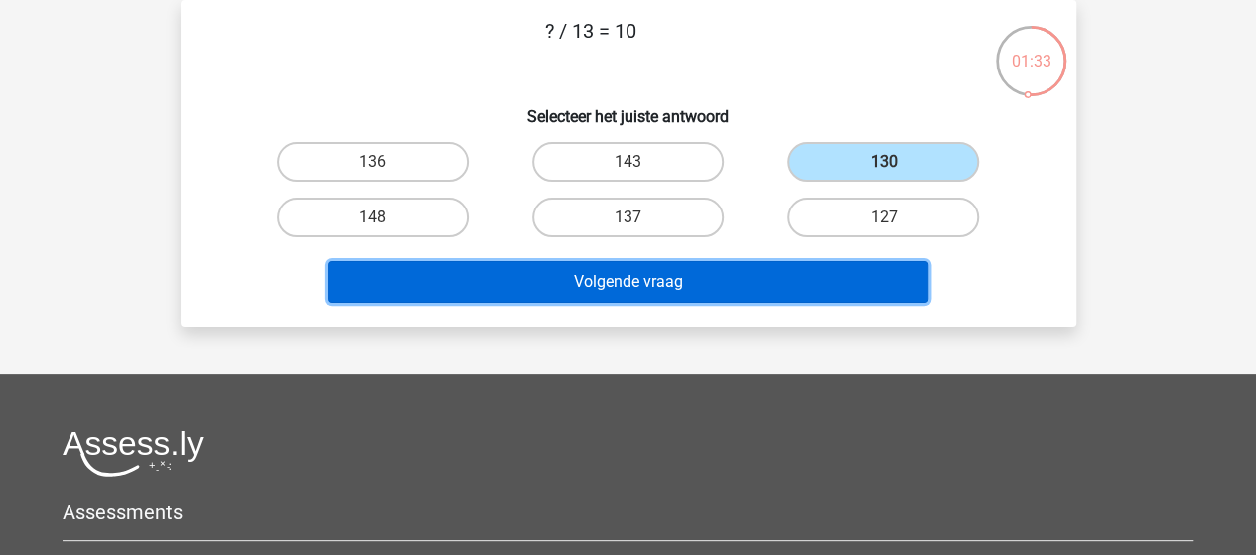
click at [742, 279] on button "Volgende vraag" at bounding box center [628, 282] width 600 height 42
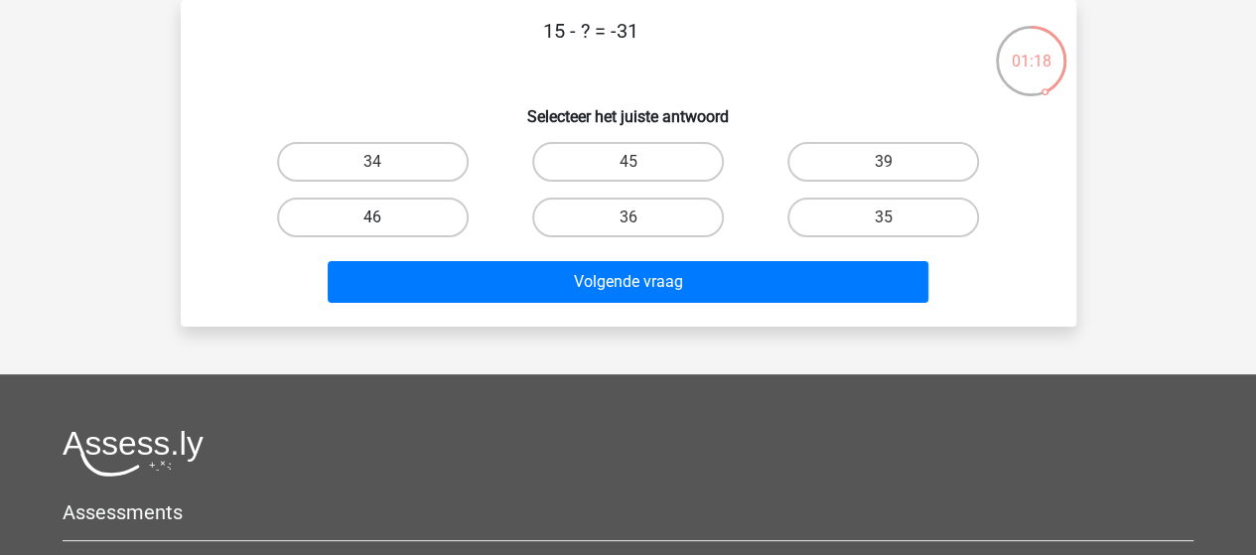
click at [375, 215] on label "46" at bounding box center [373, 218] width 192 height 40
click at [375, 217] on input "46" at bounding box center [378, 223] width 13 height 13
radio input "true"
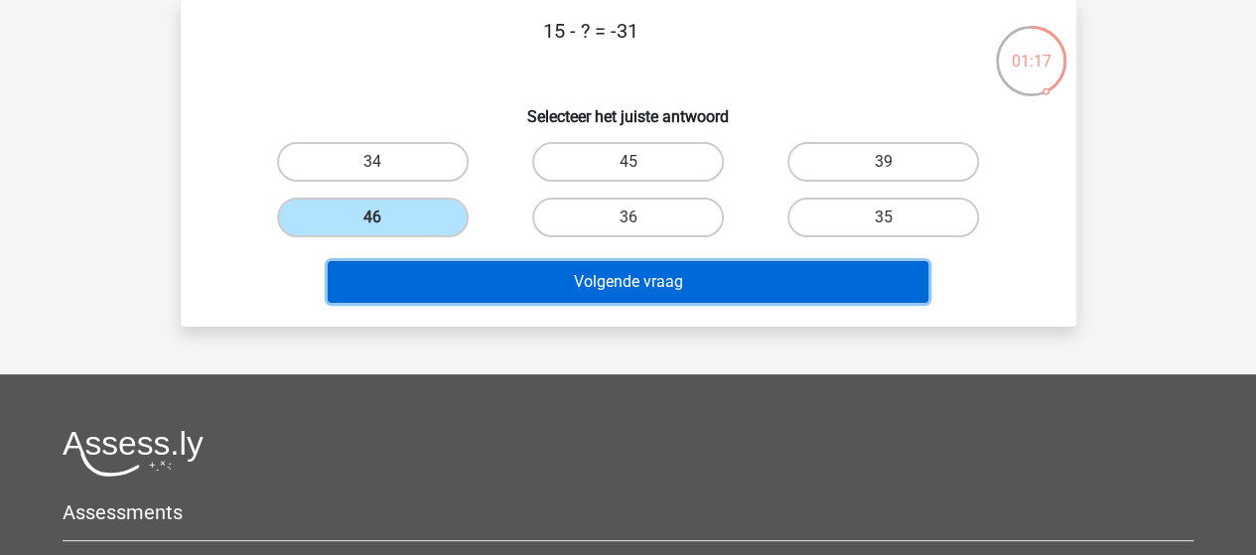
click at [592, 280] on button "Volgende vraag" at bounding box center [628, 282] width 600 height 42
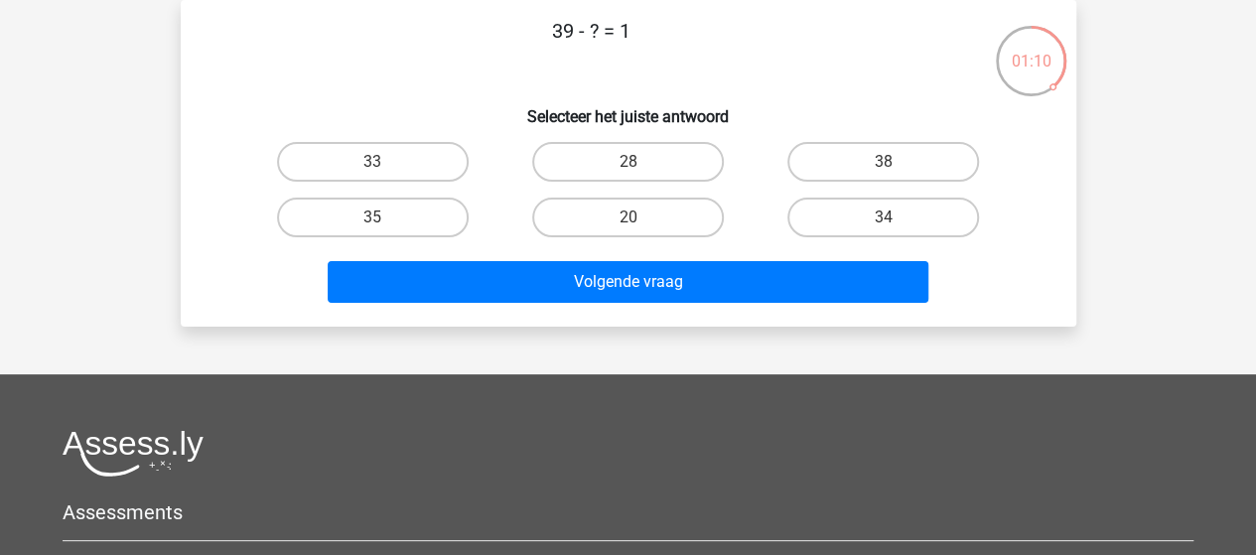
click at [886, 164] on input "38" at bounding box center [889, 168] width 13 height 13
radio input "true"
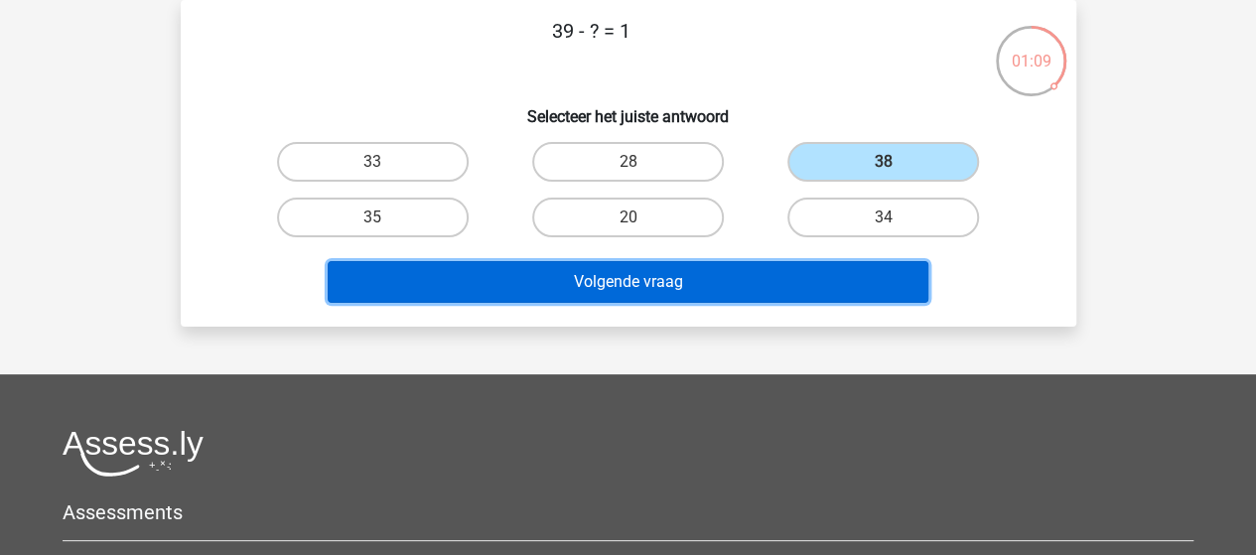
click at [775, 287] on button "Volgende vraag" at bounding box center [628, 282] width 600 height 42
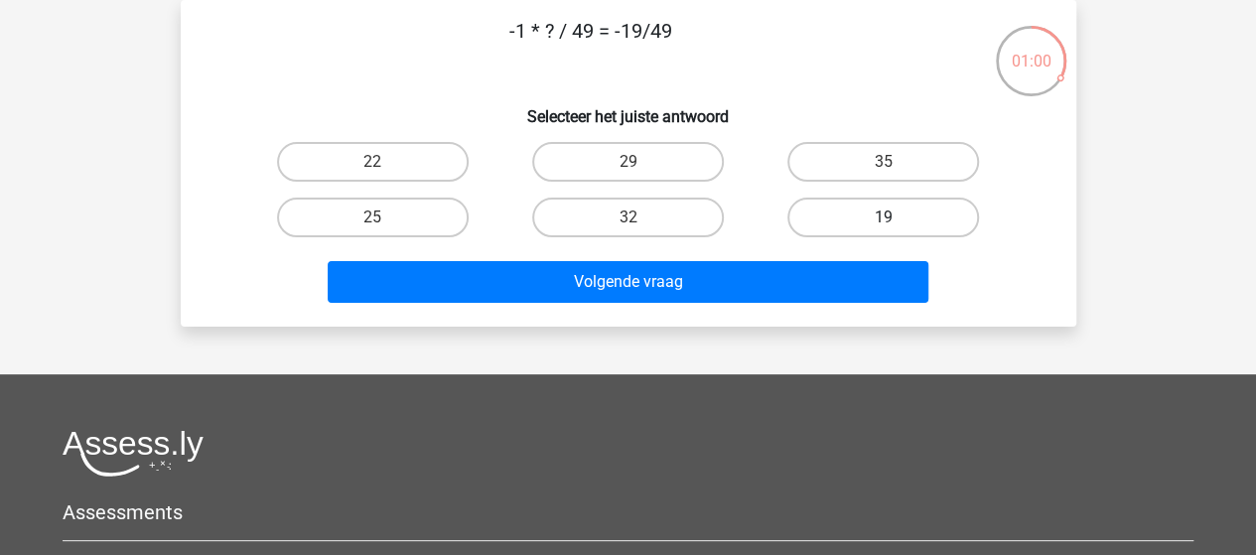
click at [839, 214] on label "19" at bounding box center [883, 218] width 192 height 40
click at [883, 217] on input "19" at bounding box center [889, 223] width 13 height 13
radio input "true"
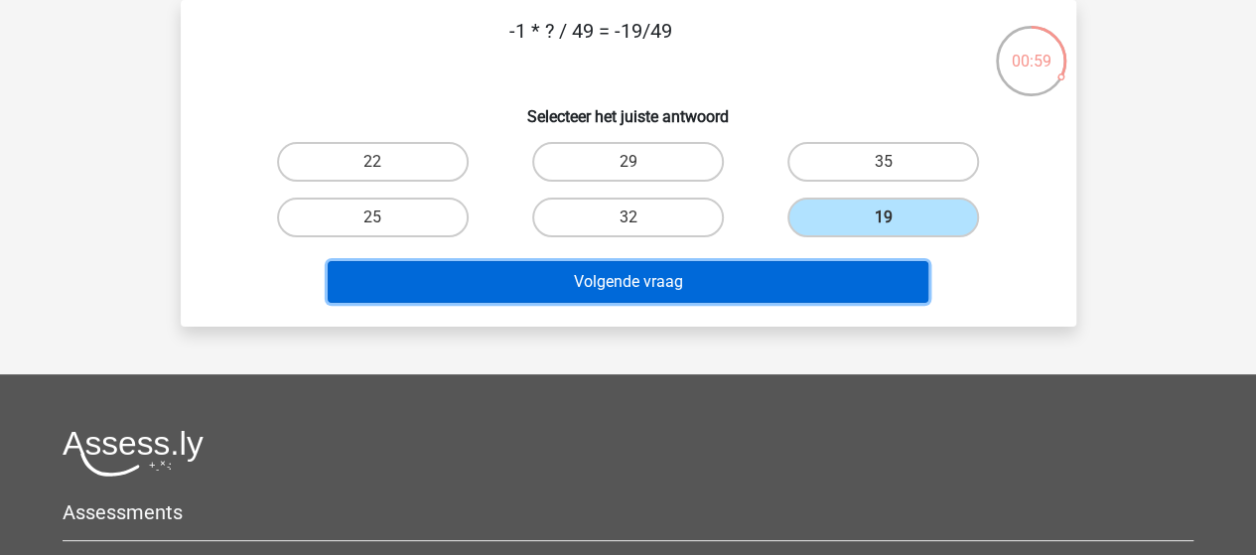
click at [625, 277] on button "Volgende vraag" at bounding box center [628, 282] width 600 height 42
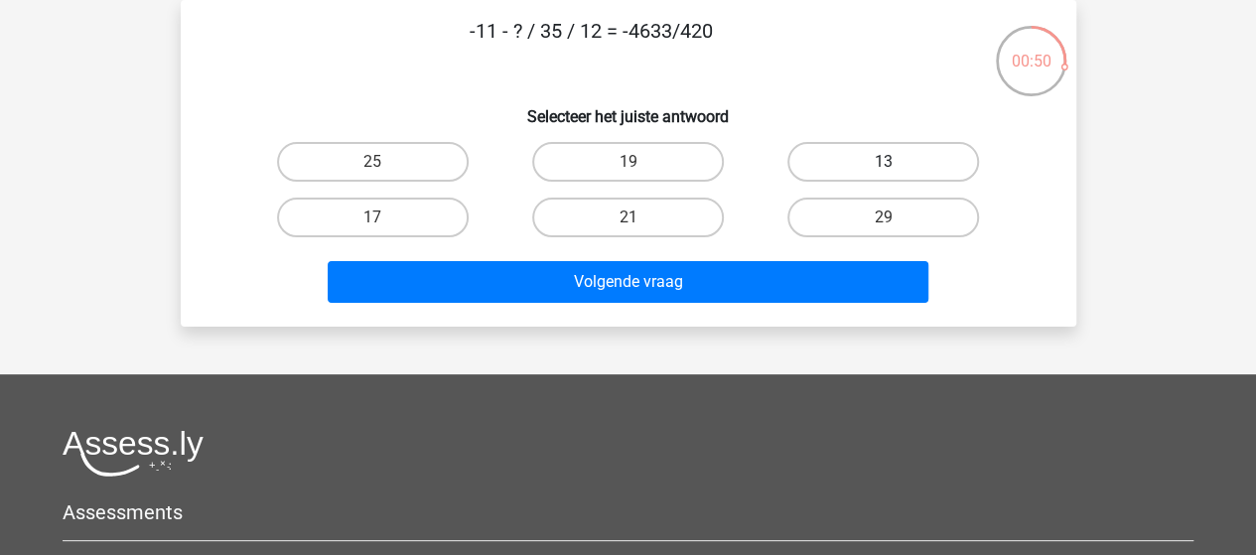
click at [881, 162] on label "13" at bounding box center [883, 162] width 192 height 40
click at [883, 162] on input "13" at bounding box center [889, 168] width 13 height 13
radio input "true"
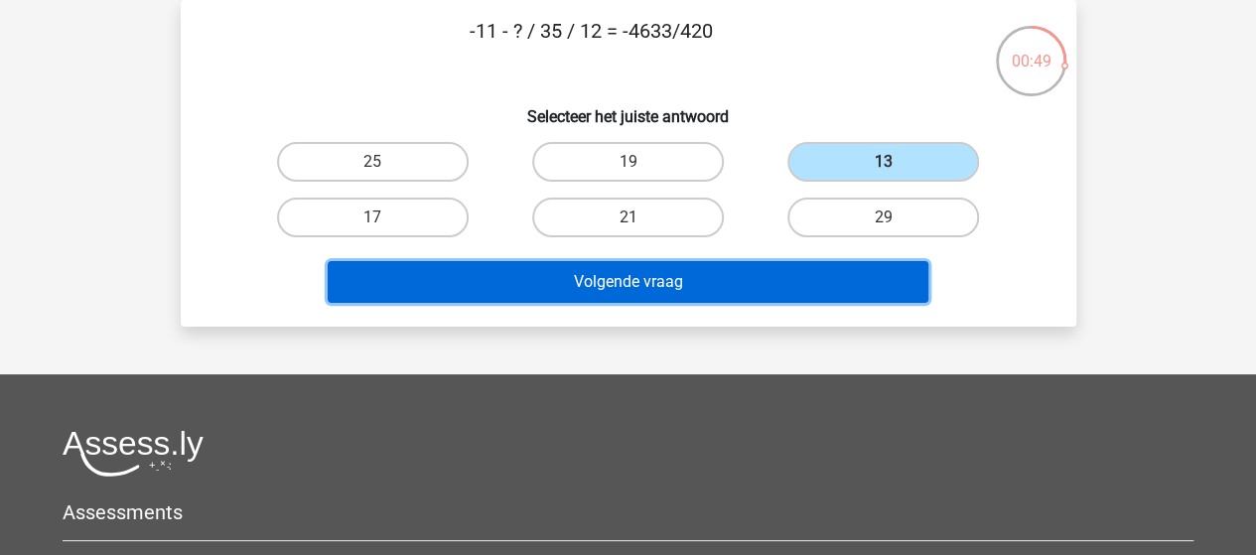
click at [603, 282] on button "Volgende vraag" at bounding box center [628, 282] width 600 height 42
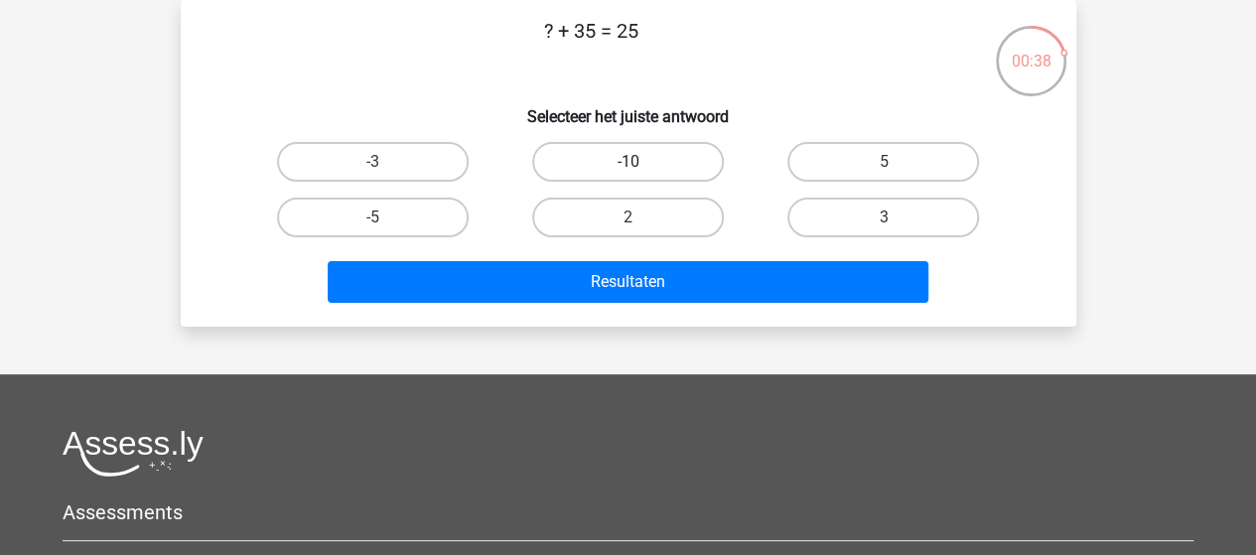
click at [596, 165] on label "-10" at bounding box center [628, 162] width 192 height 40
click at [627, 165] on input "-10" at bounding box center [633, 168] width 13 height 13
radio input "true"
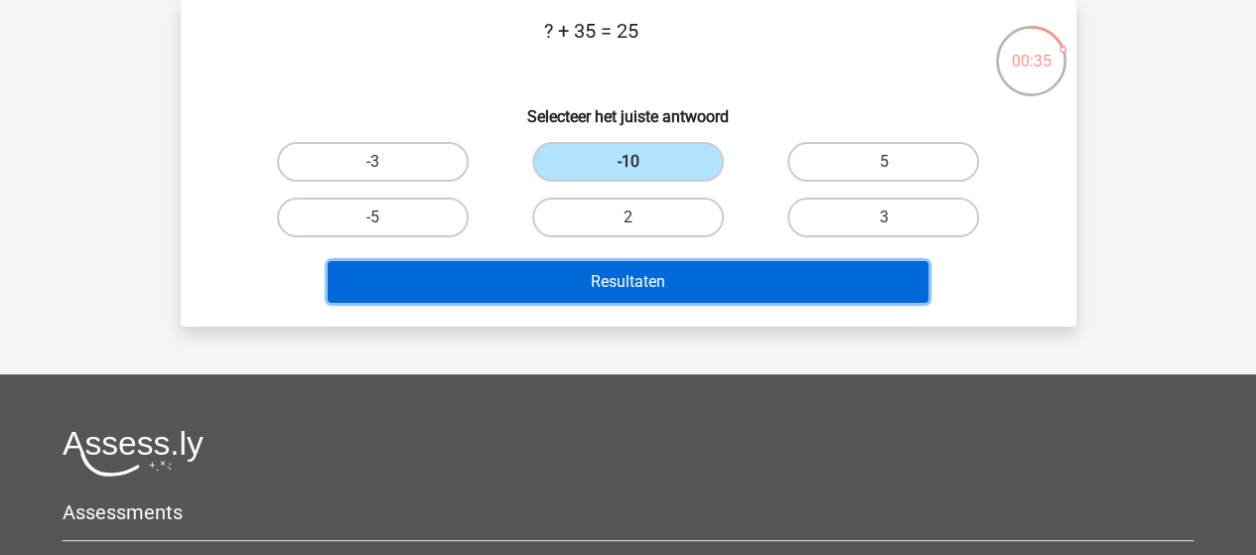
click at [586, 276] on button "Resultaten" at bounding box center [628, 282] width 600 height 42
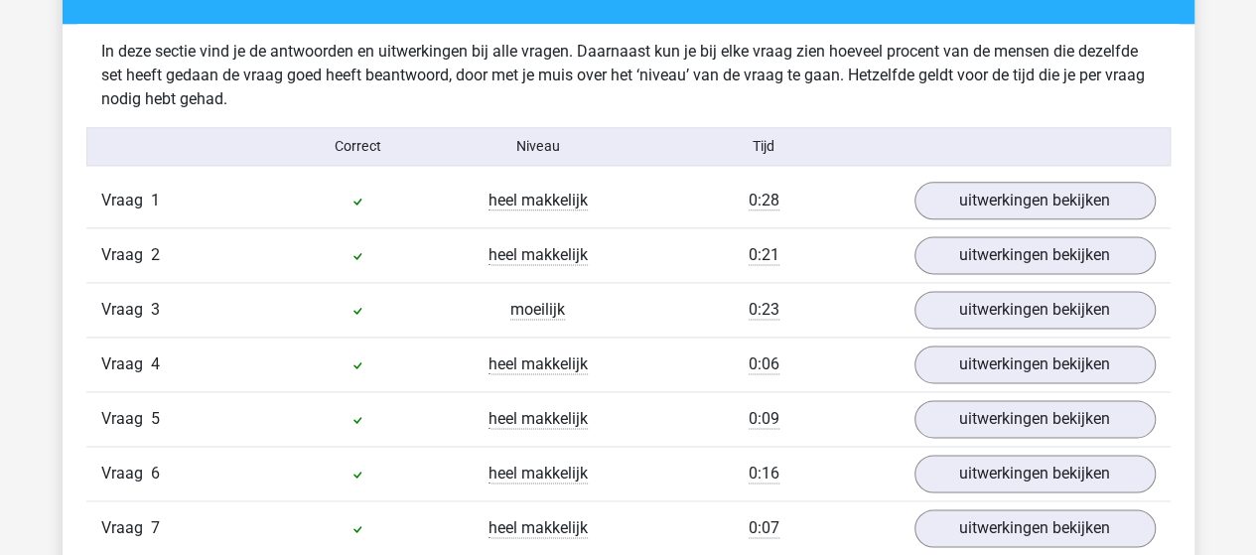
scroll to position [1191, 0]
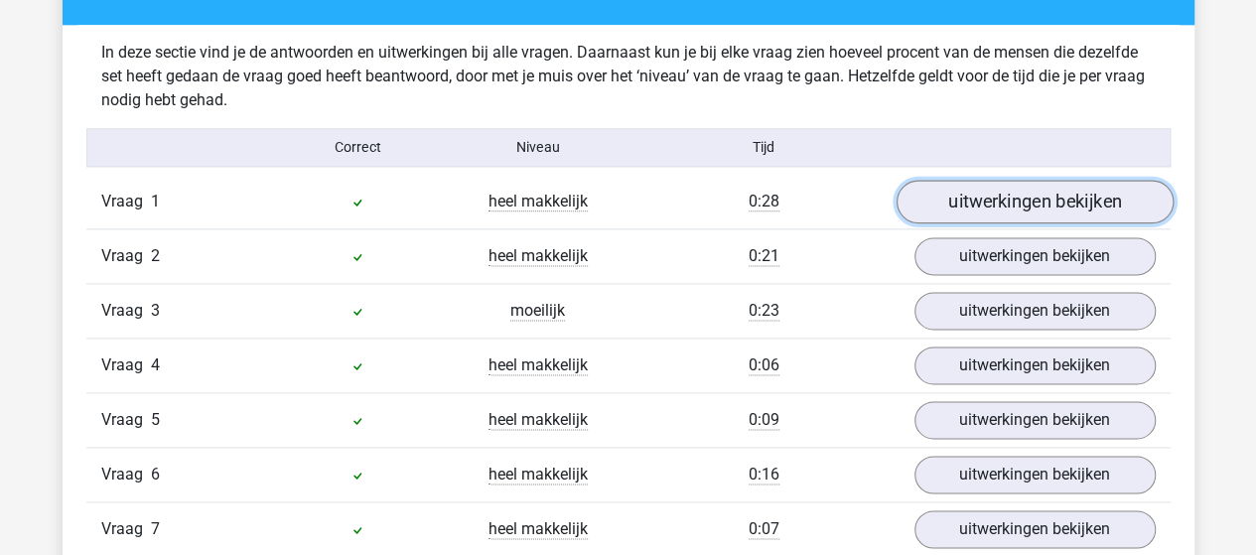
click at [1014, 195] on link "uitwerkingen bekijken" at bounding box center [1033, 202] width 277 height 44
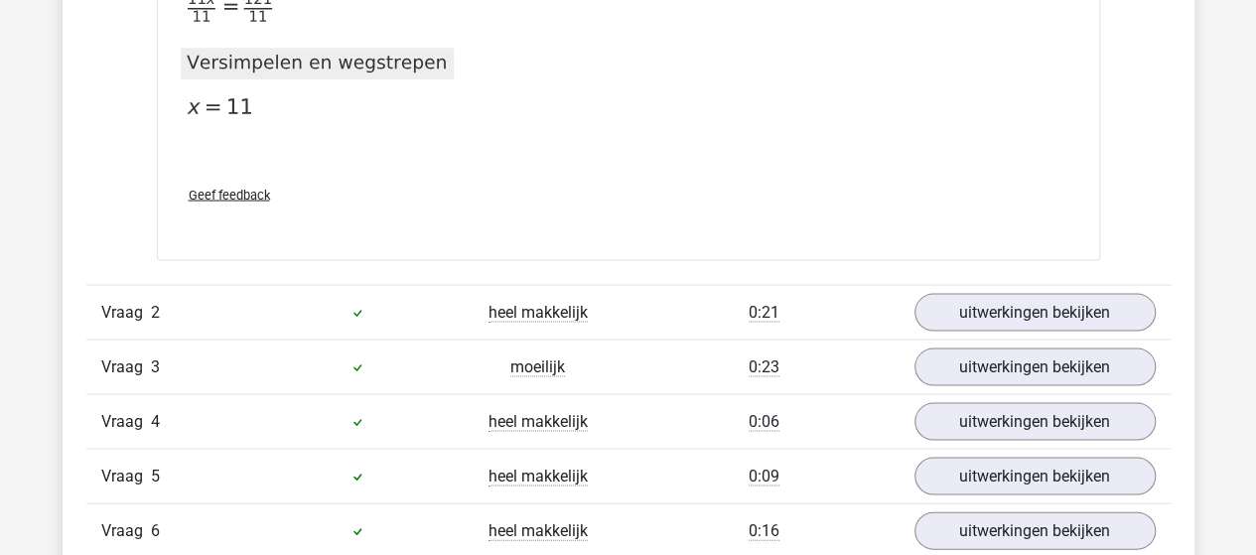
scroll to position [1886, 0]
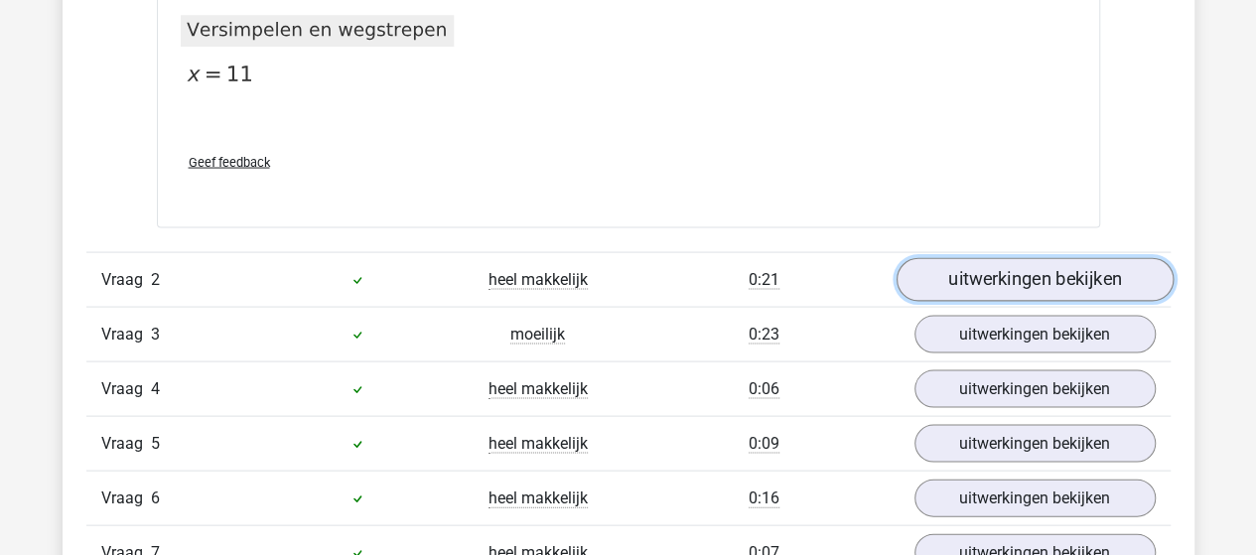
click at [933, 271] on link "uitwerkingen bekijken" at bounding box center [1033, 280] width 277 height 44
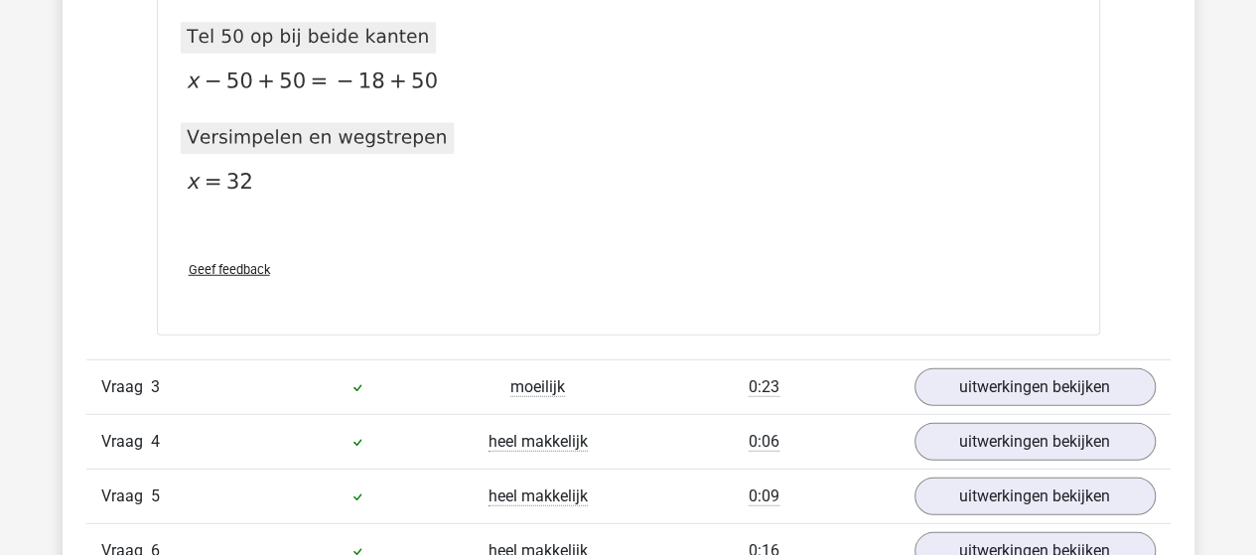
scroll to position [2581, 0]
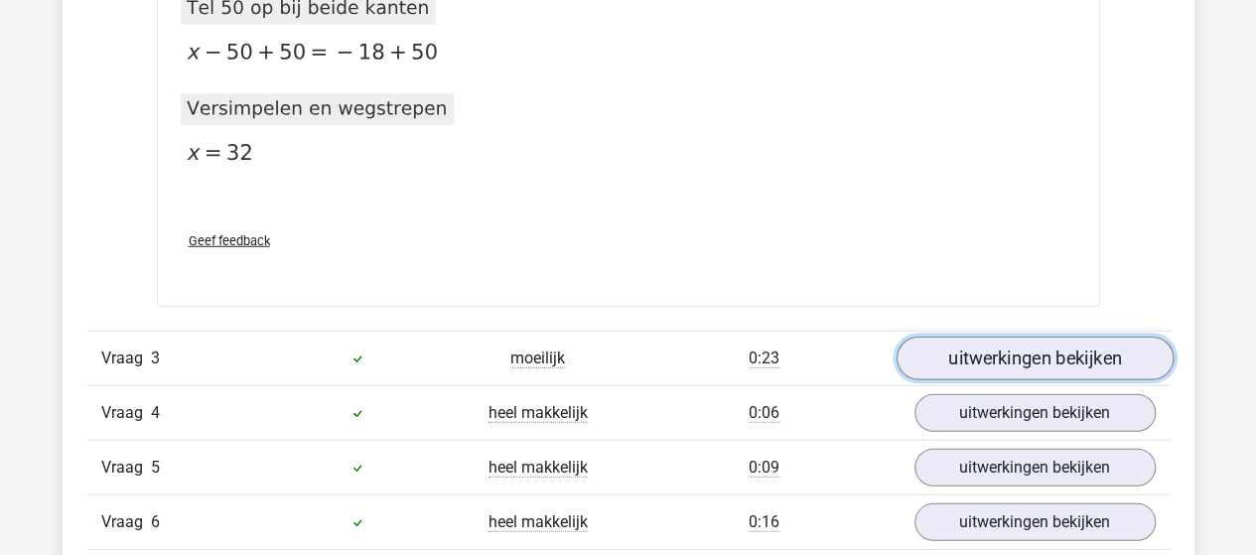
click at [977, 362] on link "uitwerkingen bekijken" at bounding box center [1033, 359] width 277 height 44
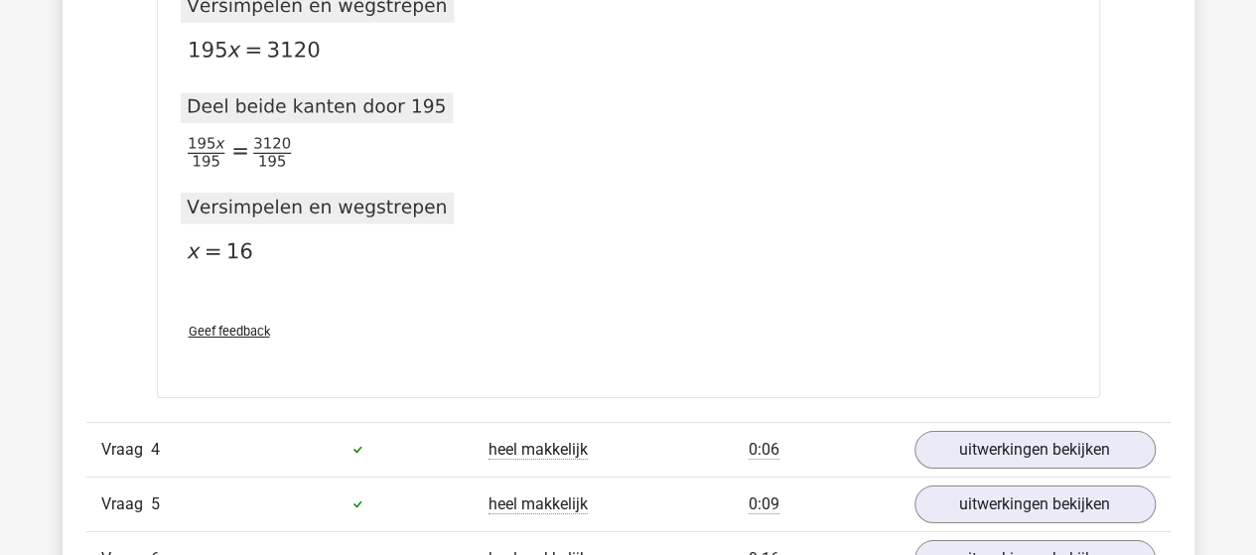
scroll to position [3672, 0]
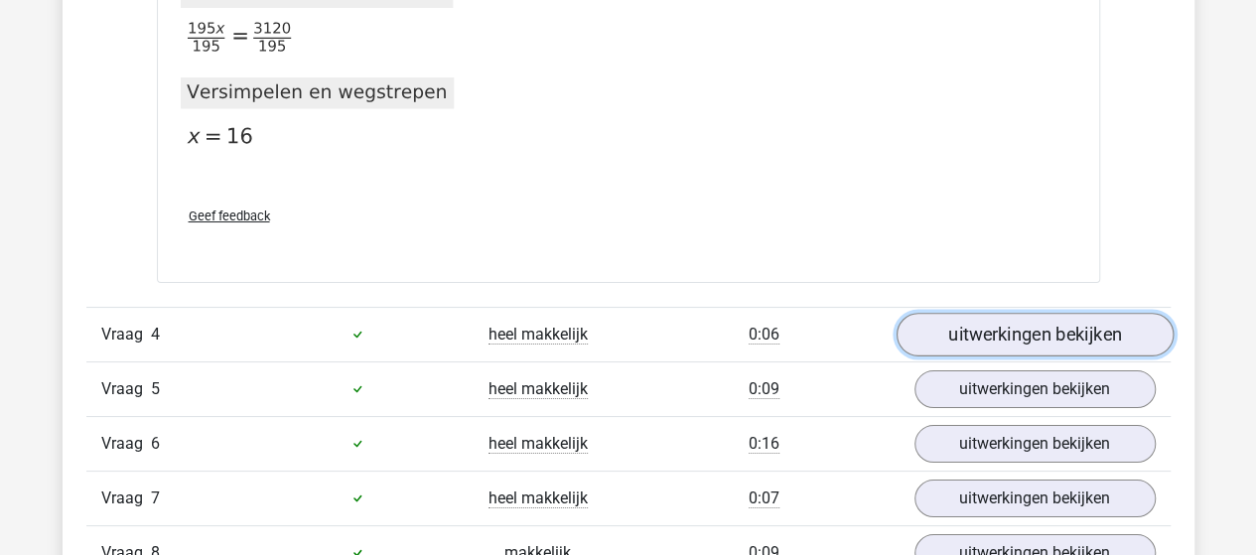
click at [1000, 321] on link "uitwerkingen bekijken" at bounding box center [1033, 335] width 277 height 44
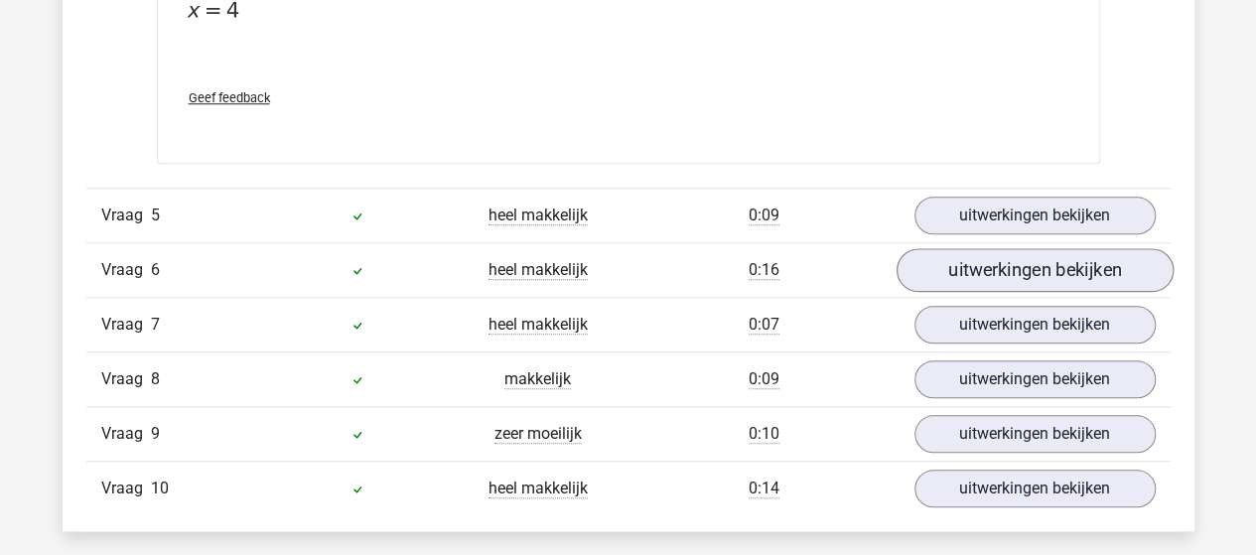
scroll to position [4566, 0]
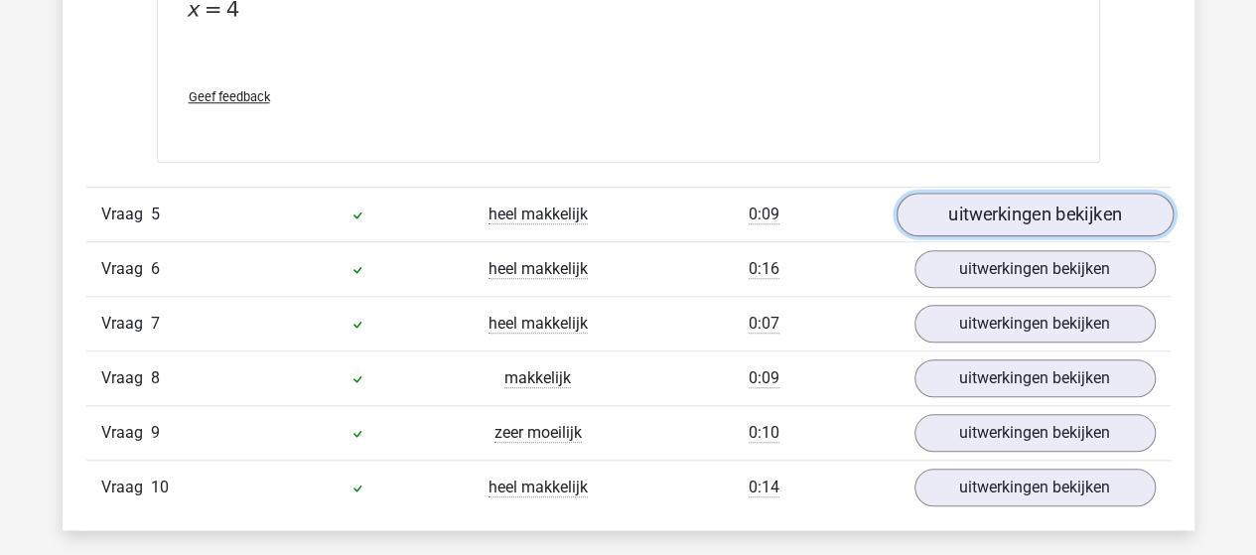
click at [993, 207] on link "uitwerkingen bekijken" at bounding box center [1033, 215] width 277 height 44
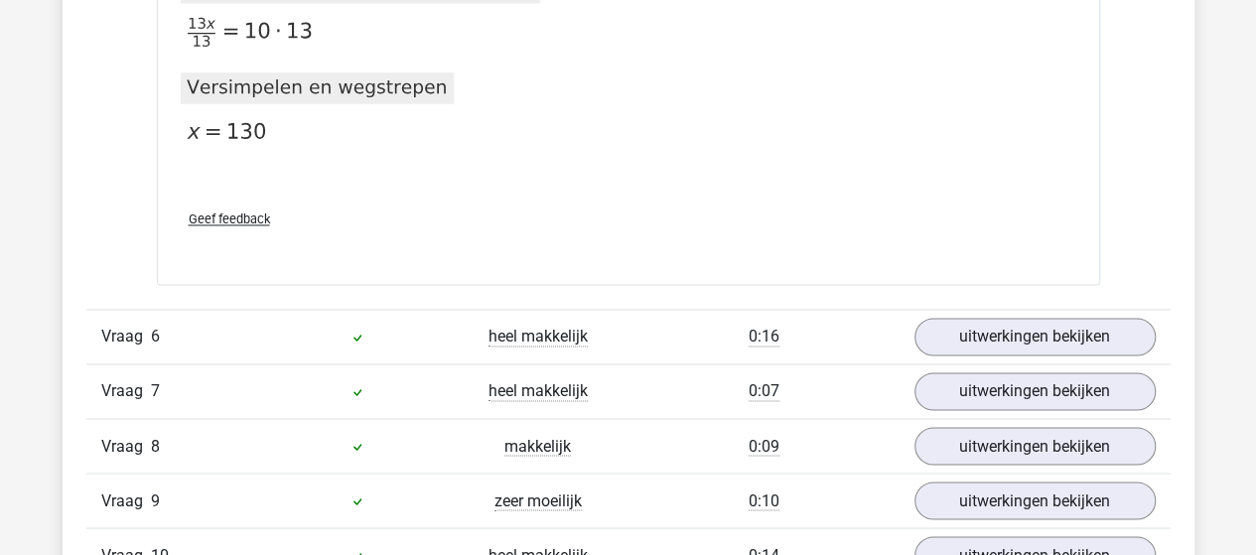
scroll to position [5260, 0]
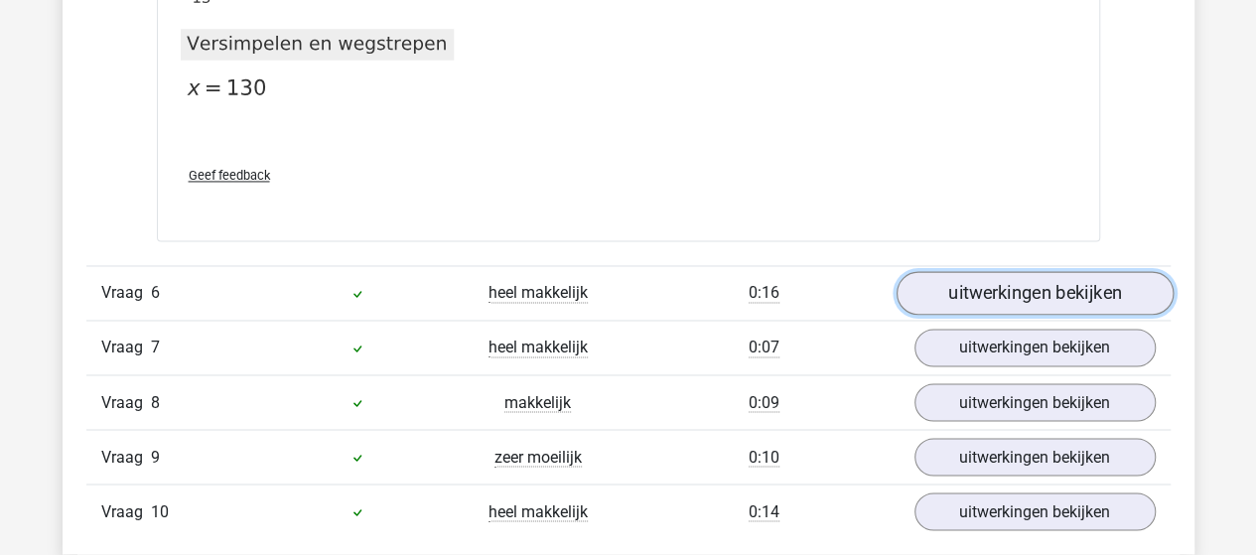
click at [996, 281] on link "uitwerkingen bekijken" at bounding box center [1033, 293] width 277 height 44
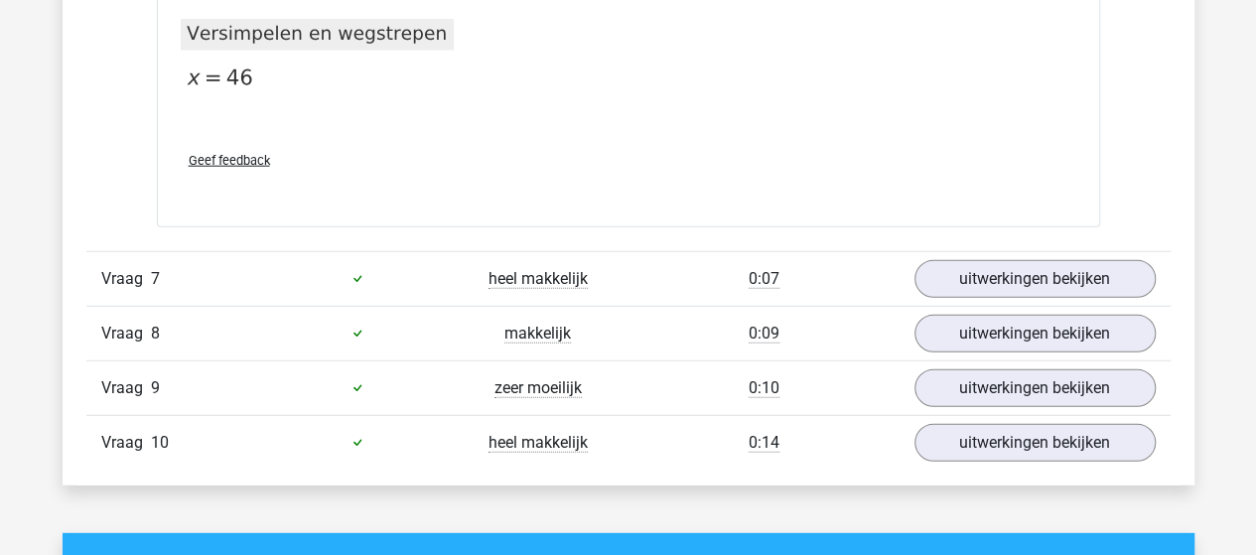
scroll to position [6253, 0]
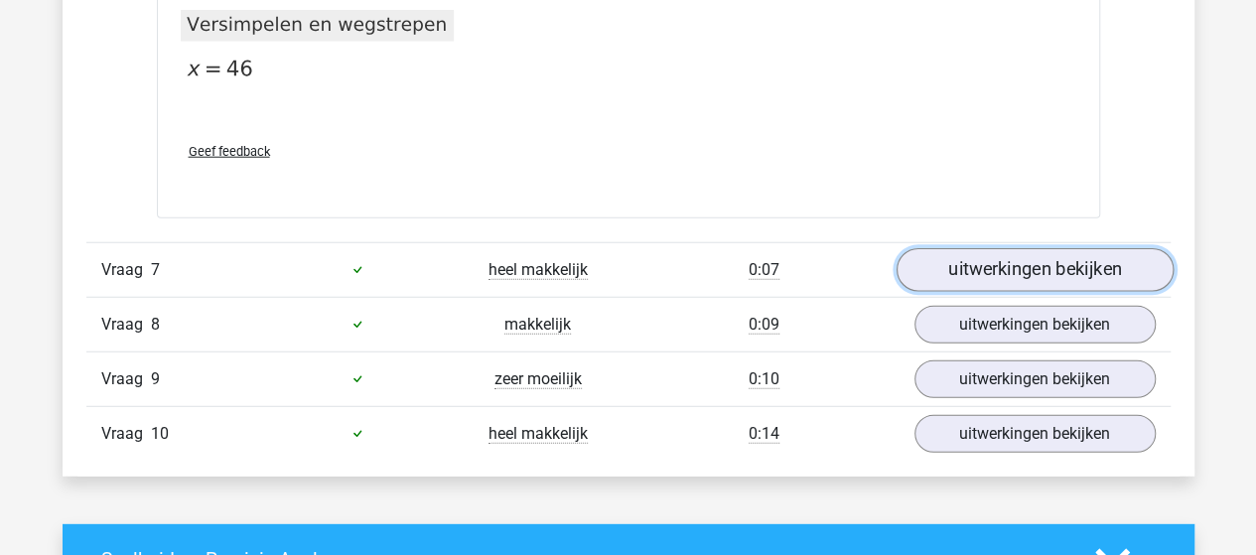
click at [938, 257] on link "uitwerkingen bekijken" at bounding box center [1033, 270] width 277 height 44
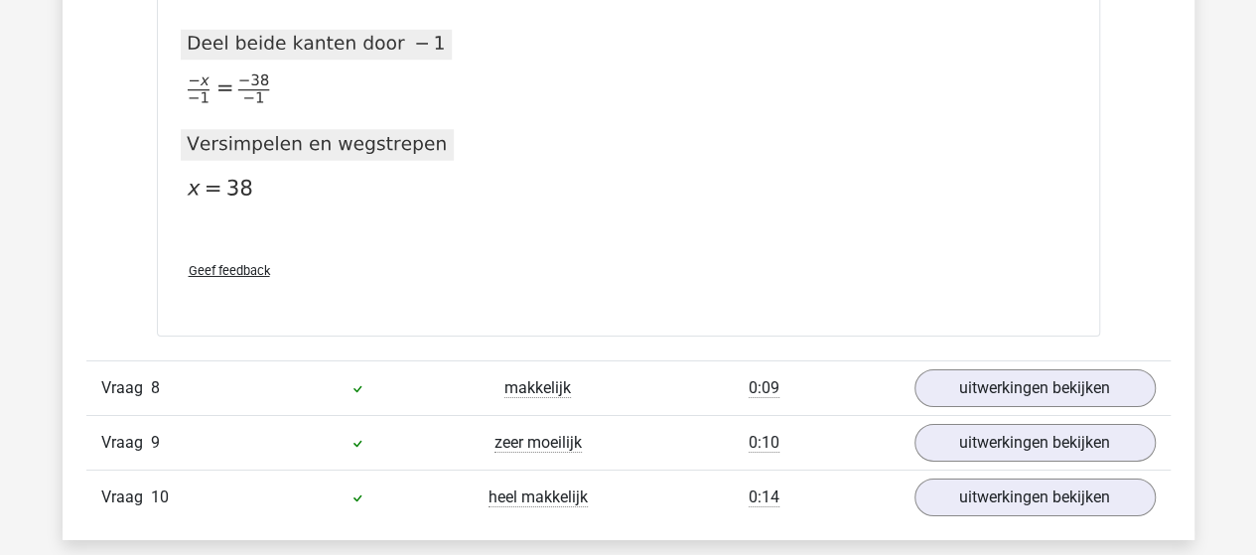
scroll to position [7146, 0]
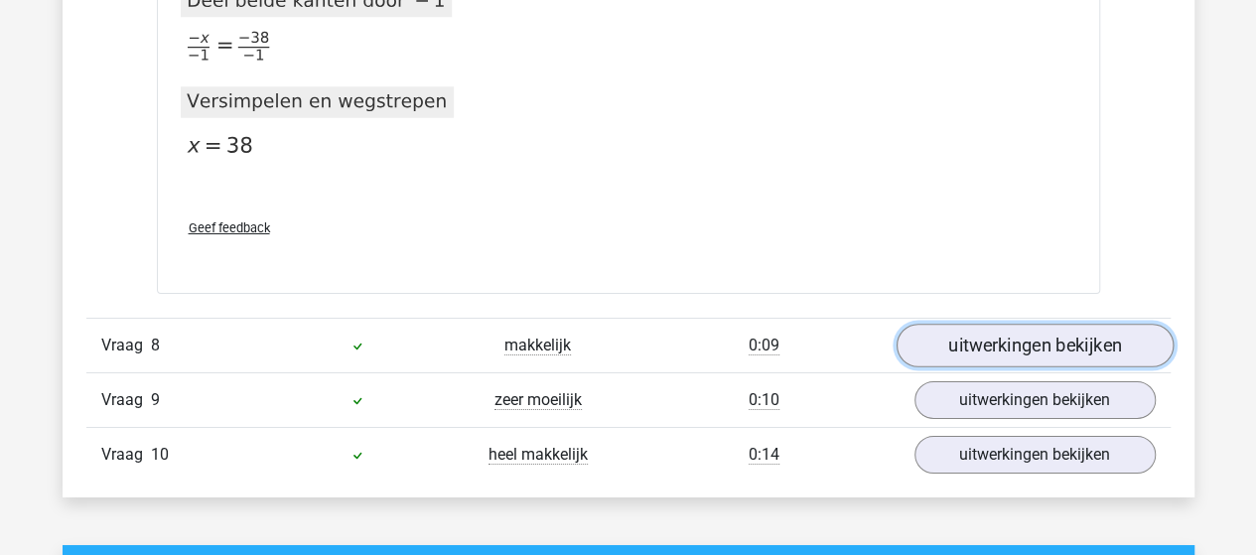
click at [998, 340] on link "uitwerkingen bekijken" at bounding box center [1033, 346] width 277 height 44
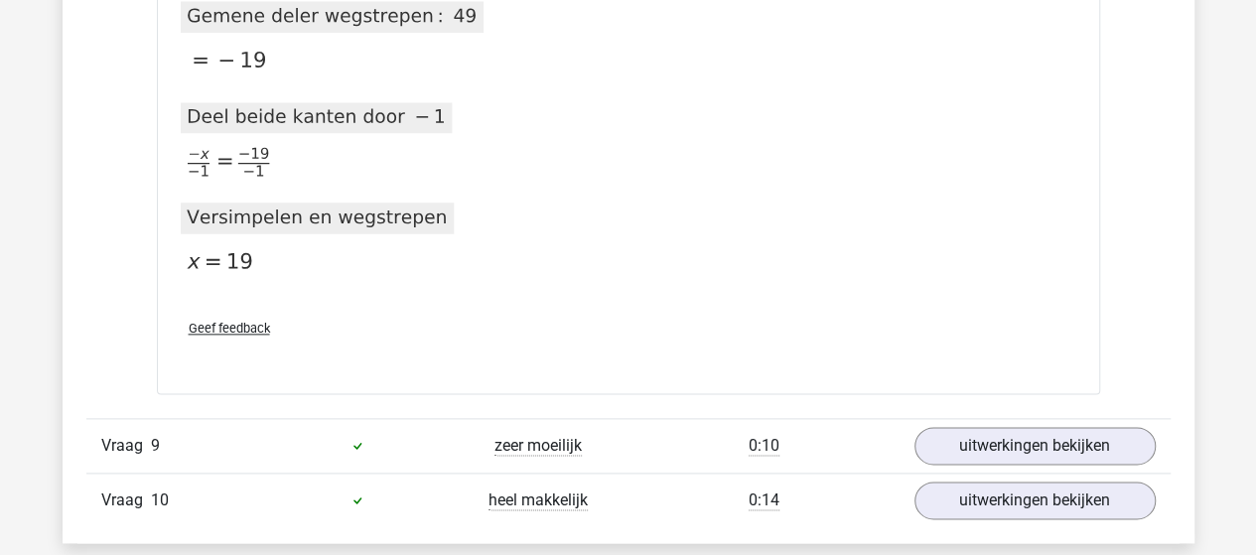
scroll to position [8635, 0]
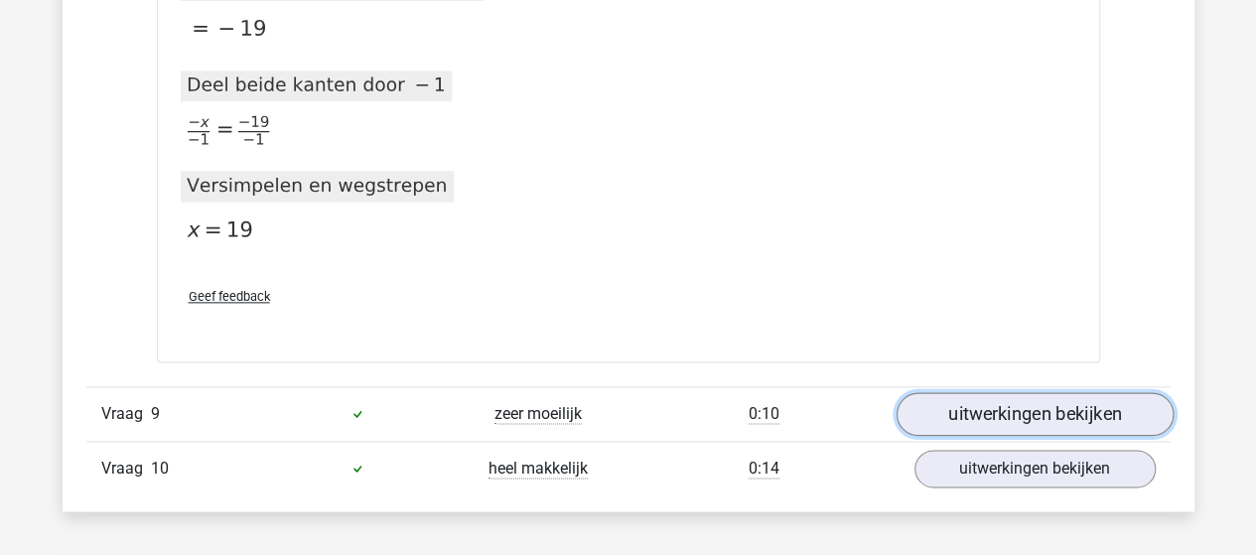
click at [1002, 394] on link "uitwerkingen bekijken" at bounding box center [1033, 414] width 277 height 44
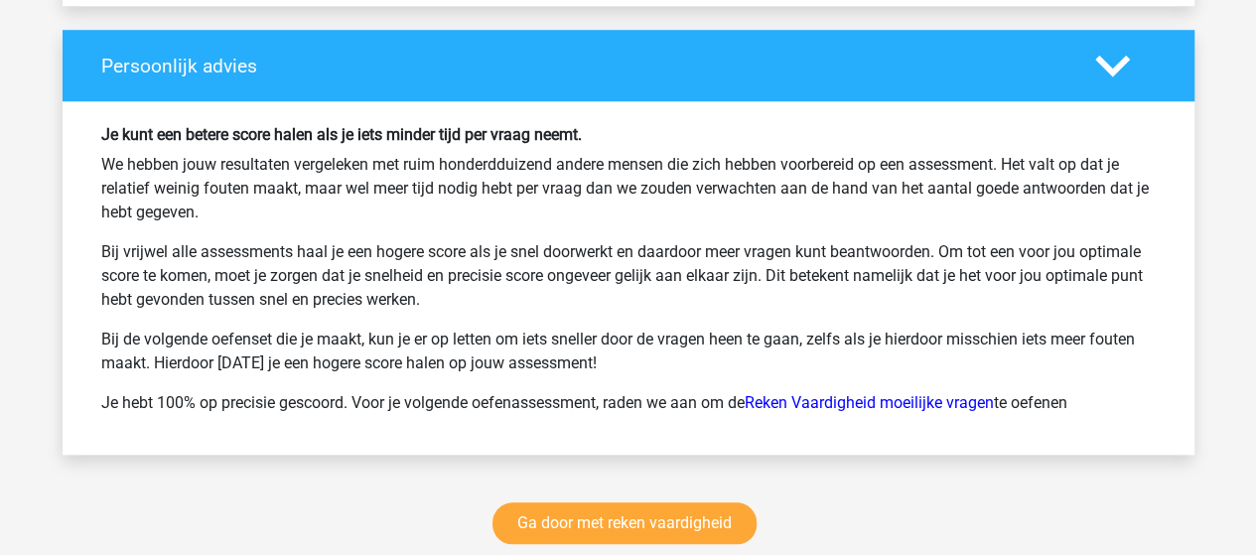
scroll to position [12109, 0]
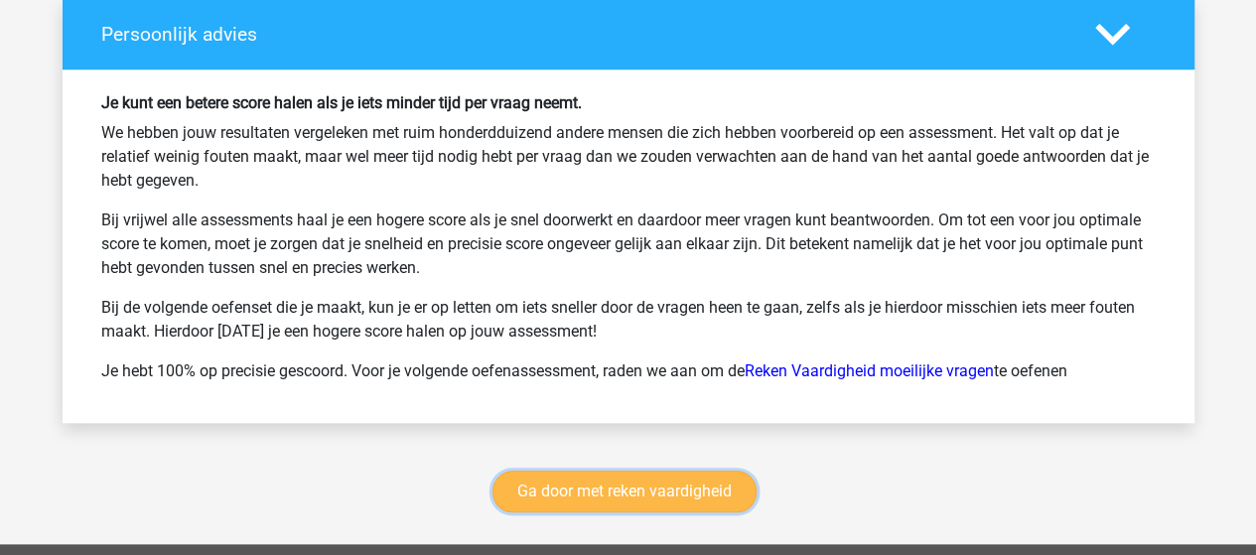
click at [637, 480] on link "Ga door met reken vaardigheid" at bounding box center [624, 491] width 264 height 42
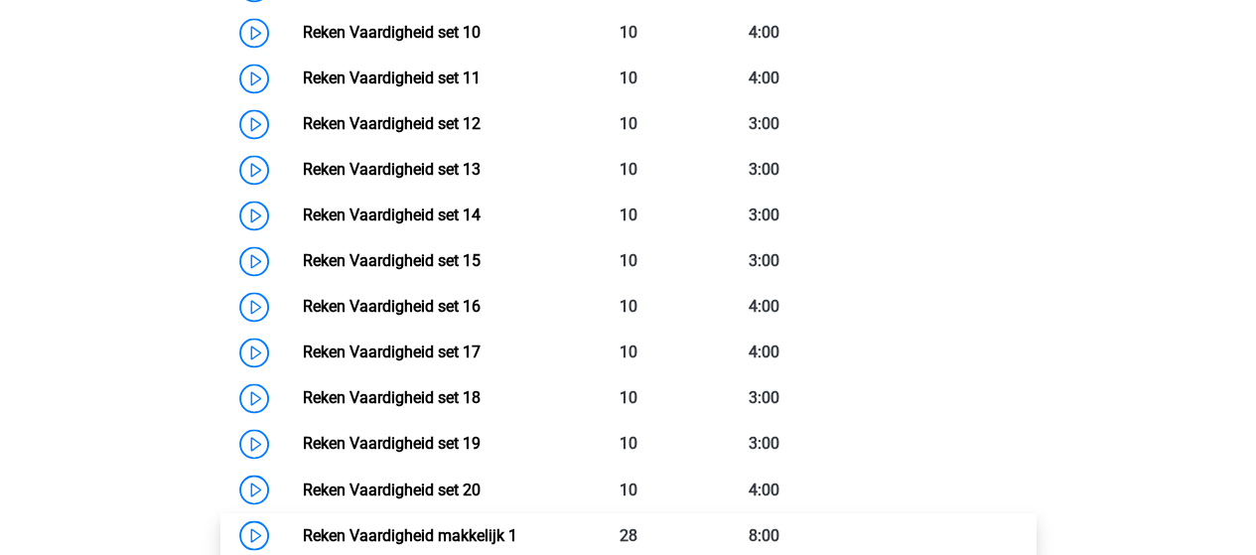
scroll to position [1531, 0]
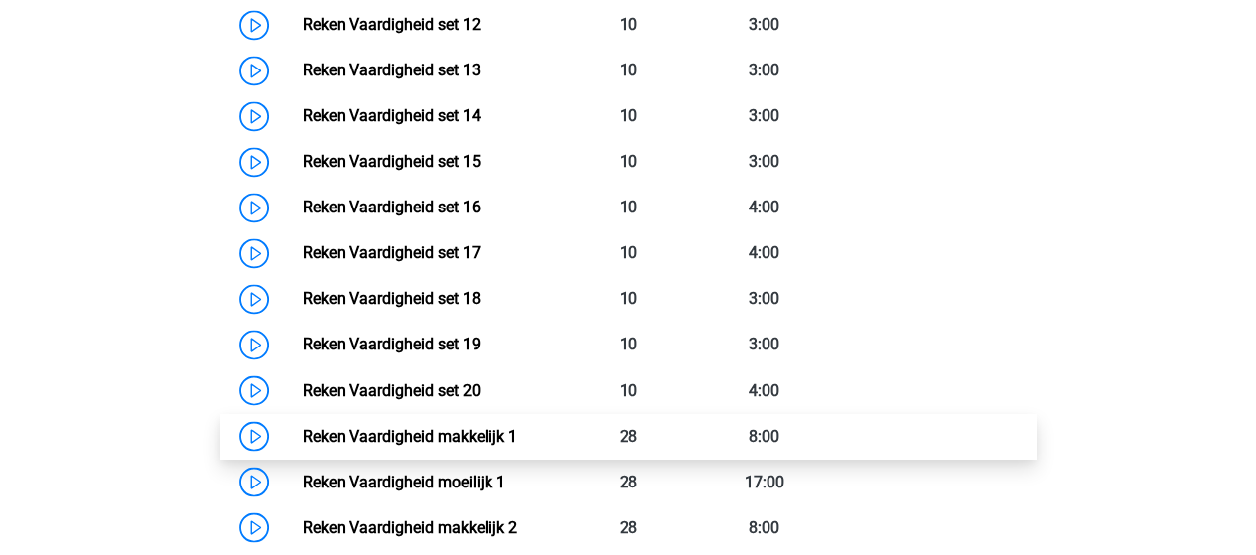
click at [442, 438] on link "Reken Vaardigheid makkelijk 1" at bounding box center [410, 435] width 214 height 19
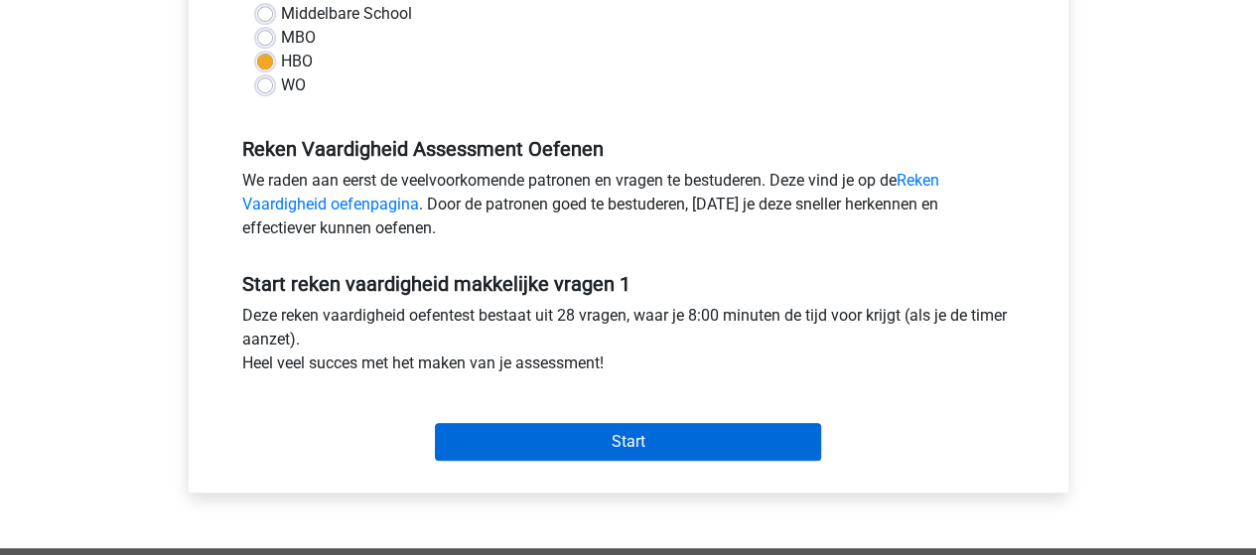
scroll to position [596, 0]
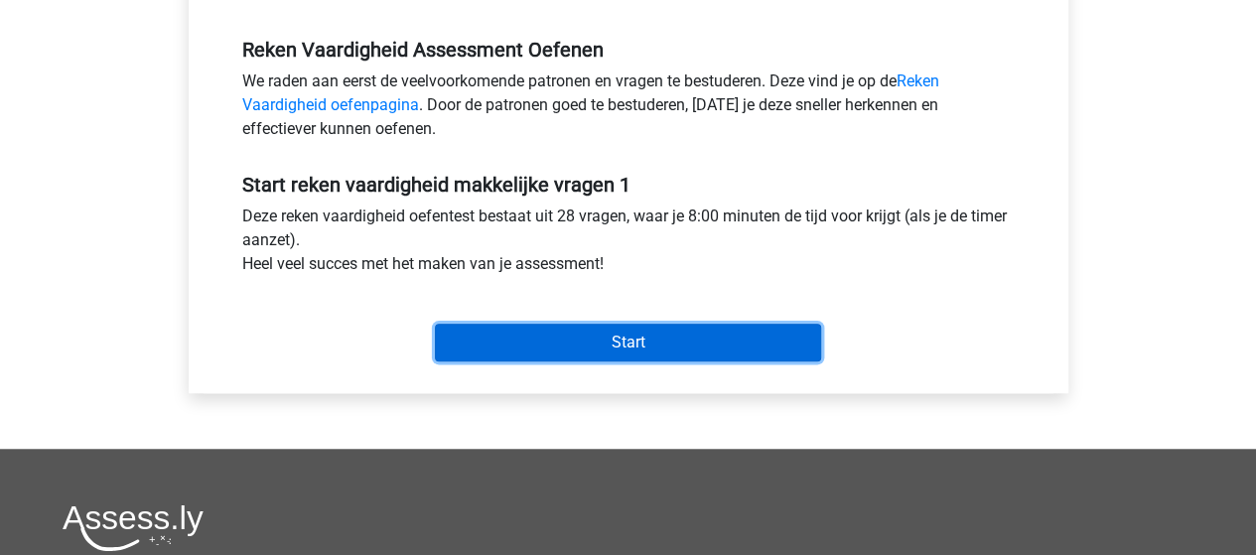
click at [553, 335] on input "Start" at bounding box center [628, 343] width 386 height 38
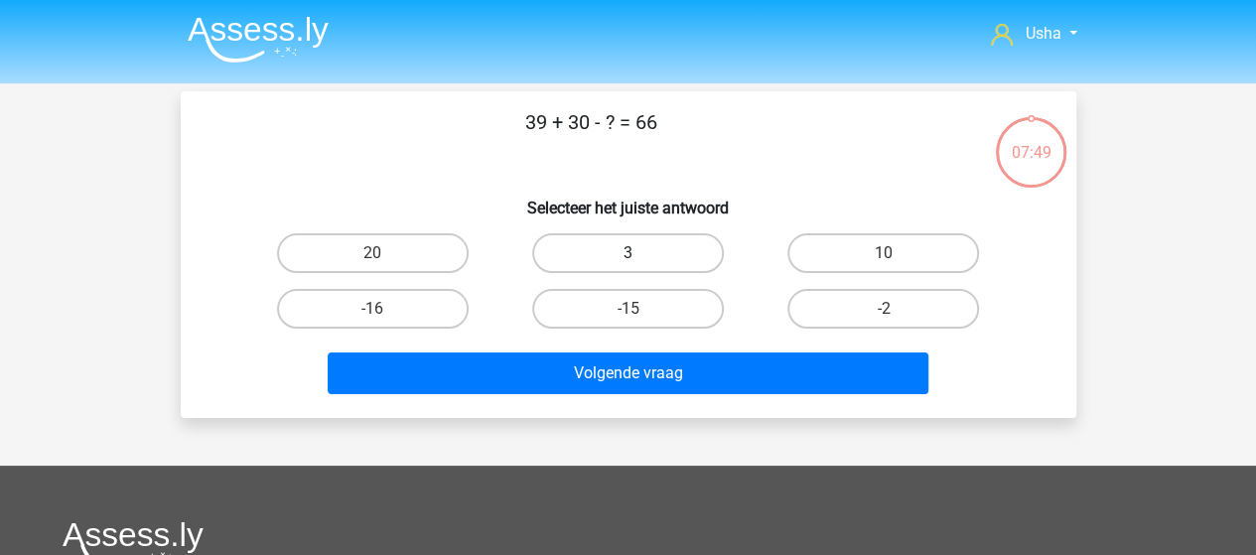
click at [619, 248] on label "3" at bounding box center [628, 253] width 192 height 40
click at [627, 253] on input "3" at bounding box center [633, 259] width 13 height 13
radio input "true"
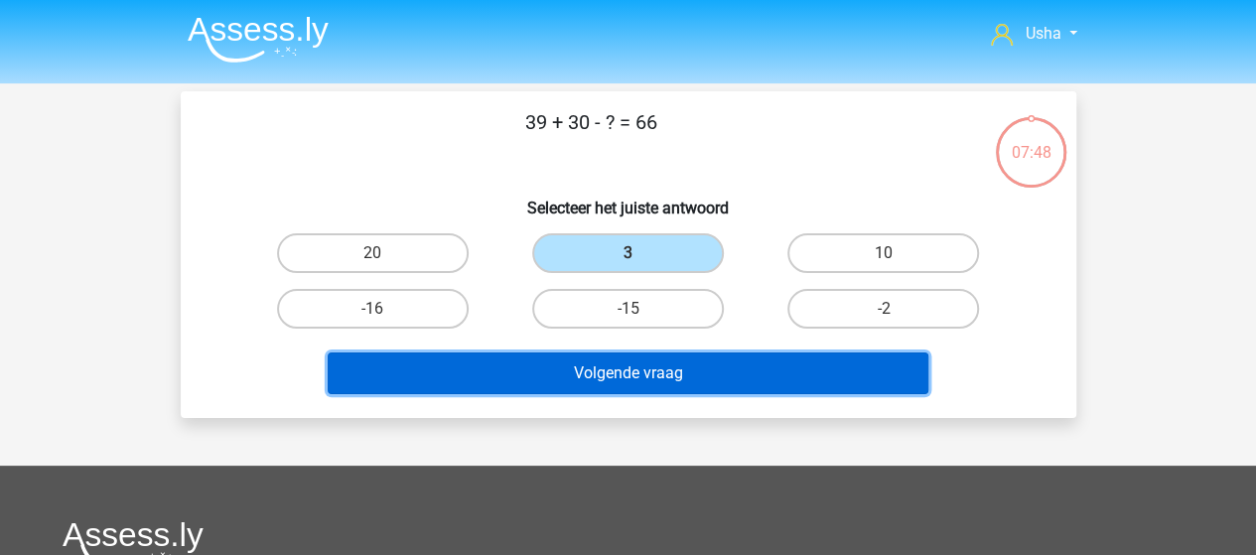
click at [605, 373] on button "Volgende vraag" at bounding box center [628, 373] width 600 height 42
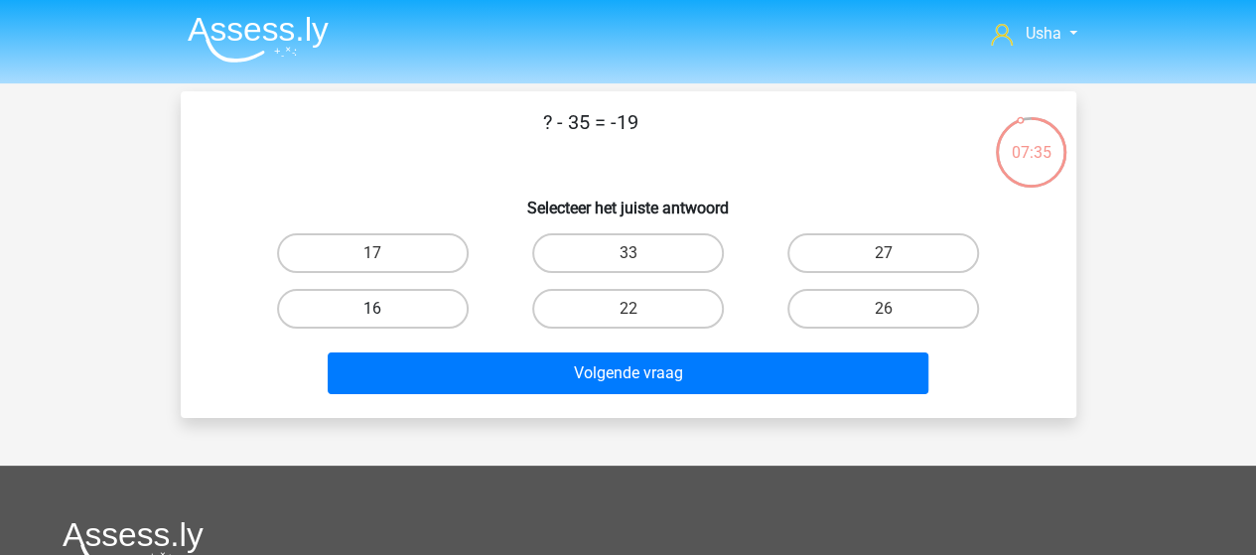
click at [331, 308] on label "16" at bounding box center [373, 309] width 192 height 40
click at [372, 309] on input "16" at bounding box center [378, 315] width 13 height 13
radio input "true"
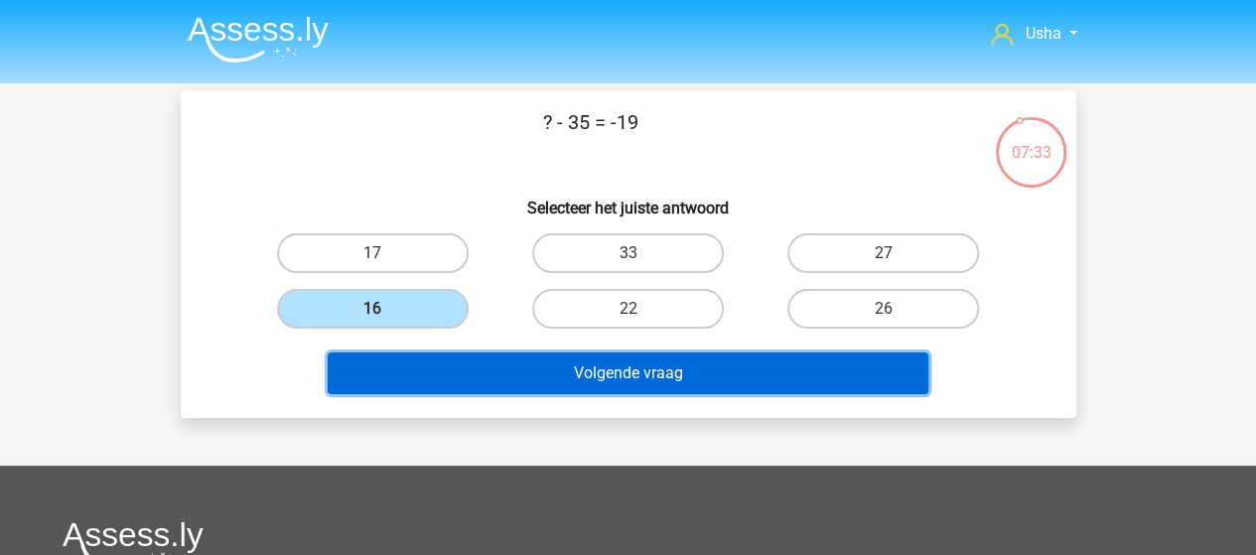
click at [526, 376] on button "Volgende vraag" at bounding box center [628, 373] width 600 height 42
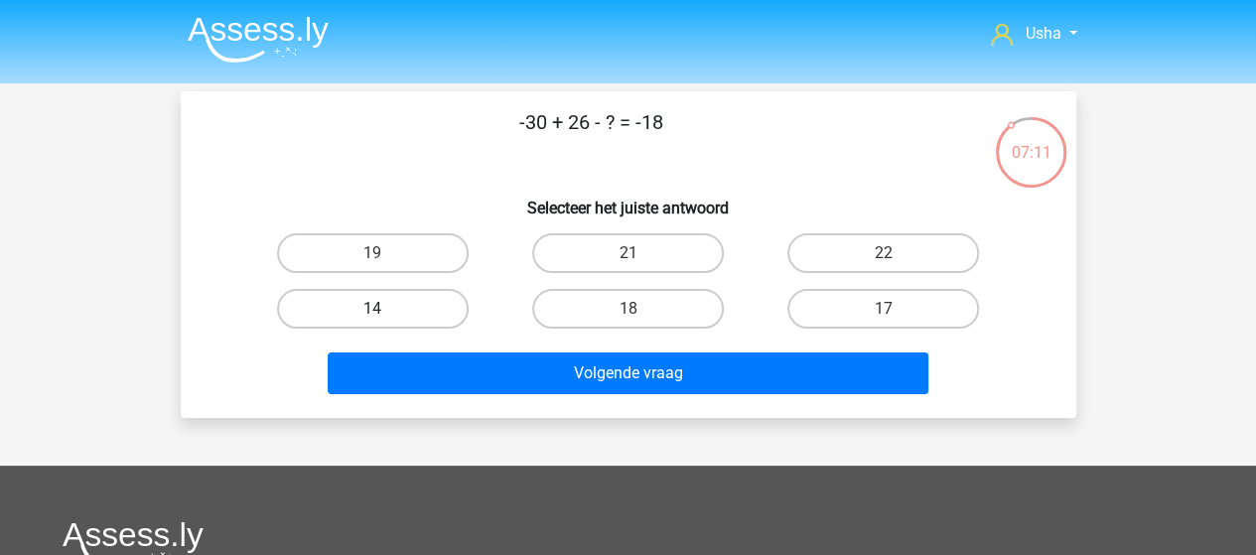
click at [419, 305] on label "14" at bounding box center [373, 309] width 192 height 40
click at [385, 309] on input "14" at bounding box center [378, 315] width 13 height 13
radio input "true"
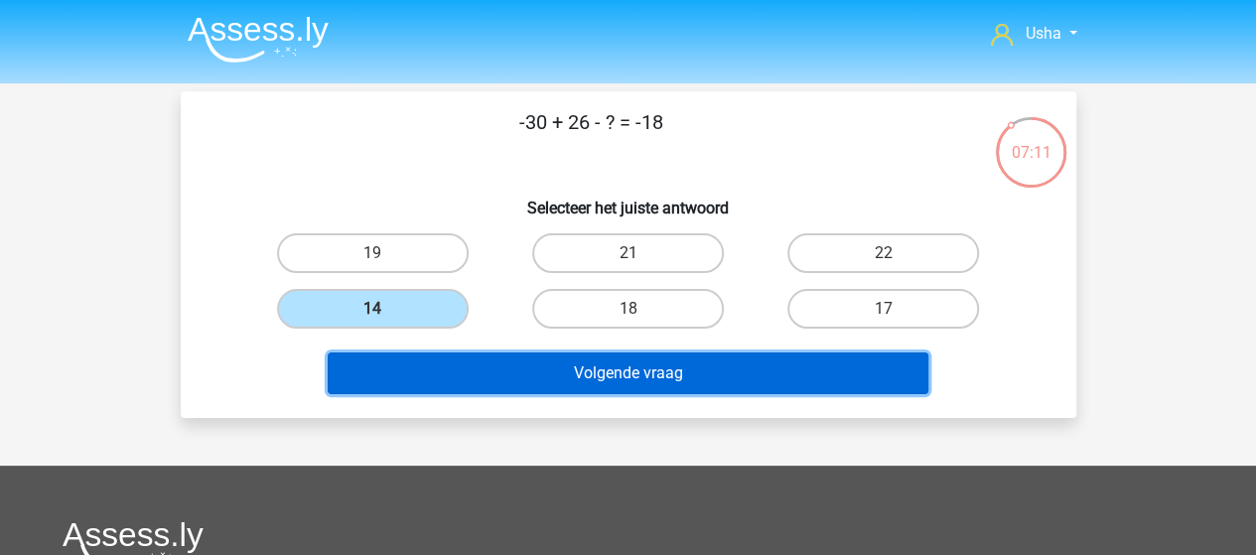
click at [446, 368] on button "Volgende vraag" at bounding box center [628, 373] width 600 height 42
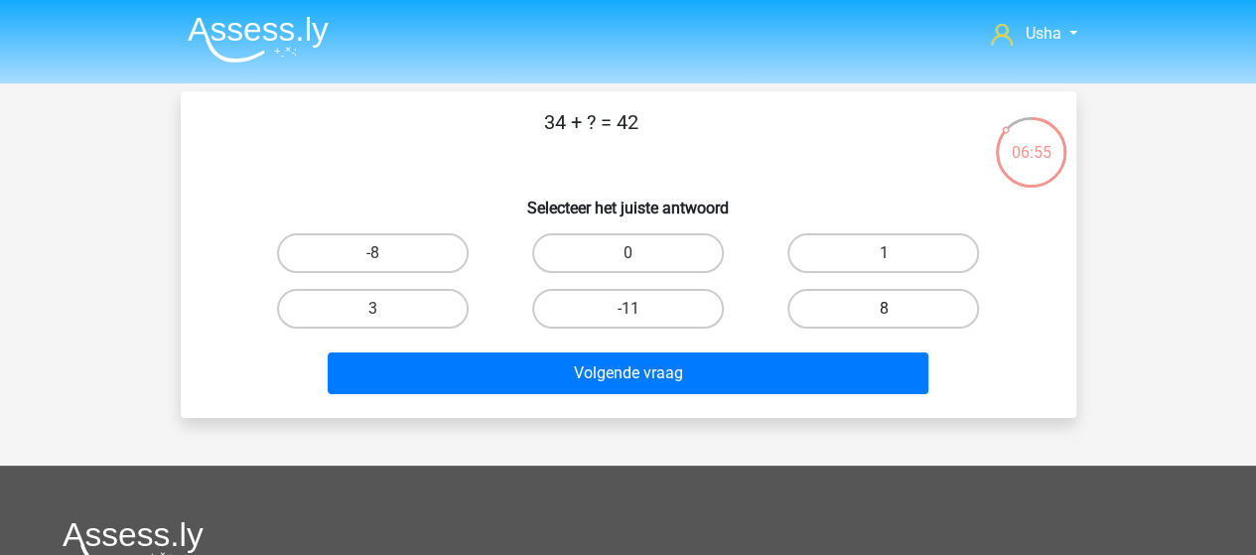
click at [862, 301] on label "8" at bounding box center [883, 309] width 192 height 40
click at [883, 309] on input "8" at bounding box center [889, 315] width 13 height 13
radio input "true"
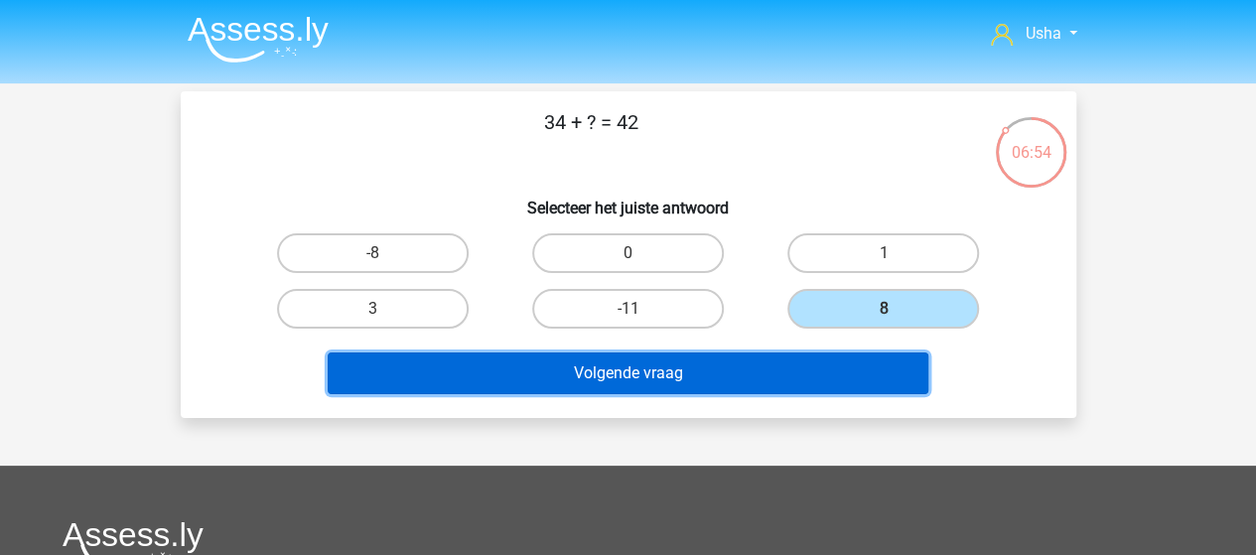
click at [725, 369] on button "Volgende vraag" at bounding box center [628, 373] width 600 height 42
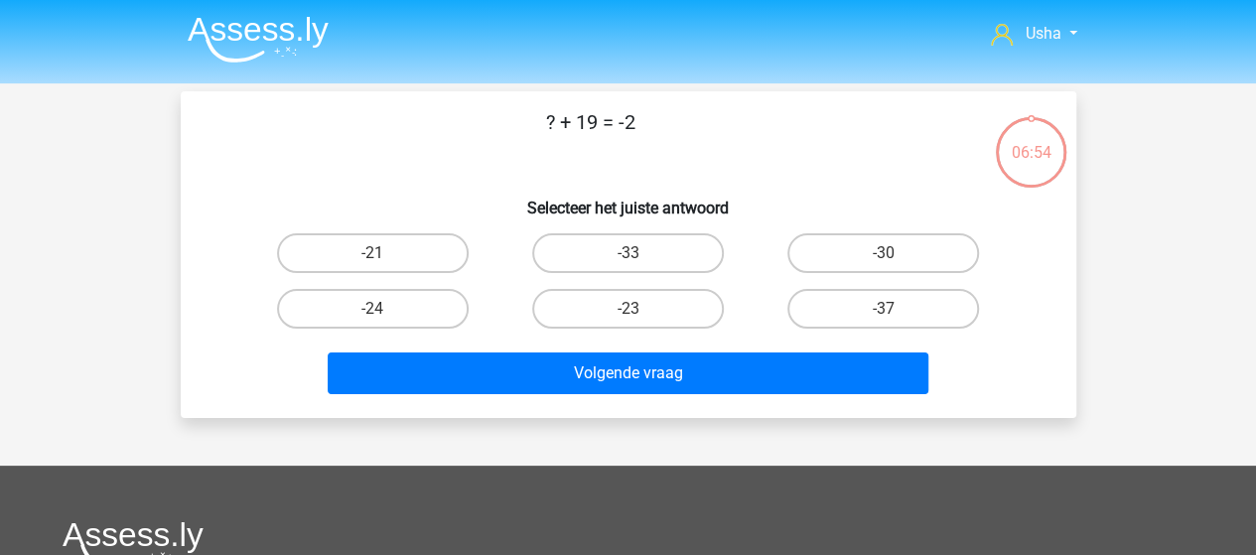
scroll to position [91, 0]
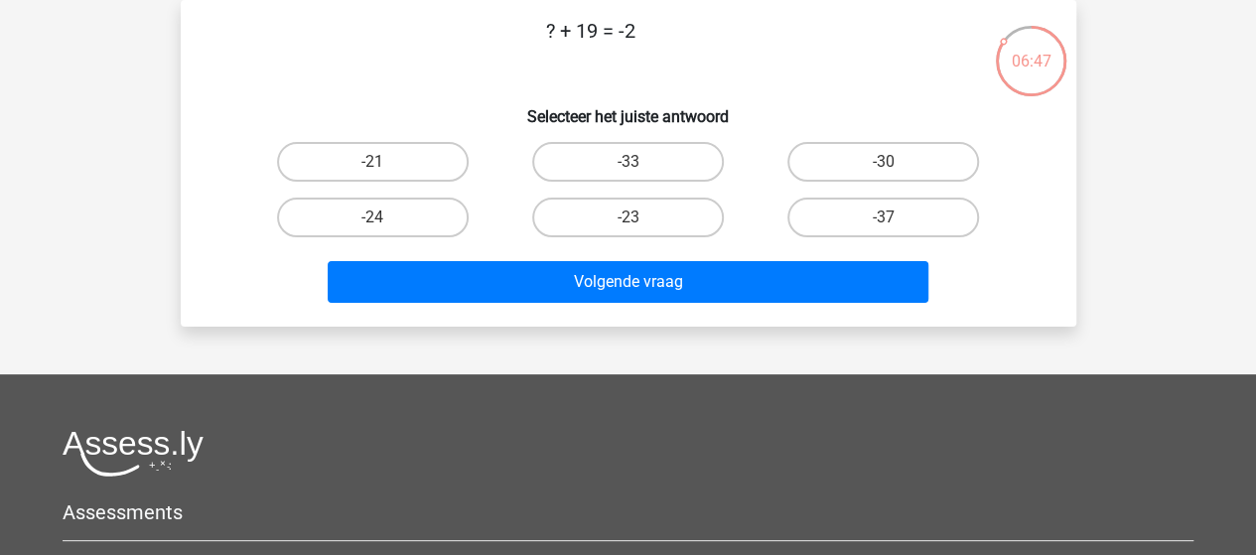
click at [381, 165] on input "-21" at bounding box center [378, 168] width 13 height 13
radio input "true"
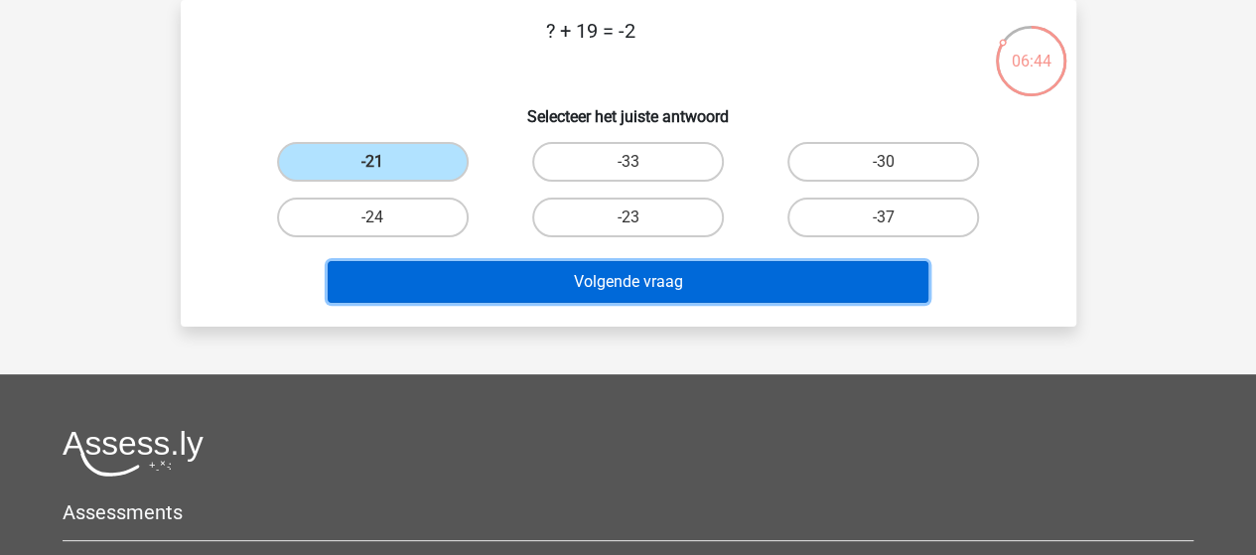
click at [585, 283] on button "Volgende vraag" at bounding box center [628, 282] width 600 height 42
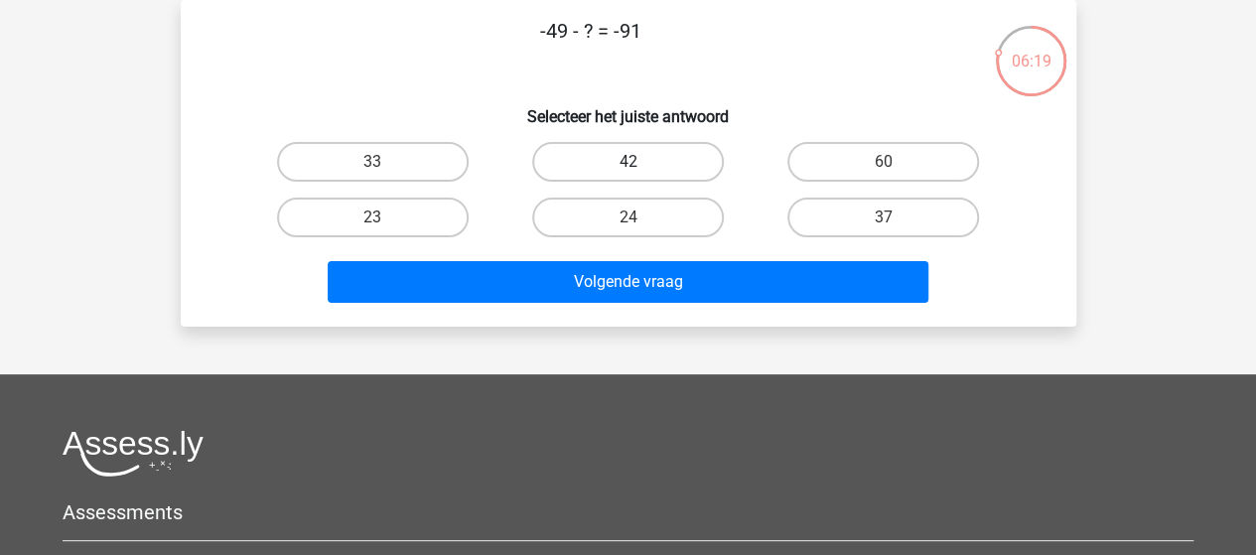
click at [641, 158] on label "42" at bounding box center [628, 162] width 192 height 40
click at [640, 162] on input "42" at bounding box center [633, 168] width 13 height 13
radio input "true"
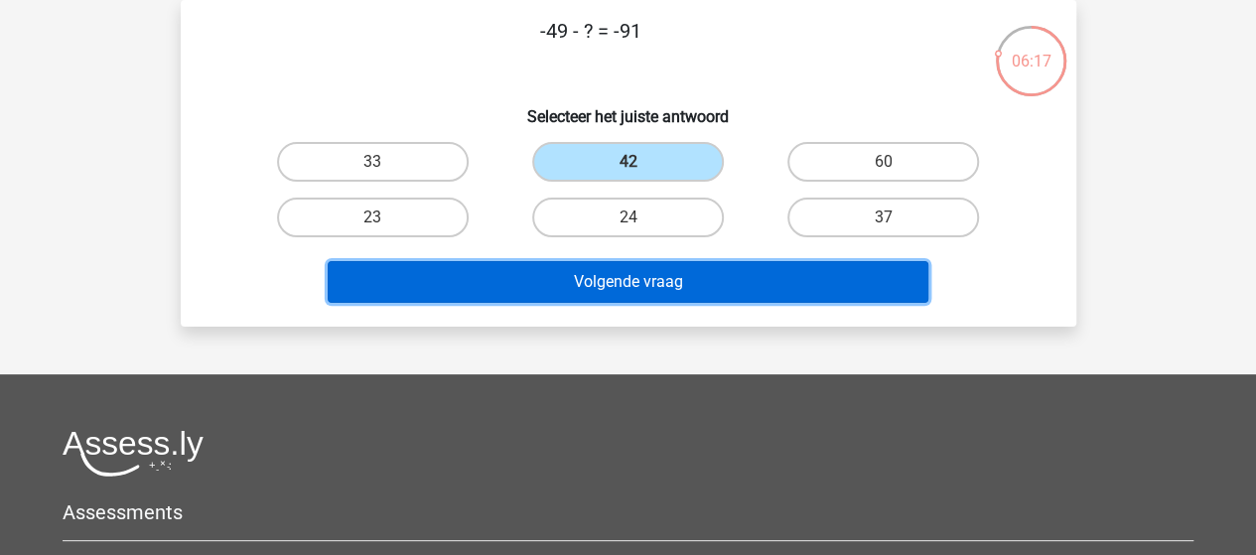
click at [675, 280] on button "Volgende vraag" at bounding box center [628, 282] width 600 height 42
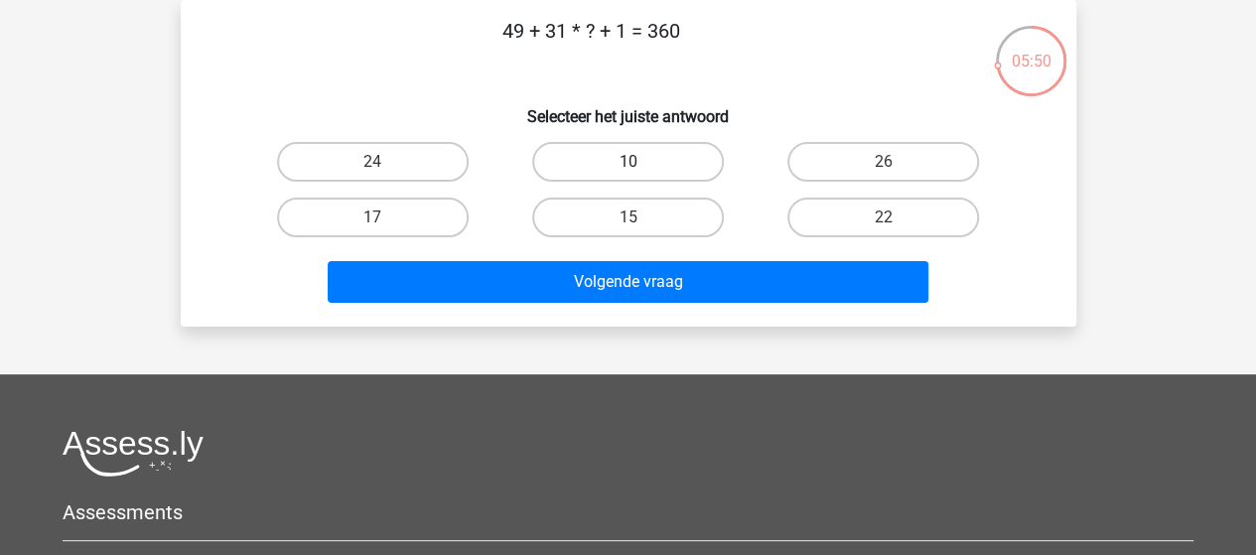
click at [636, 160] on label "10" at bounding box center [628, 162] width 192 height 40
click at [636, 162] on input "10" at bounding box center [633, 168] width 13 height 13
radio input "true"
click at [893, 212] on label "22" at bounding box center [883, 218] width 192 height 40
click at [893, 217] on input "22" at bounding box center [889, 223] width 13 height 13
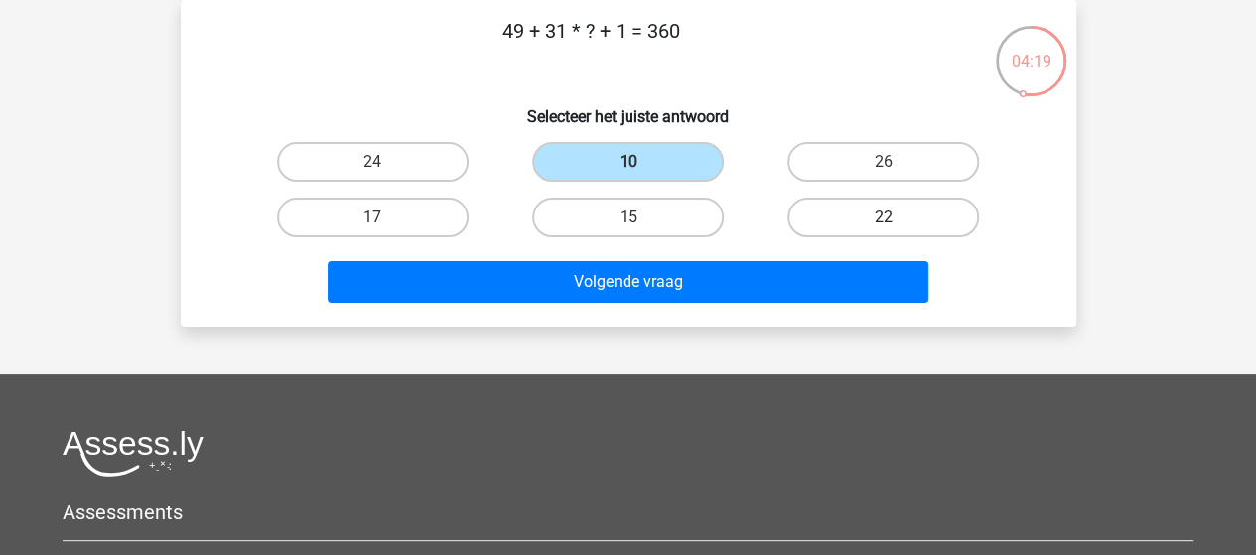
radio input "true"
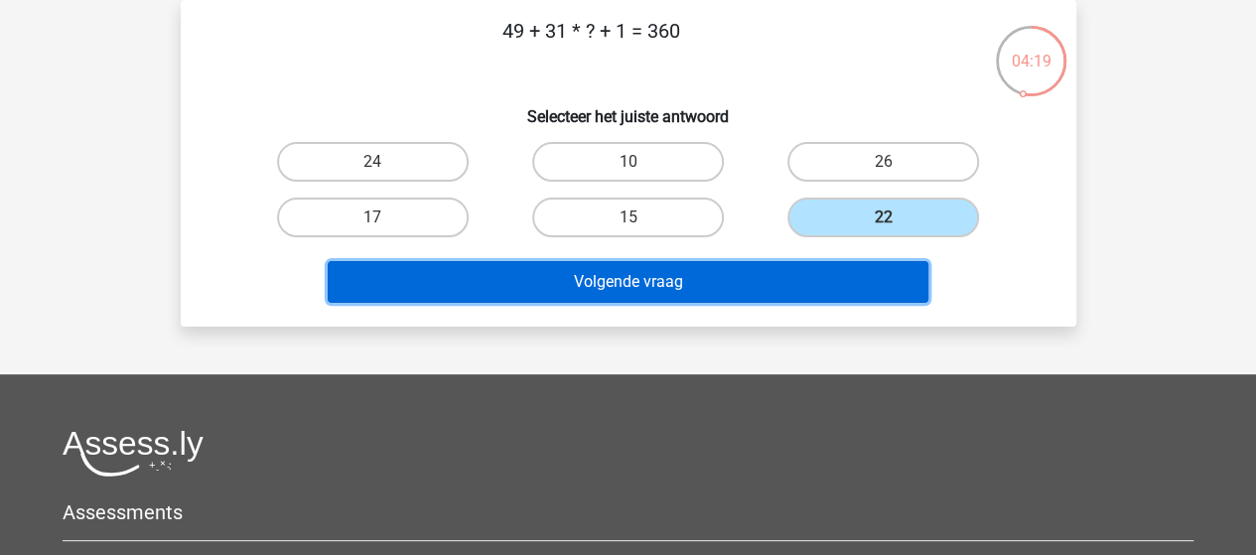
click at [714, 285] on button "Volgende vraag" at bounding box center [628, 282] width 600 height 42
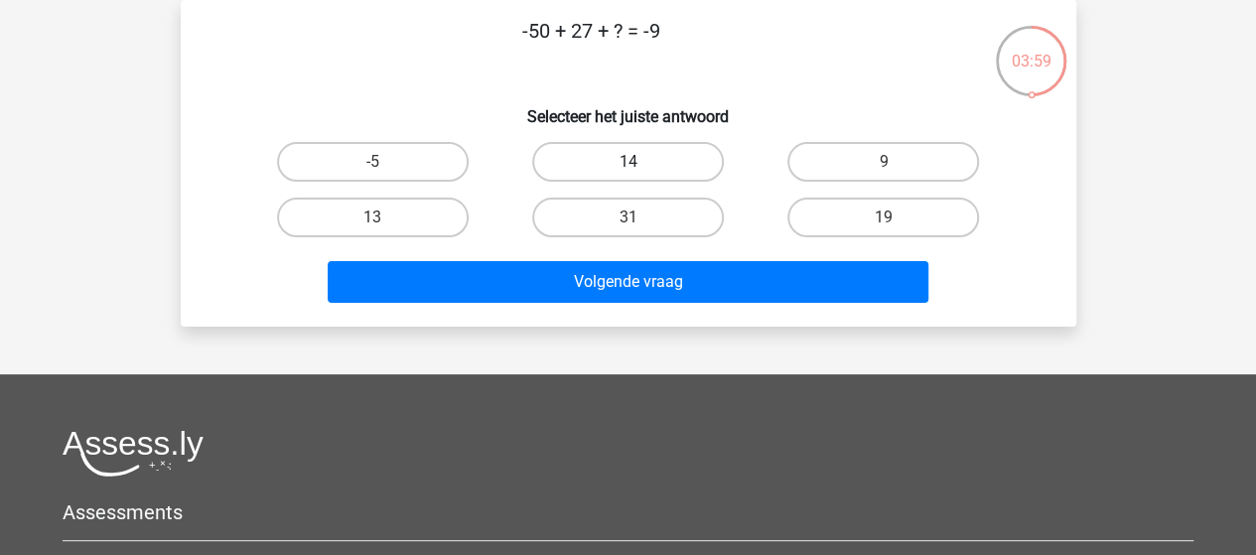
click at [644, 162] on label "14" at bounding box center [628, 162] width 192 height 40
click at [640, 162] on input "14" at bounding box center [633, 168] width 13 height 13
radio input "true"
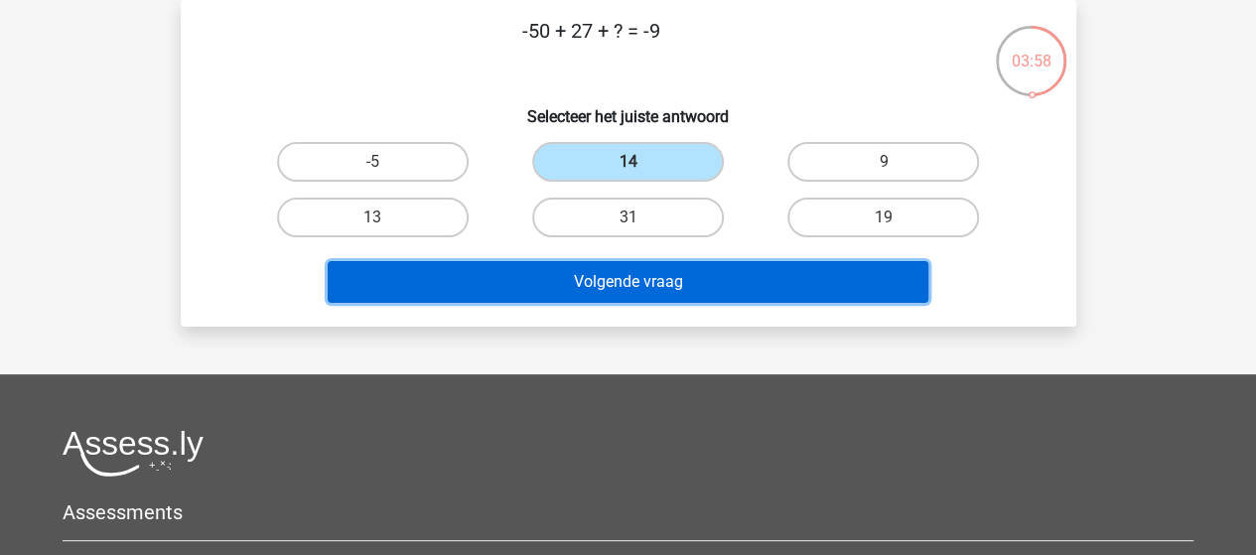
click at [710, 289] on button "Volgende vraag" at bounding box center [628, 282] width 600 height 42
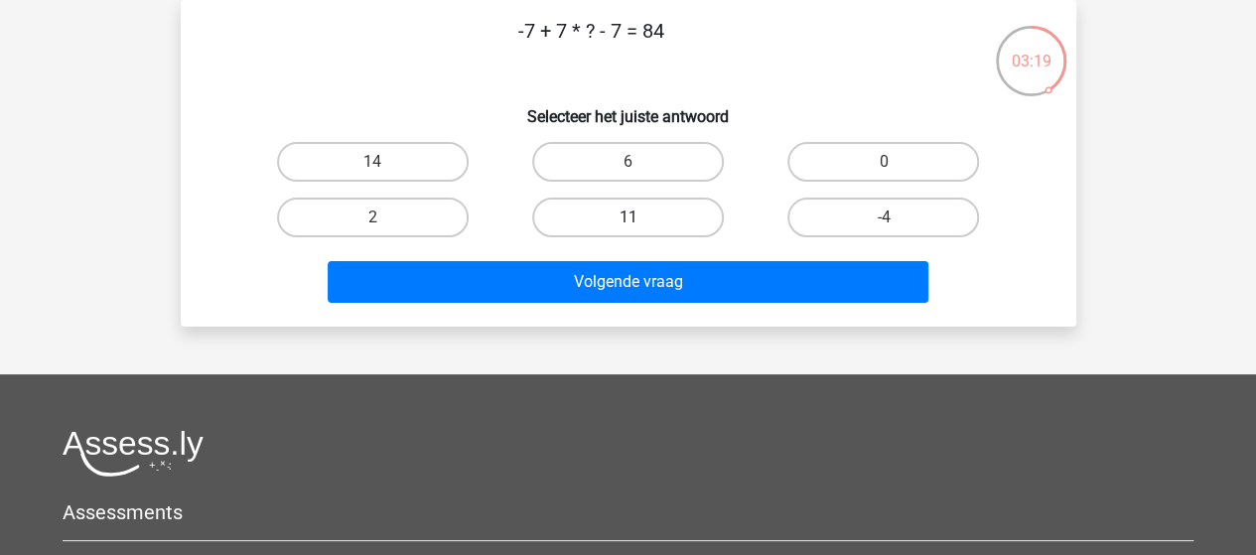
click at [681, 217] on label "11" at bounding box center [628, 218] width 192 height 40
click at [640, 217] on input "11" at bounding box center [633, 223] width 13 height 13
radio input "true"
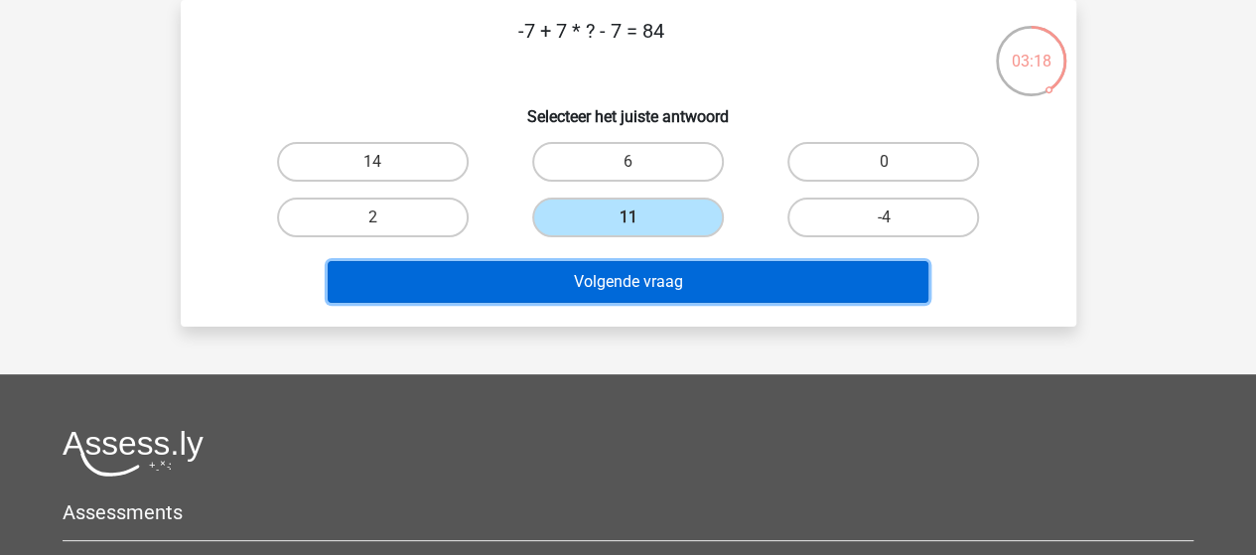
click at [703, 284] on button "Volgende vraag" at bounding box center [628, 282] width 600 height 42
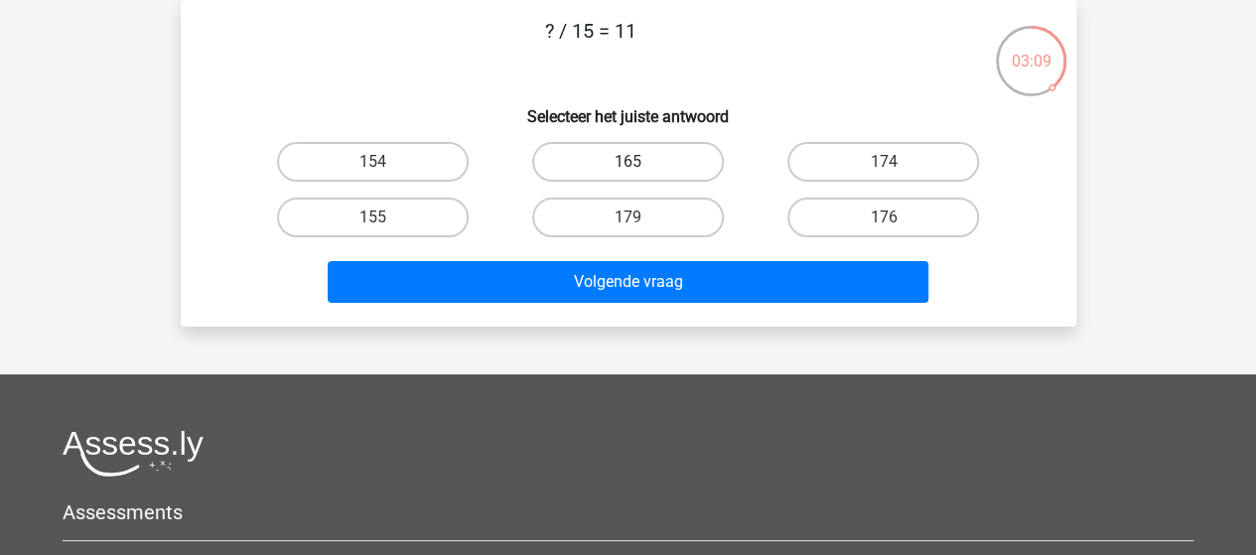
click at [600, 161] on label "165" at bounding box center [628, 162] width 192 height 40
click at [627, 162] on input "165" at bounding box center [633, 168] width 13 height 13
radio input "true"
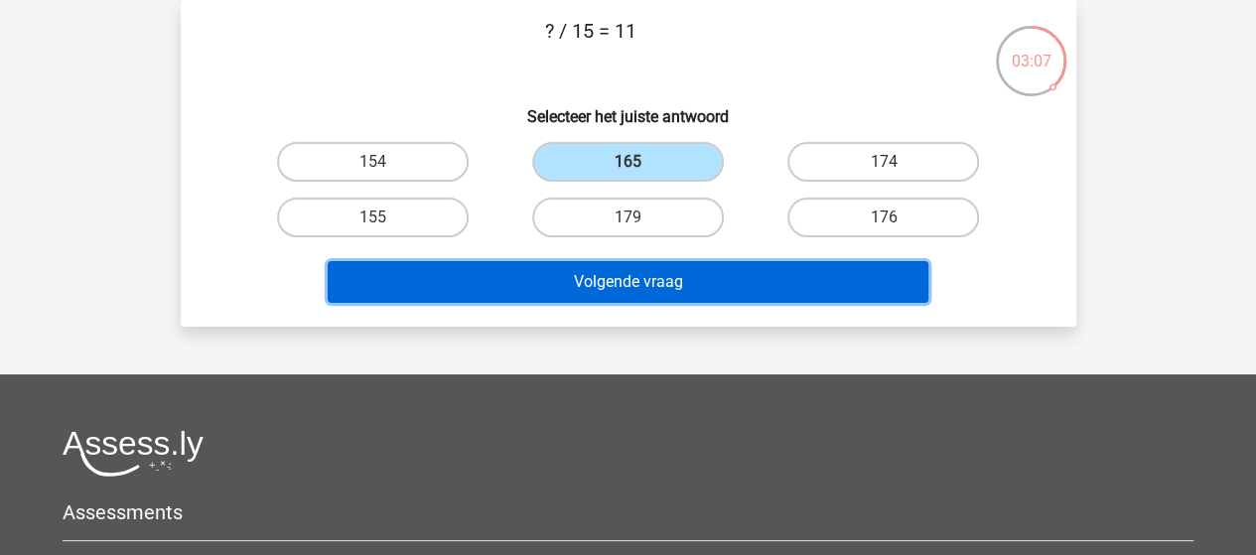
click at [588, 289] on button "Volgende vraag" at bounding box center [628, 282] width 600 height 42
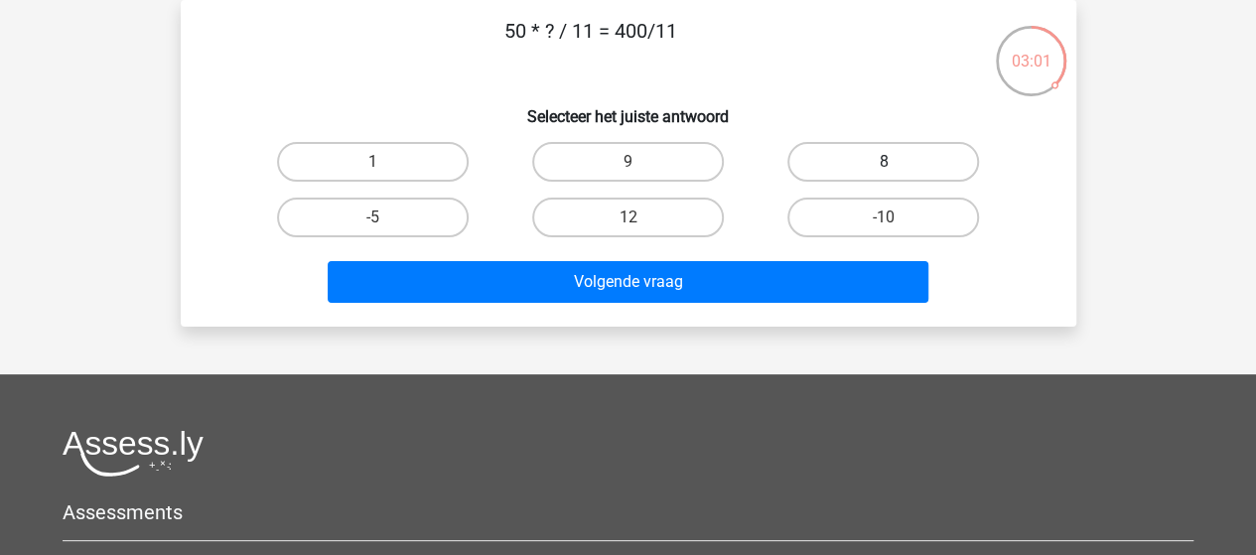
click at [838, 164] on label "8" at bounding box center [883, 162] width 192 height 40
click at [883, 164] on input "8" at bounding box center [889, 168] width 13 height 13
radio input "true"
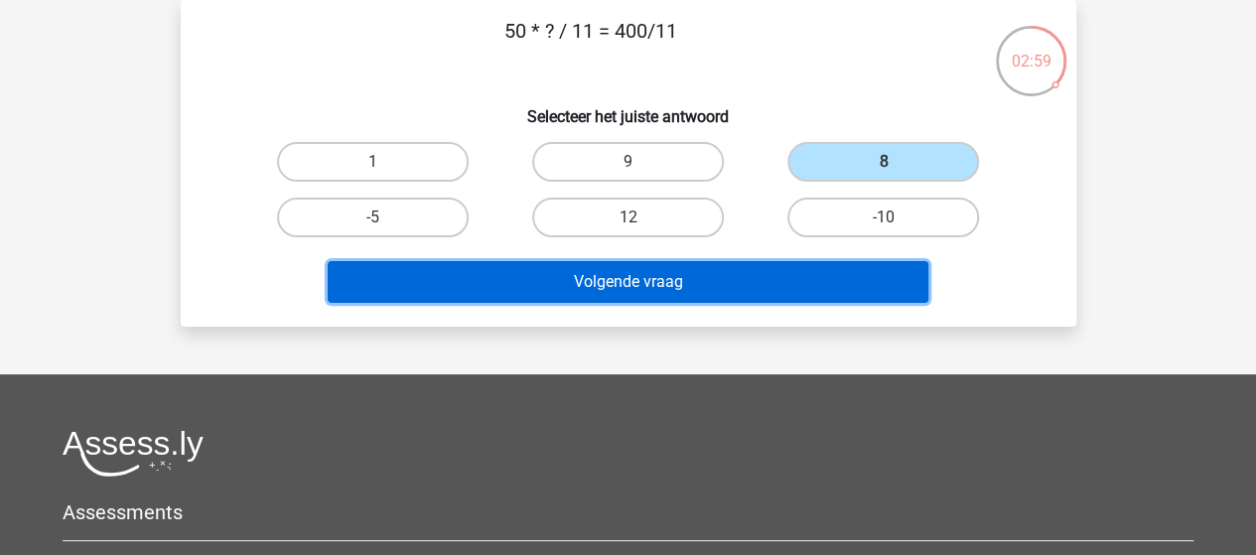
click at [584, 282] on button "Volgende vraag" at bounding box center [628, 282] width 600 height 42
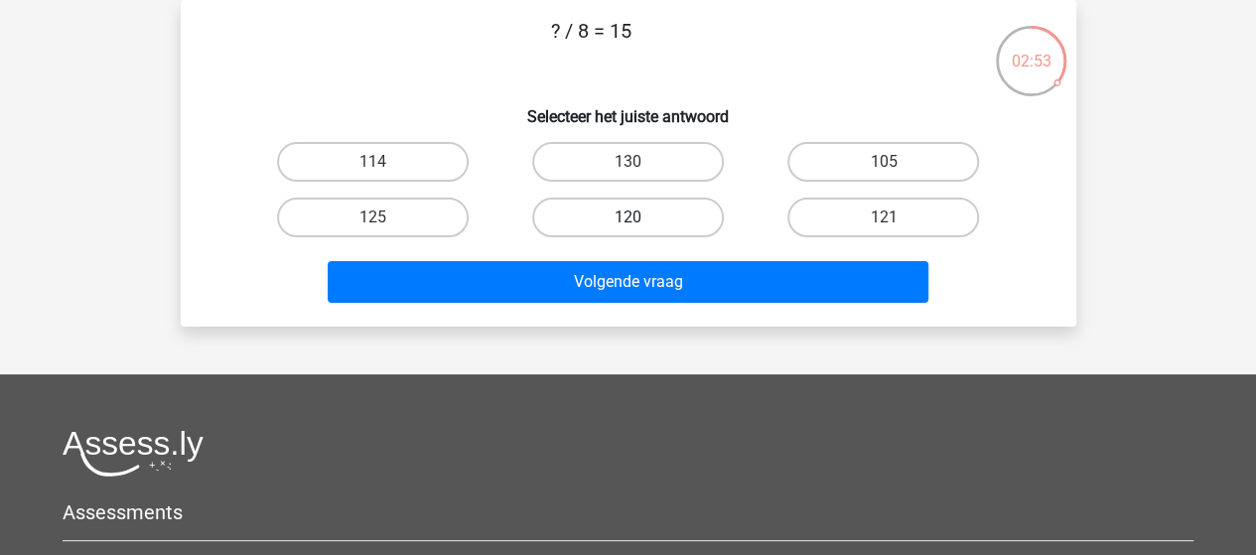
click at [649, 222] on label "120" at bounding box center [628, 218] width 192 height 40
click at [640, 222] on input "120" at bounding box center [633, 223] width 13 height 13
radio input "true"
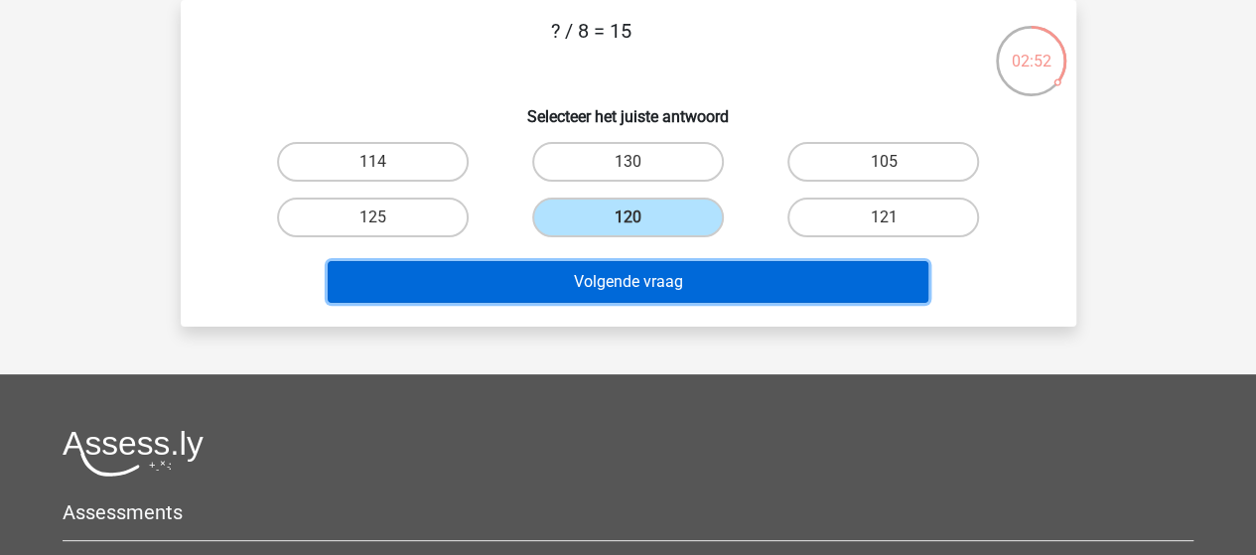
click at [643, 274] on button "Volgende vraag" at bounding box center [628, 282] width 600 height 42
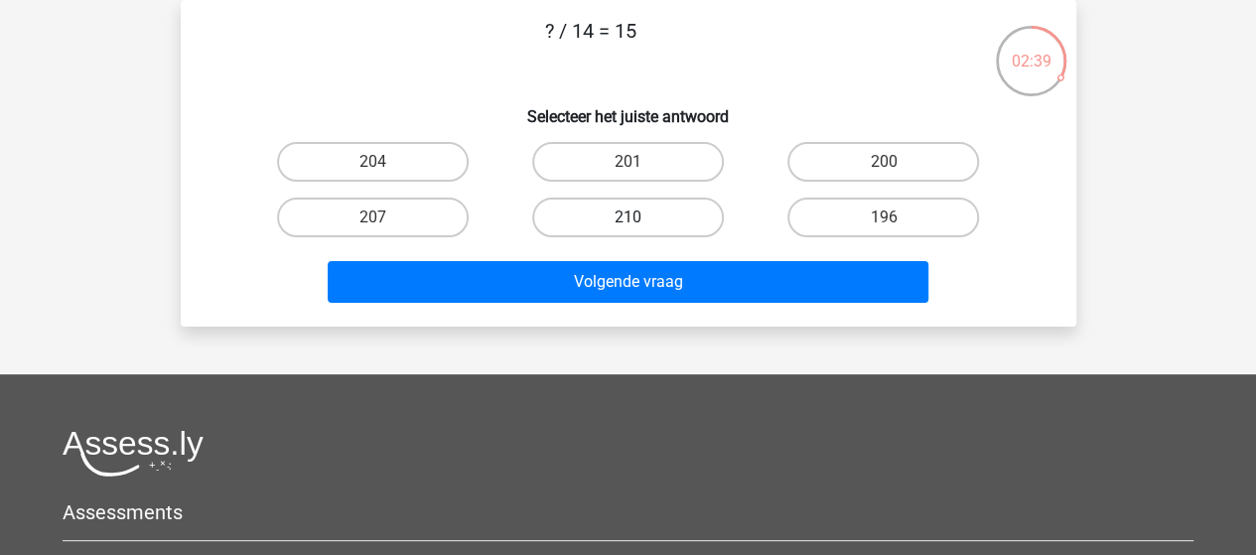
click at [619, 217] on label "210" at bounding box center [628, 218] width 192 height 40
click at [627, 217] on input "210" at bounding box center [633, 223] width 13 height 13
radio input "true"
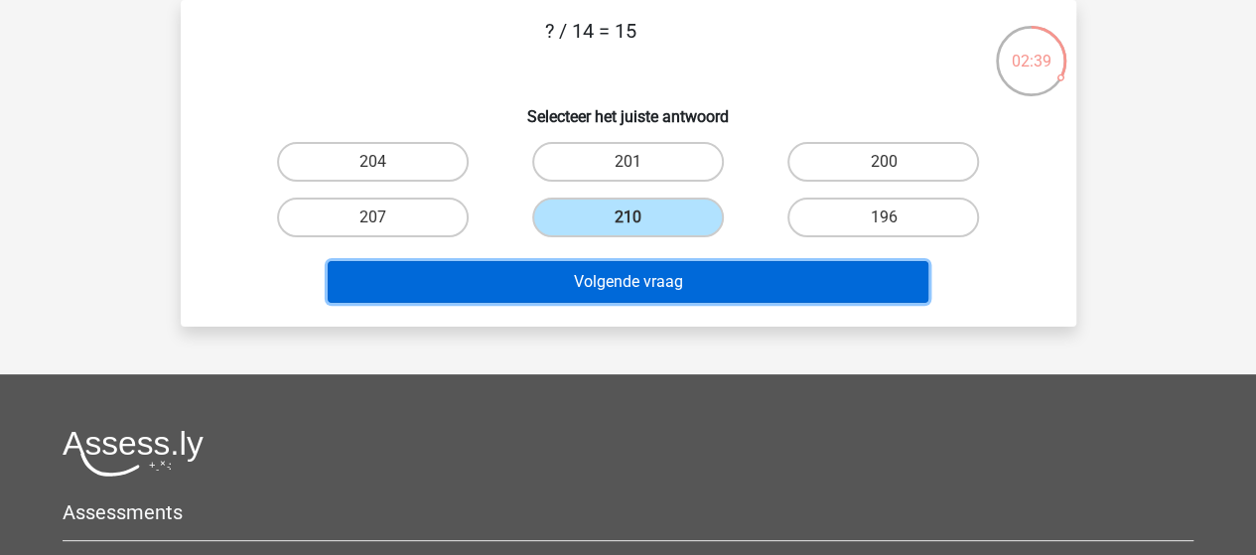
click at [619, 267] on button "Volgende vraag" at bounding box center [628, 282] width 600 height 42
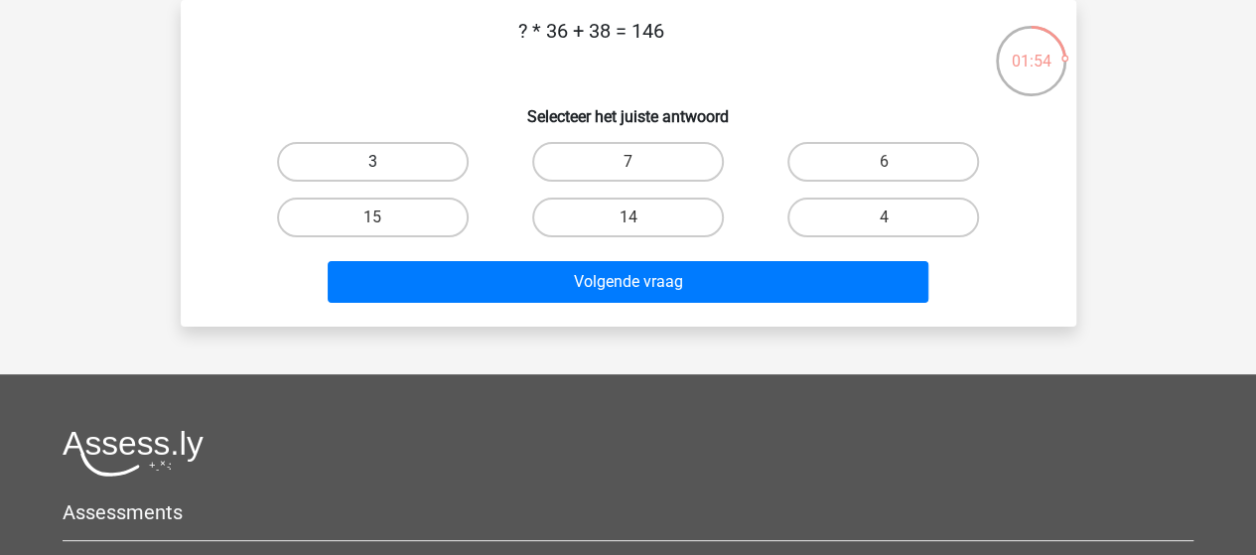
click at [391, 162] on label "3" at bounding box center [373, 162] width 192 height 40
click at [385, 162] on input "3" at bounding box center [378, 168] width 13 height 13
radio input "true"
click at [873, 219] on label "4" at bounding box center [883, 218] width 192 height 40
click at [883, 219] on input "4" at bounding box center [889, 223] width 13 height 13
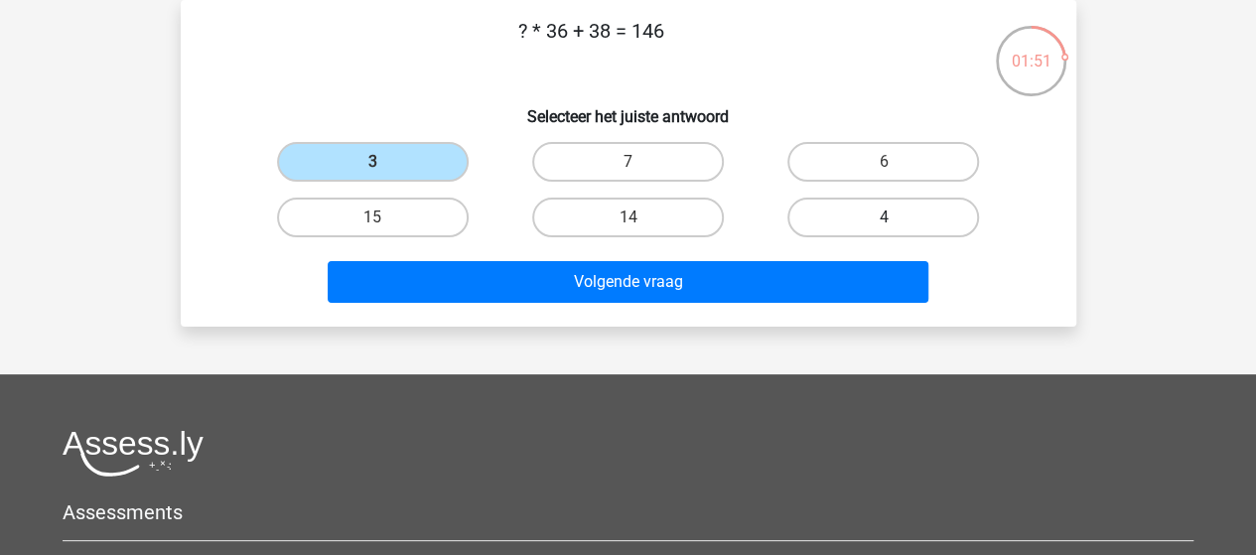
radio input "true"
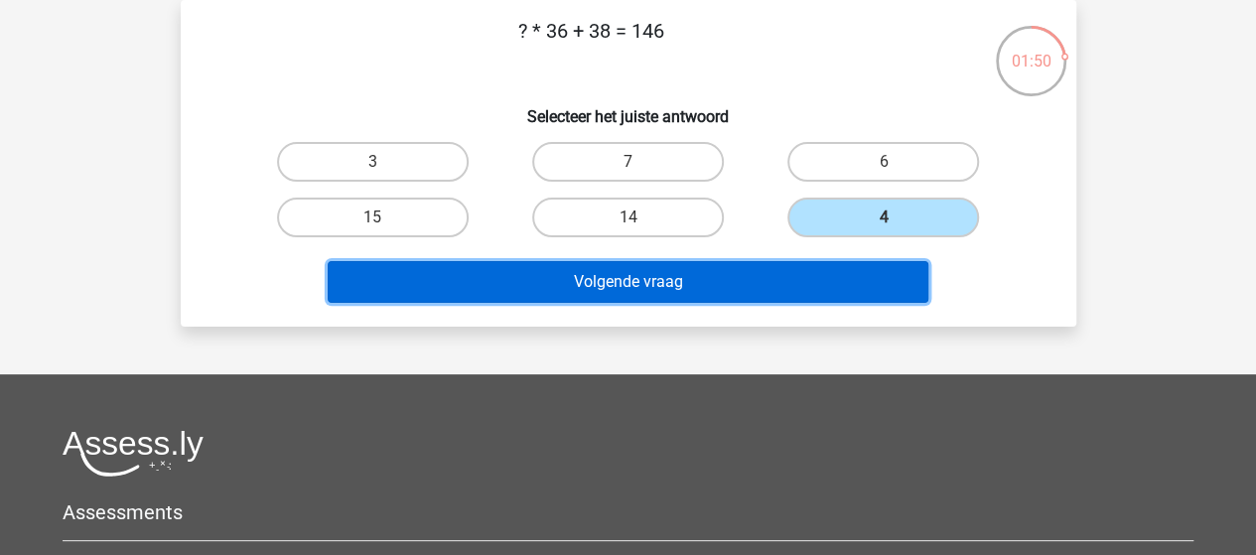
click at [669, 277] on button "Volgende vraag" at bounding box center [628, 282] width 600 height 42
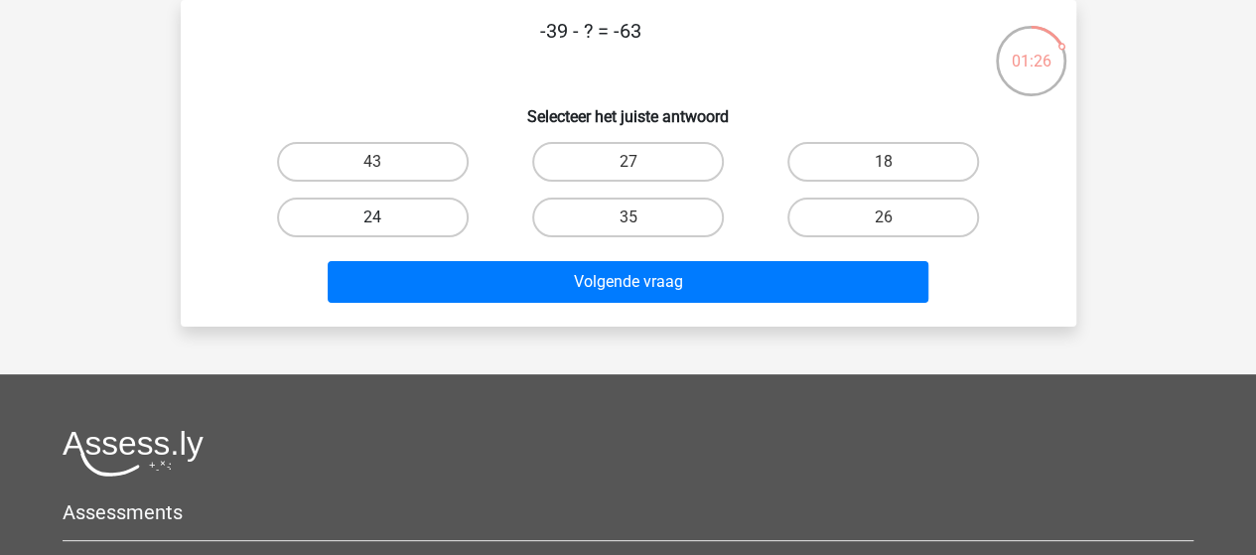
click at [411, 211] on label "24" at bounding box center [373, 218] width 192 height 40
click at [385, 217] on input "24" at bounding box center [378, 223] width 13 height 13
radio input "true"
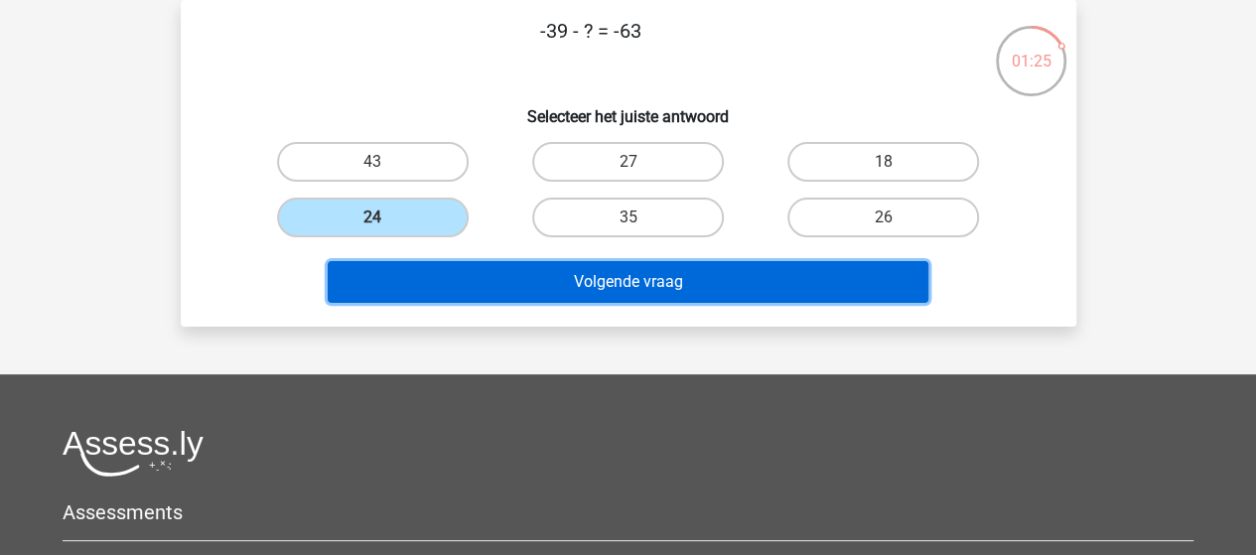
click at [572, 287] on button "Volgende vraag" at bounding box center [628, 282] width 600 height 42
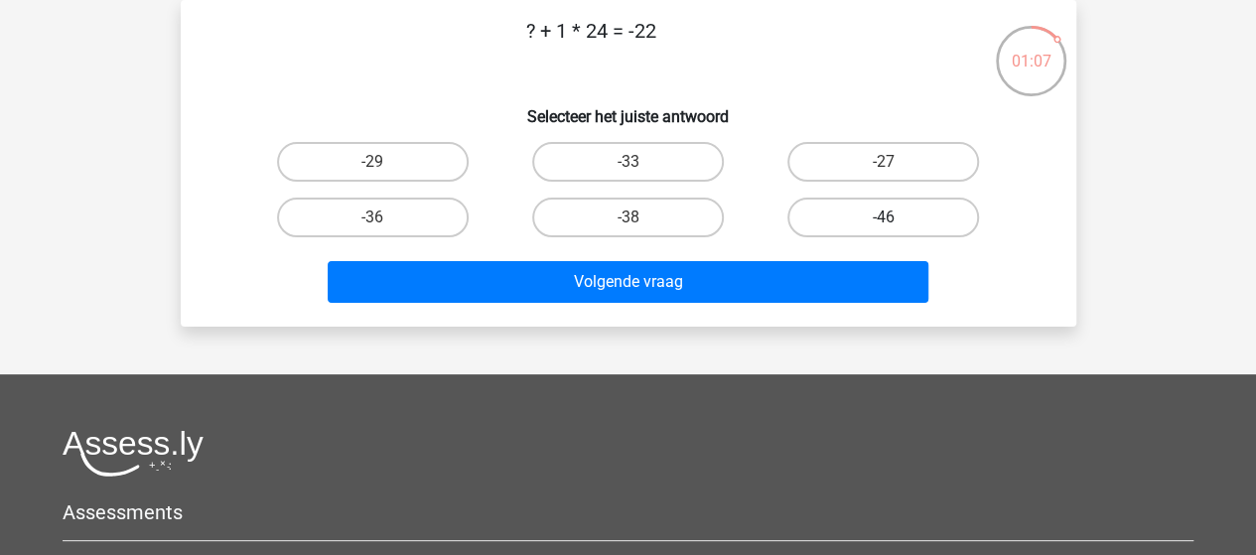
click at [830, 217] on label "-46" at bounding box center [883, 218] width 192 height 40
click at [883, 217] on input "-46" at bounding box center [889, 223] width 13 height 13
radio input "true"
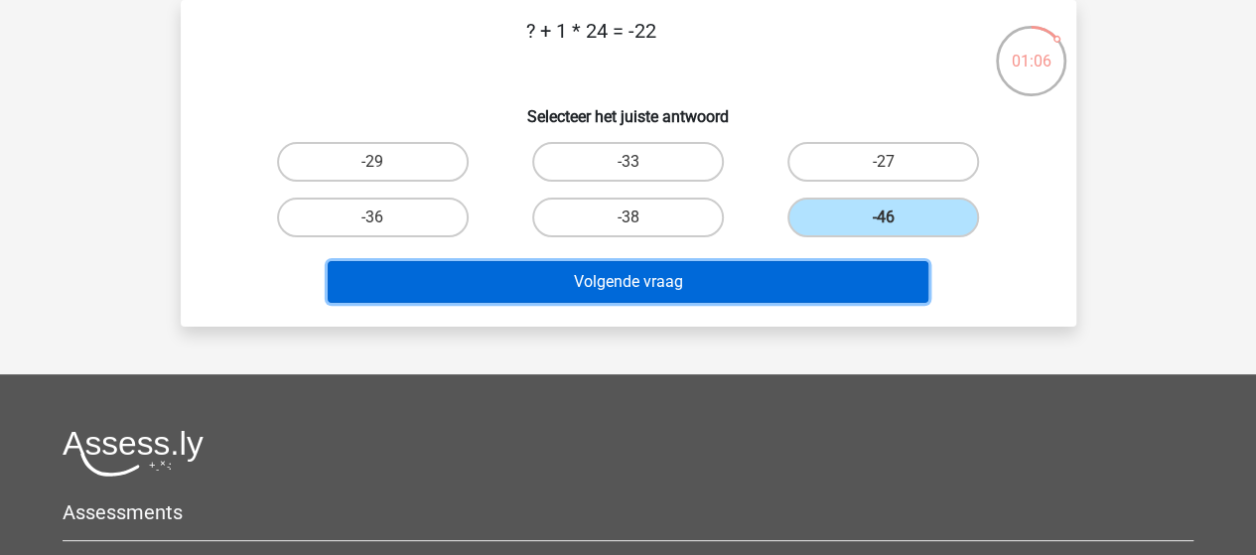
click at [715, 281] on button "Volgende vraag" at bounding box center [628, 282] width 600 height 42
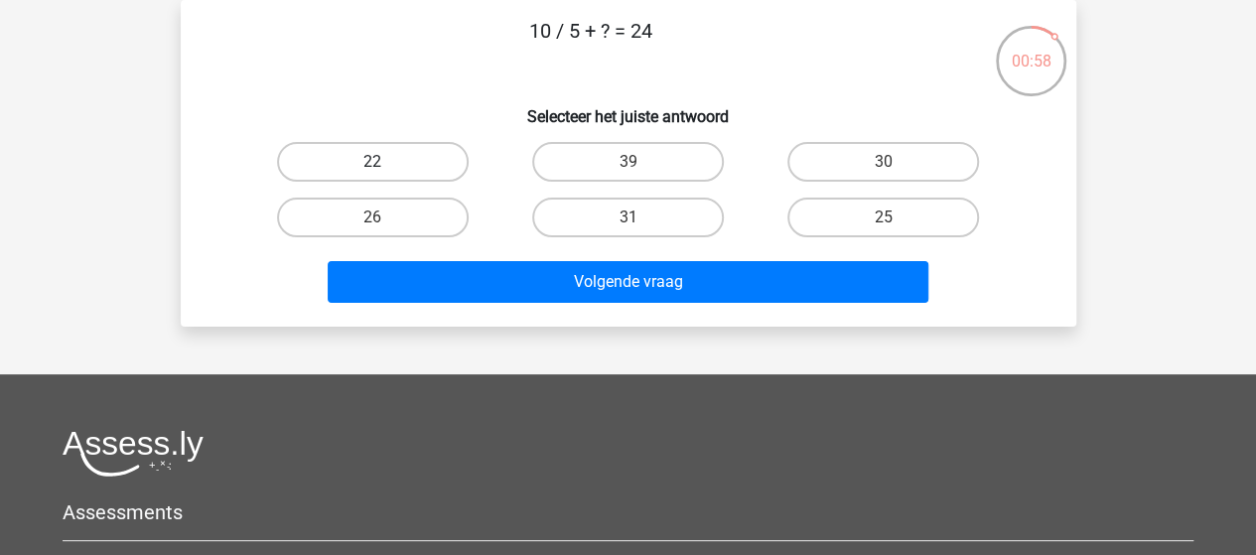
click at [423, 160] on label "22" at bounding box center [373, 162] width 192 height 40
click at [385, 162] on input "22" at bounding box center [378, 168] width 13 height 13
radio input "true"
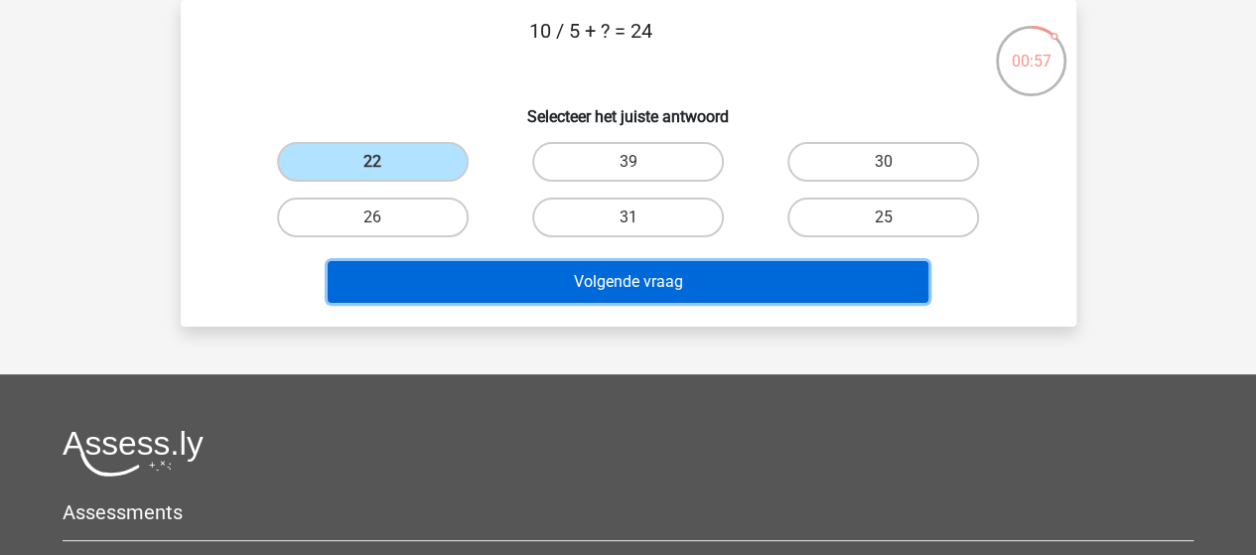
click at [570, 286] on button "Volgende vraag" at bounding box center [628, 282] width 600 height 42
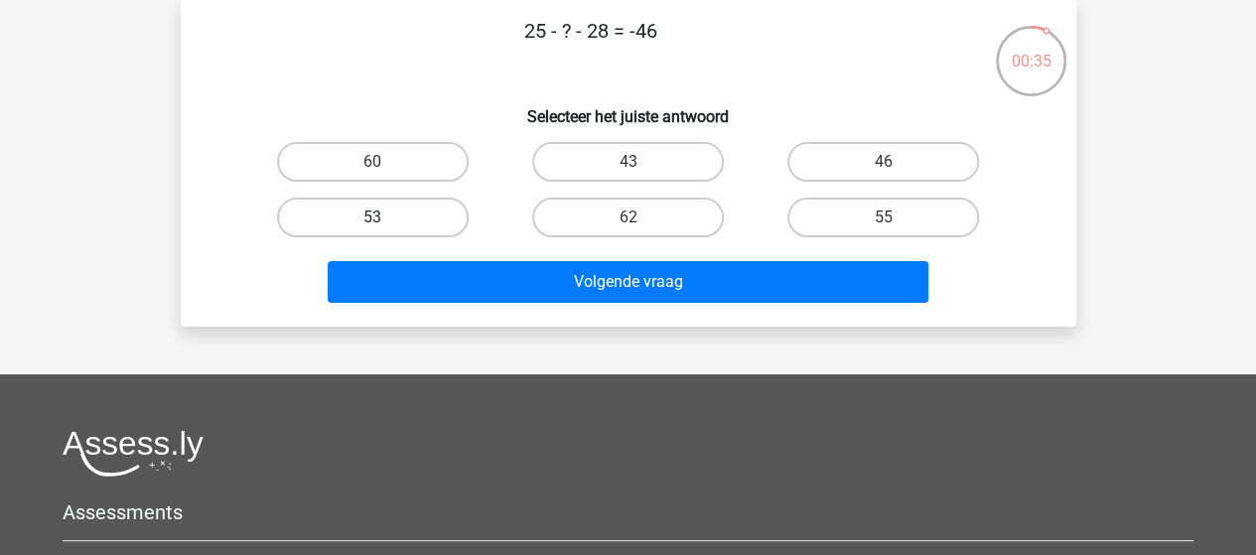
click at [442, 219] on label "53" at bounding box center [373, 218] width 192 height 40
click at [385, 219] on input "53" at bounding box center [378, 223] width 13 height 13
radio input "true"
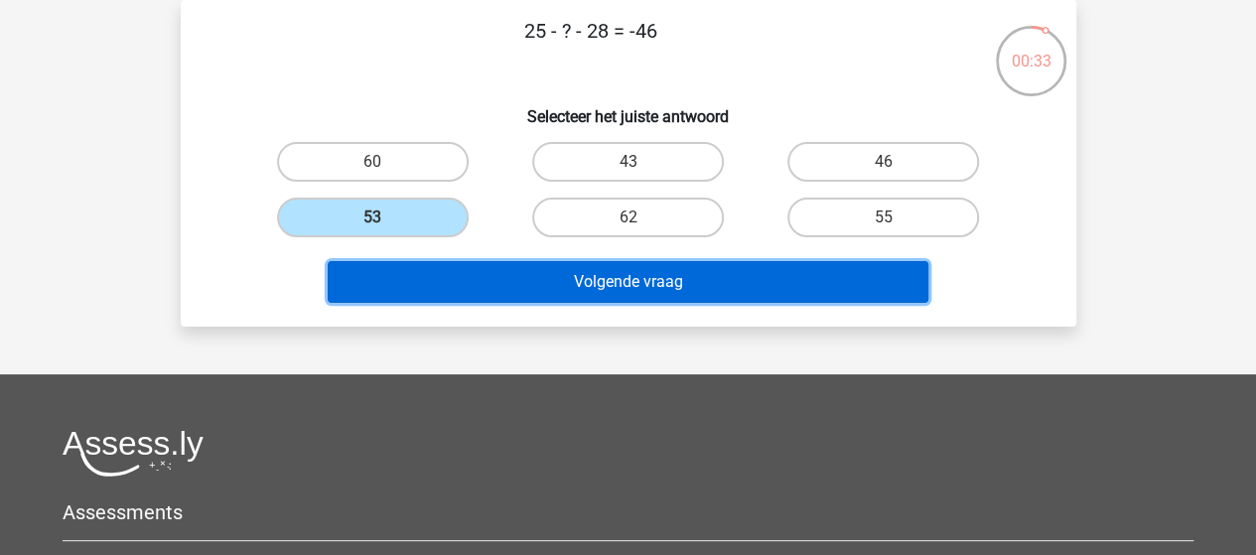
click at [544, 279] on button "Volgende vraag" at bounding box center [628, 282] width 600 height 42
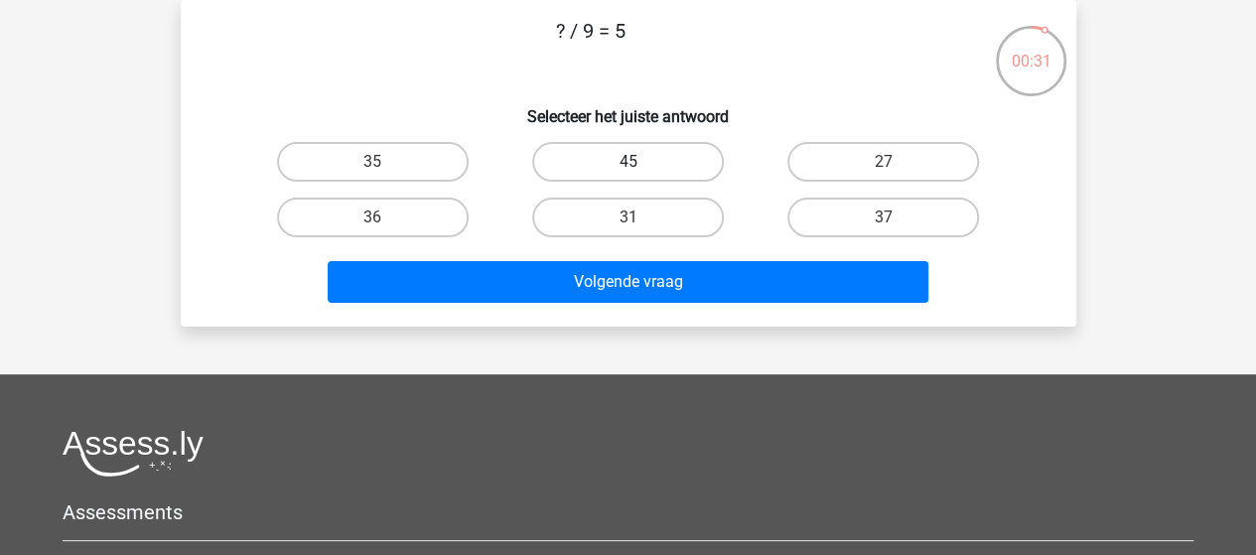
click at [654, 157] on label "45" at bounding box center [628, 162] width 192 height 40
click at [640, 162] on input "45" at bounding box center [633, 168] width 13 height 13
radio input "true"
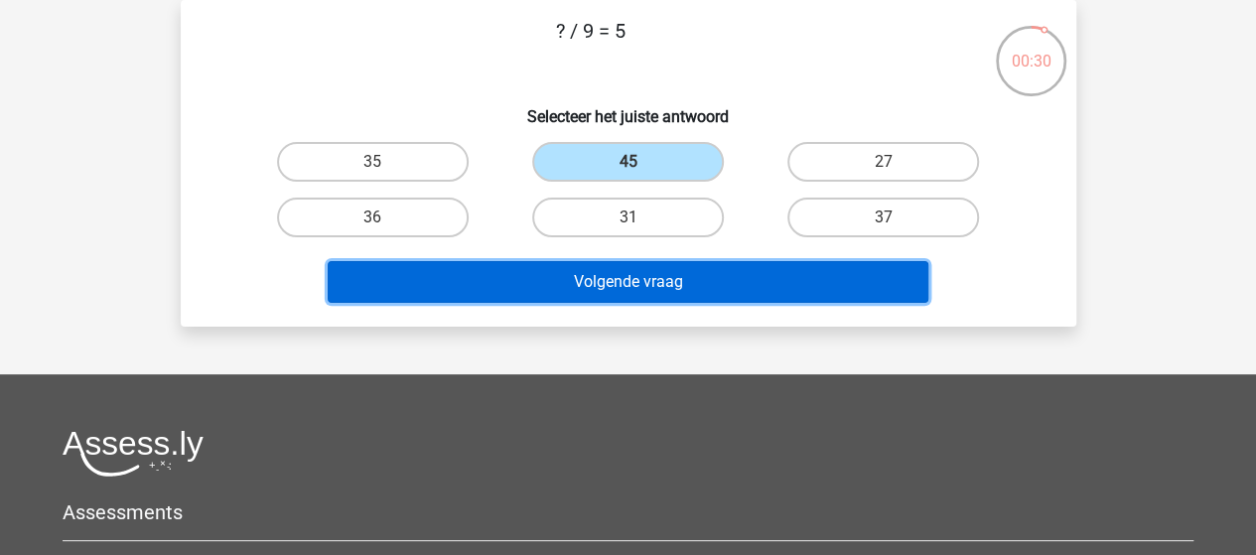
click at [642, 270] on button "Volgende vraag" at bounding box center [628, 282] width 600 height 42
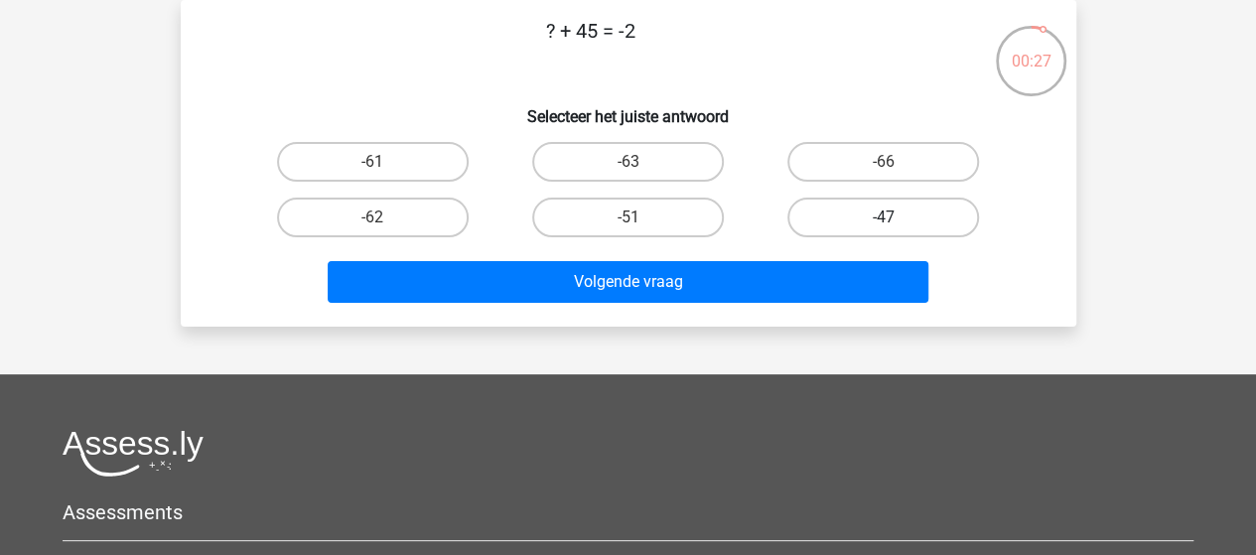
click at [842, 222] on label "-47" at bounding box center [883, 218] width 192 height 40
click at [883, 222] on input "-47" at bounding box center [889, 223] width 13 height 13
radio input "true"
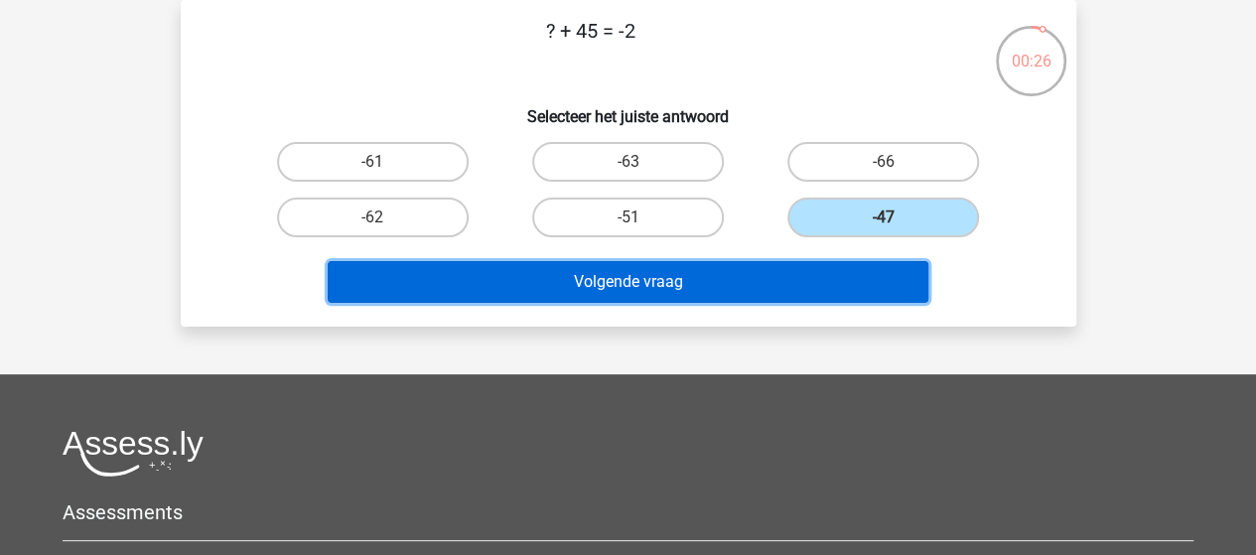
click at [744, 284] on button "Volgende vraag" at bounding box center [628, 282] width 600 height 42
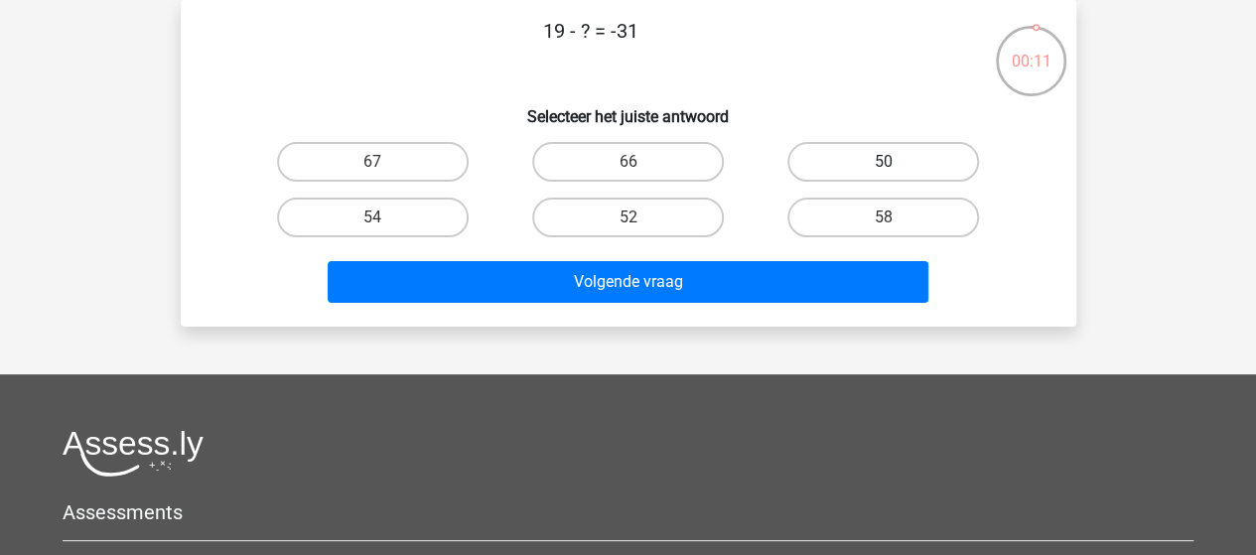
click at [852, 162] on label "50" at bounding box center [883, 162] width 192 height 40
click at [883, 162] on input "50" at bounding box center [889, 168] width 13 height 13
radio input "true"
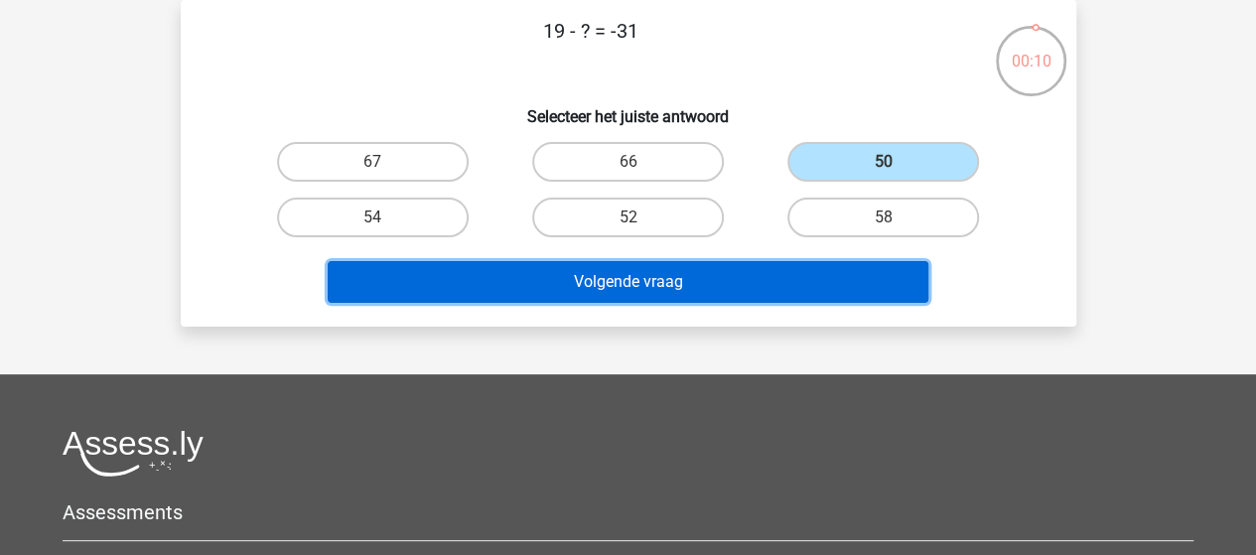
click at [679, 283] on button "Volgende vraag" at bounding box center [628, 282] width 600 height 42
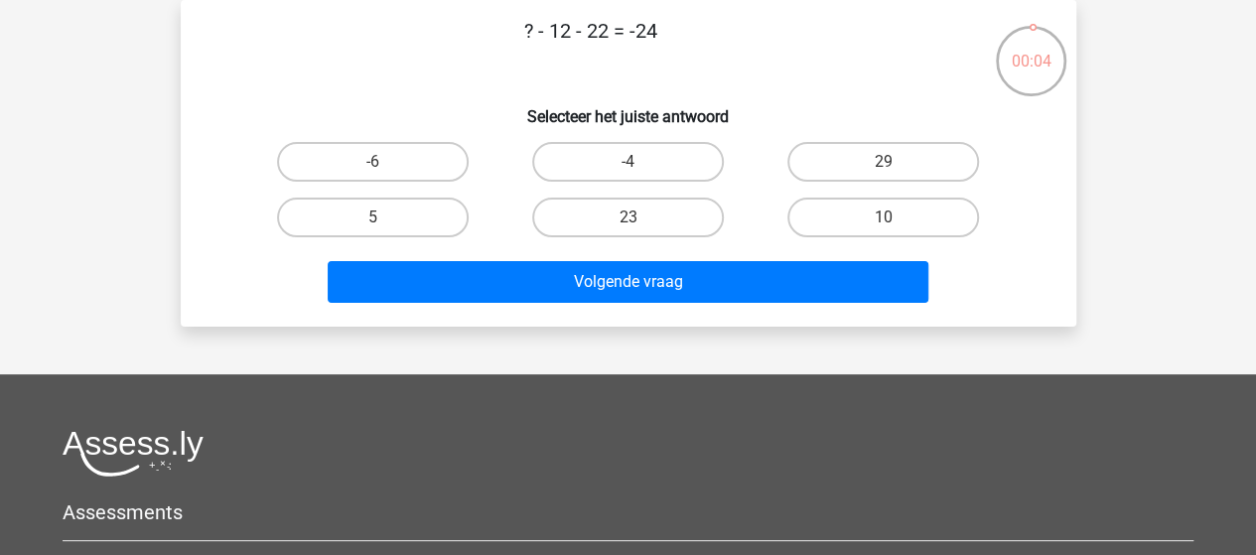
click at [635, 165] on input "-4" at bounding box center [633, 168] width 13 height 13
radio input "true"
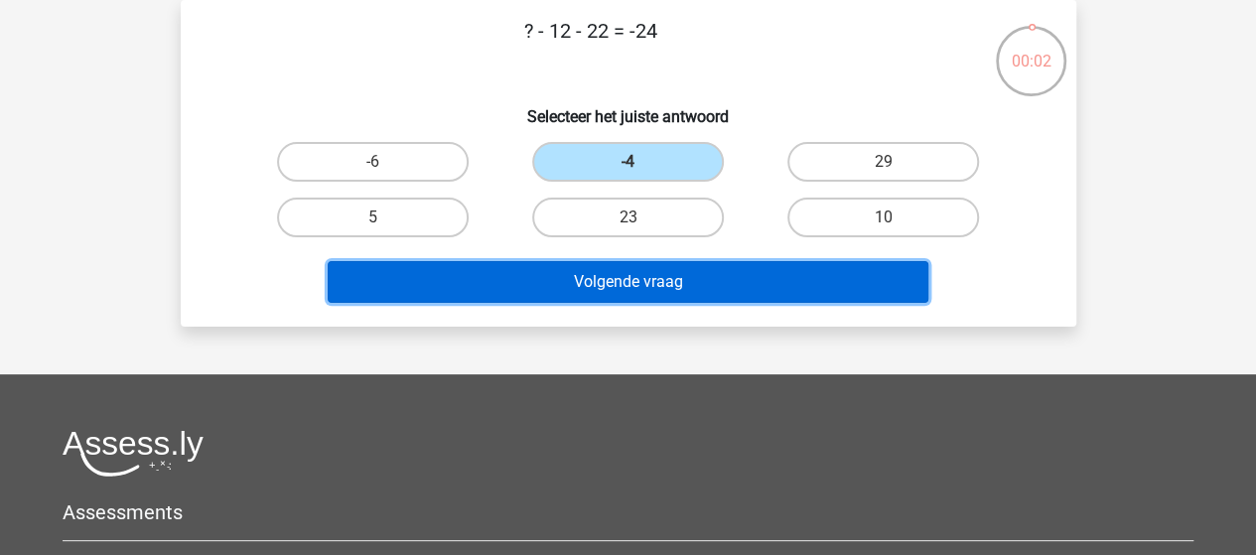
click at [597, 289] on button "Volgende vraag" at bounding box center [628, 282] width 600 height 42
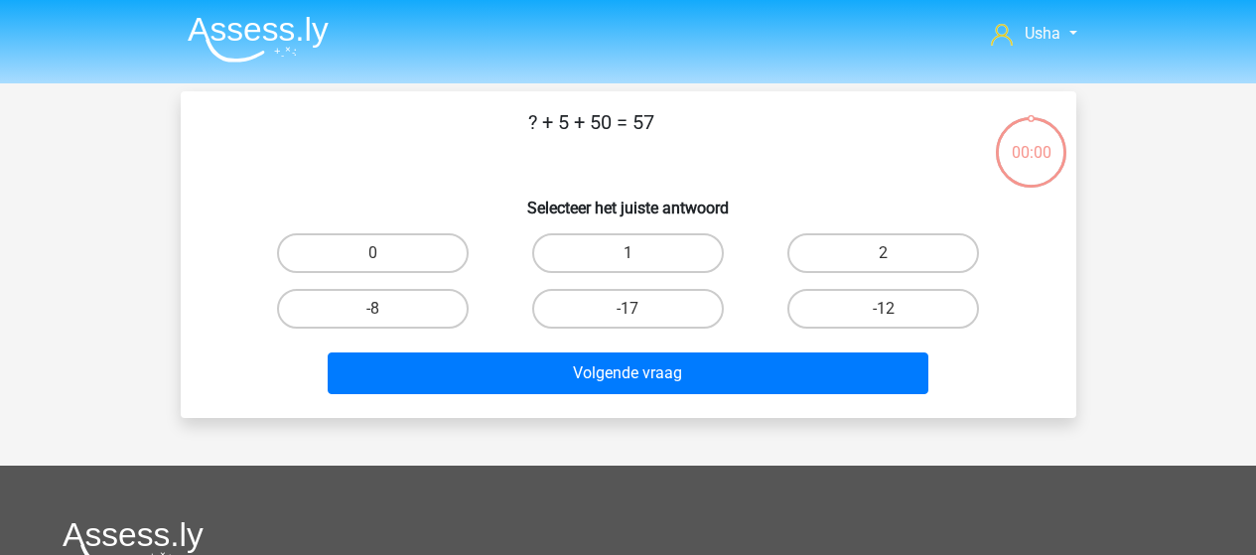
scroll to position [91, 0]
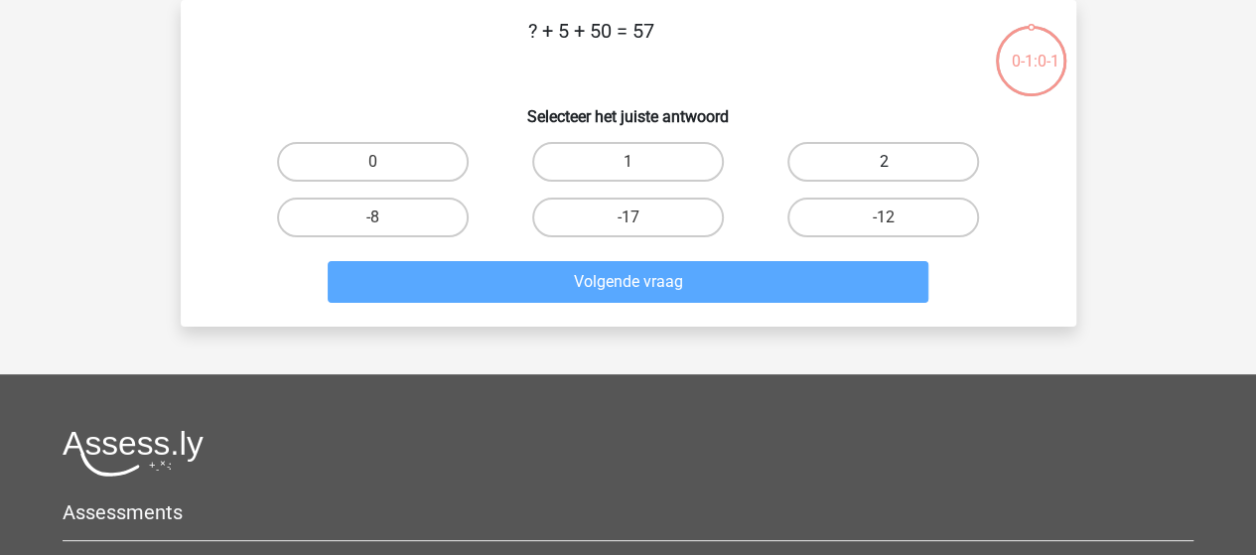
click at [840, 164] on label "2" at bounding box center [883, 162] width 192 height 40
click at [883, 164] on input "2" at bounding box center [889, 168] width 13 height 13
radio input "true"
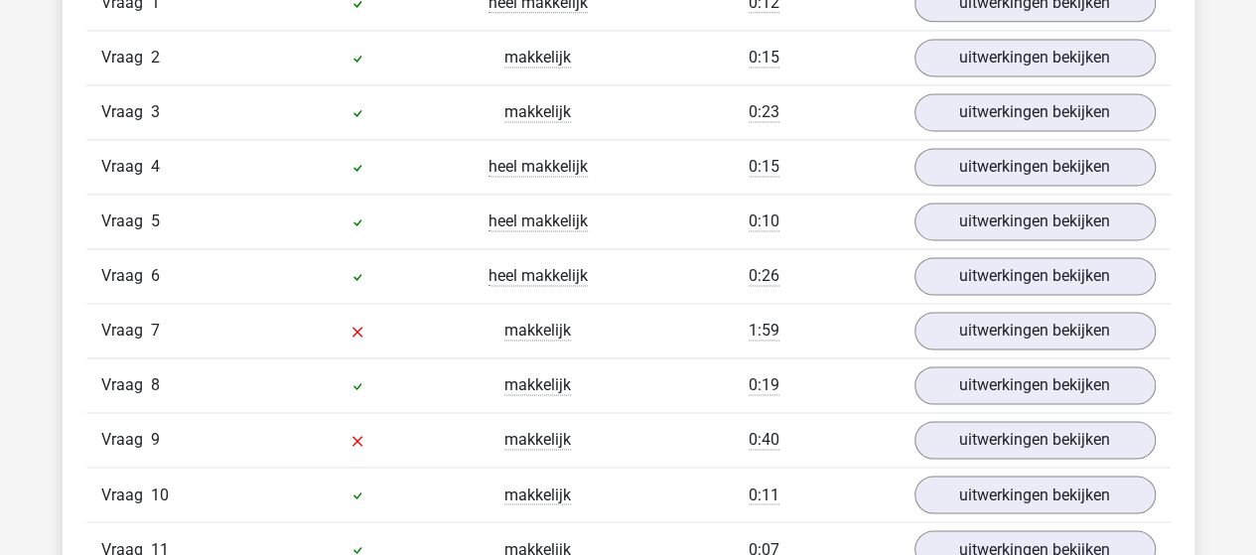
scroll to position [1092, 0]
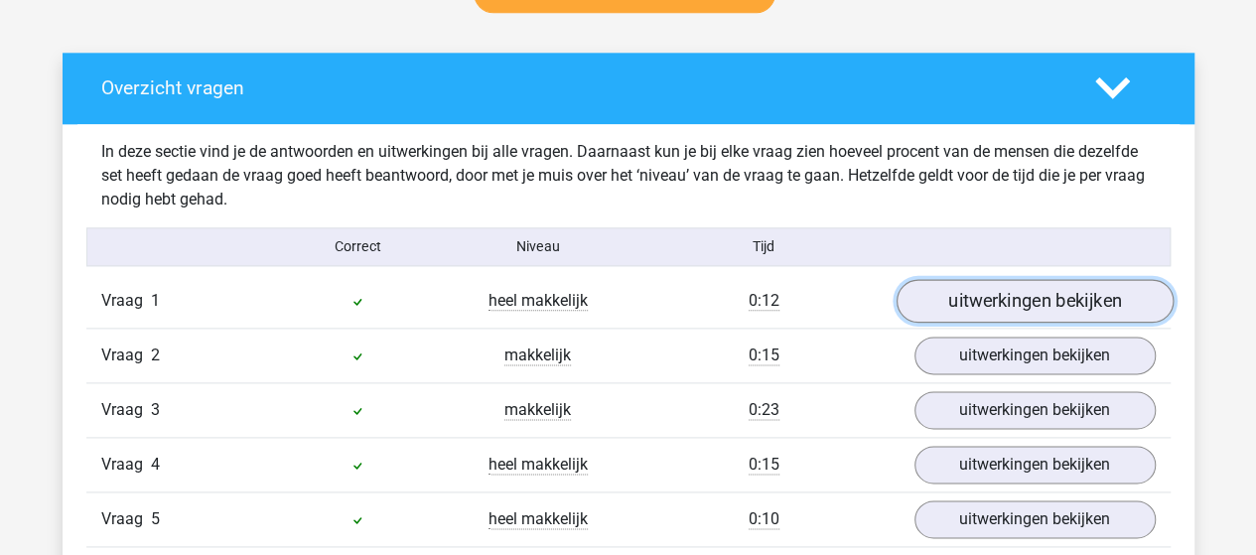
click at [997, 304] on link "uitwerkingen bekijken" at bounding box center [1033, 301] width 277 height 44
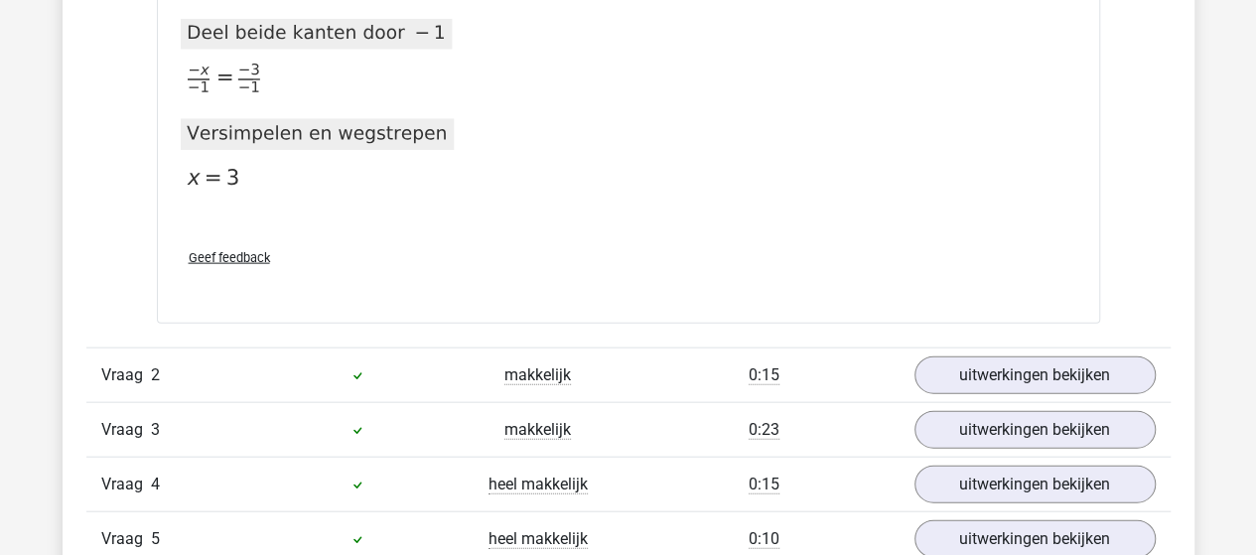
scroll to position [2184, 0]
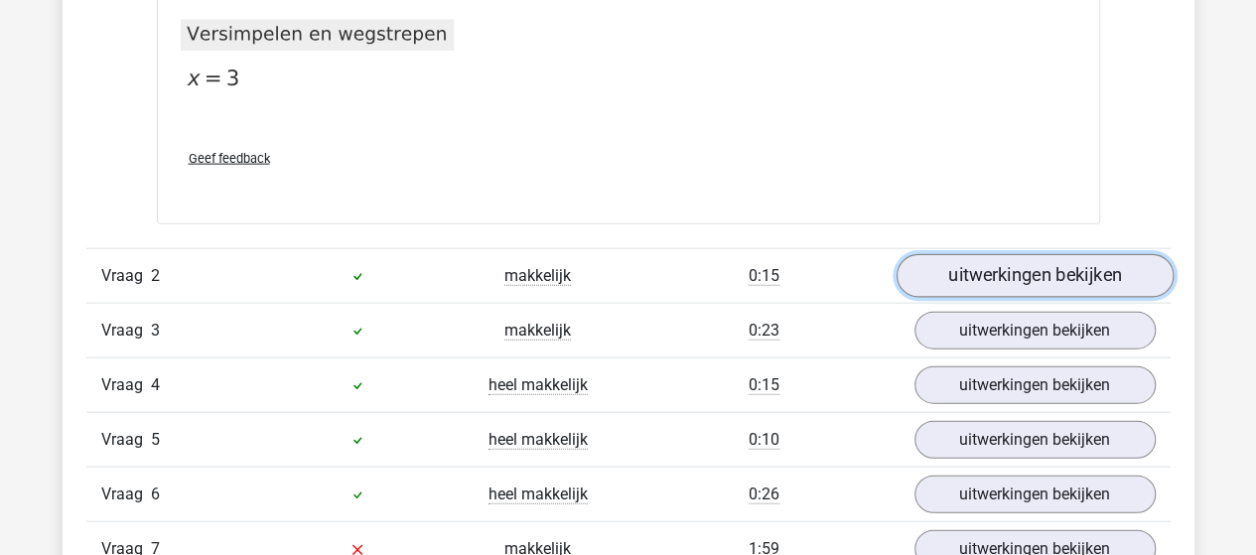
click at [946, 270] on link "uitwerkingen bekijken" at bounding box center [1033, 276] width 277 height 44
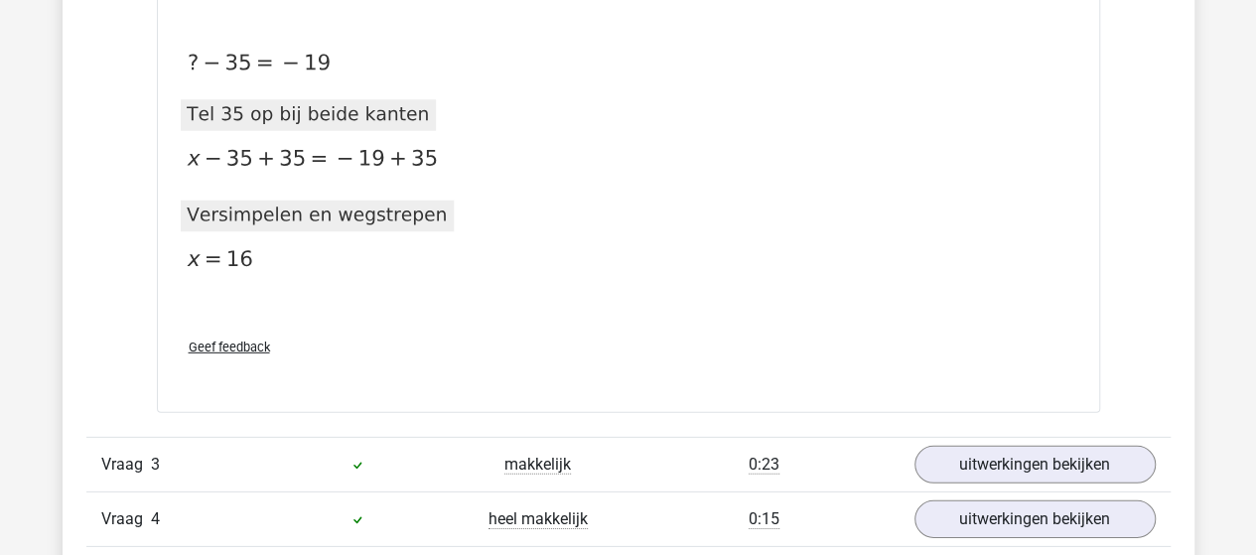
scroll to position [2878, 0]
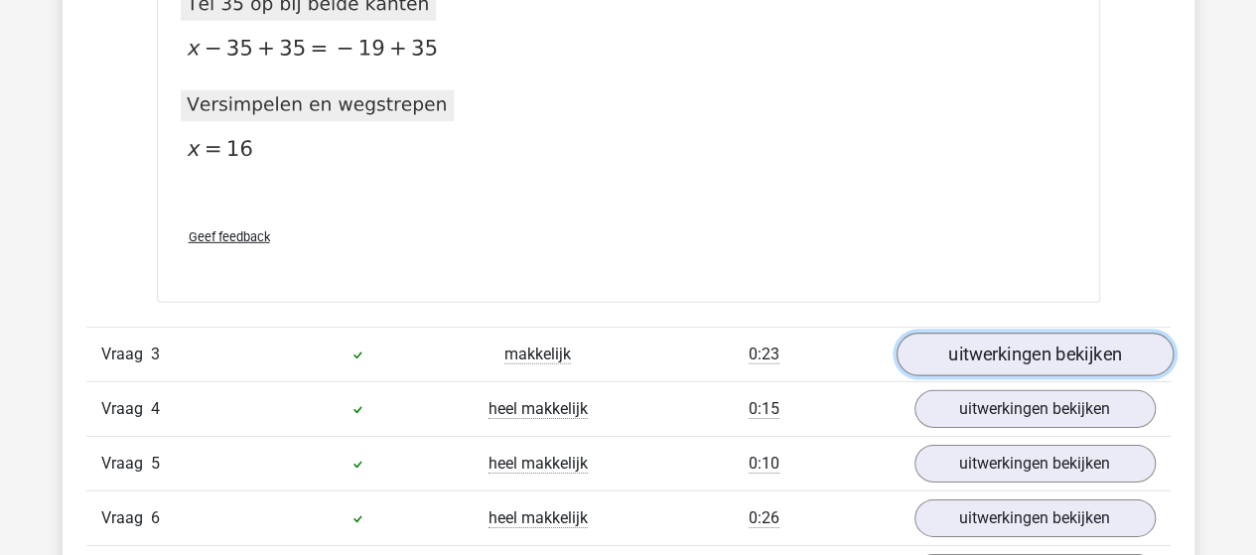
click at [961, 347] on link "uitwerkingen bekijken" at bounding box center [1033, 355] width 277 height 44
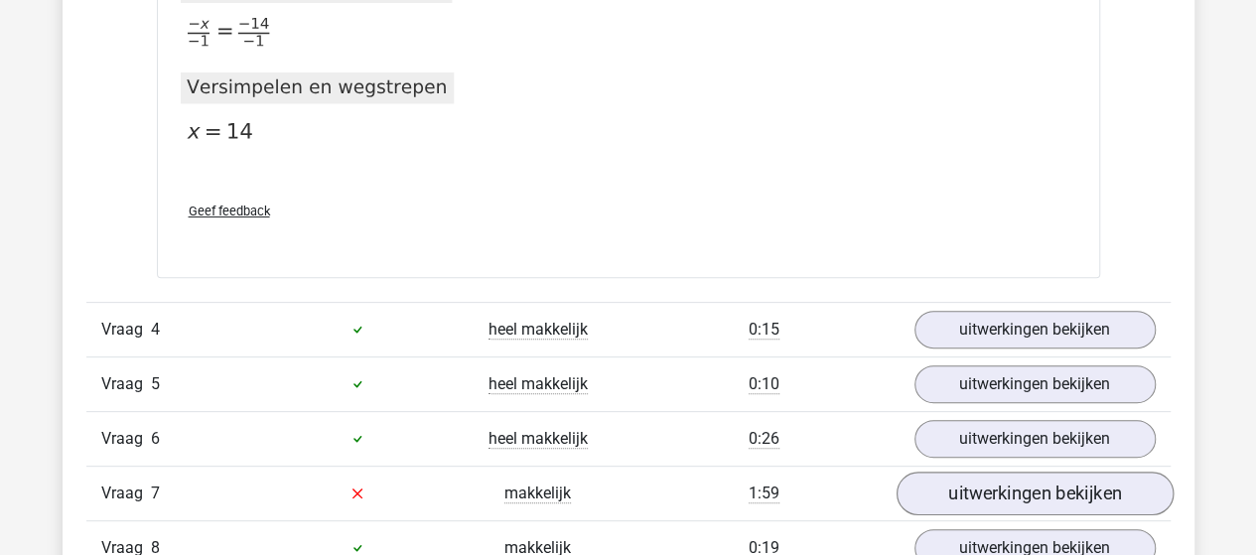
scroll to position [4069, 0]
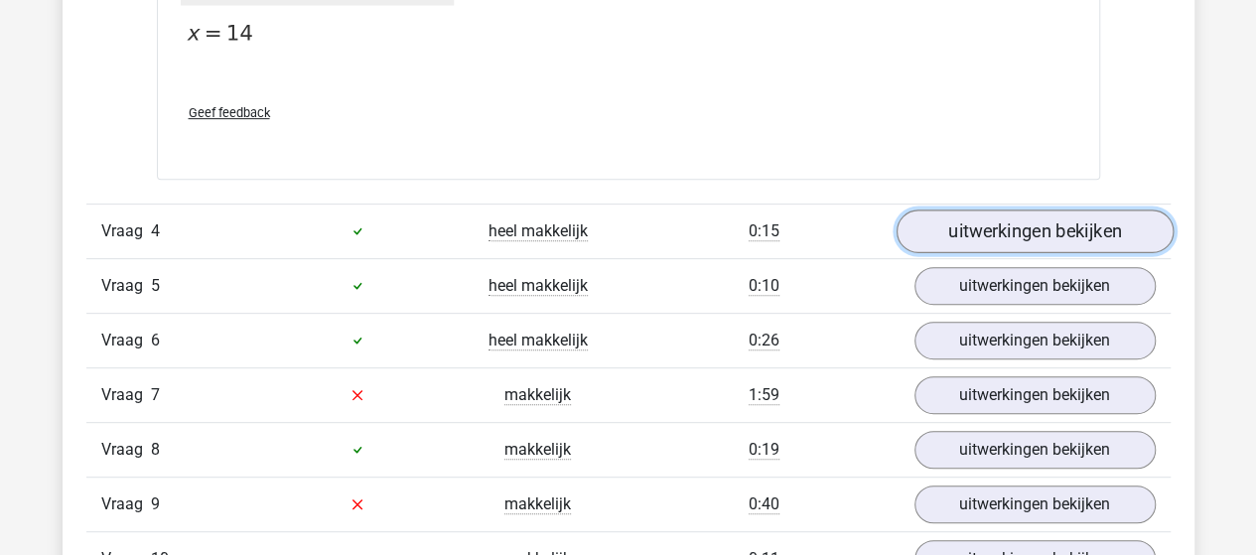
click at [1024, 230] on link "uitwerkingen bekijken" at bounding box center [1033, 231] width 277 height 44
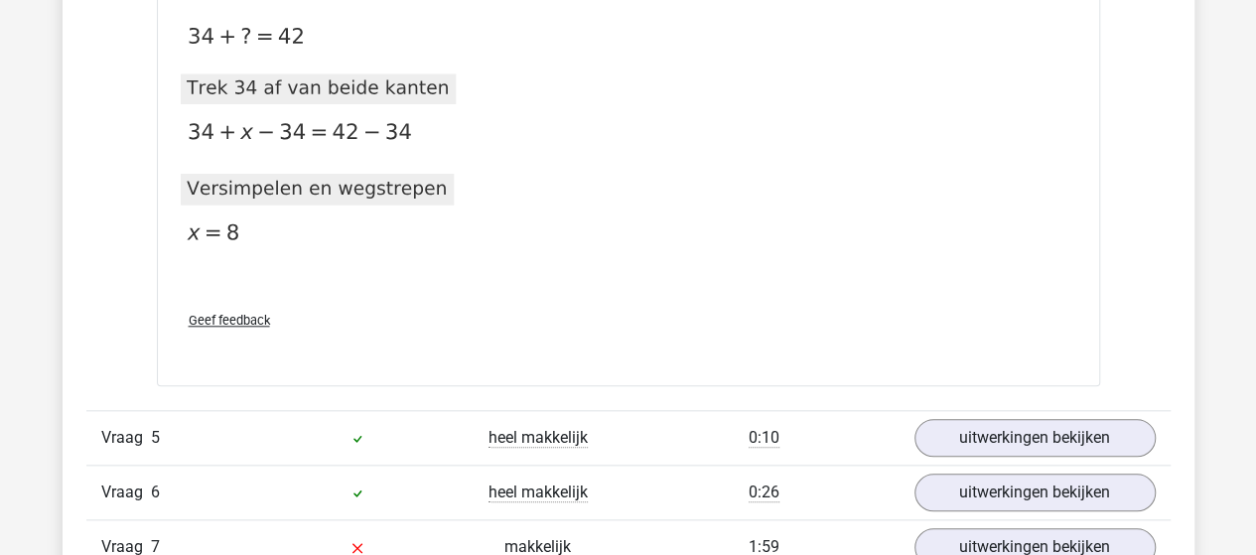
scroll to position [4665, 0]
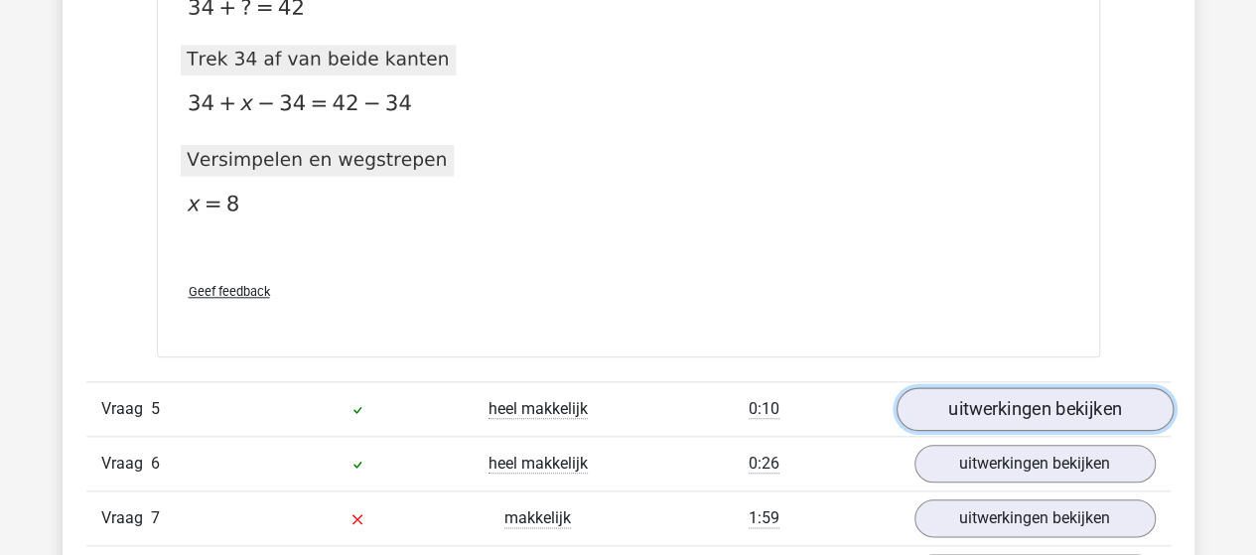
click at [954, 388] on link "uitwerkingen bekijken" at bounding box center [1033, 409] width 277 height 44
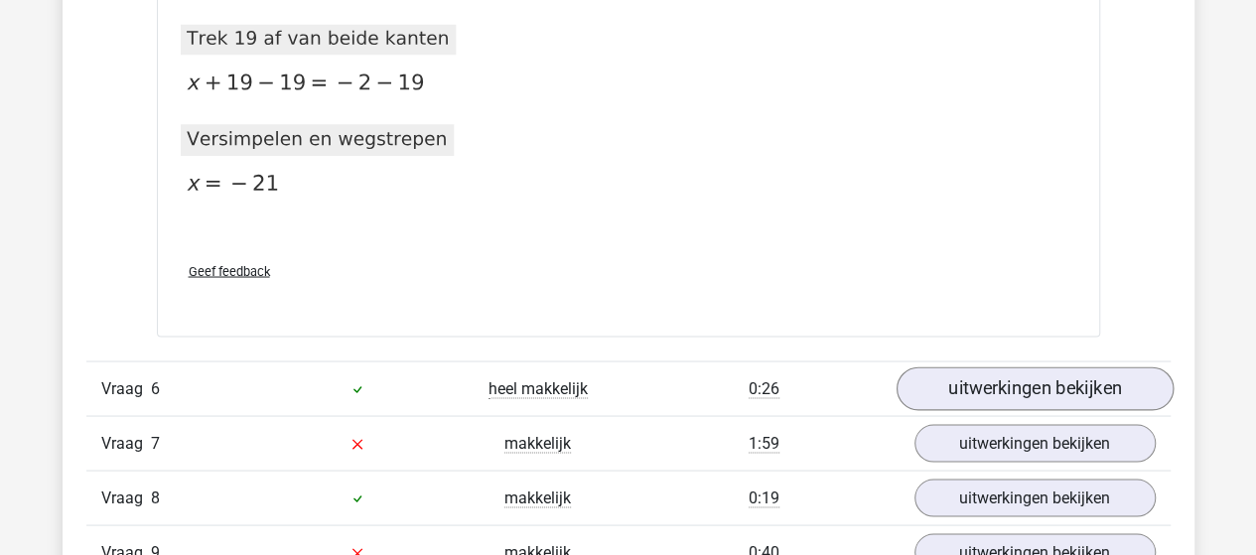
scroll to position [5558, 0]
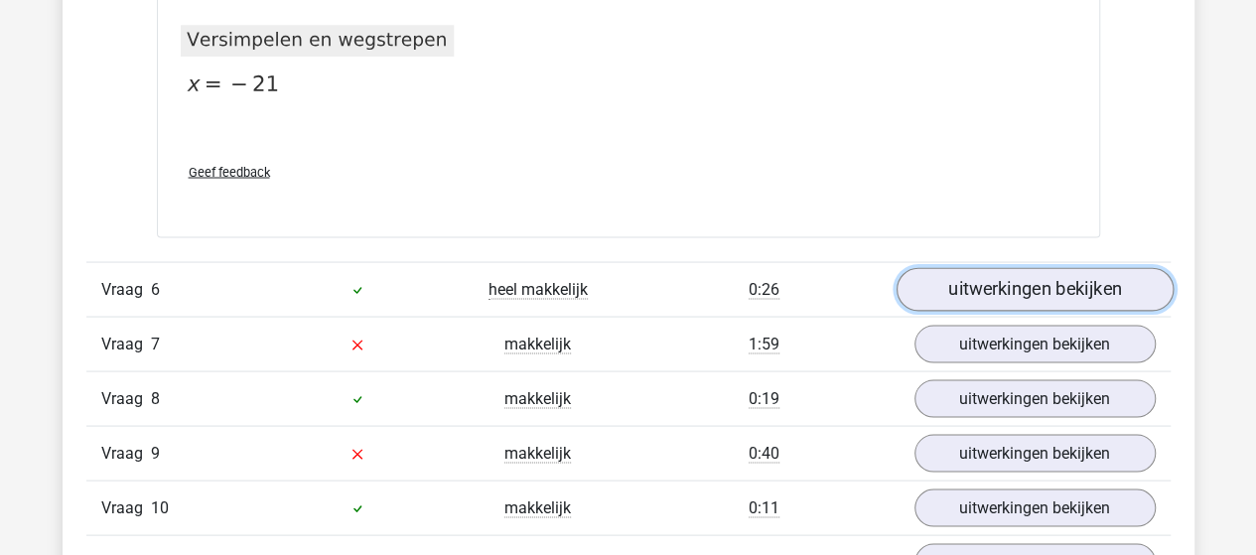
click at [935, 286] on link "uitwerkingen bekijken" at bounding box center [1033, 289] width 277 height 44
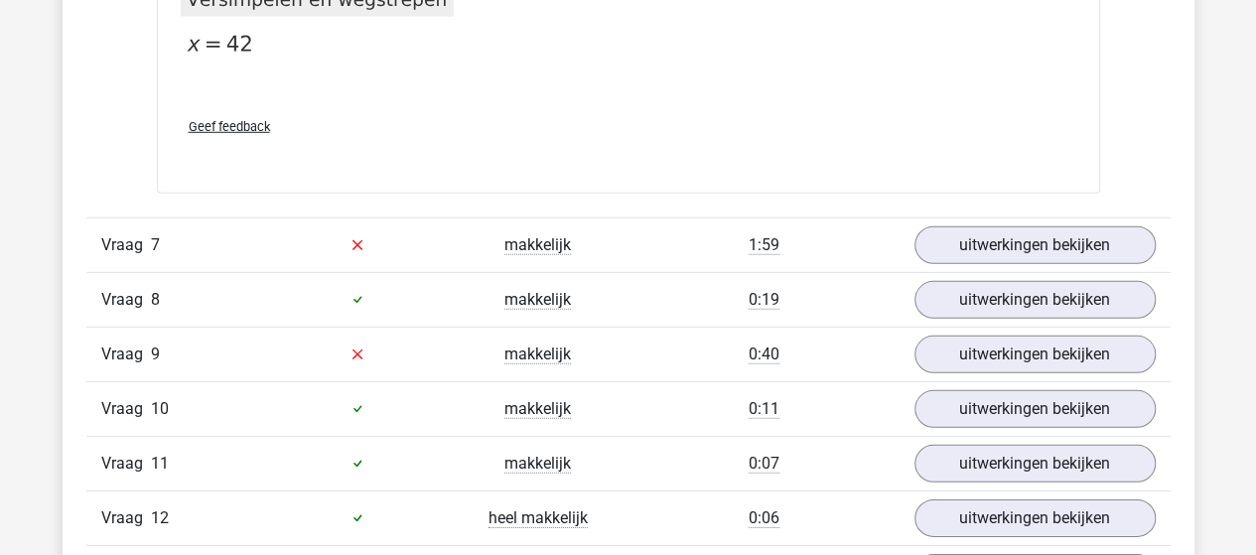
scroll to position [6650, 0]
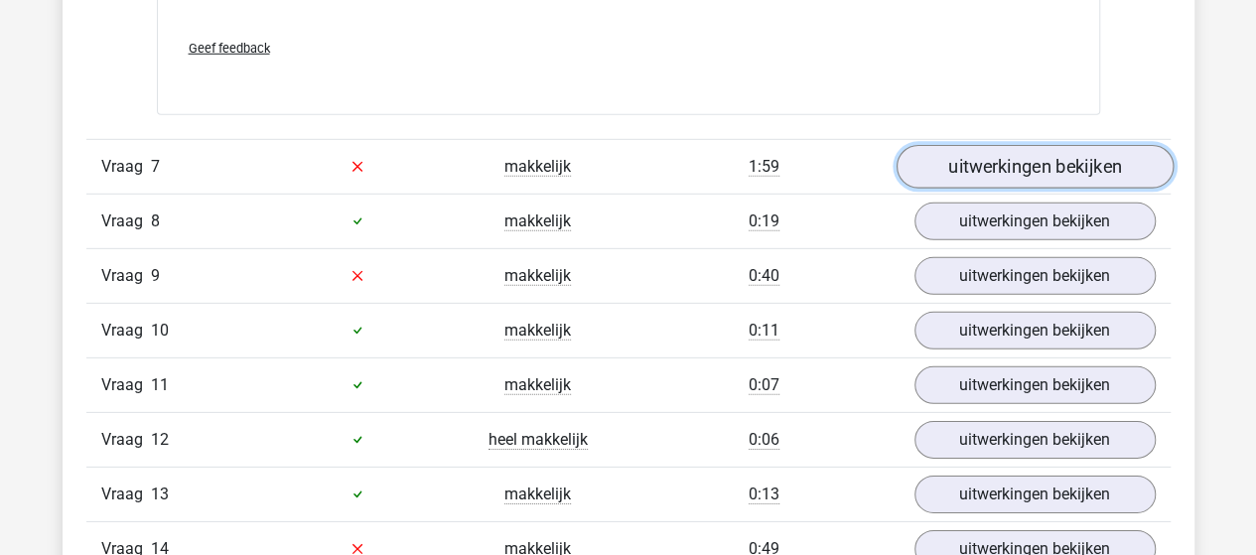
click at [986, 149] on link "uitwerkingen bekijken" at bounding box center [1033, 167] width 277 height 44
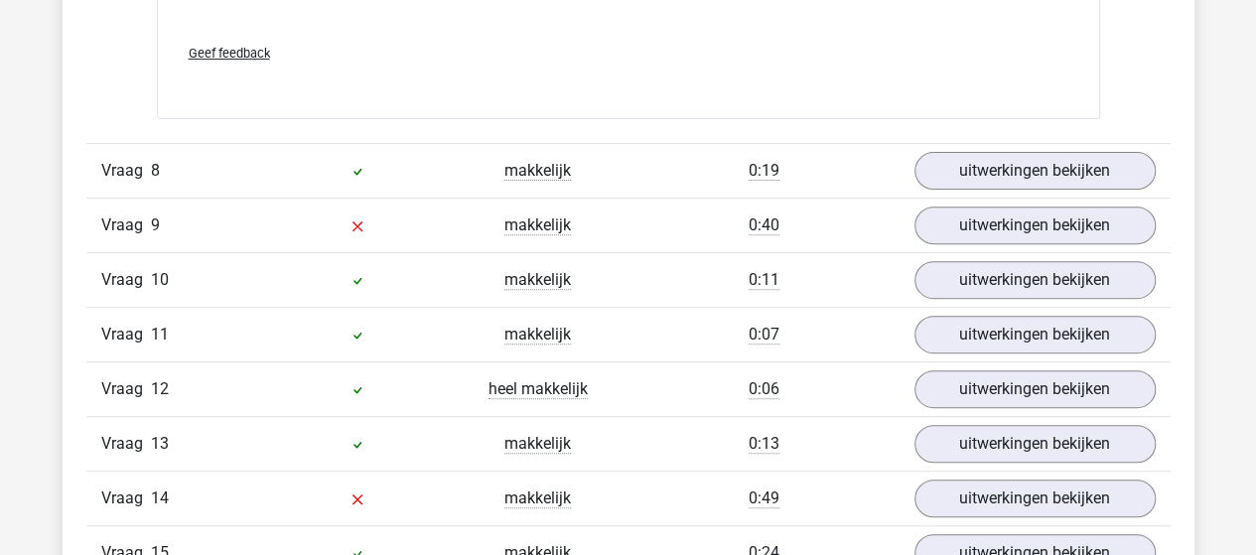
scroll to position [7841, 0]
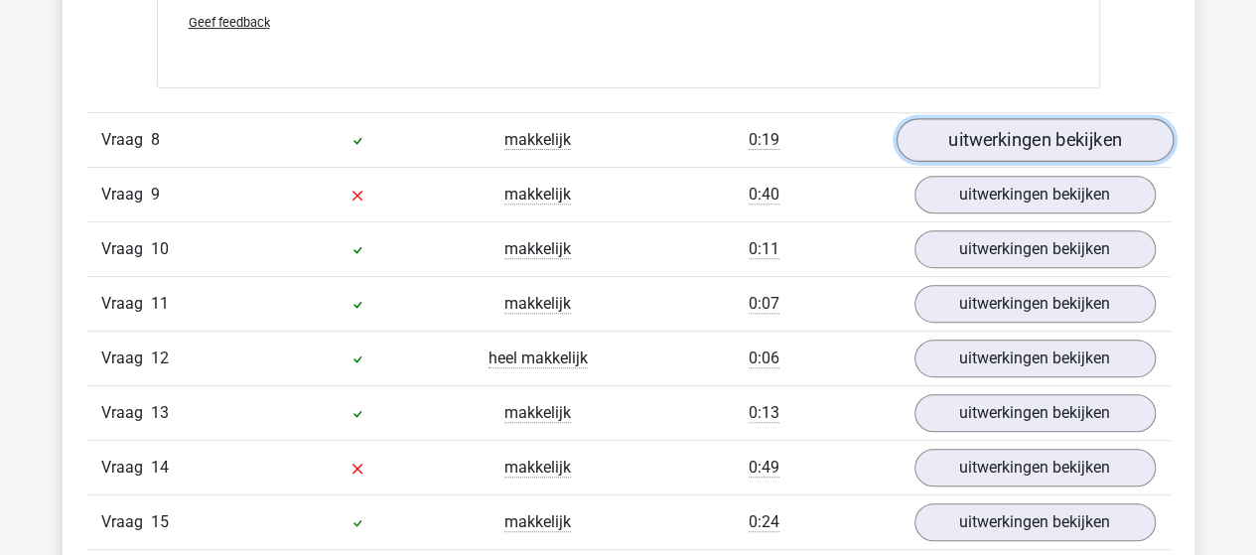
click at [957, 132] on link "uitwerkingen bekijken" at bounding box center [1033, 141] width 277 height 44
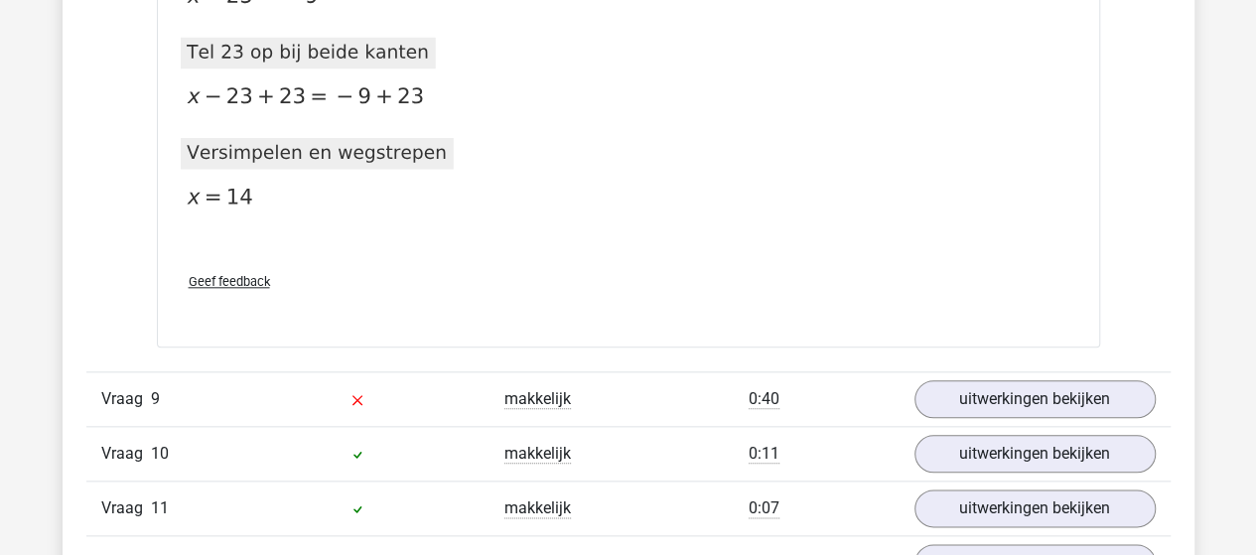
scroll to position [8536, 0]
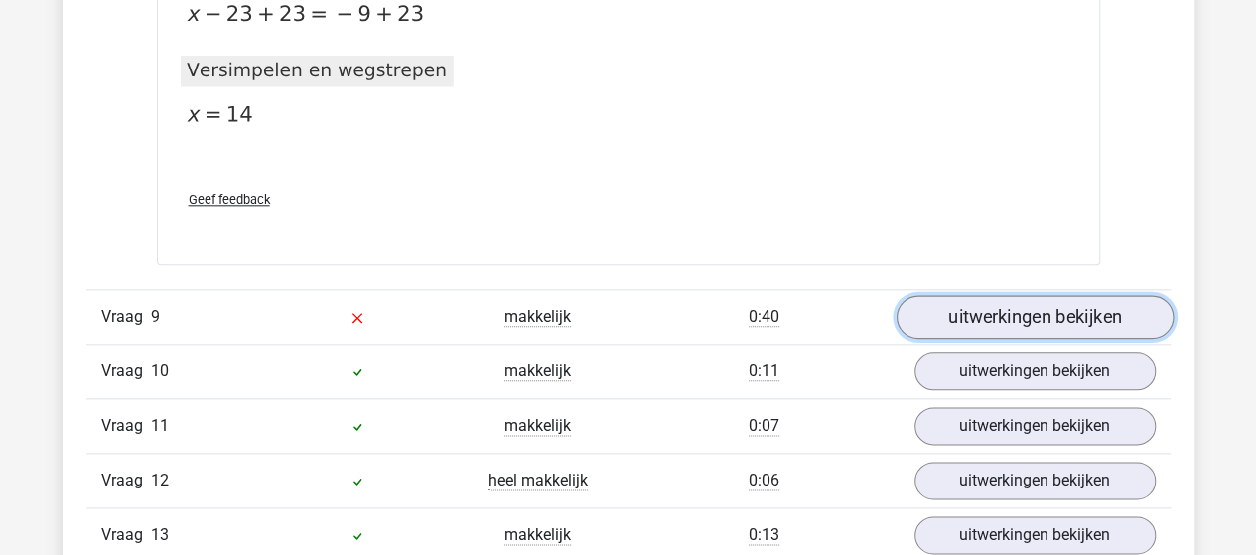
click at [950, 306] on link "uitwerkingen bekijken" at bounding box center [1033, 318] width 277 height 44
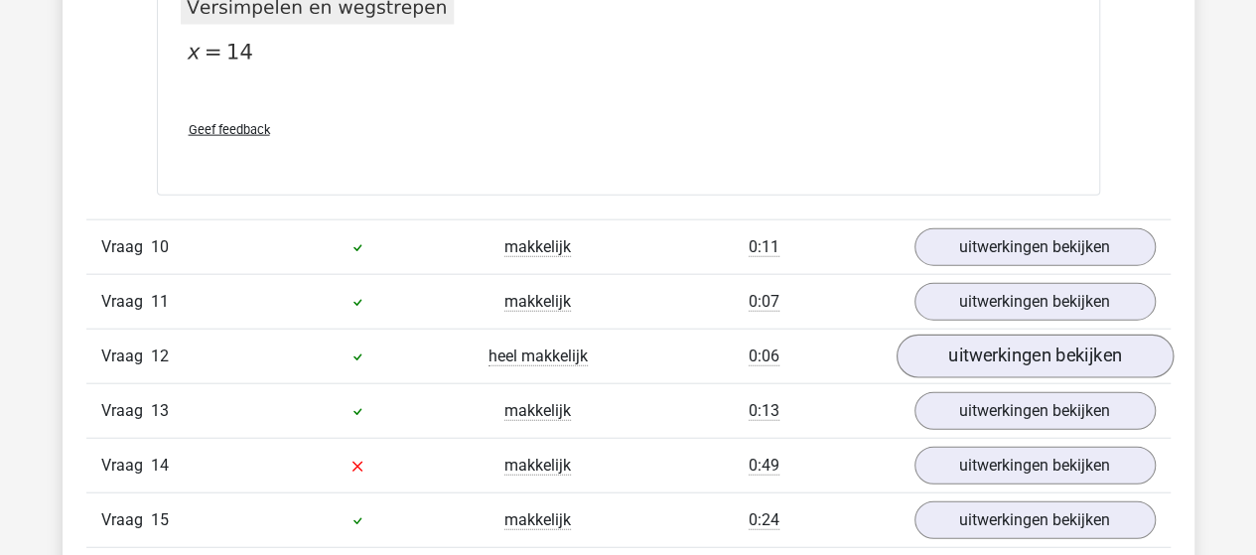
scroll to position [9826, 0]
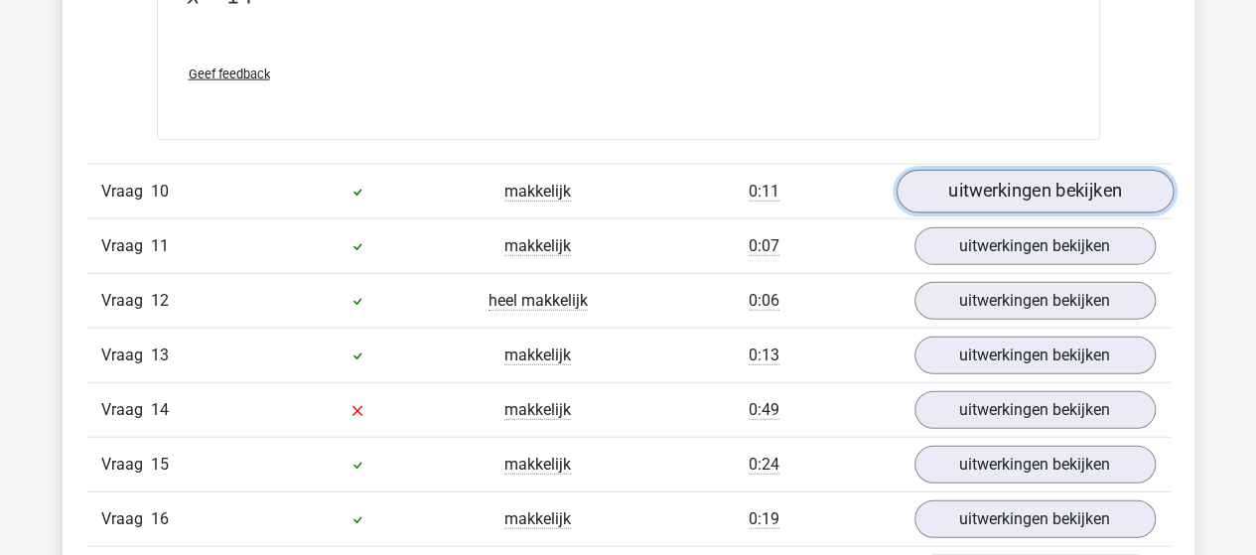
click at [1067, 170] on link "uitwerkingen bekijken" at bounding box center [1033, 192] width 277 height 44
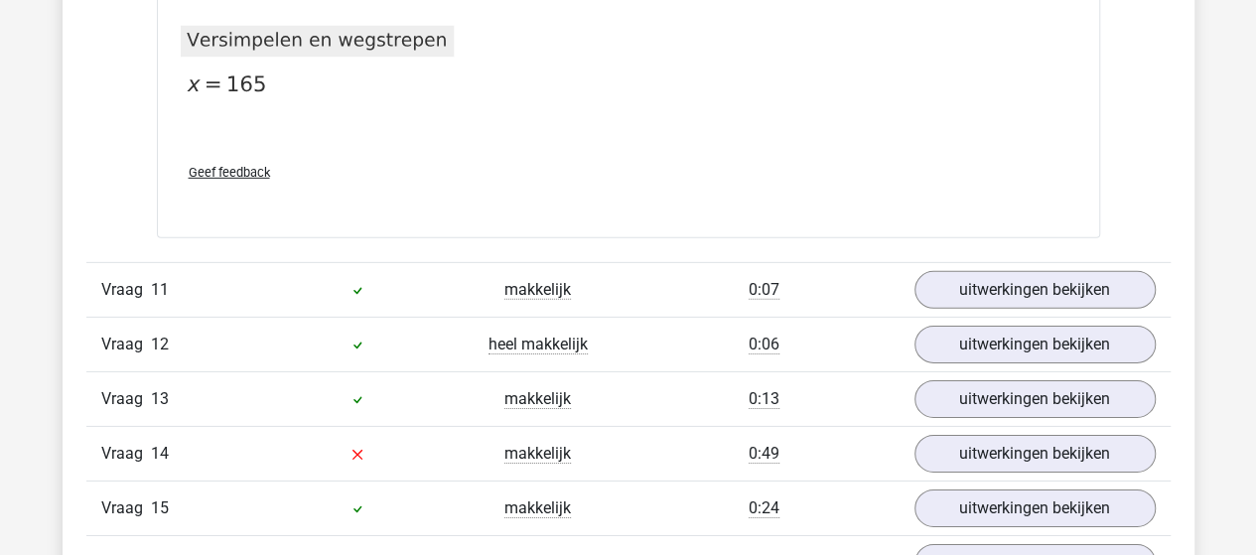
scroll to position [10620, 0]
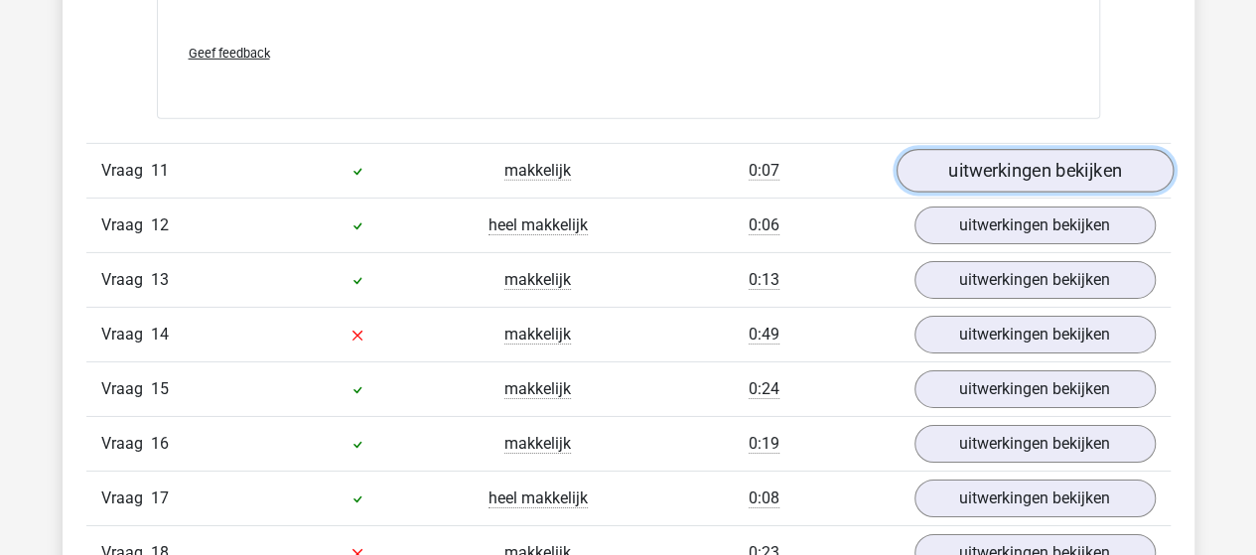
click at [947, 161] on link "uitwerkingen bekijken" at bounding box center [1033, 172] width 277 height 44
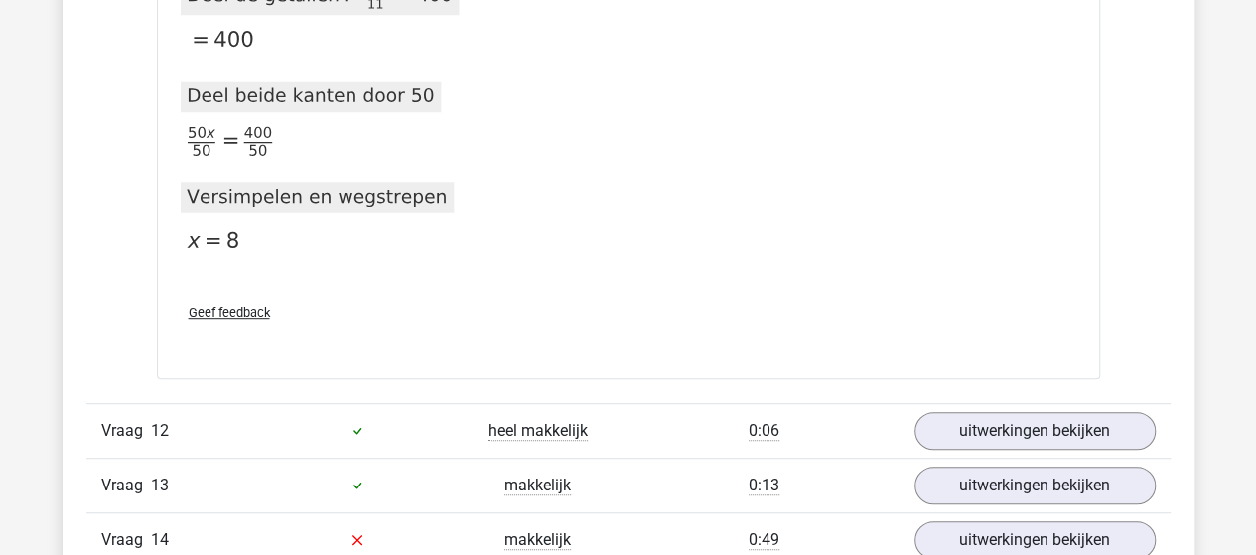
scroll to position [11811, 0]
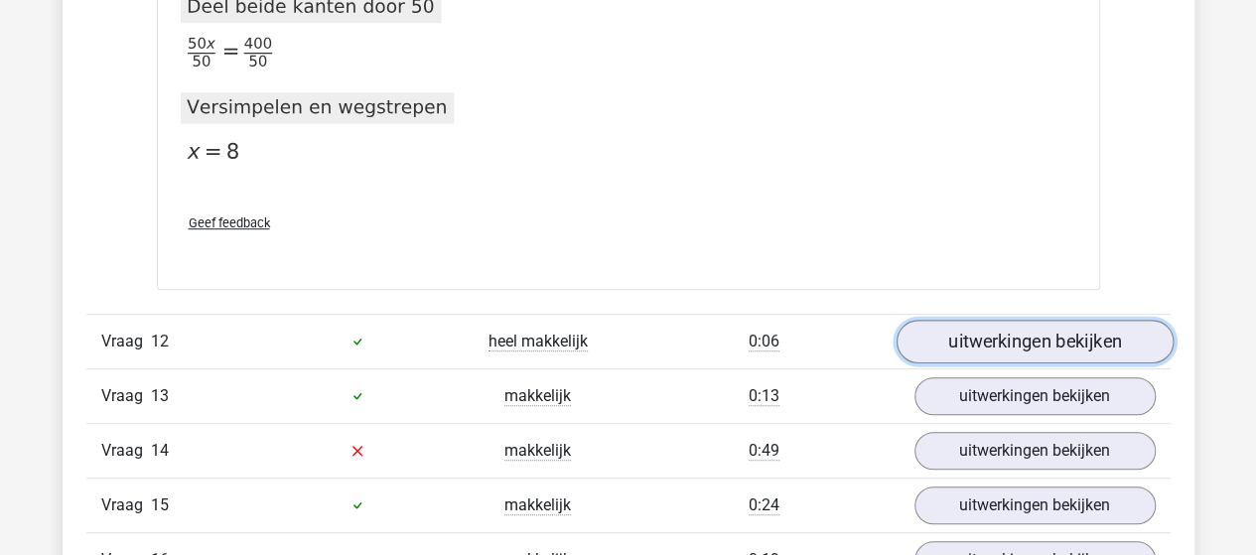
click at [957, 320] on link "uitwerkingen bekijken" at bounding box center [1033, 342] width 277 height 44
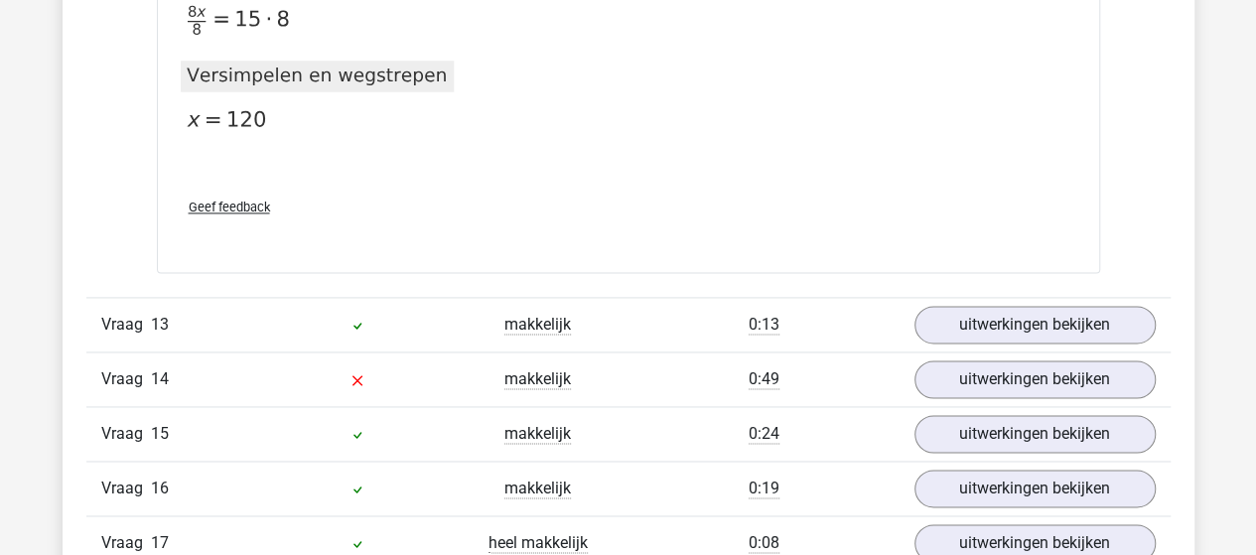
scroll to position [12704, 0]
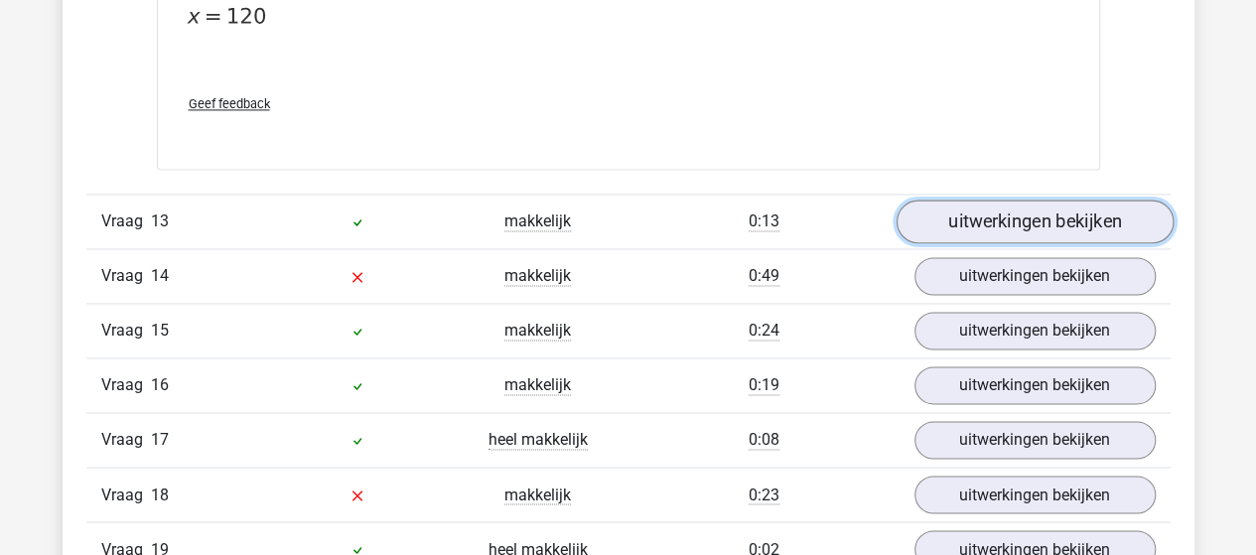
click at [960, 199] on link "uitwerkingen bekijken" at bounding box center [1033, 221] width 277 height 44
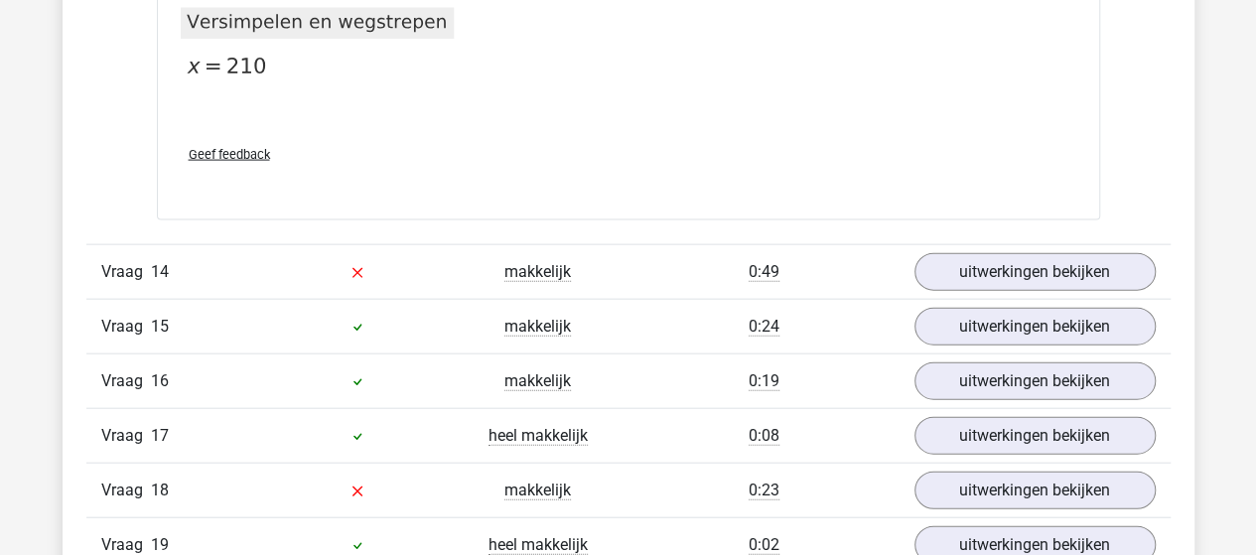
scroll to position [13498, 0]
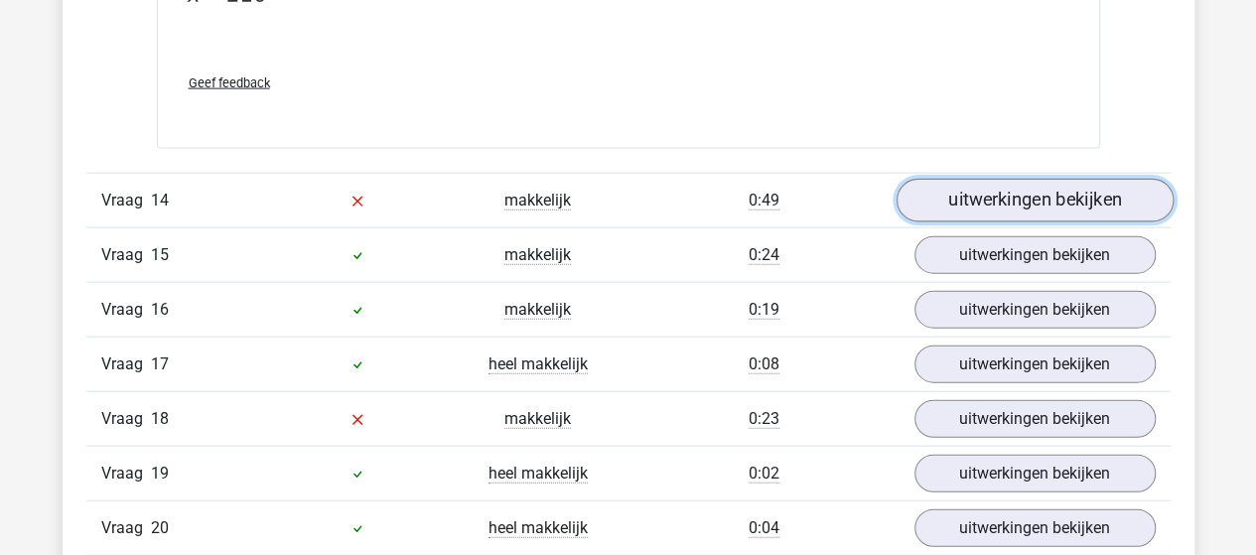
click at [984, 179] on link "uitwerkingen bekijken" at bounding box center [1033, 201] width 277 height 44
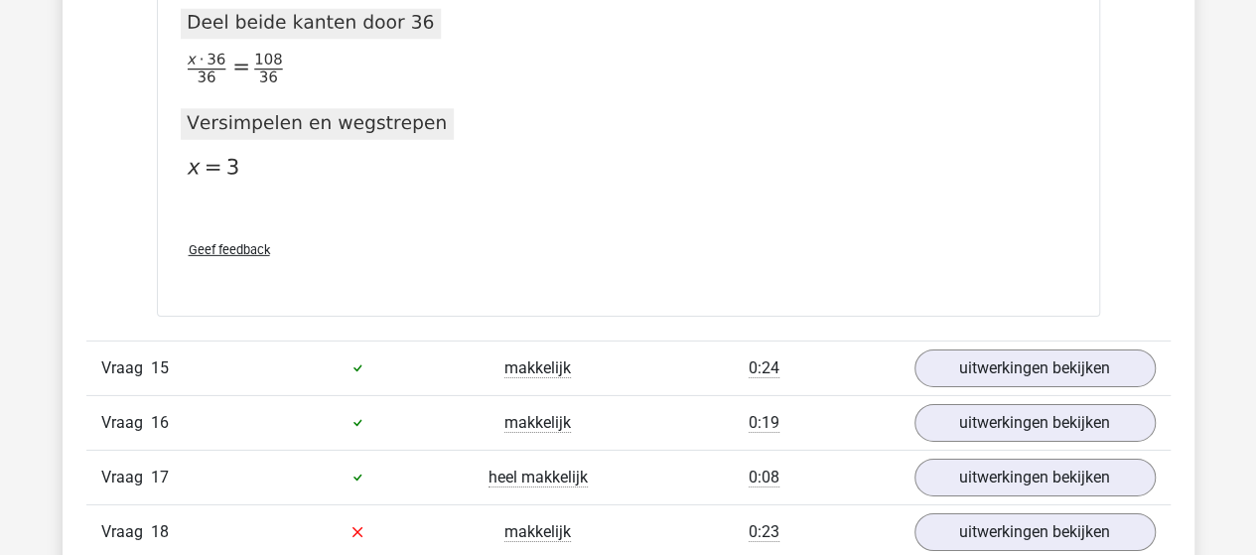
scroll to position [14392, 0]
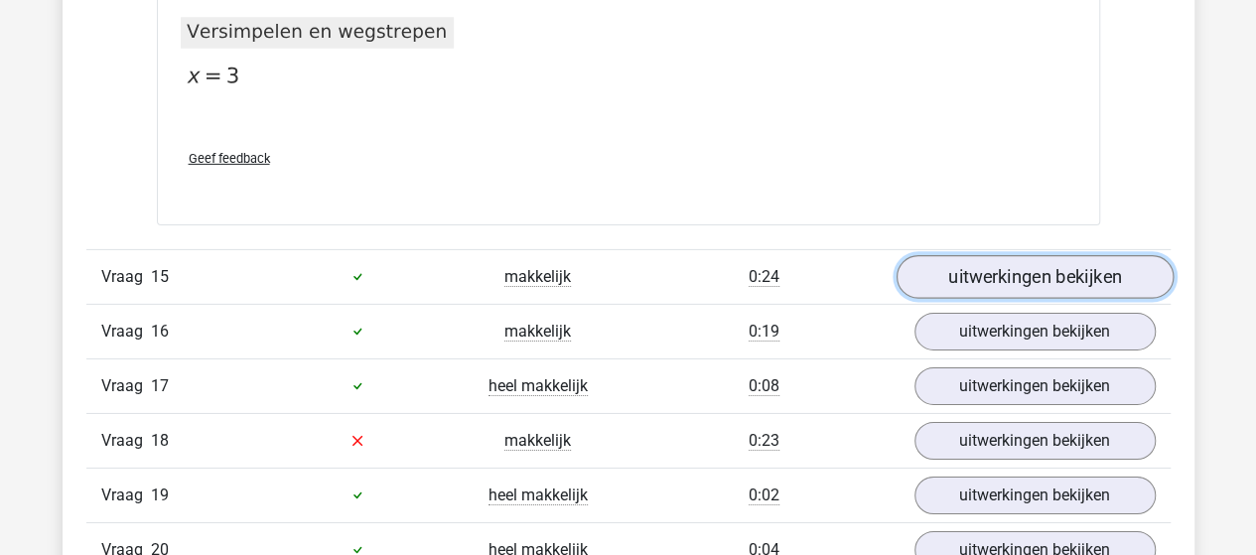
click at [931, 255] on link "uitwerkingen bekijken" at bounding box center [1033, 277] width 277 height 44
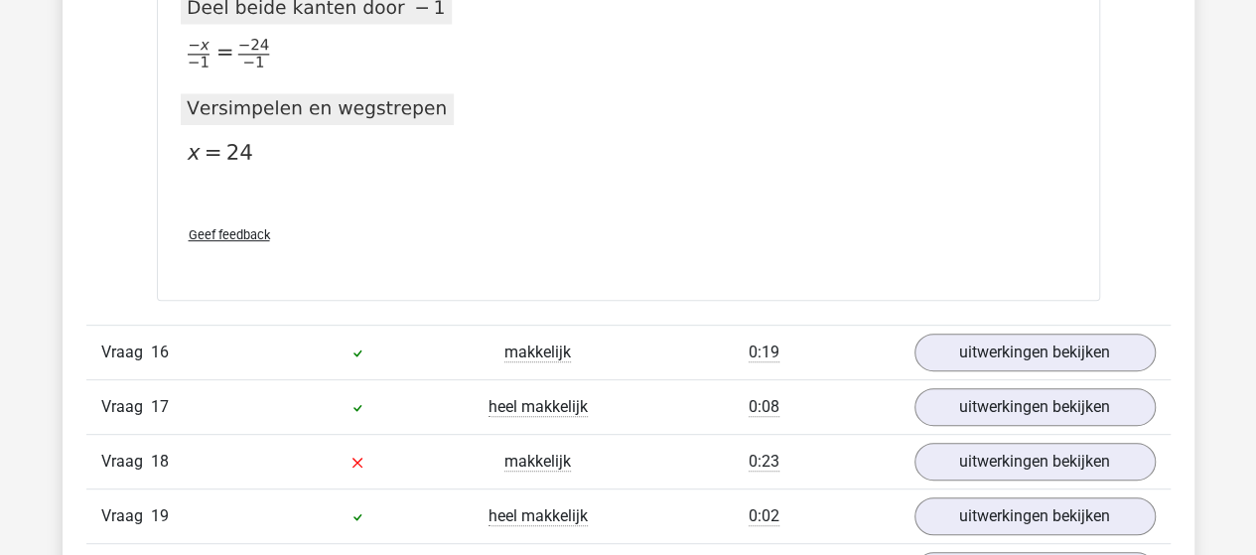
scroll to position [15384, 0]
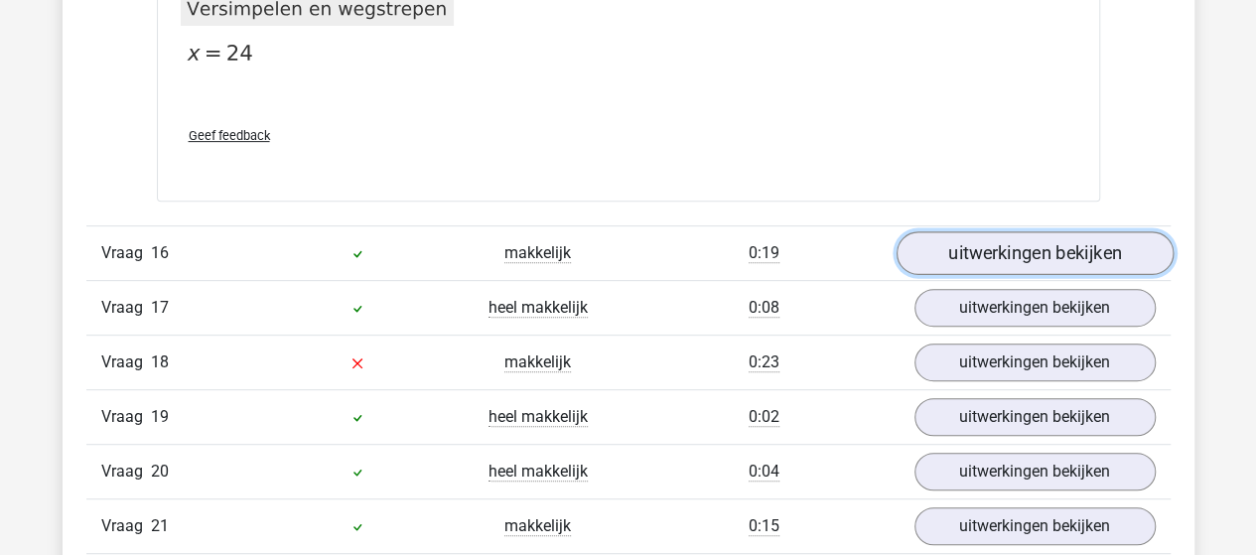
click at [1062, 231] on link "uitwerkingen bekijken" at bounding box center [1033, 253] width 277 height 44
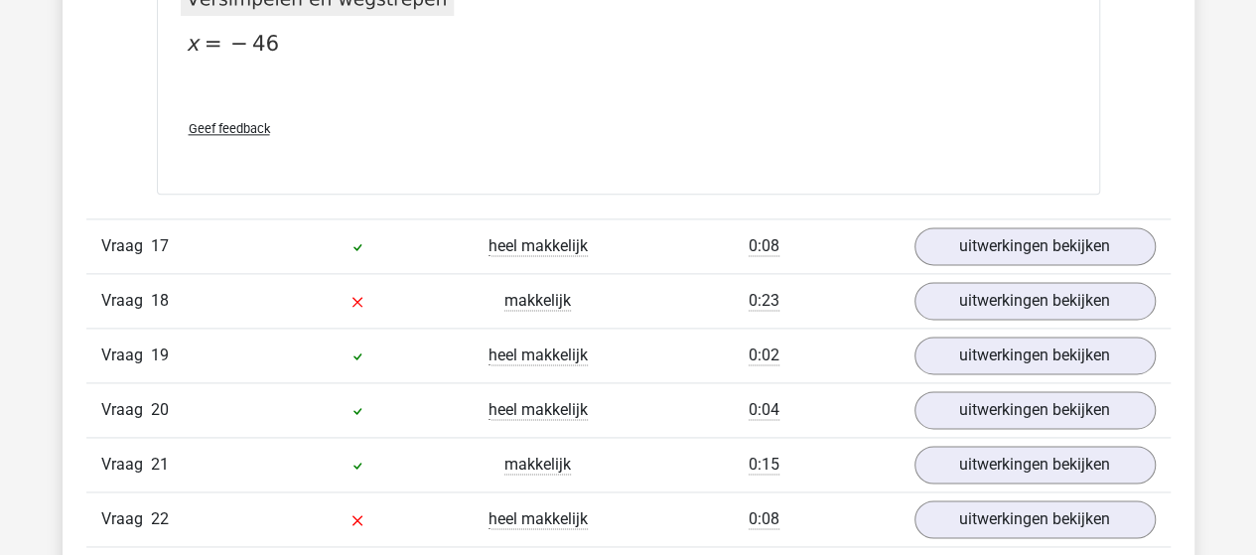
scroll to position [16377, 0]
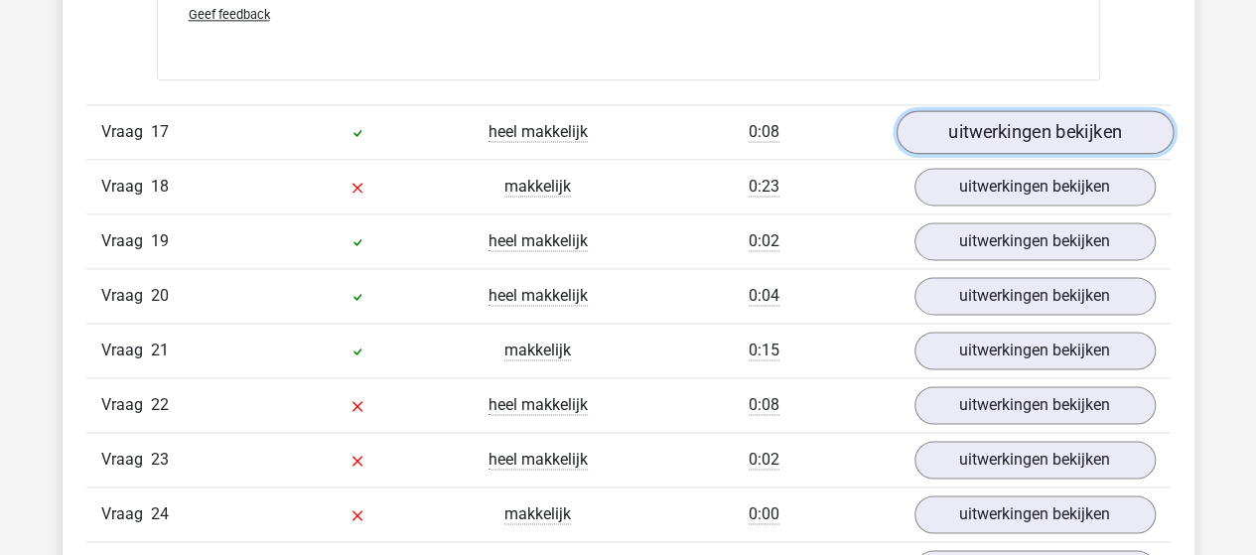
click at [939, 110] on link "uitwerkingen bekijken" at bounding box center [1033, 132] width 277 height 44
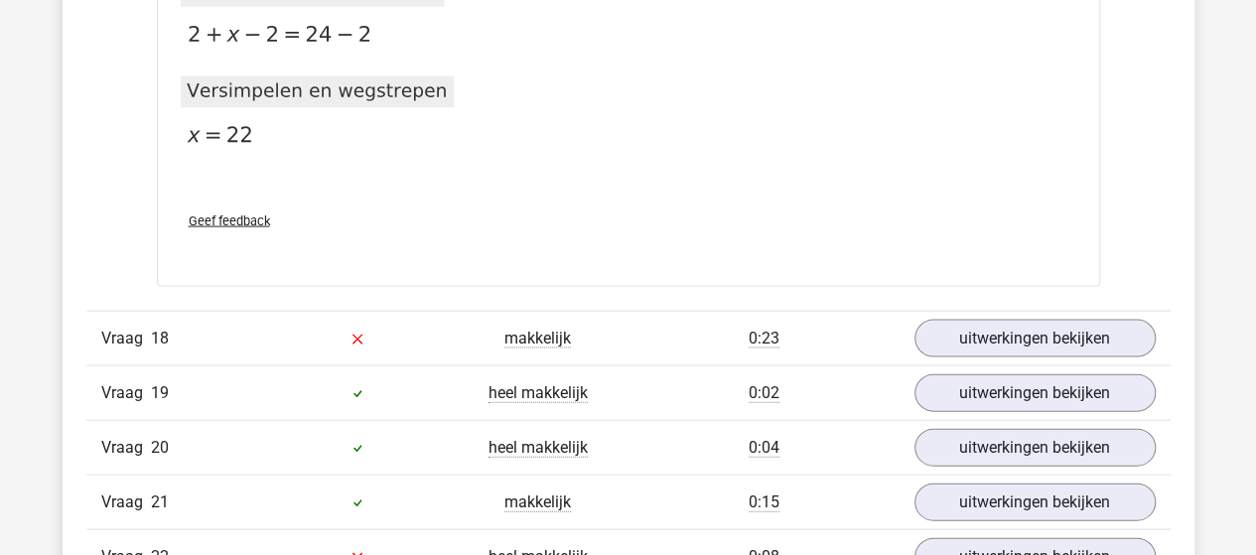
scroll to position [17071, 0]
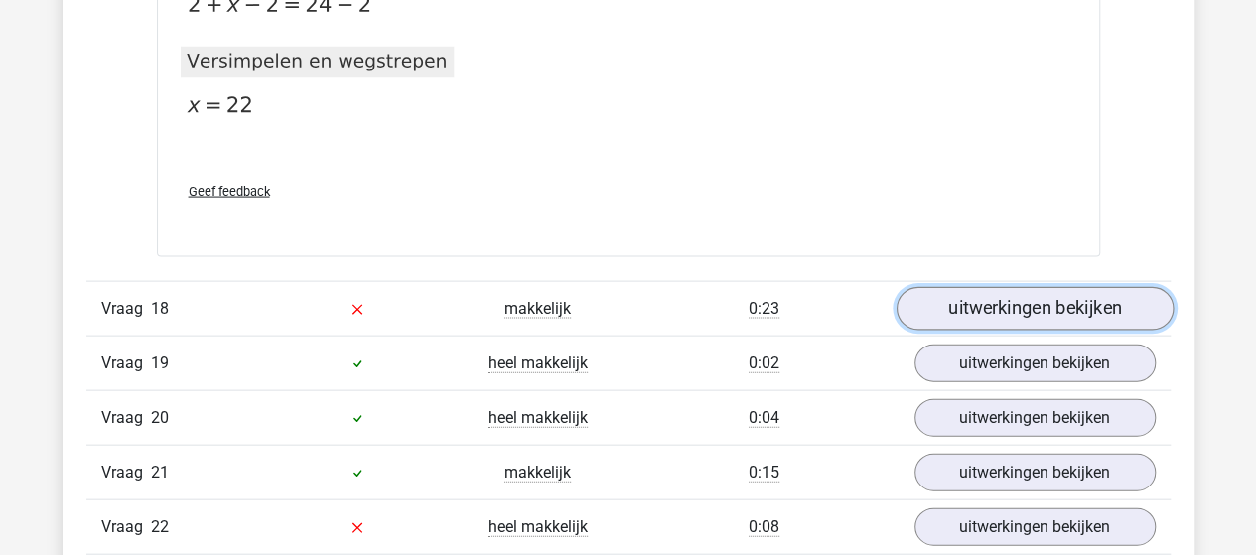
click at [951, 287] on link "uitwerkingen bekijken" at bounding box center [1033, 309] width 277 height 44
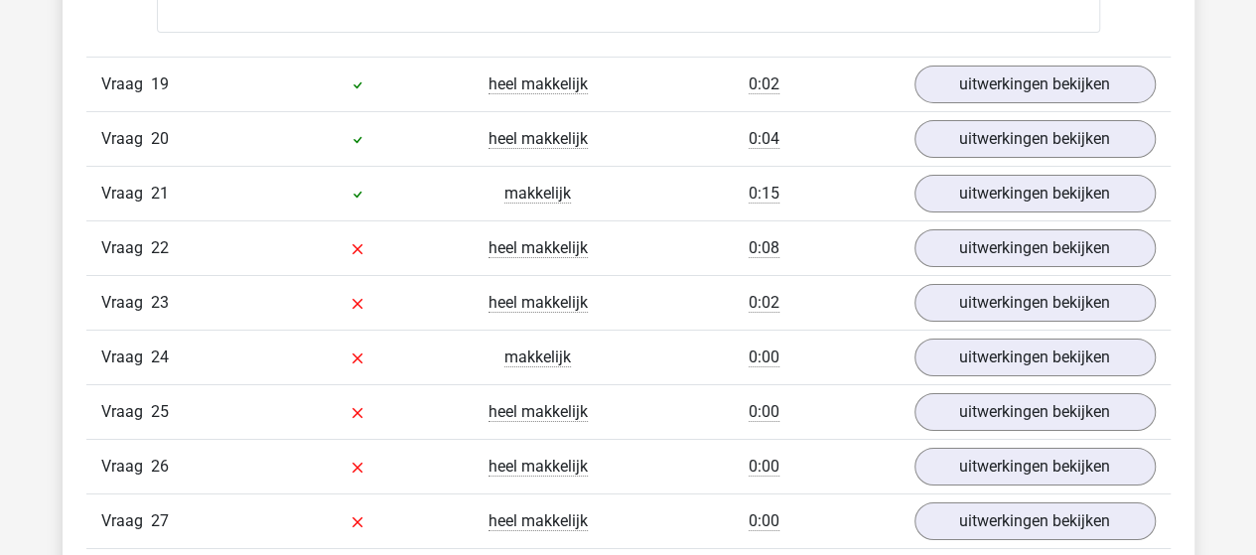
scroll to position [18362, 0]
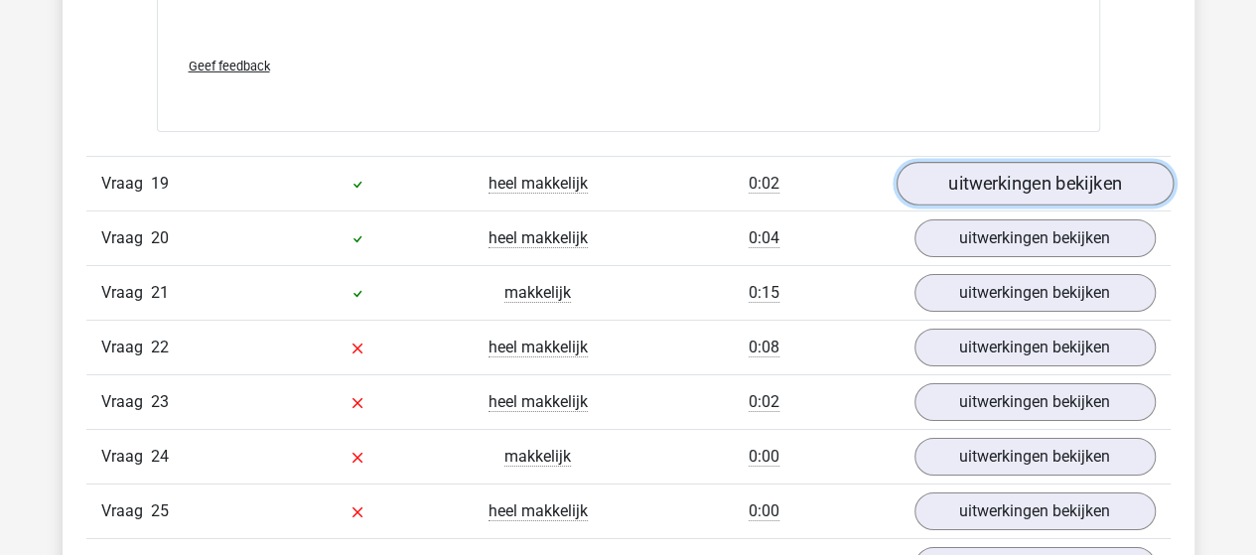
click at [1106, 162] on link "uitwerkingen bekijken" at bounding box center [1033, 184] width 277 height 44
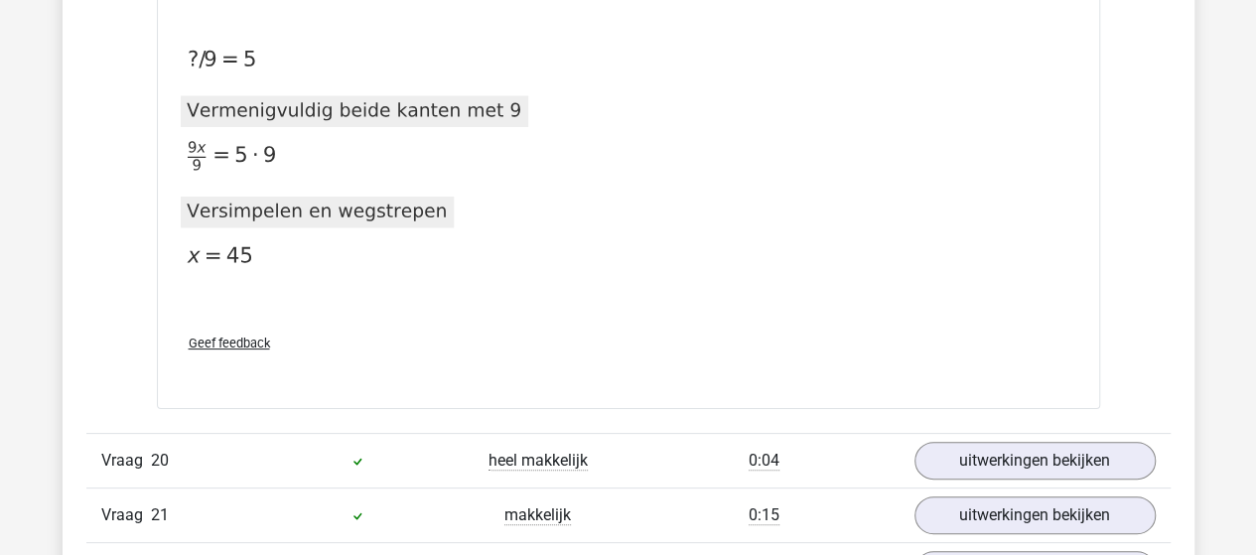
scroll to position [18957, 0]
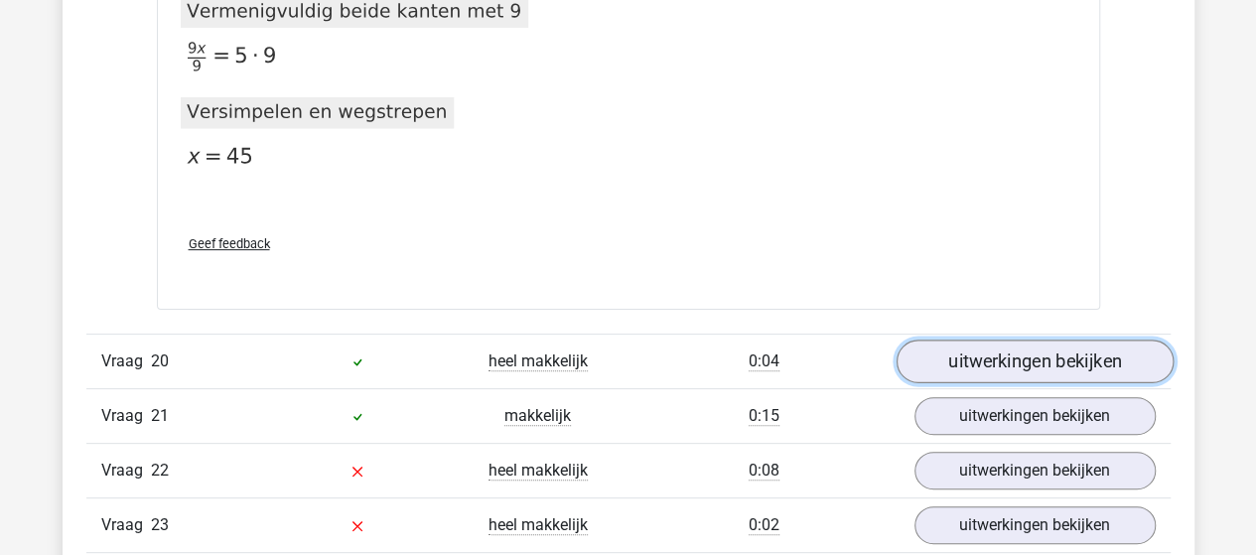
click at [1066, 339] on link "uitwerkingen bekijken" at bounding box center [1033, 361] width 277 height 44
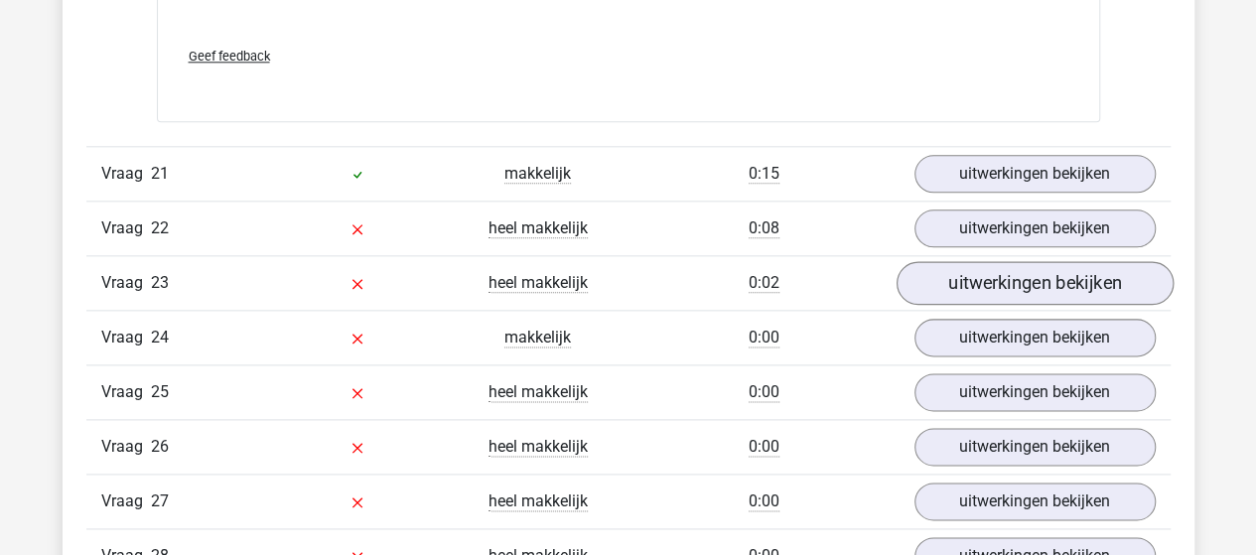
scroll to position [19950, 0]
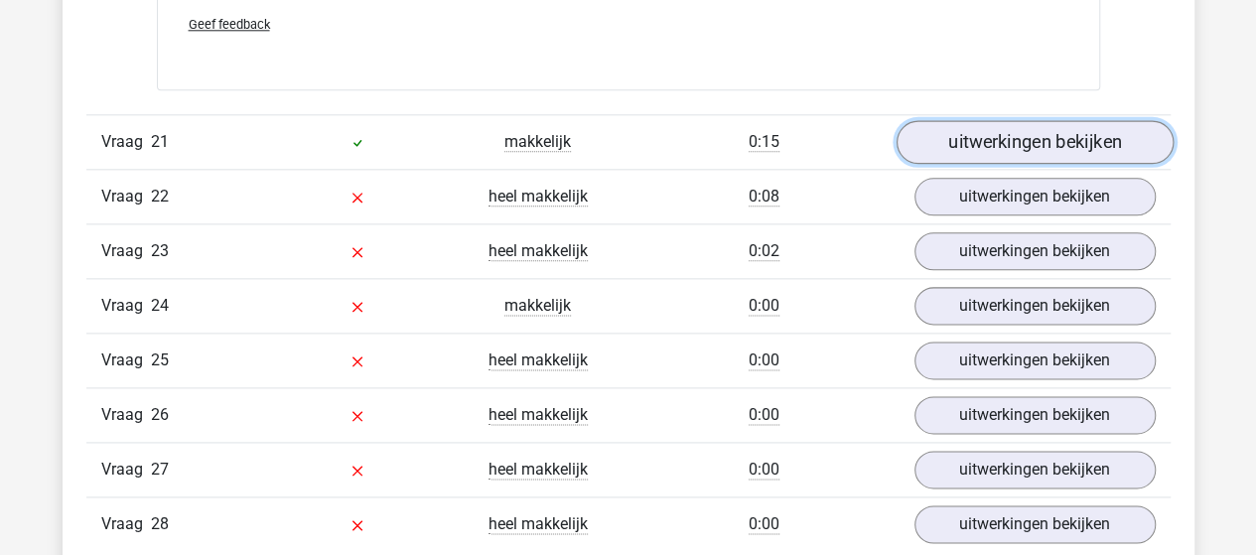
click at [974, 120] on link "uitwerkingen bekijken" at bounding box center [1033, 142] width 277 height 44
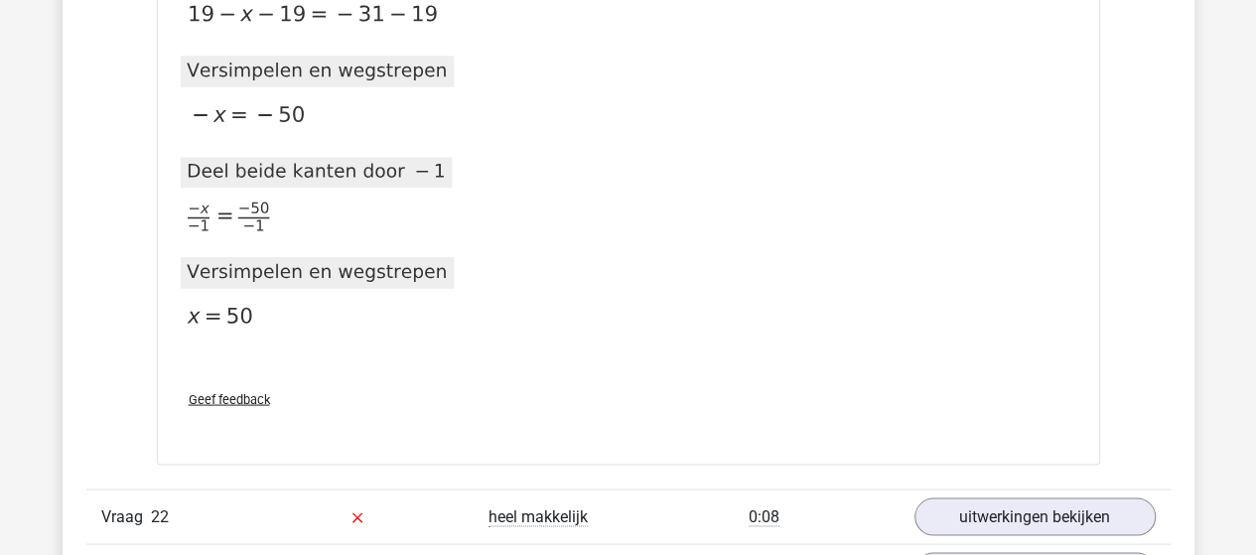
scroll to position [20744, 0]
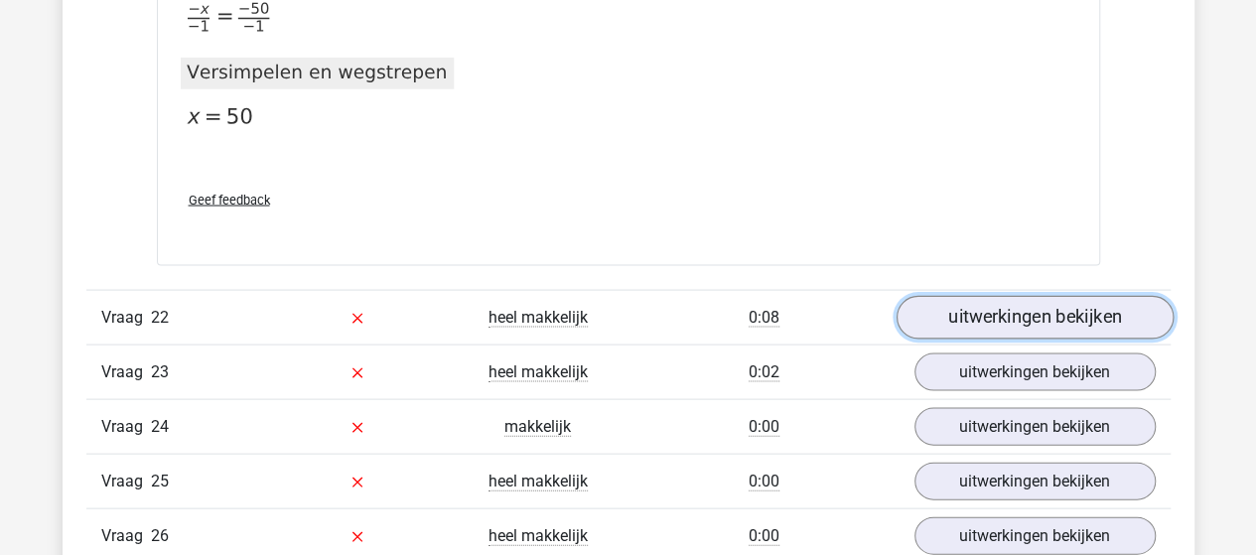
click at [961, 296] on link "uitwerkingen bekijken" at bounding box center [1033, 318] width 277 height 44
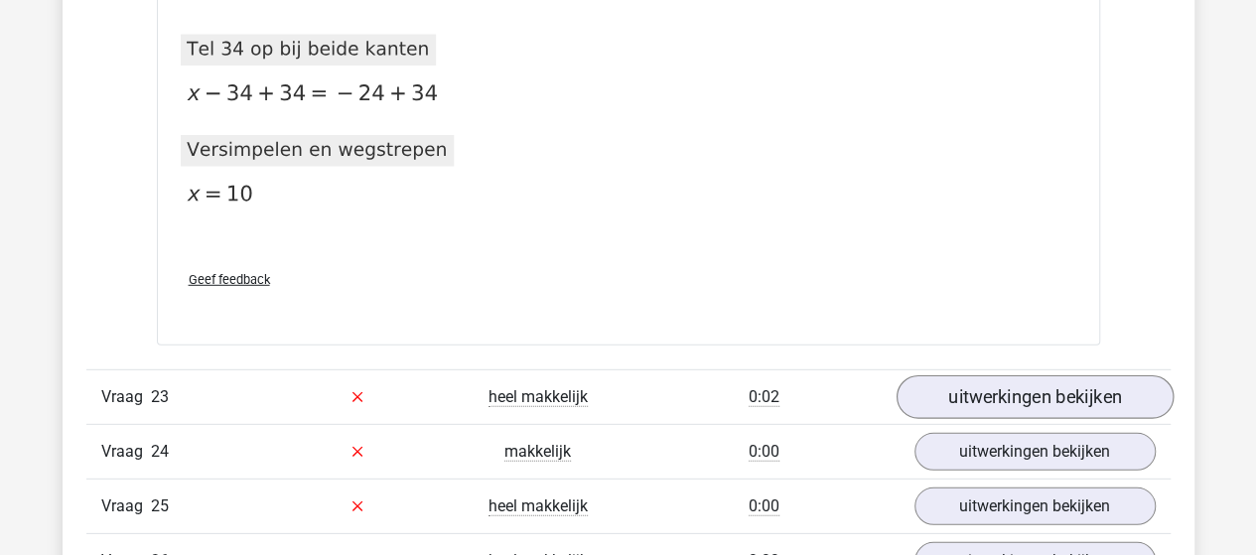
scroll to position [21538, 0]
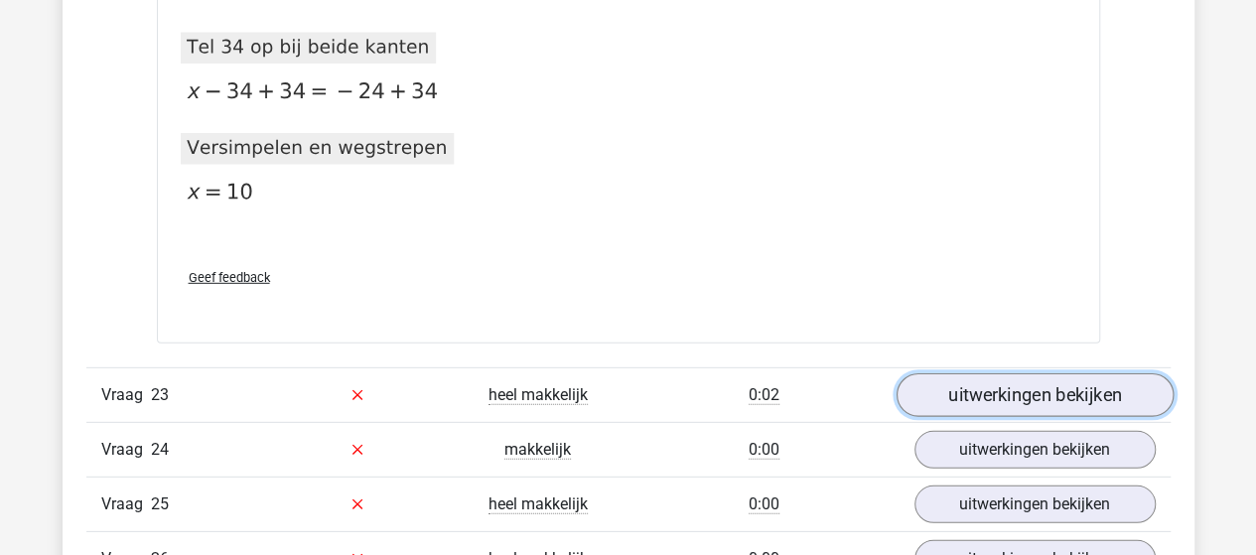
click at [936, 373] on link "uitwerkingen bekijken" at bounding box center [1033, 395] width 277 height 44
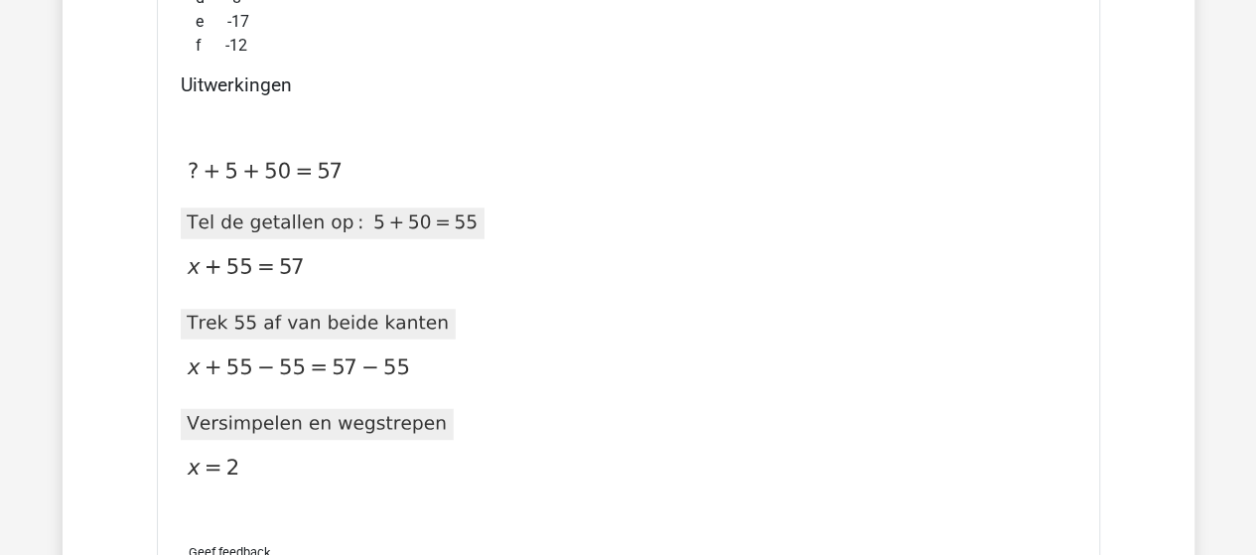
scroll to position [22332, 0]
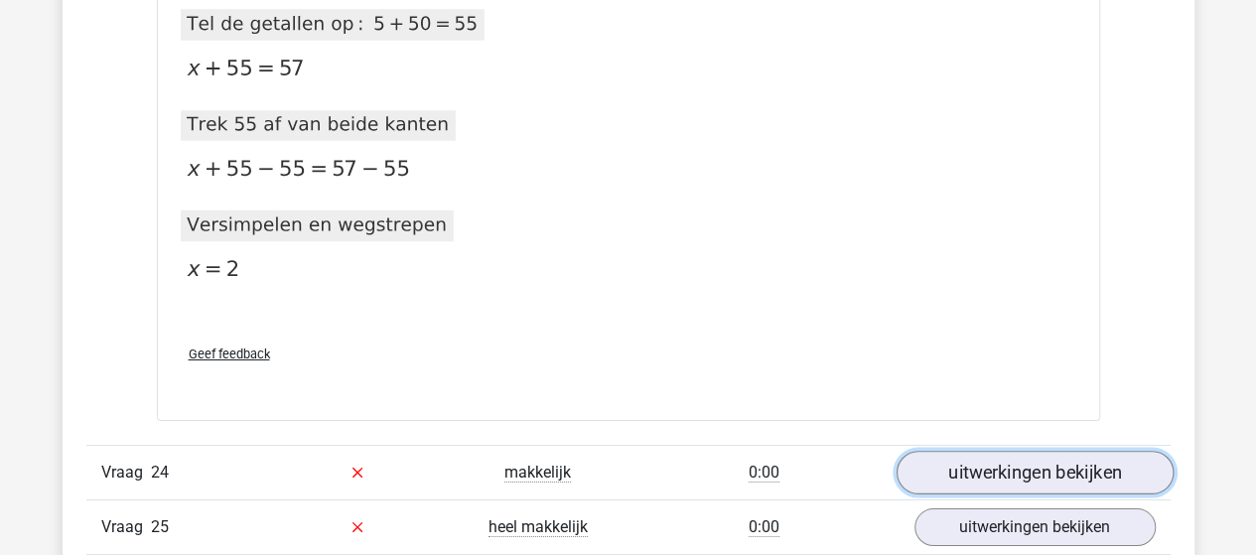
click at [963, 451] on link "uitwerkingen bekijken" at bounding box center [1033, 473] width 277 height 44
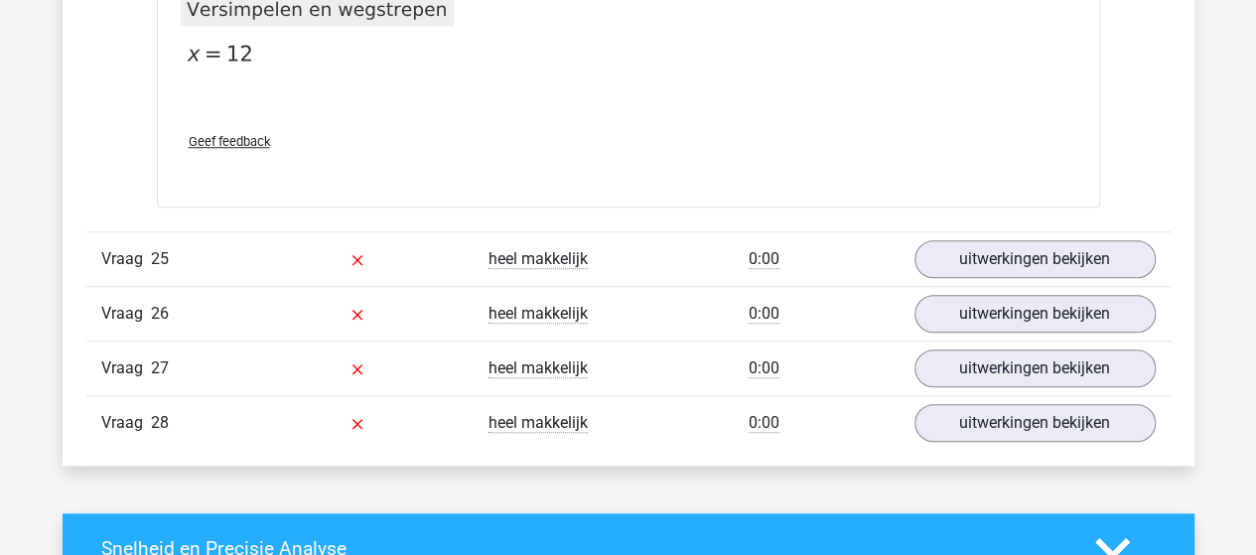
scroll to position [23324, 0]
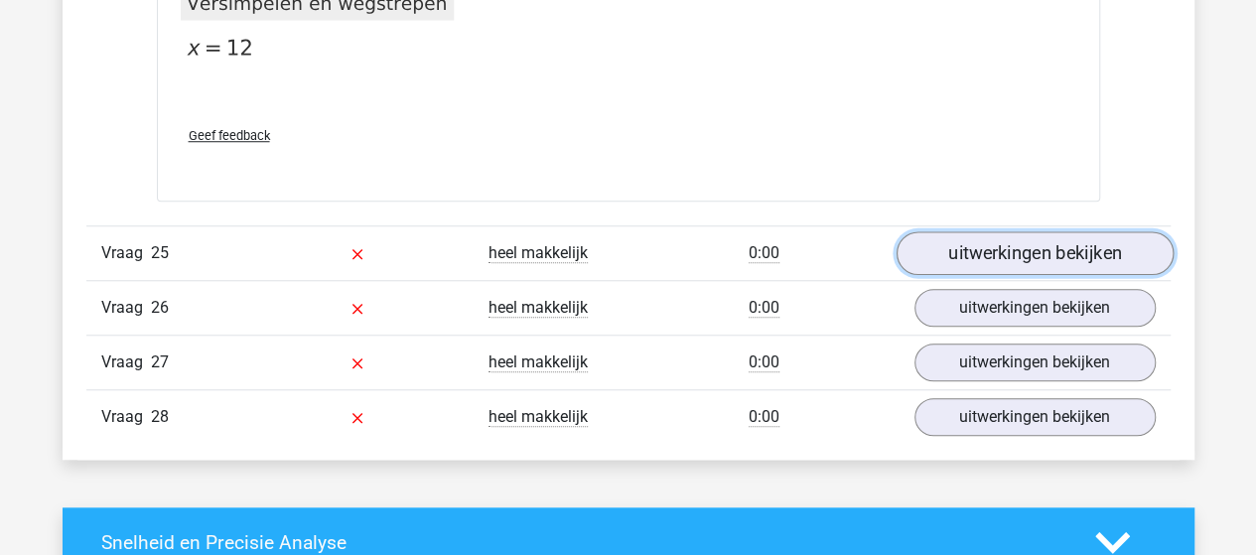
click at [1014, 231] on link "uitwerkingen bekijken" at bounding box center [1033, 253] width 277 height 44
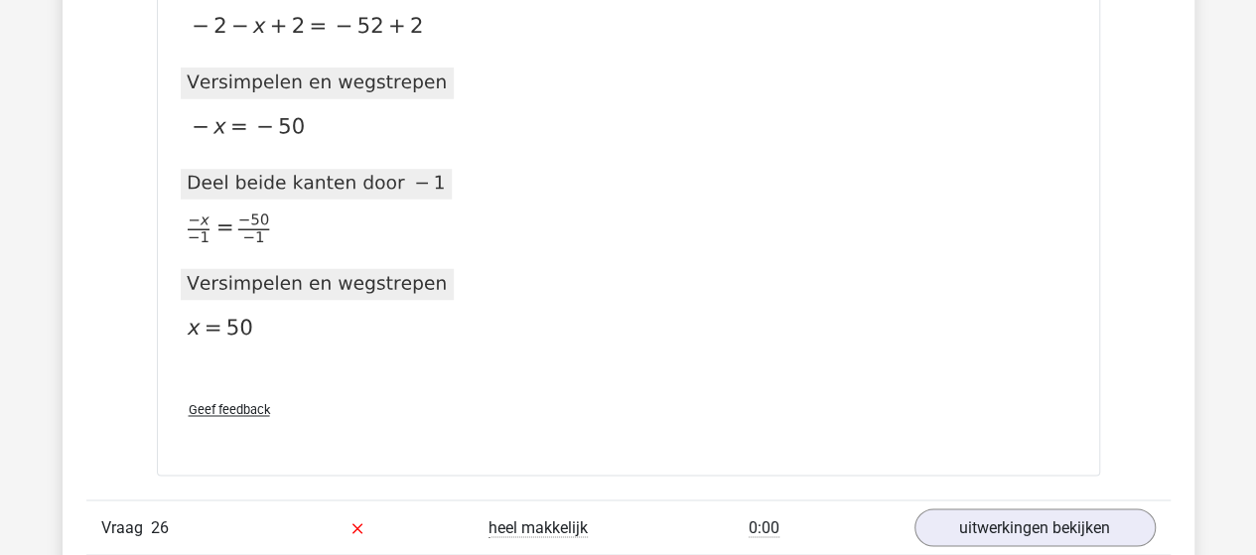
scroll to position [24218, 0]
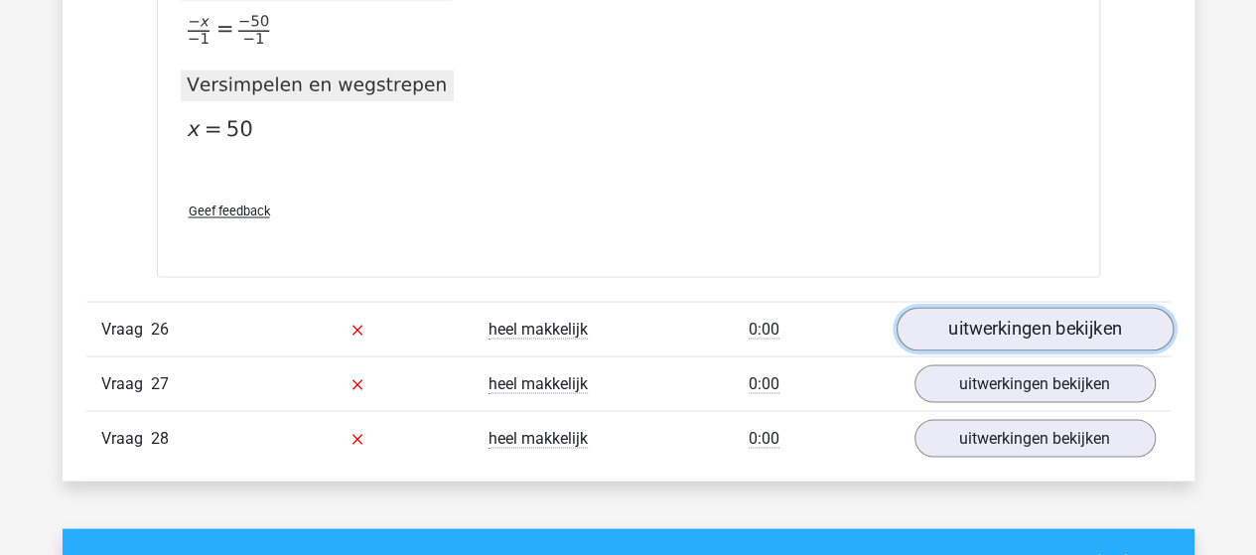
click at [937, 307] on link "uitwerkingen bekijken" at bounding box center [1033, 329] width 277 height 44
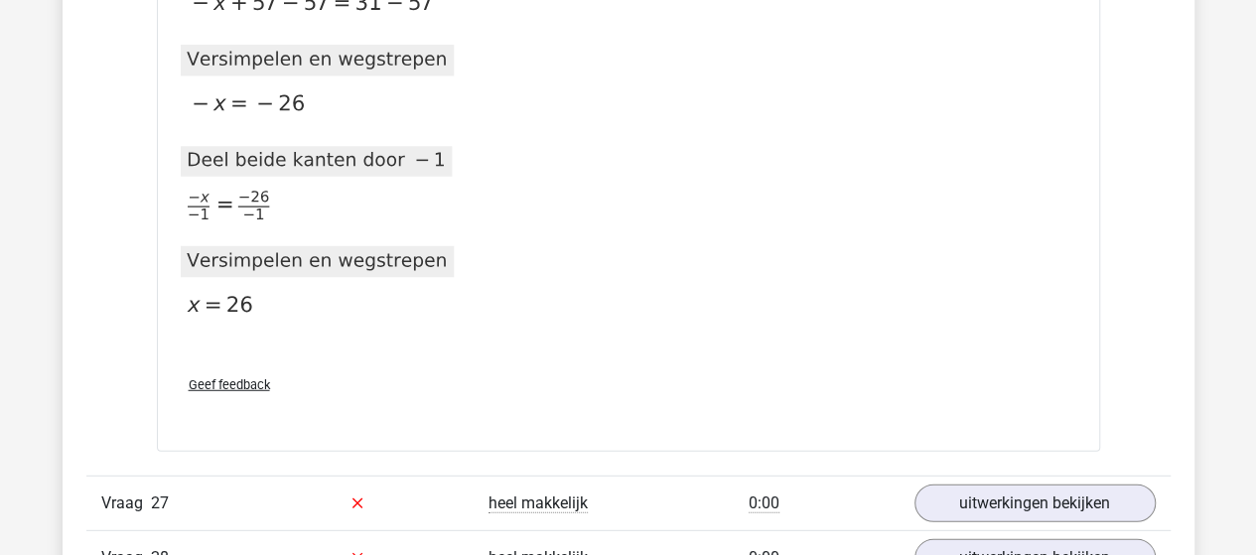
scroll to position [25210, 0]
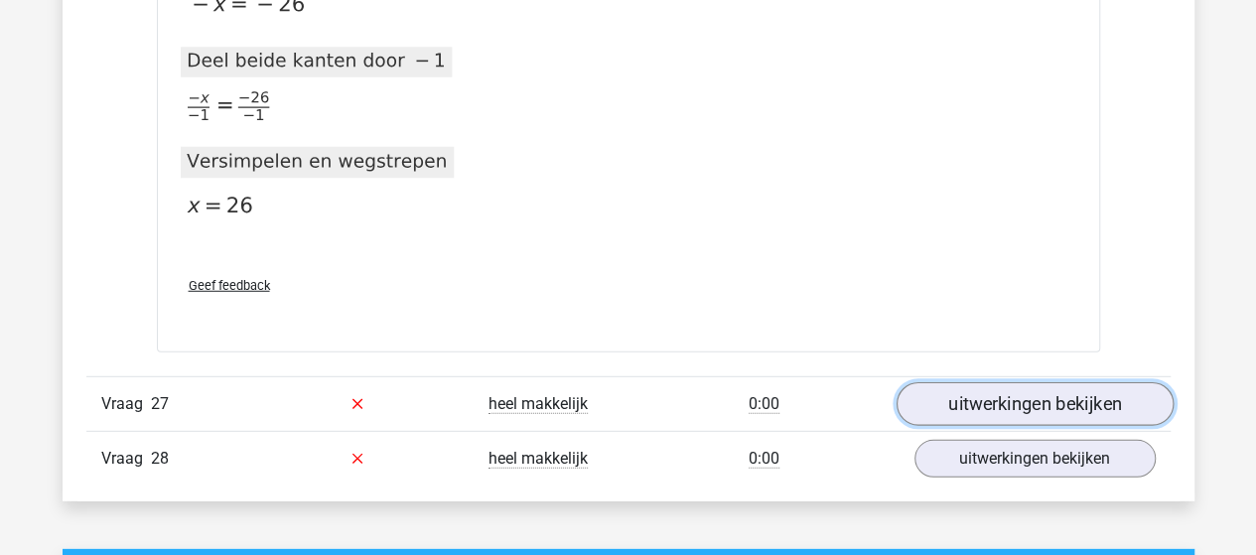
click at [1008, 382] on link "uitwerkingen bekijken" at bounding box center [1033, 404] width 277 height 44
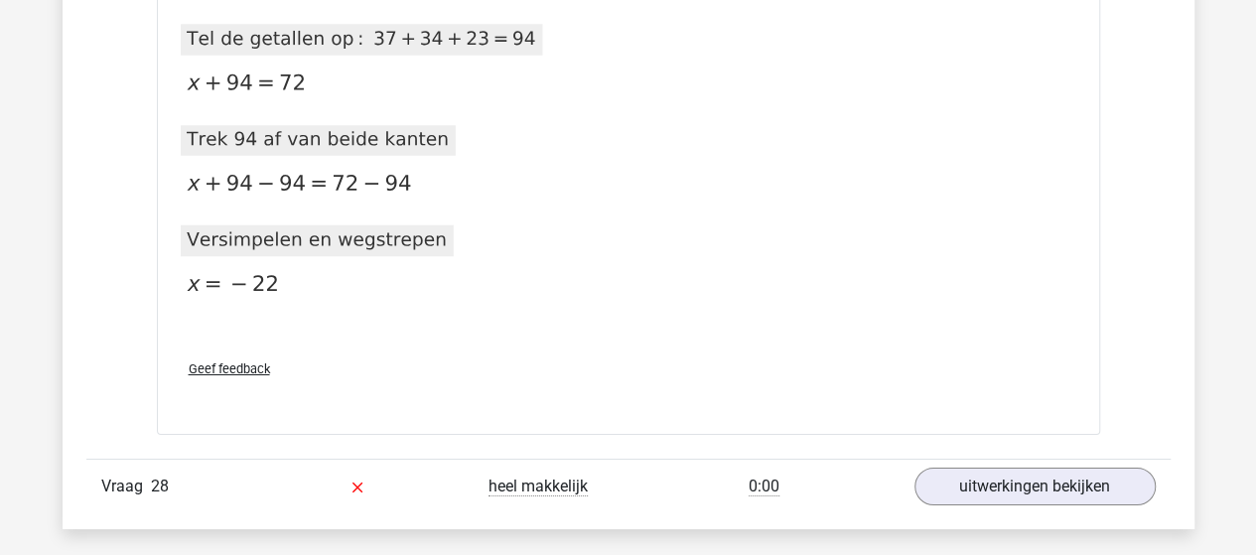
scroll to position [26103, 0]
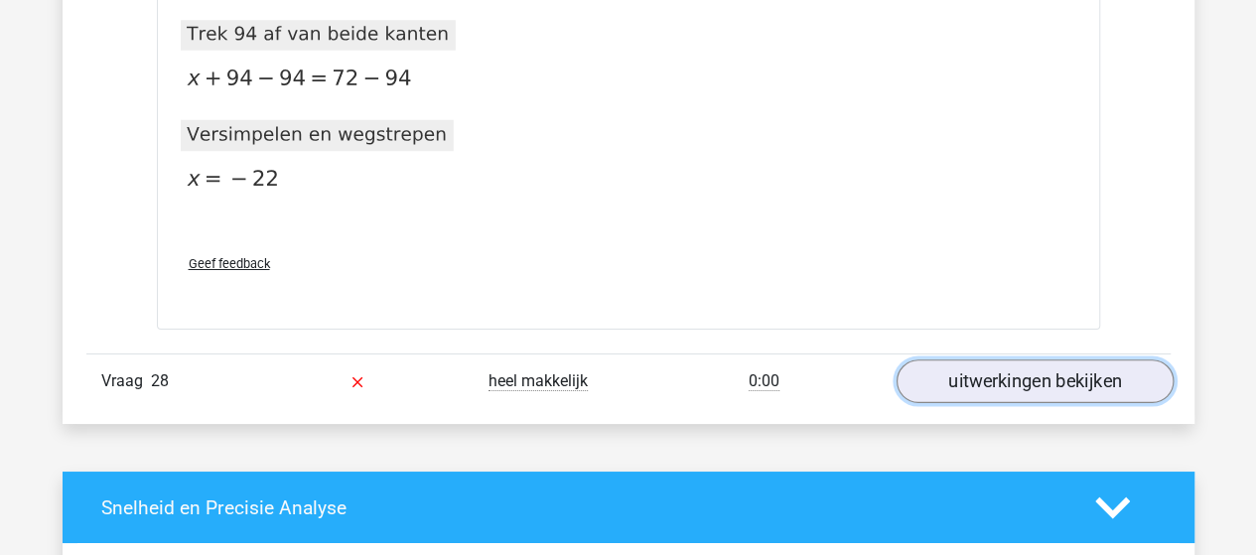
click at [956, 360] on link "uitwerkingen bekijken" at bounding box center [1033, 382] width 277 height 44
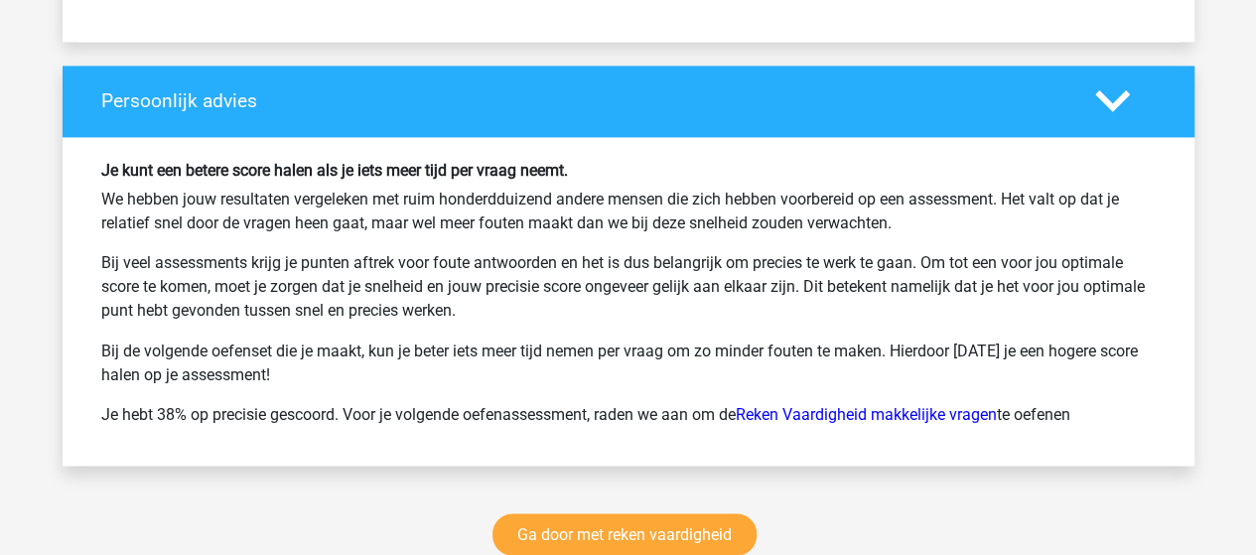
scroll to position [27989, 0]
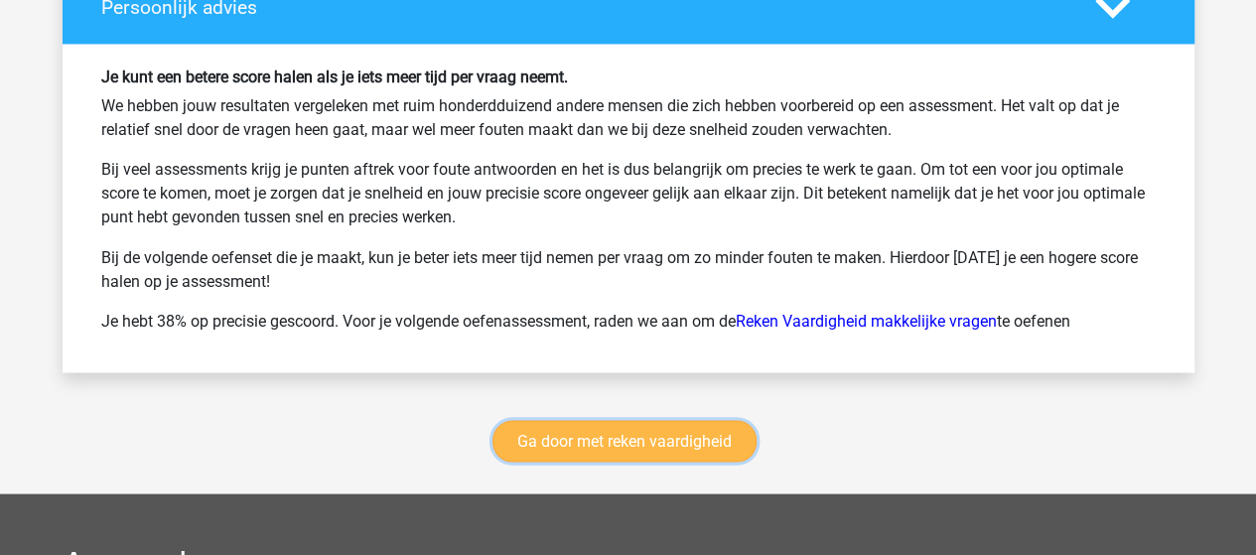
click at [597, 420] on link "Ga door met reken vaardigheid" at bounding box center [624, 441] width 264 height 42
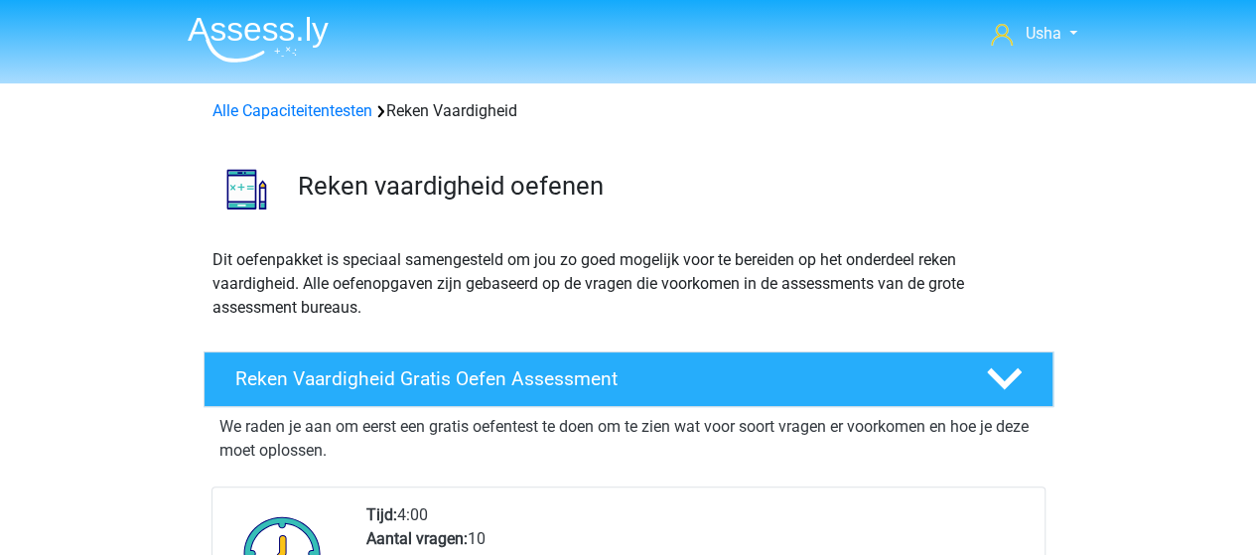
click at [255, 26] on img at bounding box center [258, 39] width 141 height 47
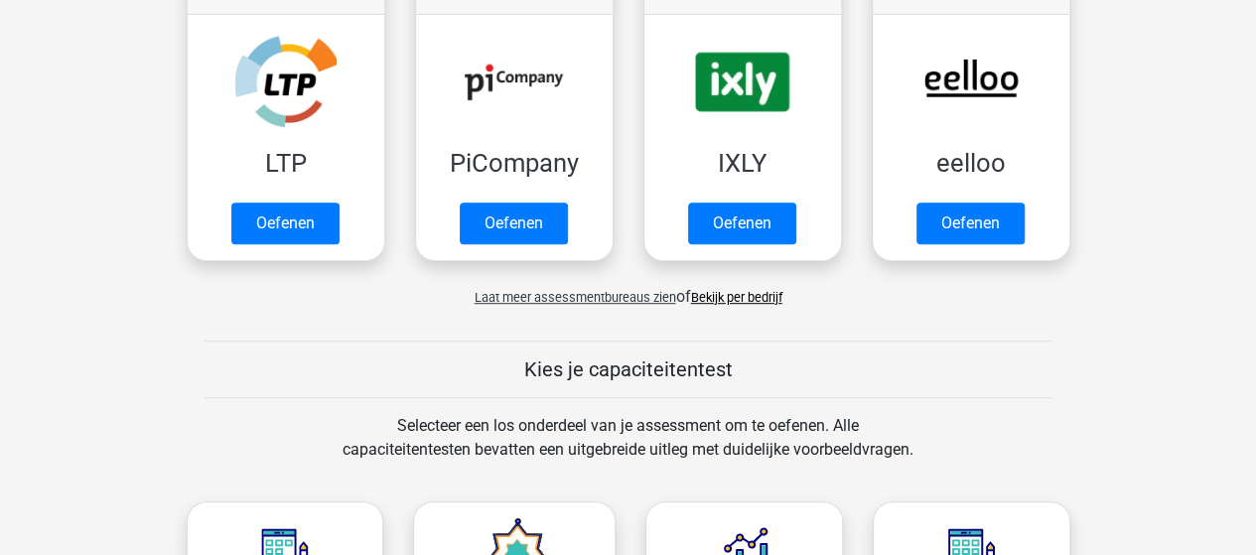
scroll to position [397, 0]
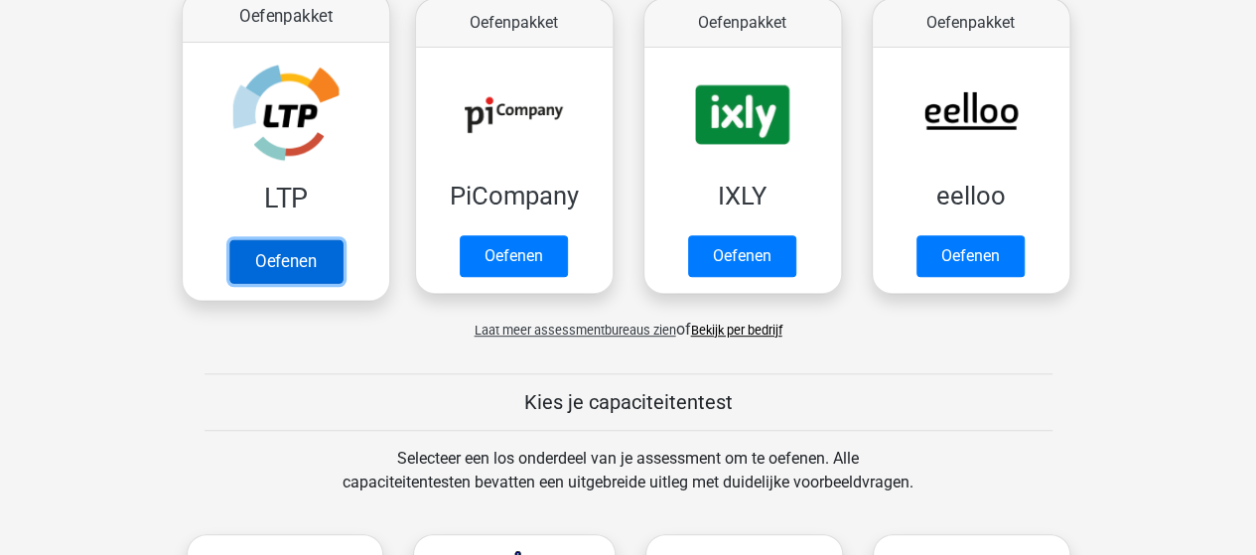
click at [282, 239] on link "Oefenen" at bounding box center [284, 261] width 113 height 44
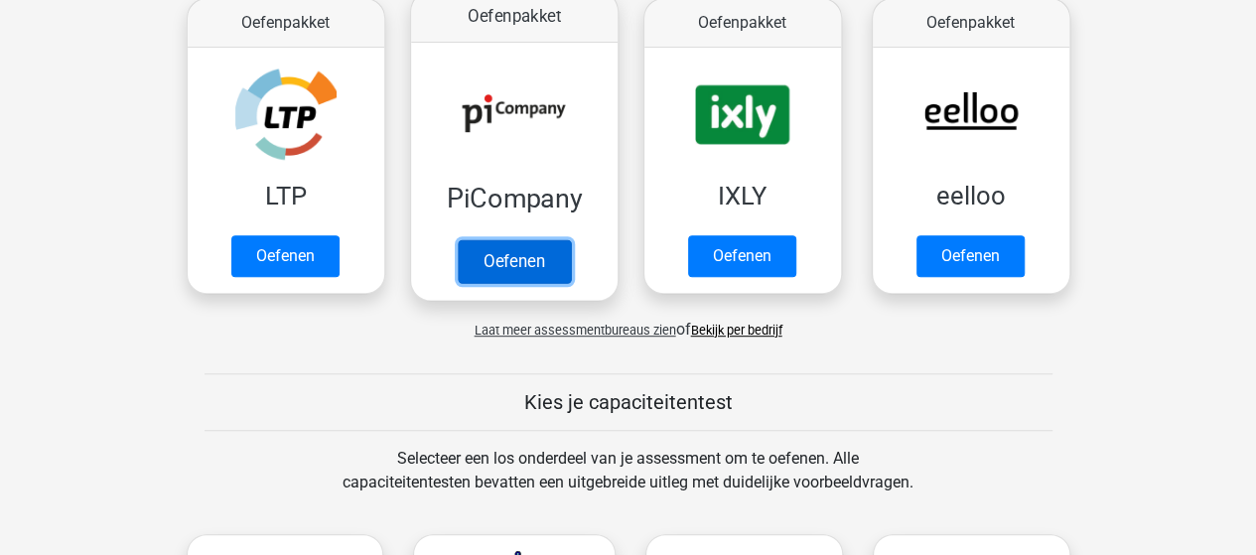
click at [457, 239] on link "Oefenen" at bounding box center [513, 261] width 113 height 44
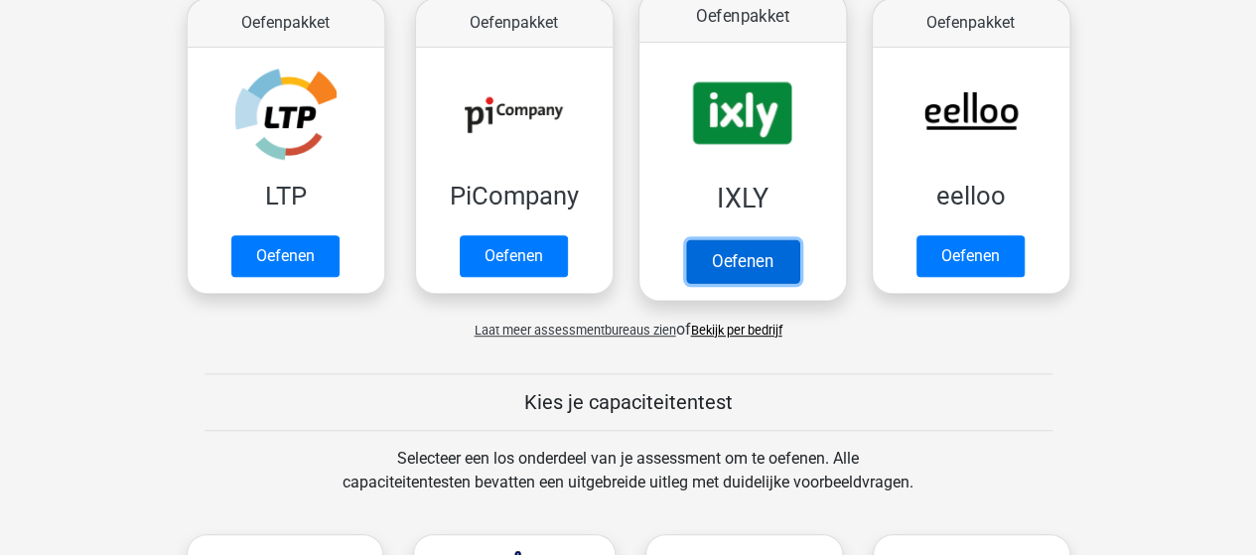
click at [721, 239] on link "Oefenen" at bounding box center [741, 261] width 113 height 44
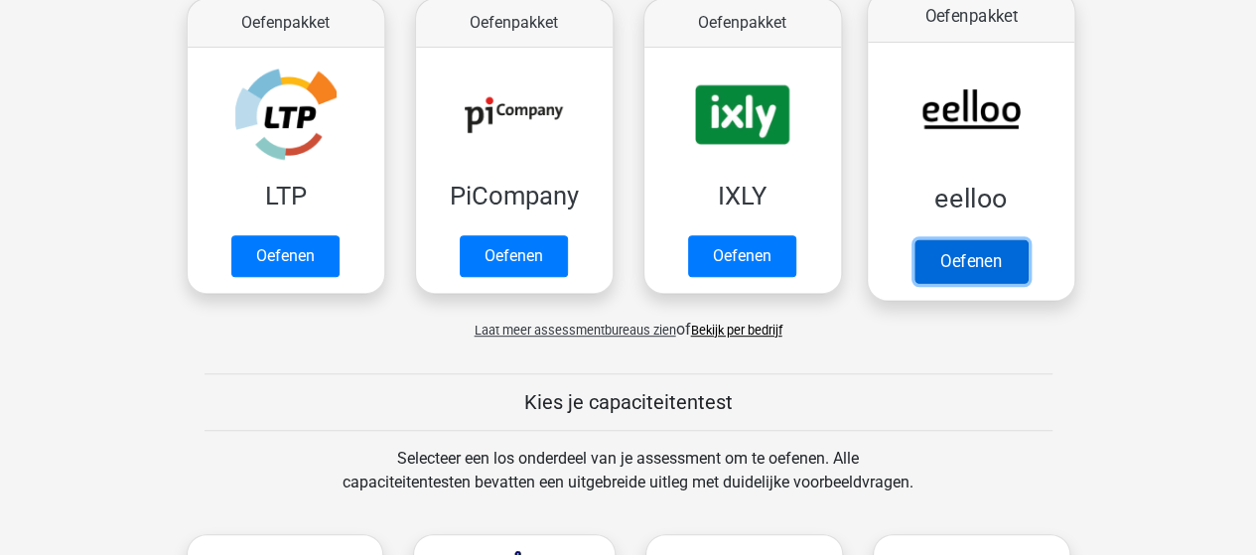
click at [946, 239] on link "Oefenen" at bounding box center [969, 261] width 113 height 44
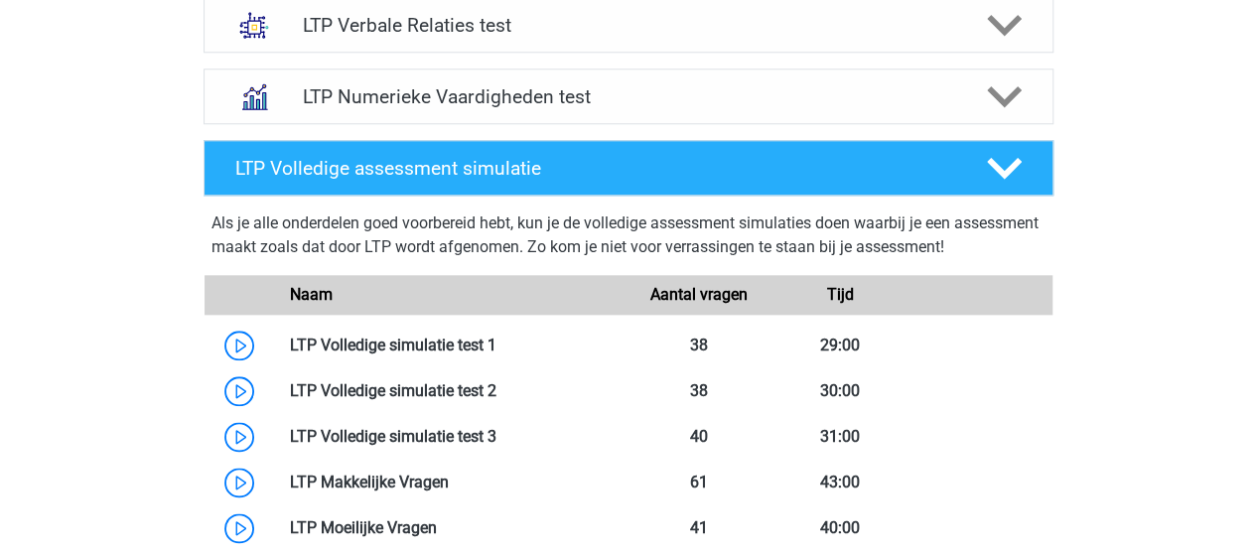
scroll to position [794, 0]
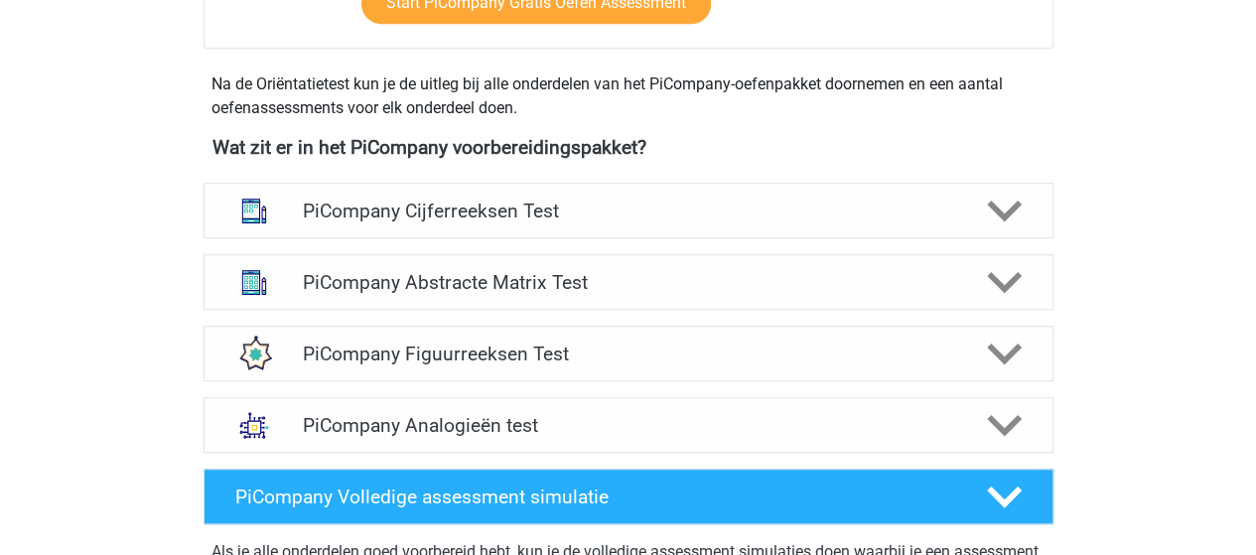
scroll to position [695, 0]
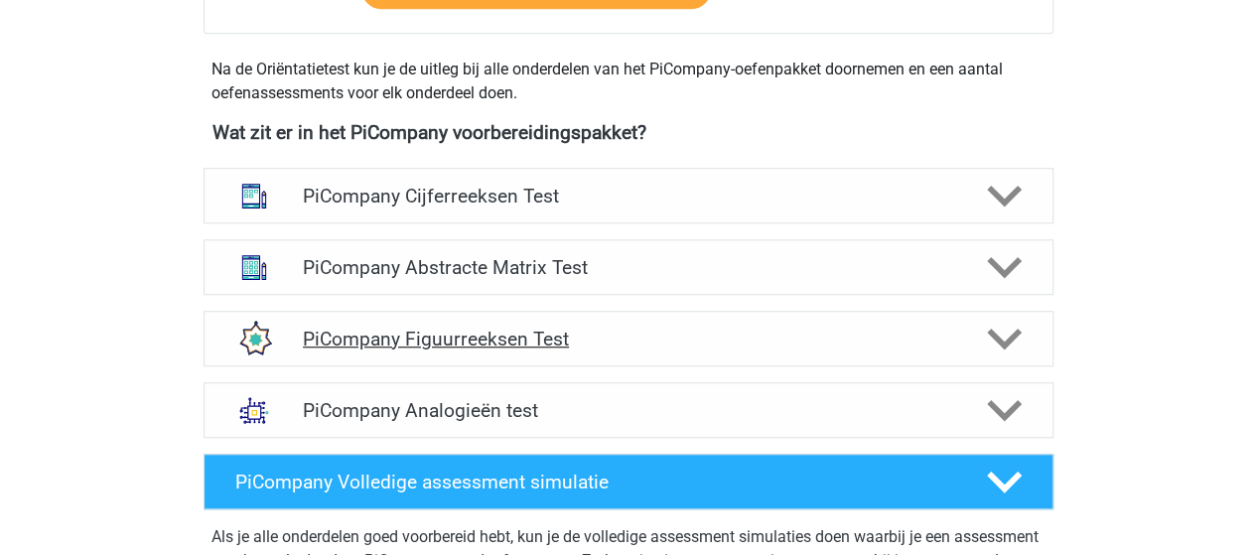
click at [444, 350] on h4 "PiCompany Figuurreeksen Test" at bounding box center [628, 339] width 650 height 23
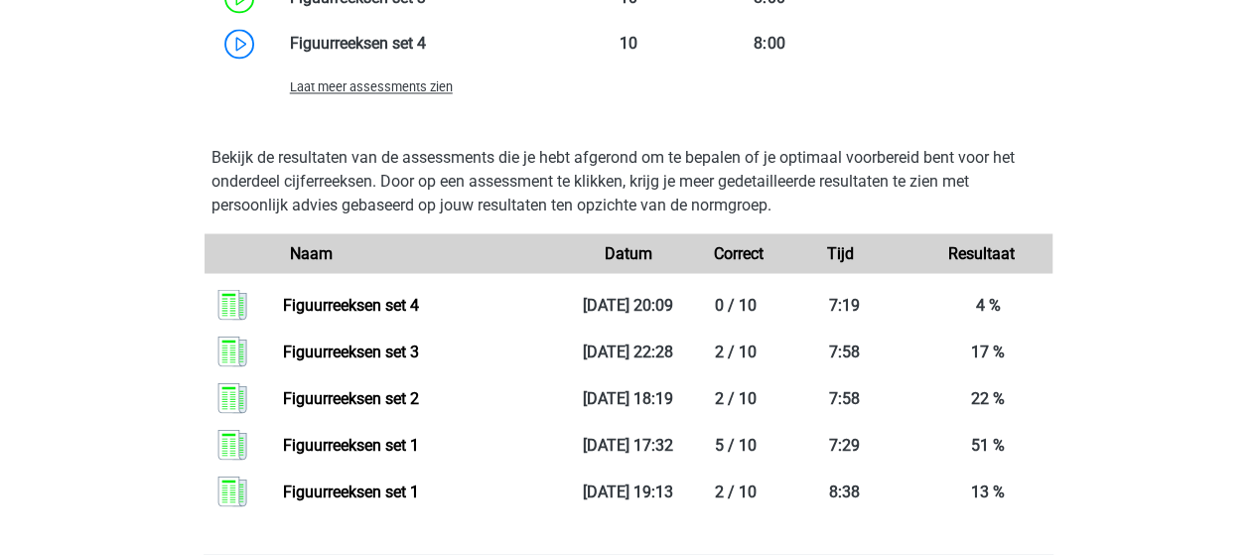
scroll to position [1787, 0]
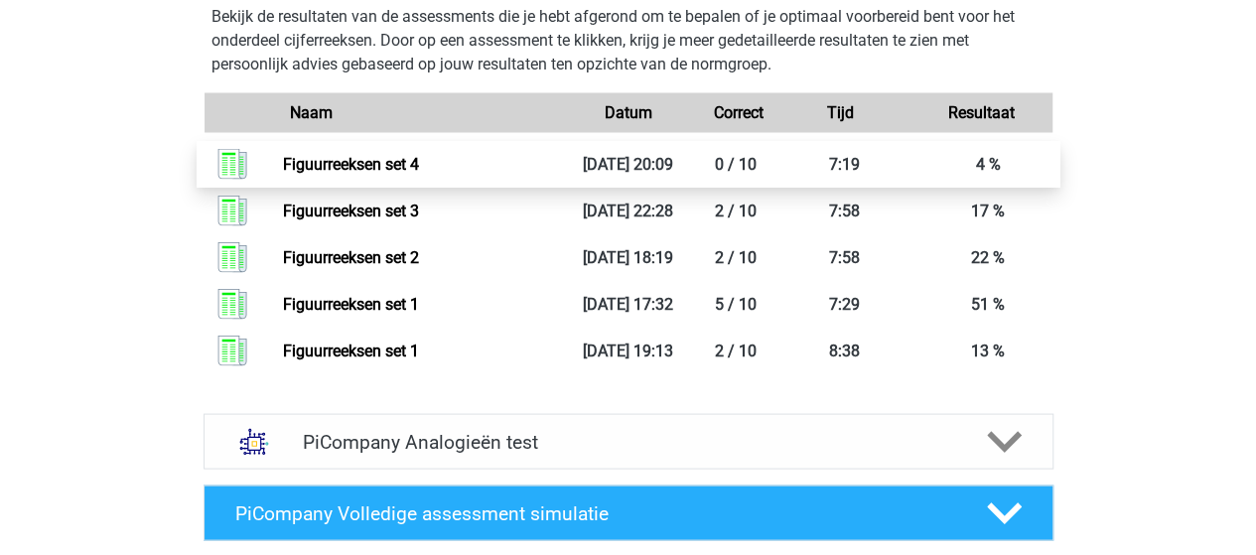
click at [363, 173] on link "Figuurreeksen set 4" at bounding box center [351, 163] width 136 height 19
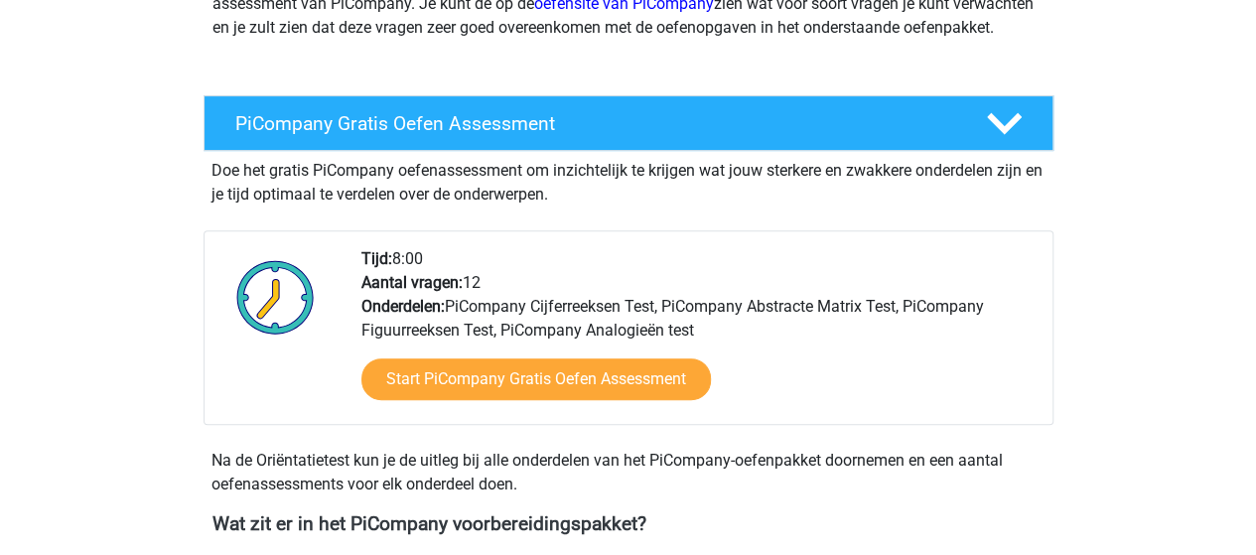
scroll to position [298, 0]
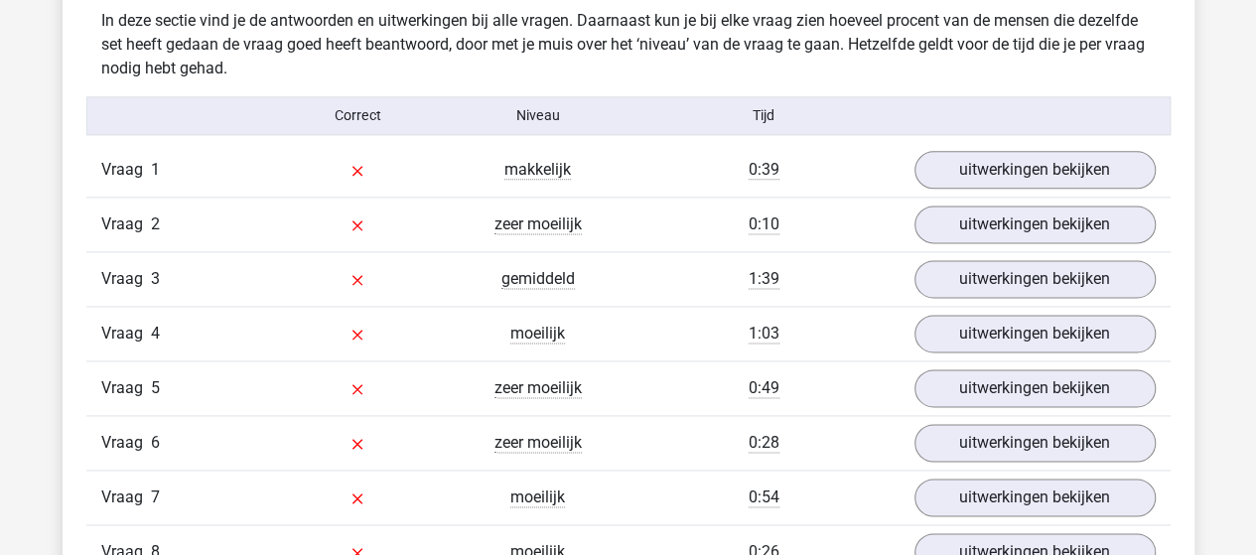
scroll to position [1191, 0]
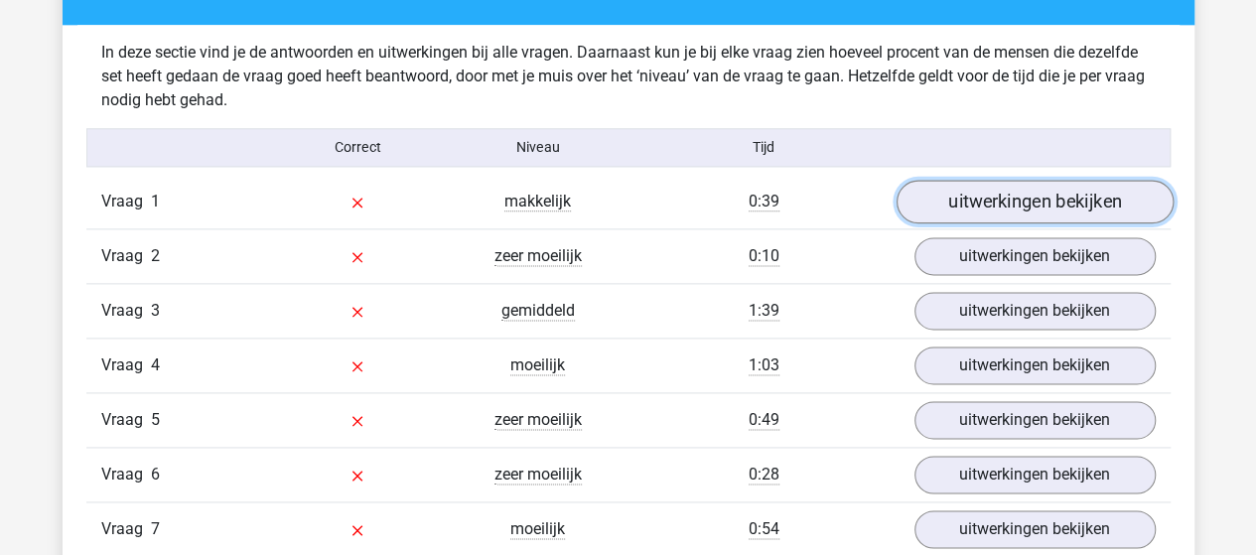
click at [989, 187] on link "uitwerkingen bekijken" at bounding box center [1033, 202] width 277 height 44
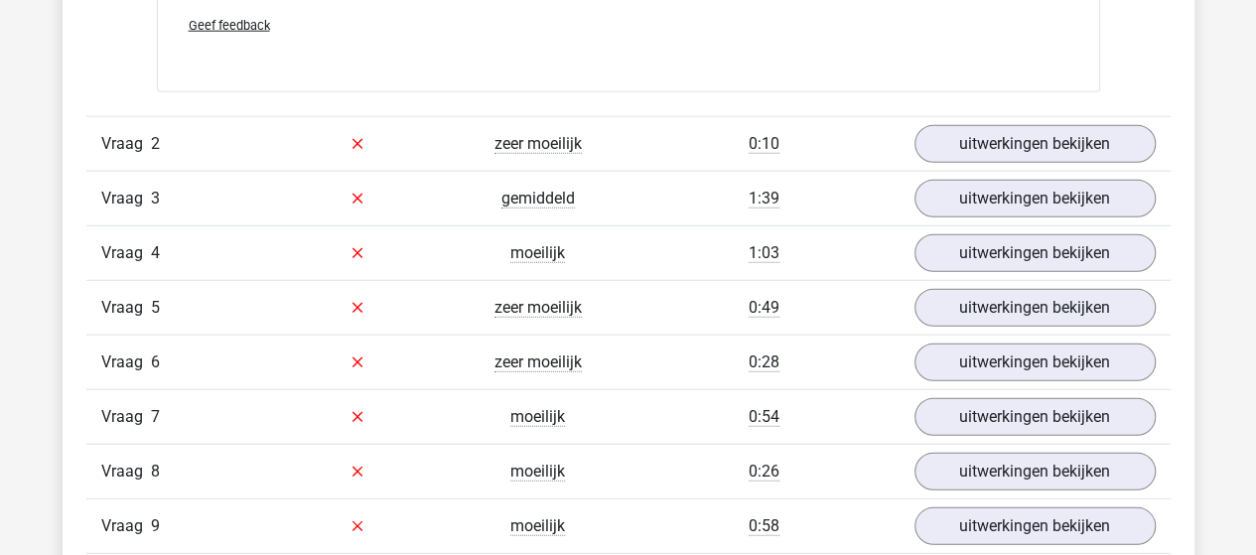
scroll to position [2581, 0]
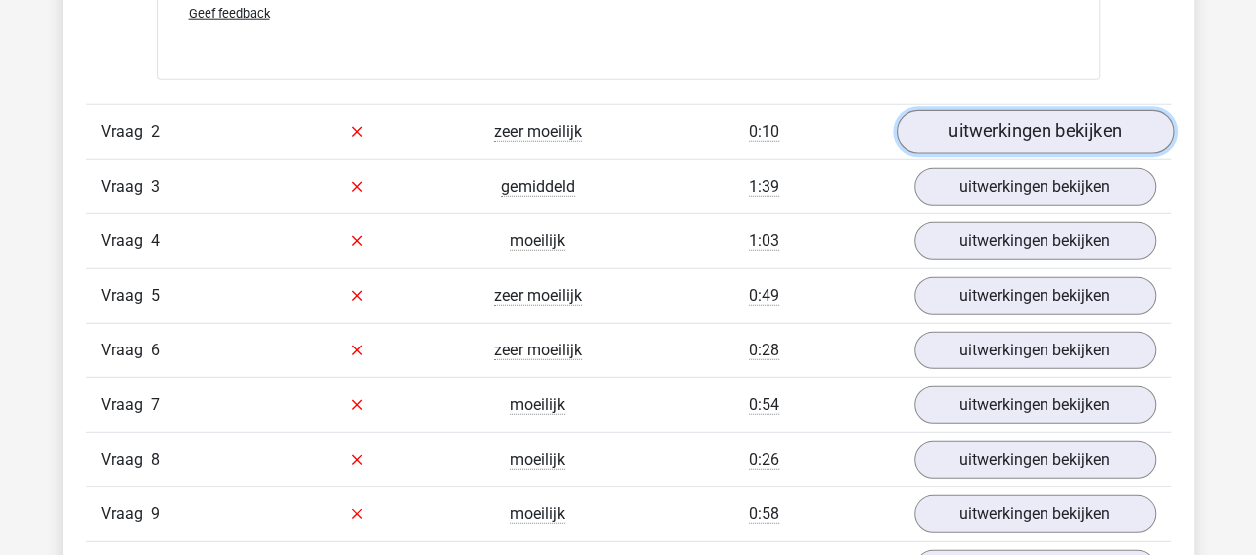
click at [982, 130] on link "uitwerkingen bekijken" at bounding box center [1033, 132] width 277 height 44
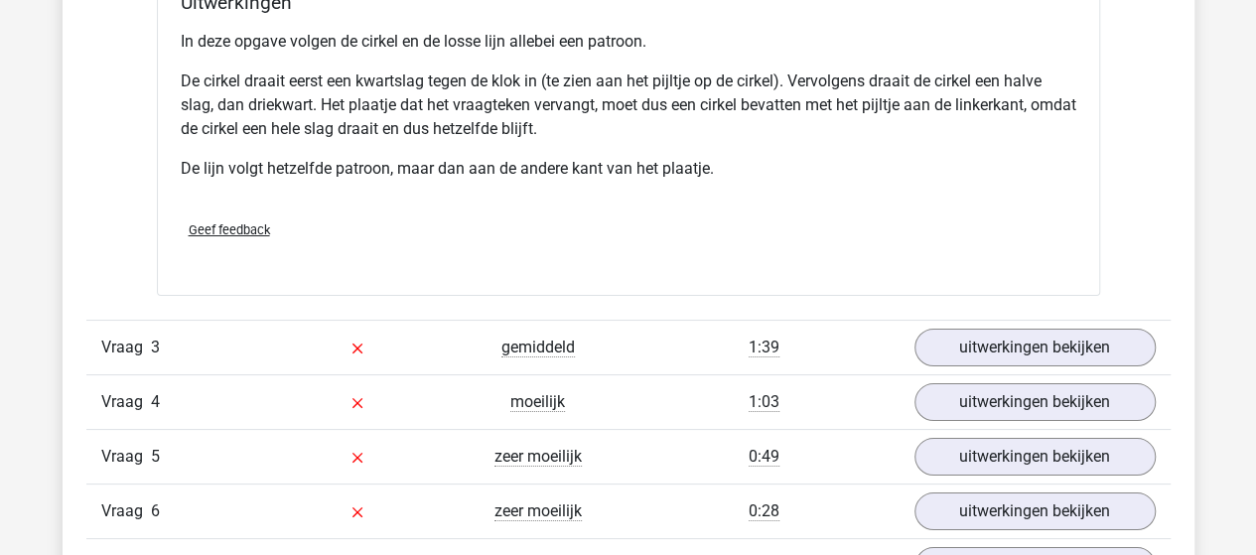
scroll to position [3772, 0]
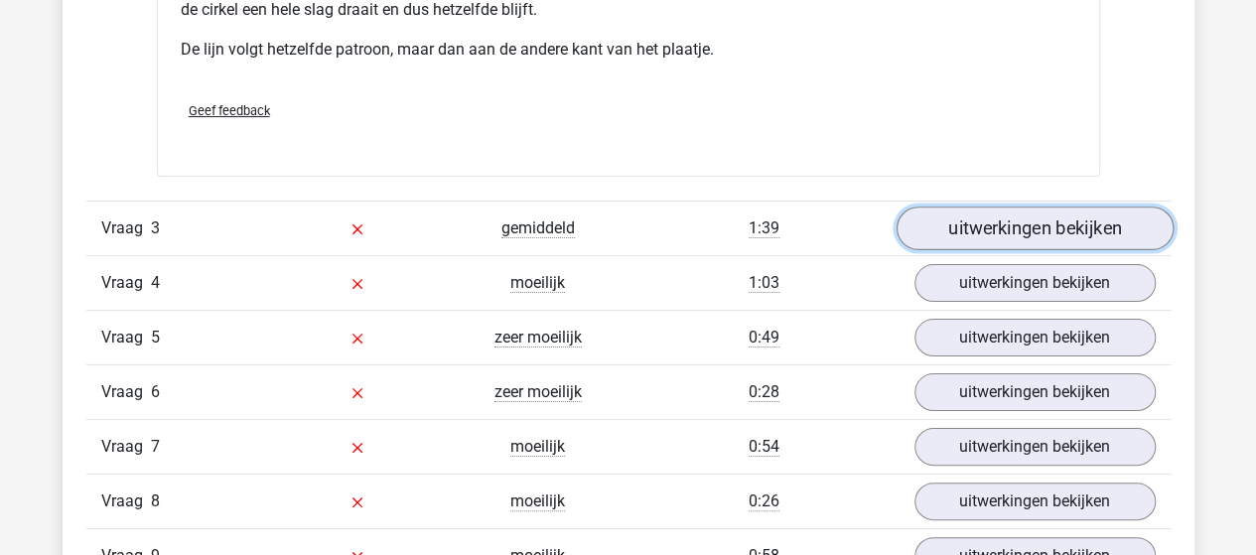
click at [935, 221] on link "uitwerkingen bekijken" at bounding box center [1033, 228] width 277 height 44
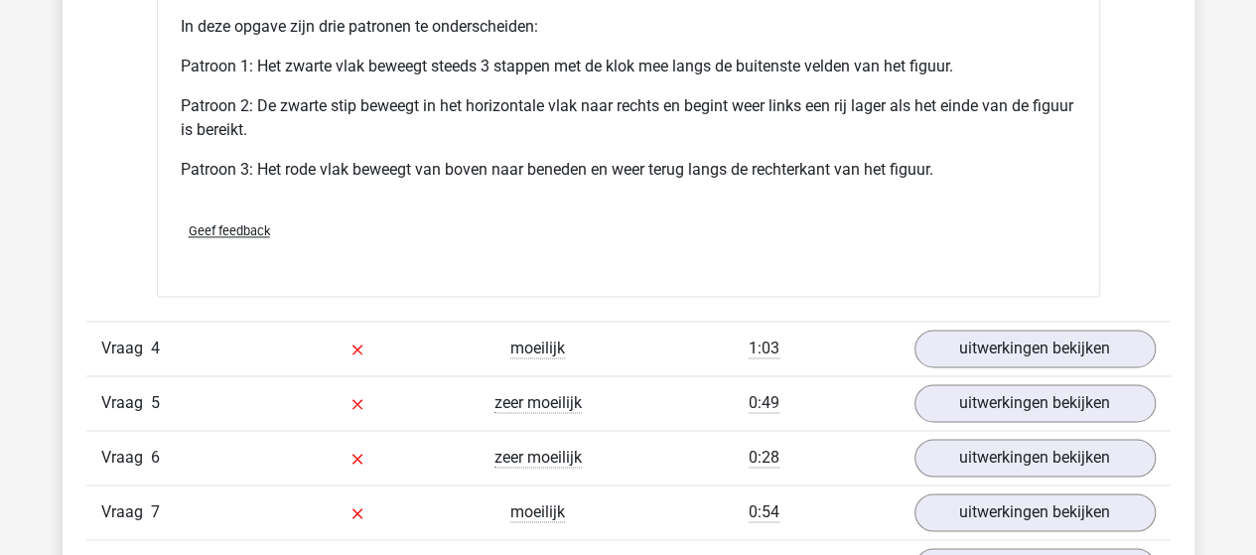
scroll to position [4963, 0]
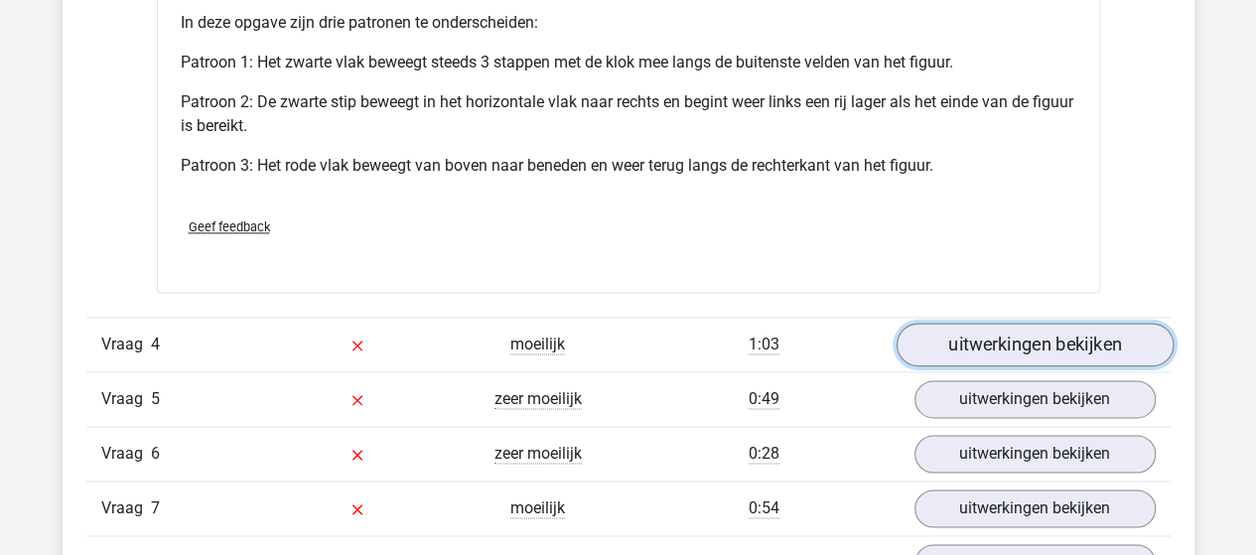
click at [939, 336] on link "uitwerkingen bekijken" at bounding box center [1033, 345] width 277 height 44
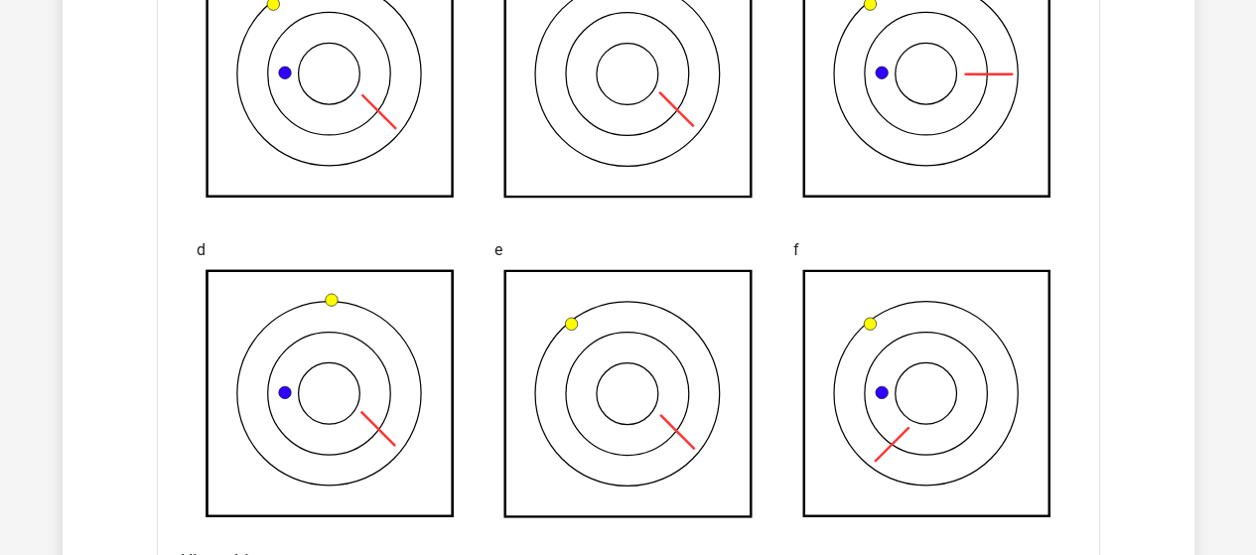
scroll to position [5657, 0]
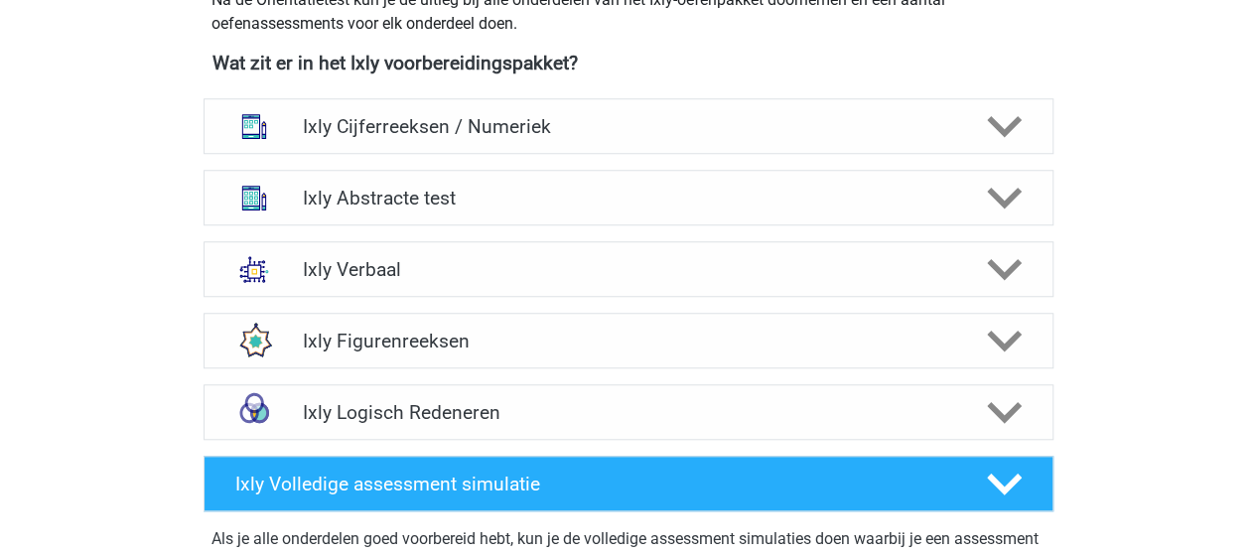
scroll to position [794, 0]
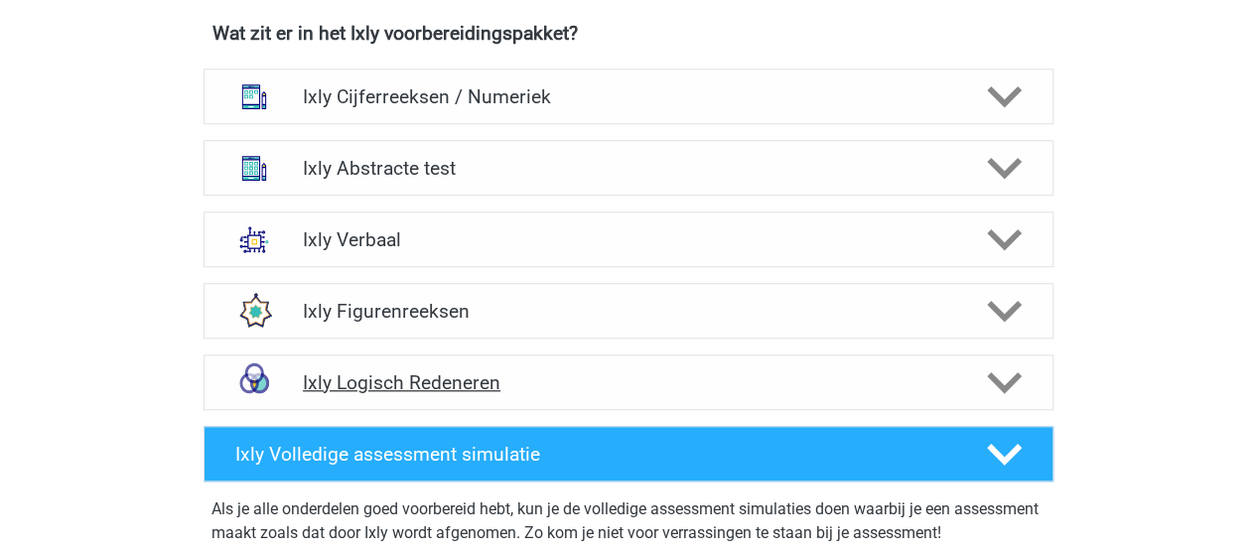
click at [447, 382] on h4 "Ixly Logisch Redeneren" at bounding box center [628, 382] width 650 height 23
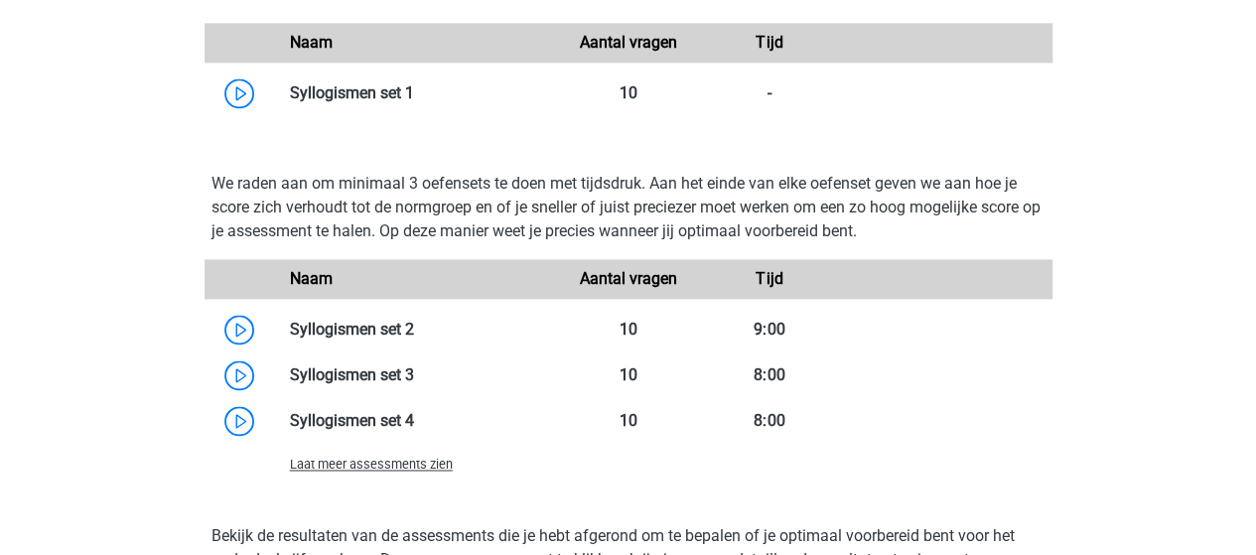
scroll to position [1390, 0]
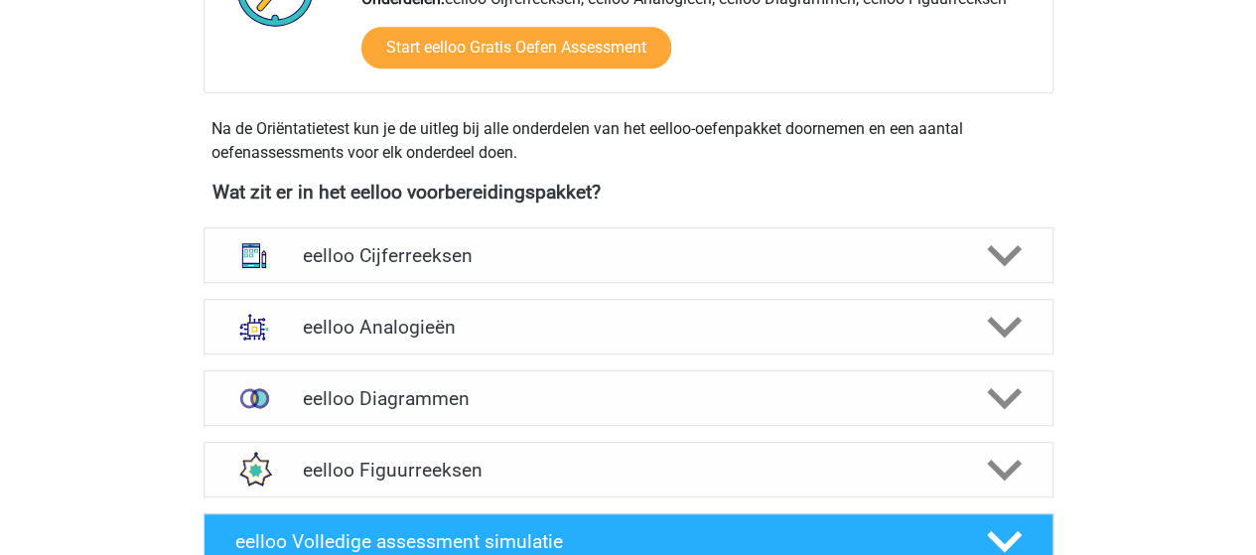
scroll to position [695, 0]
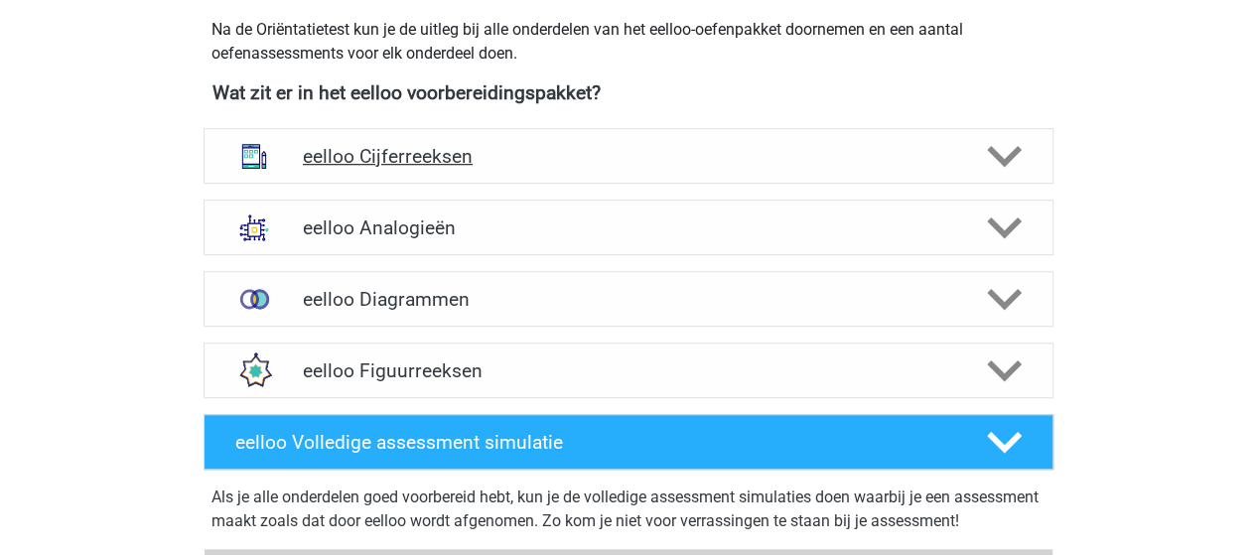
click at [409, 151] on h4 "eelloo Cijferreeksen" at bounding box center [628, 156] width 650 height 23
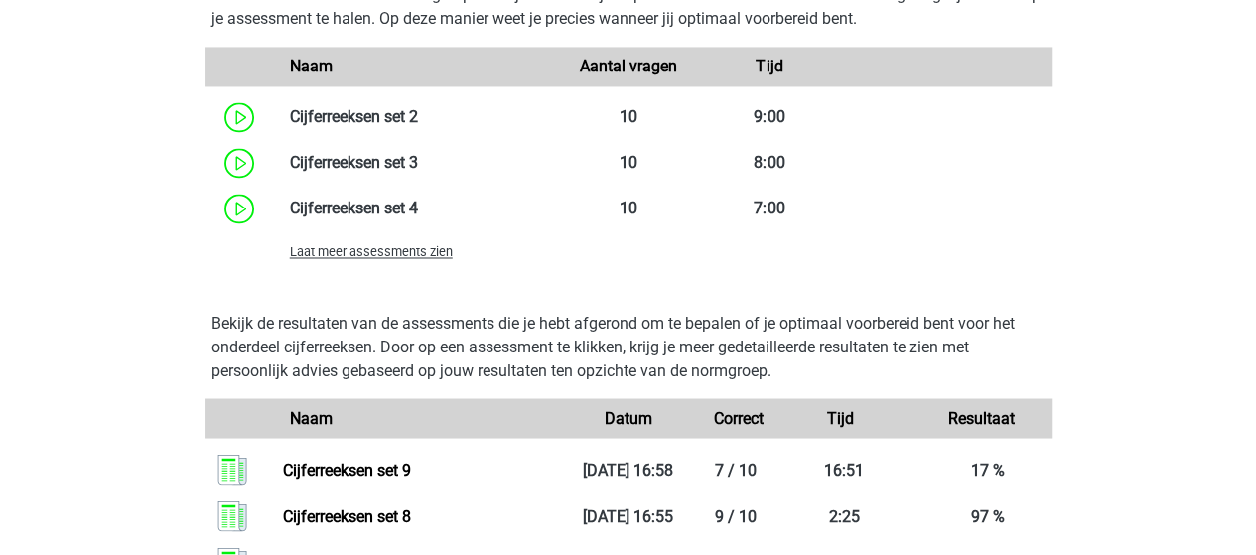
scroll to position [1588, 0]
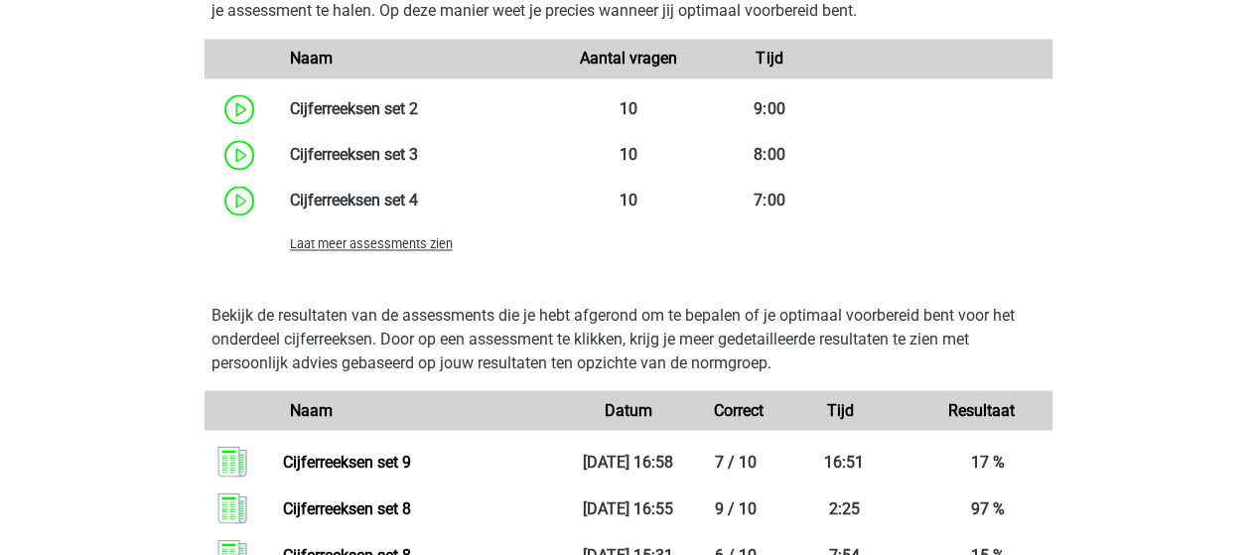
click at [379, 243] on span "Laat meer assessments zien" at bounding box center [371, 243] width 163 height 15
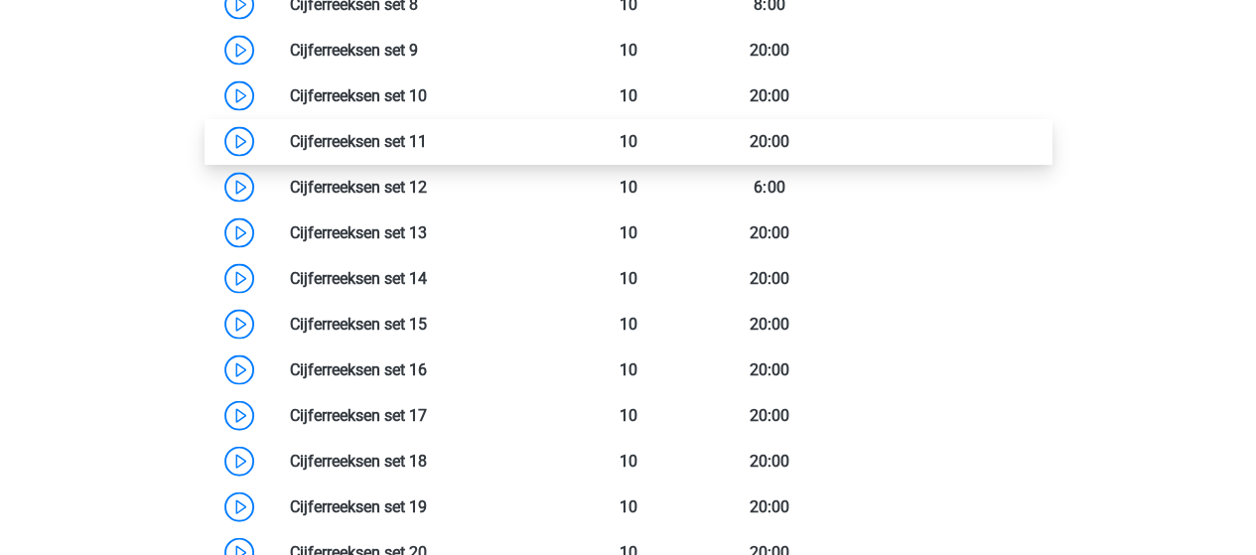
scroll to position [2084, 0]
